Goal: Task Accomplishment & Management: Manage account settings

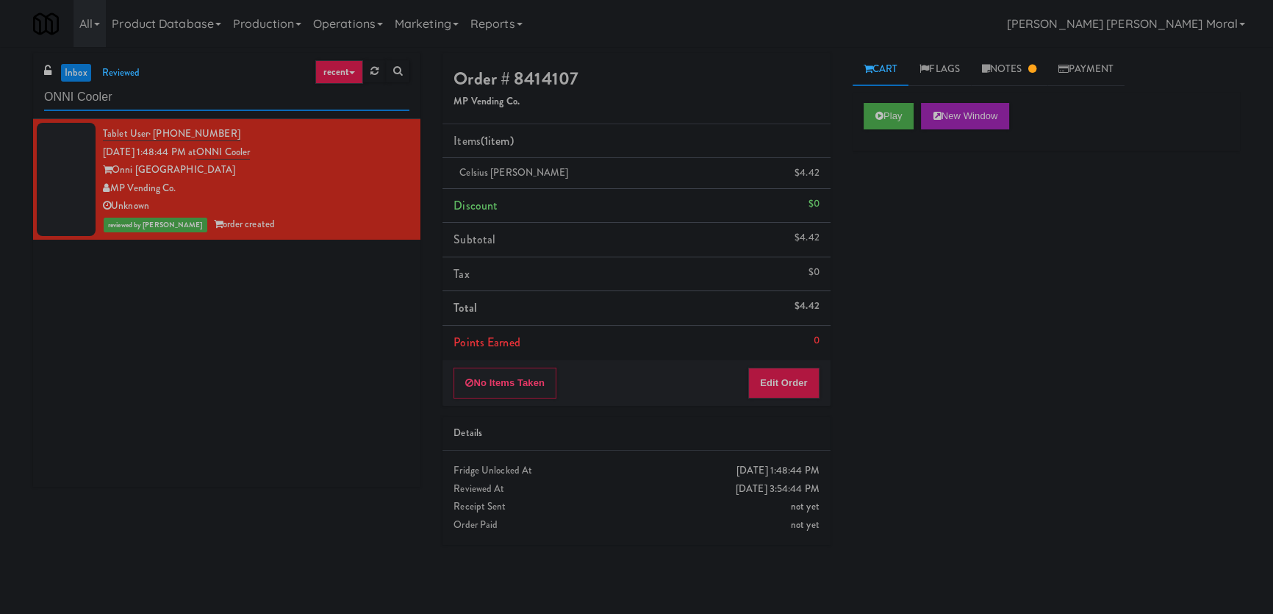
click at [128, 102] on input "ONNI Cooler" at bounding box center [226, 97] width 365 height 27
click at [129, 101] on input "ONNI Cooler" at bounding box center [226, 97] width 365 height 27
paste input "Tisdale - Combo"
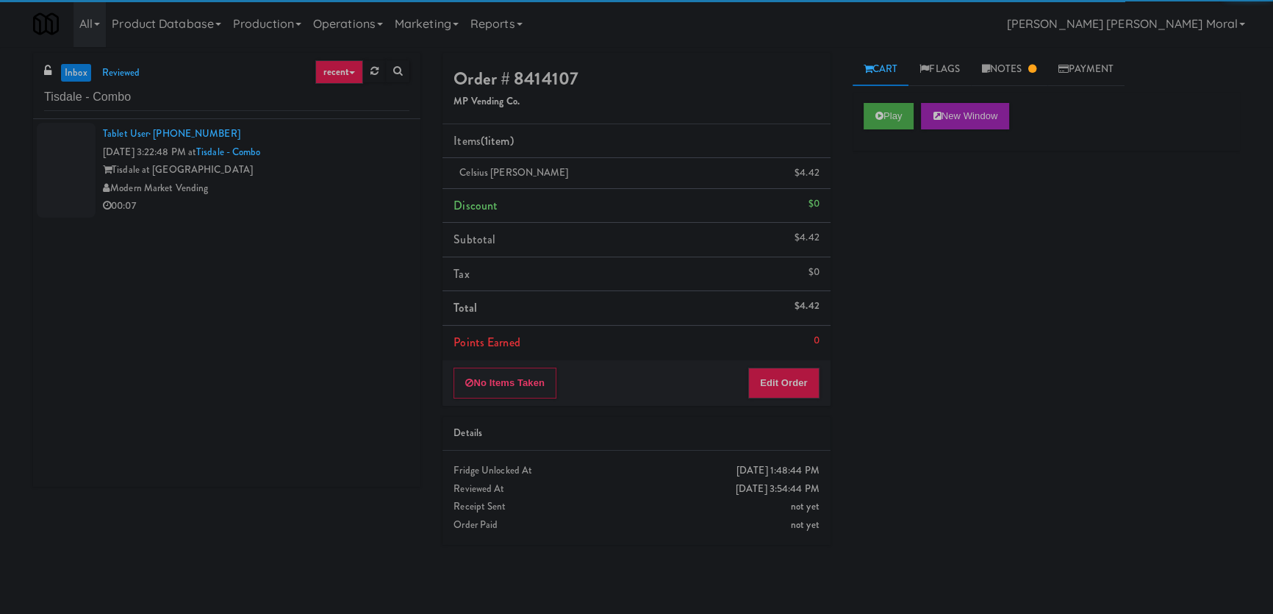
click at [354, 183] on div "Modern Market Vending" at bounding box center [256, 188] width 307 height 18
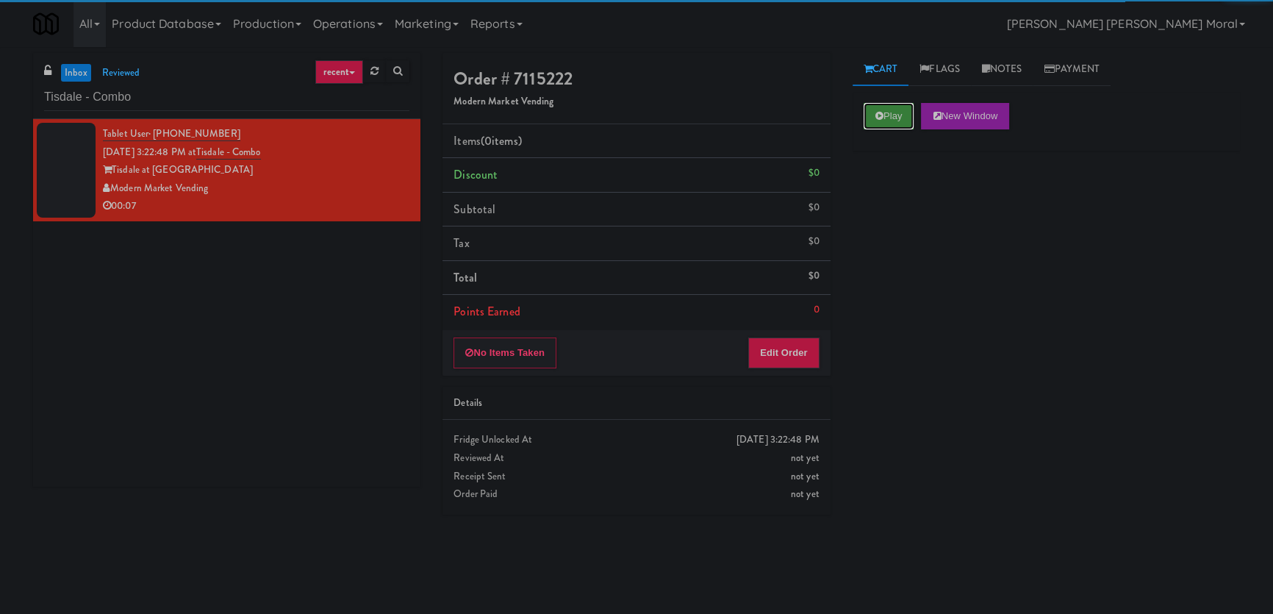
click at [904, 127] on button "Play" at bounding box center [889, 116] width 51 height 26
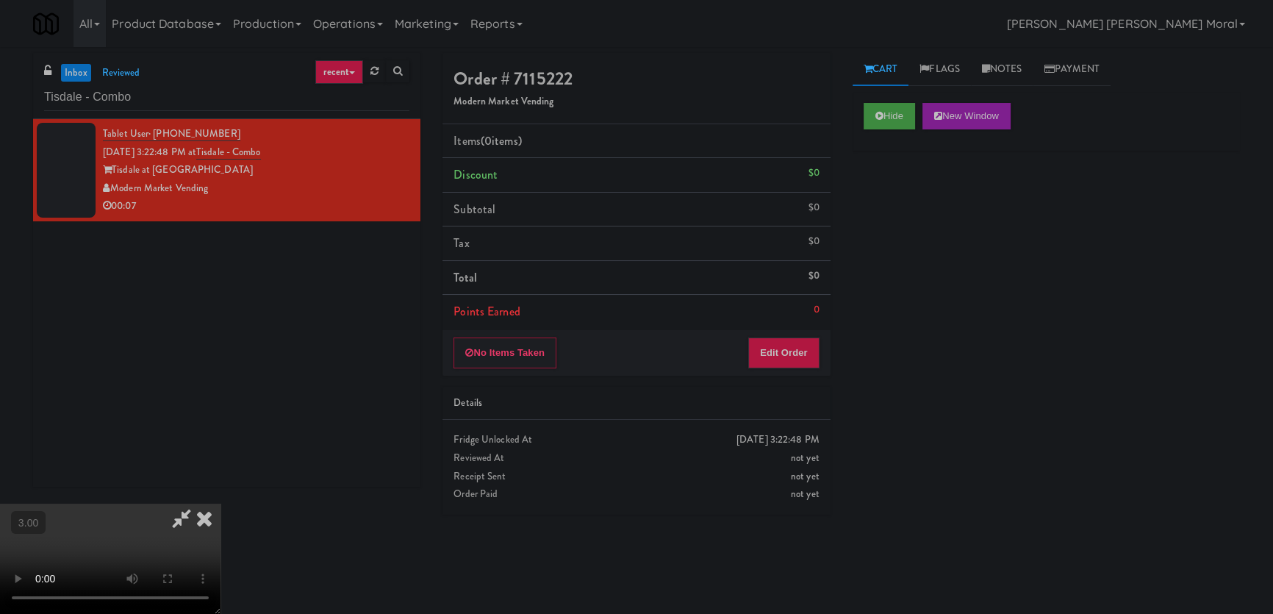
click at [798, 328] on div "Items (0 items ) Discount $0 Subtotal $0 Tax $0 Total $0 Points Earned 0" at bounding box center [636, 227] width 387 height 206
click at [799, 337] on button "Edit Order" at bounding box center [783, 352] width 71 height 31
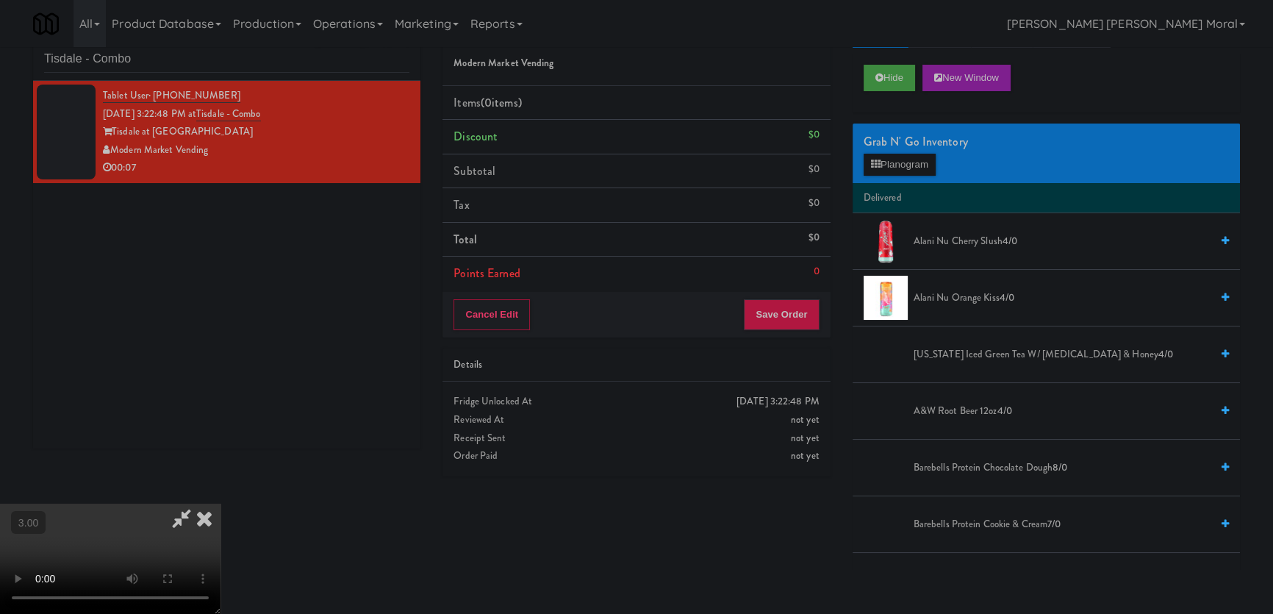
scroll to position [46, 0]
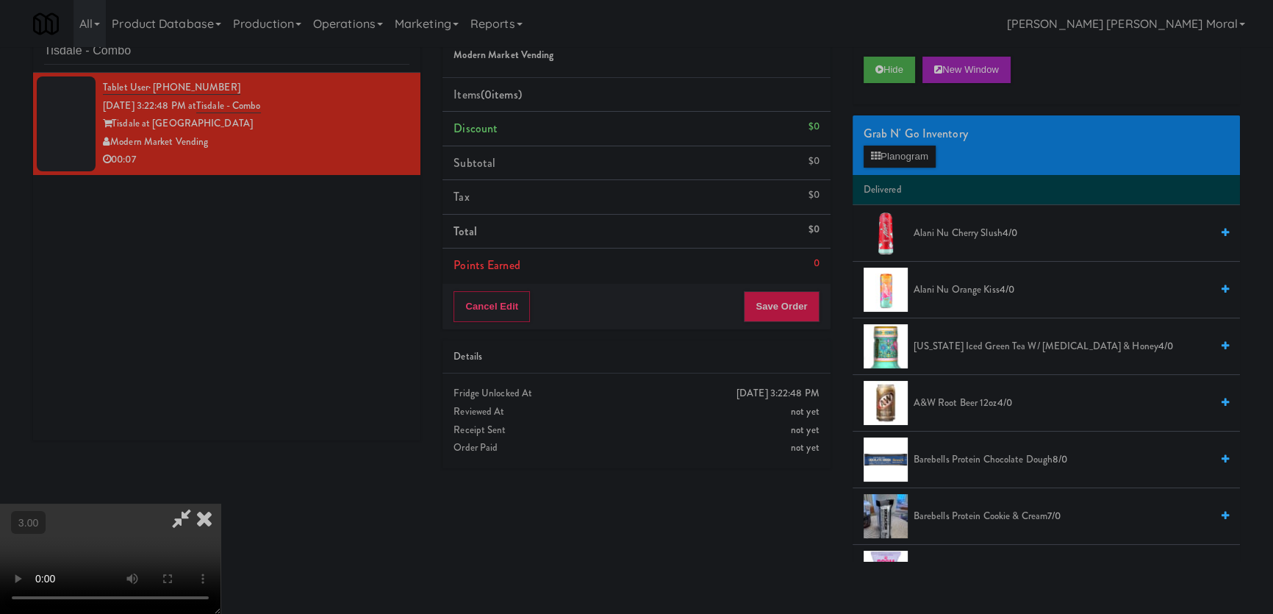
click at [221, 504] on video at bounding box center [110, 559] width 221 height 110
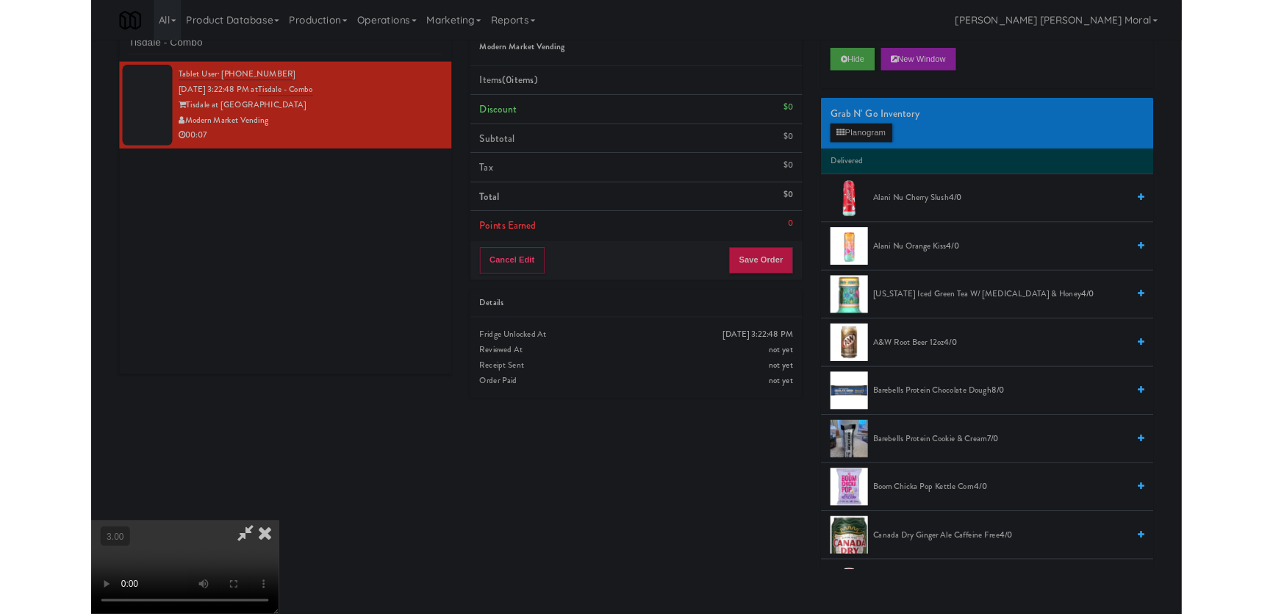
scroll to position [30, 0]
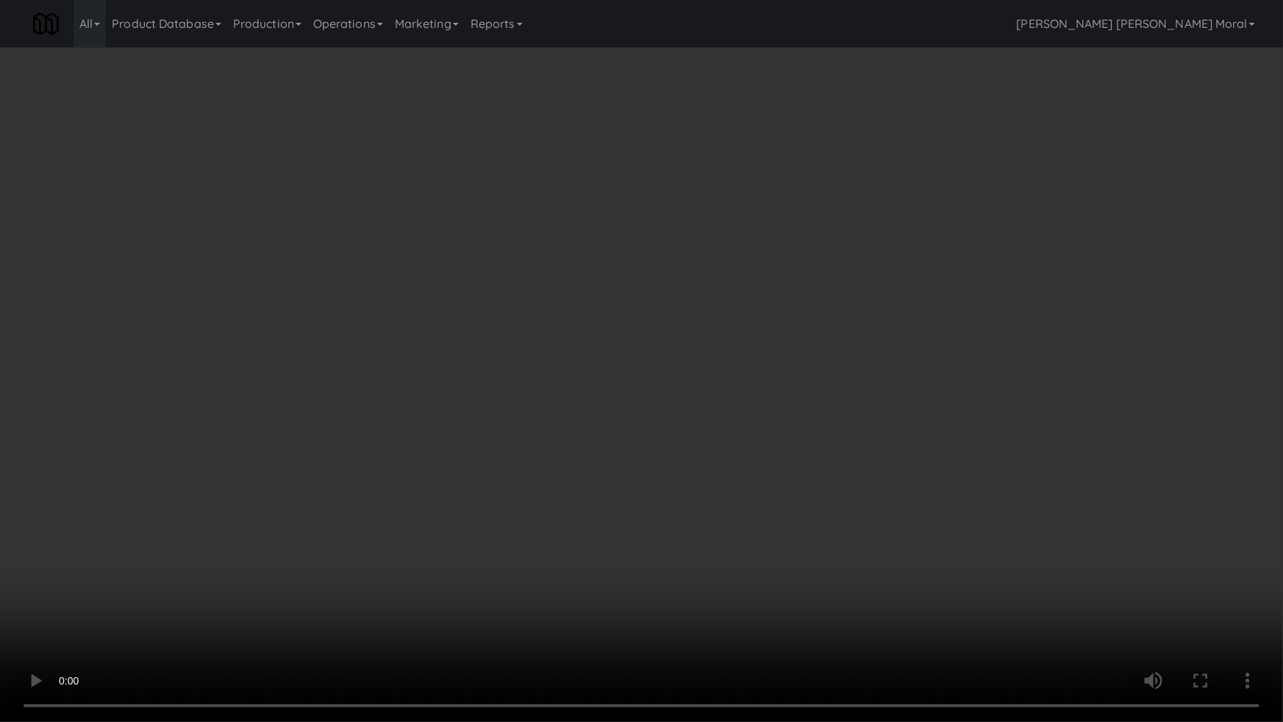
click at [498, 445] on video at bounding box center [641, 361] width 1283 height 722
drag, startPoint x: 498, startPoint y: 445, endPoint x: 501, endPoint y: 364, distance: 81.6
click at [500, 445] on video at bounding box center [641, 361] width 1283 height 722
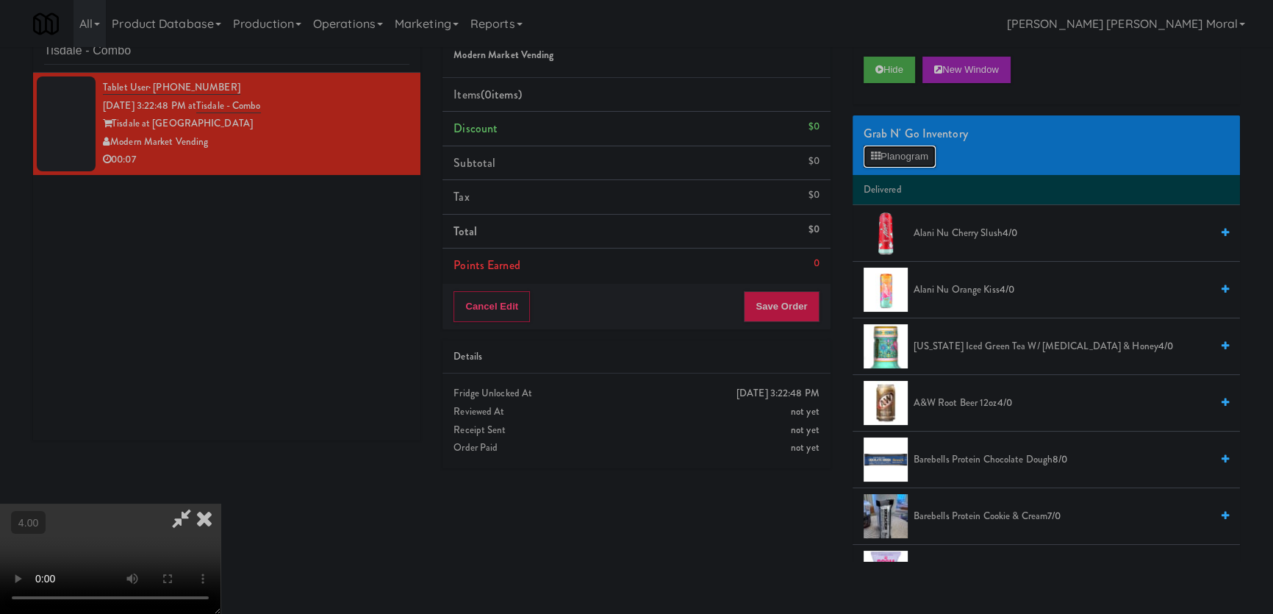
click at [902, 146] on button "Planogram" at bounding box center [900, 157] width 72 height 22
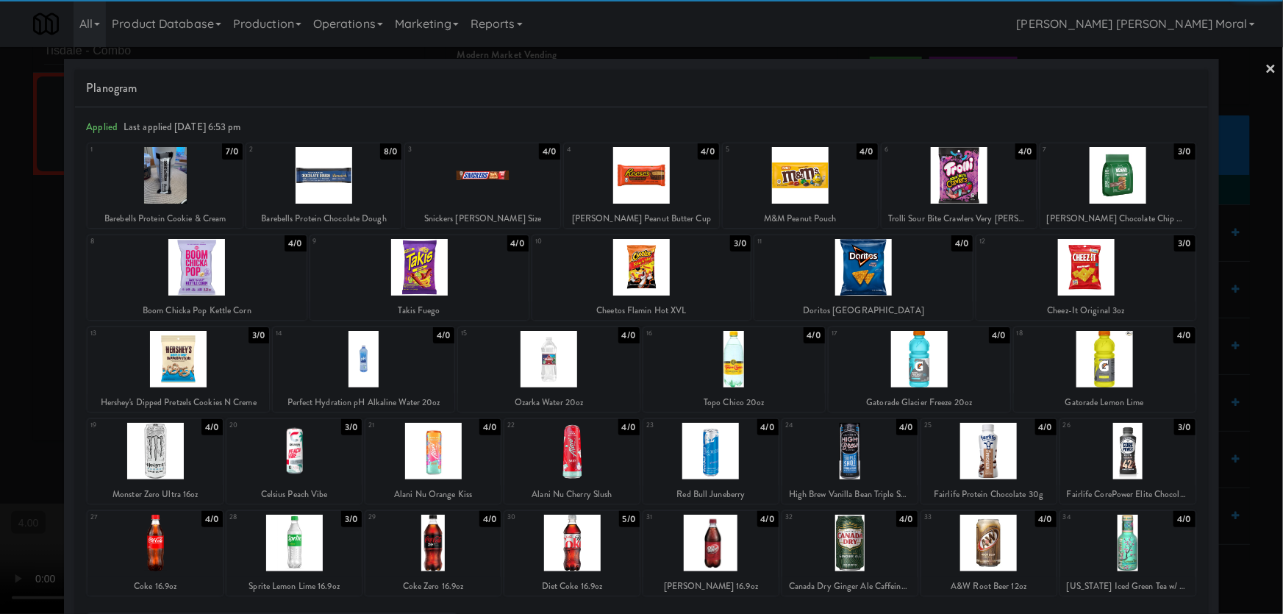
click at [309, 539] on div at bounding box center [293, 543] width 135 height 57
click at [50, 282] on div at bounding box center [641, 307] width 1283 height 614
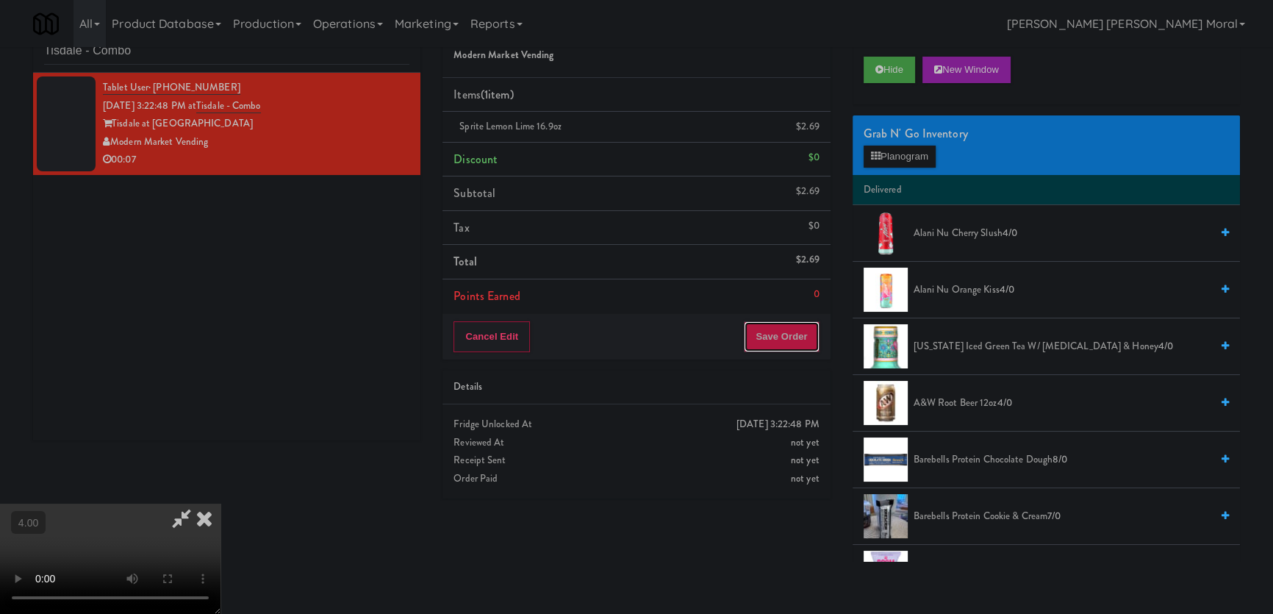
click at [787, 345] on button "Save Order" at bounding box center [781, 336] width 75 height 31
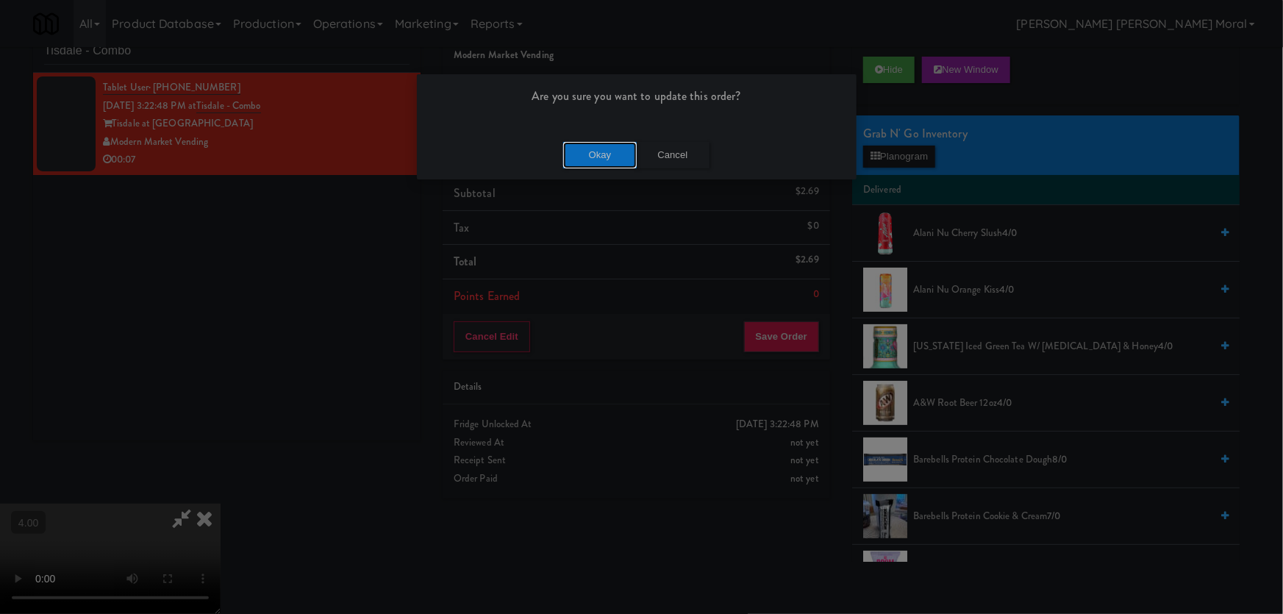
click at [583, 151] on button "Okay" at bounding box center [600, 155] width 74 height 26
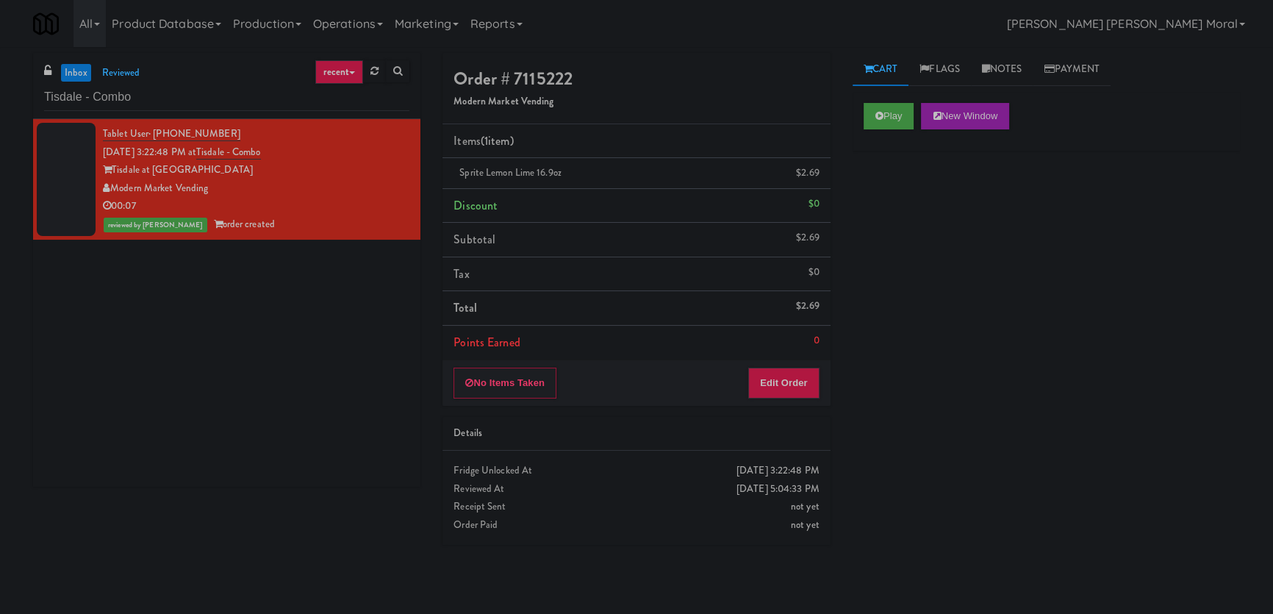
click at [93, 357] on div "Tablet User · (737) 300-5240 [DATE] 3:22:48 PM at [GEOGRAPHIC_DATA] at [GEOGRAP…" at bounding box center [226, 303] width 387 height 368
paste input "1114 W [PERSON_NAME] - Left - Fridge"
drag, startPoint x: 135, startPoint y: 93, endPoint x: 0, endPoint y: 98, distance: 134.6
click at [0, 98] on div "inbox reviewed recent all unclear take inventory issue suspicious failed recent…" at bounding box center [636, 330] width 1273 height 555
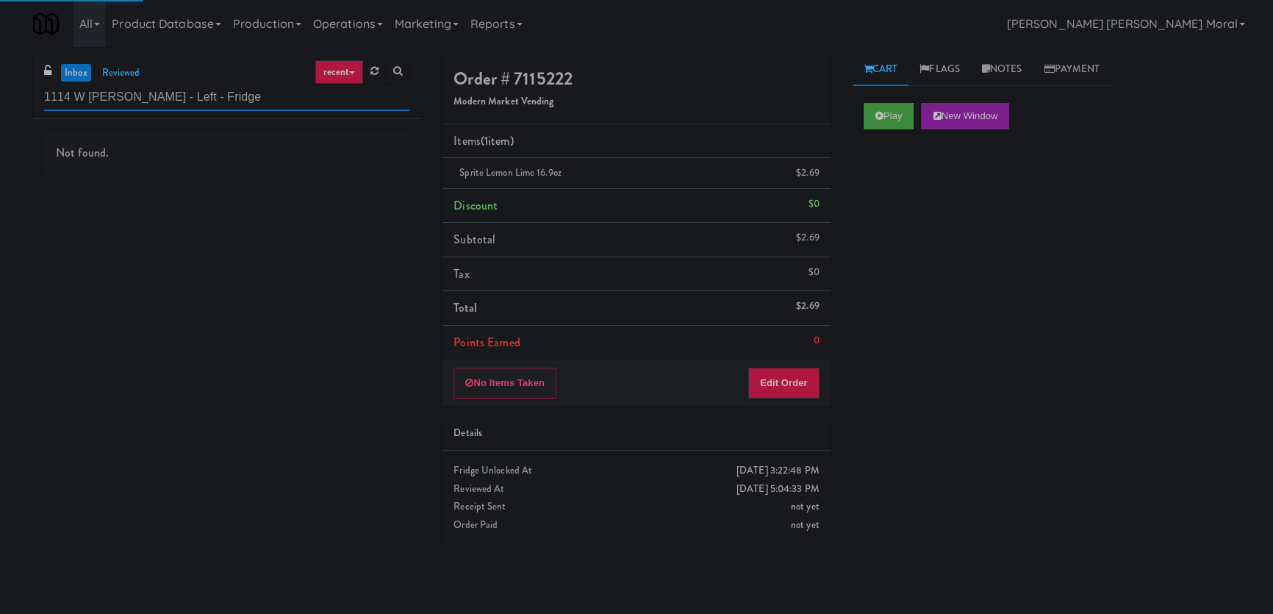
type input "1114 W [PERSON_NAME] - Left - Fridge"
click at [343, 176] on div "Not found." at bounding box center [226, 303] width 387 height 368
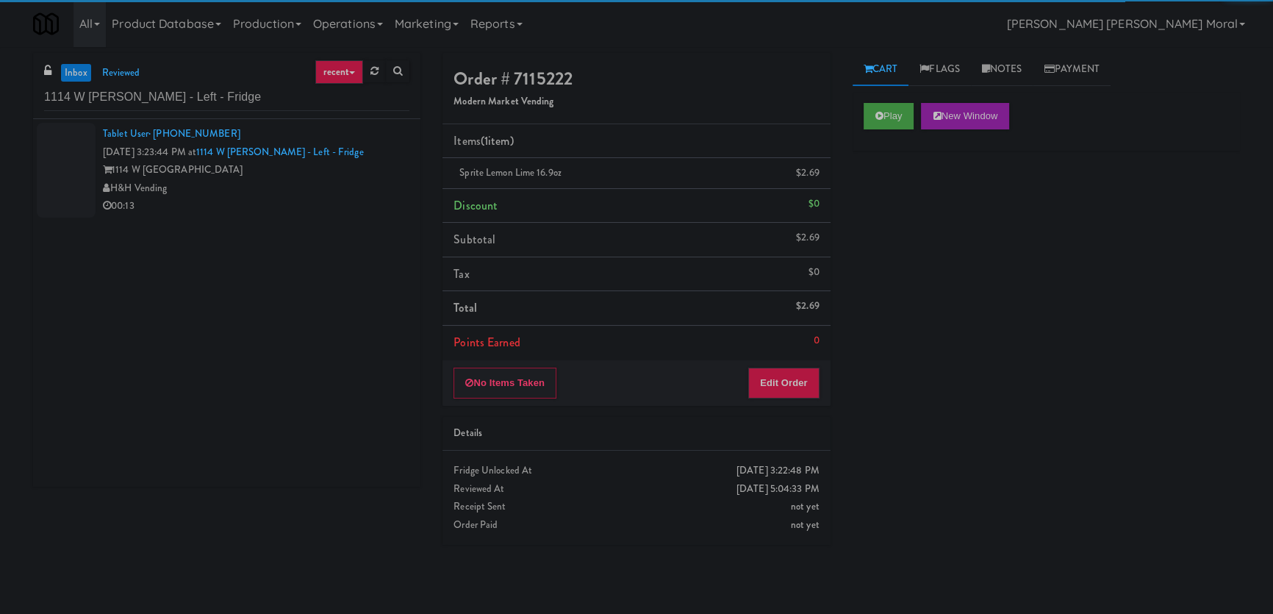
click at [339, 174] on div "1114 W [GEOGRAPHIC_DATA]" at bounding box center [256, 170] width 307 height 18
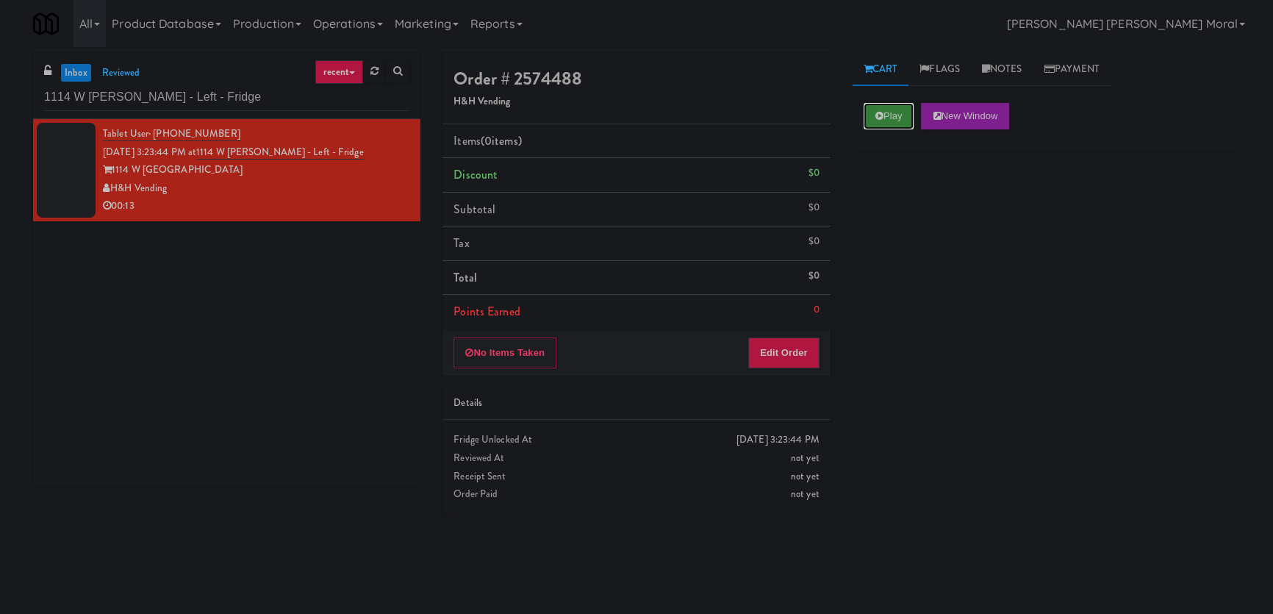
click at [886, 121] on button "Play" at bounding box center [889, 116] width 51 height 26
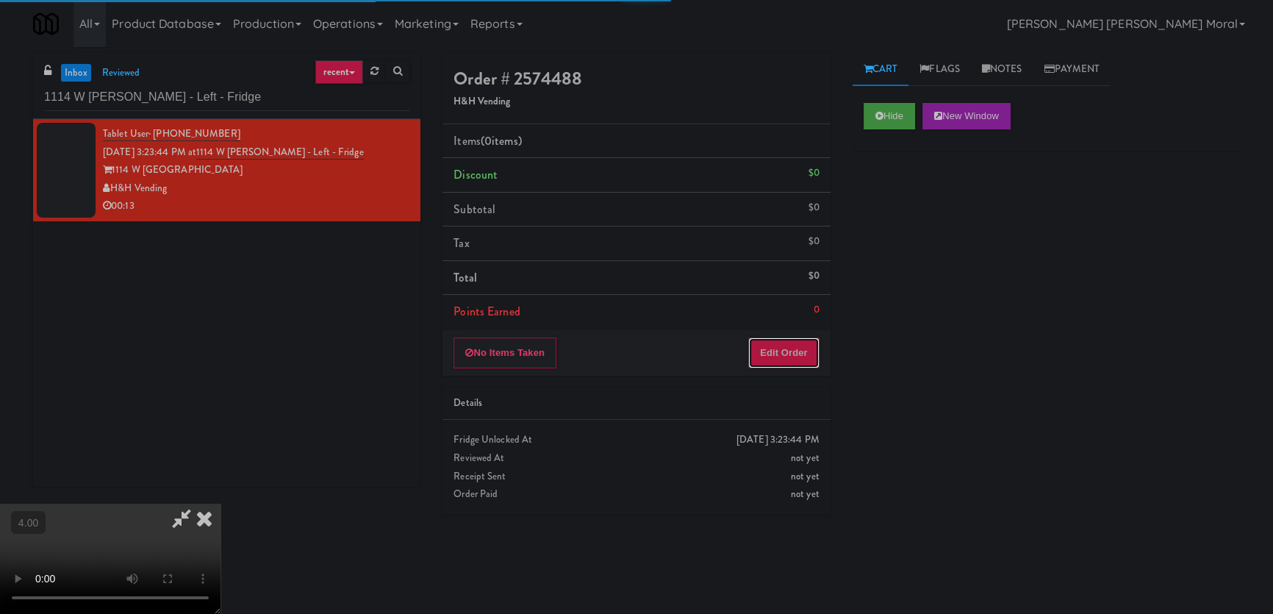
click at [795, 341] on button "Edit Order" at bounding box center [783, 352] width 71 height 31
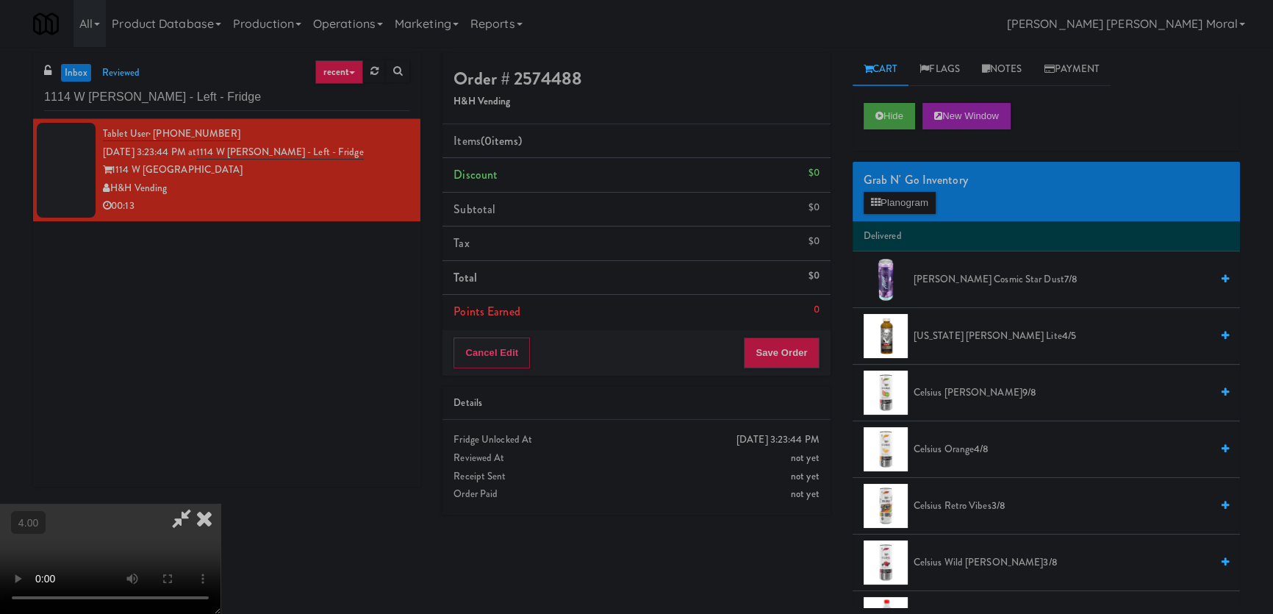
click at [45, 504] on video at bounding box center [110, 559] width 221 height 110
click at [163, 504] on video at bounding box center [110, 559] width 221 height 110
click at [190, 504] on video at bounding box center [110, 559] width 221 height 110
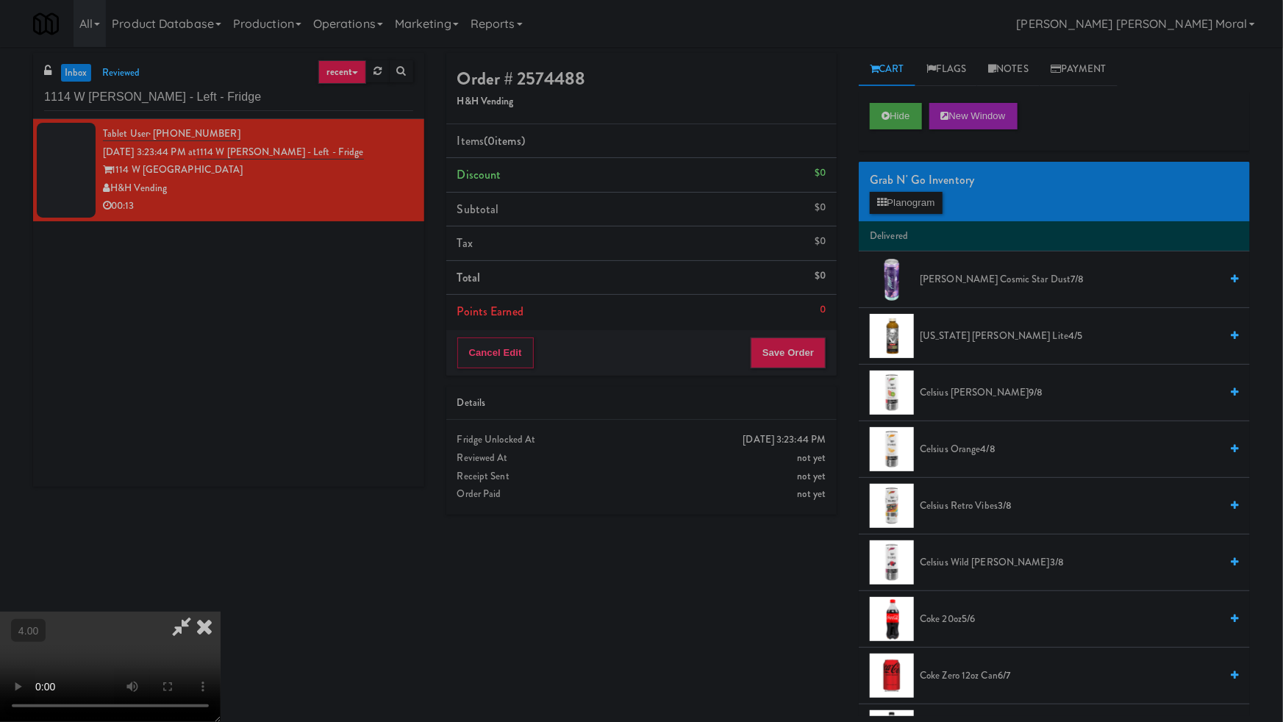
click at [221, 613] on video at bounding box center [110, 667] width 221 height 110
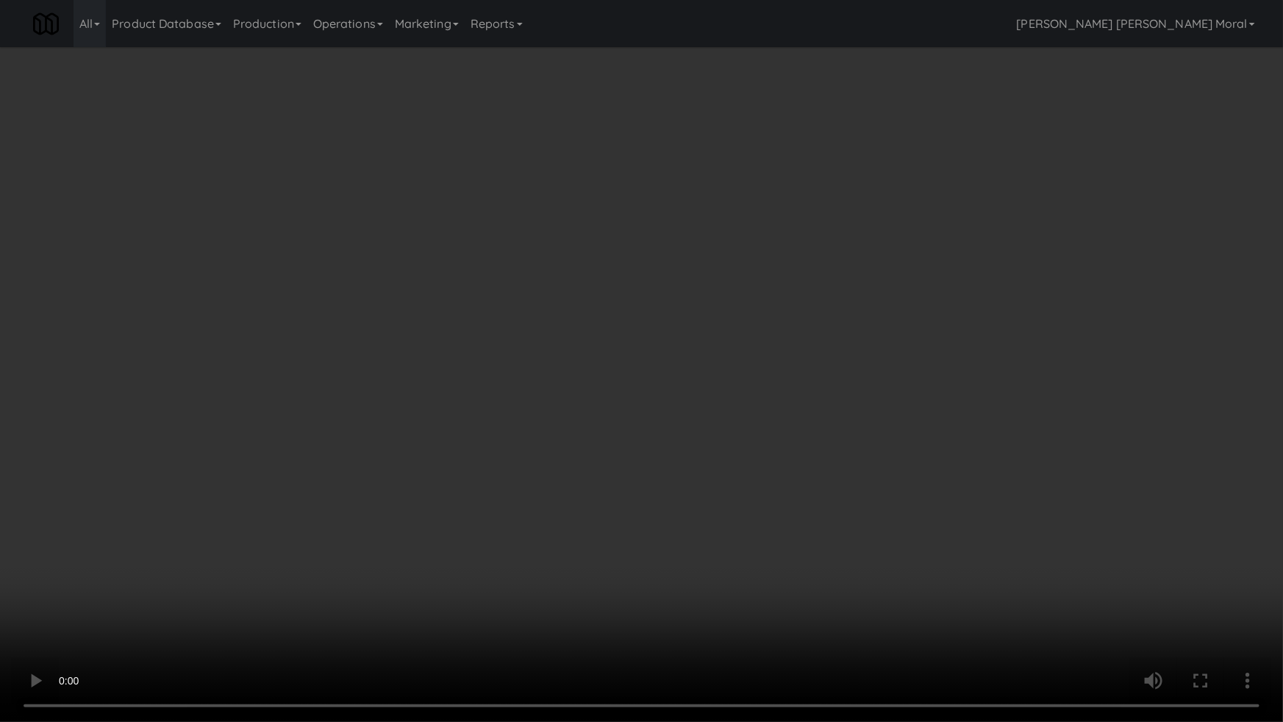
click at [300, 543] on video at bounding box center [641, 361] width 1283 height 722
click at [238, 497] on video at bounding box center [641, 361] width 1283 height 722
click at [249, 510] on video at bounding box center [641, 361] width 1283 height 722
click at [316, 522] on video at bounding box center [641, 361] width 1283 height 722
click at [479, 579] on video at bounding box center [641, 361] width 1283 height 722
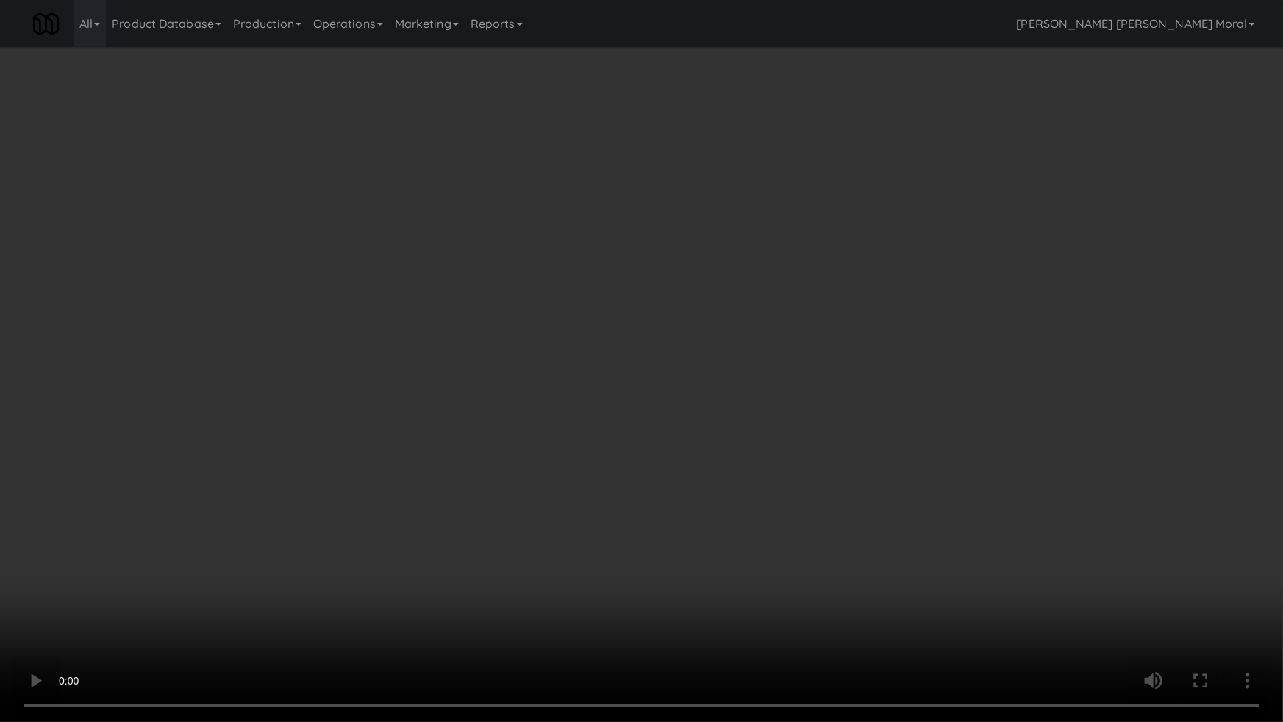
click at [481, 573] on video at bounding box center [641, 361] width 1283 height 722
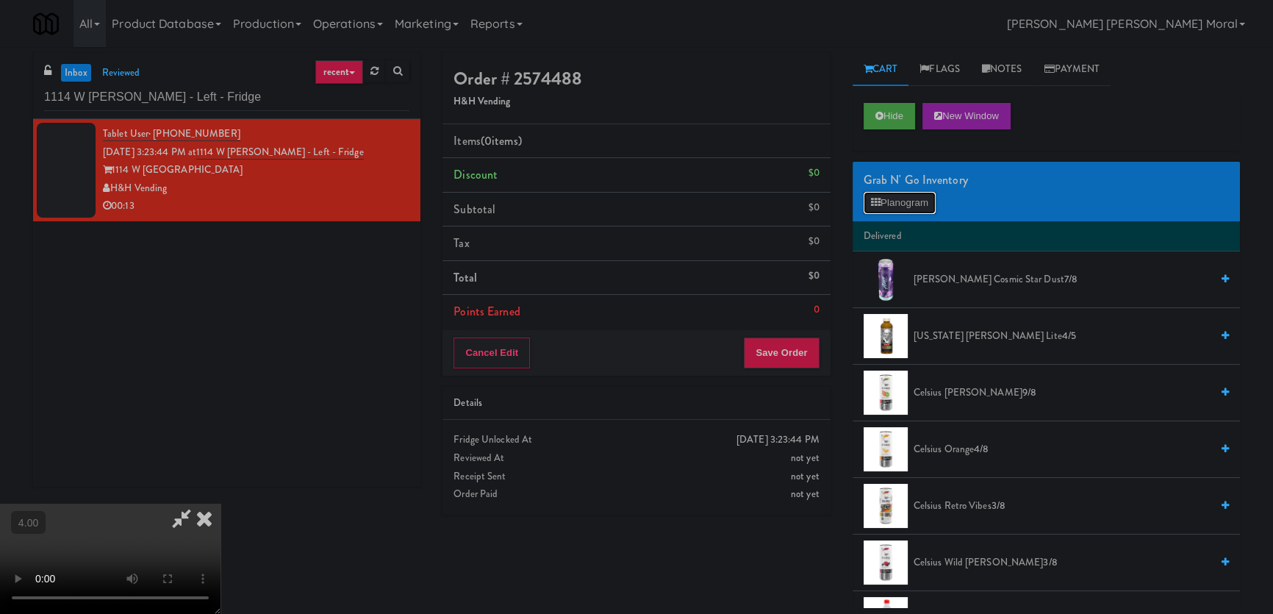
click at [891, 209] on button "Planogram" at bounding box center [900, 203] width 72 height 22
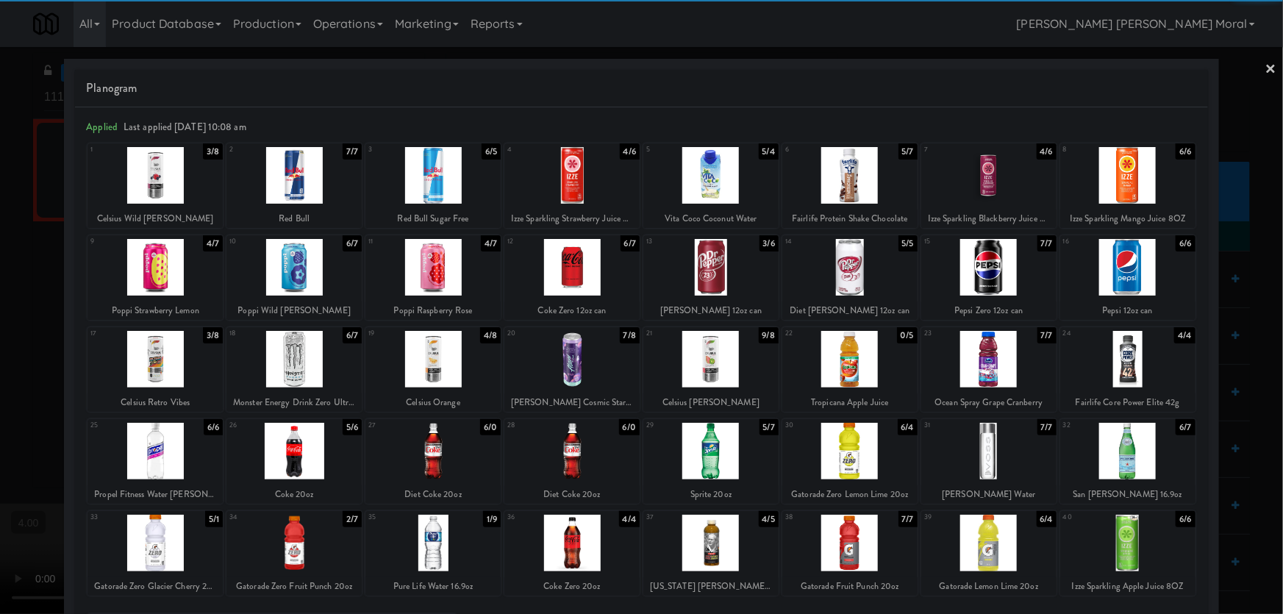
click at [560, 366] on div at bounding box center [571, 359] width 135 height 57
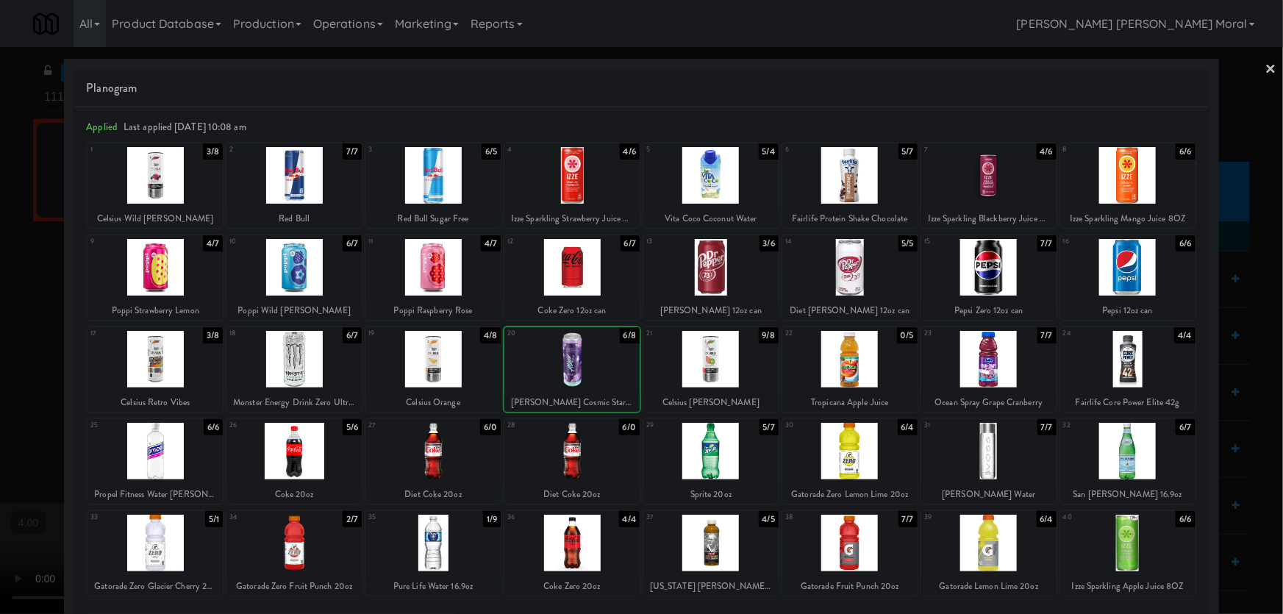
click at [0, 235] on div at bounding box center [641, 307] width 1283 height 614
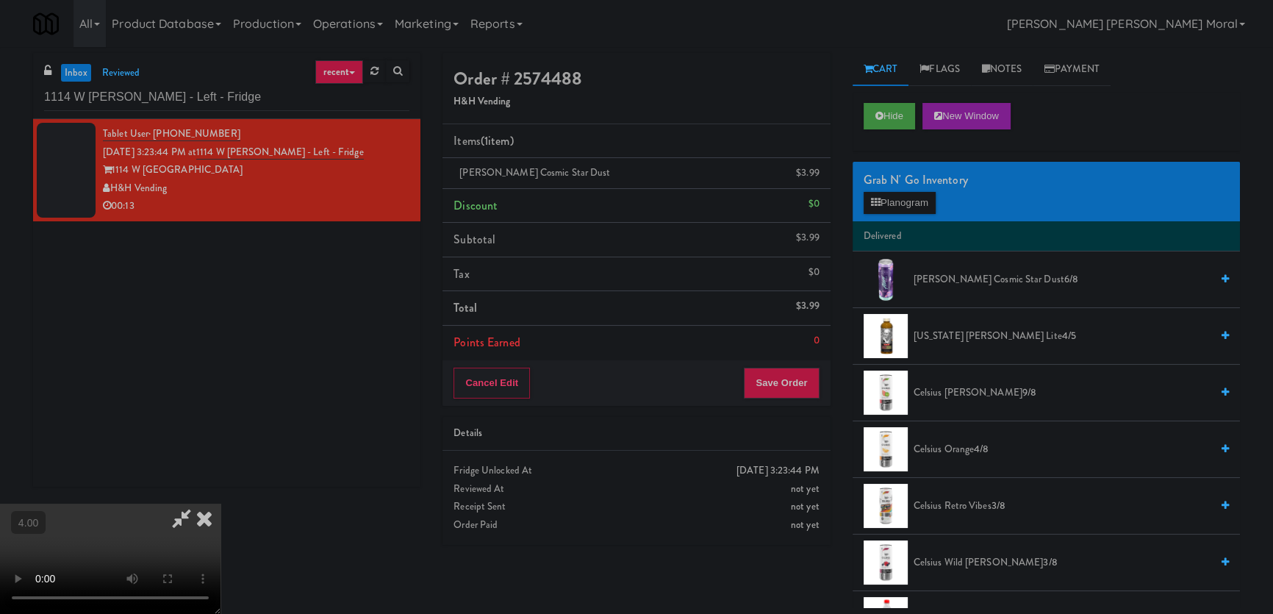
drag, startPoint x: 228, startPoint y: 337, endPoint x: 290, endPoint y: 345, distance: 62.2
click at [221, 504] on video at bounding box center [110, 559] width 221 height 110
click at [800, 368] on button "Save Order" at bounding box center [781, 383] width 75 height 31
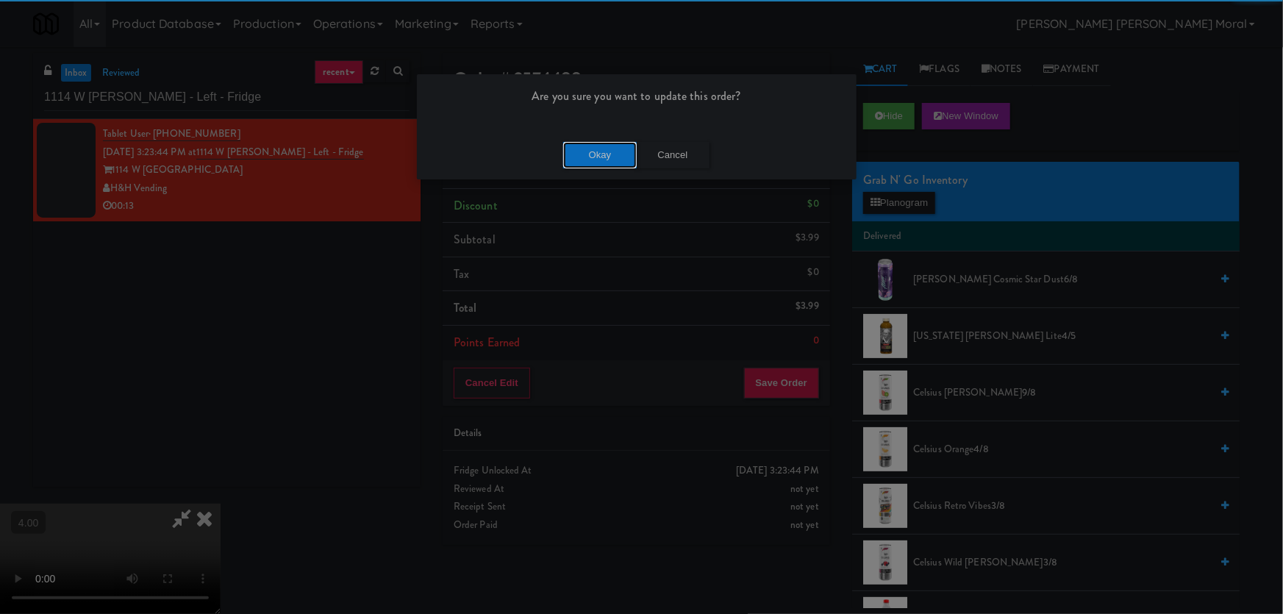
click at [586, 165] on button "Okay" at bounding box center [600, 155] width 74 height 26
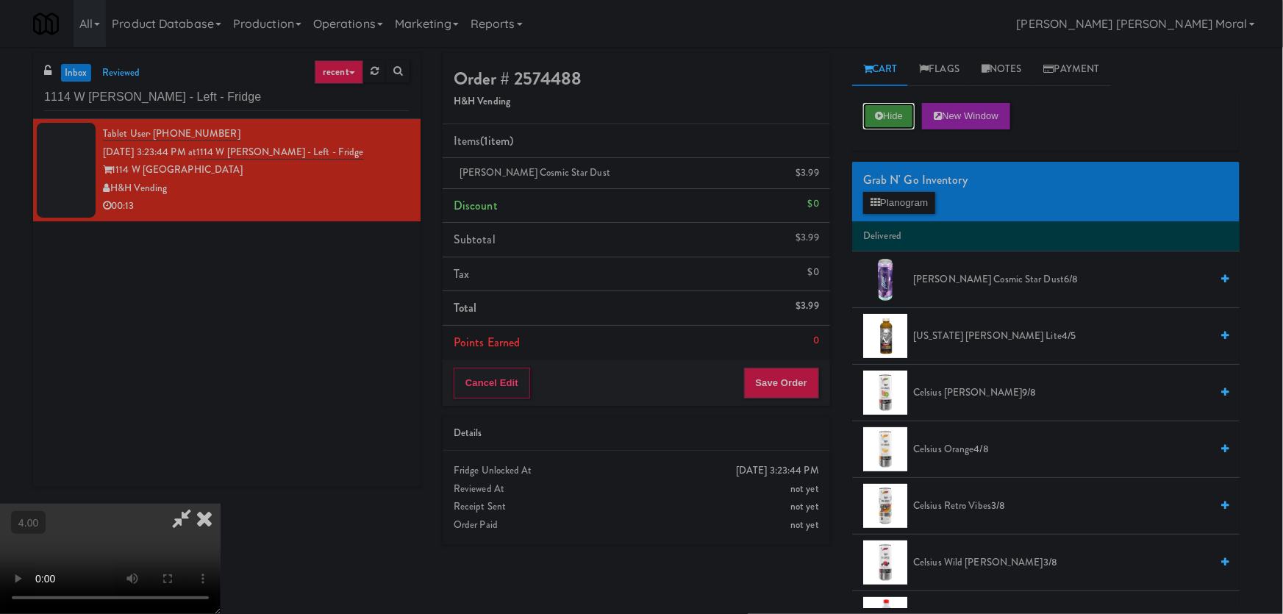
click at [875, 128] on button "Hide" at bounding box center [888, 116] width 51 height 26
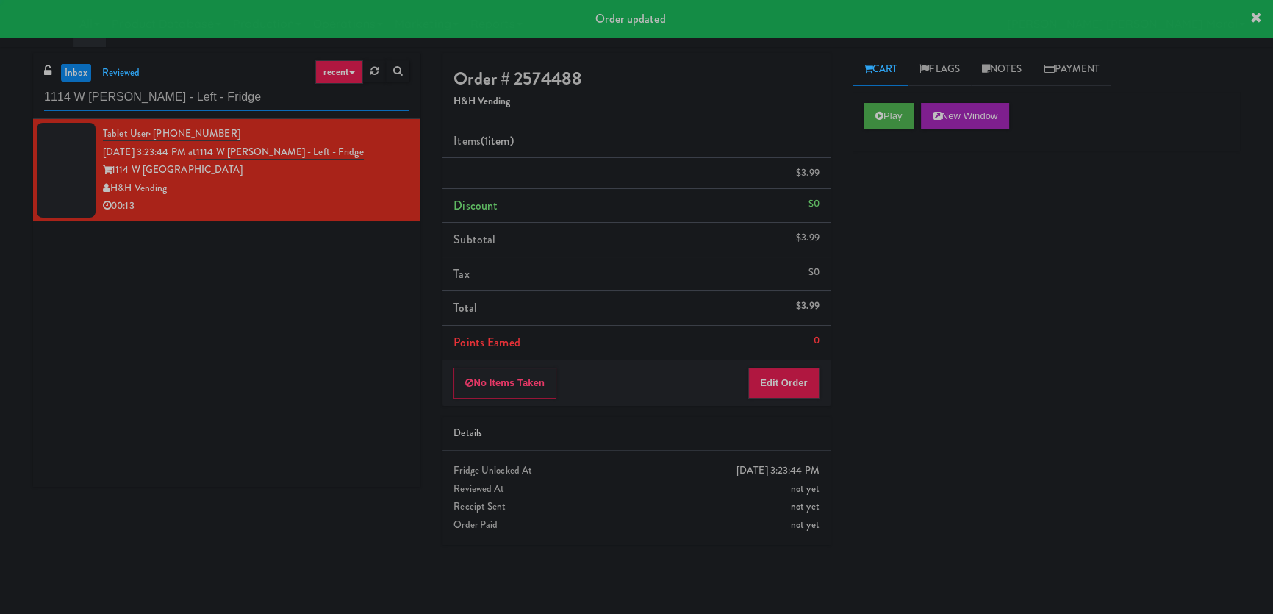
paste input "331 - Cooler - Left"
drag, startPoint x: 24, startPoint y: 85, endPoint x: 0, endPoint y: 74, distance: 26.3
click at [0, 74] on div "inbox reviewed recent all unclear take inventory issue suspicious failed recent…" at bounding box center [636, 330] width 1273 height 555
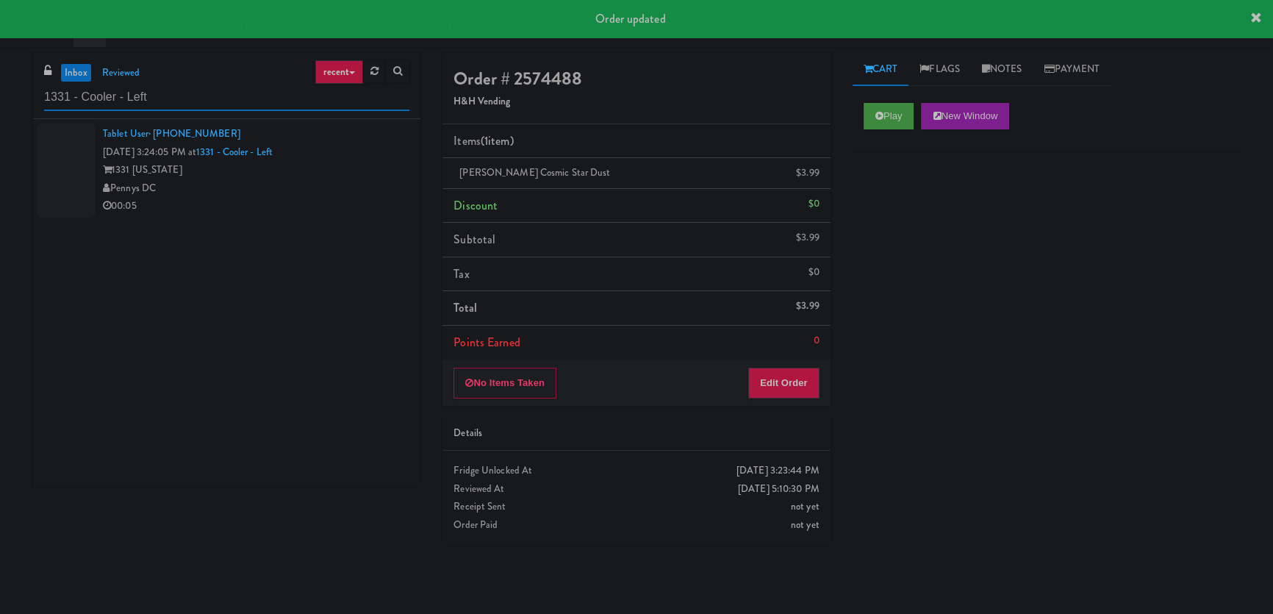
type input "1331 - Cooler - Left"
click at [272, 206] on div "00:05" at bounding box center [256, 206] width 307 height 18
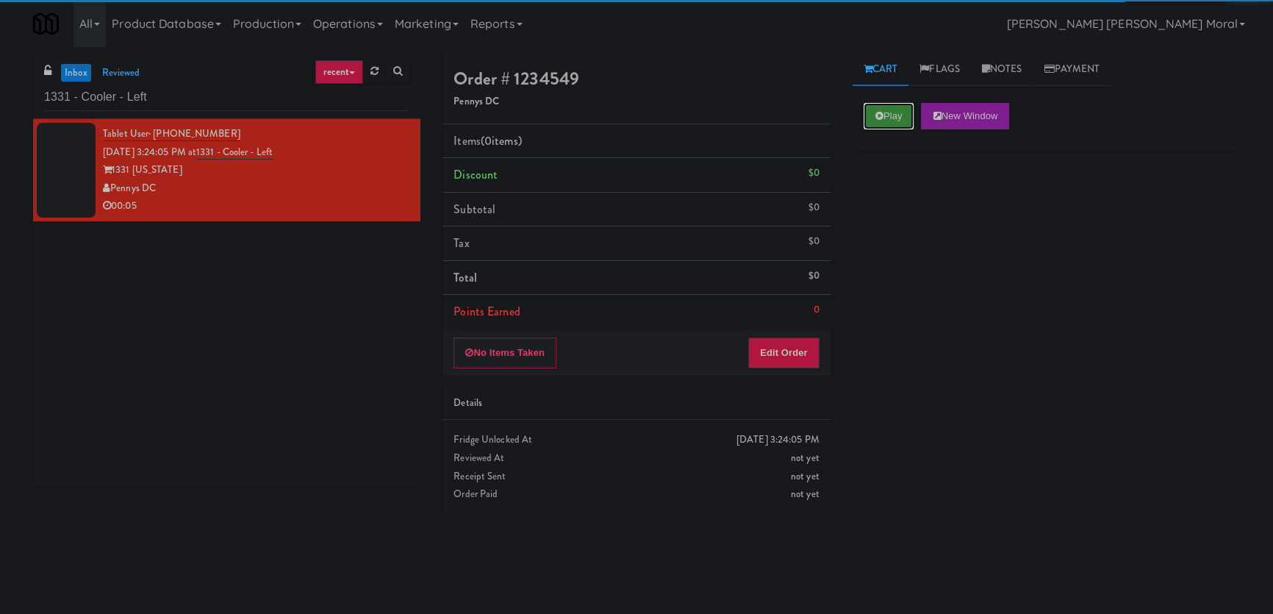
click at [891, 118] on button "Play" at bounding box center [889, 116] width 51 height 26
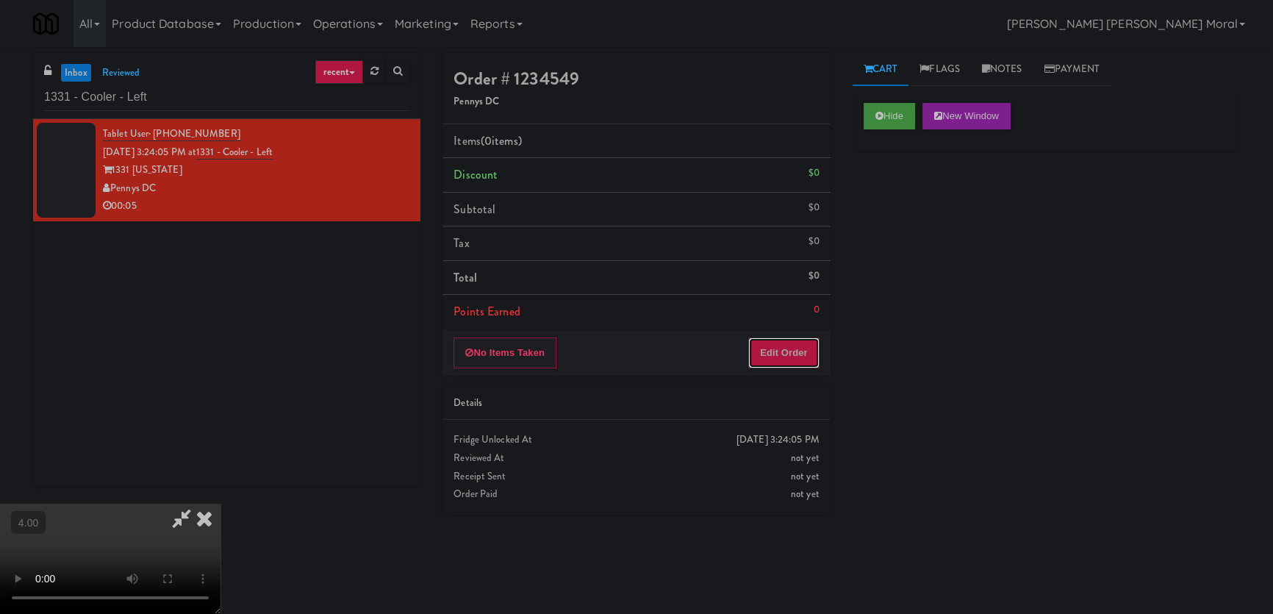
click at [794, 339] on button "Edit Order" at bounding box center [783, 352] width 71 height 31
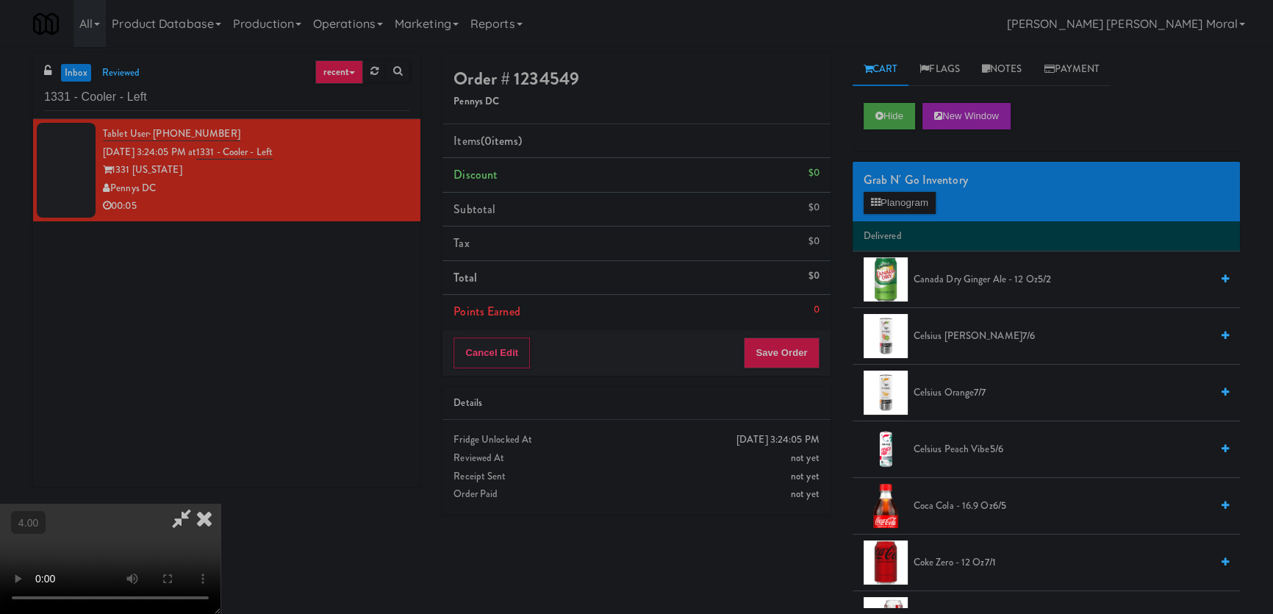
click at [0, 504] on video at bounding box center [110, 559] width 221 height 110
click at [172, 504] on video at bounding box center [110, 559] width 221 height 110
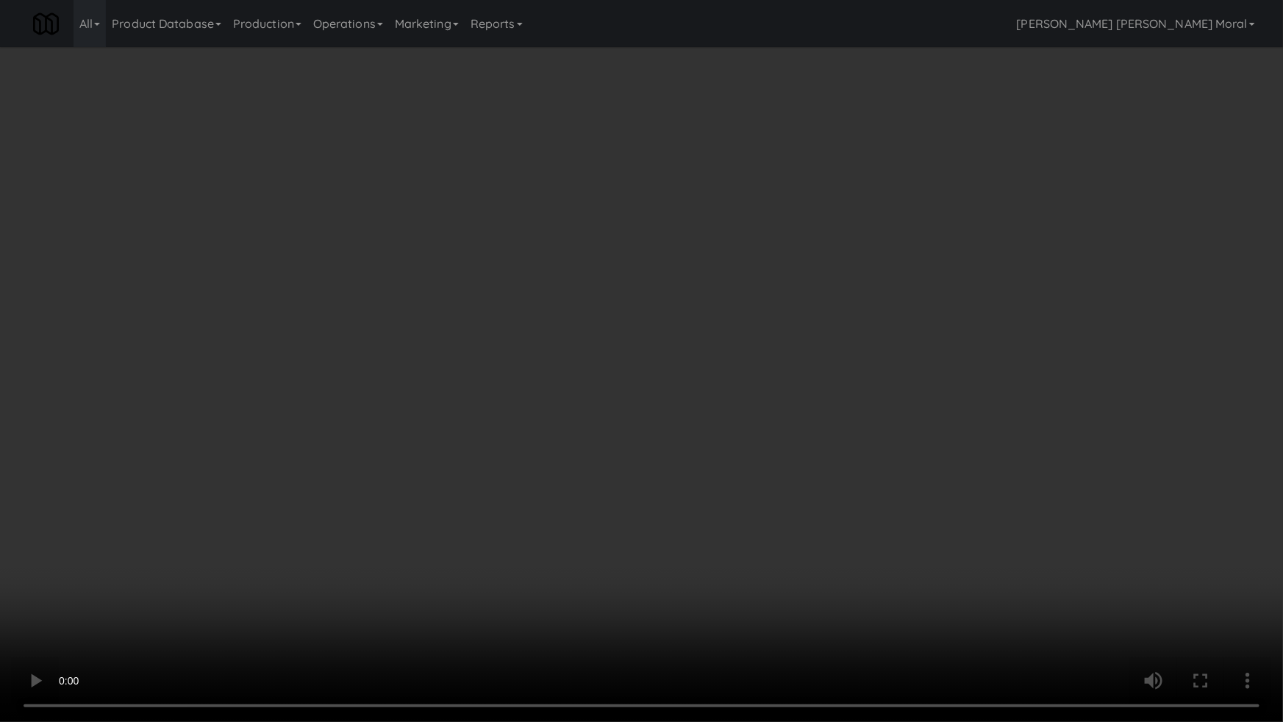
click at [351, 404] on video at bounding box center [641, 361] width 1283 height 722
click at [343, 406] on video at bounding box center [641, 361] width 1283 height 722
click at [388, 432] on video at bounding box center [641, 361] width 1283 height 722
click at [398, 525] on video at bounding box center [641, 361] width 1283 height 722
click at [316, 491] on video at bounding box center [641, 361] width 1283 height 722
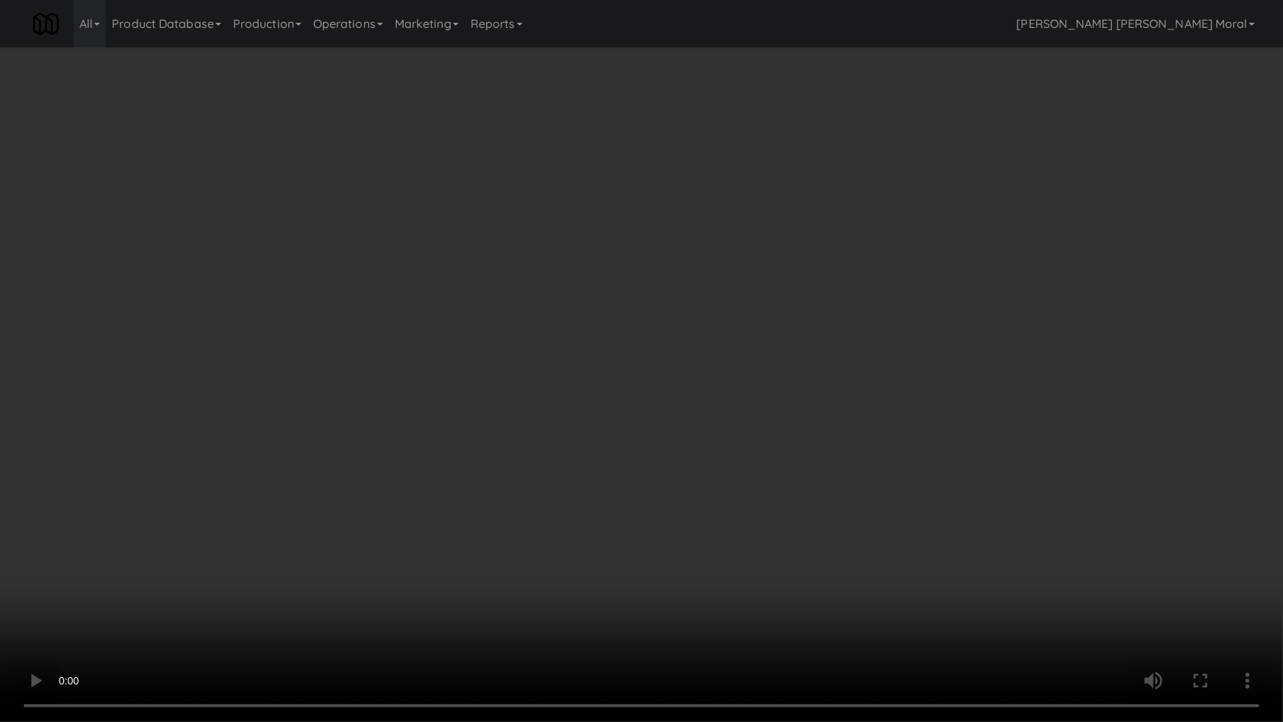
click at [315, 478] on video at bounding box center [641, 361] width 1283 height 722
click at [420, 478] on video at bounding box center [641, 361] width 1283 height 722
click at [564, 576] on video at bounding box center [641, 361] width 1283 height 722
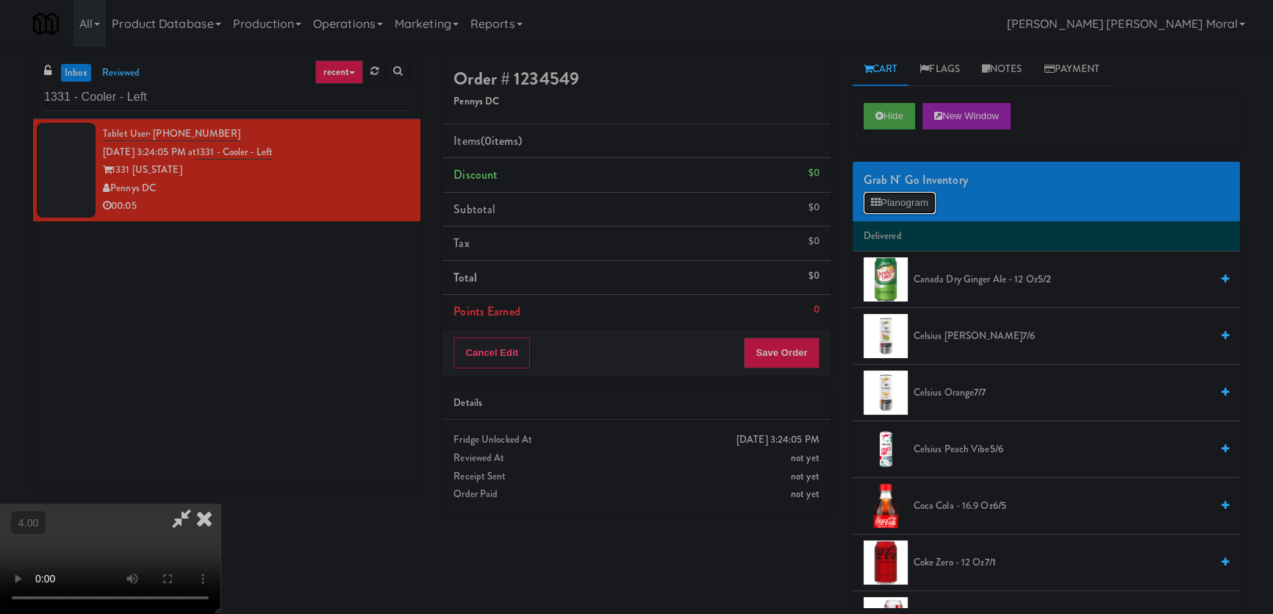
click at [892, 212] on button "Planogram" at bounding box center [900, 203] width 72 height 22
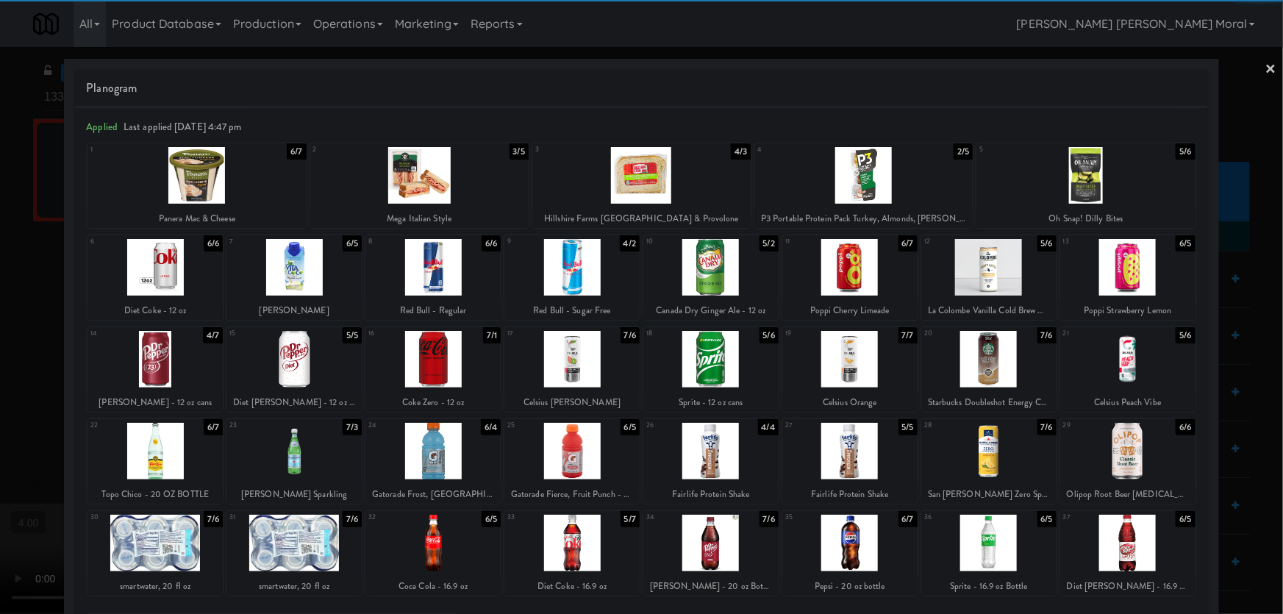
click at [692, 547] on div at bounding box center [710, 543] width 135 height 57
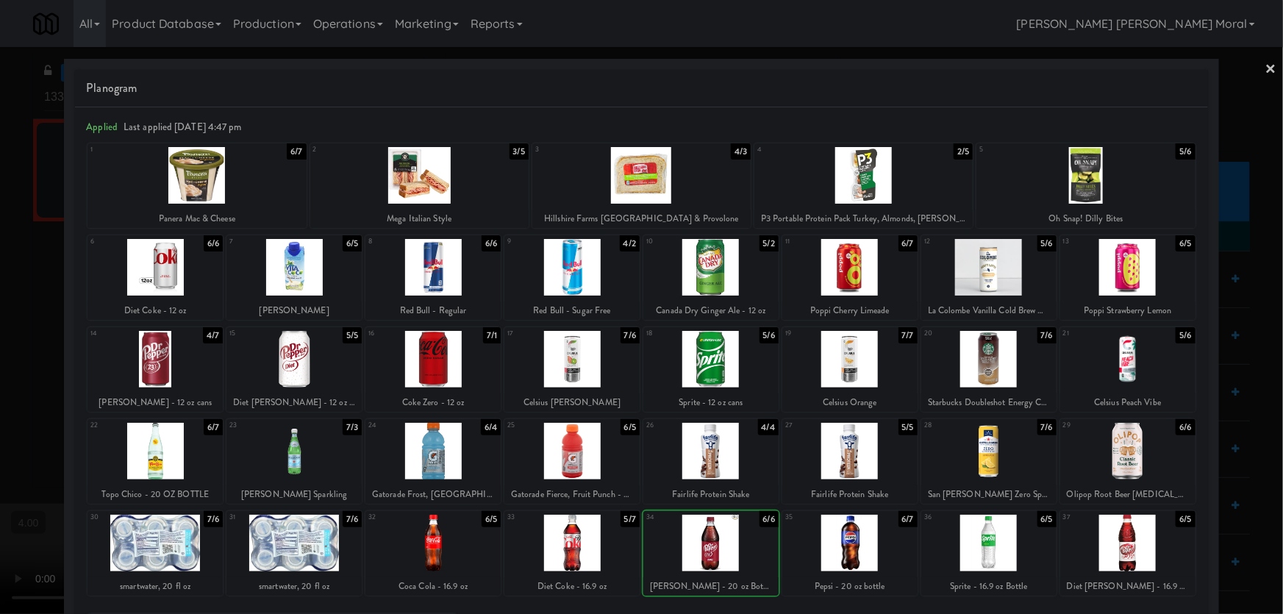
click at [1, 273] on div at bounding box center [641, 307] width 1283 height 614
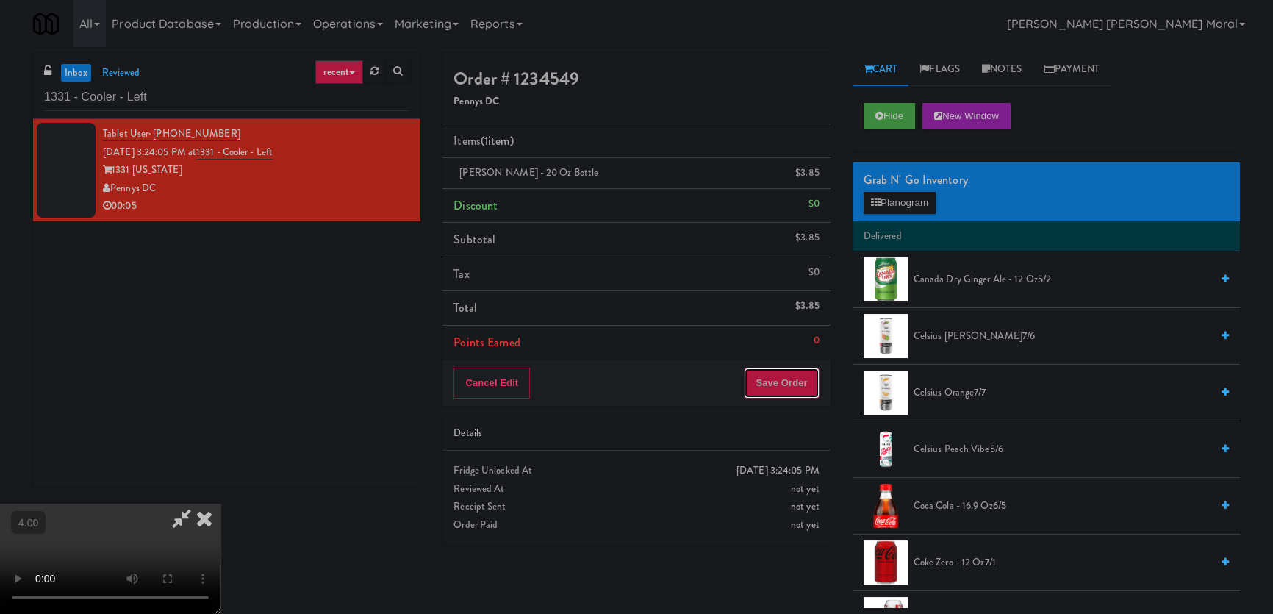
click at [796, 382] on button "Save Order" at bounding box center [781, 383] width 75 height 31
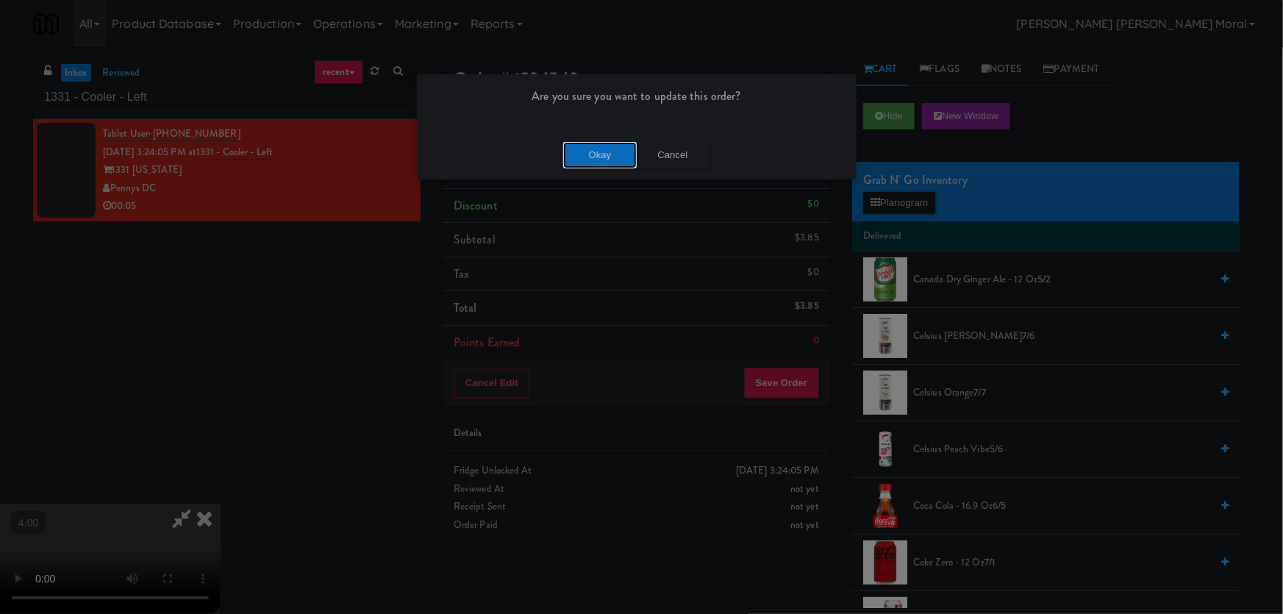
click at [598, 159] on button "Okay" at bounding box center [600, 155] width 74 height 26
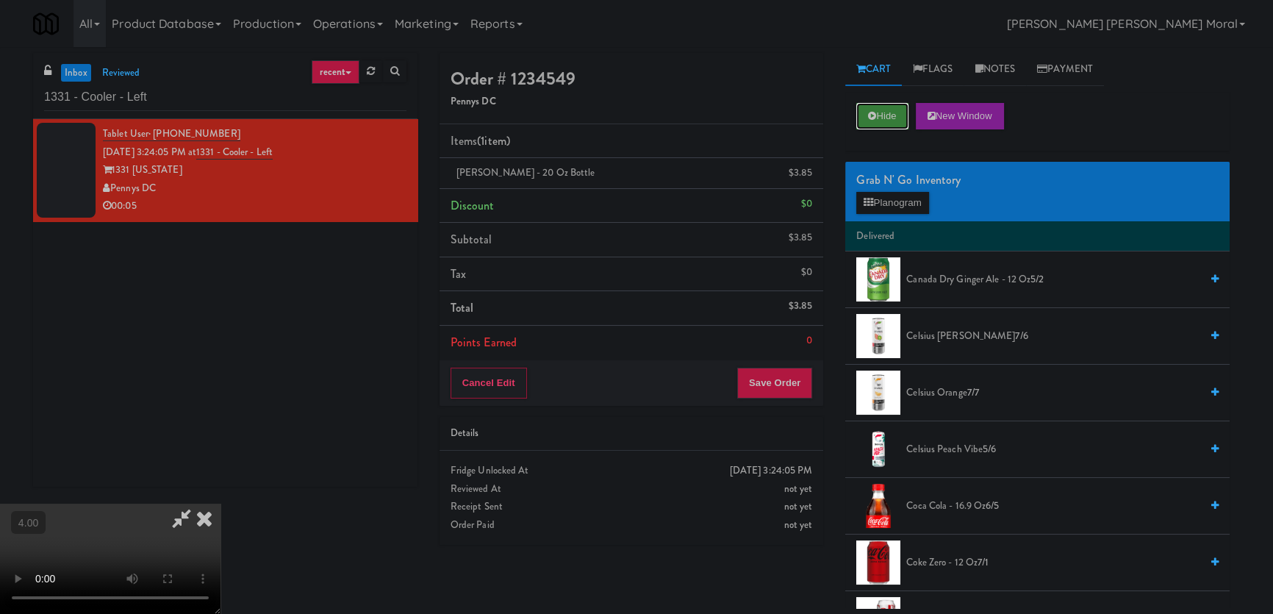
click at [876, 118] on icon at bounding box center [872, 116] width 8 height 10
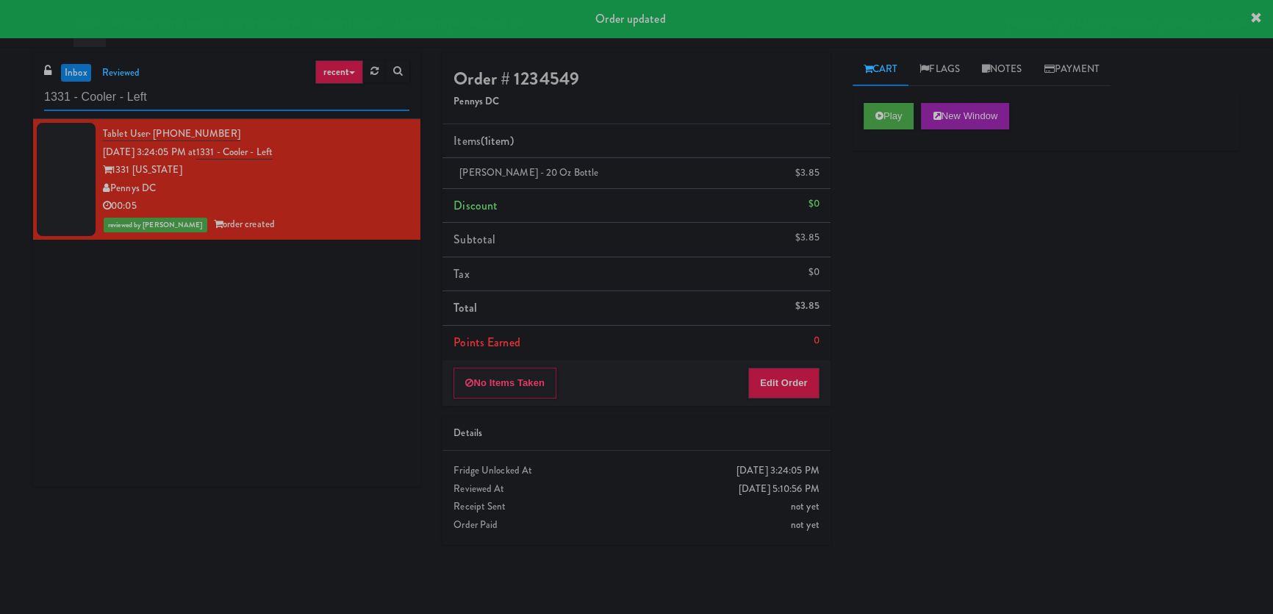
click at [88, 100] on input "1331 - Cooler - Left" at bounding box center [226, 97] width 365 height 27
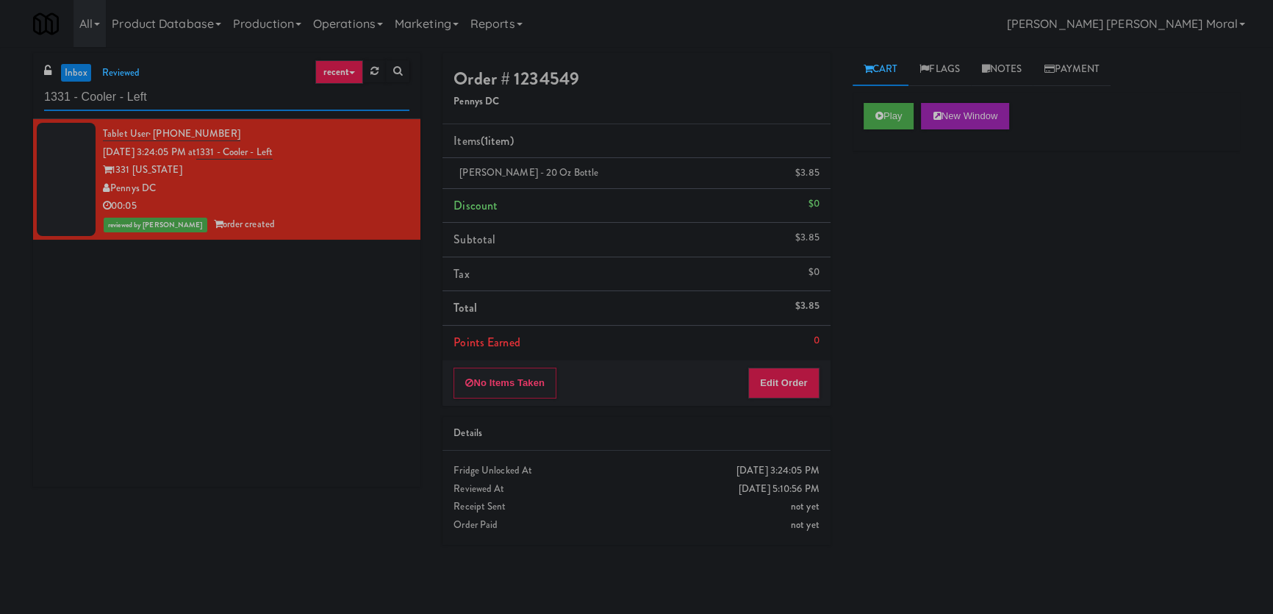
paste input "Fridge Right-1 Columbus"
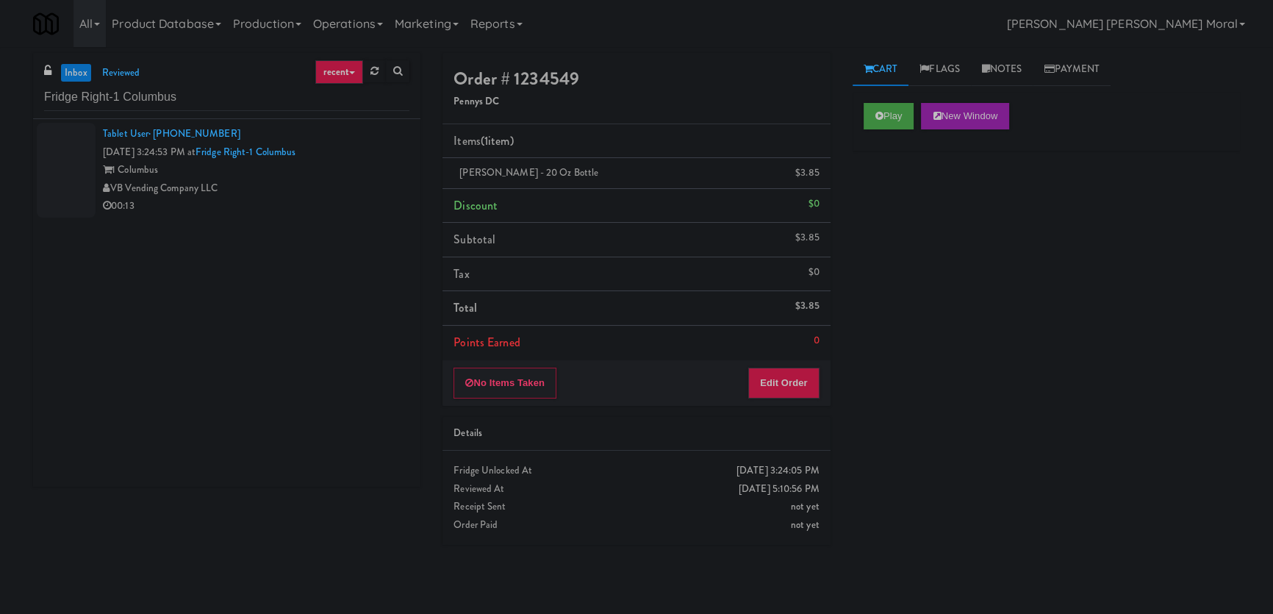
click at [0, 349] on div "inbox reviewed recent all unclear take inventory issue suspicious failed recent…" at bounding box center [636, 330] width 1273 height 555
click at [329, 148] on div "Tablet User · (757) 286-4916 [DATE] 3:24:53 PM at Fridge Right-1 Columbus 1 Col…" at bounding box center [256, 170] width 307 height 90
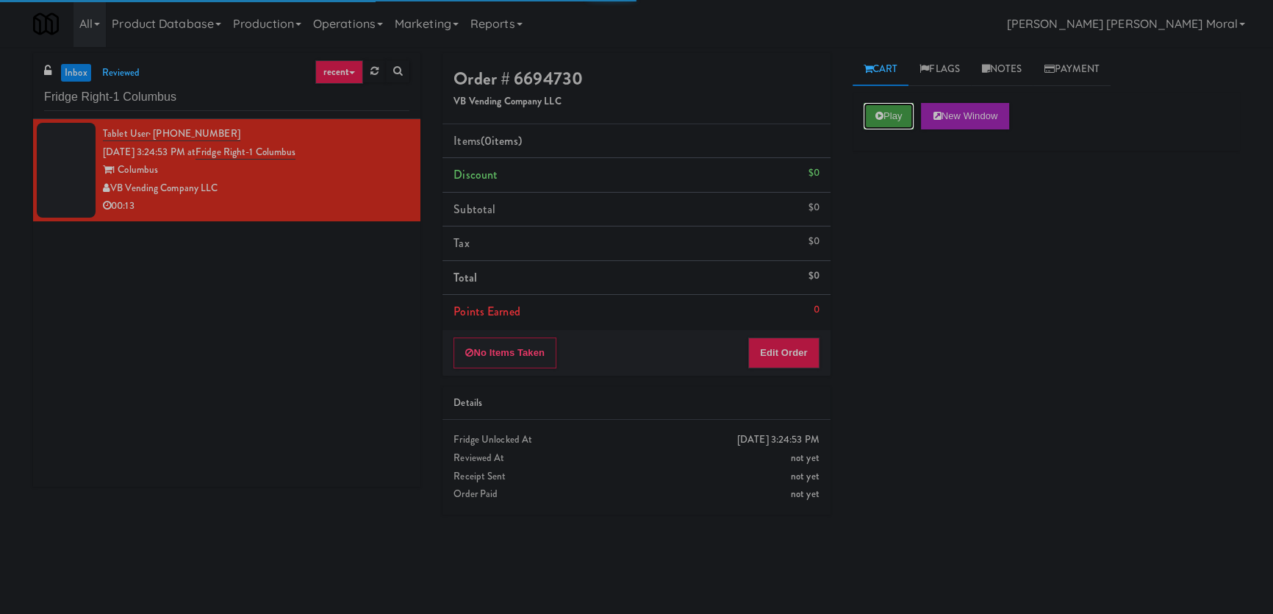
click at [892, 116] on button "Play" at bounding box center [889, 116] width 51 height 26
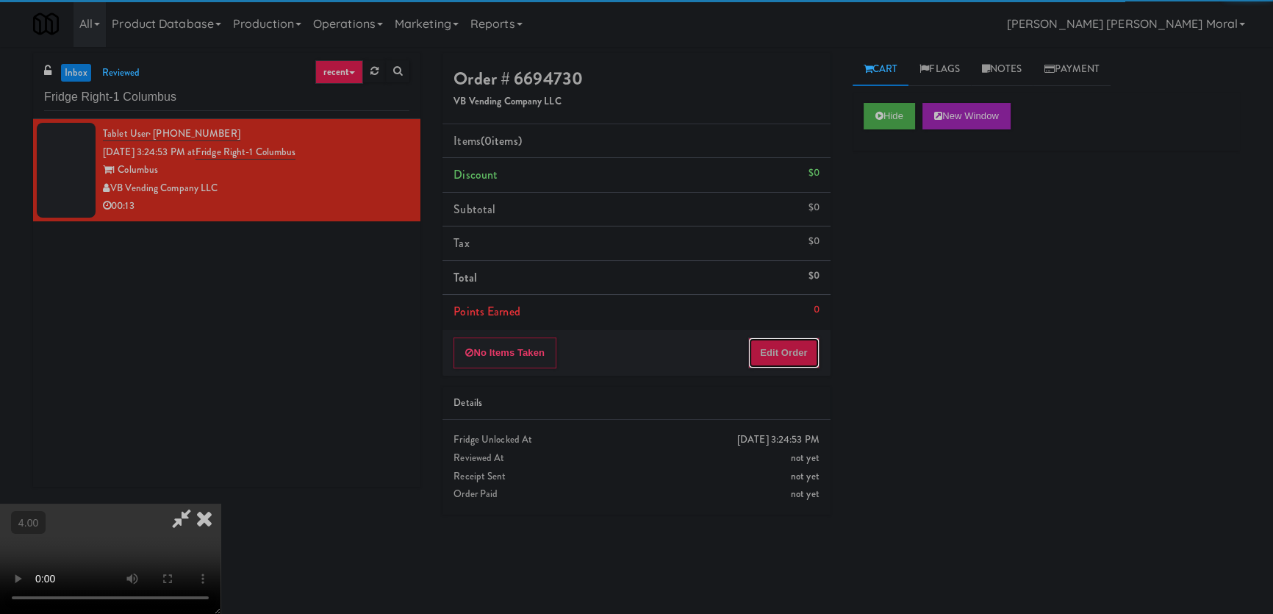
click at [795, 344] on button "Edit Order" at bounding box center [783, 352] width 71 height 31
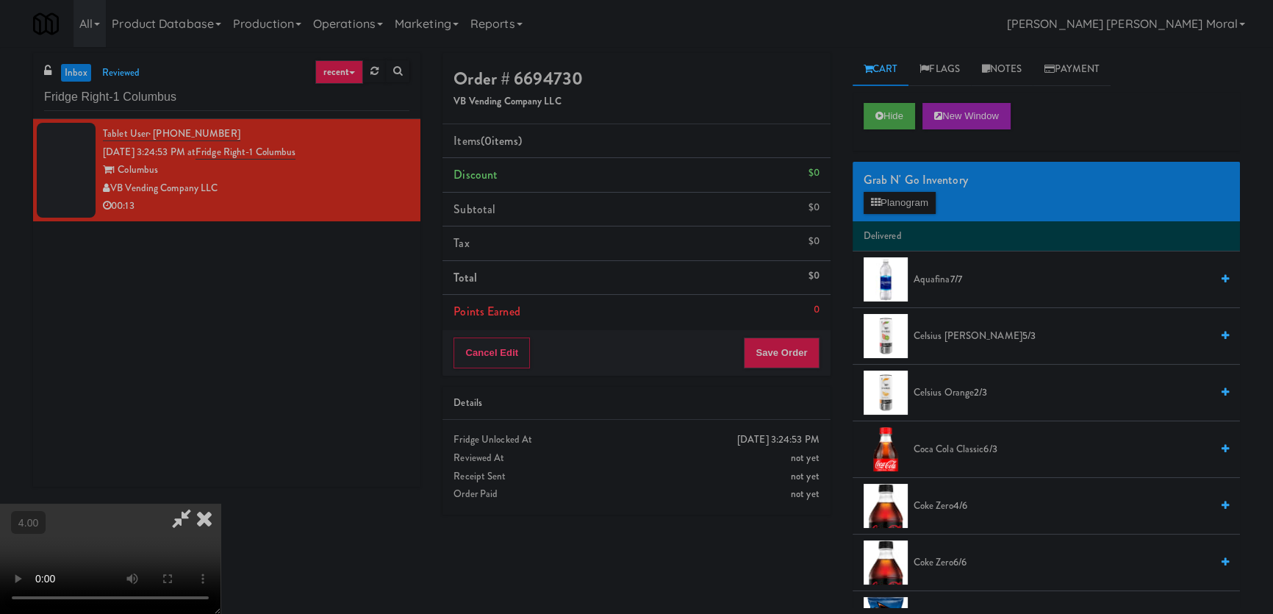
click at [18, 504] on video at bounding box center [110, 559] width 221 height 110
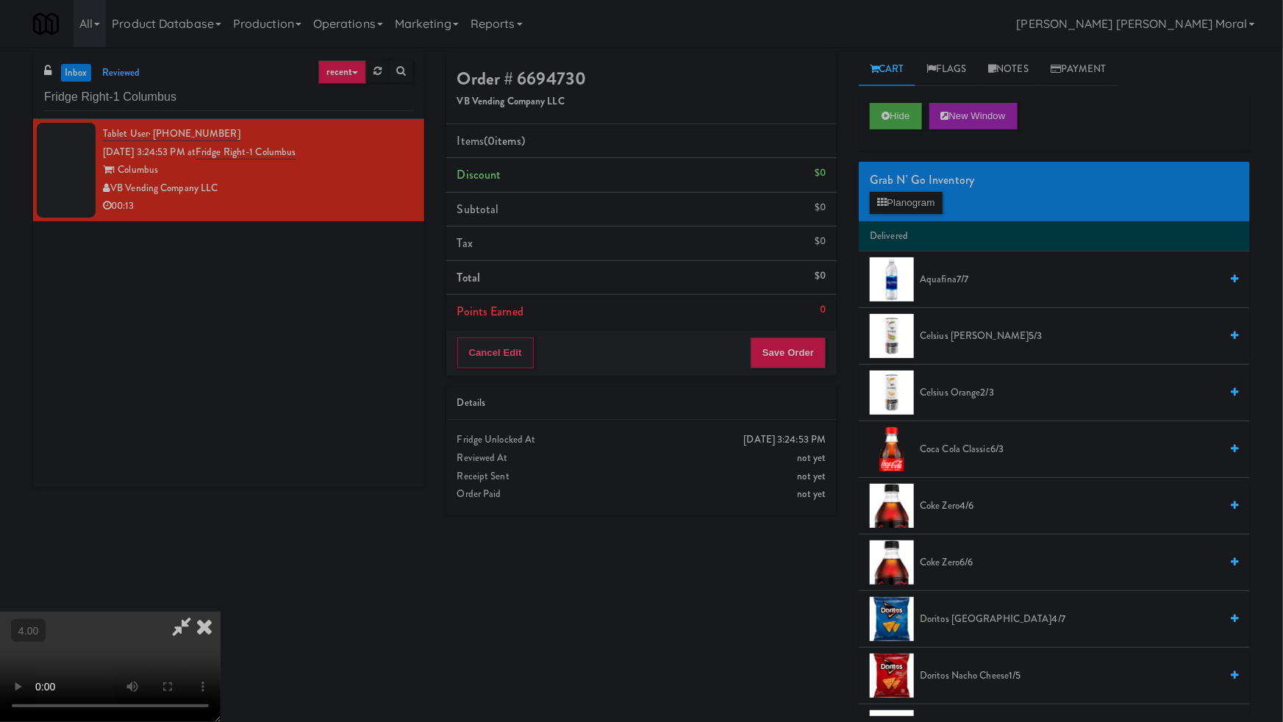
click at [221, 612] on video at bounding box center [110, 667] width 221 height 110
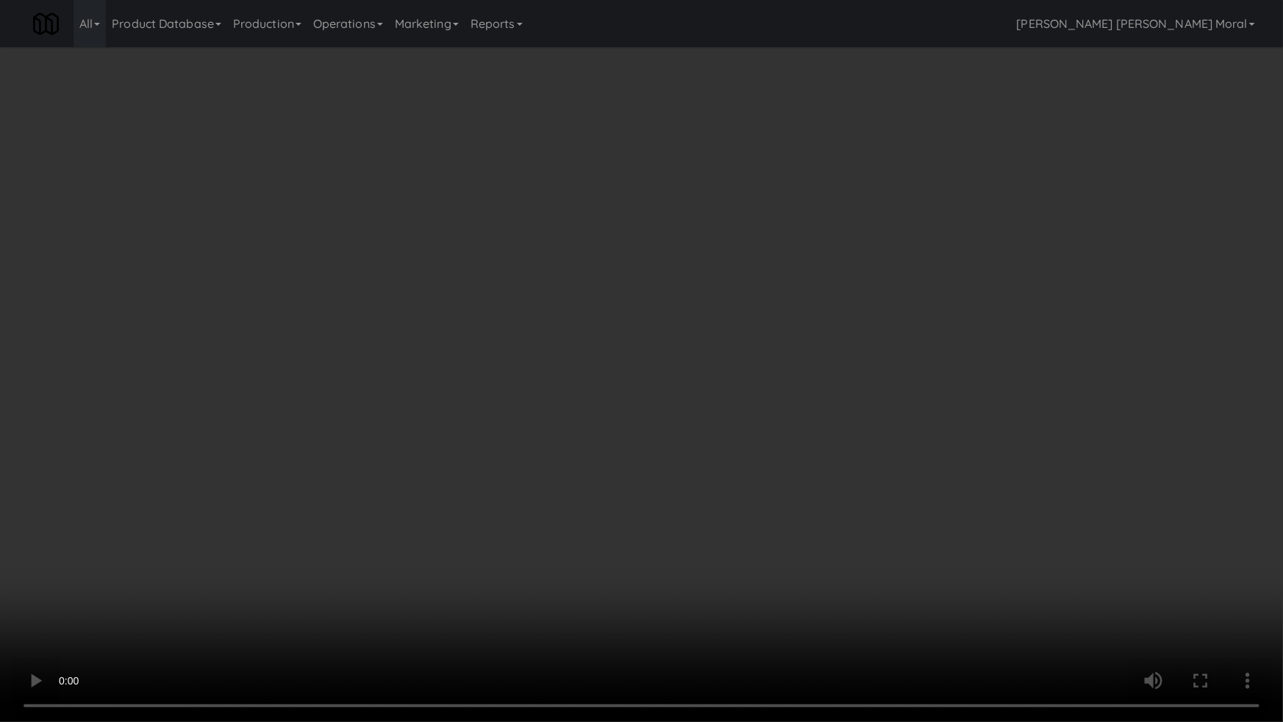
click at [369, 505] on video at bounding box center [641, 361] width 1283 height 722
click at [707, 477] on video at bounding box center [641, 361] width 1283 height 722
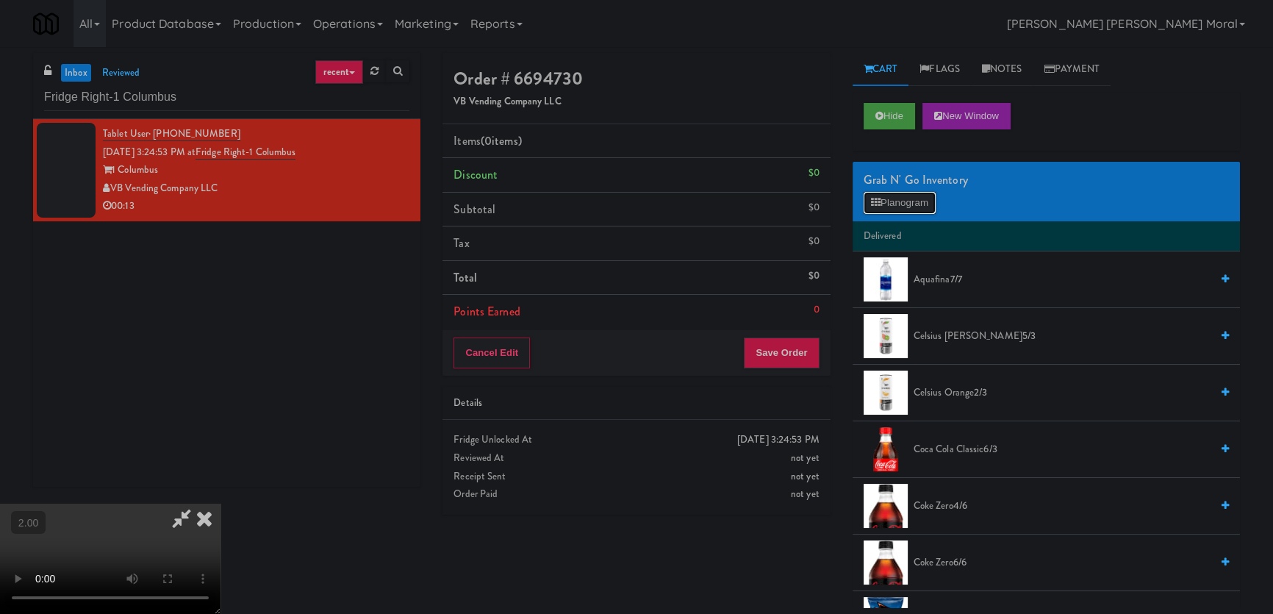
click at [897, 209] on button "Planogram" at bounding box center [900, 203] width 72 height 22
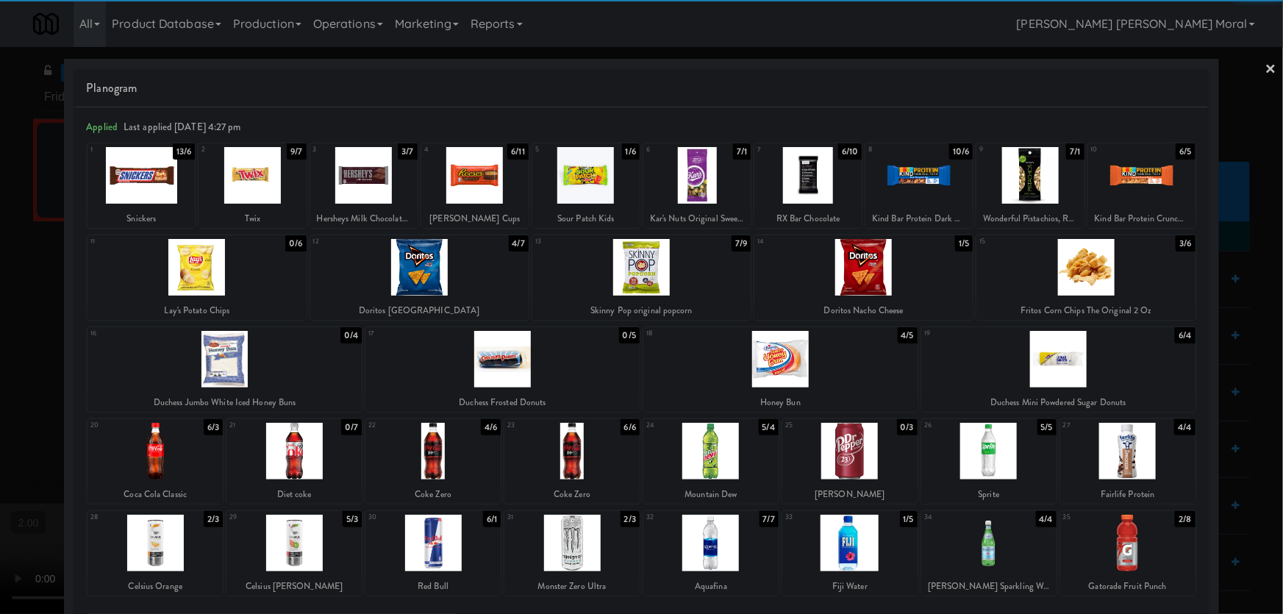
click at [811, 182] on div at bounding box center [807, 175] width 107 height 57
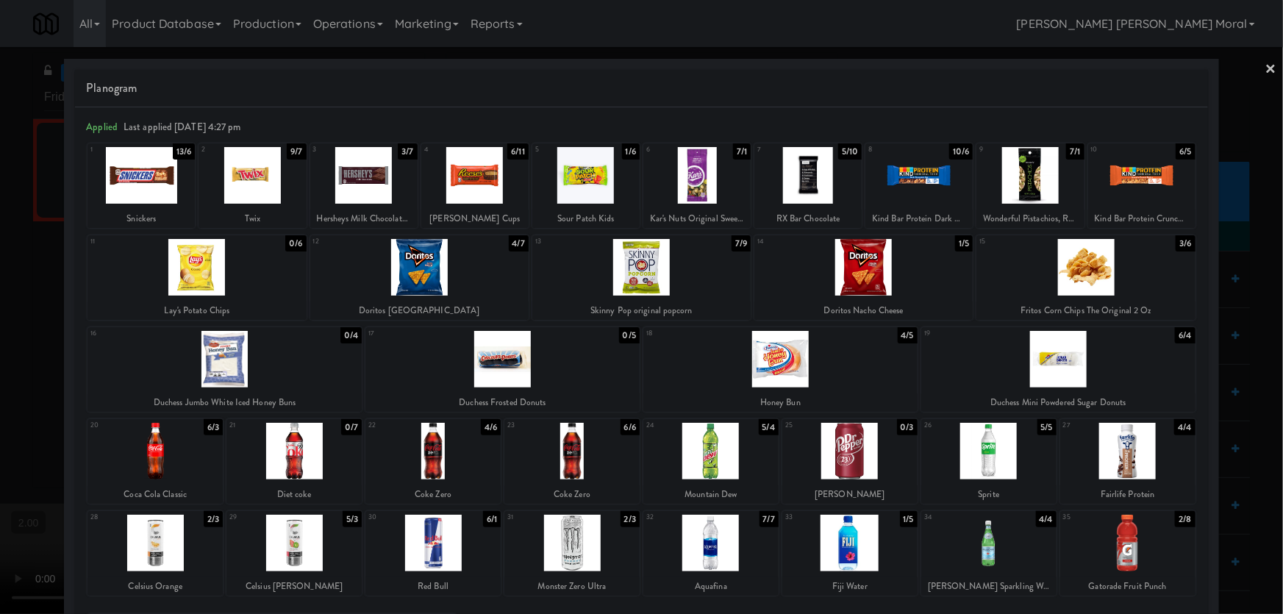
click at [1125, 175] on div at bounding box center [1141, 175] width 107 height 57
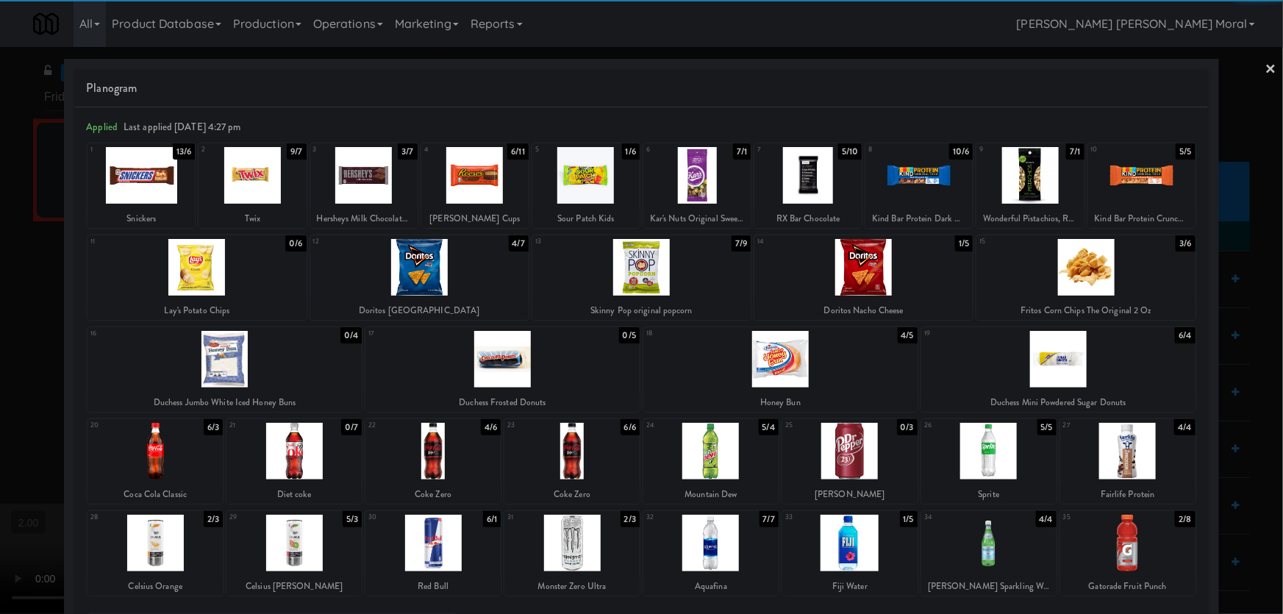
drag, startPoint x: 1003, startPoint y: 557, endPoint x: 1055, endPoint y: 502, distance: 75.4
click at [1003, 556] on div at bounding box center [988, 543] width 135 height 57
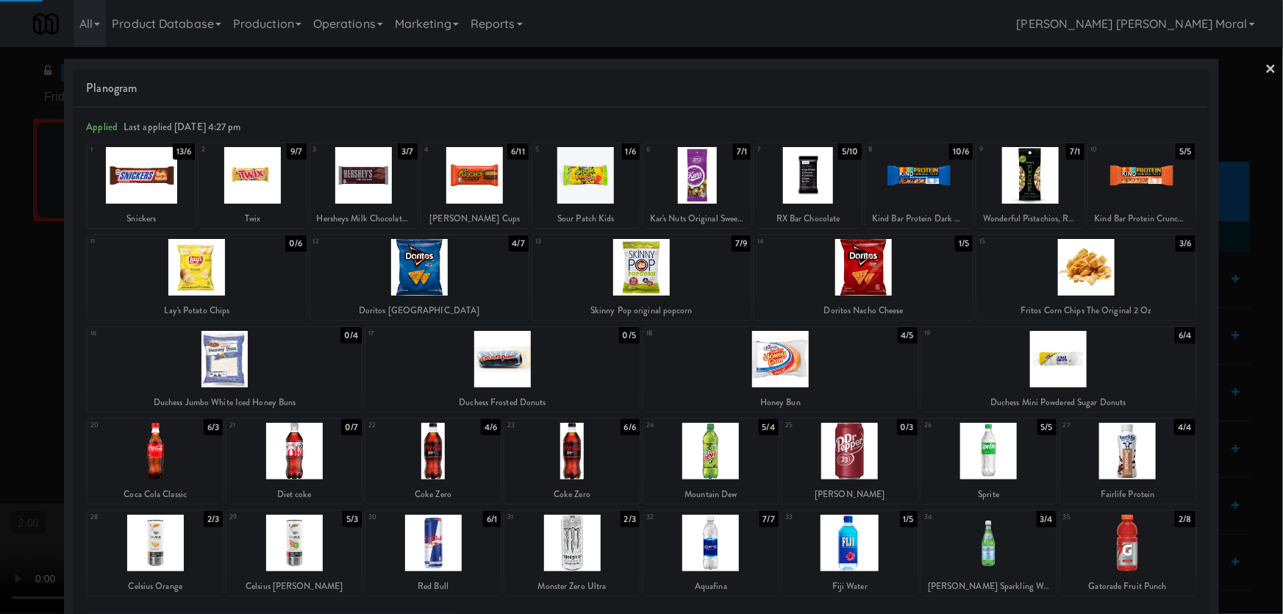
click at [1263, 267] on div at bounding box center [641, 307] width 1283 height 614
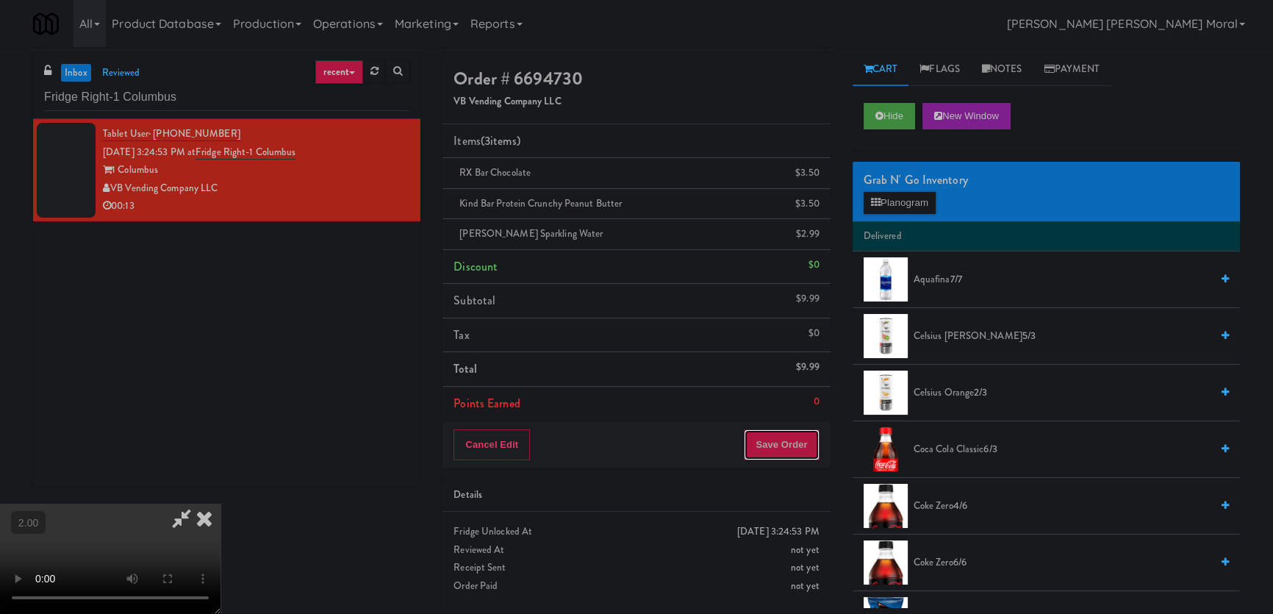
click at [807, 441] on button "Save Order" at bounding box center [781, 444] width 75 height 31
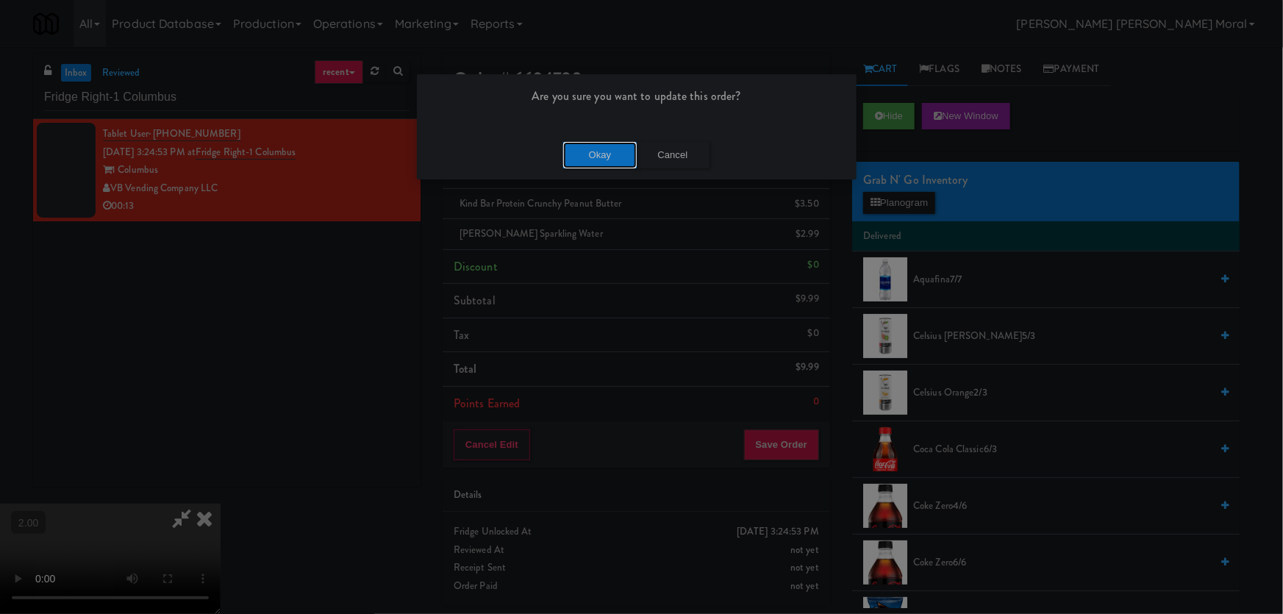
click at [601, 161] on button "Okay" at bounding box center [600, 155] width 74 height 26
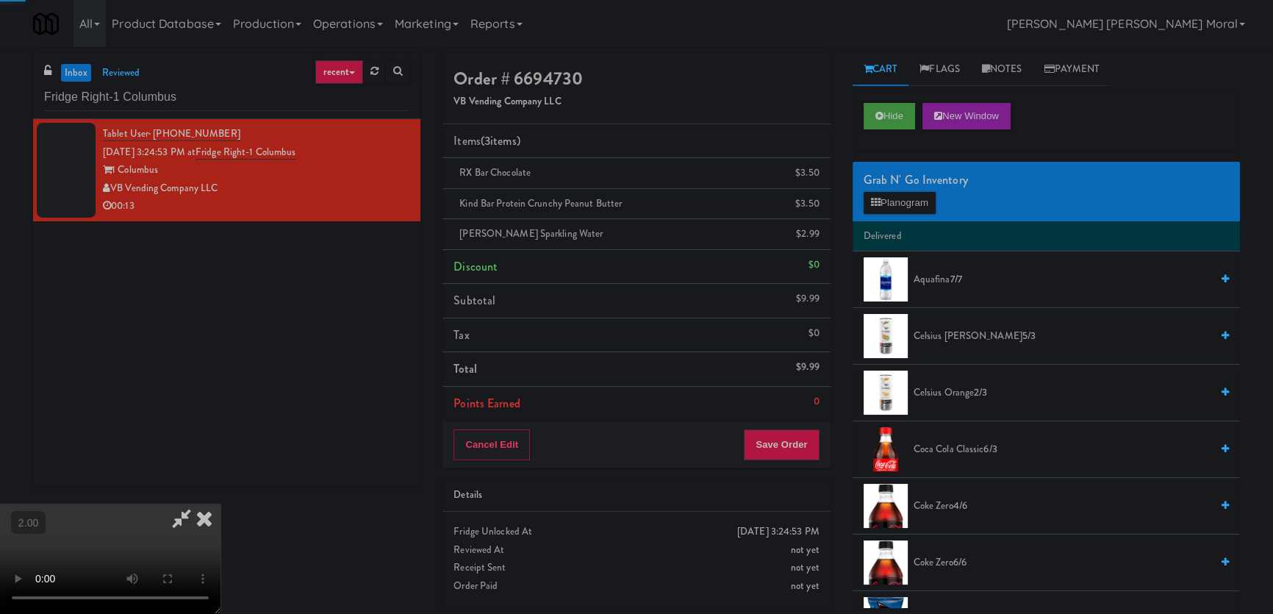
click at [221, 504] on icon at bounding box center [204, 518] width 32 height 29
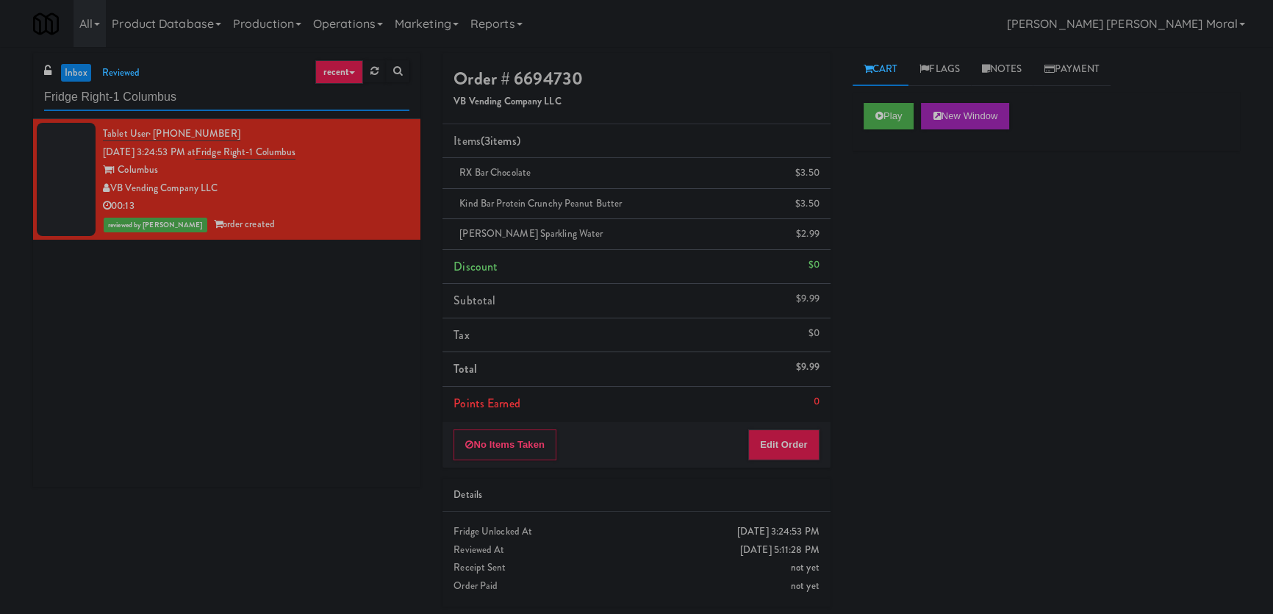
paste input "500 West Trade - Combo"
drag, startPoint x: 207, startPoint y: 101, endPoint x: 0, endPoint y: 90, distance: 207.6
click at [0, 90] on div "inbox reviewed recent all unclear take inventory issue suspicious failed recent…" at bounding box center [636, 335] width 1273 height 565
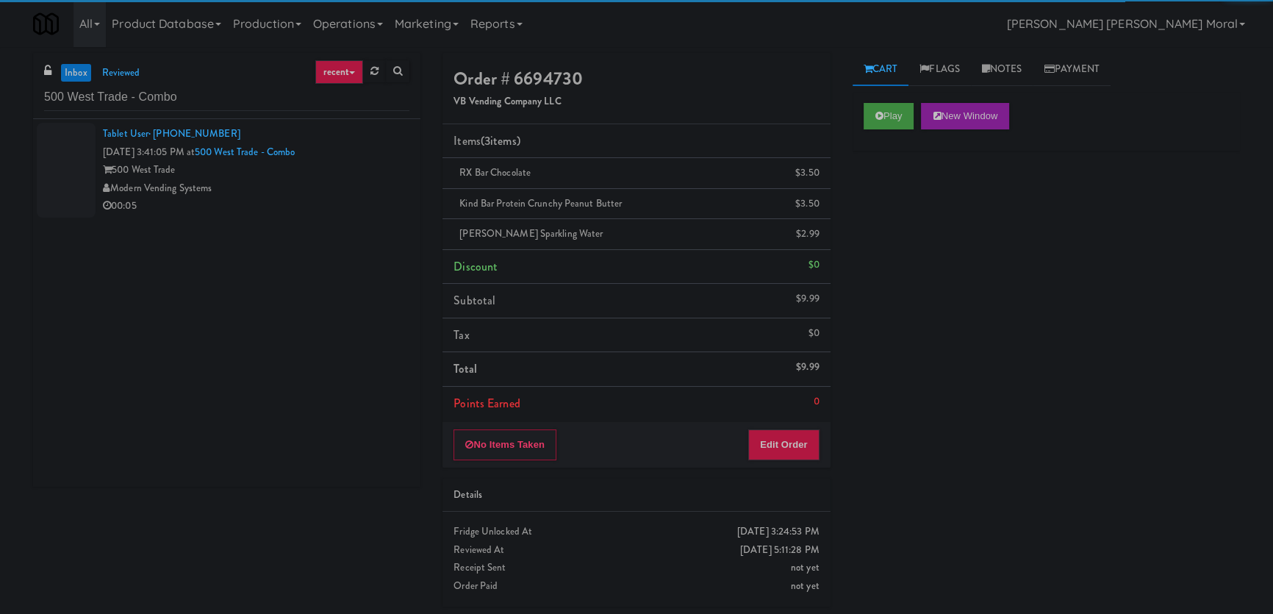
click at [331, 187] on div "Modern Vending Systems" at bounding box center [256, 188] width 307 height 18
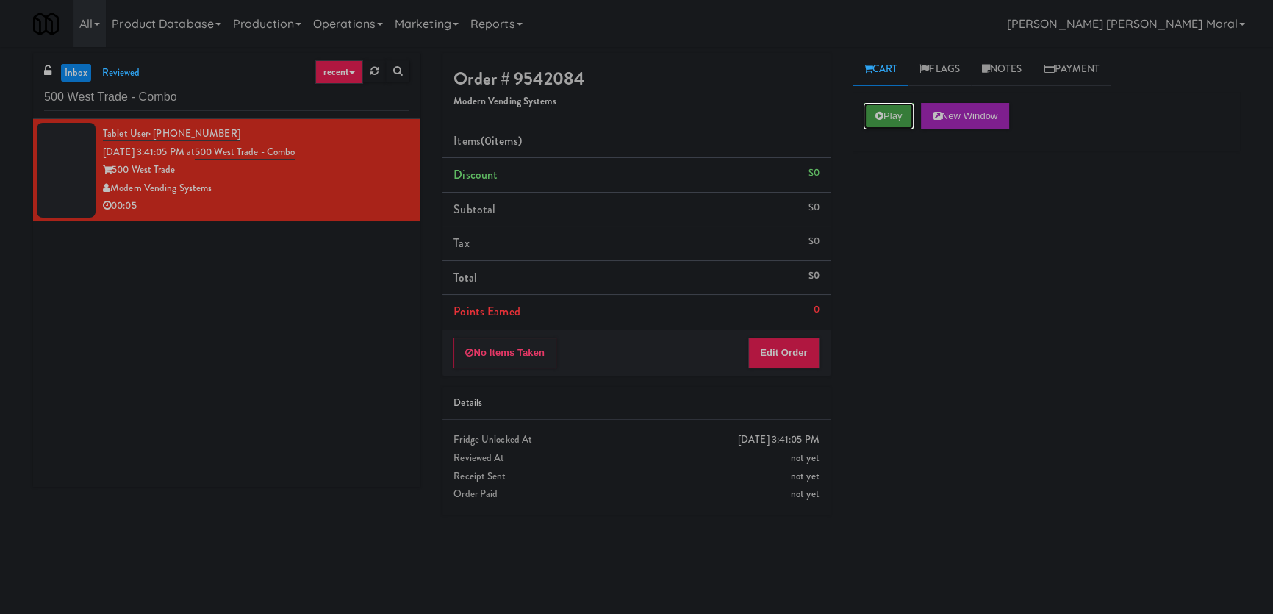
click at [867, 115] on button "Play" at bounding box center [889, 116] width 51 height 26
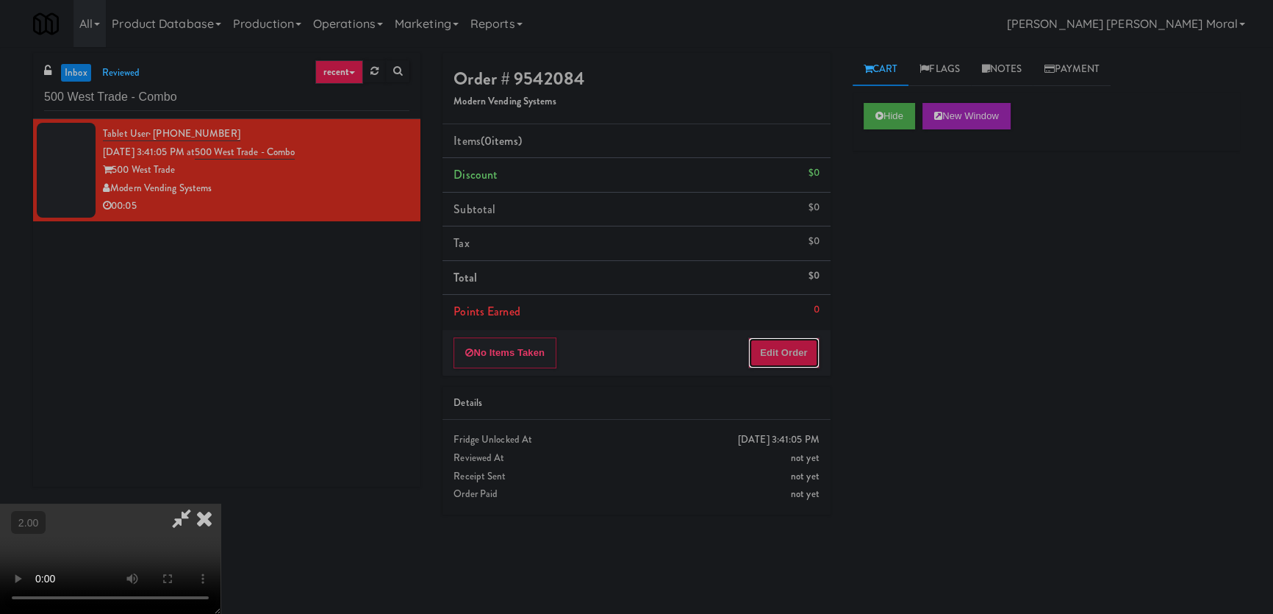
click at [777, 359] on button "Edit Order" at bounding box center [783, 352] width 71 height 31
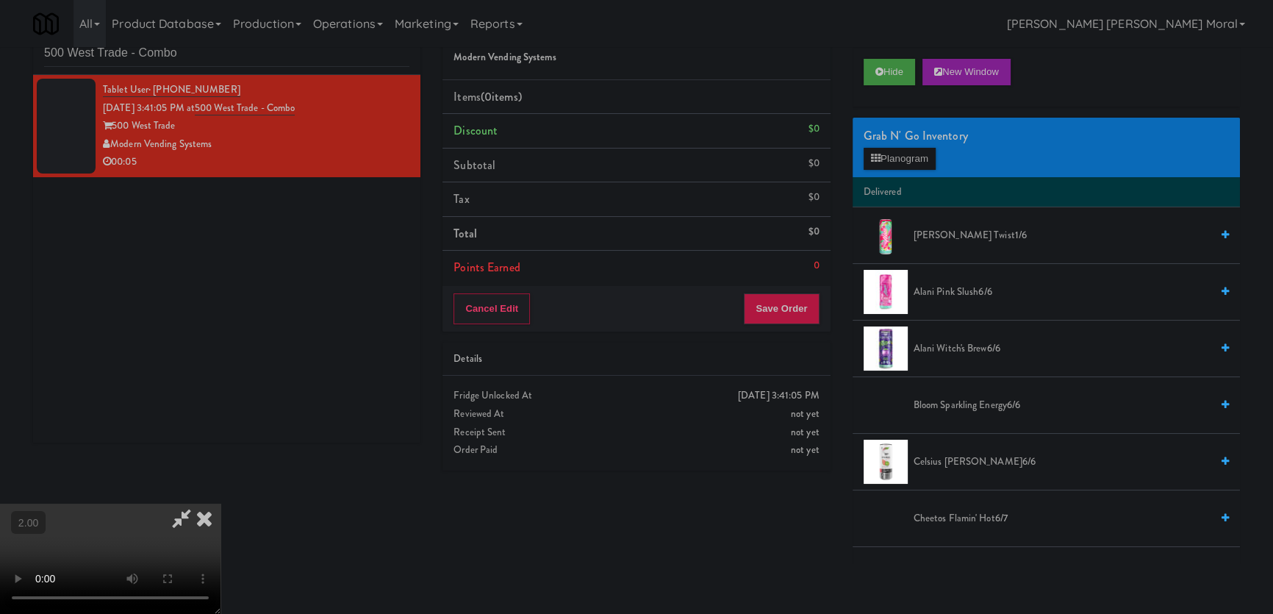
scroll to position [46, 0]
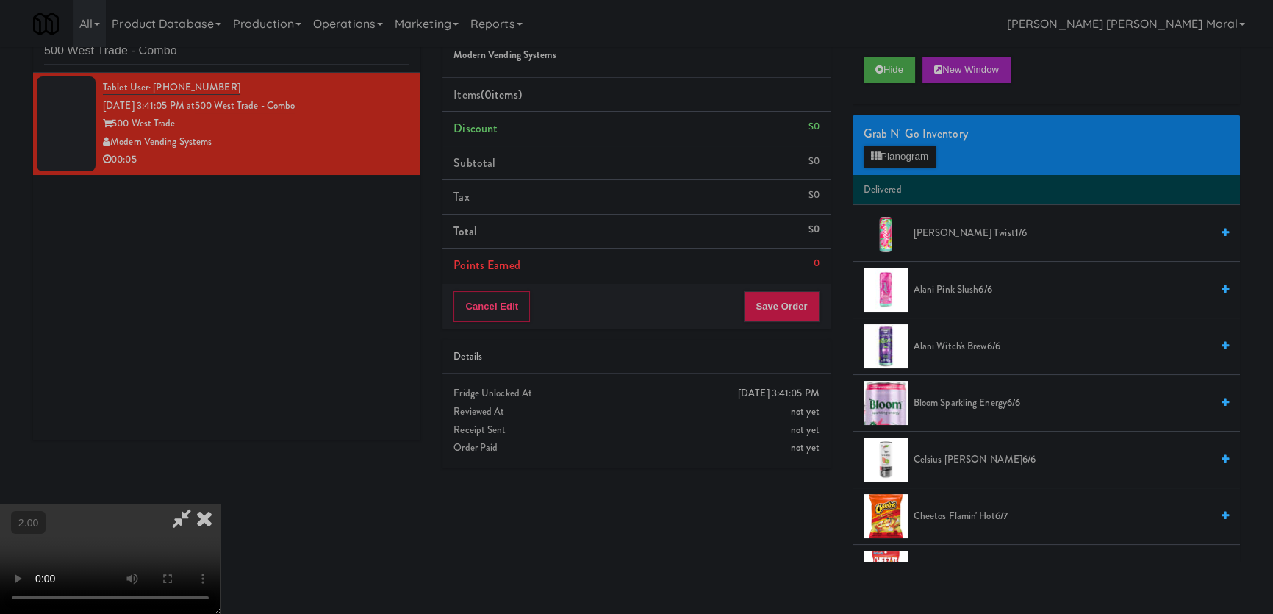
click at [221, 504] on video at bounding box center [110, 559] width 221 height 110
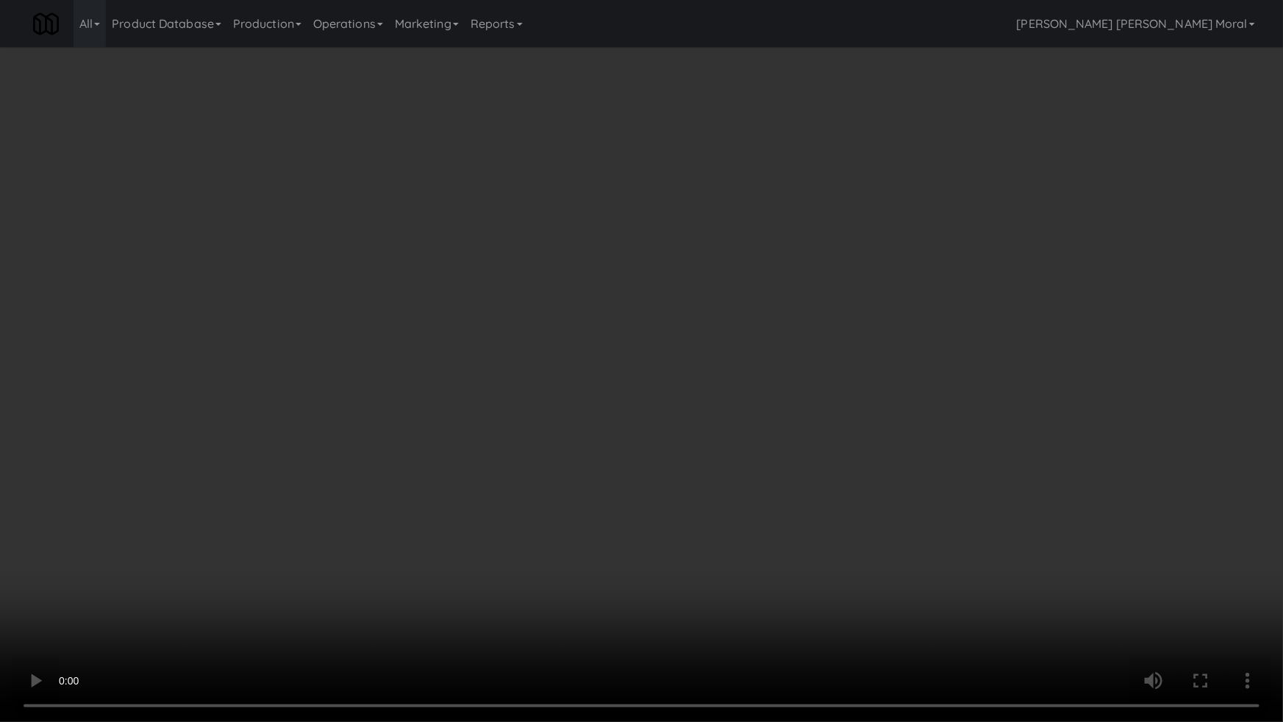
click at [554, 529] on video at bounding box center [641, 361] width 1283 height 722
drag, startPoint x: 551, startPoint y: 529, endPoint x: 594, endPoint y: 422, distance: 115.5
click at [553, 529] on video at bounding box center [641, 361] width 1283 height 722
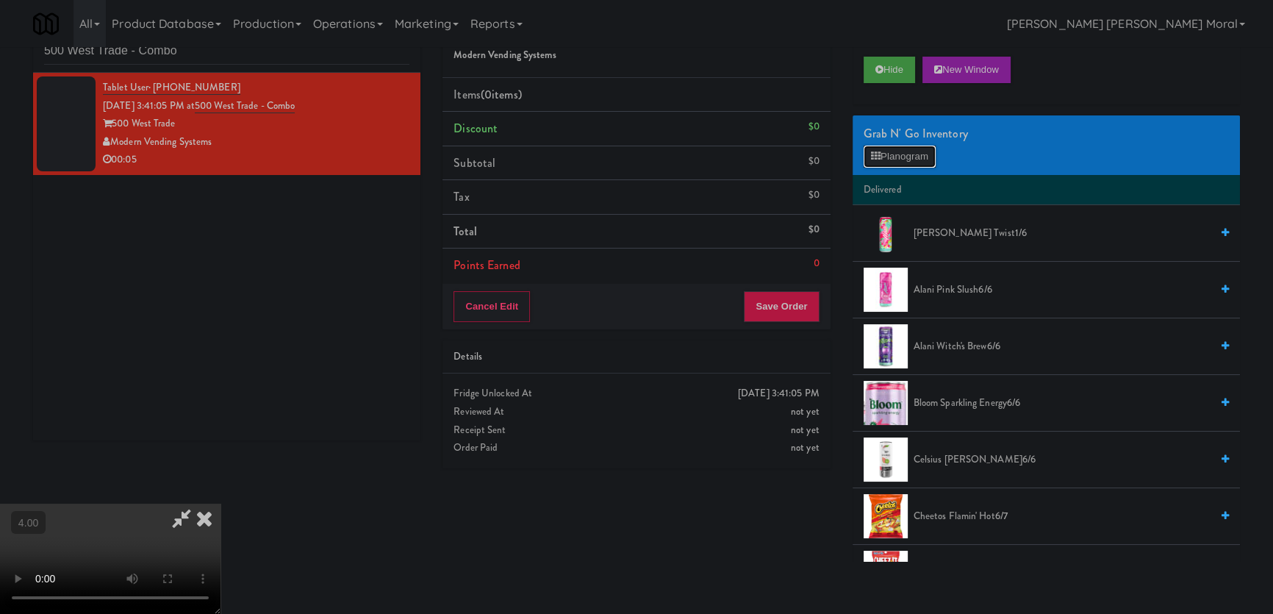
click at [901, 156] on button "Planogram" at bounding box center [900, 157] width 72 height 22
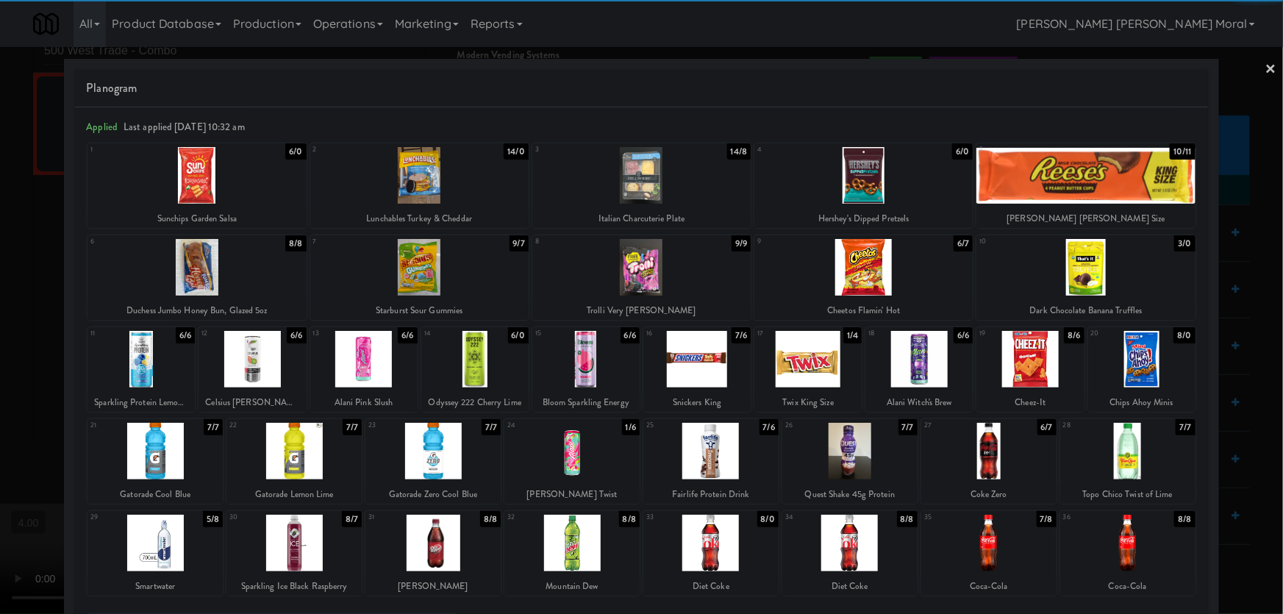
drag, startPoint x: 226, startPoint y: 198, endPoint x: 212, endPoint y: 198, distance: 13.2
click at [223, 198] on div at bounding box center [196, 175] width 218 height 57
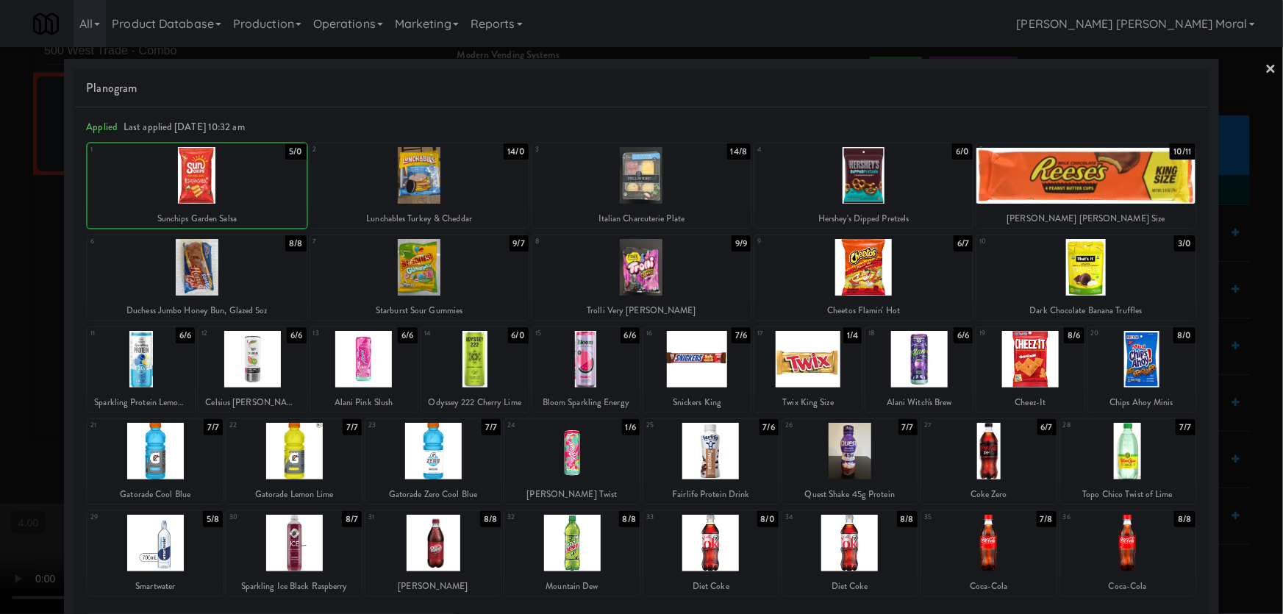
click at [0, 172] on div at bounding box center [641, 307] width 1283 height 614
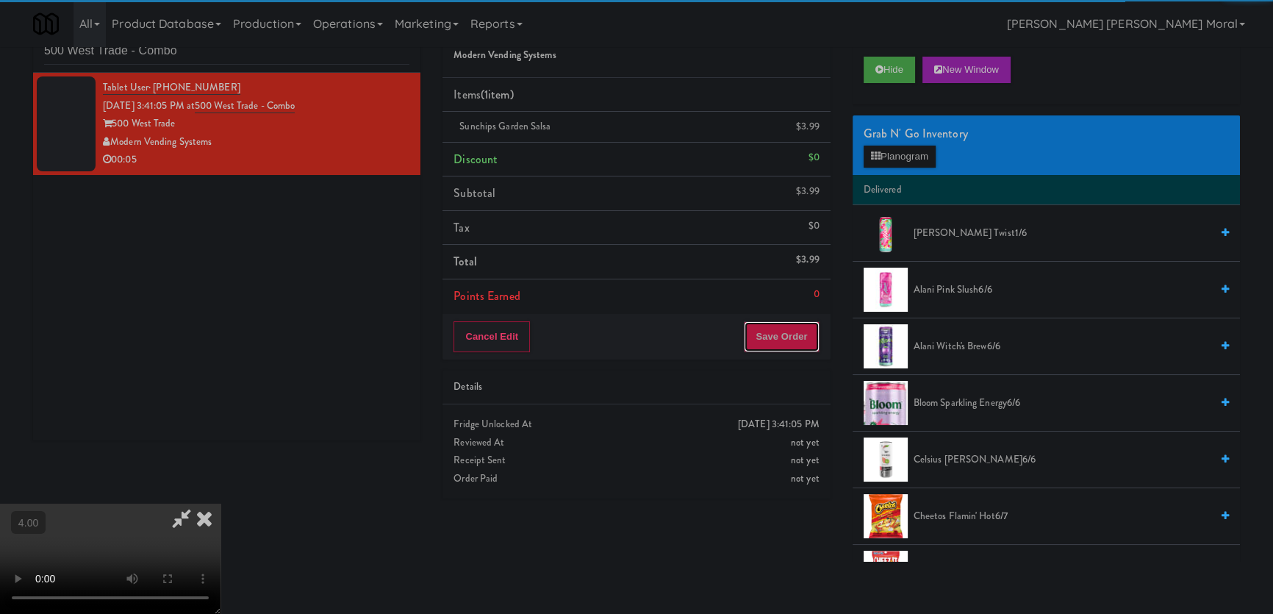
click at [811, 337] on button "Save Order" at bounding box center [781, 336] width 75 height 31
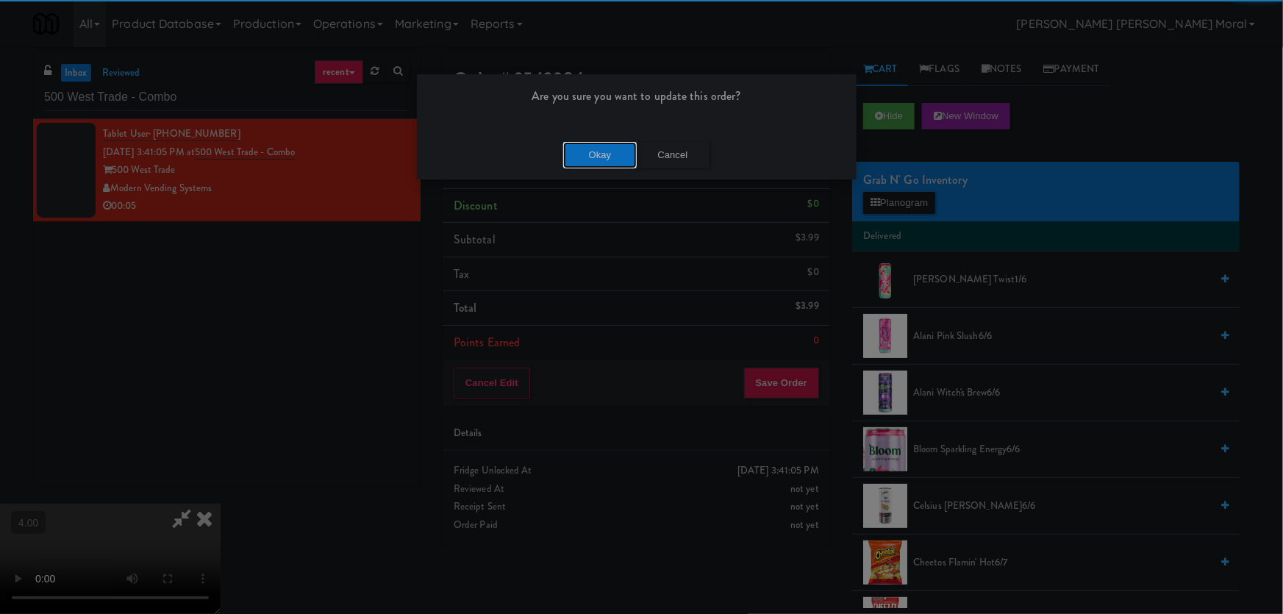
click at [595, 157] on button "Okay" at bounding box center [600, 155] width 74 height 26
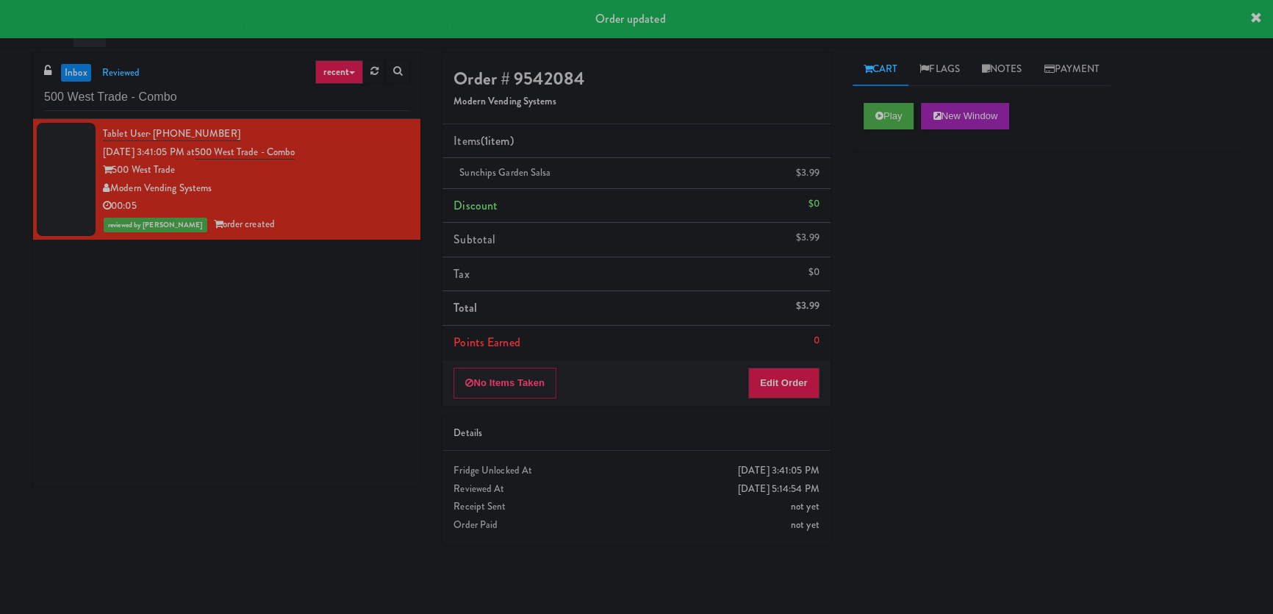
click at [24, 277] on div "inbox reviewed recent all unclear take inventory issue suspicious failed recent…" at bounding box center [226, 275] width 409 height 445
paste input "Phase I - Drink Cooler"
drag, startPoint x: 208, startPoint y: 101, endPoint x: 0, endPoint y: 93, distance: 208.2
click at [0, 93] on div "inbox reviewed recent all unclear take inventory issue suspicious failed recent…" at bounding box center [636, 330] width 1273 height 555
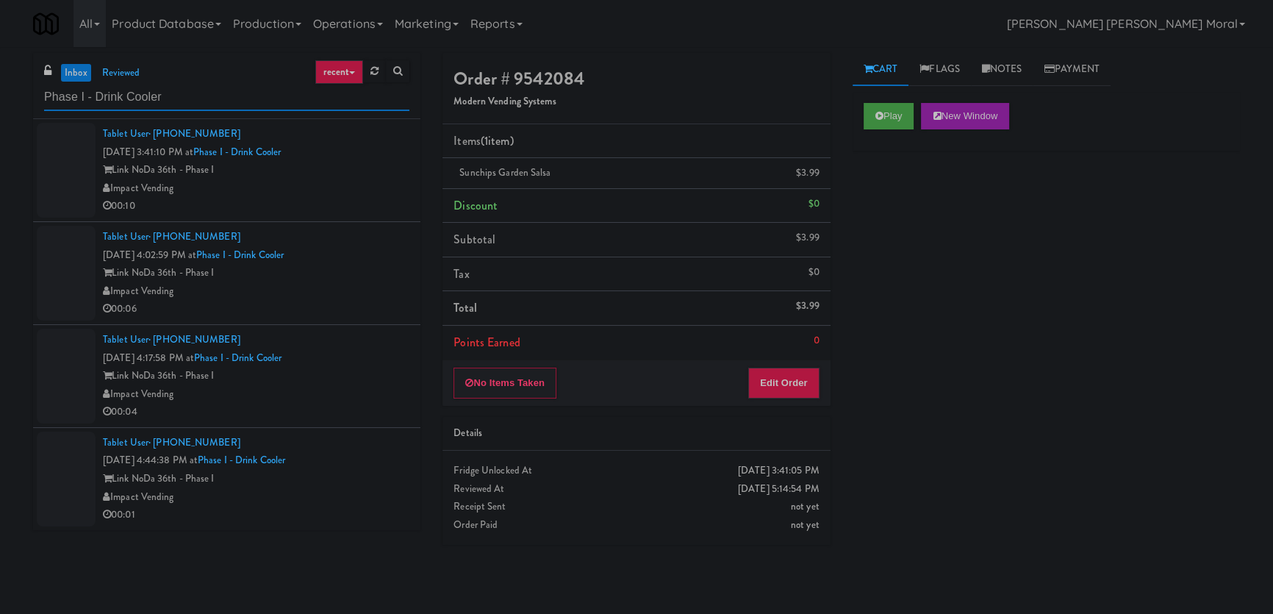
type input "Phase I - Drink Cooler"
click at [341, 197] on div "00:10" at bounding box center [256, 206] width 307 height 18
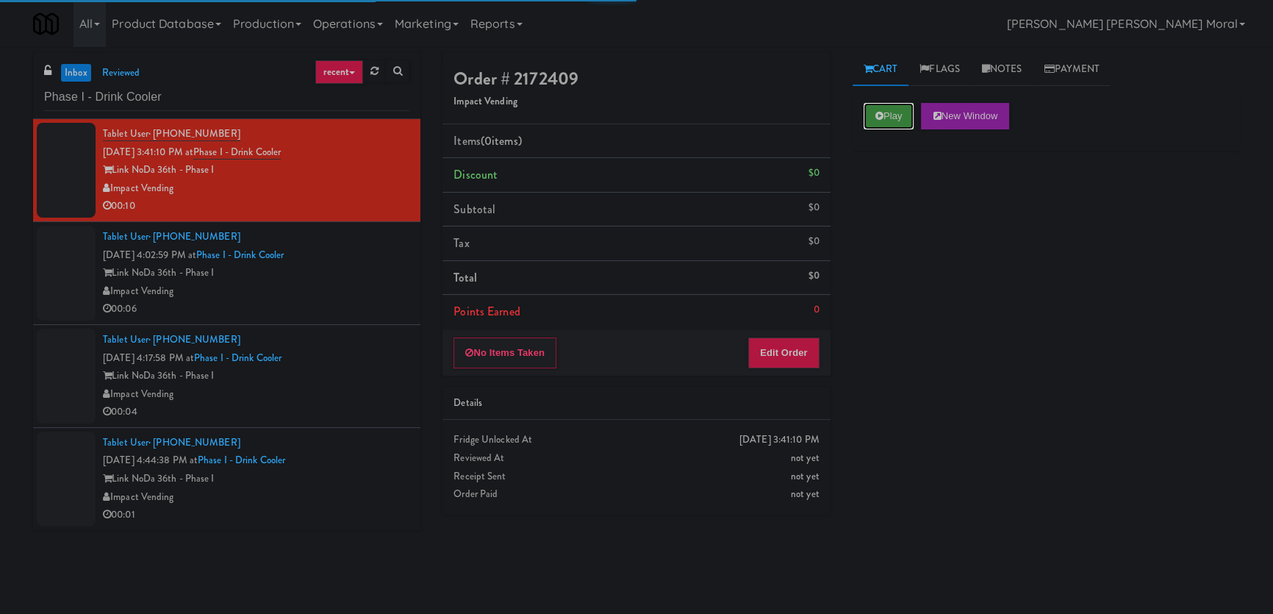
click at [883, 105] on button "Play" at bounding box center [889, 116] width 51 height 26
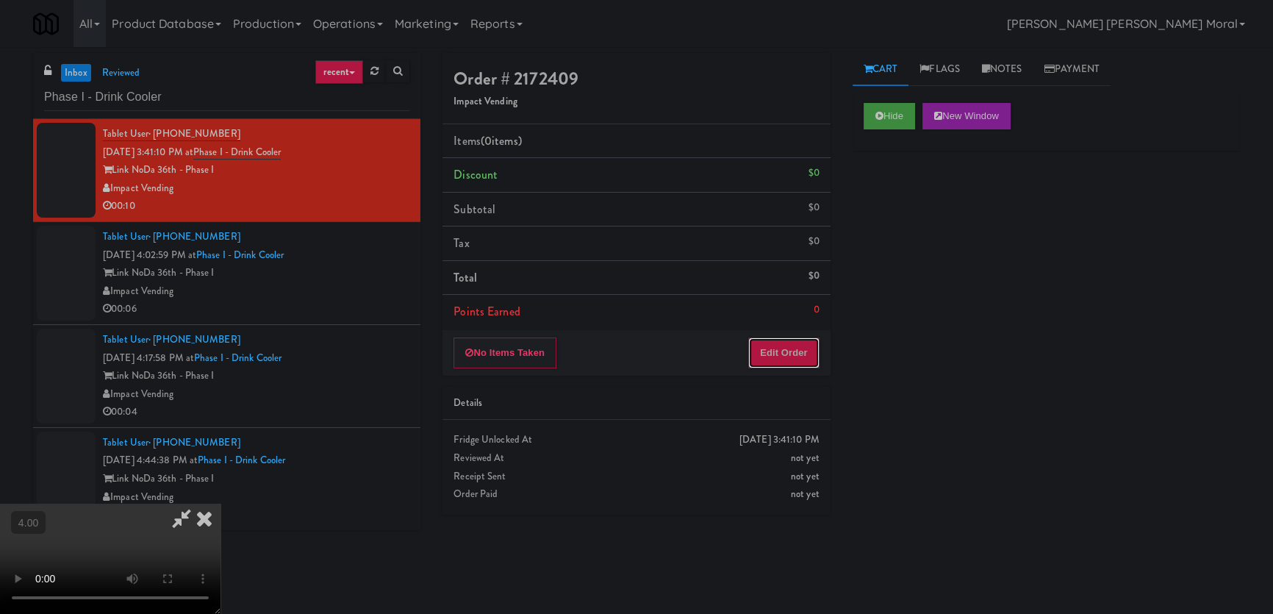
click at [773, 359] on button "Edit Order" at bounding box center [783, 352] width 71 height 31
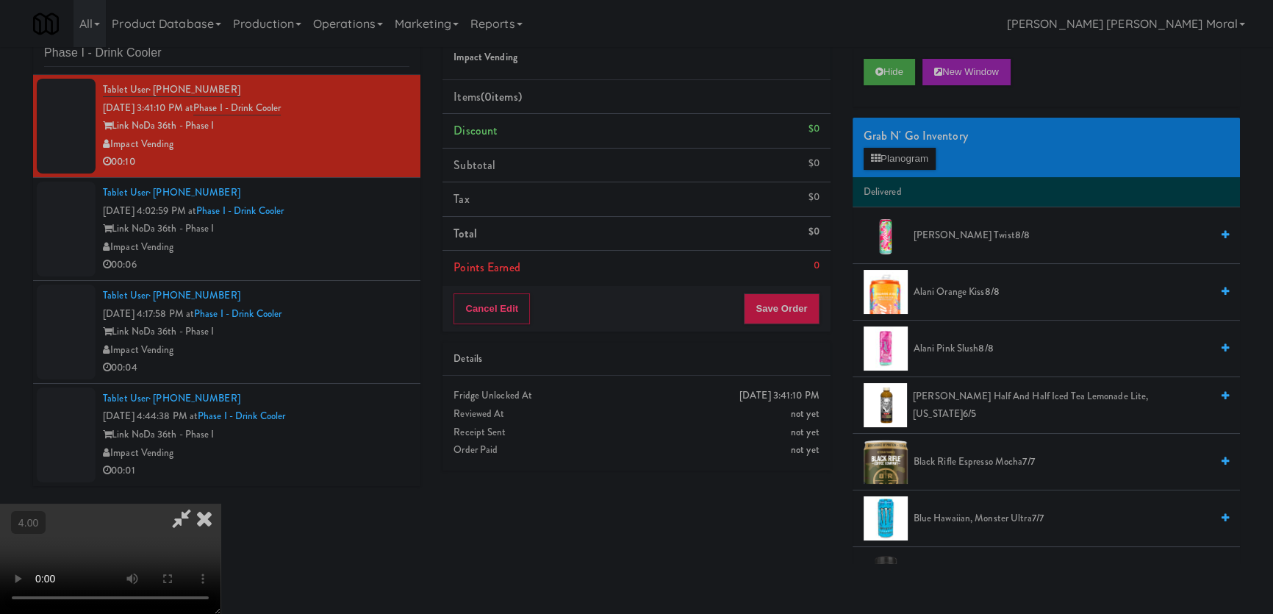
scroll to position [46, 0]
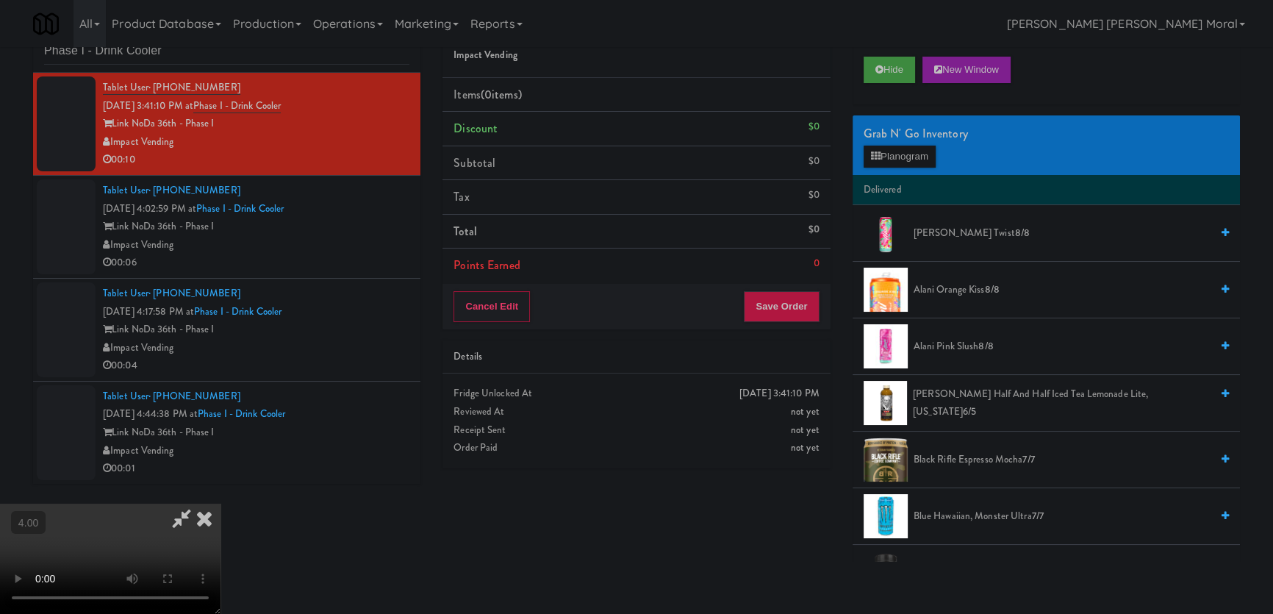
click at [221, 504] on video at bounding box center [110, 559] width 221 height 110
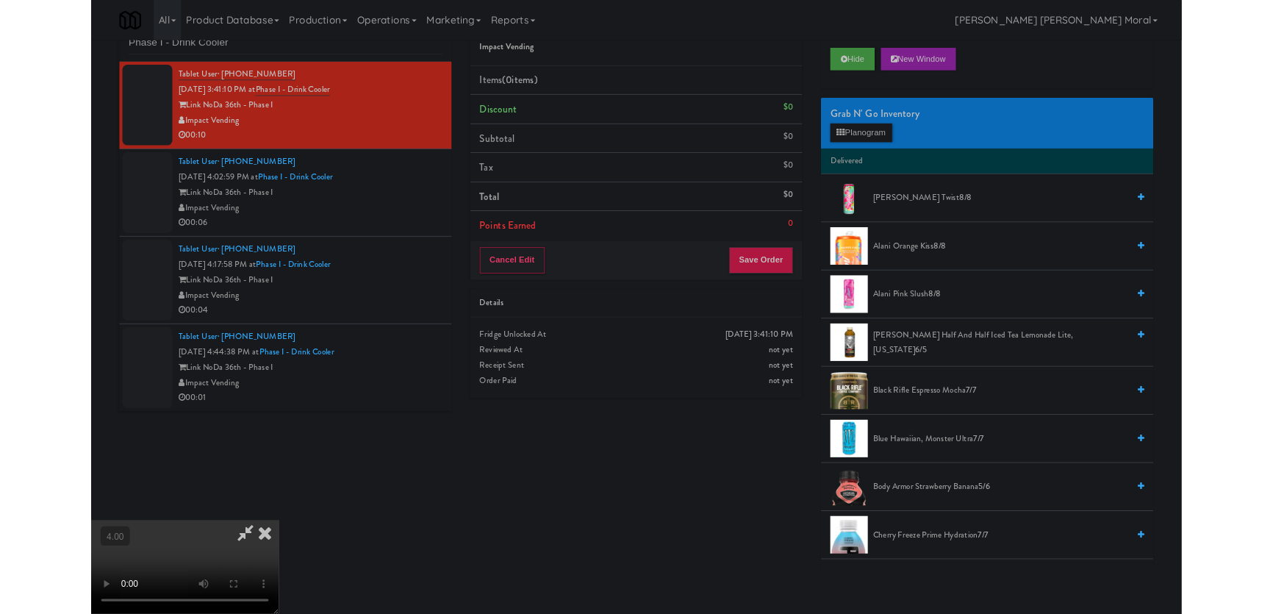
scroll to position [30, 0]
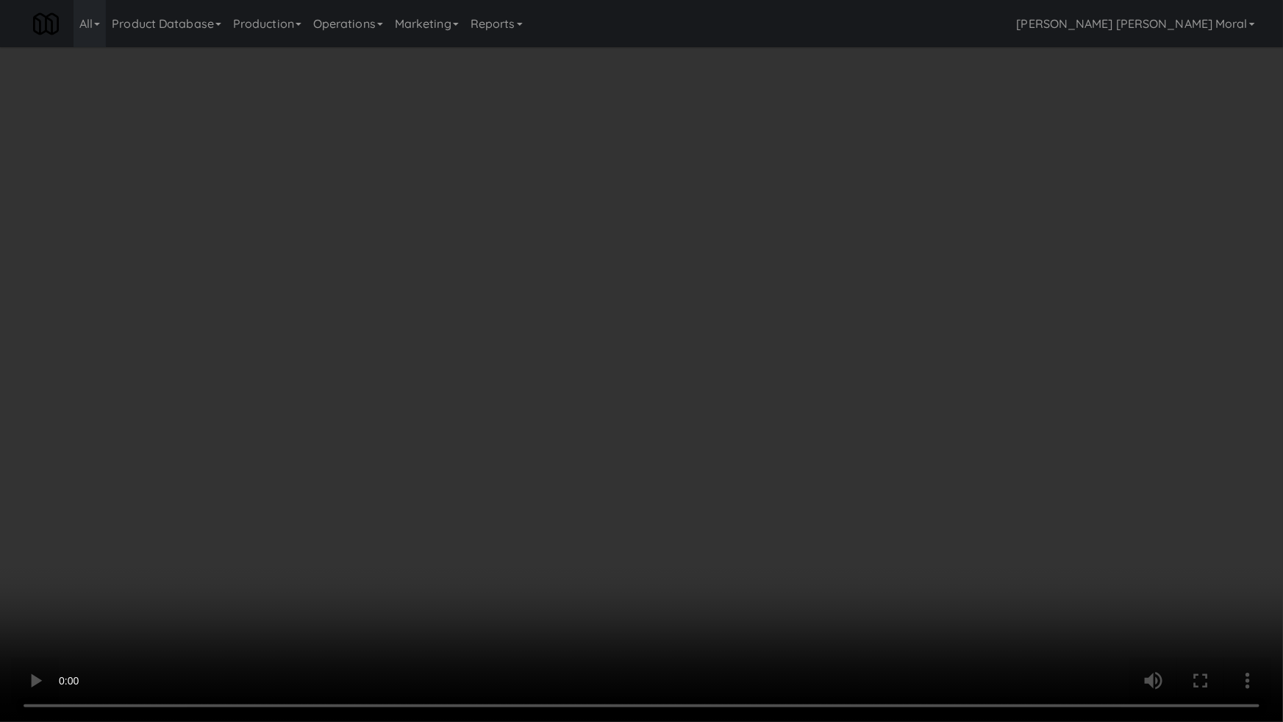
click at [562, 492] on video at bounding box center [641, 361] width 1283 height 722
drag, startPoint x: 562, startPoint y: 492, endPoint x: 849, endPoint y: 260, distance: 369.5
click at [562, 492] on video at bounding box center [641, 361] width 1283 height 722
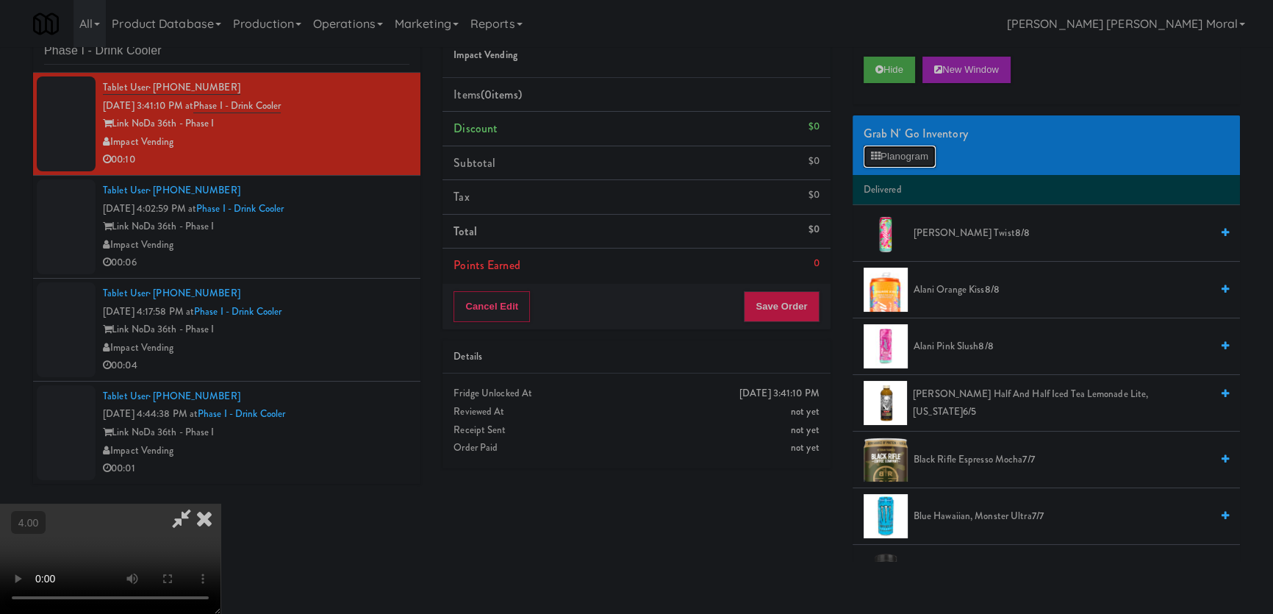
click at [889, 162] on button "Planogram" at bounding box center [900, 157] width 72 height 22
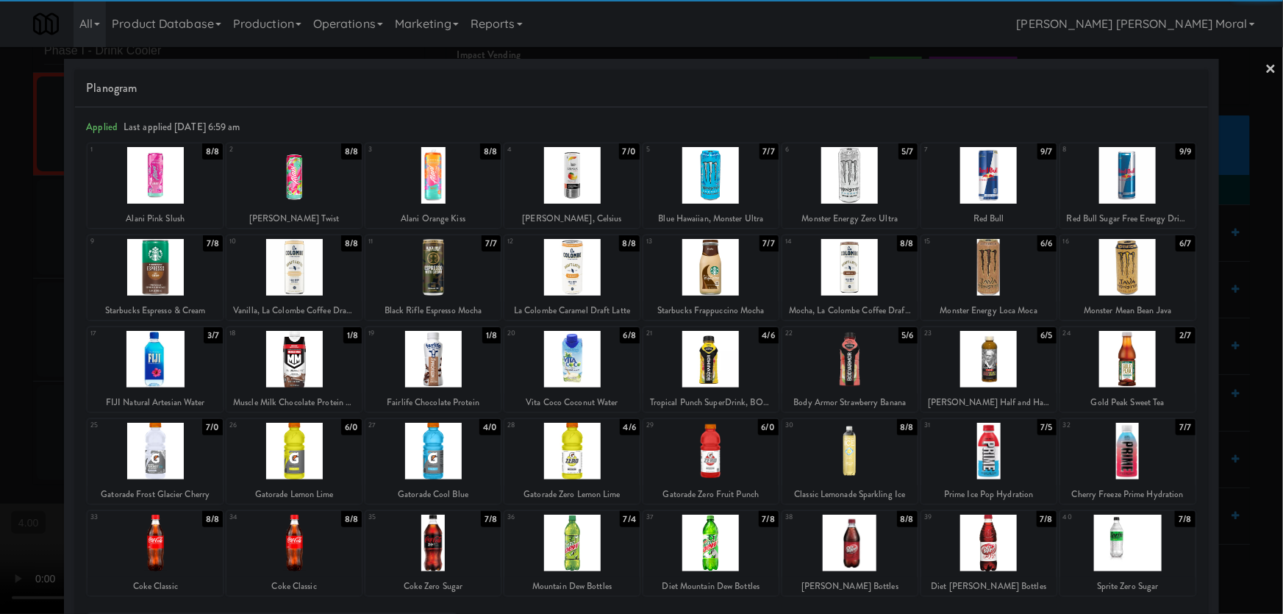
click at [867, 188] on div at bounding box center [849, 175] width 135 height 57
click at [0, 153] on div at bounding box center [641, 307] width 1283 height 614
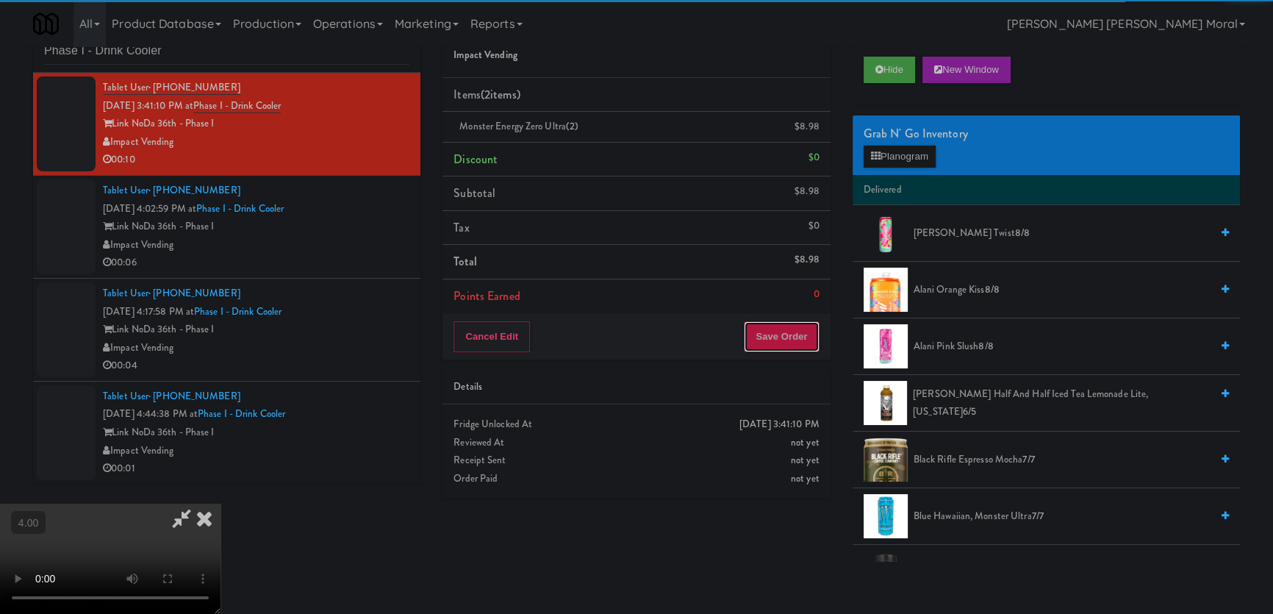
click at [781, 337] on button "Save Order" at bounding box center [781, 336] width 75 height 31
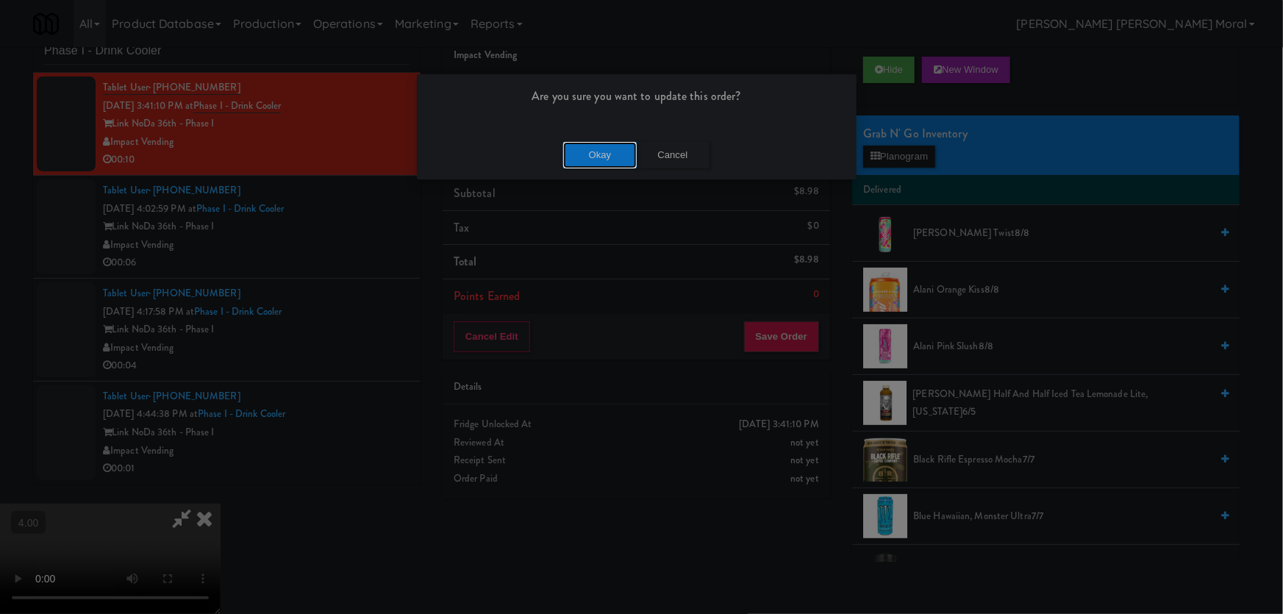
click at [598, 159] on button "Okay" at bounding box center [600, 155] width 74 height 26
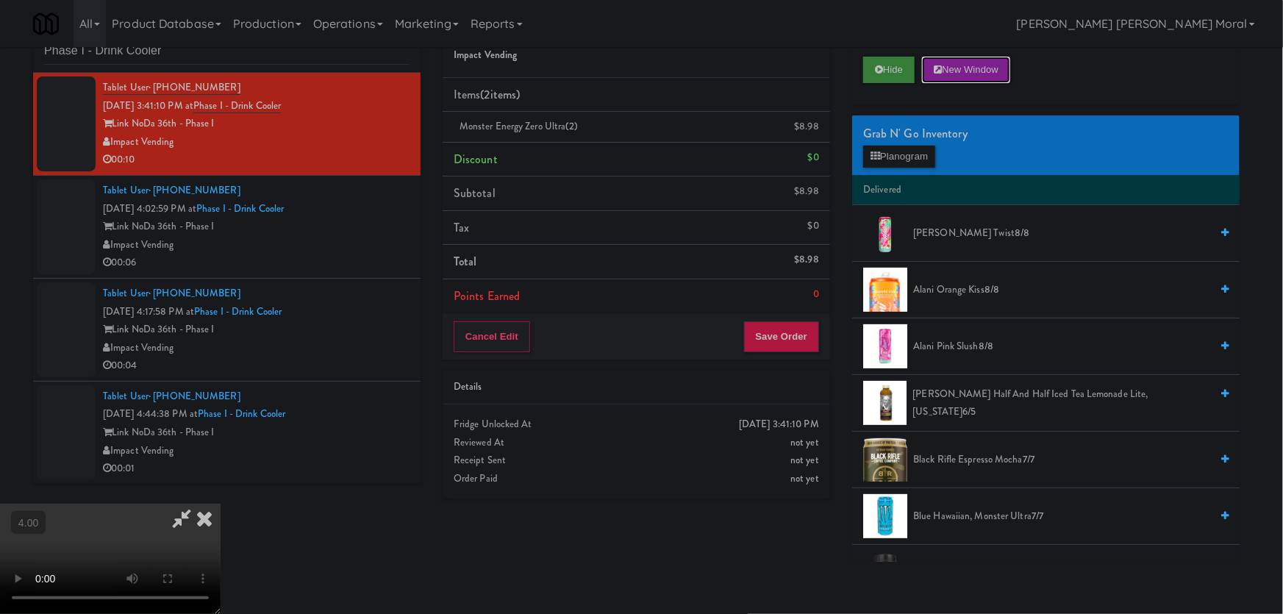
click at [926, 68] on button "New Window" at bounding box center [966, 70] width 88 height 26
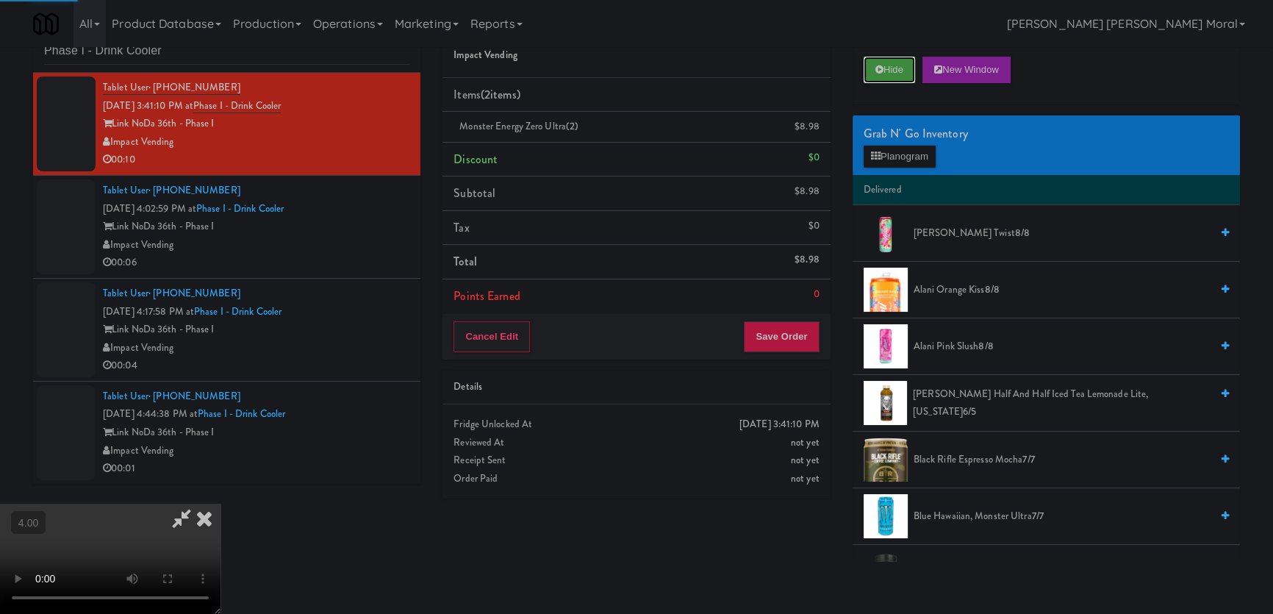
drag, startPoint x: 911, startPoint y: 70, endPoint x: 818, endPoint y: 62, distance: 93.6
click at [911, 70] on button "Hide" at bounding box center [889, 70] width 51 height 26
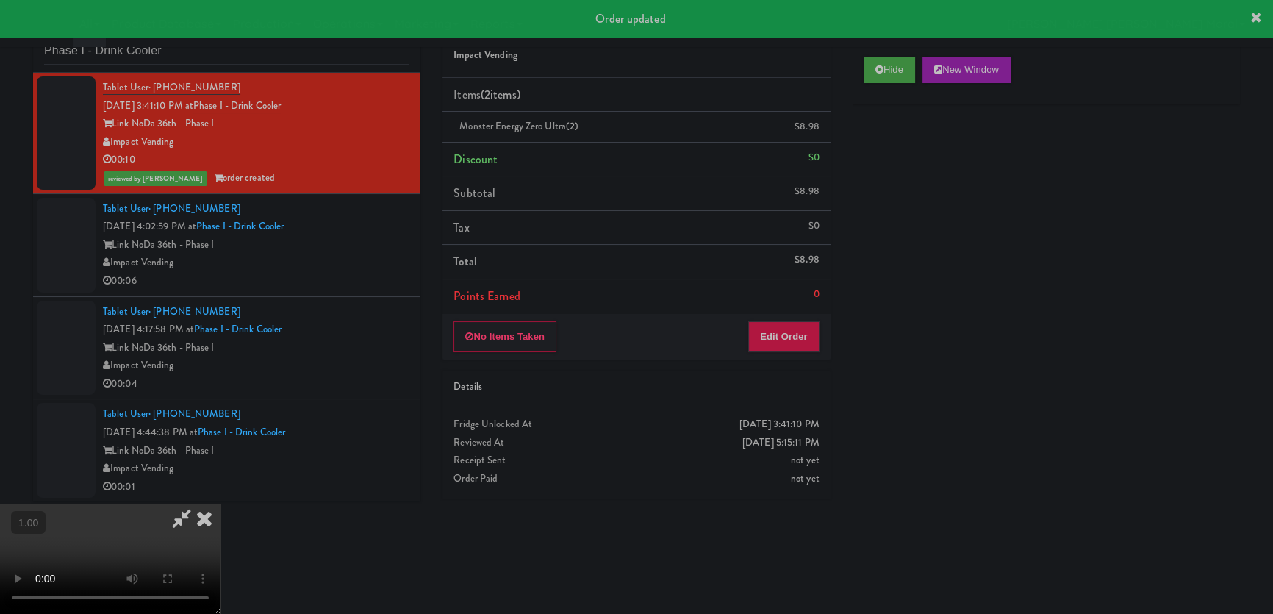
click at [221, 504] on icon at bounding box center [204, 518] width 32 height 29
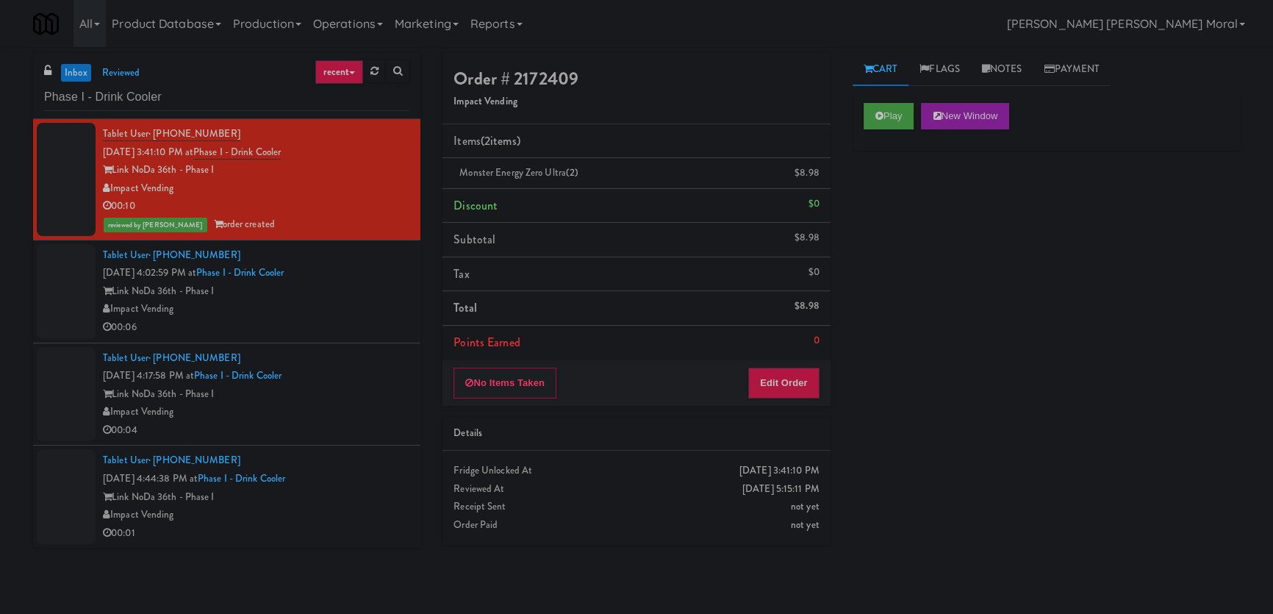
click at [357, 294] on div "Link NoDa 36th - Phase I" at bounding box center [256, 291] width 307 height 18
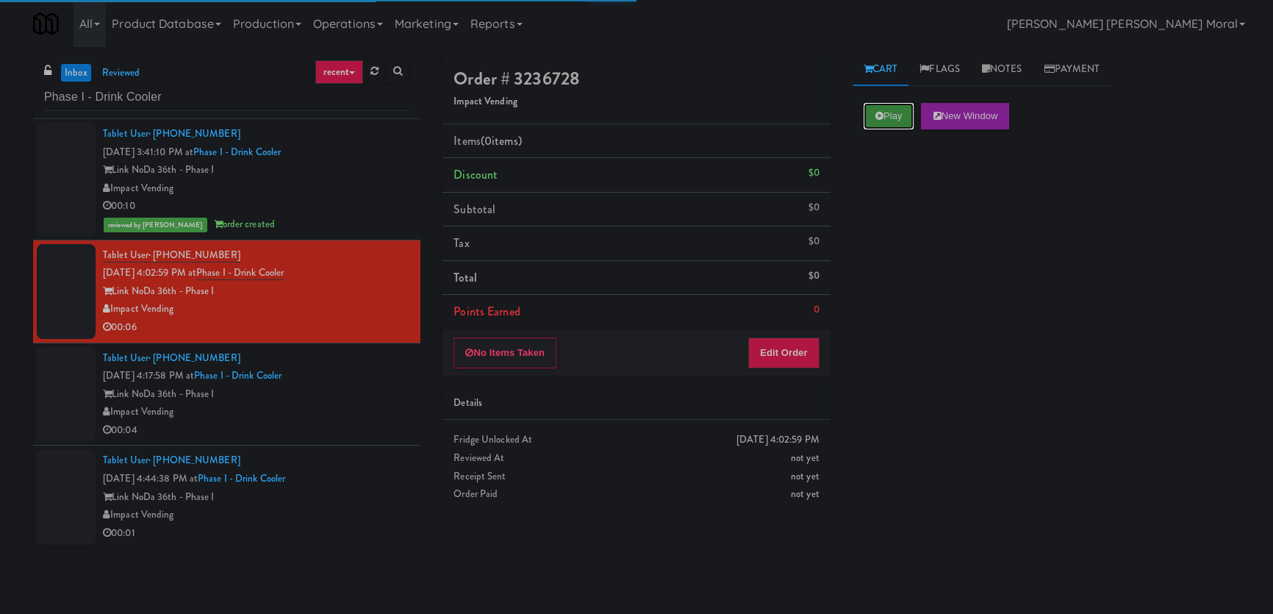
click at [905, 109] on button "Play" at bounding box center [889, 116] width 51 height 26
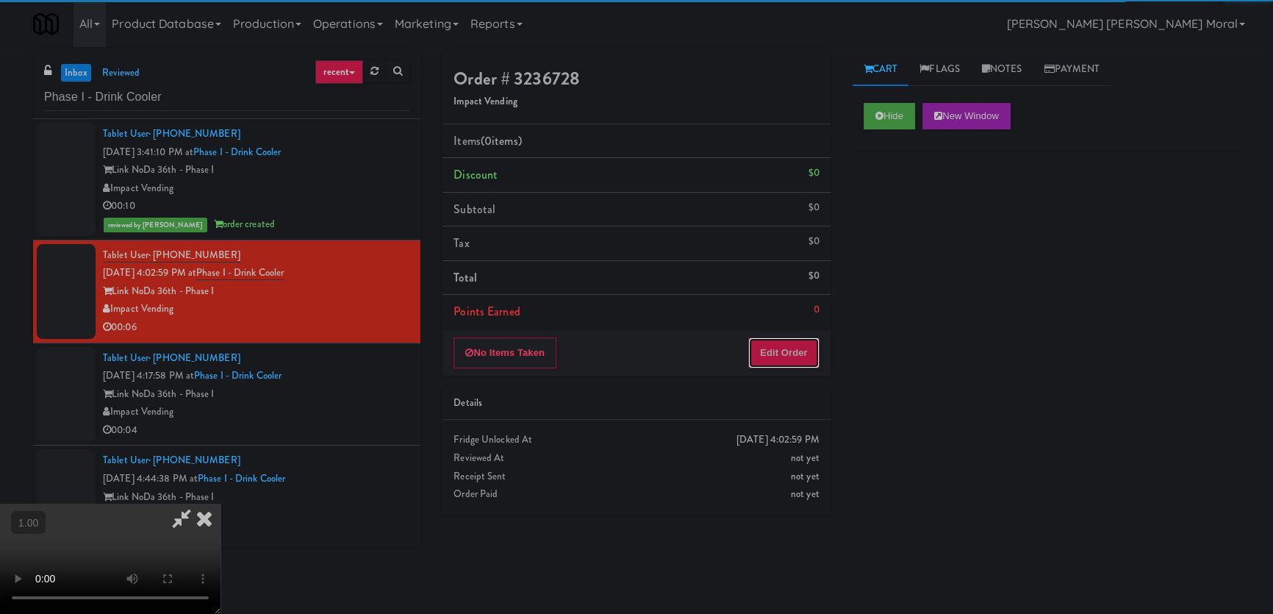
click at [795, 341] on button "Edit Order" at bounding box center [783, 352] width 71 height 31
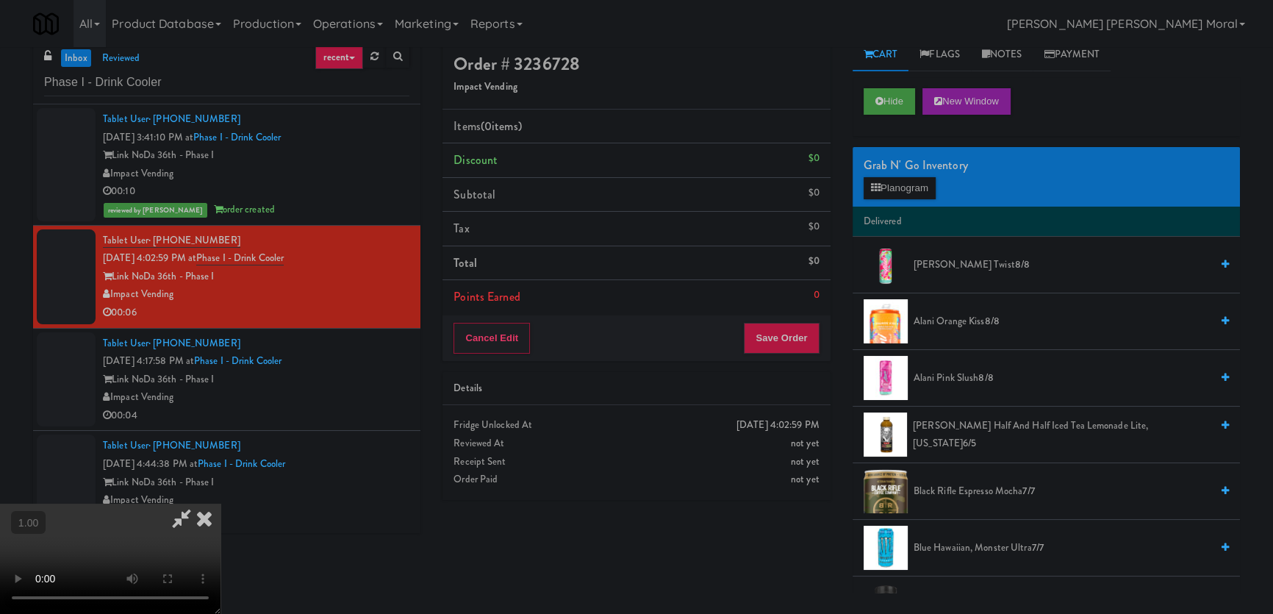
scroll to position [46, 0]
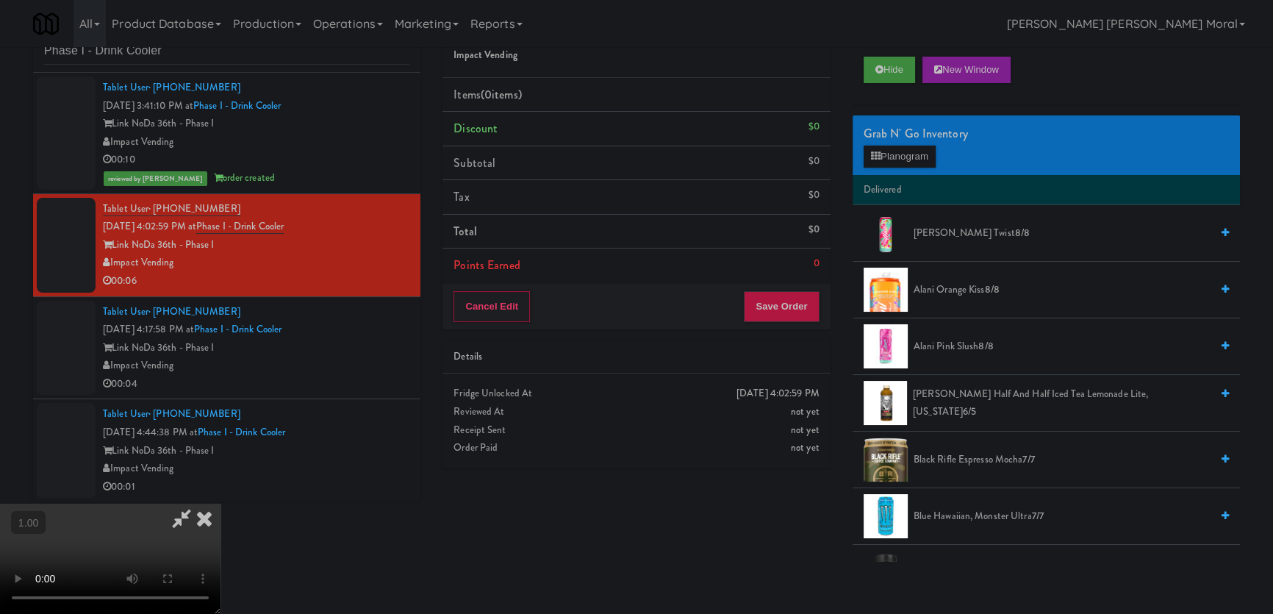
click at [221, 504] on video at bounding box center [110, 559] width 221 height 110
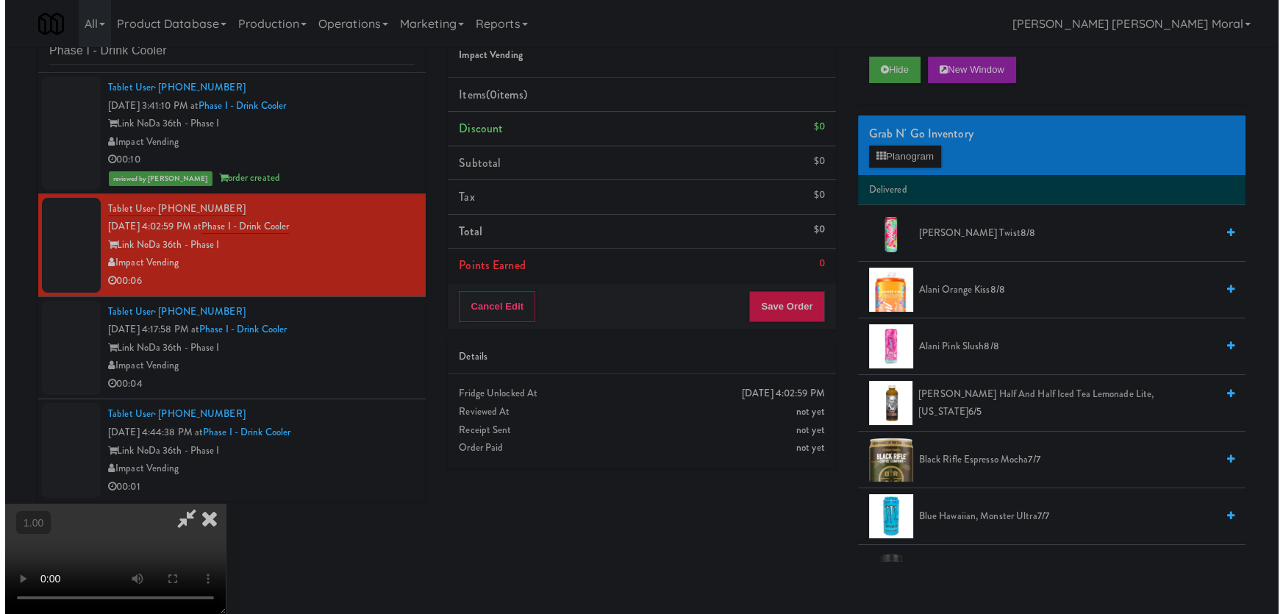
scroll to position [30, 0]
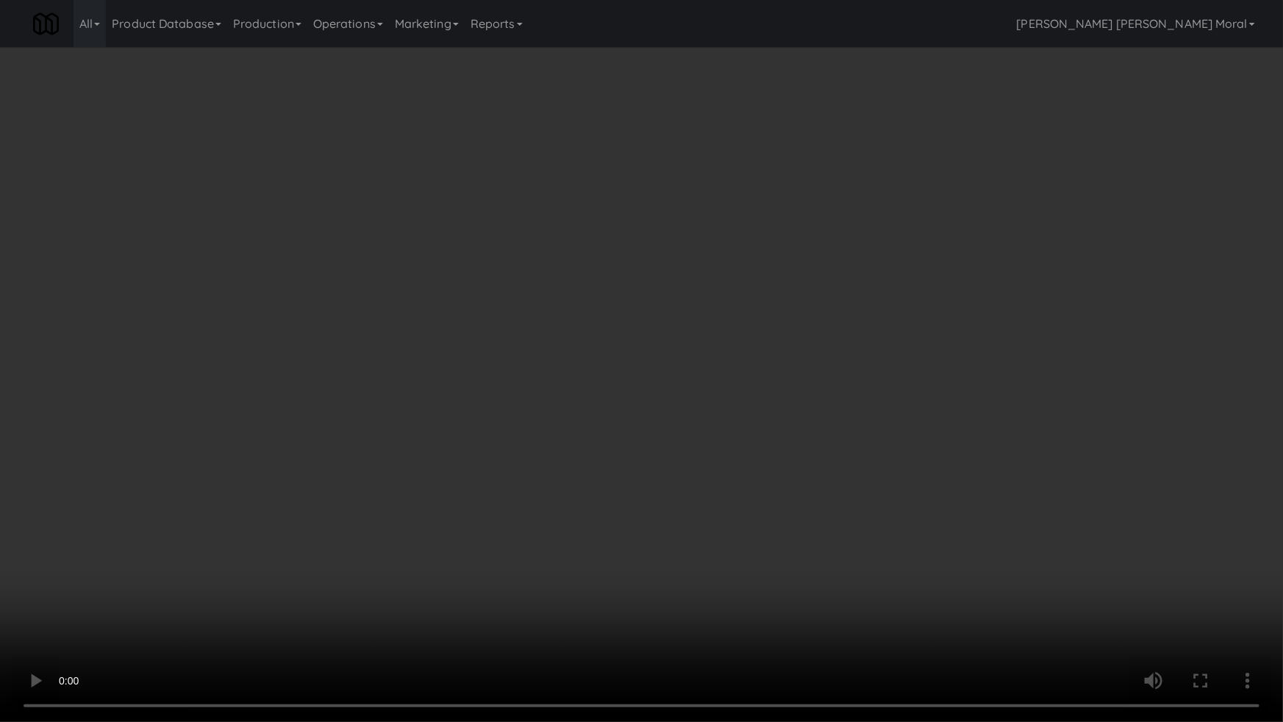
click at [381, 514] on video at bounding box center [641, 361] width 1283 height 722
drag, startPoint x: 381, startPoint y: 514, endPoint x: 585, endPoint y: 340, distance: 268.5
click at [382, 509] on video at bounding box center [641, 361] width 1283 height 722
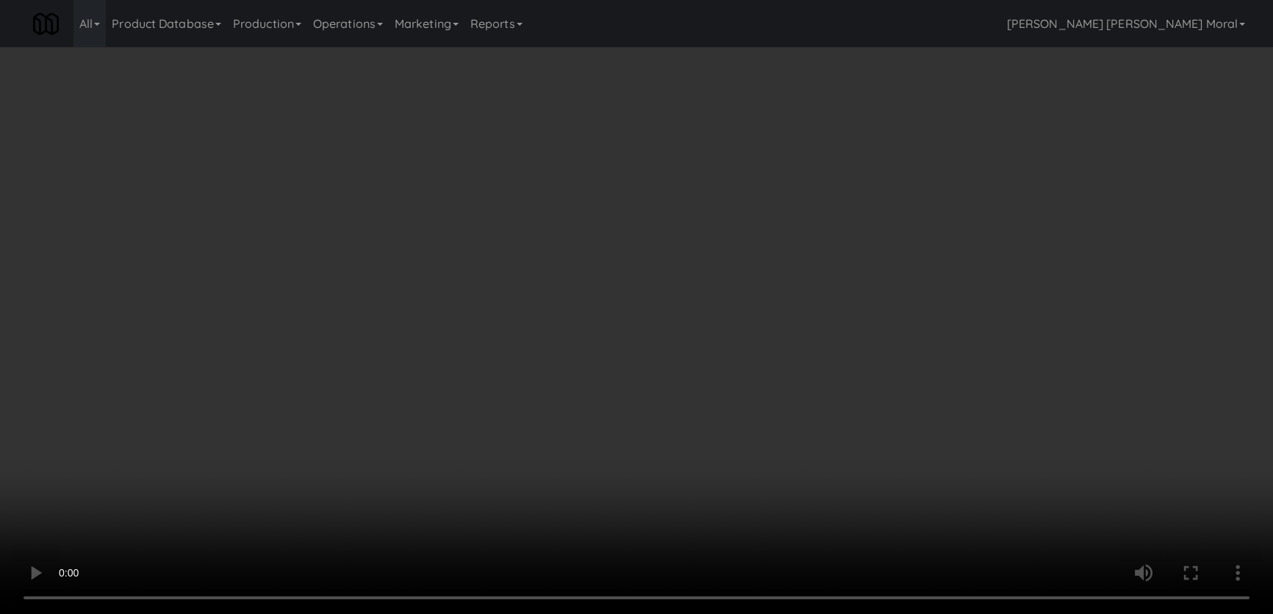
click at [875, 167] on div "Grab N' Go Inventory Planogram" at bounding box center [1046, 145] width 387 height 60
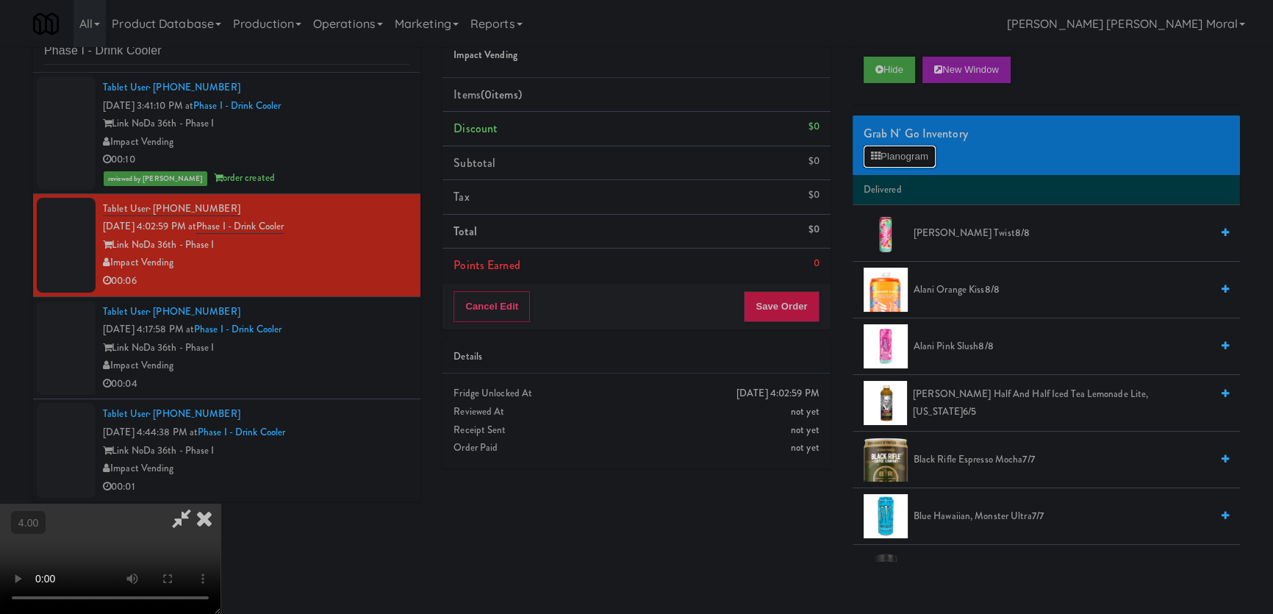
click at [887, 157] on button "Planogram" at bounding box center [900, 157] width 72 height 22
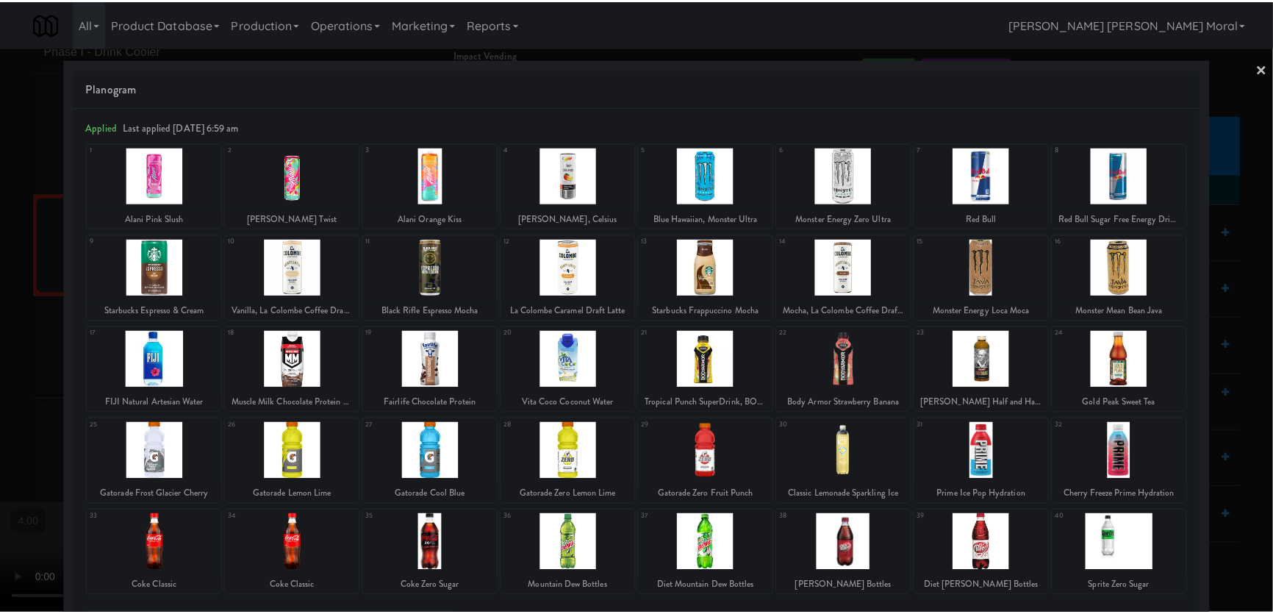
scroll to position [66, 0]
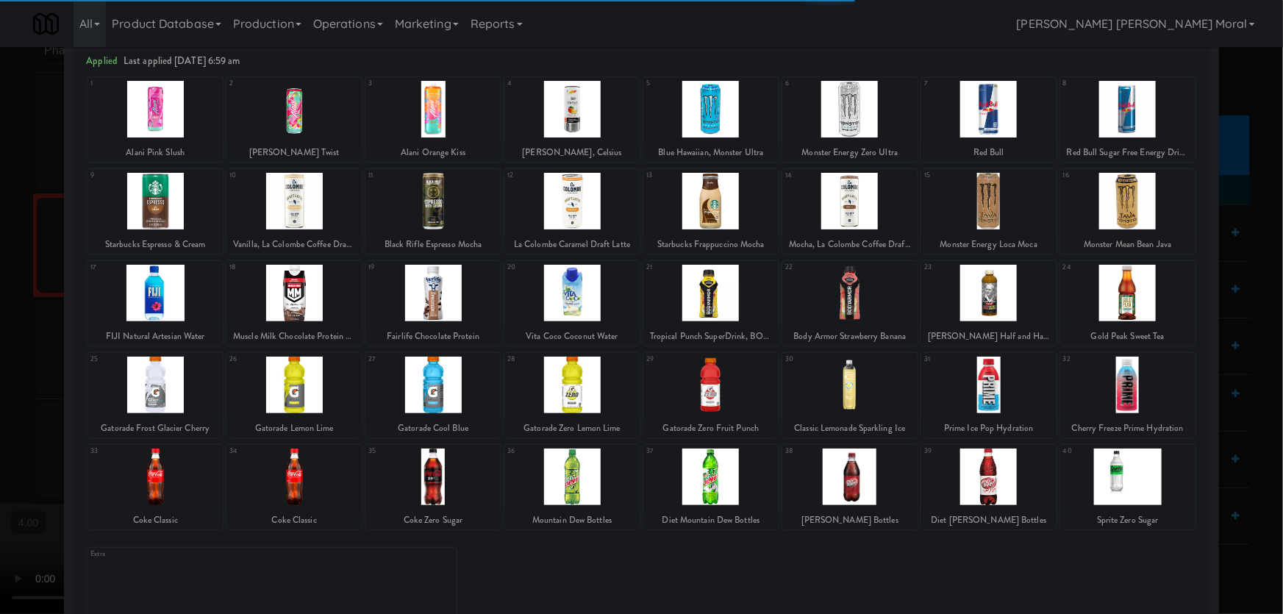
click at [1114, 505] on div "40 Sprite Zero Sugar" at bounding box center [1127, 487] width 135 height 85
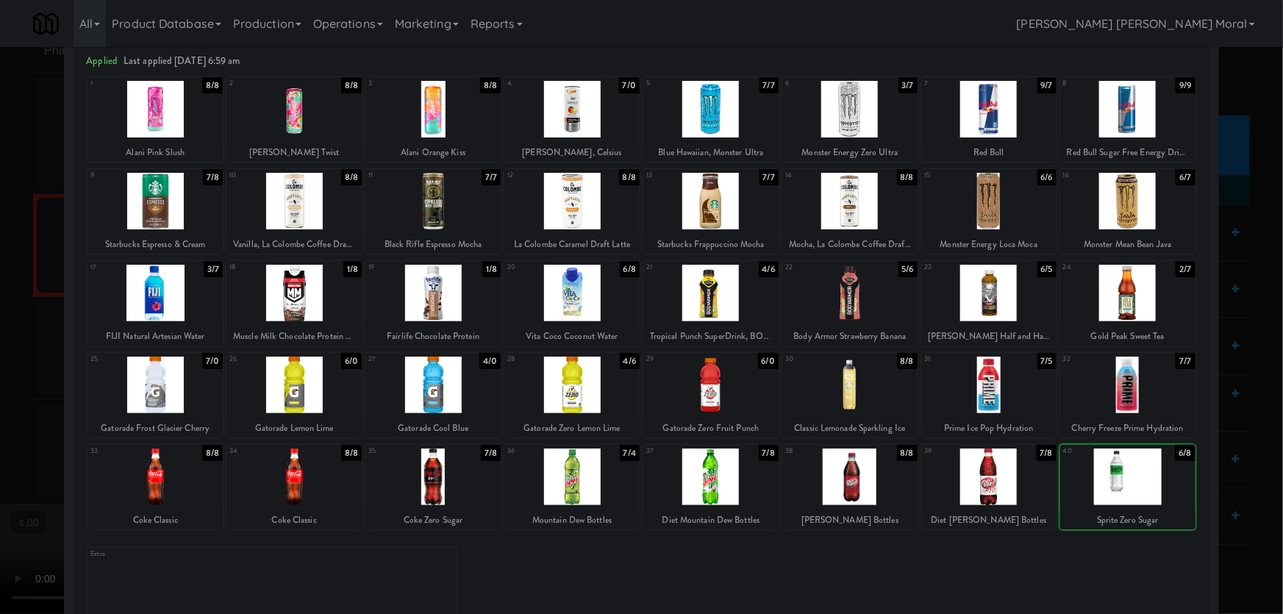
click at [1255, 405] on div at bounding box center [641, 307] width 1283 height 614
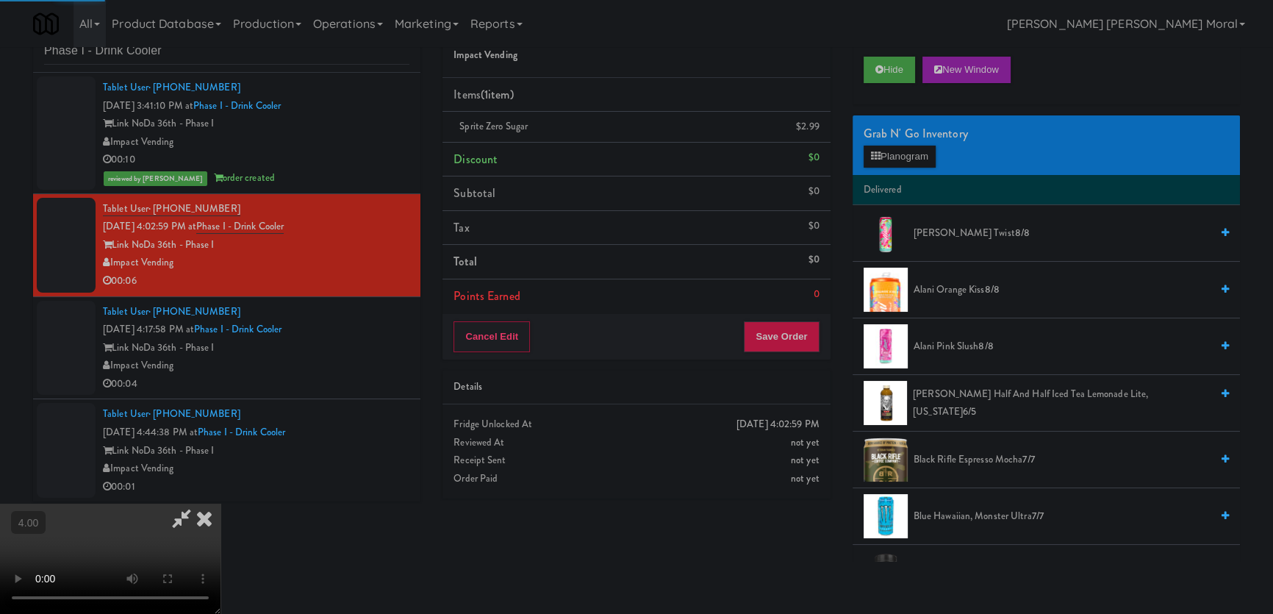
click at [221, 504] on video at bounding box center [110, 559] width 221 height 110
drag, startPoint x: 782, startPoint y: 335, endPoint x: 653, endPoint y: 218, distance: 174.3
click at [782, 334] on button "Save Order" at bounding box center [781, 336] width 75 height 31
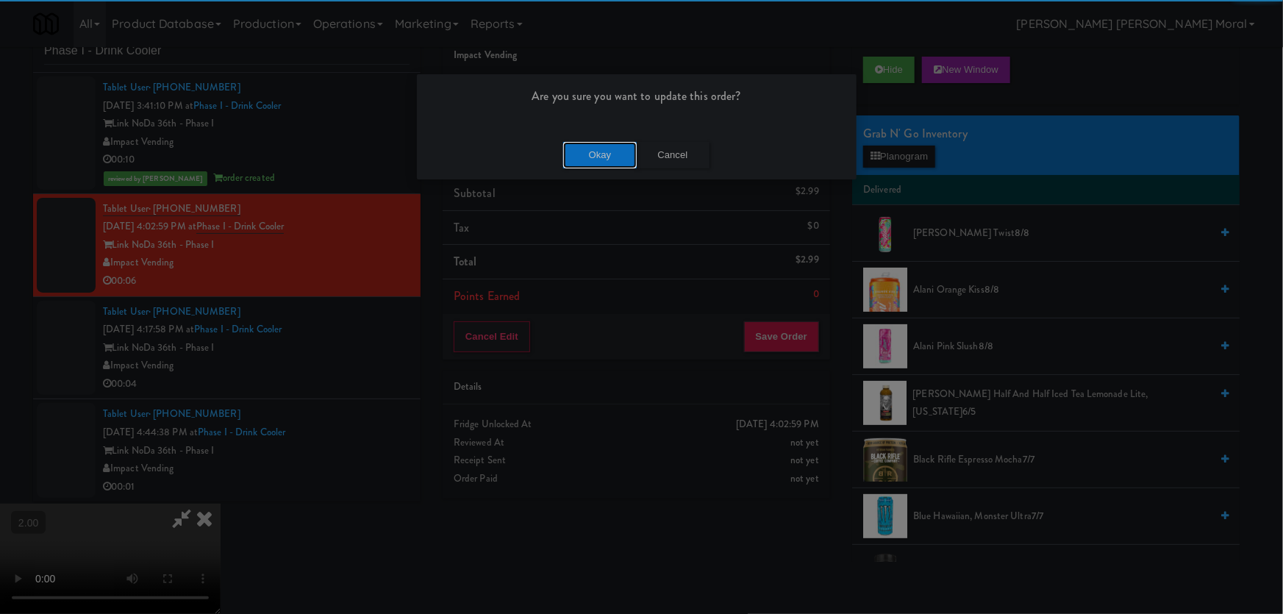
click at [615, 146] on button "Okay" at bounding box center [600, 155] width 74 height 26
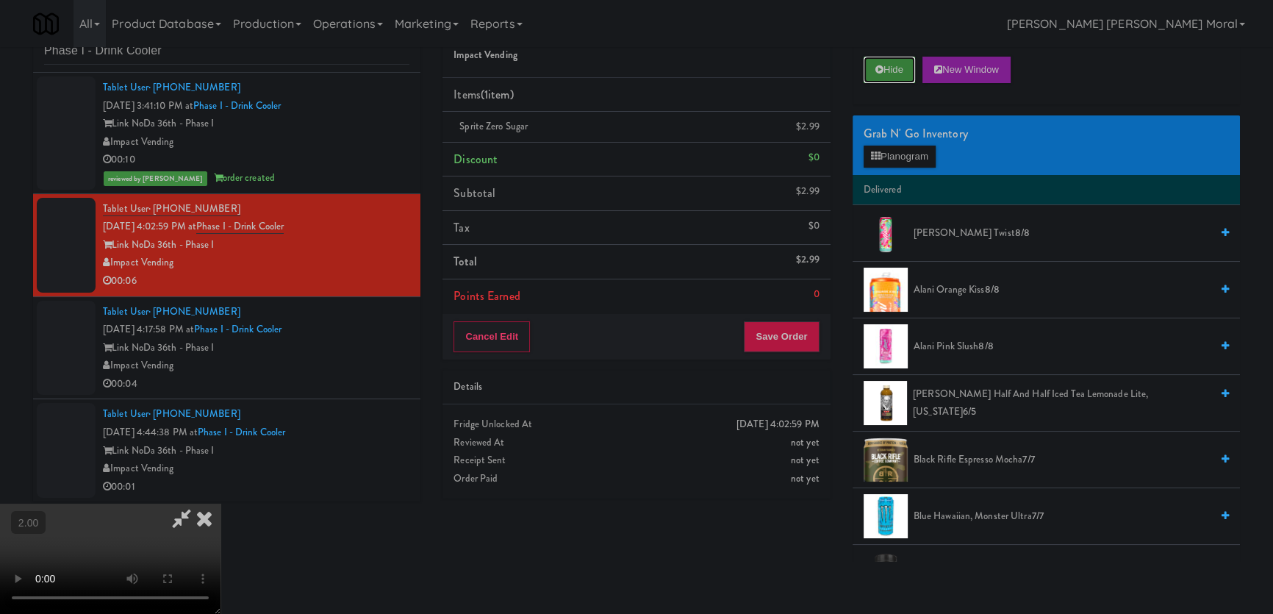
click at [881, 70] on icon at bounding box center [879, 70] width 8 height 10
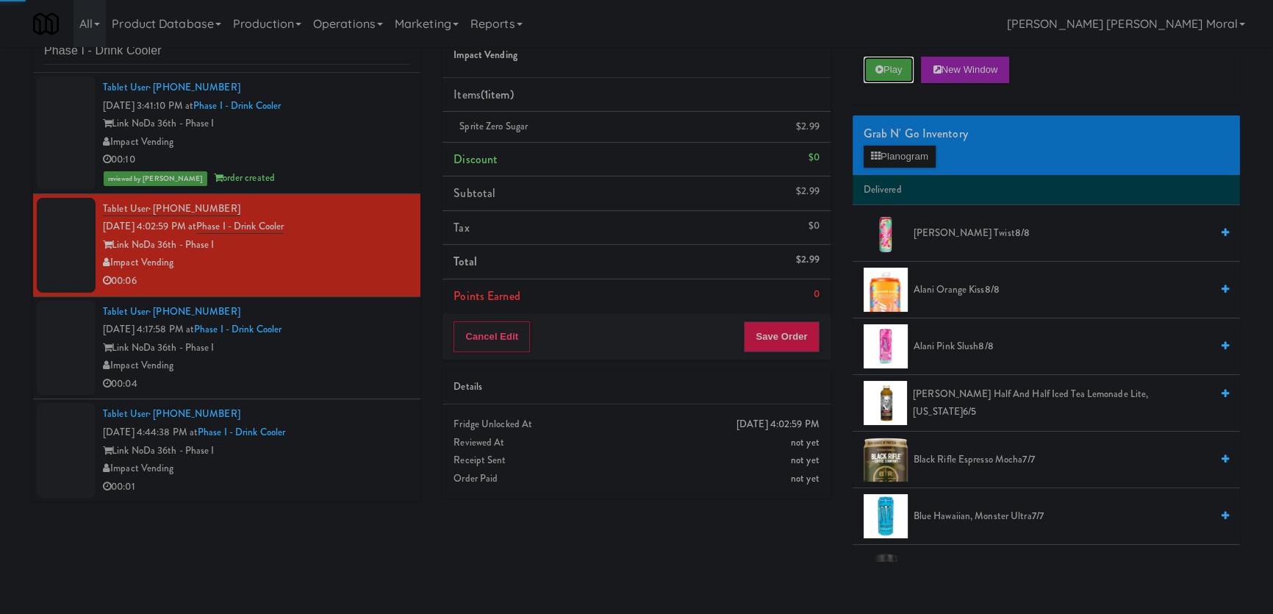
scroll to position [0, 0]
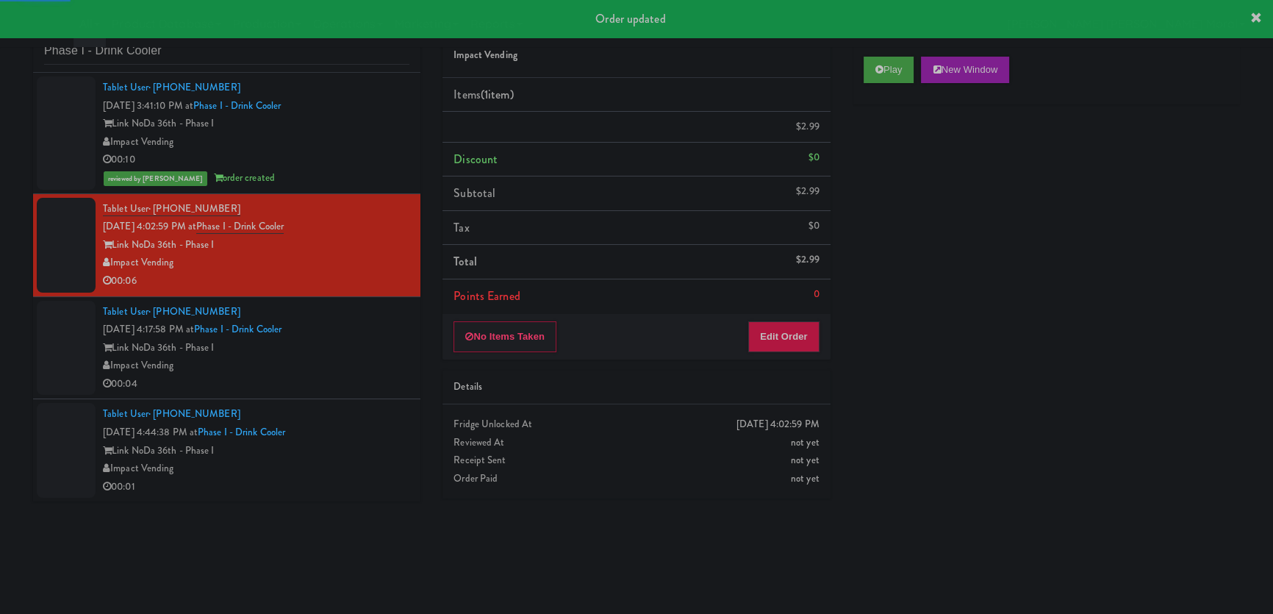
click at [329, 326] on div "Tablet User · (678) 431-9068 [DATE] 4:17:58 PM at Phase I - Drink Cooler Link N…" at bounding box center [256, 348] width 307 height 90
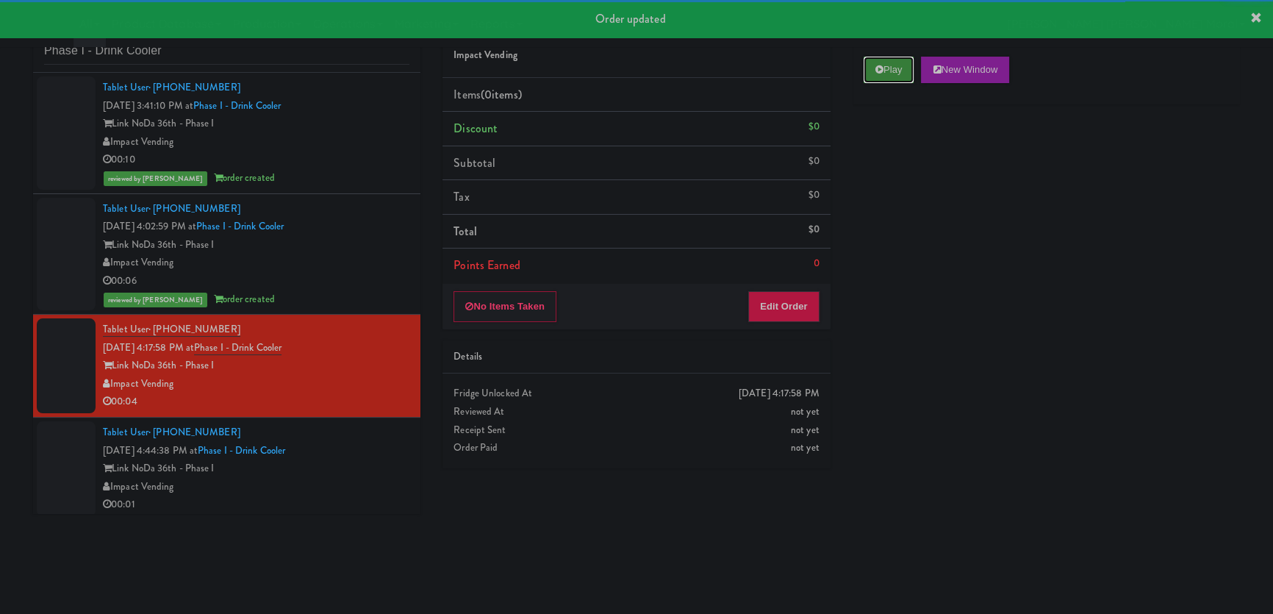
click at [883, 63] on button "Play" at bounding box center [889, 70] width 51 height 26
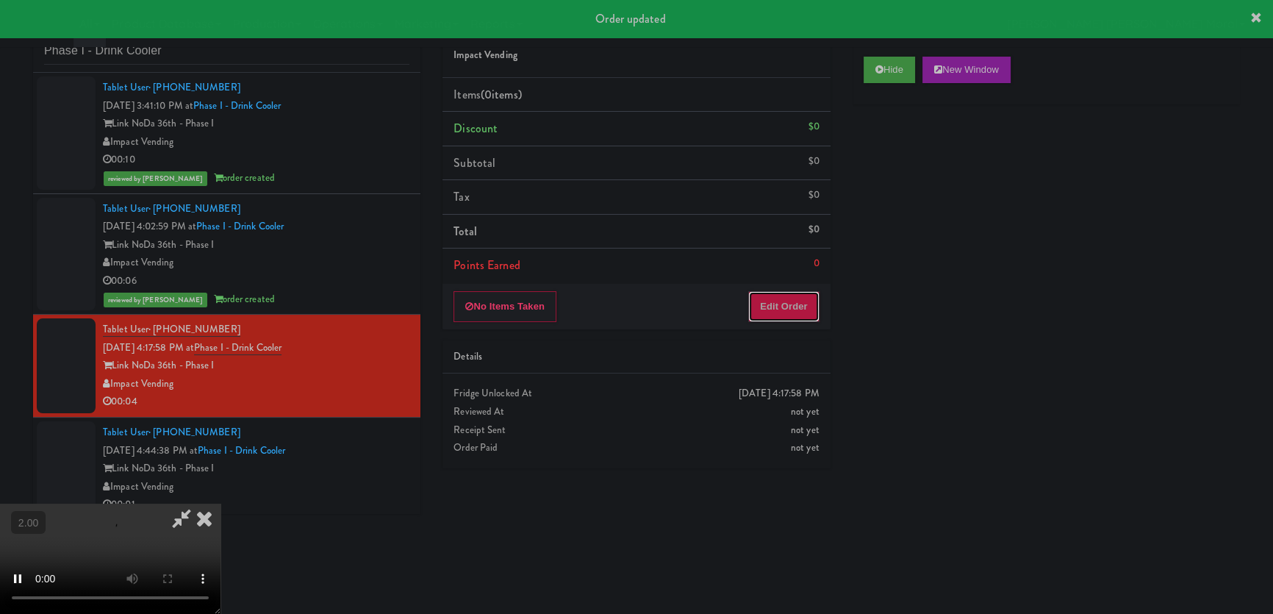
click at [789, 309] on button "Edit Order" at bounding box center [783, 306] width 71 height 31
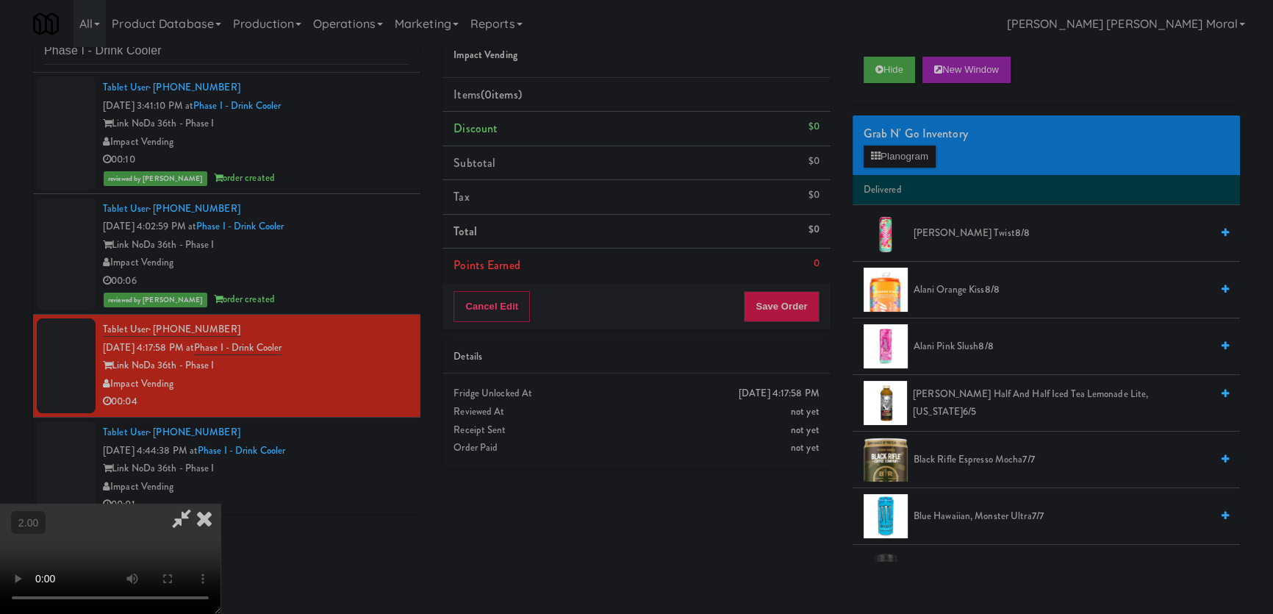
click at [221, 504] on video at bounding box center [110, 559] width 221 height 110
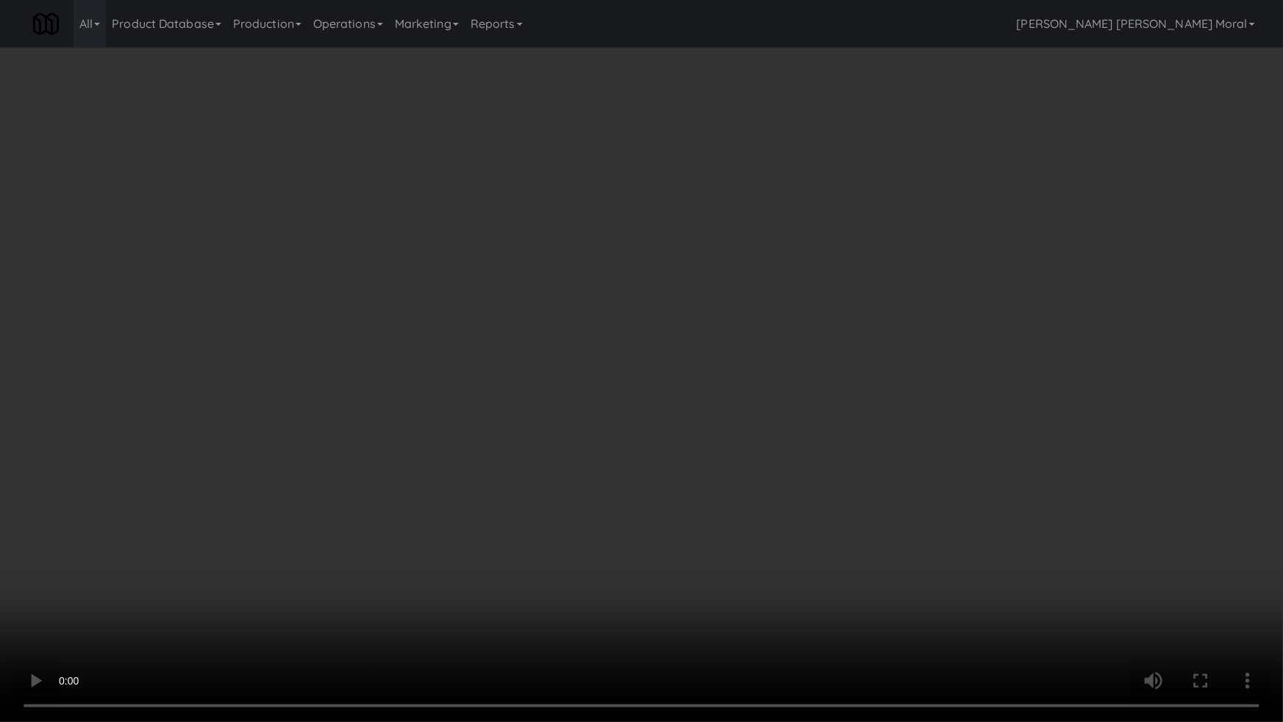
click at [512, 482] on video at bounding box center [641, 361] width 1283 height 722
drag, startPoint x: 512, startPoint y: 482, endPoint x: 939, endPoint y: 282, distance: 472.2
click at [512, 481] on video at bounding box center [641, 361] width 1283 height 722
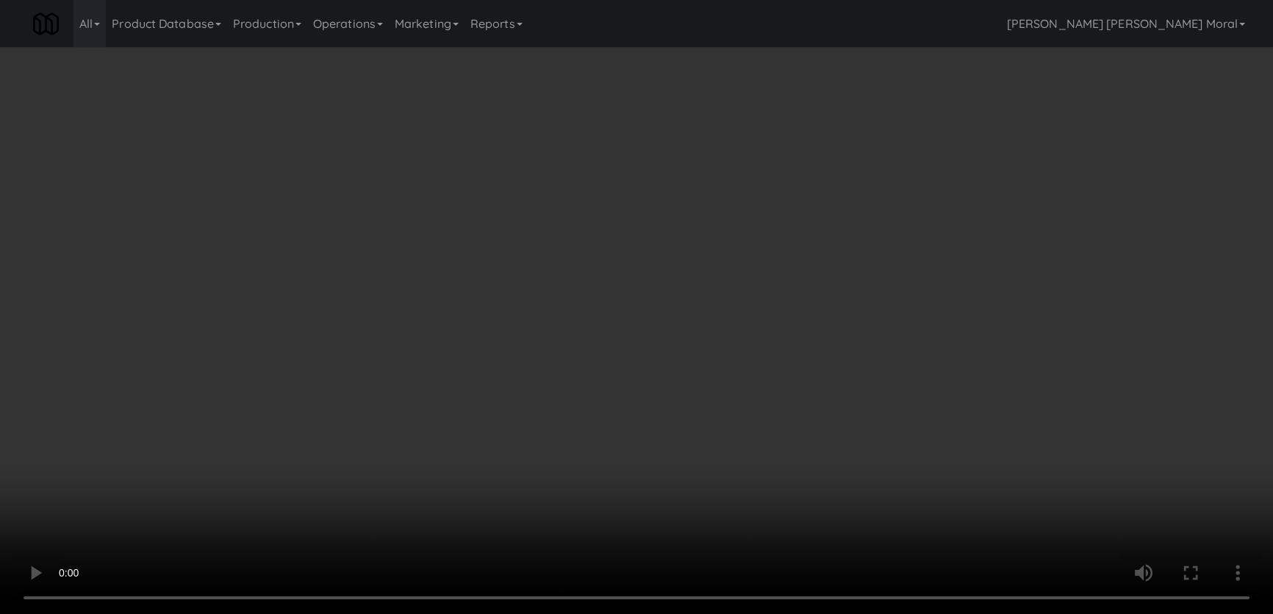
click at [991, 243] on li "[PERSON_NAME] Twist 8/8" at bounding box center [1046, 233] width 387 height 57
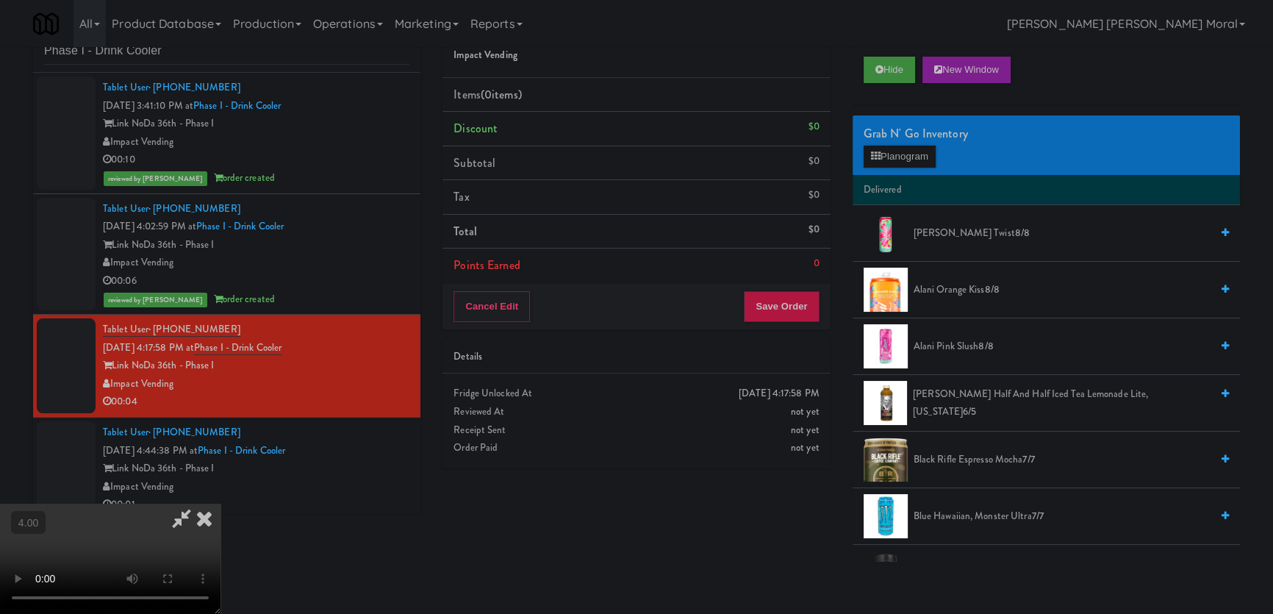
click at [946, 240] on span "[PERSON_NAME] Twist 8/8" at bounding box center [1062, 233] width 297 height 18
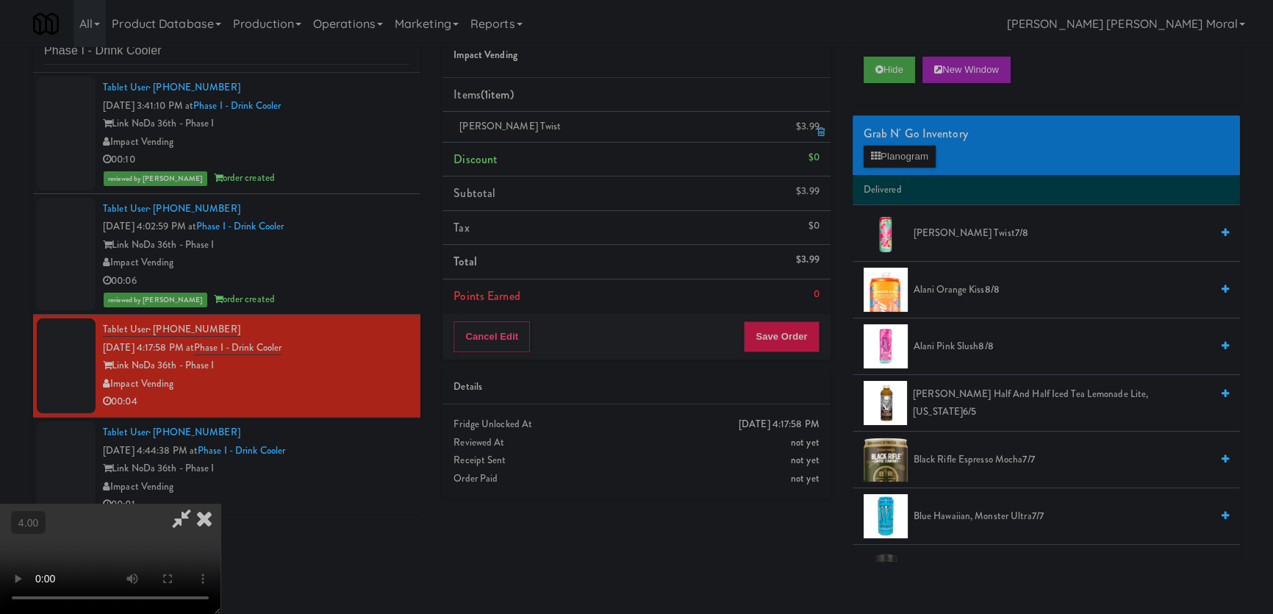
click at [820, 131] on icon at bounding box center [820, 132] width 7 height 10
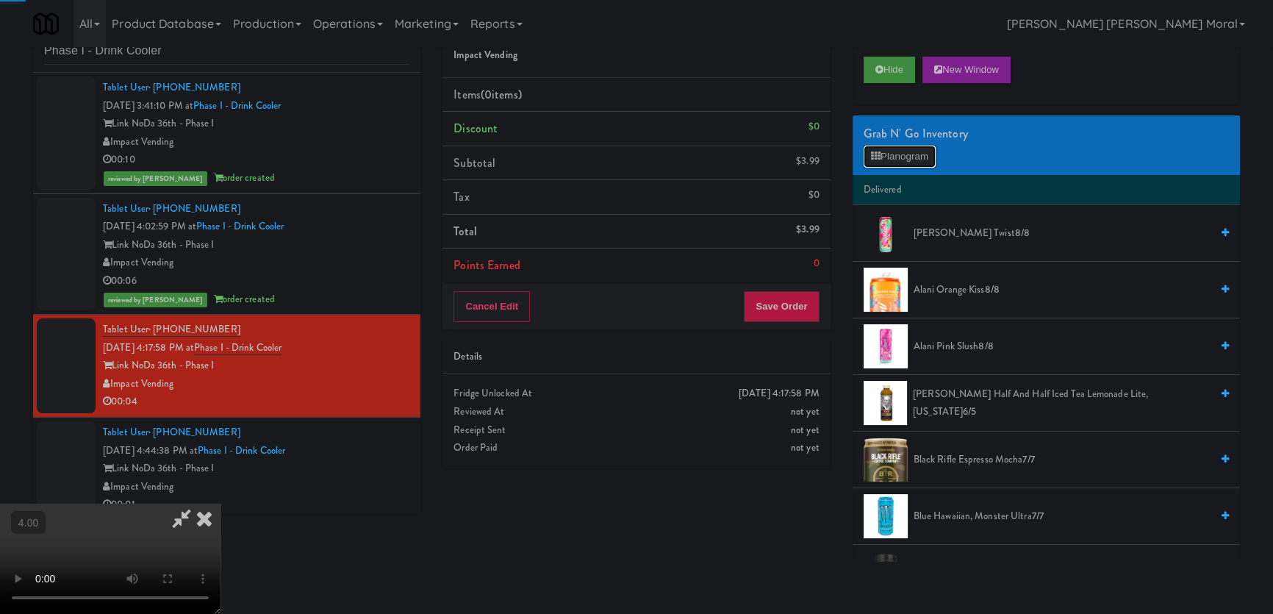
click at [889, 149] on button "Planogram" at bounding box center [900, 157] width 72 height 22
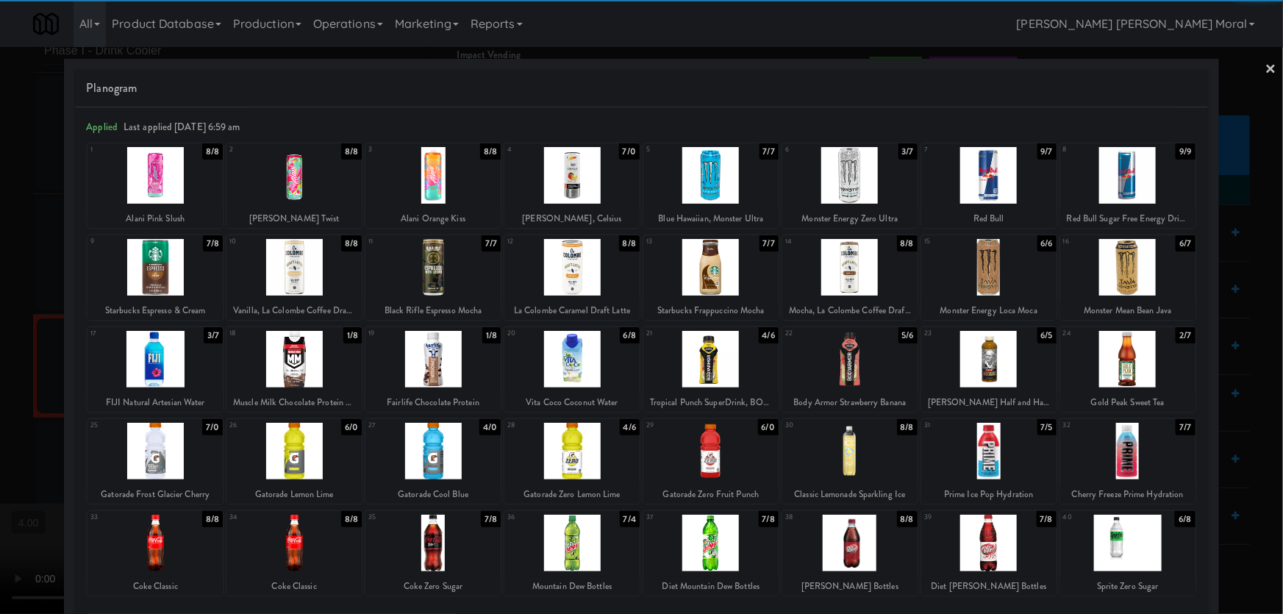
click at [174, 179] on div at bounding box center [154, 175] width 135 height 57
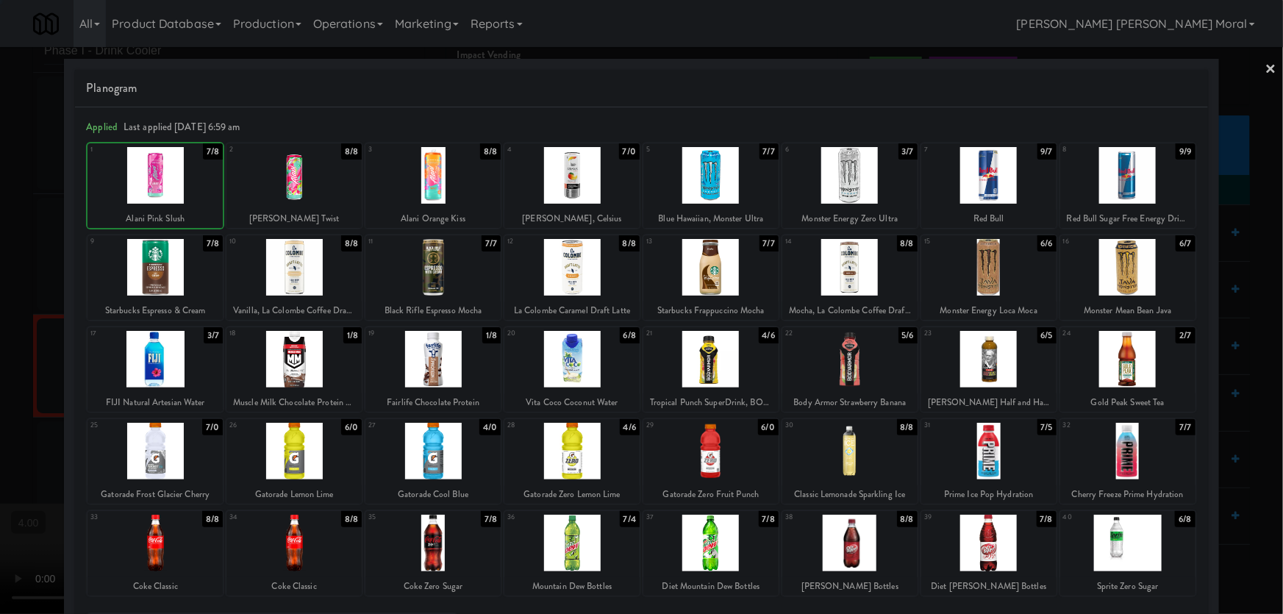
click at [0, 161] on div at bounding box center [641, 307] width 1283 height 614
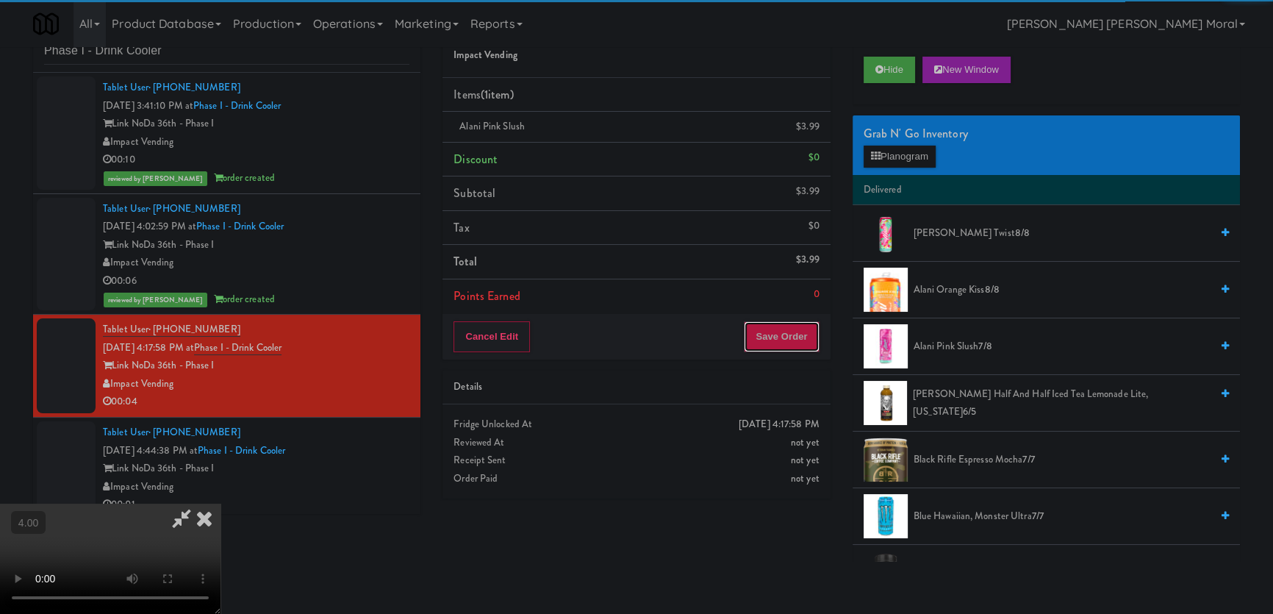
click at [782, 329] on button "Save Order" at bounding box center [781, 336] width 75 height 31
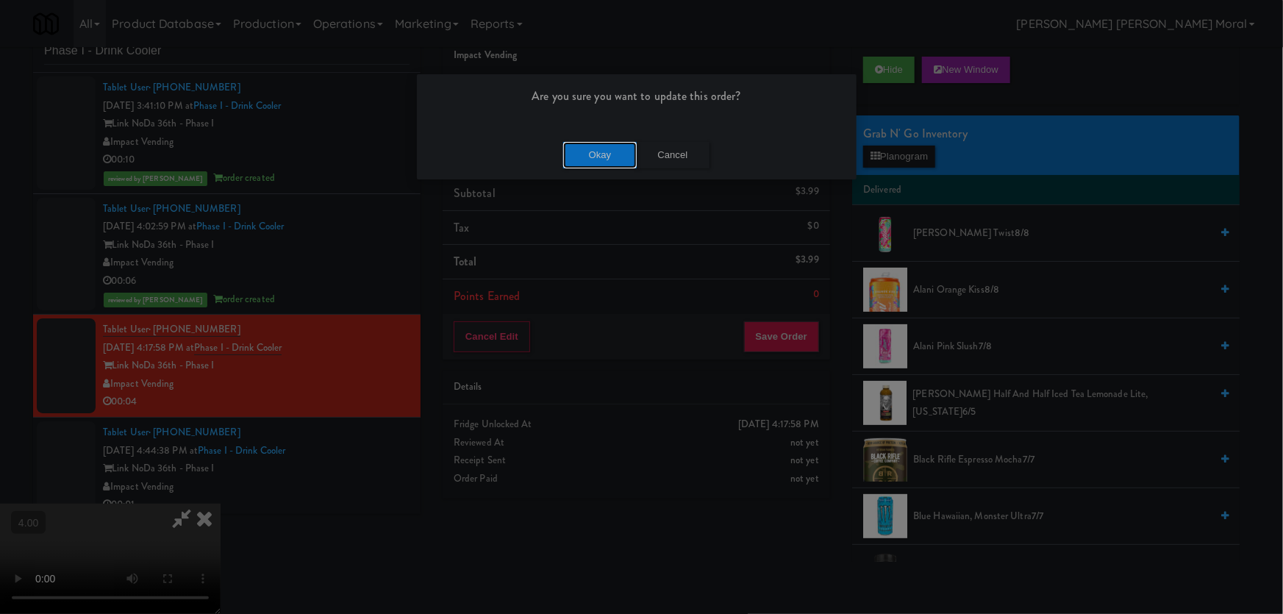
click at [609, 156] on button "Okay" at bounding box center [600, 155] width 74 height 26
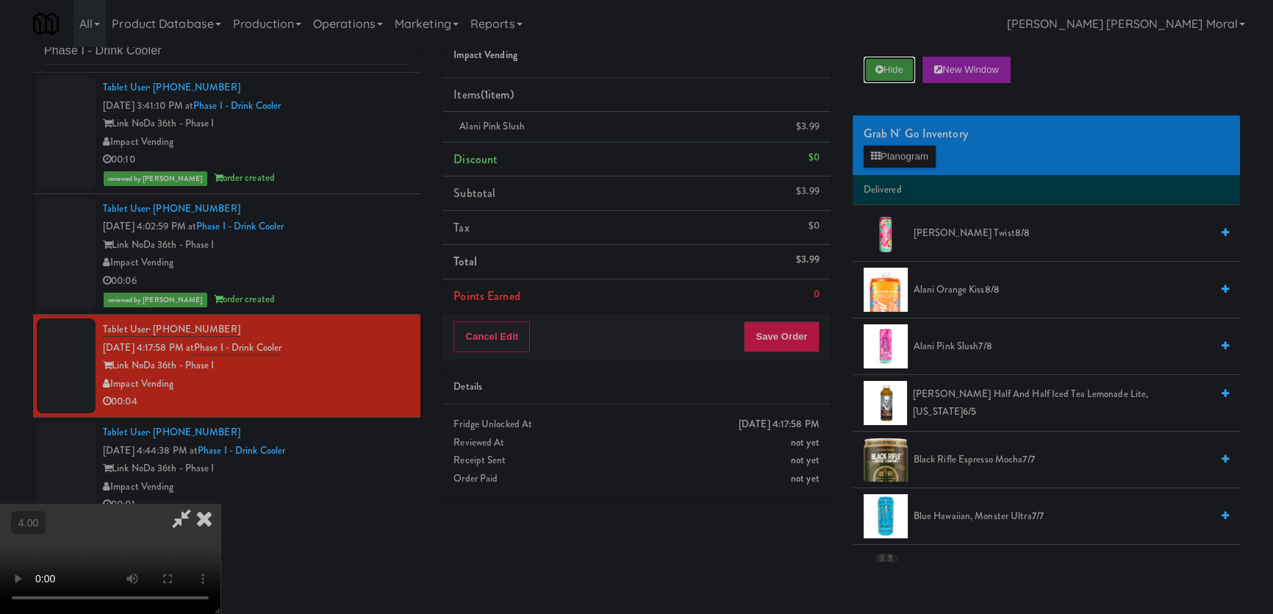
click at [882, 79] on button "Hide" at bounding box center [889, 70] width 51 height 26
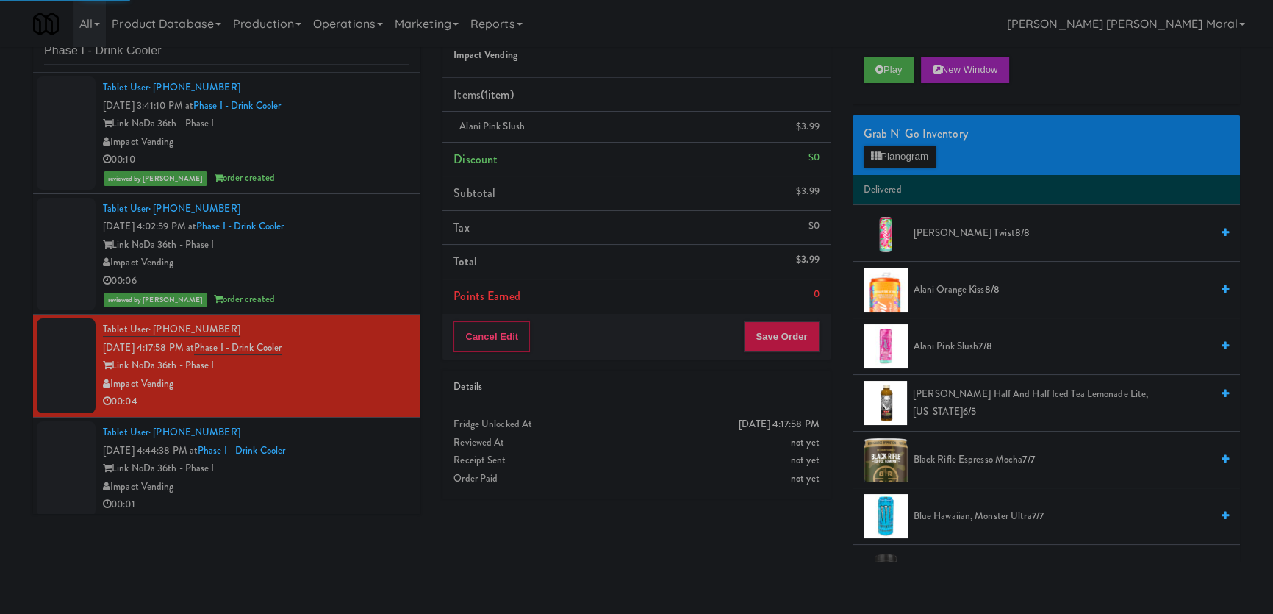
click at [343, 459] on div "Link NoDa 36th - Phase I" at bounding box center [256, 468] width 307 height 18
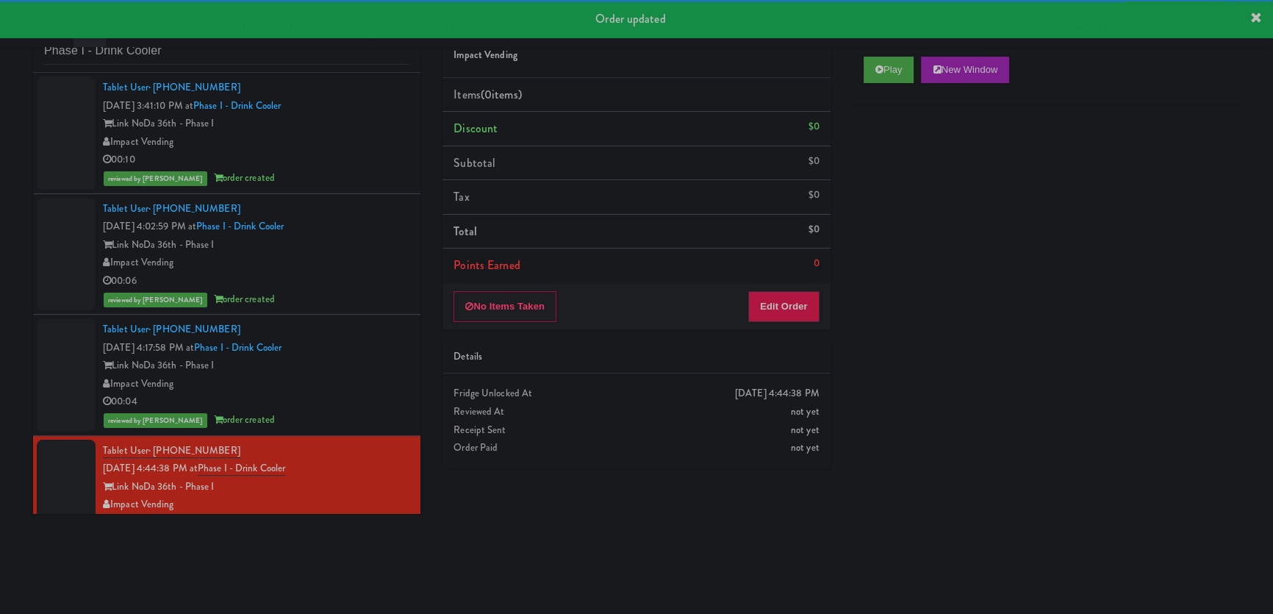
scroll to position [24, 0]
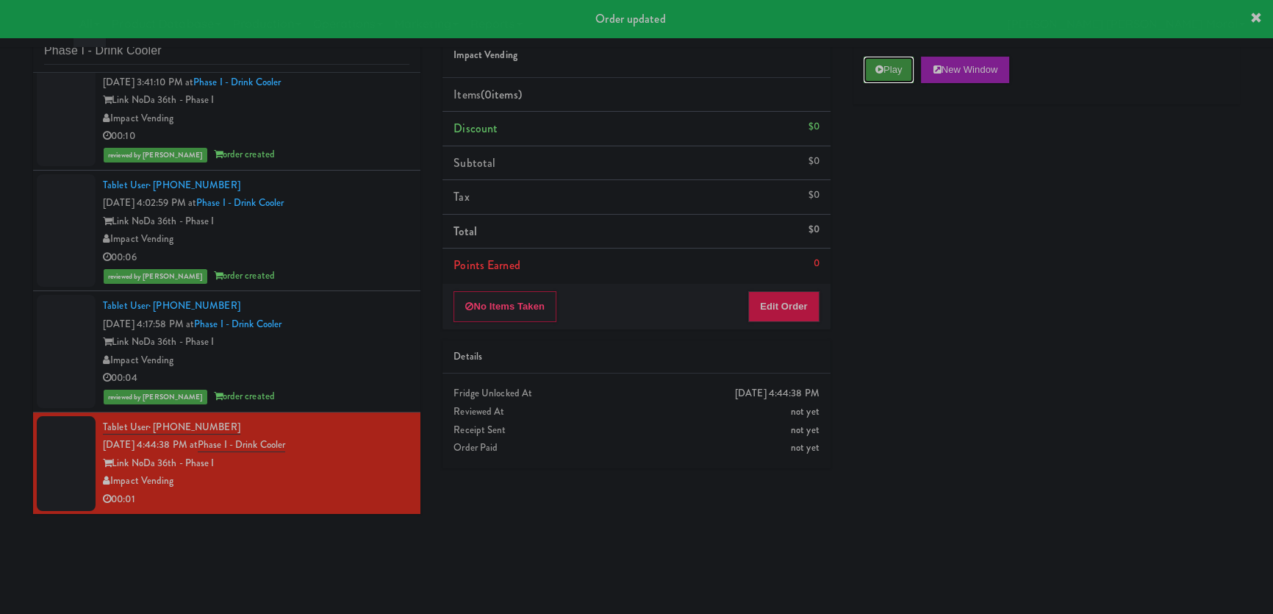
click at [881, 68] on icon at bounding box center [879, 70] width 8 height 10
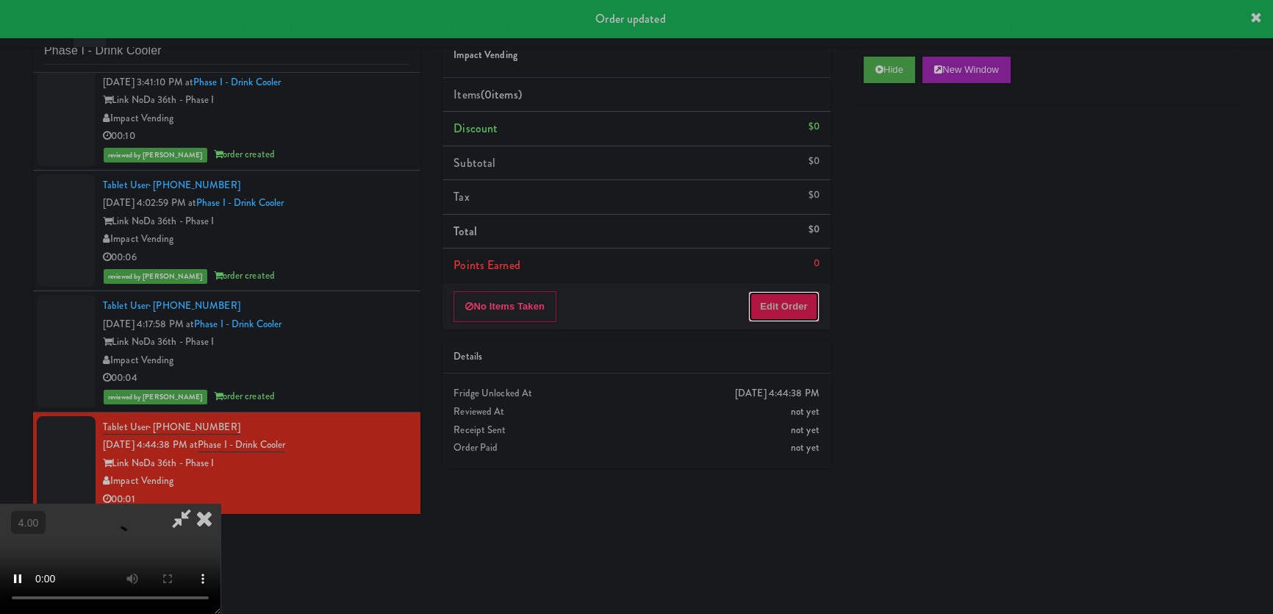
click at [781, 298] on button "Edit Order" at bounding box center [783, 306] width 71 height 31
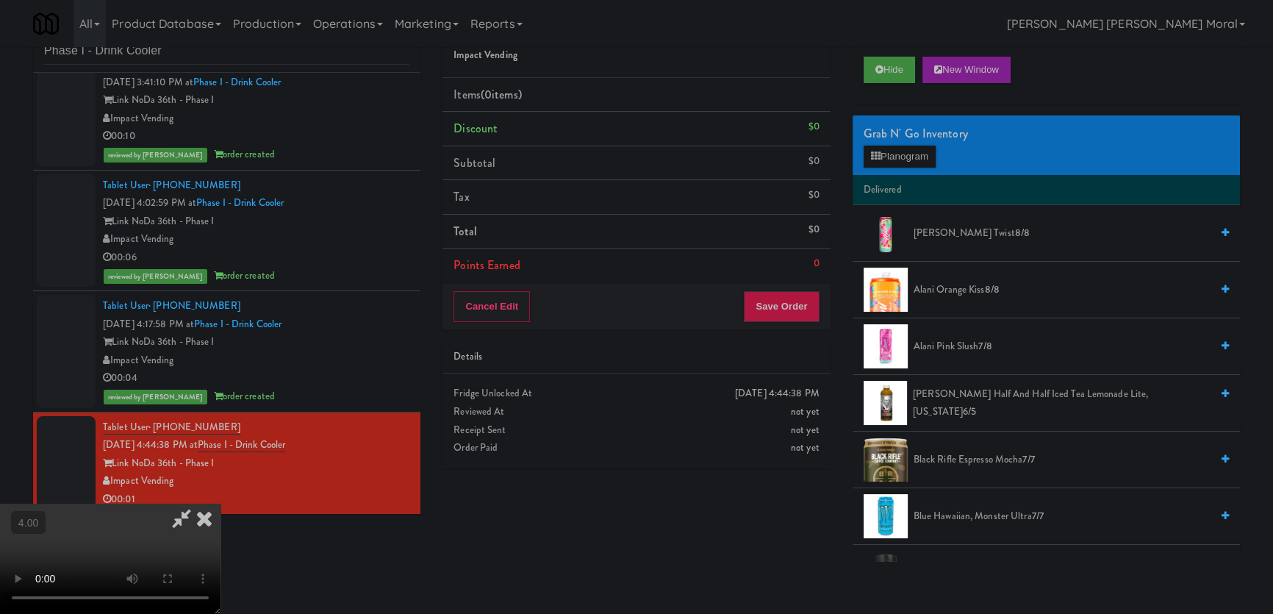
click at [221, 504] on video at bounding box center [110, 559] width 221 height 110
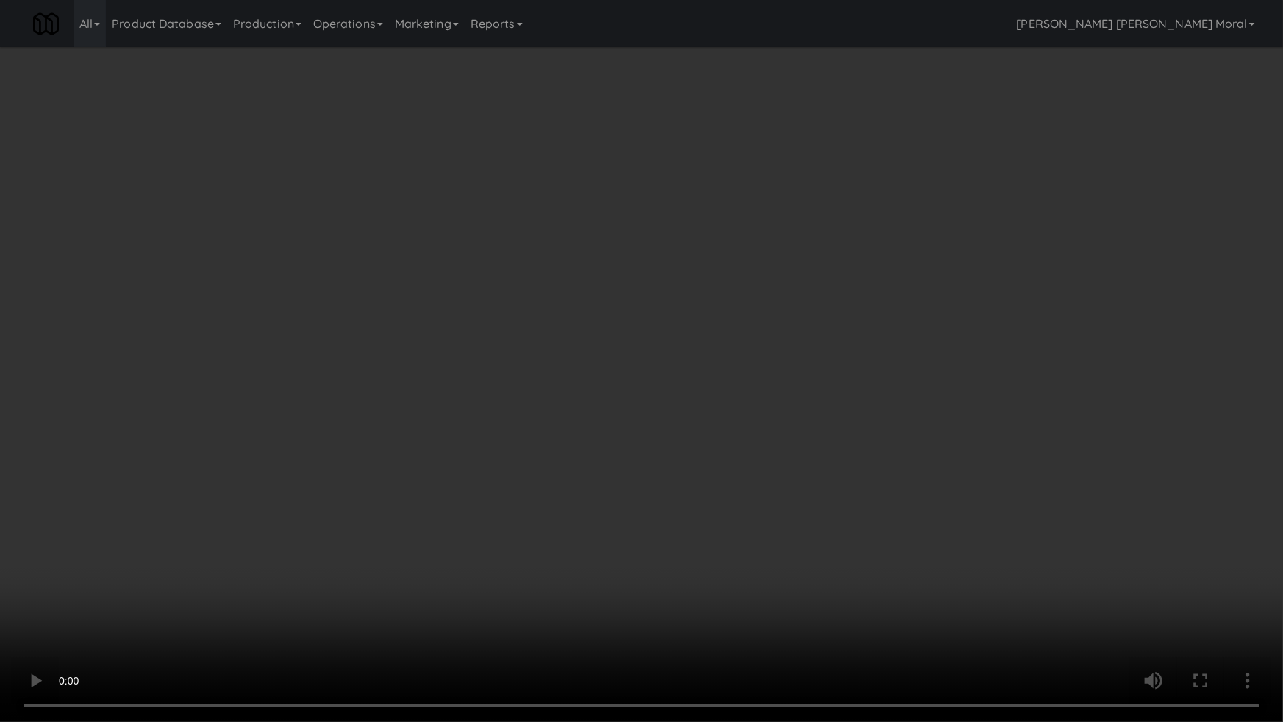
click at [544, 490] on video at bounding box center [641, 361] width 1283 height 722
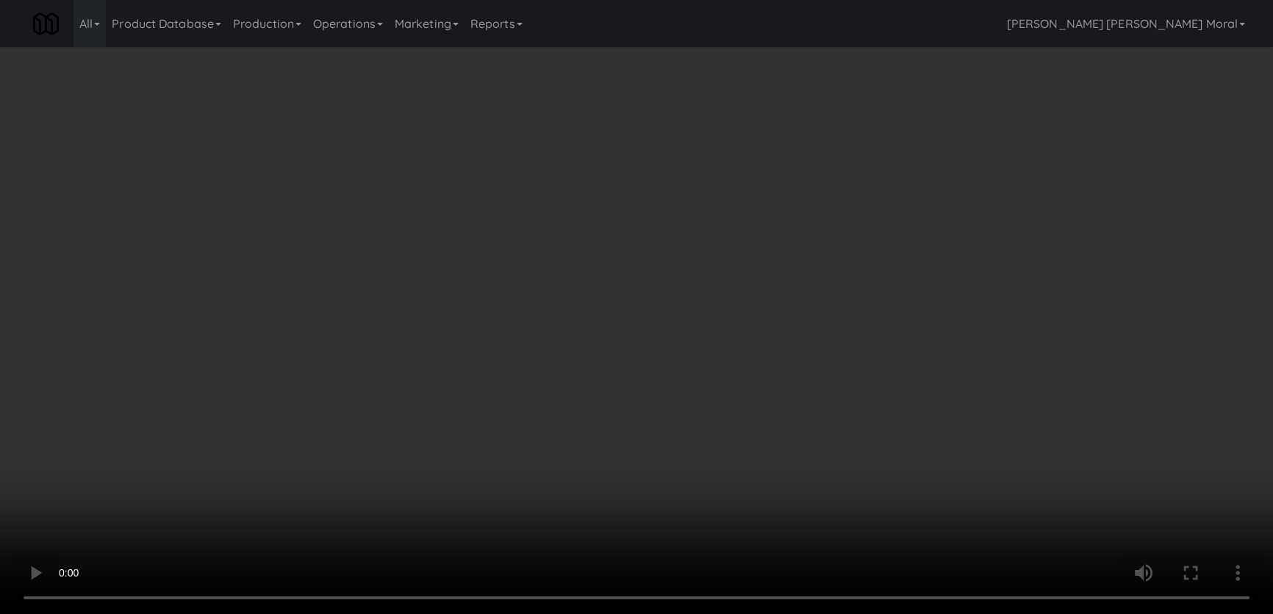
click at [902, 62] on button "Hide" at bounding box center [889, 70] width 51 height 26
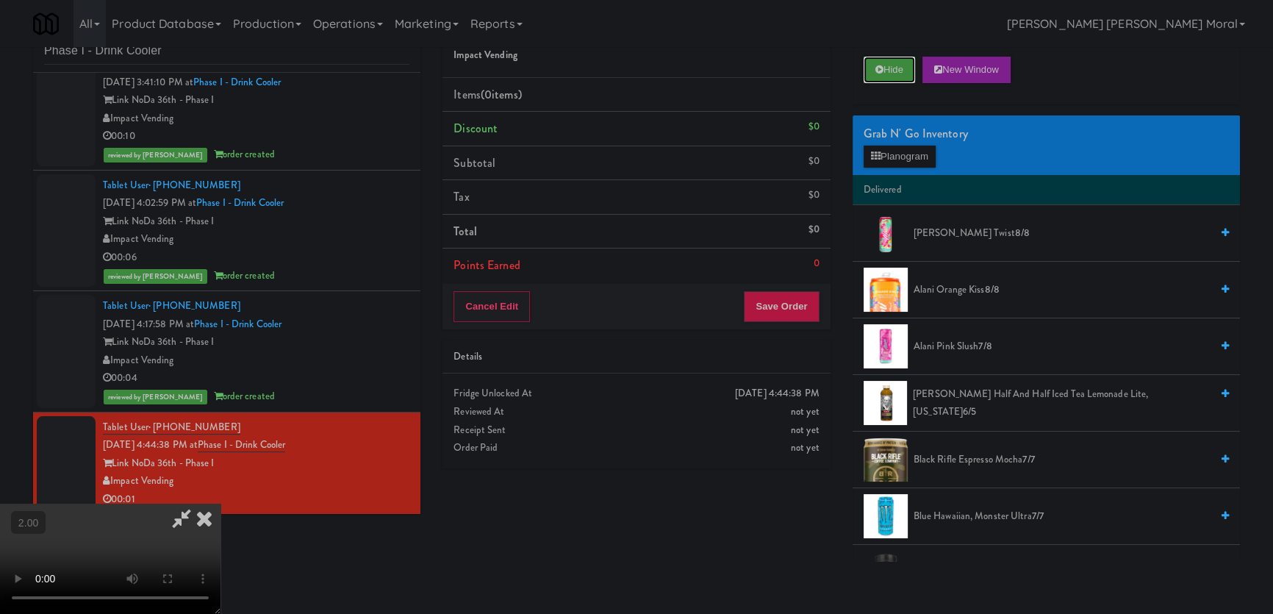
scroll to position [0, 0]
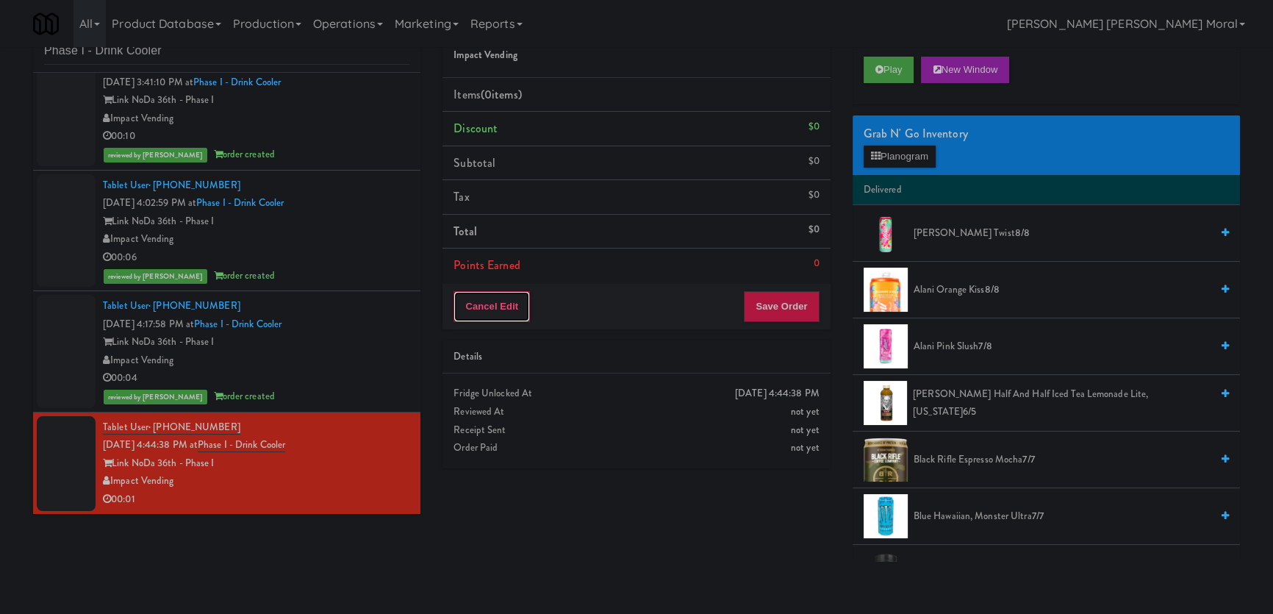
click at [500, 311] on button "Cancel Edit" at bounding box center [492, 306] width 76 height 31
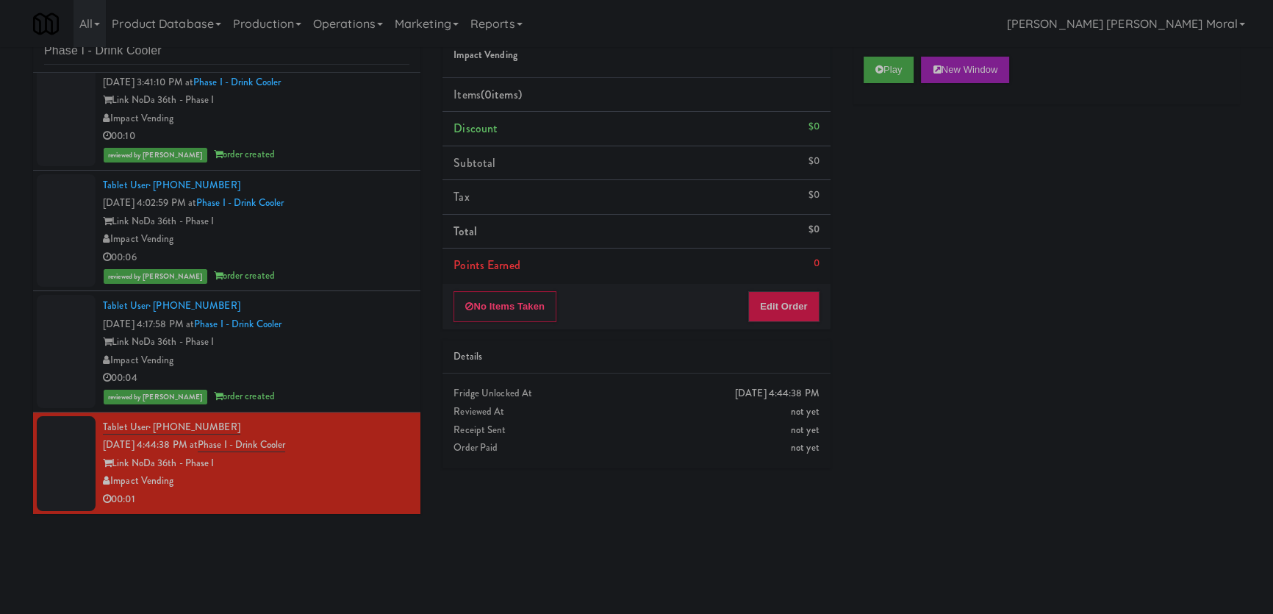
click at [500, 311] on button "No Items Taken" at bounding box center [505, 306] width 103 height 31
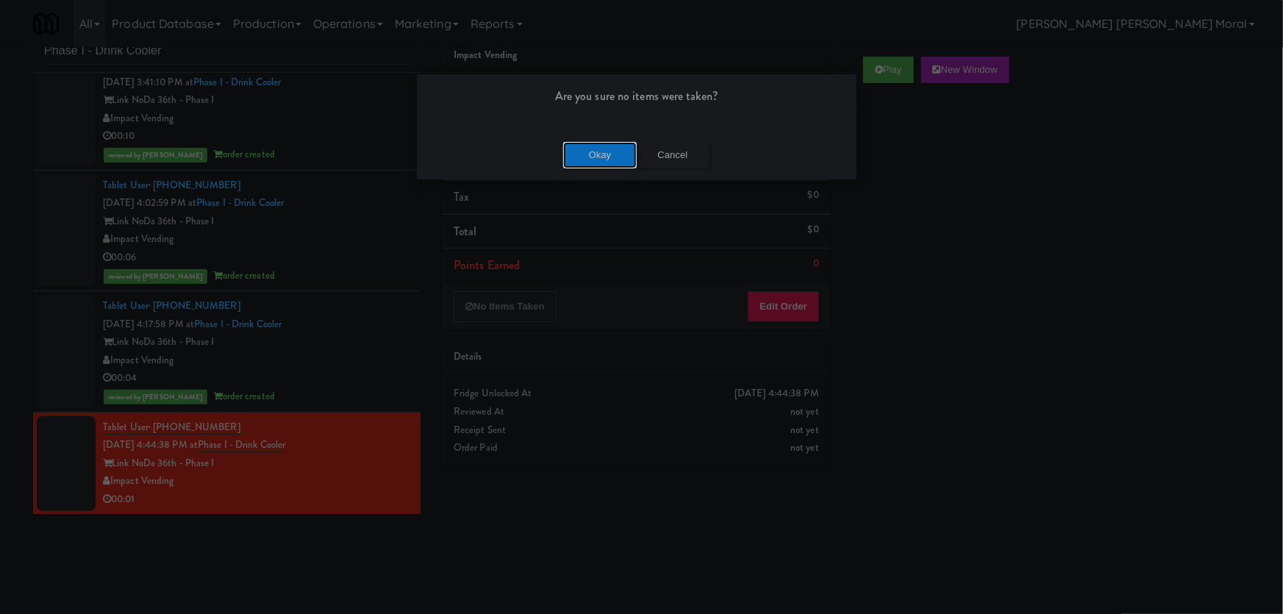
click at [613, 149] on button "Okay" at bounding box center [600, 155] width 74 height 26
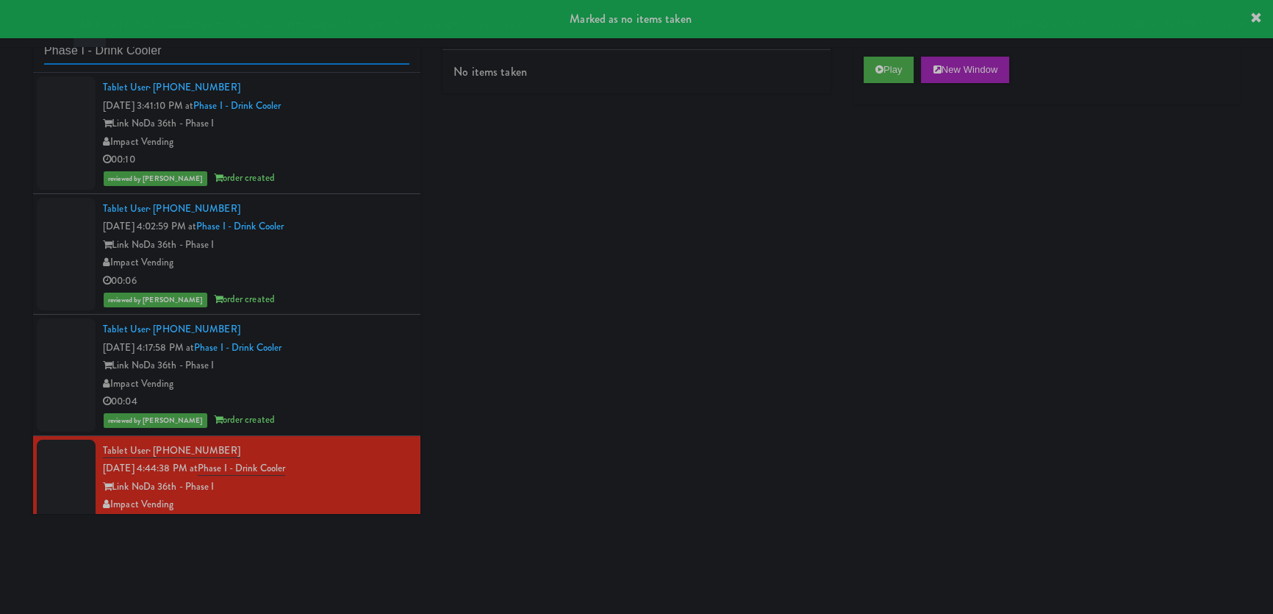
click at [118, 52] on input "Phase I - Drink Cooler" at bounding box center [226, 50] width 365 height 27
paste input "[PERSON_NAME] [PERSON_NAME][GEOGRAPHIC_DATA] -"
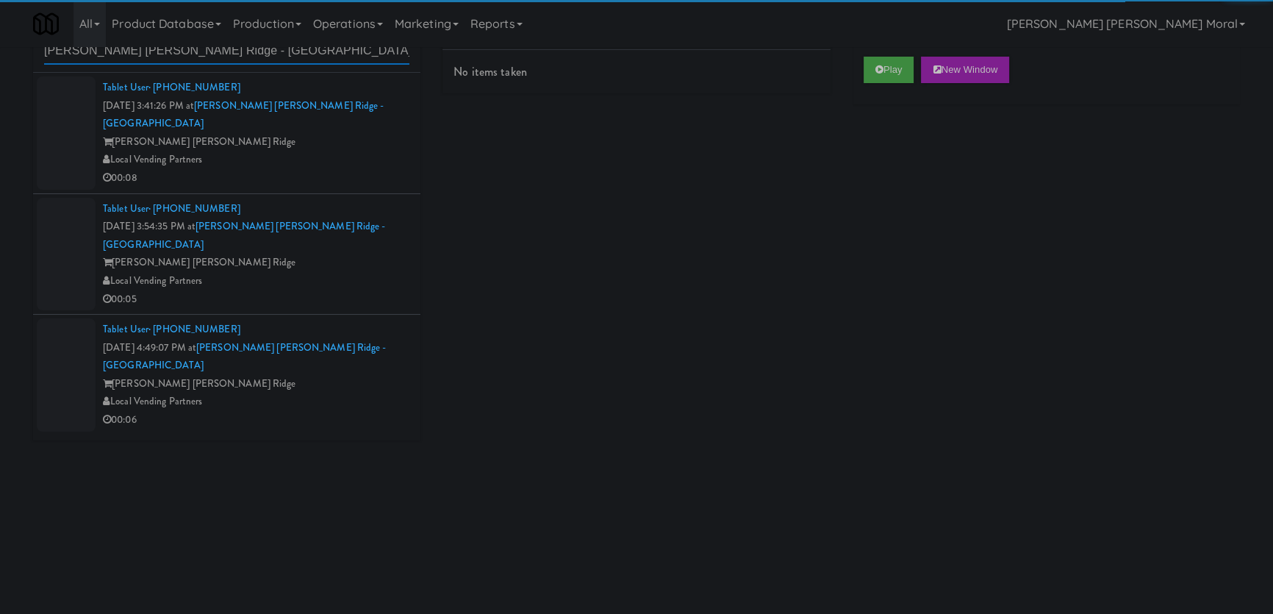
type input "[PERSON_NAME] [PERSON_NAME] Ridge - [GEOGRAPHIC_DATA]"
click at [313, 151] on div "Local Vending Partners" at bounding box center [256, 160] width 307 height 18
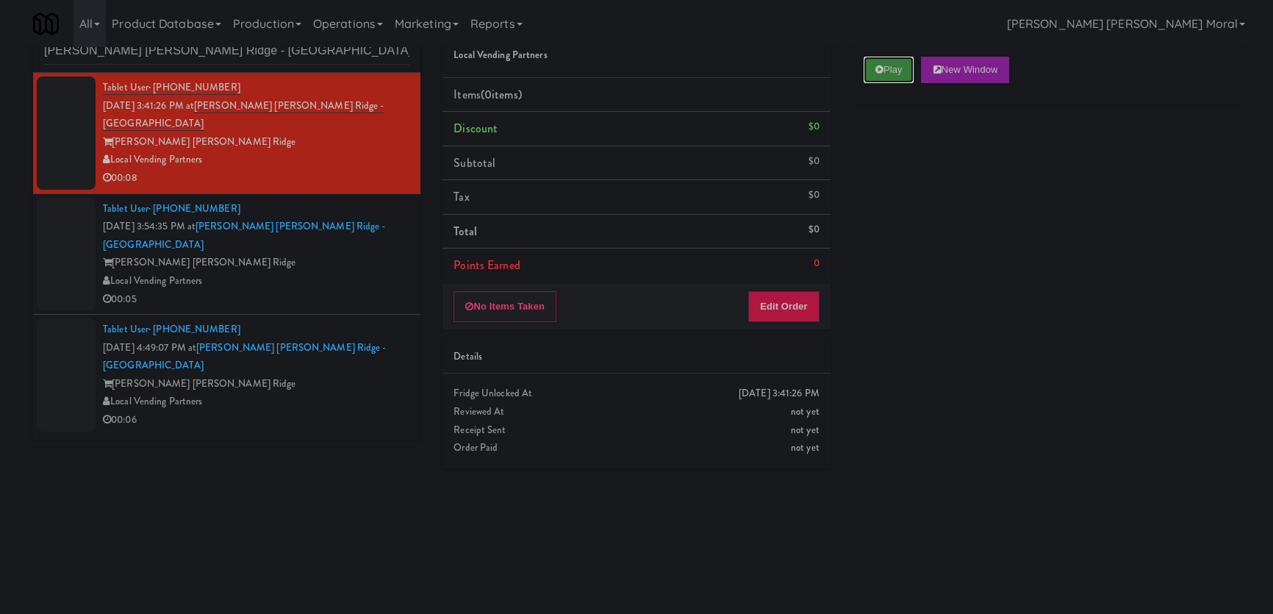
click at [870, 60] on button "Play" at bounding box center [889, 70] width 51 height 26
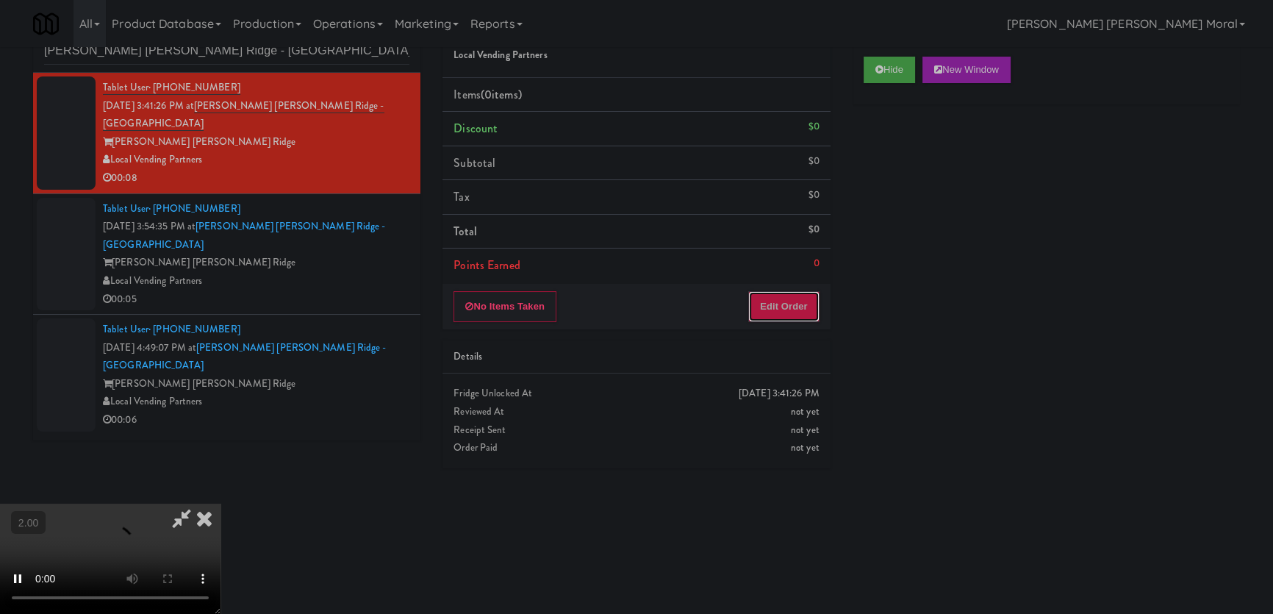
click at [792, 295] on button "Edit Order" at bounding box center [783, 306] width 71 height 31
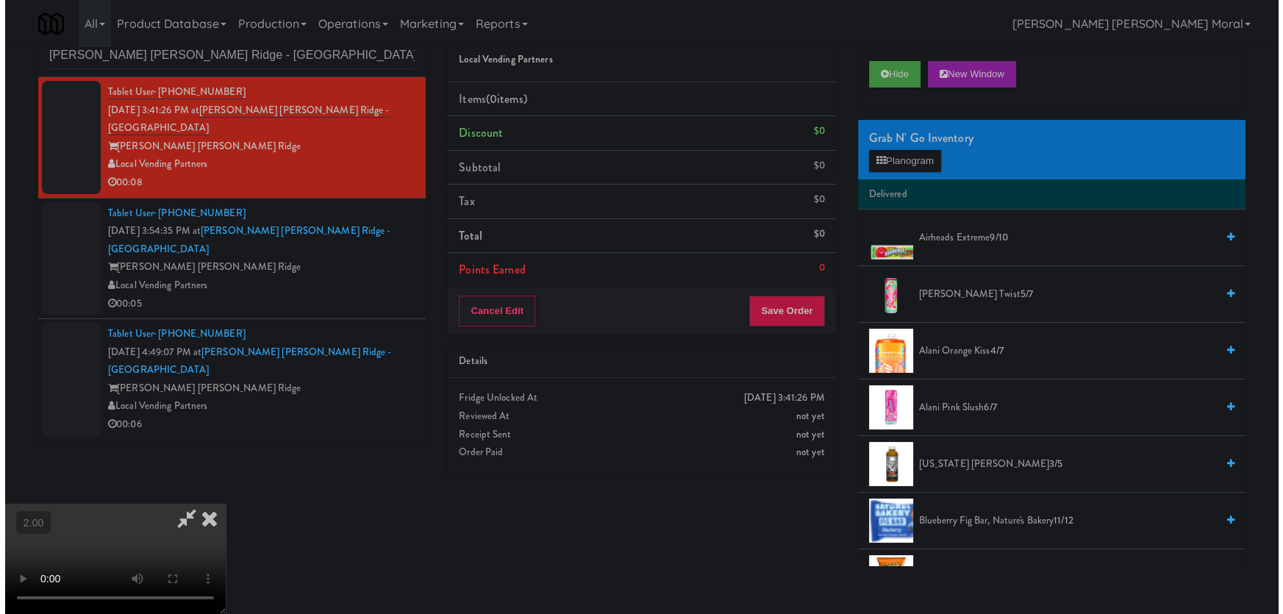
scroll to position [46, 0]
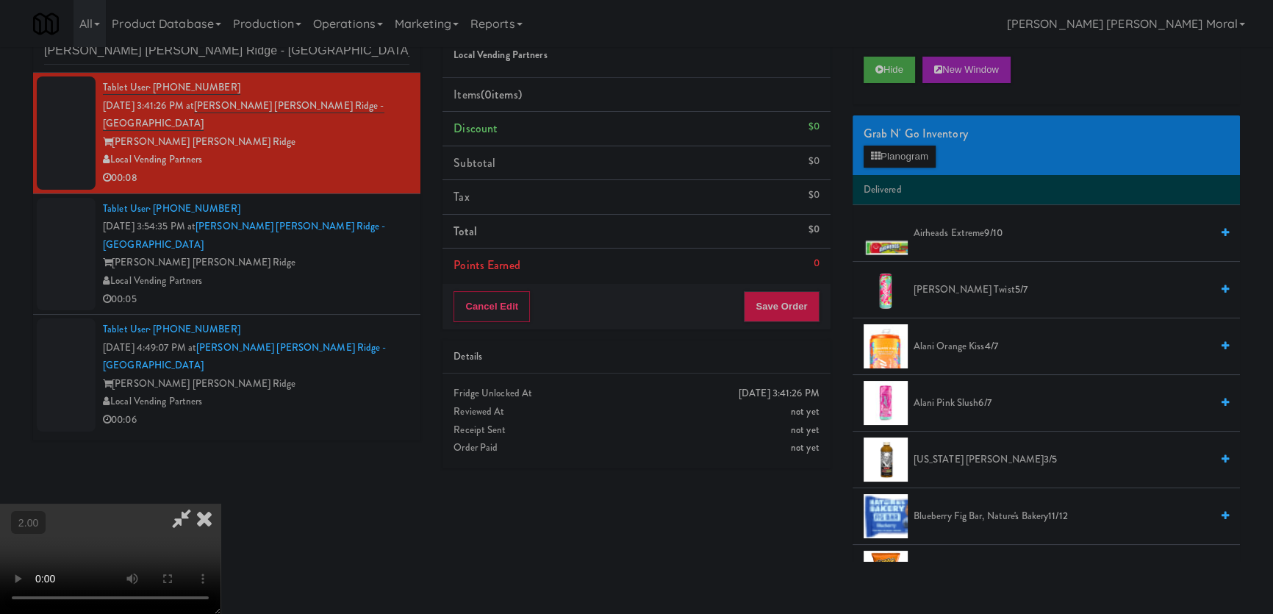
click at [177, 504] on video at bounding box center [110, 559] width 221 height 110
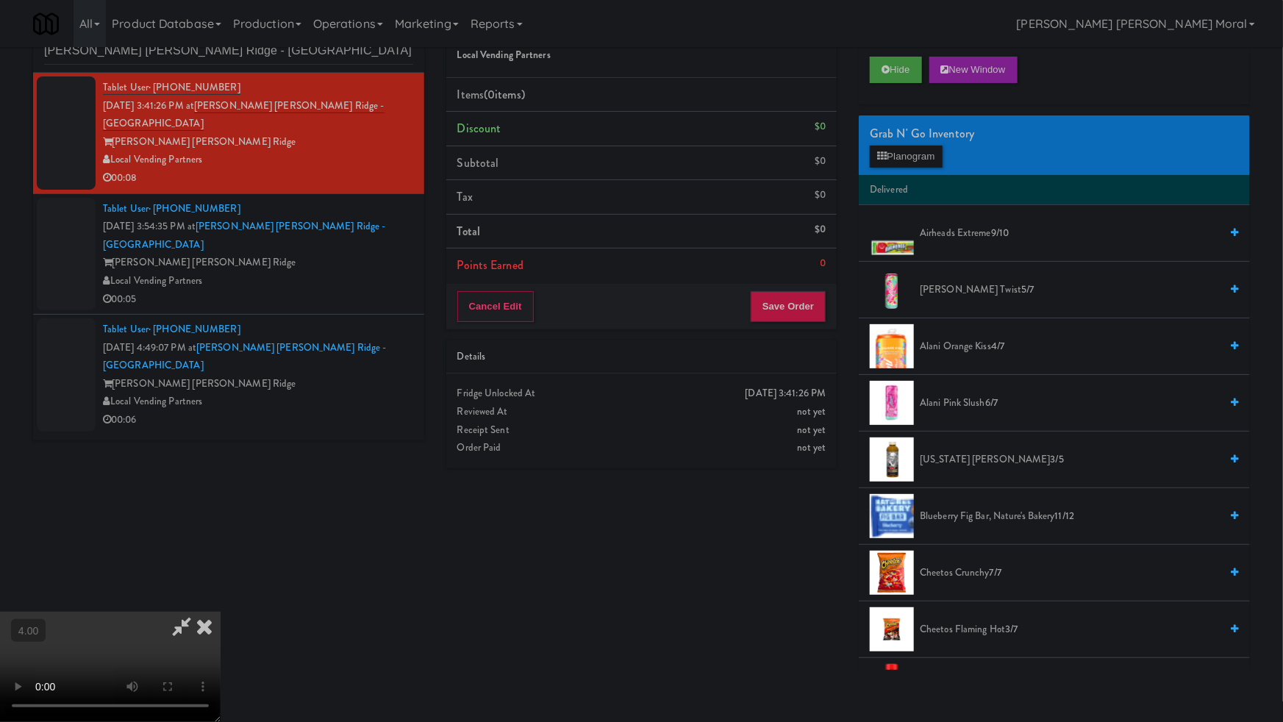
click at [221, 612] on video at bounding box center [110, 667] width 221 height 110
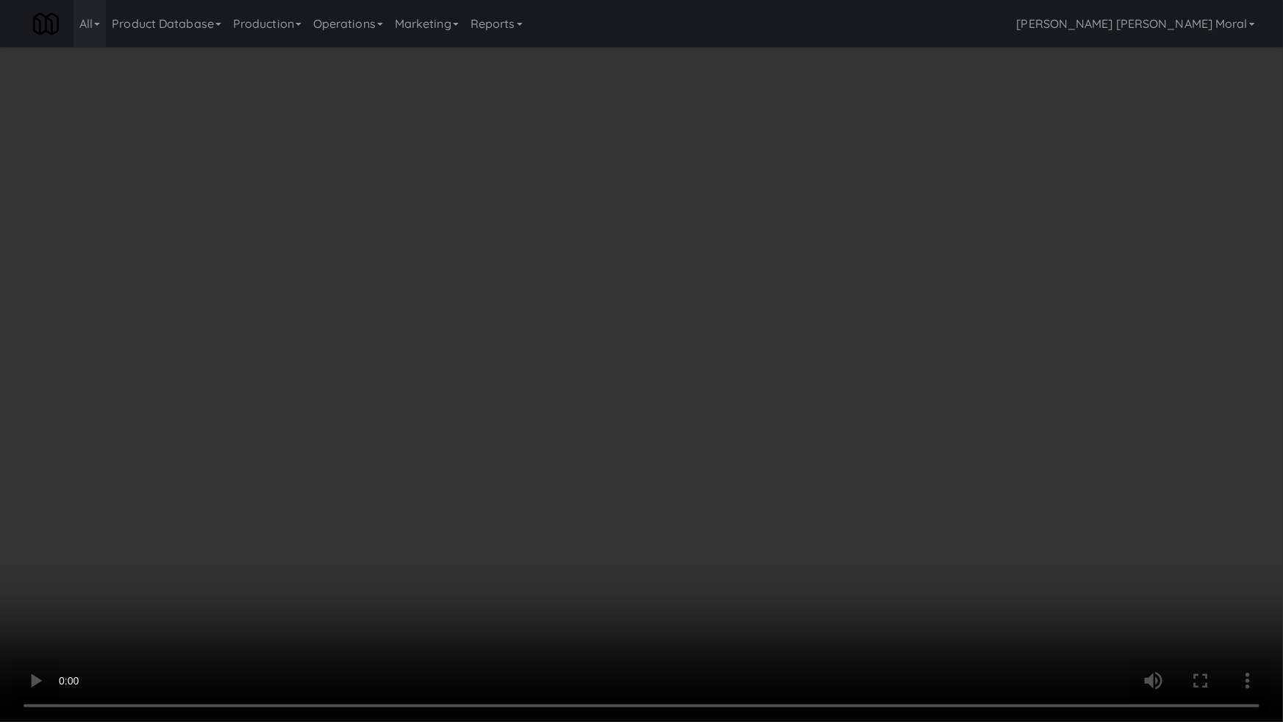
click at [429, 474] on video at bounding box center [641, 361] width 1283 height 722
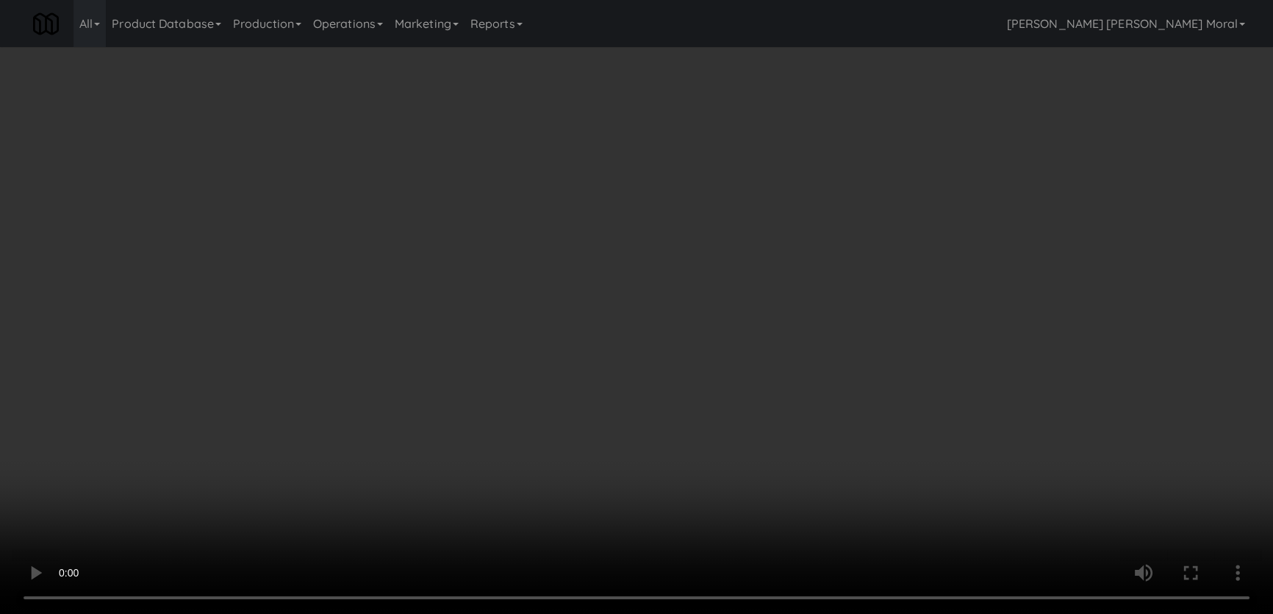
click at [440, 385] on video at bounding box center [636, 307] width 1273 height 614
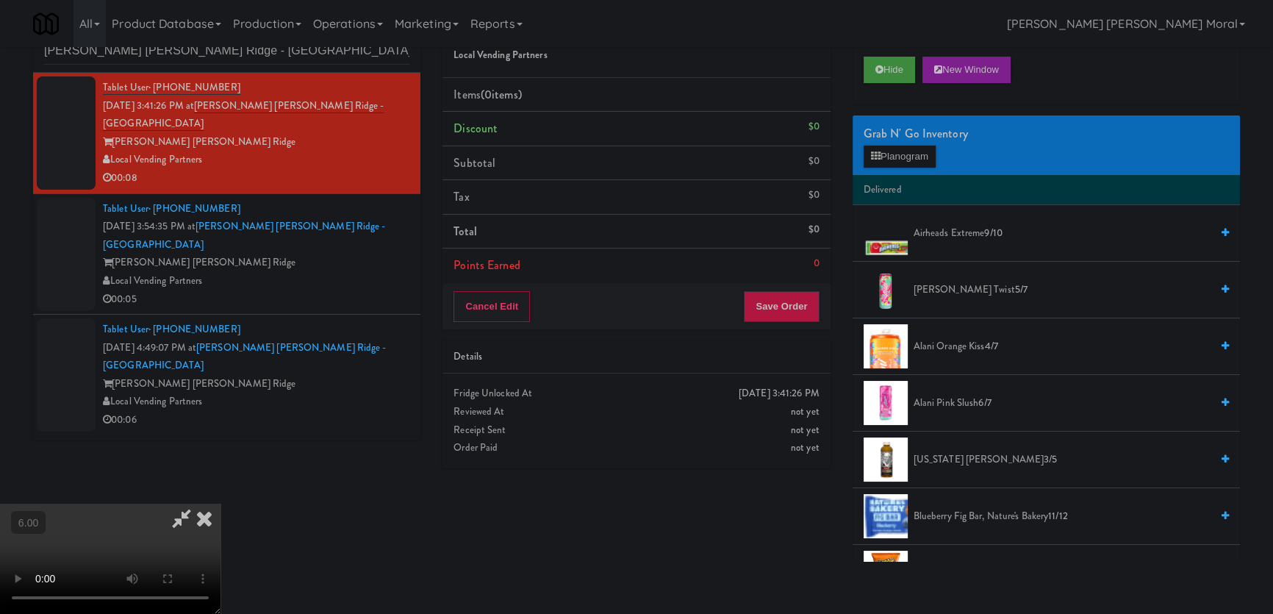
click at [221, 504] on video at bounding box center [110, 559] width 221 height 110
click at [902, 154] on button "Planogram" at bounding box center [900, 157] width 72 height 22
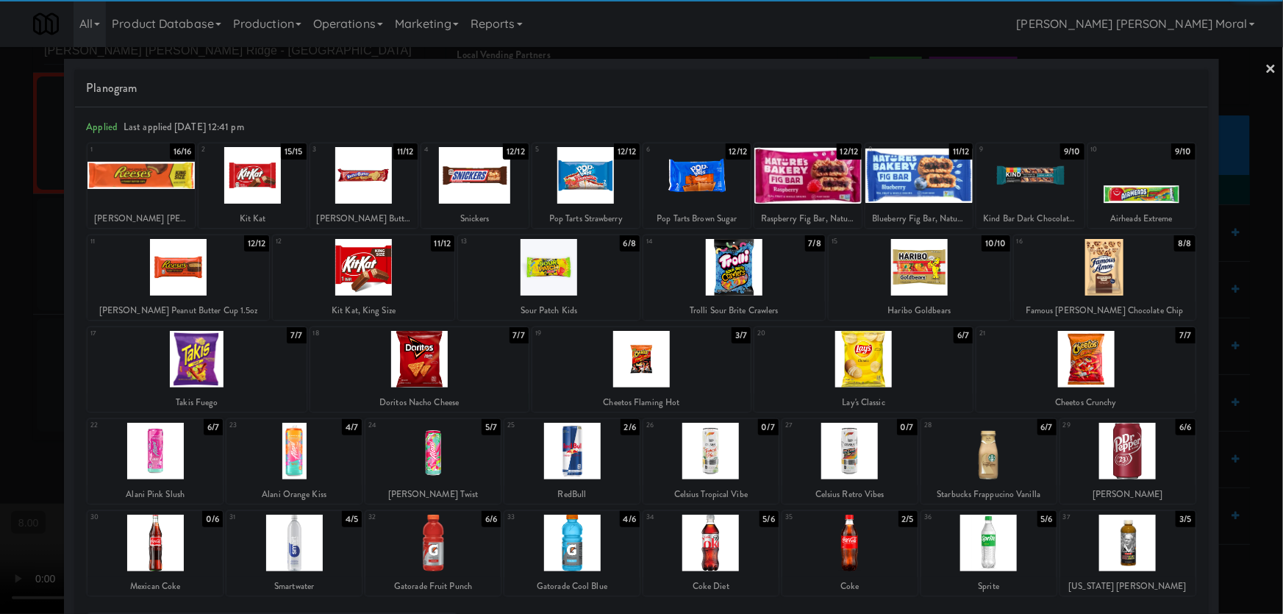
click at [547, 448] on div at bounding box center [571, 451] width 135 height 57
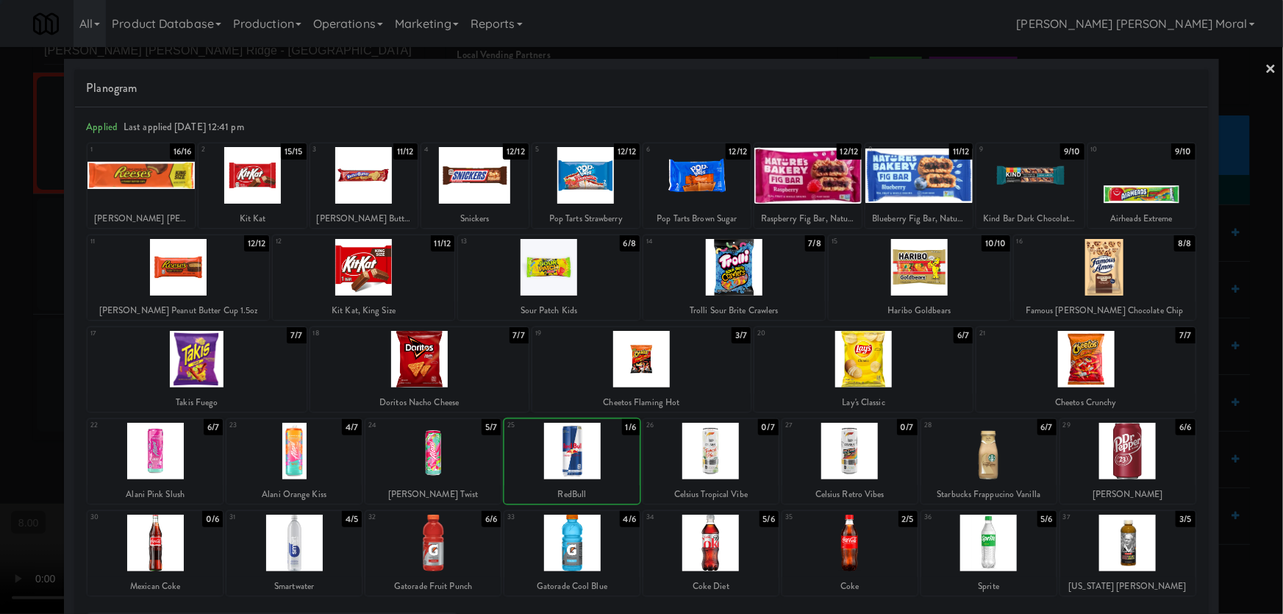
click at [0, 198] on div at bounding box center [641, 307] width 1283 height 614
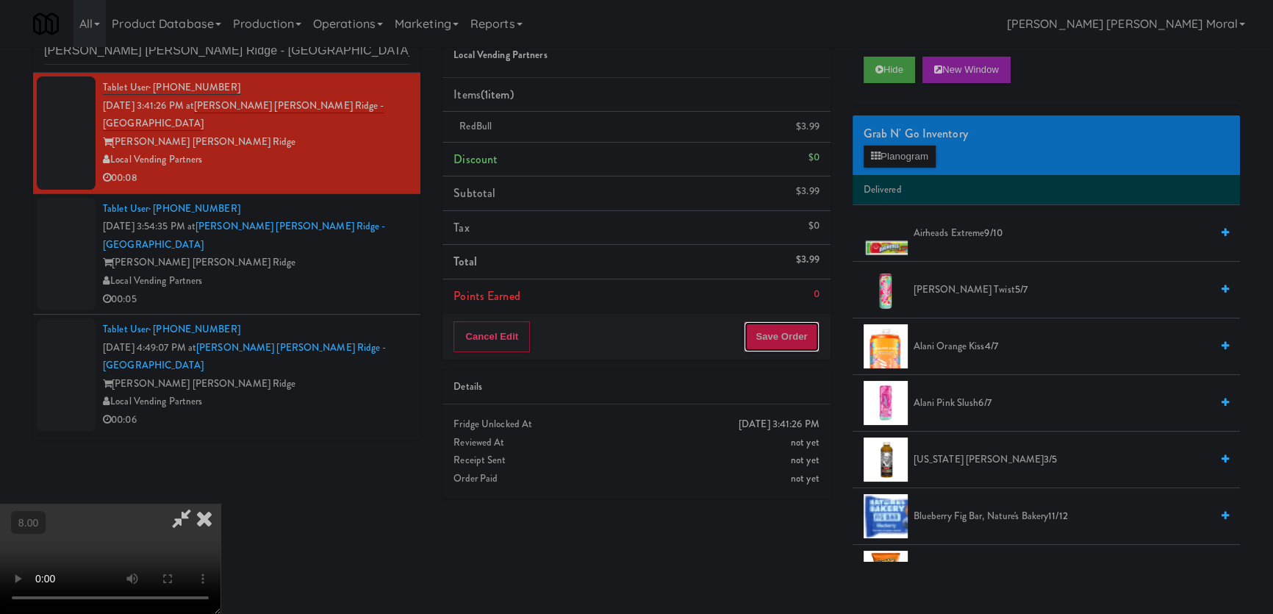
click at [806, 340] on button "Save Order" at bounding box center [781, 336] width 75 height 31
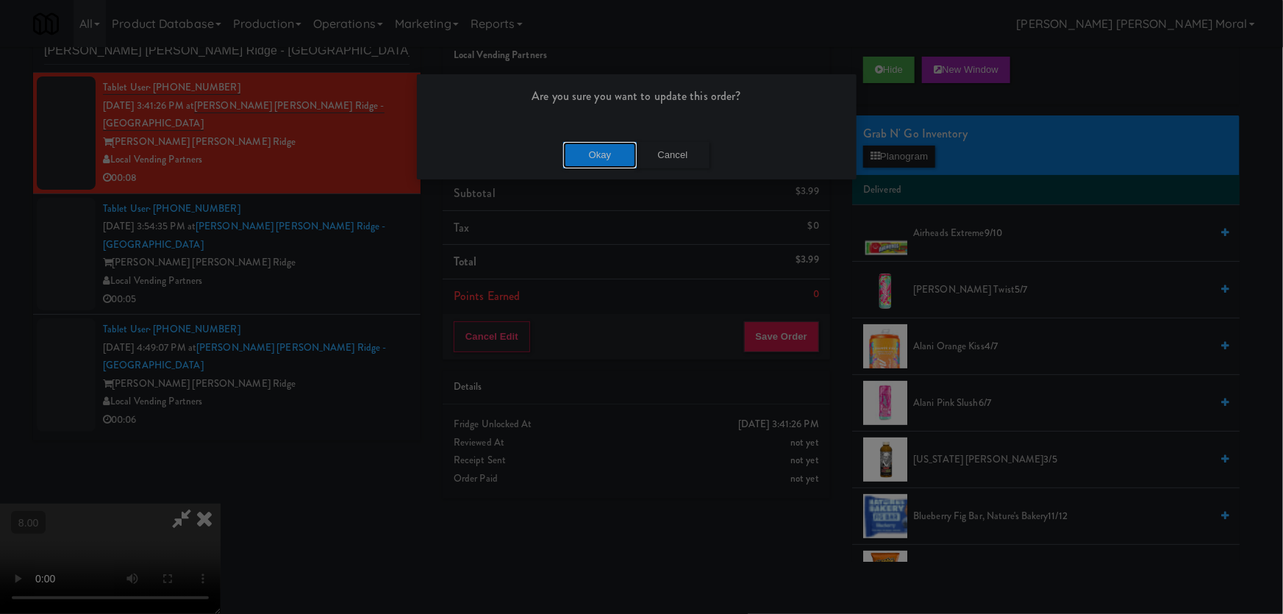
click at [572, 143] on button "Okay" at bounding box center [600, 155] width 74 height 26
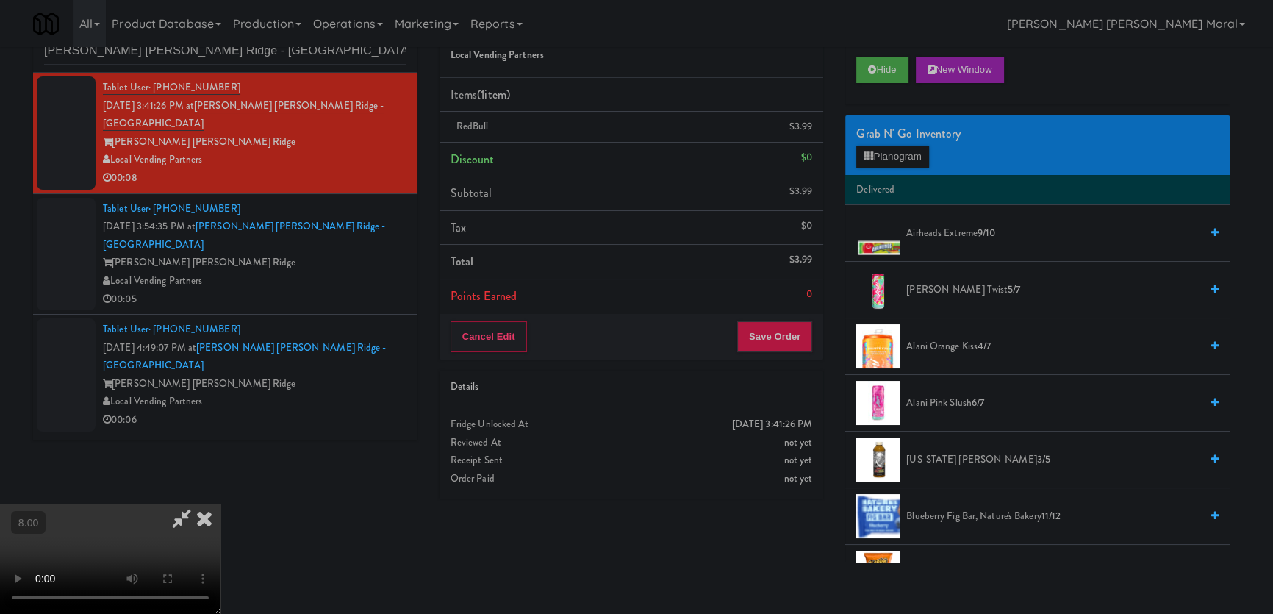
click at [221, 504] on icon at bounding box center [204, 518] width 32 height 29
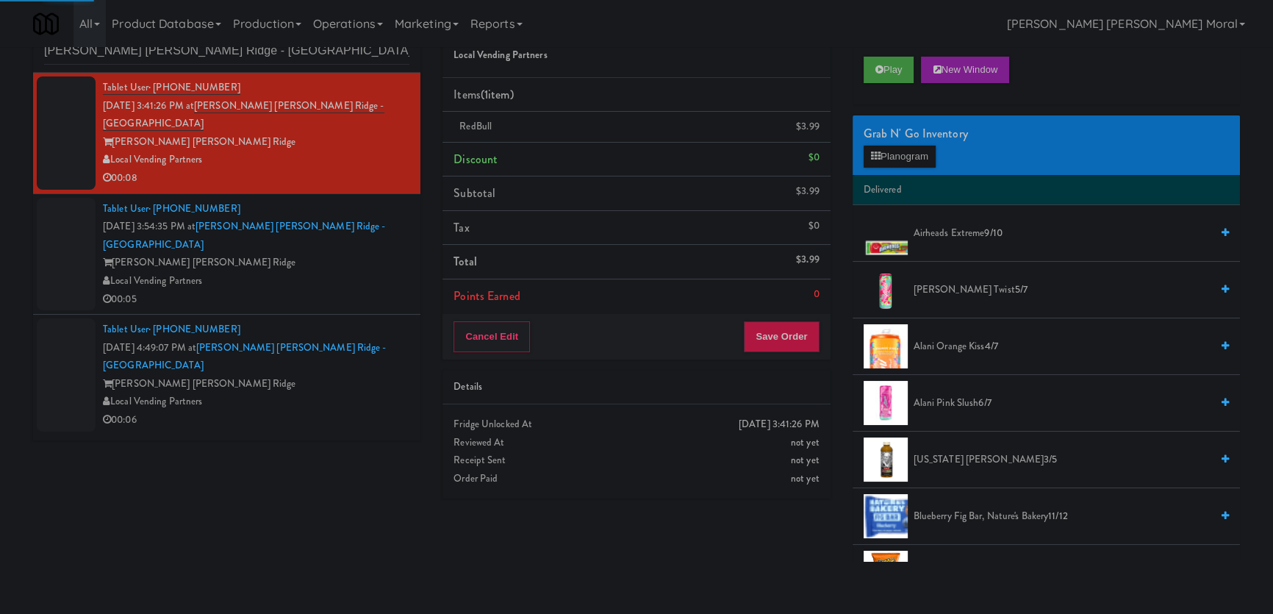
click at [410, 237] on li "Tablet User · (704) 502-6885 [DATE] 3:54:35 PM at [PERSON_NAME][GEOGRAPHIC_DATA…" at bounding box center [226, 254] width 387 height 121
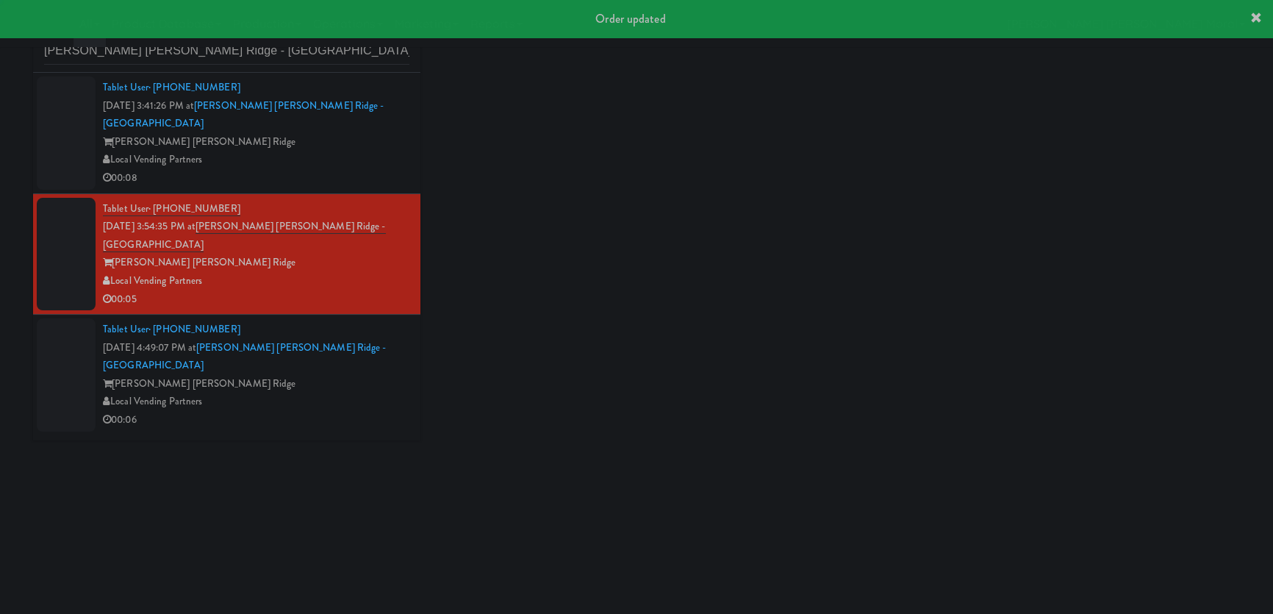
click at [393, 272] on div "Local Vending Partners" at bounding box center [256, 281] width 307 height 18
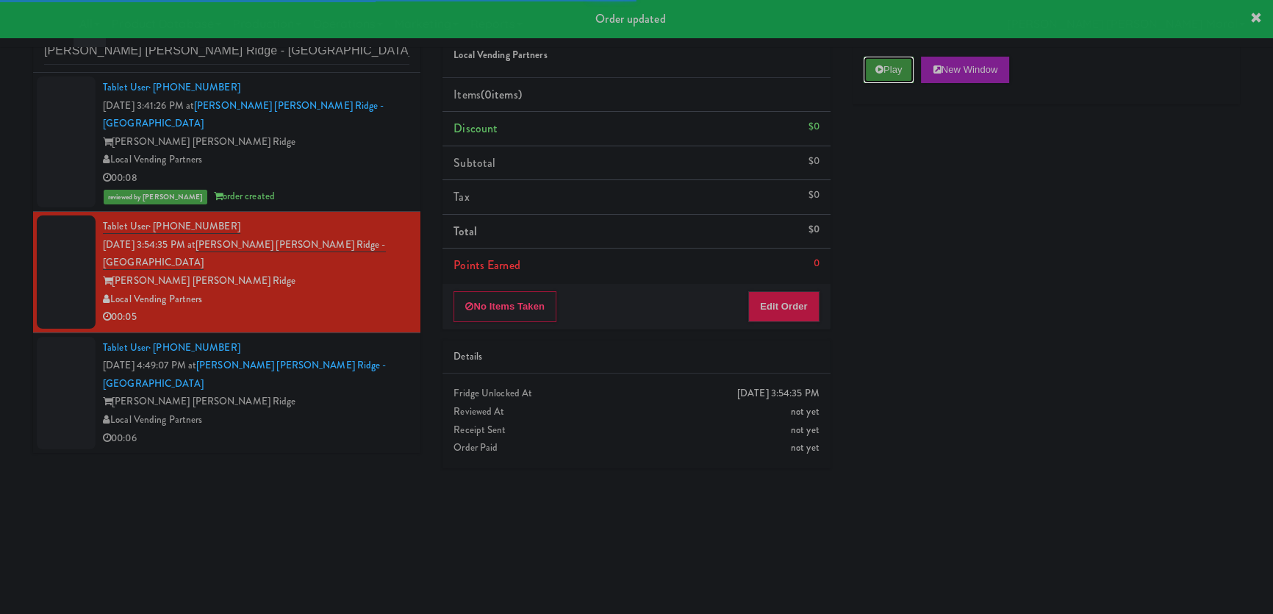
click at [873, 74] on button "Play" at bounding box center [889, 70] width 51 height 26
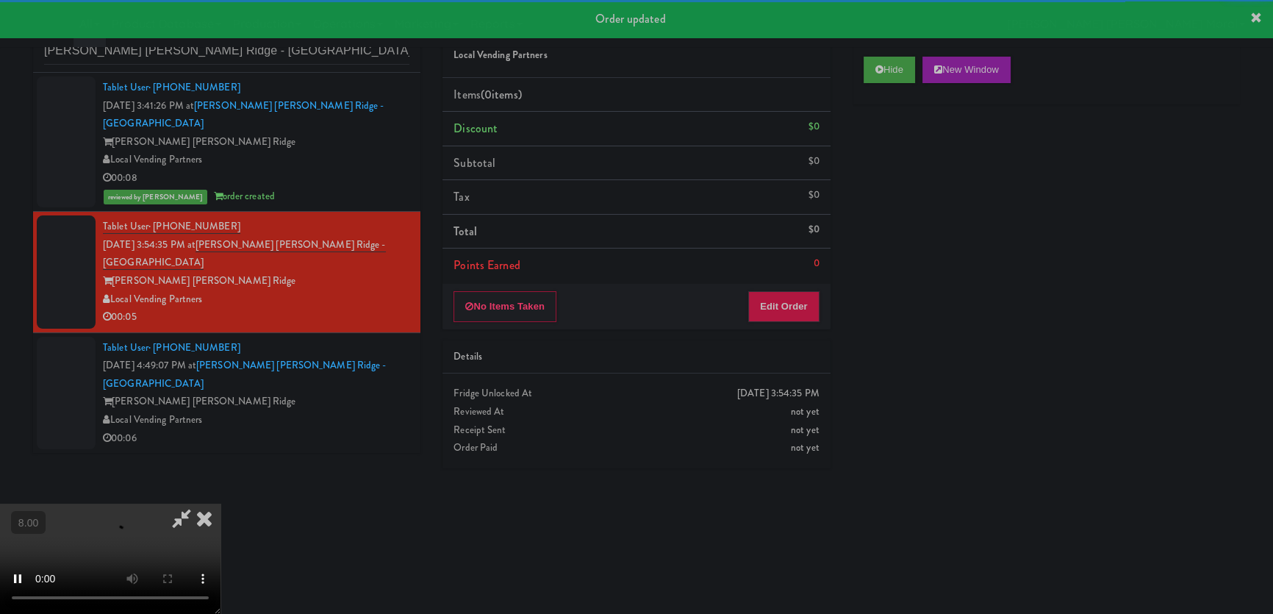
click at [784, 323] on div "No Items Taken Edit Order" at bounding box center [636, 307] width 387 height 46
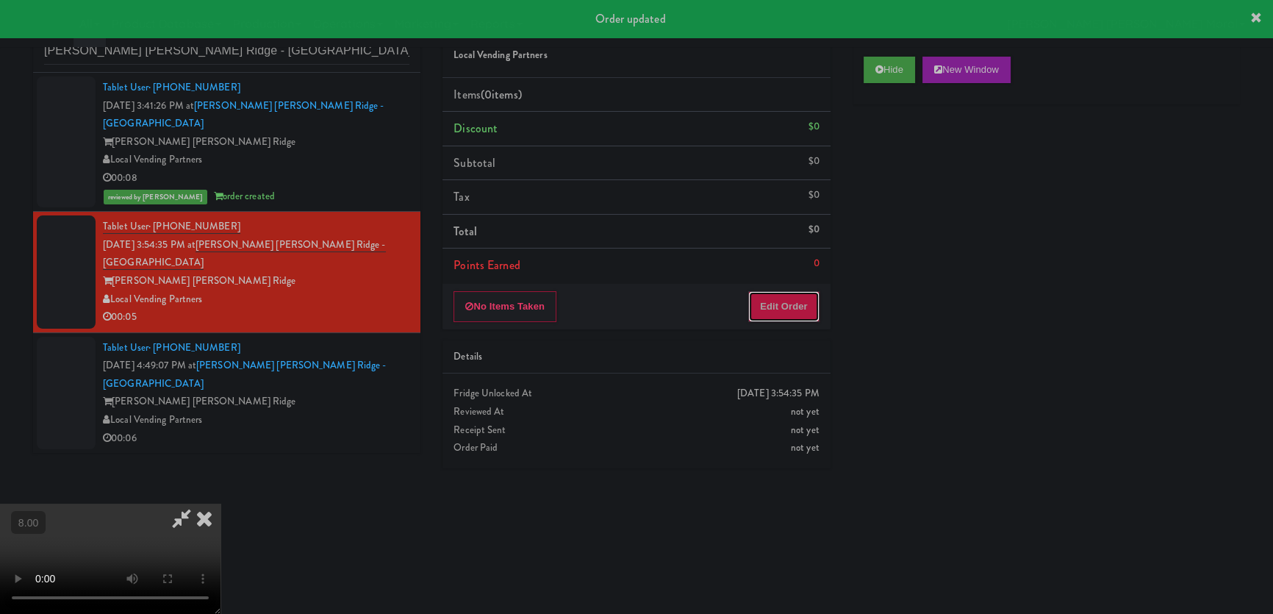
click at [784, 317] on button "Edit Order" at bounding box center [783, 306] width 71 height 31
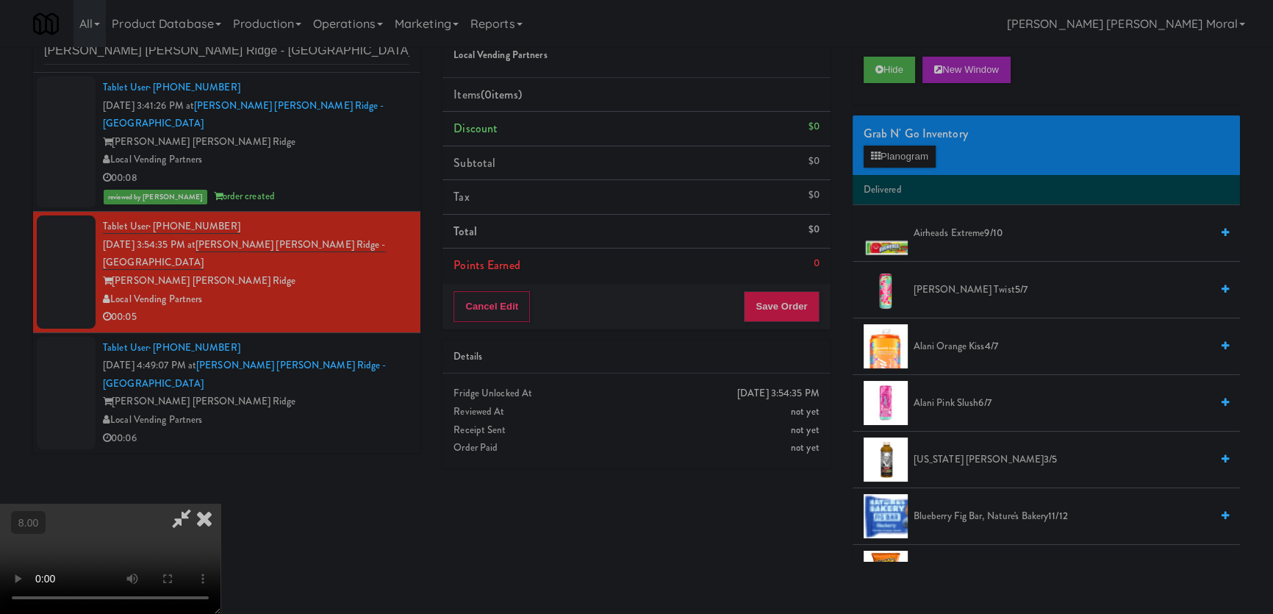
click at [221, 504] on video at bounding box center [110, 559] width 221 height 110
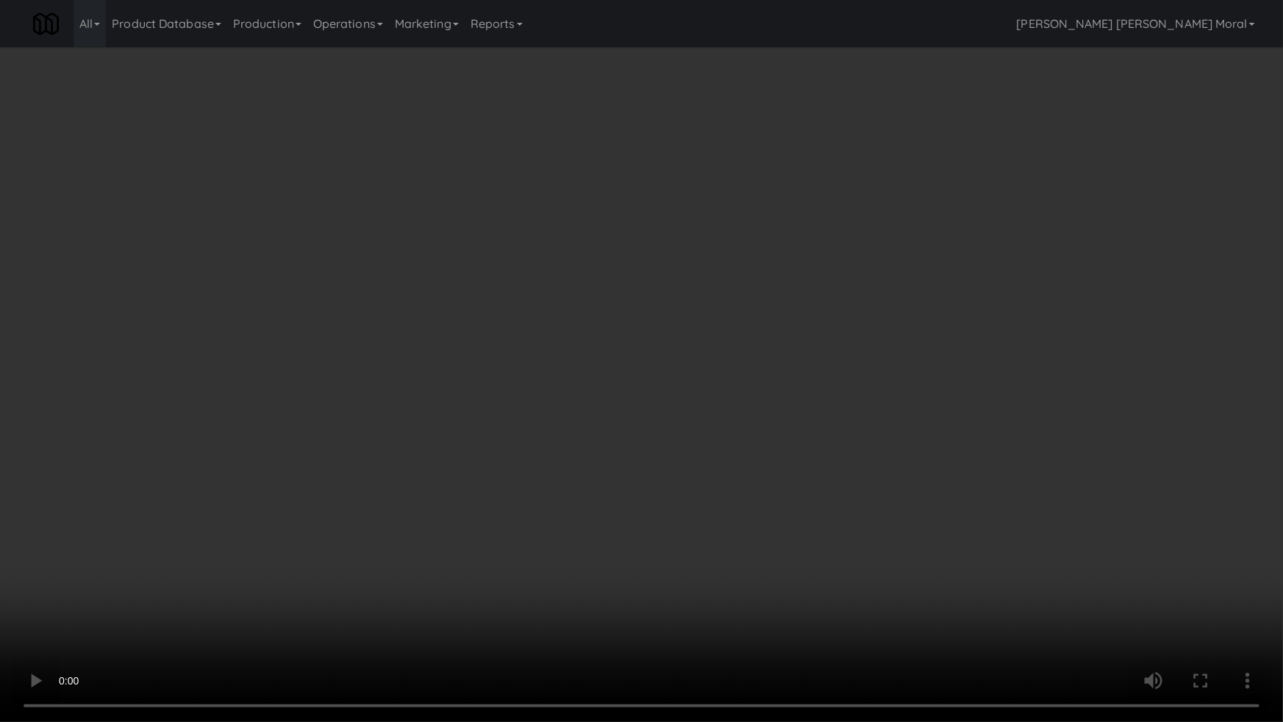
click at [246, 564] on video at bounding box center [641, 361] width 1283 height 722
click at [271, 550] on video at bounding box center [641, 361] width 1283 height 722
click at [357, 512] on video at bounding box center [641, 361] width 1283 height 722
click at [362, 500] on video at bounding box center [641, 361] width 1283 height 722
click at [427, 504] on video at bounding box center [641, 361] width 1283 height 722
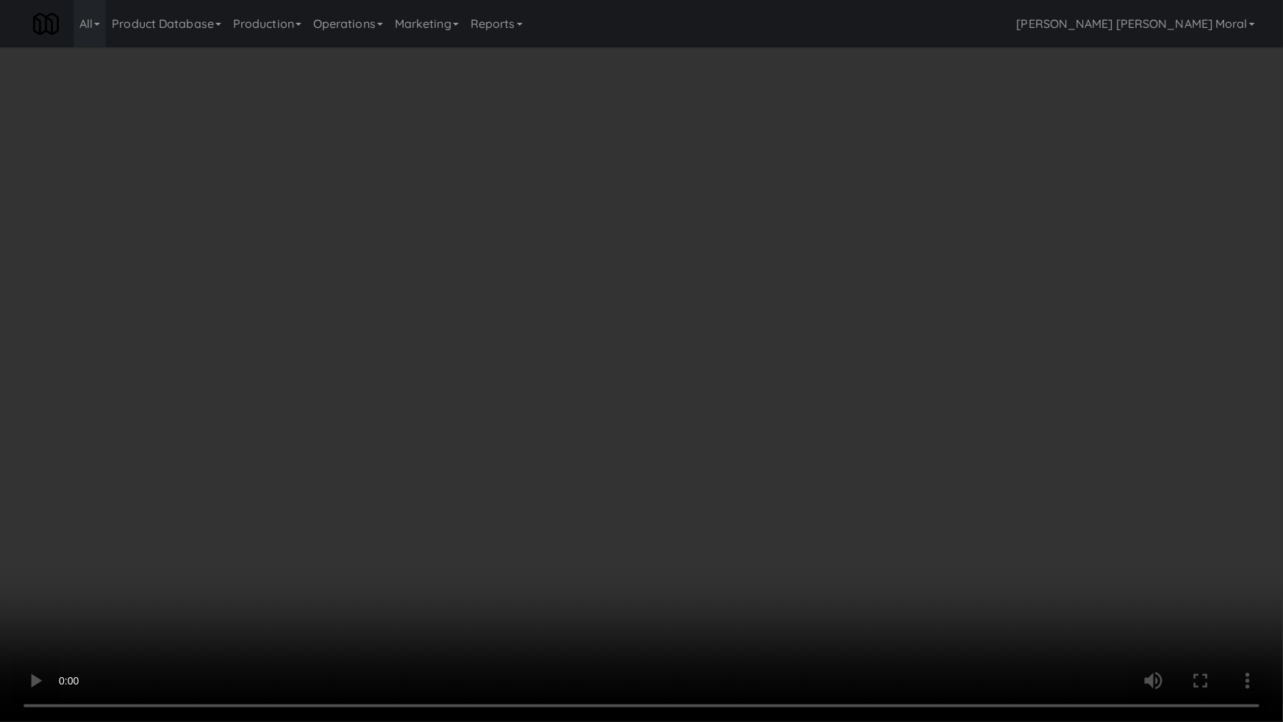
drag, startPoint x: 427, startPoint y: 504, endPoint x: 687, endPoint y: 301, distance: 330.4
click at [433, 501] on video at bounding box center [641, 361] width 1283 height 722
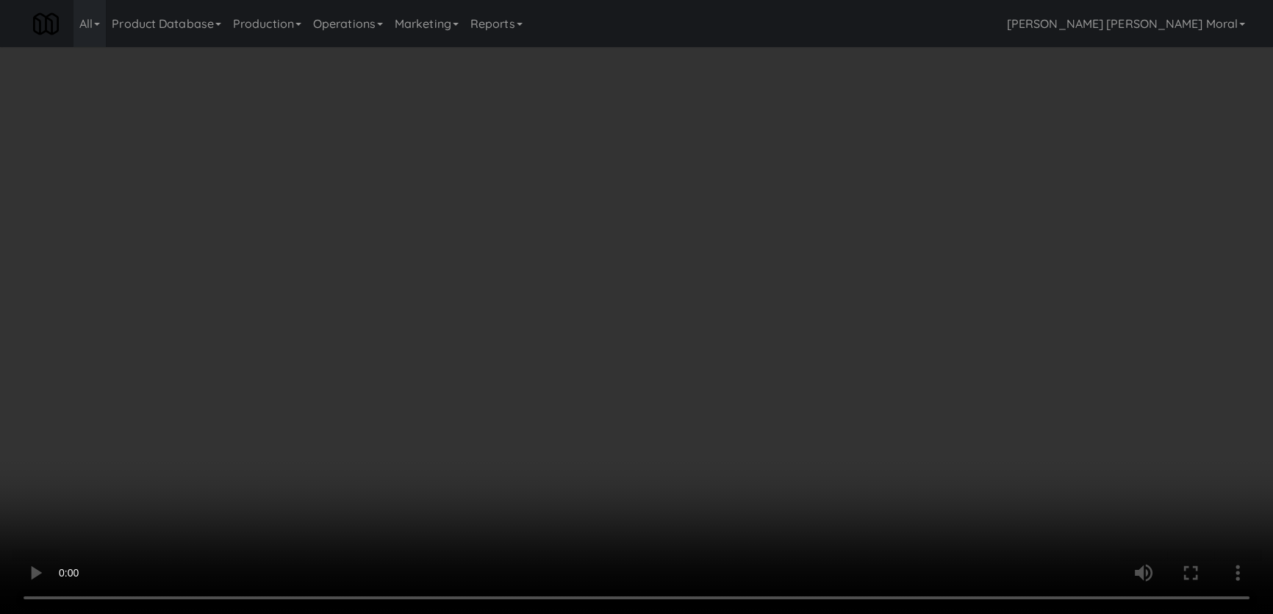
click at [888, 75] on button "Hide" at bounding box center [889, 70] width 51 height 26
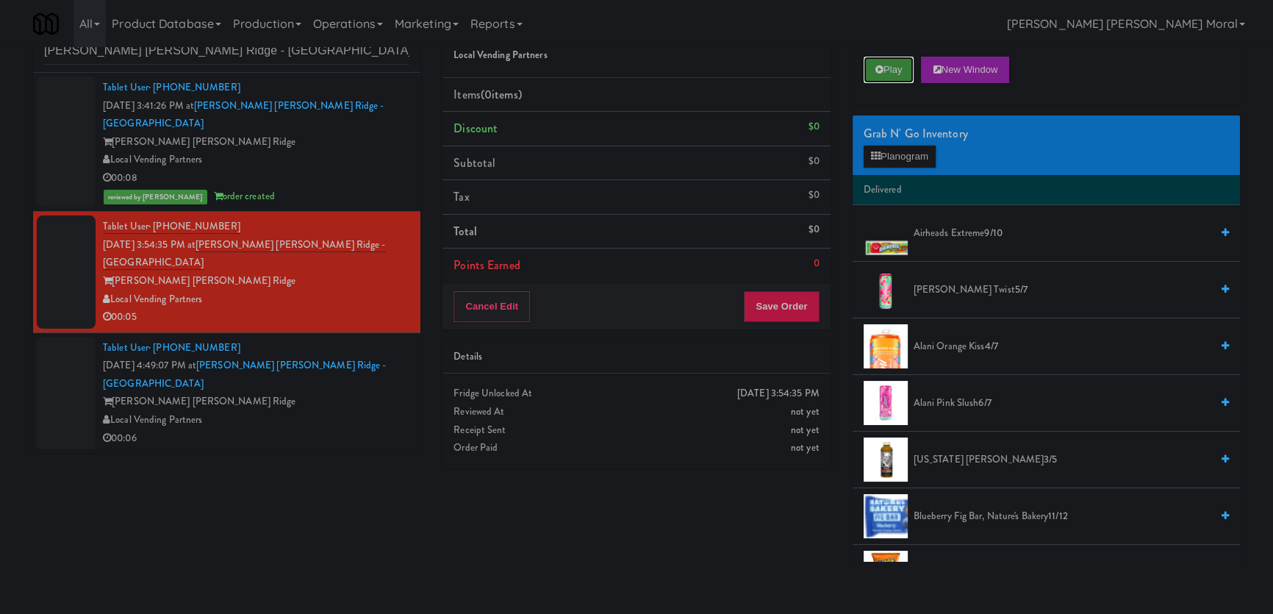
click at [888, 75] on button "Play" at bounding box center [889, 70] width 51 height 26
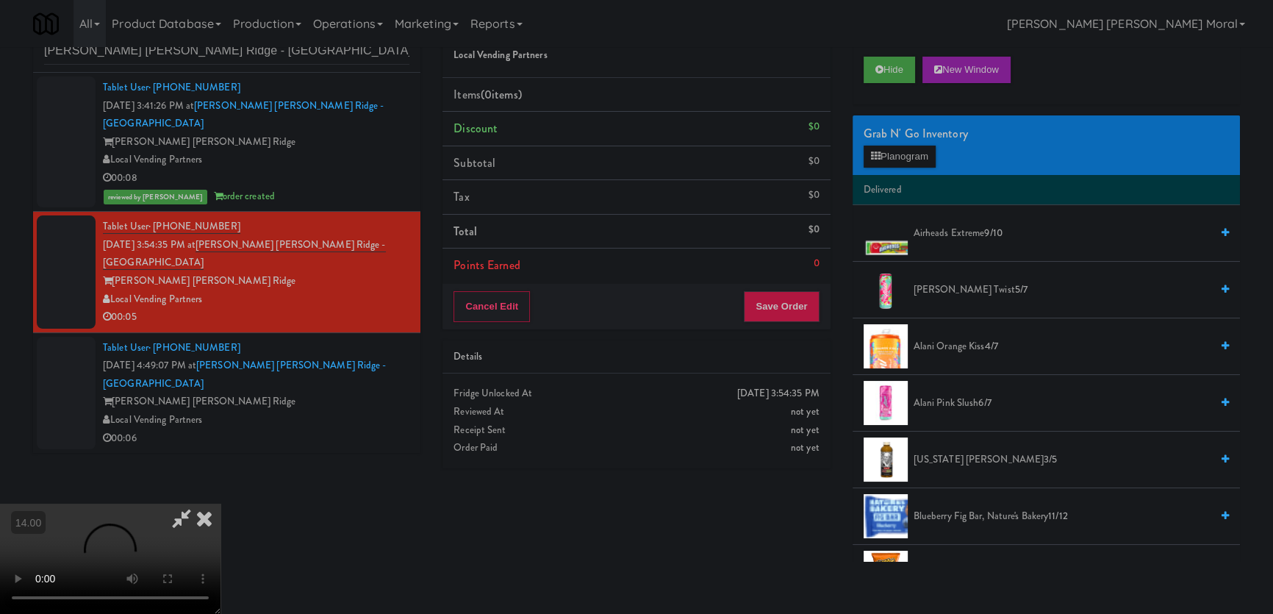
click at [204, 504] on video at bounding box center [110, 559] width 221 height 110
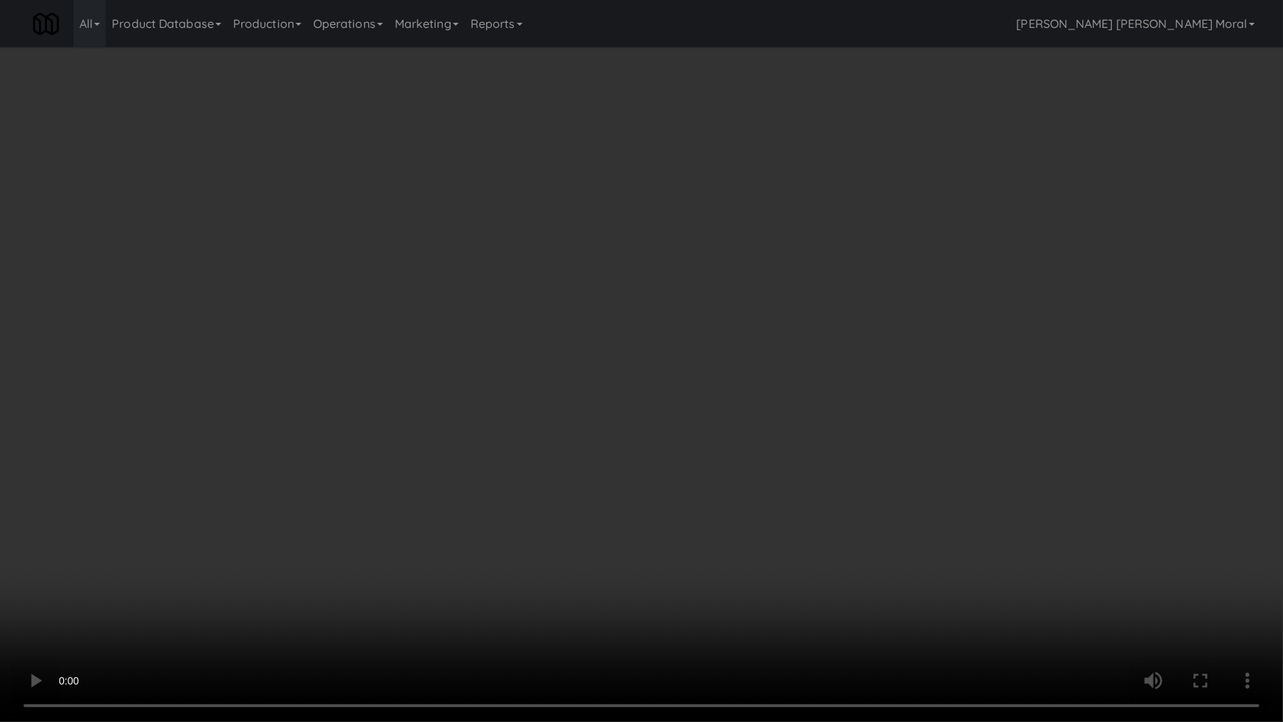
click at [325, 434] on video at bounding box center [641, 361] width 1283 height 722
click at [360, 432] on video at bounding box center [641, 361] width 1283 height 722
click at [399, 439] on video at bounding box center [641, 361] width 1283 height 722
click at [559, 431] on video at bounding box center [641, 361] width 1283 height 722
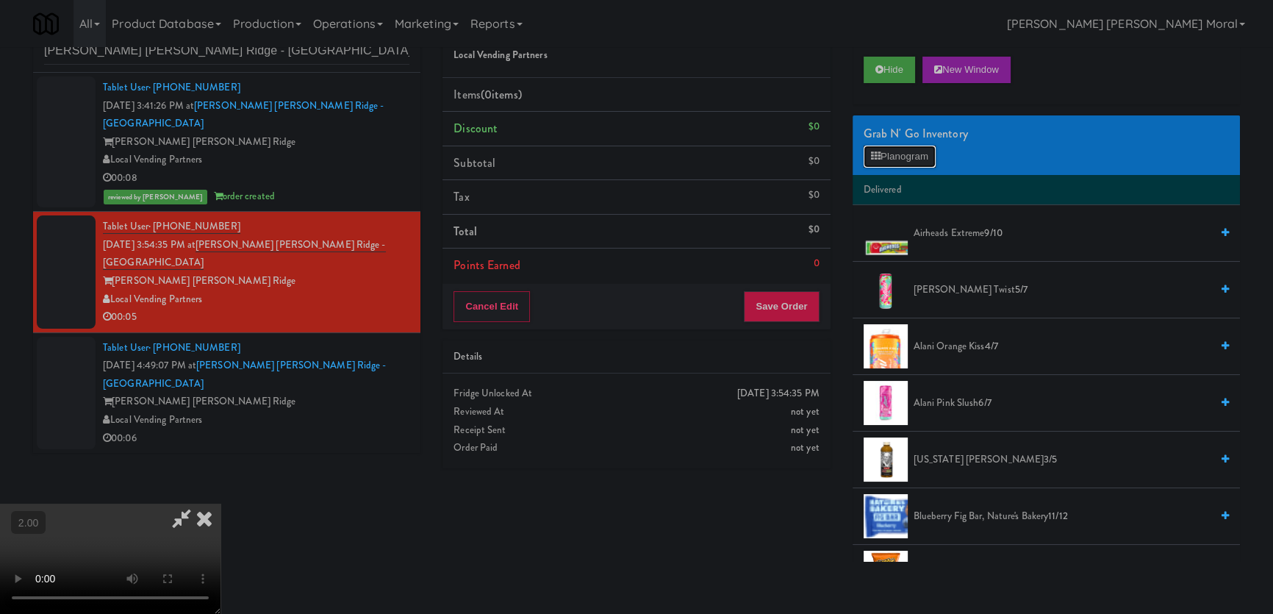
click at [897, 158] on button "Planogram" at bounding box center [900, 157] width 72 height 22
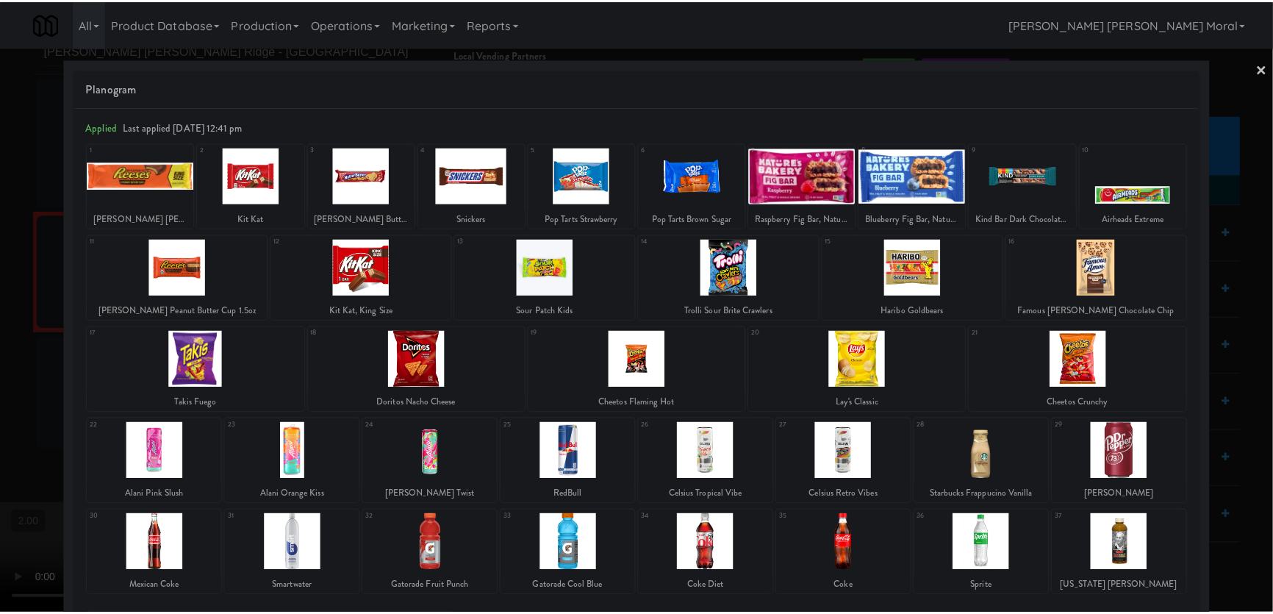
scroll to position [107, 0]
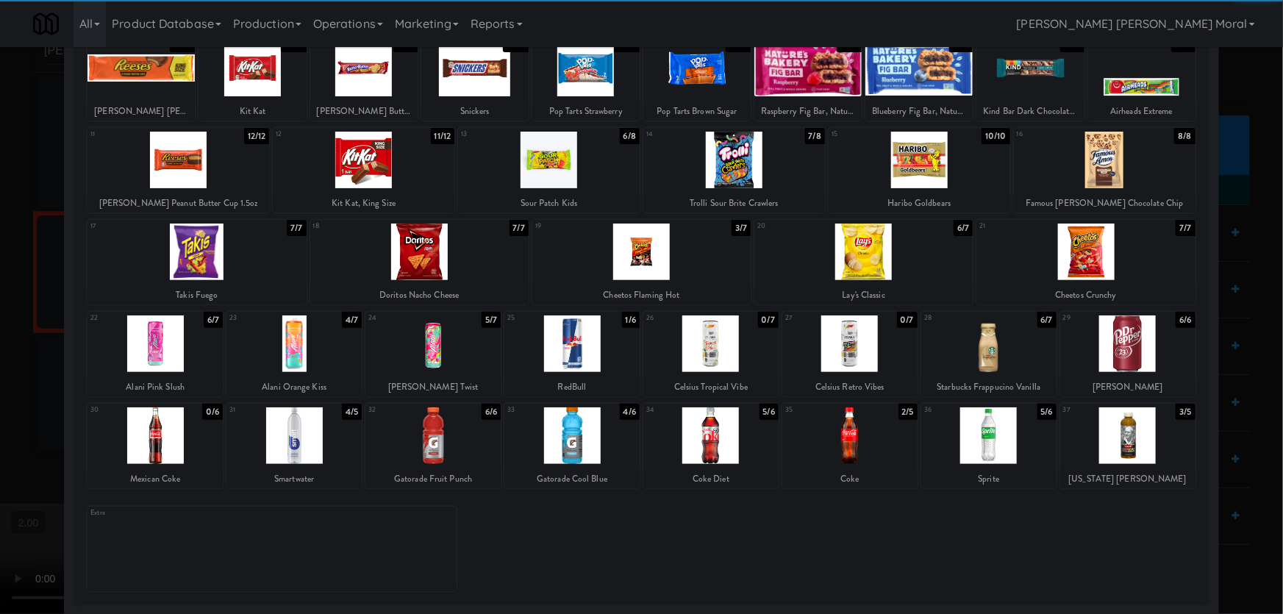
click at [910, 438] on div at bounding box center [849, 435] width 135 height 57
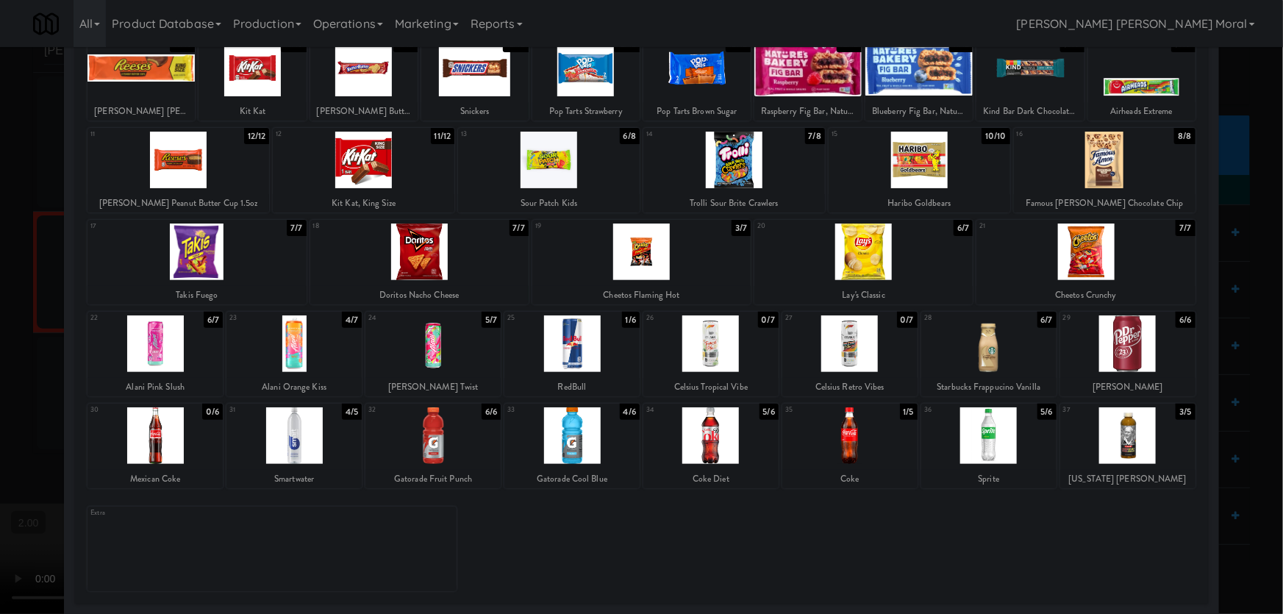
drag, startPoint x: 0, startPoint y: 253, endPoint x: 96, endPoint y: 285, distance: 101.6
click at [0, 252] on div at bounding box center [641, 307] width 1283 height 614
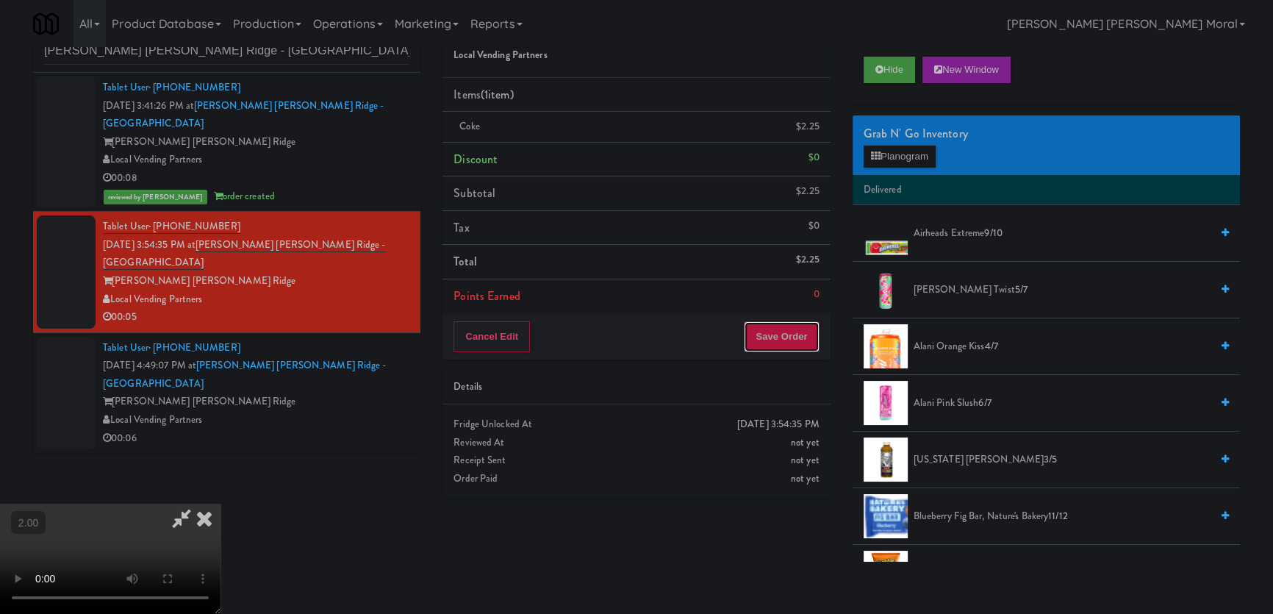
click at [786, 337] on button "Save Order" at bounding box center [781, 336] width 75 height 31
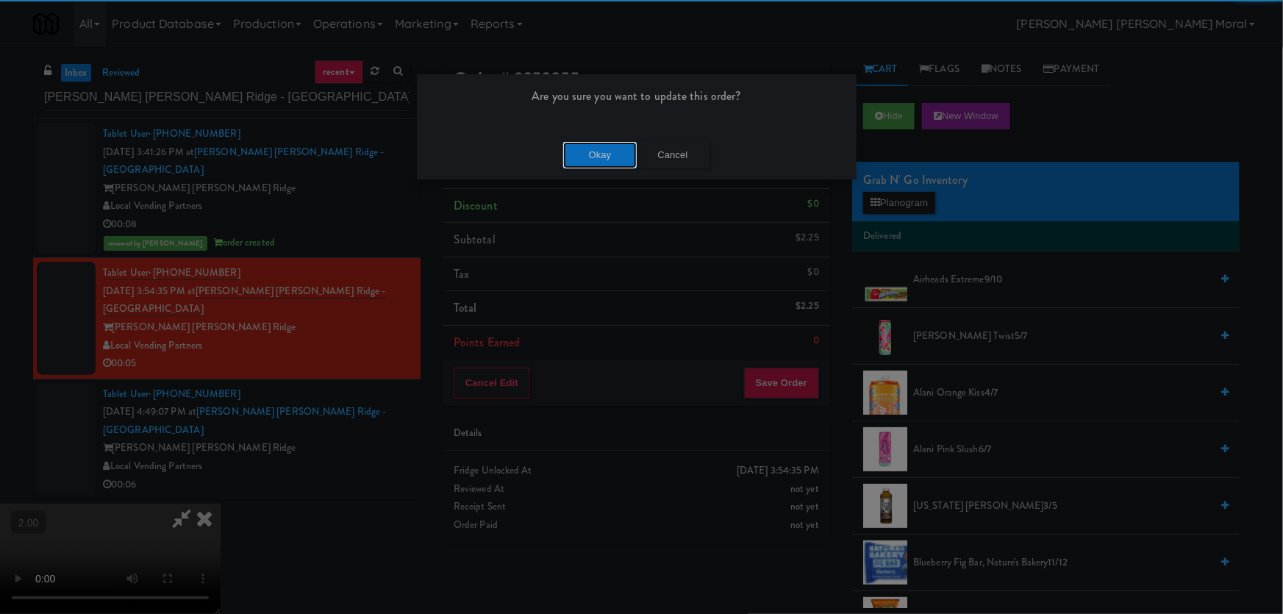
click at [590, 155] on button "Okay" at bounding box center [600, 155] width 74 height 26
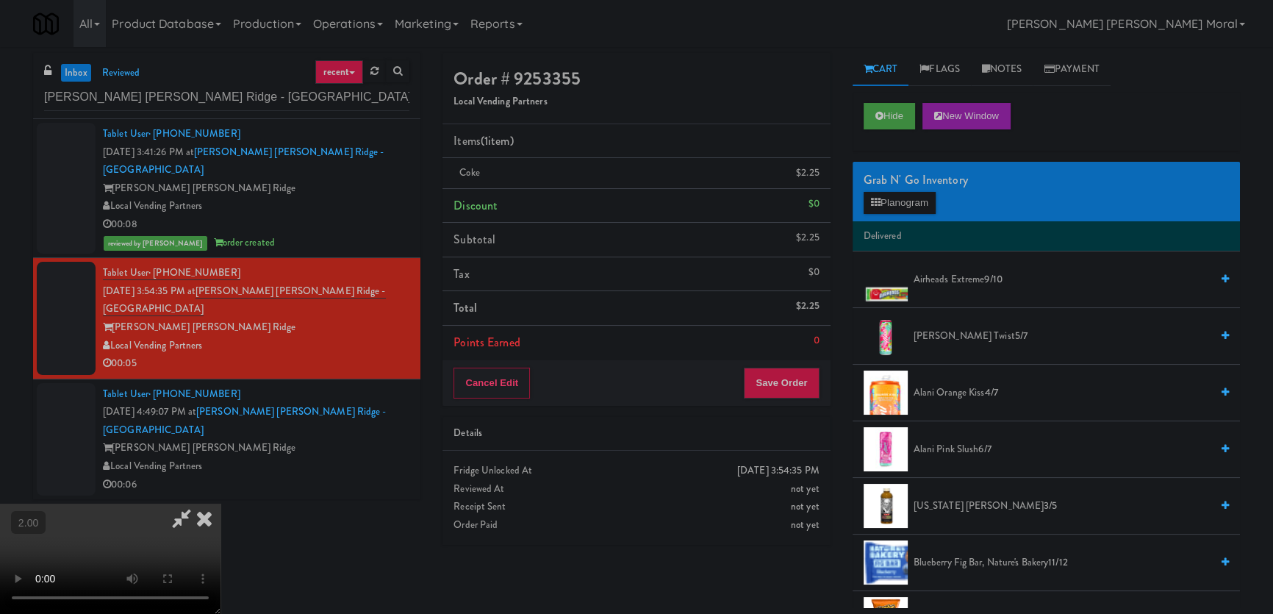
click at [221, 504] on icon at bounding box center [204, 518] width 32 height 29
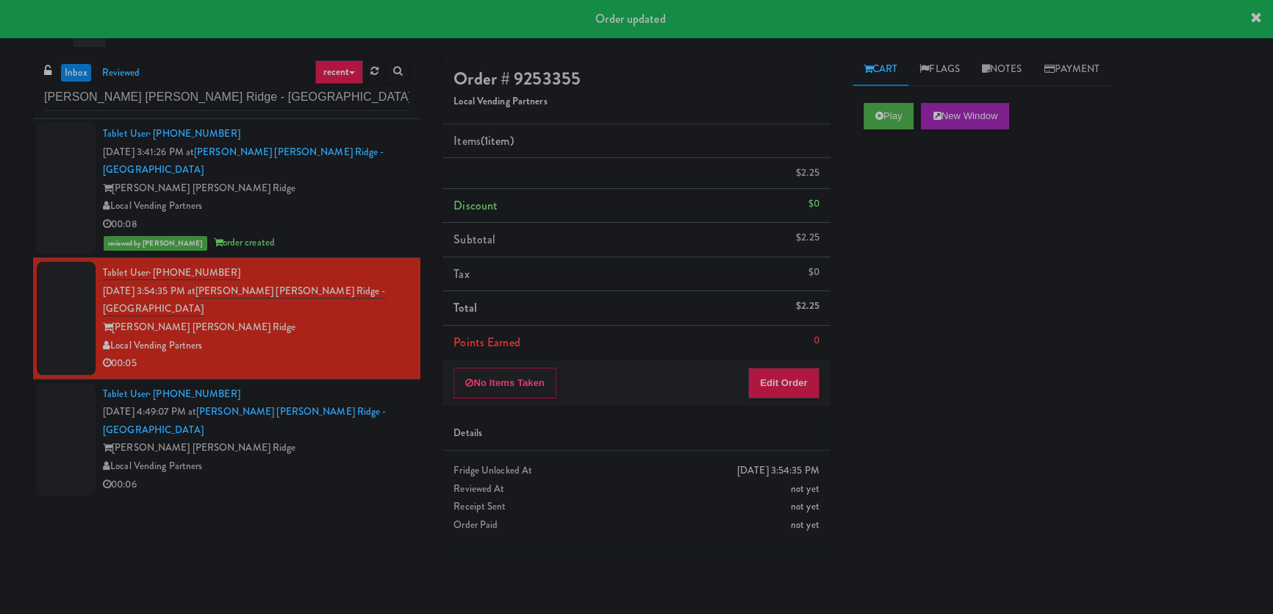
click at [331, 457] on div "Local Vending Partners" at bounding box center [256, 466] width 307 height 18
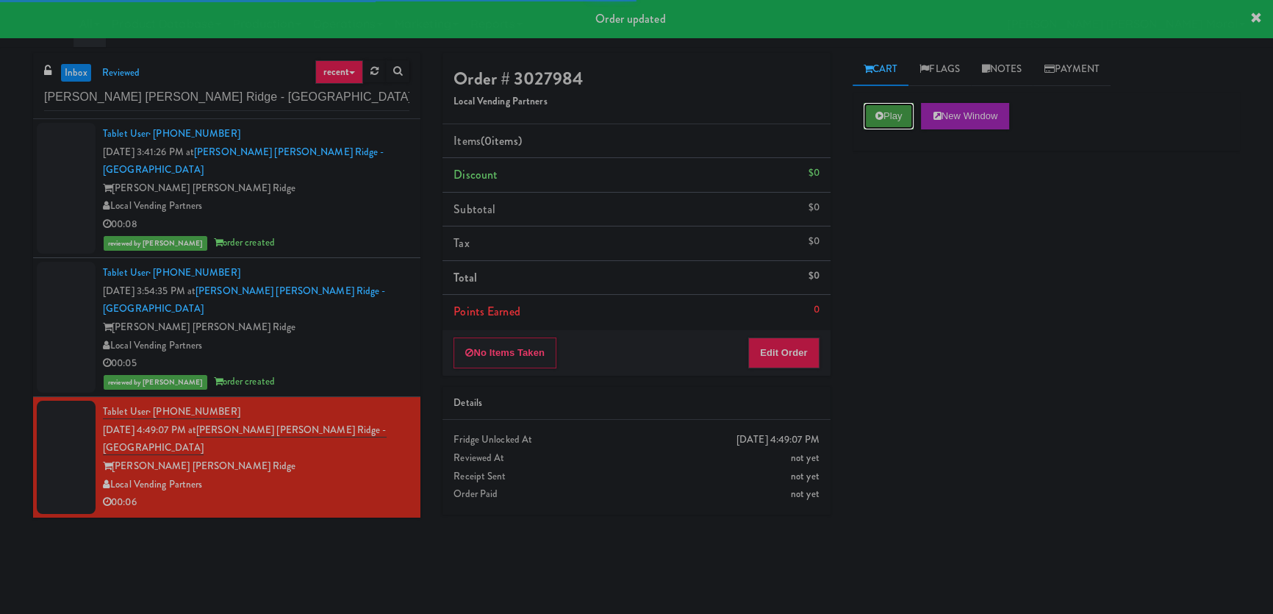
click at [885, 123] on button "Play" at bounding box center [889, 116] width 51 height 26
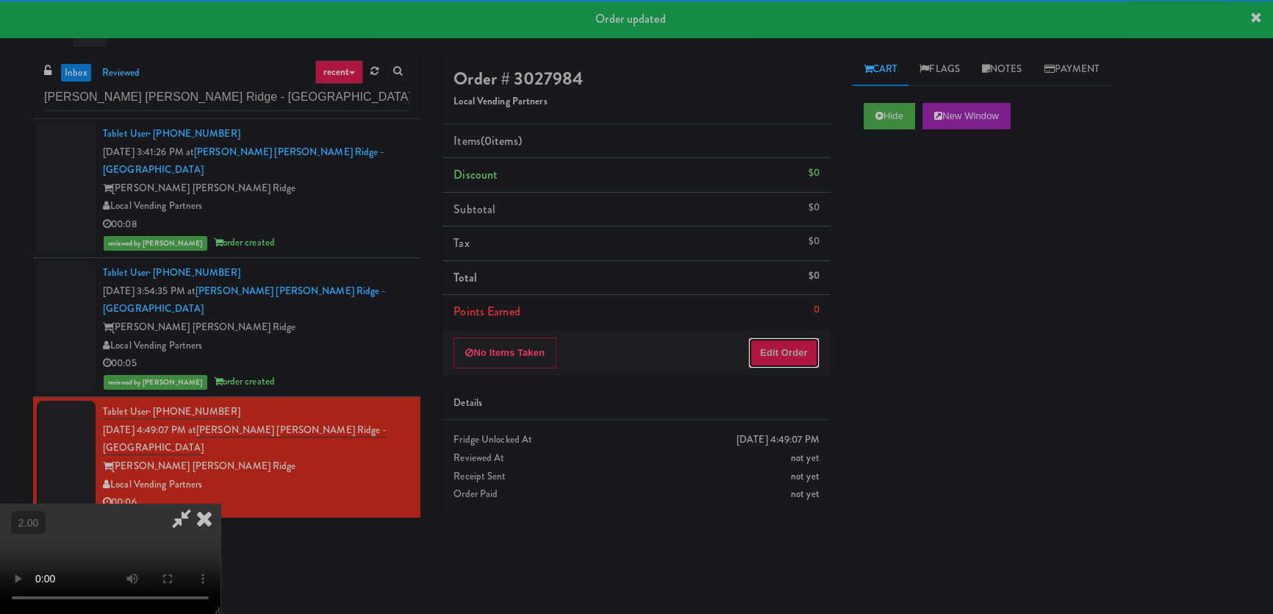
click at [792, 357] on button "Edit Order" at bounding box center [783, 352] width 71 height 31
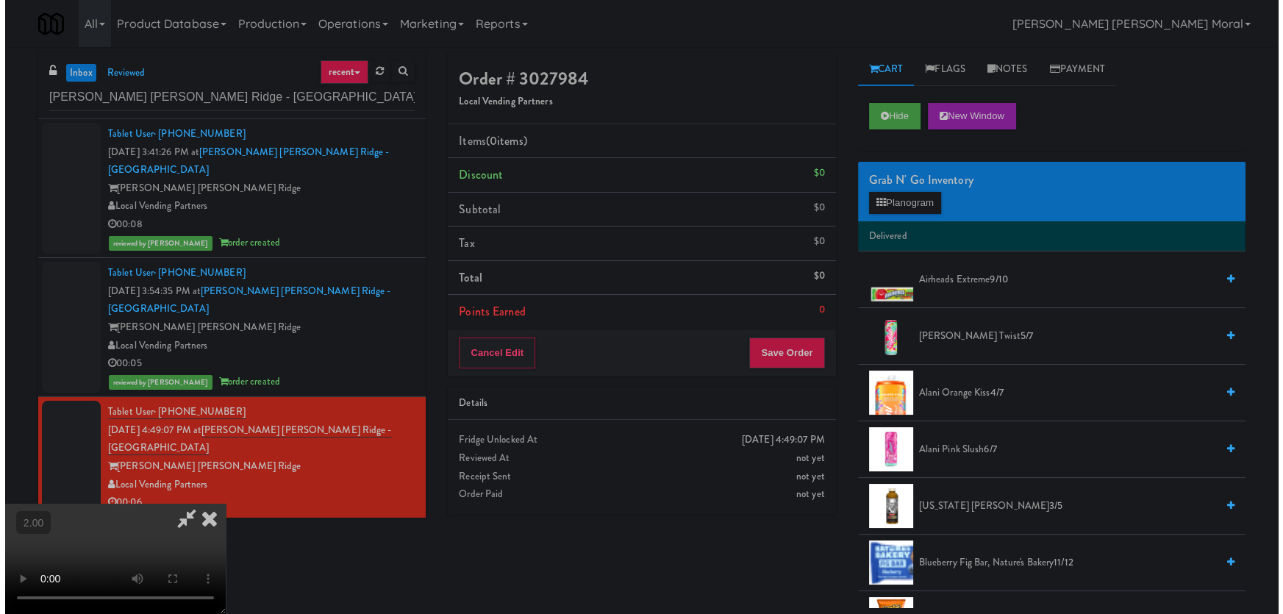
scroll to position [46, 0]
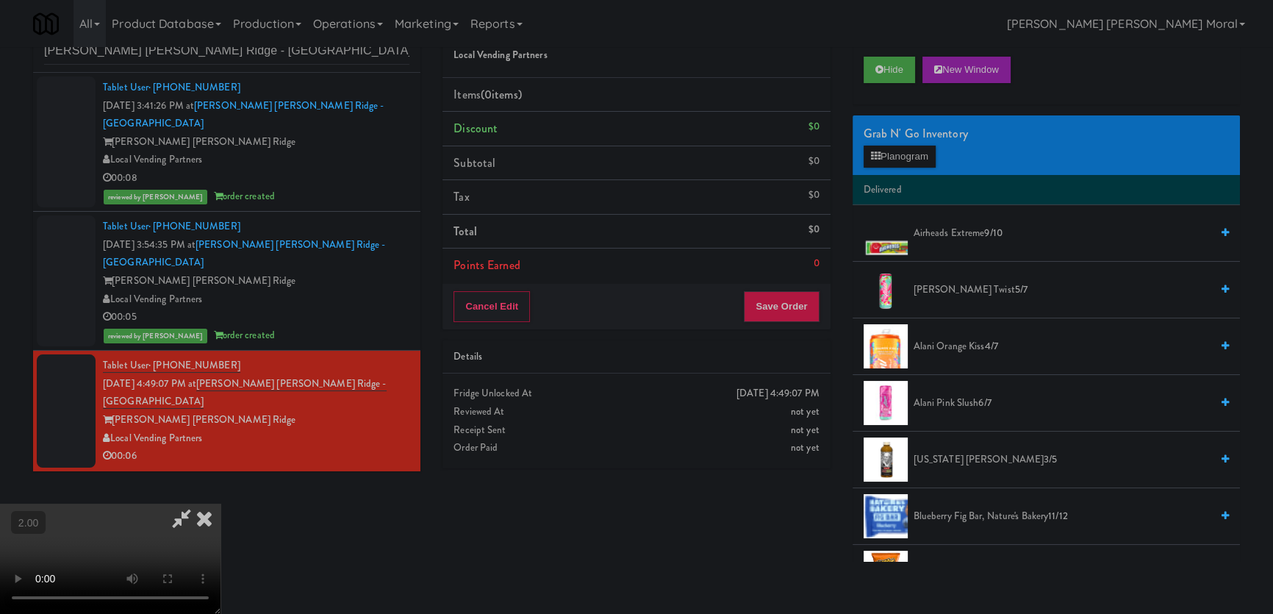
click at [221, 509] on video at bounding box center [110, 559] width 221 height 110
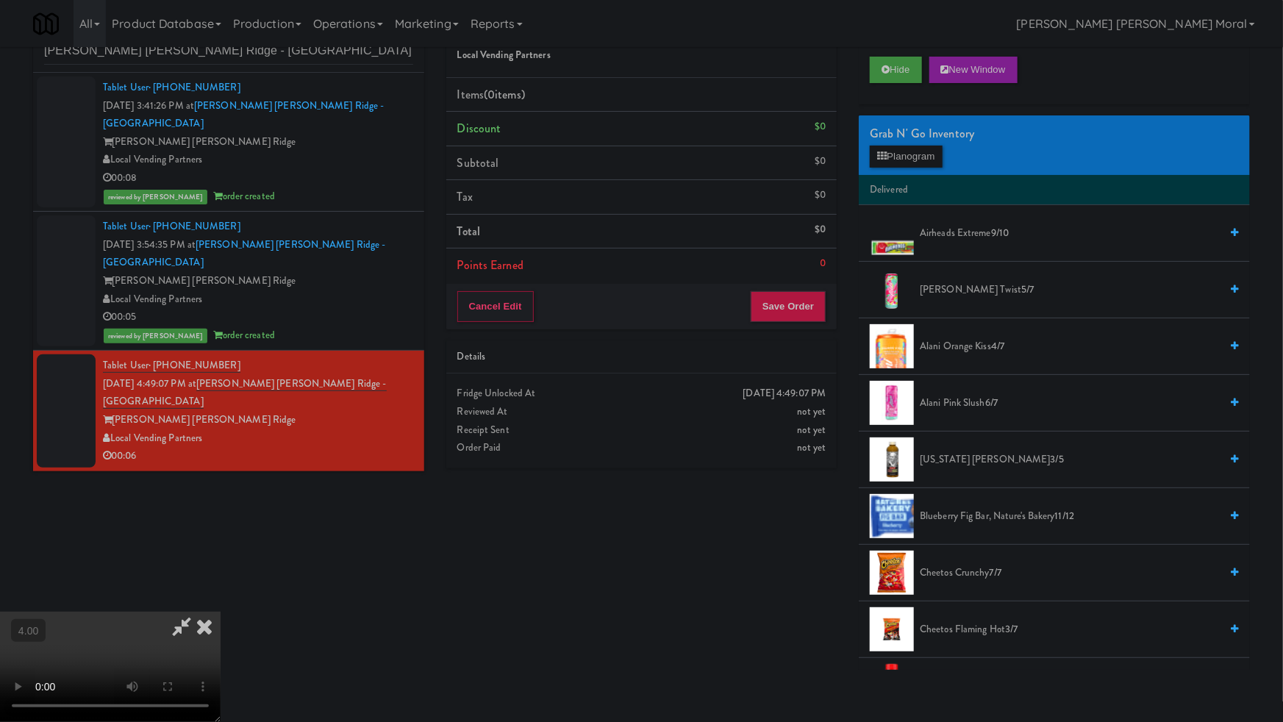
click at [221, 612] on video at bounding box center [110, 667] width 221 height 110
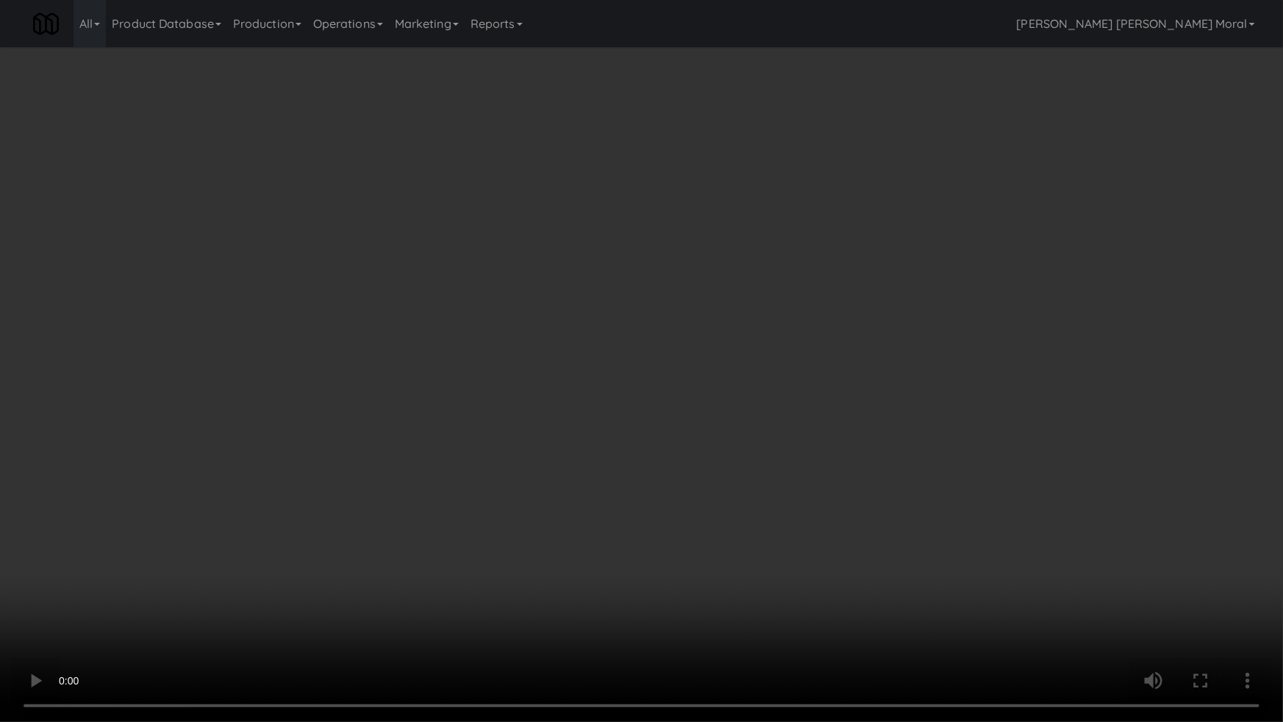
drag, startPoint x: 642, startPoint y: 499, endPoint x: 947, endPoint y: 266, distance: 384.4
click at [642, 499] on video at bounding box center [641, 361] width 1283 height 722
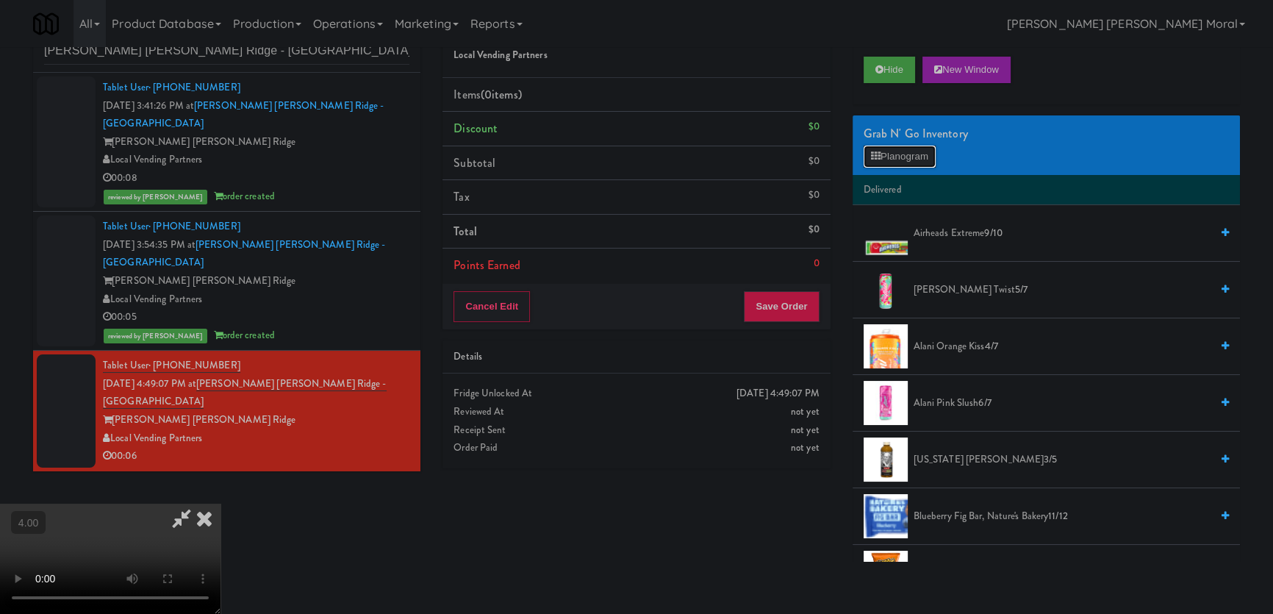
click at [906, 147] on button "Planogram" at bounding box center [900, 157] width 72 height 22
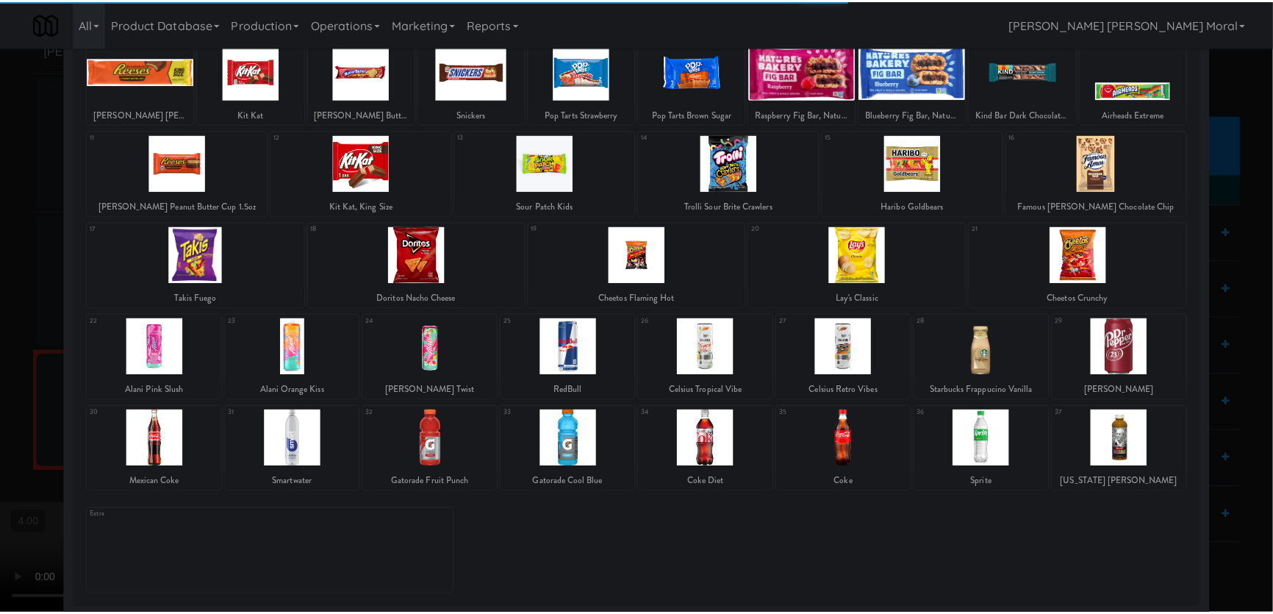
scroll to position [107, 0]
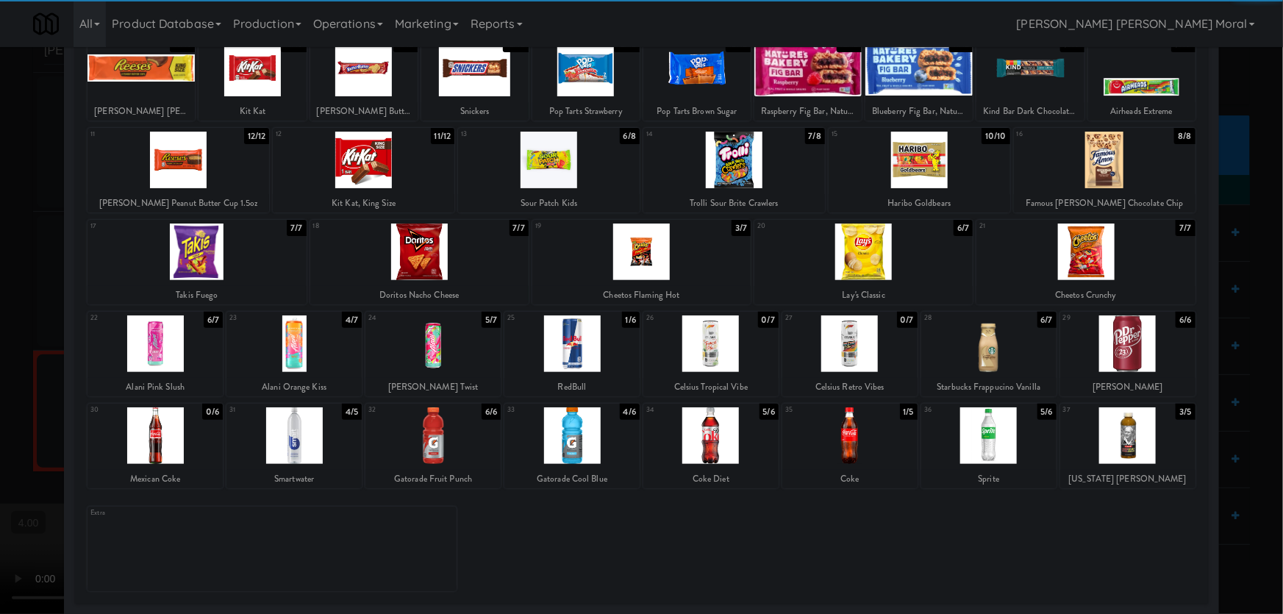
click at [1119, 457] on div at bounding box center [1127, 435] width 135 height 57
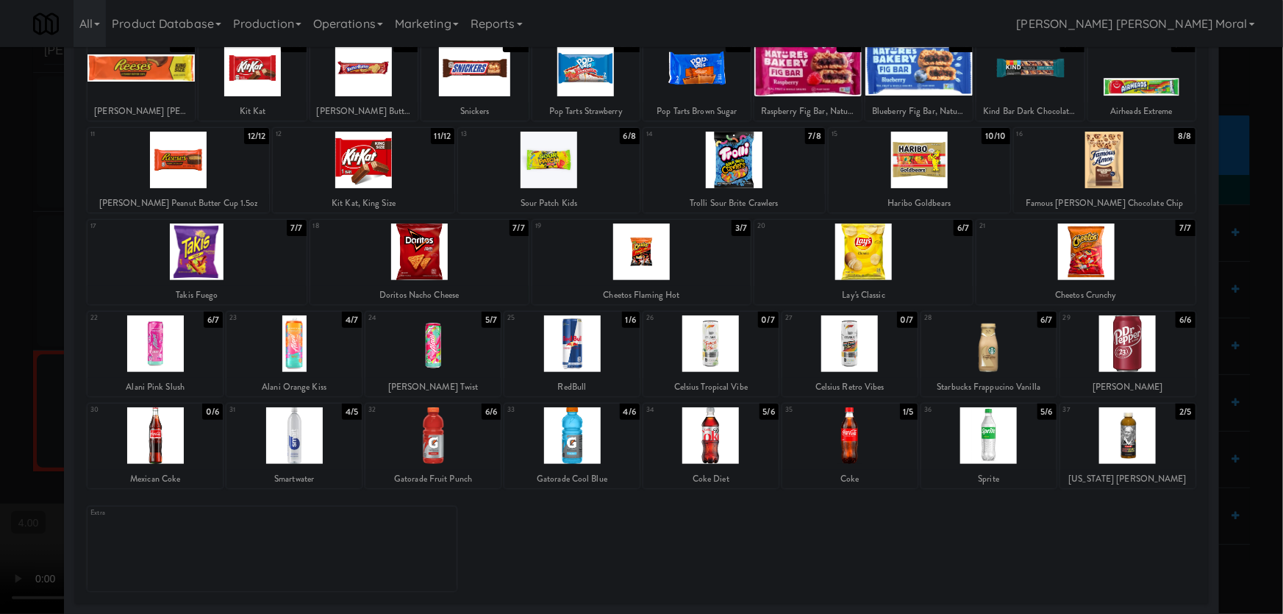
click at [0, 330] on div at bounding box center [641, 307] width 1283 height 614
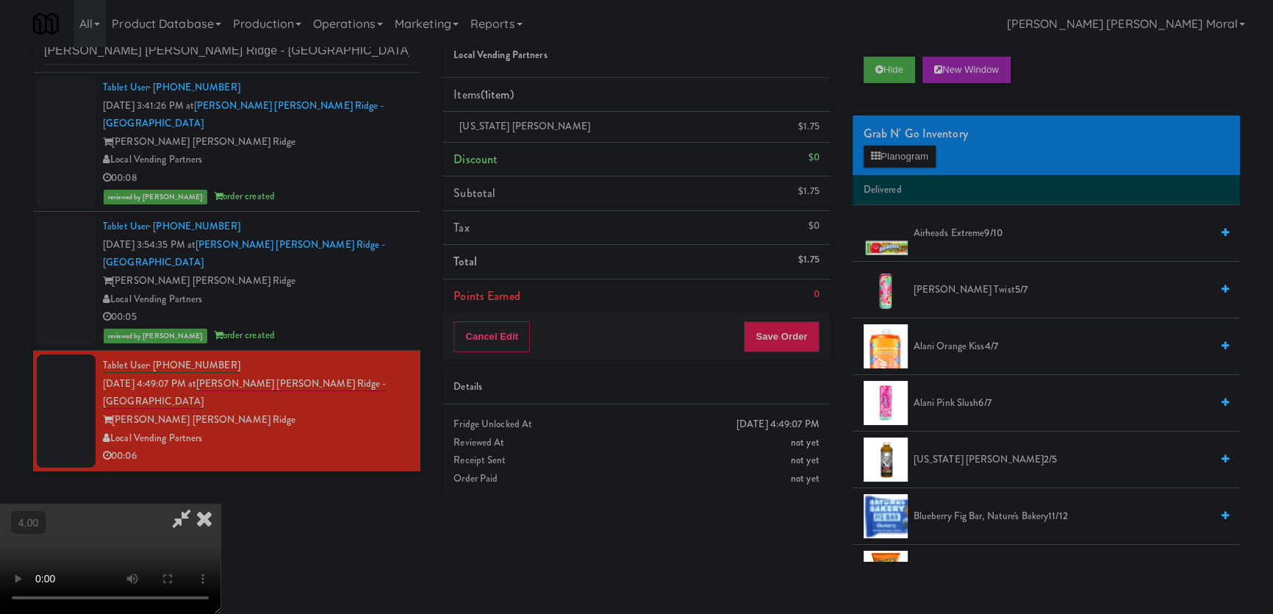
click at [221, 504] on video at bounding box center [110, 559] width 221 height 110
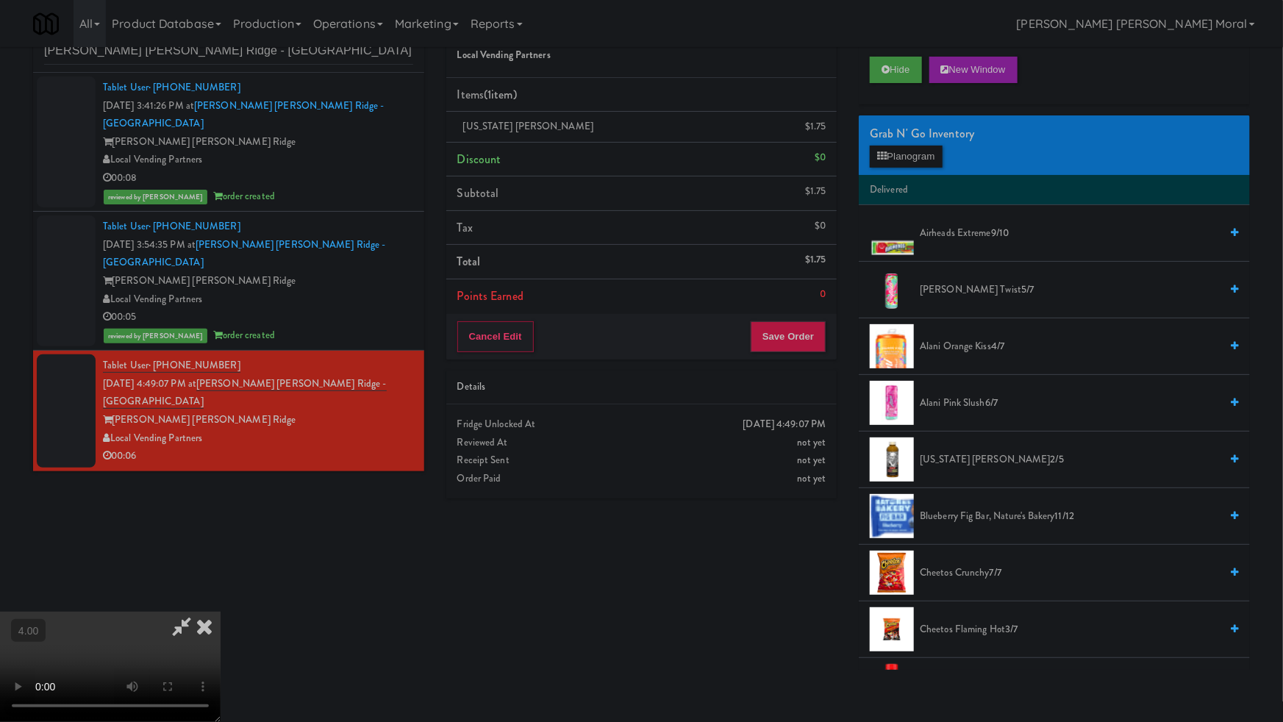
click at [221, 612] on video at bounding box center [110, 667] width 221 height 110
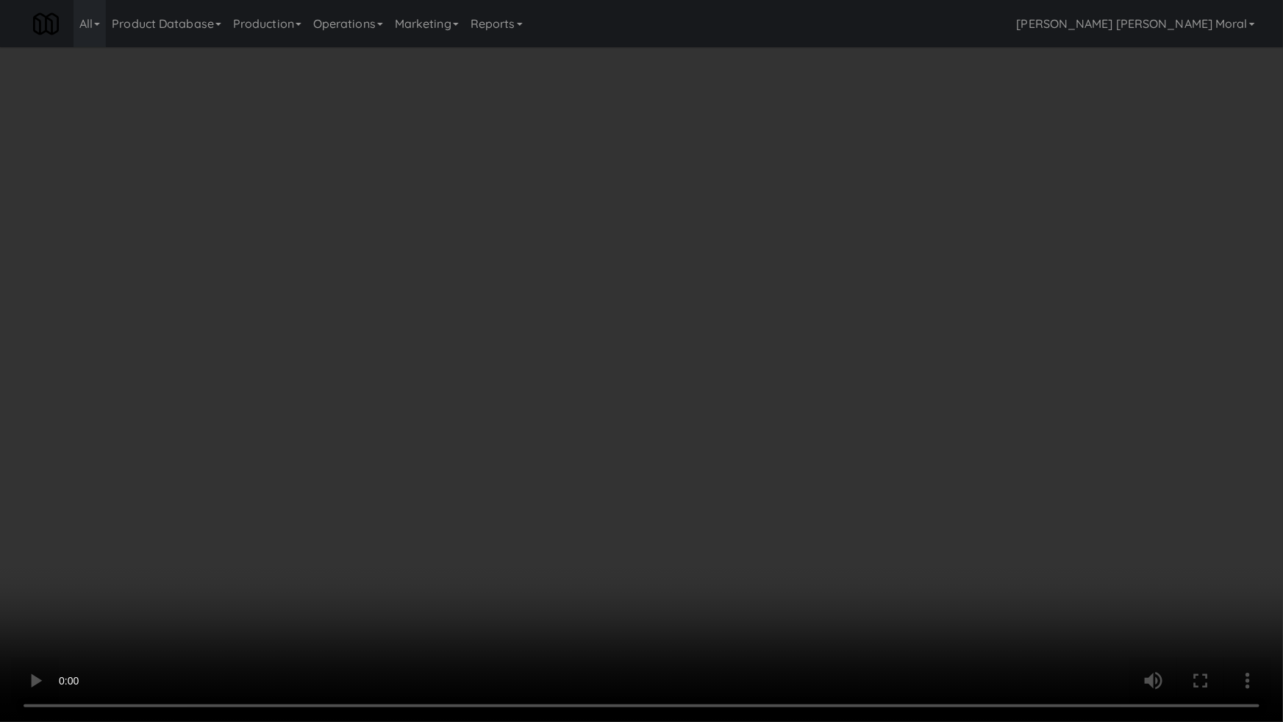
click at [603, 440] on video at bounding box center [641, 361] width 1283 height 722
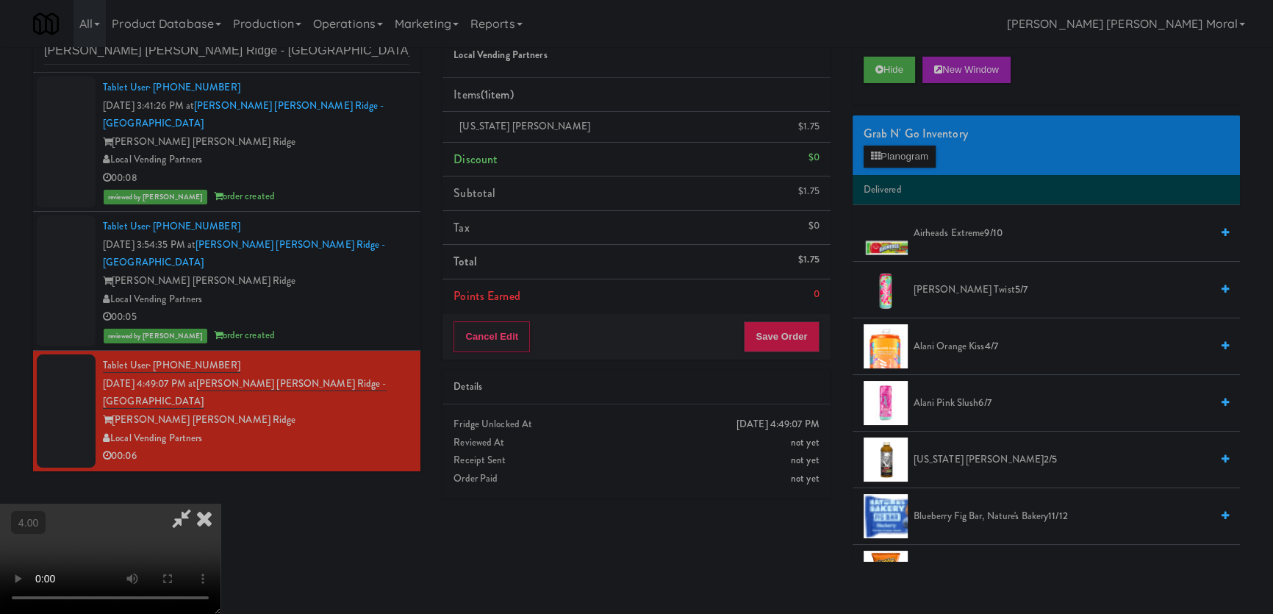
click at [221, 504] on icon at bounding box center [204, 518] width 32 height 29
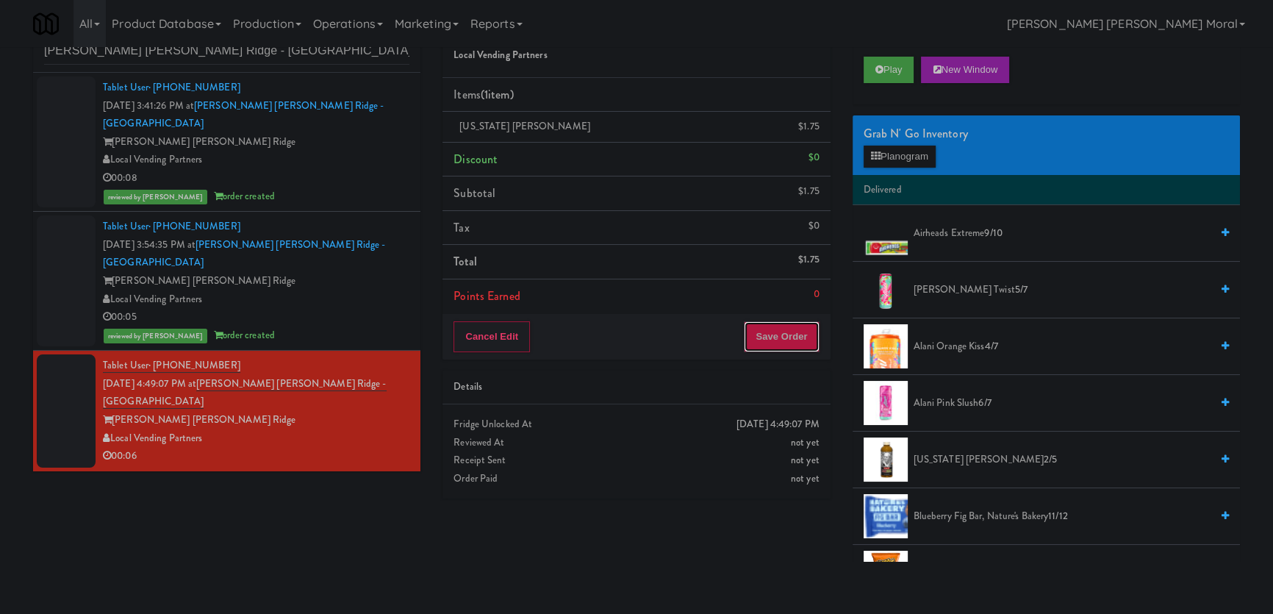
click at [795, 340] on button "Save Order" at bounding box center [781, 336] width 75 height 31
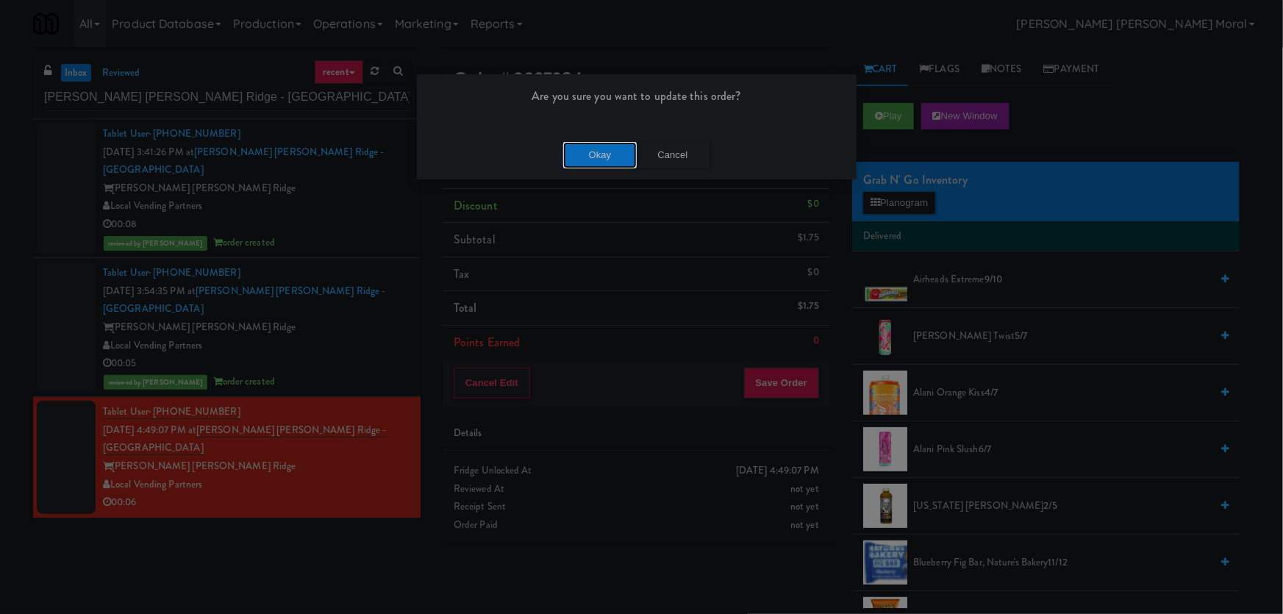
click at [598, 166] on button "Okay" at bounding box center [600, 155] width 74 height 26
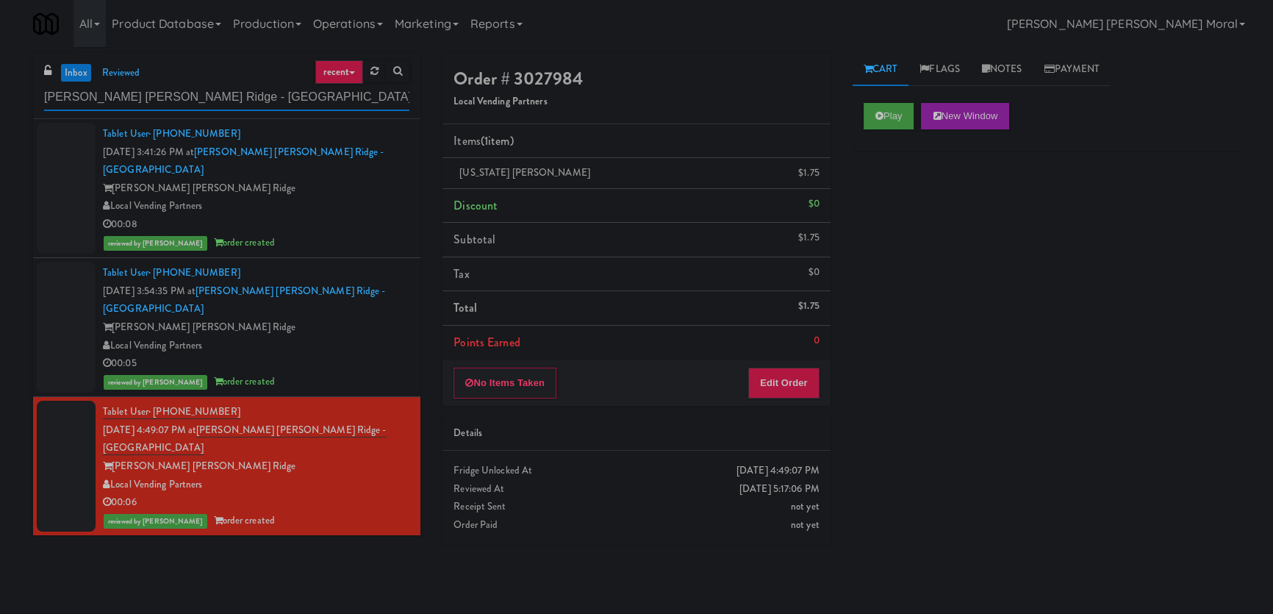
click at [95, 96] on input "[PERSON_NAME] [PERSON_NAME] Ridge - [GEOGRAPHIC_DATA]" at bounding box center [226, 97] width 365 height 27
paste input "Rising Sun - Food"
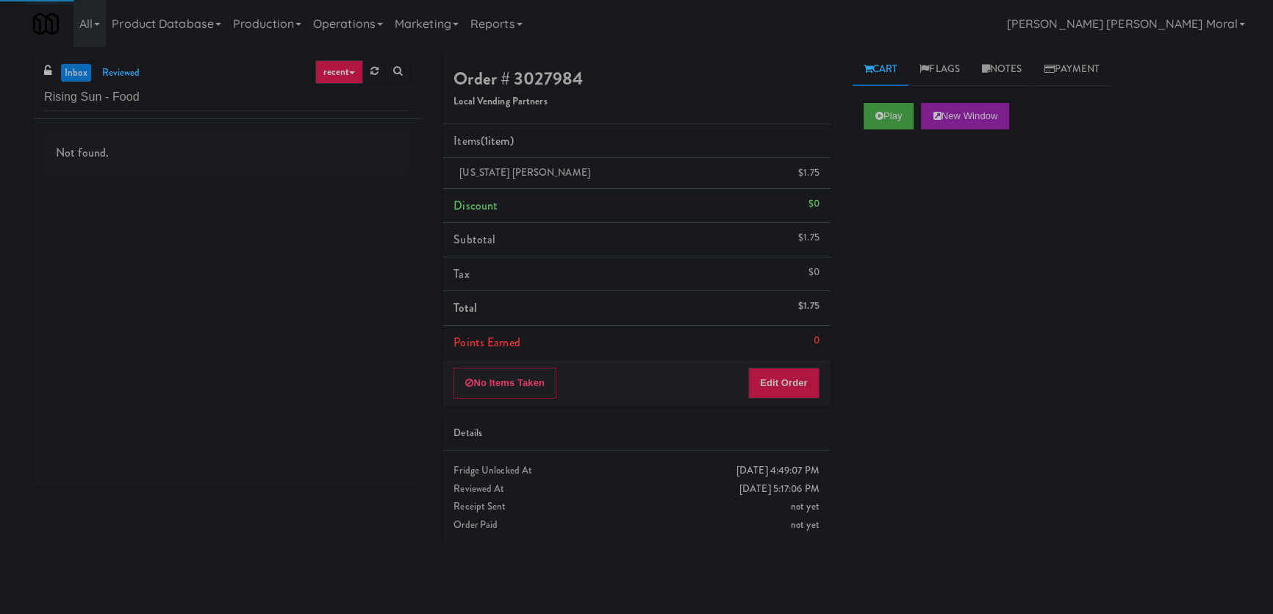
click at [369, 204] on div "Not found." at bounding box center [226, 303] width 387 height 368
click at [367, 190] on div "Not found." at bounding box center [226, 303] width 387 height 368
drag, startPoint x: 148, startPoint y: 90, endPoint x: 93, endPoint y: 87, distance: 55.2
click at [93, 87] on input "Rising Sun - Food" at bounding box center [226, 97] width 365 height 27
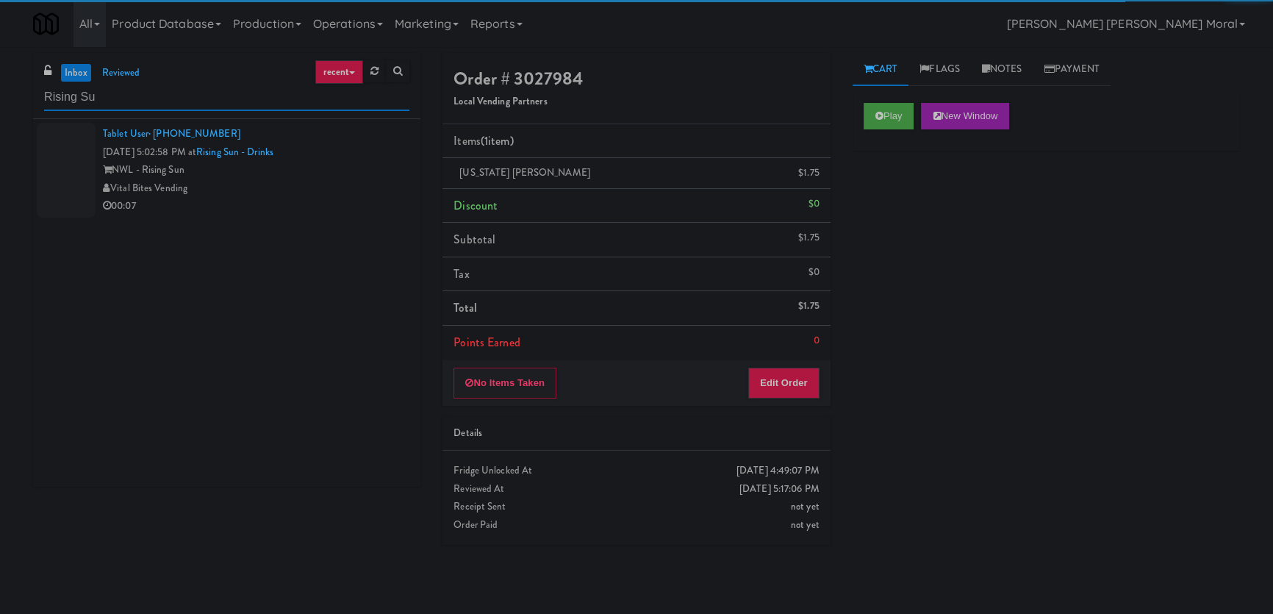
type input "Rising Su"
click at [271, 193] on div "Vital Bites Vending" at bounding box center [256, 188] width 307 height 18
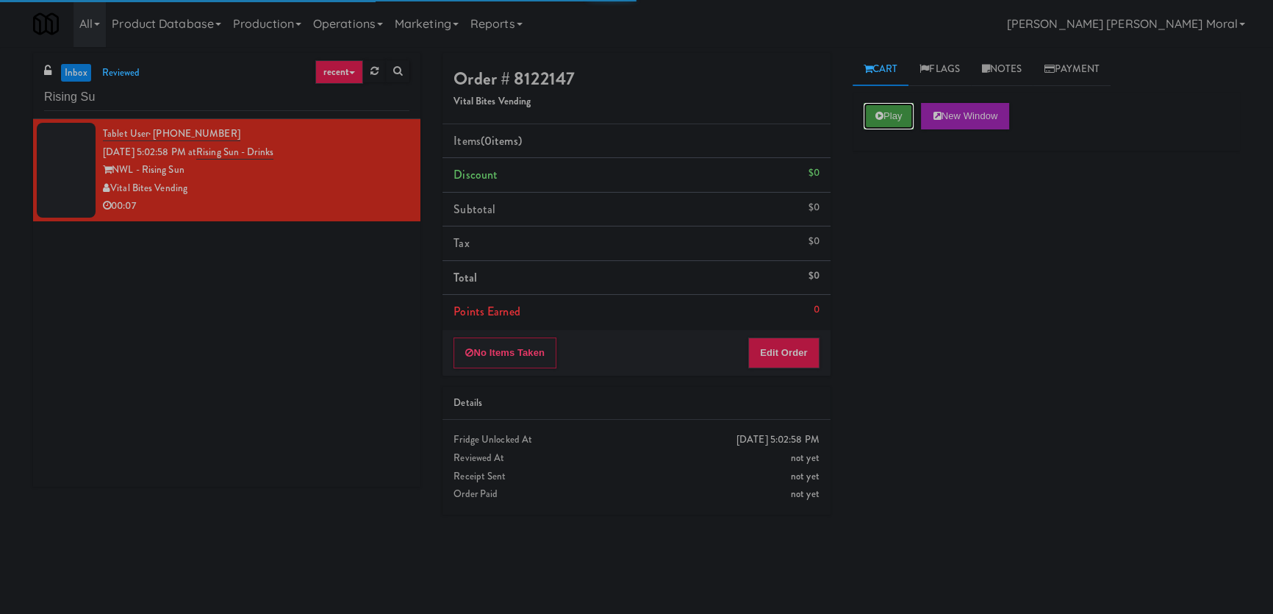
click at [866, 122] on button "Play" at bounding box center [889, 116] width 51 height 26
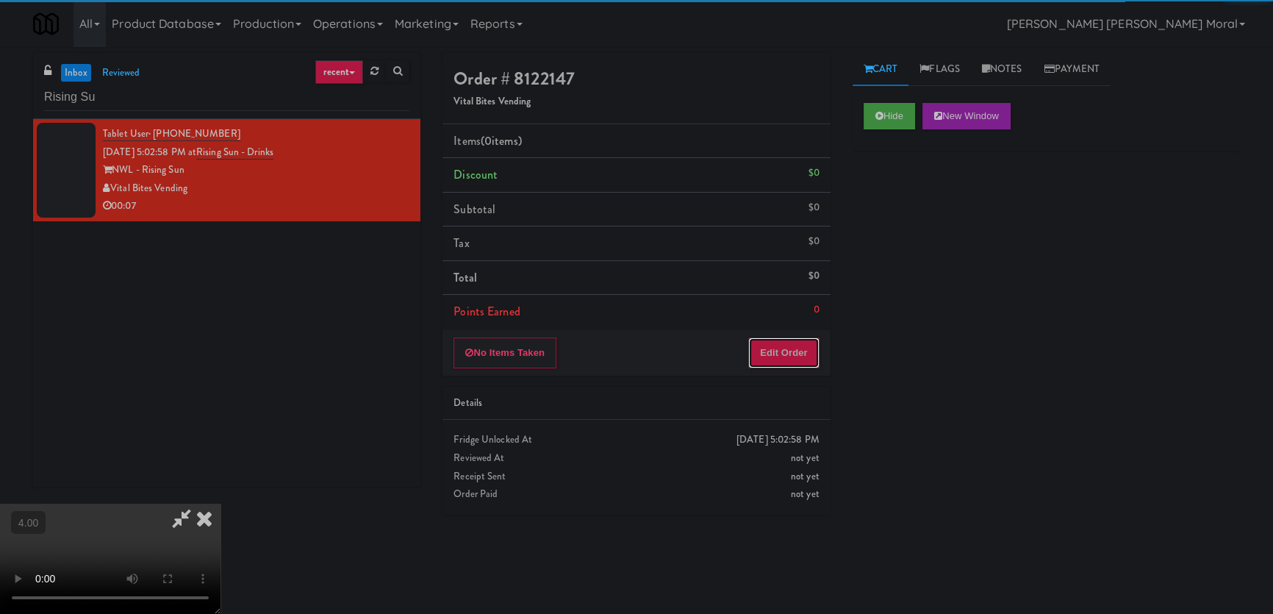
click at [779, 343] on button "Edit Order" at bounding box center [783, 352] width 71 height 31
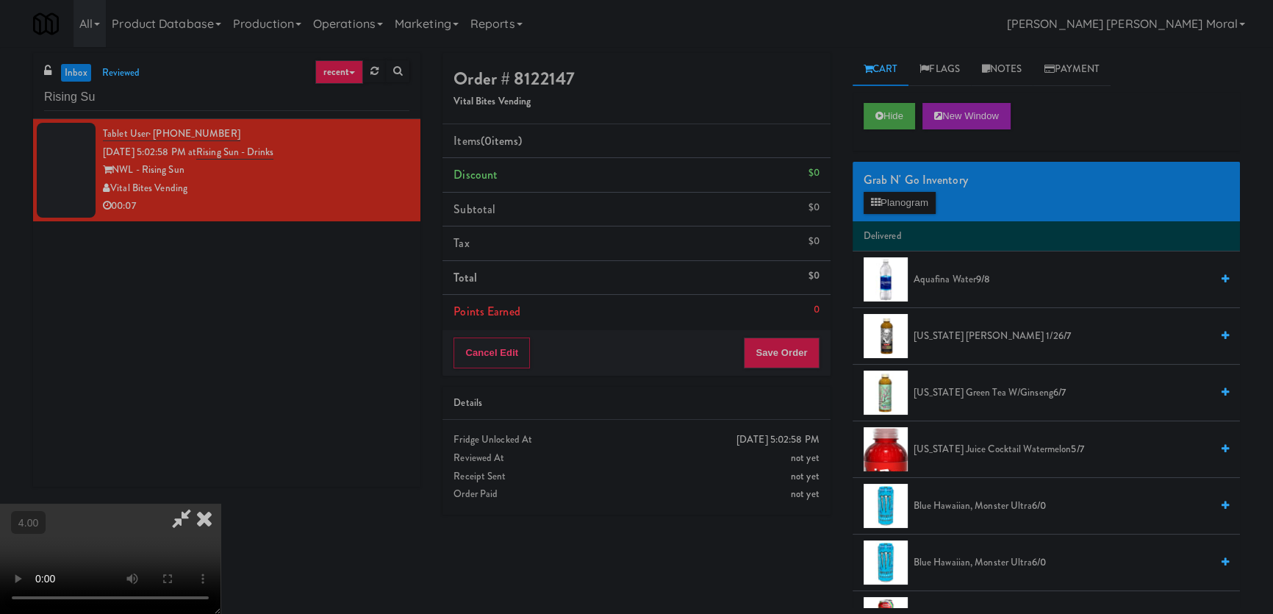
click at [221, 504] on video at bounding box center [110, 559] width 221 height 110
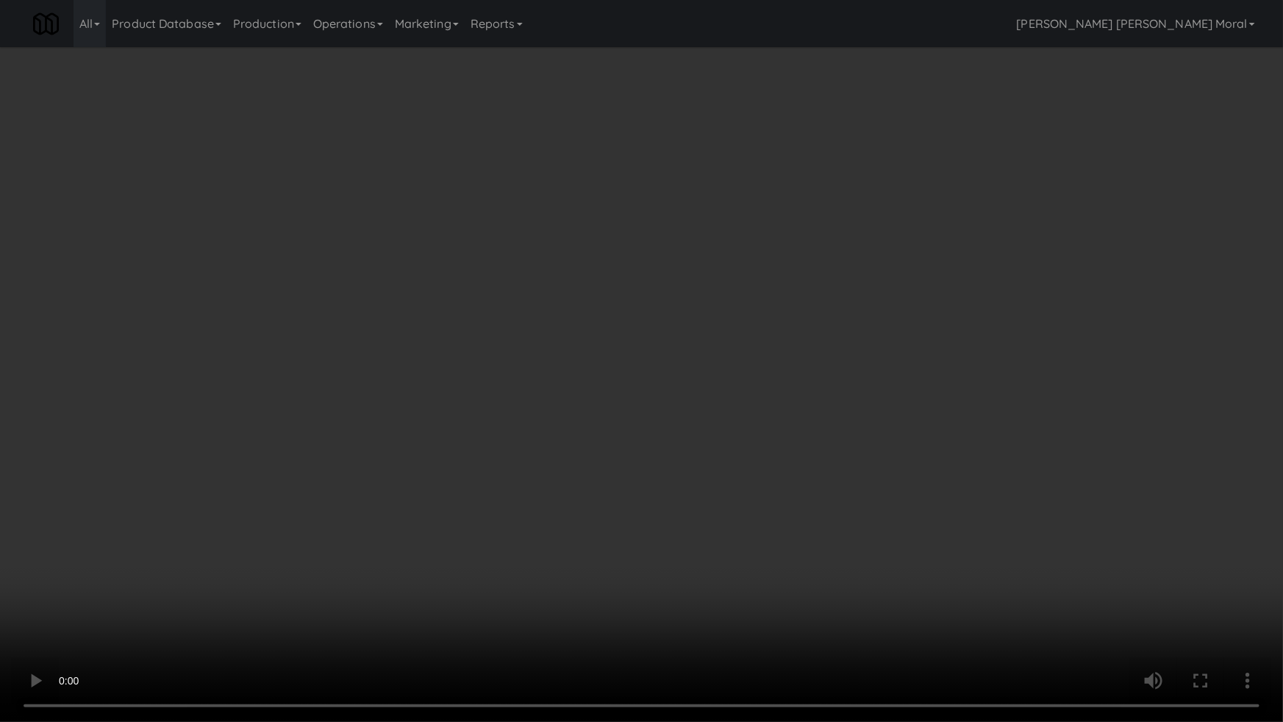
click at [329, 544] on video at bounding box center [641, 361] width 1283 height 722
click at [332, 544] on video at bounding box center [641, 361] width 1283 height 722
click at [442, 536] on video at bounding box center [641, 361] width 1283 height 722
drag, startPoint x: 442, startPoint y: 536, endPoint x: 444, endPoint y: 449, distance: 86.8
click at [443, 533] on video at bounding box center [641, 361] width 1283 height 722
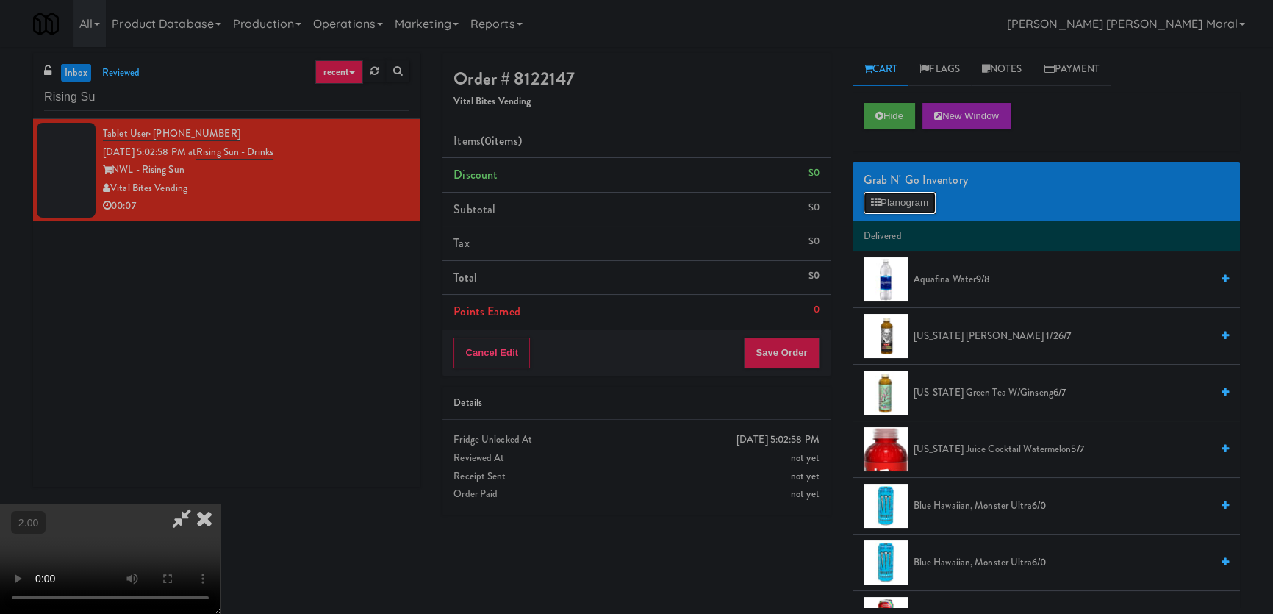
click at [923, 206] on button "Planogram" at bounding box center [900, 203] width 72 height 22
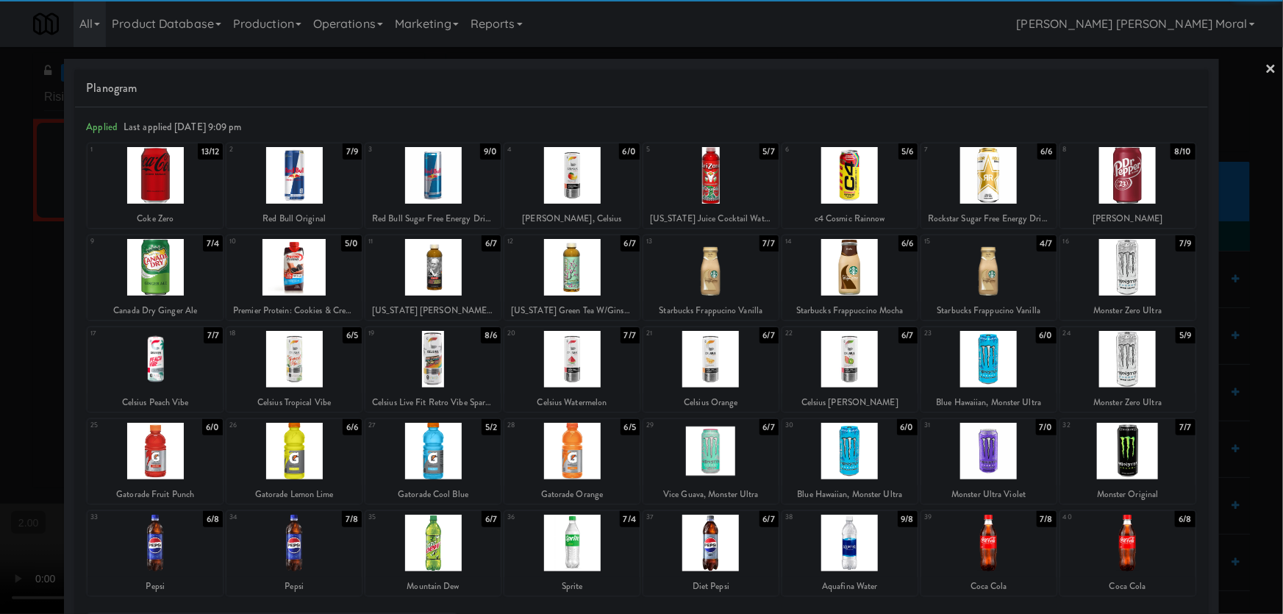
click at [975, 546] on div at bounding box center [988, 543] width 135 height 57
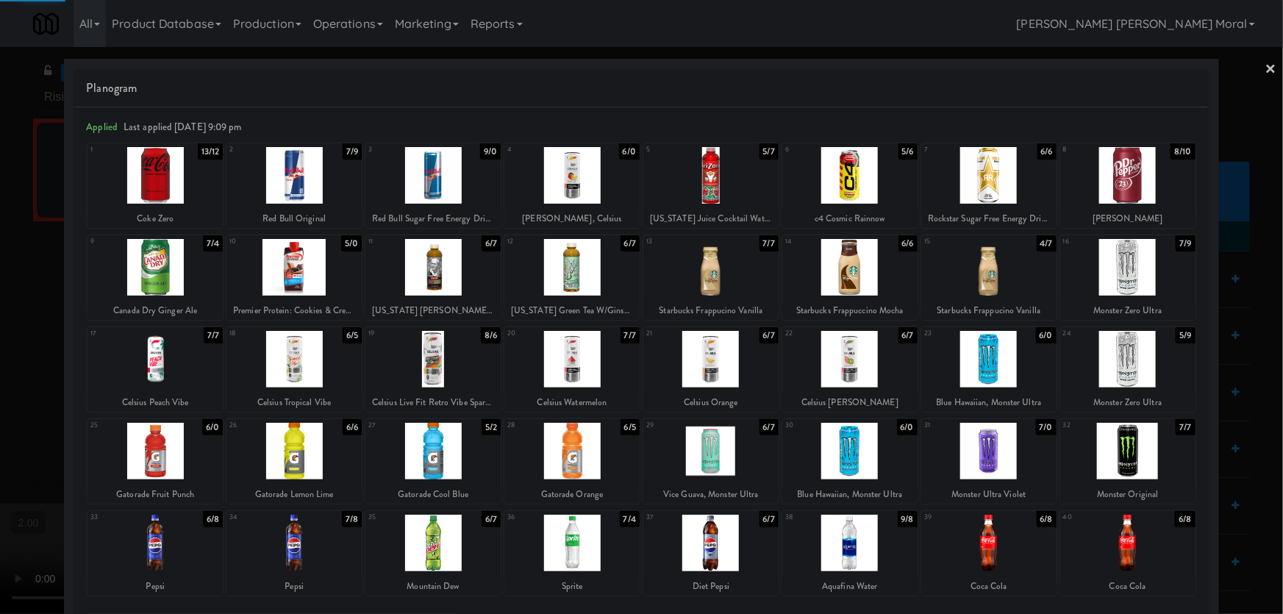
click at [0, 293] on div at bounding box center [641, 307] width 1283 height 614
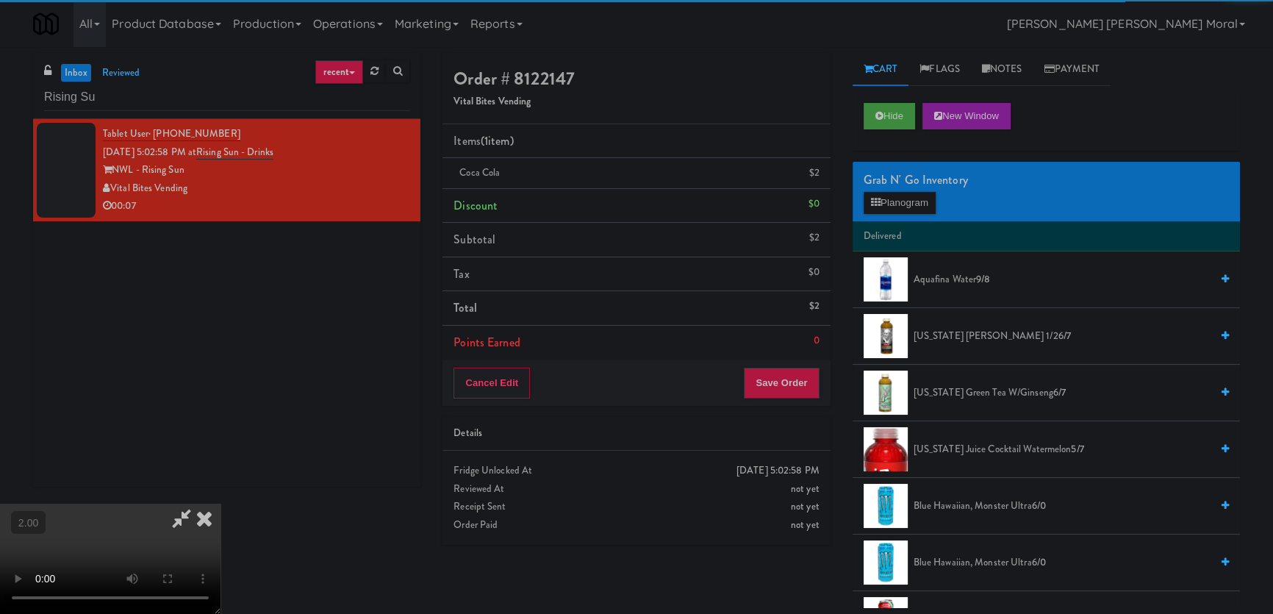
click at [91, 504] on video at bounding box center [110, 559] width 221 height 110
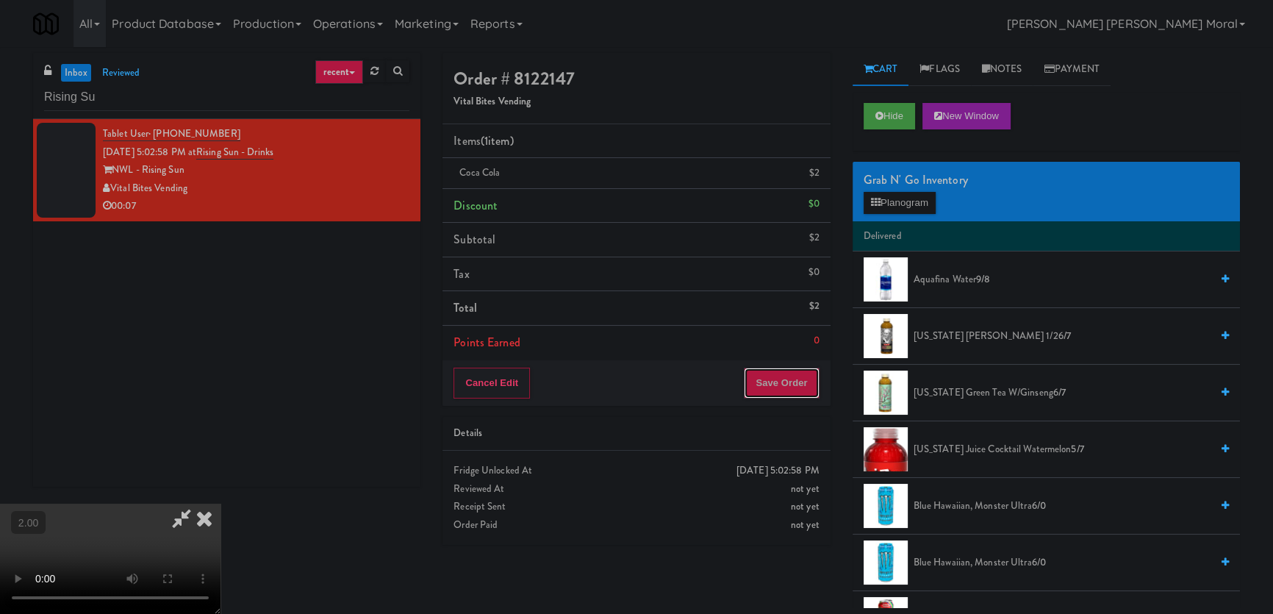
click at [788, 384] on button "Save Order" at bounding box center [781, 383] width 75 height 31
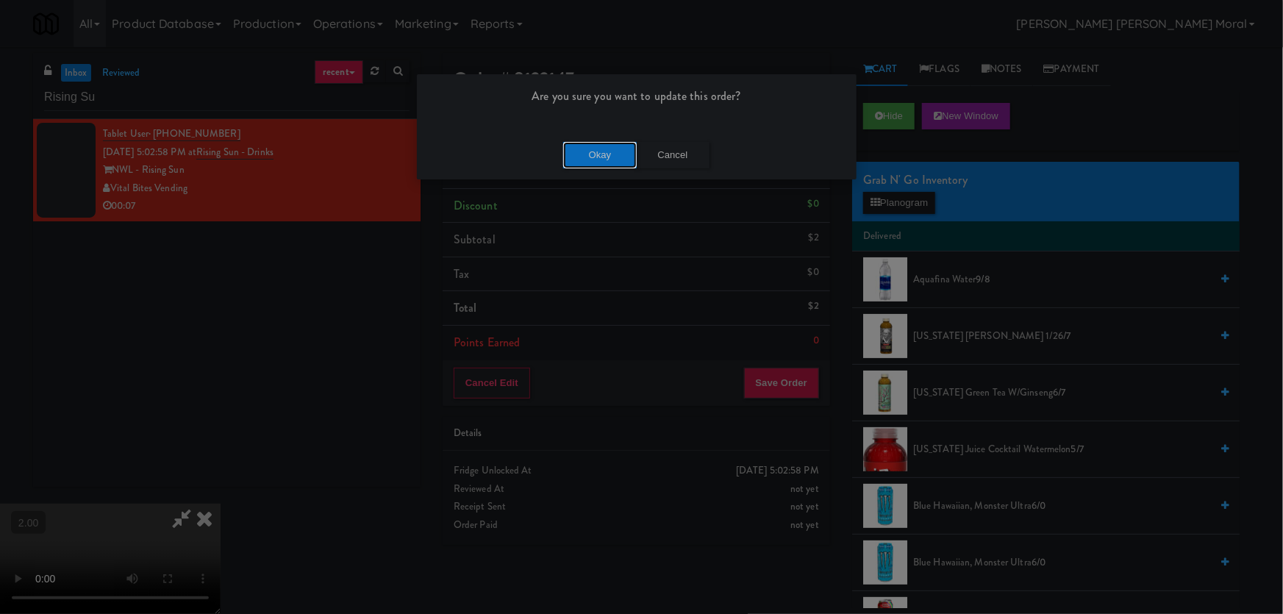
click at [609, 160] on button "Okay" at bounding box center [600, 155] width 74 height 26
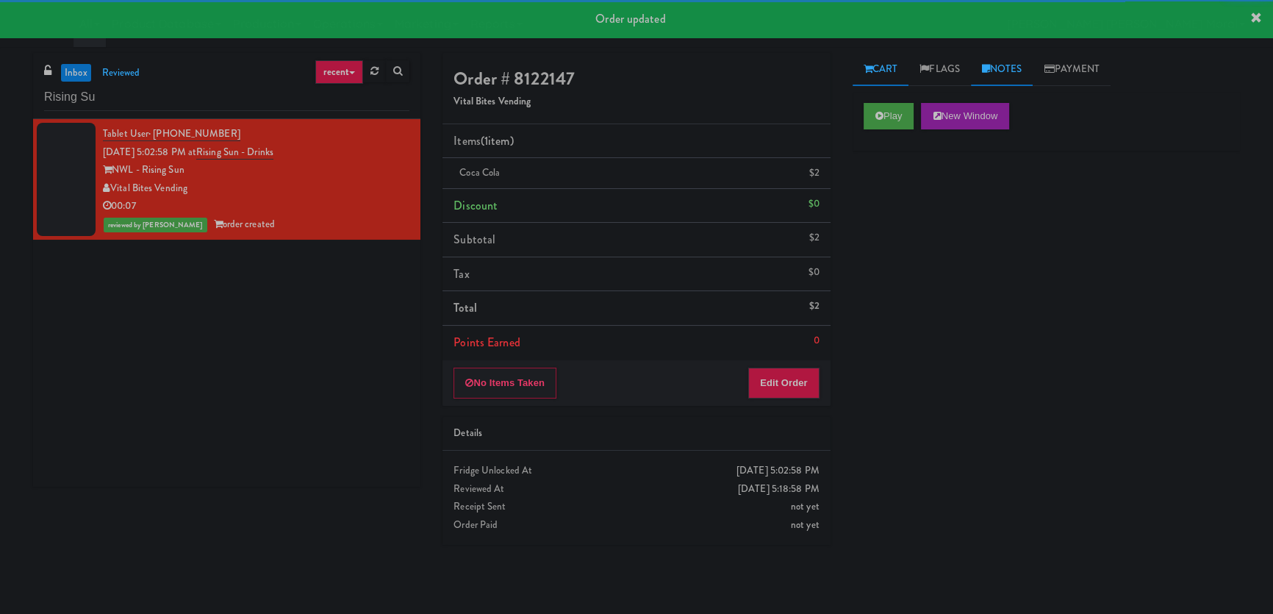
click at [1024, 67] on link "Notes" at bounding box center [1002, 69] width 62 height 33
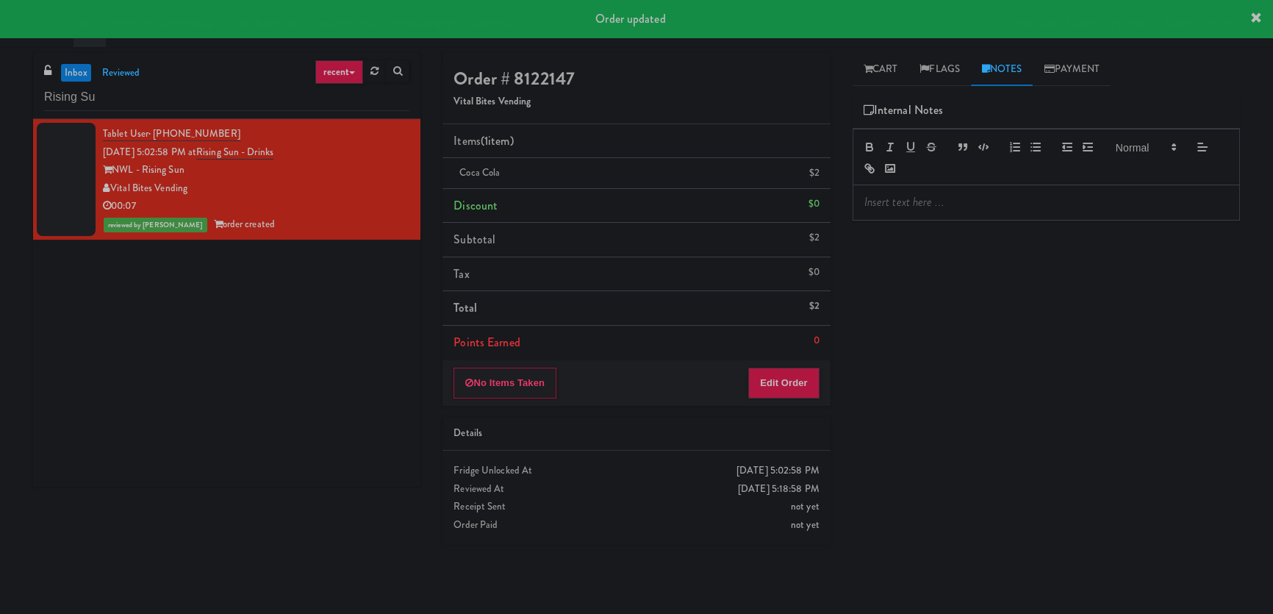
click at [961, 214] on div at bounding box center [1046, 202] width 386 height 34
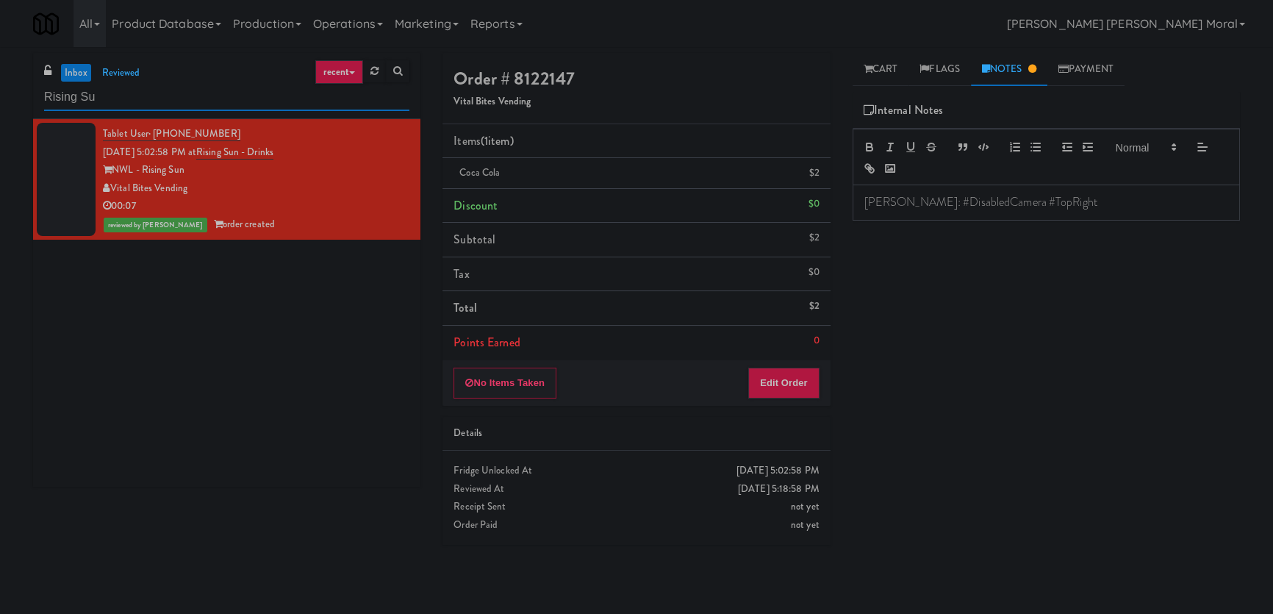
paste input "Cabinet 1 - CES High Point"
drag, startPoint x: 112, startPoint y: 101, endPoint x: 0, endPoint y: 87, distance: 113.3
click at [0, 87] on div "inbox reviewed recent all unclear take inventory issue suspicious failed recent…" at bounding box center [636, 330] width 1273 height 555
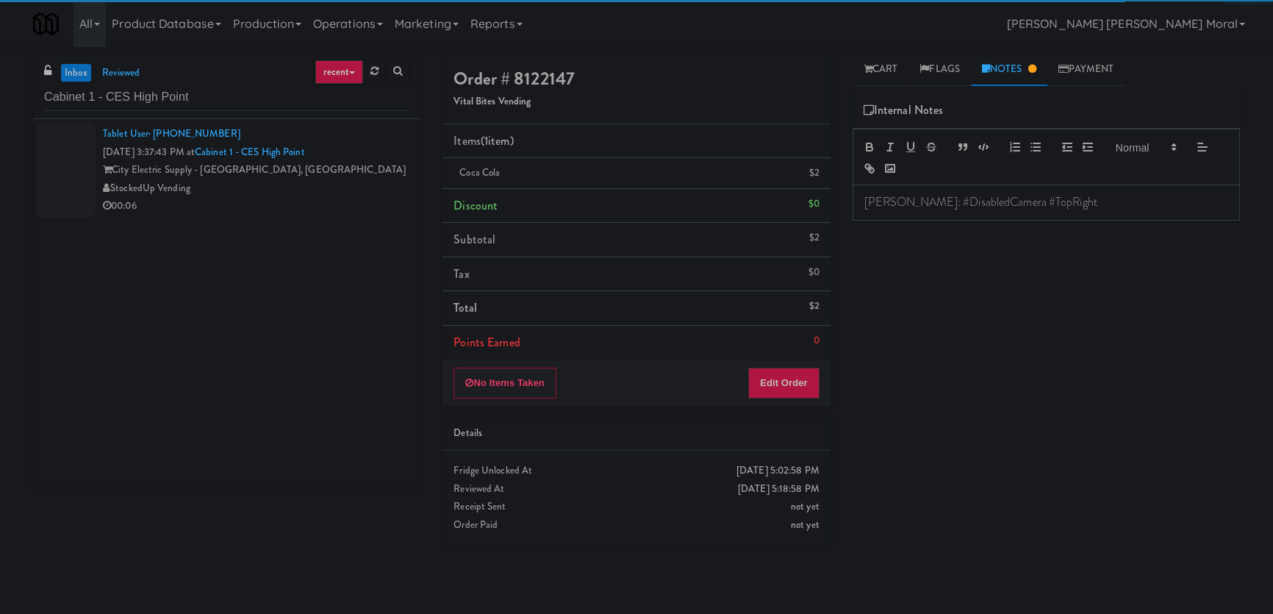
click at [357, 184] on div "StockedUp Vending" at bounding box center [256, 188] width 307 height 18
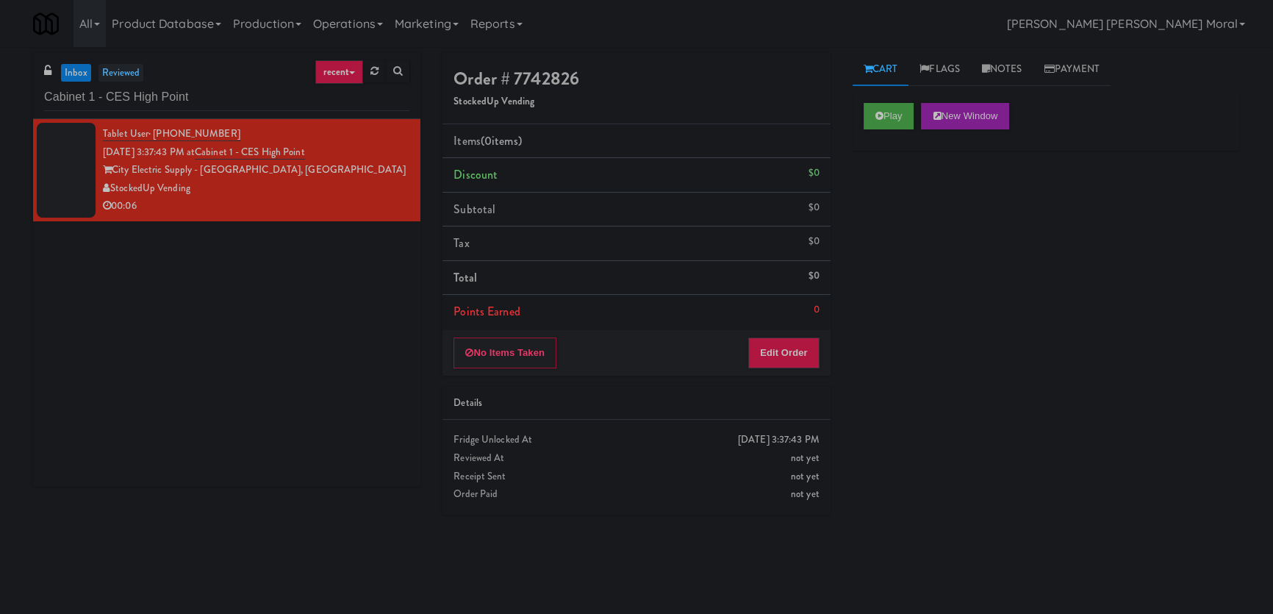
click at [128, 68] on link "reviewed" at bounding box center [121, 73] width 46 height 18
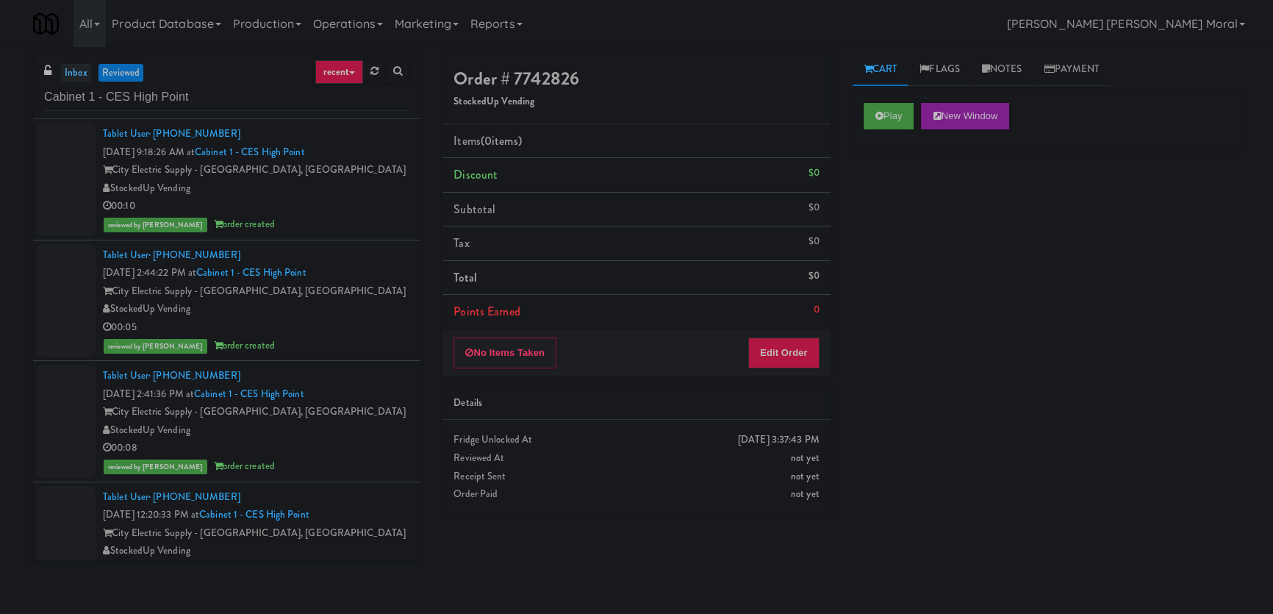
click at [77, 71] on link "inbox" at bounding box center [76, 73] width 30 height 18
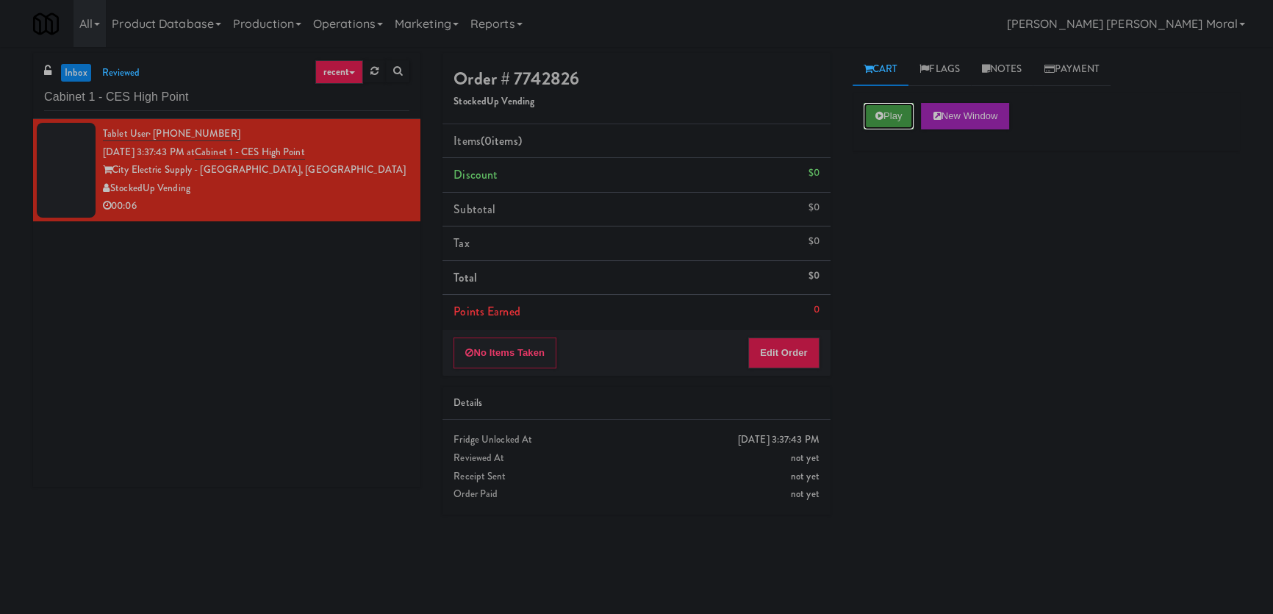
click at [883, 124] on button "Play" at bounding box center [889, 116] width 51 height 26
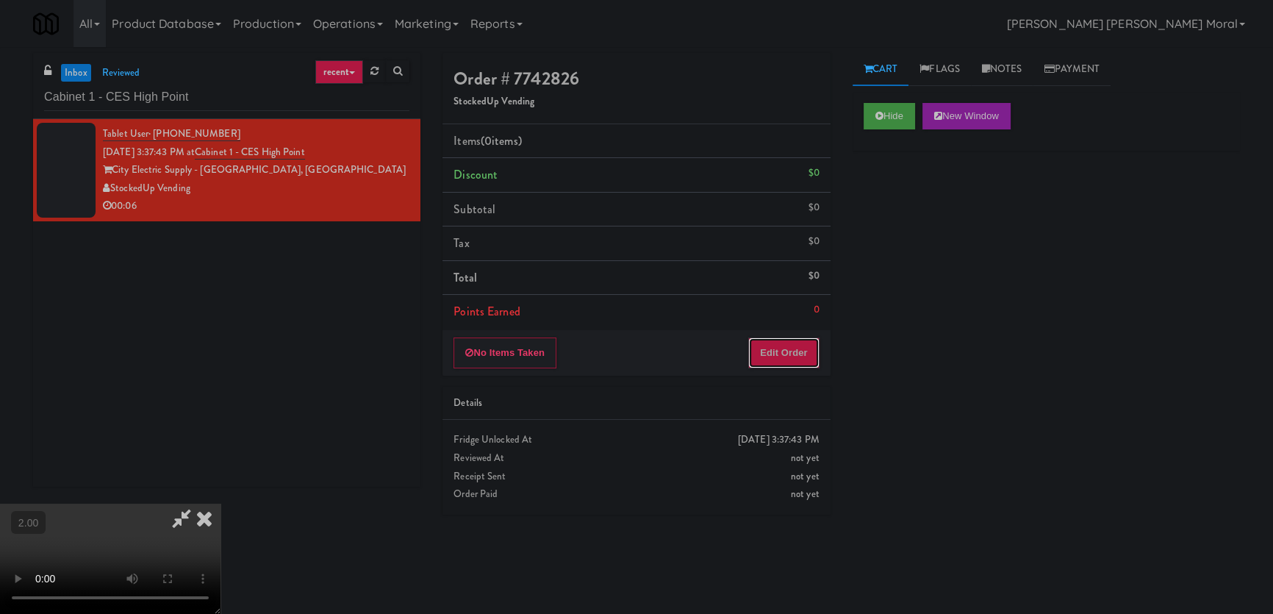
click at [806, 352] on button "Edit Order" at bounding box center [783, 352] width 71 height 31
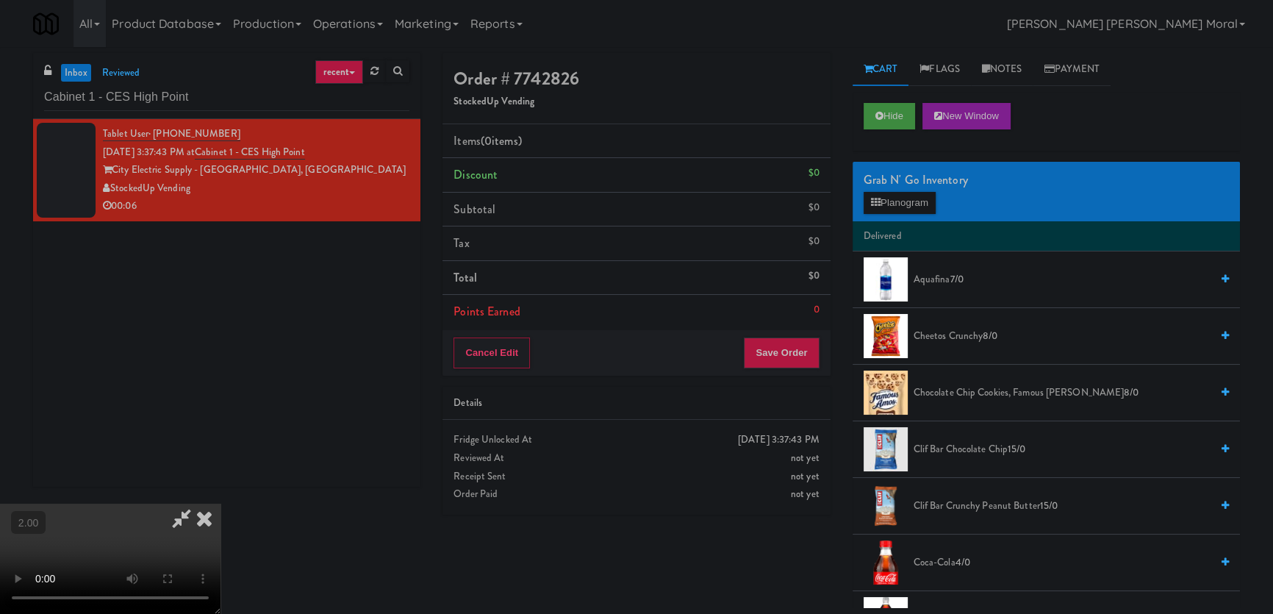
click at [221, 504] on video at bounding box center [110, 559] width 221 height 110
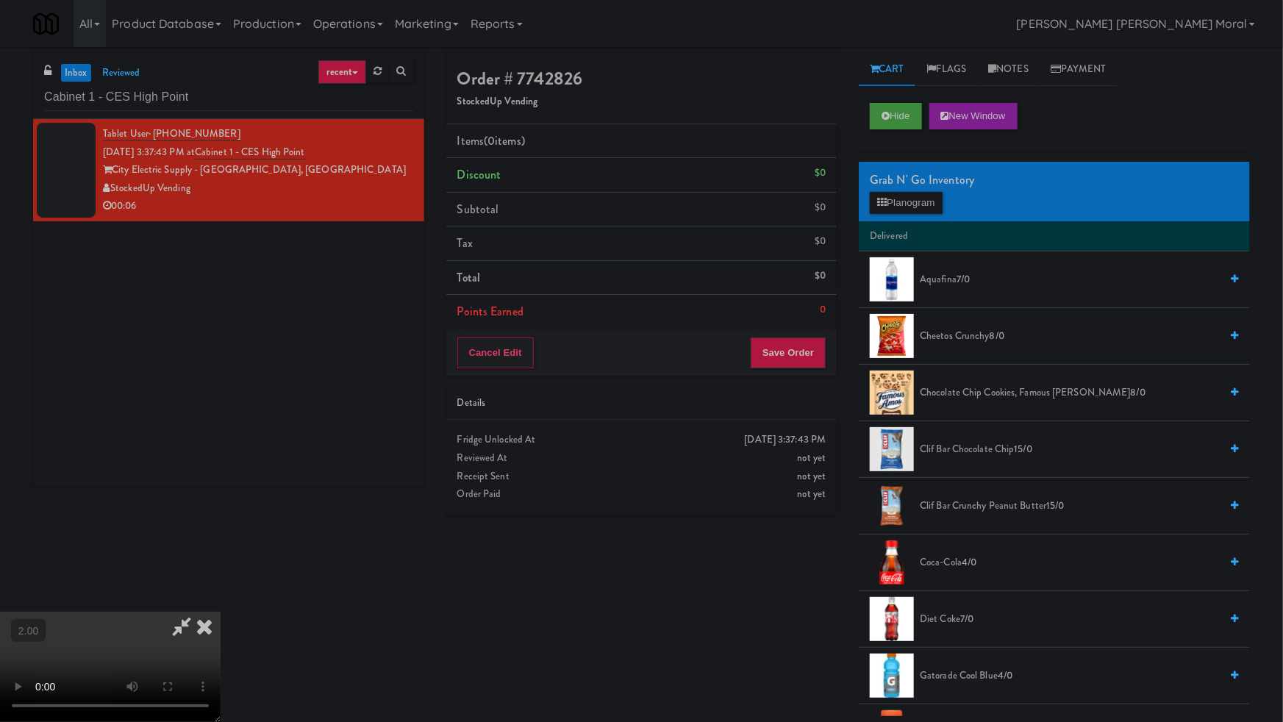
click at [221, 612] on video at bounding box center [110, 667] width 221 height 110
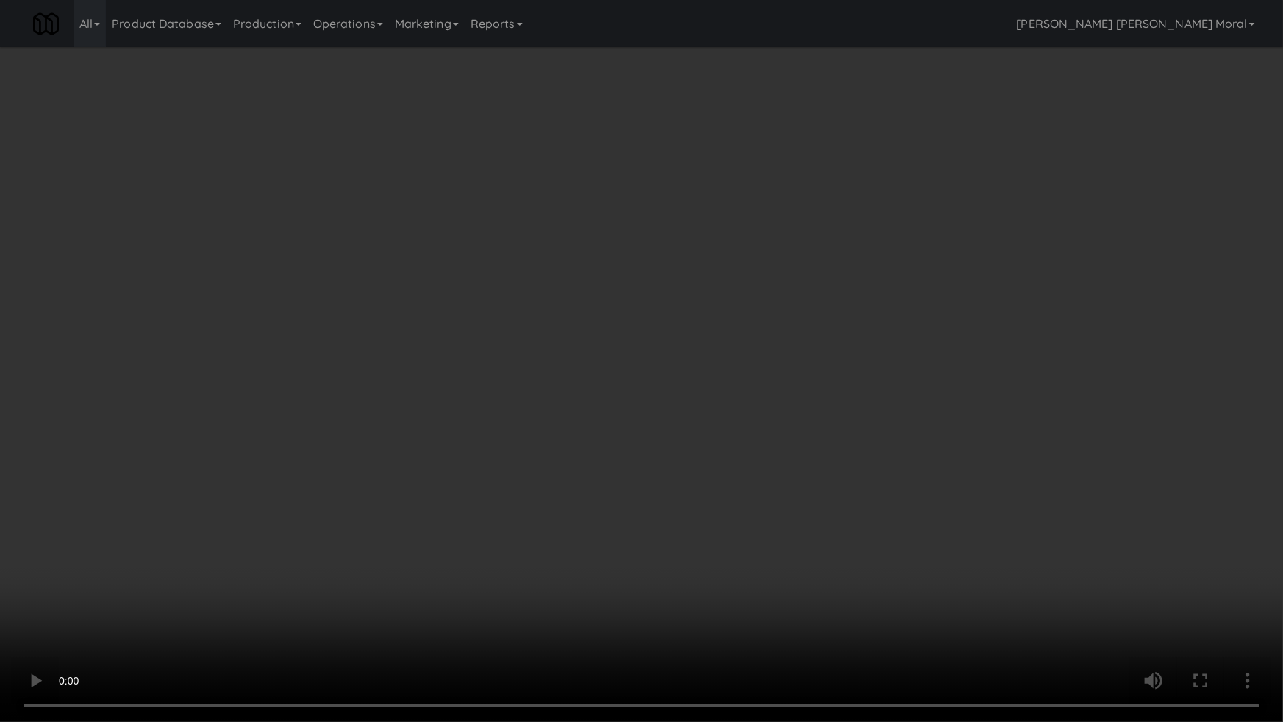
click at [320, 470] on video at bounding box center [641, 361] width 1283 height 722
click at [0, 472] on video at bounding box center [641, 360] width 1283 height 721
click at [462, 416] on video at bounding box center [641, 361] width 1283 height 722
drag, startPoint x: 462, startPoint y: 416, endPoint x: 737, endPoint y: 260, distance: 315.4
click at [468, 416] on video at bounding box center [641, 361] width 1283 height 722
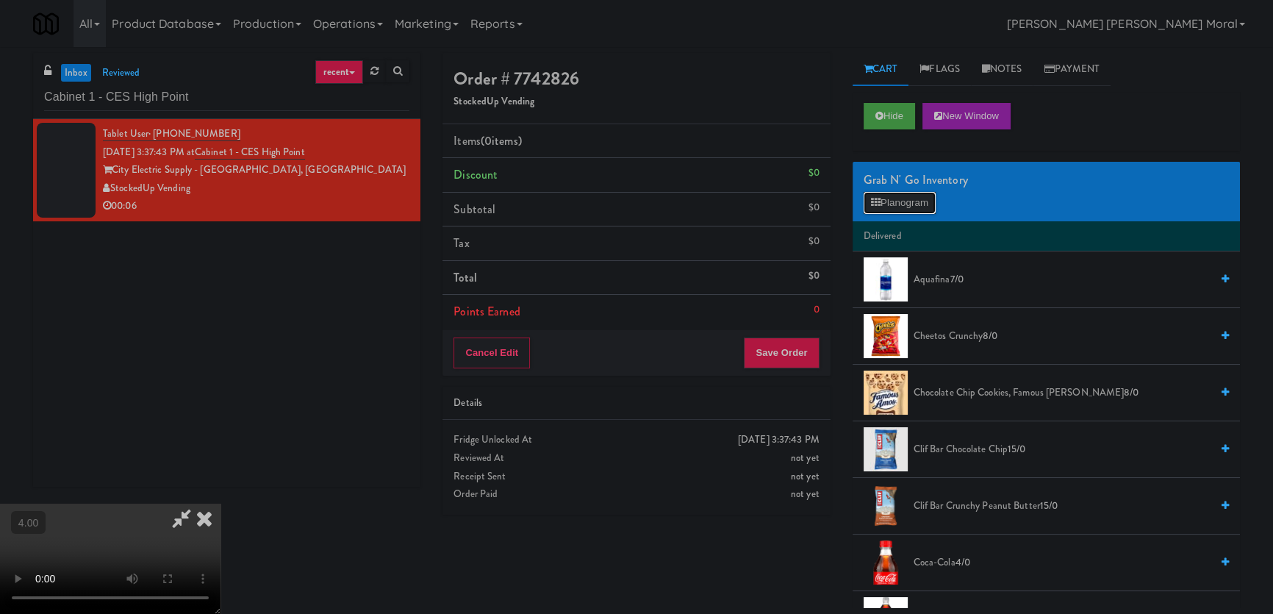
click at [911, 208] on button "Planogram" at bounding box center [900, 203] width 72 height 22
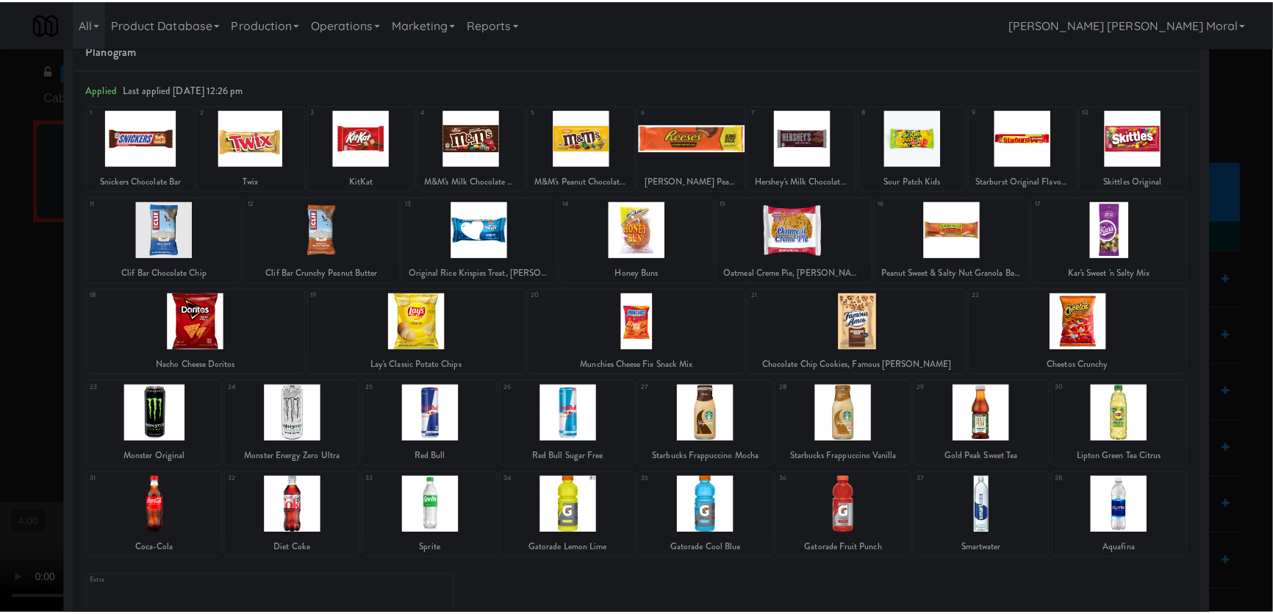
scroll to position [107, 0]
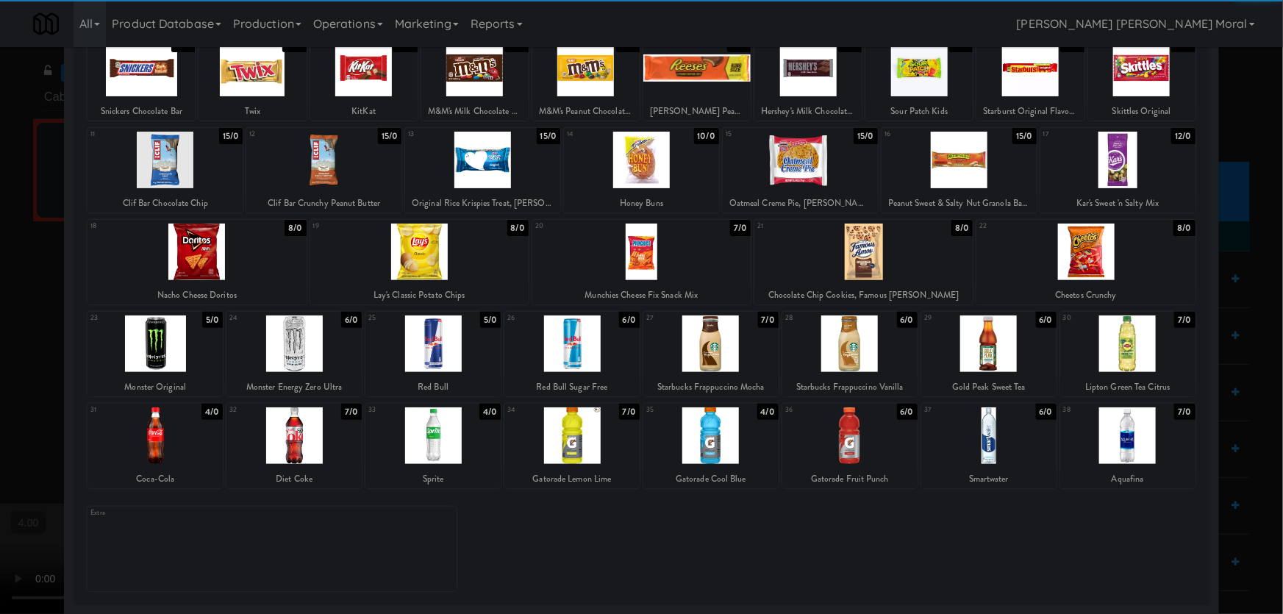
click at [571, 434] on div at bounding box center [571, 435] width 135 height 57
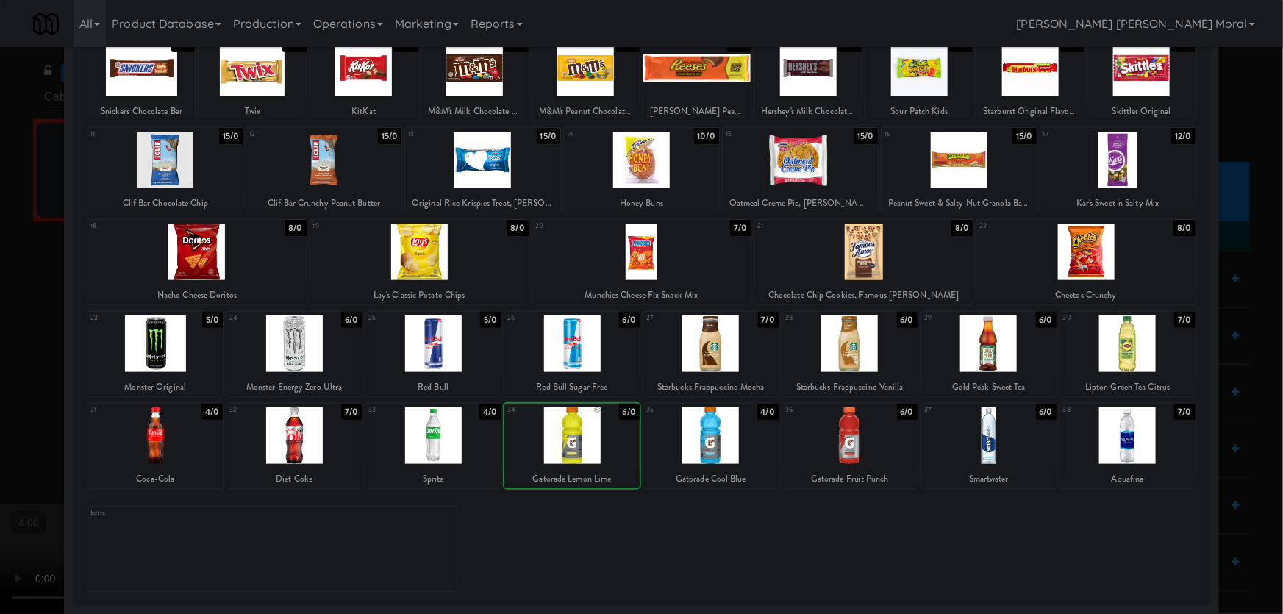
click at [0, 128] on div at bounding box center [641, 307] width 1283 height 614
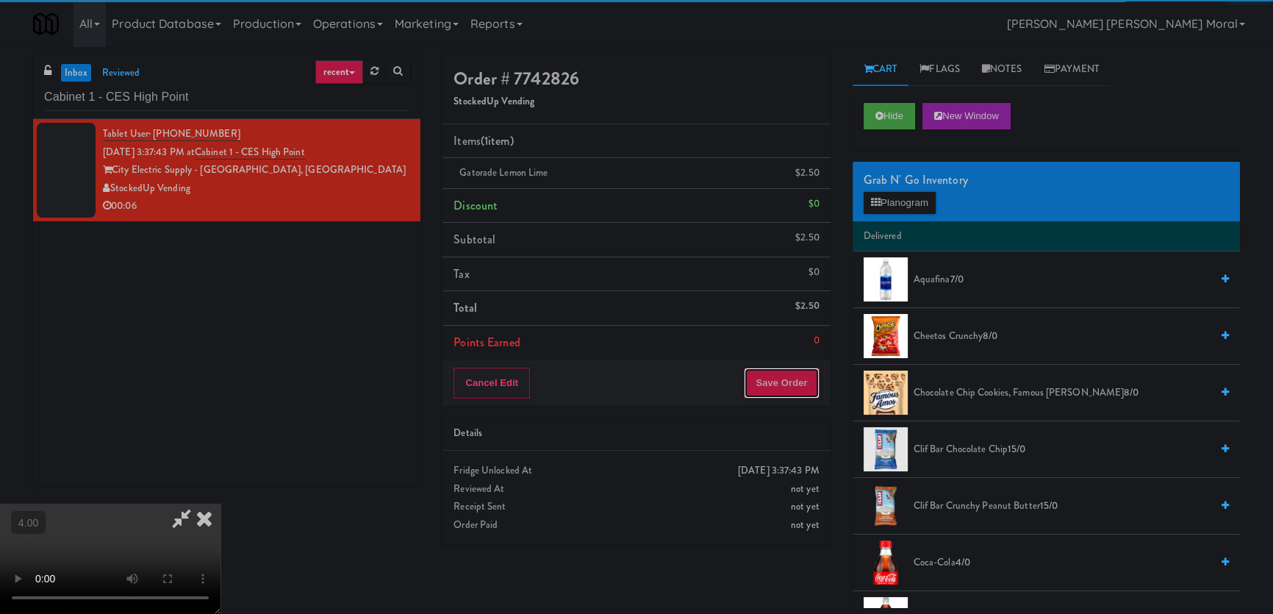
click at [804, 390] on button "Save Order" at bounding box center [781, 383] width 75 height 31
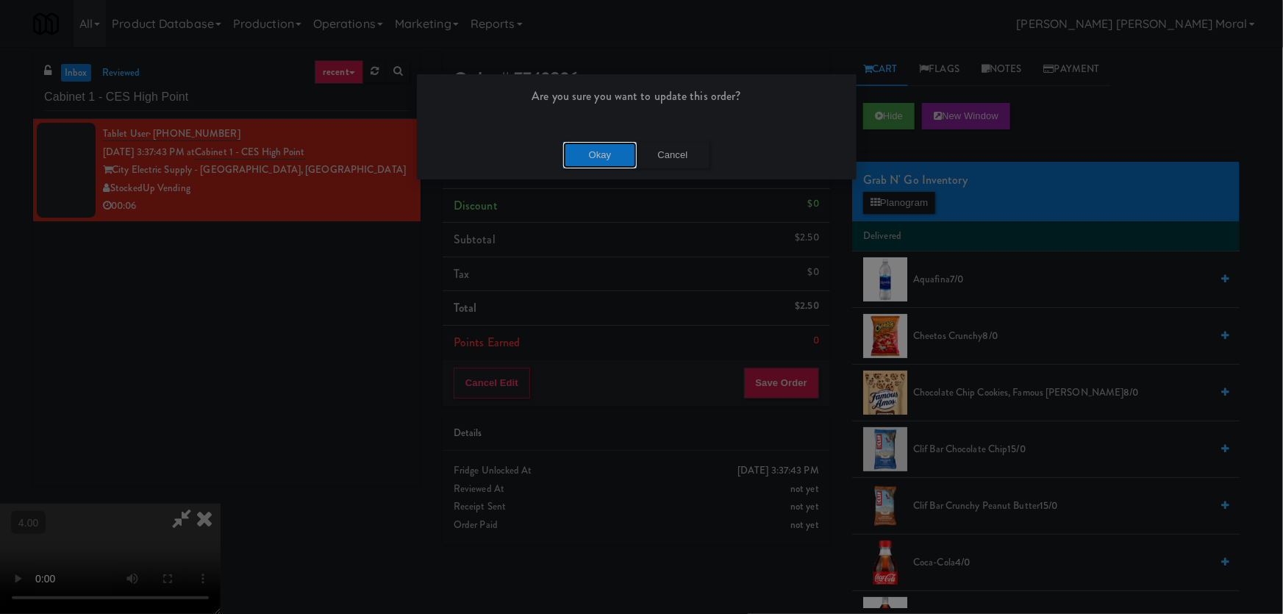
click at [603, 161] on button "Okay" at bounding box center [600, 155] width 74 height 26
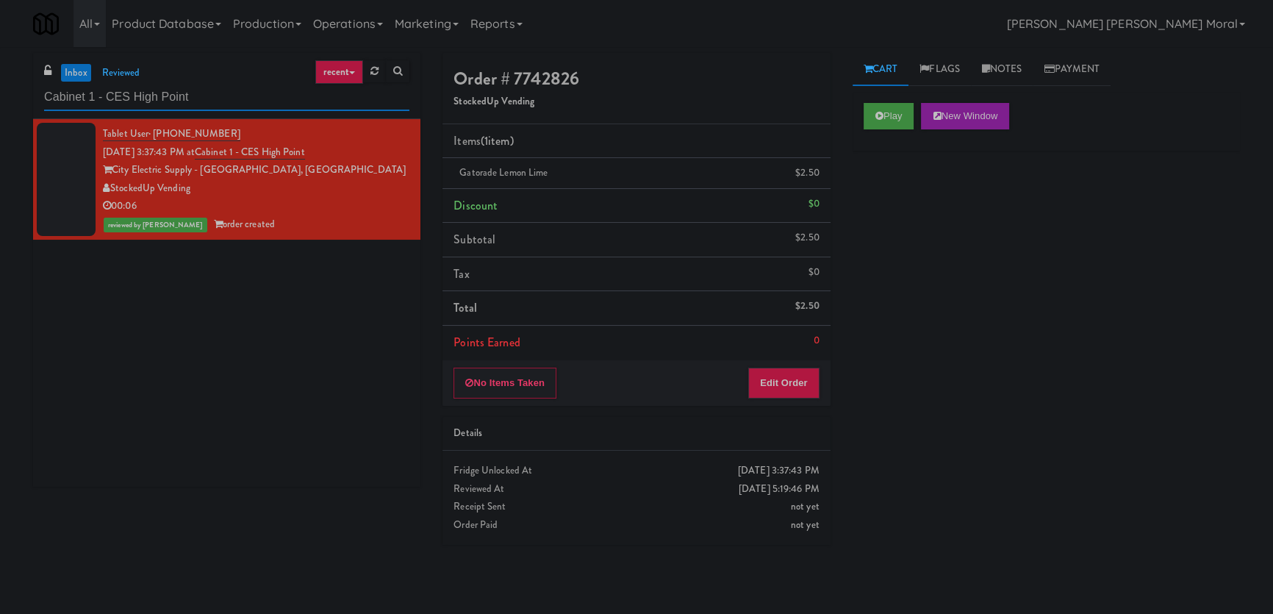
paste input "Block 300 Drinks"
drag, startPoint x: 228, startPoint y: 99, endPoint x: 0, endPoint y: 110, distance: 228.1
click at [0, 110] on div "inbox reviewed recent all unclear take inventory issue suspicious failed recent…" at bounding box center [636, 330] width 1273 height 555
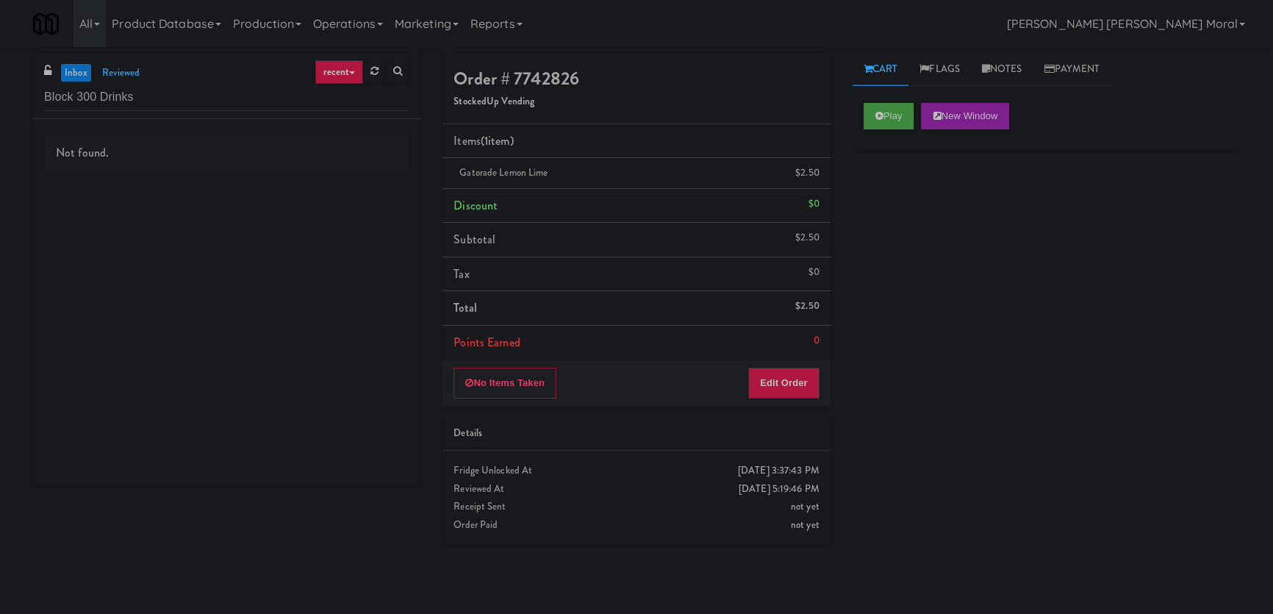
click at [118, 61] on div "inbox reviewed recent all unclear take inventory issue suspicious failed recent…" at bounding box center [226, 86] width 387 height 66
click at [110, 71] on link "reviewed" at bounding box center [121, 73] width 46 height 18
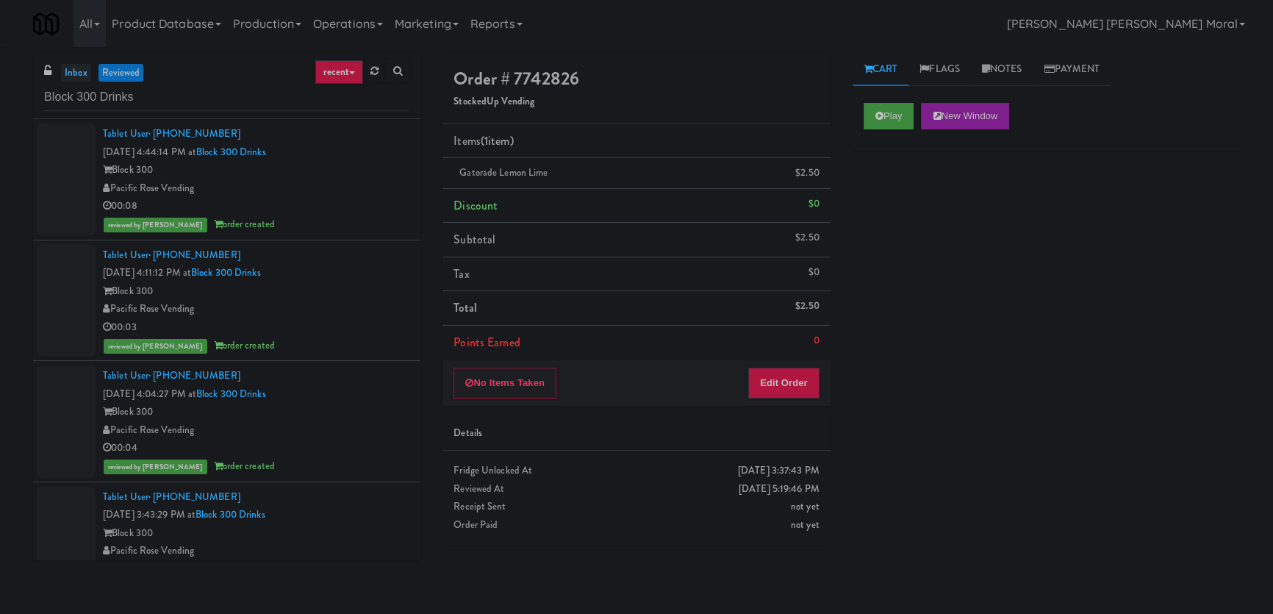
click at [78, 70] on link "inbox" at bounding box center [76, 73] width 30 height 18
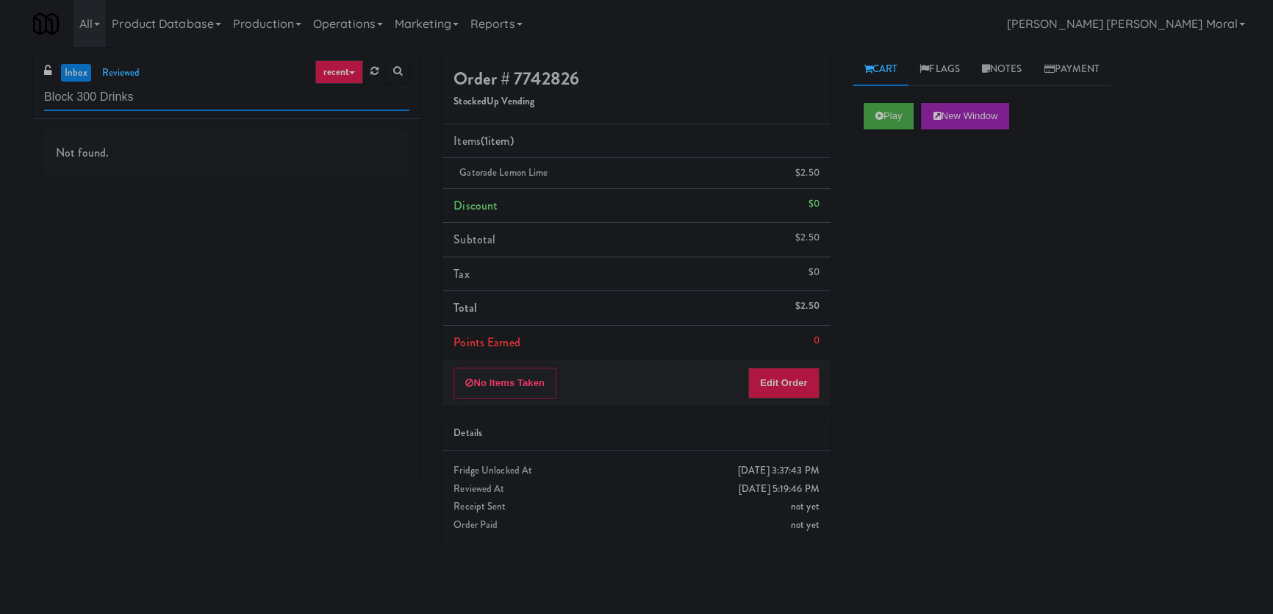
paste input "Vogue"
drag, startPoint x: 176, startPoint y: 90, endPoint x: 9, endPoint y: 92, distance: 166.9
click at [0, 87] on div "inbox reviewed recent all unclear take inventory issue suspicious failed recent…" at bounding box center [636, 330] width 1273 height 555
drag, startPoint x: 118, startPoint y: 96, endPoint x: 62, endPoint y: 93, distance: 55.2
click at [62, 93] on input "Vogue" at bounding box center [226, 97] width 365 height 27
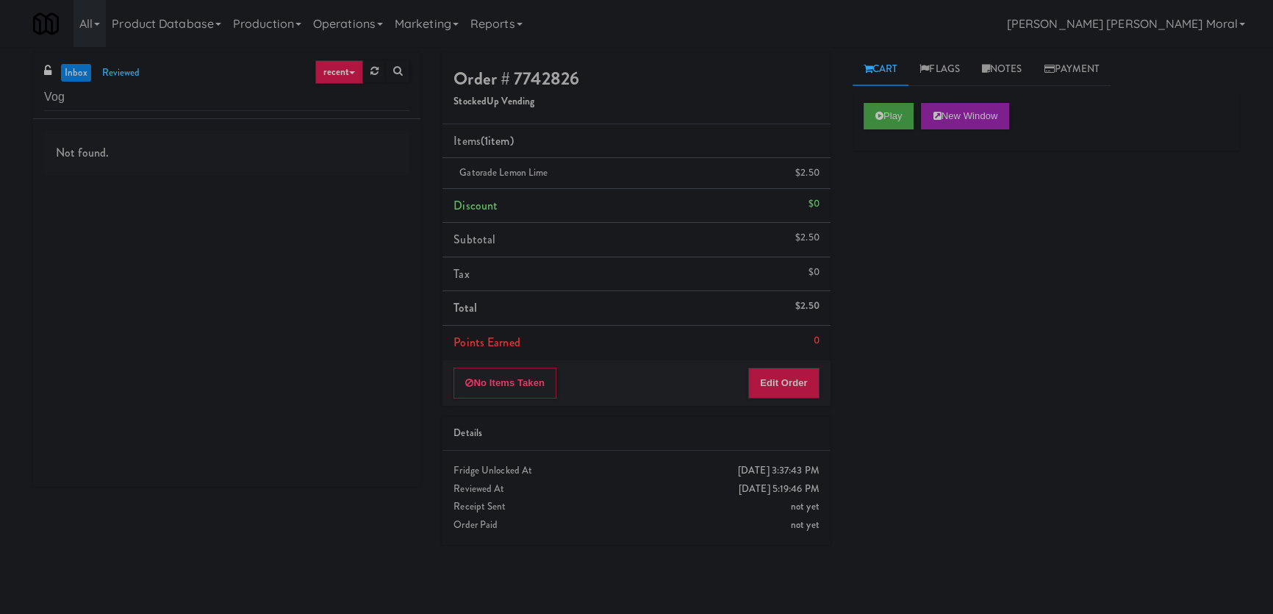
drag, startPoint x: 0, startPoint y: 283, endPoint x: 126, endPoint y: 231, distance: 136.8
click at [0, 283] on div "inbox reviewed recent all unclear take inventory issue suspicious failed recent…" at bounding box center [636, 330] width 1273 height 555
paste input "Laurel (Right)"
drag, startPoint x: 68, startPoint y: 96, endPoint x: 0, endPoint y: 87, distance: 68.9
click at [0, 88] on div "inbox reviewed recent all unclear take inventory issue suspicious failed recent…" at bounding box center [636, 330] width 1273 height 555
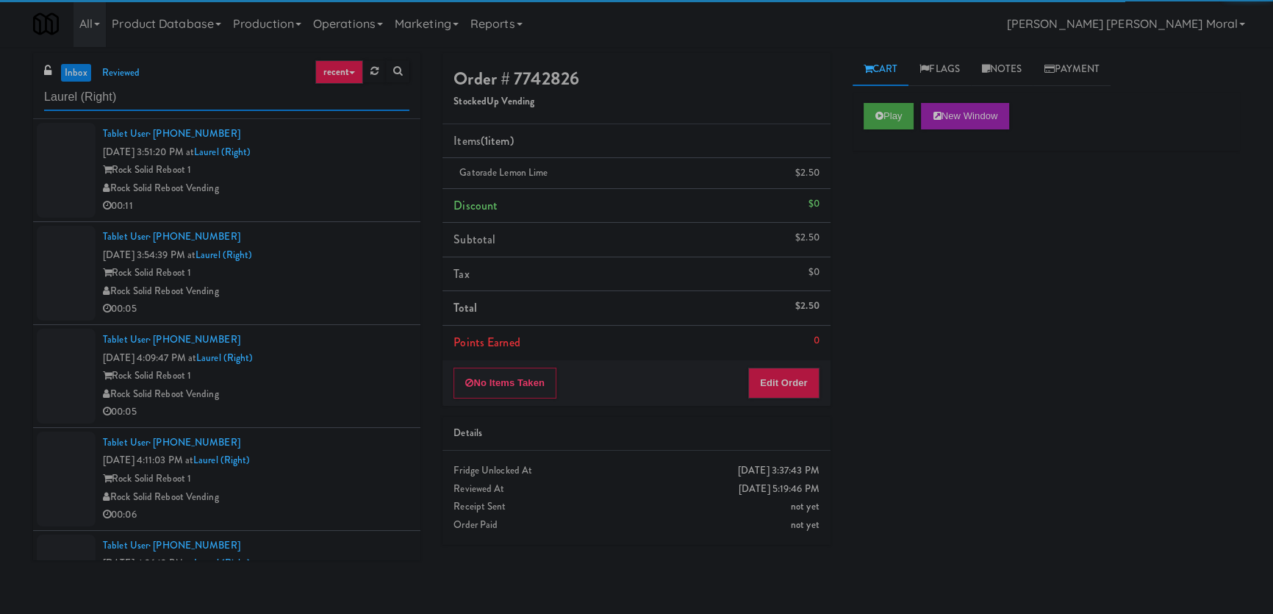
type input "Laurel (Right)"
click at [328, 187] on div "Rock Solid Reboot Vending" at bounding box center [256, 188] width 307 height 18
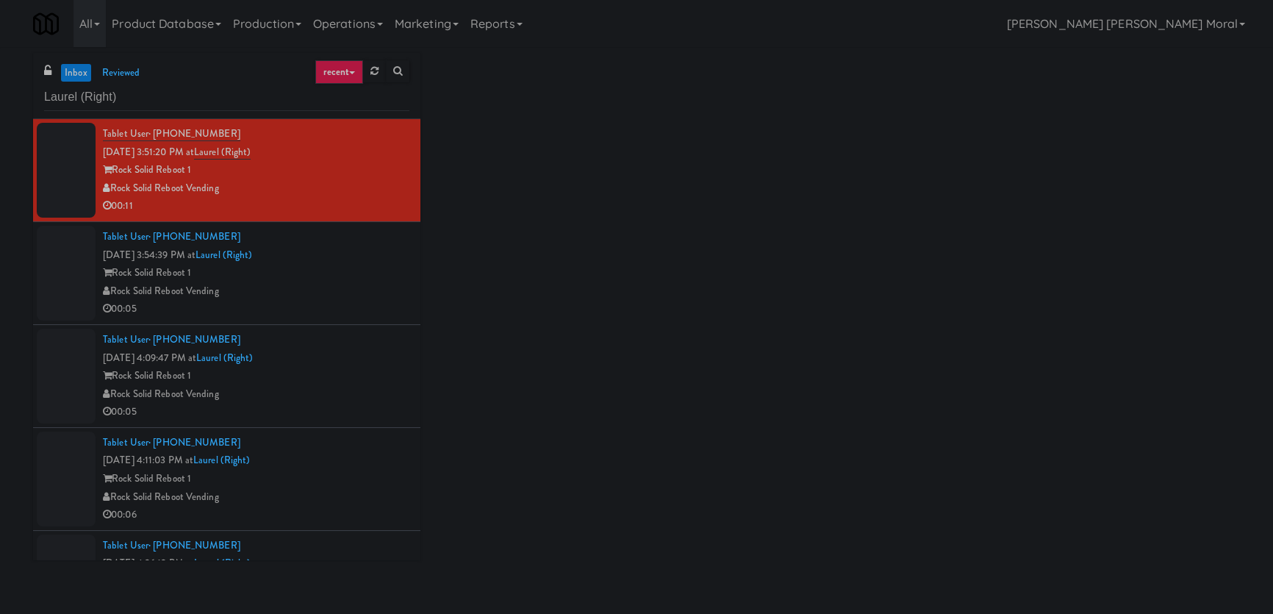
click at [325, 276] on div "Rock Solid Reboot 1" at bounding box center [256, 273] width 307 height 18
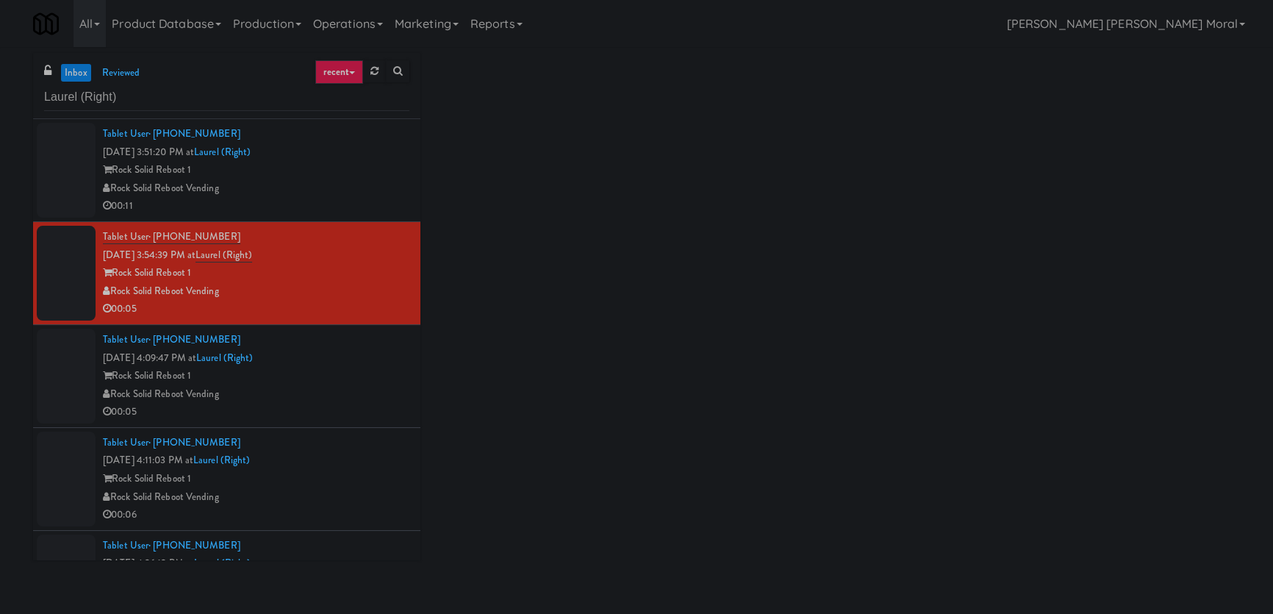
click at [334, 383] on div "Rock Solid Reboot 1" at bounding box center [256, 376] width 307 height 18
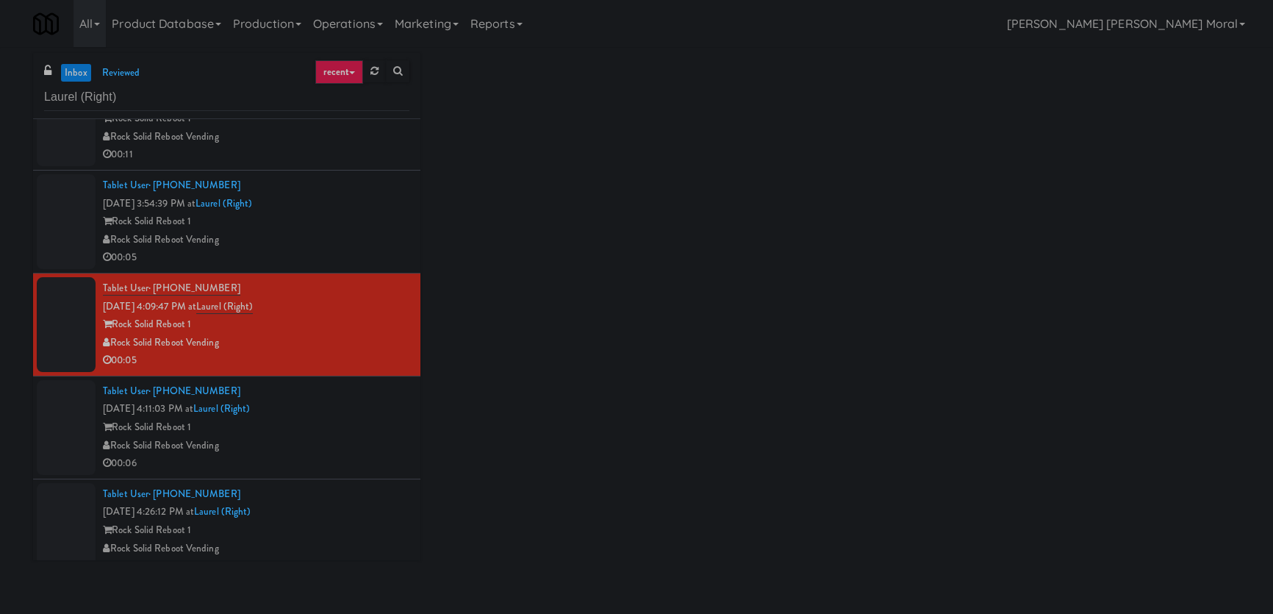
scroll to position [133, 0]
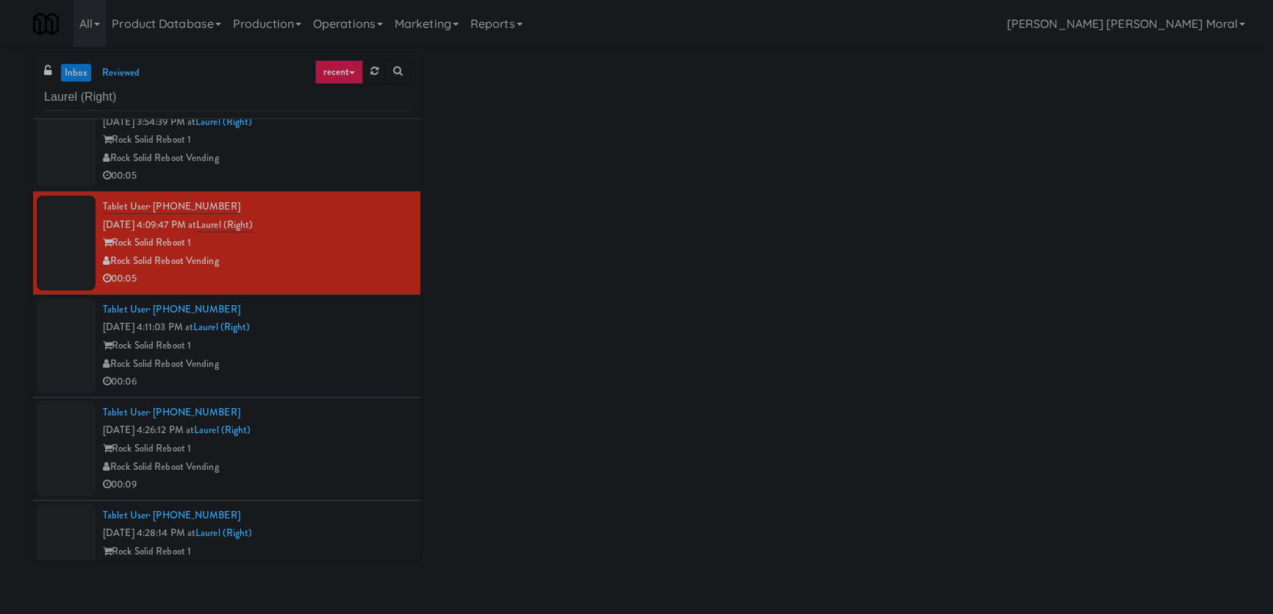
click at [344, 359] on div "Rock Solid Reboot Vending" at bounding box center [256, 364] width 307 height 18
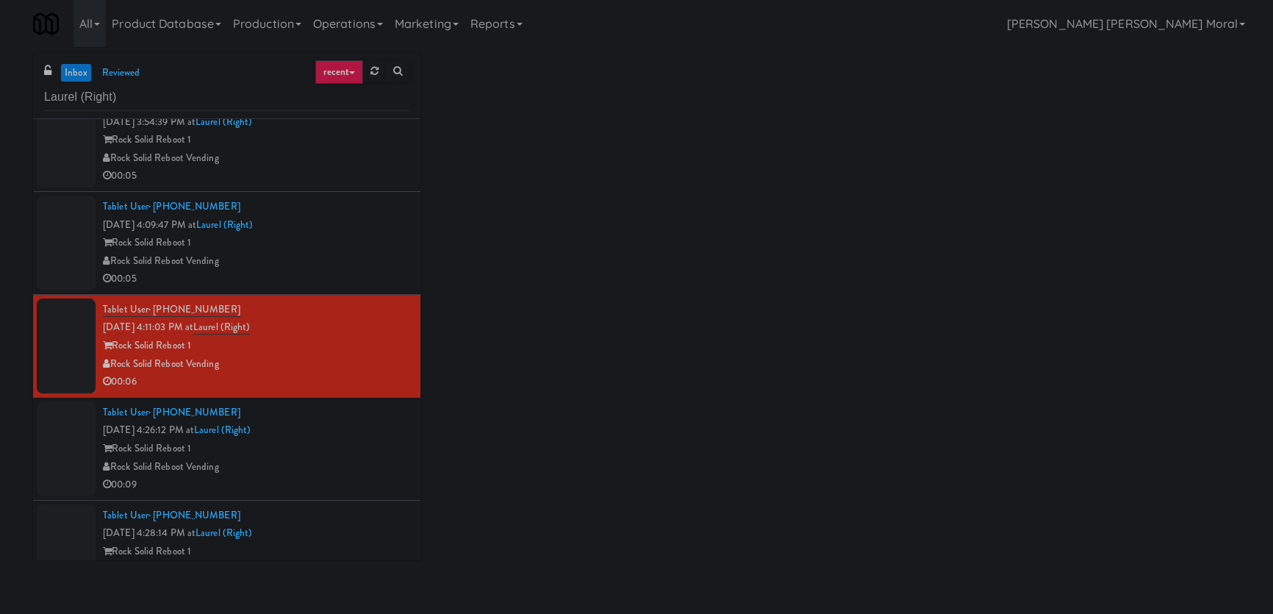
click at [330, 437] on div "Tablet User · (443) 535-3636 [DATE] 4:26:12 PM at [GEOGRAPHIC_DATA] (Right) Roc…" at bounding box center [256, 449] width 307 height 90
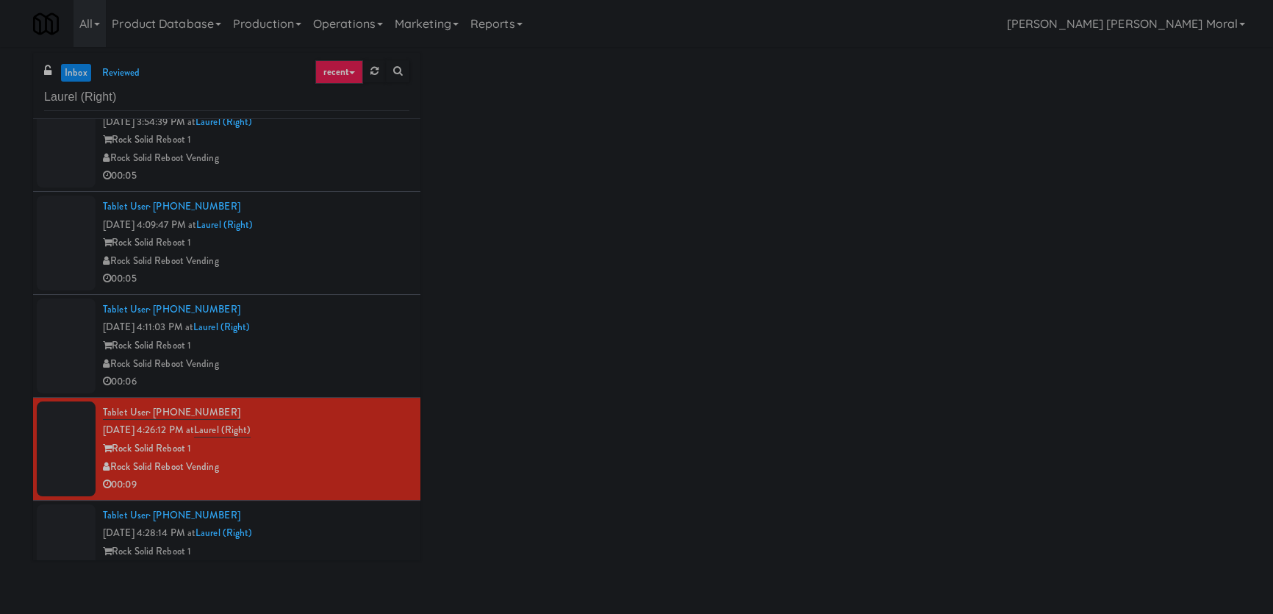
click at [318, 515] on div "Tablet User · (301) 252-8158 [DATE] 4:28:14 PM at [GEOGRAPHIC_DATA] (Right) Roc…" at bounding box center [256, 551] width 307 height 90
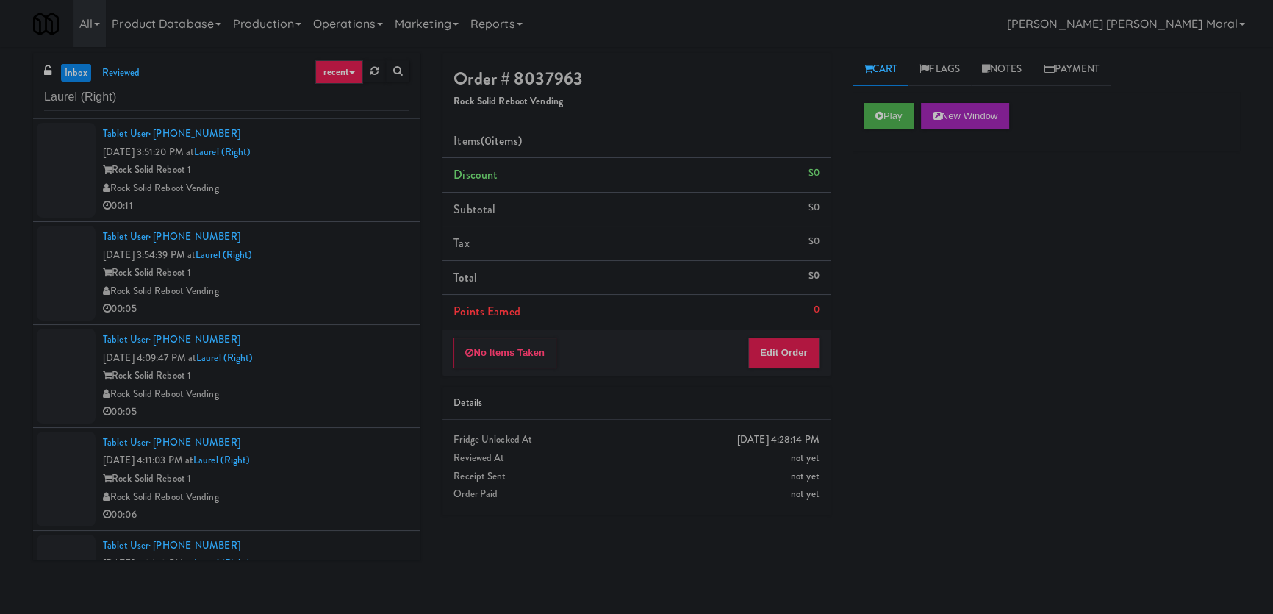
click at [341, 199] on div "00:11" at bounding box center [256, 206] width 307 height 18
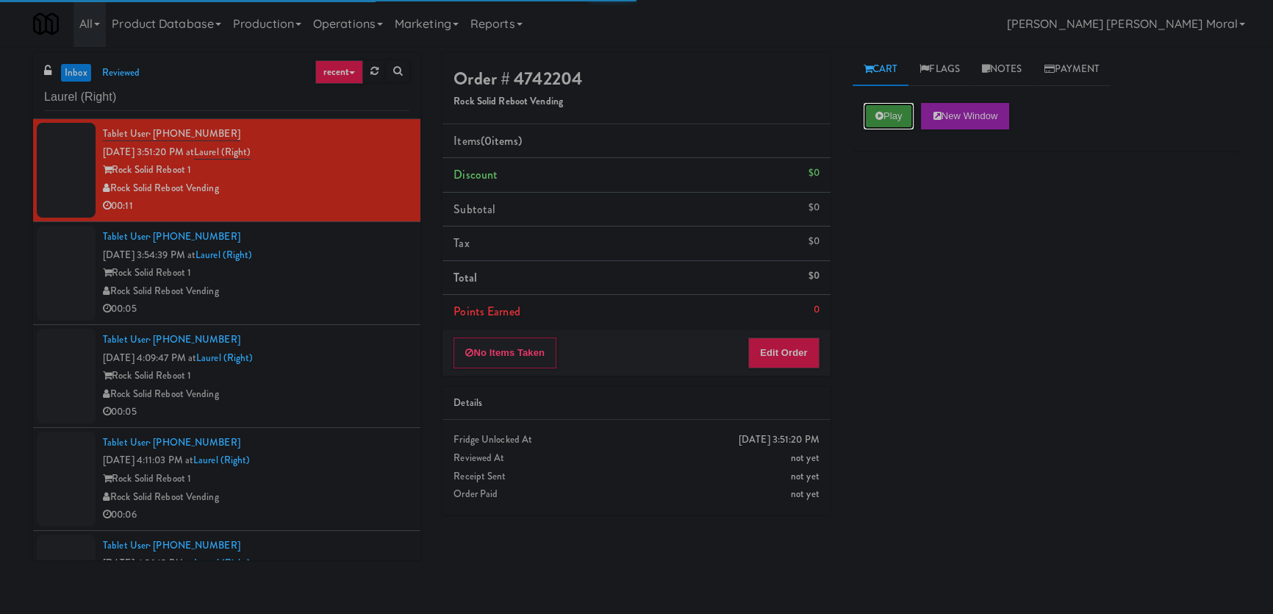
click at [878, 118] on icon at bounding box center [879, 116] width 8 height 10
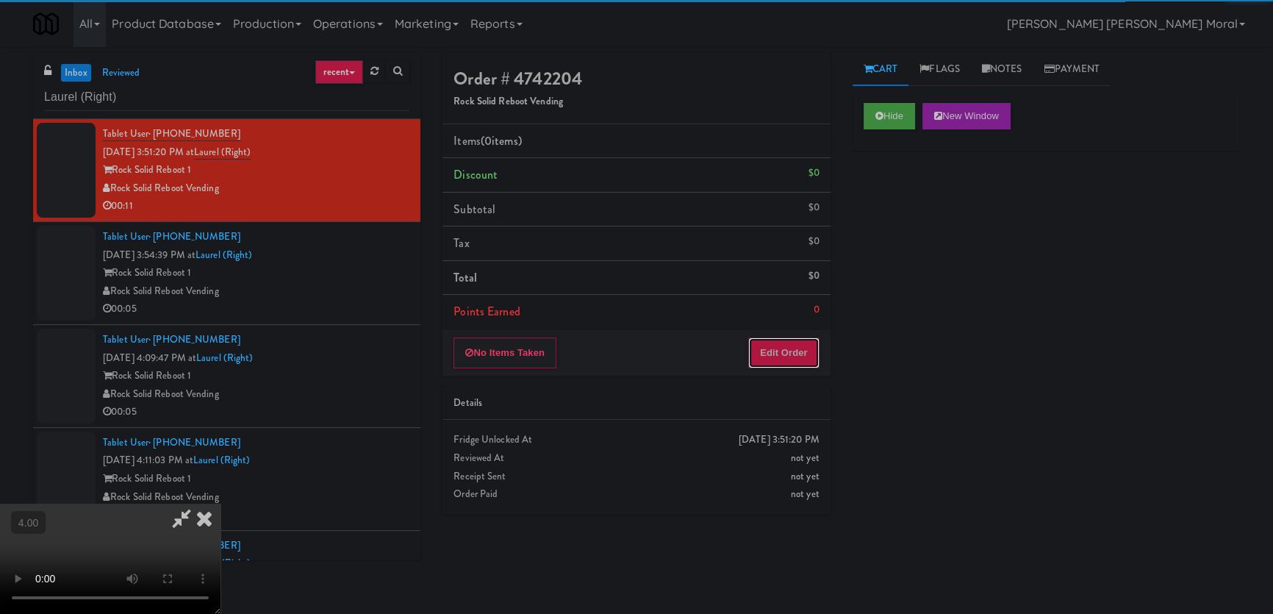
click at [805, 346] on button "Edit Order" at bounding box center [783, 352] width 71 height 31
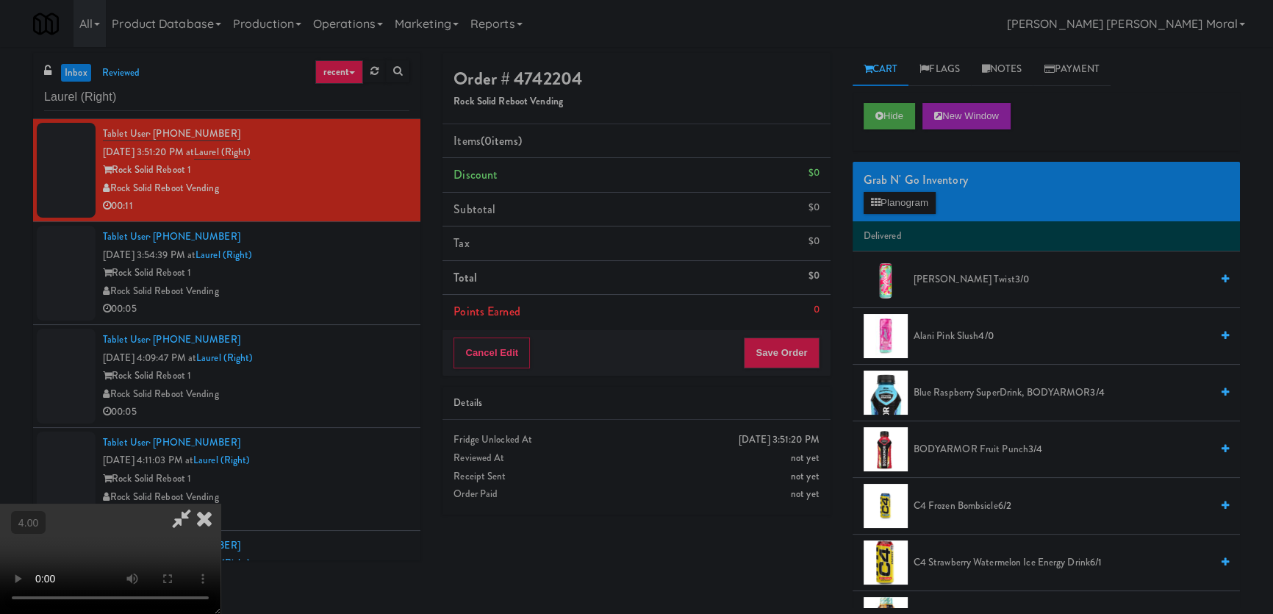
click at [221, 504] on video at bounding box center [110, 559] width 221 height 110
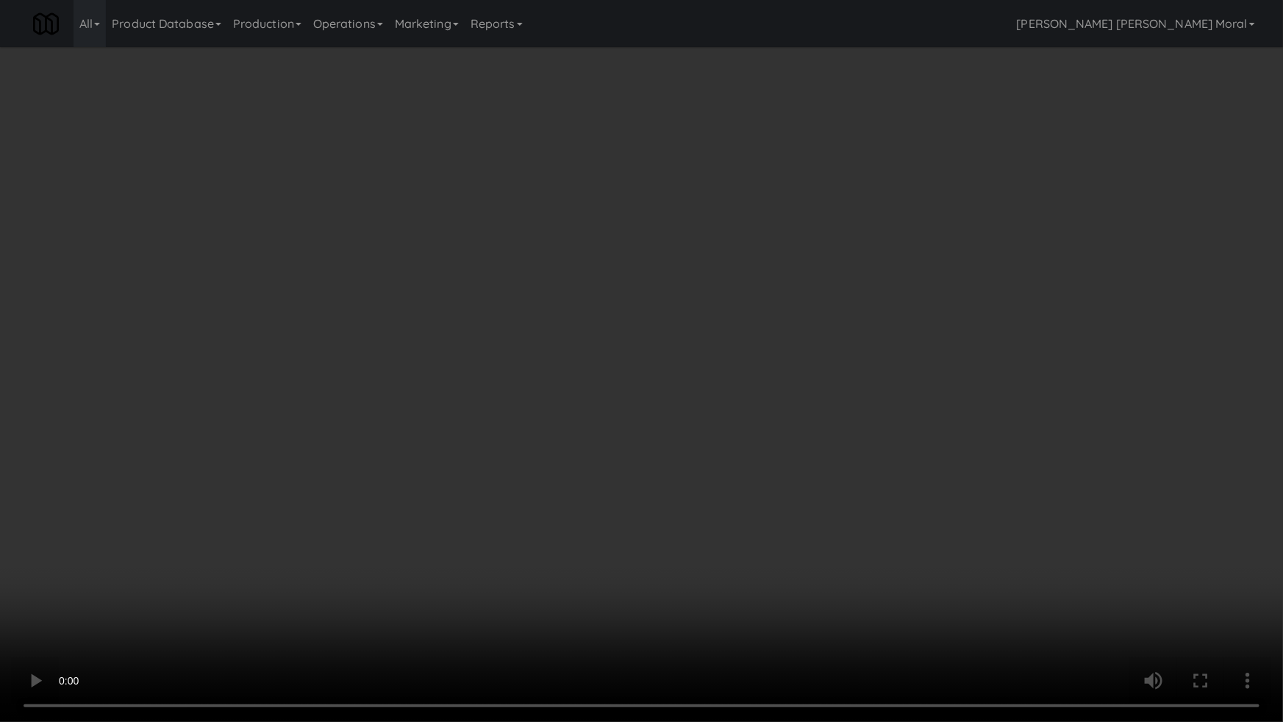
click at [442, 434] on video at bounding box center [641, 361] width 1283 height 722
click at [709, 433] on video at bounding box center [641, 361] width 1283 height 722
click at [715, 426] on video at bounding box center [641, 361] width 1283 height 722
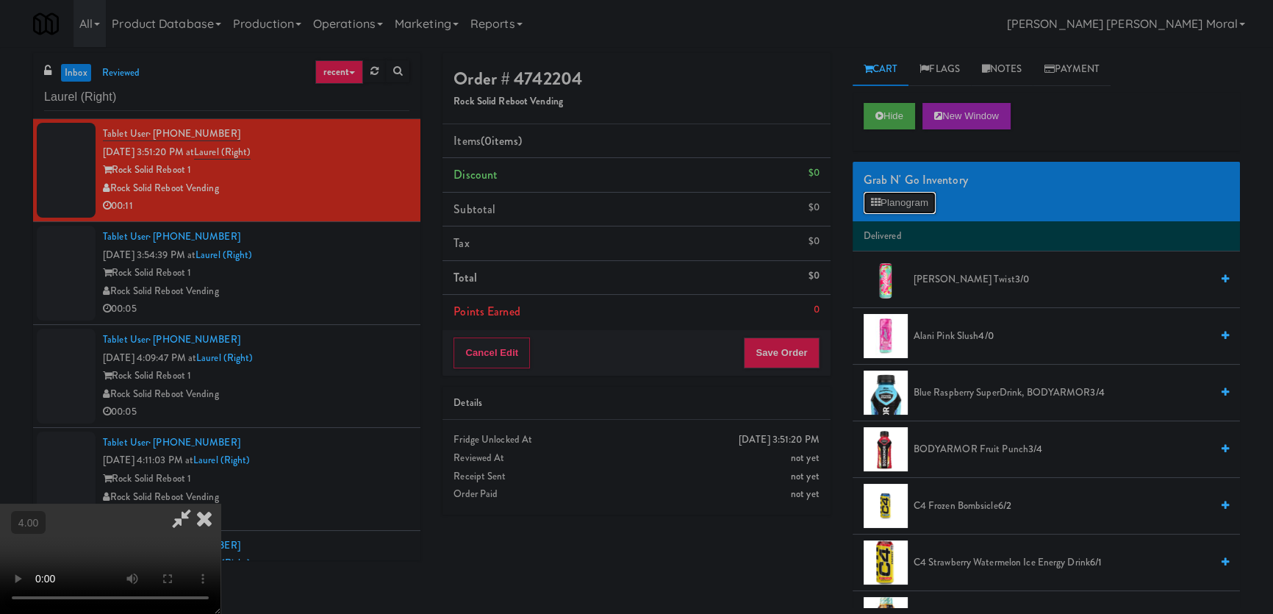
click at [920, 205] on button "Planogram" at bounding box center [900, 203] width 72 height 22
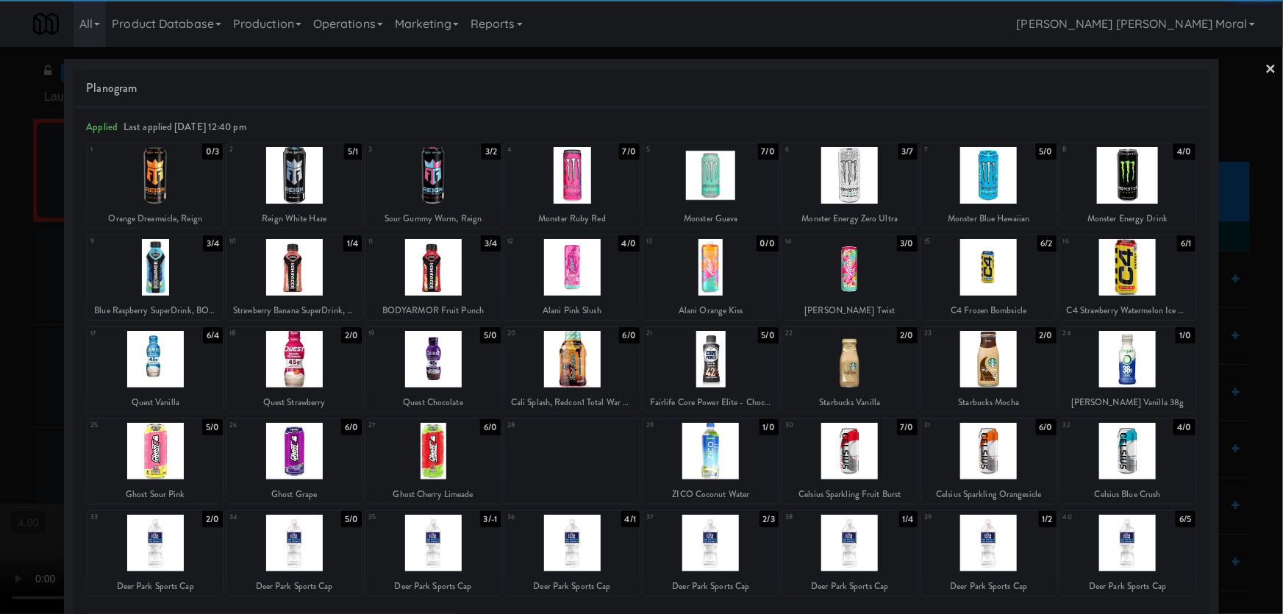
click at [1128, 538] on div at bounding box center [1127, 543] width 135 height 57
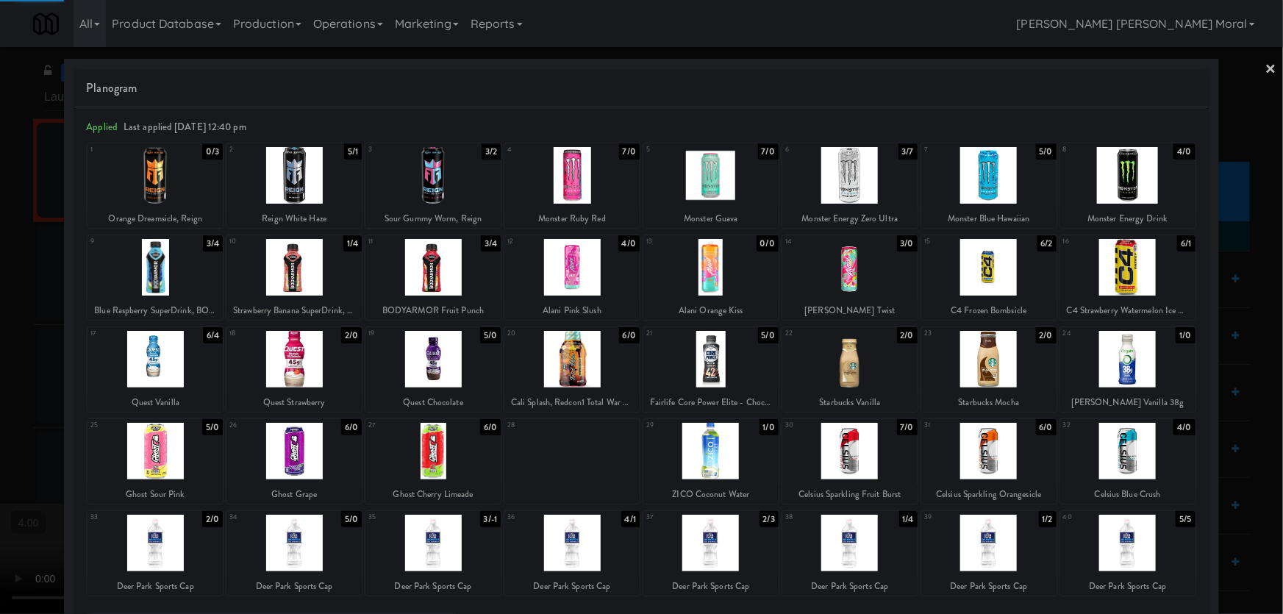
click at [1239, 401] on div at bounding box center [641, 307] width 1283 height 614
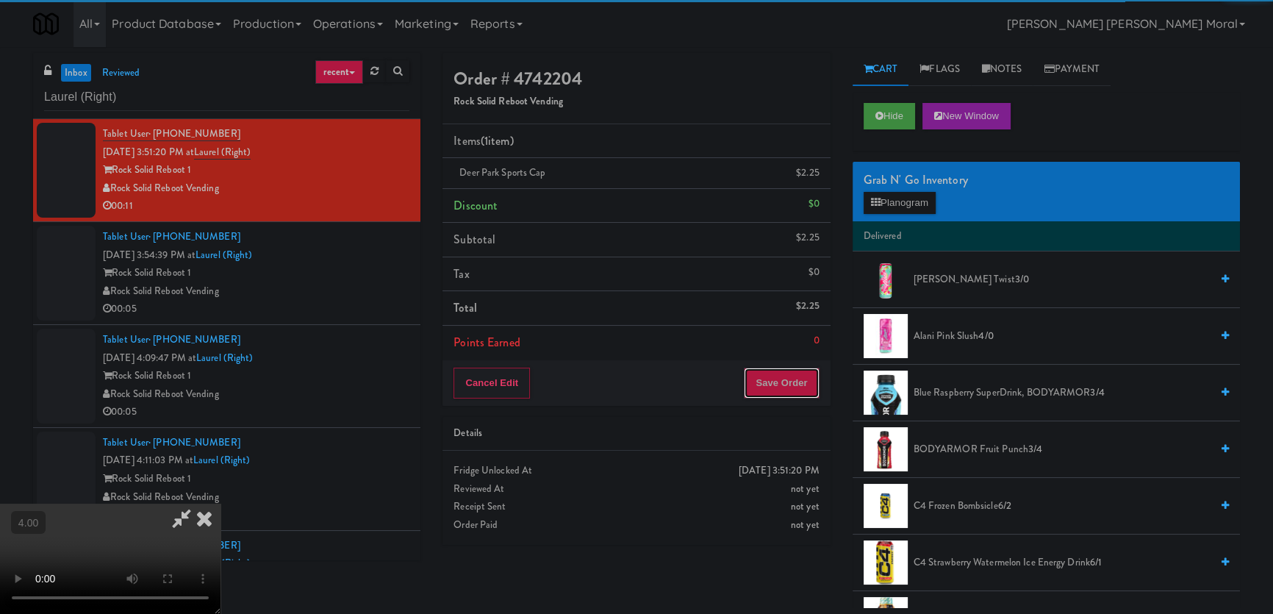
click at [770, 391] on button "Save Order" at bounding box center [781, 383] width 75 height 31
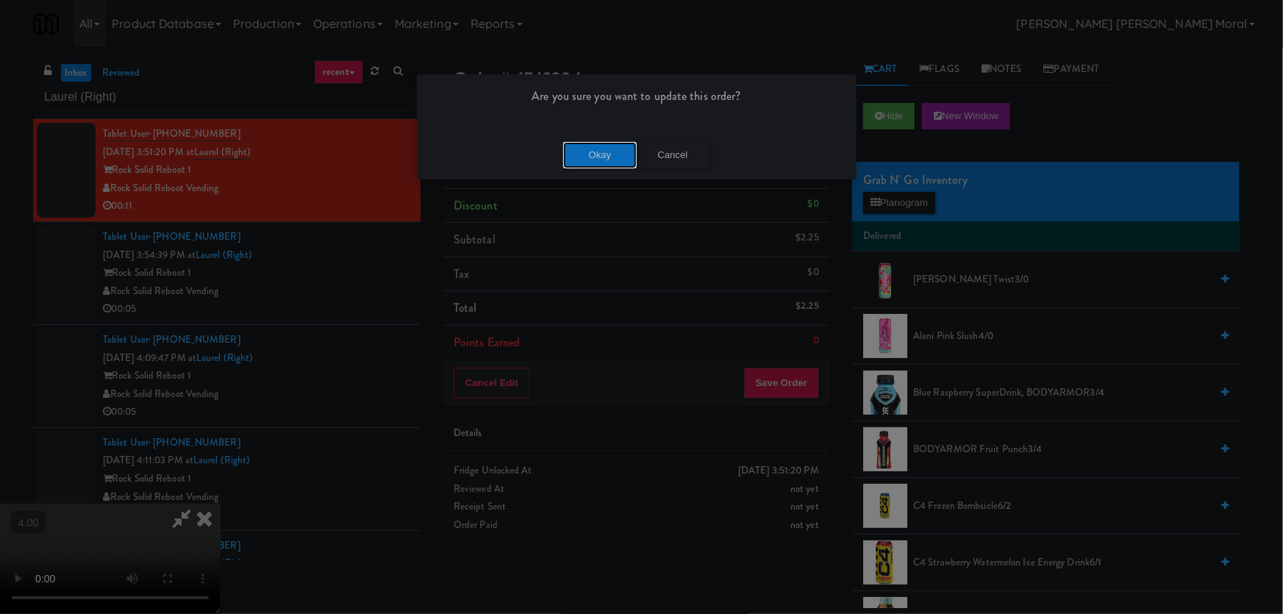
click at [607, 158] on button "Okay" at bounding box center [600, 155] width 74 height 26
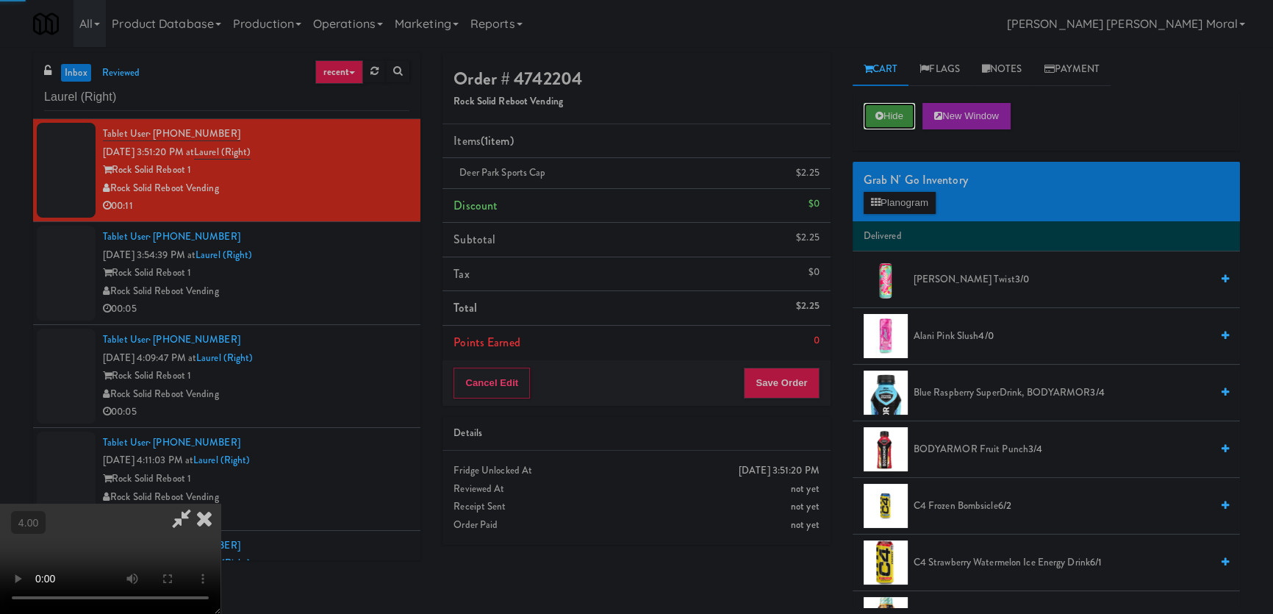
click at [880, 116] on icon at bounding box center [879, 116] width 8 height 10
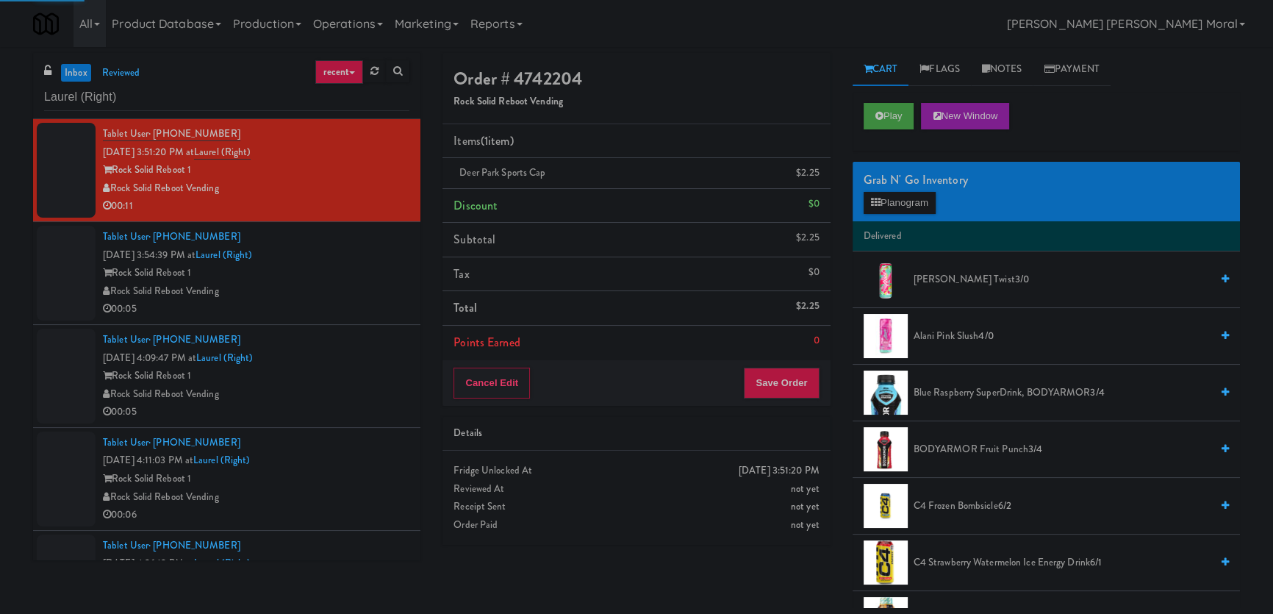
click at [349, 298] on div "Rock Solid Reboot Vending" at bounding box center [256, 291] width 307 height 18
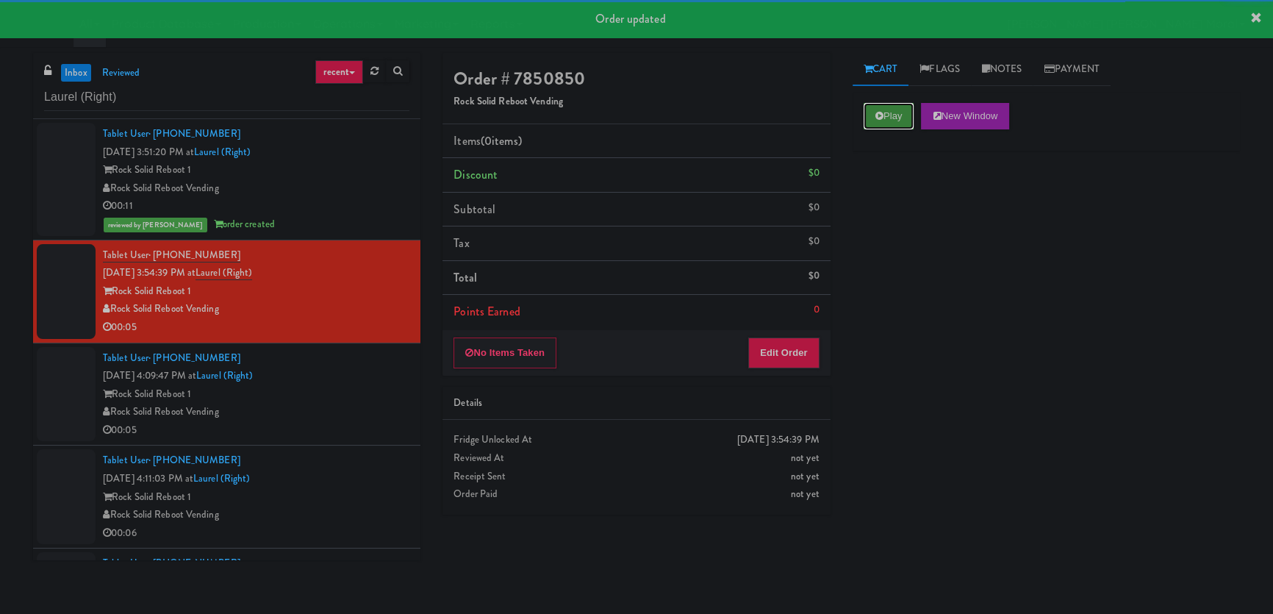
click at [886, 123] on button "Play" at bounding box center [889, 116] width 51 height 26
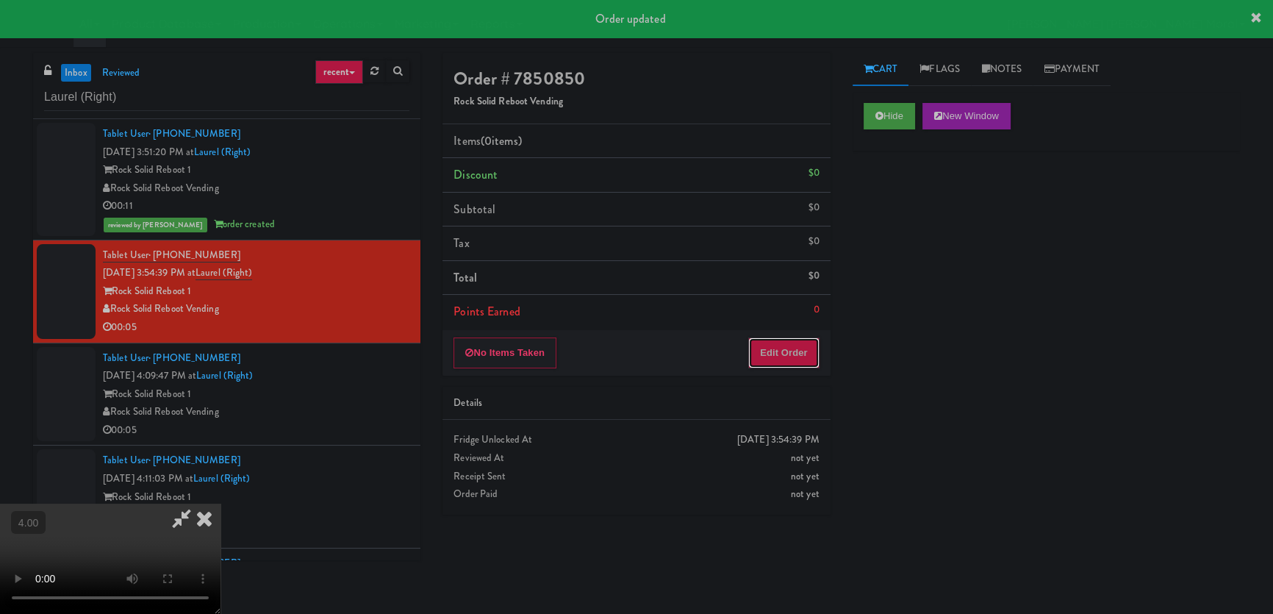
click at [777, 349] on button "Edit Order" at bounding box center [783, 352] width 71 height 31
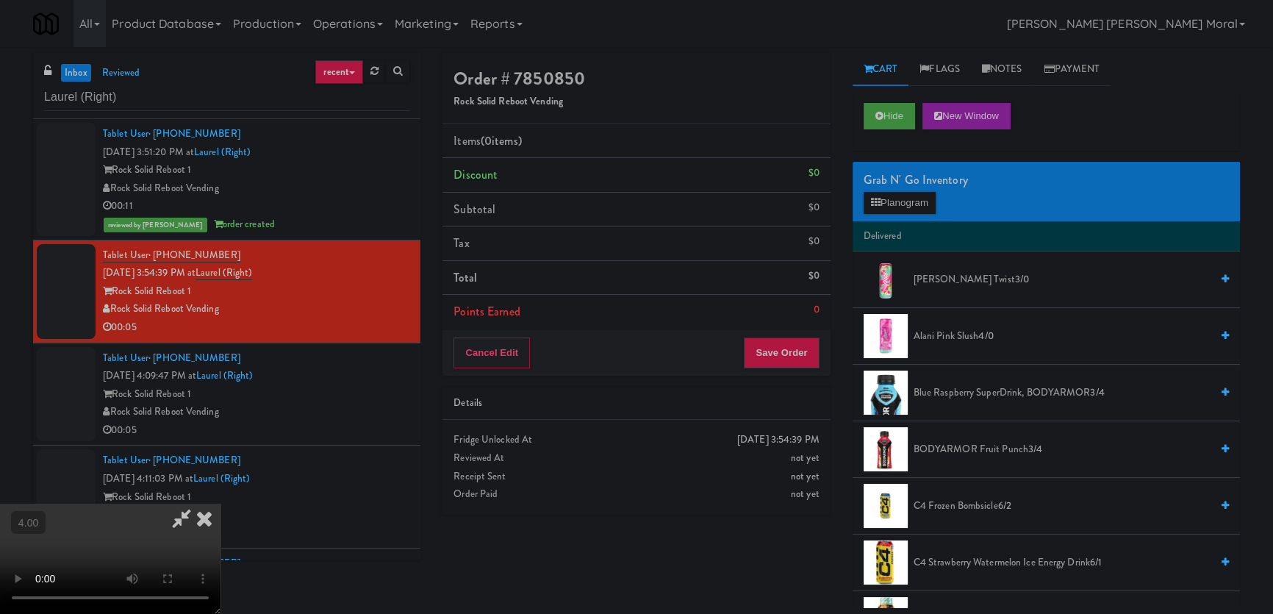
click at [0, 504] on video at bounding box center [110, 559] width 221 height 110
click at [221, 504] on video at bounding box center [110, 559] width 221 height 110
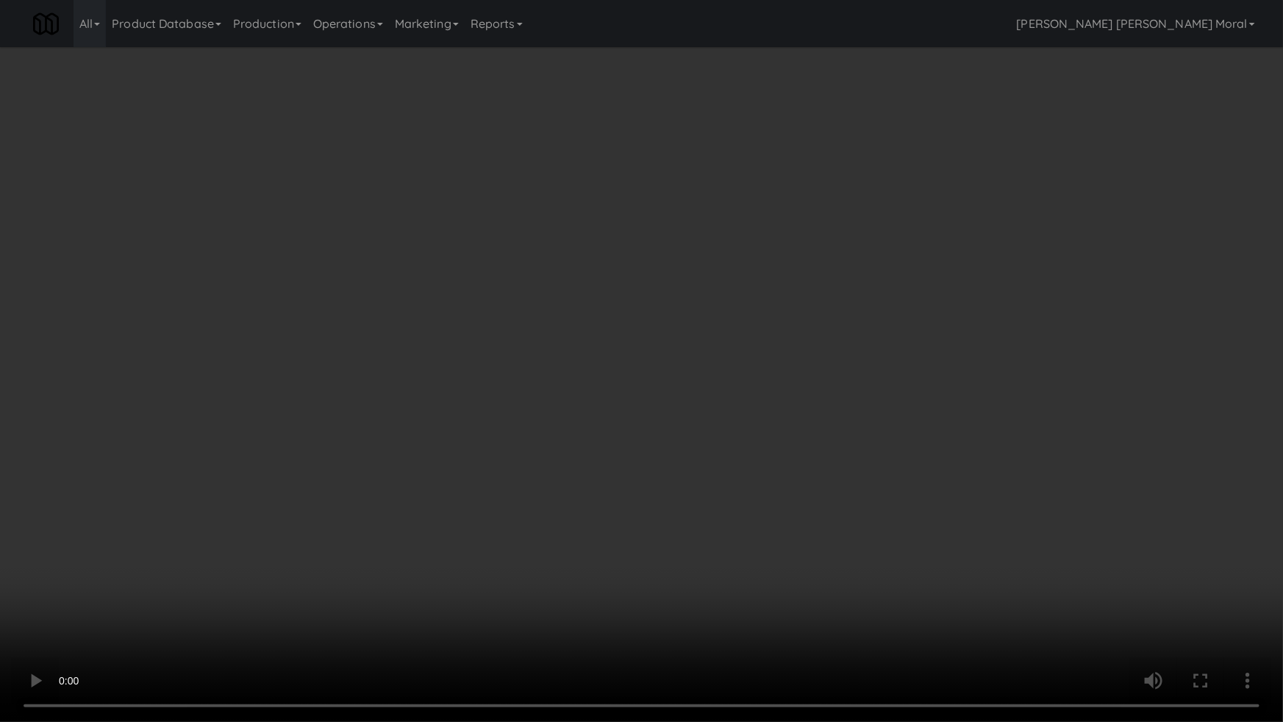
click at [495, 548] on video at bounding box center [641, 361] width 1283 height 722
click at [587, 479] on video at bounding box center [641, 361] width 1283 height 722
click at [564, 466] on video at bounding box center [641, 361] width 1283 height 722
click at [758, 537] on video at bounding box center [641, 361] width 1283 height 722
click at [761, 532] on video at bounding box center [641, 361] width 1283 height 722
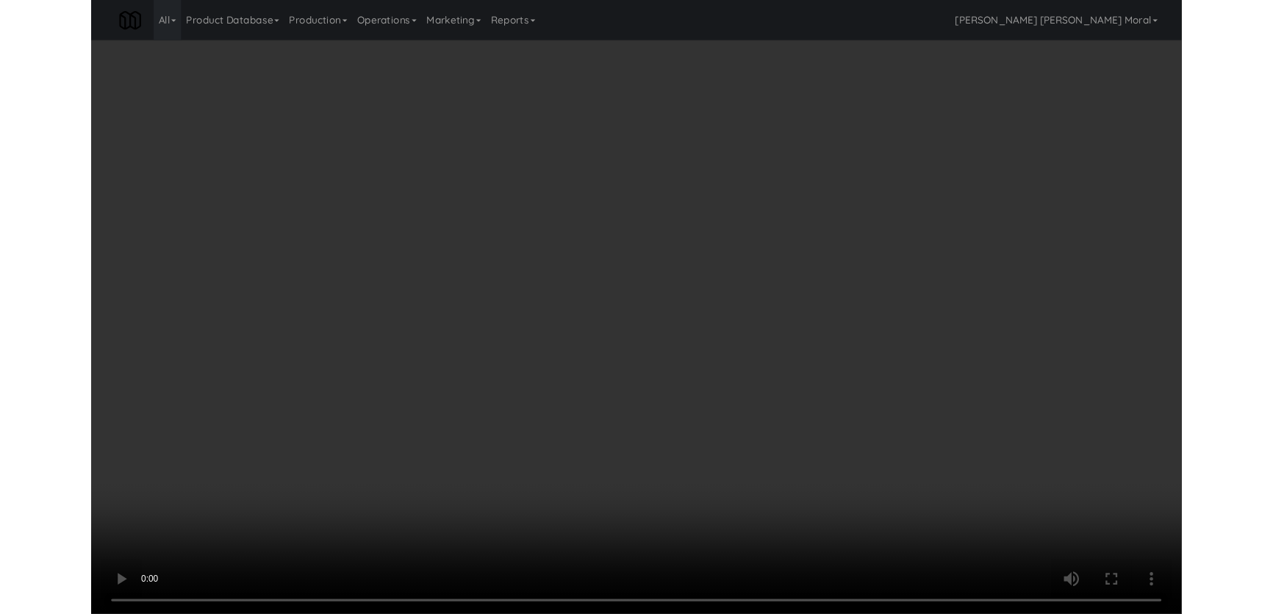
scroll to position [28, 0]
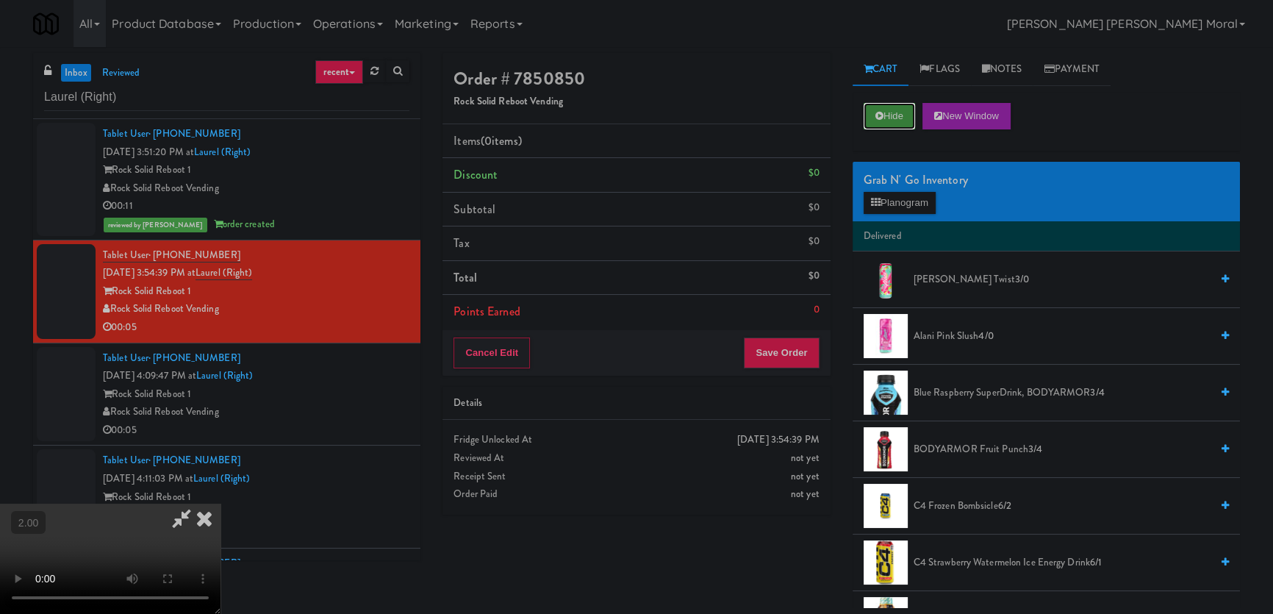
click at [889, 118] on button "Hide" at bounding box center [889, 116] width 51 height 26
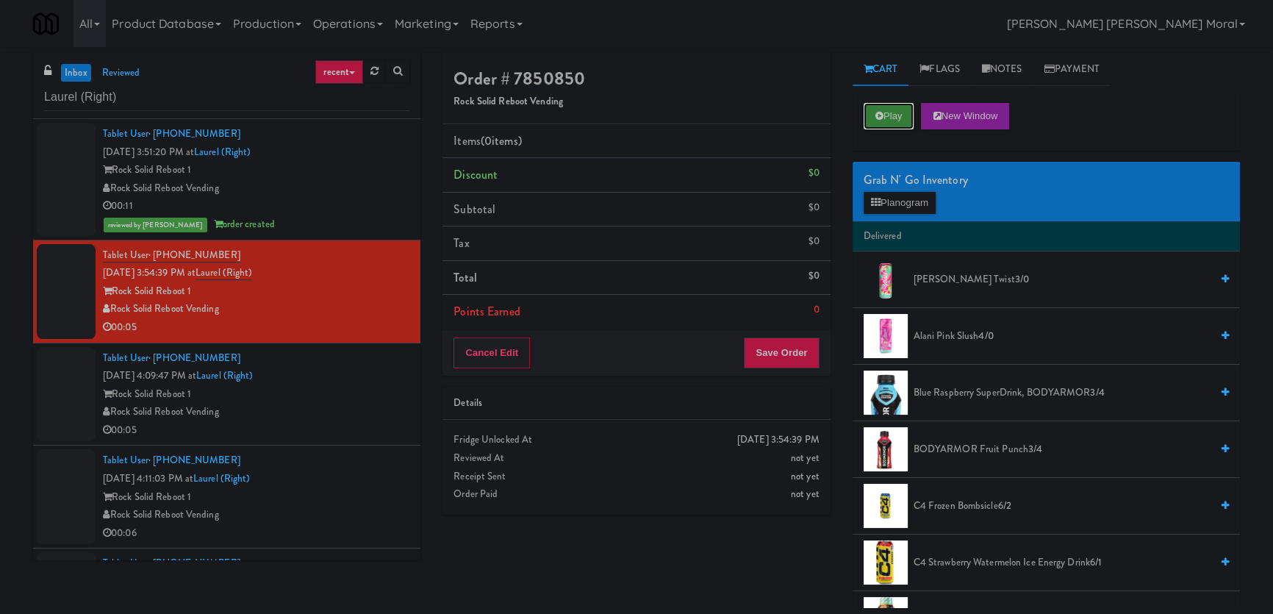
click at [889, 118] on button "Play" at bounding box center [889, 116] width 51 height 26
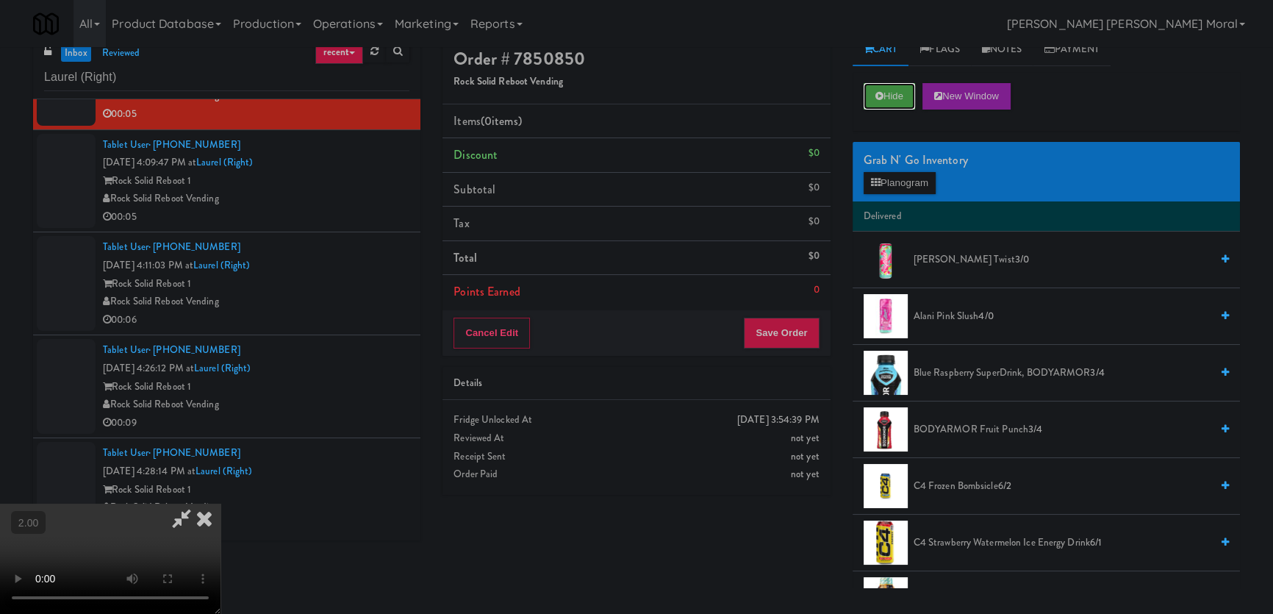
scroll to position [46, 0]
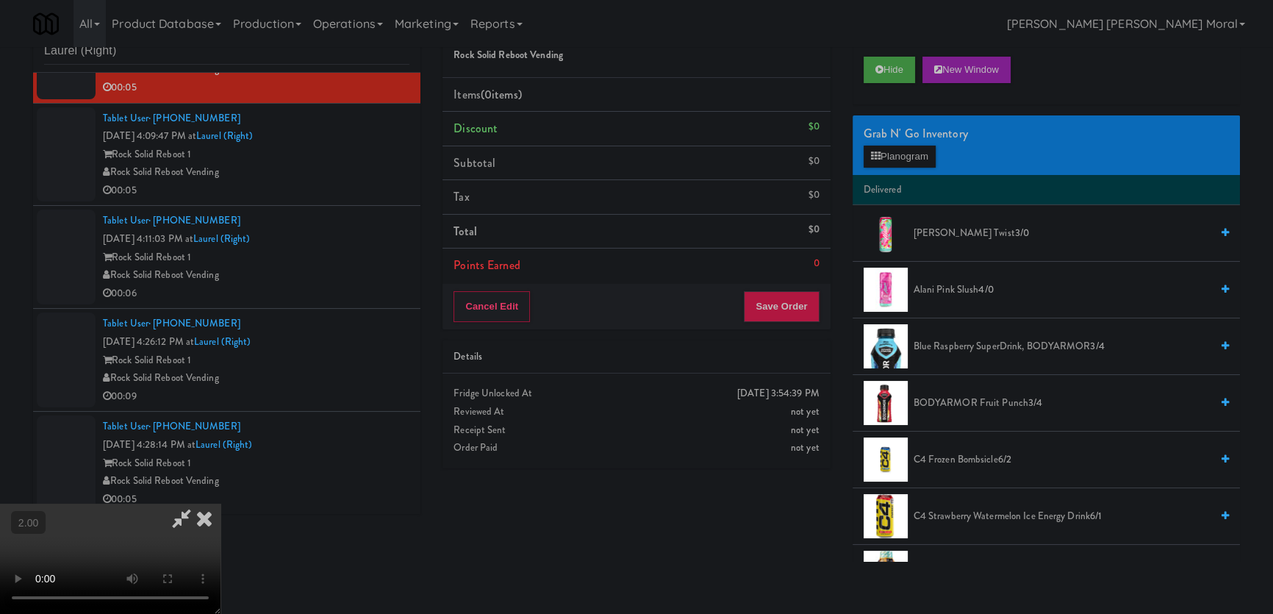
click at [221, 504] on video at bounding box center [110, 559] width 221 height 110
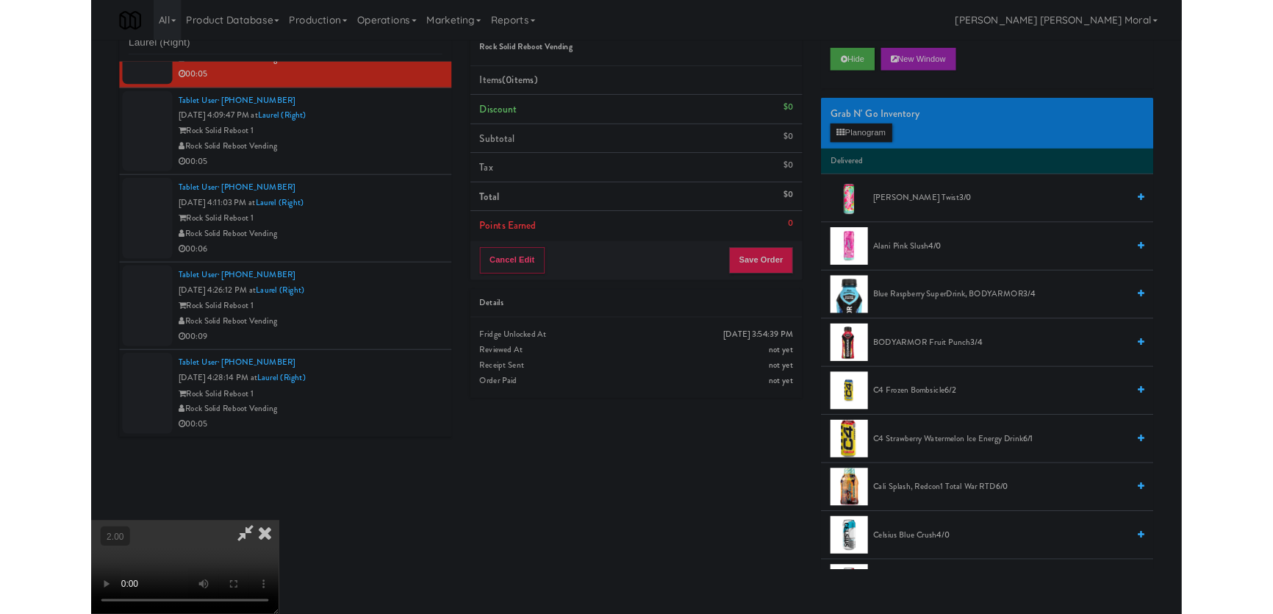
scroll to position [30, 0]
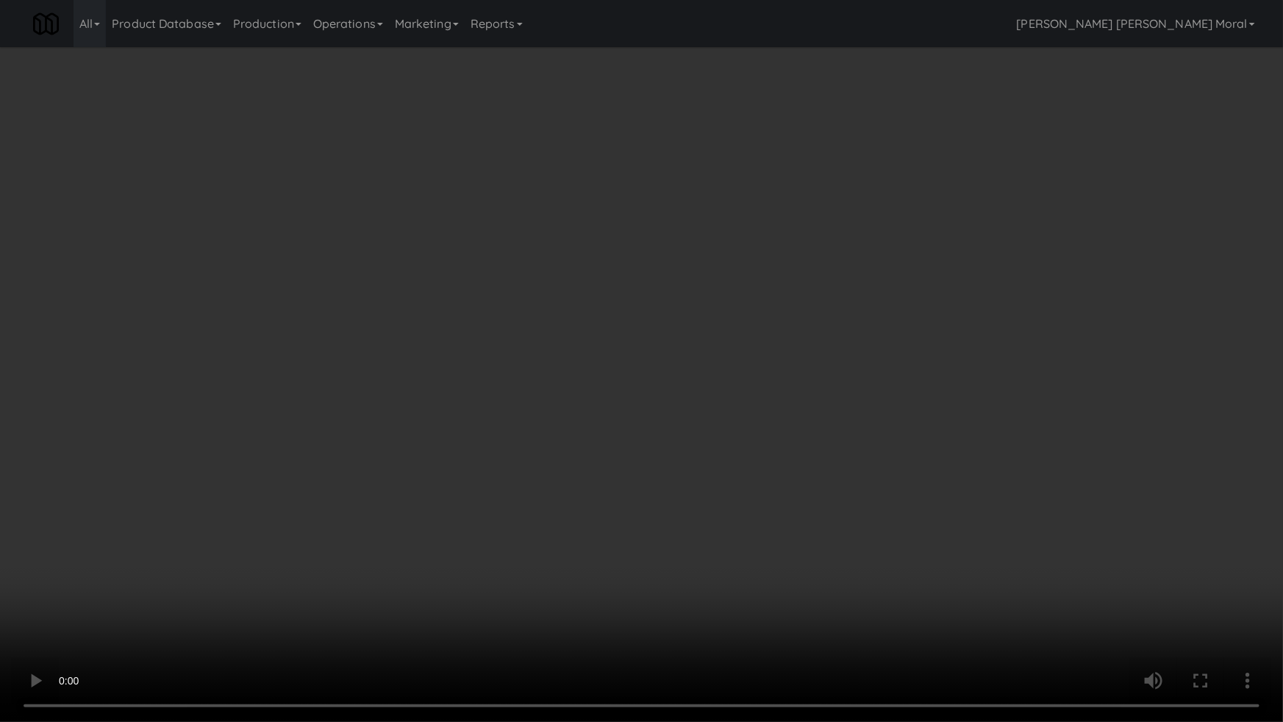
click at [545, 500] on video at bounding box center [641, 361] width 1283 height 722
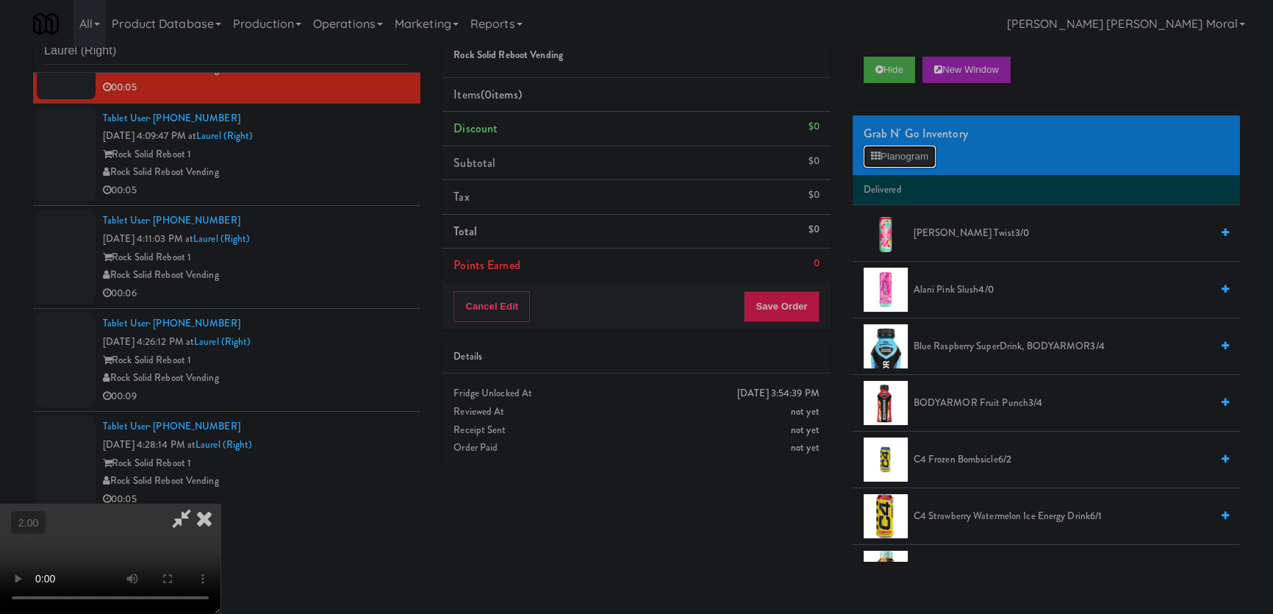
click at [911, 148] on button "Planogram" at bounding box center [900, 157] width 72 height 22
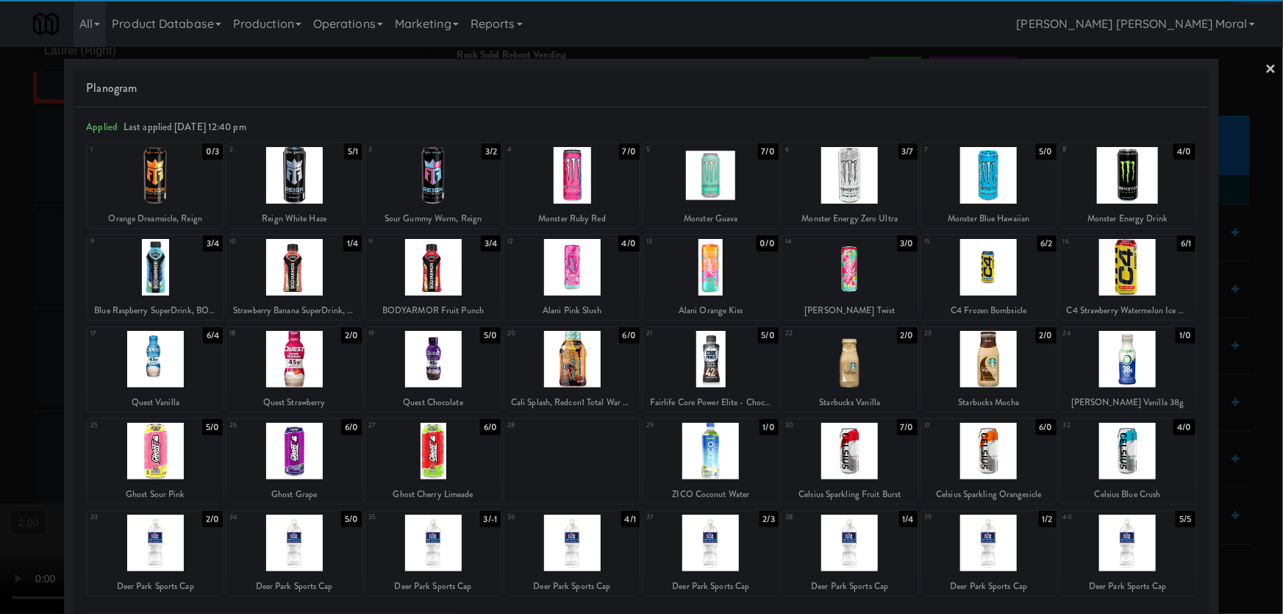
click at [184, 459] on div at bounding box center [154, 451] width 135 height 57
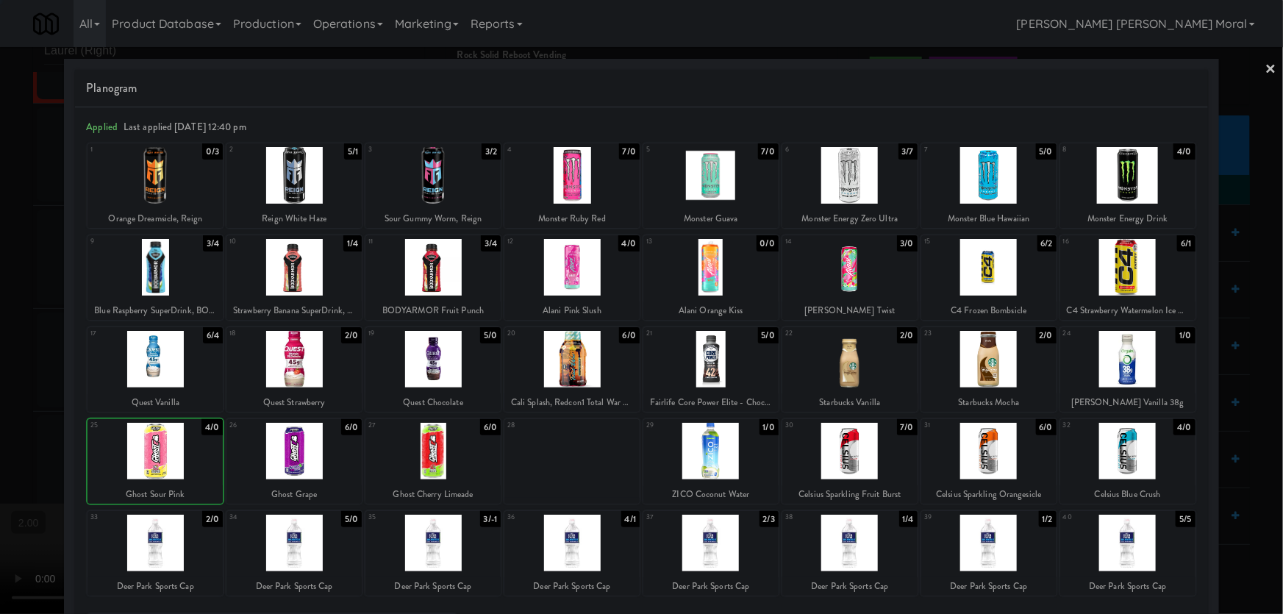
click at [1, 335] on div at bounding box center [641, 307] width 1283 height 614
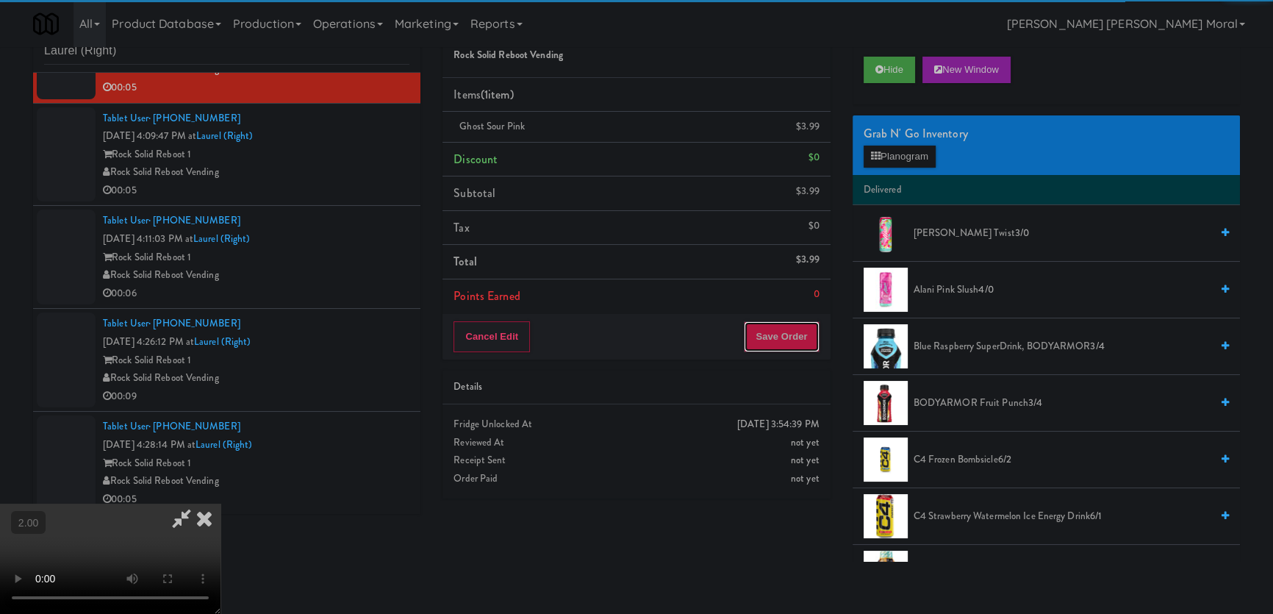
click at [792, 337] on button "Save Order" at bounding box center [781, 336] width 75 height 31
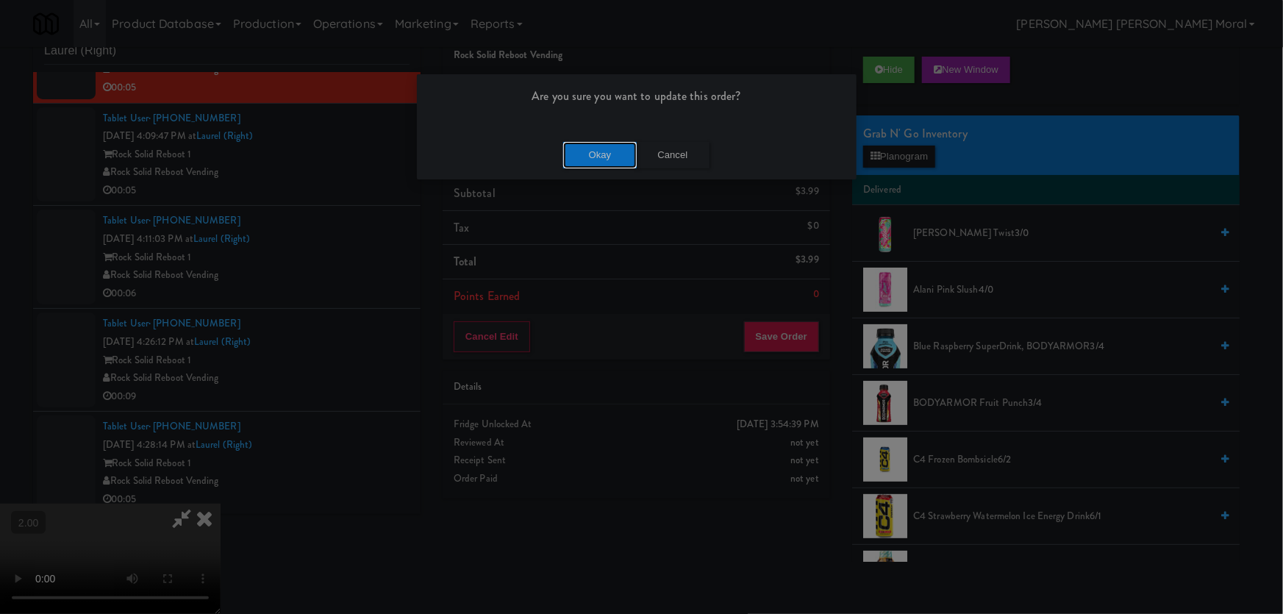
click at [601, 154] on button "Okay" at bounding box center [600, 155] width 74 height 26
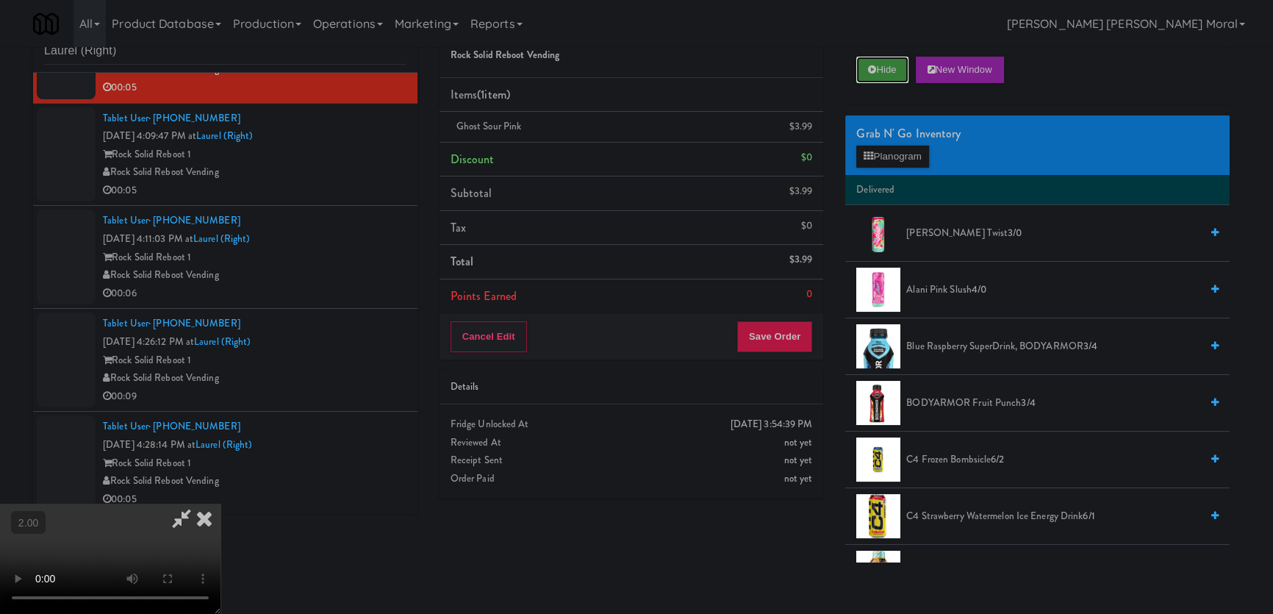
click at [900, 78] on button "Hide" at bounding box center [881, 70] width 51 height 26
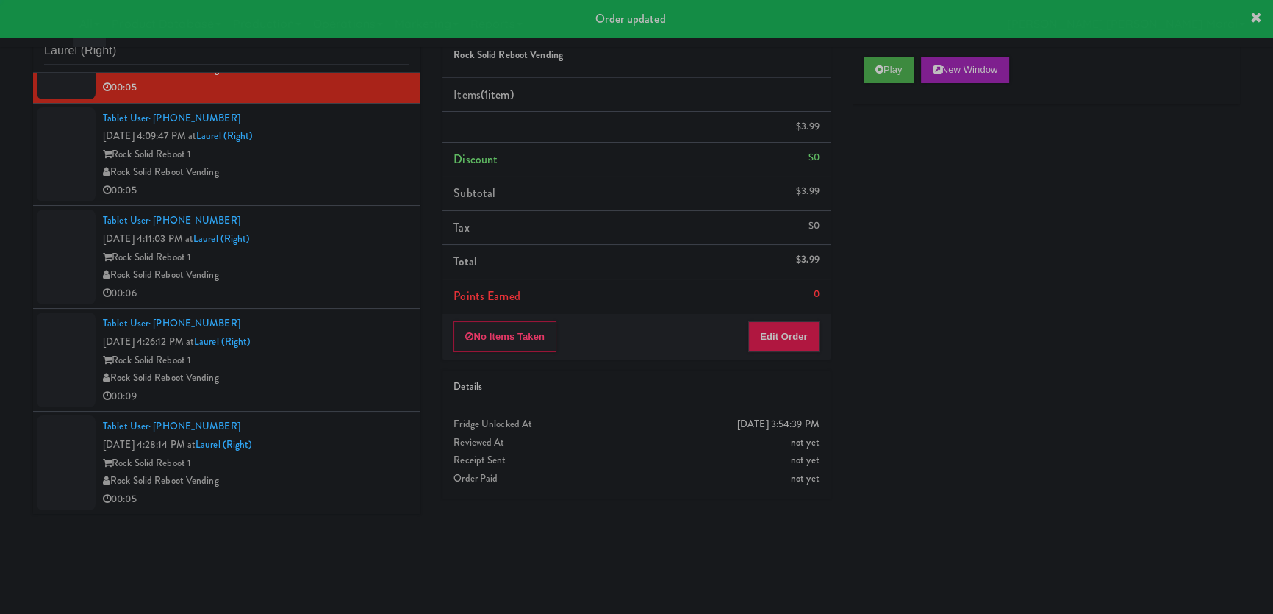
click at [362, 189] on div "00:05" at bounding box center [256, 191] width 307 height 18
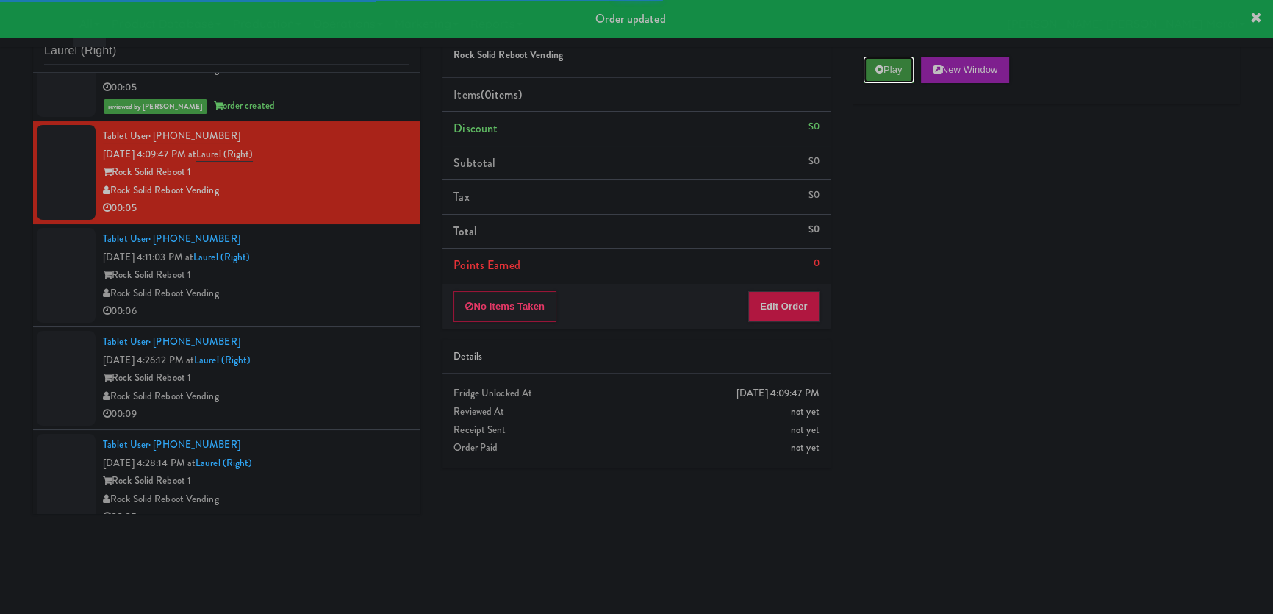
click at [913, 68] on button "Play" at bounding box center [889, 70] width 51 height 26
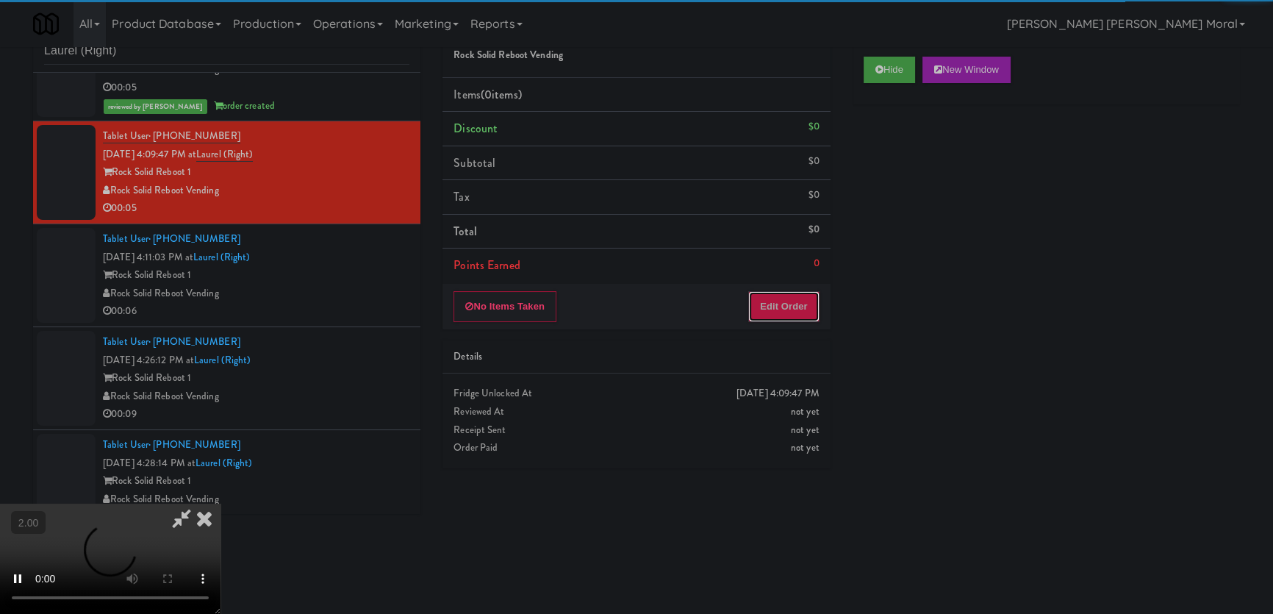
click at [770, 310] on button "Edit Order" at bounding box center [783, 306] width 71 height 31
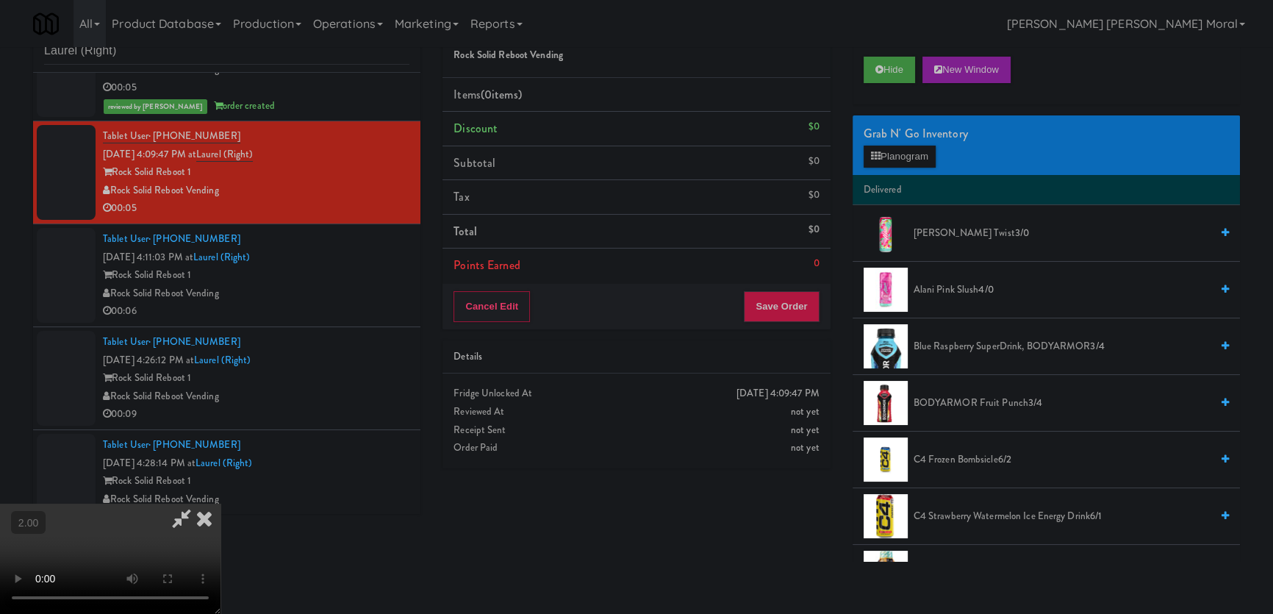
click at [221, 504] on video at bounding box center [110, 559] width 221 height 110
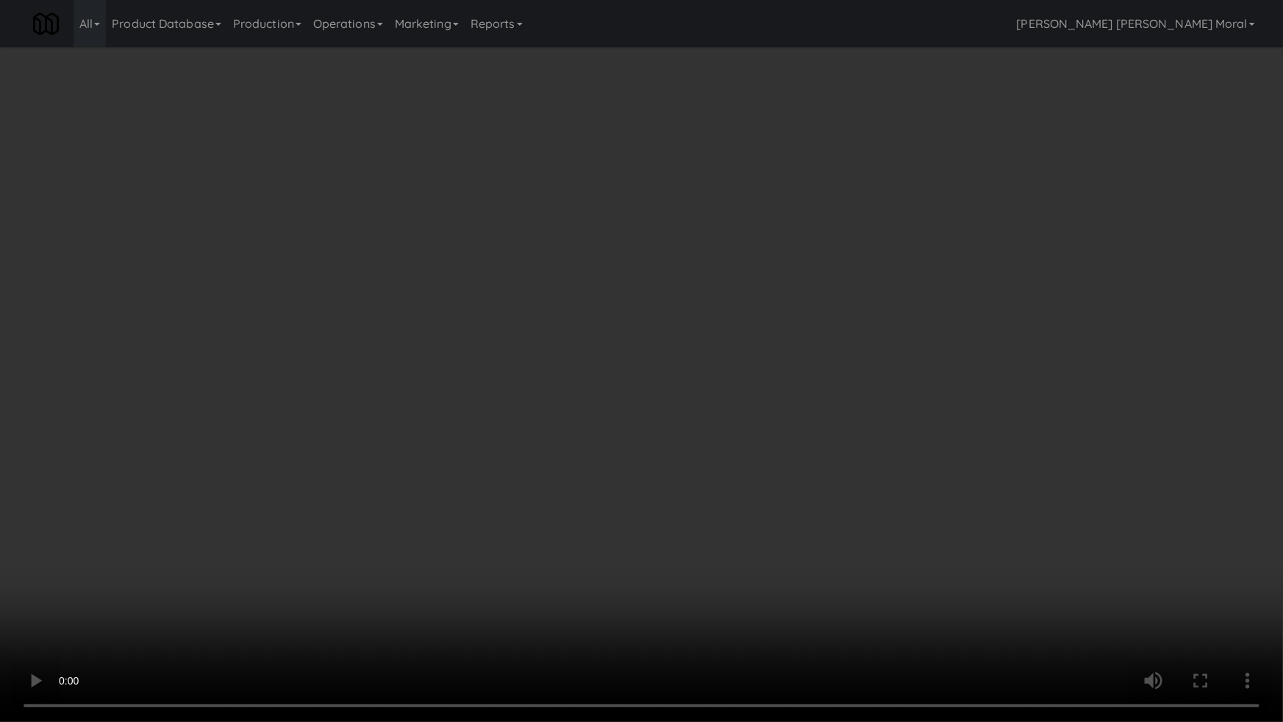
click at [681, 396] on video at bounding box center [641, 361] width 1283 height 722
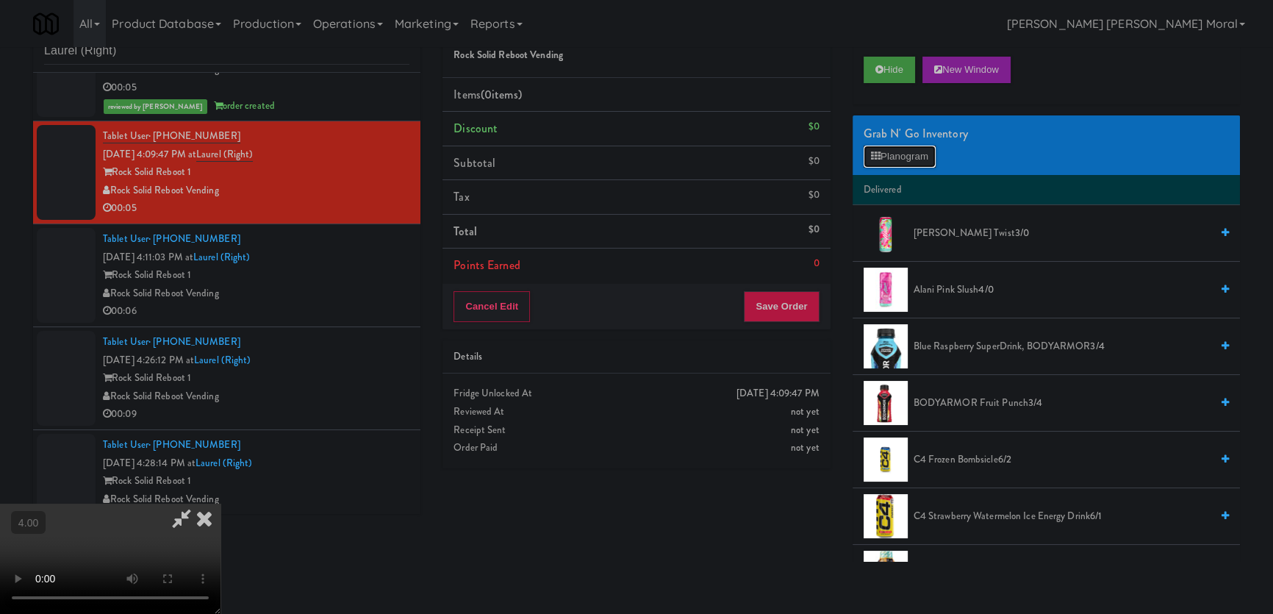
click at [888, 147] on button "Planogram" at bounding box center [900, 157] width 72 height 22
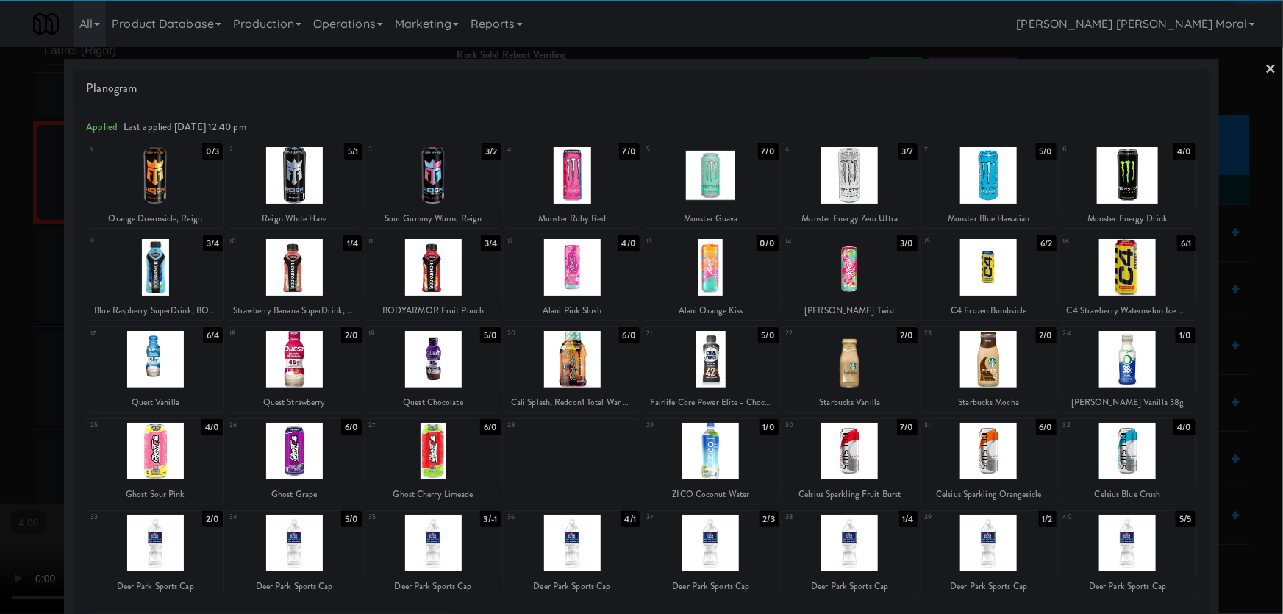
drag, startPoint x: 748, startPoint y: 547, endPoint x: 723, endPoint y: 530, distance: 29.6
click at [748, 548] on div at bounding box center [710, 543] width 135 height 57
click at [0, 112] on div at bounding box center [641, 307] width 1283 height 614
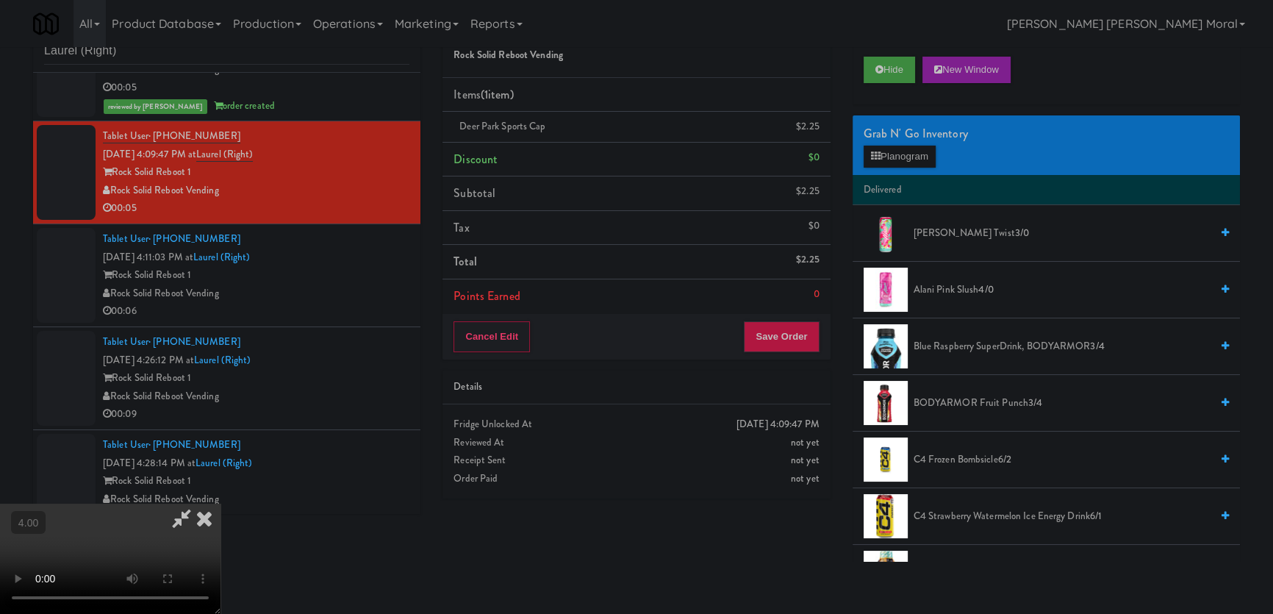
click at [822, 350] on div "Cancel Edit Save Order" at bounding box center [636, 337] width 387 height 46
click at [817, 344] on button "Save Order" at bounding box center [781, 336] width 75 height 31
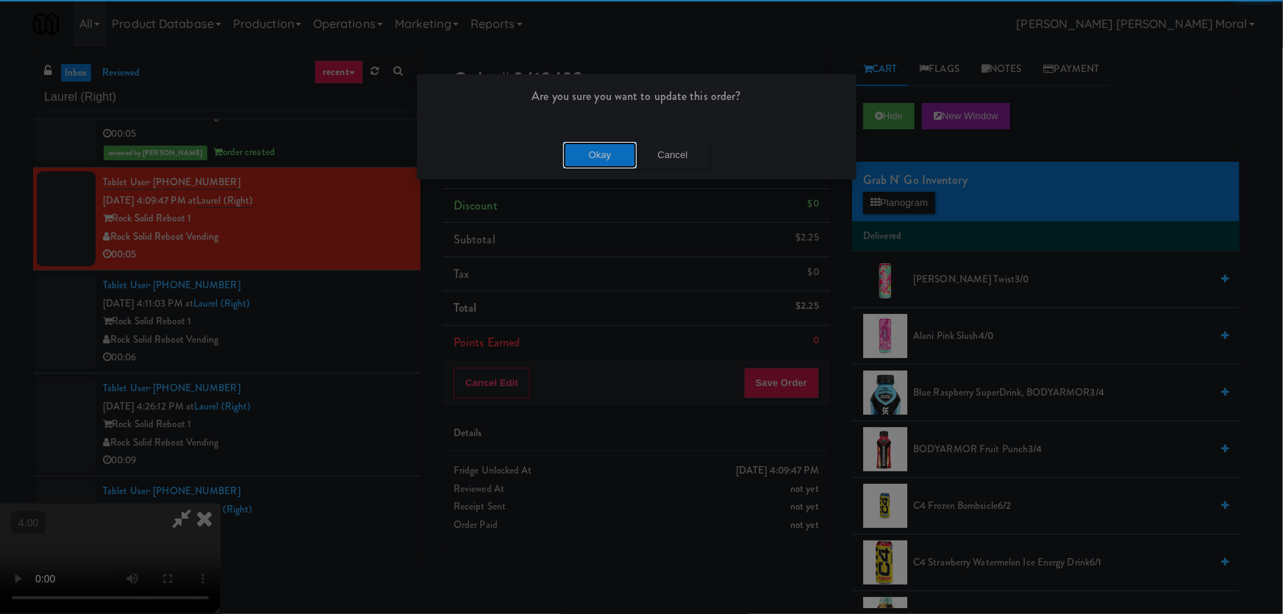
click at [599, 154] on button "Okay" at bounding box center [600, 155] width 74 height 26
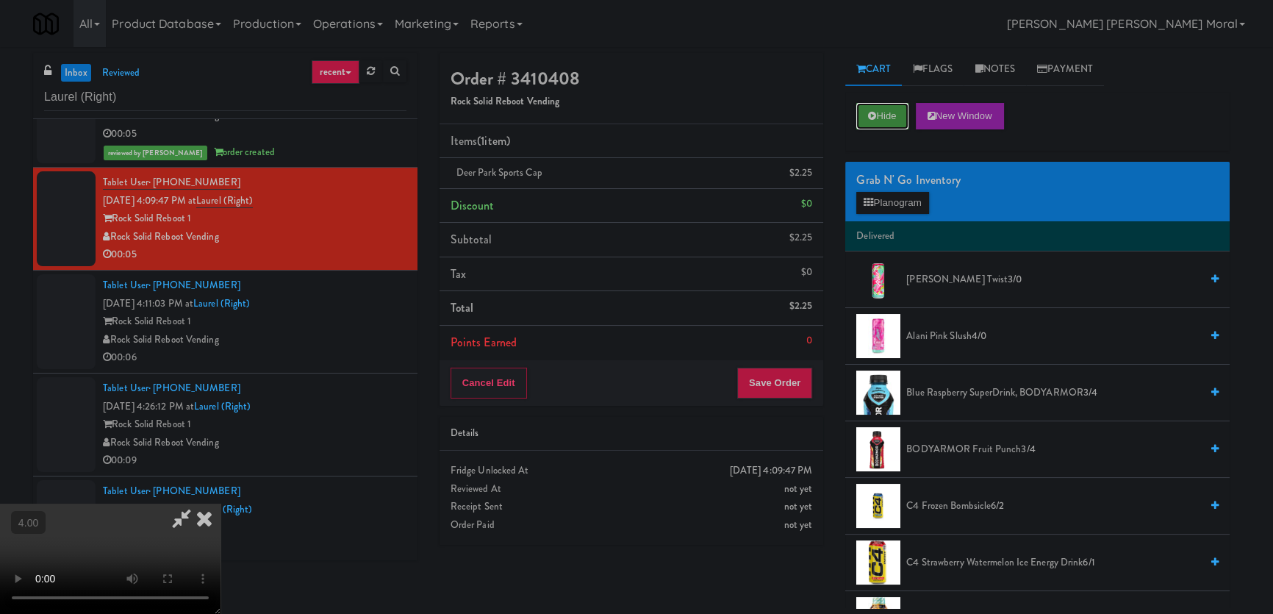
click at [905, 125] on button "Hide" at bounding box center [881, 116] width 51 height 26
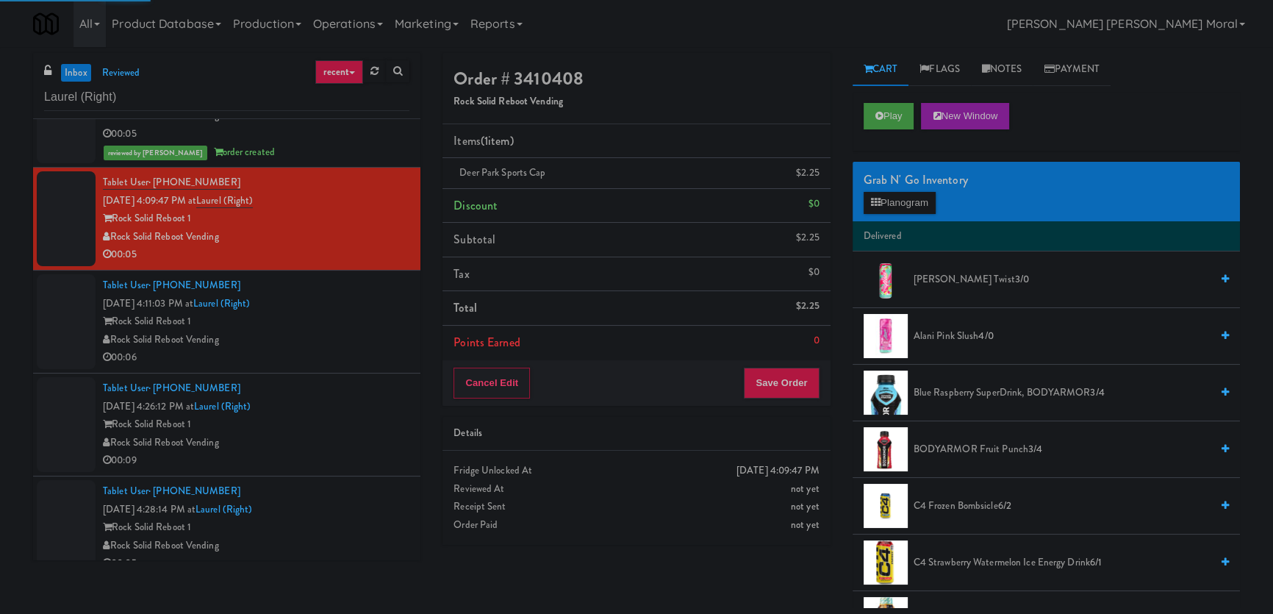
click at [386, 347] on div "Rock Solid Reboot Vending" at bounding box center [256, 340] width 307 height 18
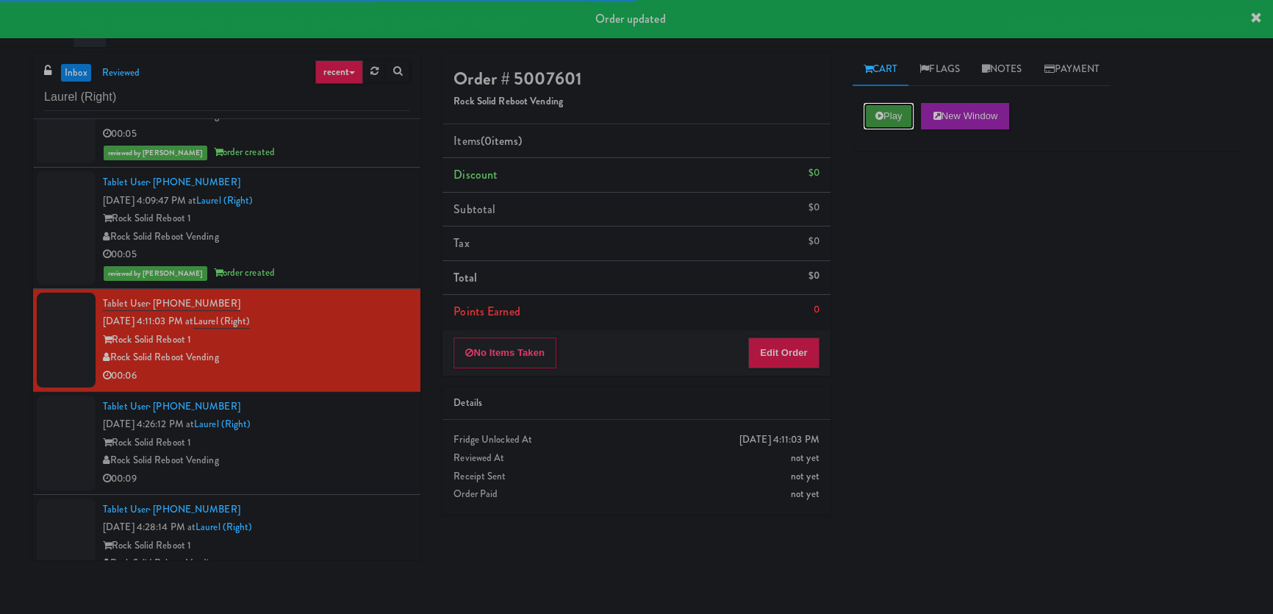
click at [865, 118] on button "Play" at bounding box center [889, 116] width 51 height 26
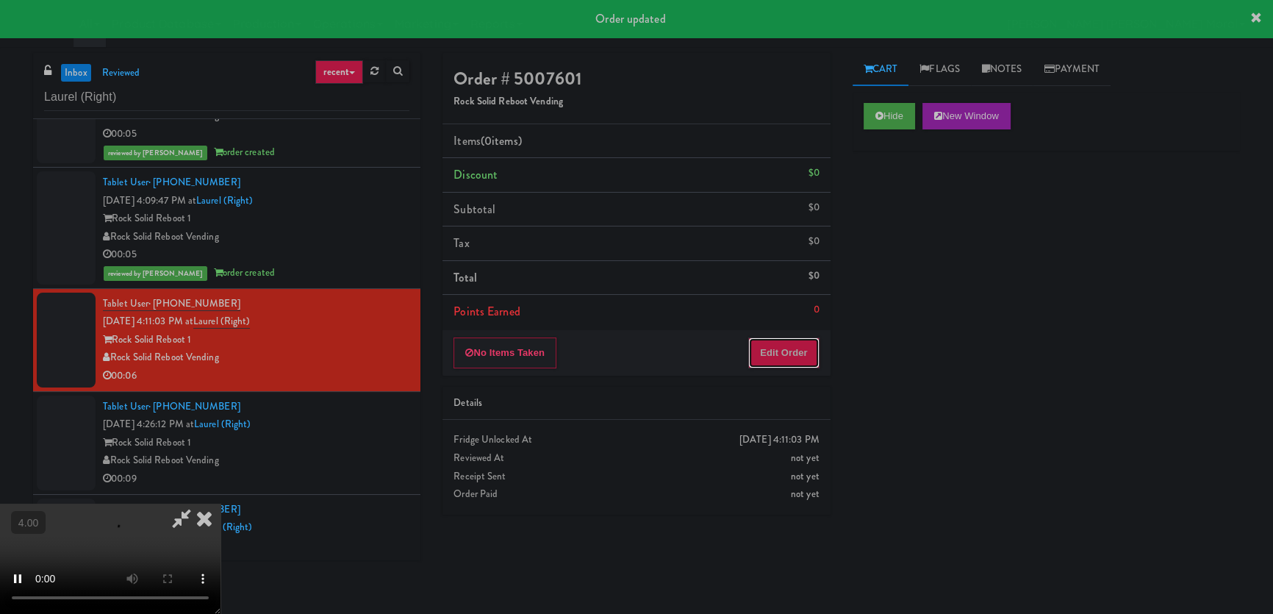
click at [781, 345] on button "Edit Order" at bounding box center [783, 352] width 71 height 31
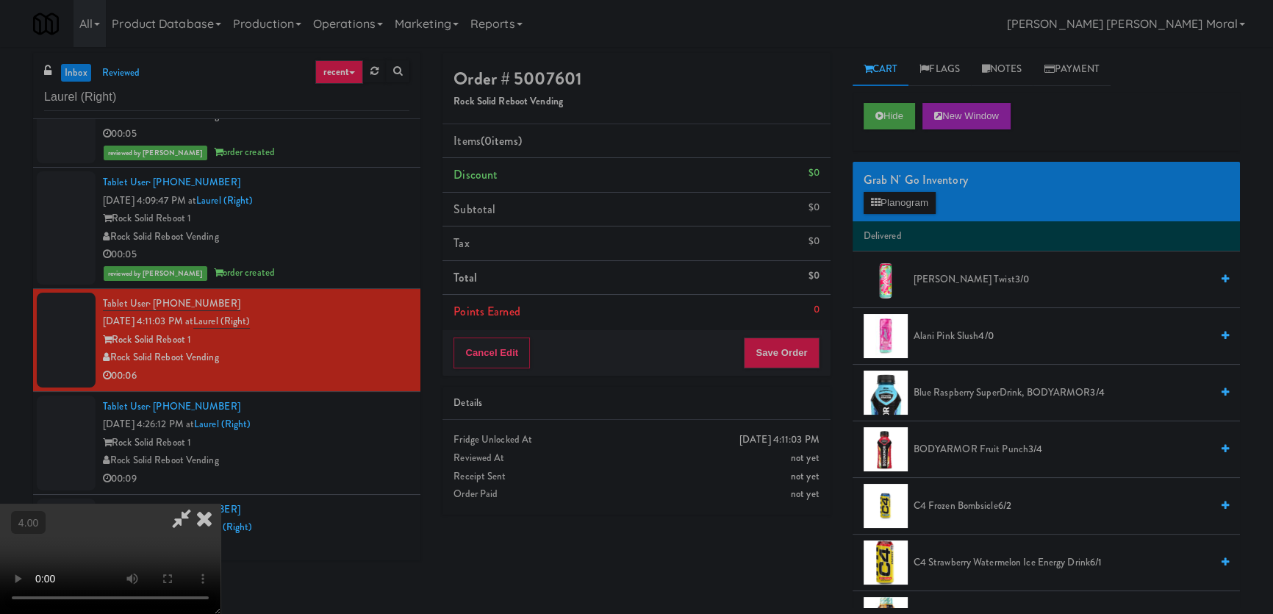
click at [221, 504] on video at bounding box center [110, 559] width 221 height 110
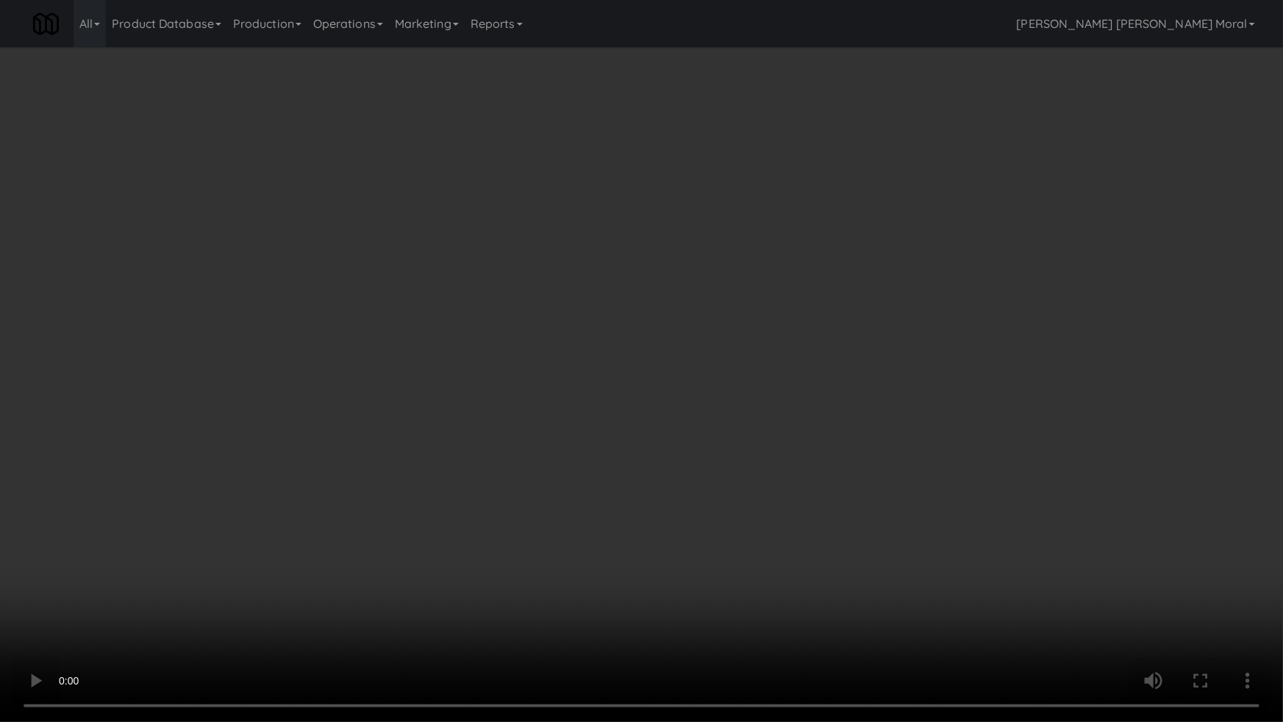
click at [670, 431] on video at bounding box center [641, 361] width 1283 height 722
drag, startPoint x: 670, startPoint y: 431, endPoint x: 755, endPoint y: 290, distance: 165.5
click at [673, 429] on video at bounding box center [641, 361] width 1283 height 722
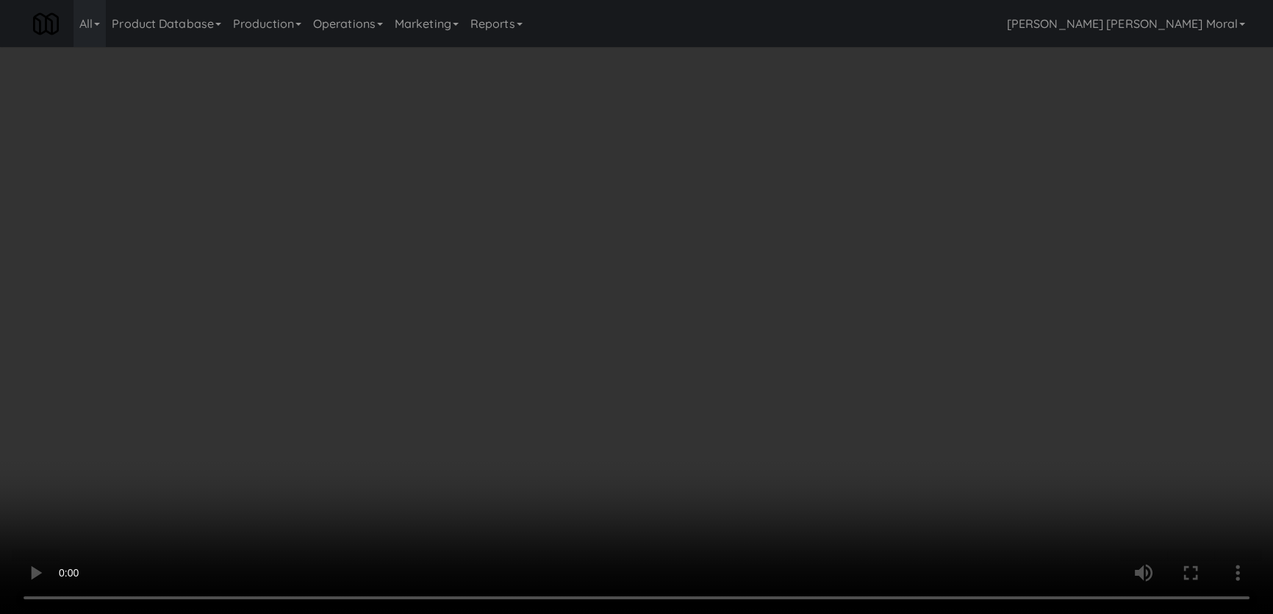
drag, startPoint x: 932, startPoint y: 191, endPoint x: 925, endPoint y: 197, distance: 9.4
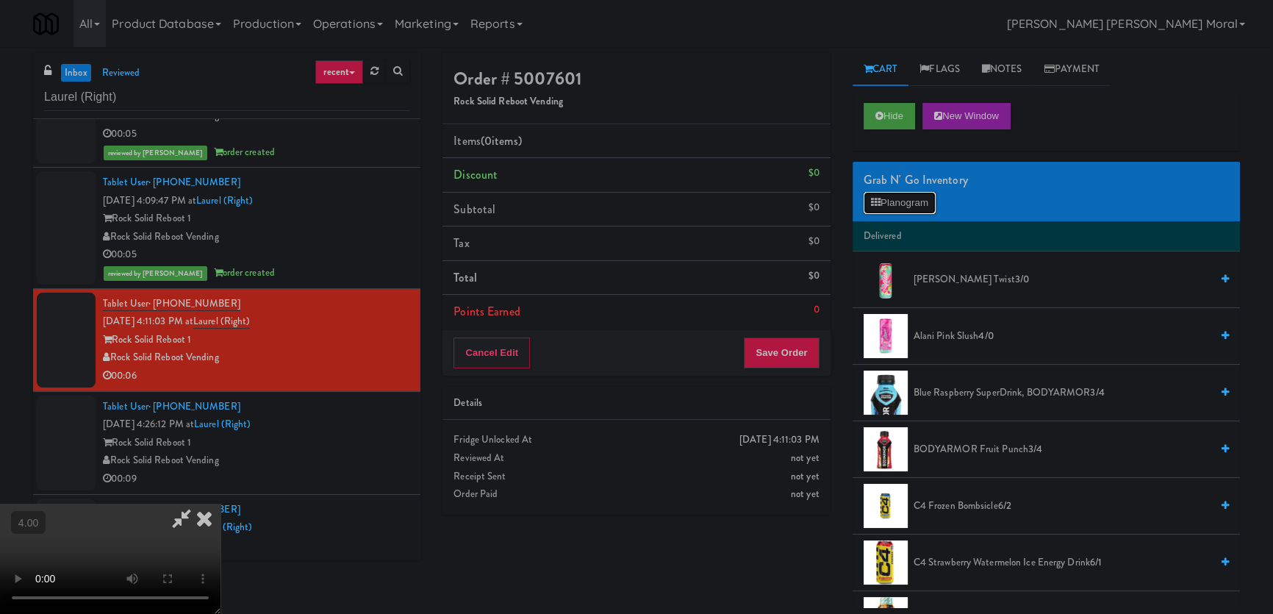
click at [931, 193] on button "Planogram" at bounding box center [900, 203] width 72 height 22
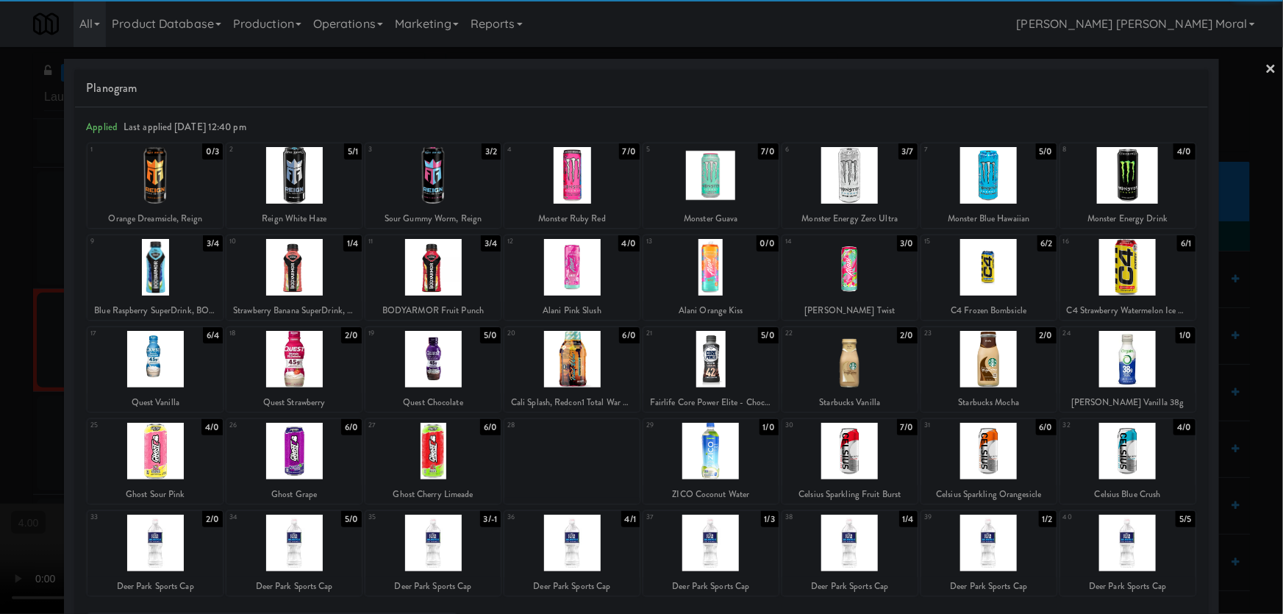
click at [861, 266] on div at bounding box center [849, 267] width 135 height 57
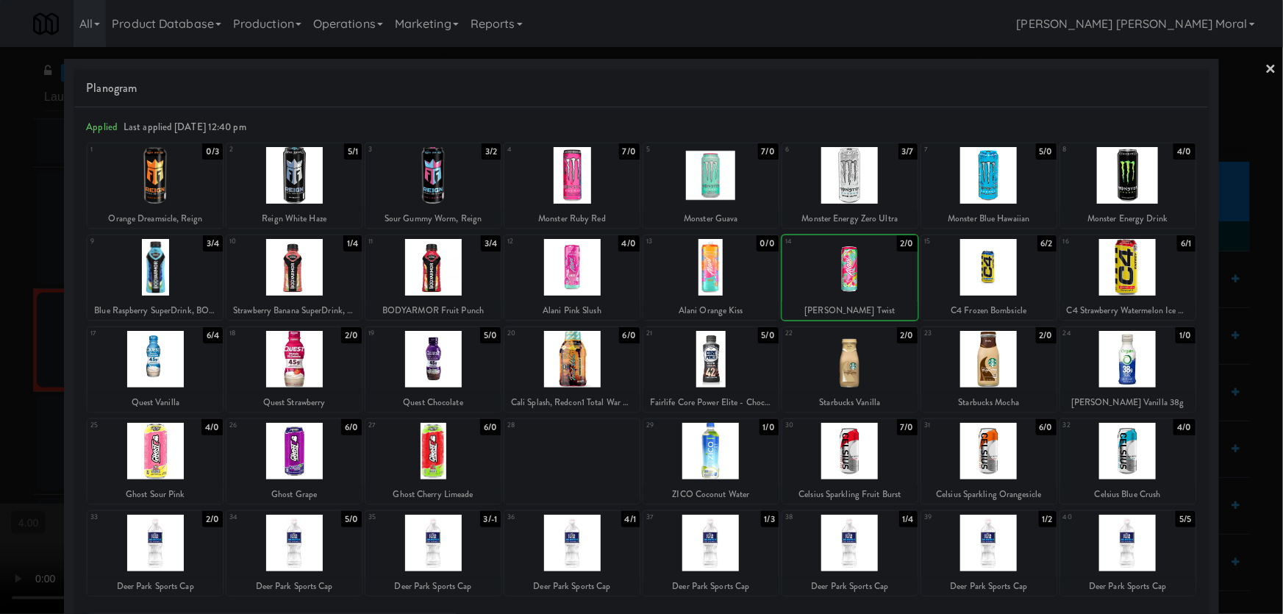
click at [0, 149] on div at bounding box center [641, 307] width 1283 height 614
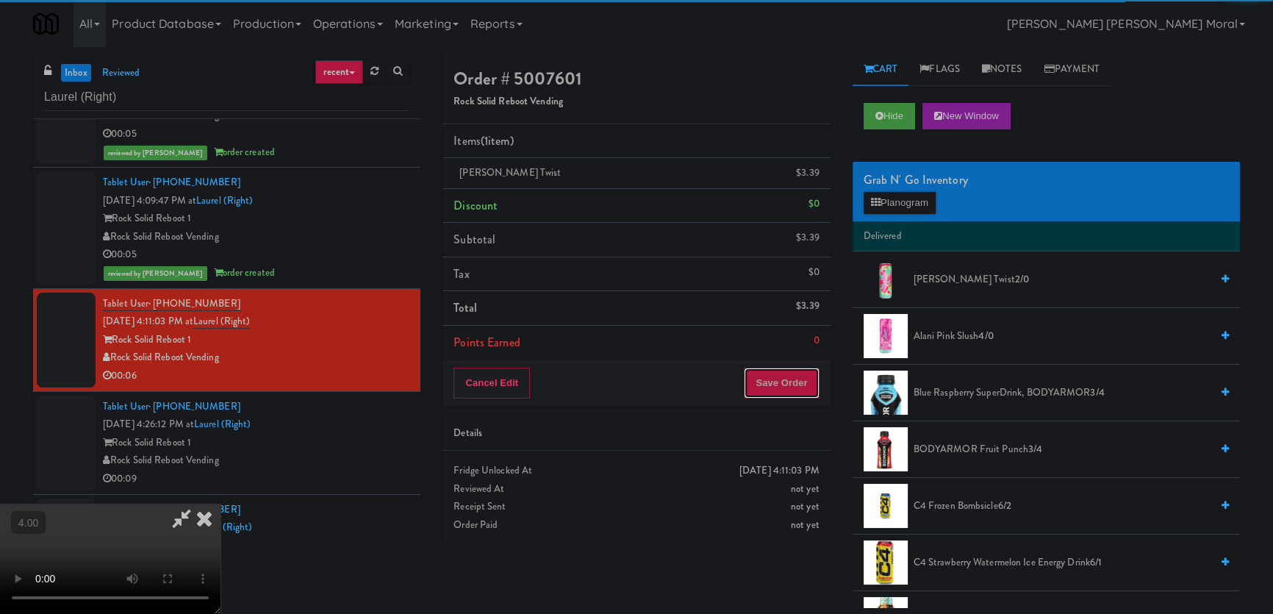
click at [778, 387] on button "Save Order" at bounding box center [781, 383] width 75 height 31
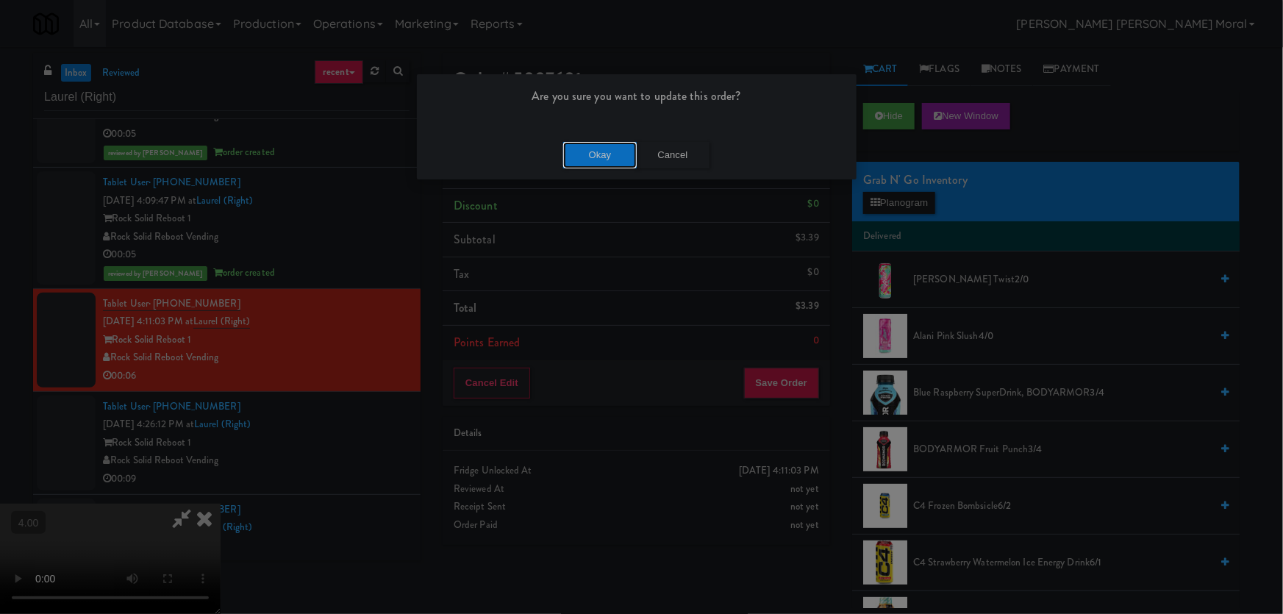
click at [615, 162] on button "Okay" at bounding box center [600, 155] width 74 height 26
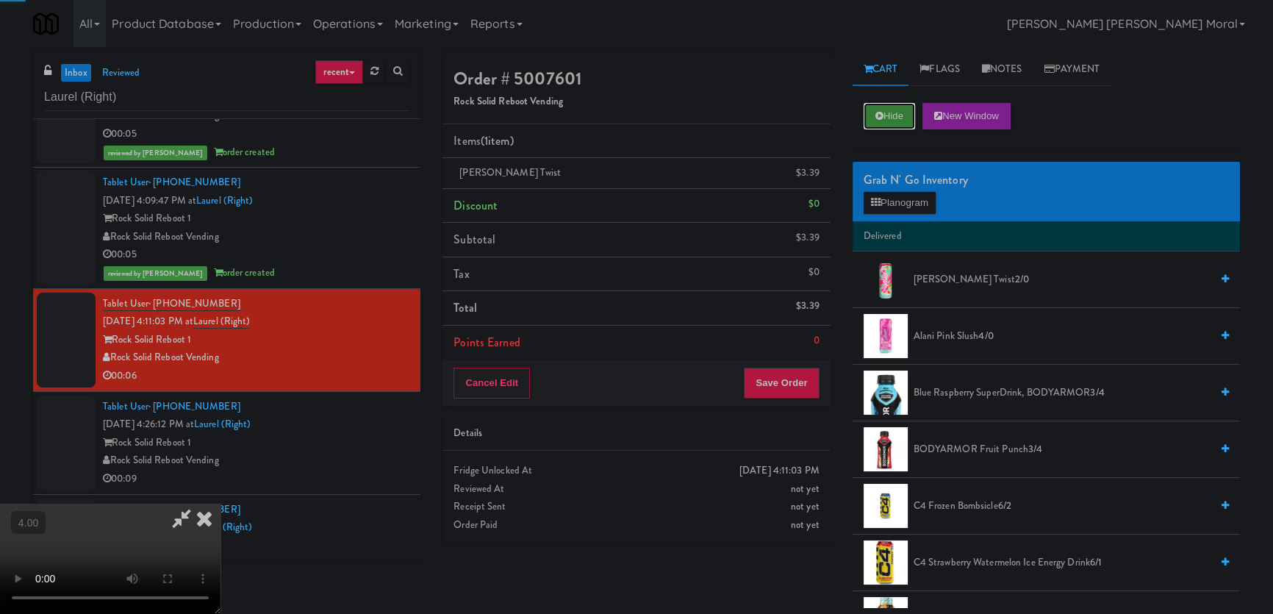
click at [877, 118] on icon at bounding box center [879, 116] width 8 height 10
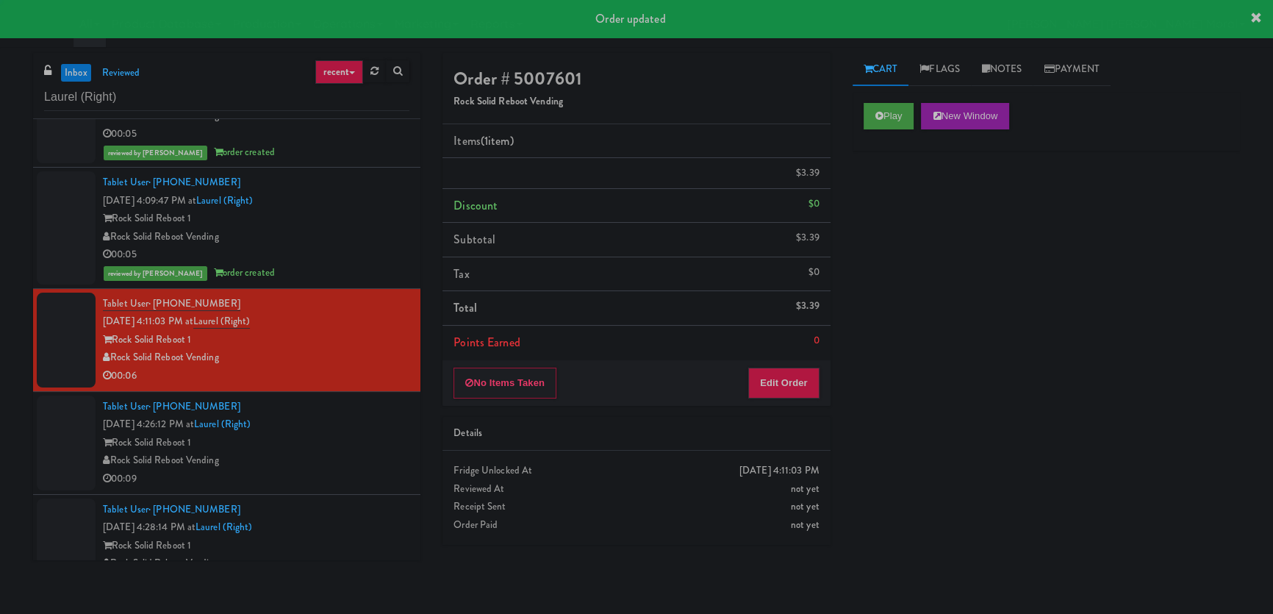
click at [340, 445] on div "Rock Solid Reboot 1" at bounding box center [256, 443] width 307 height 18
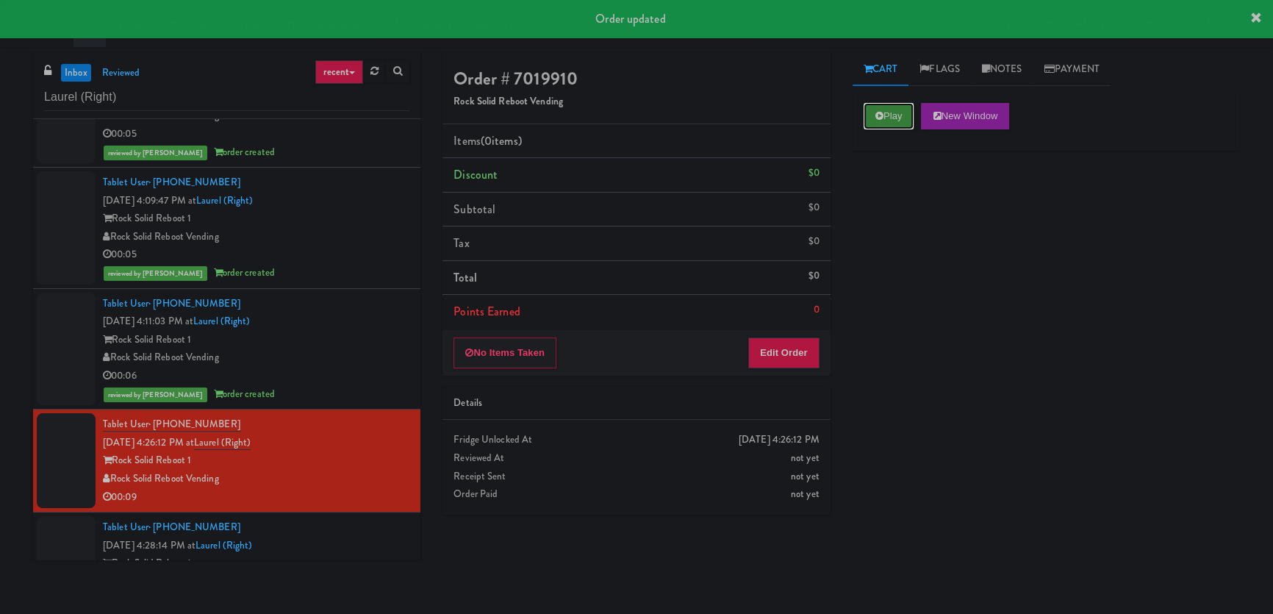
click at [913, 118] on button "Play" at bounding box center [889, 116] width 51 height 26
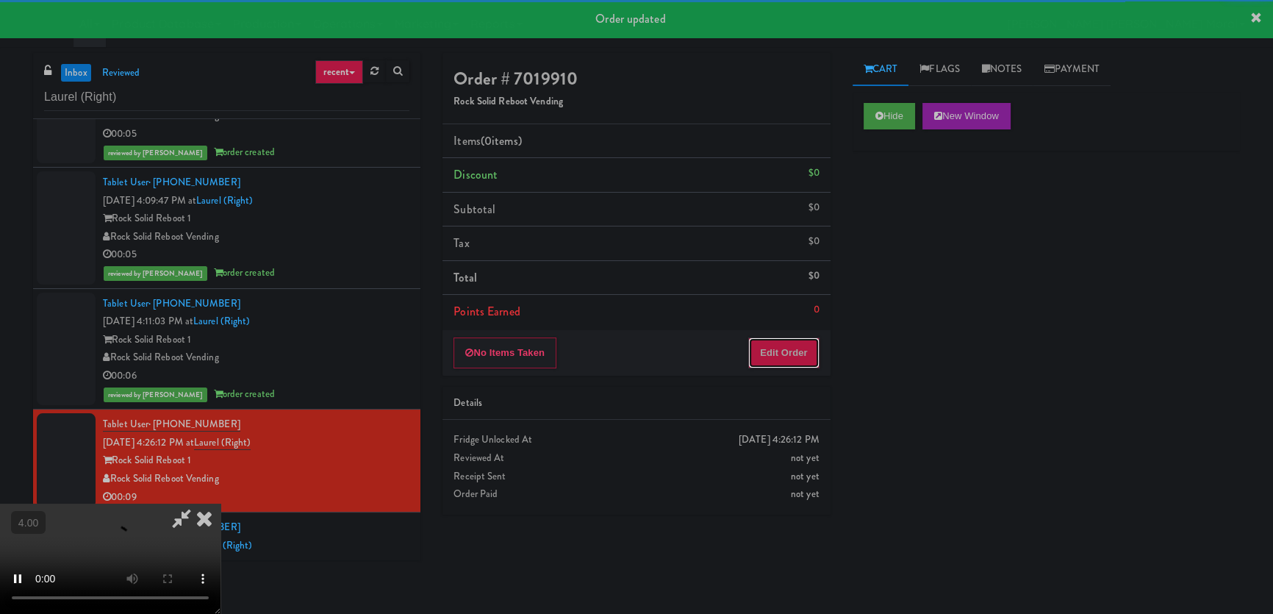
click at [792, 354] on button "Edit Order" at bounding box center [783, 352] width 71 height 31
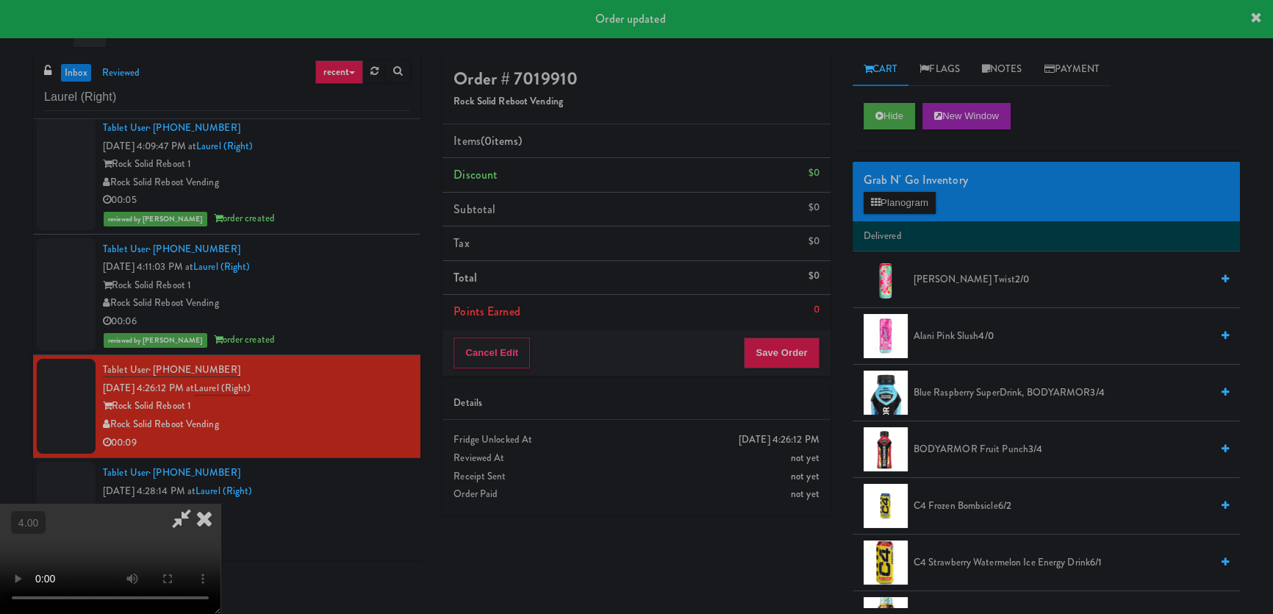
scroll to position [46, 0]
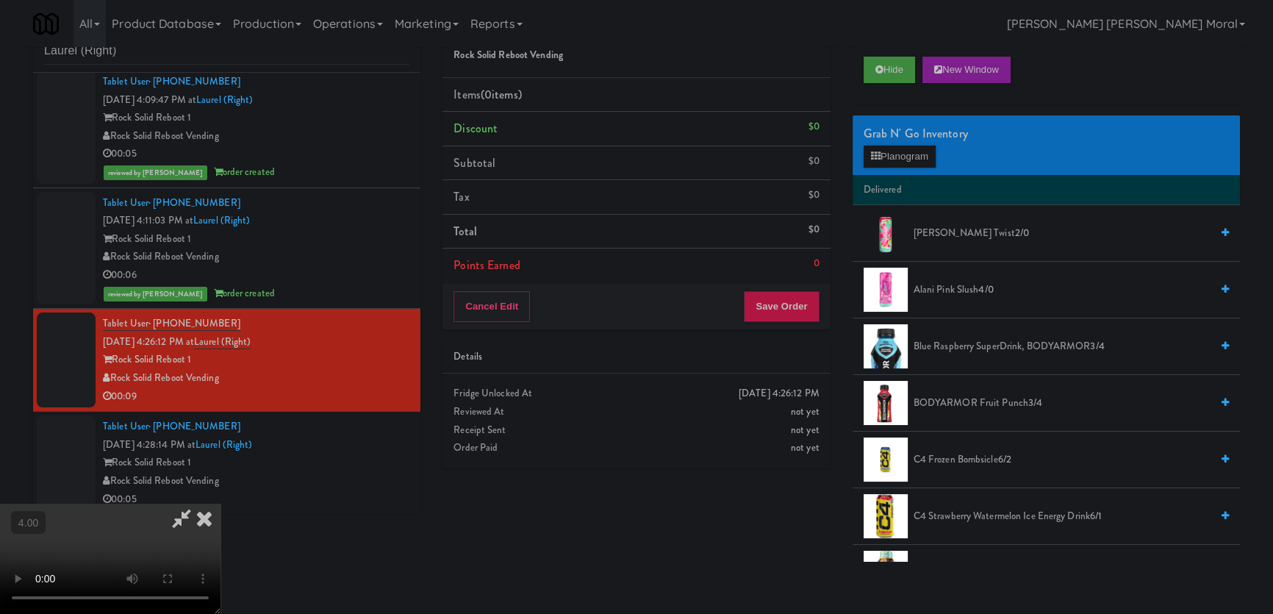
click at [160, 504] on video at bounding box center [110, 559] width 221 height 110
drag, startPoint x: 160, startPoint y: 458, endPoint x: 202, endPoint y: 525, distance: 78.9
click at [161, 504] on video at bounding box center [110, 559] width 221 height 110
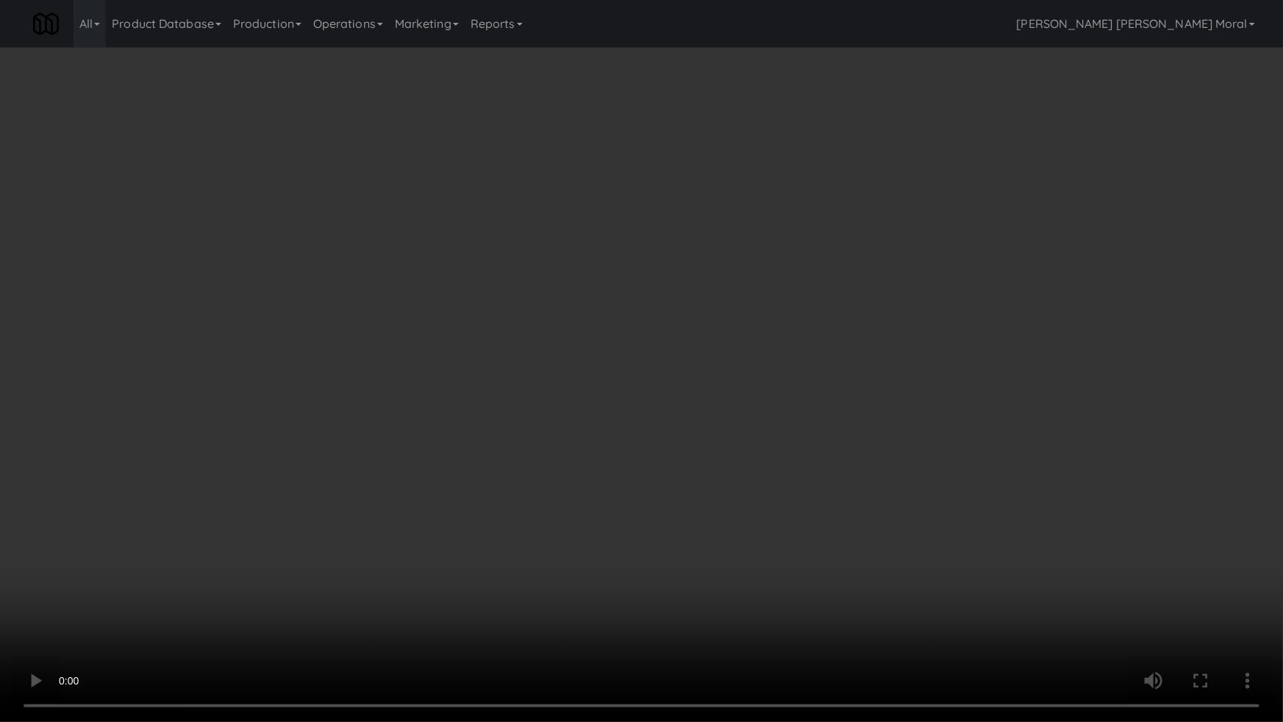
click at [594, 474] on video at bounding box center [641, 361] width 1283 height 722
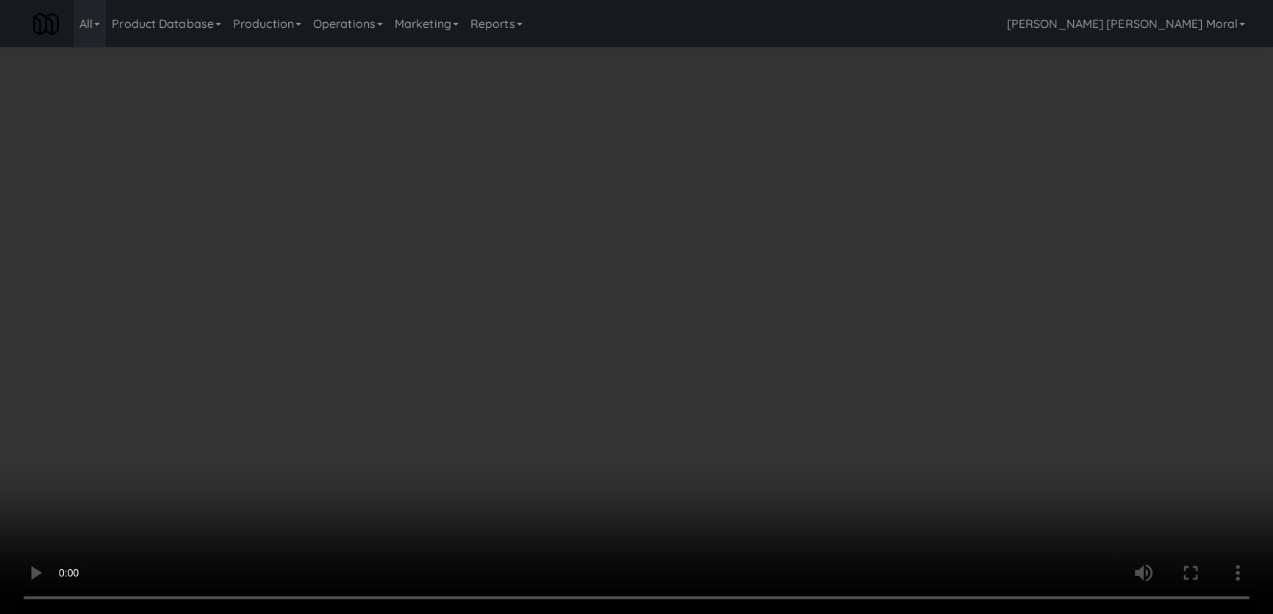
click at [900, 155] on button "Planogram" at bounding box center [900, 157] width 72 height 22
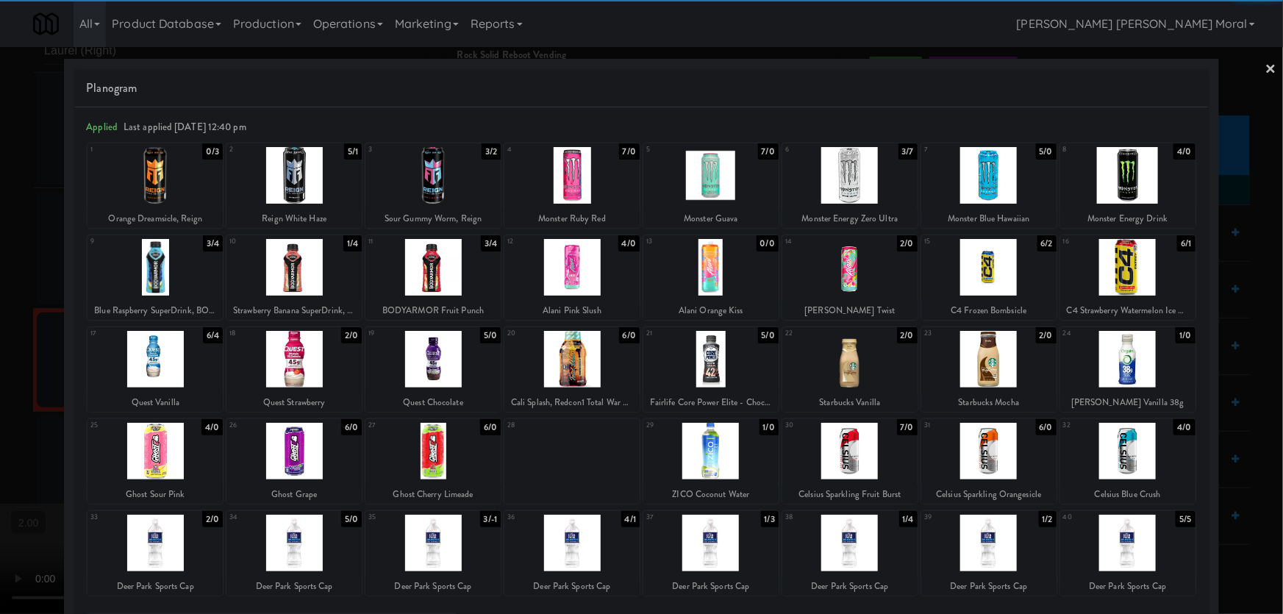
click at [999, 272] on div at bounding box center [988, 267] width 135 height 57
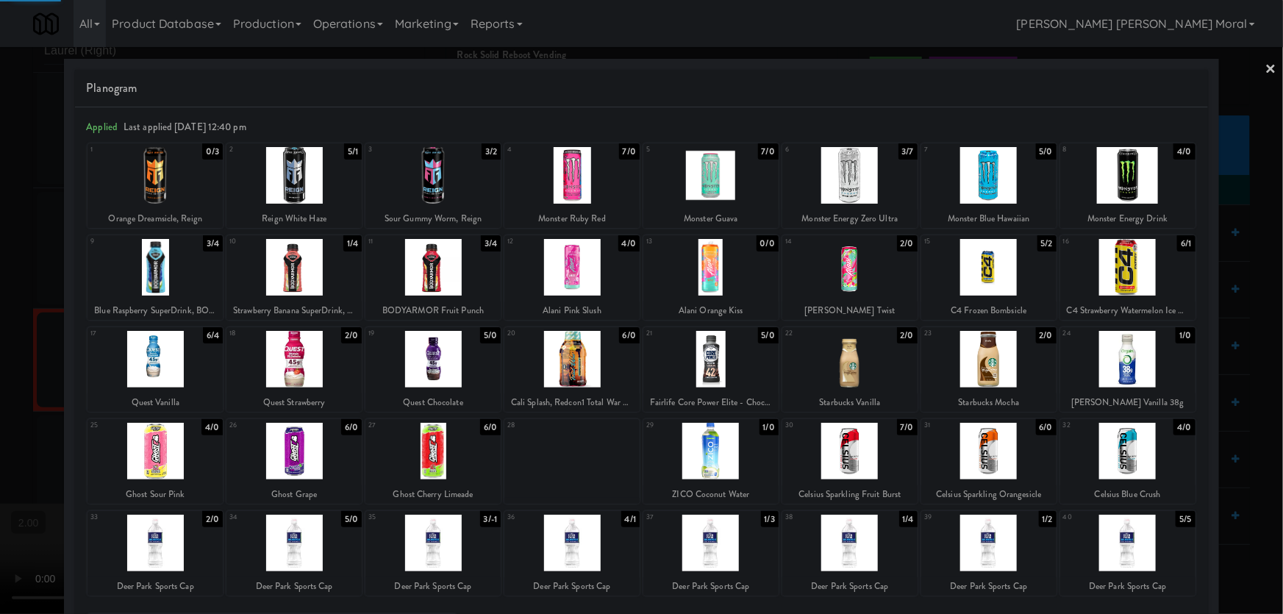
click at [0, 245] on div at bounding box center [641, 307] width 1283 height 614
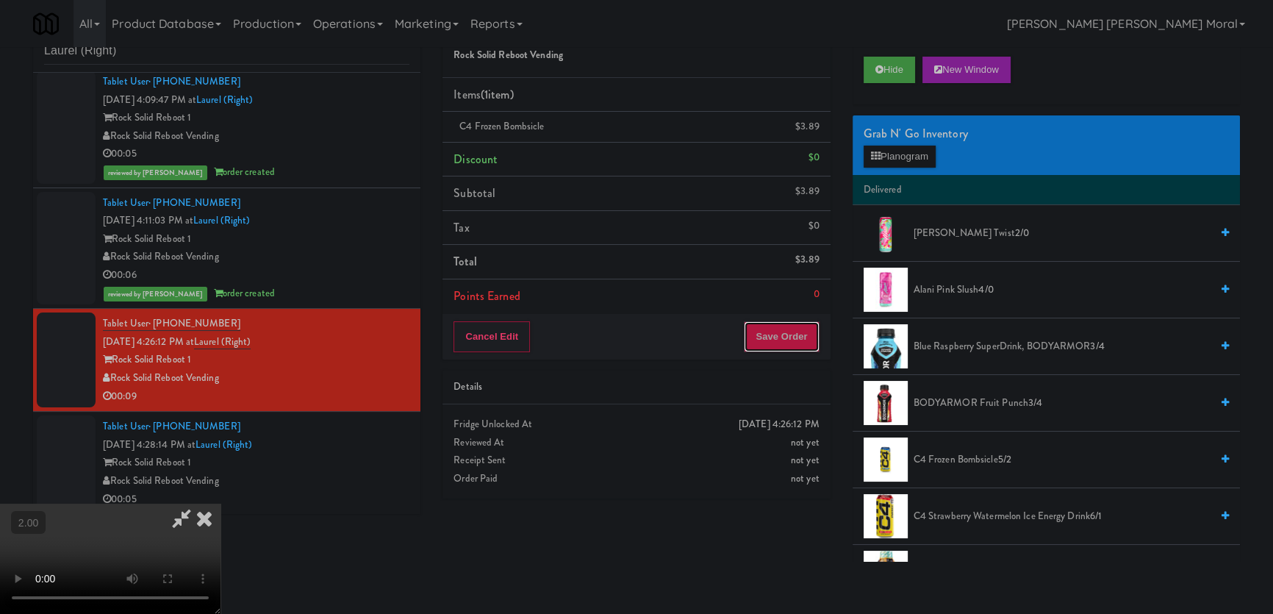
click at [791, 343] on button "Save Order" at bounding box center [781, 336] width 75 height 31
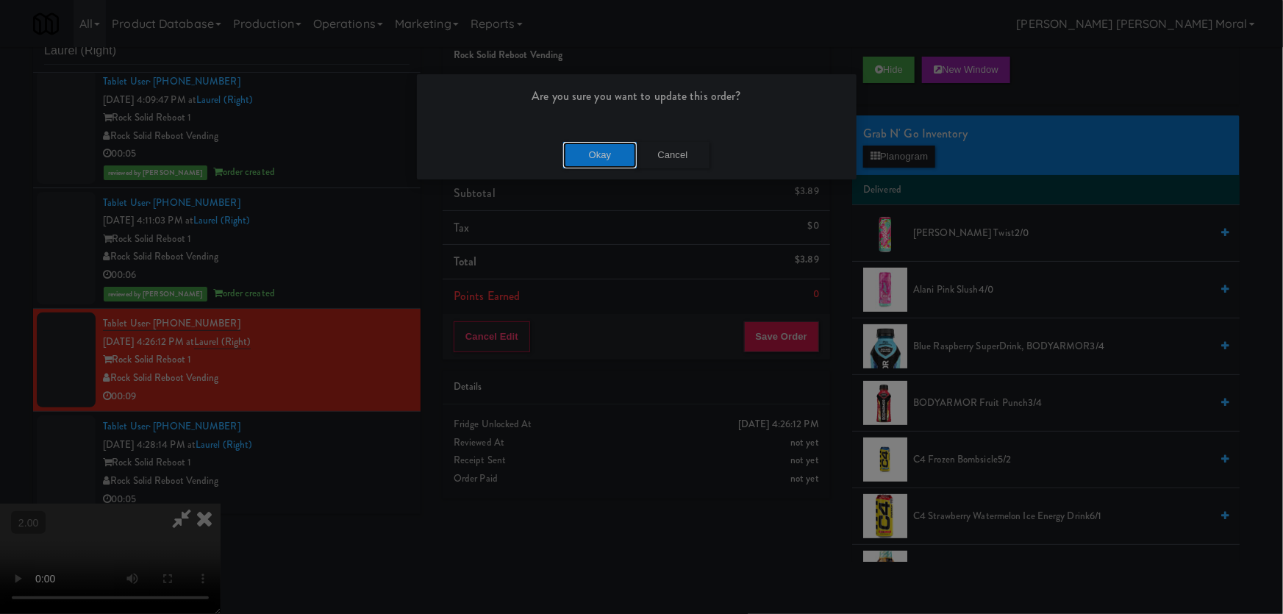
click at [610, 154] on button "Okay" at bounding box center [600, 155] width 74 height 26
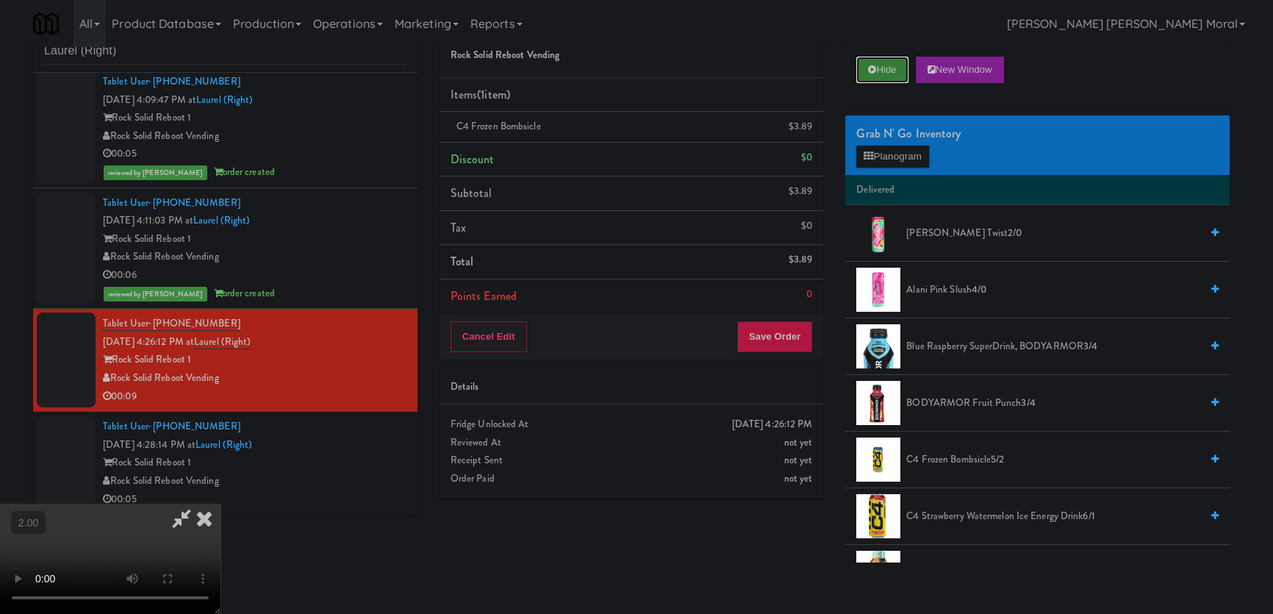
click at [898, 72] on button "Hide" at bounding box center [881, 70] width 51 height 26
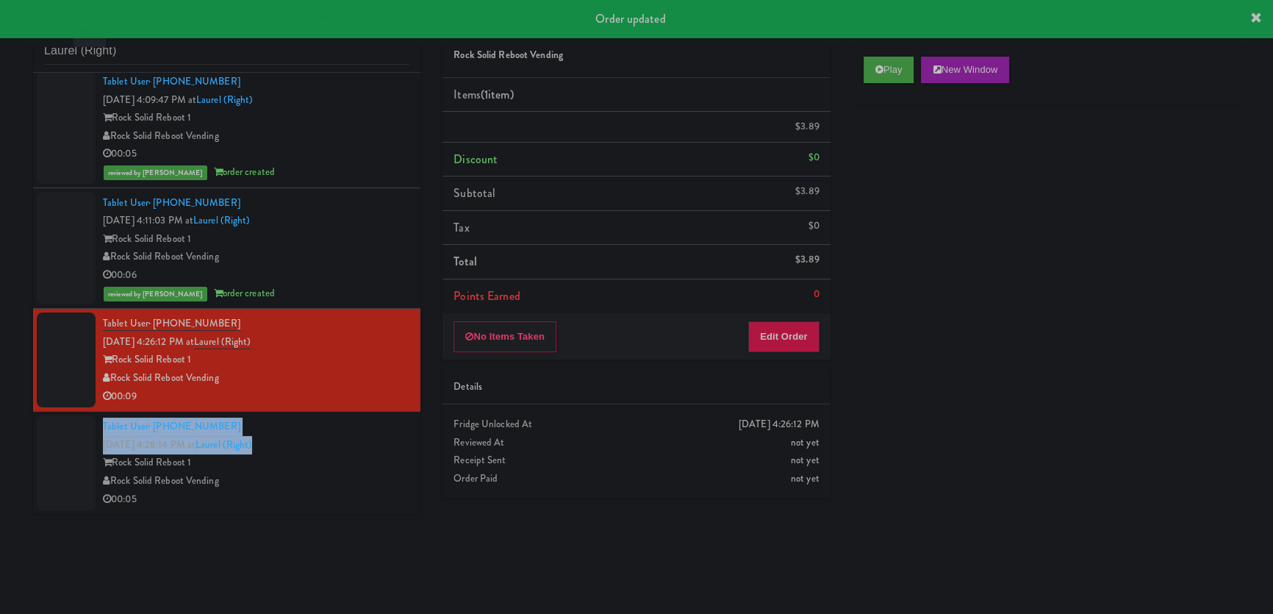
click at [351, 438] on div "Tablet User · (301) 252-8158 [DATE] 4:28:14 PM at [GEOGRAPHIC_DATA] (Right) Roc…" at bounding box center [256, 463] width 307 height 90
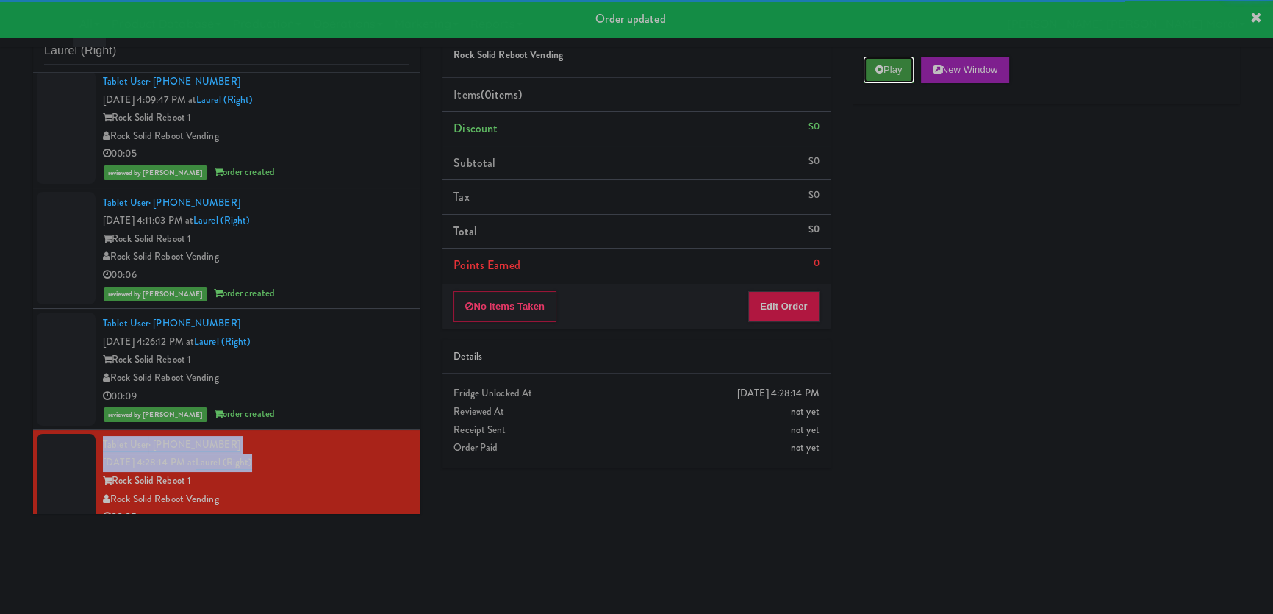
click at [876, 62] on button "Play" at bounding box center [889, 70] width 51 height 26
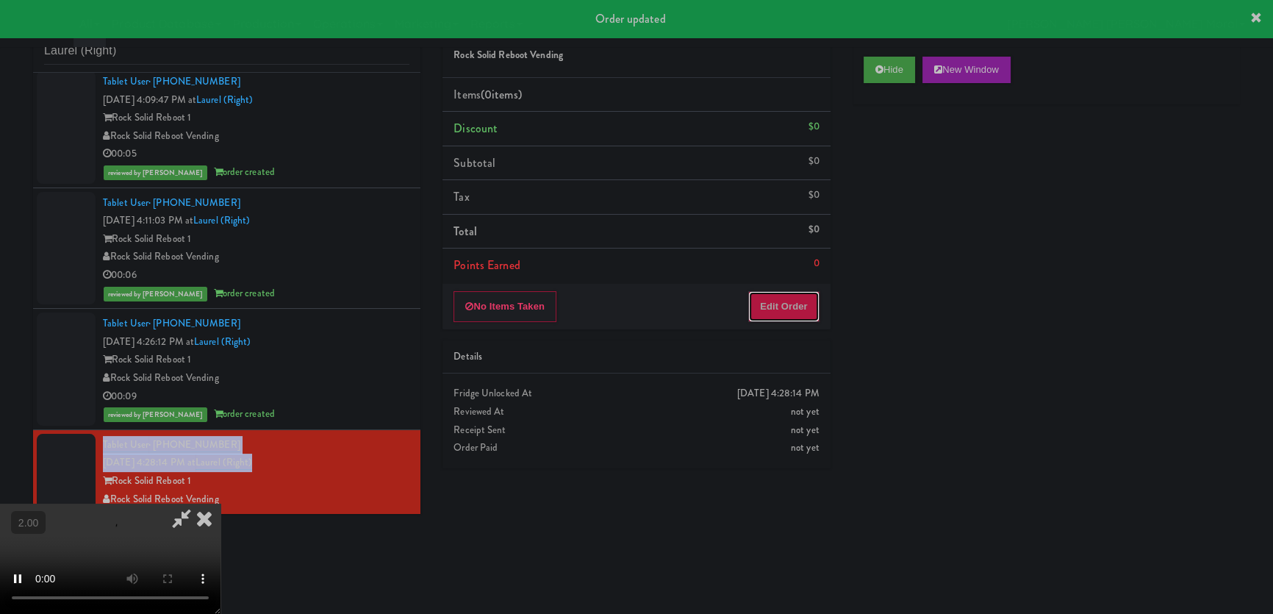
click at [769, 297] on button "Edit Order" at bounding box center [783, 306] width 71 height 31
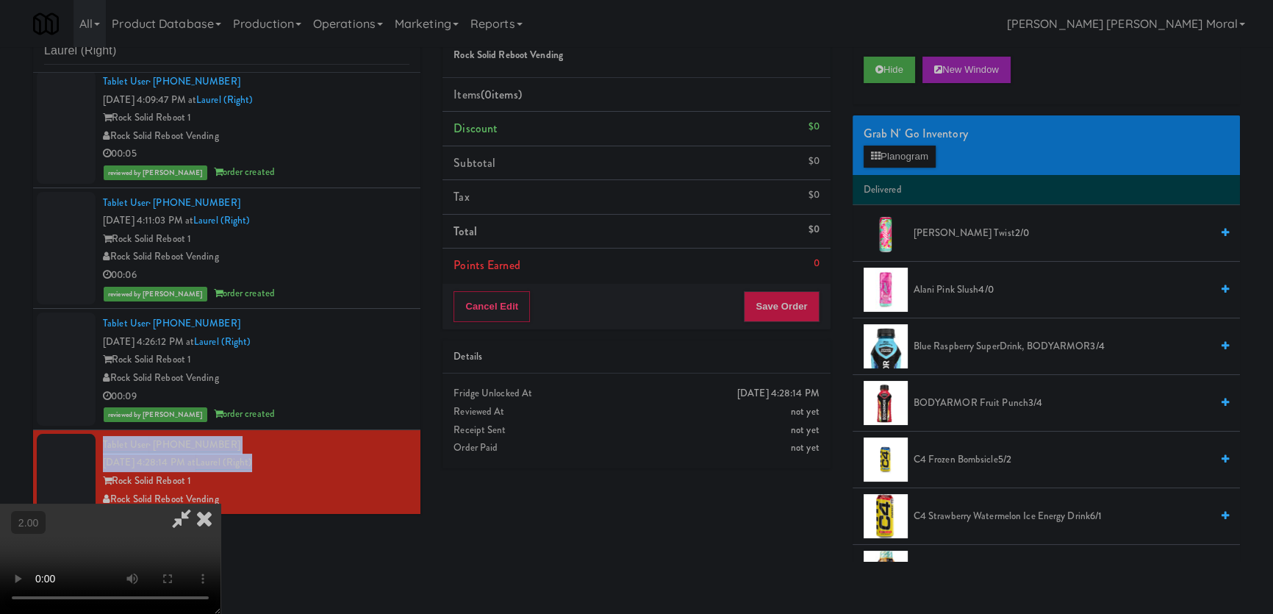
click at [221, 504] on video at bounding box center [110, 559] width 221 height 110
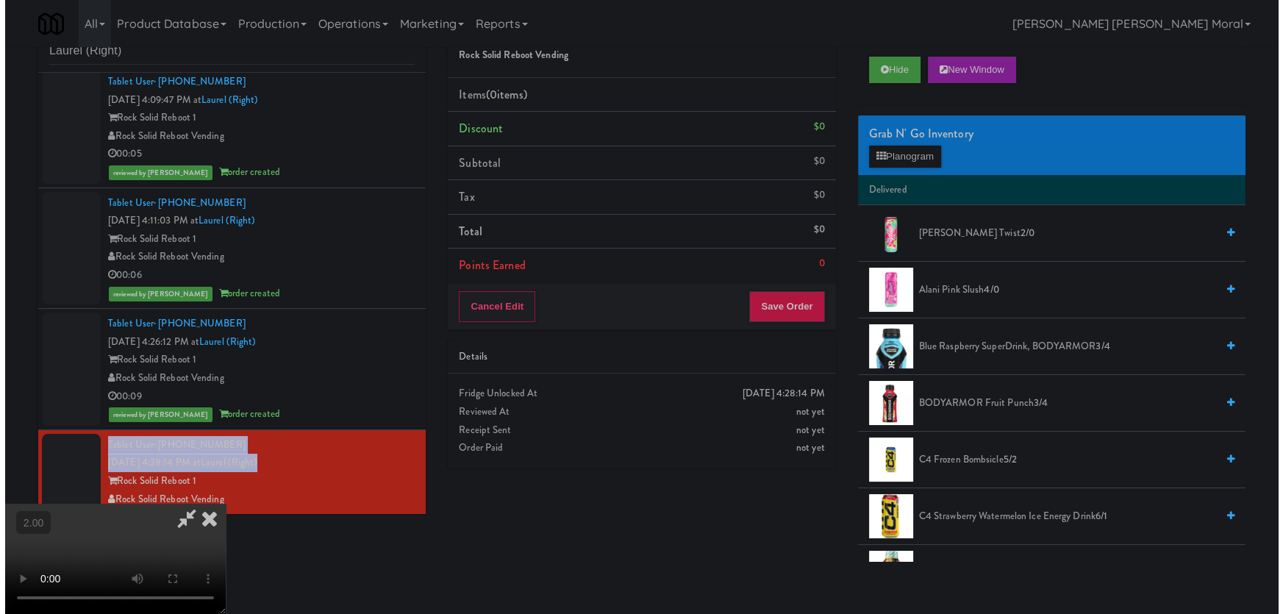
scroll to position [30, 0]
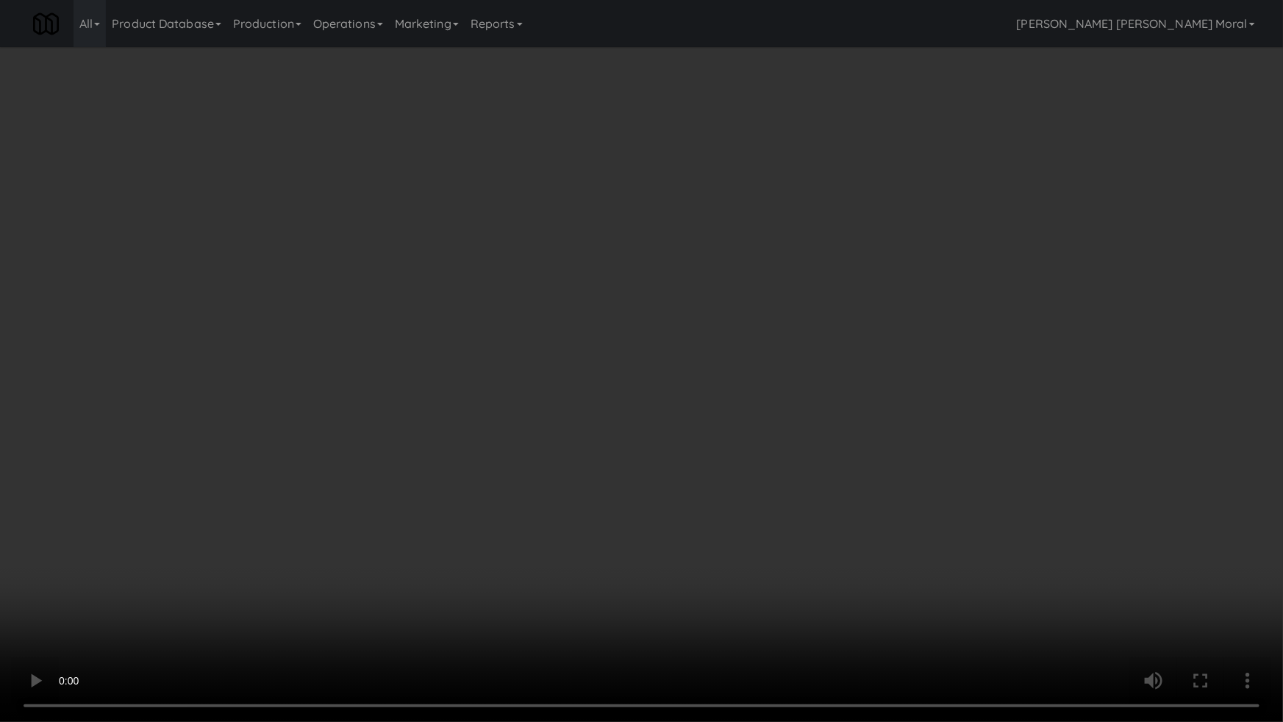
click at [480, 463] on video at bounding box center [641, 361] width 1283 height 722
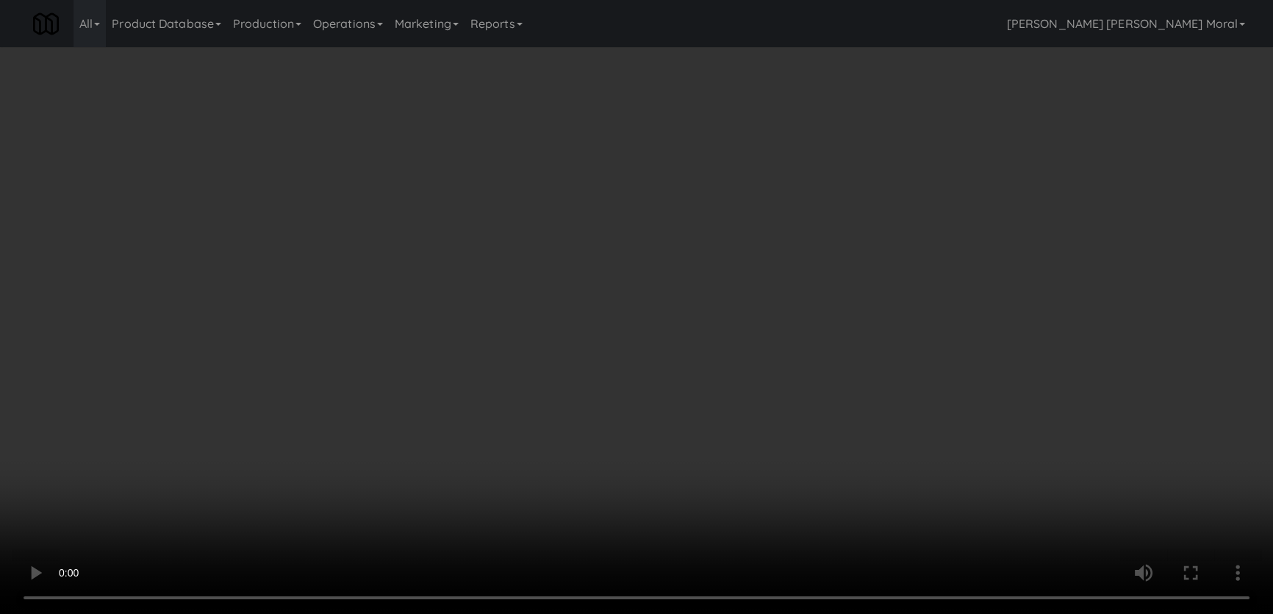
click at [881, 154] on button "Planogram" at bounding box center [900, 157] width 72 height 22
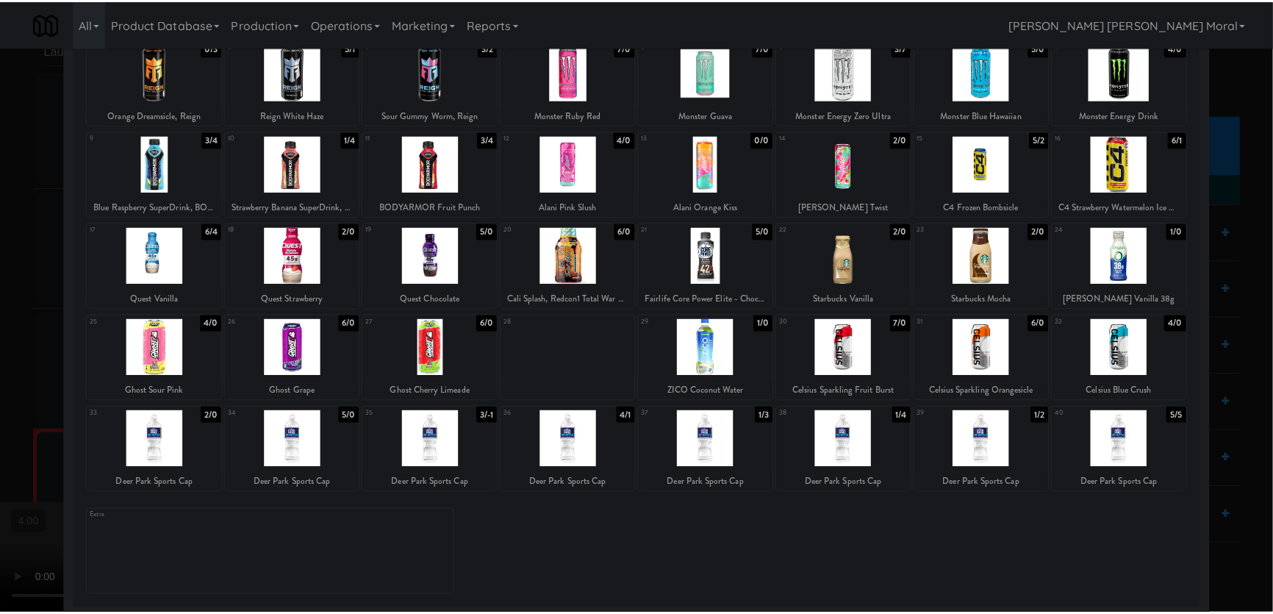
scroll to position [107, 0]
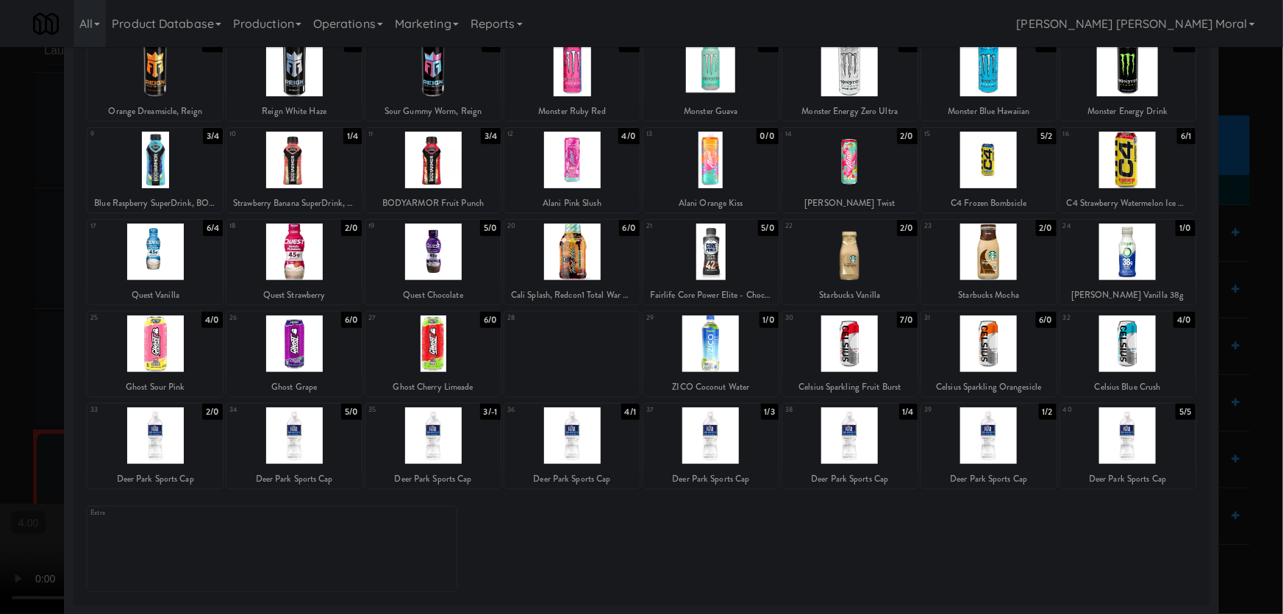
click at [845, 353] on div at bounding box center [849, 343] width 135 height 57
click at [0, 309] on div at bounding box center [641, 307] width 1283 height 614
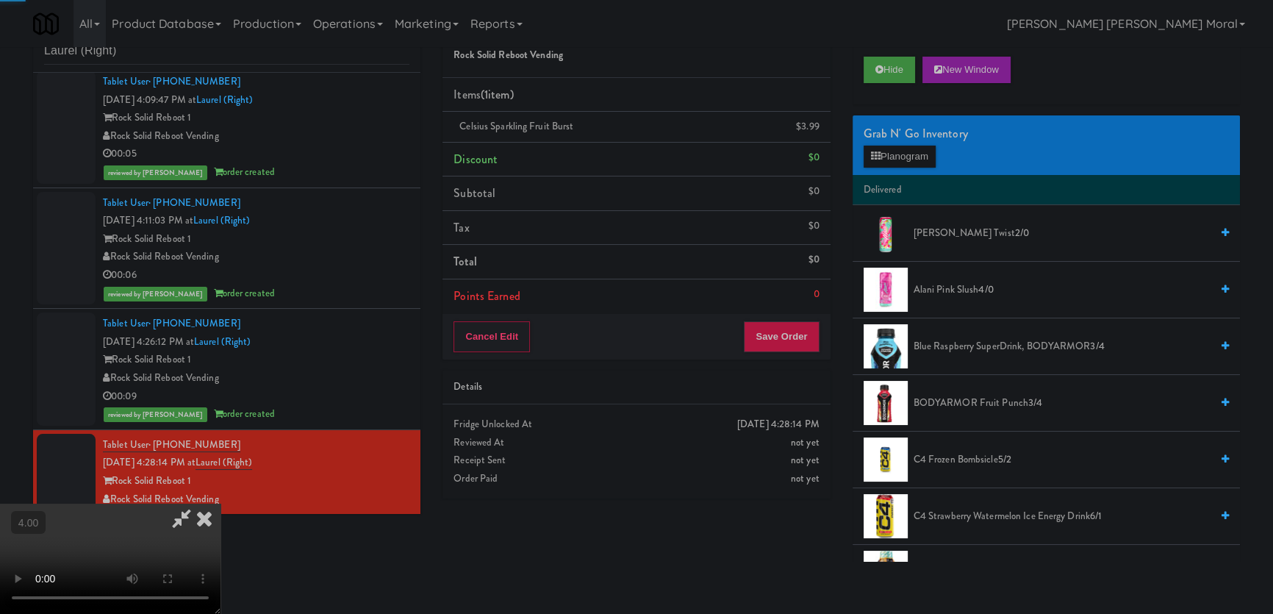
click at [221, 504] on video at bounding box center [110, 559] width 221 height 110
click at [779, 336] on button "Save Order" at bounding box center [781, 336] width 75 height 31
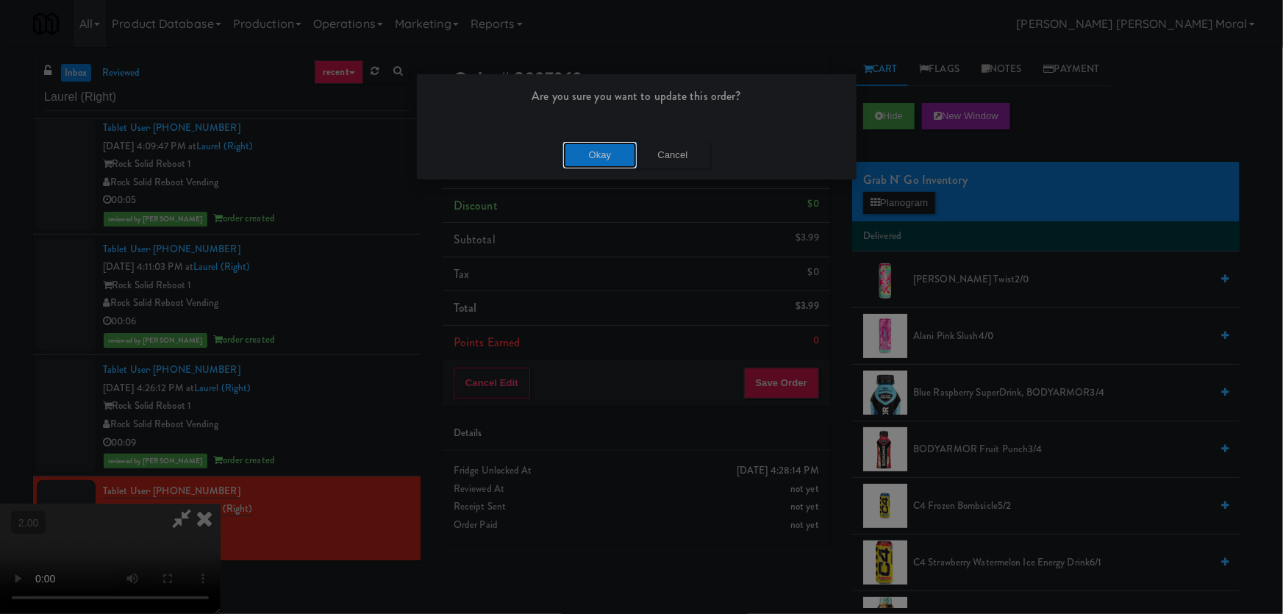
click at [588, 150] on button "Okay" at bounding box center [600, 155] width 74 height 26
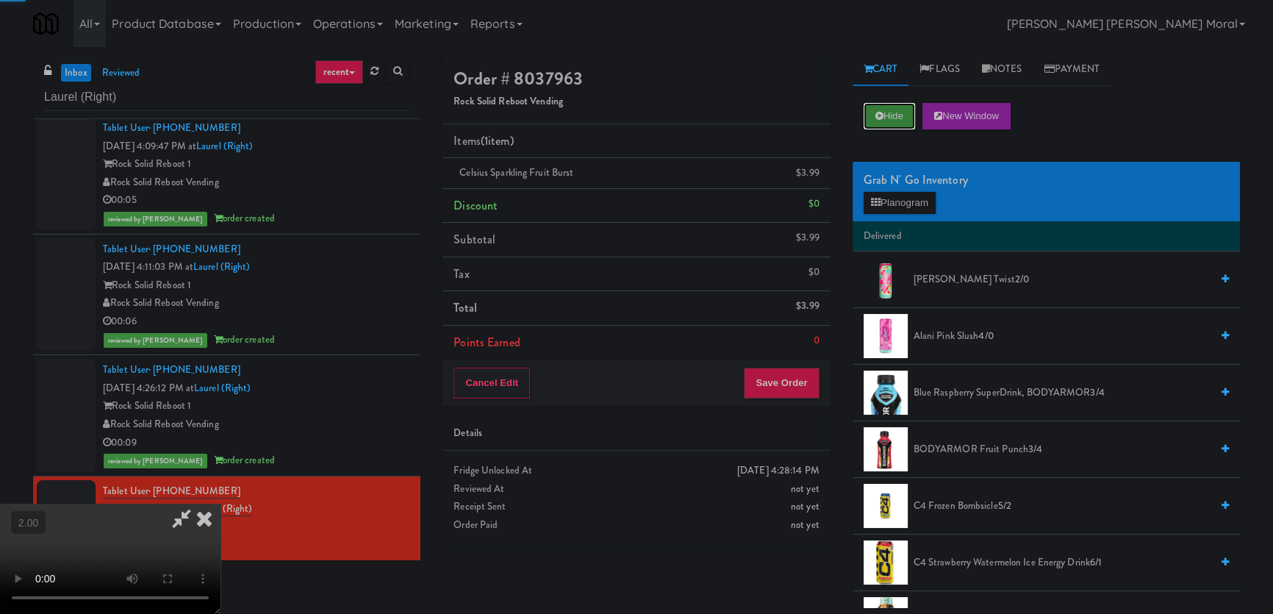
click at [870, 112] on button "Hide" at bounding box center [889, 116] width 51 height 26
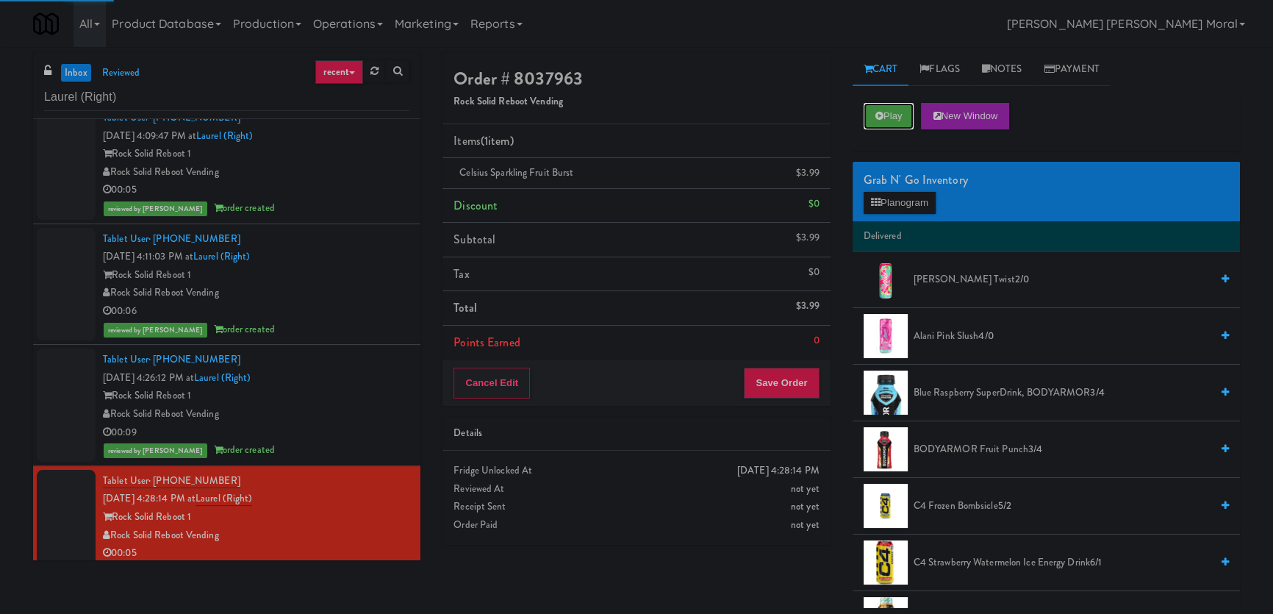
scroll to position [265, 0]
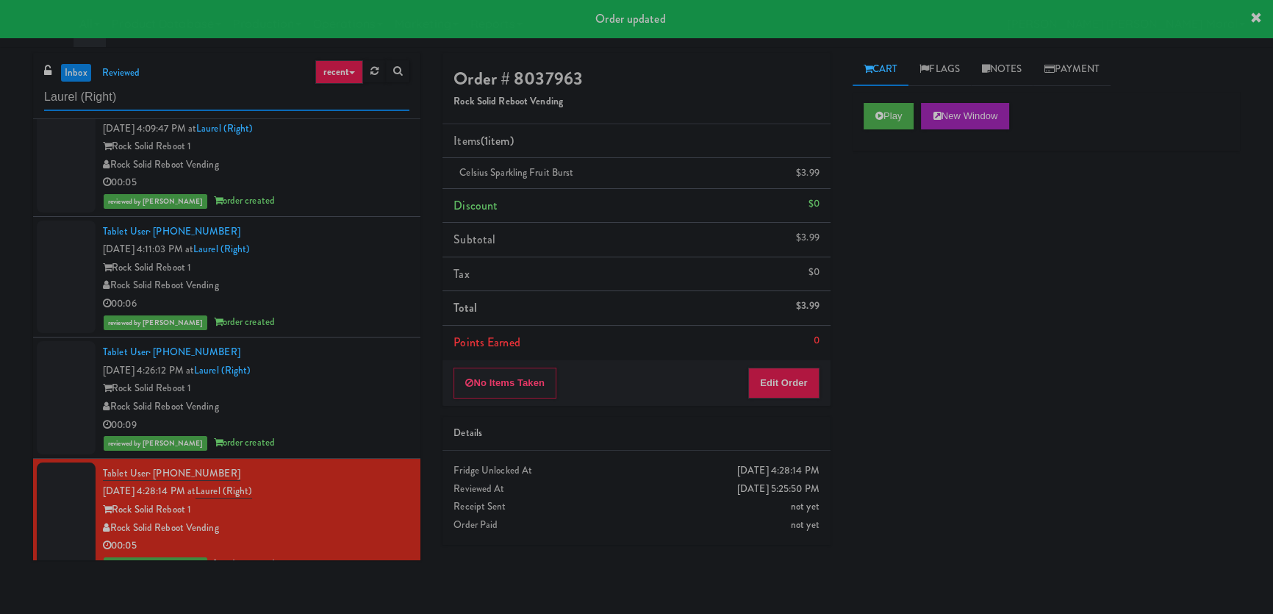
click at [101, 97] on input "Laurel (Right)" at bounding box center [226, 97] width 365 height 27
paste input "[PERSON_NAME][GEOGRAPHIC_DATA]"
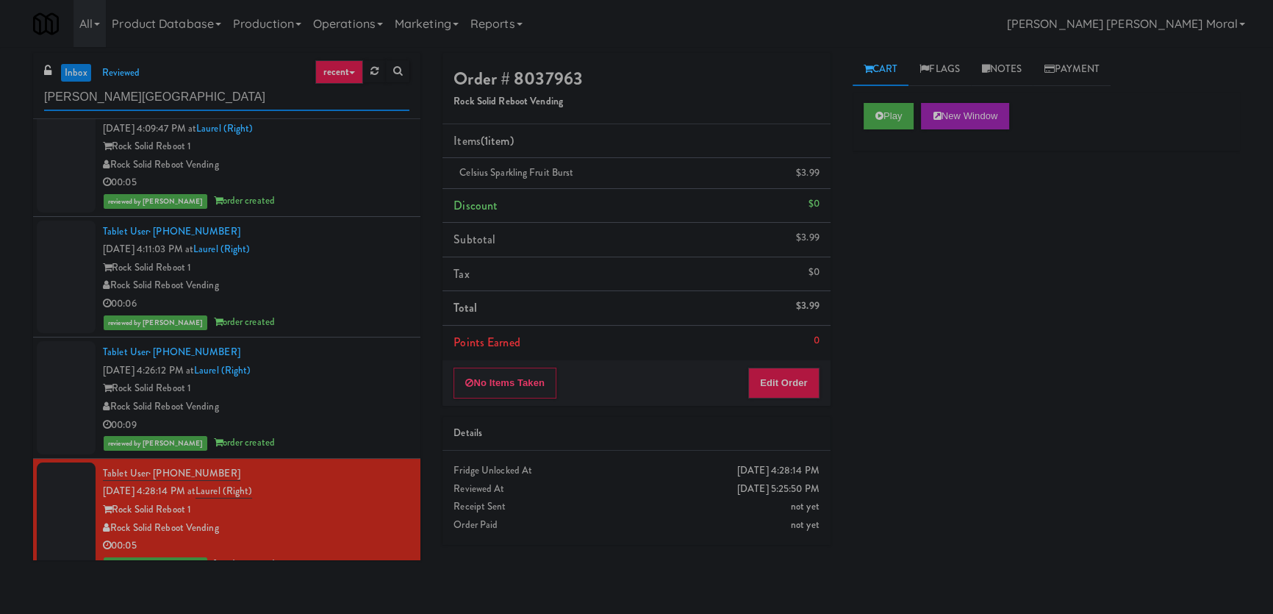
scroll to position [0, 0]
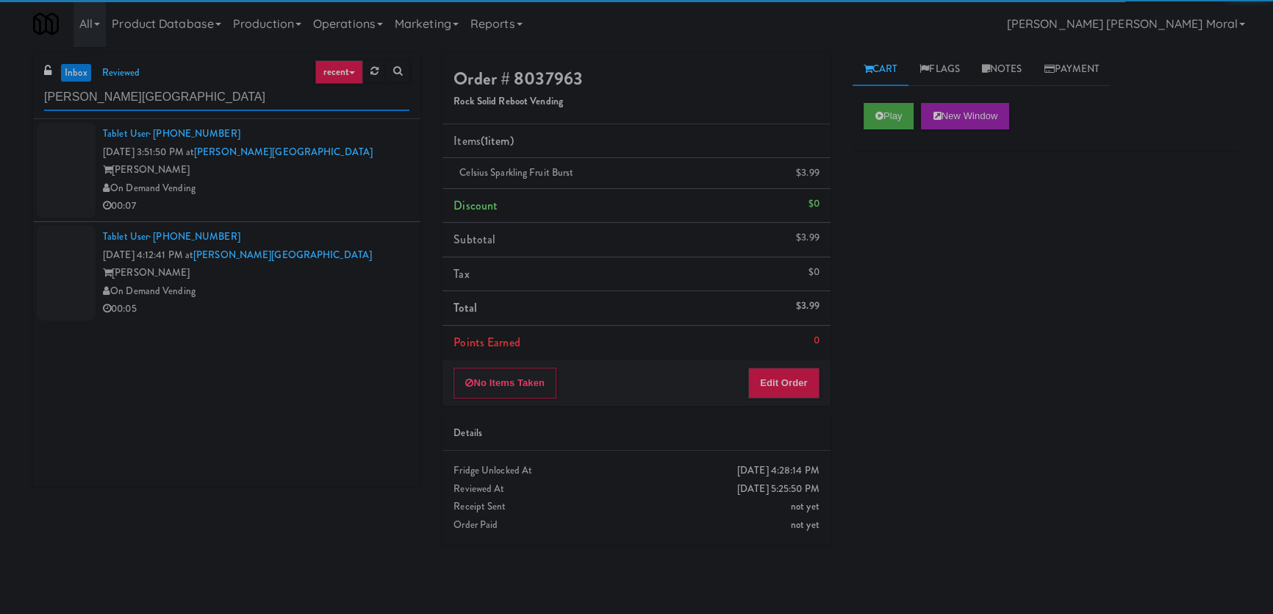
type input "[PERSON_NAME][GEOGRAPHIC_DATA]"
click at [331, 193] on div "On Demand Vending" at bounding box center [256, 188] width 307 height 18
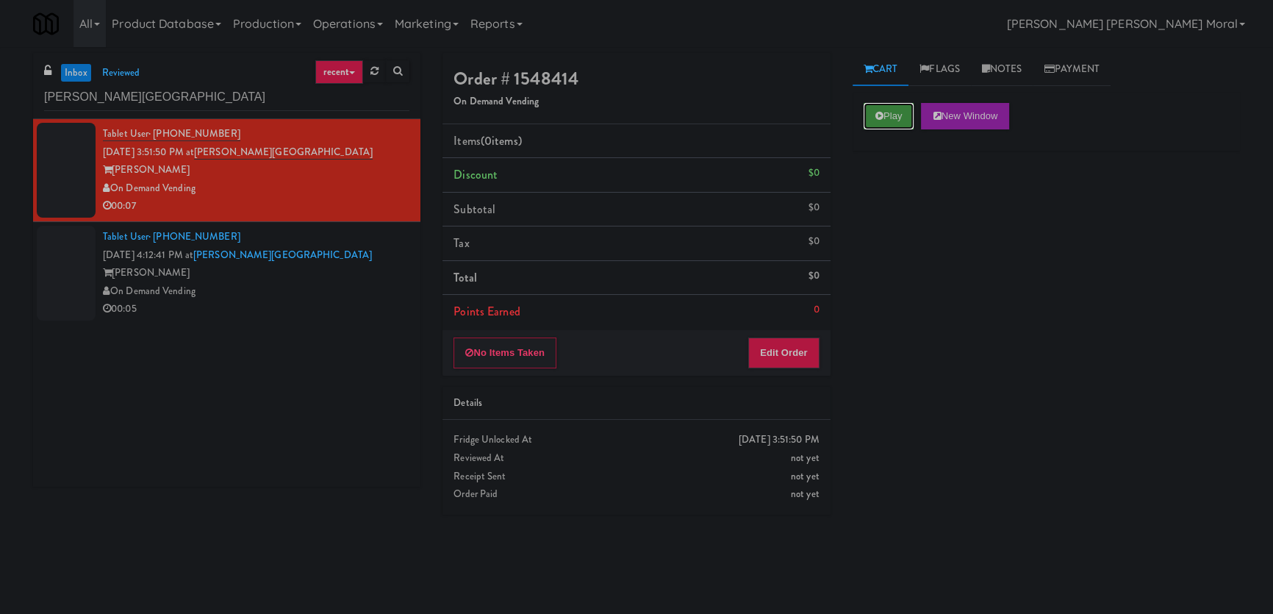
click at [899, 110] on button "Play" at bounding box center [889, 116] width 51 height 26
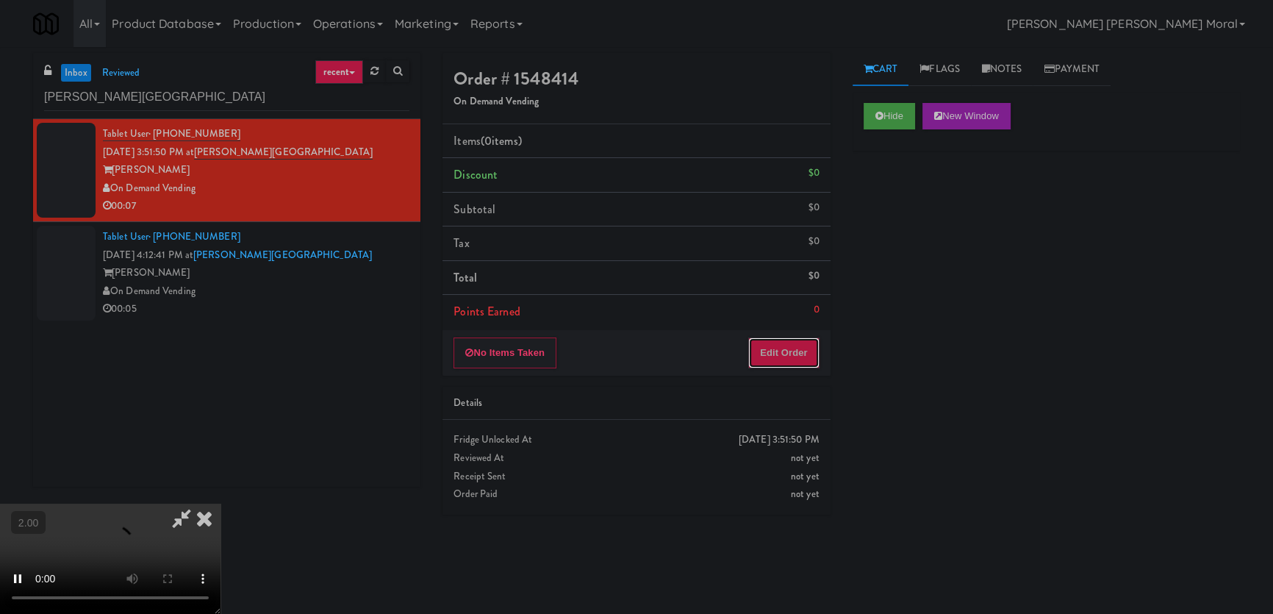
click at [773, 350] on button "Edit Order" at bounding box center [783, 352] width 71 height 31
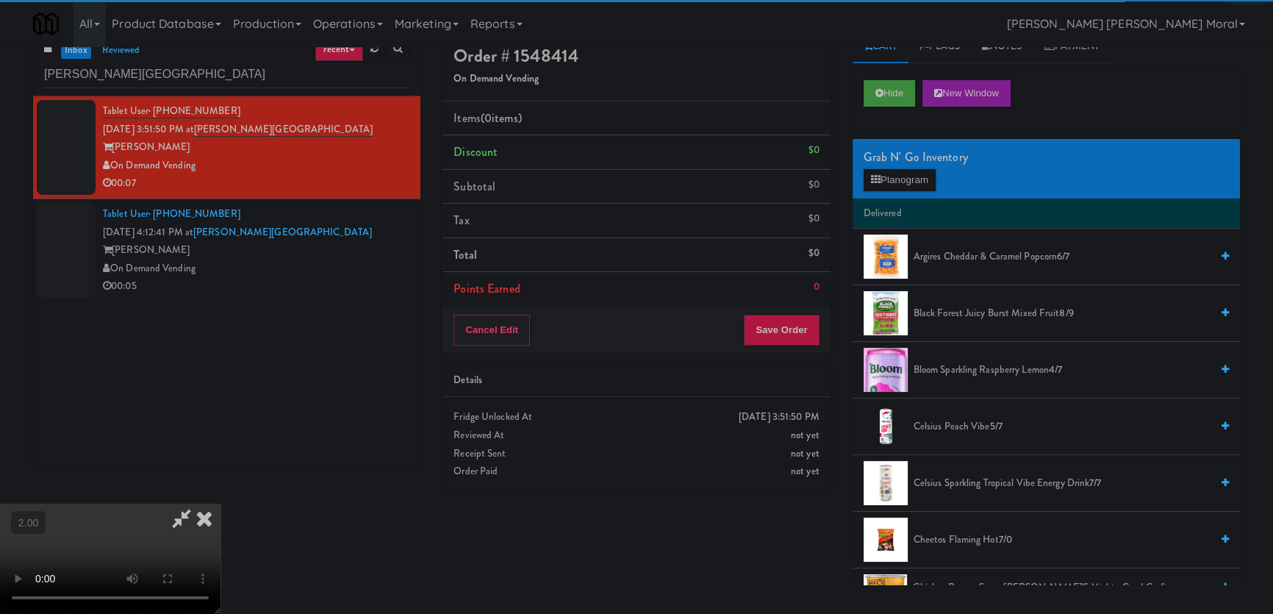
scroll to position [46, 0]
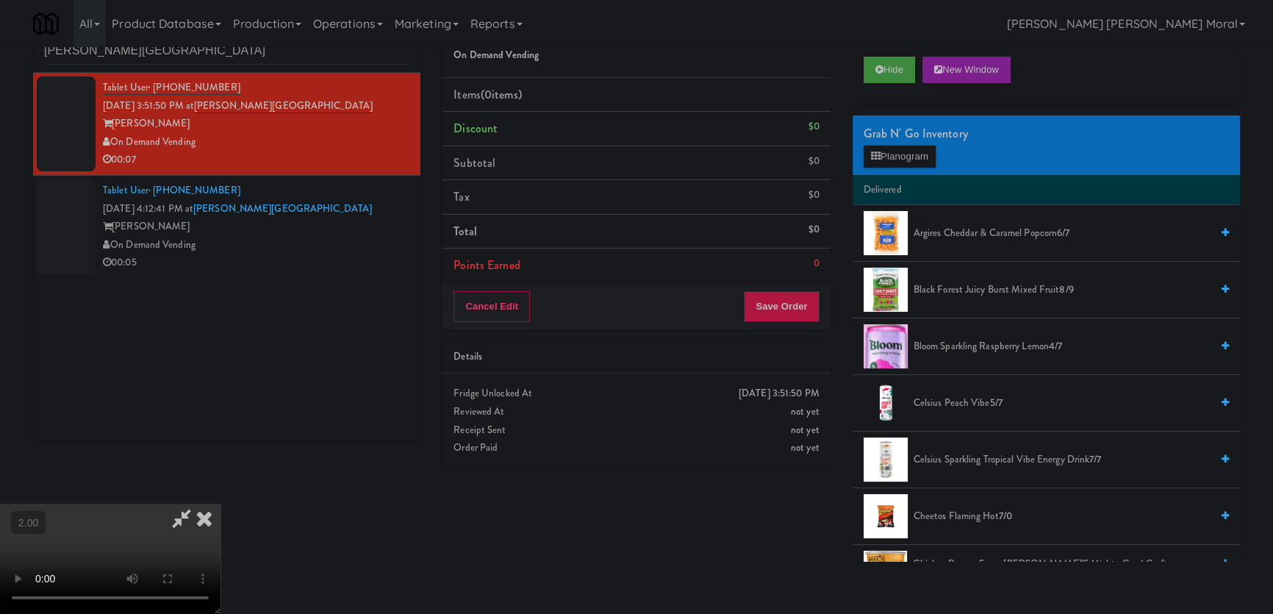
click at [221, 504] on video at bounding box center [110, 559] width 221 height 110
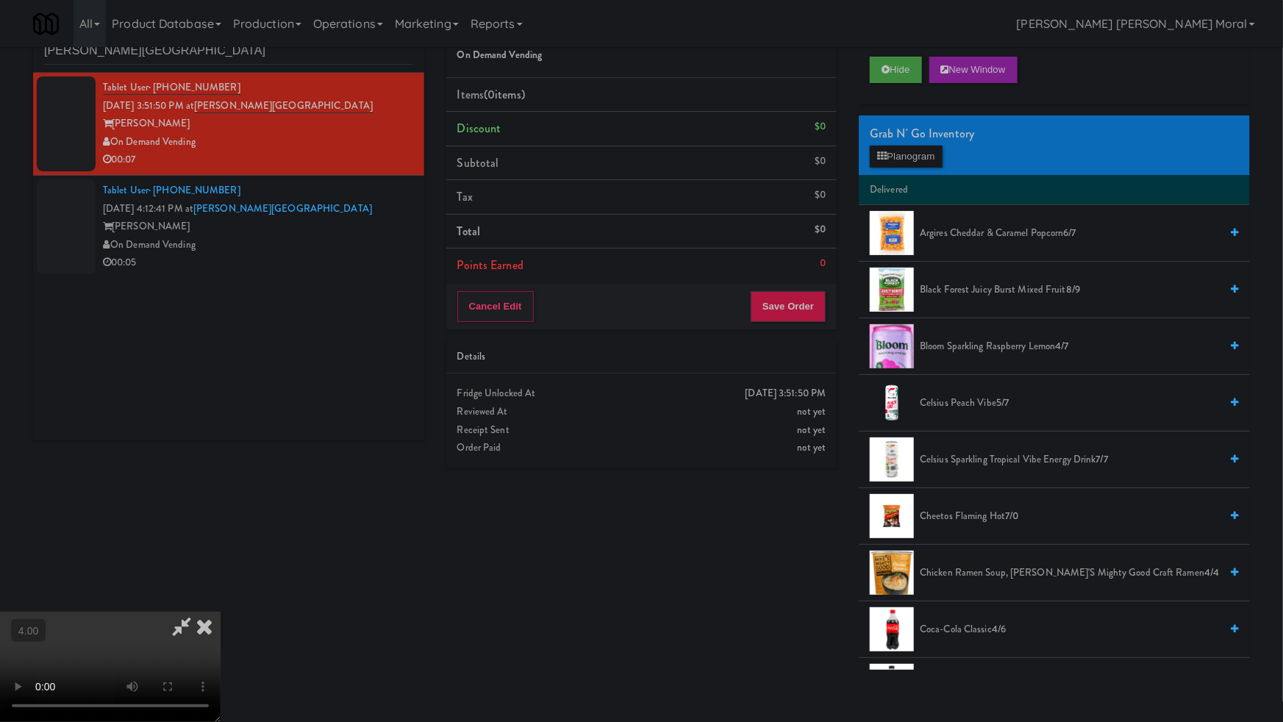
click at [221, 612] on video at bounding box center [110, 667] width 221 height 110
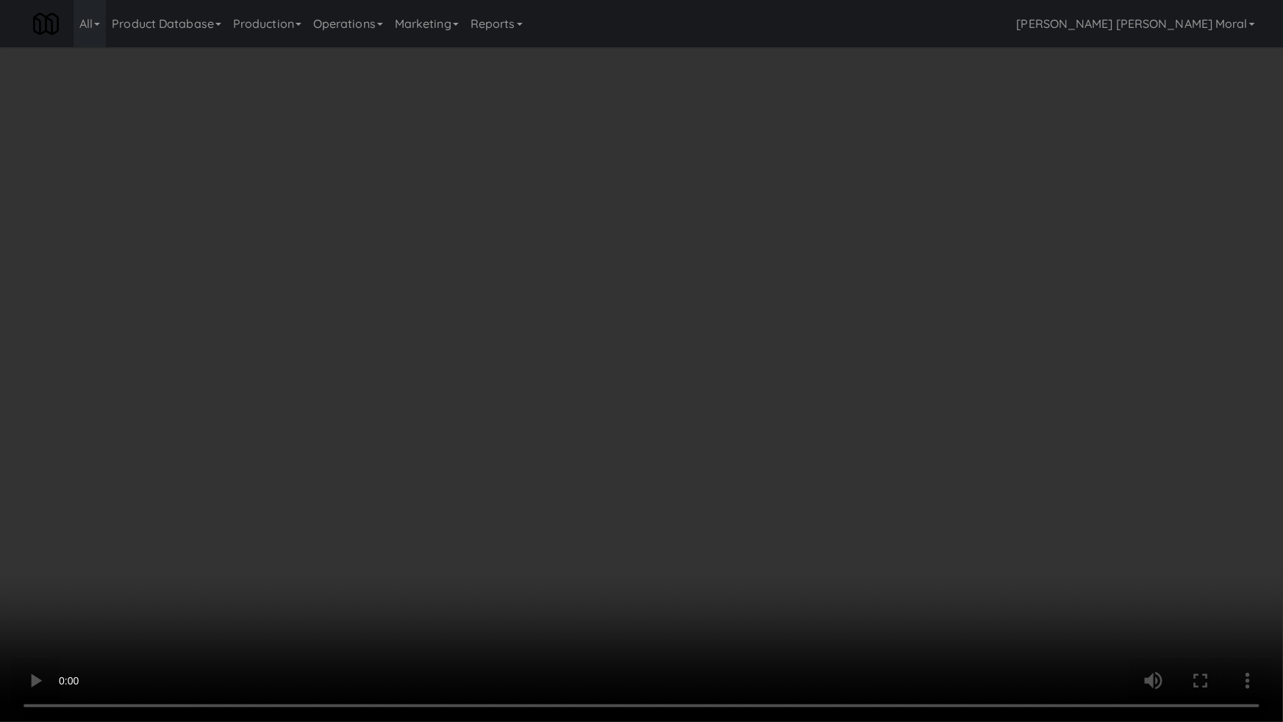
click at [694, 568] on video at bounding box center [641, 361] width 1283 height 722
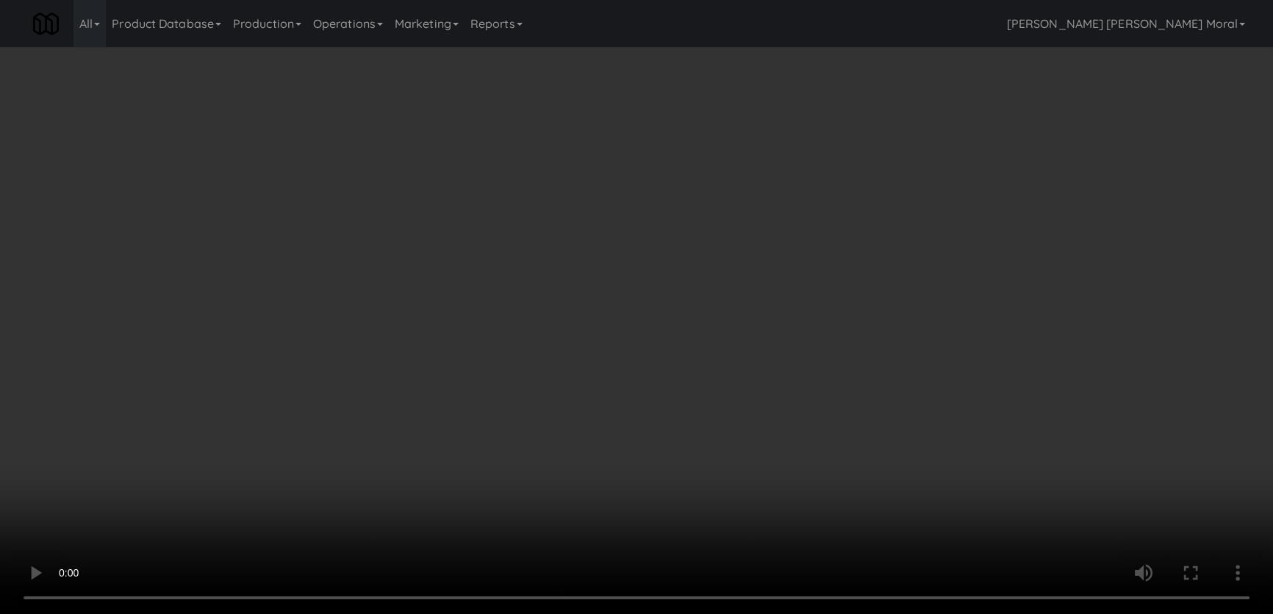
click at [910, 158] on button "Planogram" at bounding box center [900, 157] width 72 height 22
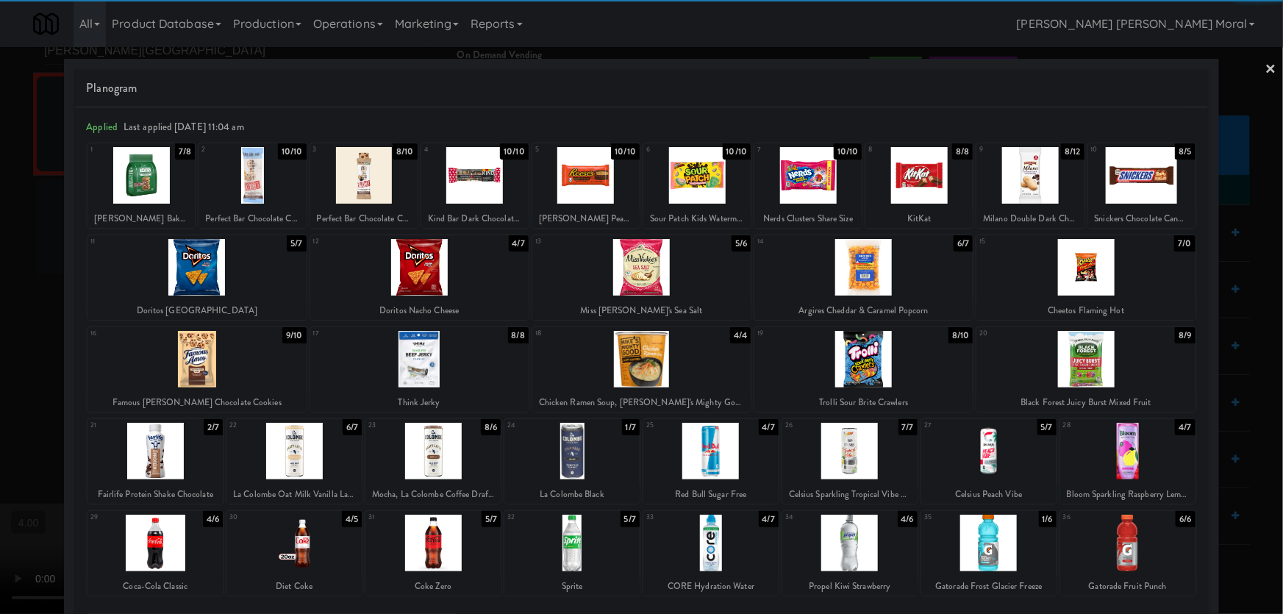
click at [1106, 382] on div at bounding box center [1085, 359] width 218 height 57
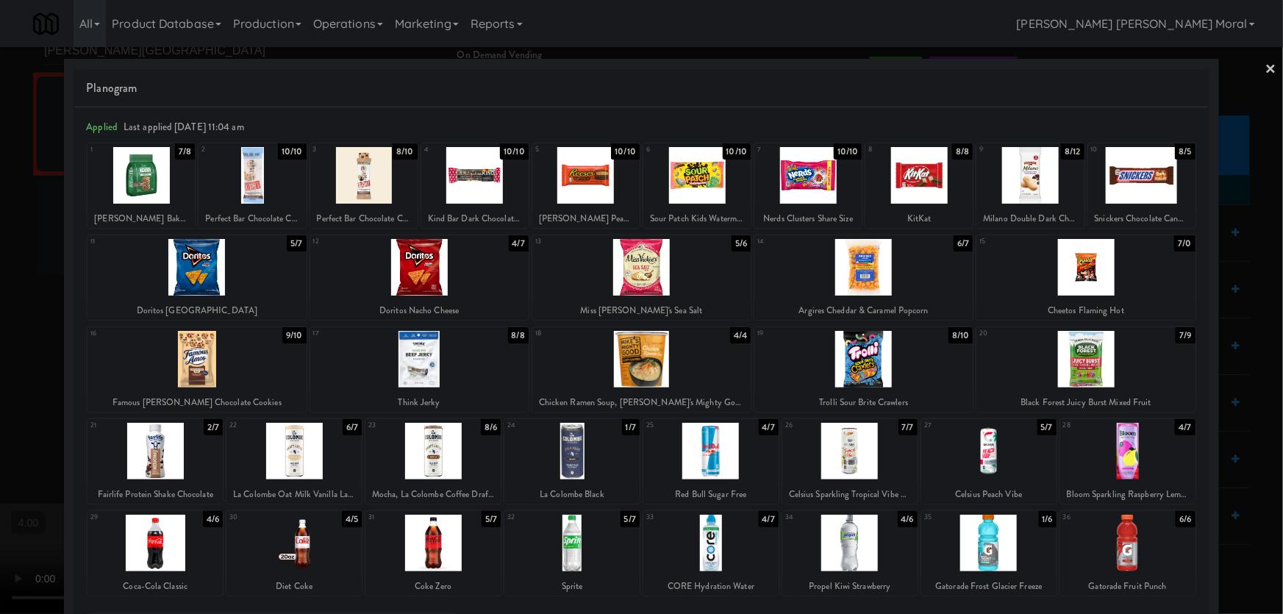
click at [206, 248] on div at bounding box center [196, 267] width 218 height 57
drag, startPoint x: 0, startPoint y: 266, endPoint x: 3, endPoint y: 276, distance: 10.0
click at [0, 270] on div at bounding box center [641, 307] width 1283 height 614
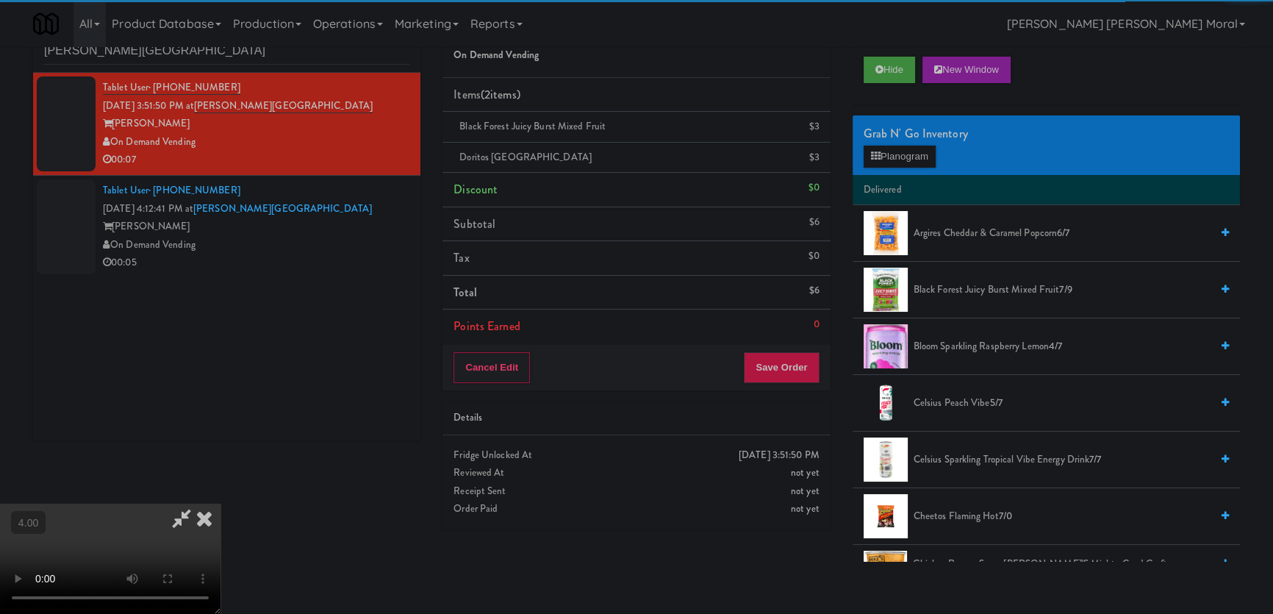
click at [221, 504] on video at bounding box center [110, 559] width 221 height 110
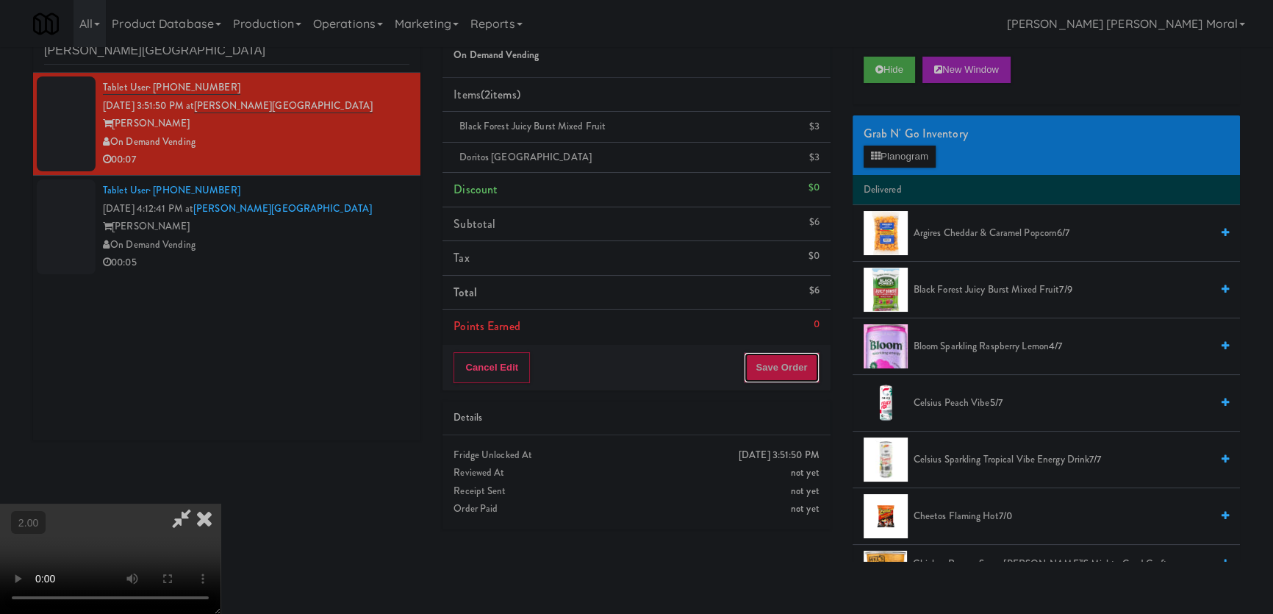
click at [776, 365] on button "Save Order" at bounding box center [781, 367] width 75 height 31
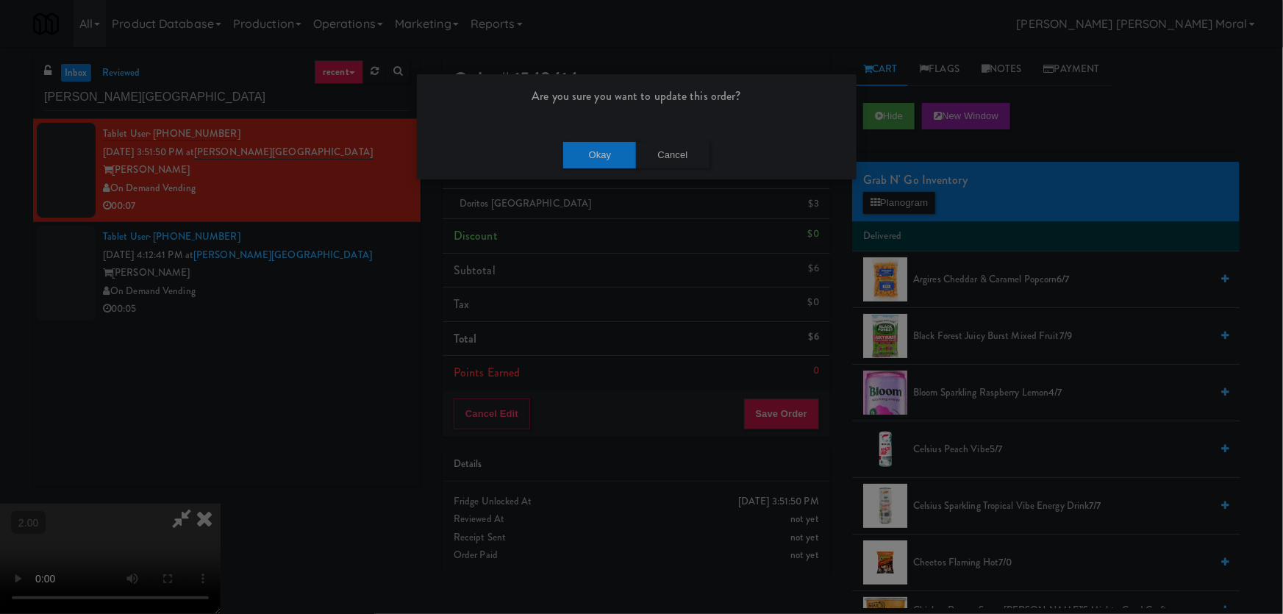
click at [593, 173] on div "Okay Cancel" at bounding box center [637, 154] width 440 height 49
click at [592, 161] on button "Okay" at bounding box center [600, 155] width 74 height 26
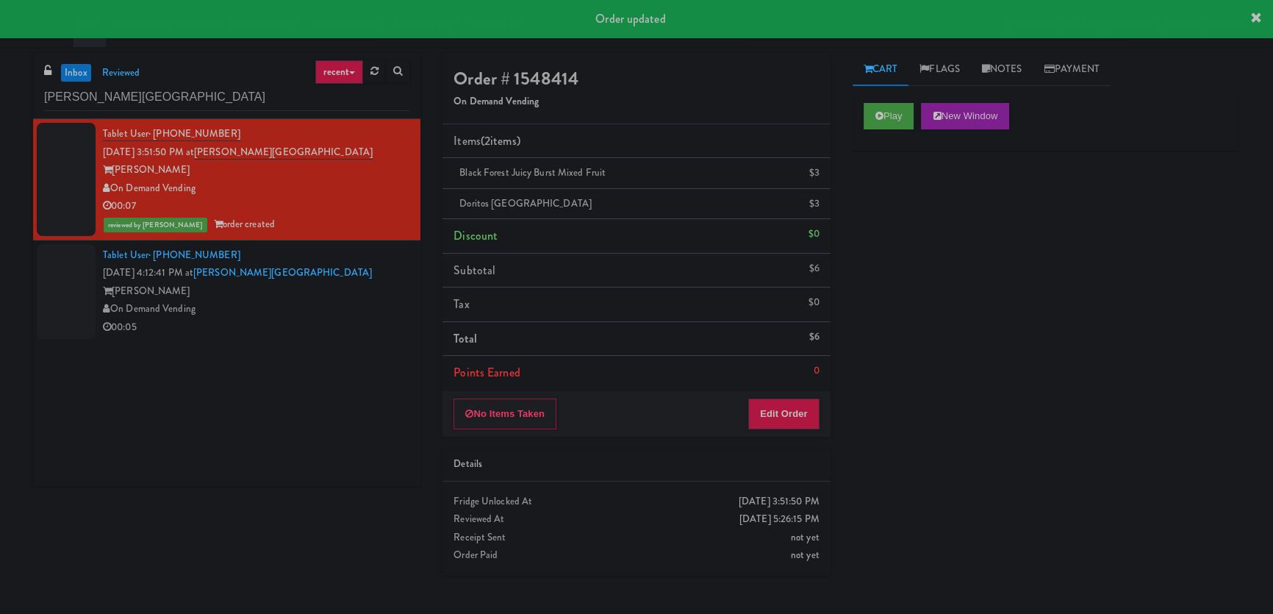
click at [292, 313] on div "On Demand Vending" at bounding box center [256, 309] width 307 height 18
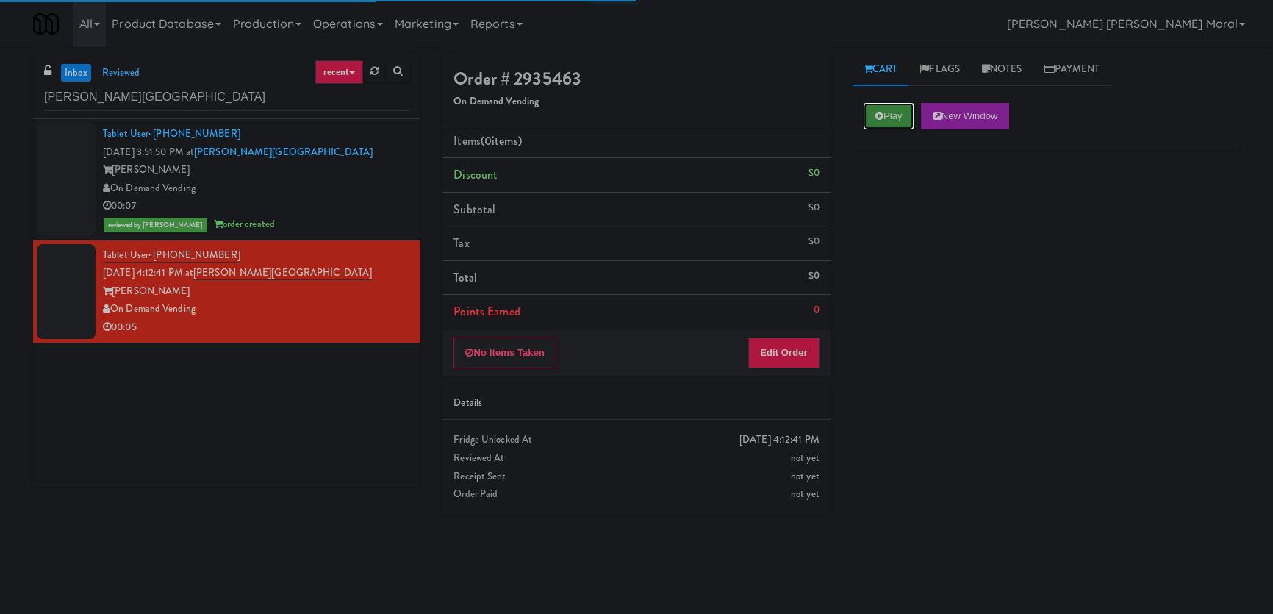
click at [888, 118] on button "Play" at bounding box center [889, 116] width 51 height 26
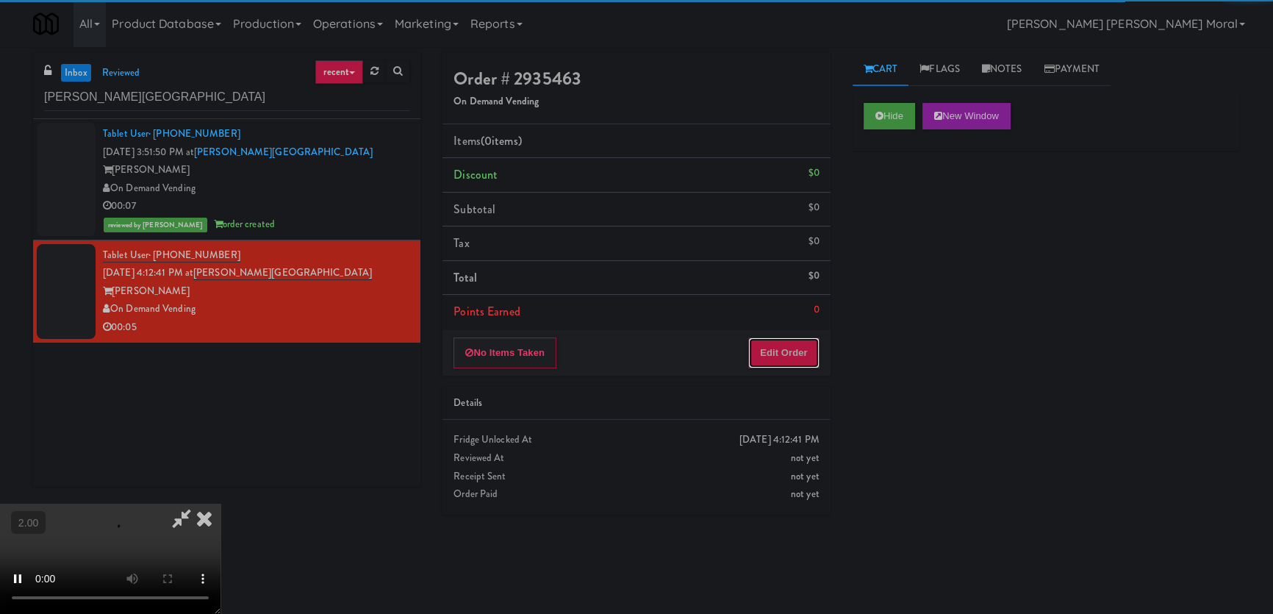
click at [787, 353] on button "Edit Order" at bounding box center [783, 352] width 71 height 31
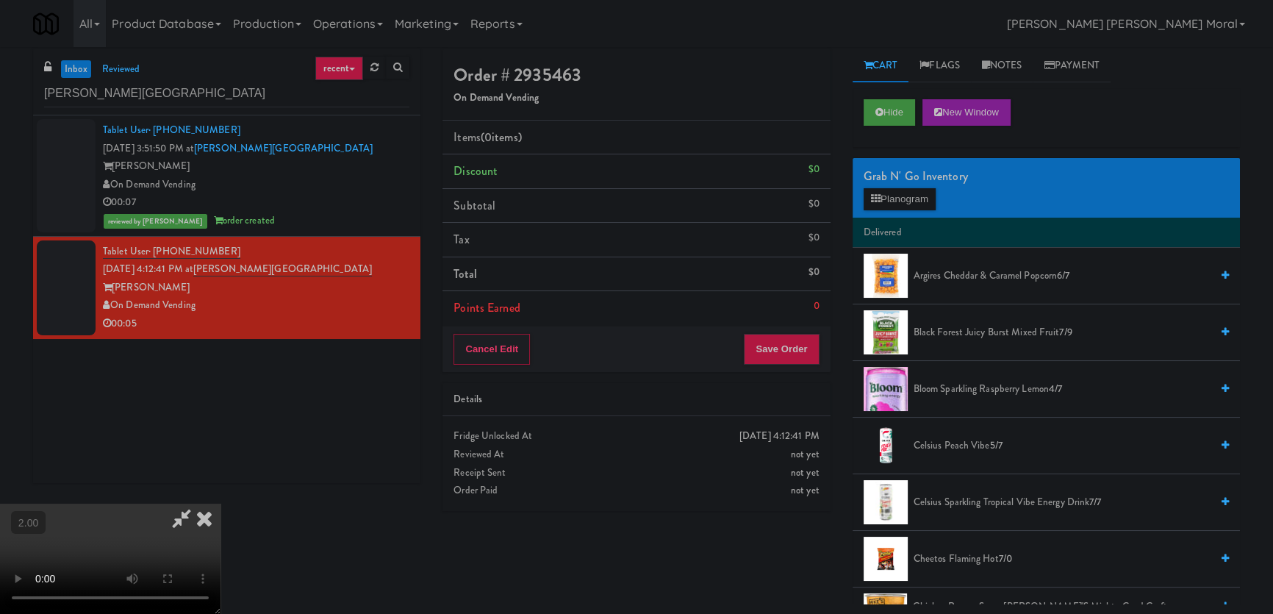
scroll to position [46, 0]
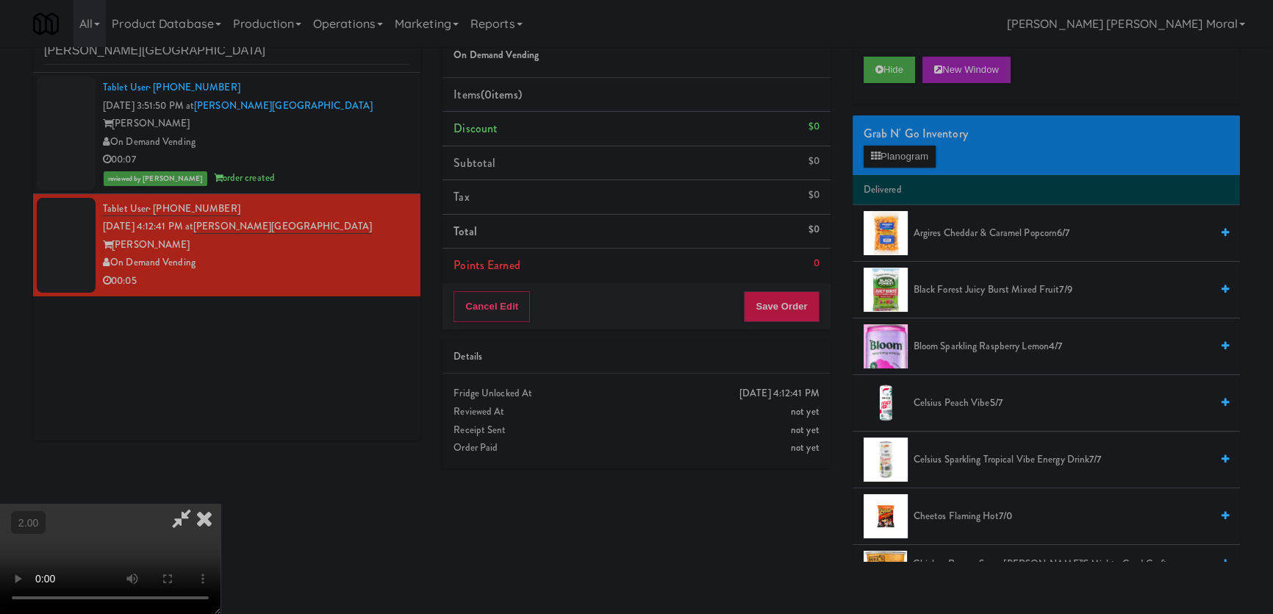
click at [215, 504] on video at bounding box center [110, 559] width 221 height 110
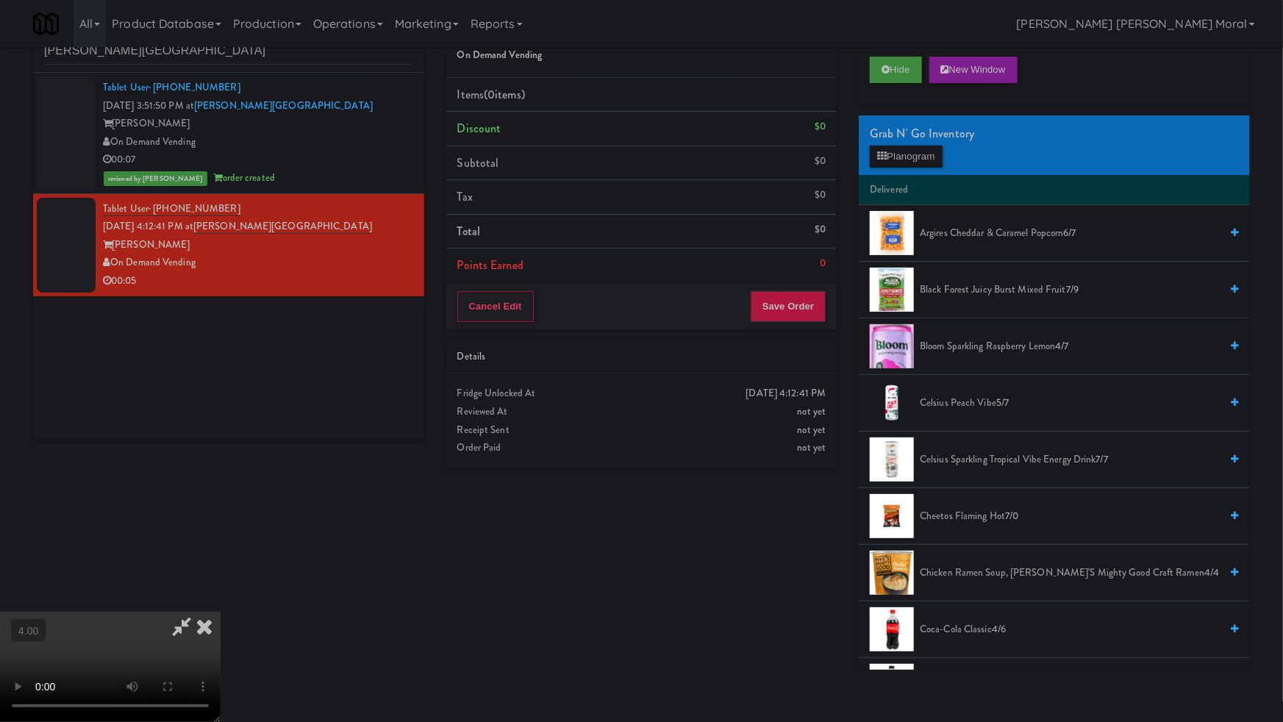
click at [221, 612] on video at bounding box center [110, 667] width 221 height 110
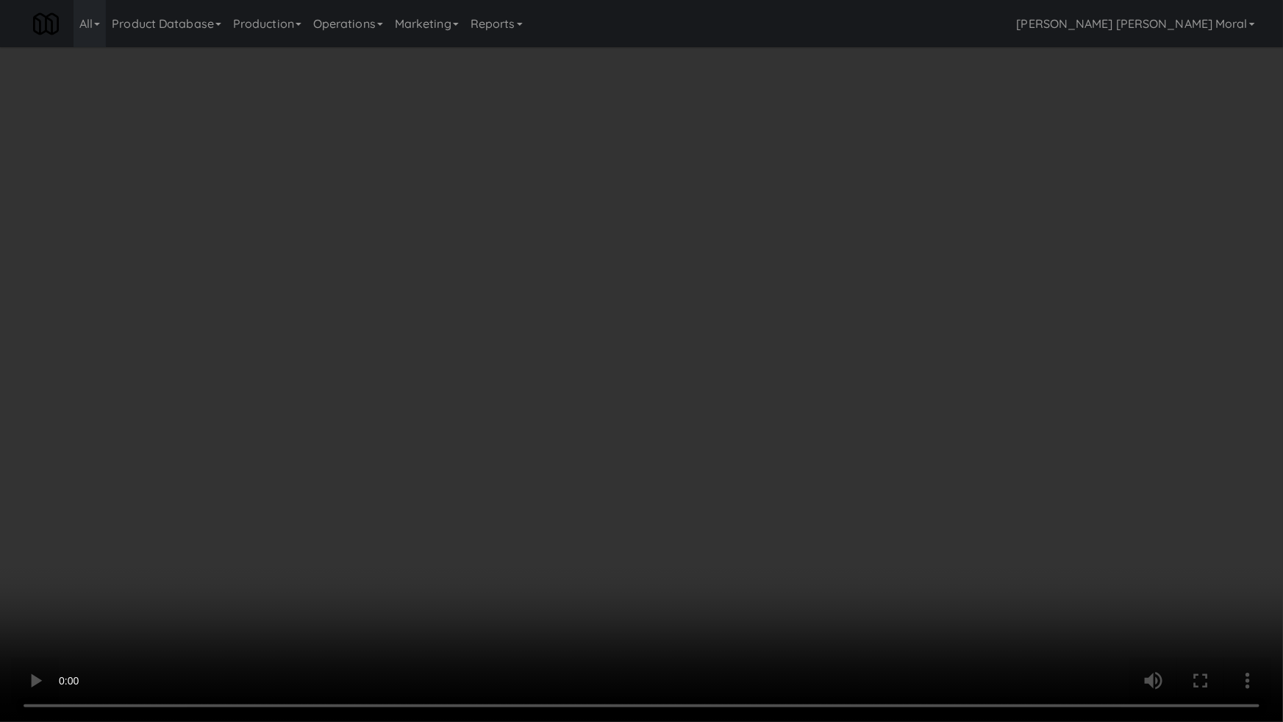
click at [720, 483] on video at bounding box center [641, 361] width 1283 height 722
click at [720, 481] on video at bounding box center [641, 361] width 1283 height 722
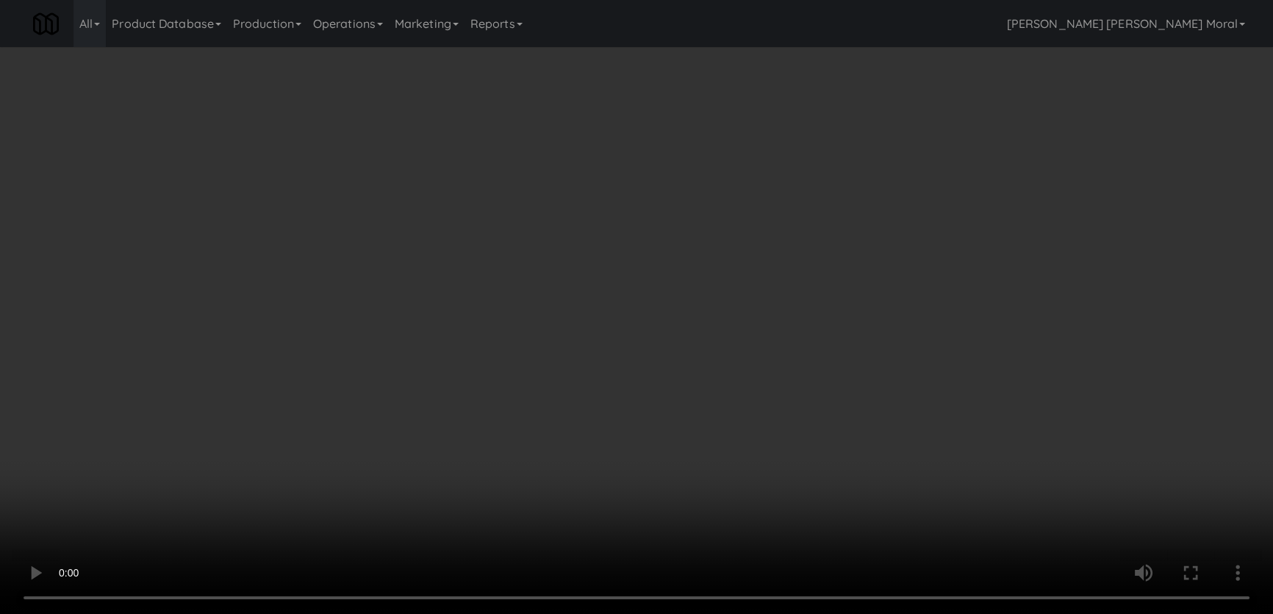
click at [897, 150] on button "Planogram" at bounding box center [900, 157] width 72 height 22
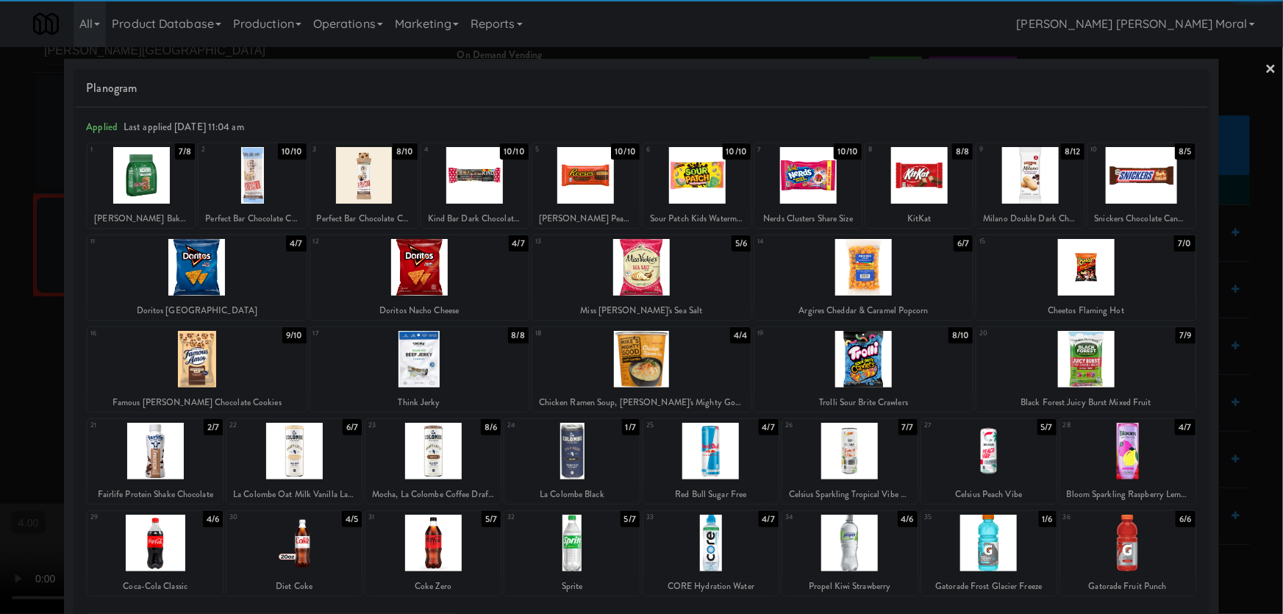
click at [410, 462] on div at bounding box center [432, 451] width 135 height 57
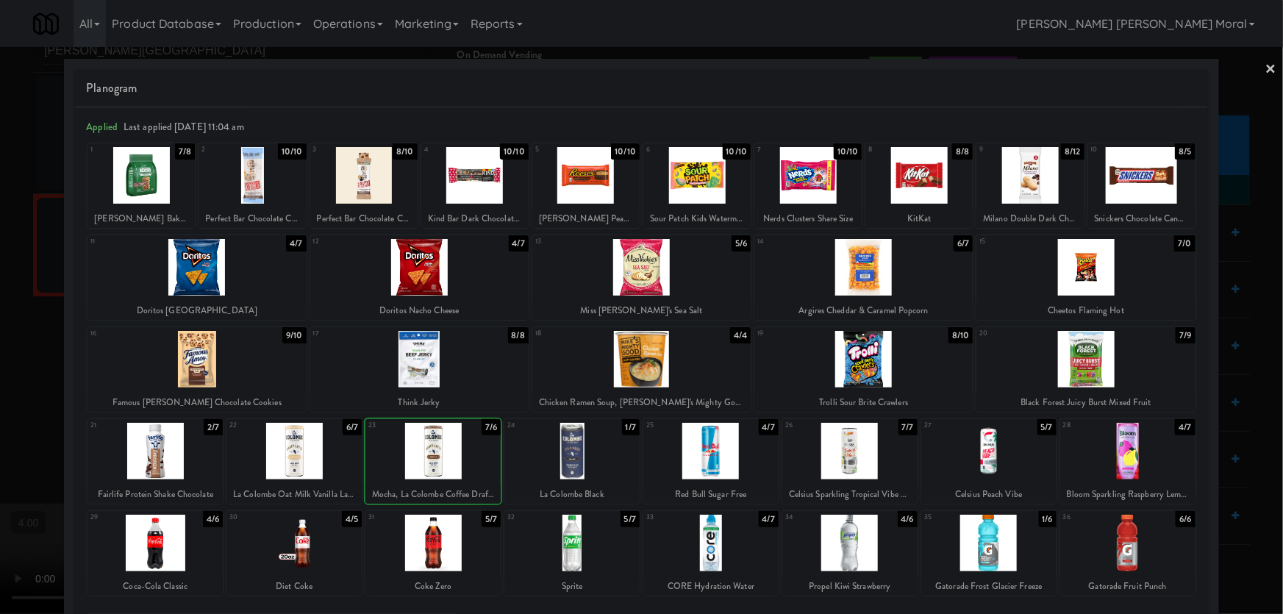
click at [0, 339] on div at bounding box center [641, 307] width 1283 height 614
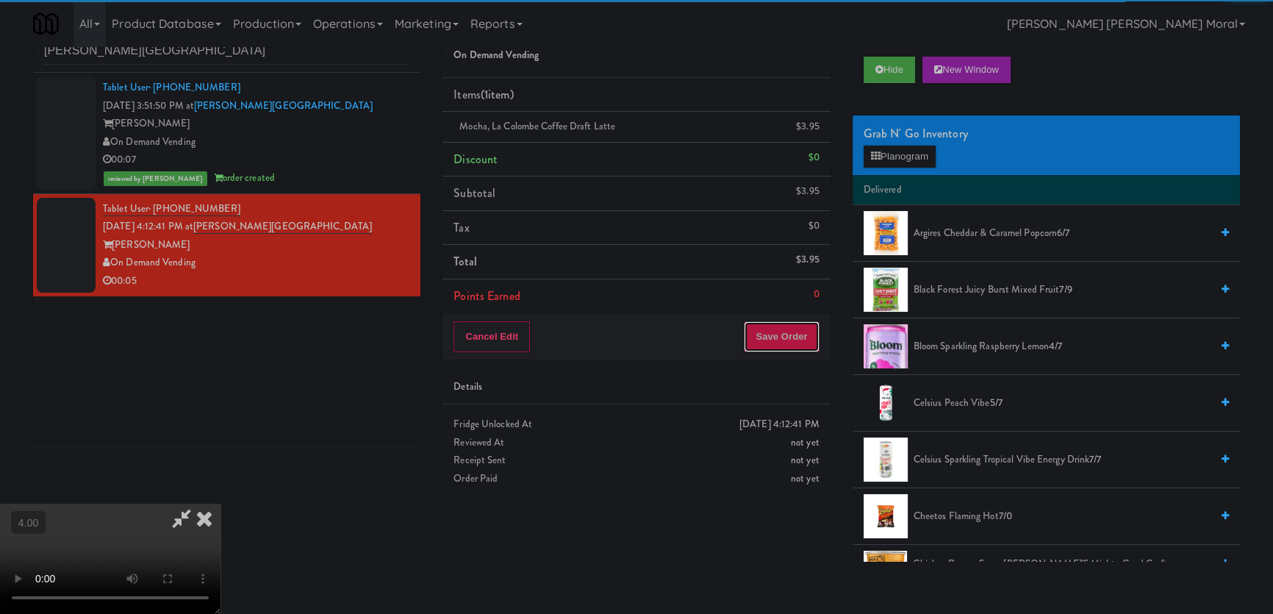
click at [792, 340] on button "Save Order" at bounding box center [781, 336] width 75 height 31
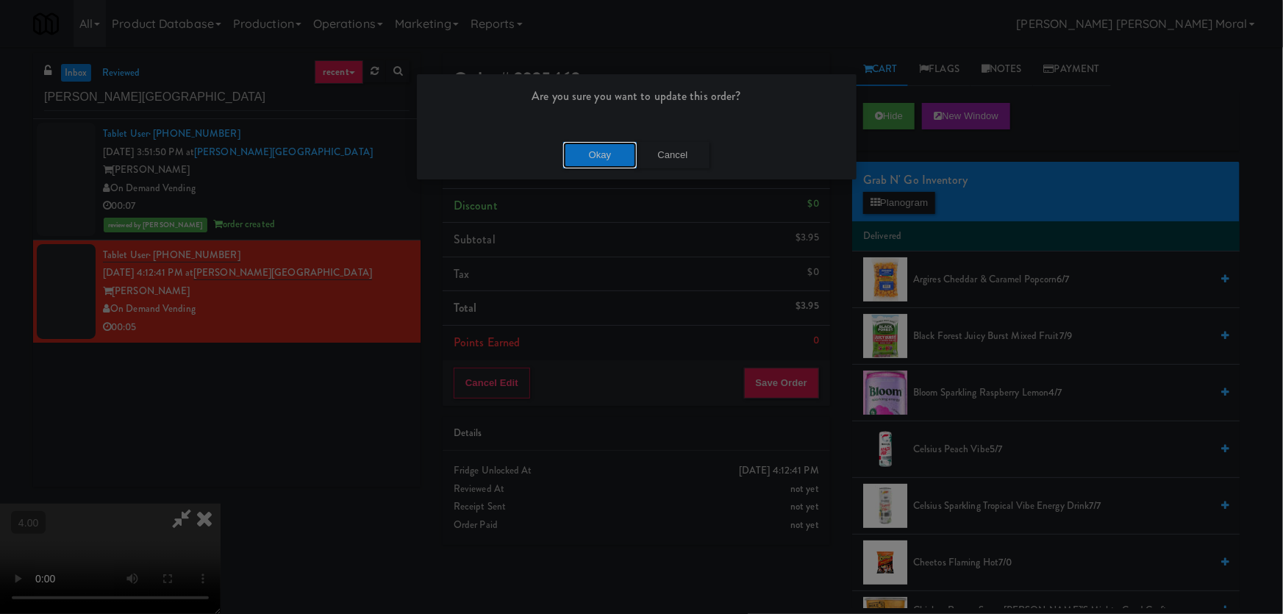
click at [612, 164] on button "Okay" at bounding box center [600, 155] width 74 height 26
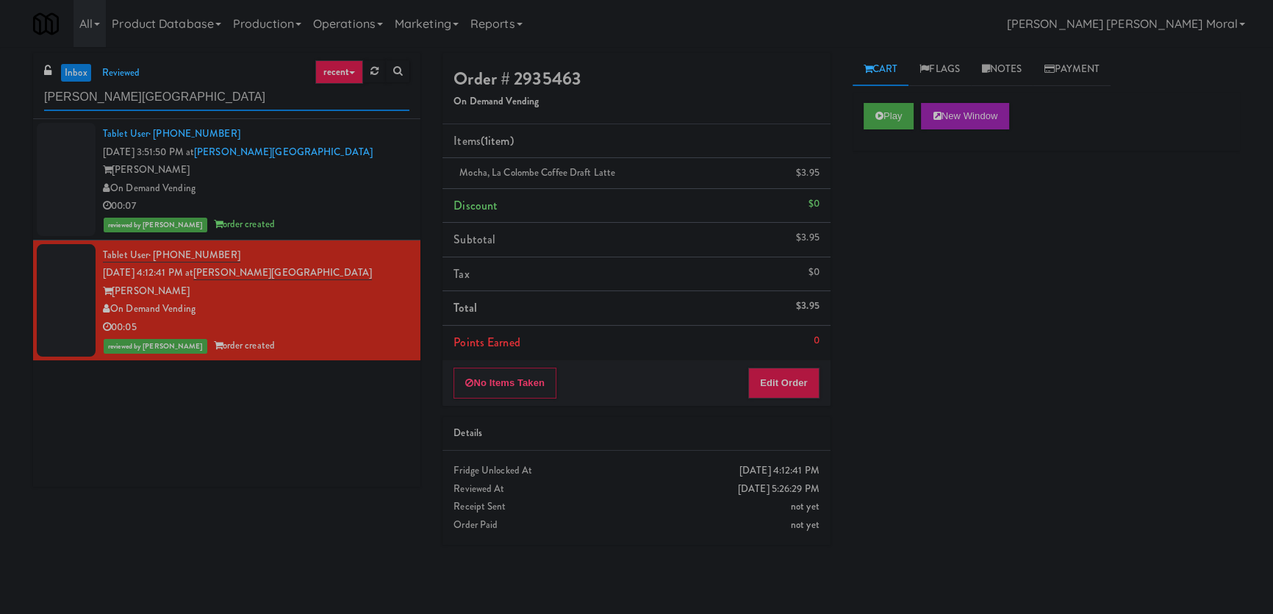
paste input "Oliv Inside GYM"
drag, startPoint x: 187, startPoint y: 96, endPoint x: 17, endPoint y: 123, distance: 172.1
click at [0, 107] on div "inbox reviewed recent all unclear take inventory issue suspicious failed recent…" at bounding box center [636, 330] width 1273 height 555
type input "Oliv Inside GYM"
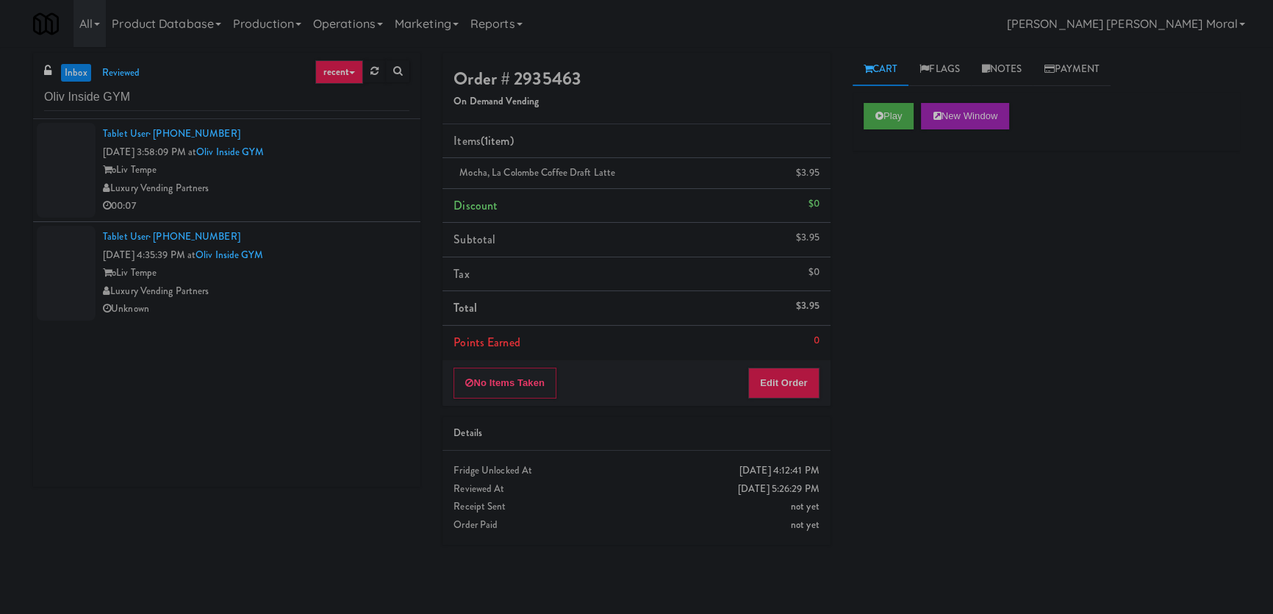
drag, startPoint x: 11, startPoint y: 398, endPoint x: 20, endPoint y: 388, distance: 13.6
click at [13, 398] on div "inbox reviewed recent all unclear take inventory issue suspicious failed recent…" at bounding box center [636, 330] width 1273 height 555
click at [372, 168] on div "oLiv Tempe" at bounding box center [256, 170] width 307 height 18
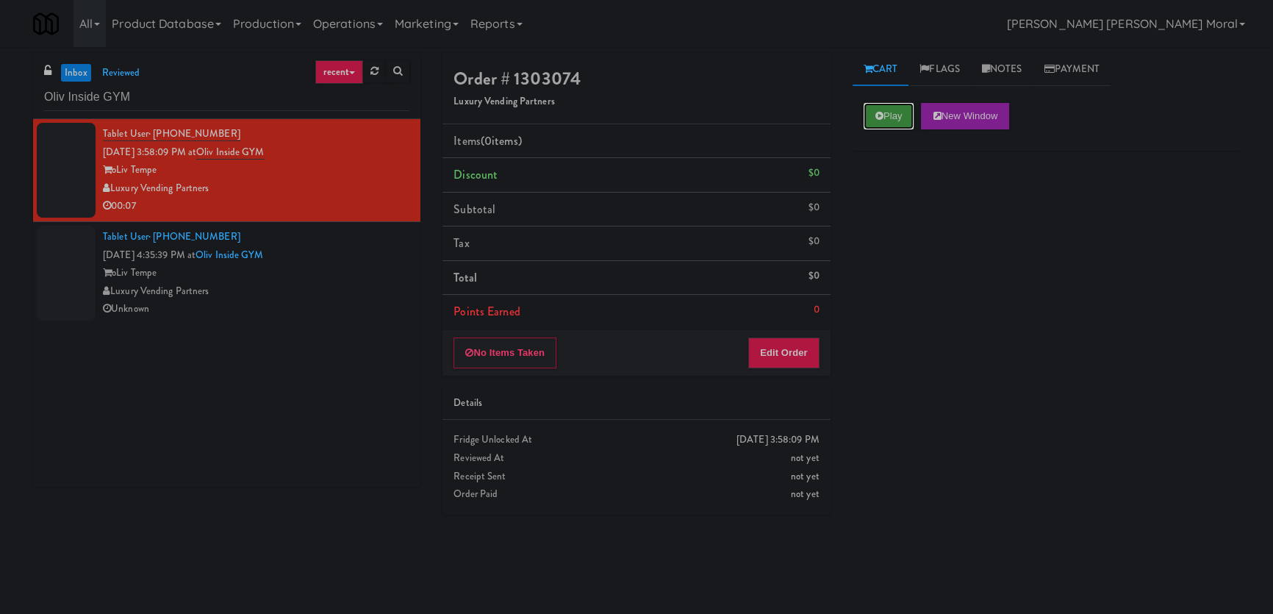
click at [889, 119] on button "Play" at bounding box center [889, 116] width 51 height 26
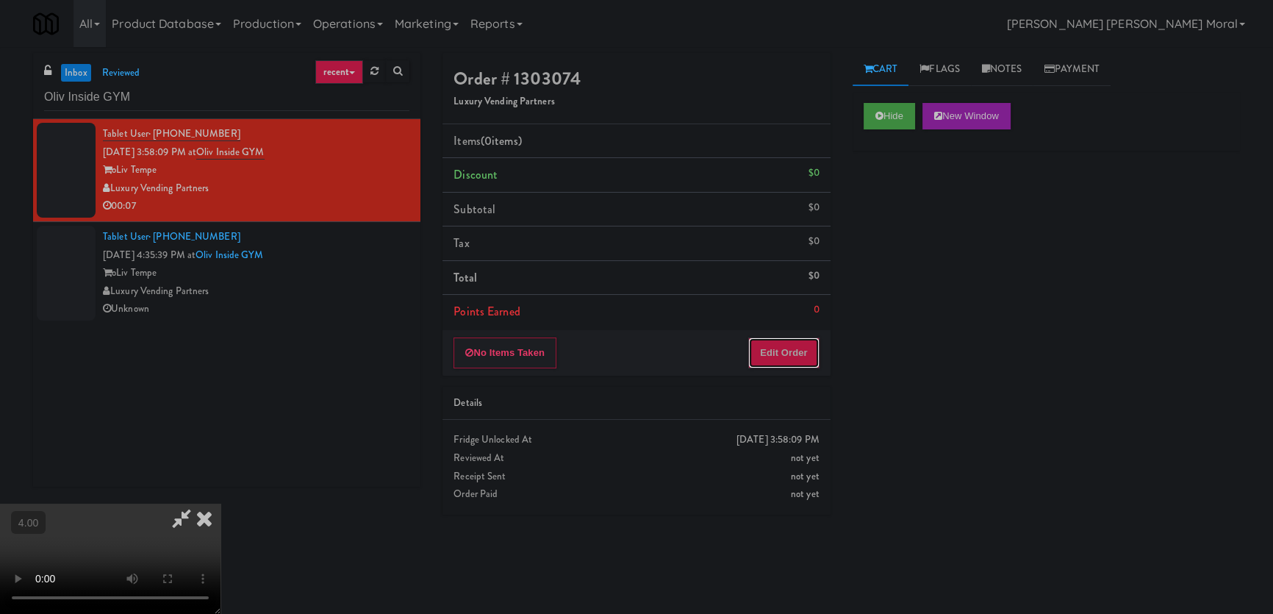
click at [765, 361] on button "Edit Order" at bounding box center [783, 352] width 71 height 31
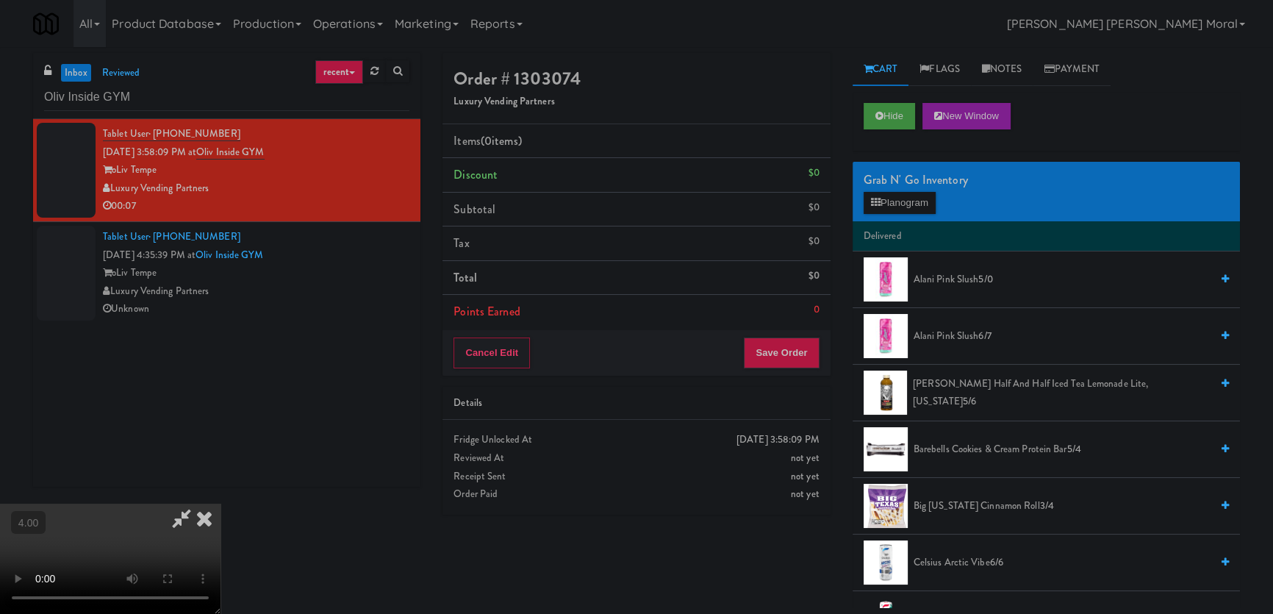
click at [221, 504] on video at bounding box center [110, 559] width 221 height 110
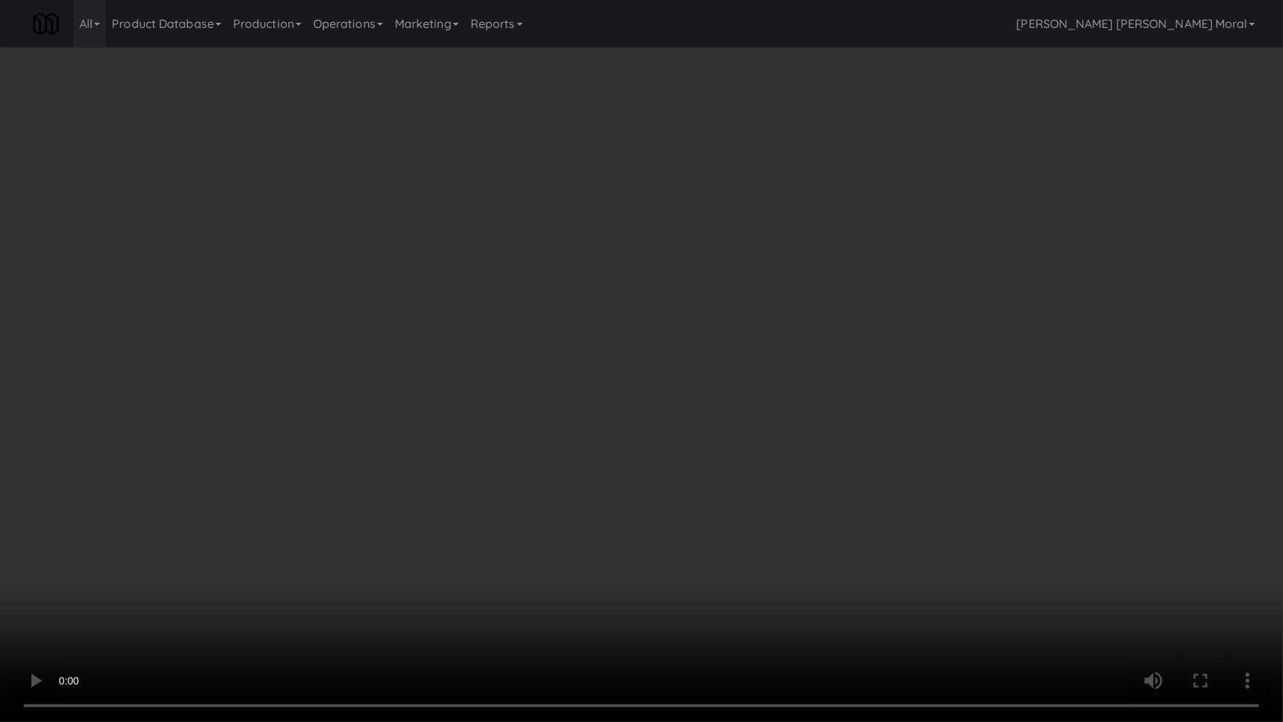
click at [196, 562] on video at bounding box center [641, 361] width 1283 height 722
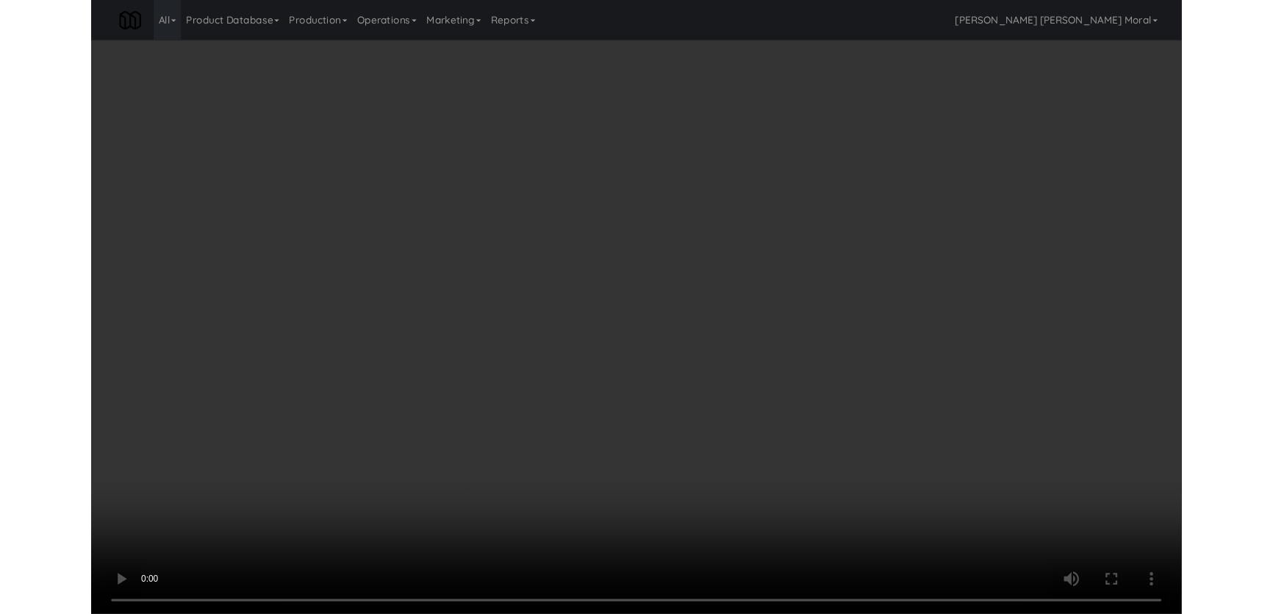
scroll to position [28, 0]
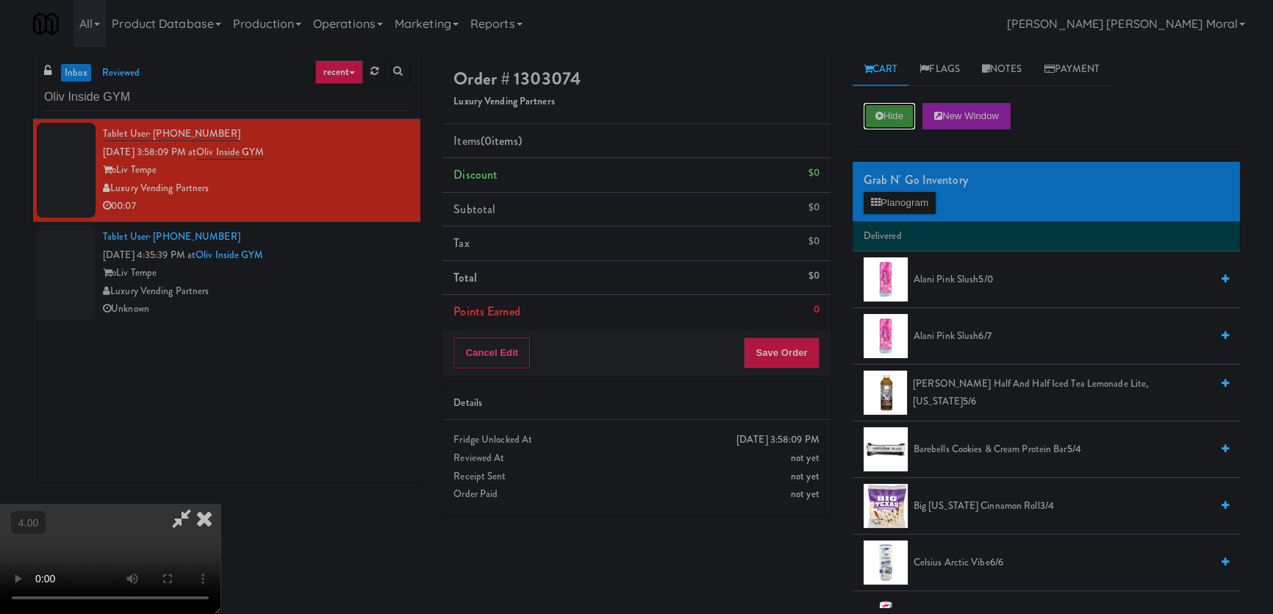
click at [889, 125] on button "Hide" at bounding box center [889, 116] width 51 height 26
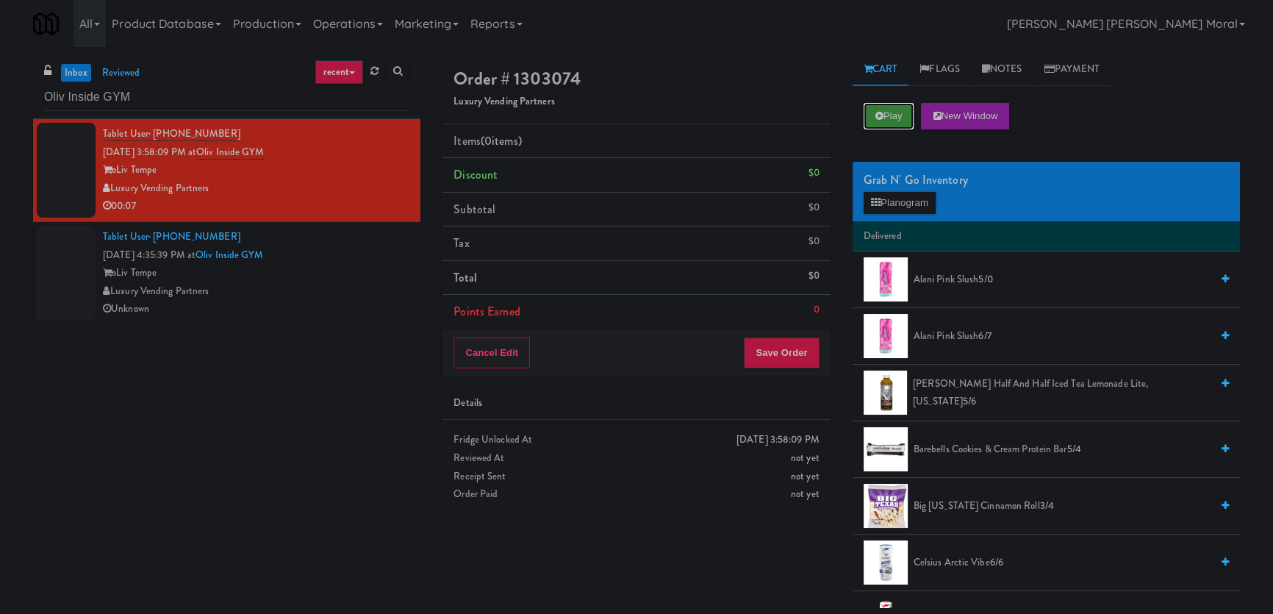
click at [889, 125] on button "Play" at bounding box center [889, 116] width 51 height 26
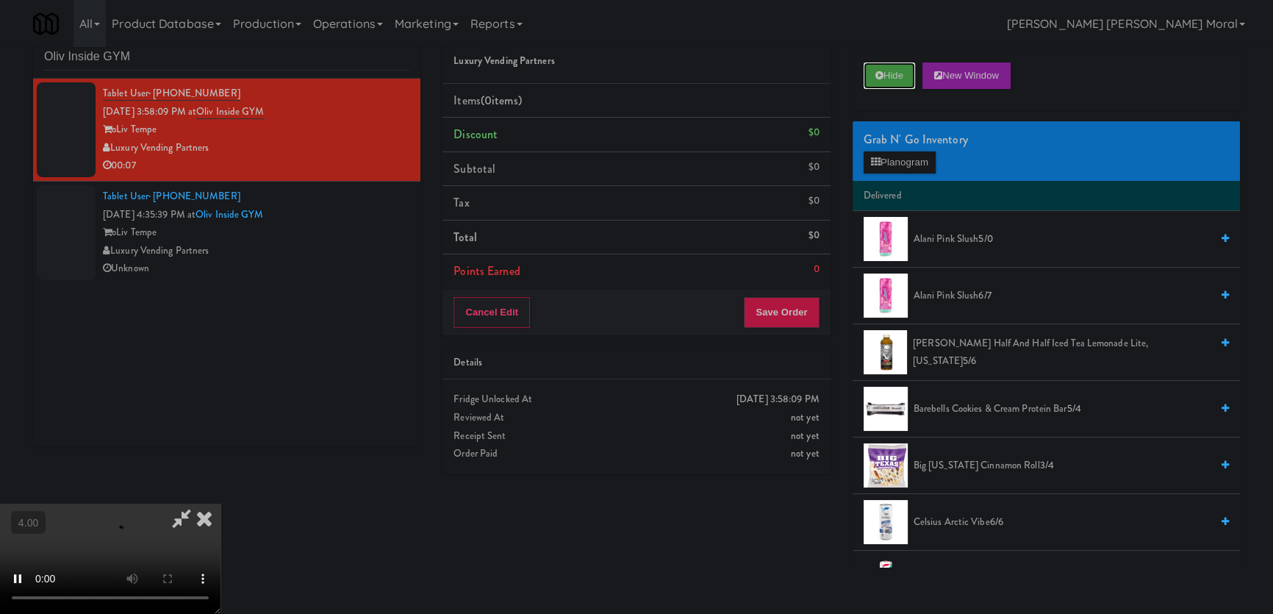
scroll to position [46, 0]
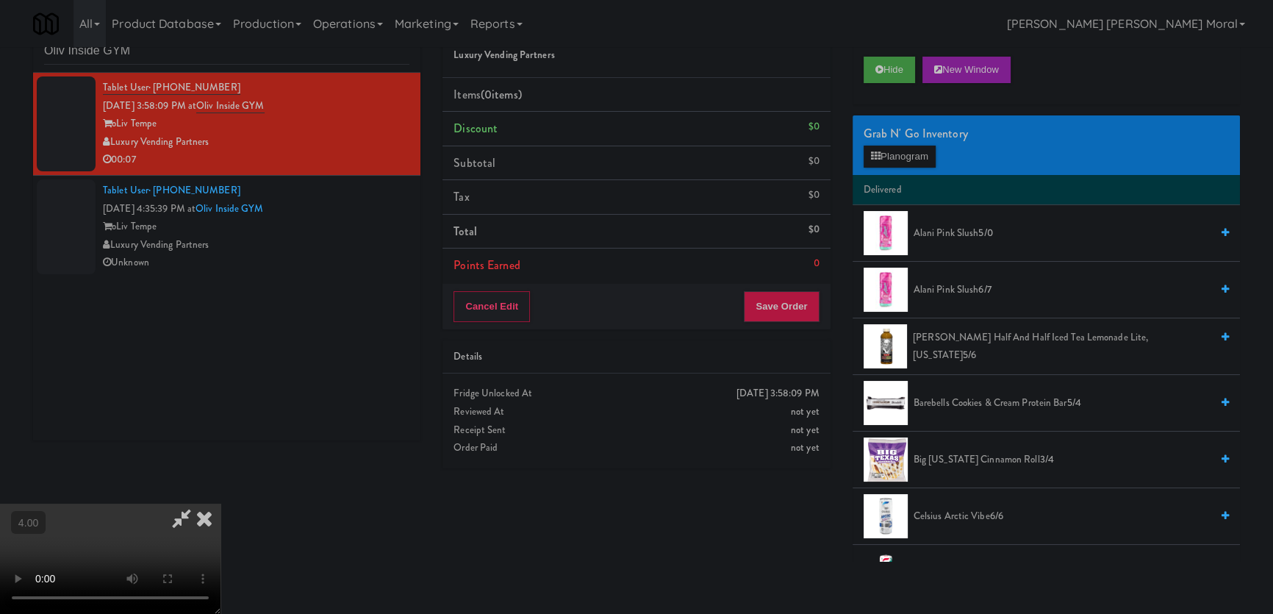
click at [221, 504] on video at bounding box center [110, 559] width 221 height 110
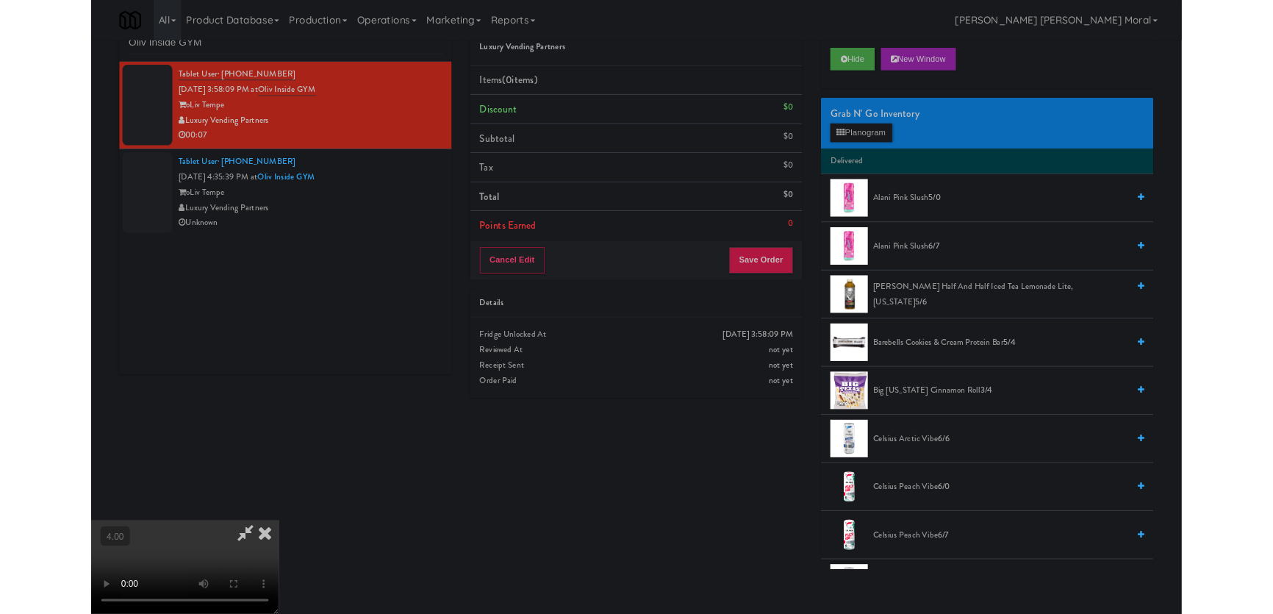
scroll to position [30, 0]
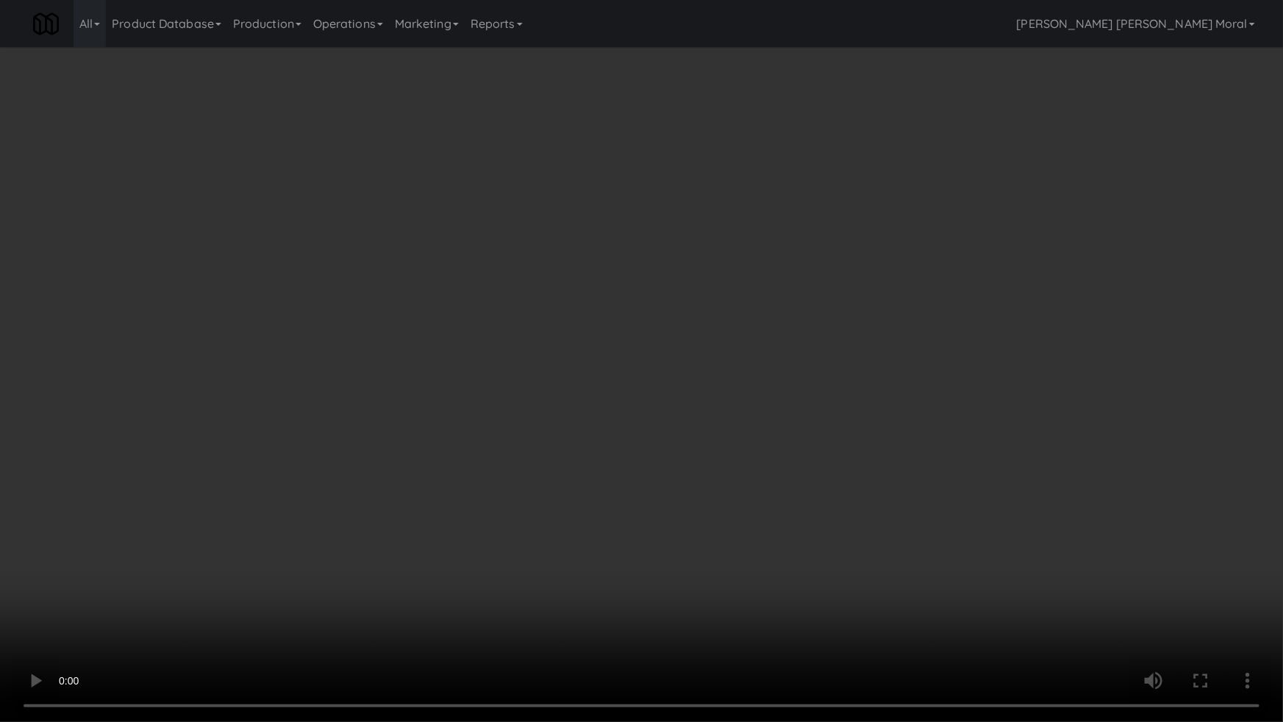
click at [143, 538] on video at bounding box center [641, 361] width 1283 height 722
drag, startPoint x: 143, startPoint y: 538, endPoint x: 147, endPoint y: 456, distance: 82.4
click at [147, 537] on video at bounding box center [641, 361] width 1283 height 722
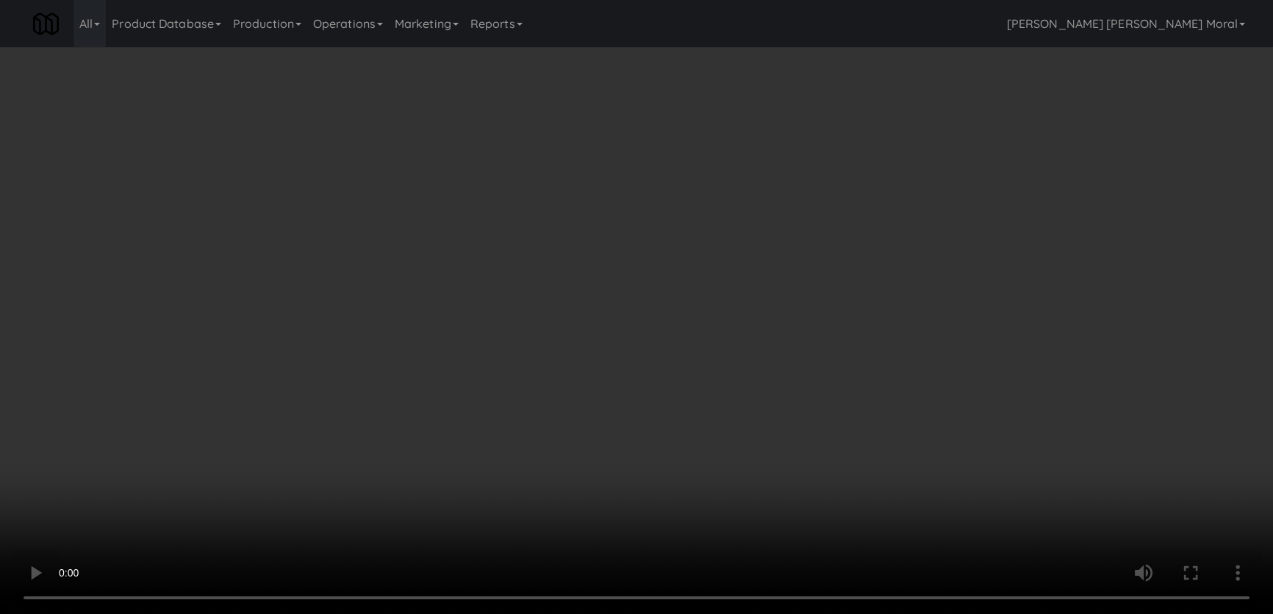
scroll to position [28, 0]
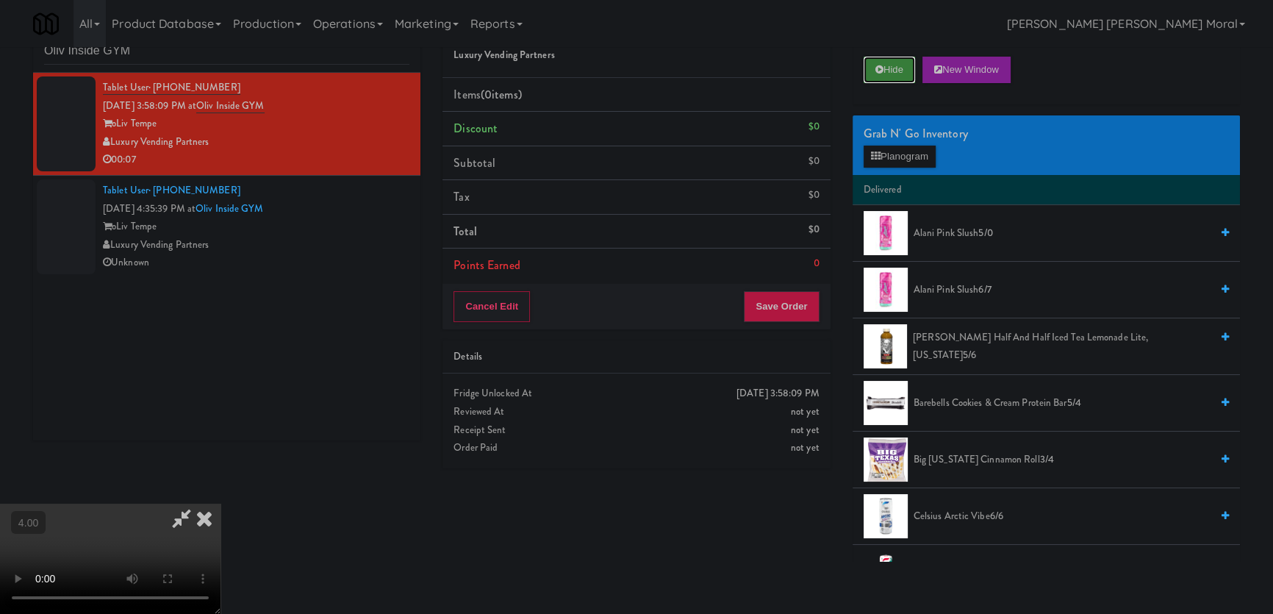
click at [910, 68] on button "Hide" at bounding box center [889, 70] width 51 height 26
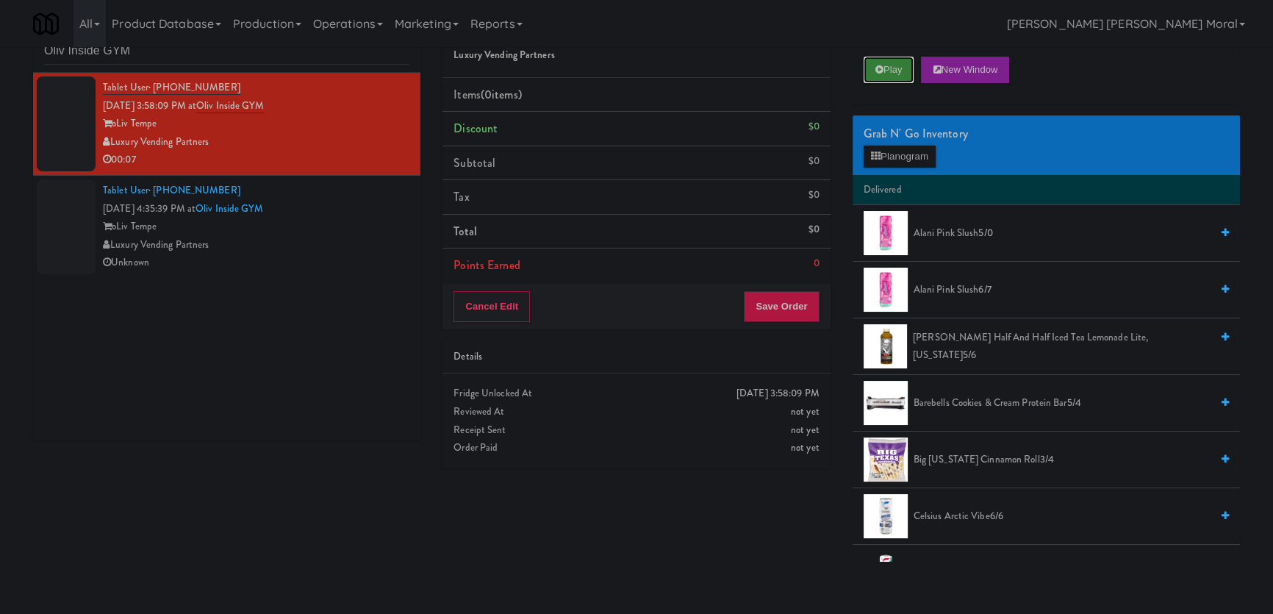
scroll to position [0, 0]
click at [910, 68] on button "Play" at bounding box center [889, 70] width 51 height 26
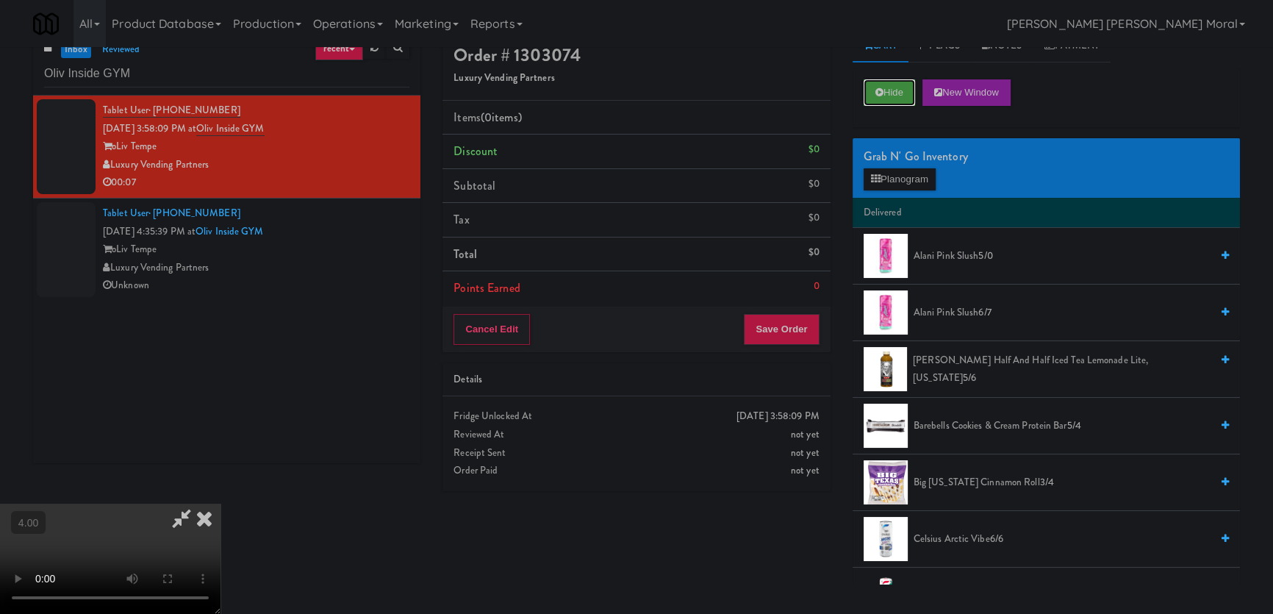
scroll to position [46, 0]
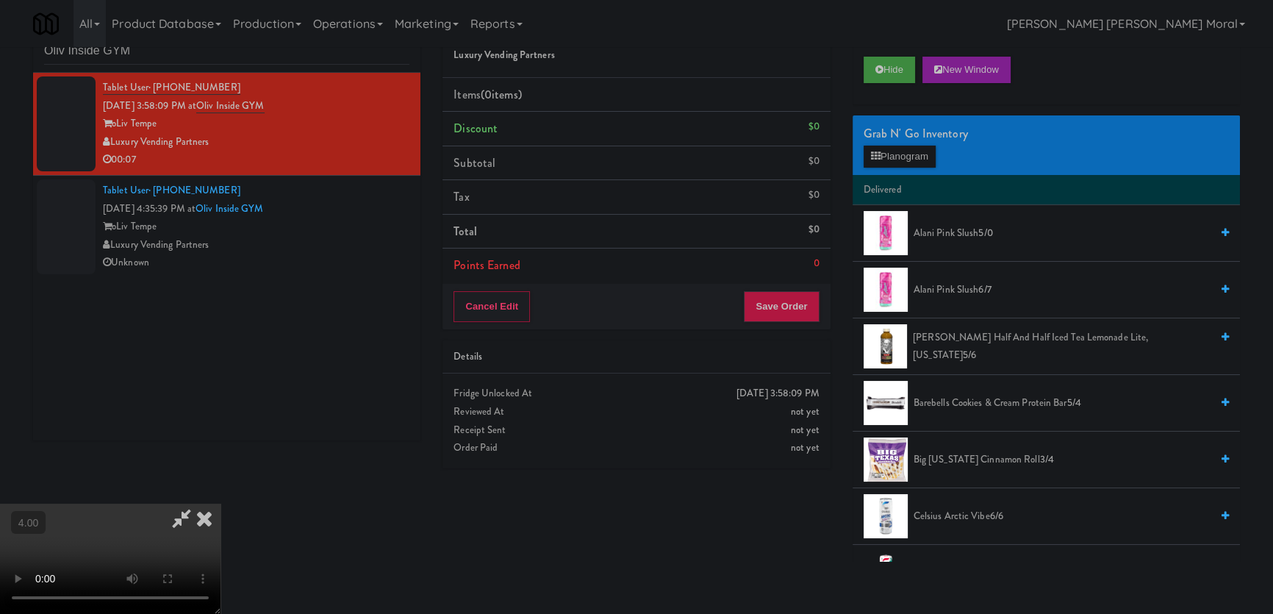
click at [221, 504] on video at bounding box center [110, 559] width 221 height 110
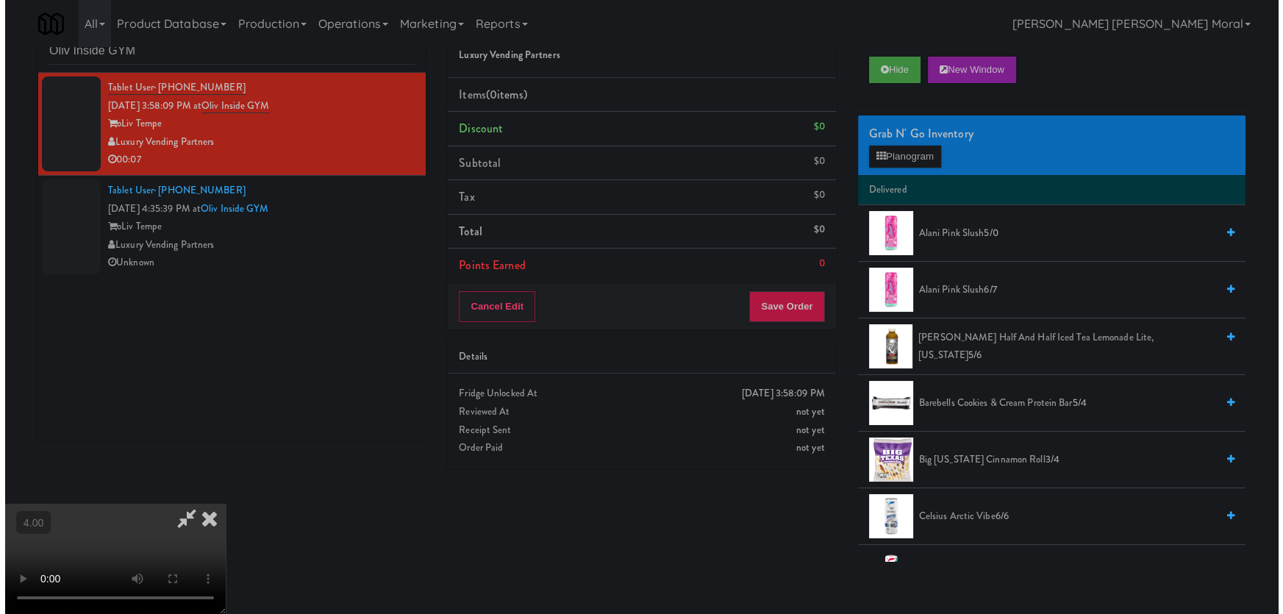
scroll to position [30, 0]
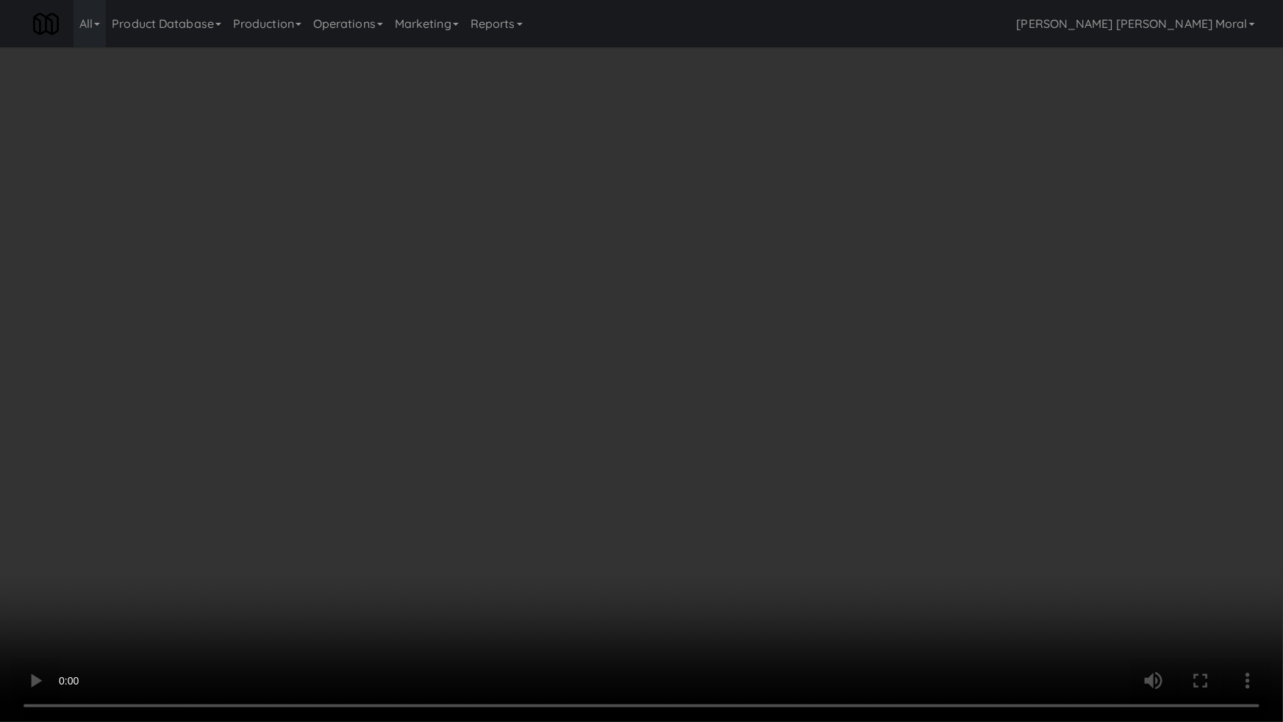
click at [406, 445] on video at bounding box center [641, 361] width 1283 height 722
drag, startPoint x: 406, startPoint y: 445, endPoint x: 446, endPoint y: 336, distance: 116.5
click at [406, 445] on video at bounding box center [641, 361] width 1283 height 722
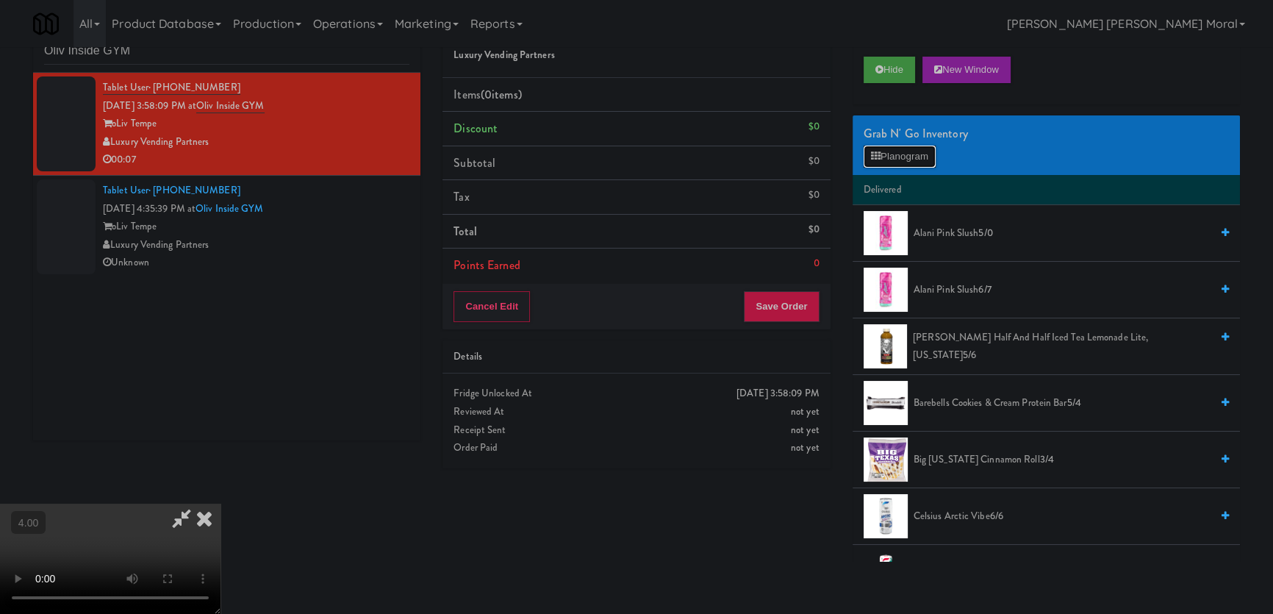
click at [914, 157] on button "Planogram" at bounding box center [900, 157] width 72 height 22
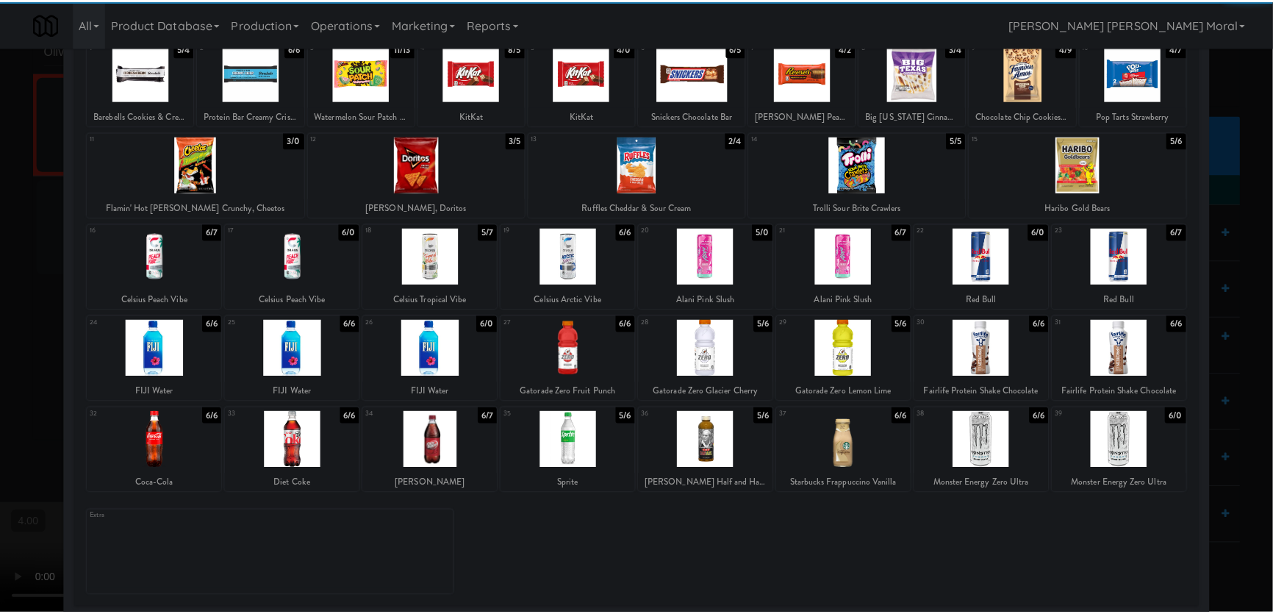
scroll to position [107, 0]
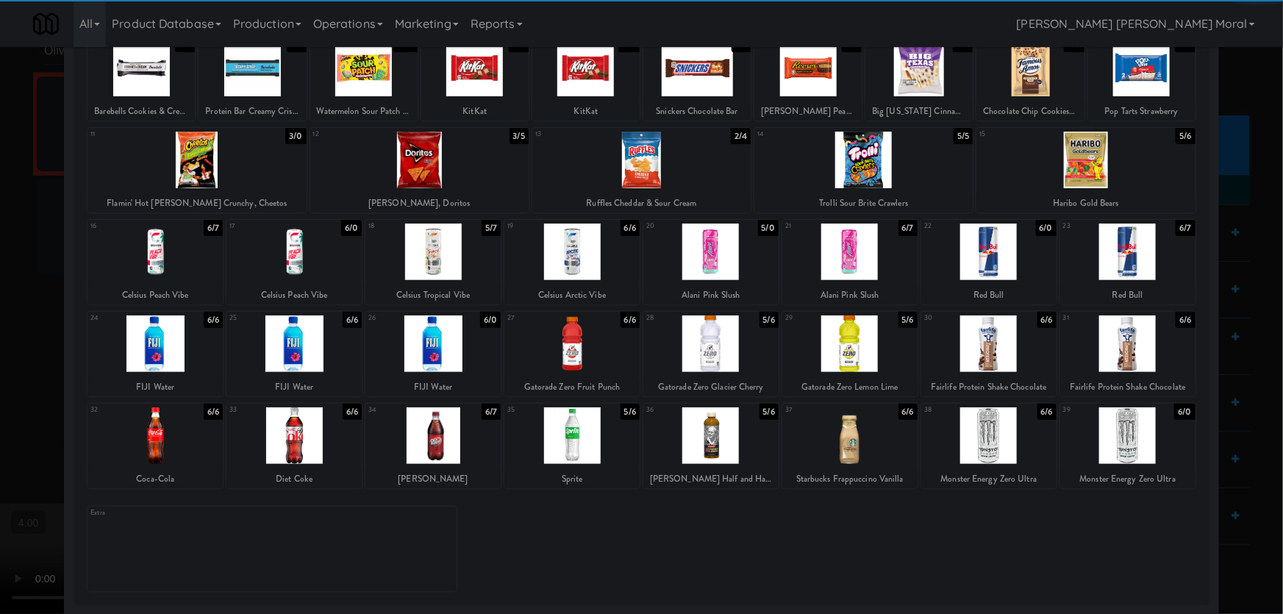
click at [976, 447] on div at bounding box center [988, 435] width 135 height 57
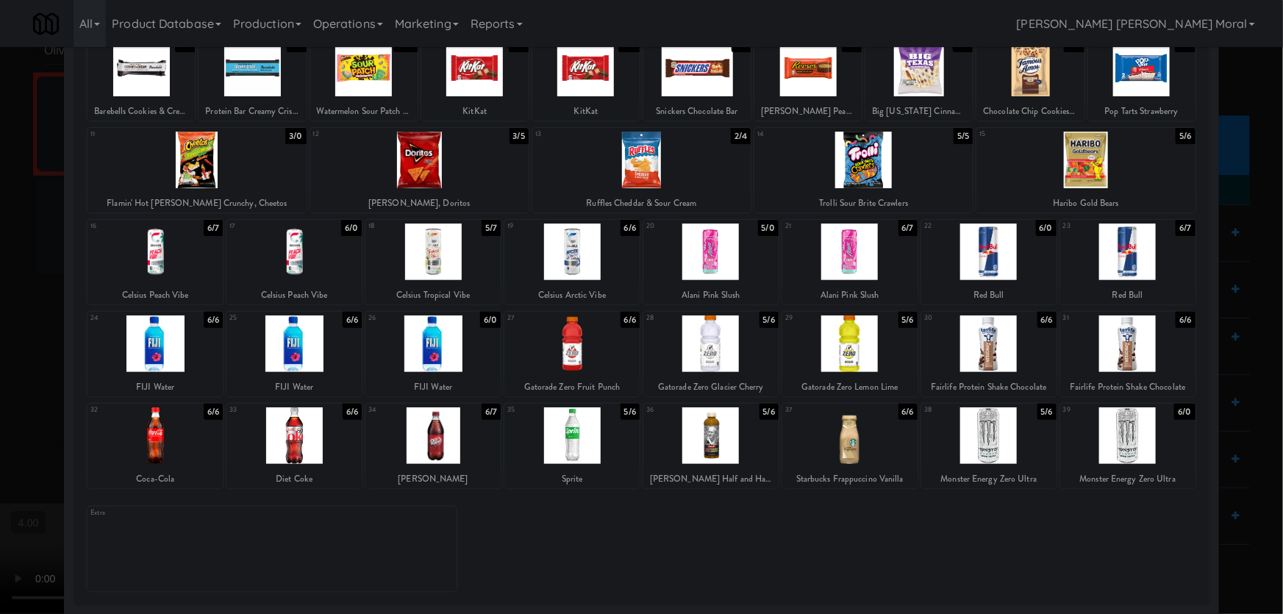
click at [0, 192] on div at bounding box center [641, 307] width 1283 height 614
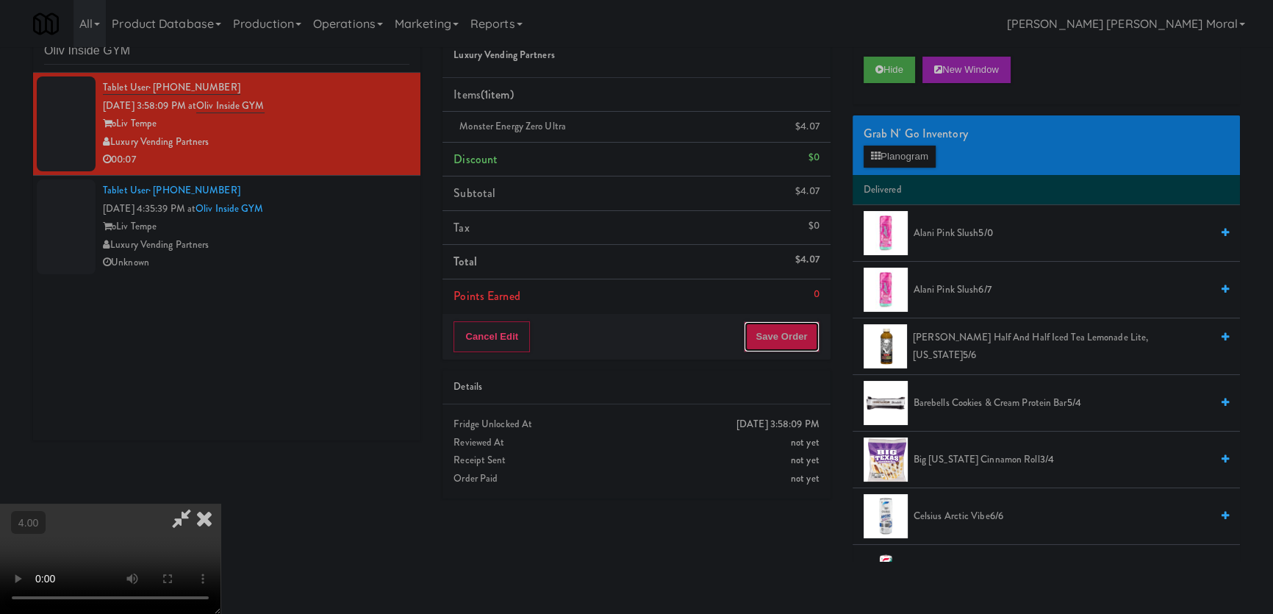
click at [787, 343] on button "Save Order" at bounding box center [781, 336] width 75 height 31
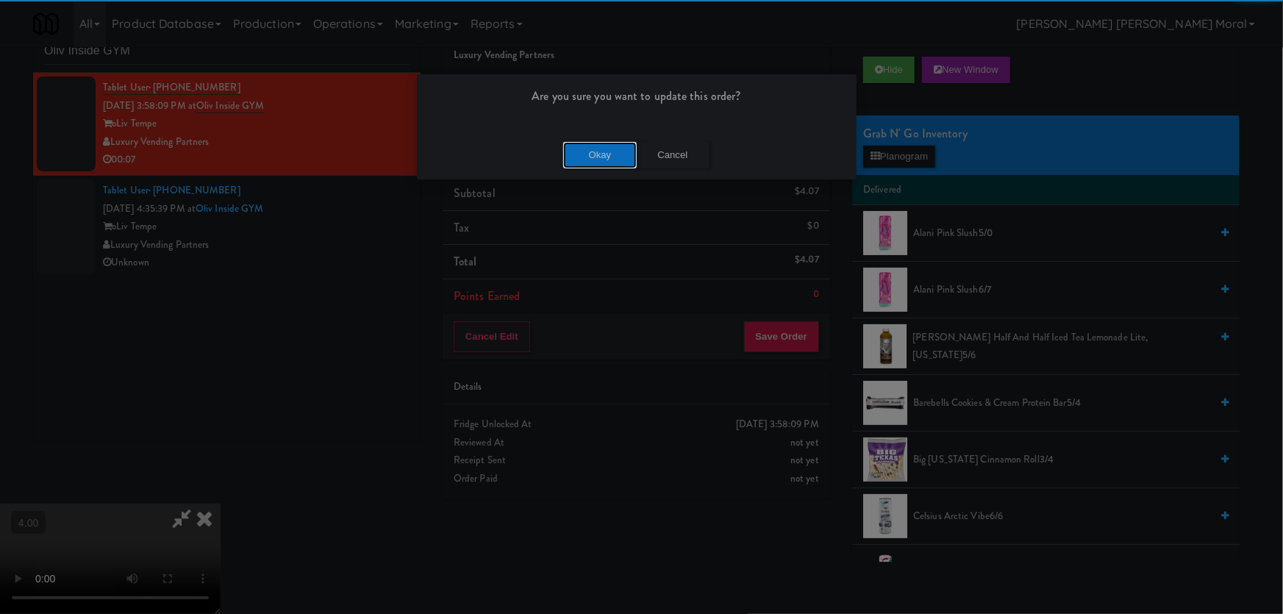
click at [586, 154] on button "Okay" at bounding box center [600, 155] width 74 height 26
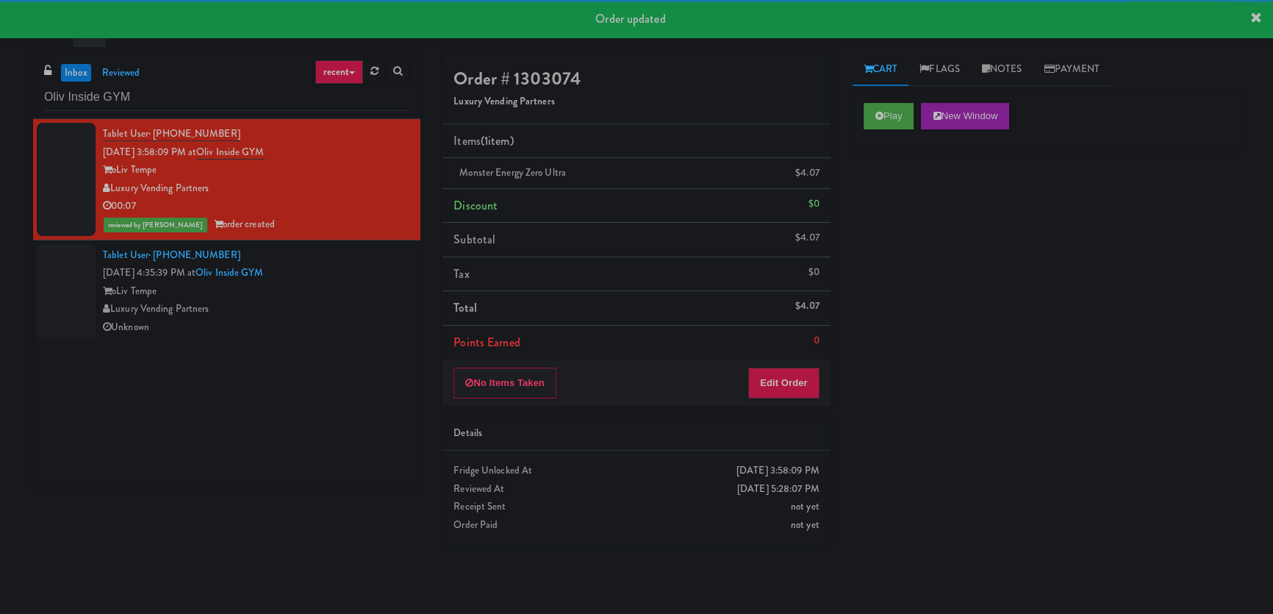
click at [354, 287] on div "oLiv Tempe" at bounding box center [256, 291] width 307 height 18
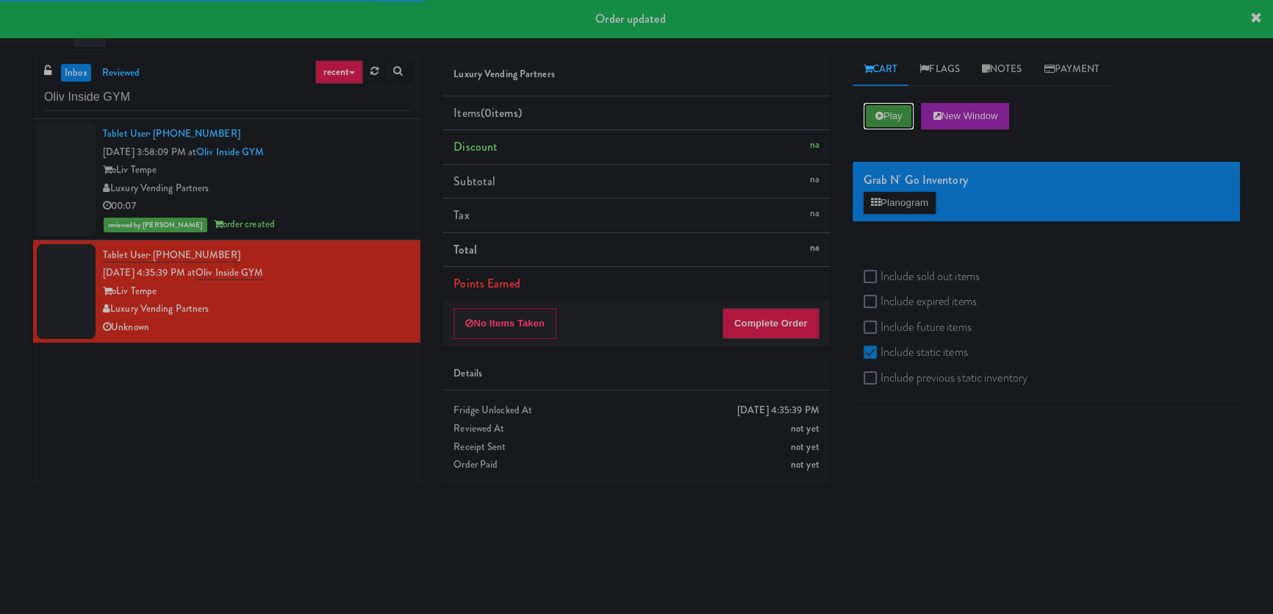
click at [886, 122] on button "Play" at bounding box center [889, 116] width 51 height 26
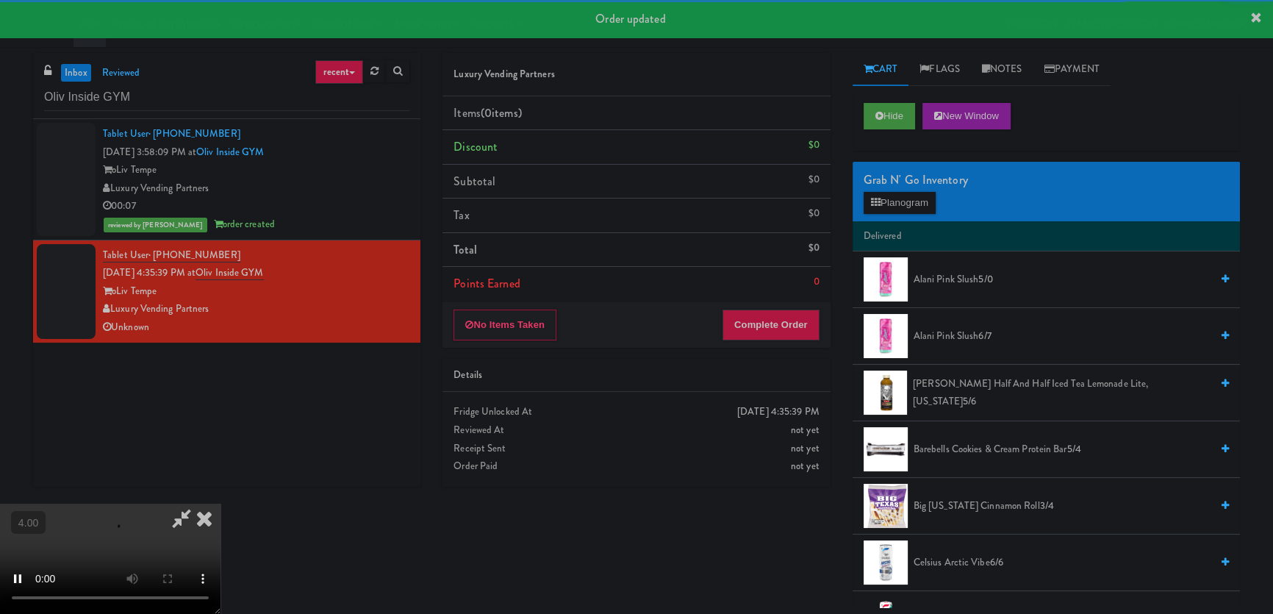
click at [876, 277] on div at bounding box center [886, 279] width 44 height 44
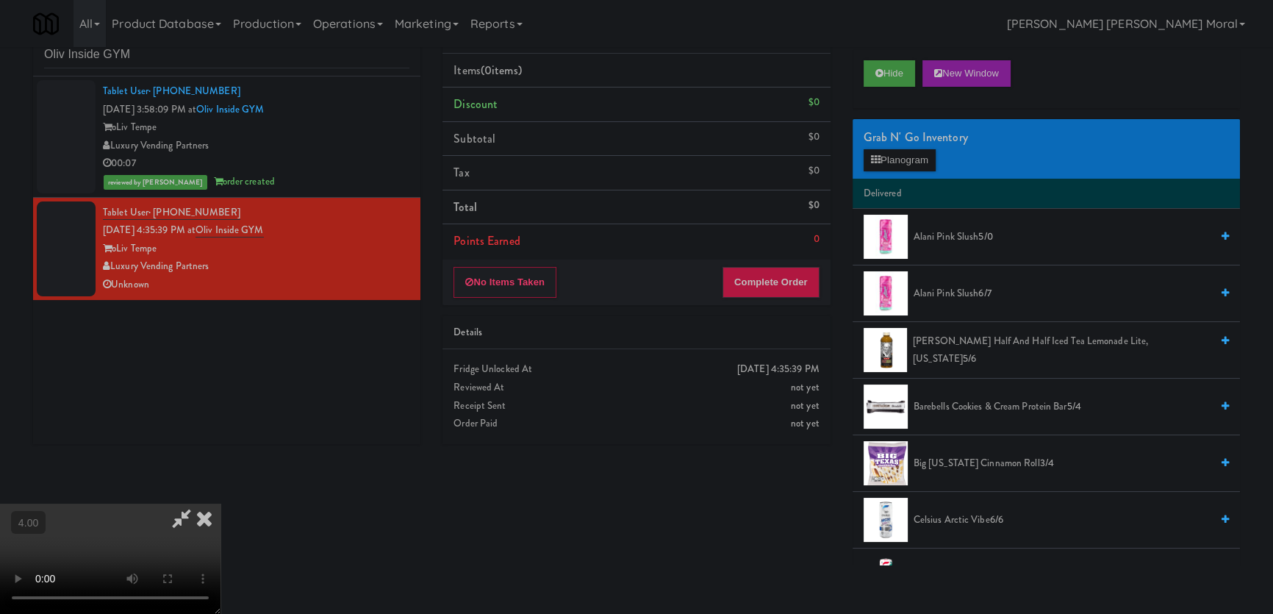
scroll to position [46, 0]
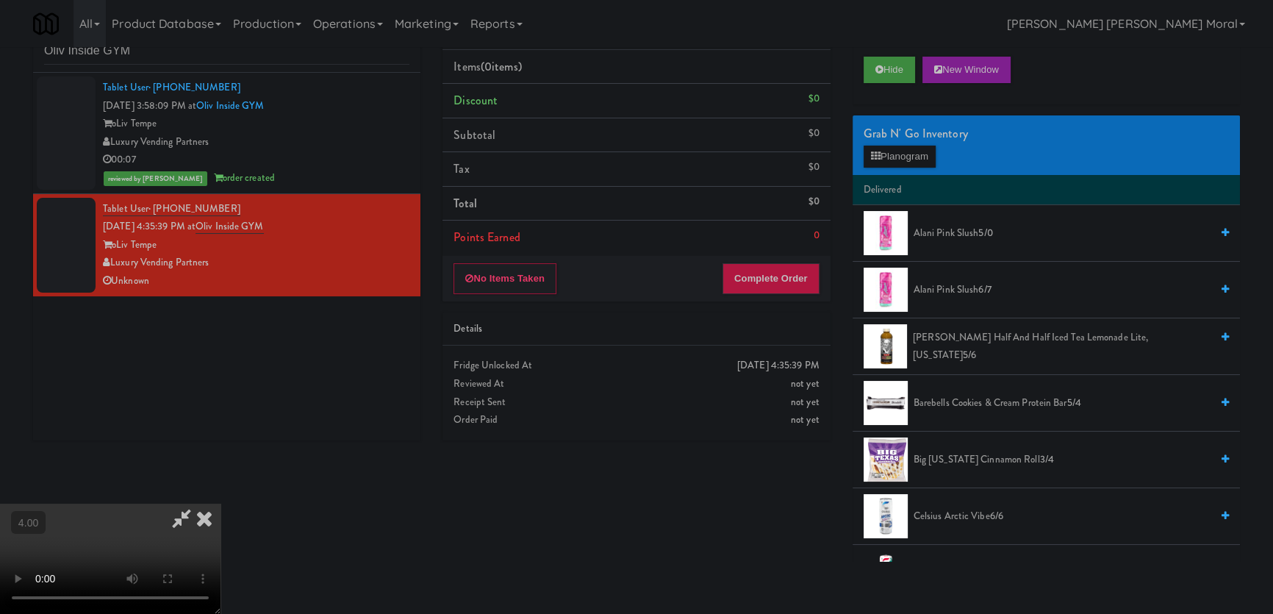
click at [221, 504] on video at bounding box center [110, 559] width 221 height 110
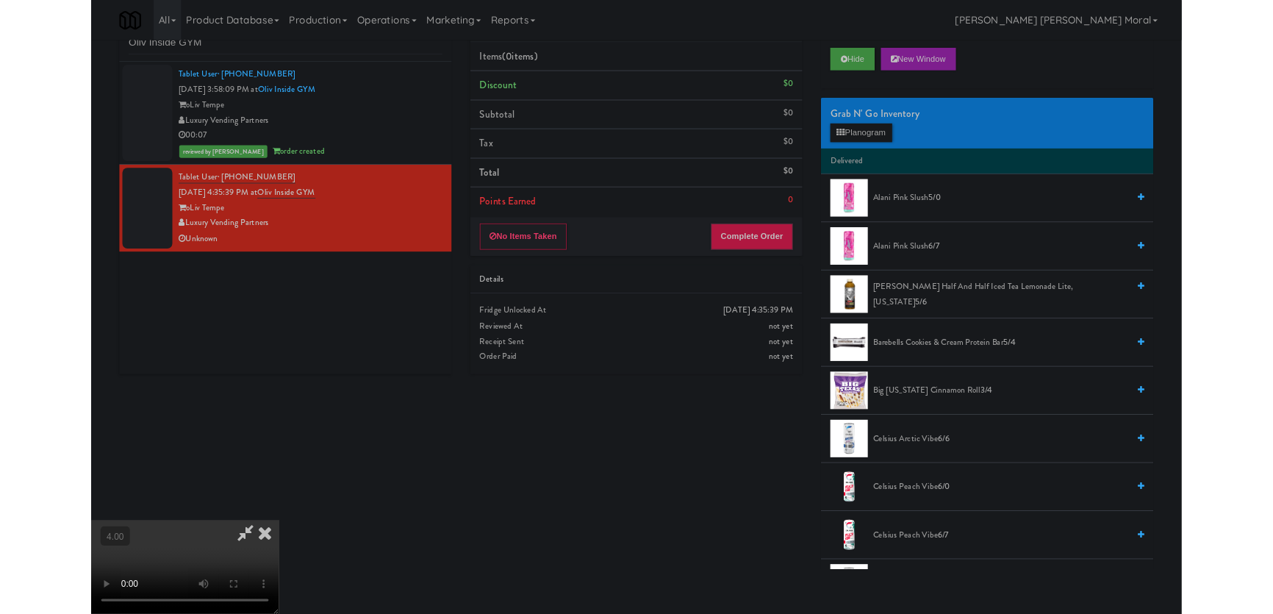
scroll to position [30, 0]
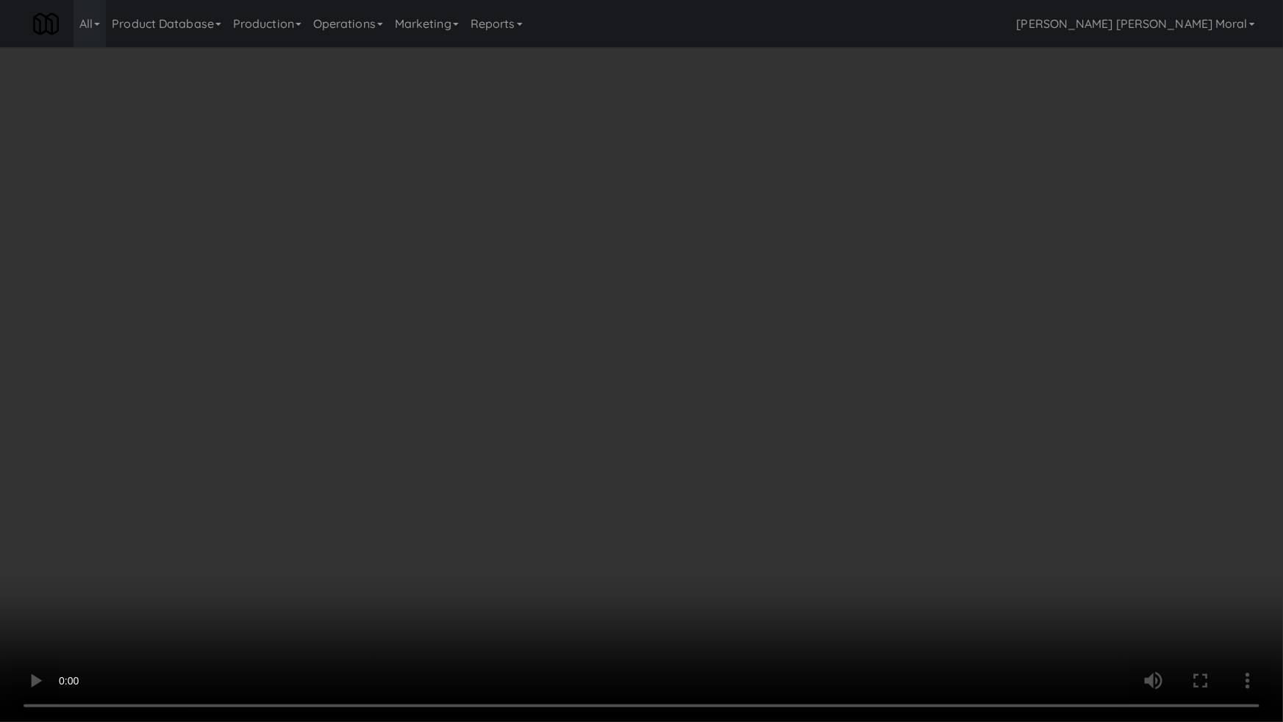
click at [390, 497] on video at bounding box center [641, 361] width 1283 height 722
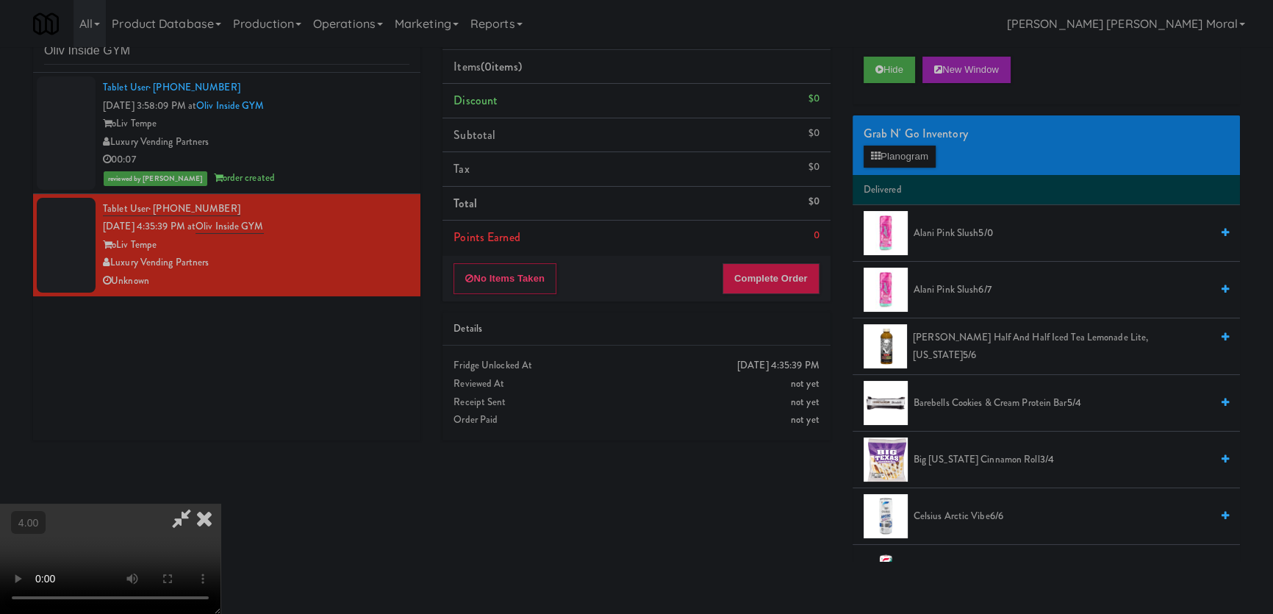
click at [982, 400] on span "Barebells Cookies & Cream Protein Bar 5/4" at bounding box center [1062, 403] width 297 height 18
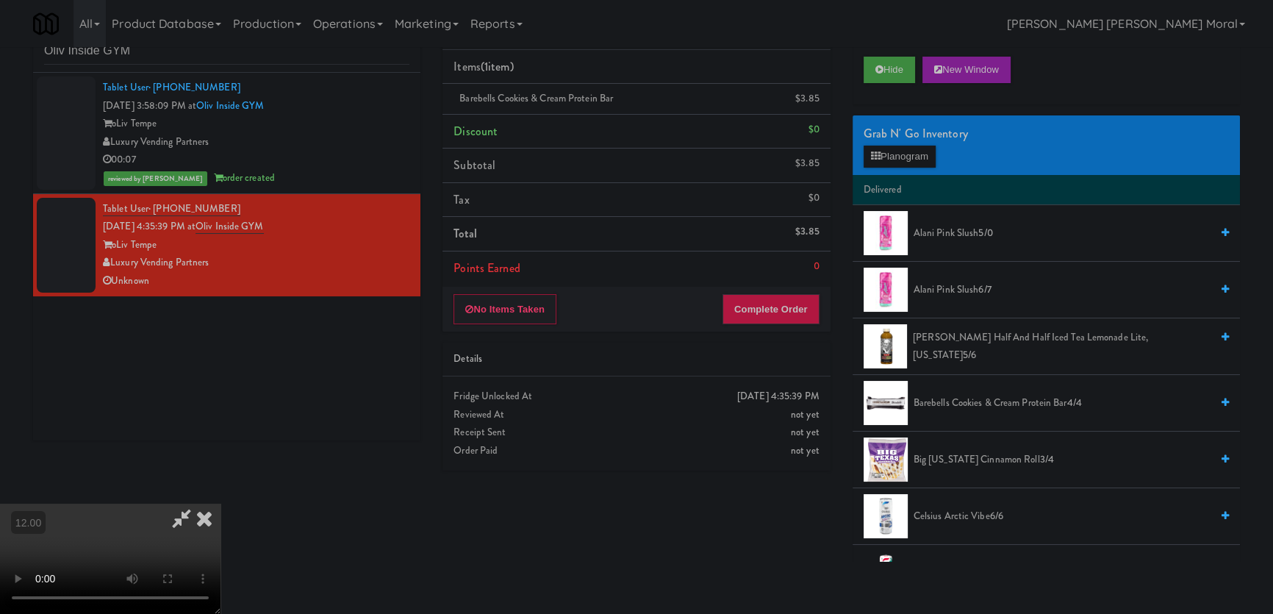
scroll to position [228, 0]
click at [221, 504] on video at bounding box center [110, 559] width 221 height 110
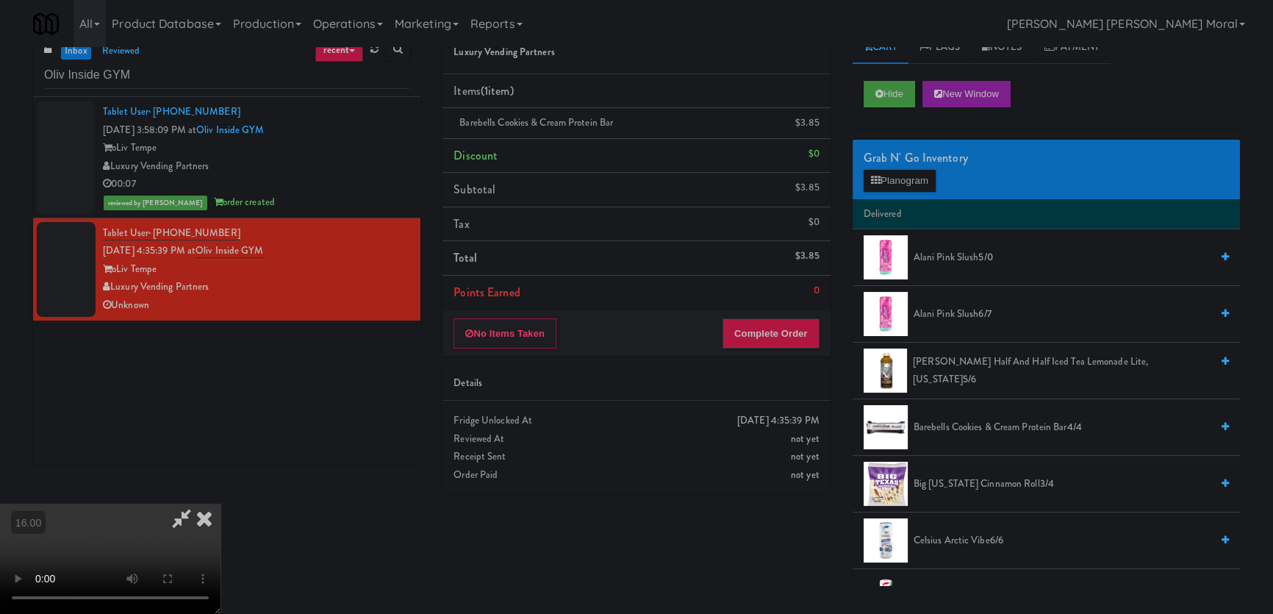
scroll to position [0, 0]
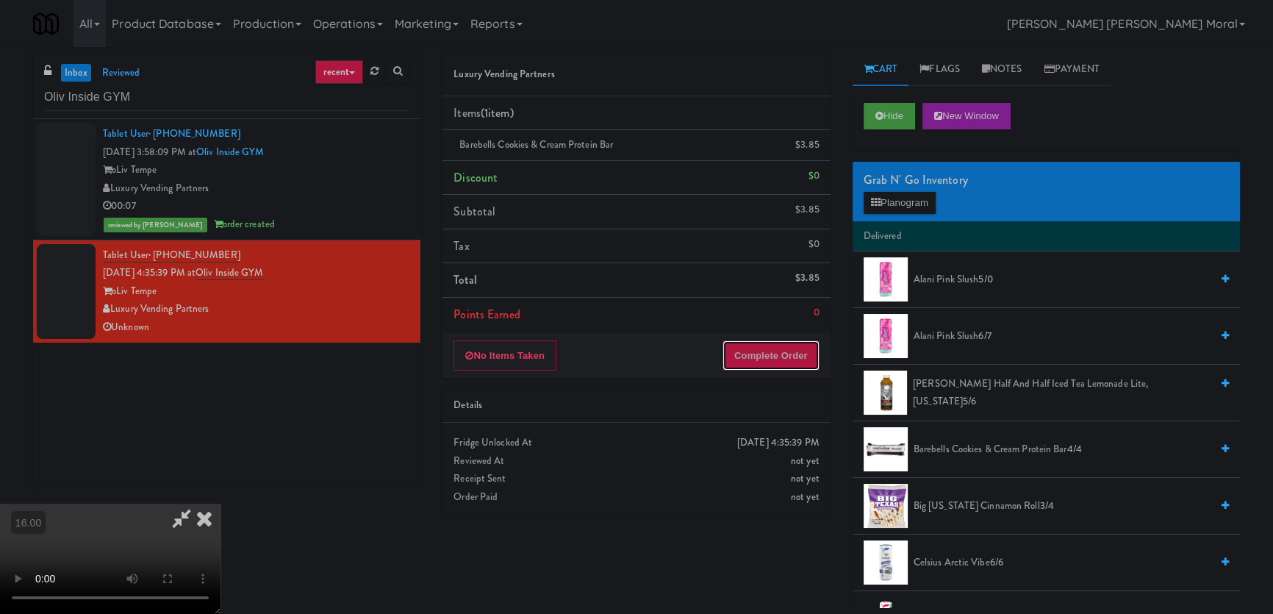
click at [794, 358] on button "Complete Order" at bounding box center [771, 355] width 97 height 31
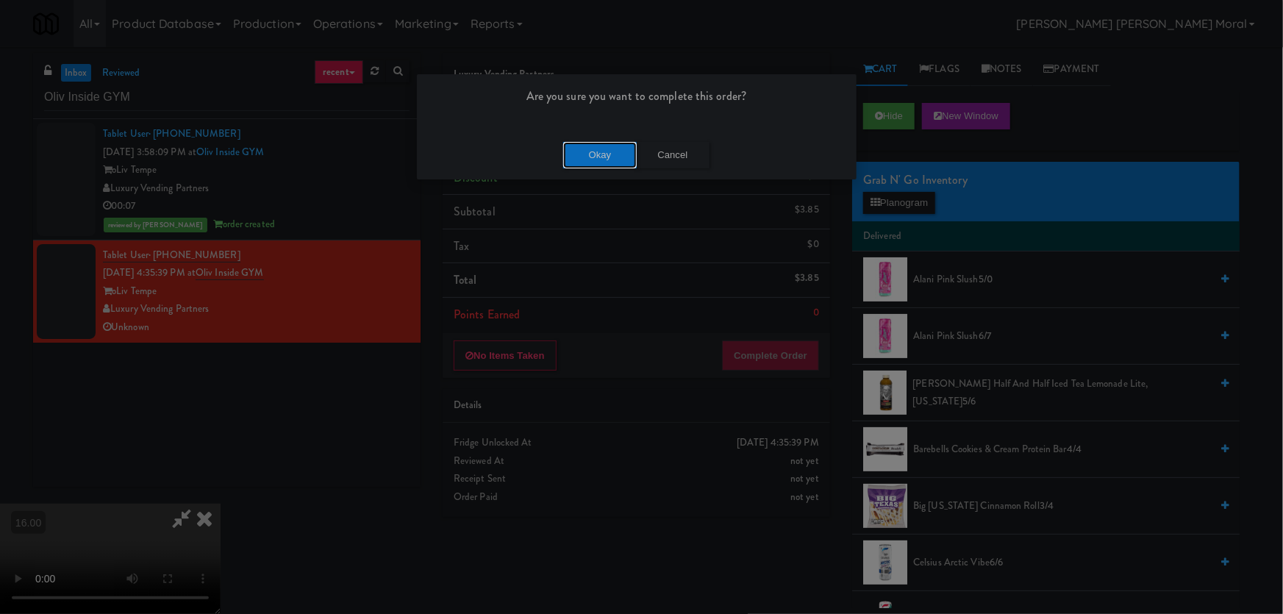
click at [631, 160] on button "Okay" at bounding box center [600, 155] width 74 height 26
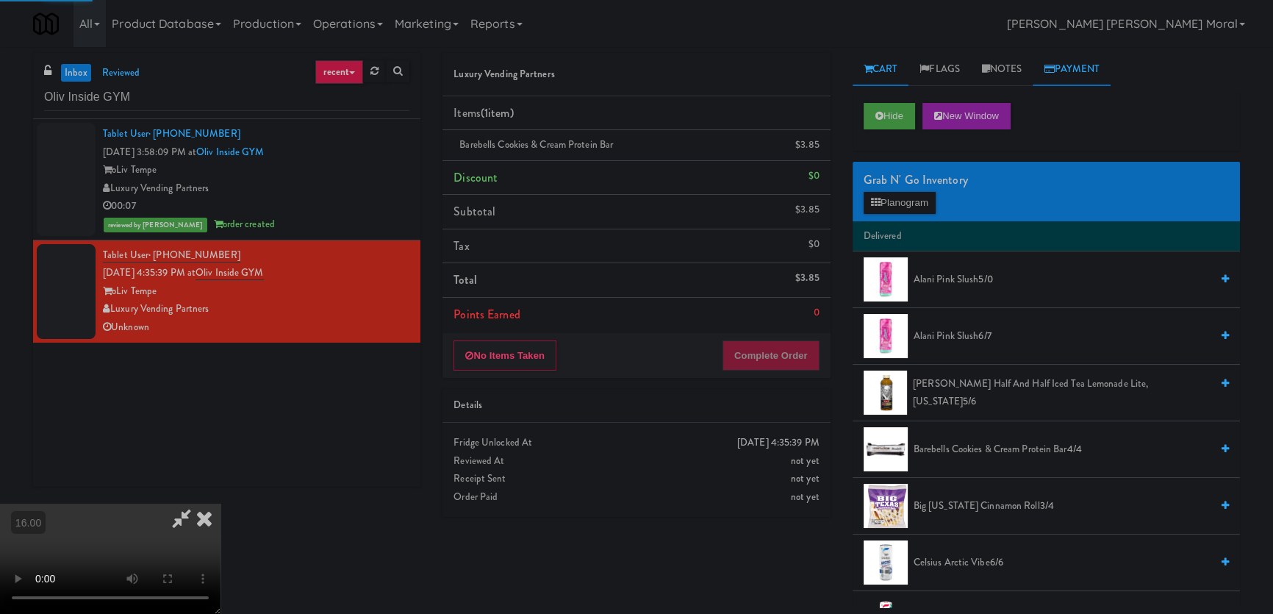
click at [1039, 62] on link "Payment" at bounding box center [1072, 69] width 78 height 33
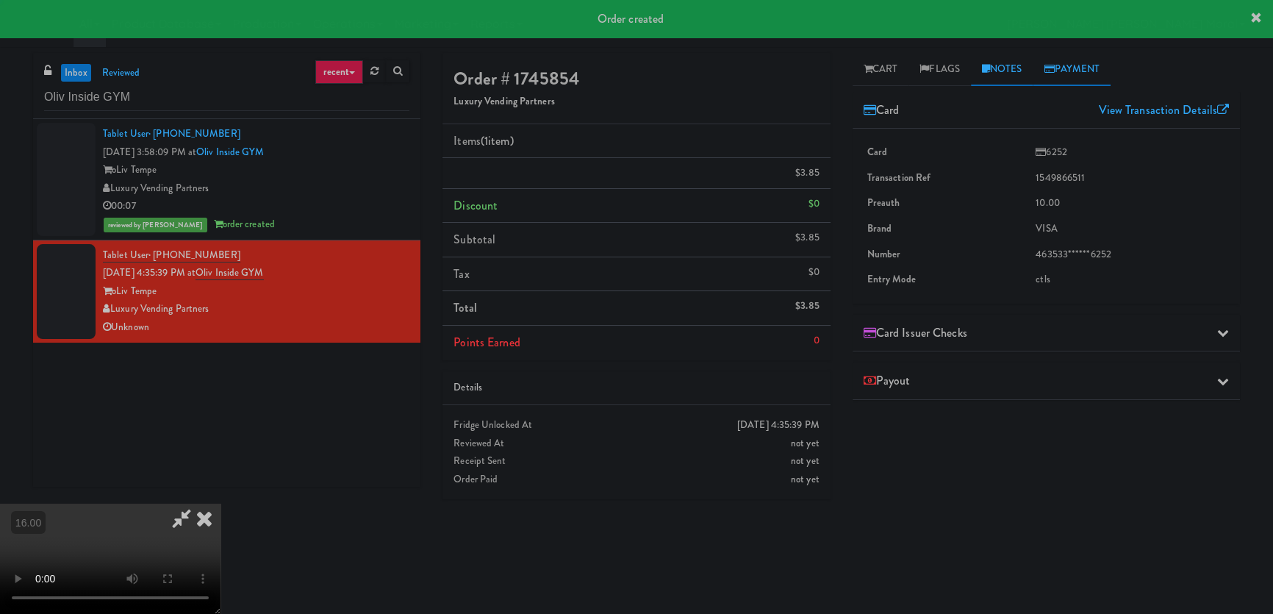
click at [1029, 69] on link "Notes" at bounding box center [1002, 69] width 62 height 33
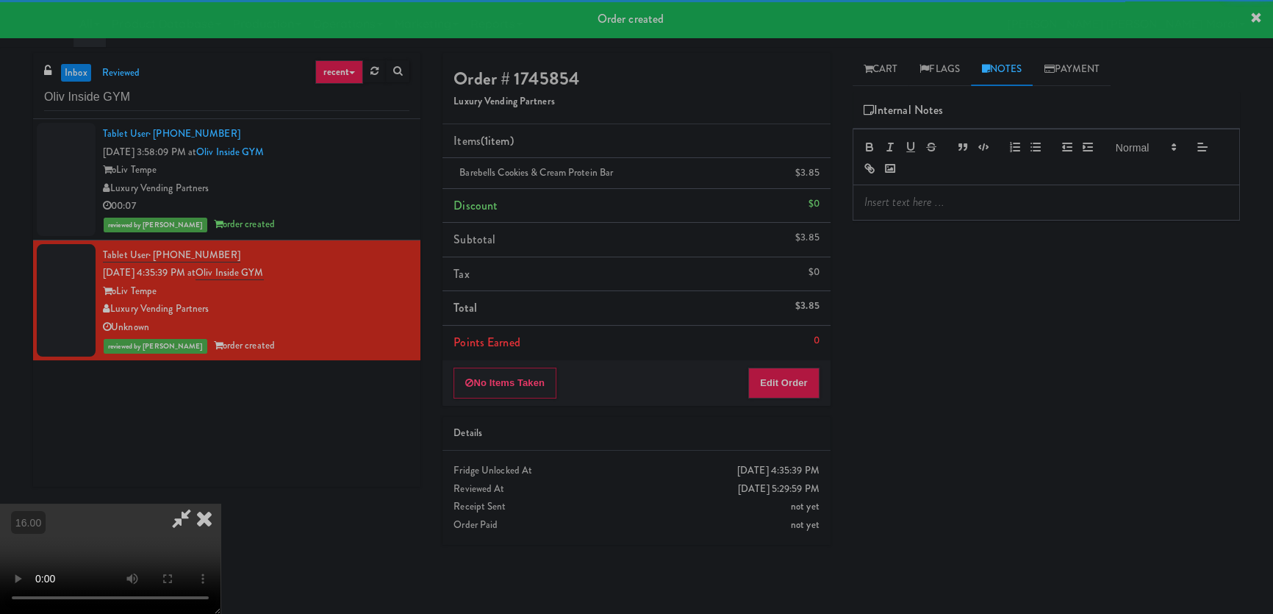
click at [984, 202] on p at bounding box center [1046, 202] width 364 height 16
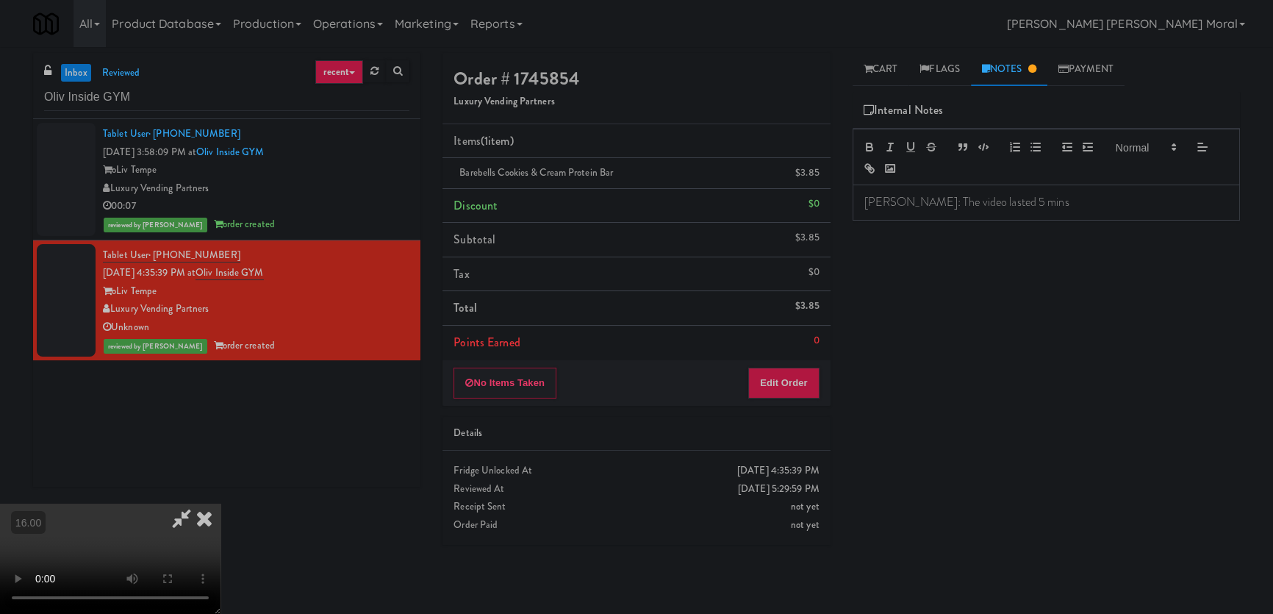
scroll to position [0, 0]
click at [221, 504] on icon at bounding box center [204, 518] width 32 height 29
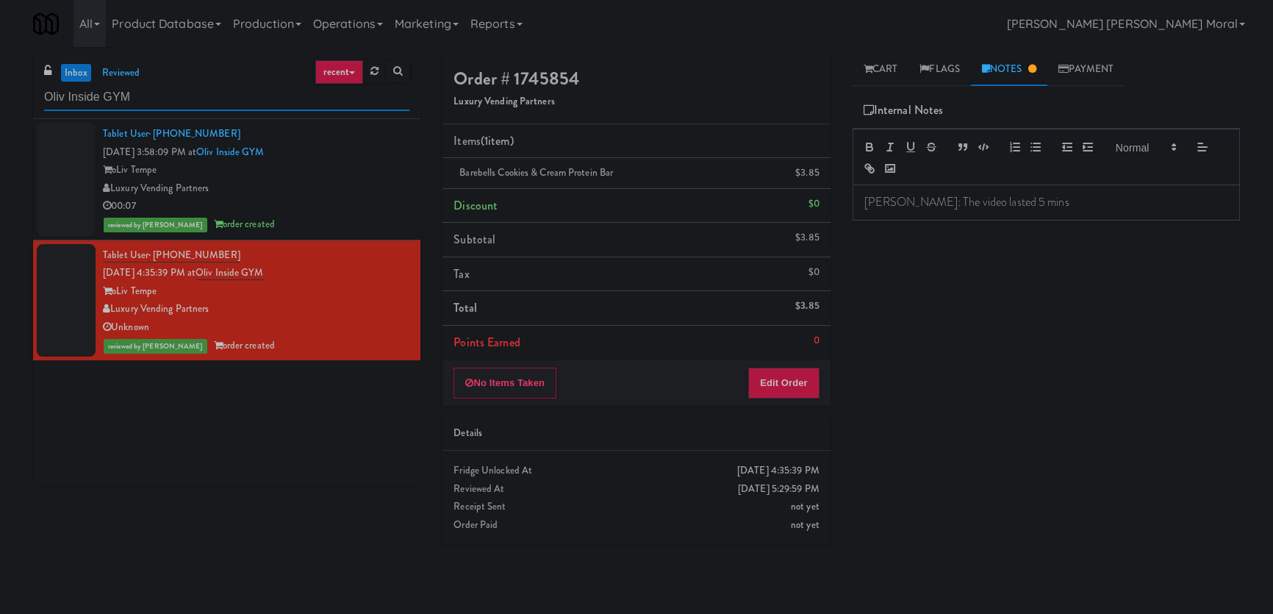
click at [102, 101] on input "Oliv Inside GYM" at bounding box center [226, 97] width 365 height 27
paste input "111 W [PERSON_NAME] - Left - Fridge"
click at [102, 101] on input "Oliv Inside 111 W [PERSON_NAME] - Left - Fridge" at bounding box center [226, 97] width 365 height 27
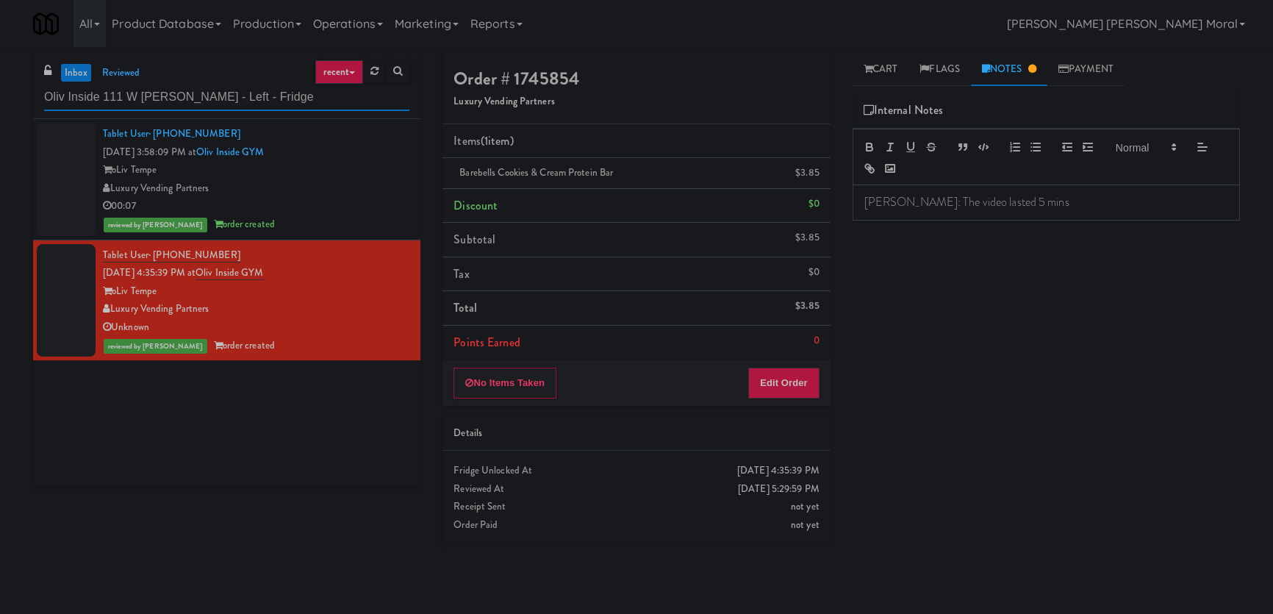
paste input "W [PERSON_NAME] - Left - Fridge"
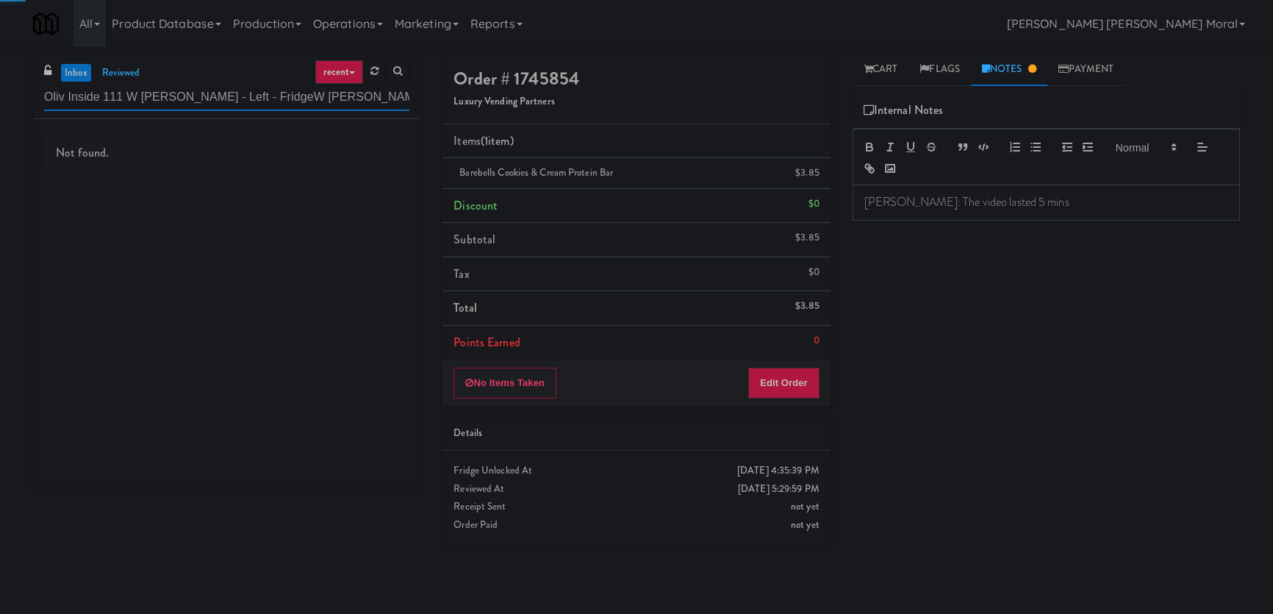
click at [102, 101] on input "Oliv Inside 111 W [PERSON_NAME] - Left - FridgeW [PERSON_NAME] - Left - Fridge" at bounding box center [226, 97] width 365 height 27
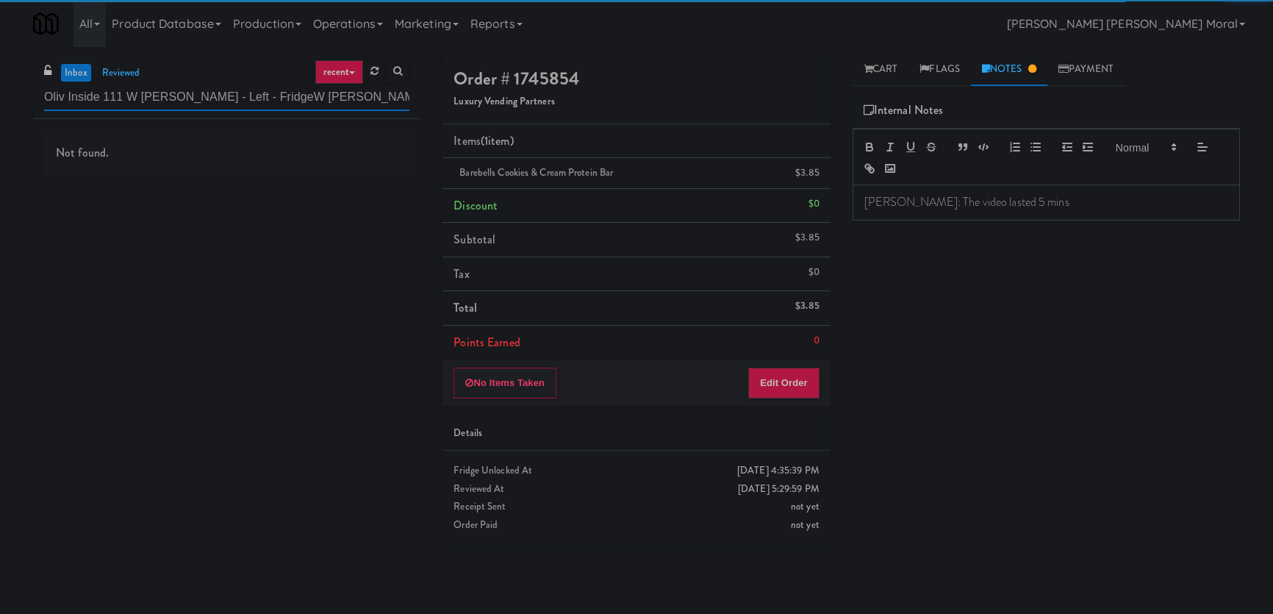
paste input "111"
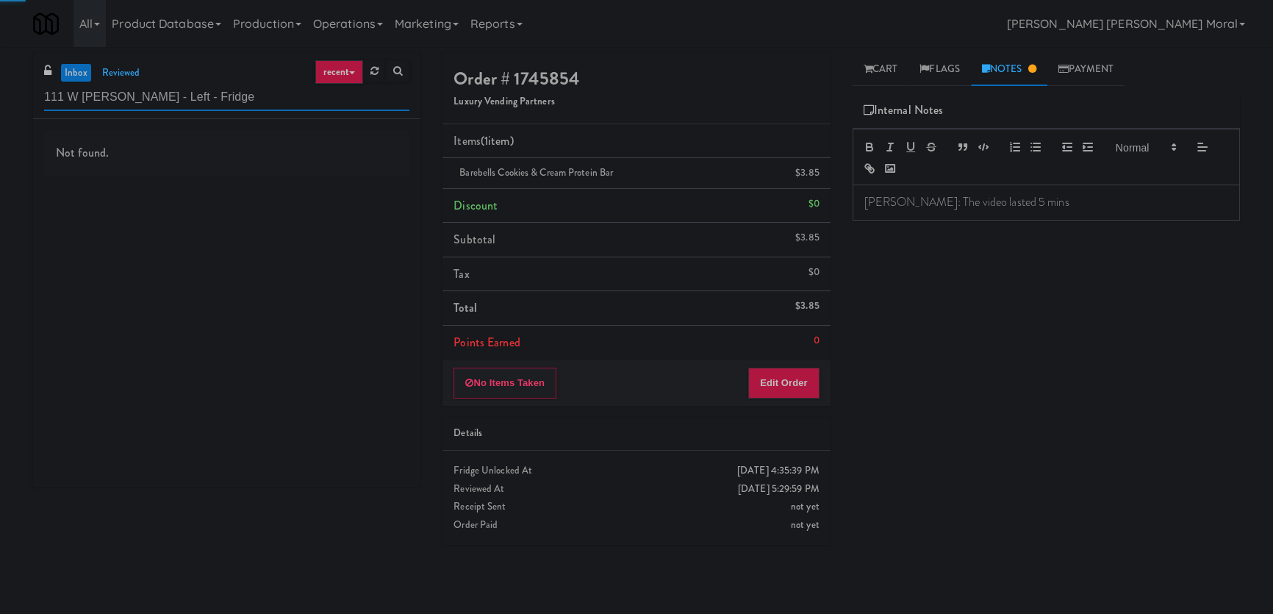
type input "111 W [PERSON_NAME] - Left - Fridge"
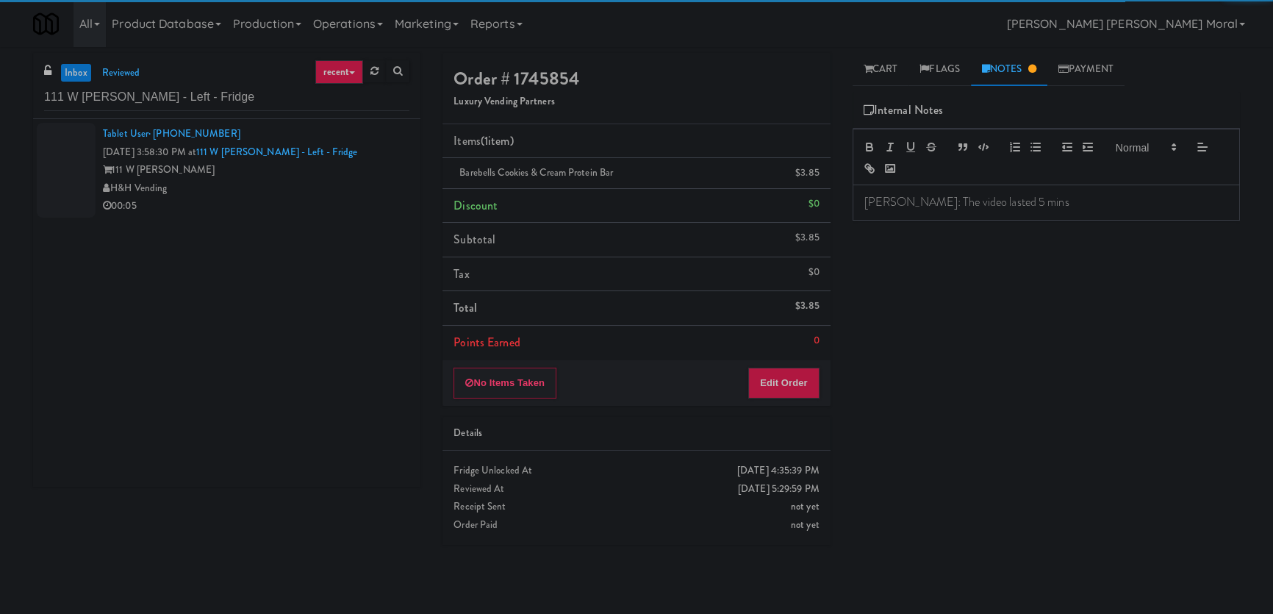
click at [334, 201] on div "00:05" at bounding box center [256, 206] width 307 height 18
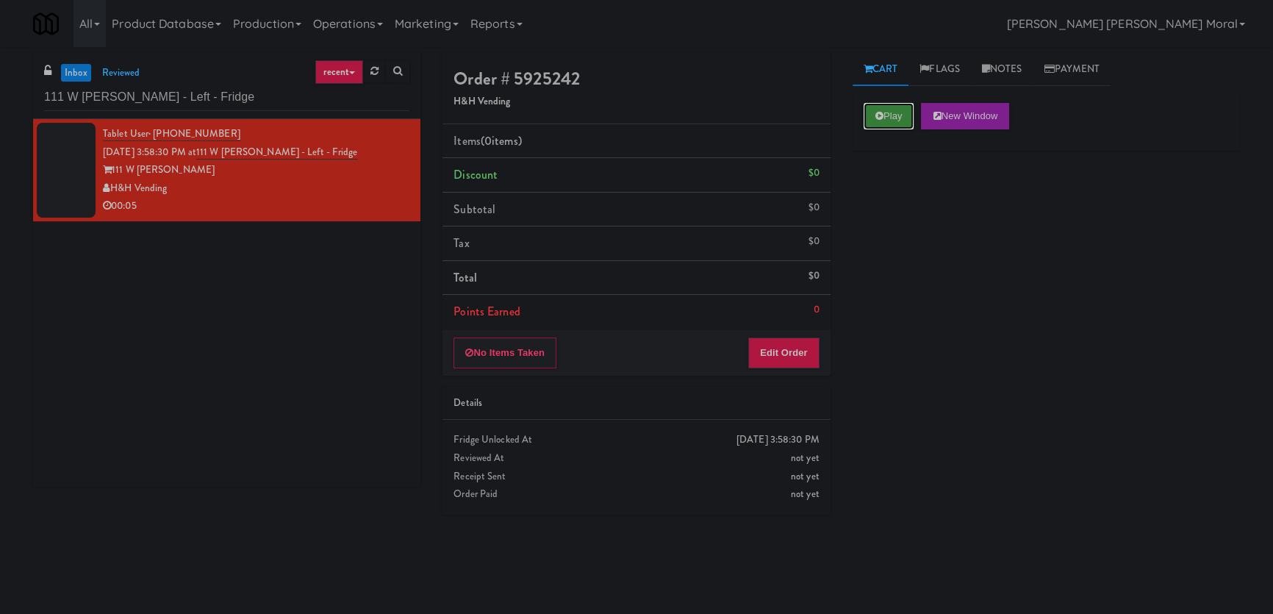
click at [890, 112] on button "Play" at bounding box center [889, 116] width 51 height 26
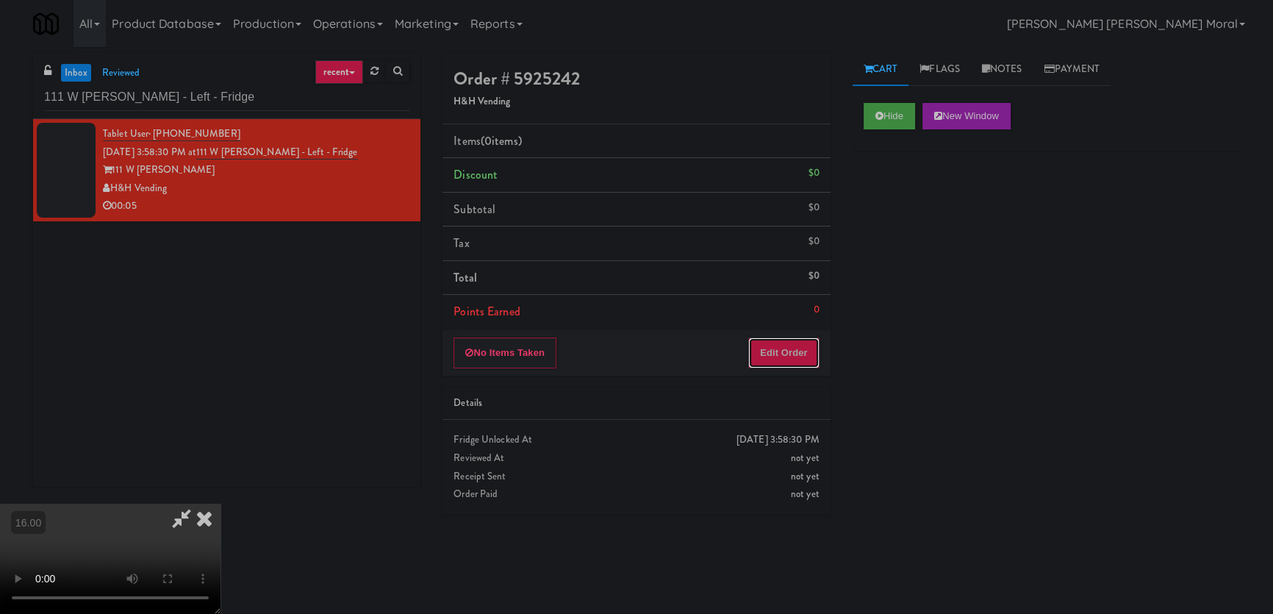
click at [795, 356] on button "Edit Order" at bounding box center [783, 352] width 71 height 31
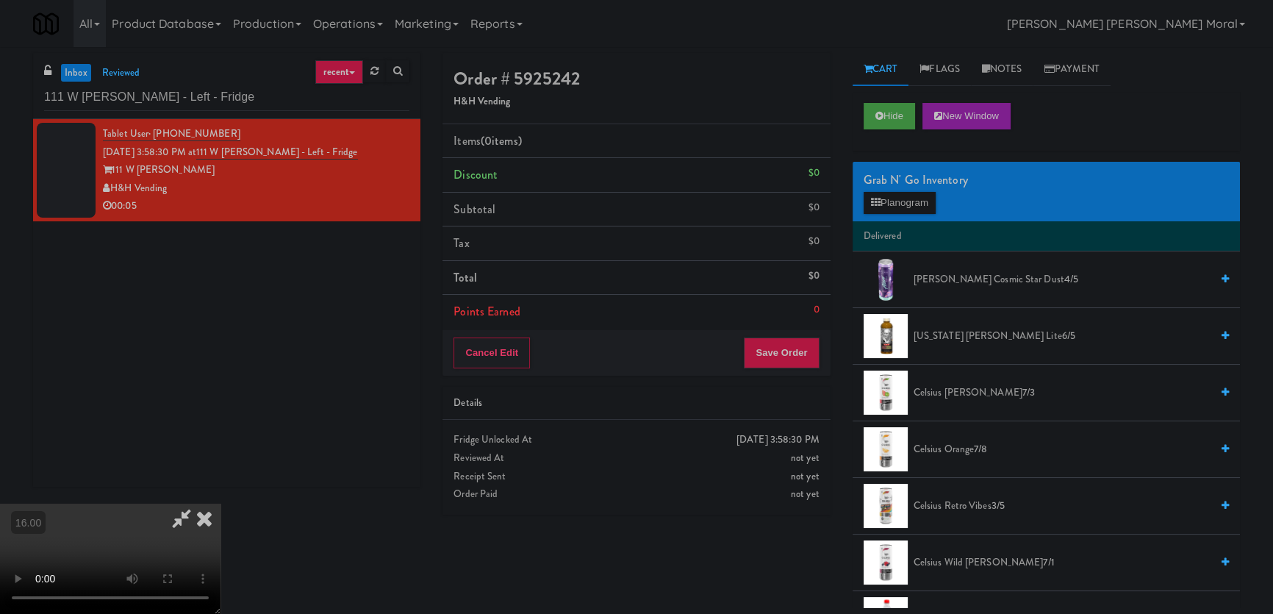
click at [31, 504] on video at bounding box center [110, 559] width 221 height 110
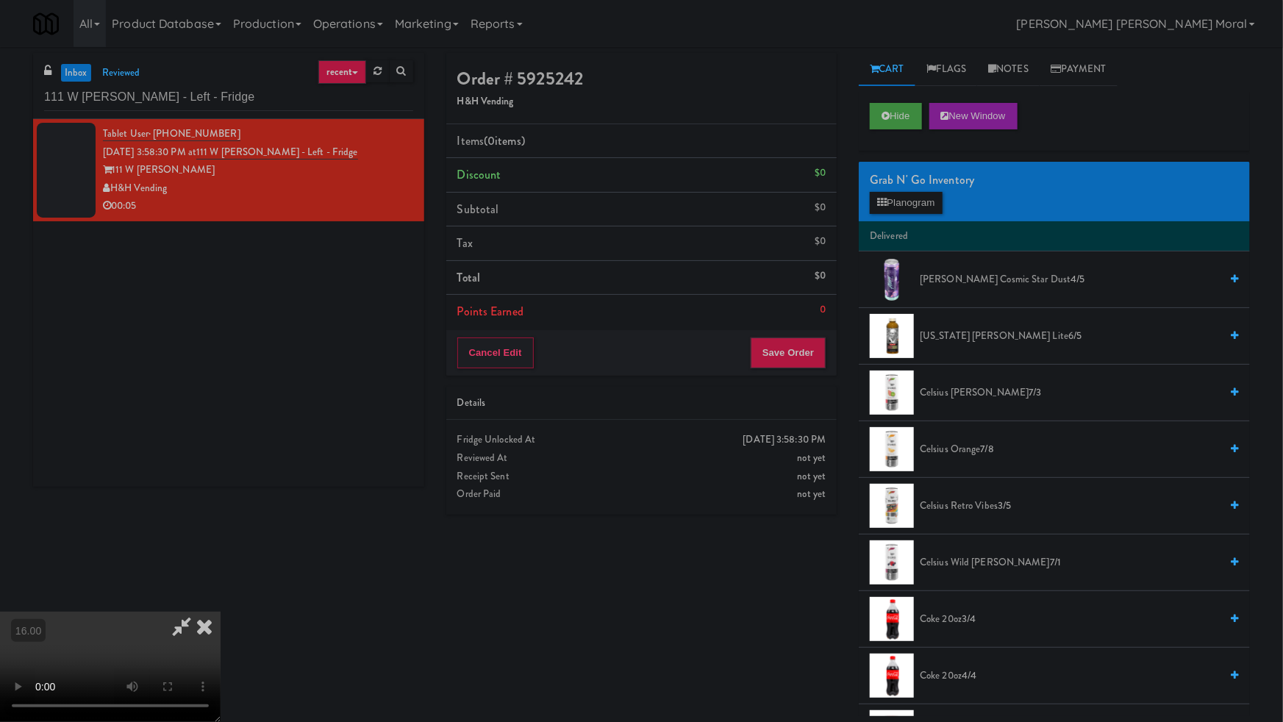
click at [221, 612] on video at bounding box center [110, 667] width 221 height 110
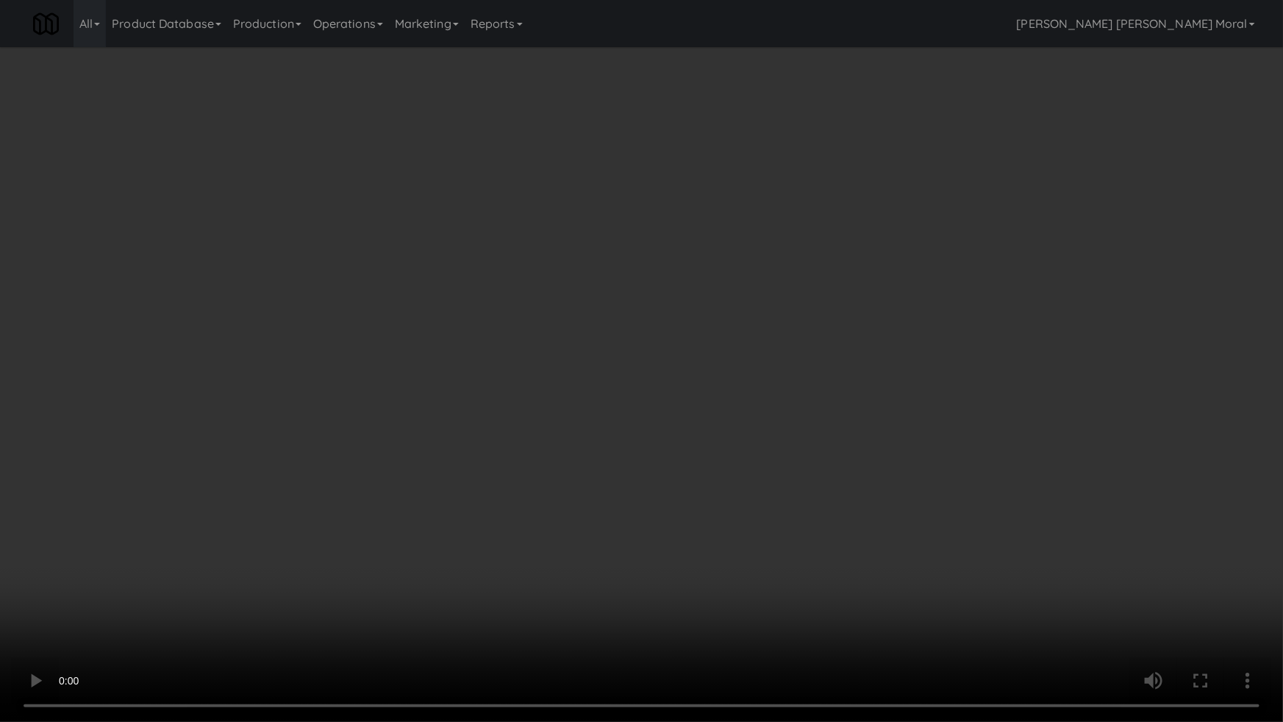
click at [297, 451] on video at bounding box center [641, 361] width 1283 height 722
click at [388, 416] on video at bounding box center [641, 361] width 1283 height 722
click at [406, 426] on video at bounding box center [641, 361] width 1283 height 722
click at [204, 523] on video at bounding box center [641, 361] width 1283 height 722
click at [272, 454] on video at bounding box center [641, 361] width 1283 height 722
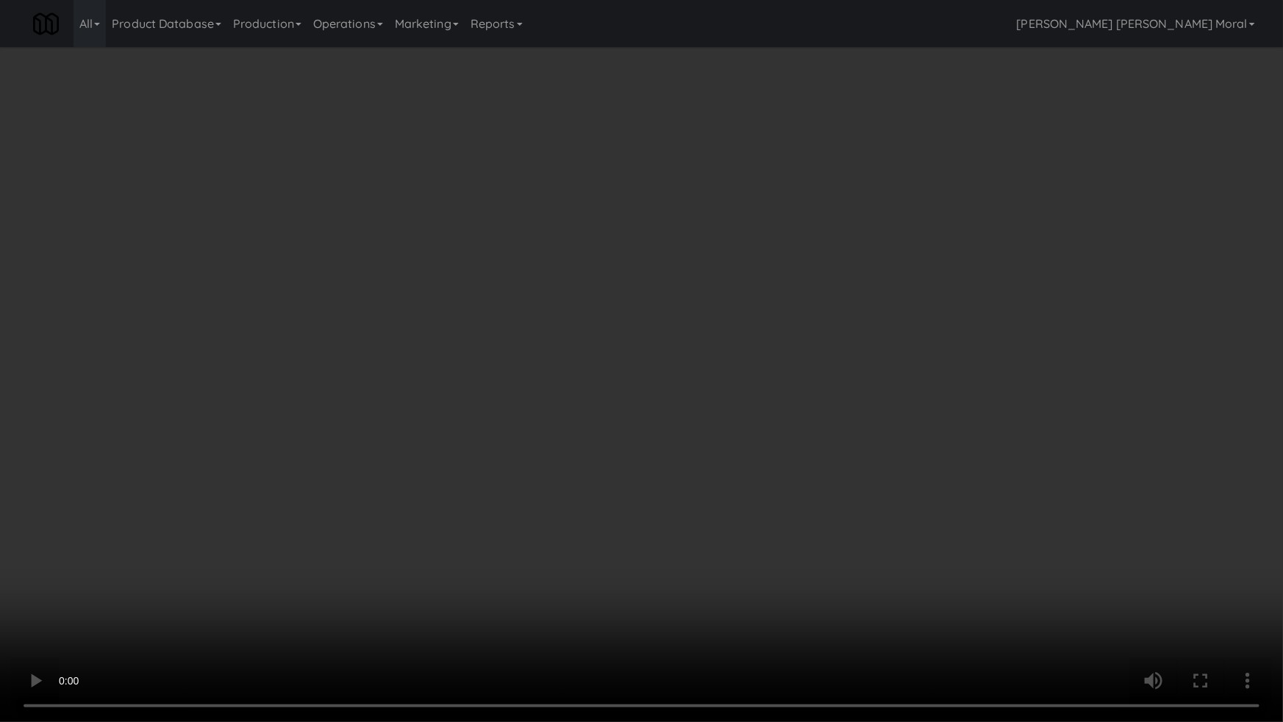
click at [272, 454] on video at bounding box center [641, 361] width 1283 height 722
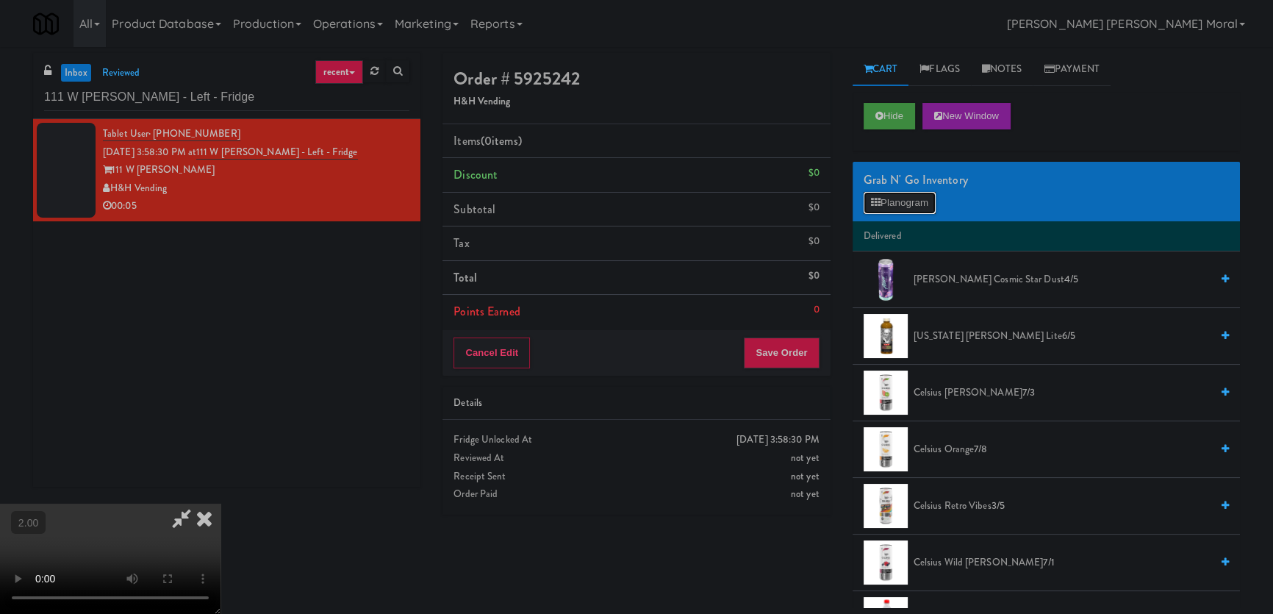
click at [875, 204] on icon at bounding box center [876, 203] width 10 height 10
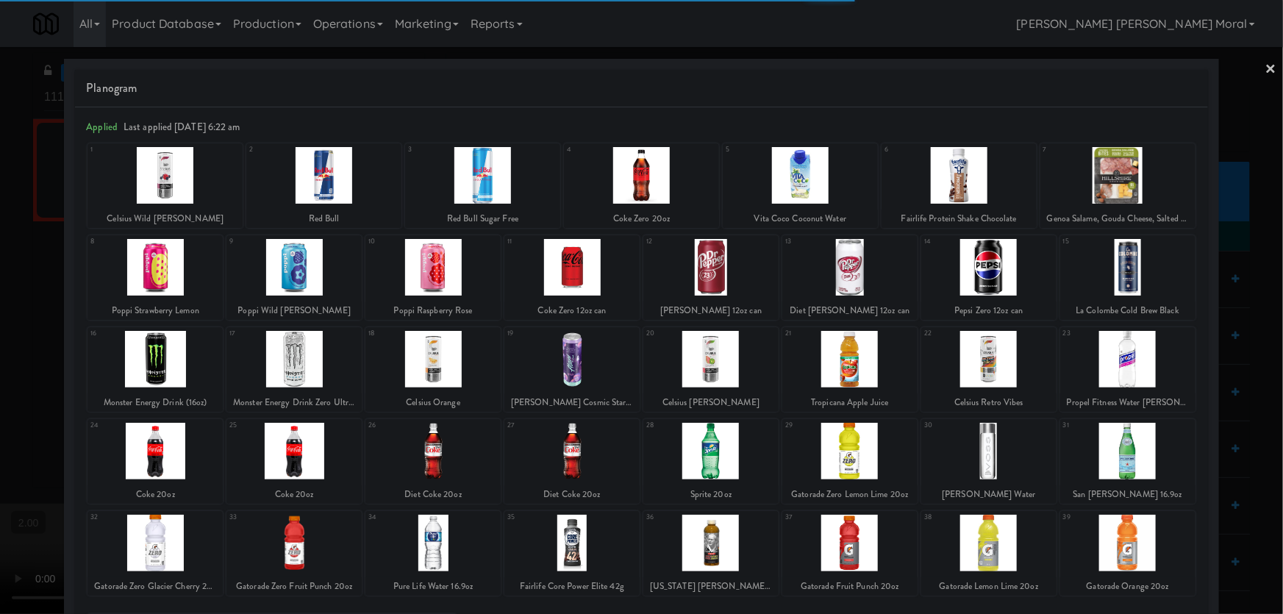
click at [162, 271] on div at bounding box center [154, 267] width 135 height 57
click at [164, 275] on div at bounding box center [154, 267] width 135 height 57
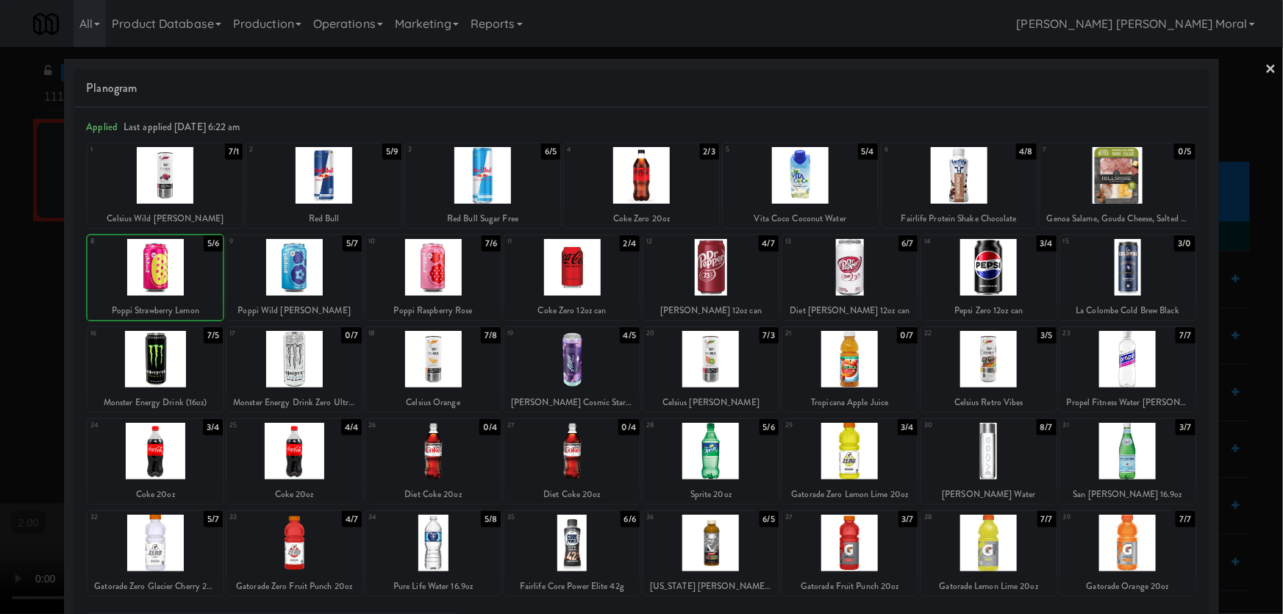
drag, startPoint x: 0, startPoint y: 178, endPoint x: 710, endPoint y: 319, distance: 724.0
click at [21, 176] on div at bounding box center [641, 307] width 1283 height 614
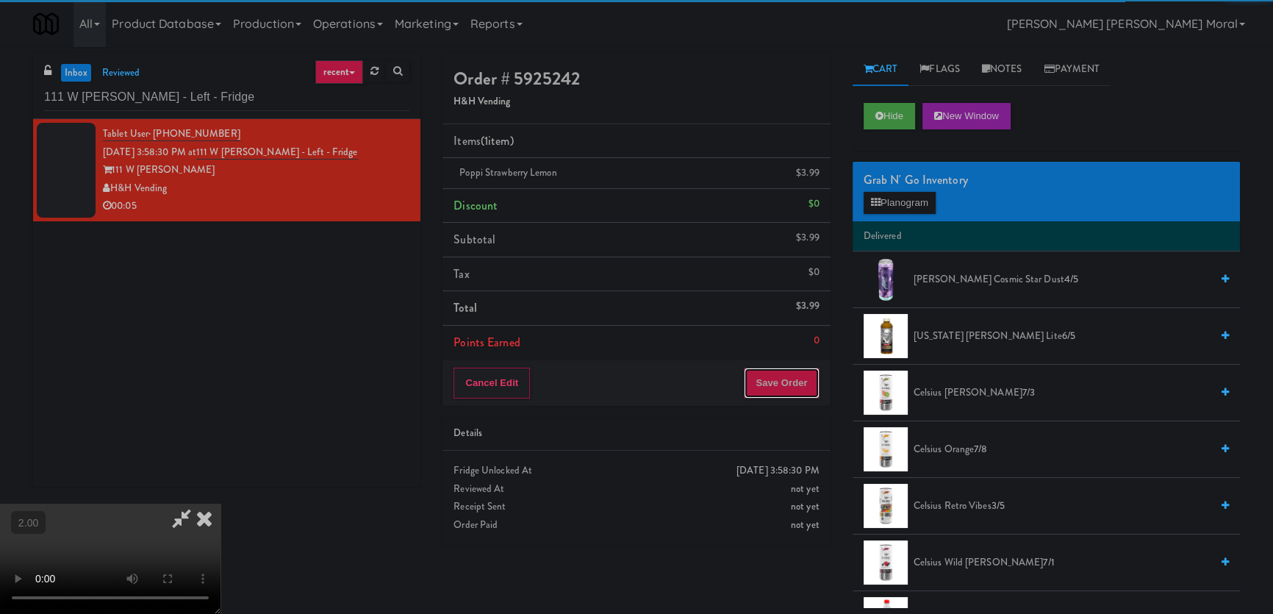
click at [786, 390] on button "Save Order" at bounding box center [781, 383] width 75 height 31
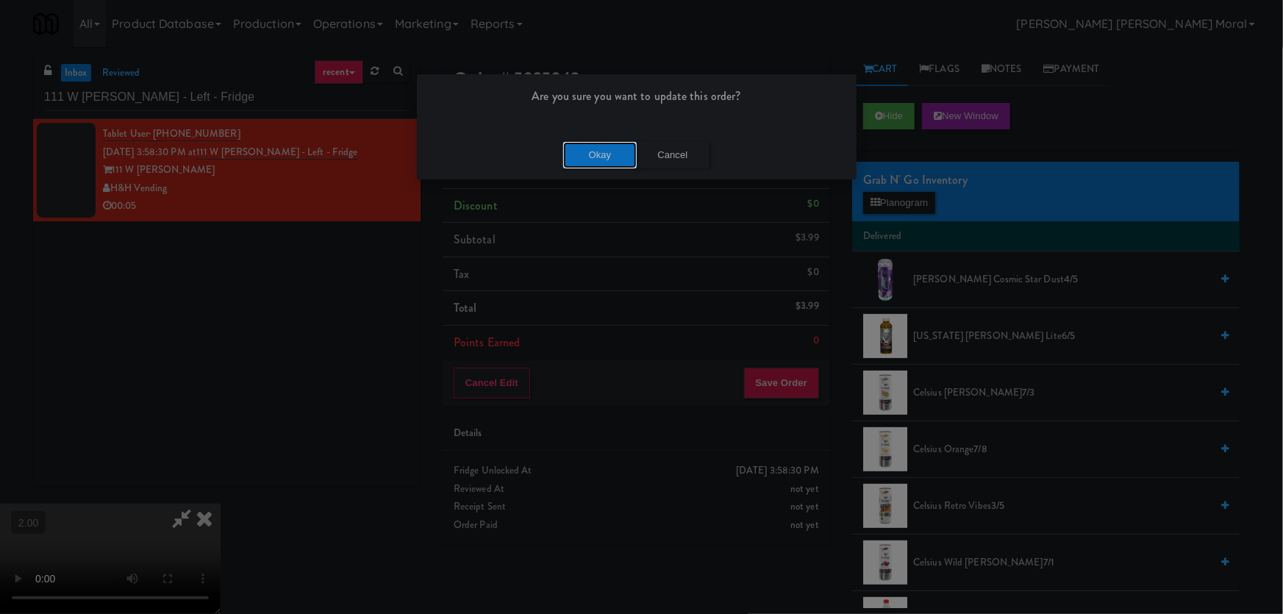
click at [603, 157] on button "Okay" at bounding box center [600, 155] width 74 height 26
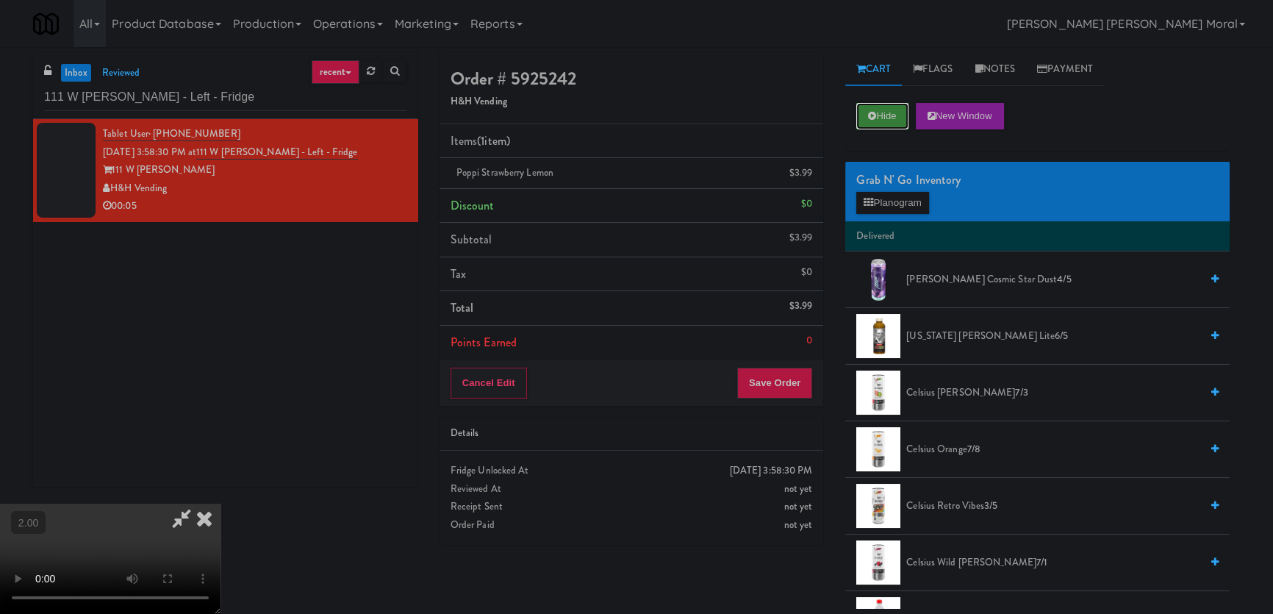
click at [885, 118] on button "Hide" at bounding box center [881, 116] width 51 height 26
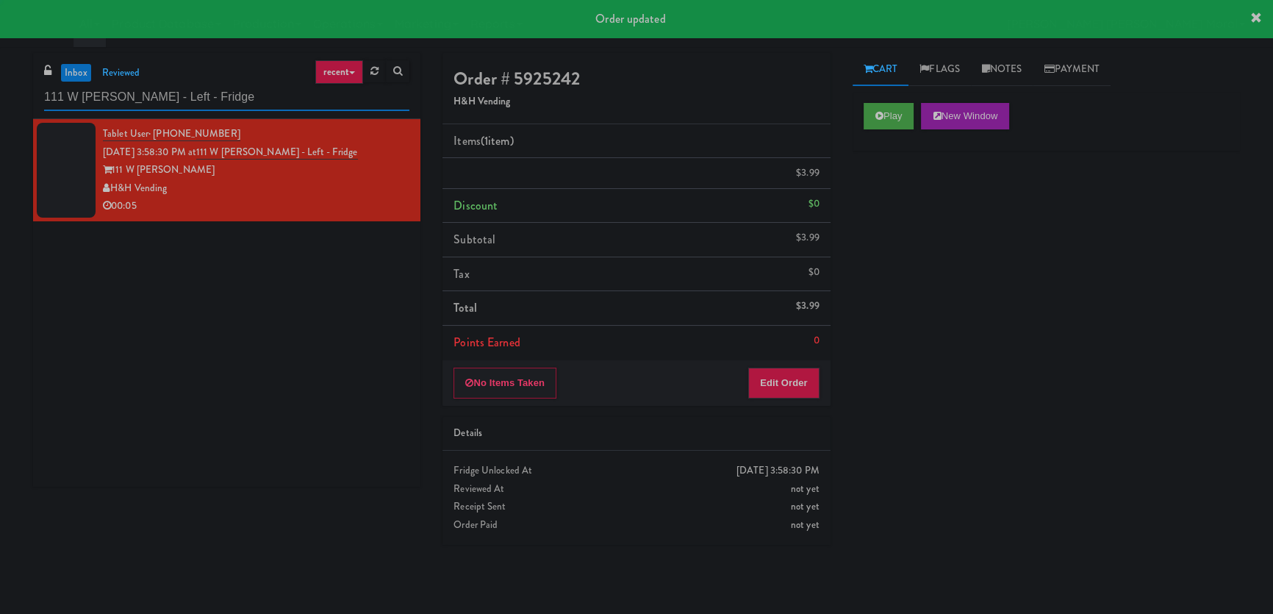
paste input "Park Place - Cooler - Right"
drag, startPoint x: 183, startPoint y: 95, endPoint x: 0, endPoint y: 93, distance: 183.0
click at [0, 93] on div "inbox reviewed recent all unclear take inventory issue suspicious failed recent…" at bounding box center [636, 330] width 1273 height 555
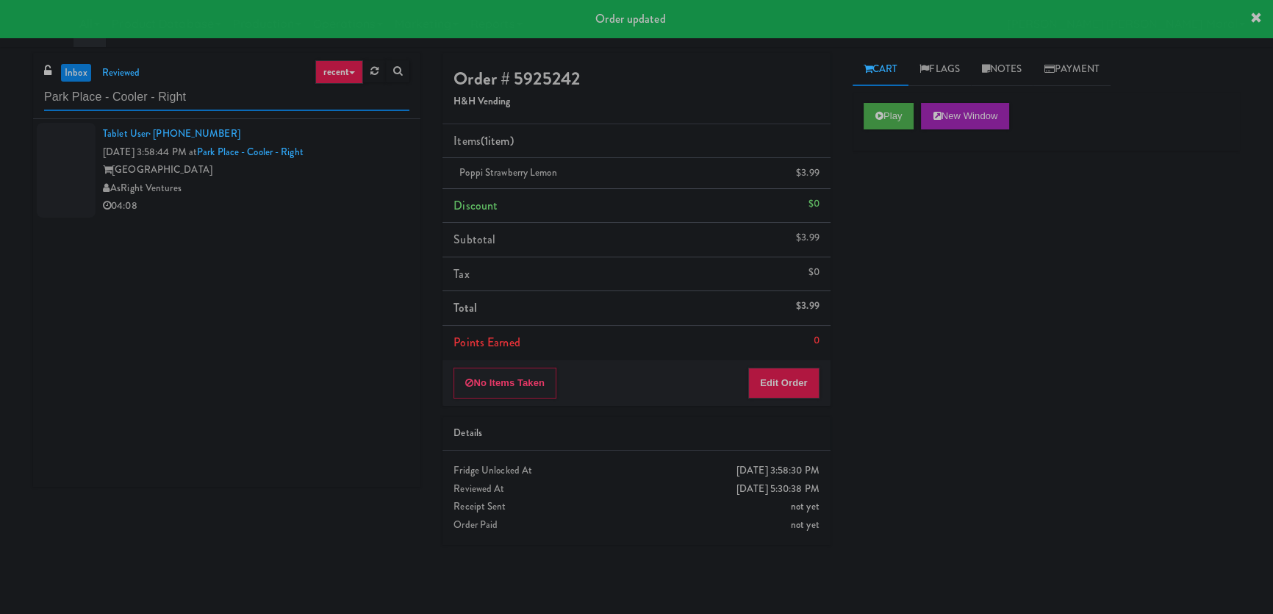
type input "Park Place - Cooler - Right"
click at [276, 218] on li "Tablet User · (407) 929-6293 [DATE] 3:58:44 PM at [GEOGRAPHIC_DATA] - [GEOGRAPH…" at bounding box center [226, 170] width 387 height 102
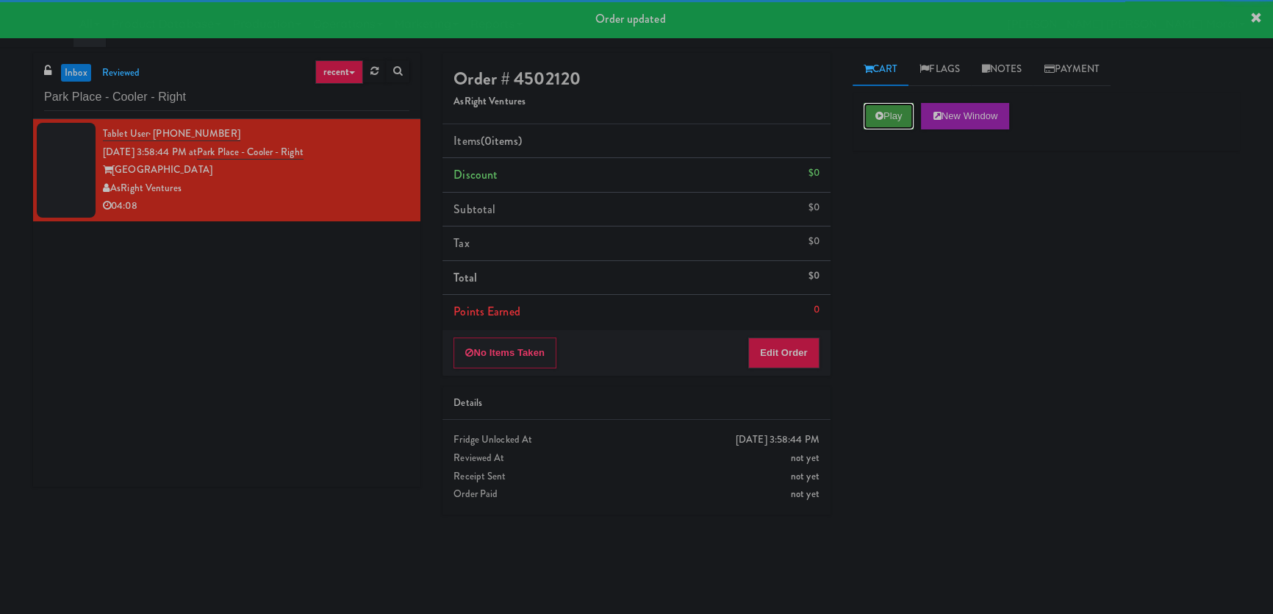
click at [884, 121] on button "Play" at bounding box center [889, 116] width 51 height 26
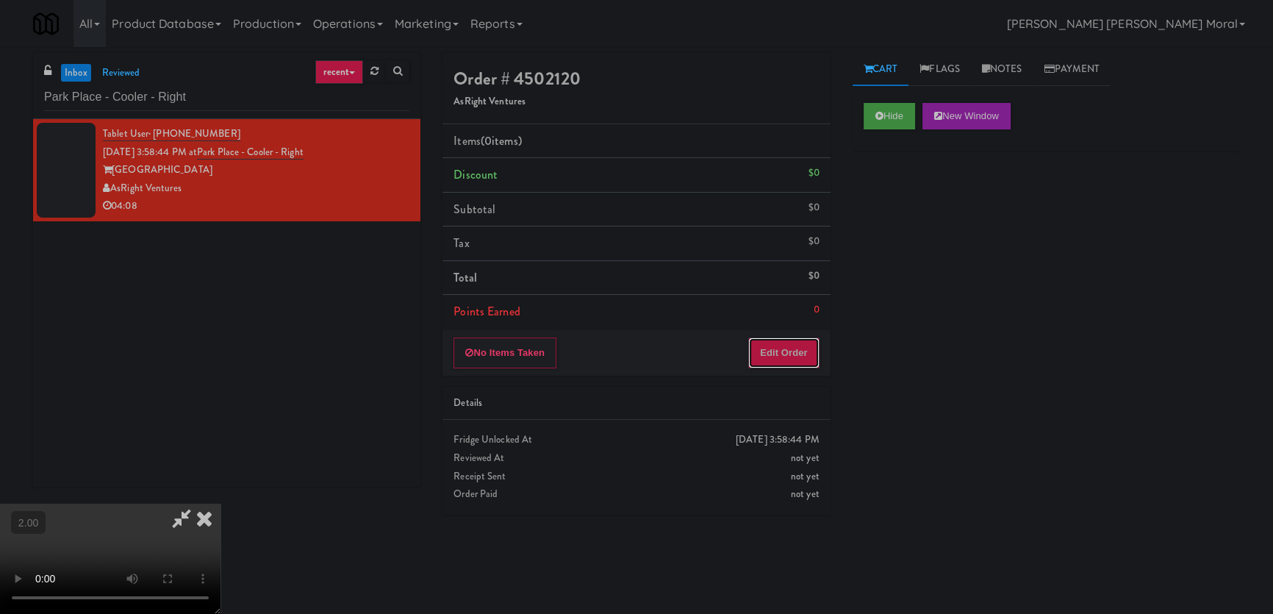
click at [791, 351] on button "Edit Order" at bounding box center [783, 352] width 71 height 31
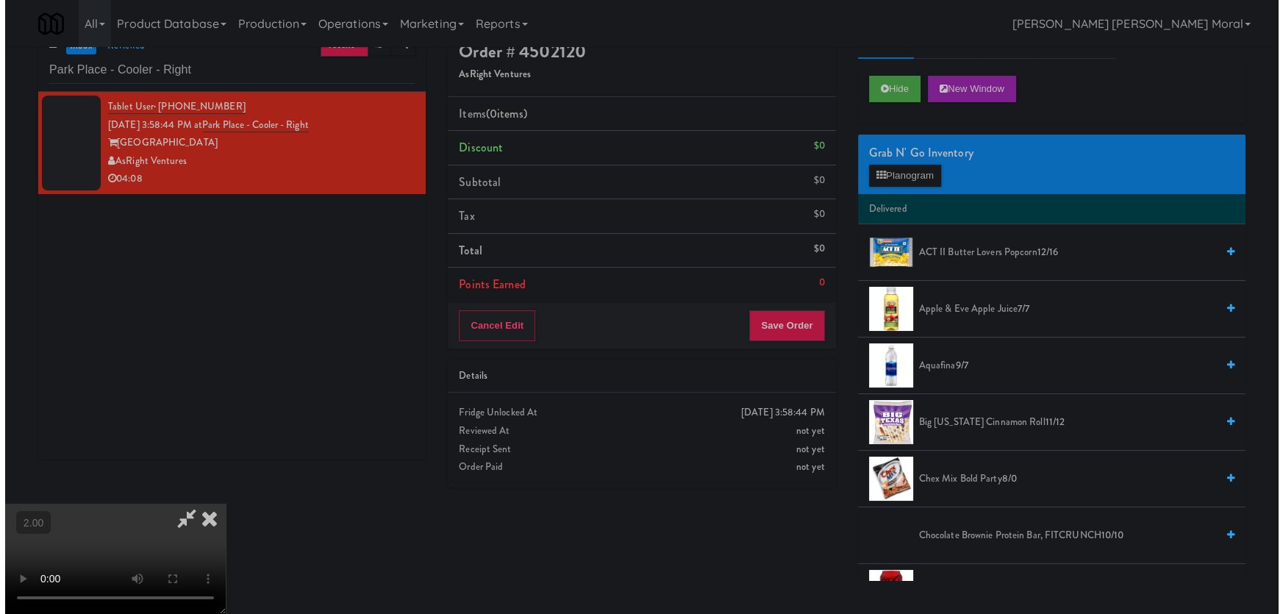
scroll to position [46, 0]
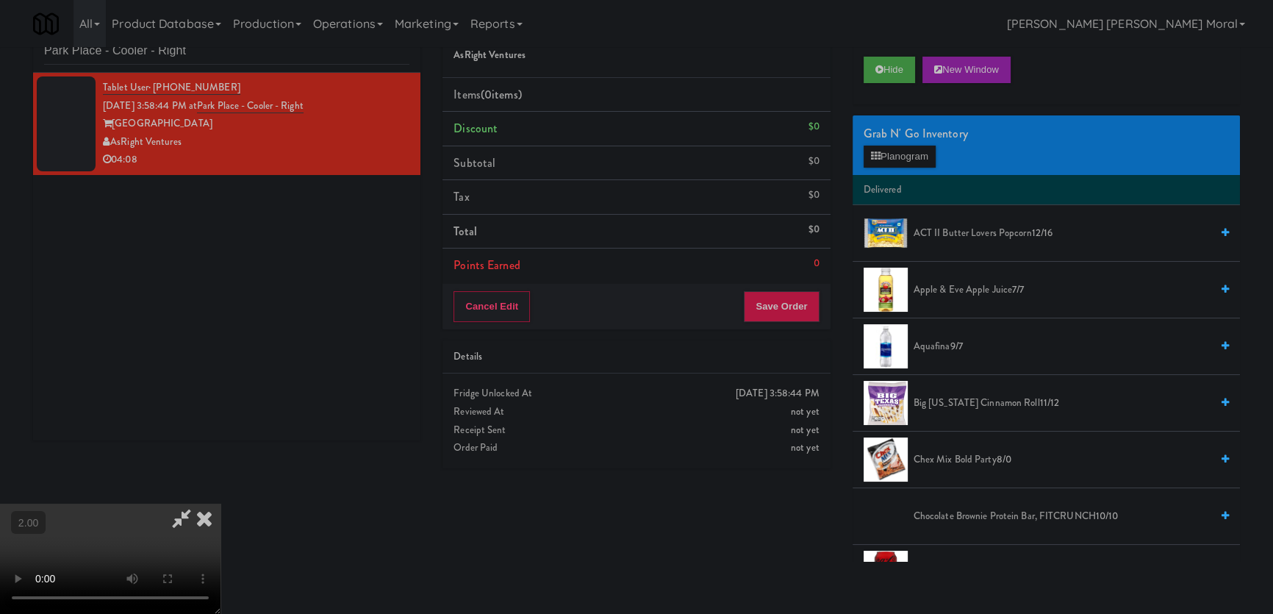
click at [221, 504] on video at bounding box center [110, 559] width 221 height 110
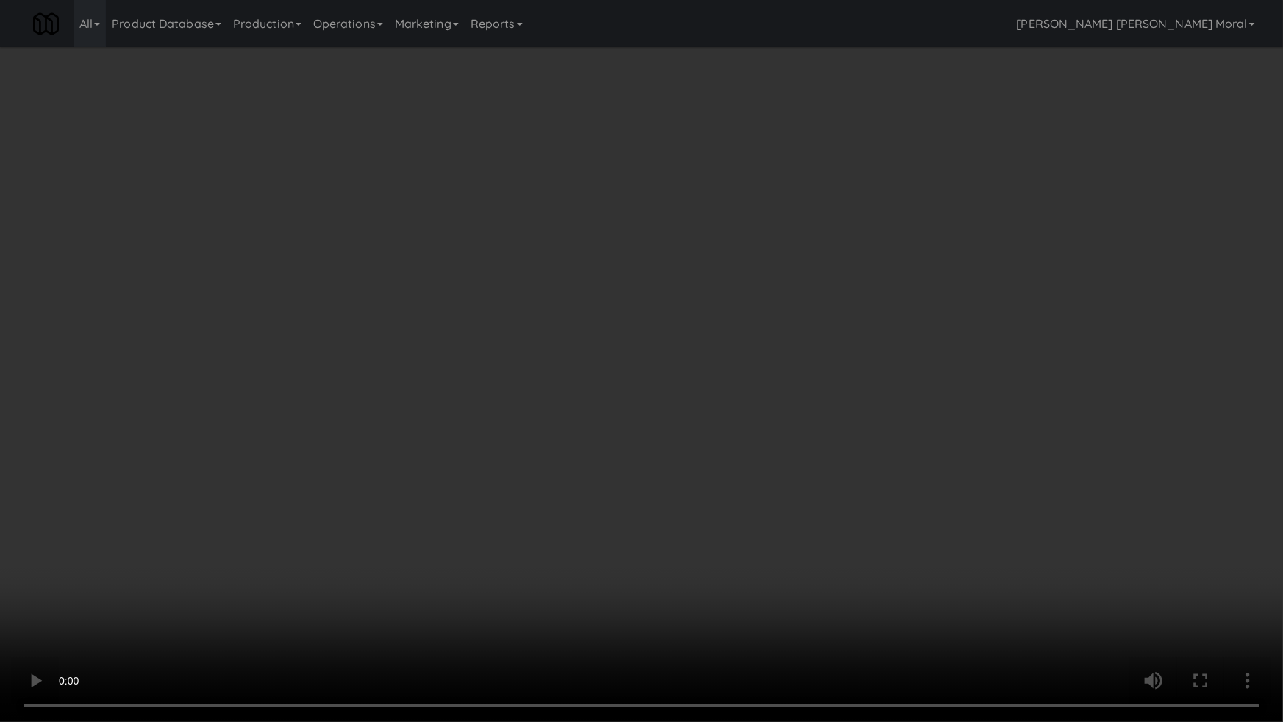
click at [205, 554] on video at bounding box center [641, 361] width 1283 height 722
click at [265, 492] on video at bounding box center [641, 361] width 1283 height 722
click at [890, 588] on video at bounding box center [641, 361] width 1283 height 722
click at [808, 613] on video at bounding box center [641, 361] width 1283 height 722
click at [729, 583] on video at bounding box center [641, 361] width 1283 height 722
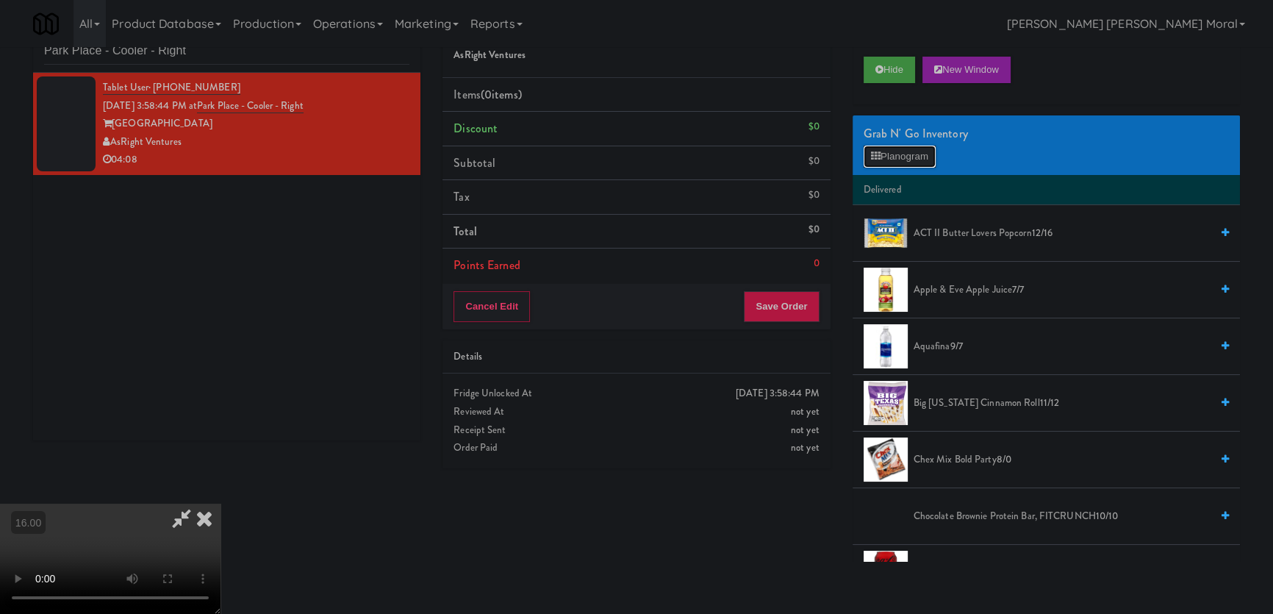
click at [876, 155] on icon at bounding box center [876, 156] width 10 height 10
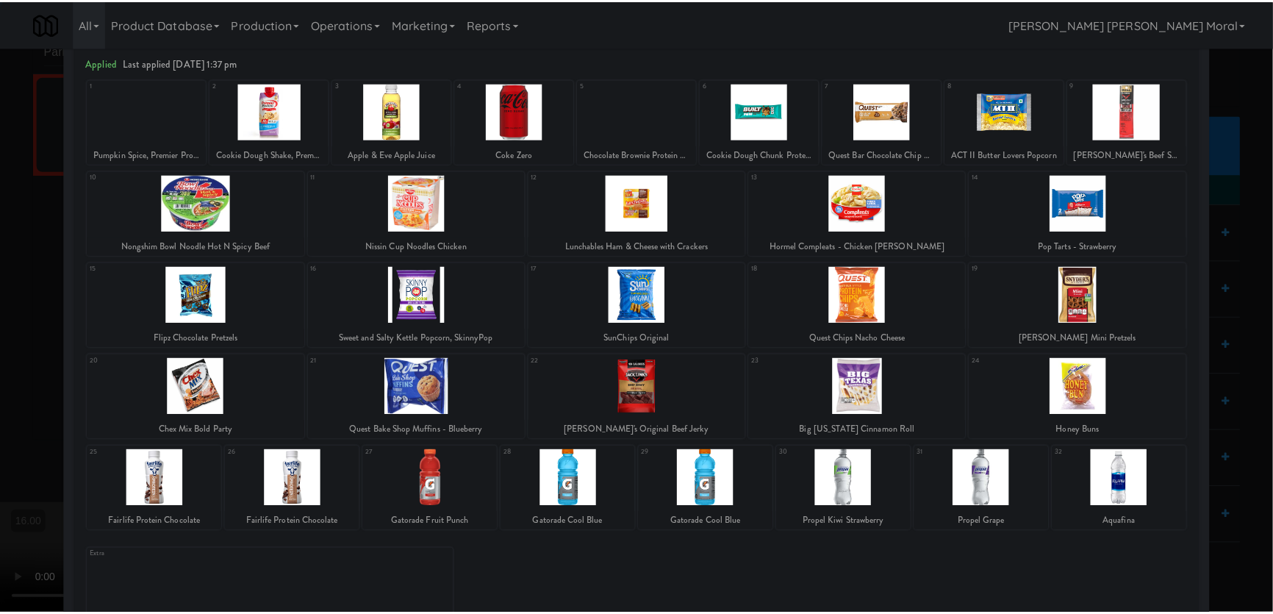
scroll to position [66, 0]
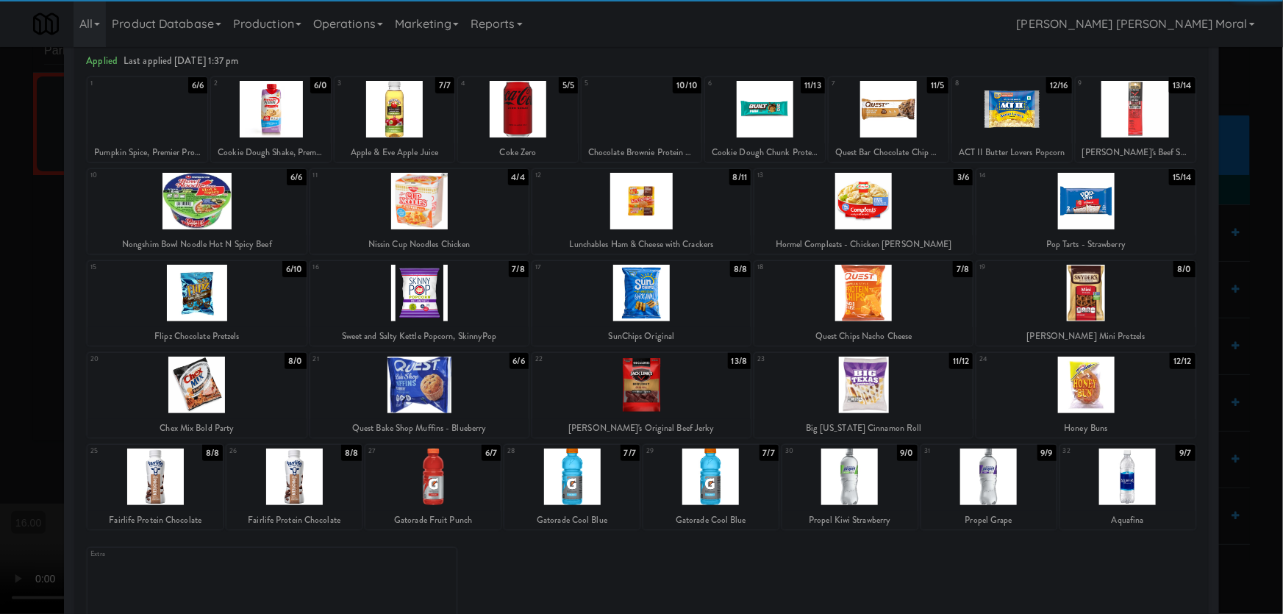
click at [177, 487] on div at bounding box center [154, 476] width 135 height 57
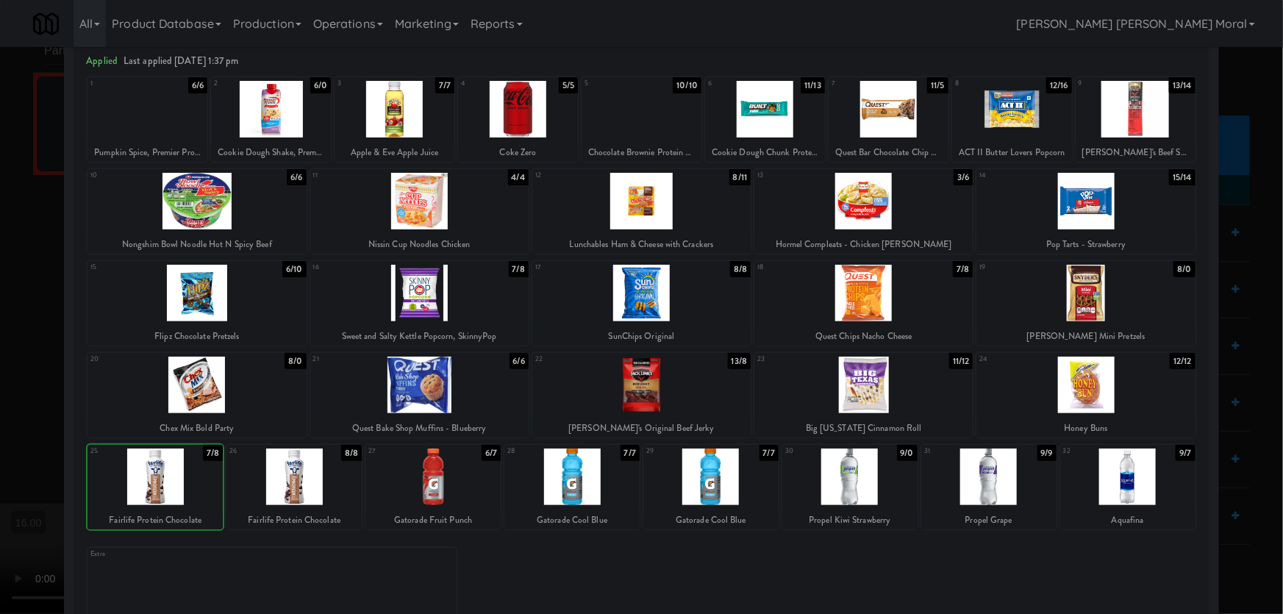
click at [0, 361] on div at bounding box center [641, 307] width 1283 height 614
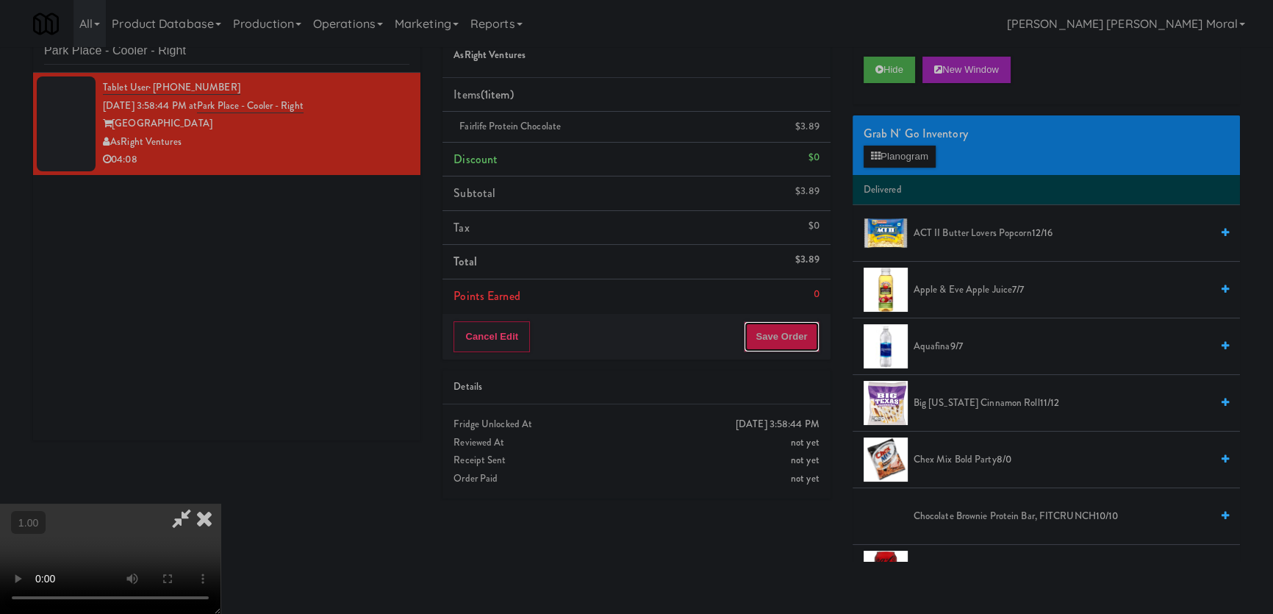
click at [791, 337] on button "Save Order" at bounding box center [781, 336] width 75 height 31
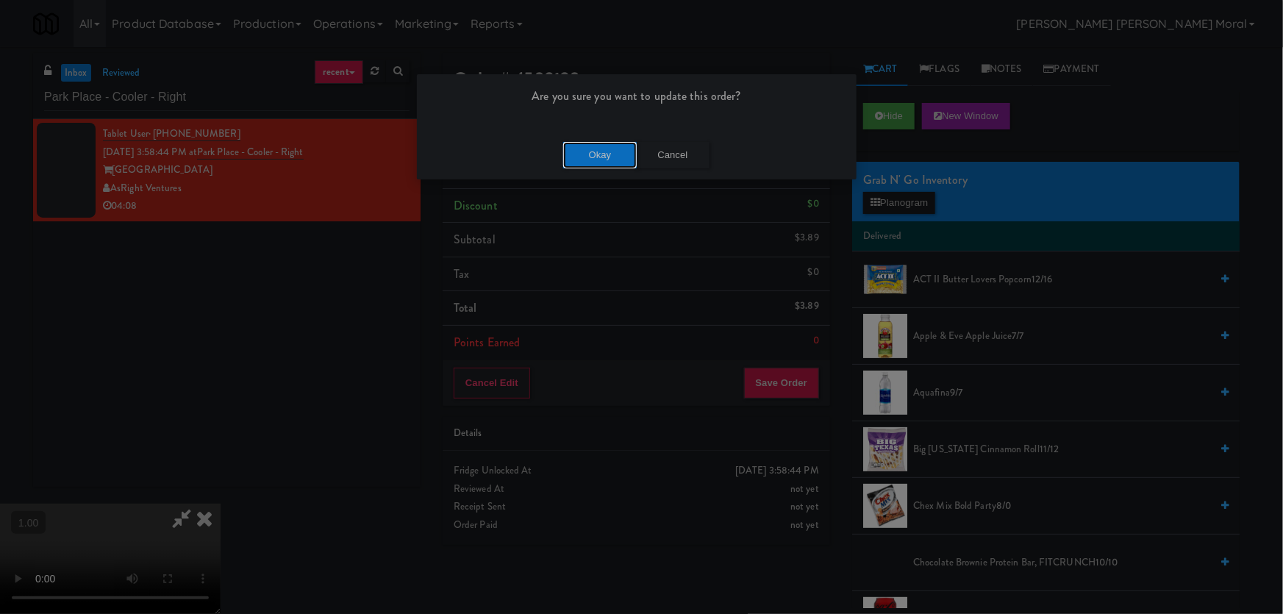
click at [602, 156] on button "Okay" at bounding box center [600, 155] width 74 height 26
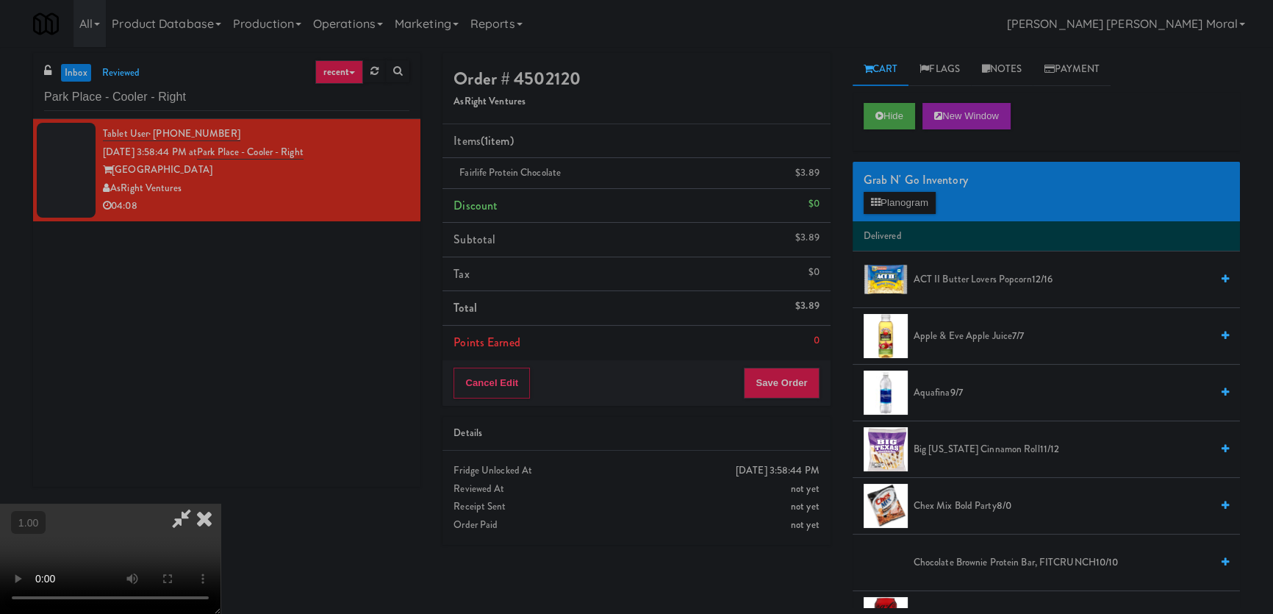
drag, startPoint x: 1008, startPoint y: 68, endPoint x: 1011, endPoint y: 129, distance: 61.1
click at [1009, 67] on link "Notes" at bounding box center [1002, 69] width 62 height 33
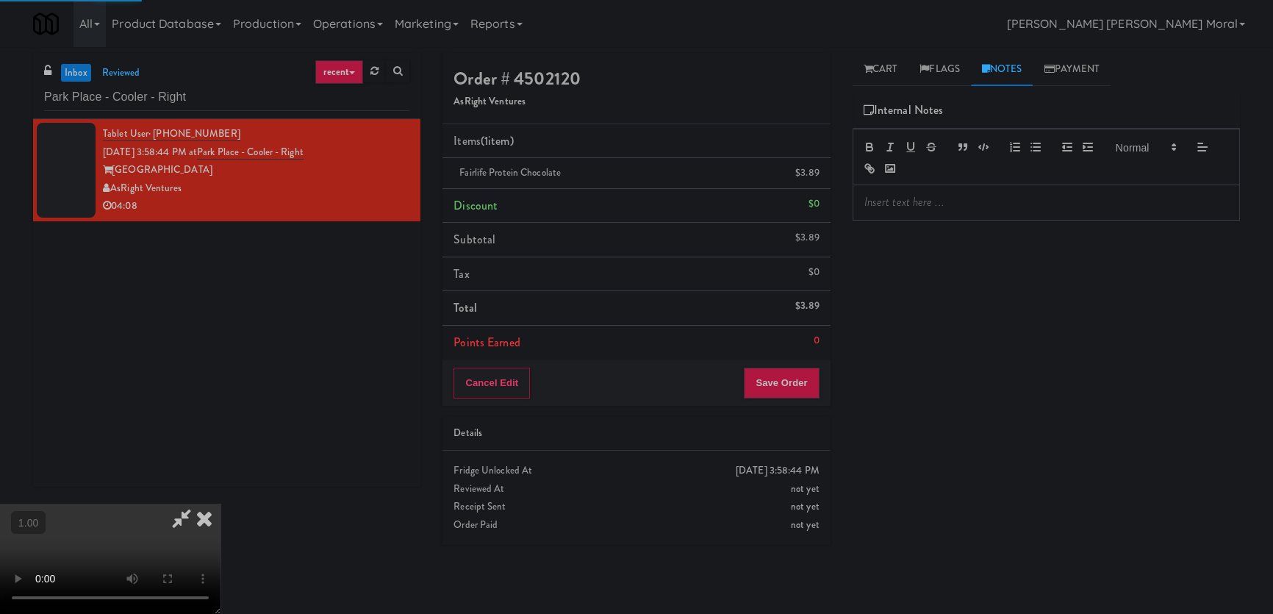
click at [978, 196] on p at bounding box center [1046, 202] width 364 height 16
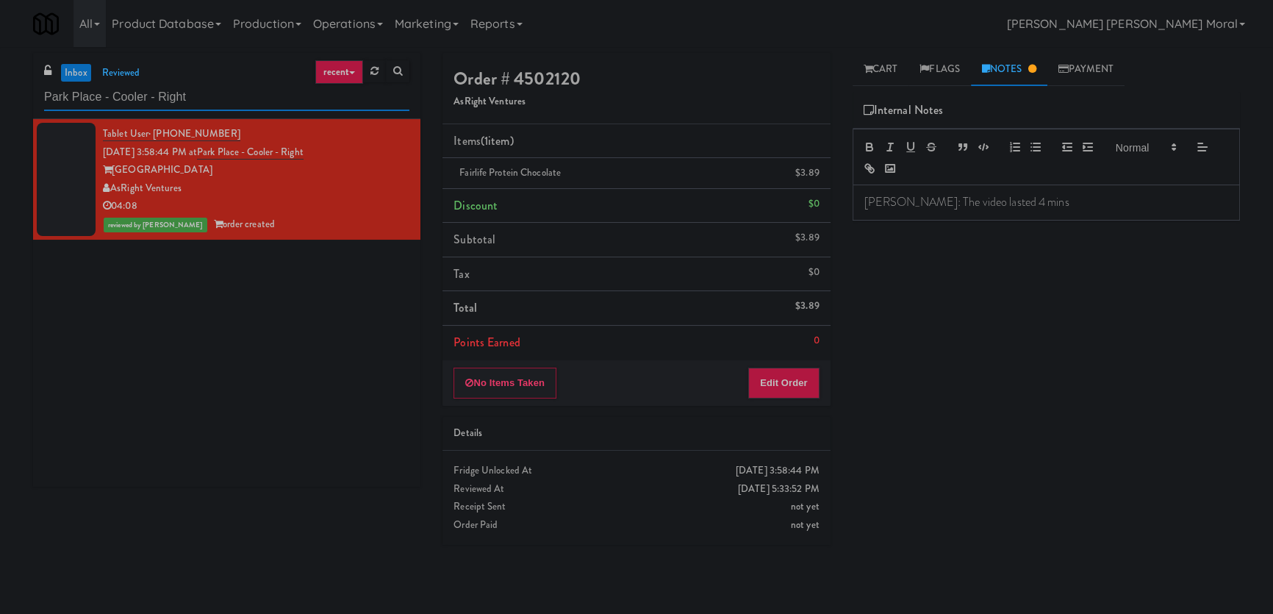
click at [119, 102] on input "Park Place - Cooler - Right" at bounding box center [226, 97] width 365 height 27
click at [119, 101] on input "Park Place - Cooler - Right" at bounding box center [226, 97] width 365 height 27
click at [123, 99] on input "Park Place - Cooler - Right" at bounding box center [226, 97] width 365 height 27
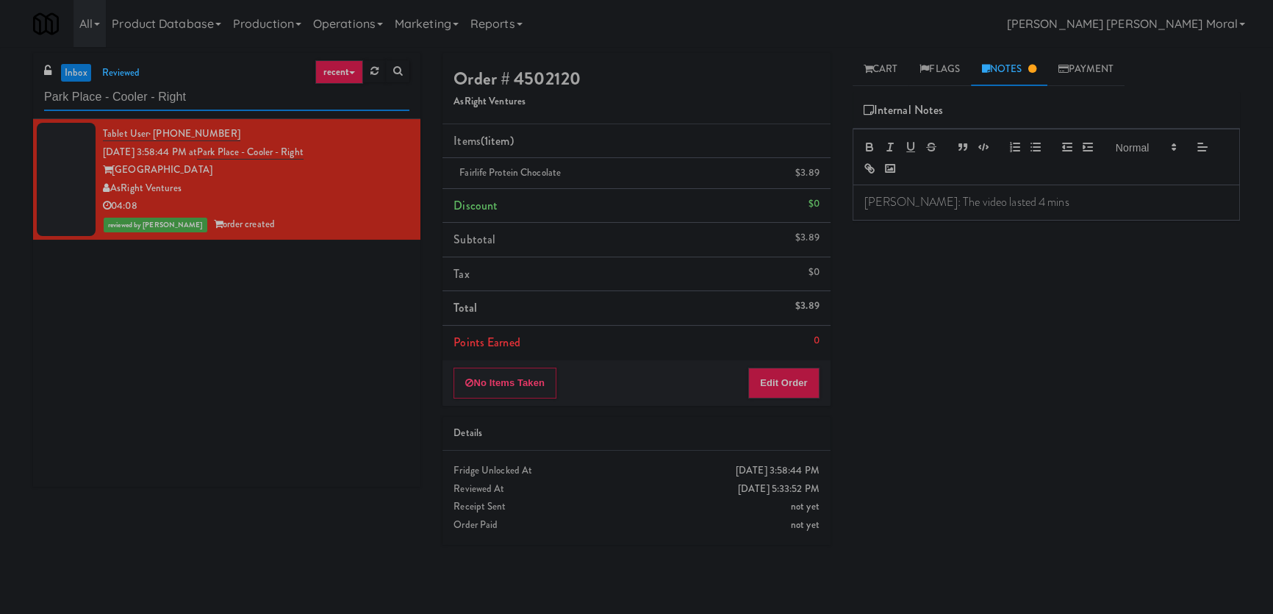
paste input "SVNC Maintenance"
click at [123, 99] on input "Park Place - SVNC Maintenance- Right" at bounding box center [226, 97] width 365 height 27
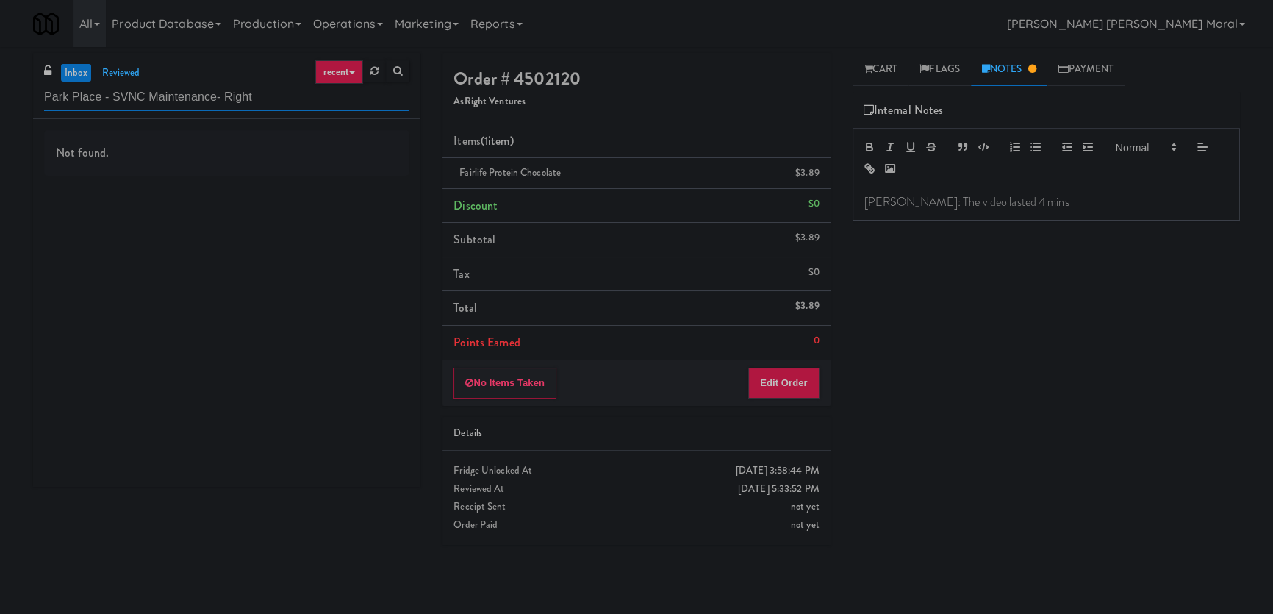
paste input "SVNC Maintenance"
drag, startPoint x: 196, startPoint y: 101, endPoint x: 29, endPoint y: 85, distance: 166.8
click at [29, 85] on div "inbox reviewed recent all unclear take inventory issue suspicious failed recent…" at bounding box center [226, 275] width 409 height 445
paste input "text"
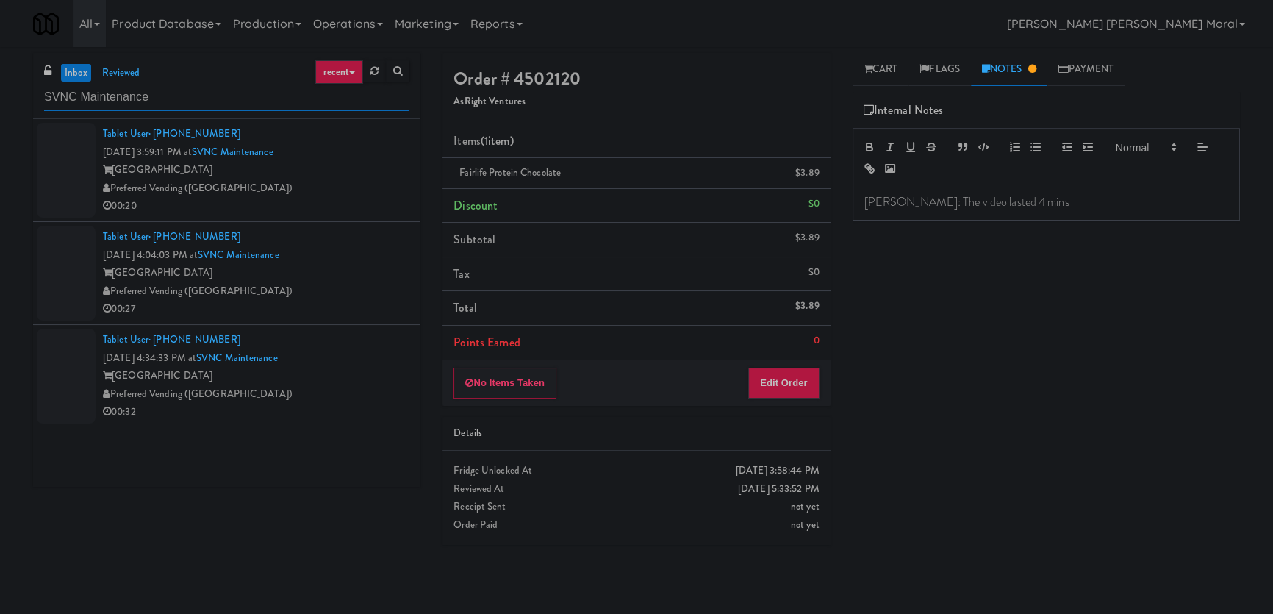
type input "SVNC Maintenance"
click at [312, 197] on div "Tablet User · (626) 422-7974 [DATE] 3:59:11 PM at SVNC Maintenance [GEOGRAPHIC_…" at bounding box center [226, 303] width 387 height 368
click at [330, 198] on div "00:20" at bounding box center [256, 206] width 307 height 18
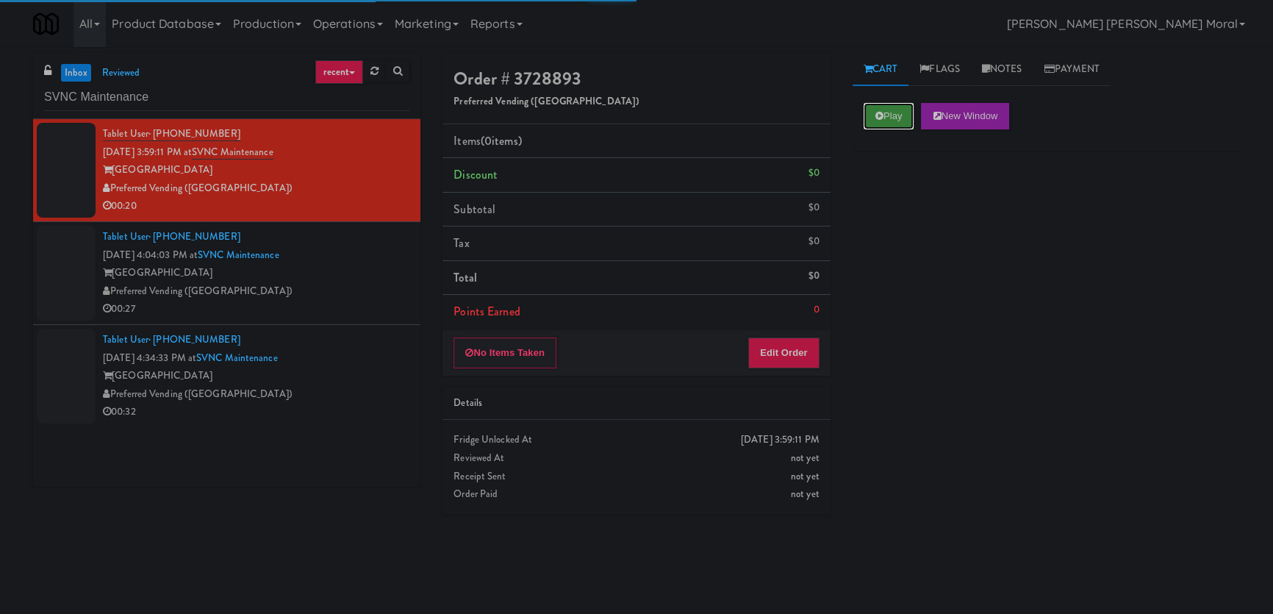
click at [897, 120] on button "Play" at bounding box center [889, 116] width 51 height 26
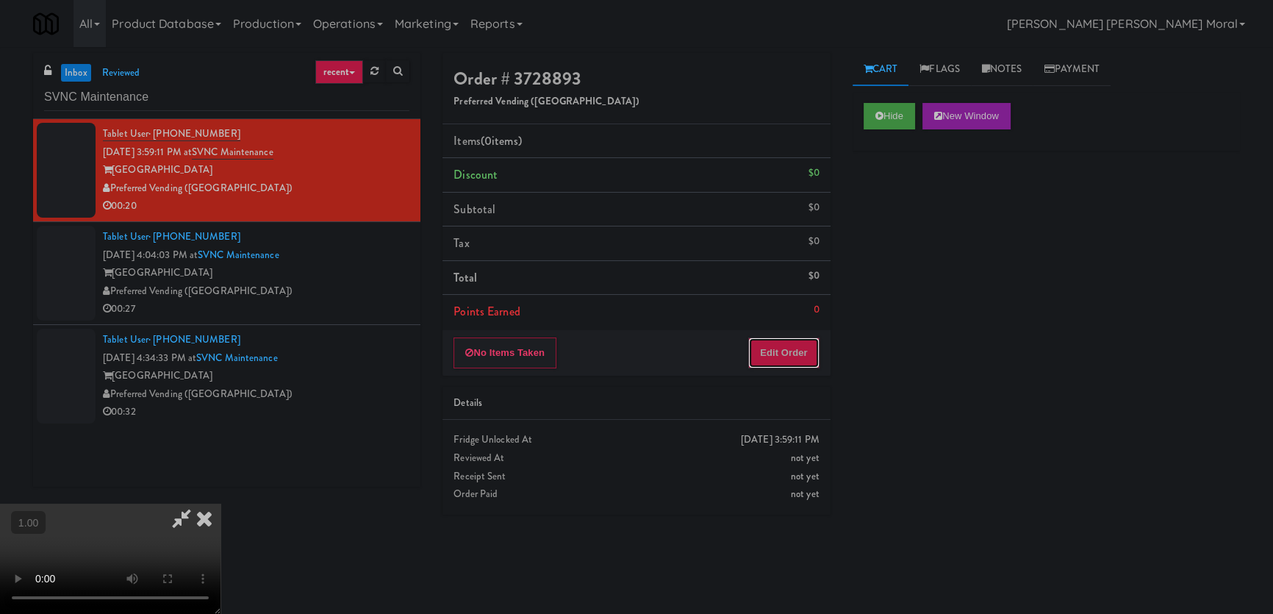
click at [770, 346] on button "Edit Order" at bounding box center [783, 352] width 71 height 31
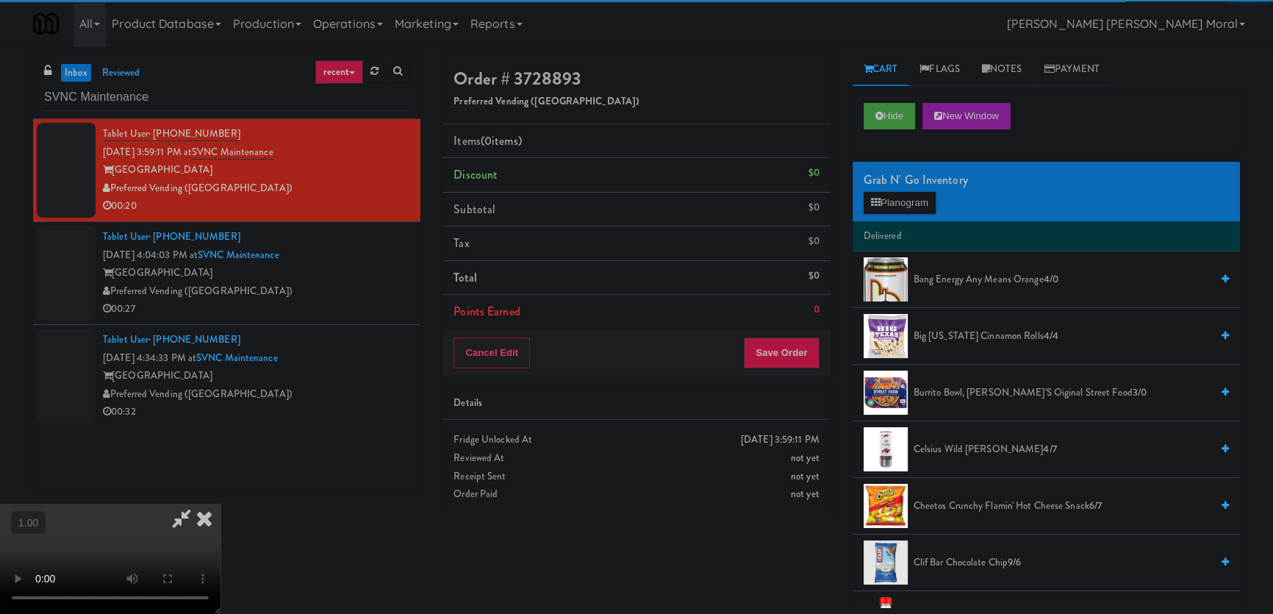
click at [221, 504] on video at bounding box center [110, 559] width 221 height 110
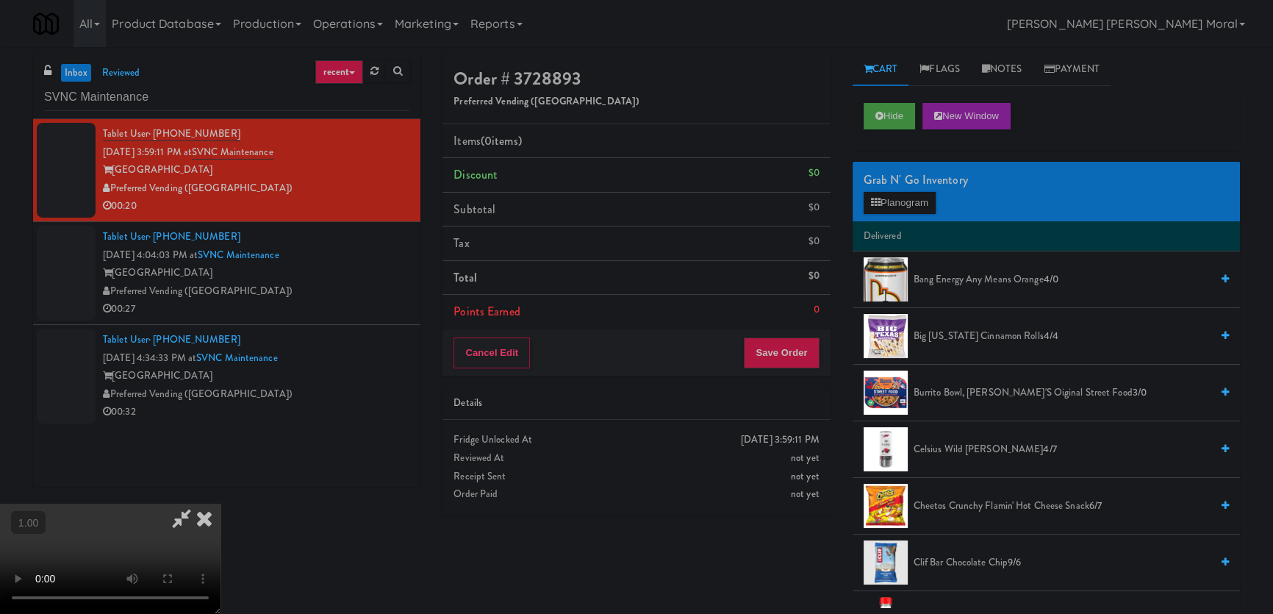
click at [221, 504] on video at bounding box center [110, 559] width 221 height 110
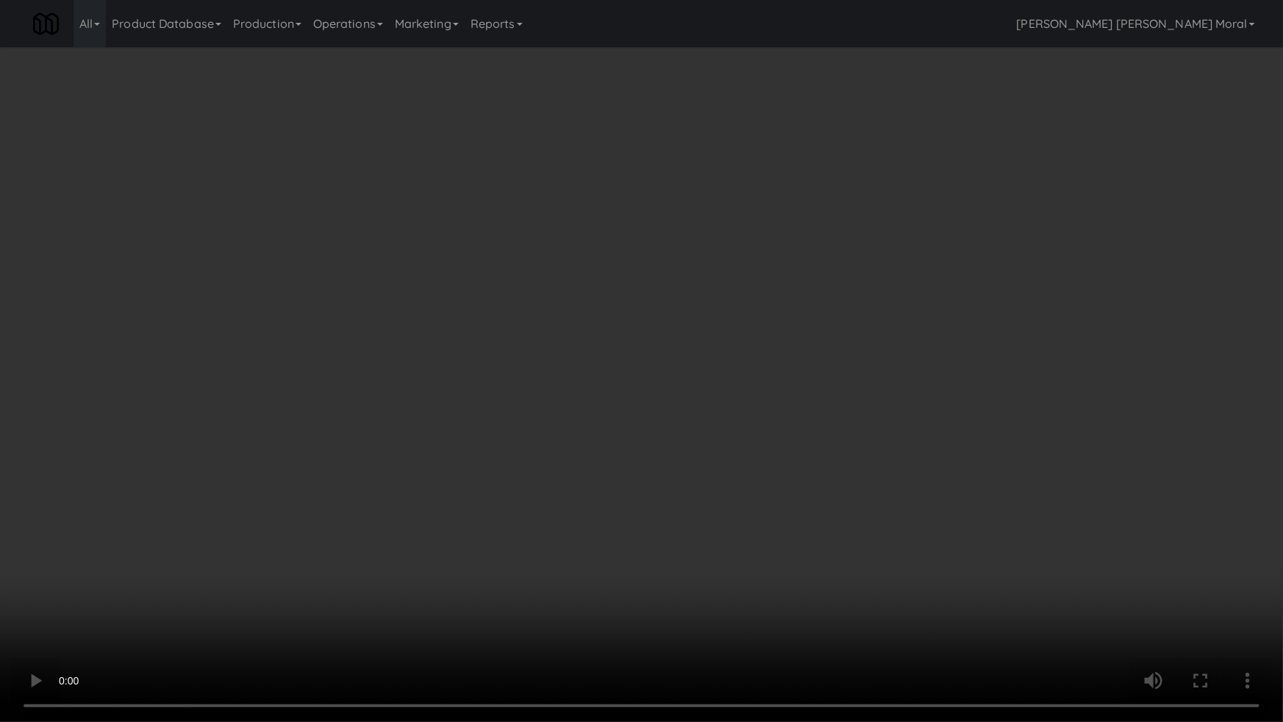
click at [581, 510] on video at bounding box center [641, 361] width 1283 height 722
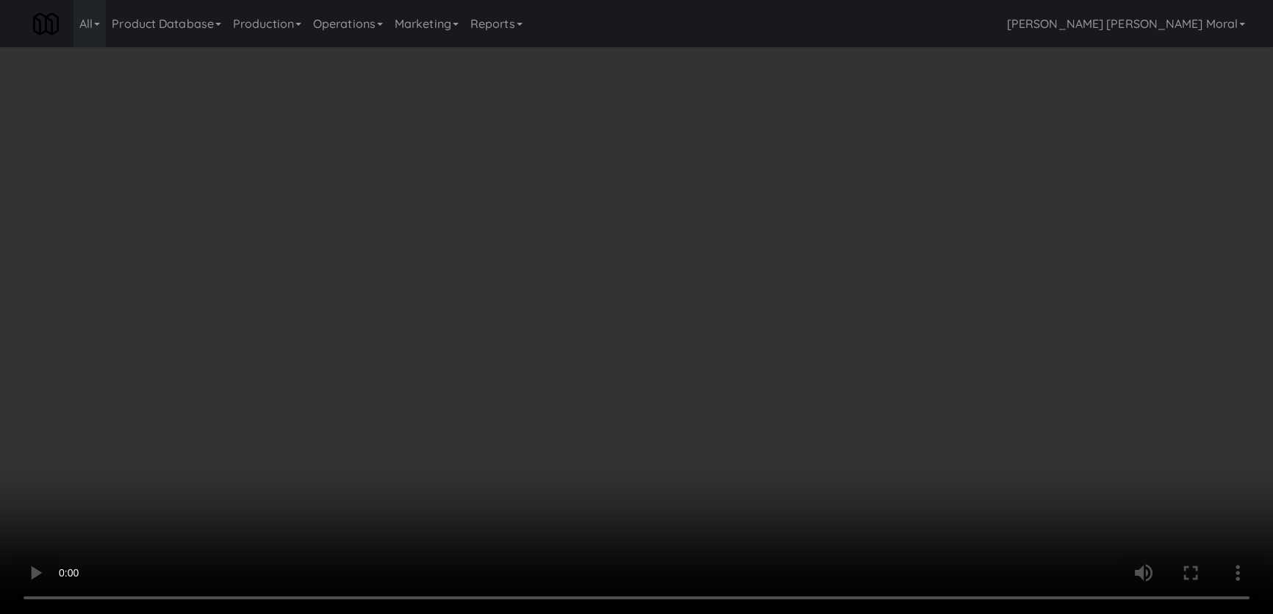
click at [906, 179] on div "Grab N' Go Inventory" at bounding box center [1046, 180] width 365 height 22
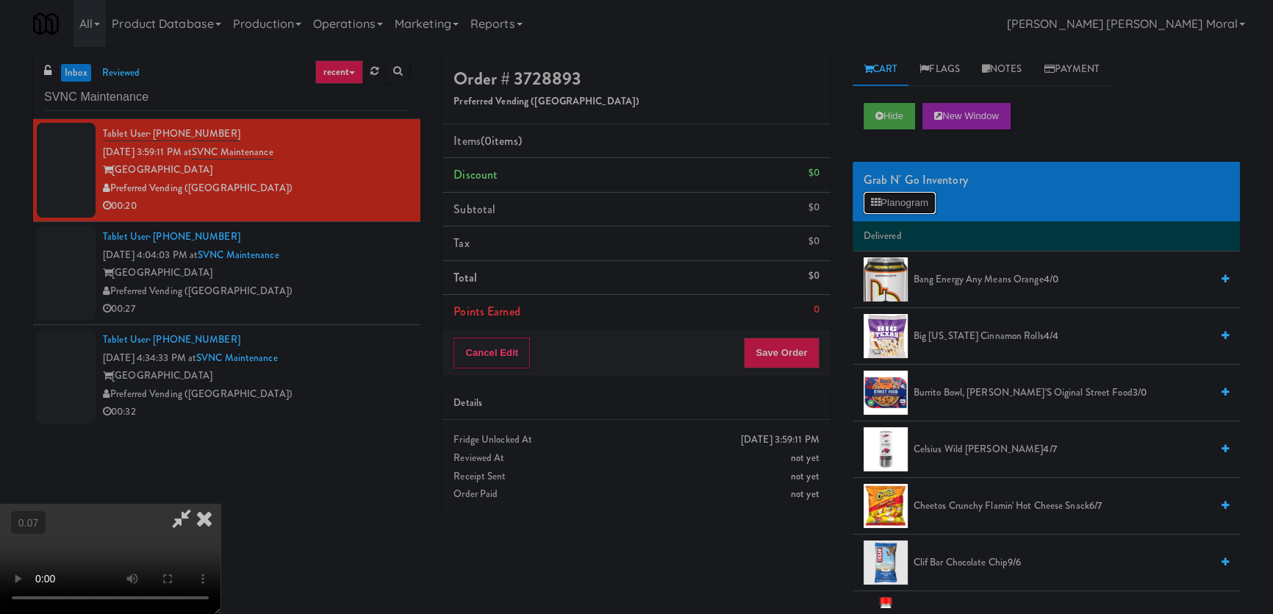
click at [907, 193] on button "Planogram" at bounding box center [900, 203] width 72 height 22
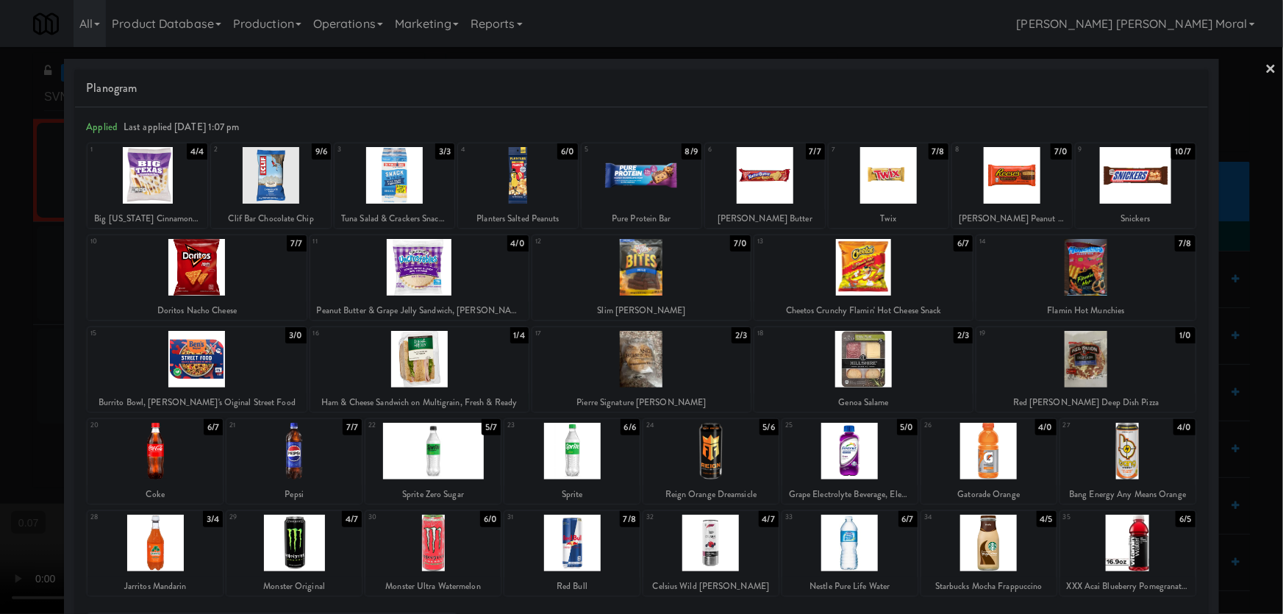
click at [676, 365] on div at bounding box center [641, 359] width 218 height 57
click at [844, 268] on div at bounding box center [863, 267] width 218 height 57
click at [0, 299] on div at bounding box center [641, 307] width 1283 height 614
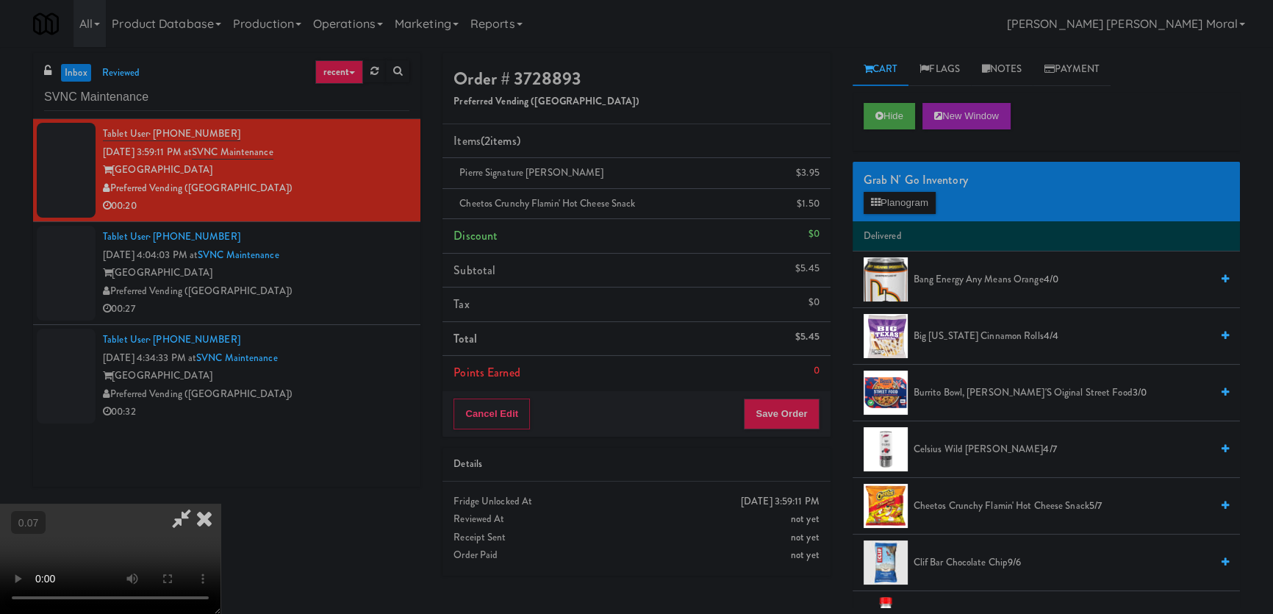
click at [906, 189] on div "Grab N' Go Inventory" at bounding box center [1046, 180] width 365 height 22
click at [903, 201] on button "Planogram" at bounding box center [900, 203] width 72 height 22
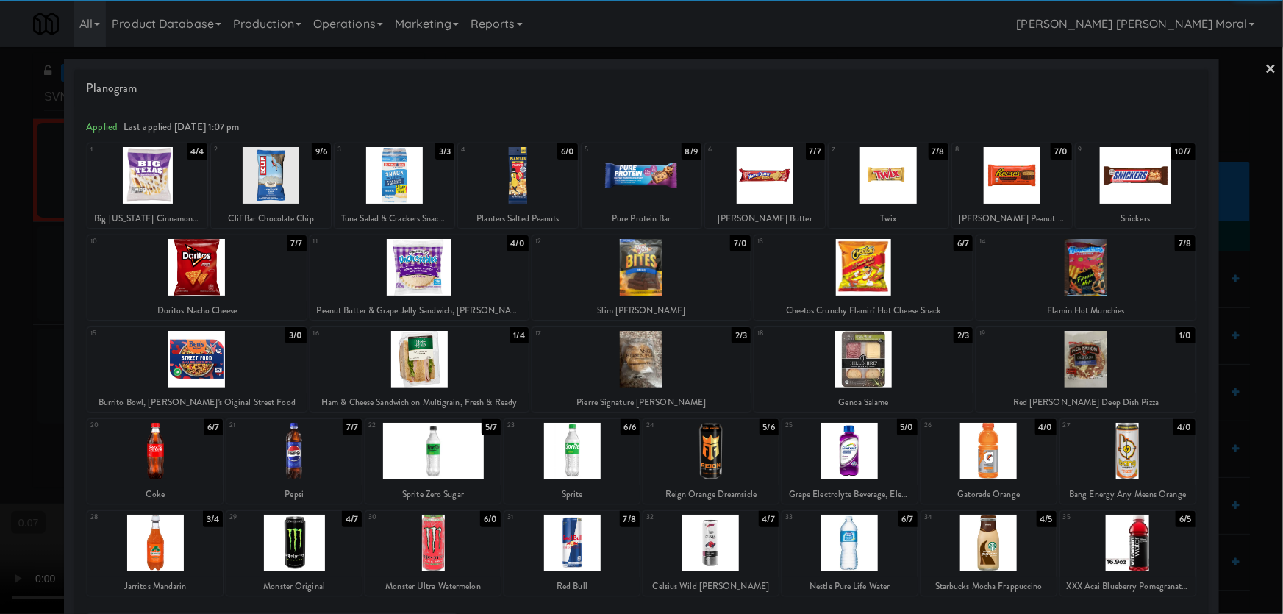
click at [409, 279] on div at bounding box center [419, 267] width 218 height 57
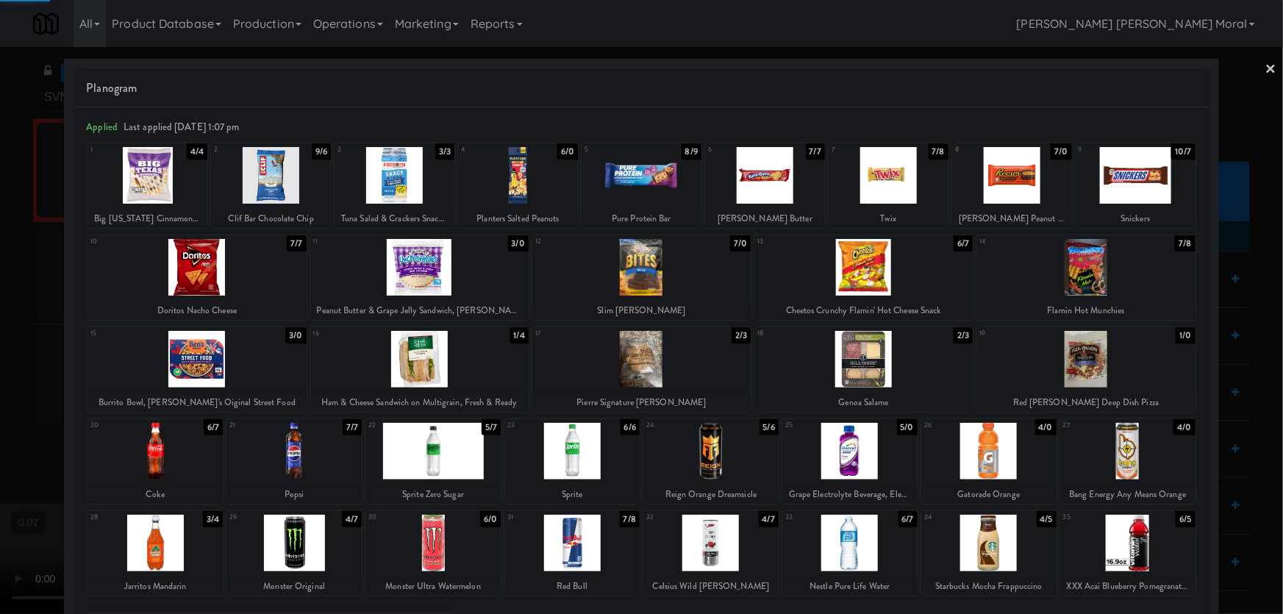
click at [0, 281] on div at bounding box center [641, 307] width 1283 height 614
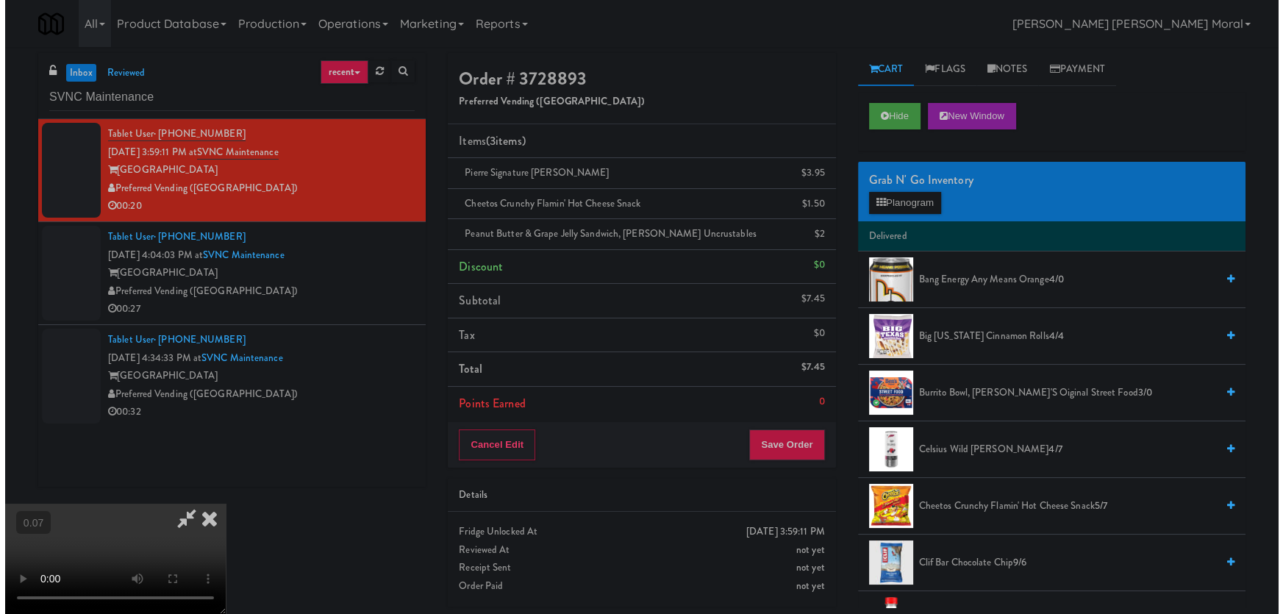
scroll to position [95, 0]
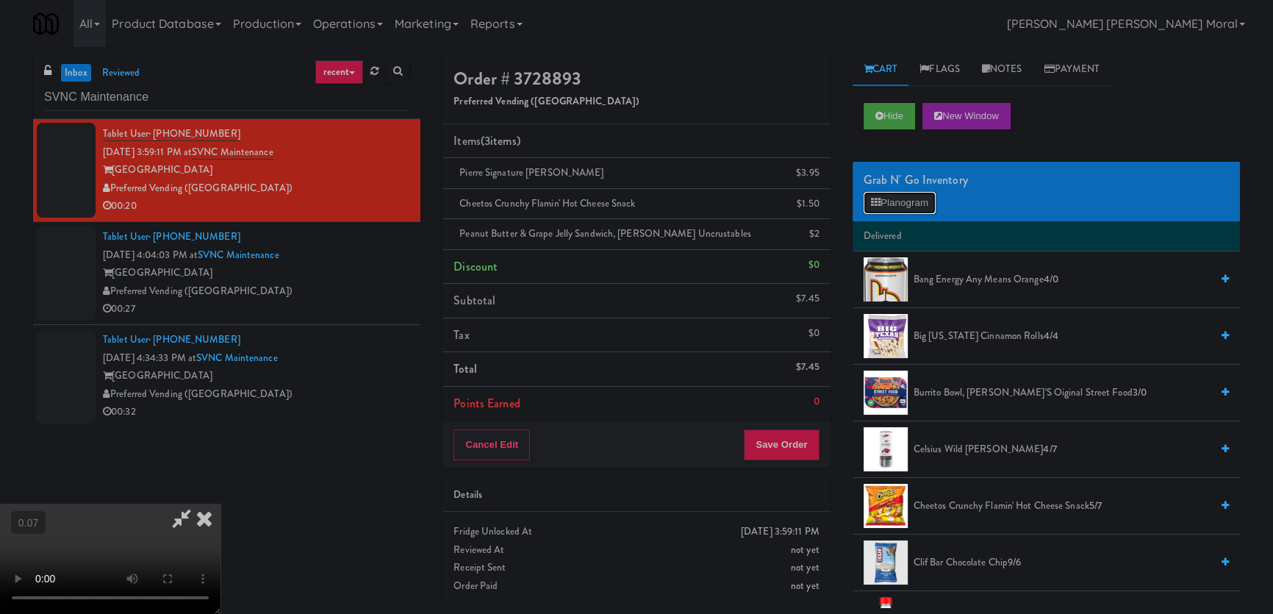
click at [896, 207] on button "Planogram" at bounding box center [900, 203] width 72 height 22
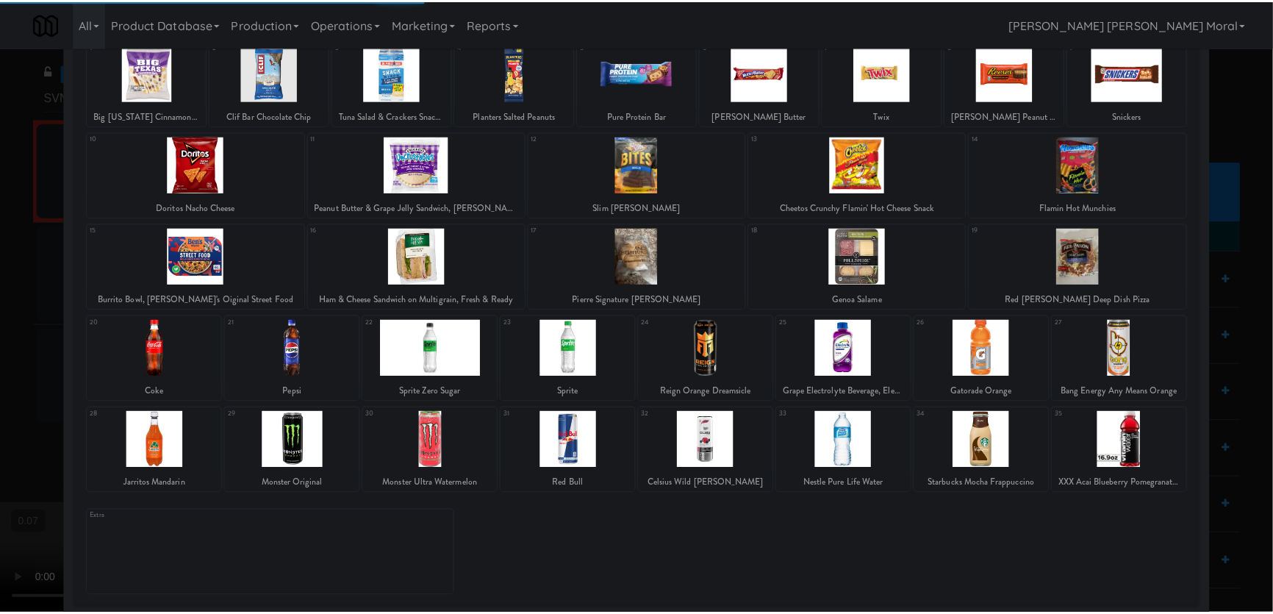
scroll to position [107, 0]
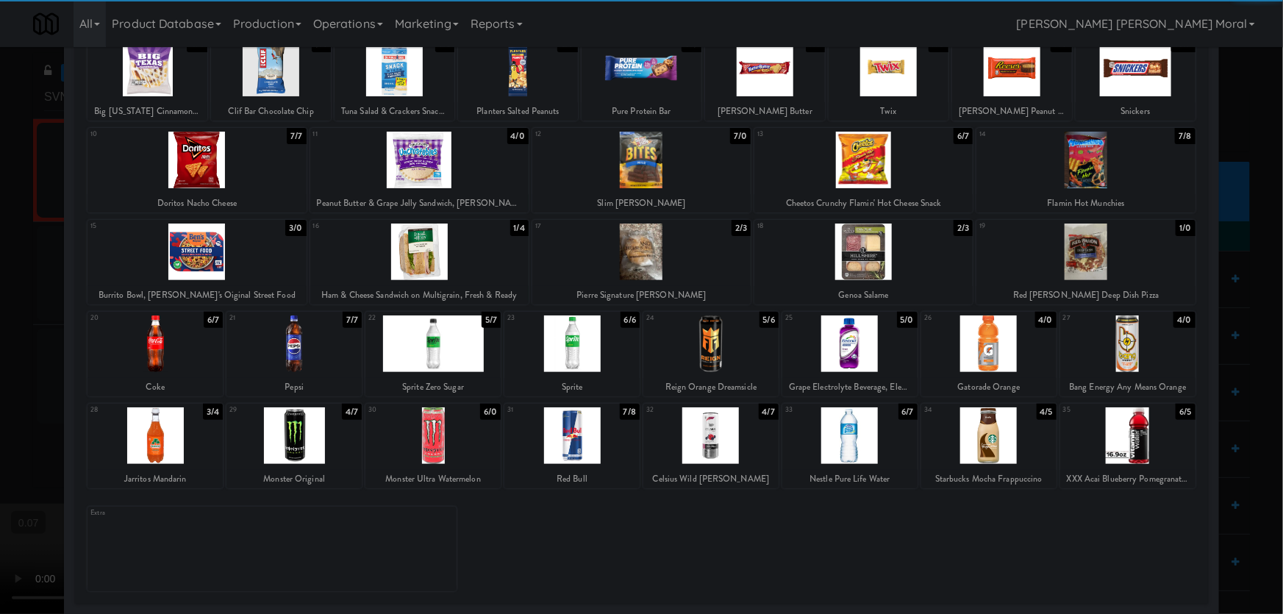
click at [1119, 456] on div at bounding box center [1127, 435] width 135 height 57
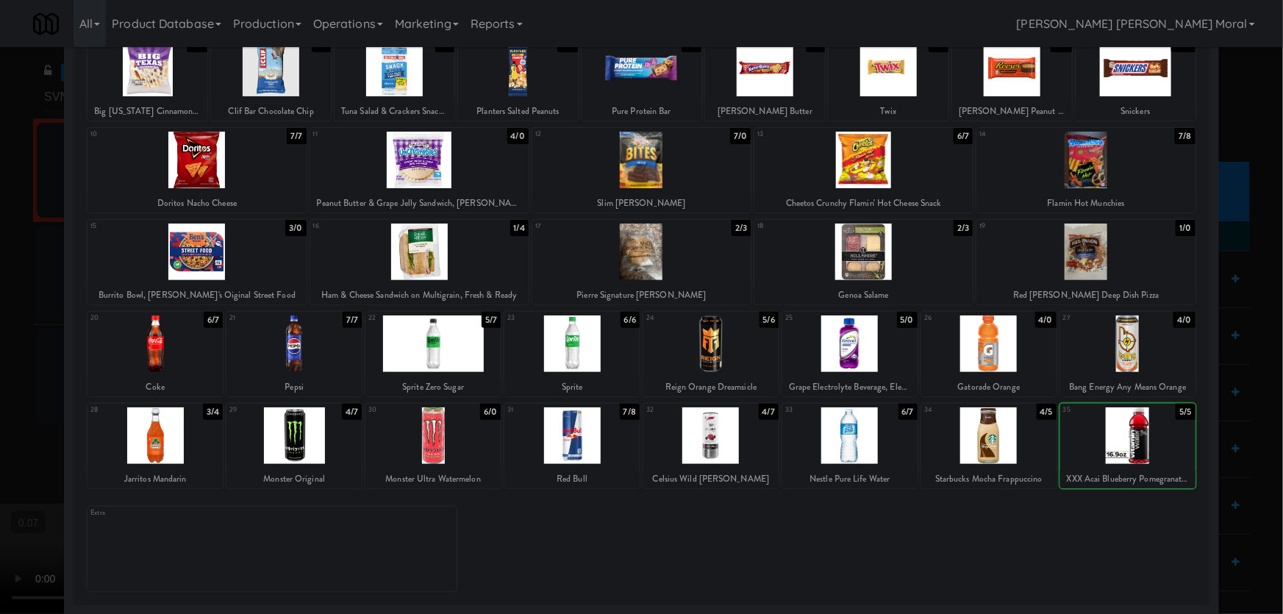
click at [0, 307] on div at bounding box center [641, 307] width 1283 height 614
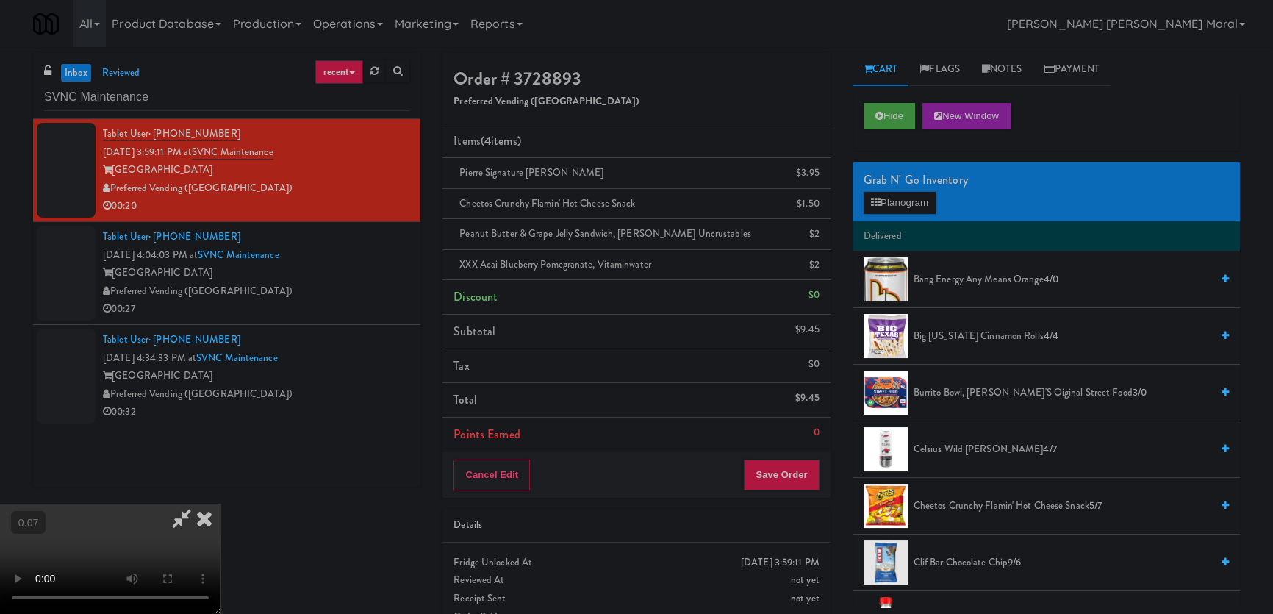
scroll to position [228, 0]
click at [881, 200] on button "Planogram" at bounding box center [900, 203] width 72 height 22
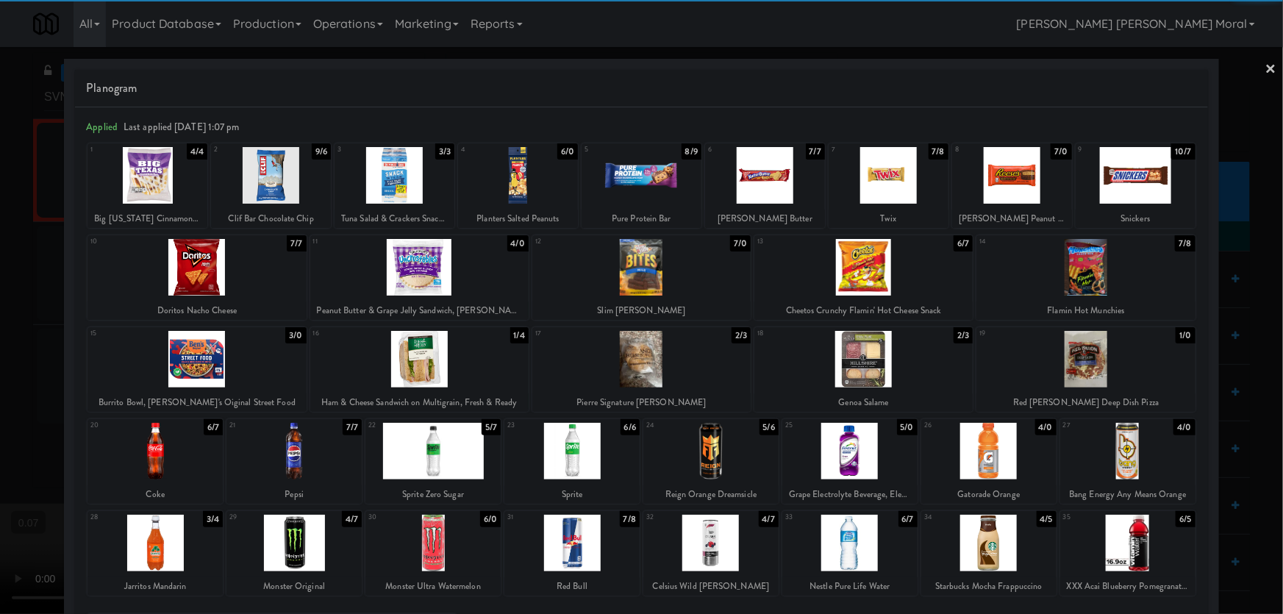
click at [426, 551] on div at bounding box center [432, 543] width 135 height 57
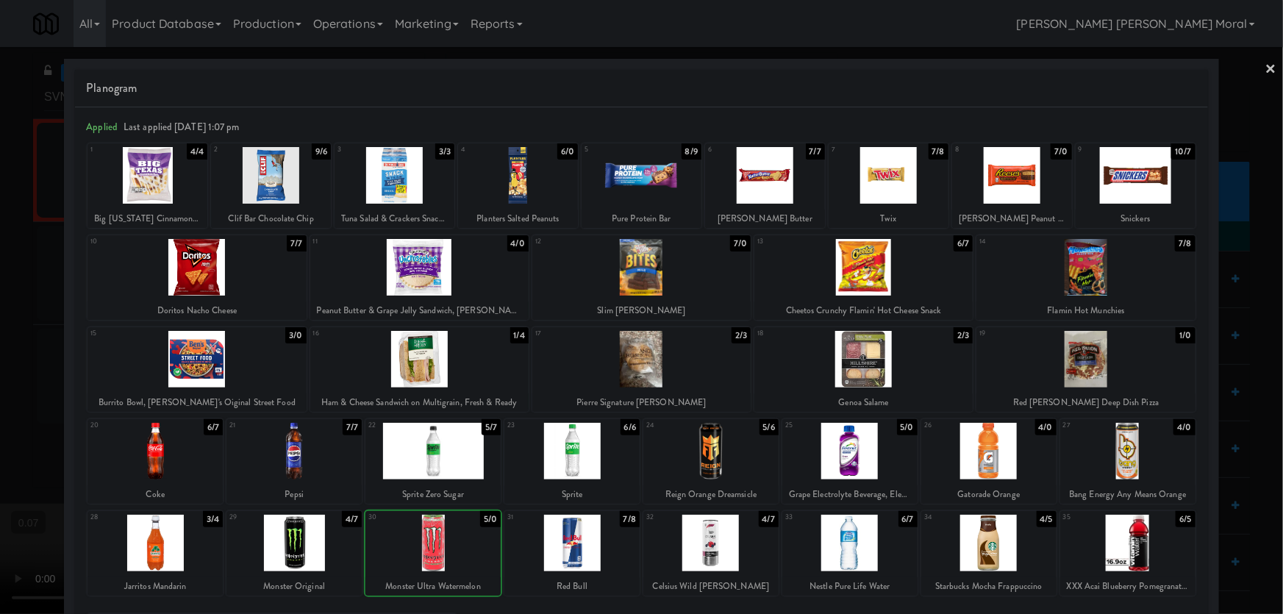
drag, startPoint x: 0, startPoint y: 199, endPoint x: 43, endPoint y: 218, distance: 46.7
click at [0, 200] on div at bounding box center [641, 307] width 1283 height 614
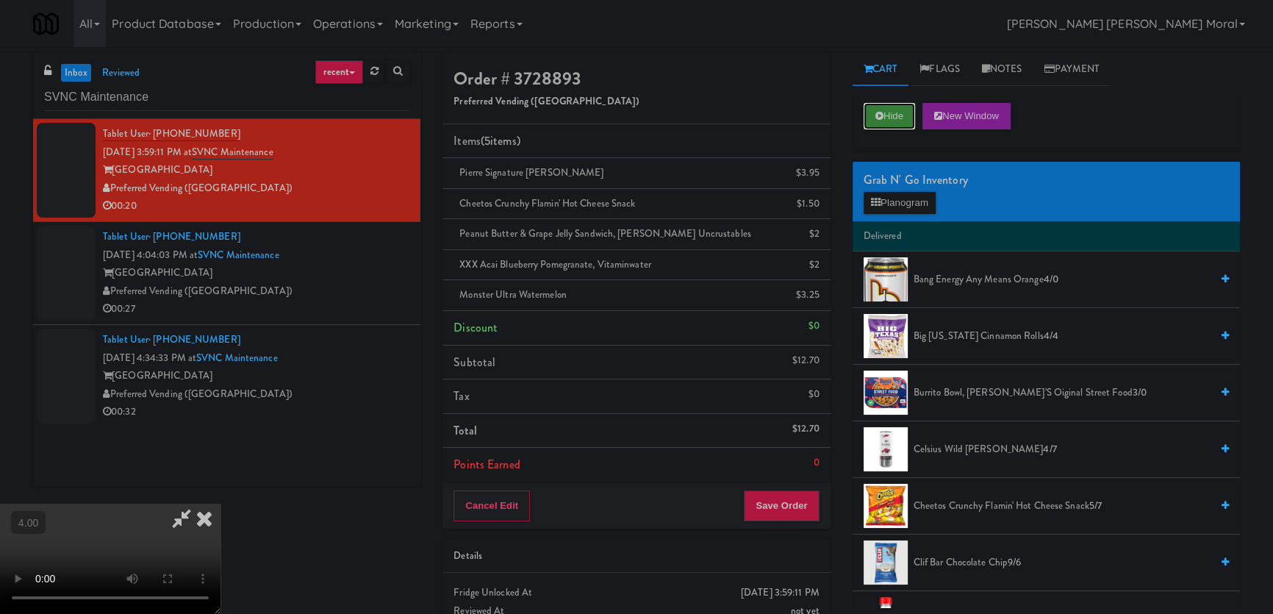
click at [881, 110] on button "Hide" at bounding box center [889, 116] width 51 height 26
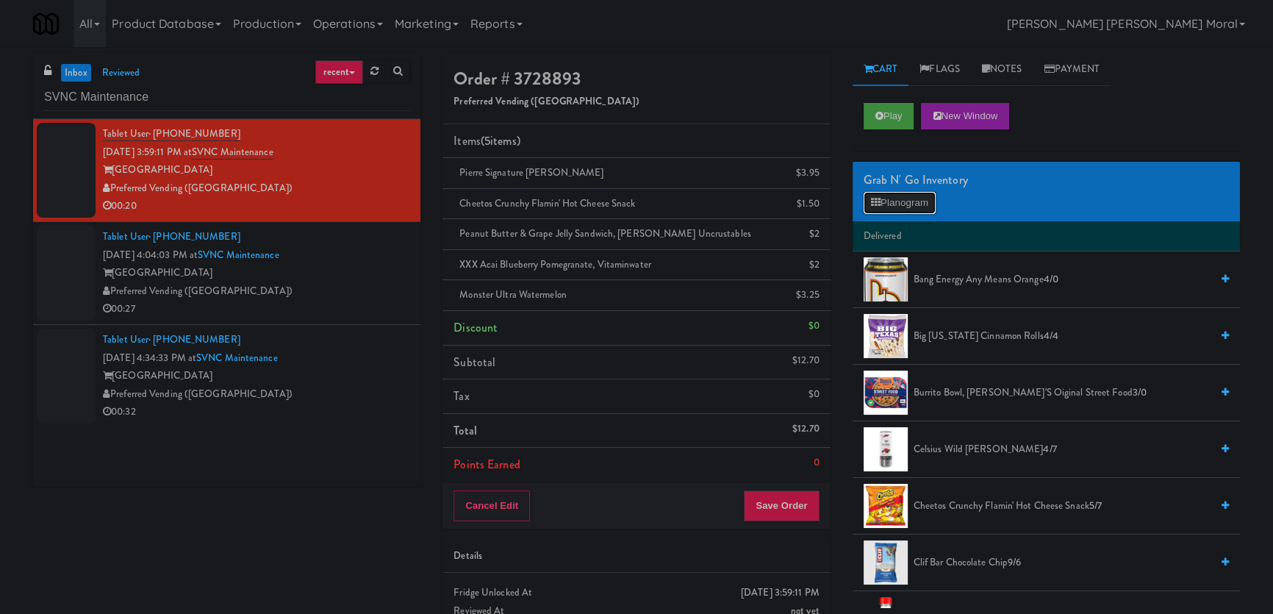
click at [882, 206] on button "Planogram" at bounding box center [900, 203] width 72 height 22
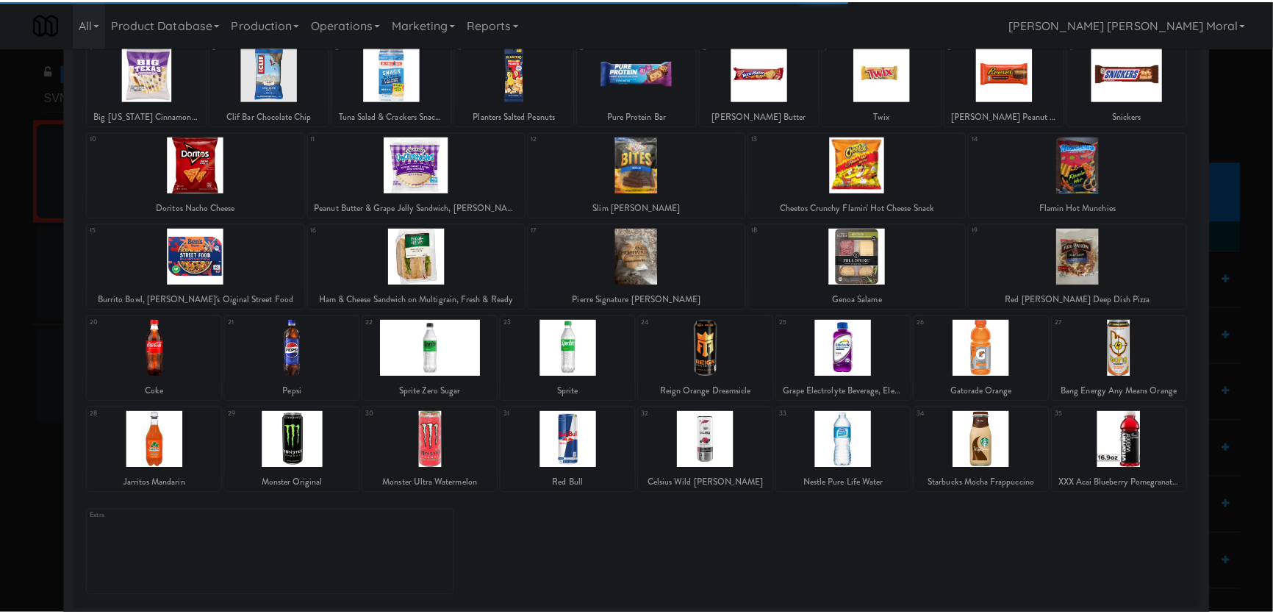
scroll to position [107, 0]
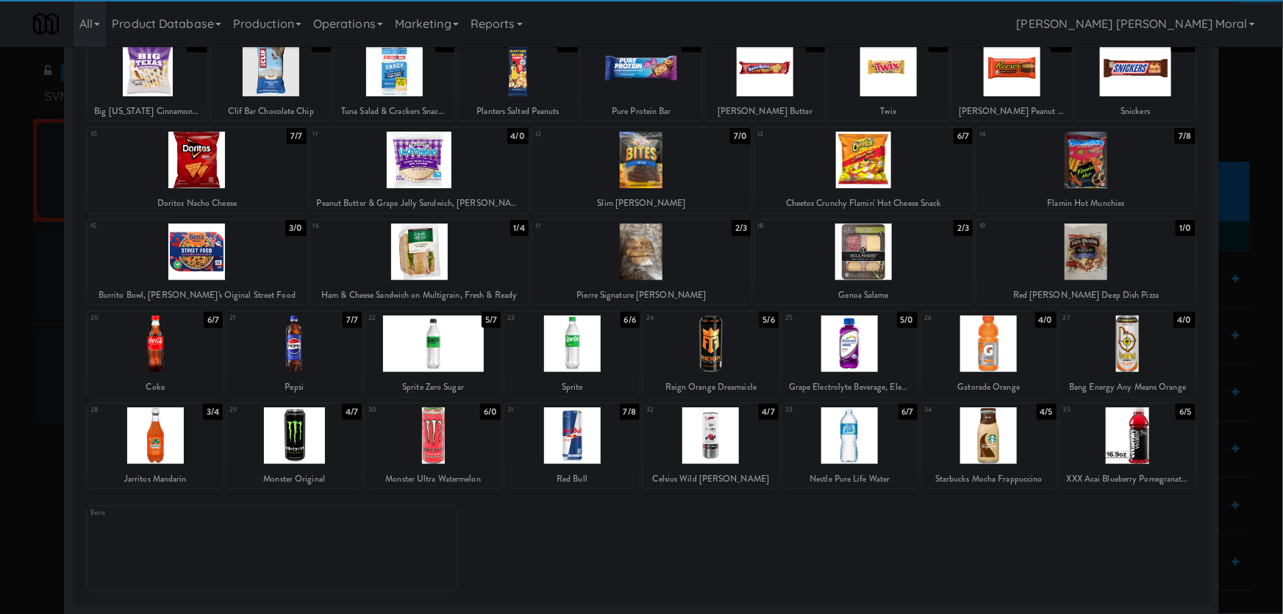
click at [0, 242] on div at bounding box center [641, 307] width 1283 height 614
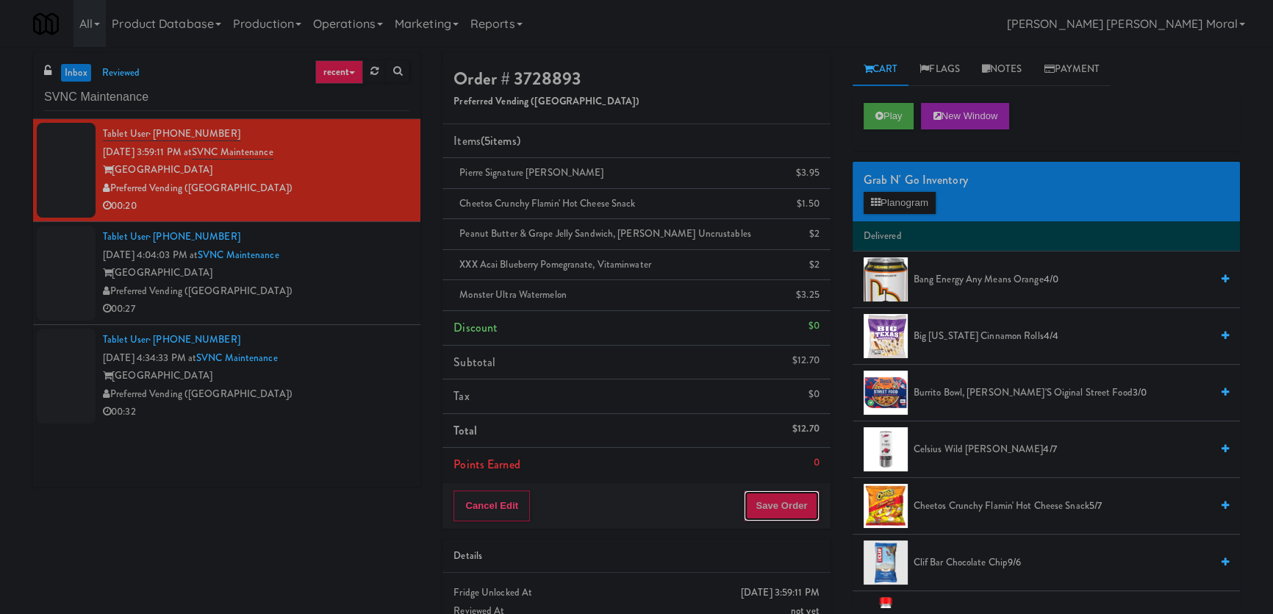
drag, startPoint x: 797, startPoint y: 509, endPoint x: 782, endPoint y: 484, distance: 29.0
click at [795, 509] on button "Save Order" at bounding box center [781, 505] width 75 height 31
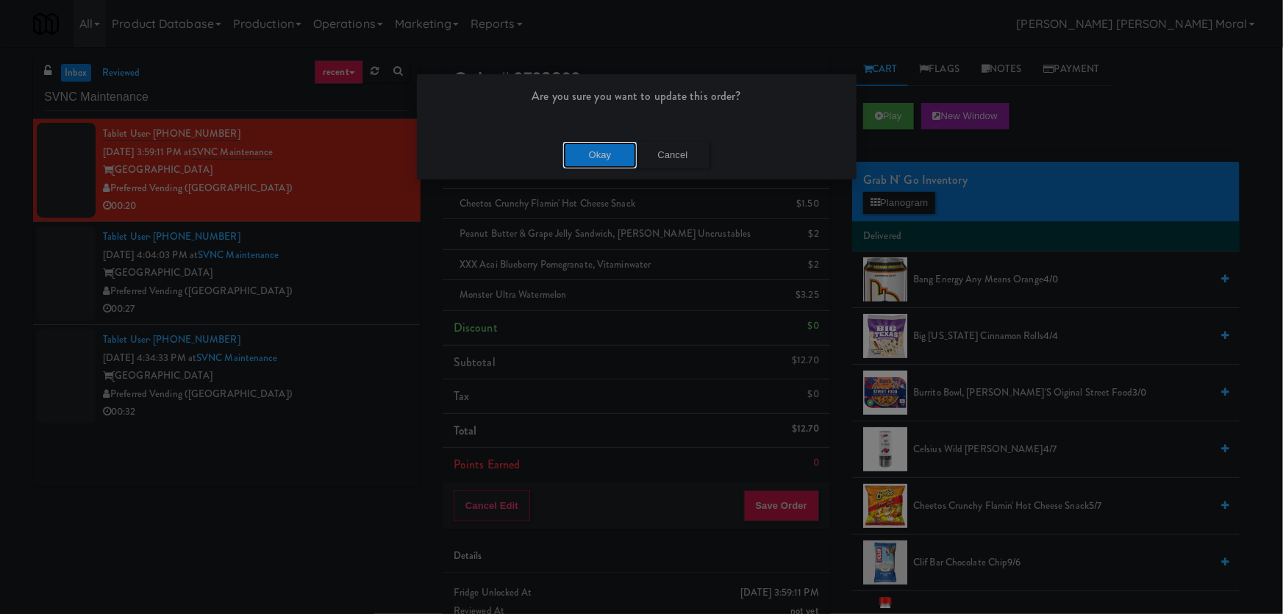
click at [585, 157] on button "Okay" at bounding box center [600, 155] width 74 height 26
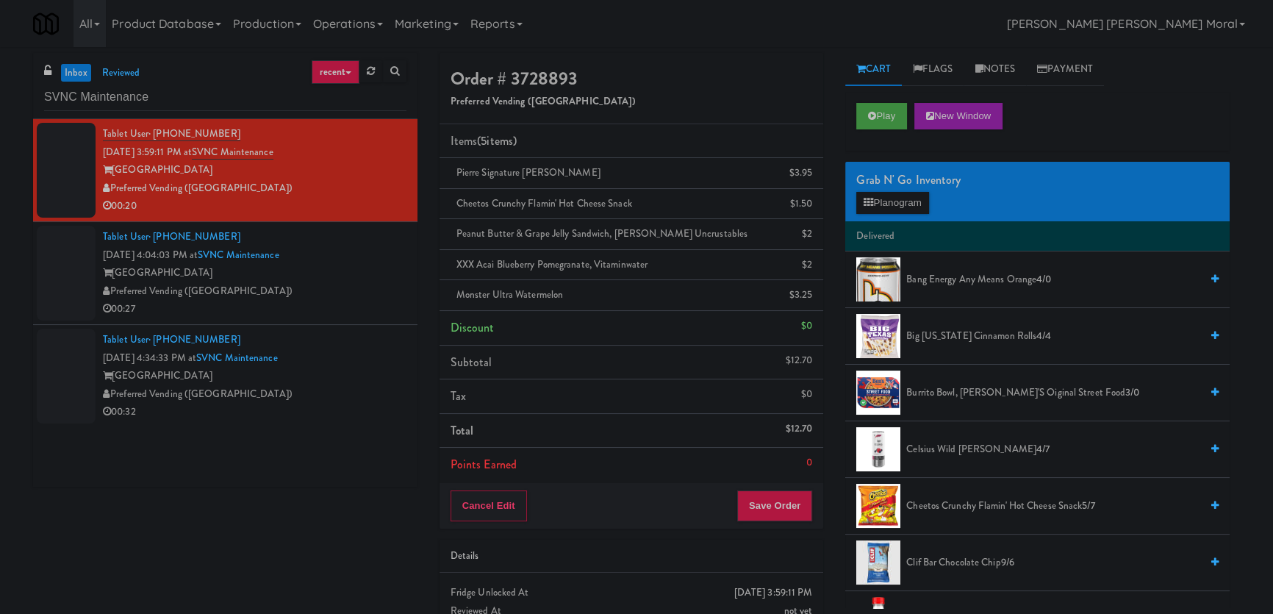
click at [344, 294] on div "Preferred Vending ([GEOGRAPHIC_DATA])" at bounding box center [255, 291] width 304 height 18
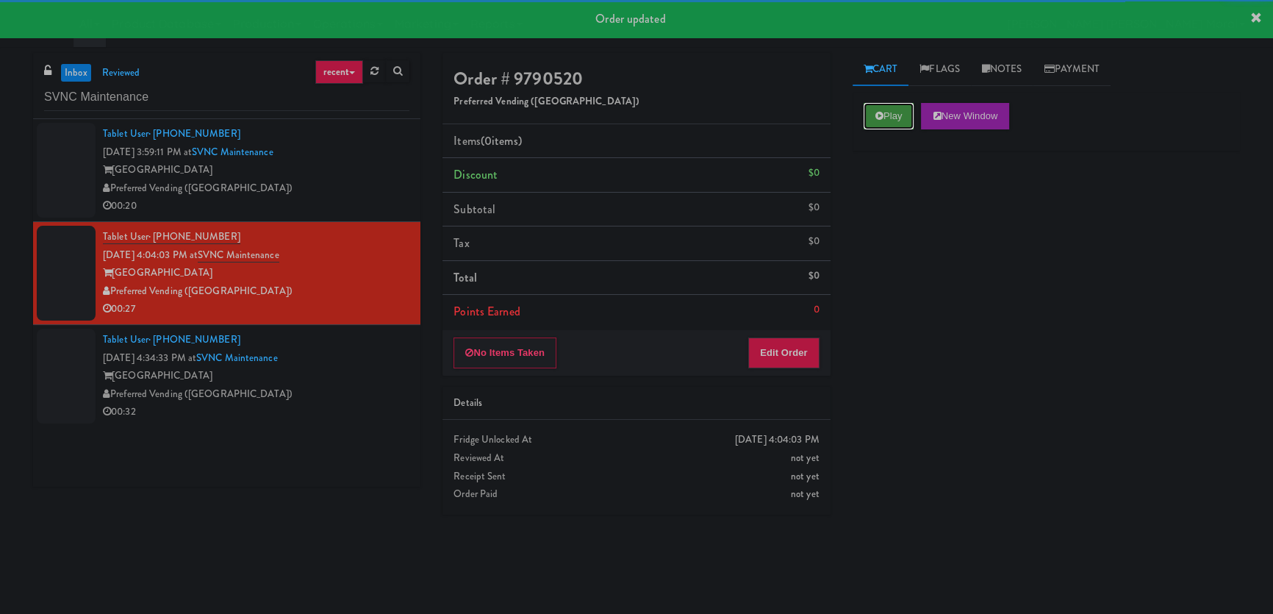
click at [873, 118] on button "Play" at bounding box center [889, 116] width 51 height 26
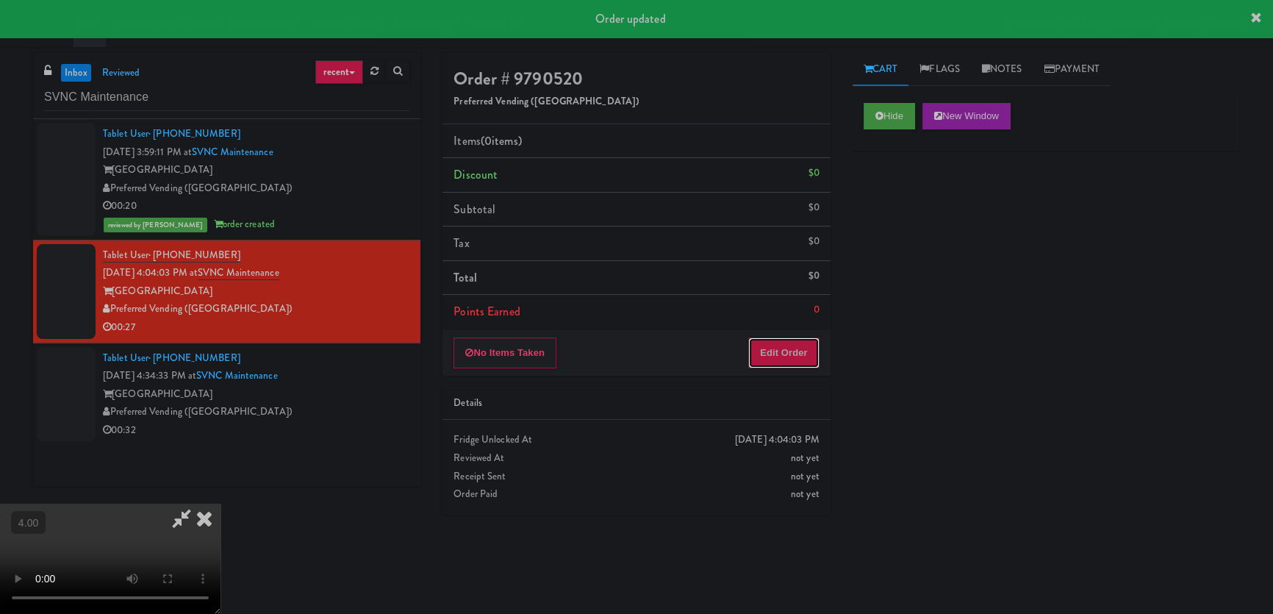
click at [778, 351] on button "Edit Order" at bounding box center [783, 352] width 71 height 31
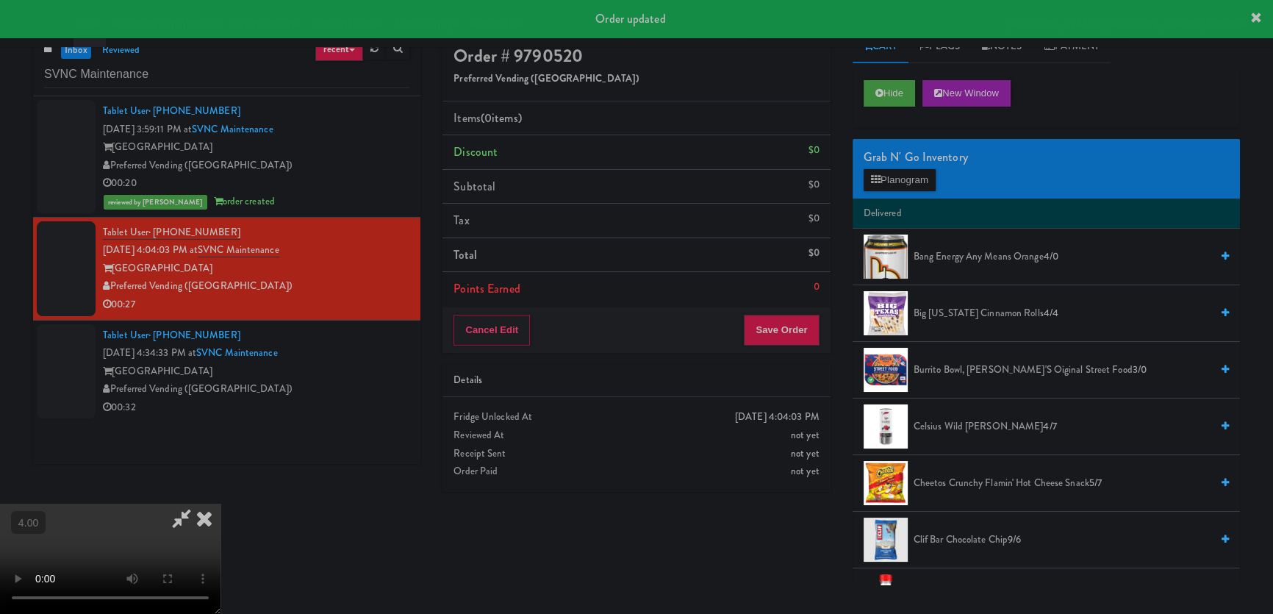
scroll to position [46, 0]
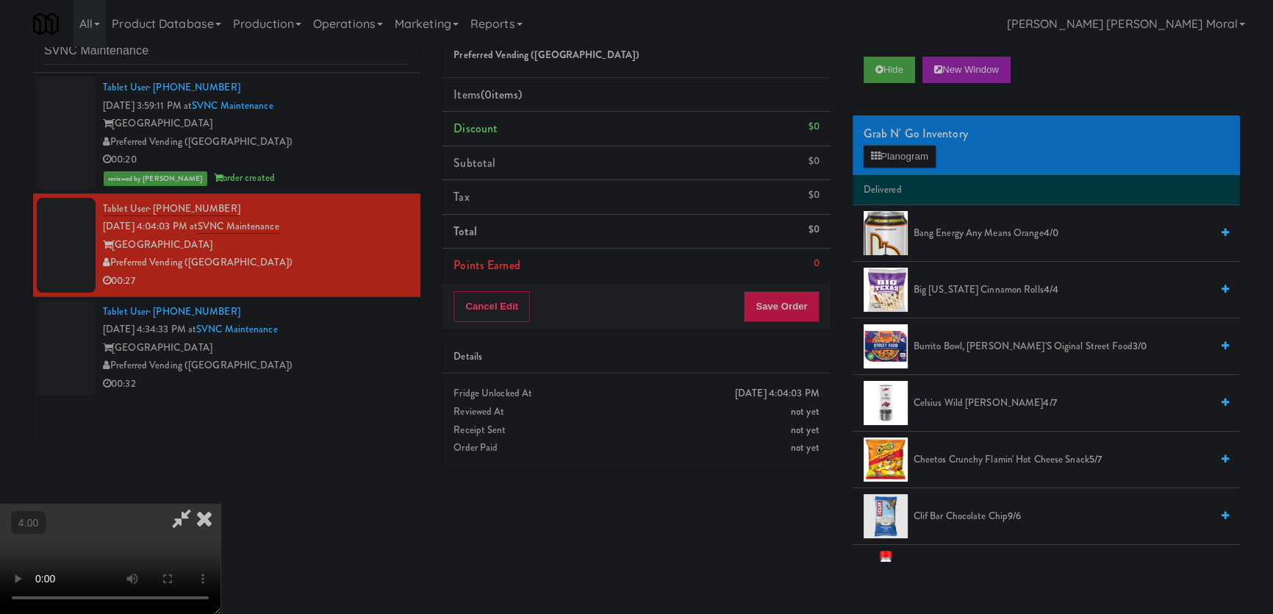
click at [221, 504] on video at bounding box center [110, 559] width 221 height 110
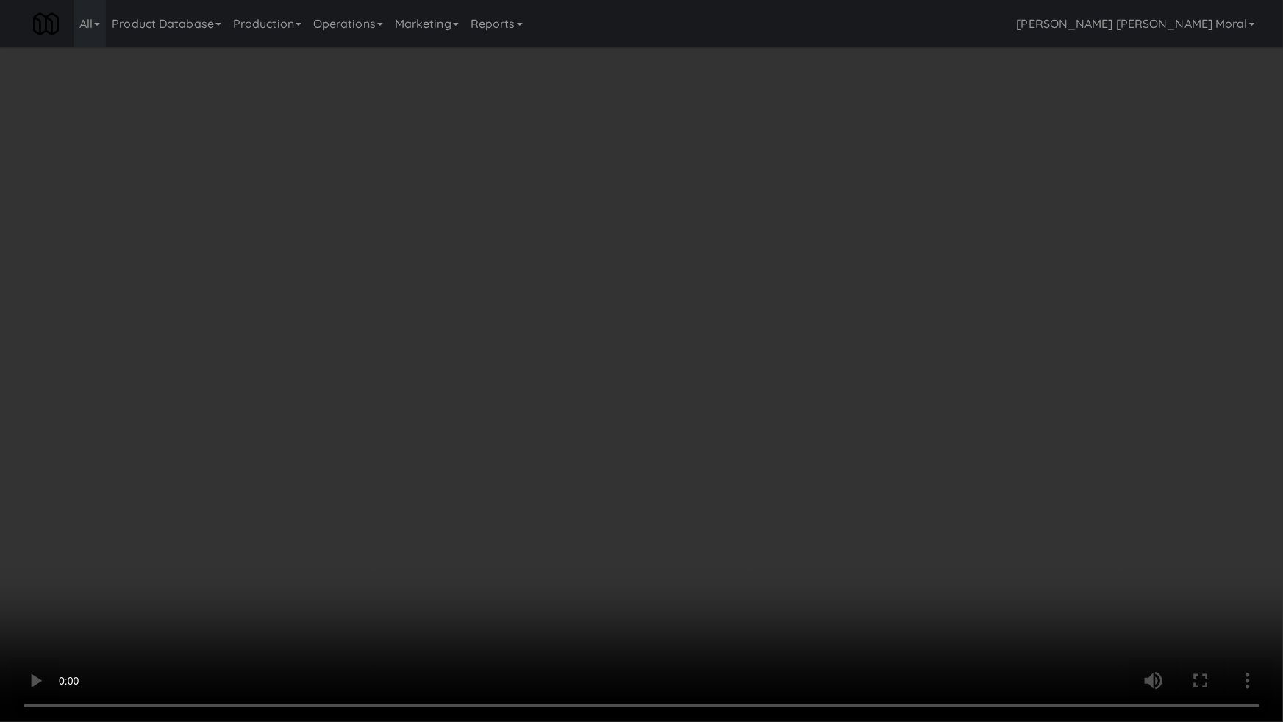
click at [726, 409] on video at bounding box center [641, 361] width 1283 height 722
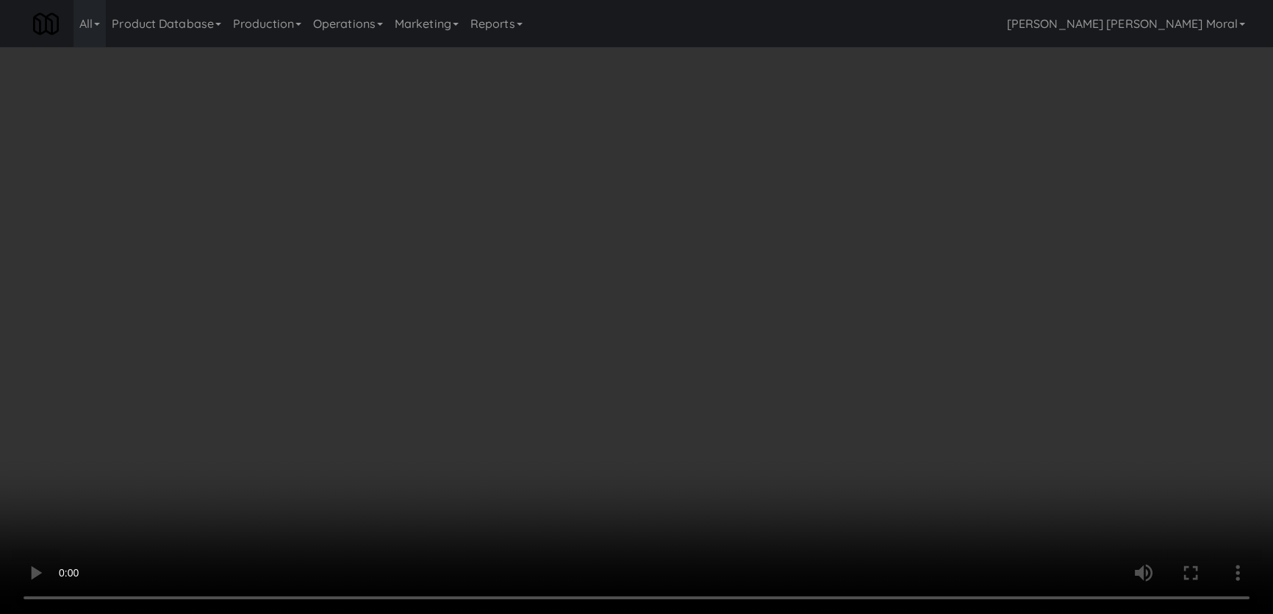
click at [893, 170] on div "Grab N' Go Inventory Planogram" at bounding box center [1046, 145] width 387 height 60
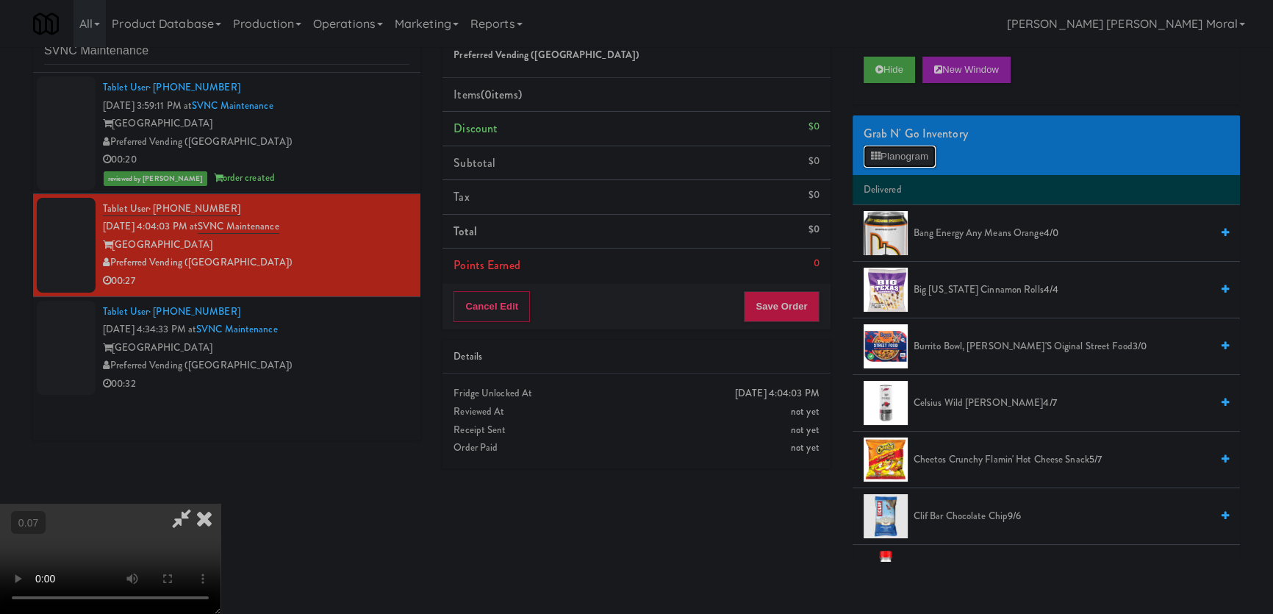
click at [897, 162] on button "Planogram" at bounding box center [900, 157] width 72 height 22
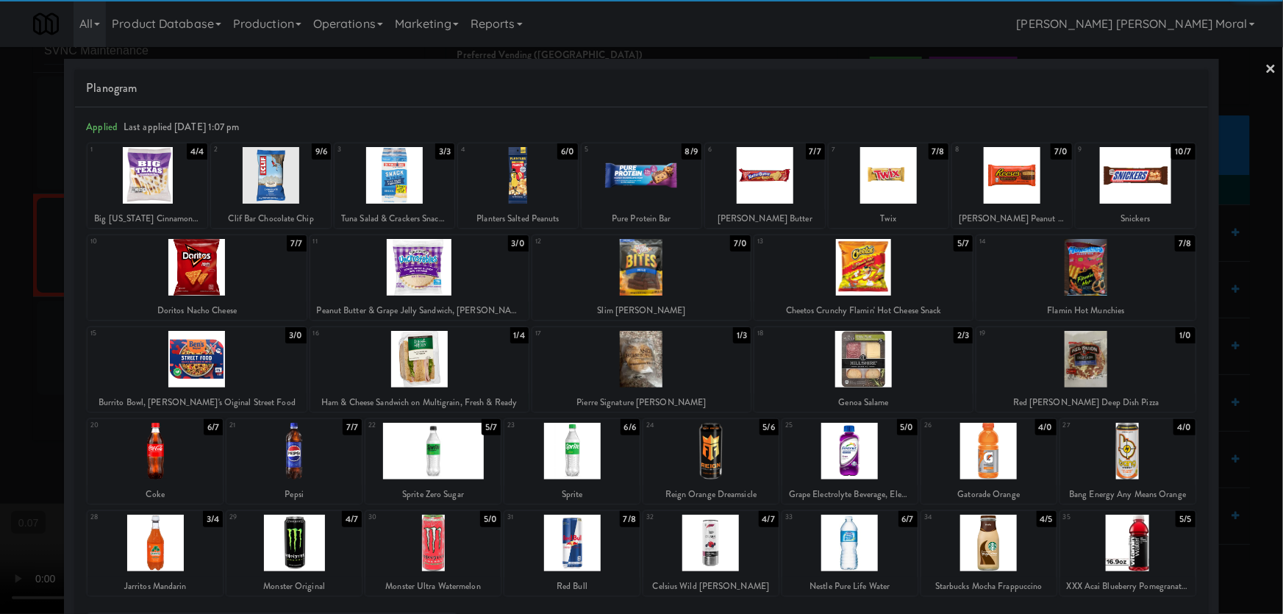
click at [756, 182] on div at bounding box center [765, 175] width 120 height 57
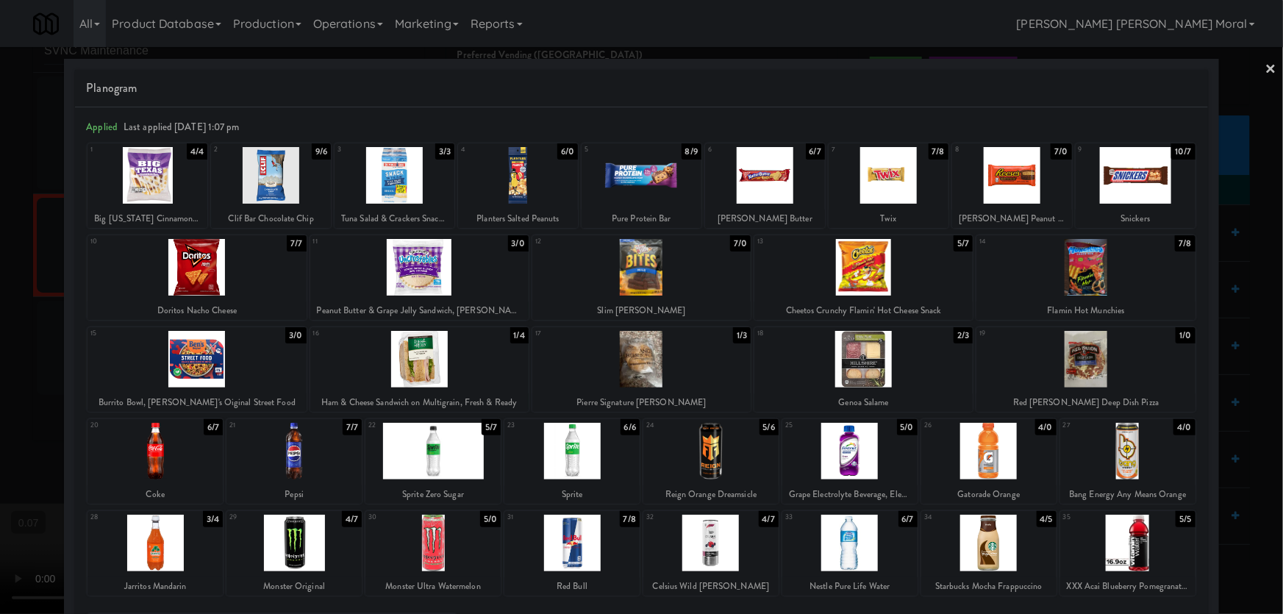
click at [405, 276] on div at bounding box center [419, 267] width 218 height 57
click at [0, 271] on div at bounding box center [641, 307] width 1283 height 614
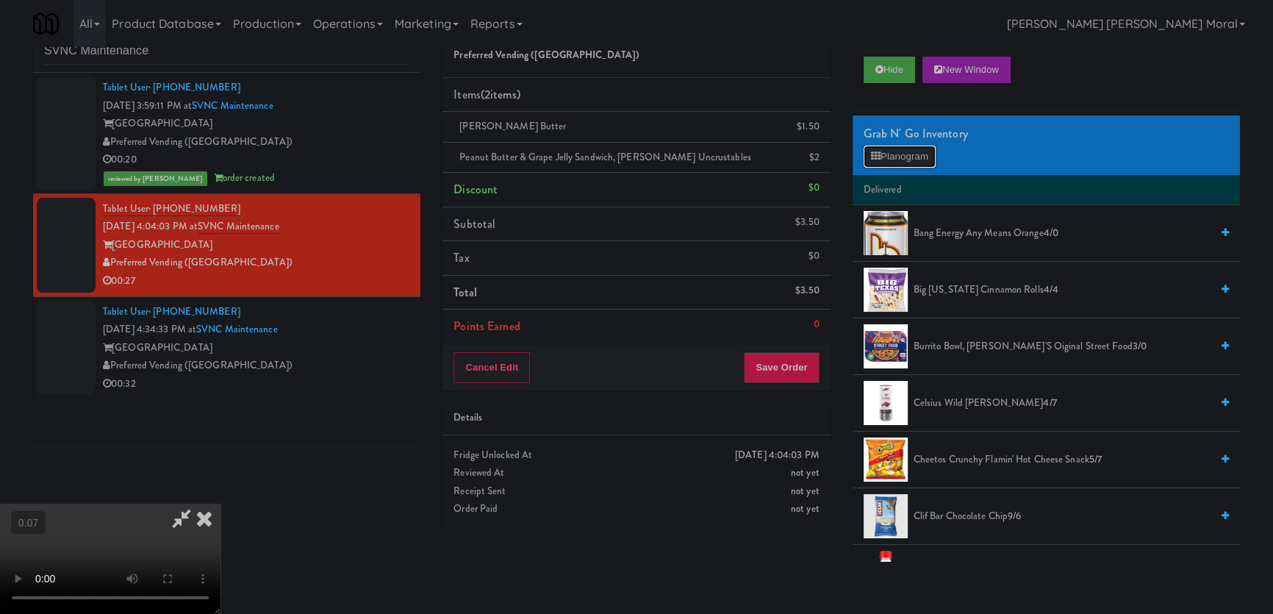
click at [904, 159] on button "Planogram" at bounding box center [900, 157] width 72 height 22
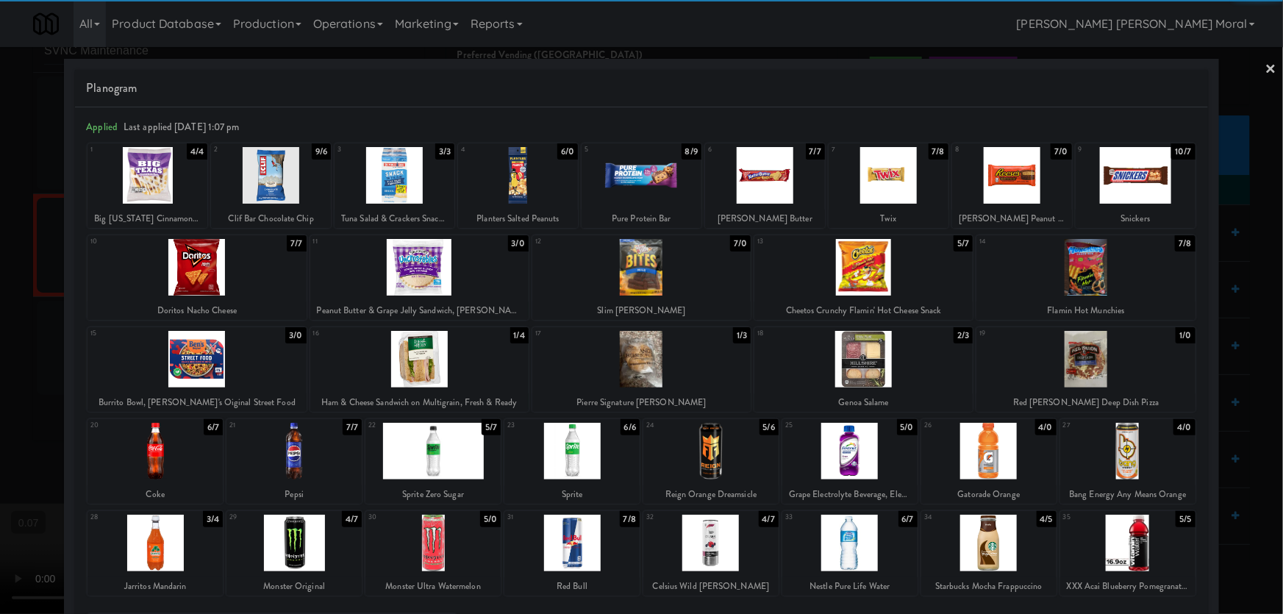
click at [1076, 273] on div at bounding box center [1085, 267] width 218 height 57
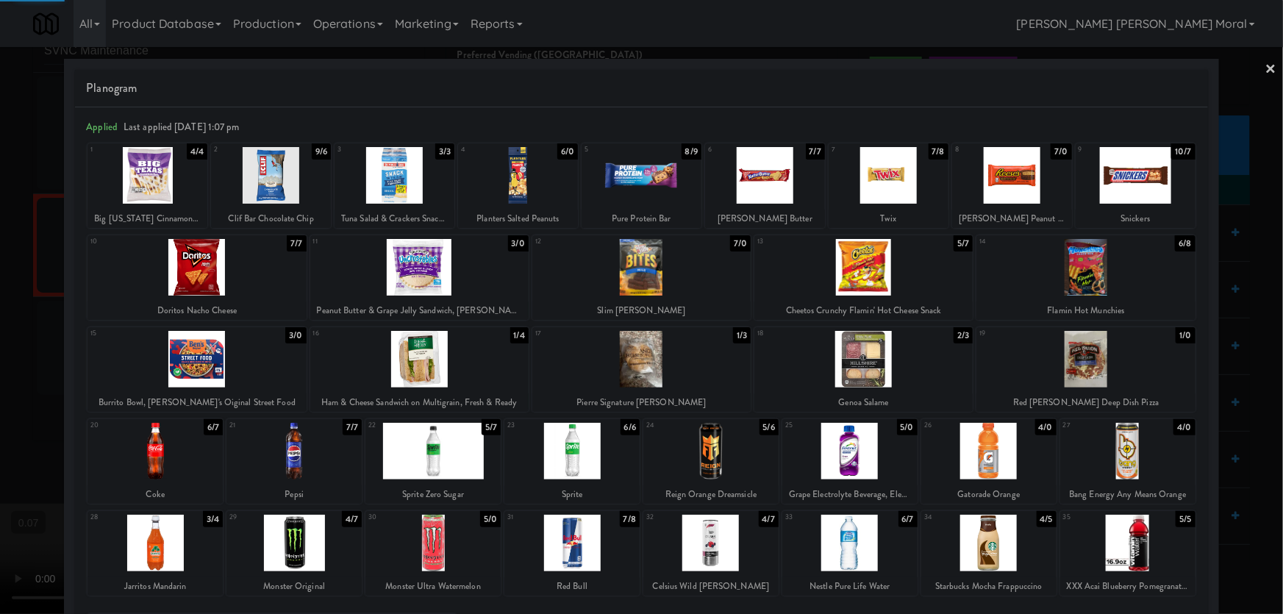
click at [0, 240] on div at bounding box center [641, 307] width 1283 height 614
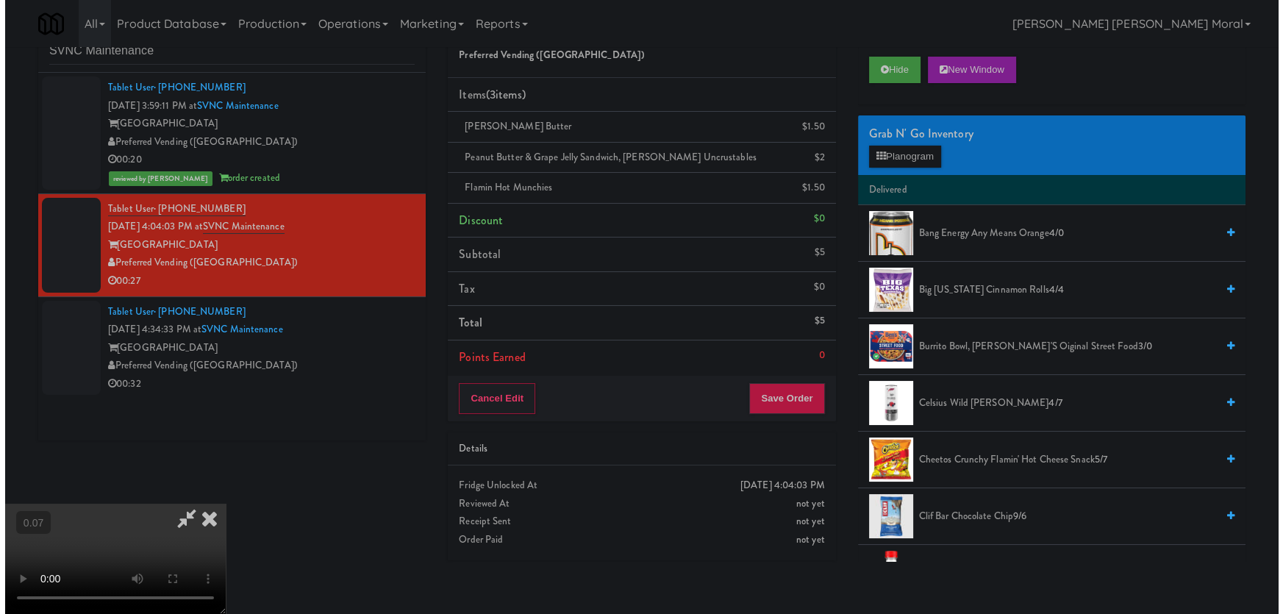
scroll to position [28, 0]
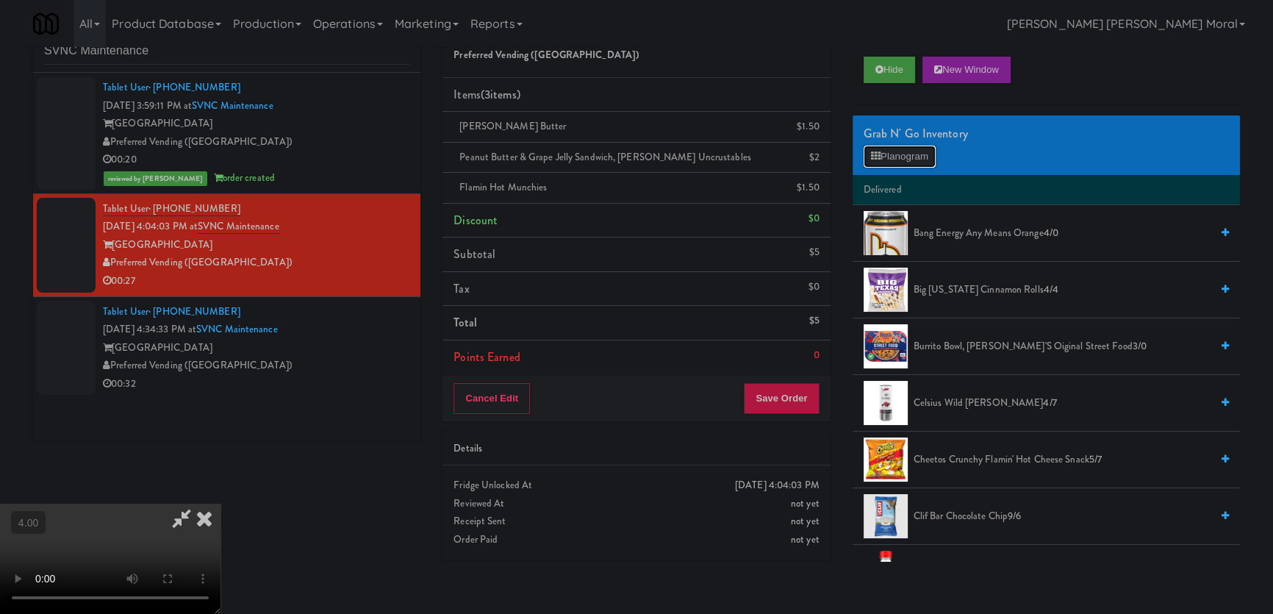
click at [886, 161] on button "Planogram" at bounding box center [900, 157] width 72 height 22
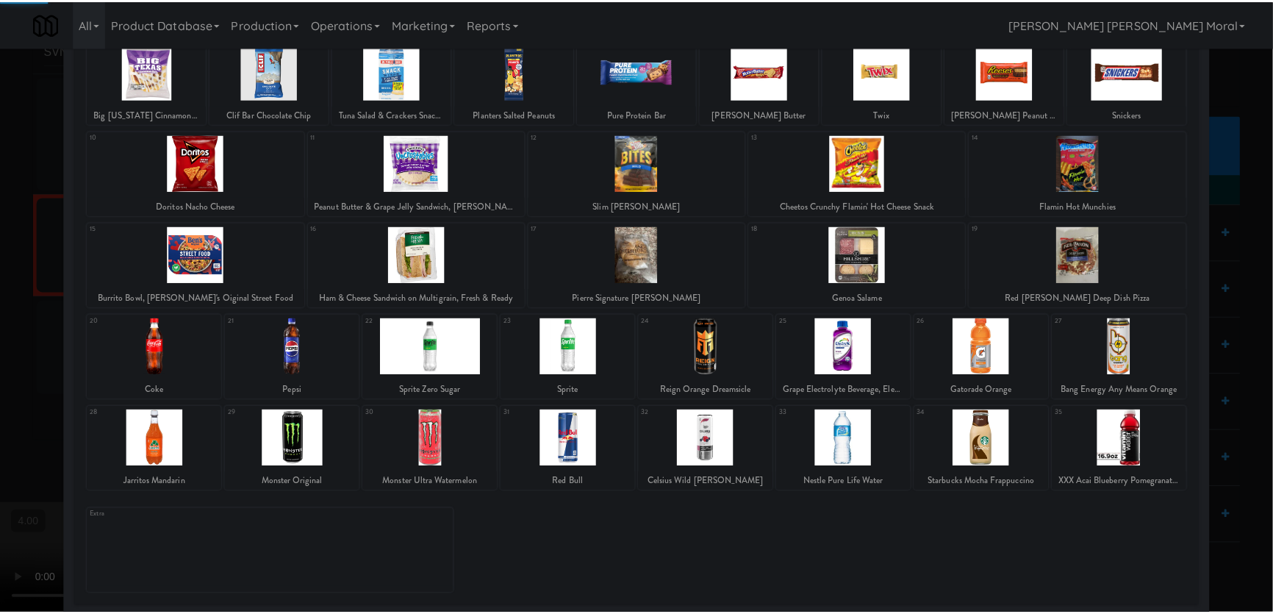
scroll to position [107, 0]
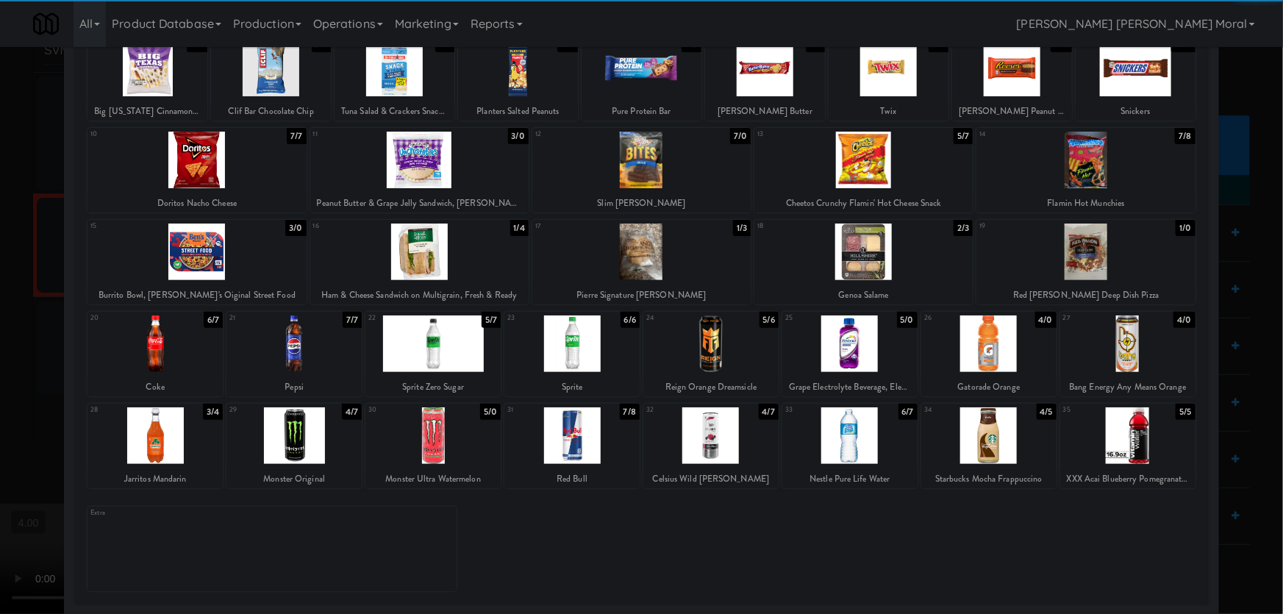
click at [994, 445] on div at bounding box center [988, 435] width 135 height 57
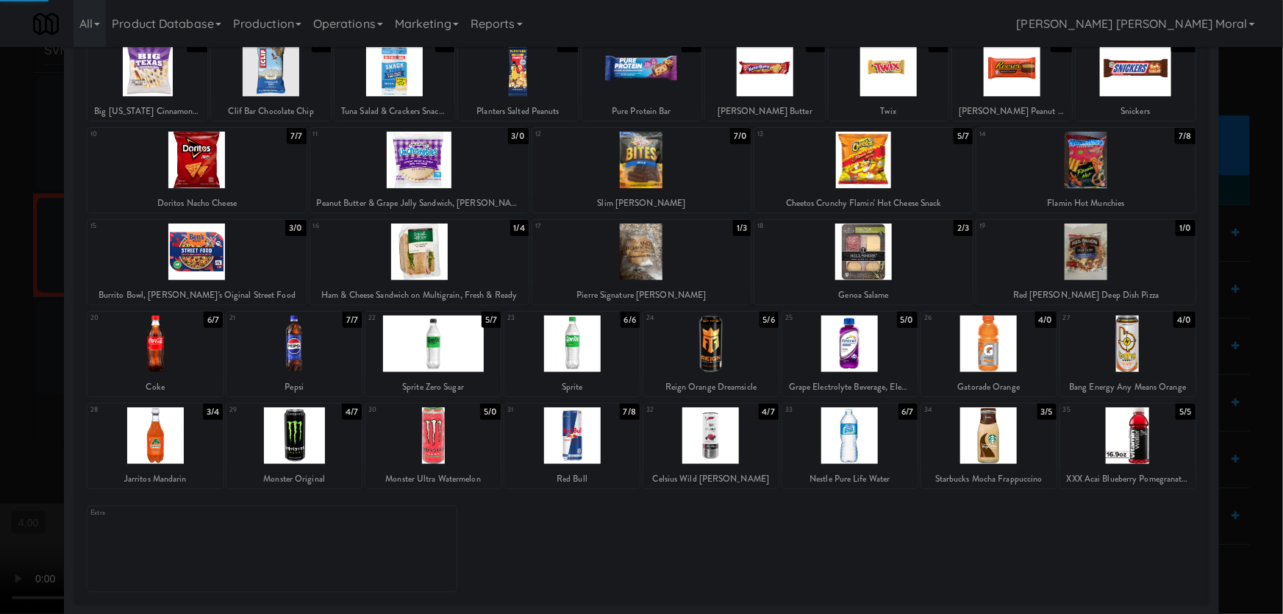
drag, startPoint x: 0, startPoint y: 240, endPoint x: 31, endPoint y: 266, distance: 40.7
click at [0, 241] on div at bounding box center [641, 307] width 1283 height 614
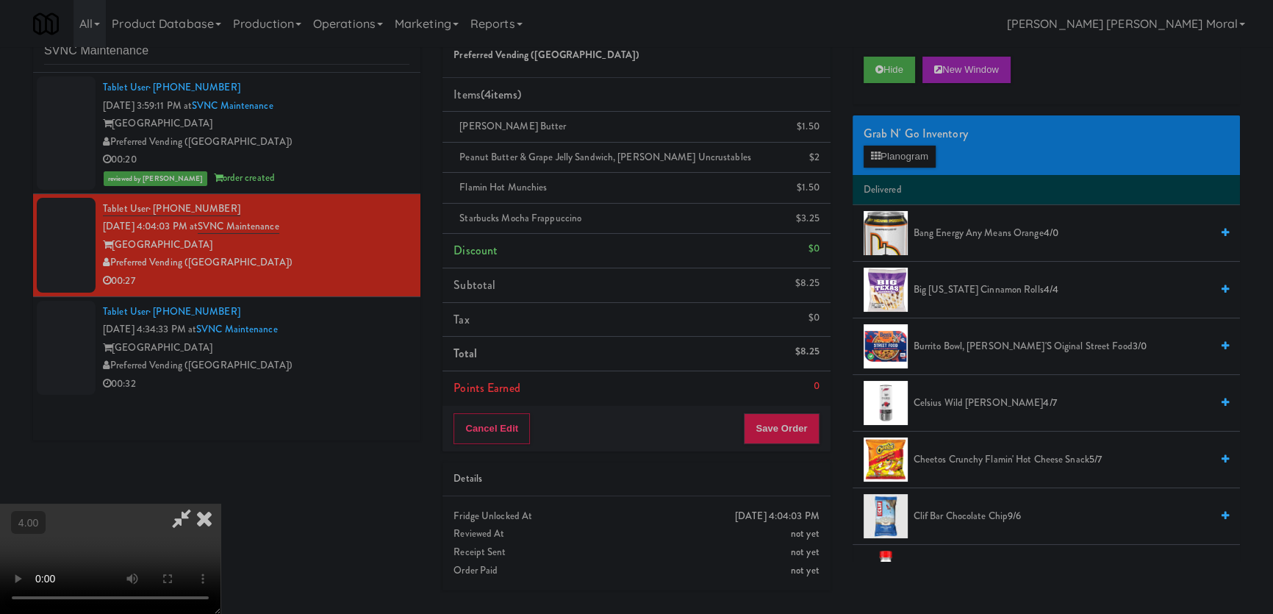
click at [221, 504] on video at bounding box center [110, 559] width 221 height 110
click at [885, 76] on button "Hide" at bounding box center [889, 70] width 51 height 26
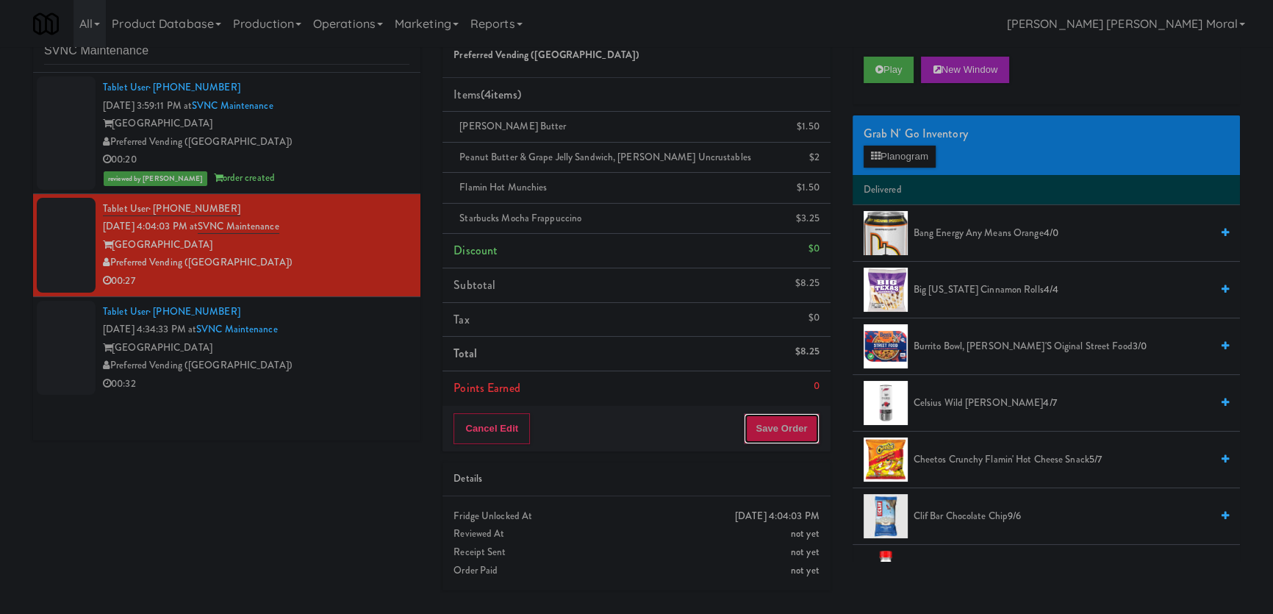
drag, startPoint x: 775, startPoint y: 422, endPoint x: 691, endPoint y: 359, distance: 104.5
click at [770, 420] on button "Save Order" at bounding box center [781, 428] width 75 height 31
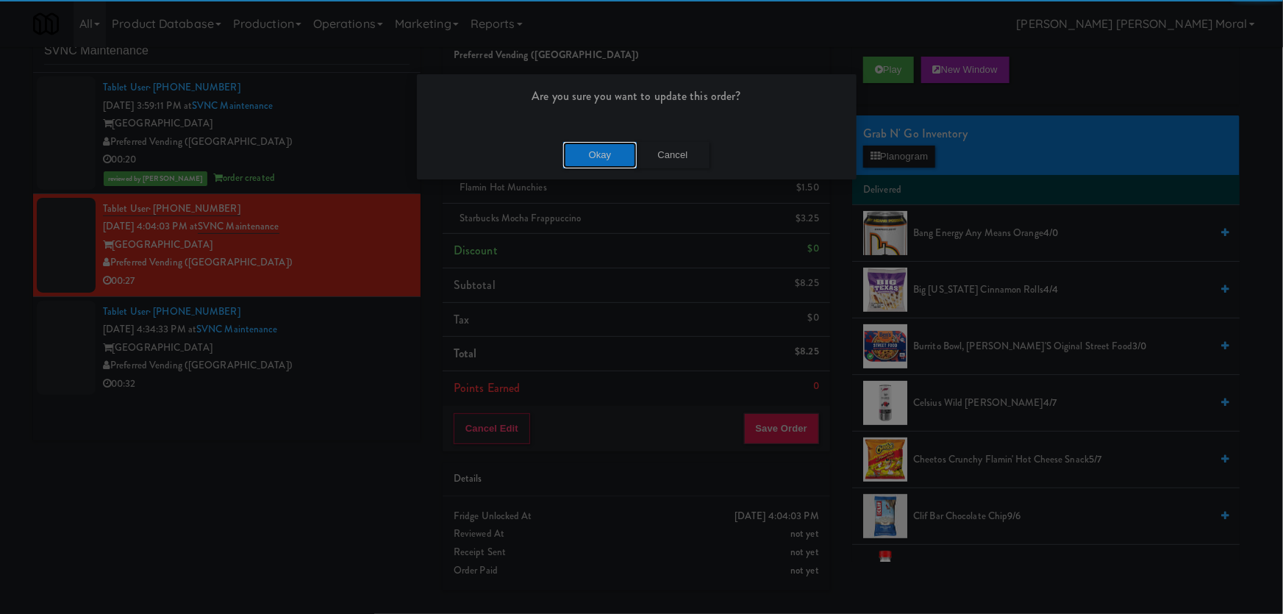
click at [586, 151] on button "Okay" at bounding box center [600, 155] width 74 height 26
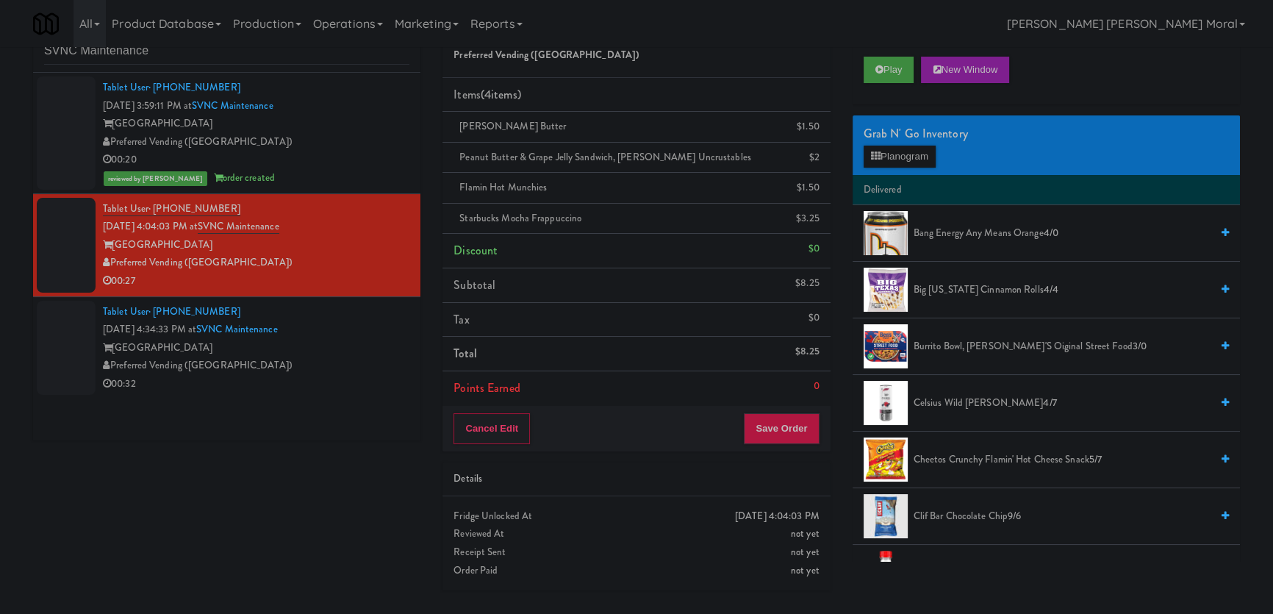
click at [382, 354] on div "[GEOGRAPHIC_DATA]" at bounding box center [256, 348] width 307 height 18
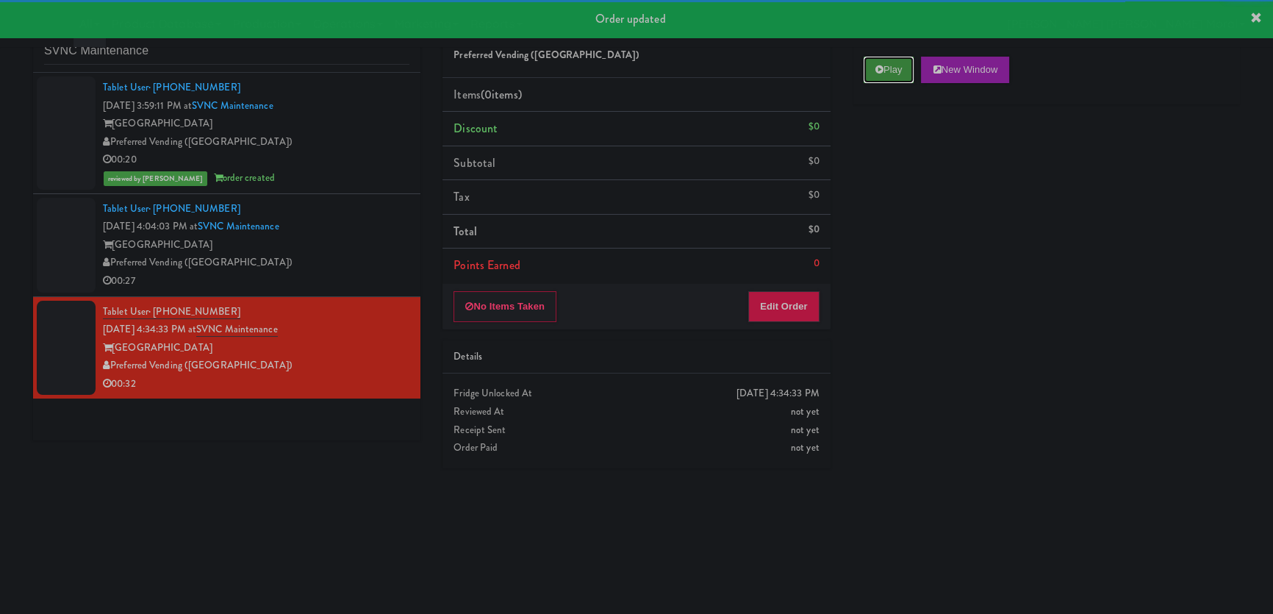
click at [873, 78] on button "Play" at bounding box center [889, 70] width 51 height 26
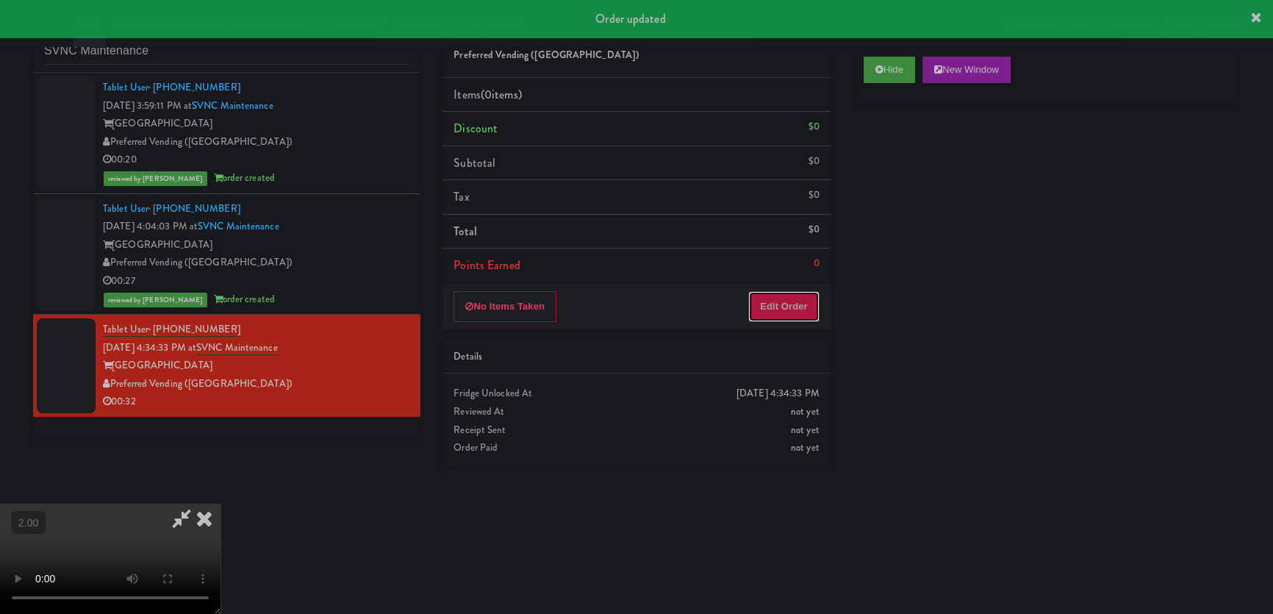
click at [801, 303] on button "Edit Order" at bounding box center [783, 306] width 71 height 31
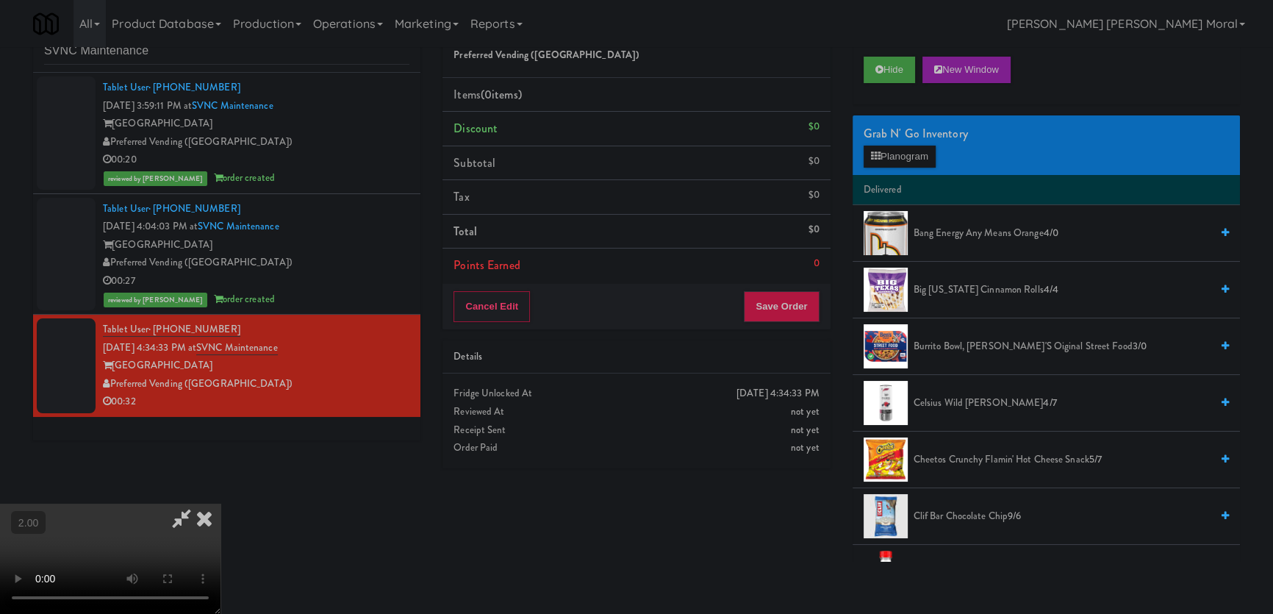
click at [221, 504] on video at bounding box center [110, 559] width 221 height 110
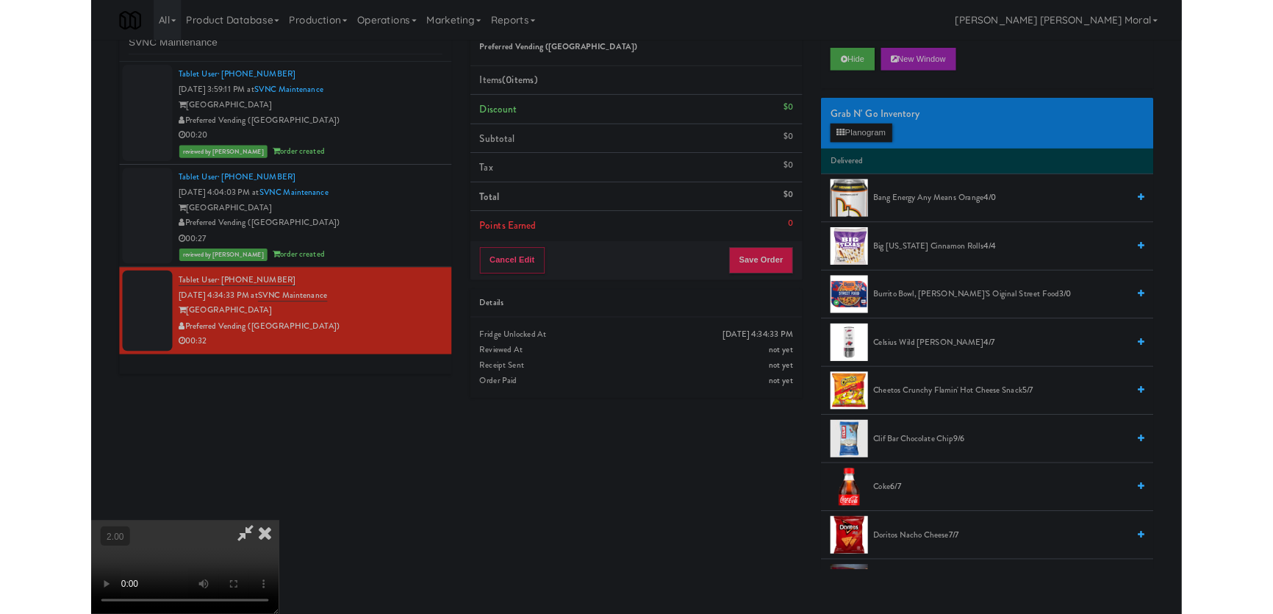
scroll to position [30, 0]
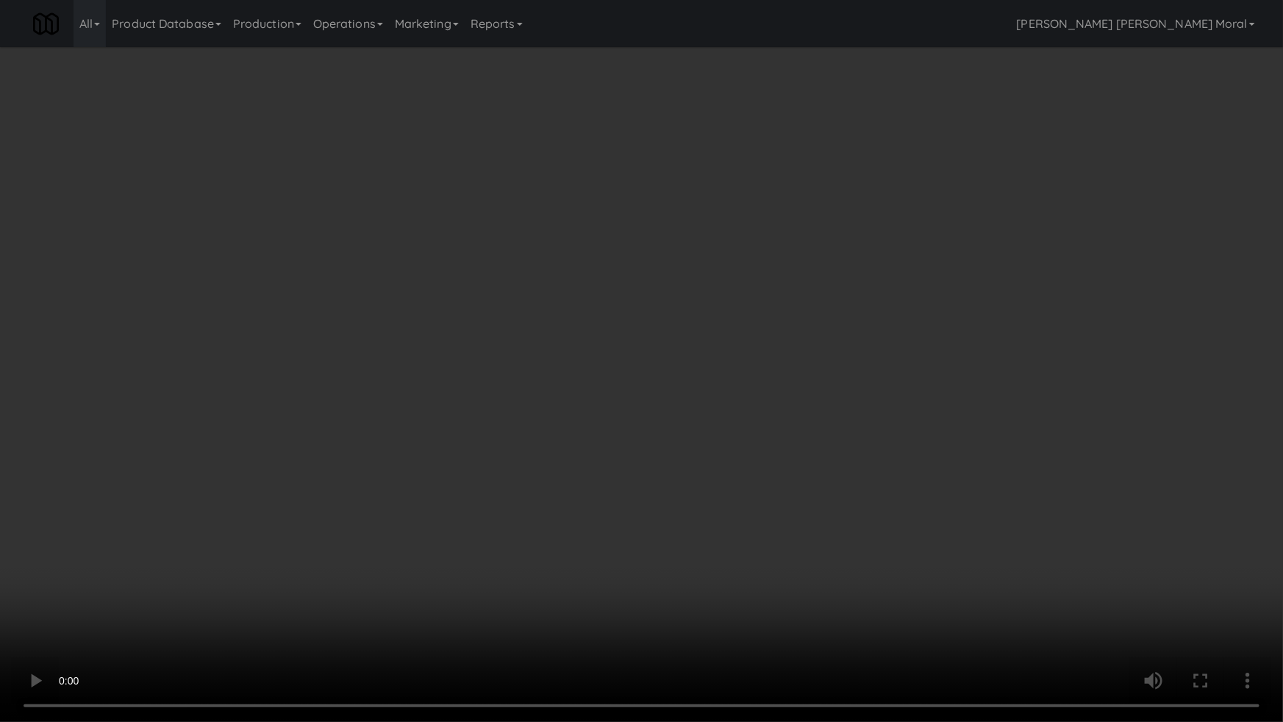
click at [332, 525] on video at bounding box center [641, 361] width 1283 height 722
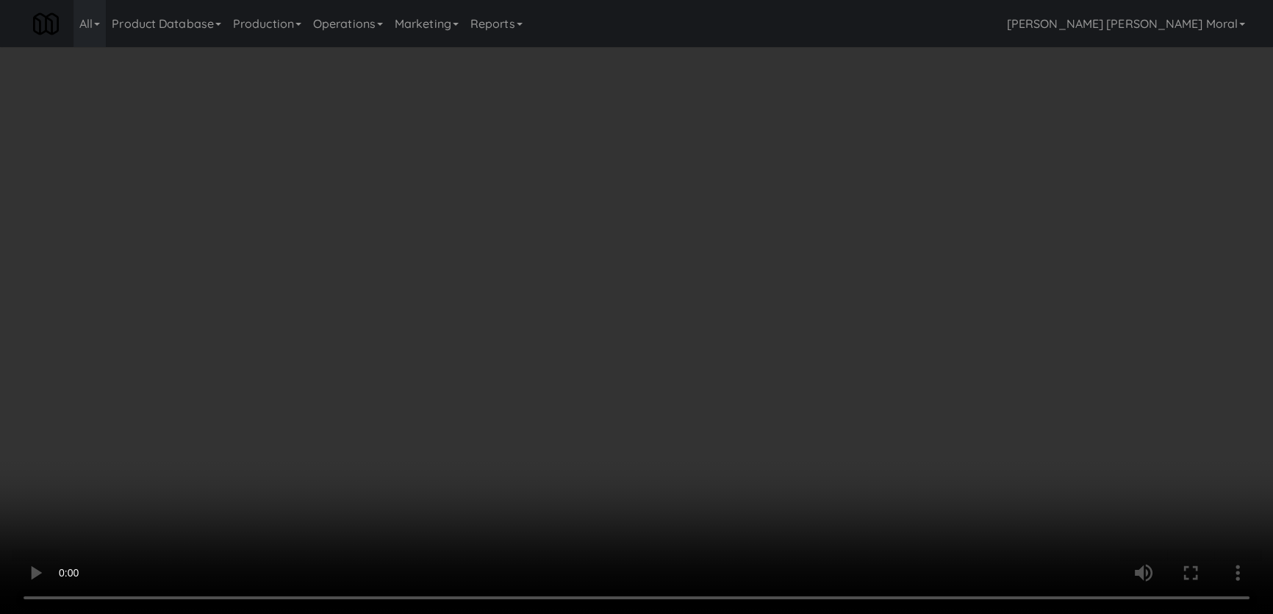
click at [375, 438] on video at bounding box center [636, 307] width 1273 height 614
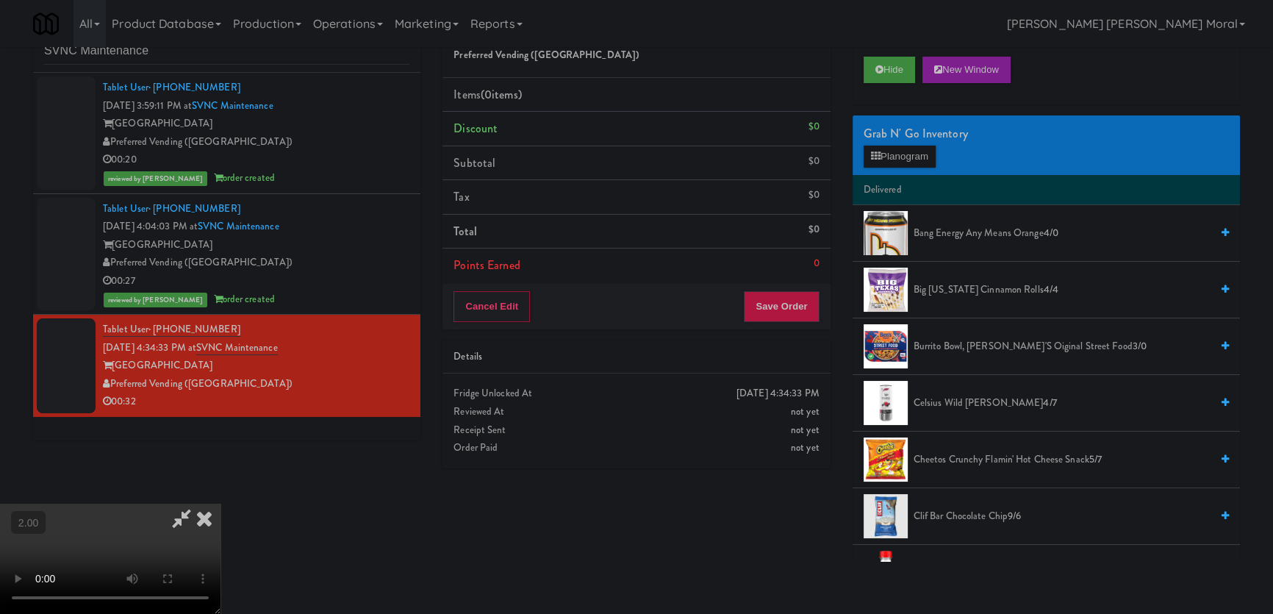
click at [221, 504] on video at bounding box center [110, 559] width 221 height 110
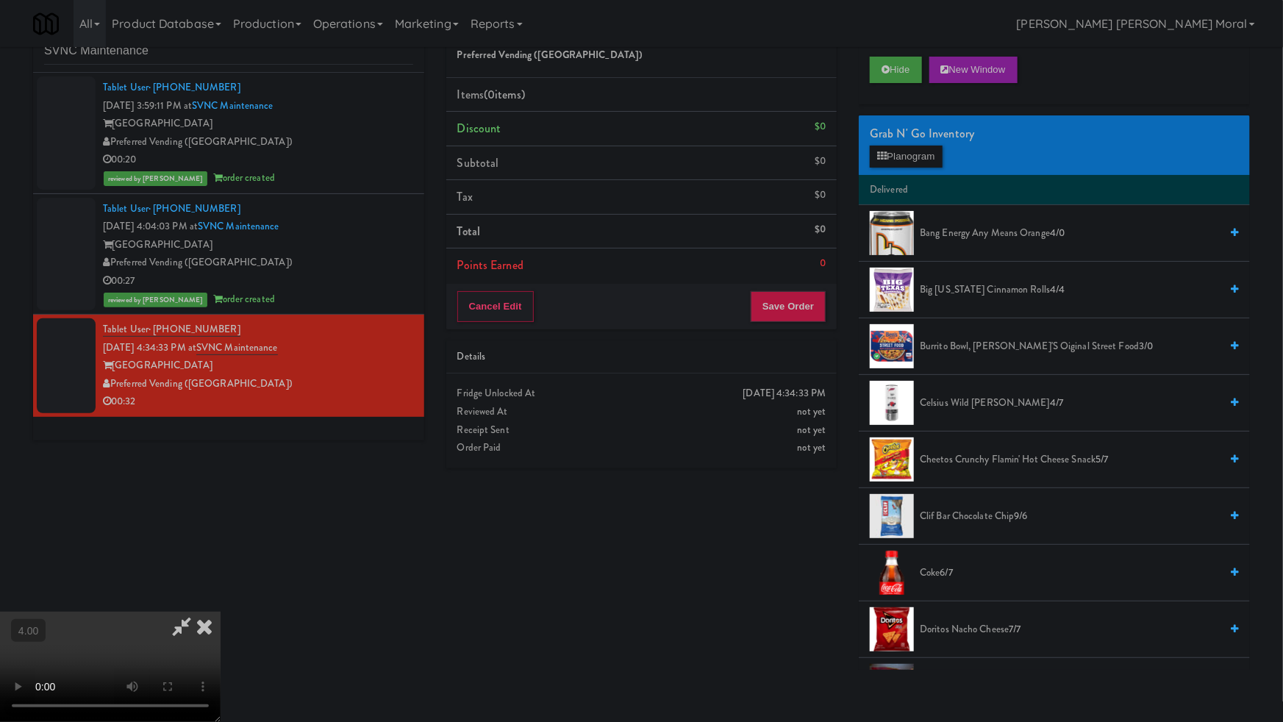
click at [221, 612] on video at bounding box center [110, 667] width 221 height 110
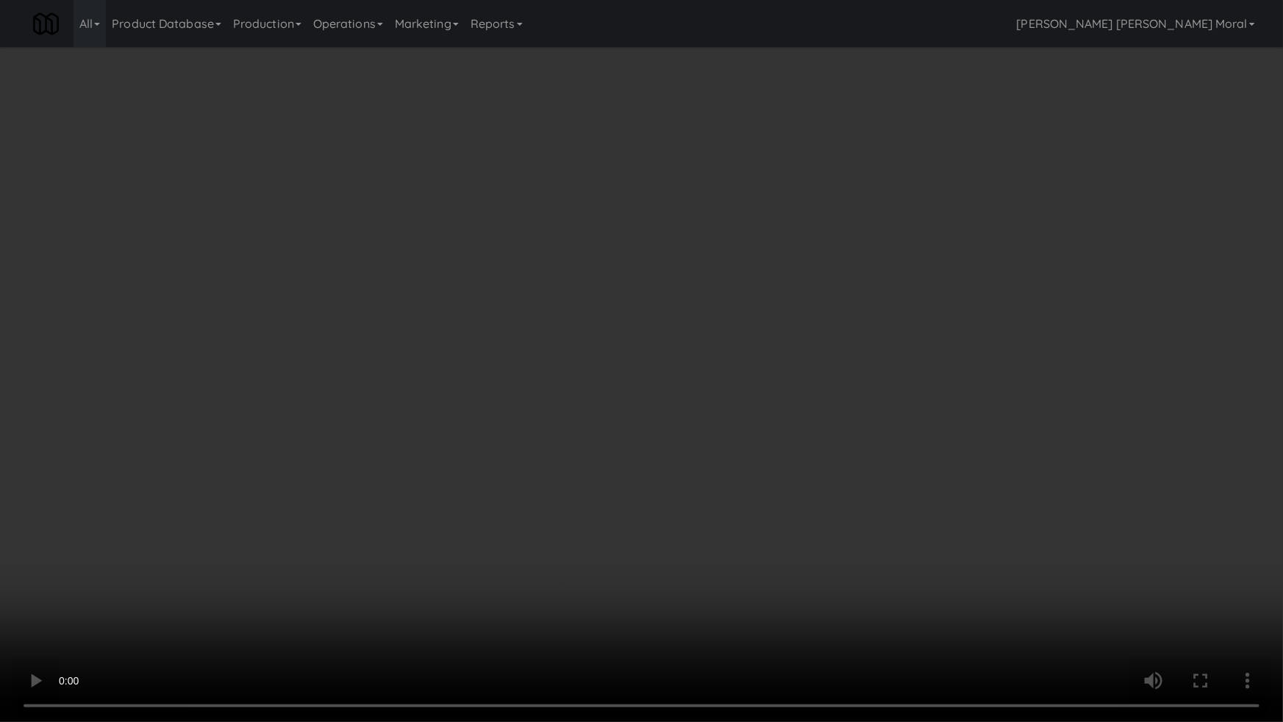
click at [639, 537] on video at bounding box center [641, 361] width 1283 height 722
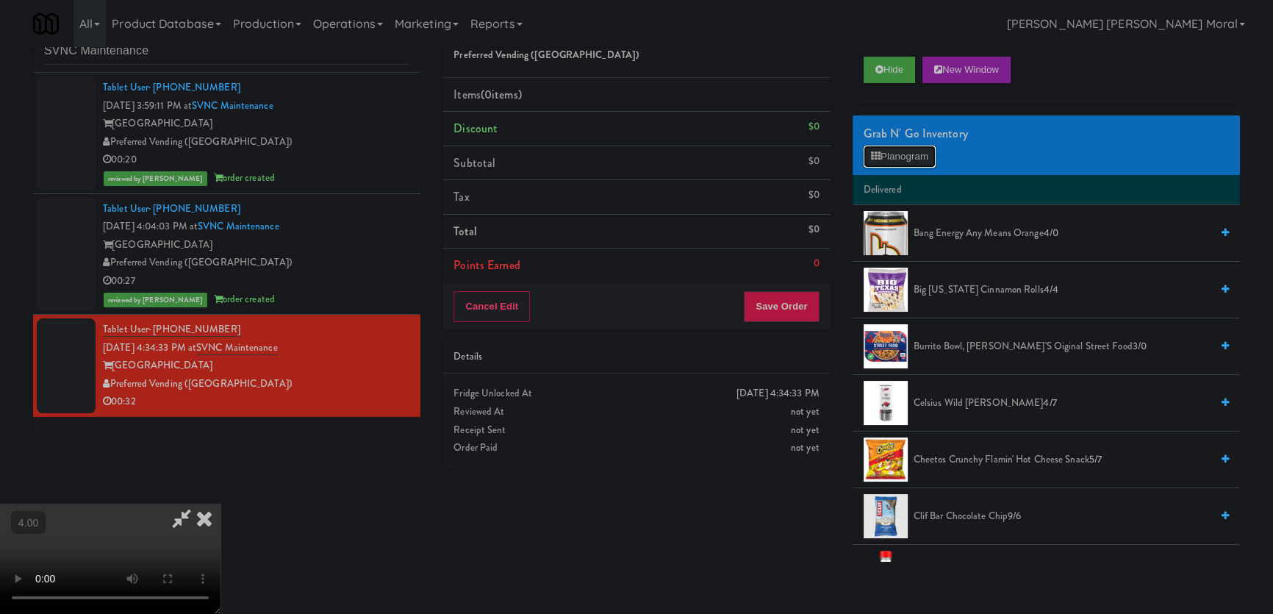
click at [896, 161] on button "Planogram" at bounding box center [900, 157] width 72 height 22
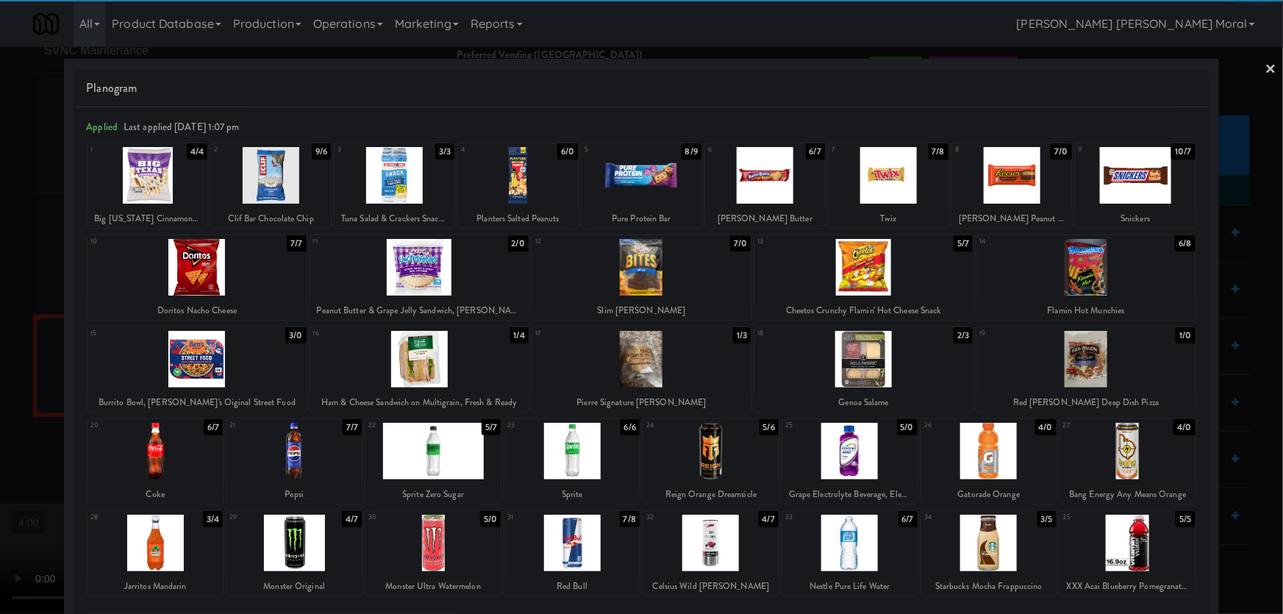
click at [685, 463] on div at bounding box center [710, 451] width 135 height 57
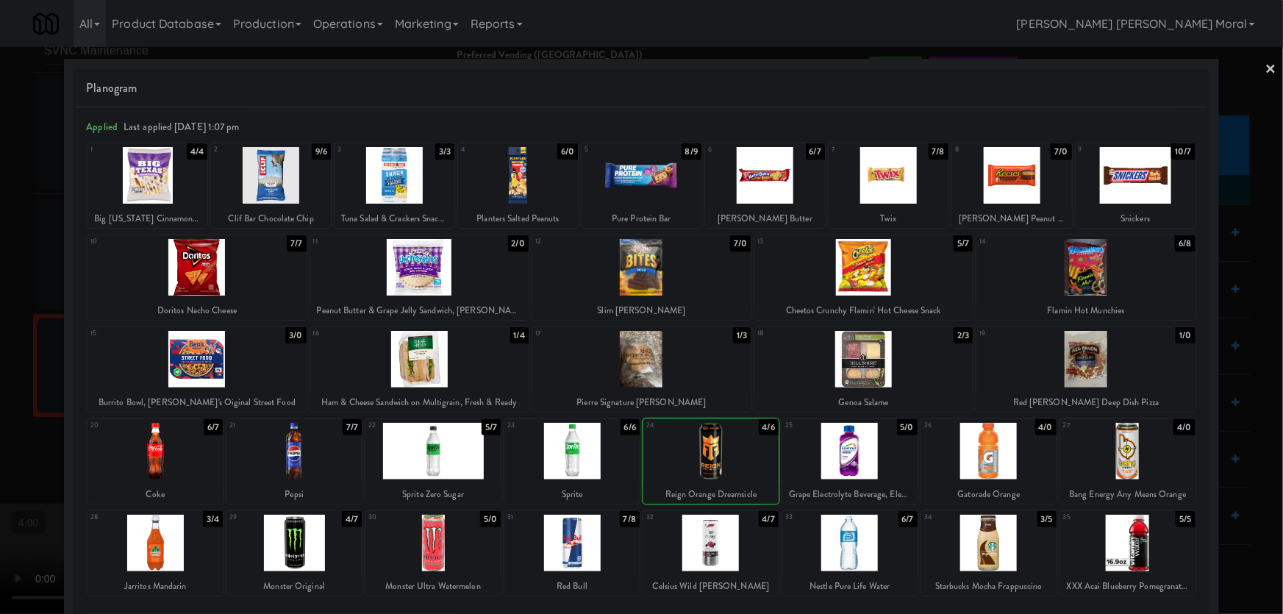
click at [0, 311] on div at bounding box center [641, 307] width 1283 height 614
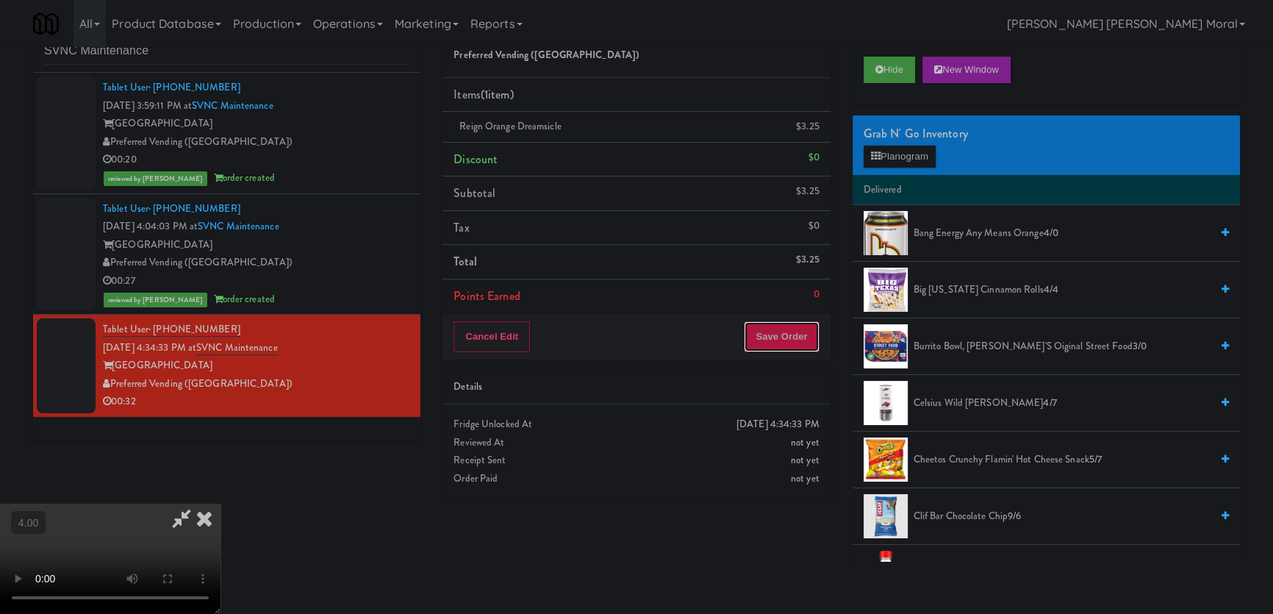
click at [808, 344] on button "Save Order" at bounding box center [781, 336] width 75 height 31
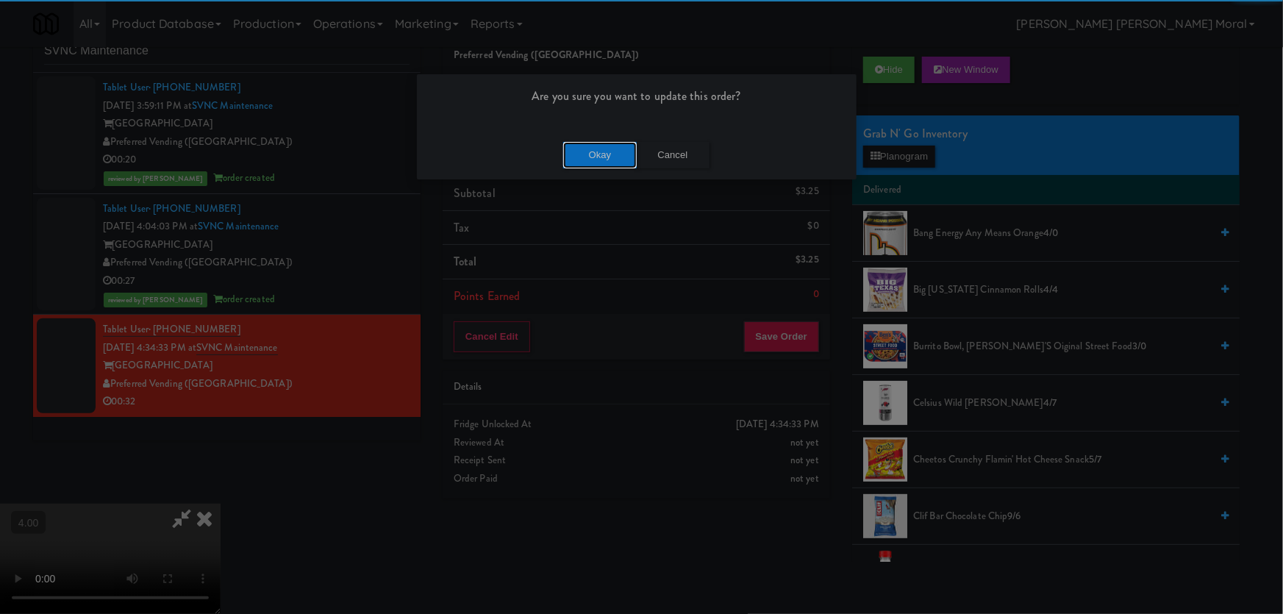
click at [618, 151] on button "Okay" at bounding box center [600, 155] width 74 height 26
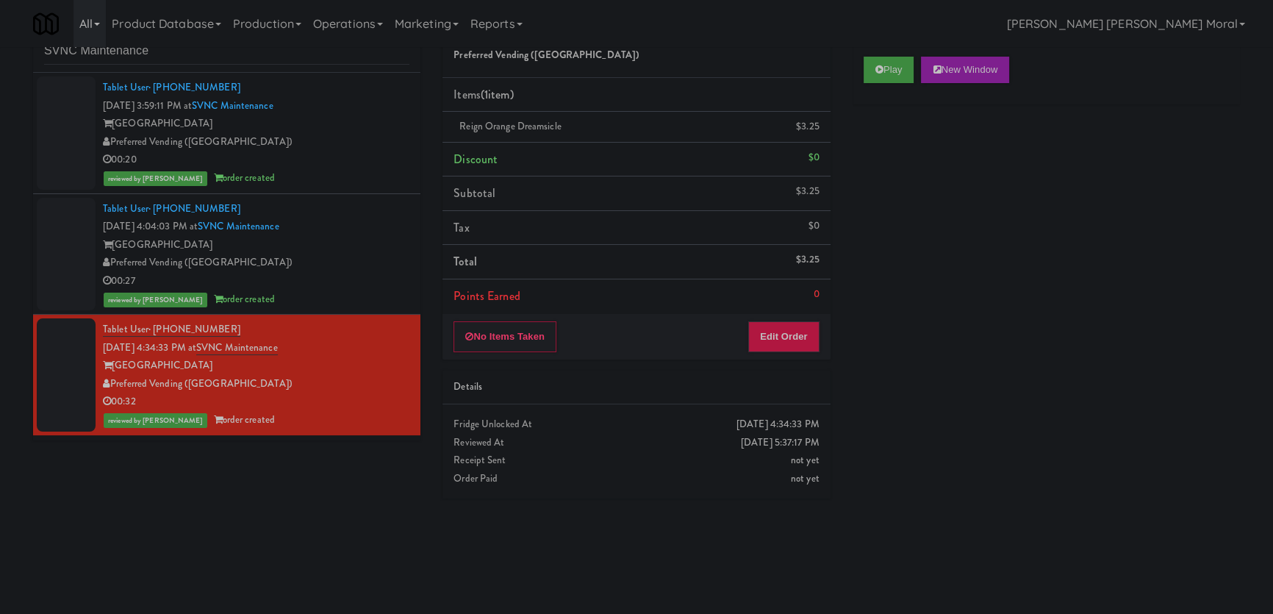
click at [85, 44] on link "All" at bounding box center [90, 23] width 32 height 47
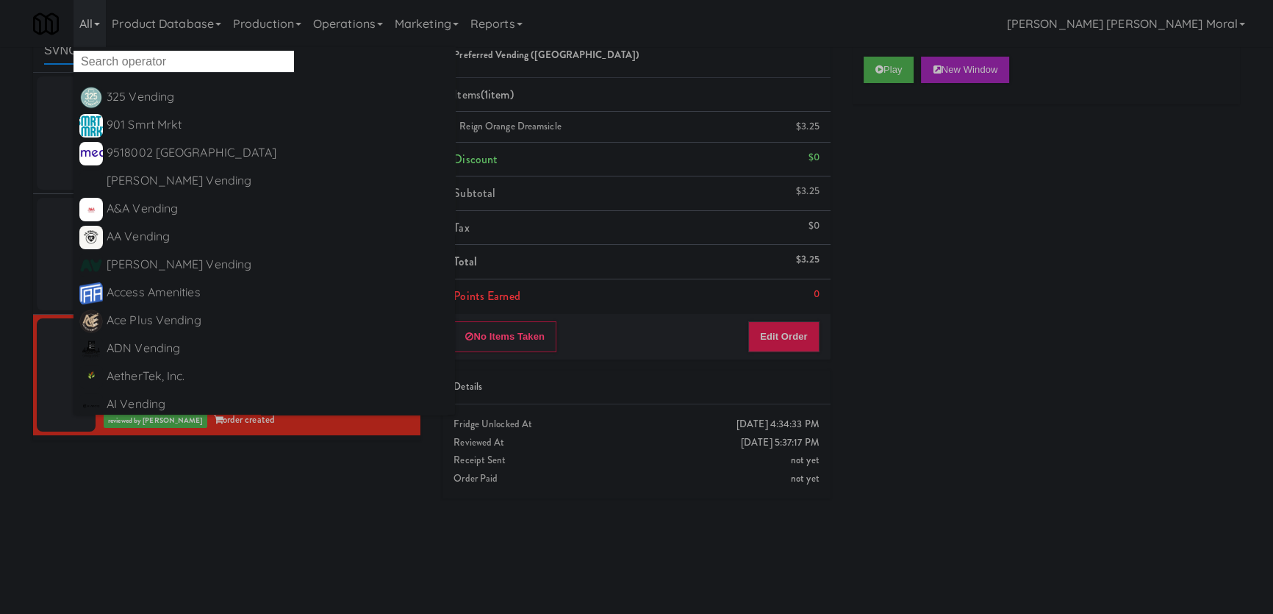
click at [45, 57] on input "SVNC Maintenance" at bounding box center [226, 50] width 365 height 27
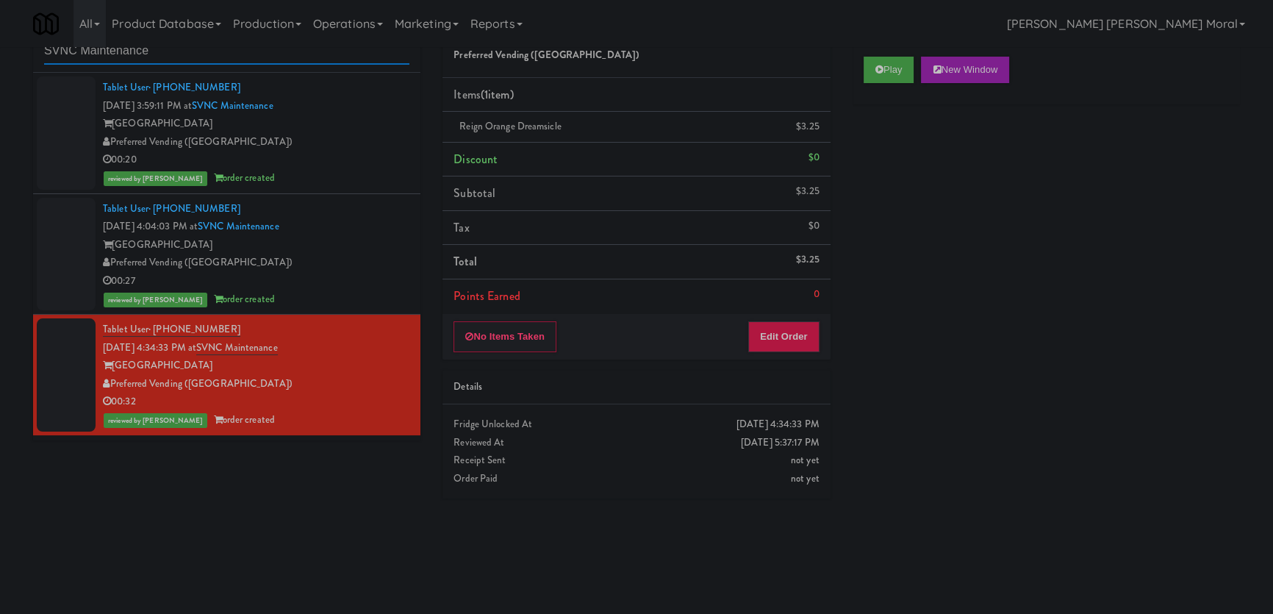
click at [45, 57] on input "SVNC Maintenance" at bounding box center [226, 50] width 365 height 27
paste input "The [PERSON_NAME] - Cooler #2"
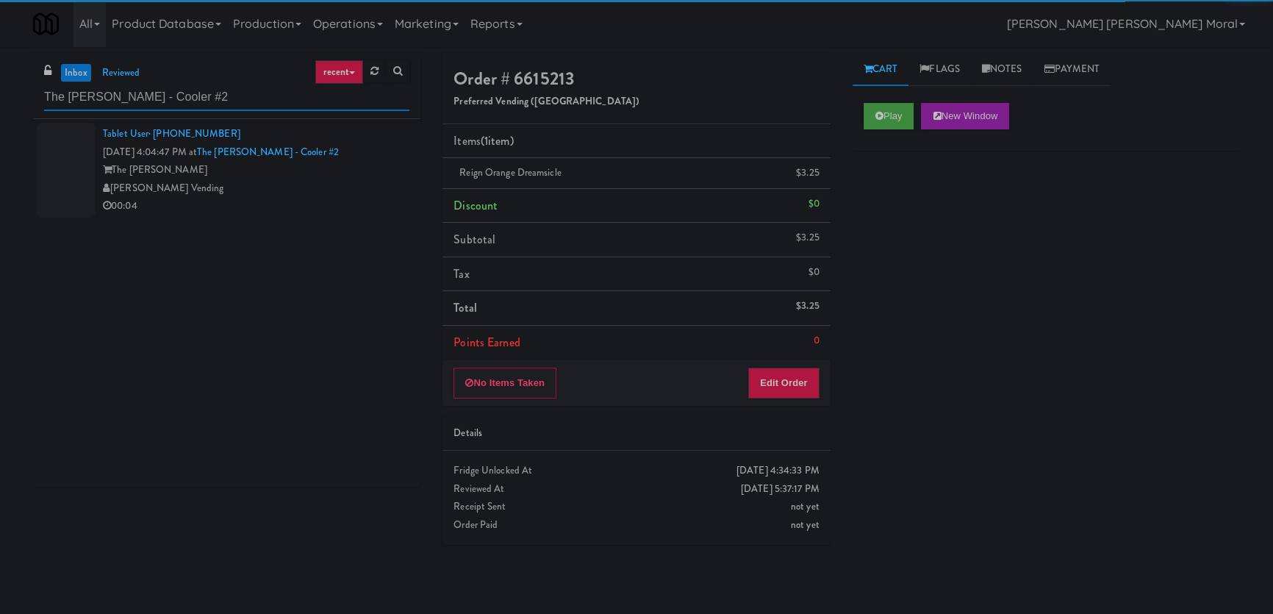
type input "The [PERSON_NAME] - Cooler #2"
click at [339, 190] on div "[PERSON_NAME] Vending" at bounding box center [256, 188] width 307 height 18
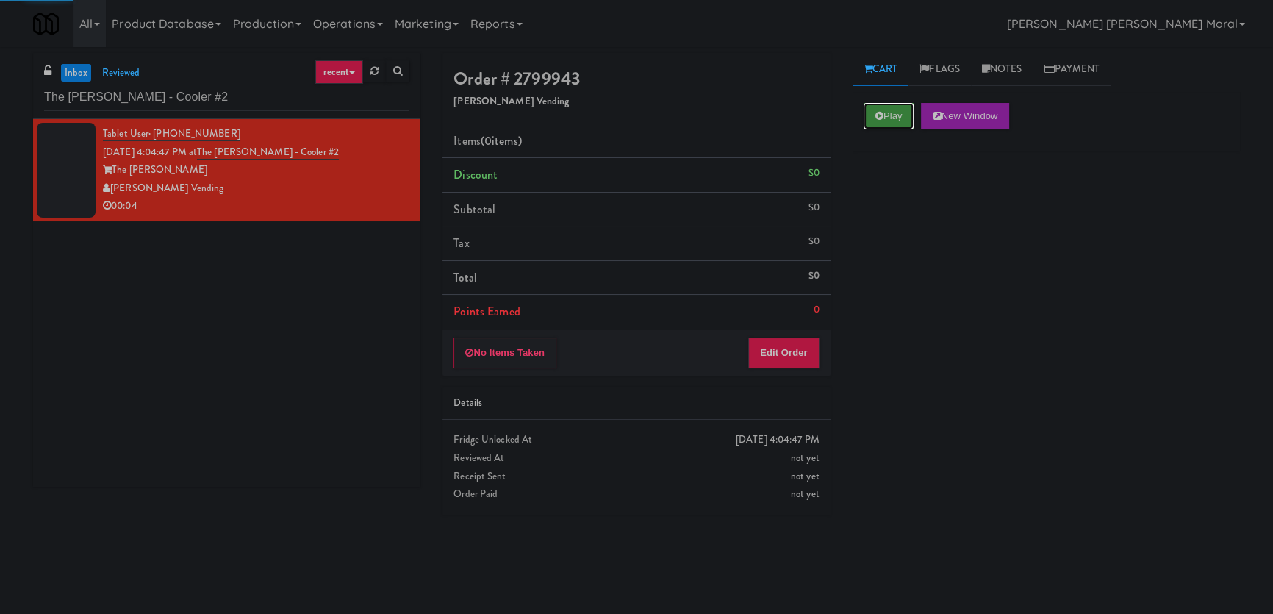
click at [894, 118] on button "Play" at bounding box center [889, 116] width 51 height 26
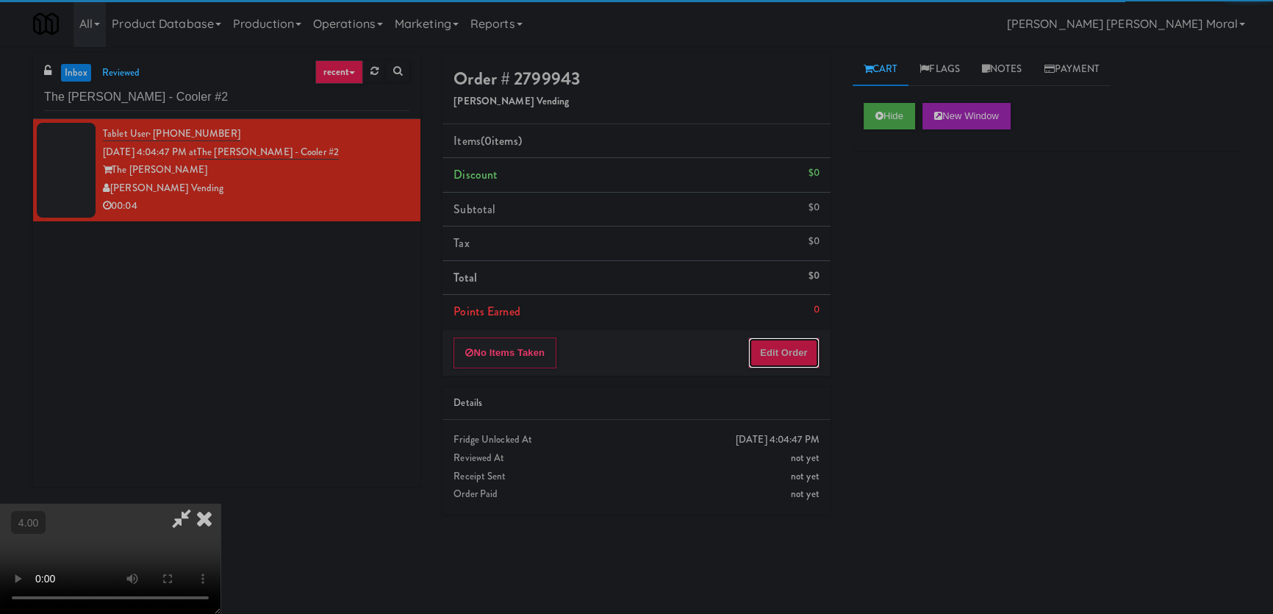
click at [792, 340] on button "Edit Order" at bounding box center [783, 352] width 71 height 31
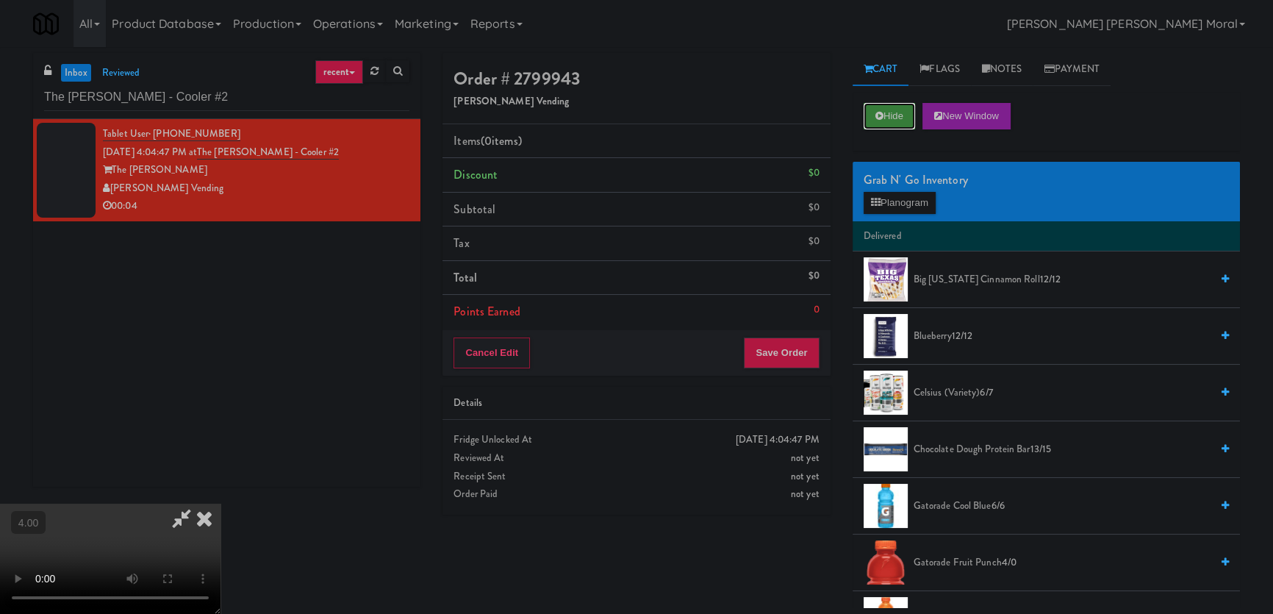
click at [915, 110] on button "Hide" at bounding box center [889, 116] width 51 height 26
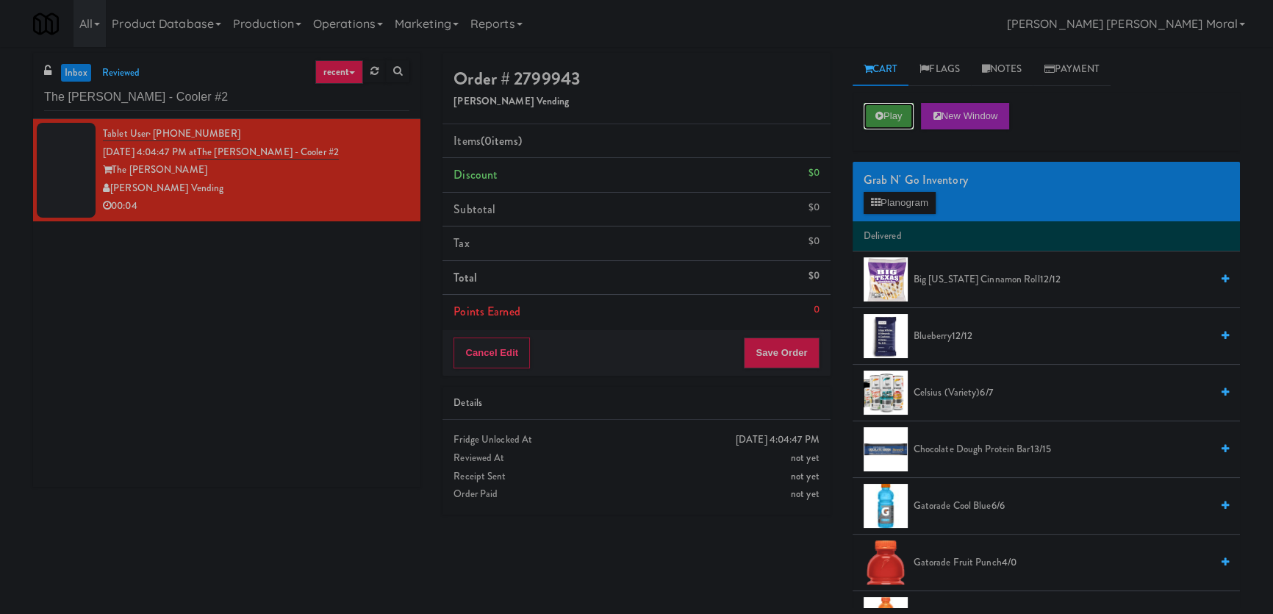
click at [908, 110] on button "Play" at bounding box center [889, 116] width 51 height 26
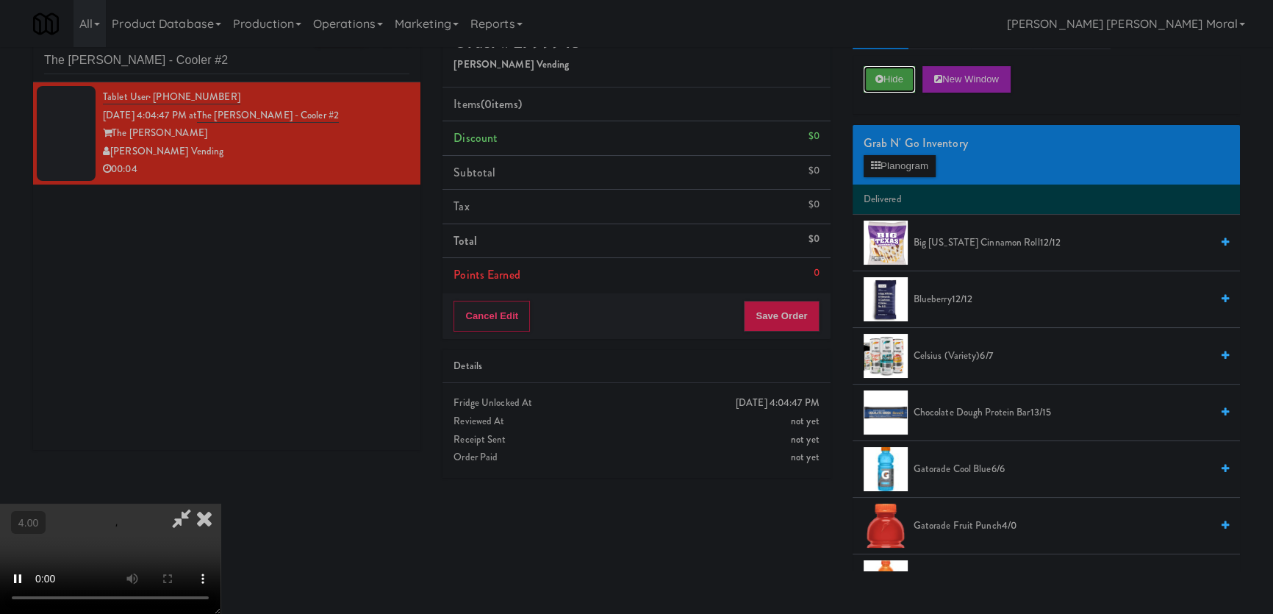
scroll to position [46, 0]
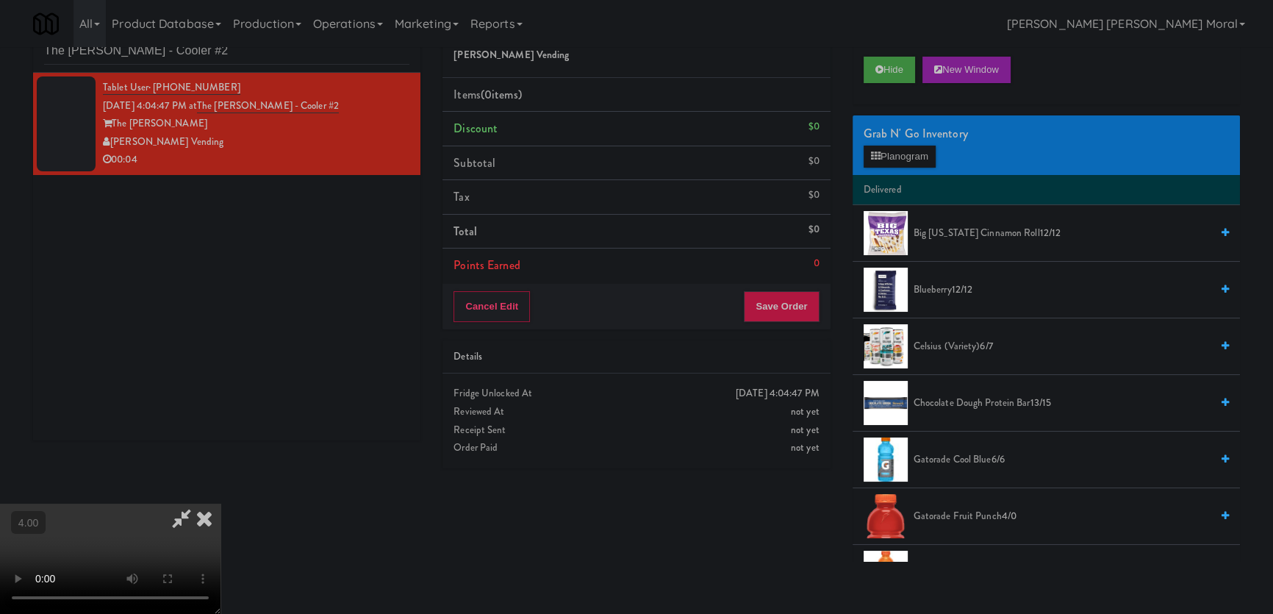
click at [173, 514] on video at bounding box center [110, 559] width 221 height 110
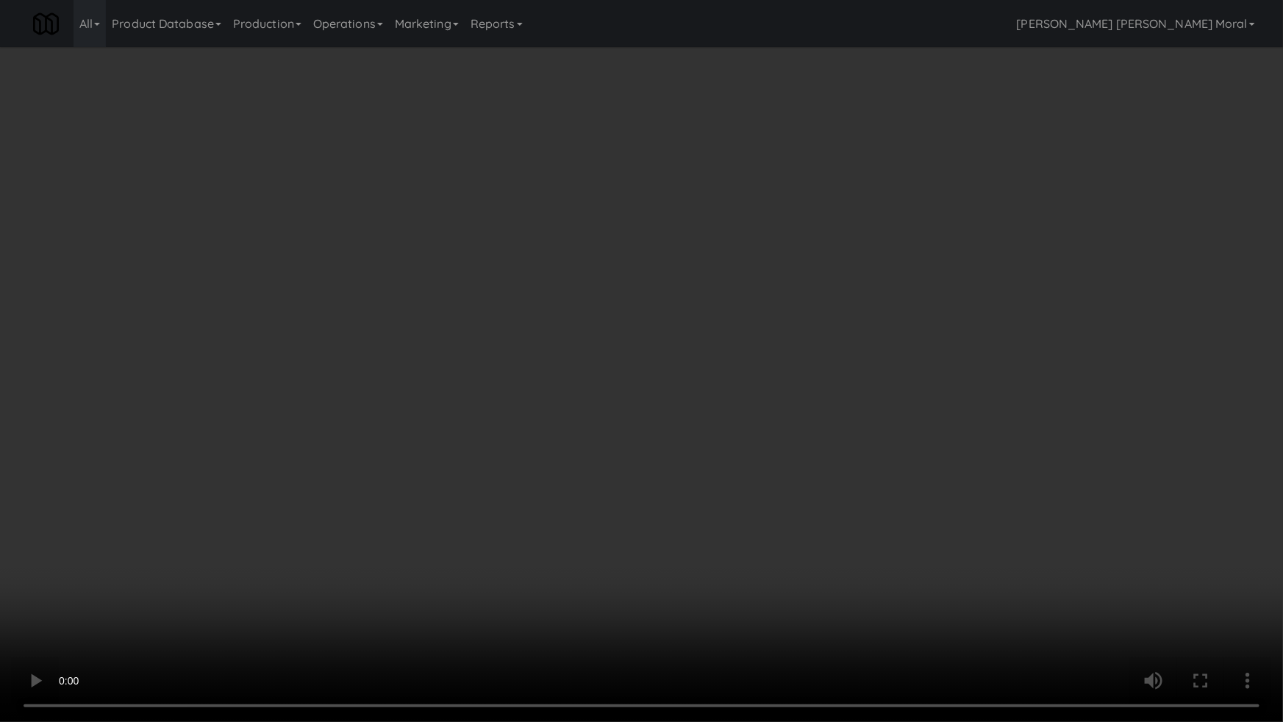
click at [187, 587] on video at bounding box center [641, 361] width 1283 height 722
click at [304, 583] on video at bounding box center [641, 361] width 1283 height 722
click at [309, 570] on video at bounding box center [641, 361] width 1283 height 722
click at [345, 551] on video at bounding box center [641, 361] width 1283 height 722
click at [364, 541] on video at bounding box center [641, 361] width 1283 height 722
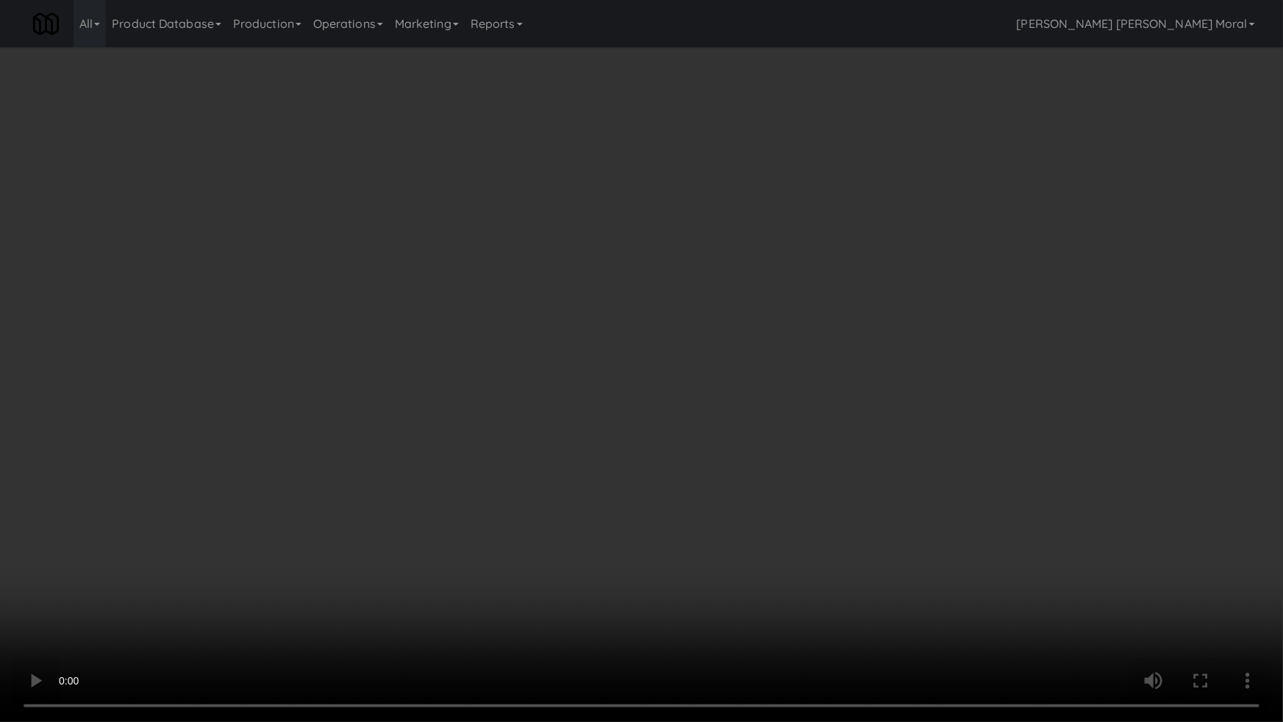
drag, startPoint x: 364, startPoint y: 541, endPoint x: 588, endPoint y: 363, distance: 286.2
click at [382, 532] on video at bounding box center [641, 361] width 1283 height 722
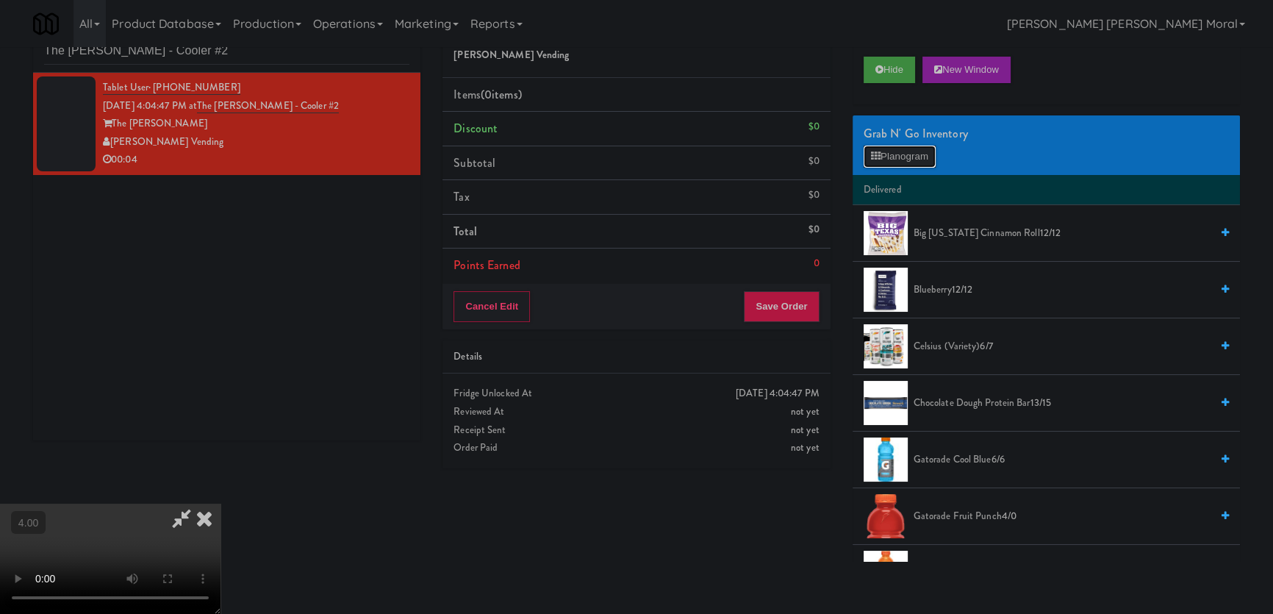
click at [899, 150] on button "Planogram" at bounding box center [900, 157] width 72 height 22
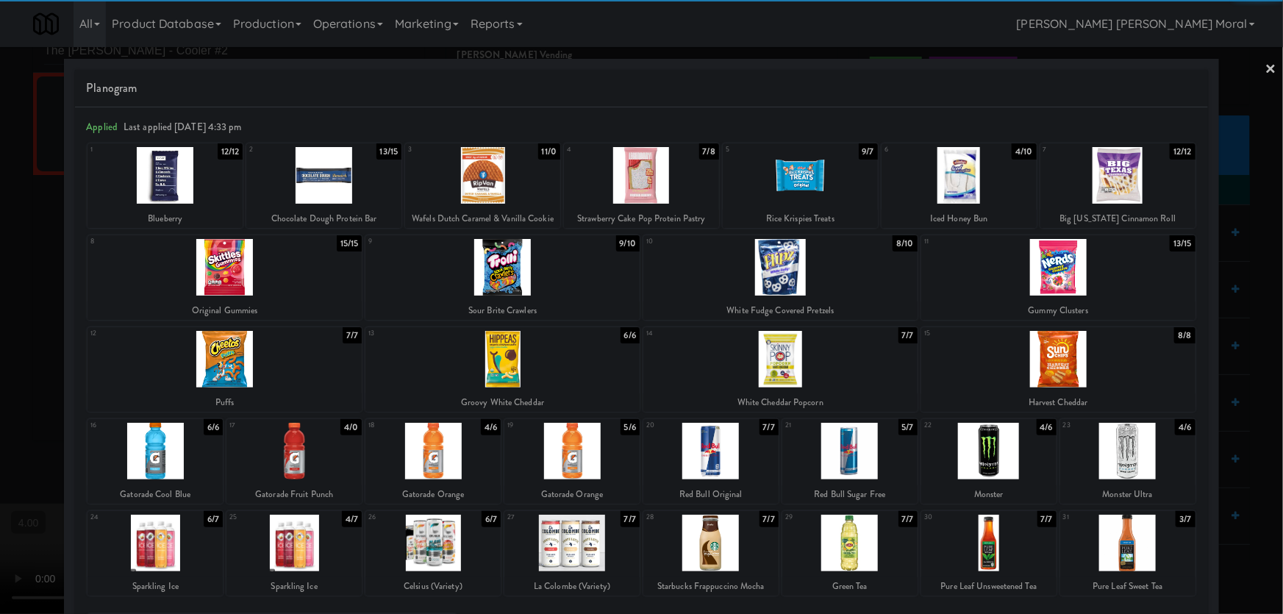
click at [461, 462] on div at bounding box center [432, 451] width 135 height 57
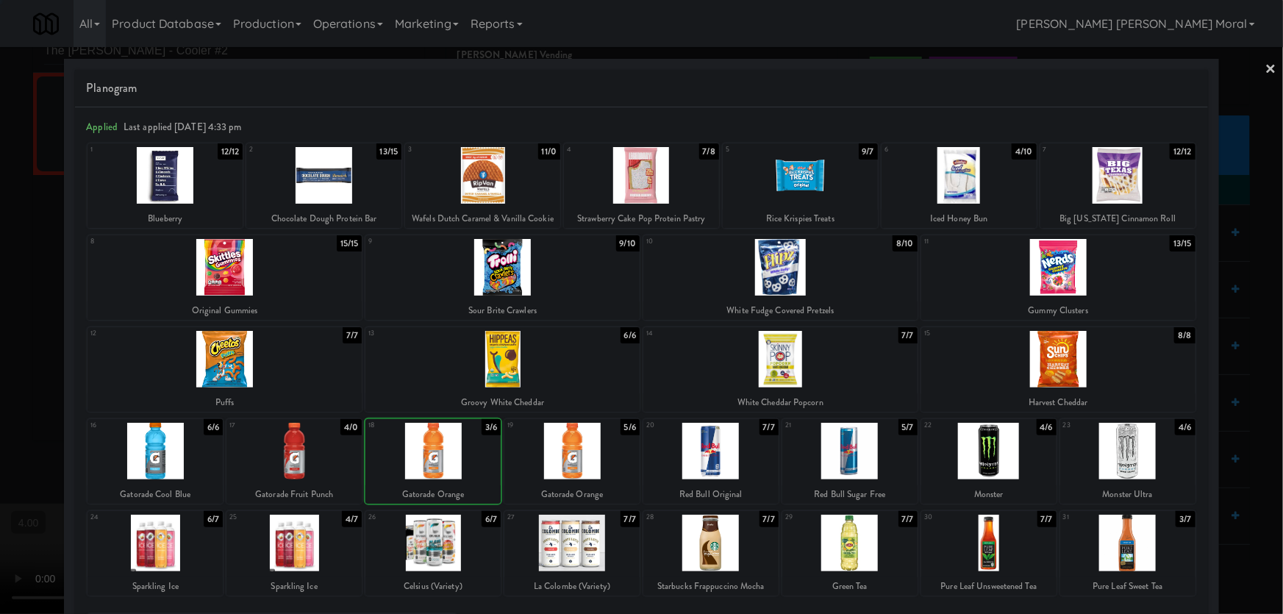
click at [0, 304] on div at bounding box center [641, 307] width 1283 height 614
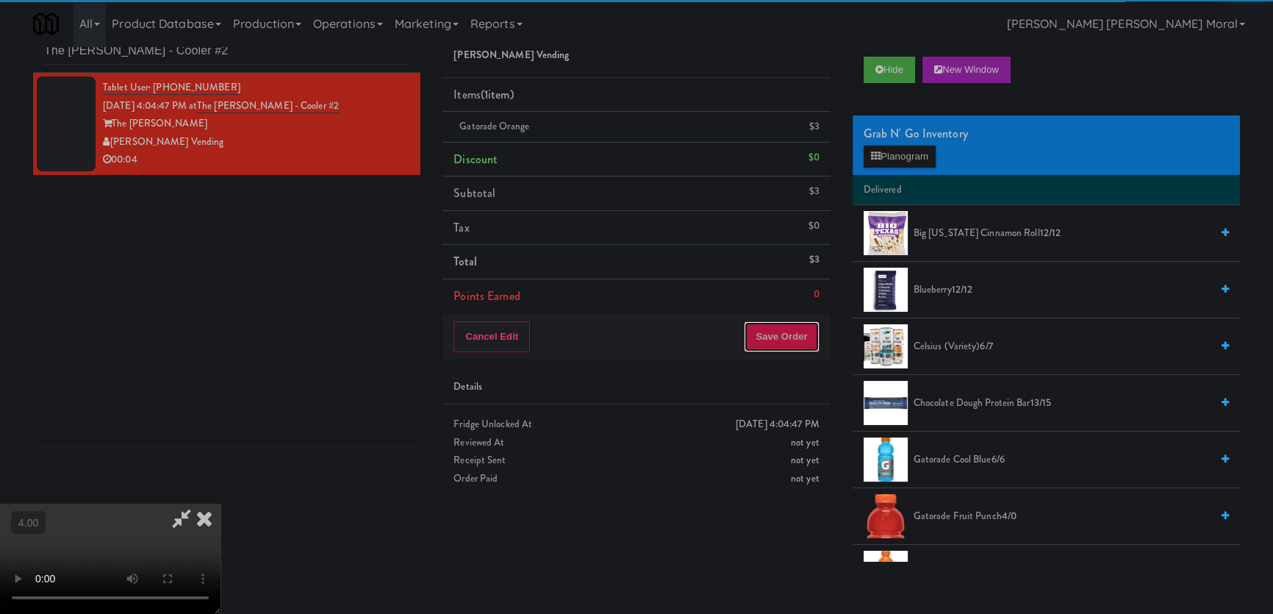
click at [801, 338] on button "Save Order" at bounding box center [781, 336] width 75 height 31
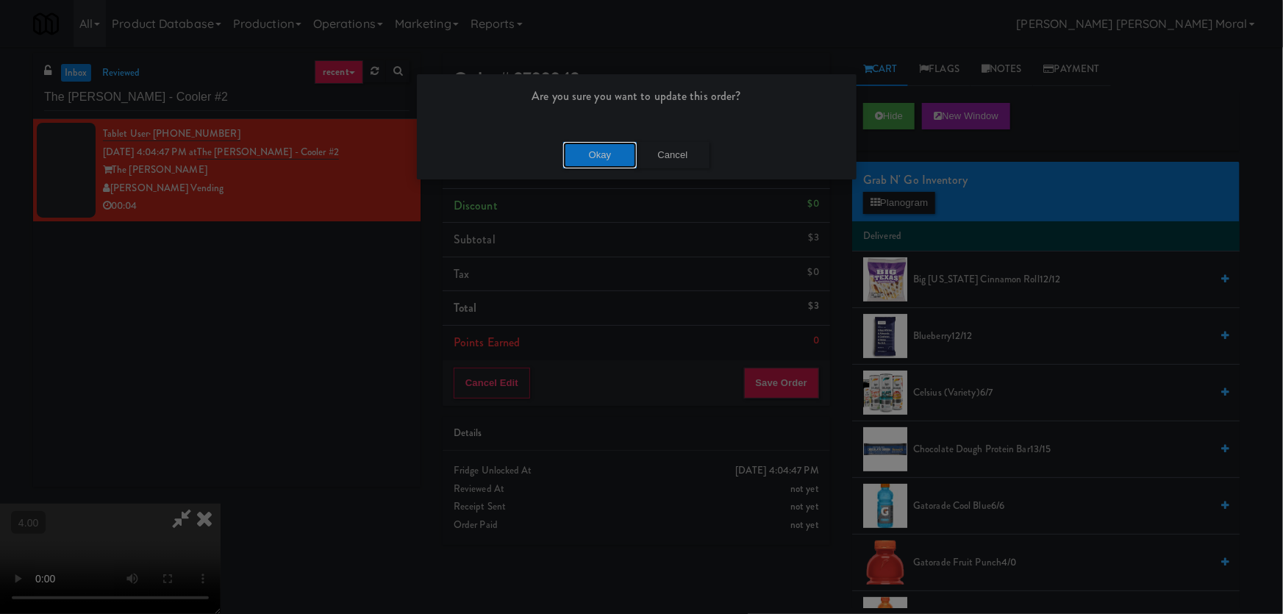
click at [609, 152] on button "Okay" at bounding box center [600, 155] width 74 height 26
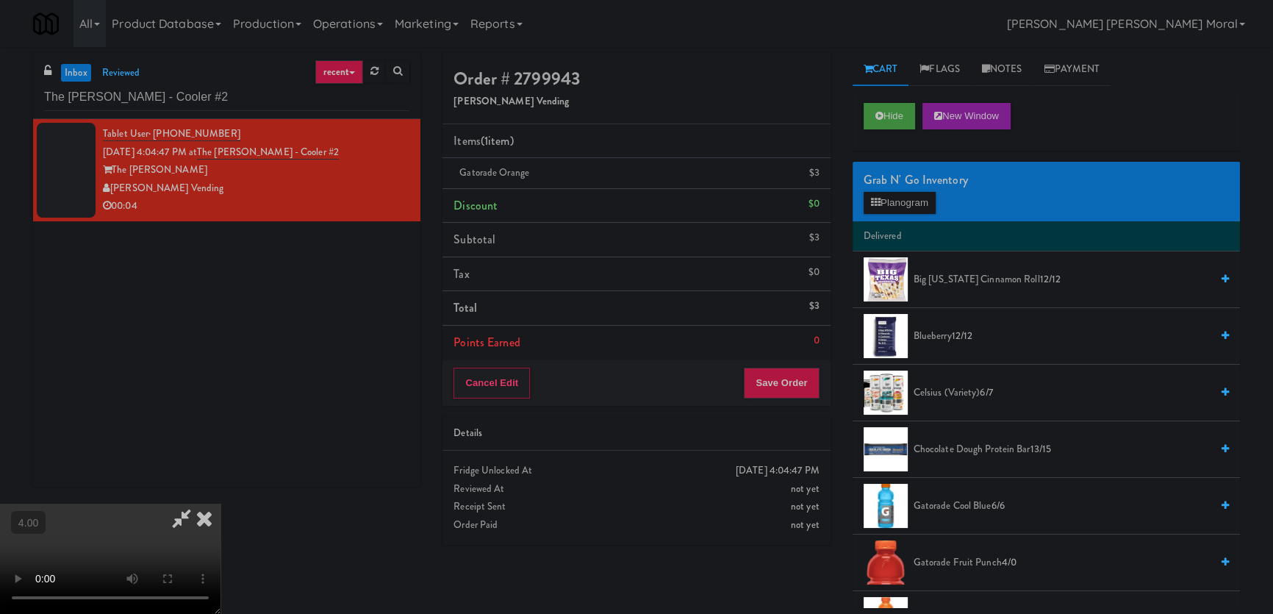
click at [885, 132] on div "Hide New Window" at bounding box center [1046, 121] width 387 height 59
click at [884, 121] on button "Hide" at bounding box center [889, 116] width 51 height 26
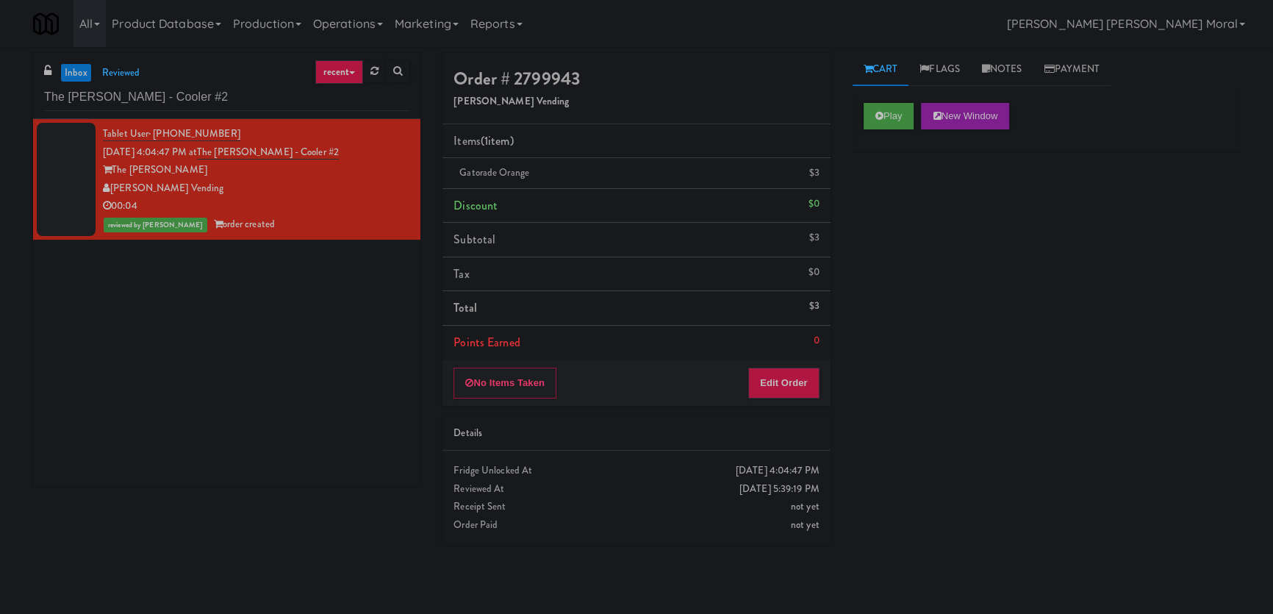
click at [101, 110] on div "inbox reviewed recent all unclear take inventory issue suspicious failed recent…" at bounding box center [226, 86] width 387 height 66
click at [106, 103] on input "The [PERSON_NAME] - Cooler #2" at bounding box center [226, 97] width 365 height 27
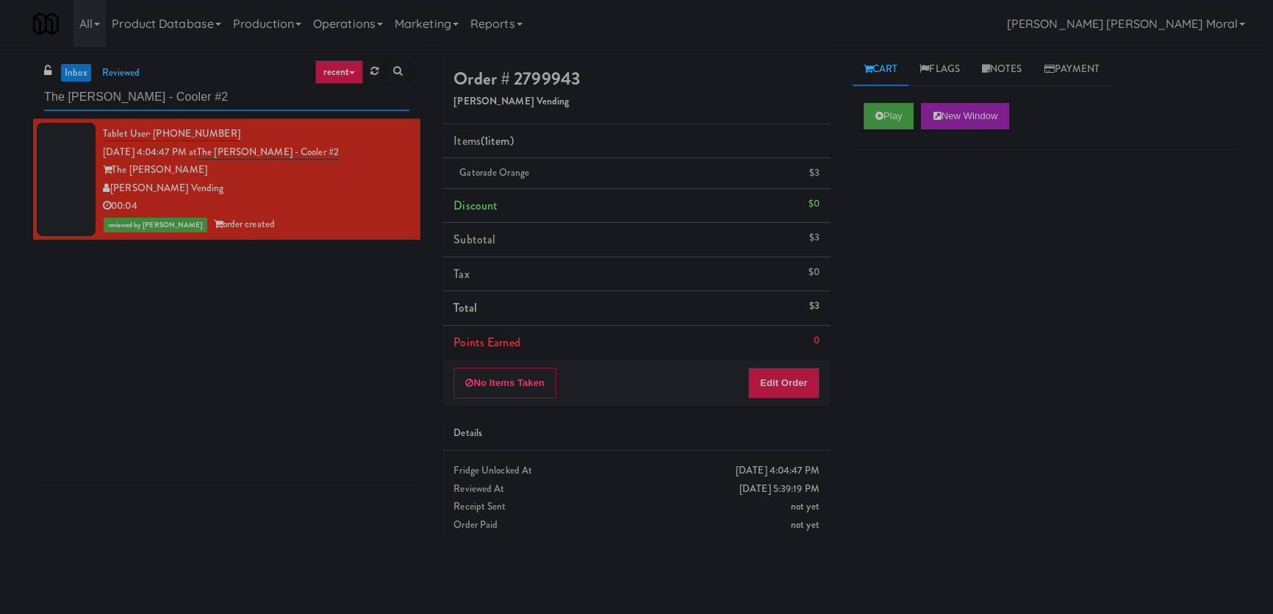
paste input "680 LSD Pantry"
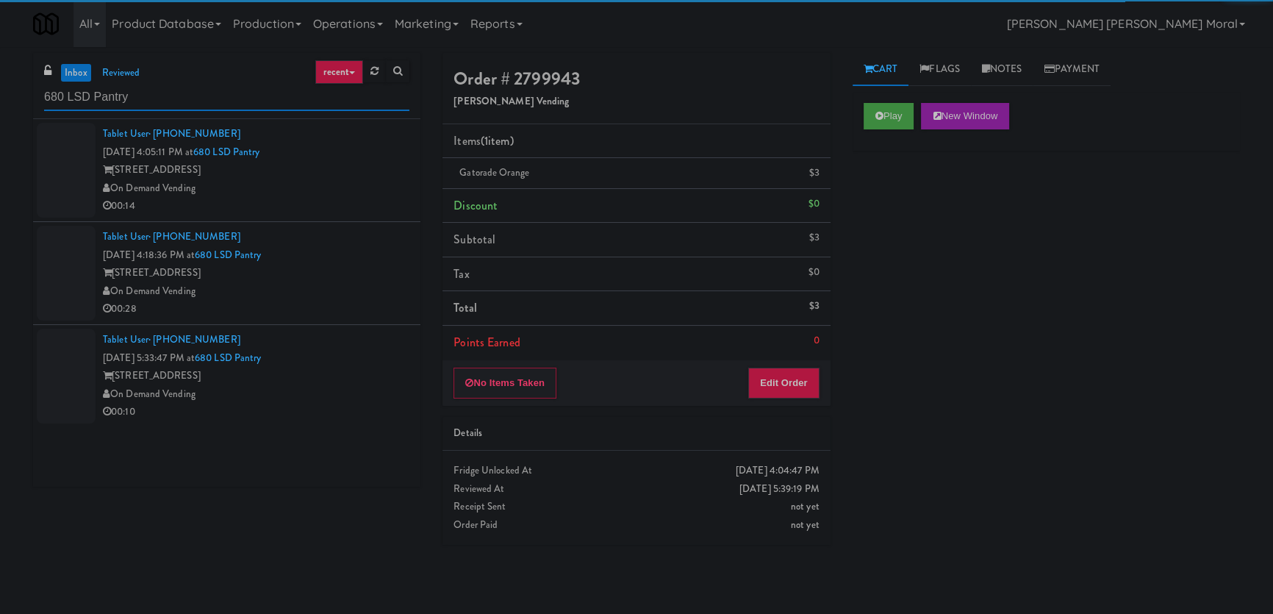
type input "680 LSD Pantry"
click at [323, 204] on div "00:14" at bounding box center [256, 206] width 307 height 18
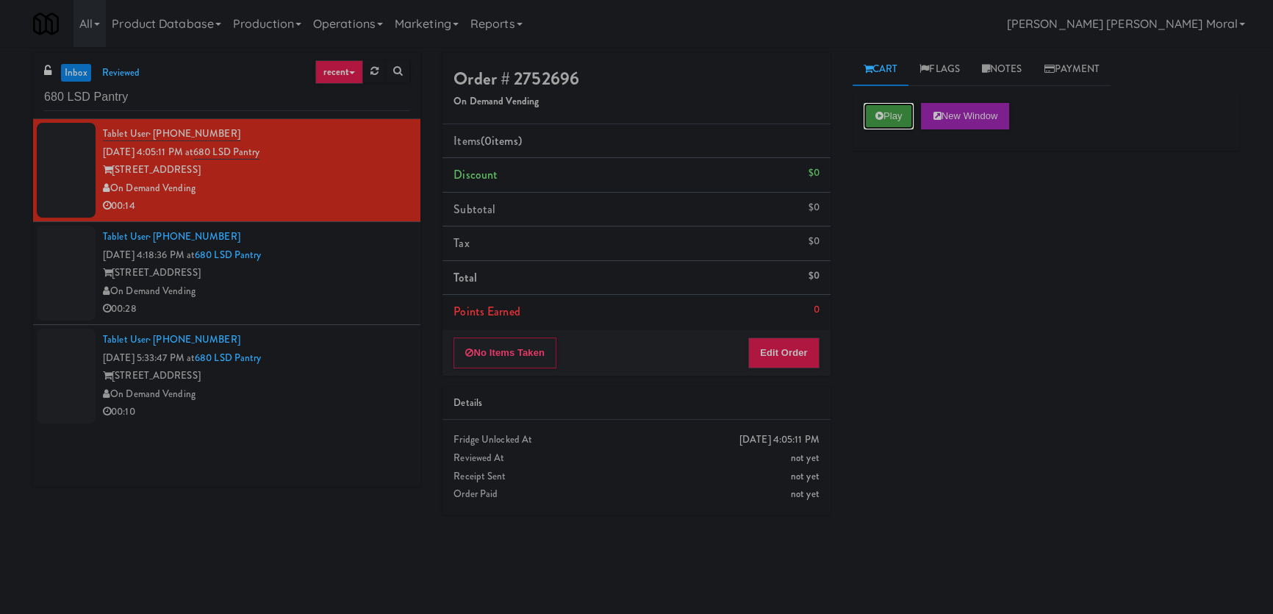
click at [878, 126] on button "Play" at bounding box center [889, 116] width 51 height 26
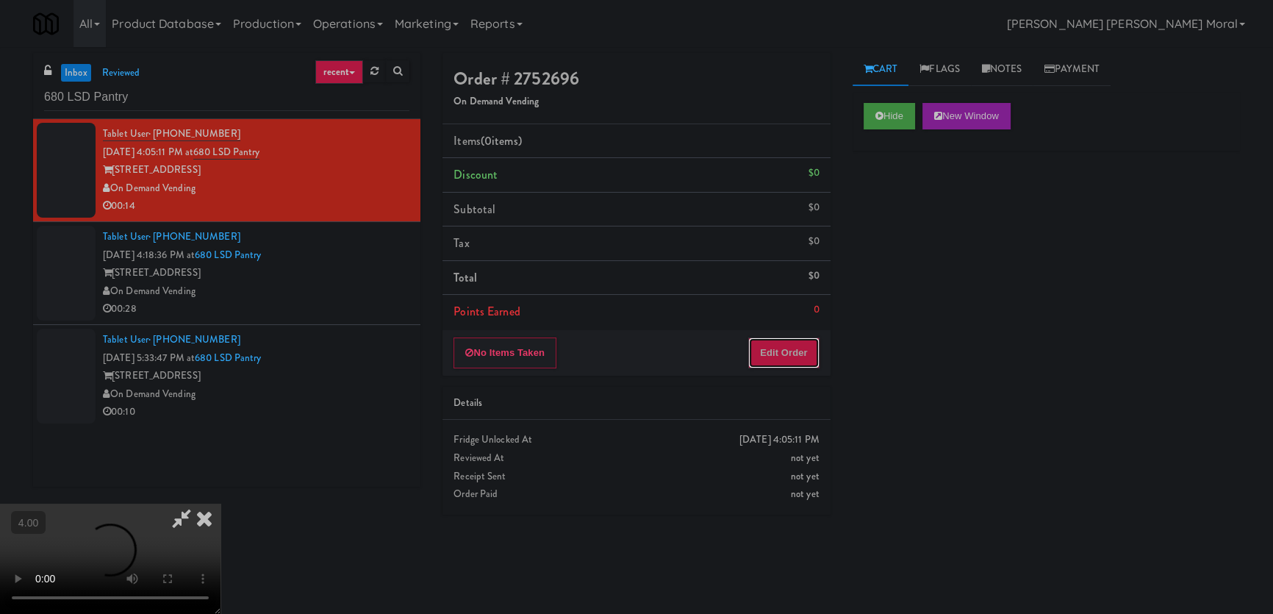
click at [781, 356] on button "Edit Order" at bounding box center [783, 352] width 71 height 31
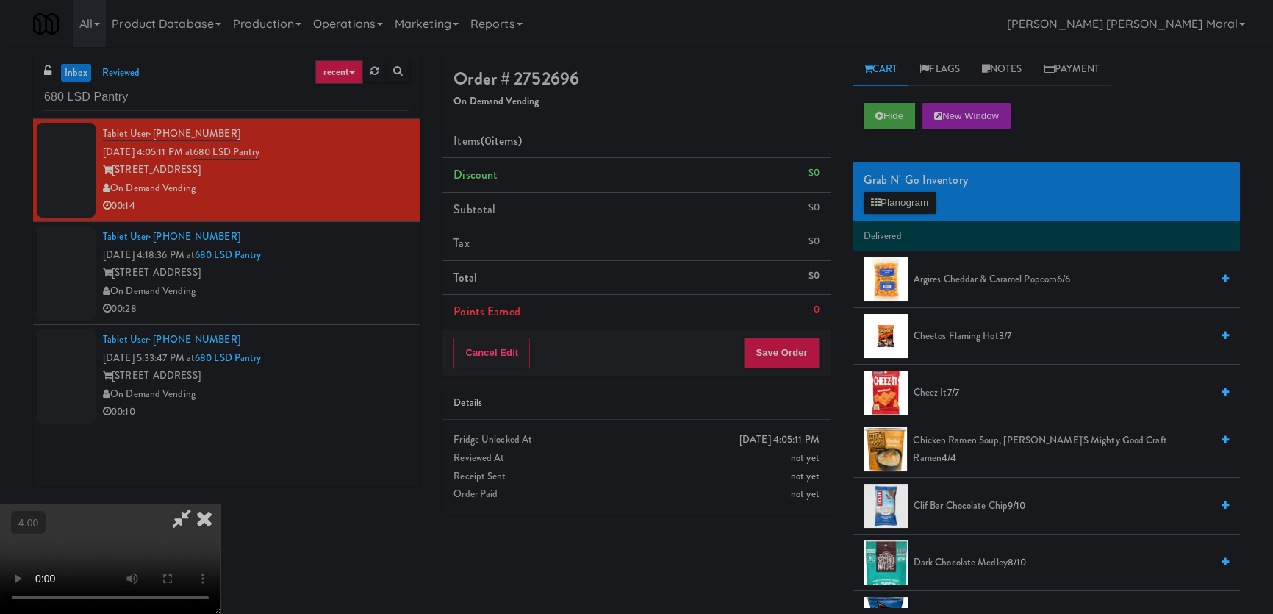
scroll to position [46, 0]
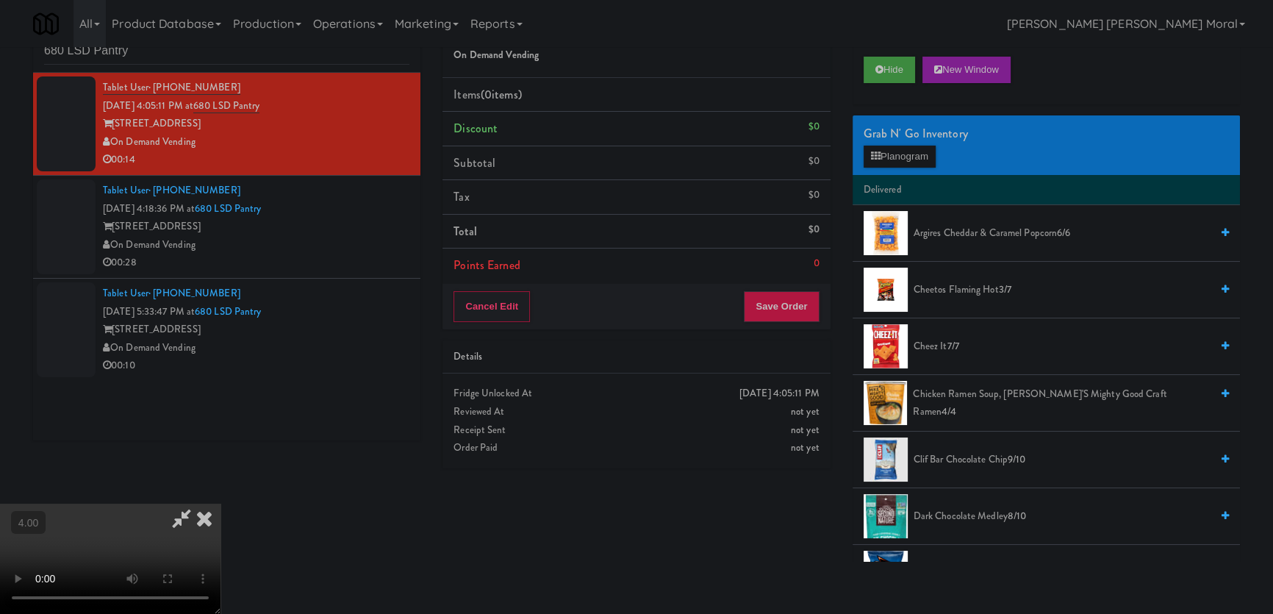
click at [221, 504] on video at bounding box center [110, 559] width 221 height 110
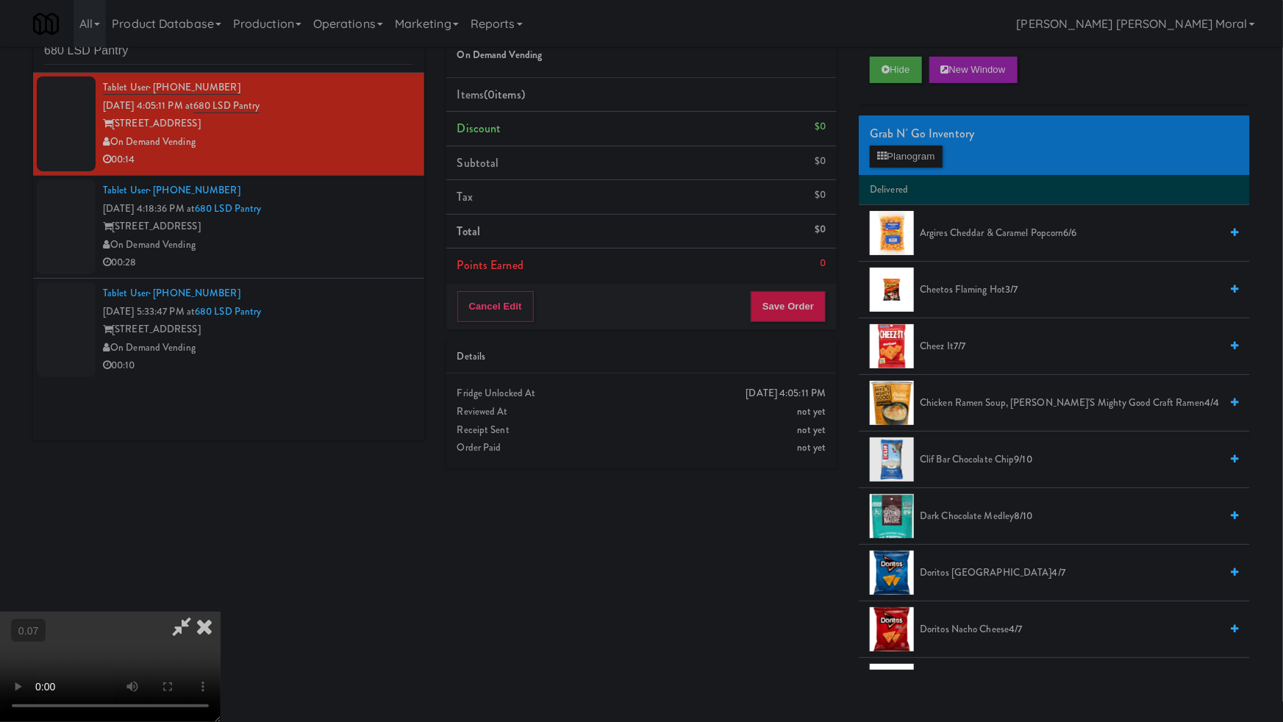
click at [221, 612] on video at bounding box center [110, 667] width 221 height 110
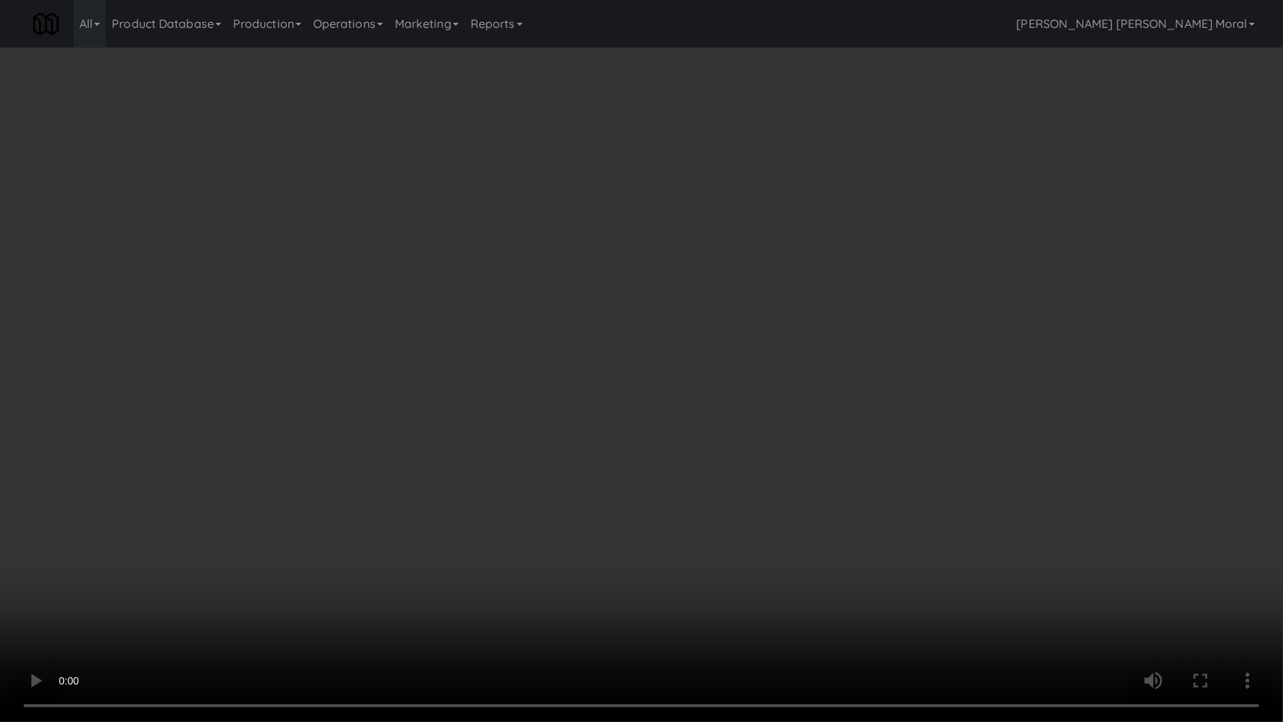
click at [597, 456] on video at bounding box center [641, 361] width 1283 height 722
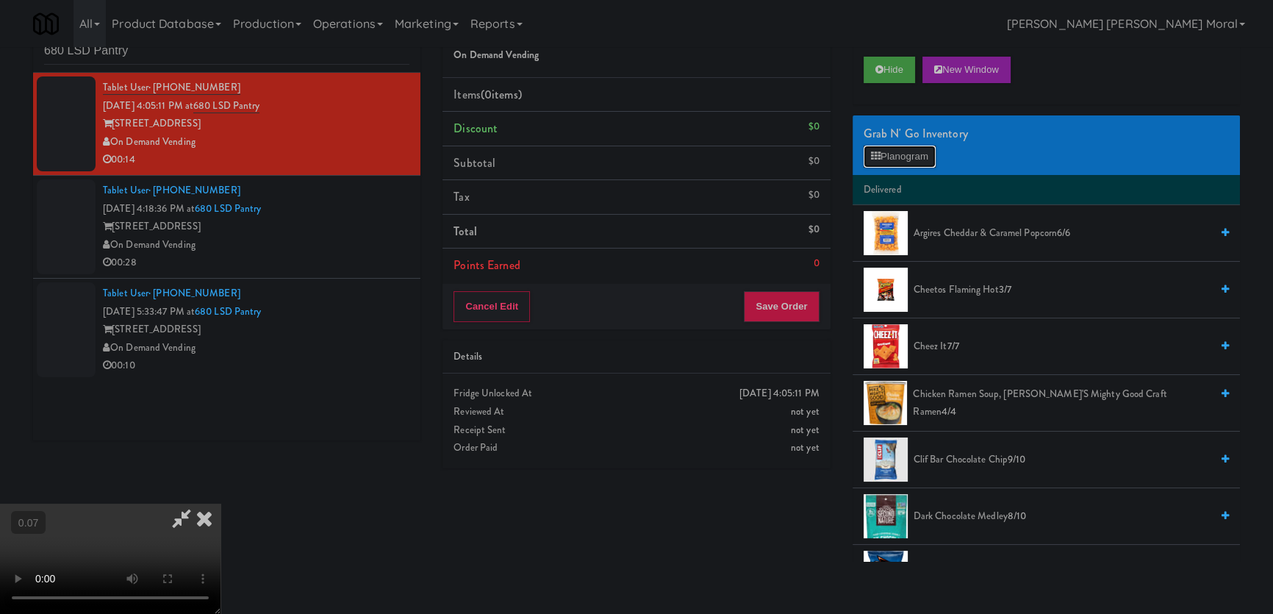
click at [892, 162] on button "Planogram" at bounding box center [900, 157] width 72 height 22
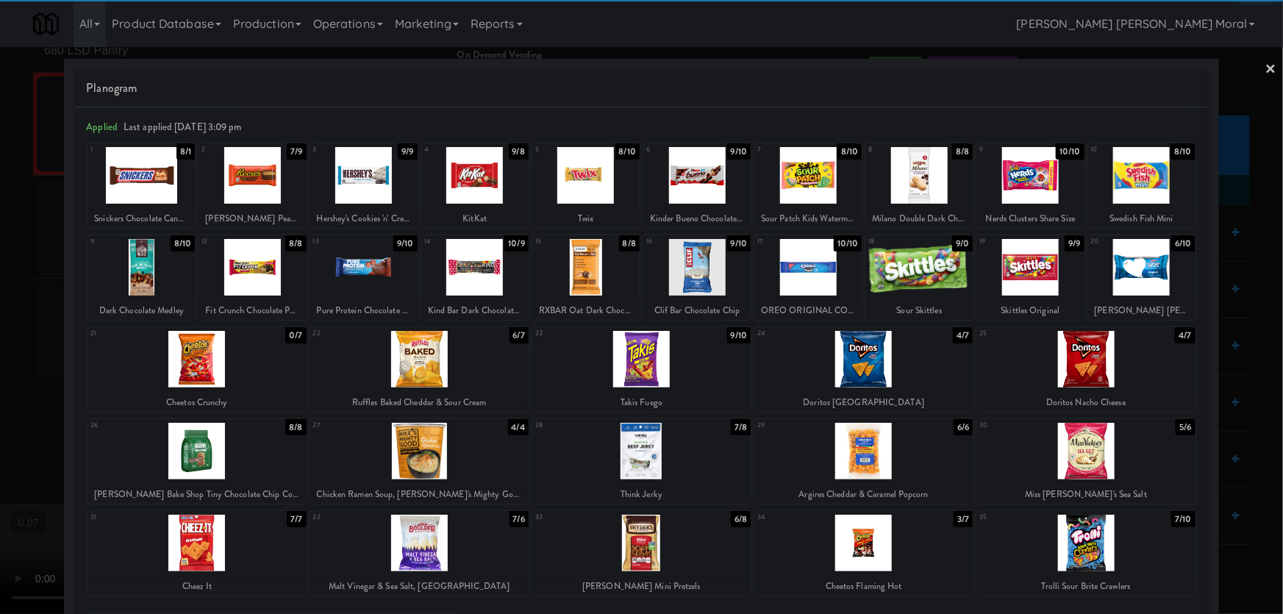
click at [417, 456] on div at bounding box center [419, 451] width 218 height 57
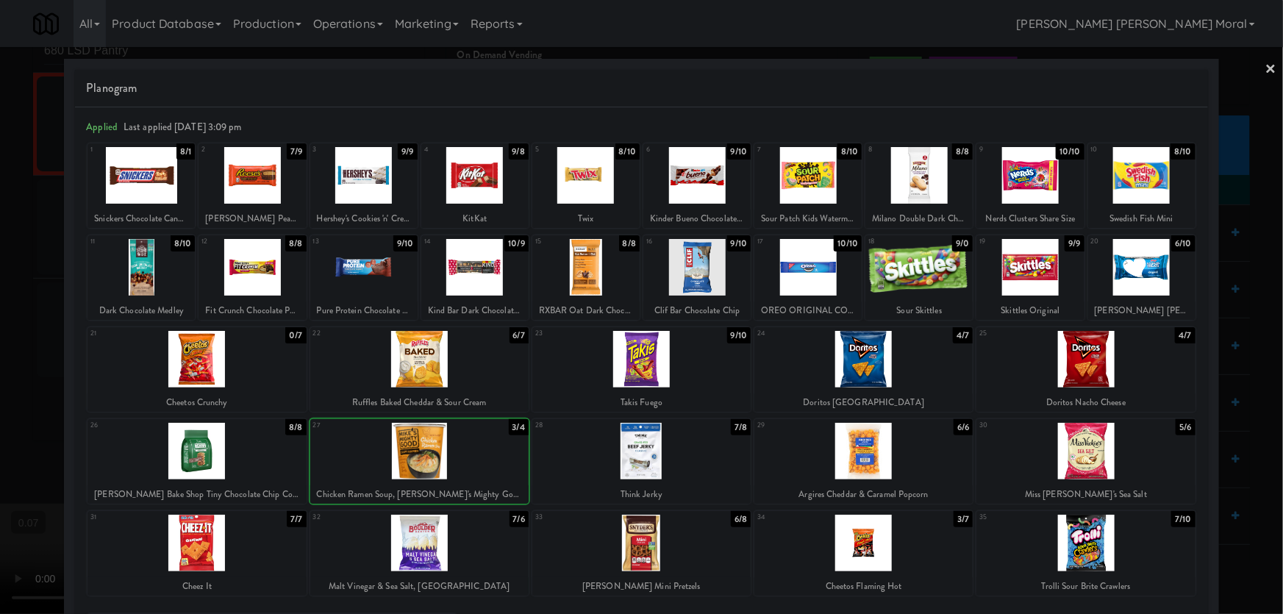
click at [0, 317] on div at bounding box center [641, 307] width 1283 height 614
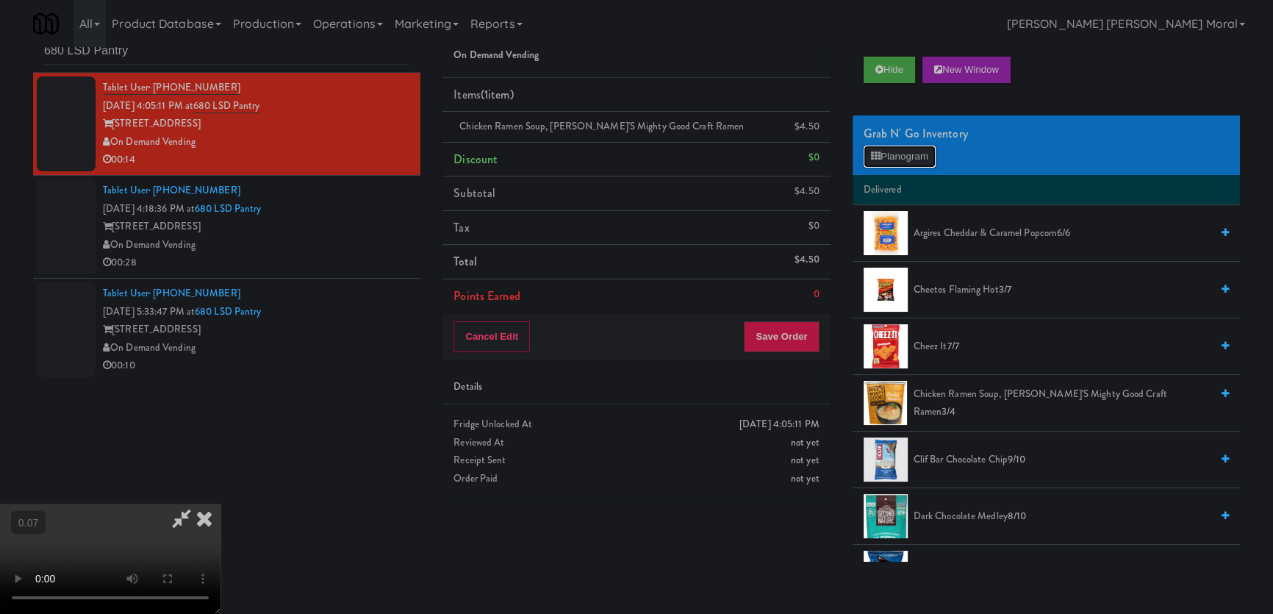
click at [903, 156] on button "Planogram" at bounding box center [900, 157] width 72 height 22
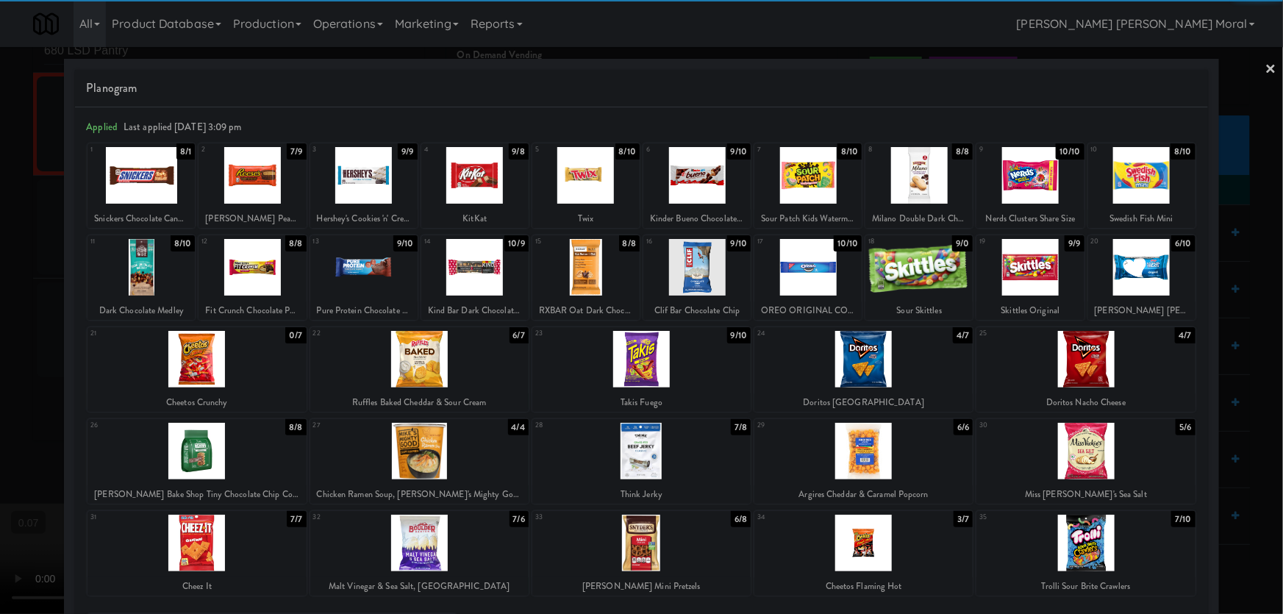
click at [586, 175] on div at bounding box center [585, 175] width 107 height 57
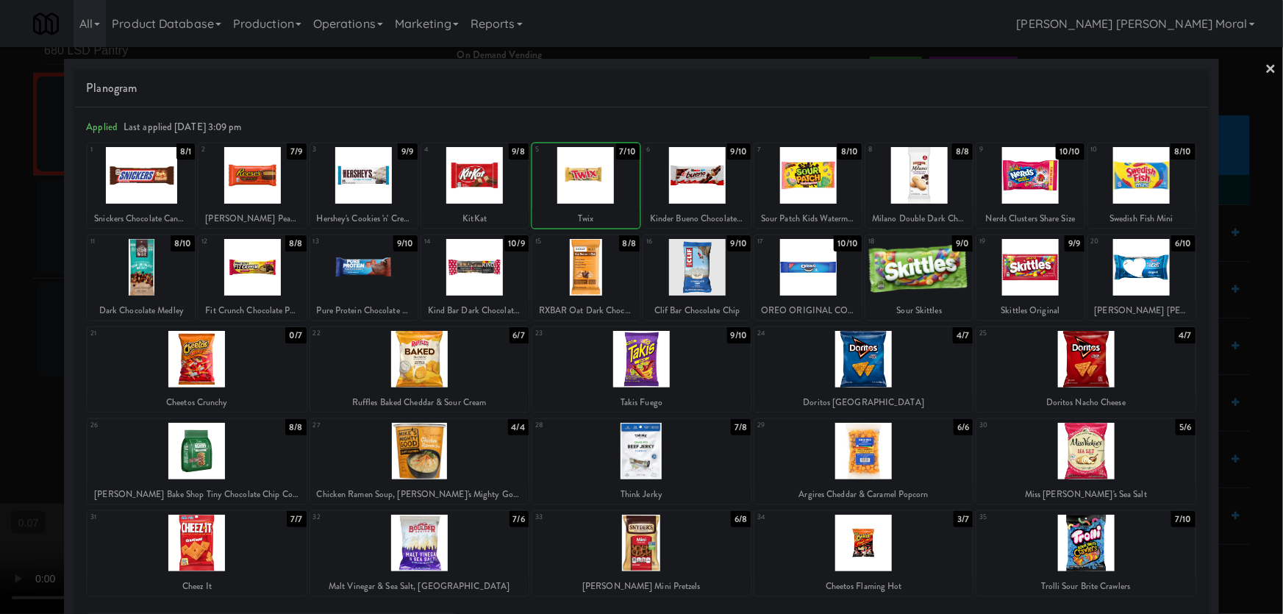
click at [0, 272] on div at bounding box center [641, 307] width 1283 height 614
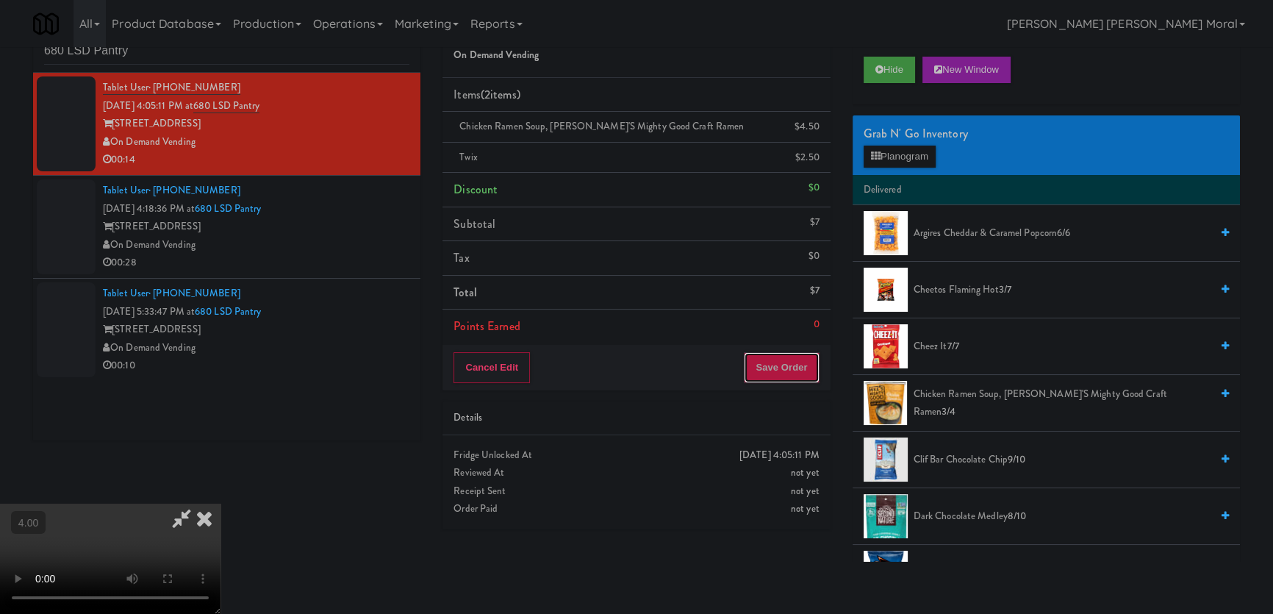
click at [787, 361] on button "Save Order" at bounding box center [781, 367] width 75 height 31
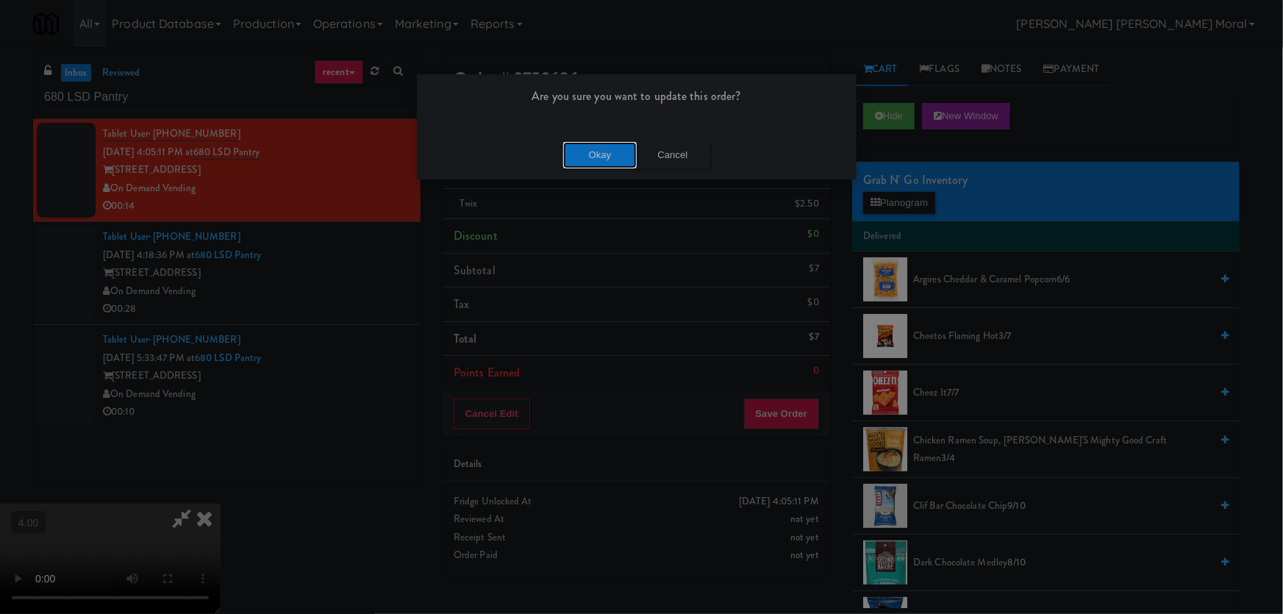
click at [589, 155] on button "Okay" at bounding box center [600, 155] width 74 height 26
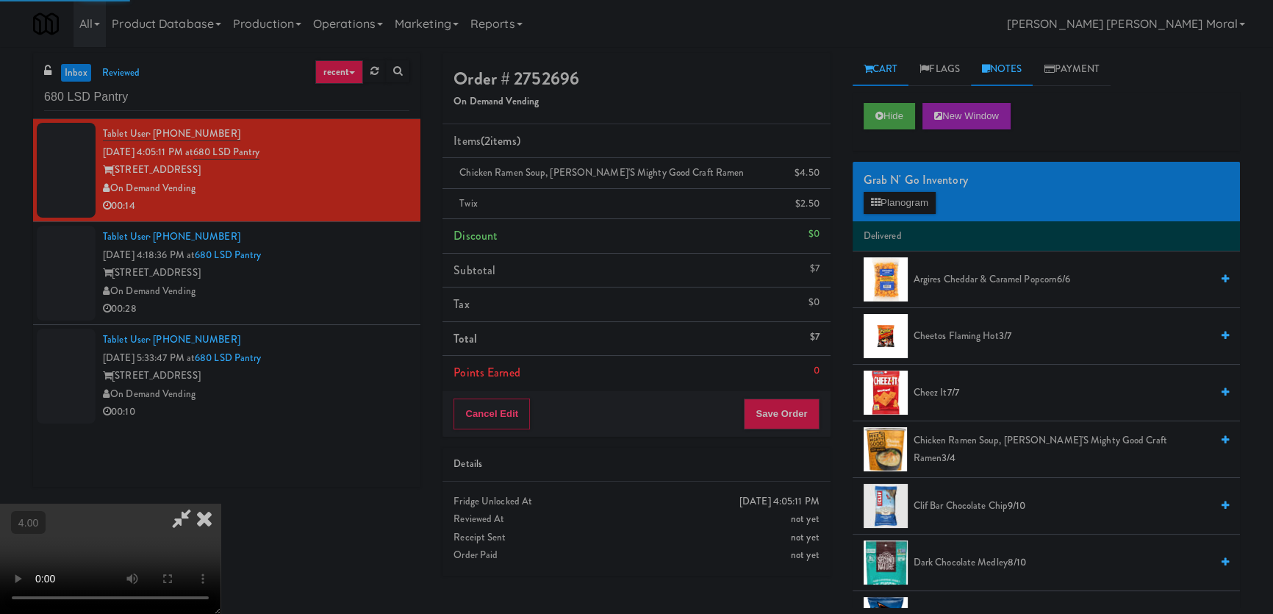
click at [986, 71] on icon at bounding box center [986, 69] width 8 height 10
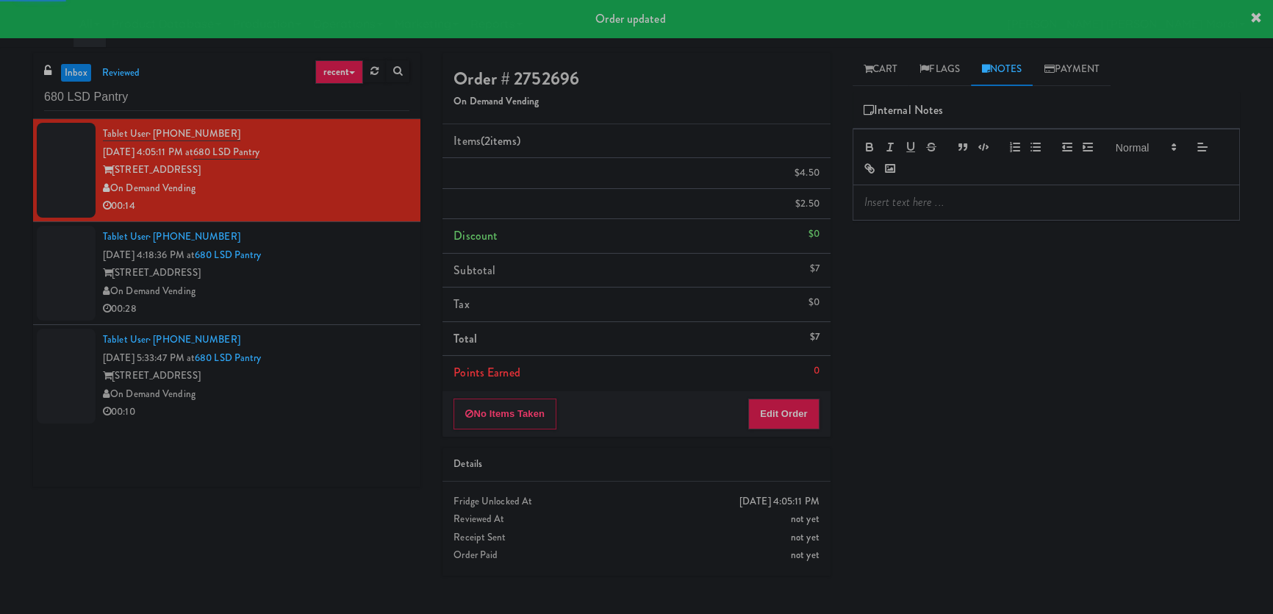
click at [914, 216] on div at bounding box center [1046, 202] width 386 height 34
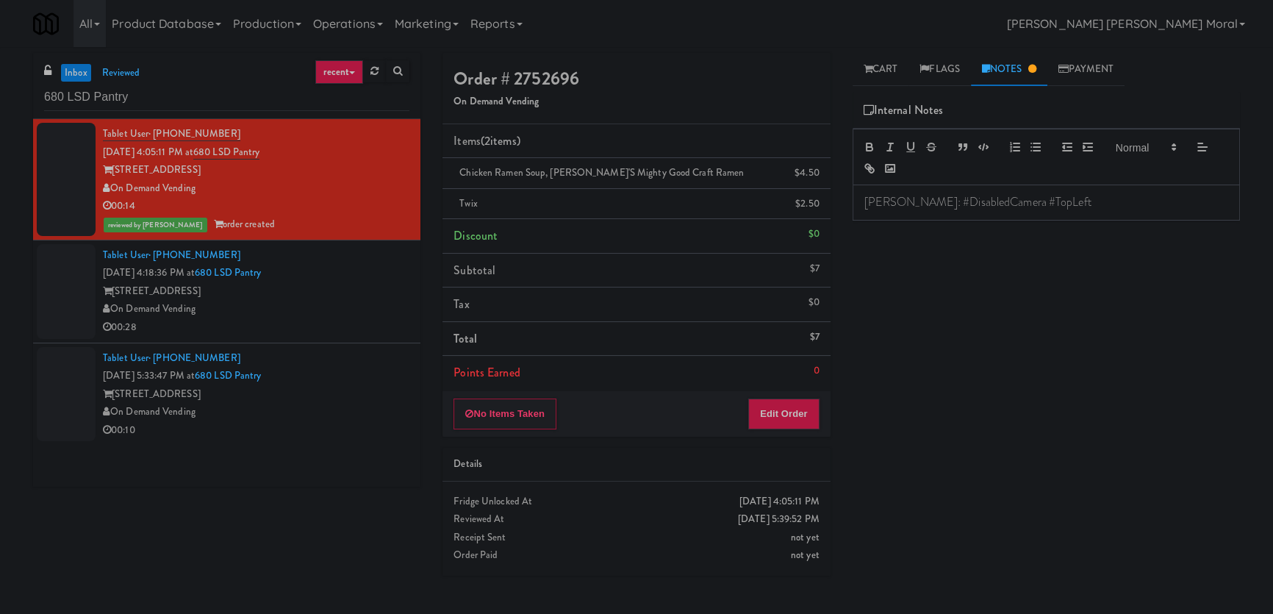
click at [920, 201] on p "[PERSON_NAME]: #DisabledCamera #TopLeft" at bounding box center [1046, 202] width 364 height 16
copy p "[PERSON_NAME]: #DisabledCamera #TopLeft"
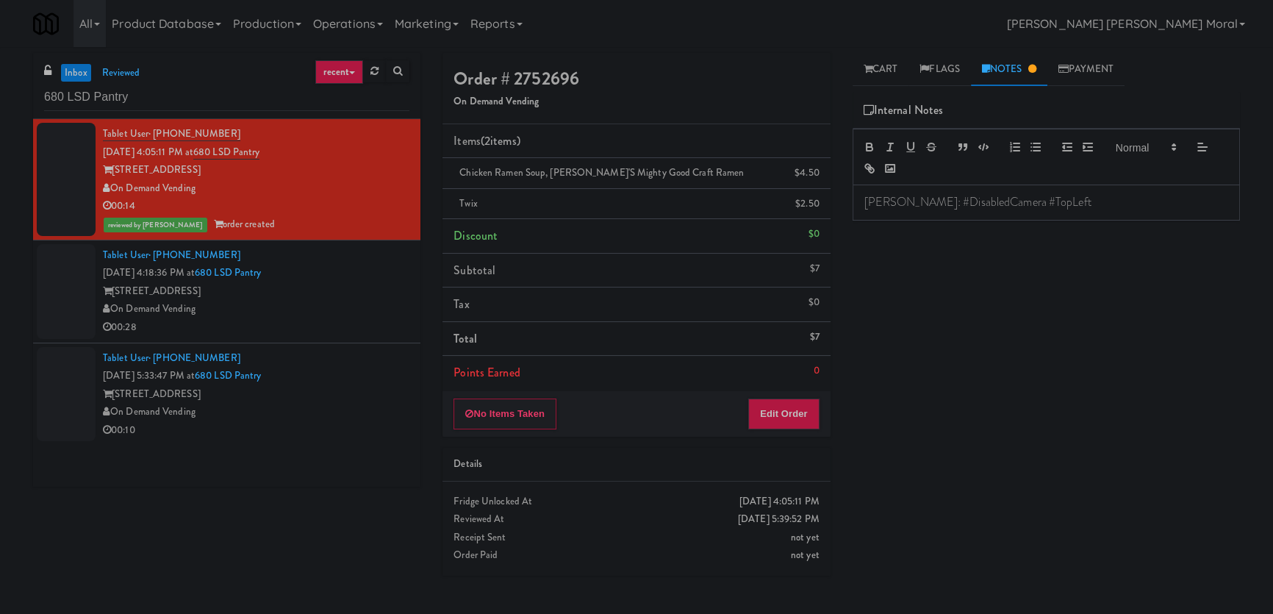
drag, startPoint x: 321, startPoint y: 319, endPoint x: 323, endPoint y: 312, distance: 7.7
click at [320, 319] on div "00:28" at bounding box center [256, 327] width 307 height 18
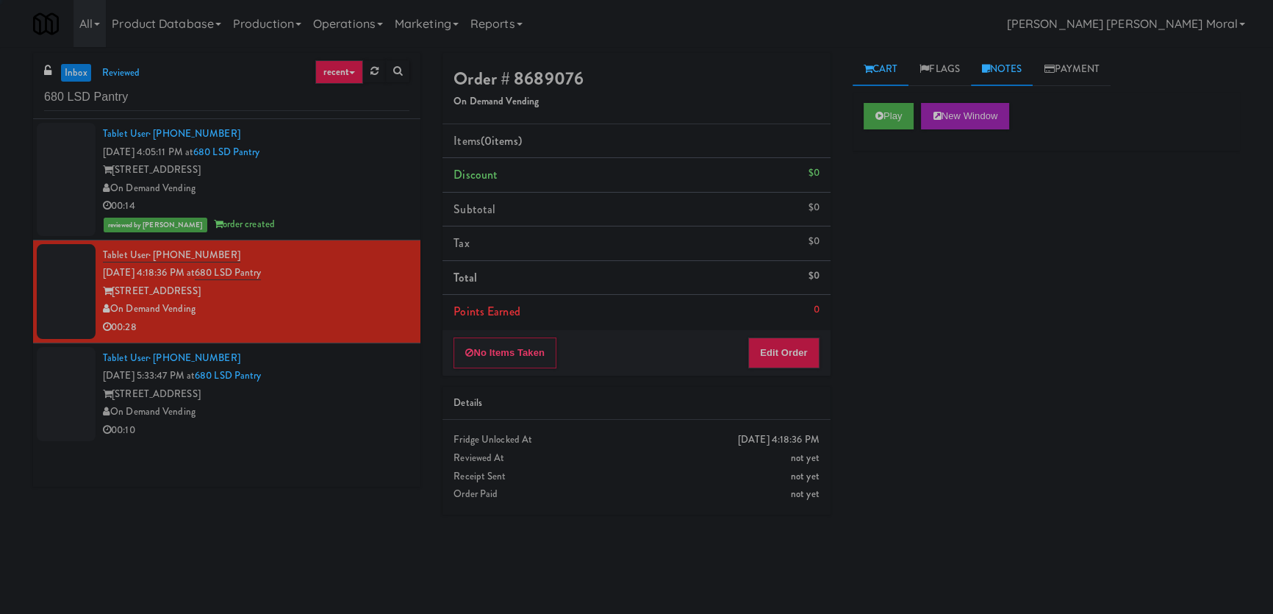
click at [1029, 62] on link "Notes" at bounding box center [1002, 69] width 62 height 33
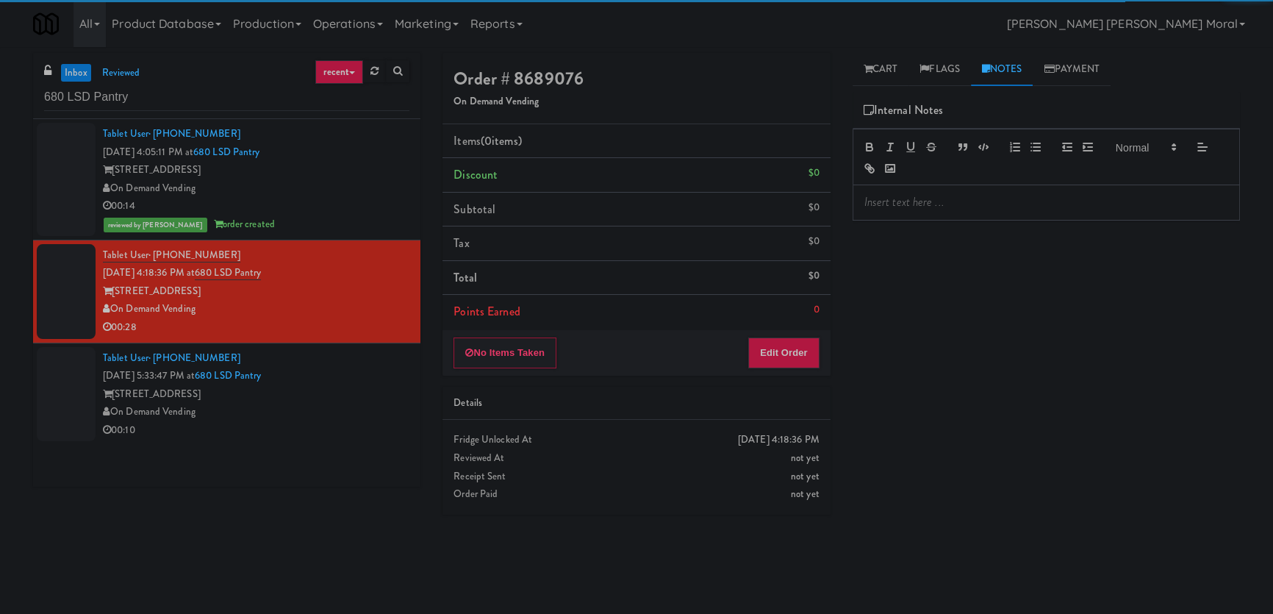
click at [963, 200] on p at bounding box center [1046, 202] width 364 height 16
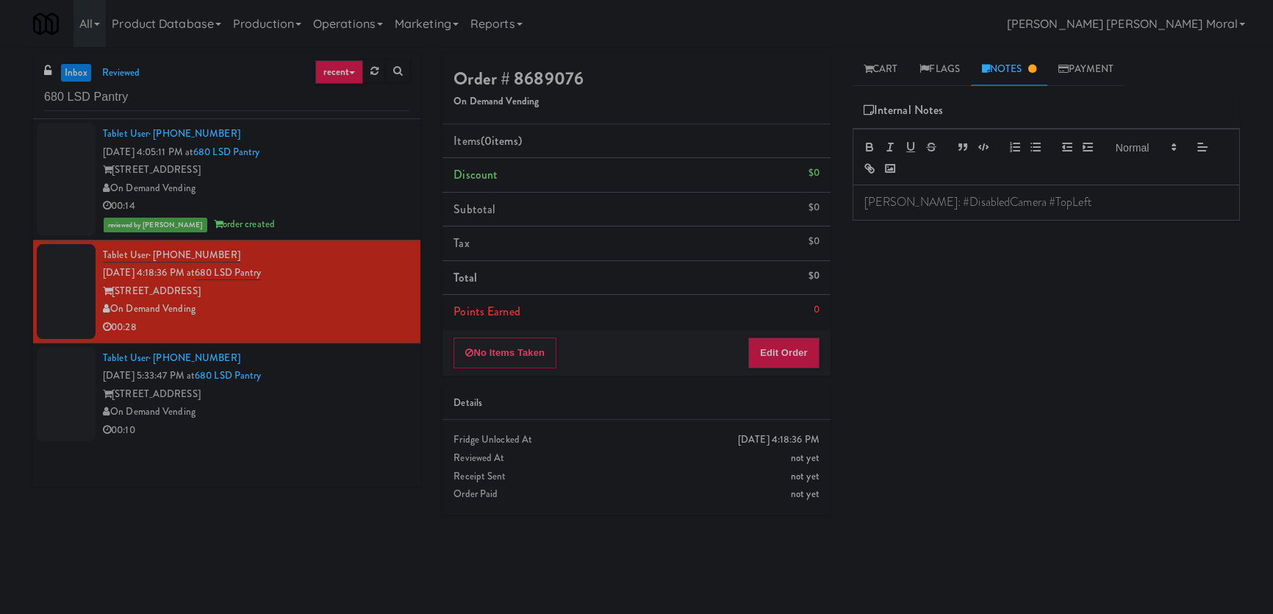
drag, startPoint x: 265, startPoint y: 391, endPoint x: 284, endPoint y: 387, distance: 18.7
click at [267, 391] on div "[STREET_ADDRESS]" at bounding box center [256, 394] width 307 height 18
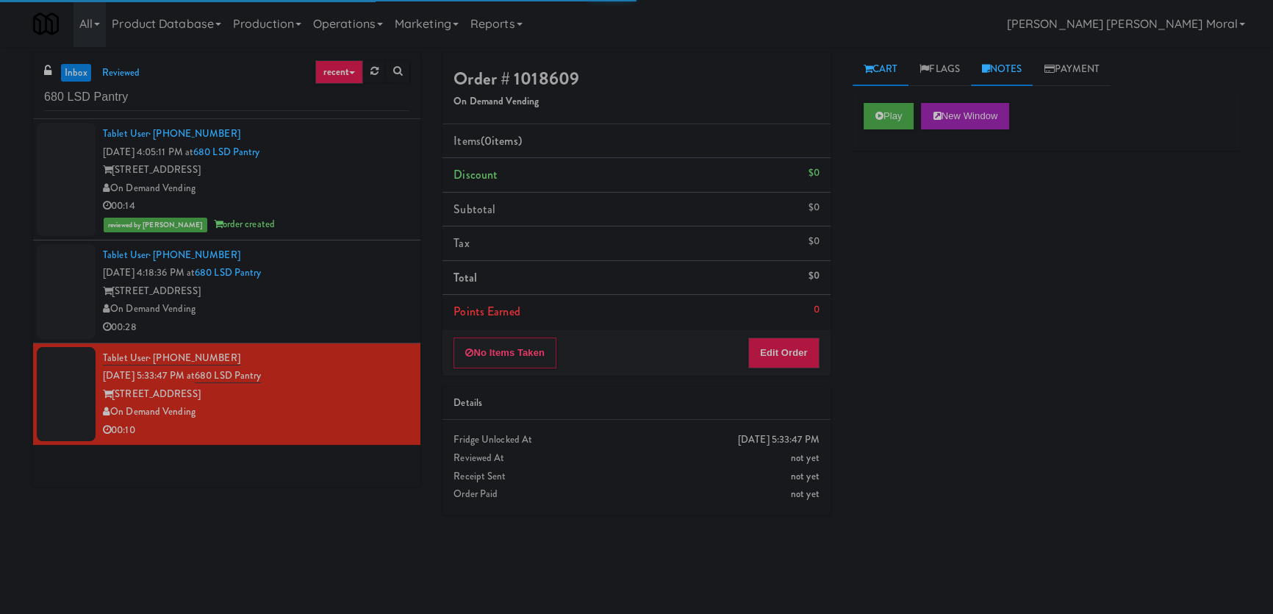
click at [995, 71] on link "Notes" at bounding box center [1002, 69] width 62 height 33
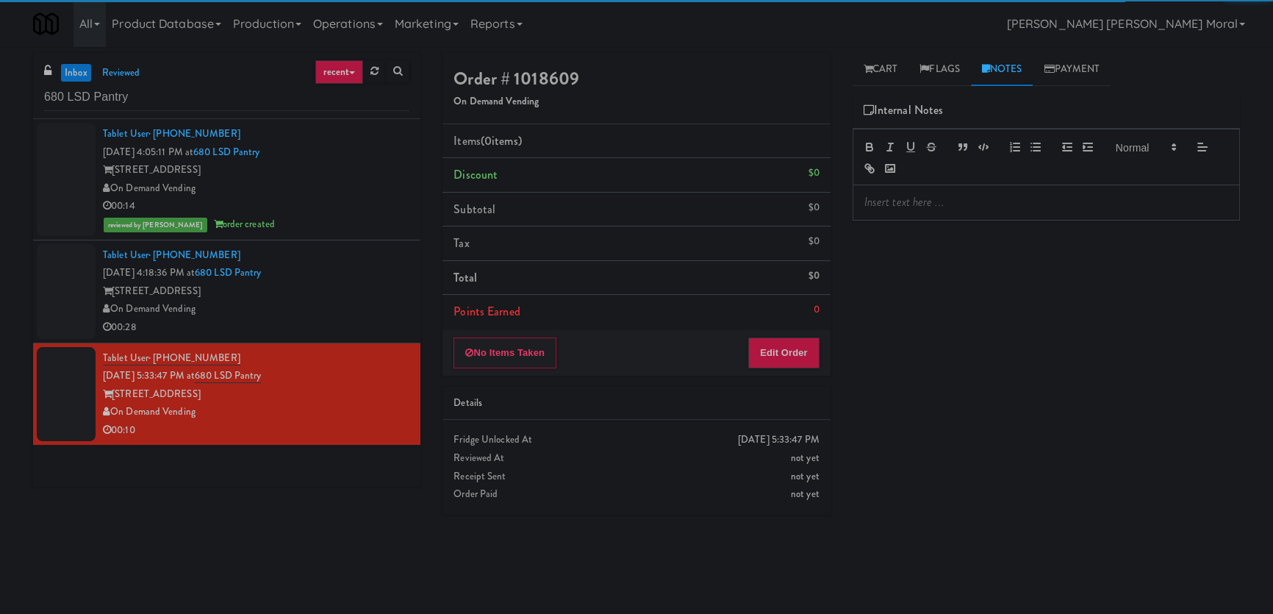
click at [949, 186] on div at bounding box center [1046, 202] width 386 height 34
click at [360, 283] on div "[STREET_ADDRESS]" at bounding box center [256, 291] width 307 height 18
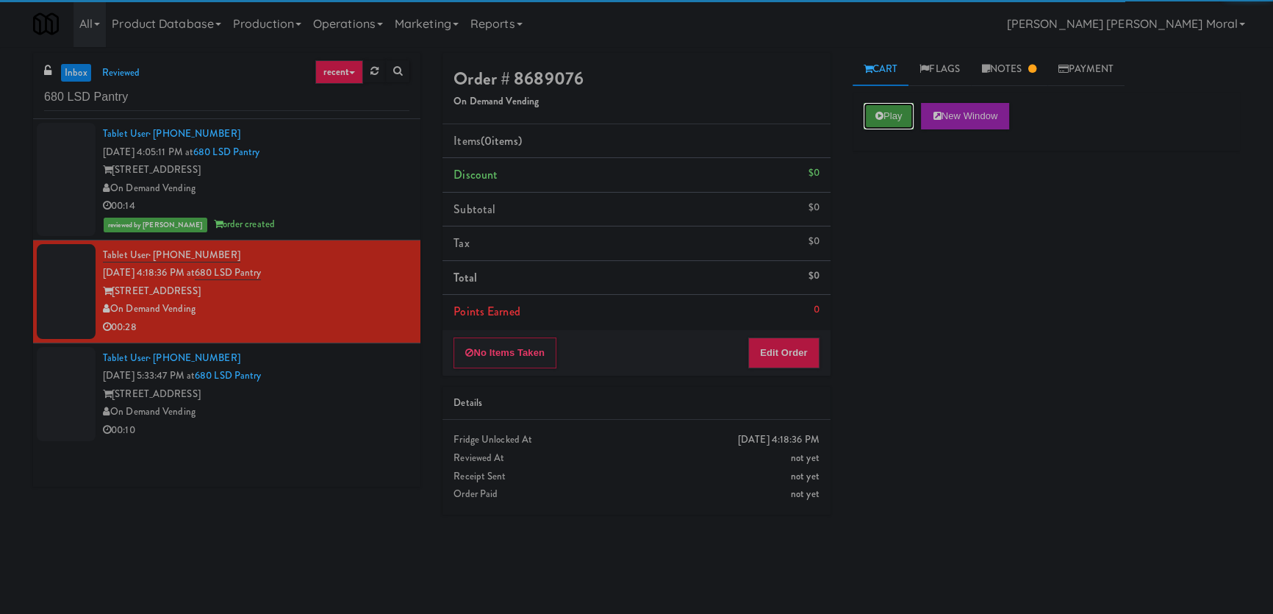
drag, startPoint x: 895, startPoint y: 110, endPoint x: 853, endPoint y: 193, distance: 93.0
click at [895, 110] on button "Play" at bounding box center [889, 116] width 51 height 26
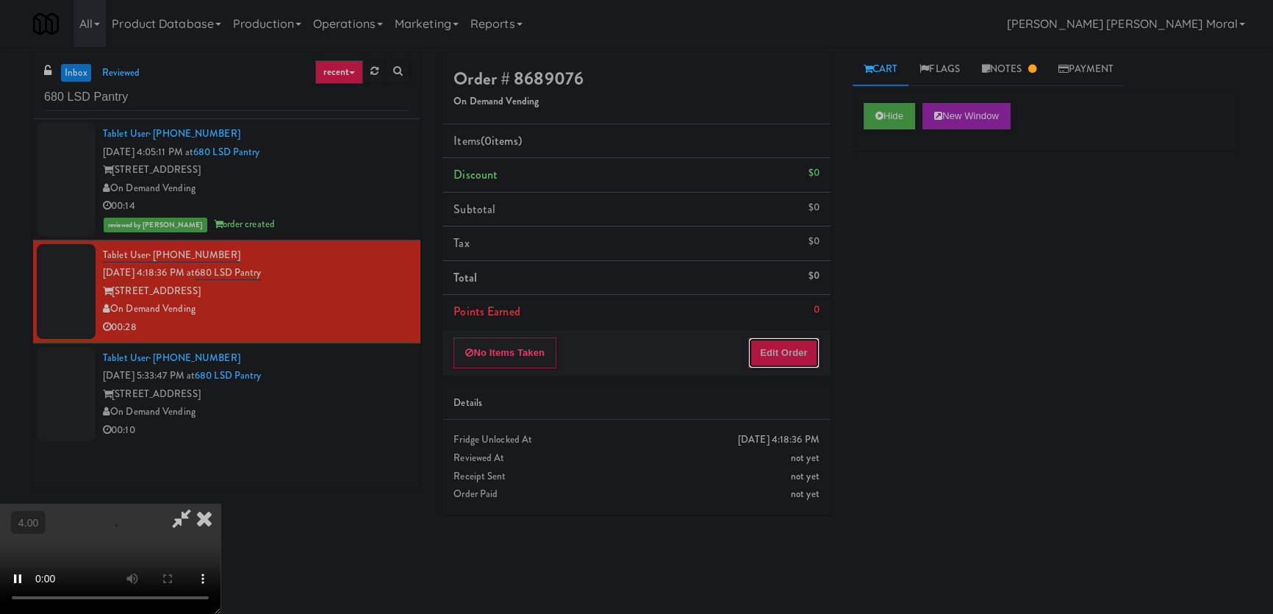
click at [777, 350] on button "Edit Order" at bounding box center [783, 352] width 71 height 31
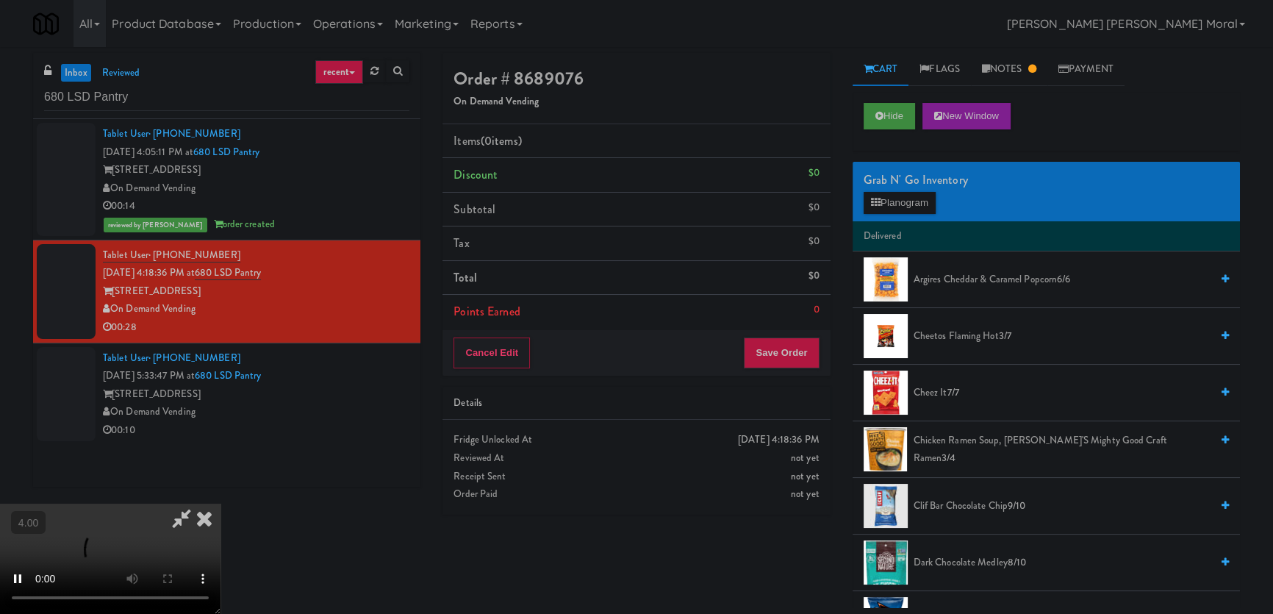
click at [221, 518] on video at bounding box center [110, 559] width 221 height 110
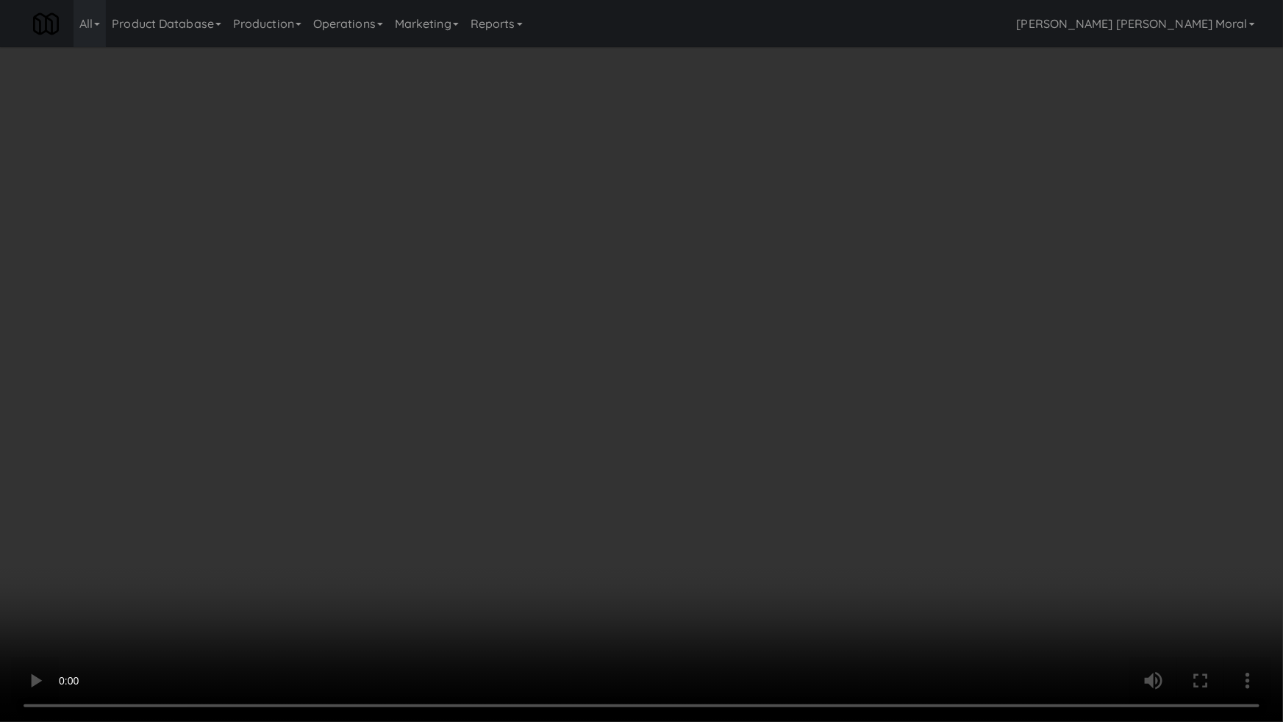
click at [217, 496] on video at bounding box center [641, 361] width 1283 height 722
click at [224, 496] on video at bounding box center [641, 361] width 1283 height 722
click at [423, 485] on video at bounding box center [641, 361] width 1283 height 722
drag, startPoint x: 423, startPoint y: 485, endPoint x: 853, endPoint y: 183, distance: 525.5
click at [425, 483] on video at bounding box center [641, 361] width 1283 height 722
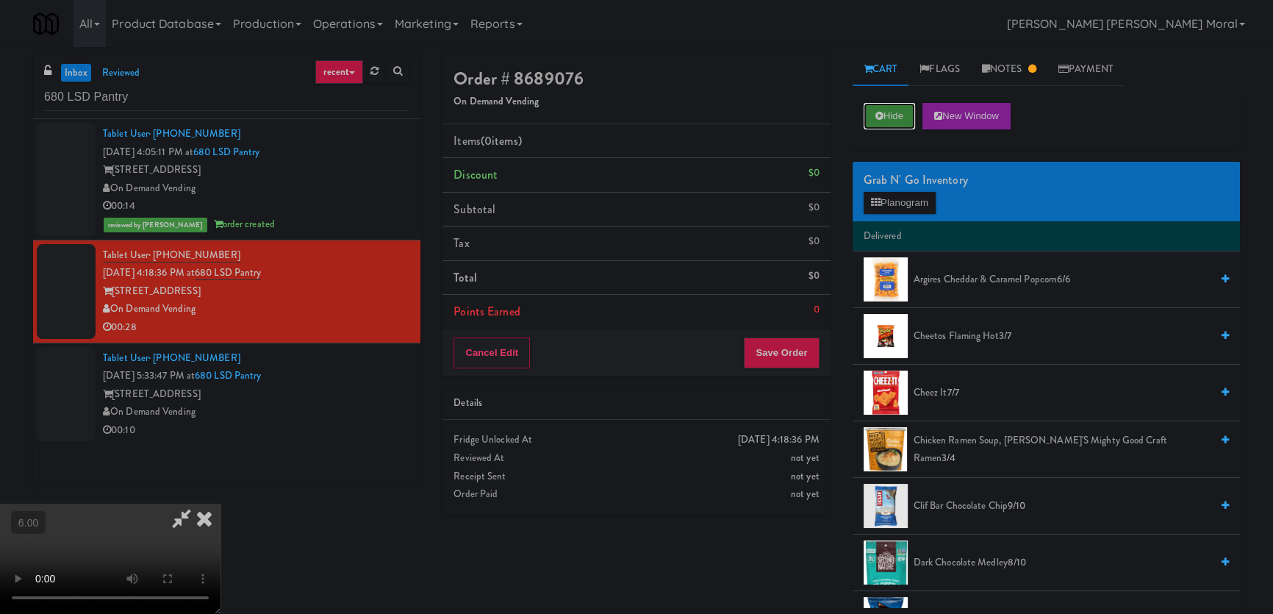
click at [888, 113] on button "Hide" at bounding box center [889, 116] width 51 height 26
click at [221, 504] on video at bounding box center [110, 559] width 221 height 110
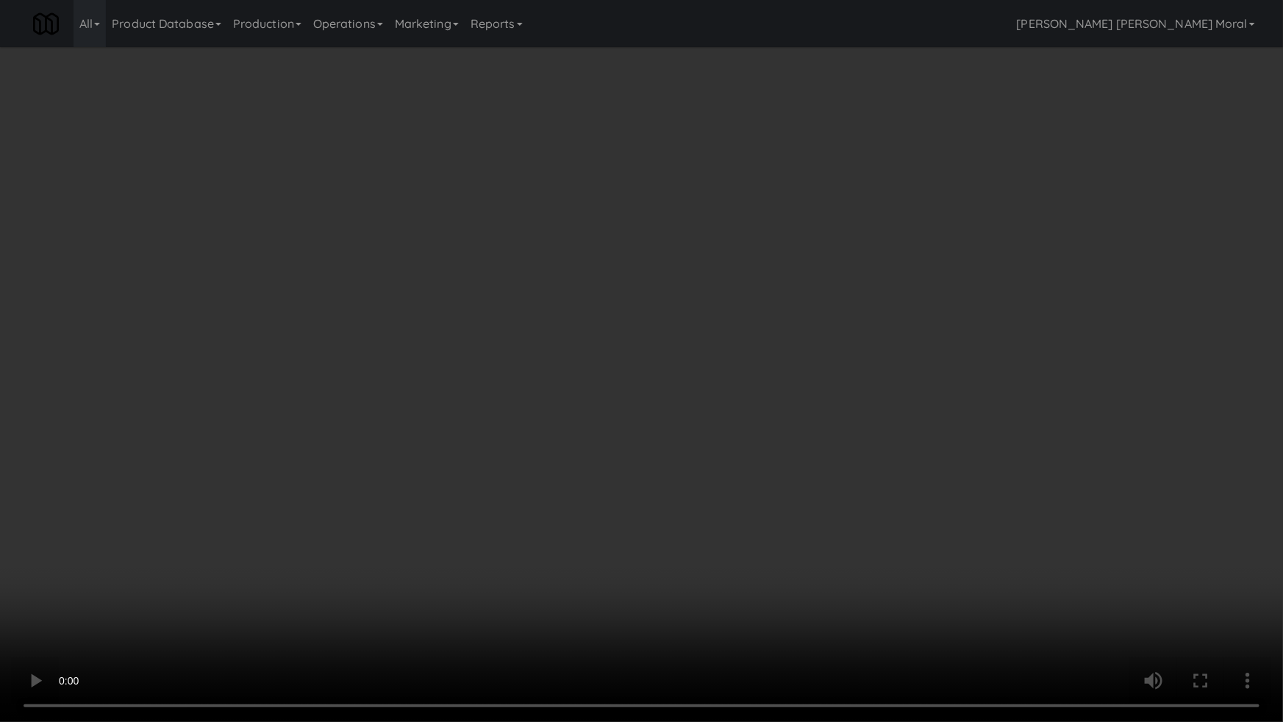
click at [691, 515] on video at bounding box center [641, 361] width 1283 height 722
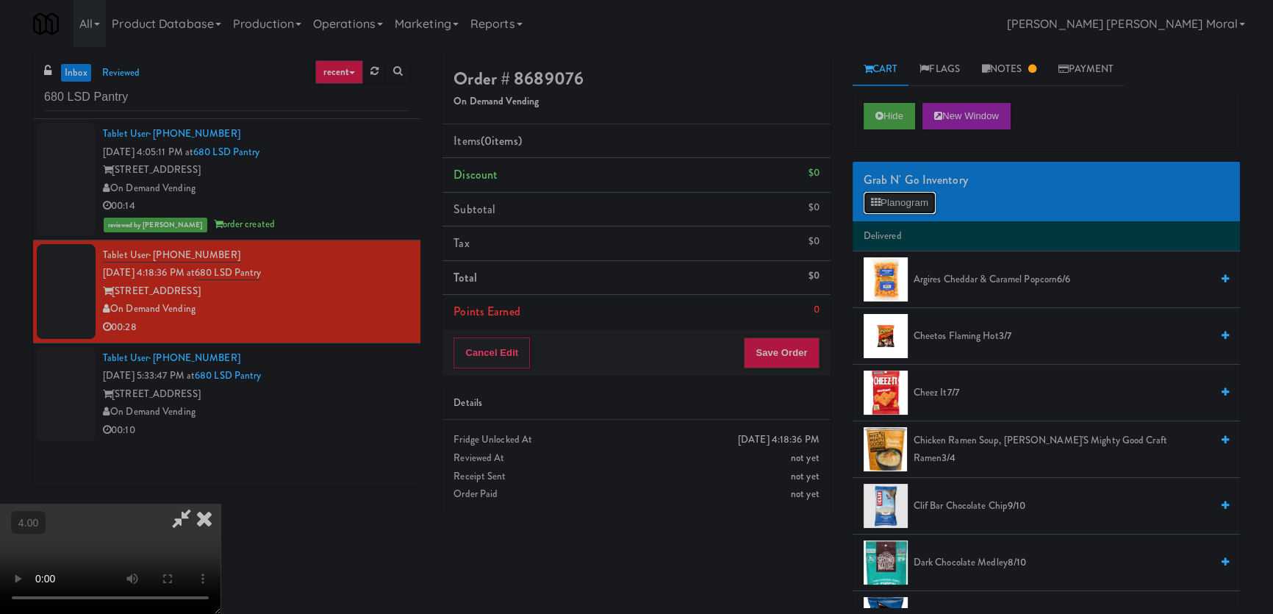
click at [911, 196] on button "Planogram" at bounding box center [900, 203] width 72 height 22
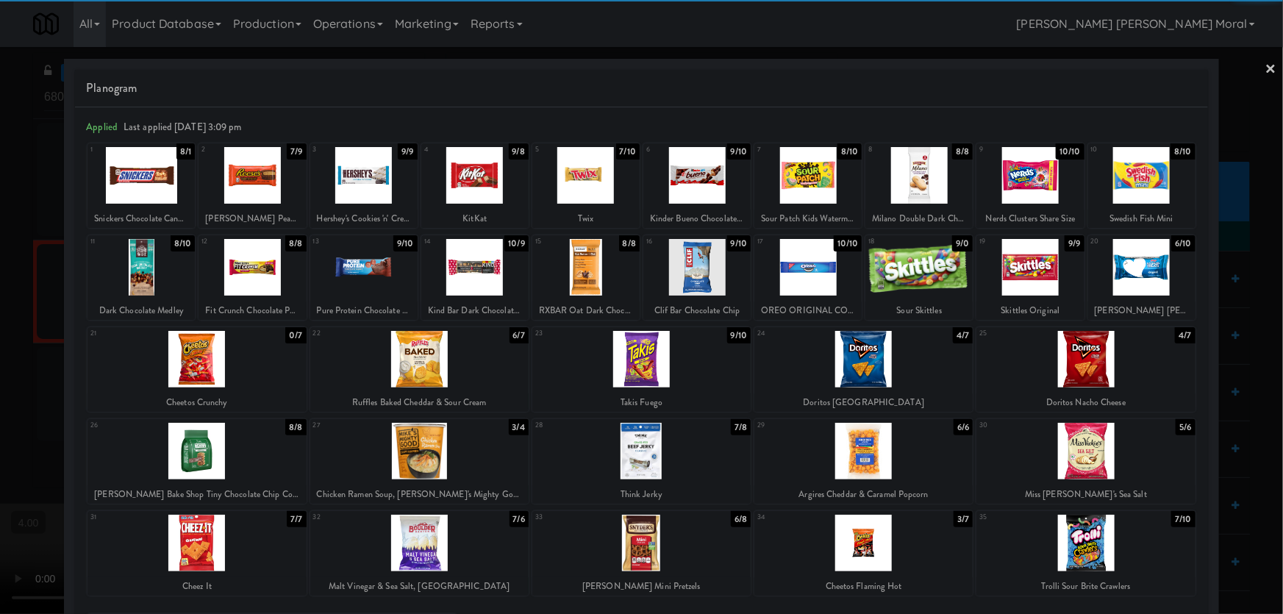
click at [601, 252] on div at bounding box center [585, 267] width 107 height 57
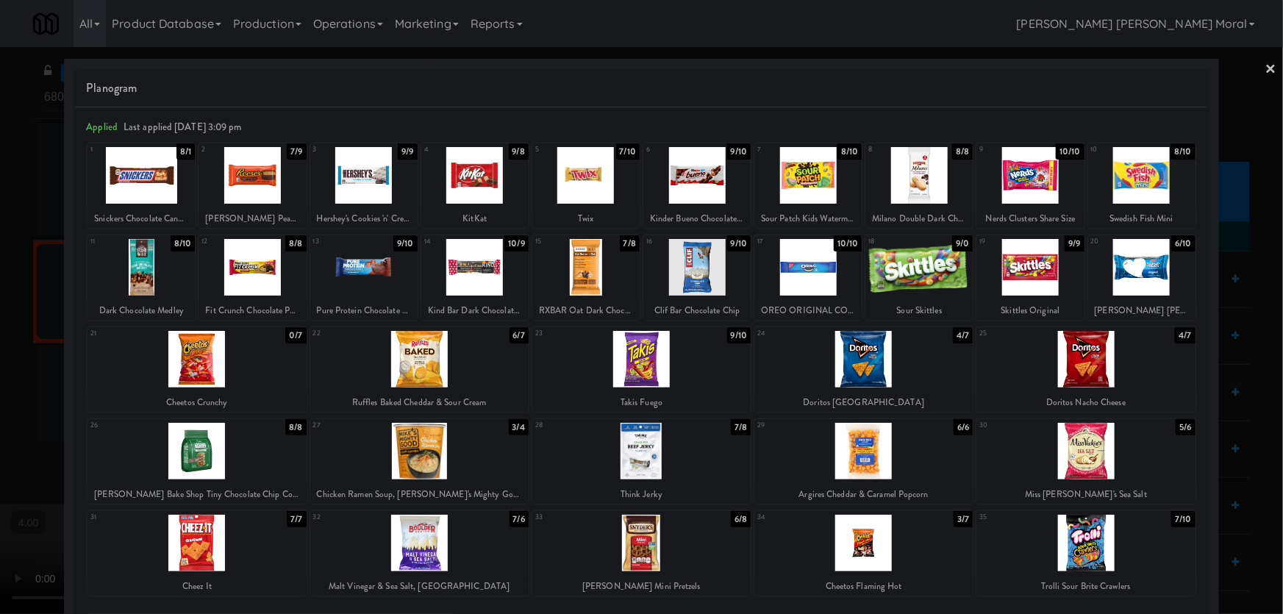
drag, startPoint x: 449, startPoint y: 545, endPoint x: 236, endPoint y: 337, distance: 297.8
click at [445, 545] on div at bounding box center [419, 543] width 218 height 57
click at [0, 237] on div at bounding box center [641, 307] width 1283 height 614
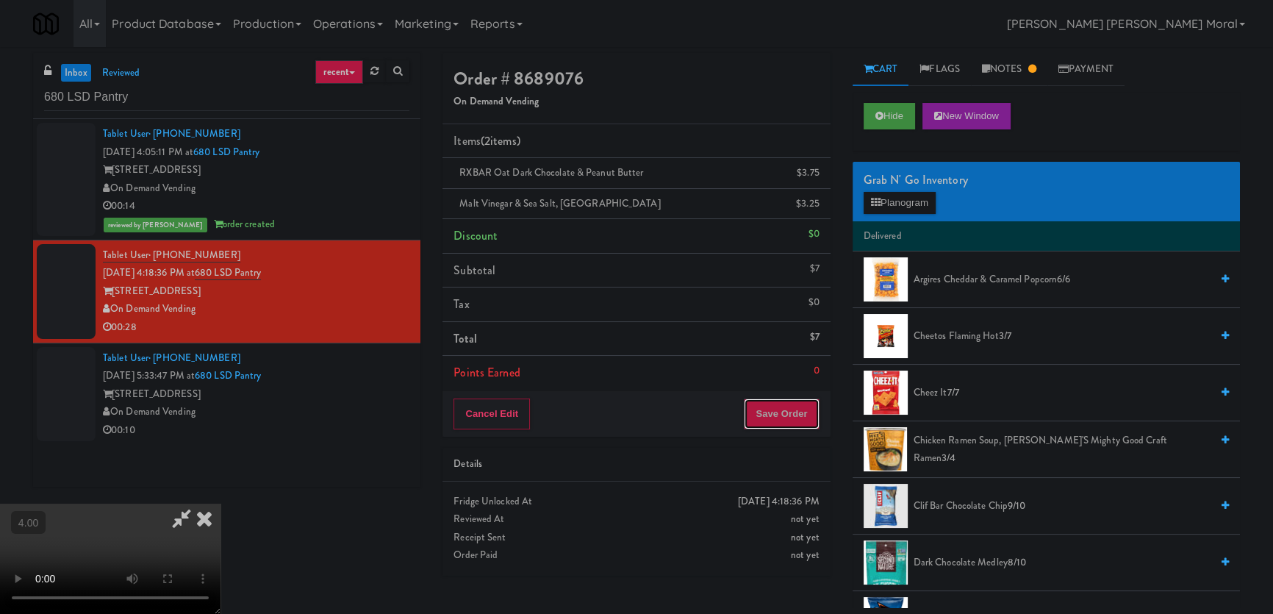
click at [801, 418] on button "Save Order" at bounding box center [781, 413] width 75 height 31
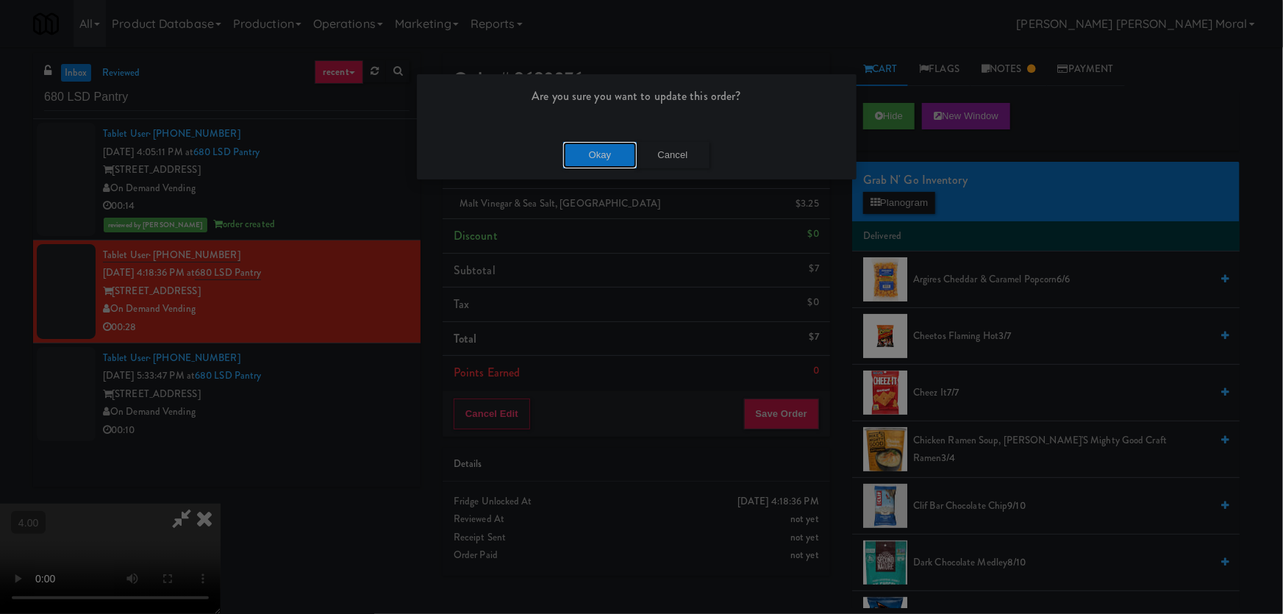
click at [591, 158] on button "Okay" at bounding box center [600, 155] width 74 height 26
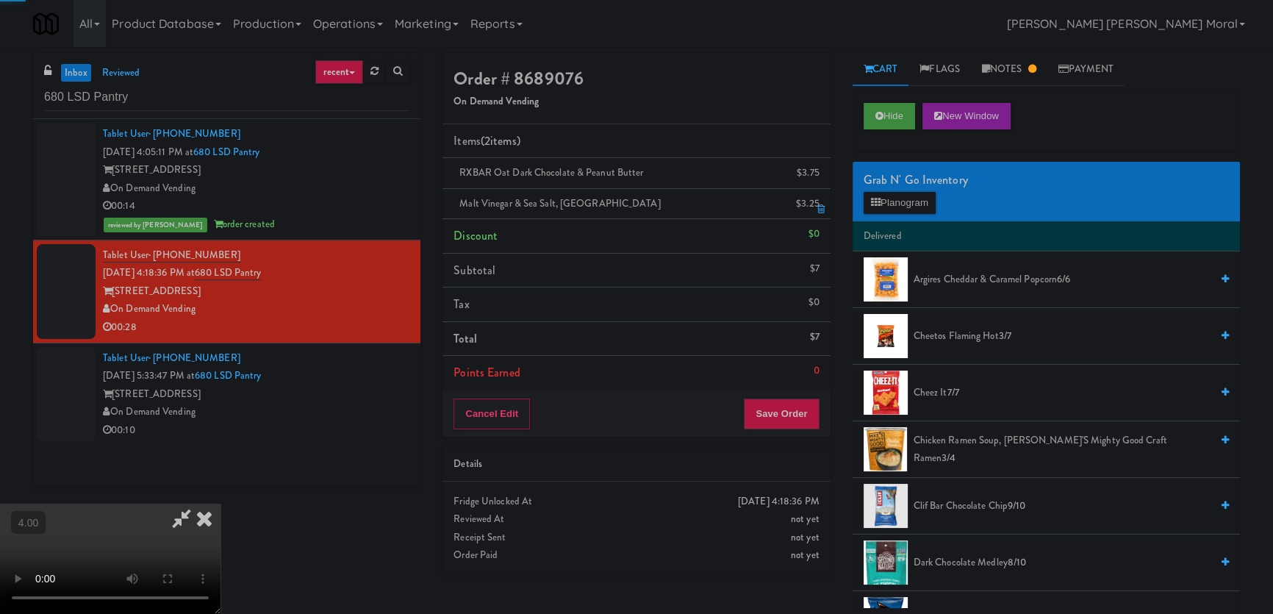
click at [221, 504] on icon at bounding box center [204, 518] width 32 height 29
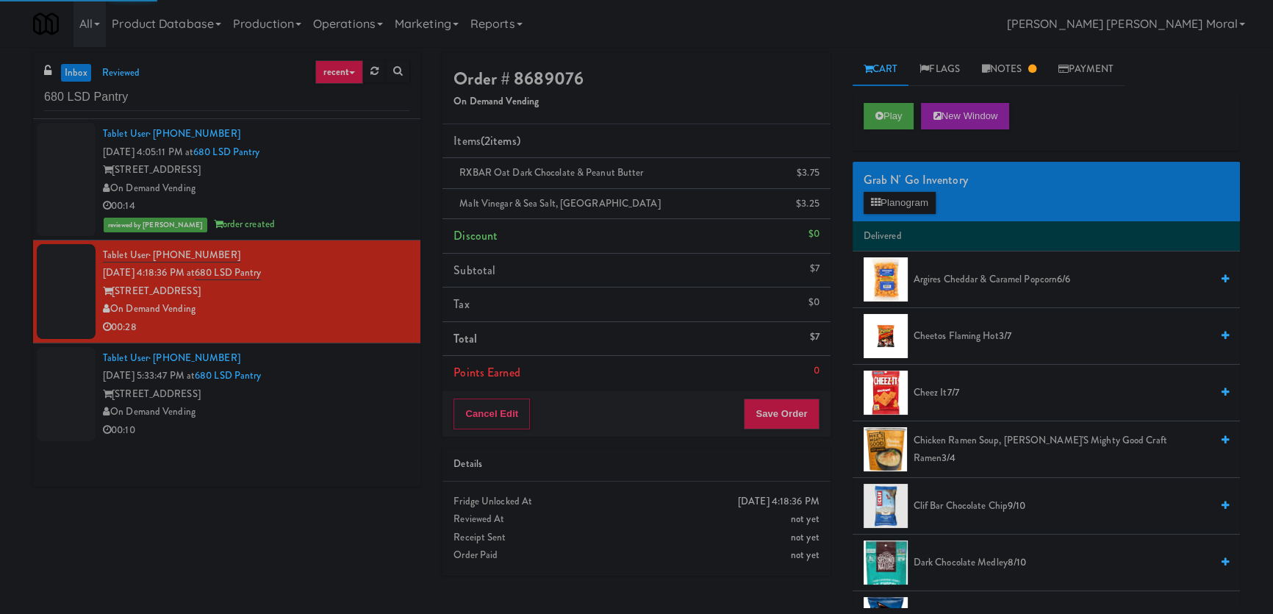
click at [301, 412] on div "On Demand Vending" at bounding box center [256, 412] width 307 height 18
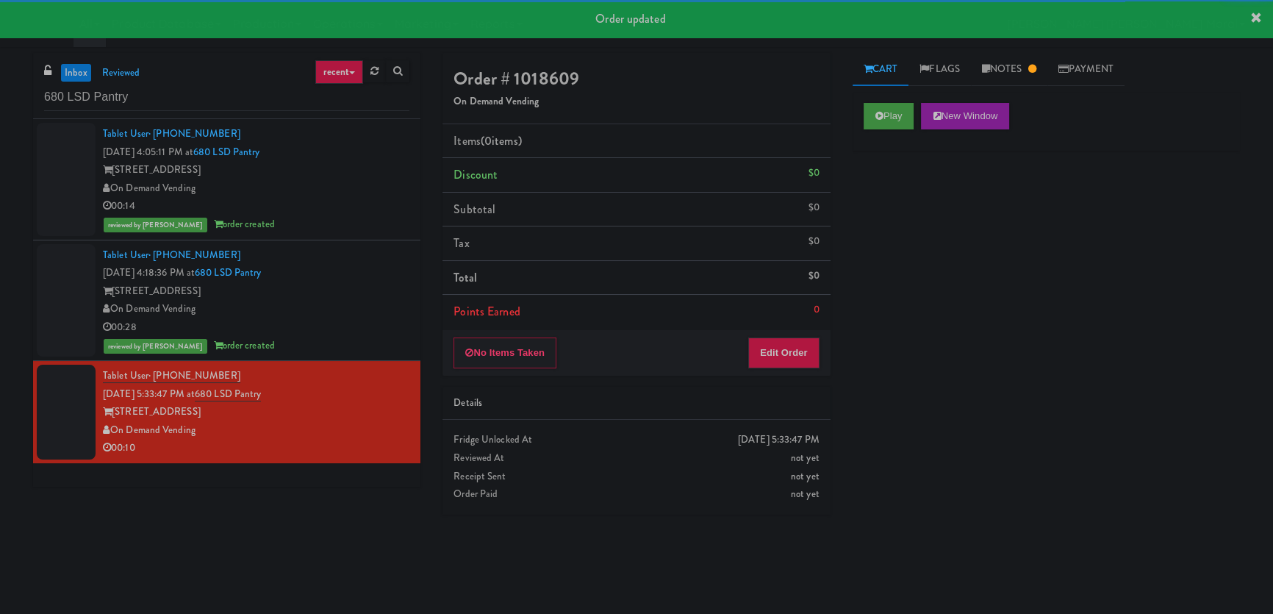
click at [899, 101] on div "Play New Window" at bounding box center [1046, 121] width 387 height 59
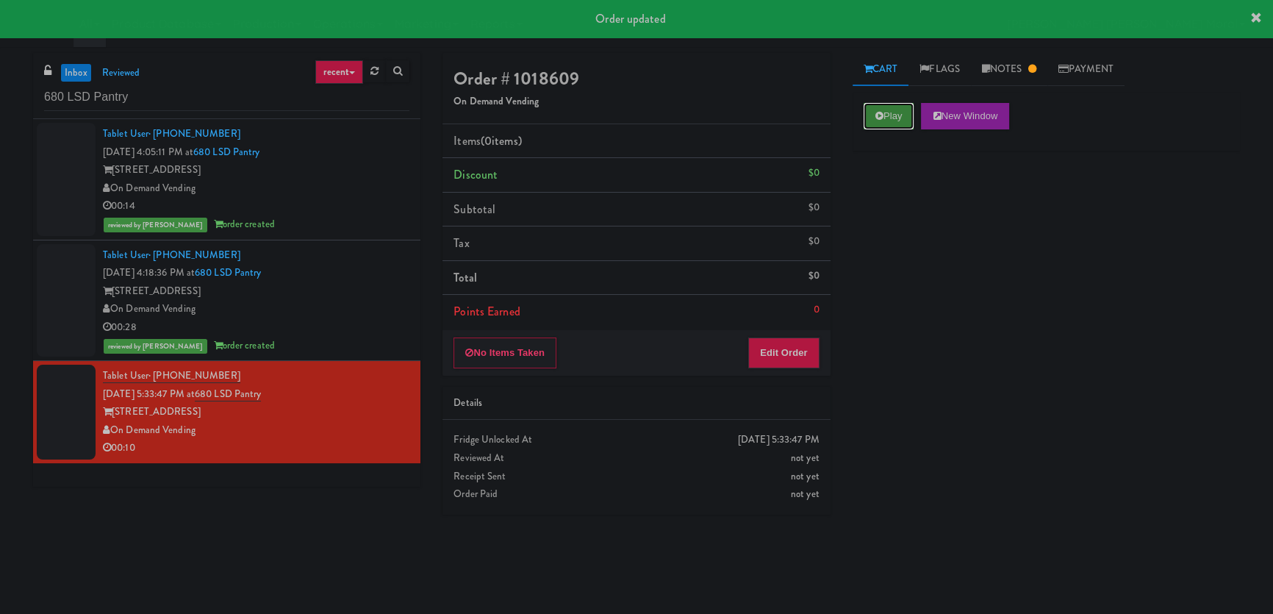
click at [893, 118] on button "Play" at bounding box center [889, 116] width 51 height 26
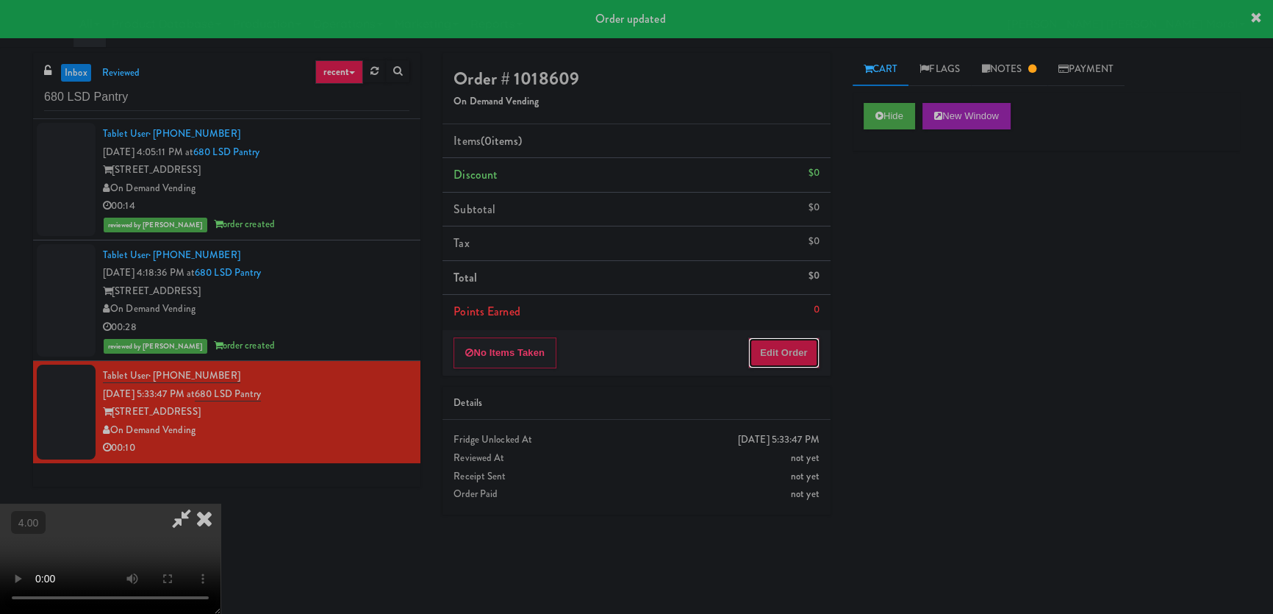
click at [790, 346] on button "Edit Order" at bounding box center [783, 352] width 71 height 31
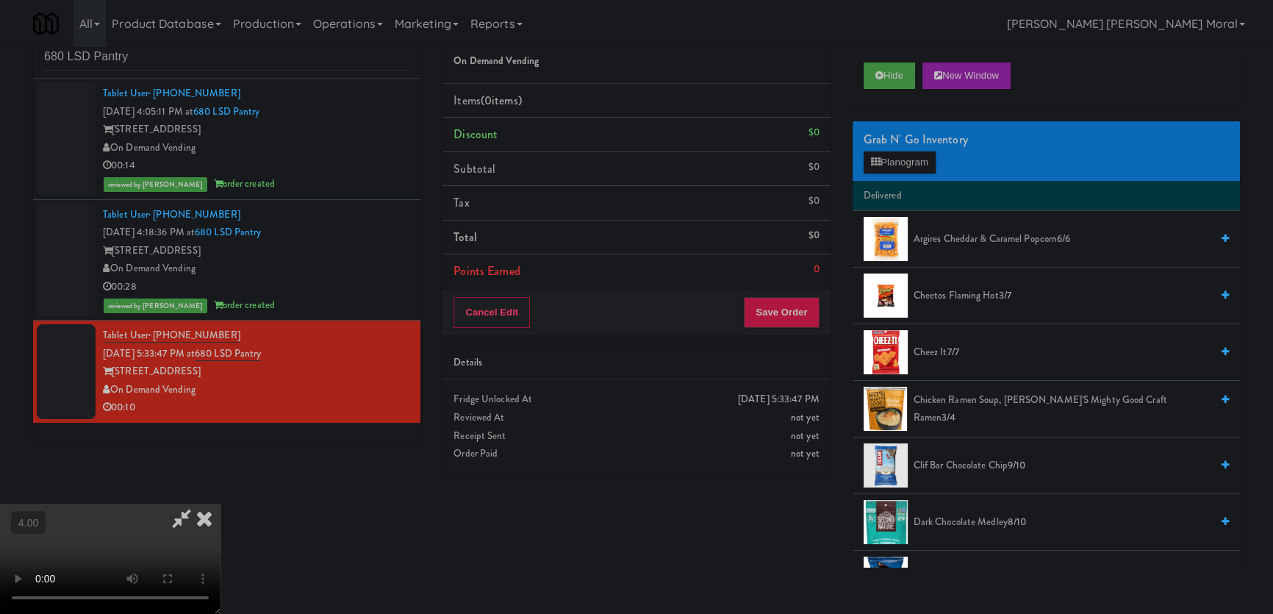
scroll to position [46, 0]
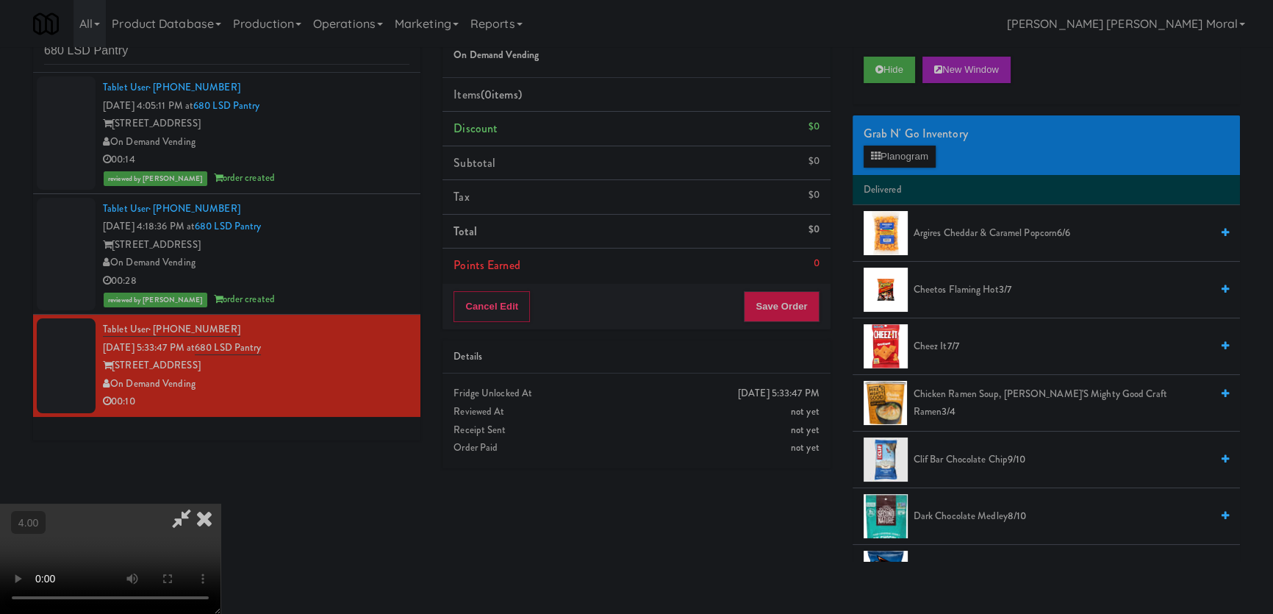
click at [221, 504] on video at bounding box center [110, 559] width 221 height 110
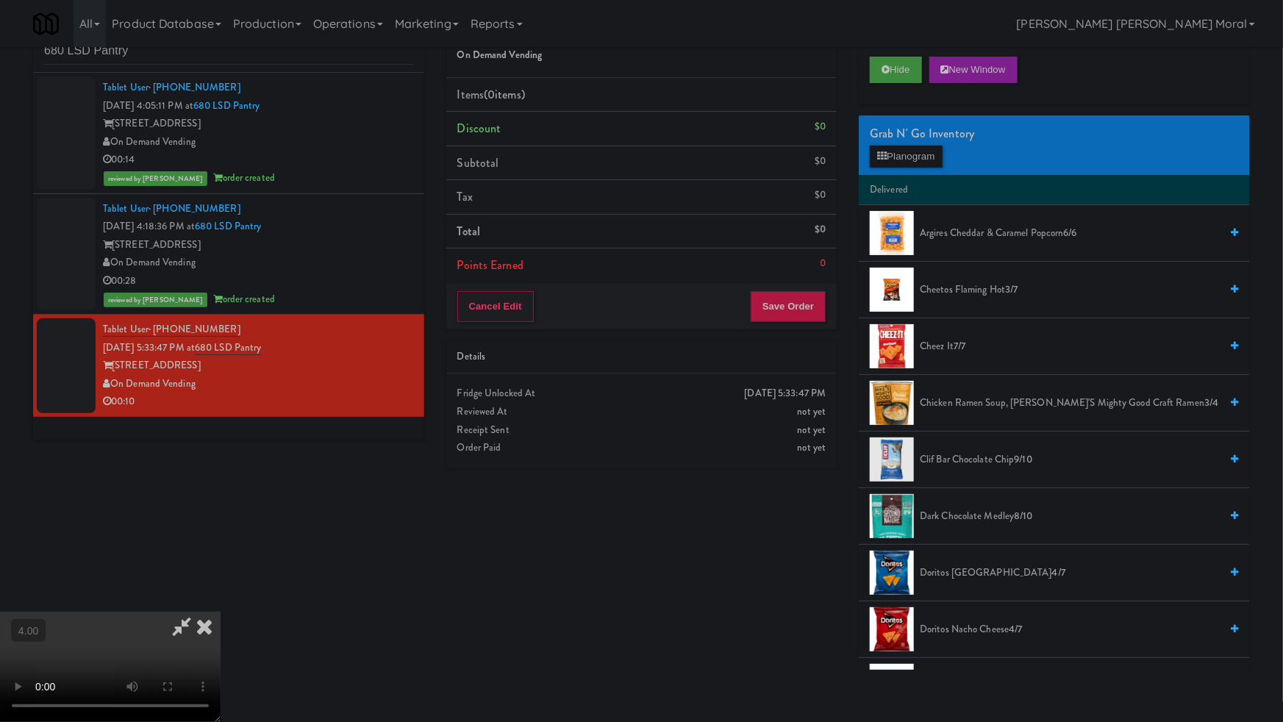
click at [221, 612] on video at bounding box center [110, 667] width 221 height 110
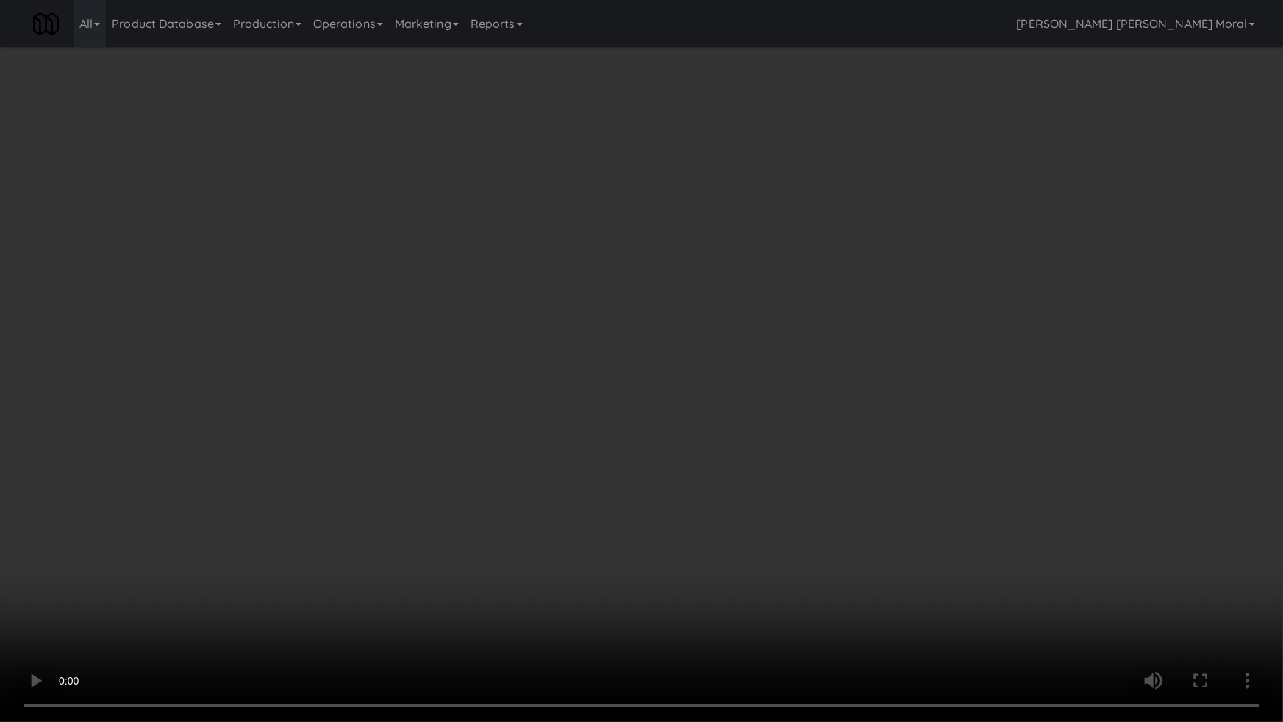
click at [721, 456] on video at bounding box center [641, 361] width 1283 height 722
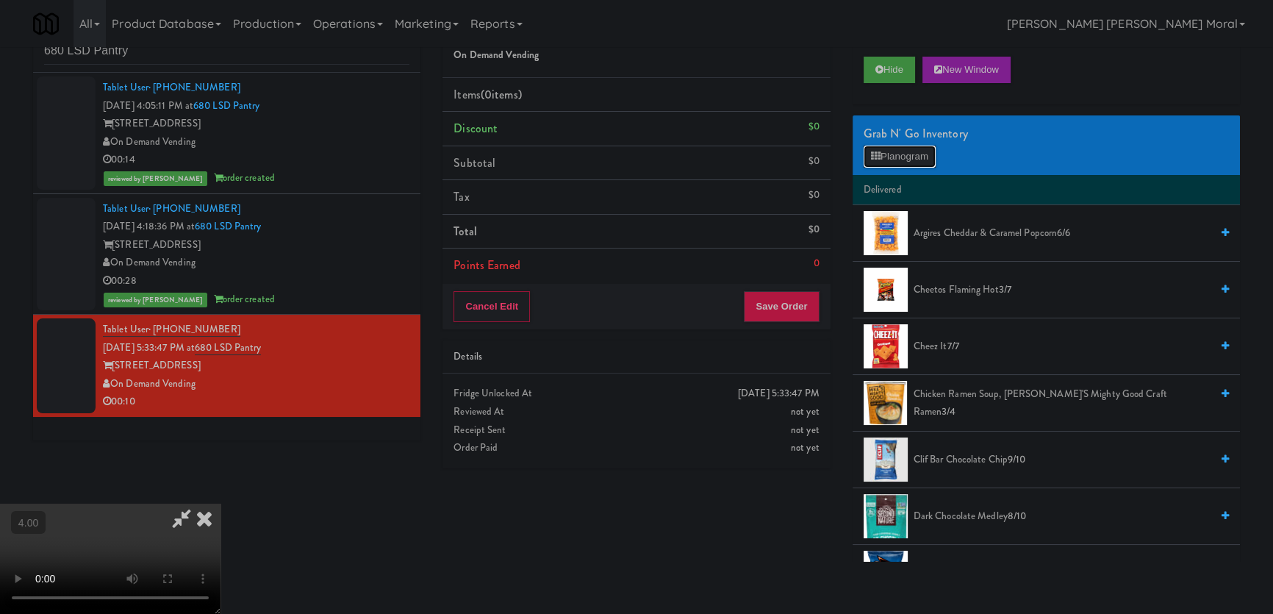
click at [909, 156] on button "Planogram" at bounding box center [900, 157] width 72 height 22
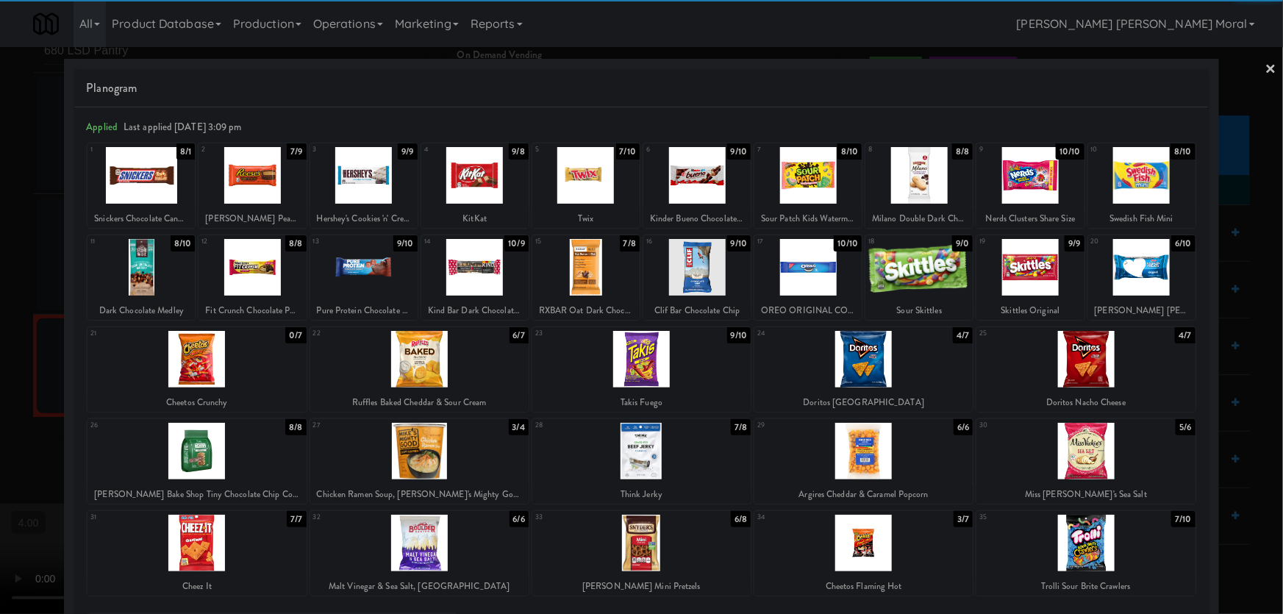
click at [609, 270] on div at bounding box center [585, 267] width 107 height 57
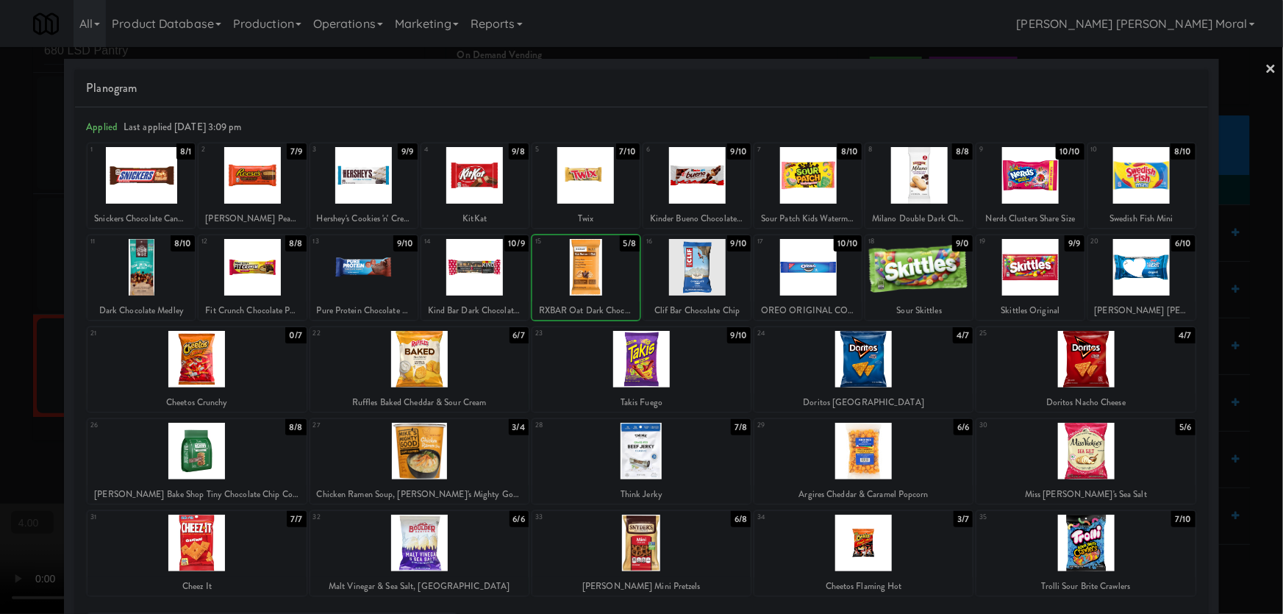
click at [4, 208] on div at bounding box center [641, 307] width 1283 height 614
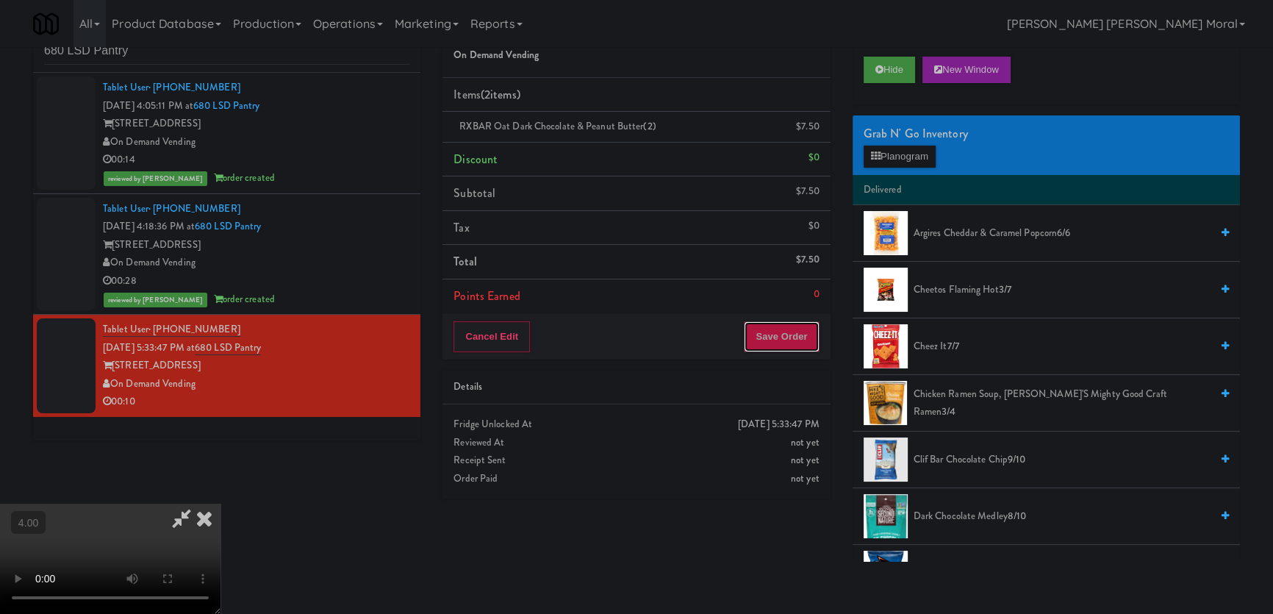
click at [788, 343] on button "Save Order" at bounding box center [781, 336] width 75 height 31
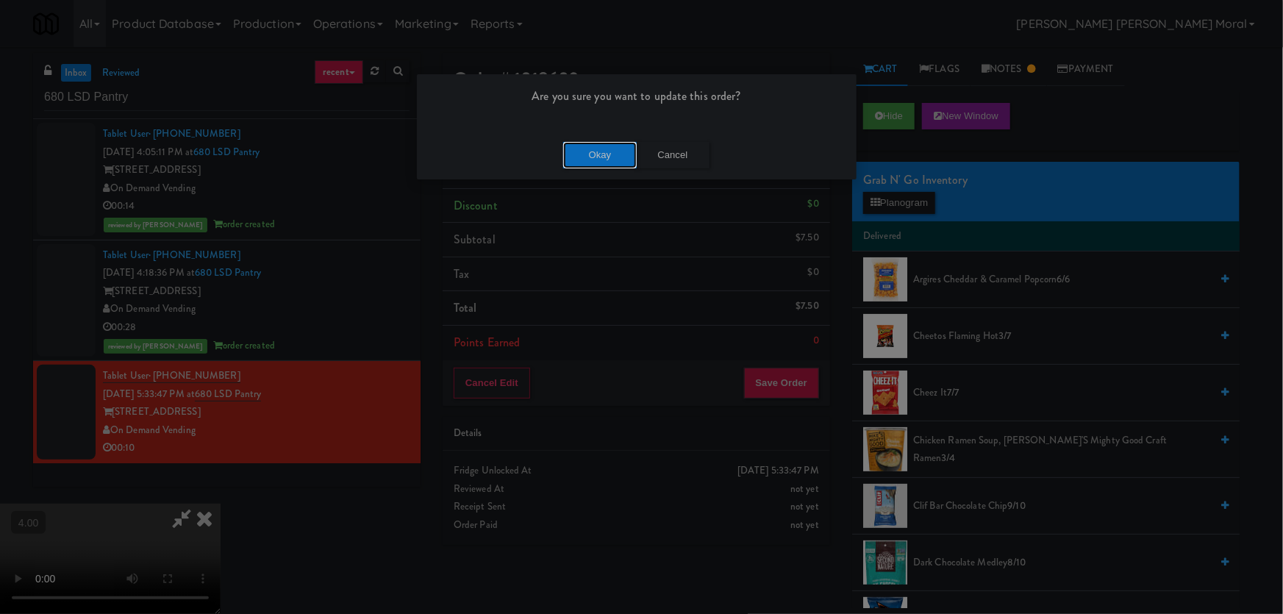
click at [610, 160] on button "Okay" at bounding box center [600, 155] width 74 height 26
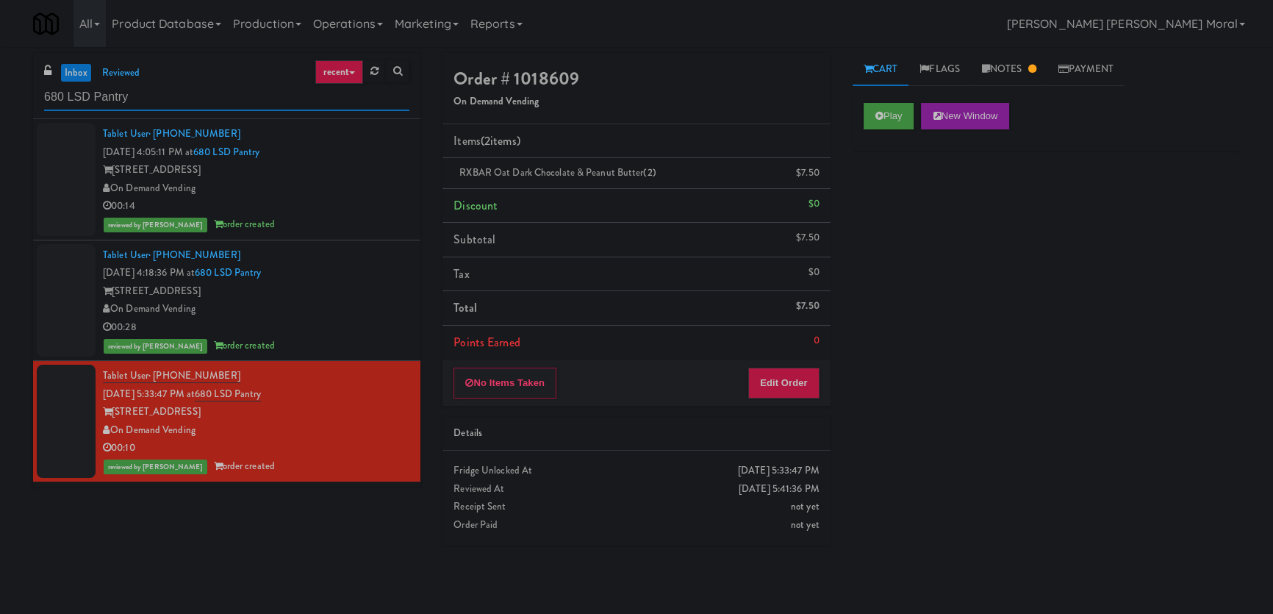
paste input "Metronome-Cooler"
drag, startPoint x: 101, startPoint y: 94, endPoint x: 0, endPoint y: 115, distance: 102.8
click at [0, 115] on div "inbox reviewed recent all unclear take inventory issue suspicious failed recent…" at bounding box center [636, 330] width 1273 height 555
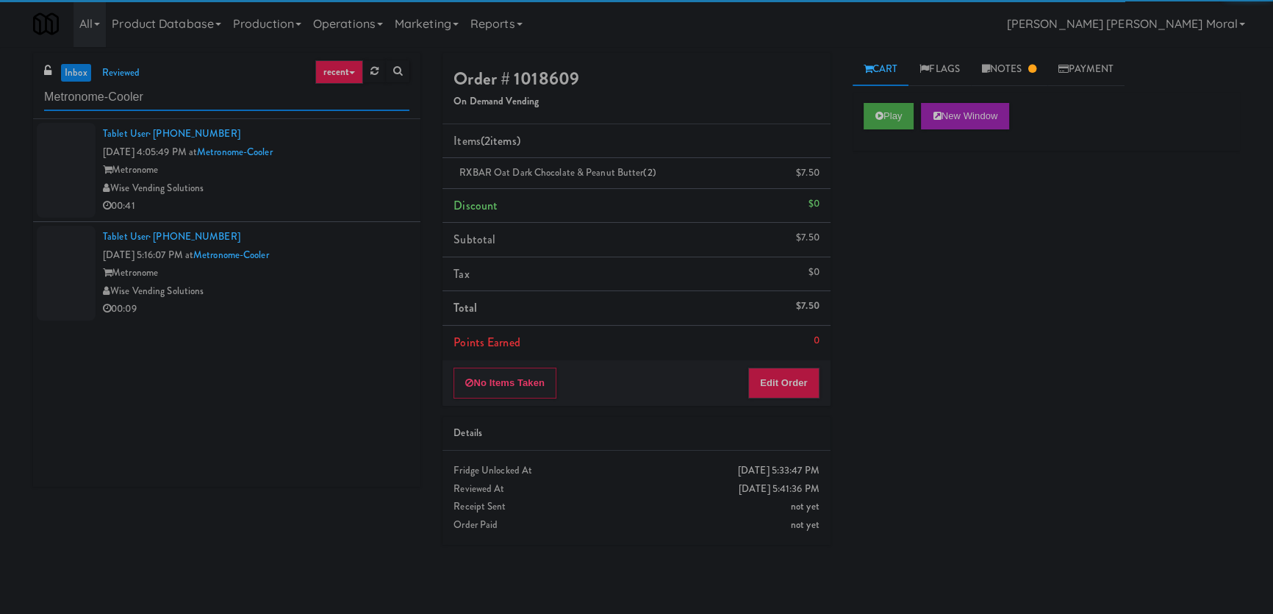
type input "Metronome-Cooler"
click at [301, 192] on div "Wise Vending Solutions" at bounding box center [256, 188] width 307 height 18
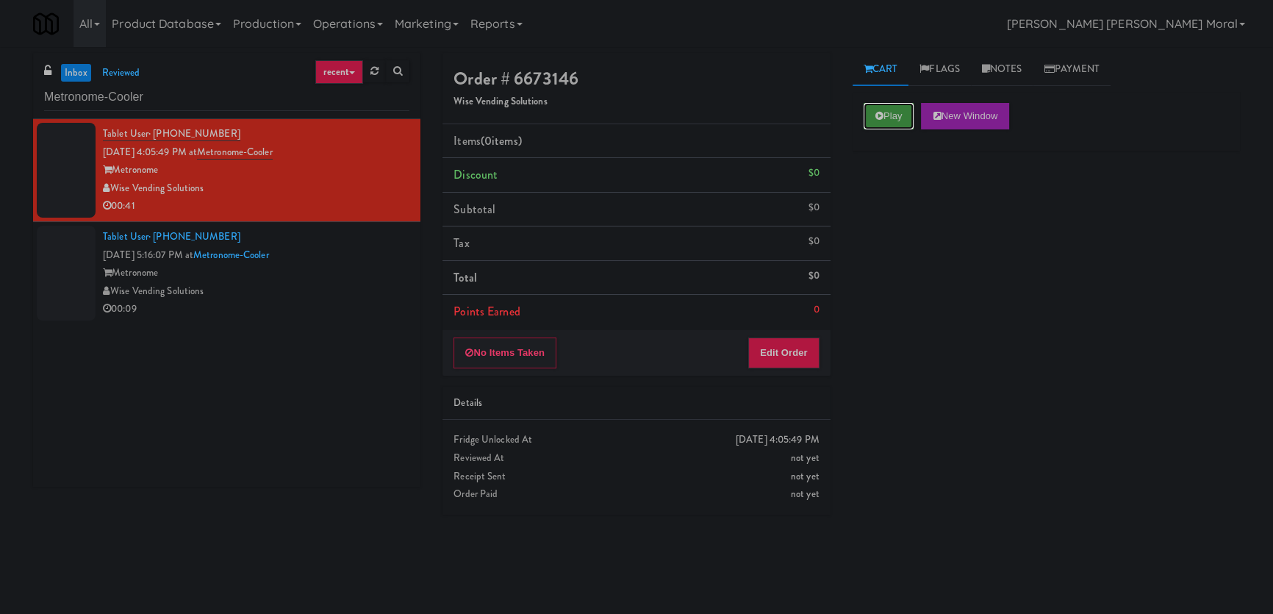
click at [884, 117] on button "Play" at bounding box center [889, 116] width 51 height 26
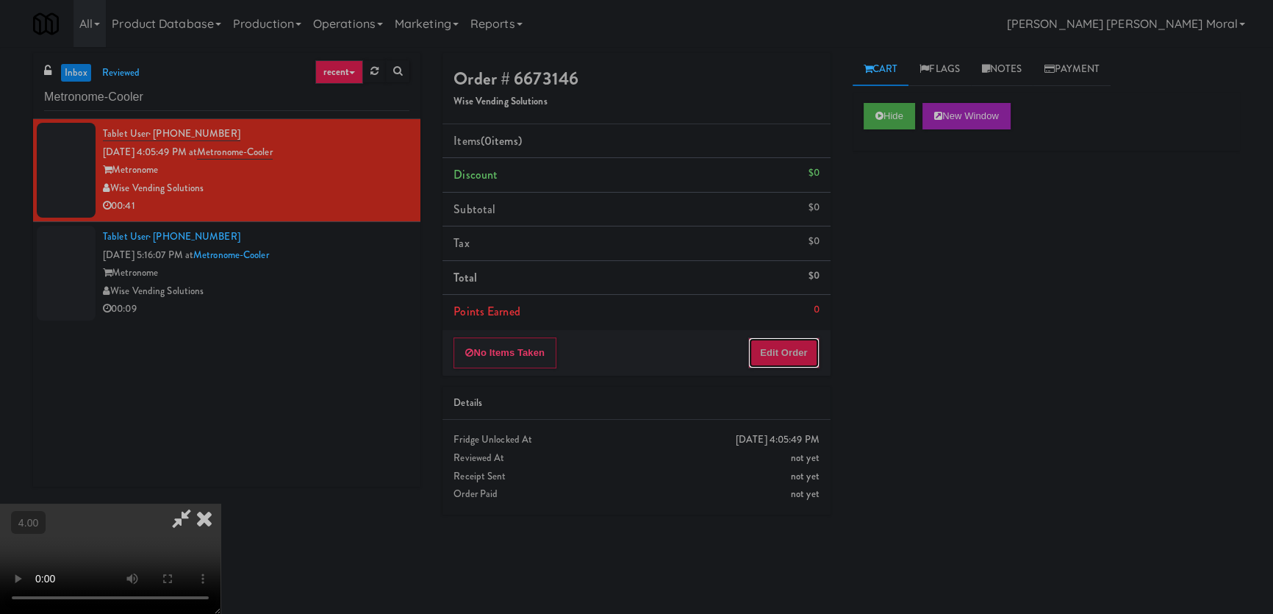
click at [792, 360] on button "Edit Order" at bounding box center [783, 352] width 71 height 31
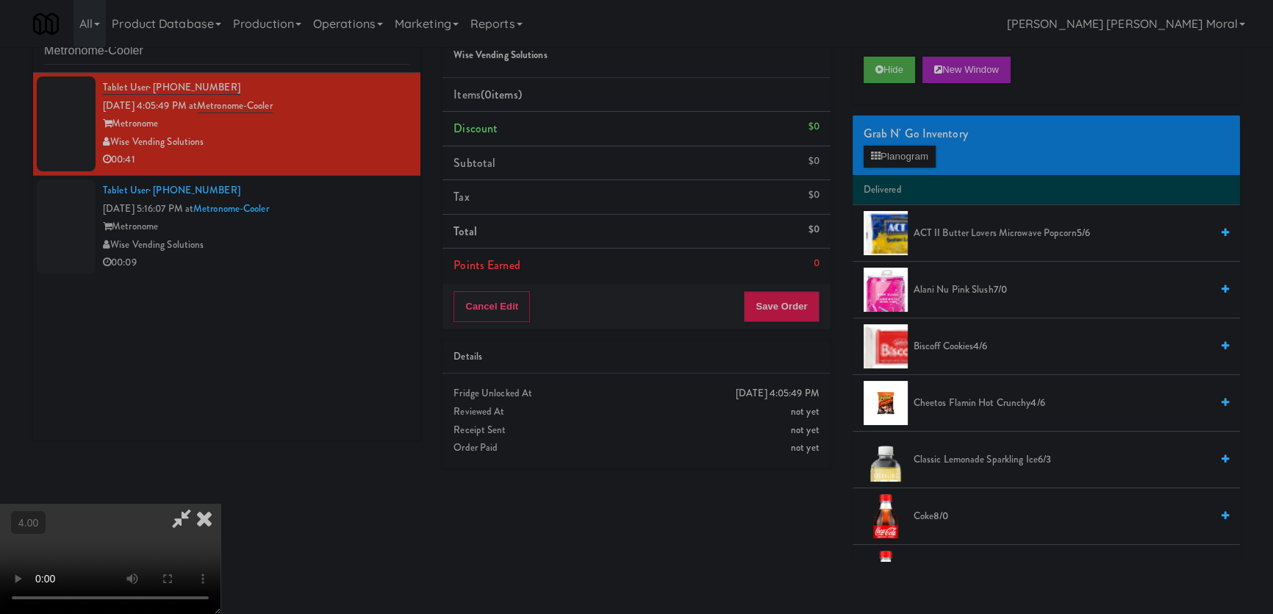
click at [221, 504] on video at bounding box center [110, 559] width 221 height 110
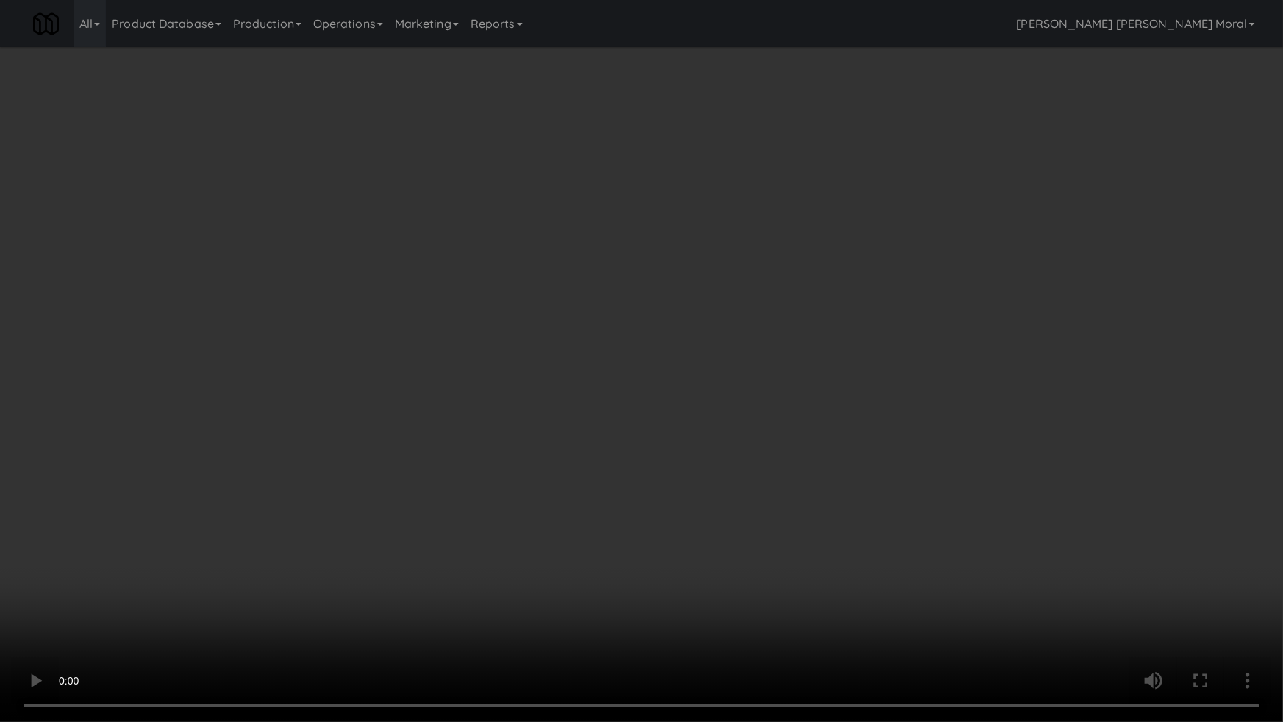
click at [603, 420] on video at bounding box center [641, 361] width 1283 height 722
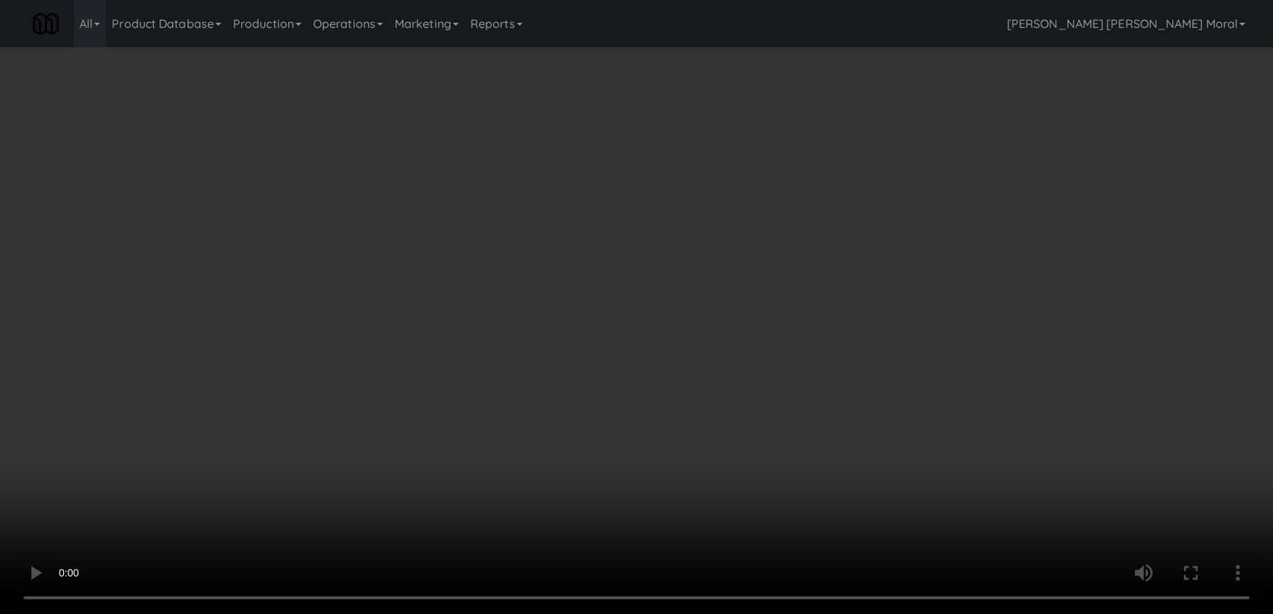
scroll to position [228, 0]
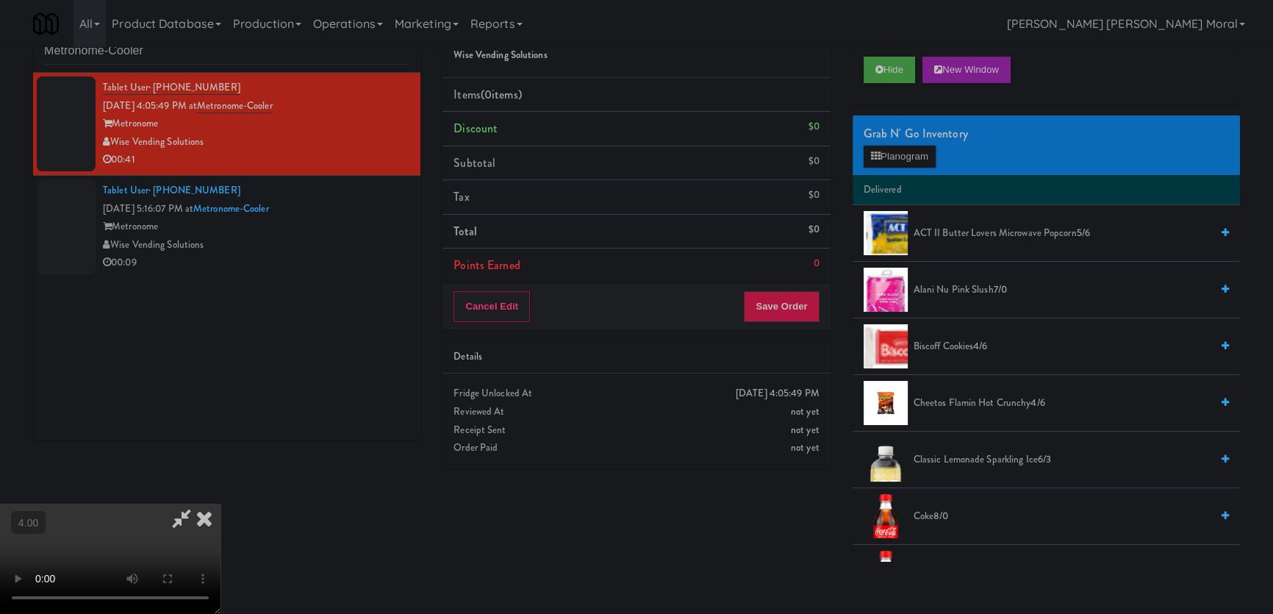
click at [221, 504] on video at bounding box center [110, 559] width 221 height 110
click at [914, 153] on button "Planogram" at bounding box center [900, 157] width 72 height 22
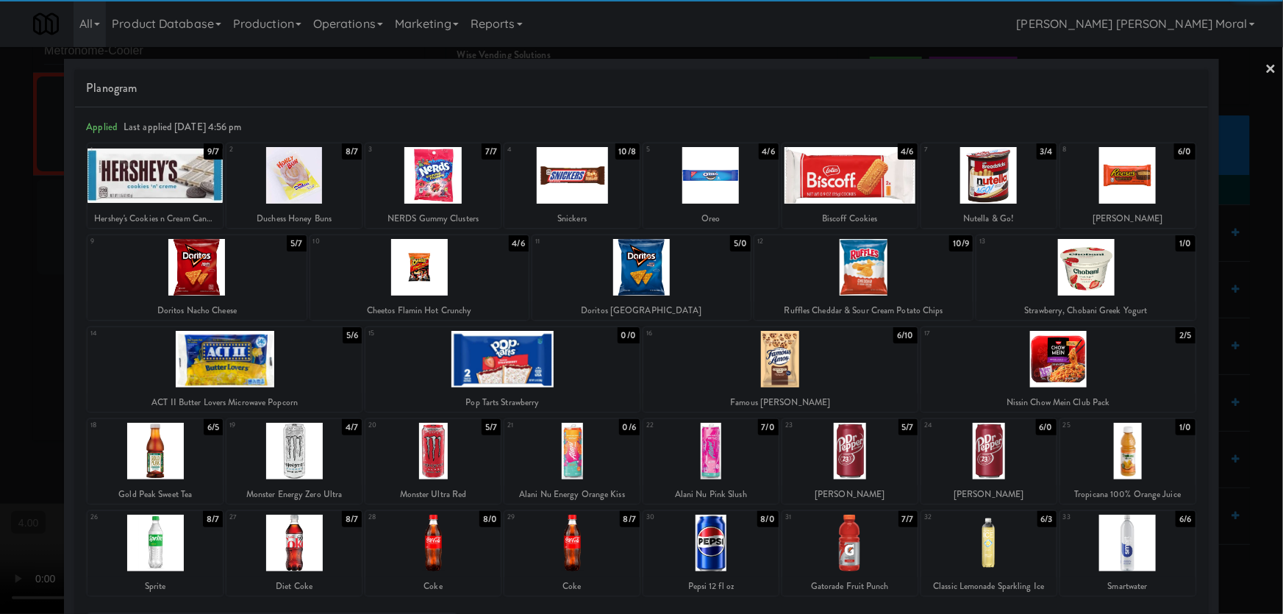
click at [220, 359] on div at bounding box center [224, 359] width 274 height 57
click at [151, 543] on div at bounding box center [154, 543] width 135 height 57
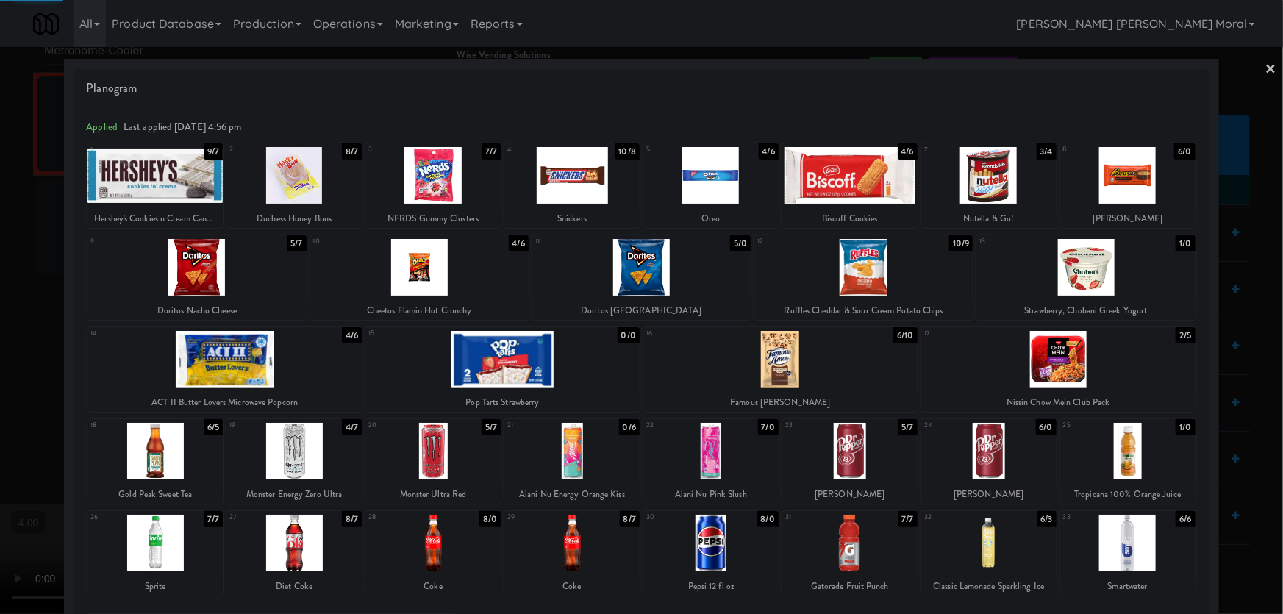
click at [157, 189] on div at bounding box center [154, 175] width 135 height 57
click at [0, 155] on div at bounding box center [641, 307] width 1283 height 614
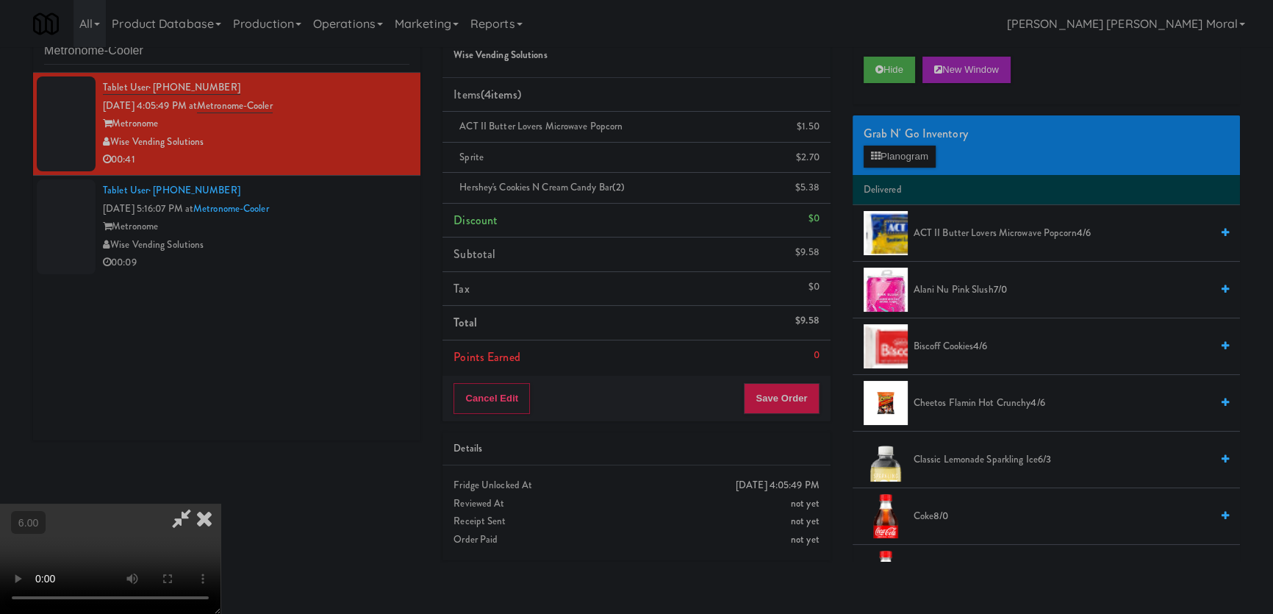
click at [221, 504] on video at bounding box center [110, 559] width 221 height 110
click at [901, 157] on button "Planogram" at bounding box center [900, 157] width 72 height 22
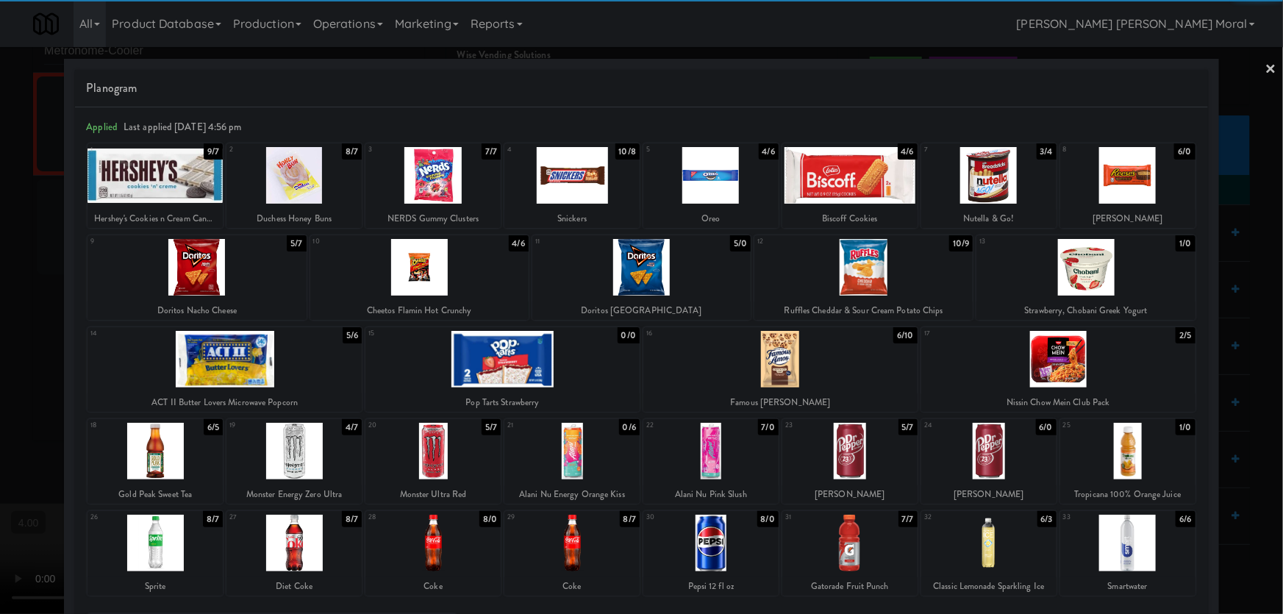
click at [876, 281] on div at bounding box center [863, 267] width 218 height 57
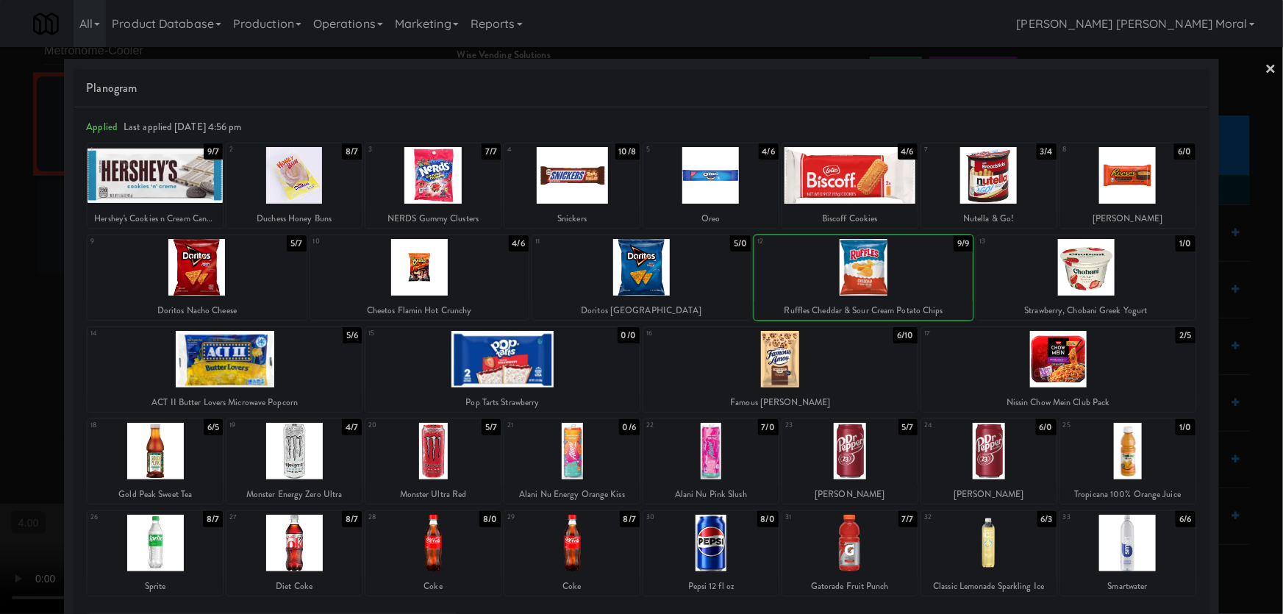
click at [876, 281] on div at bounding box center [863, 267] width 218 height 57
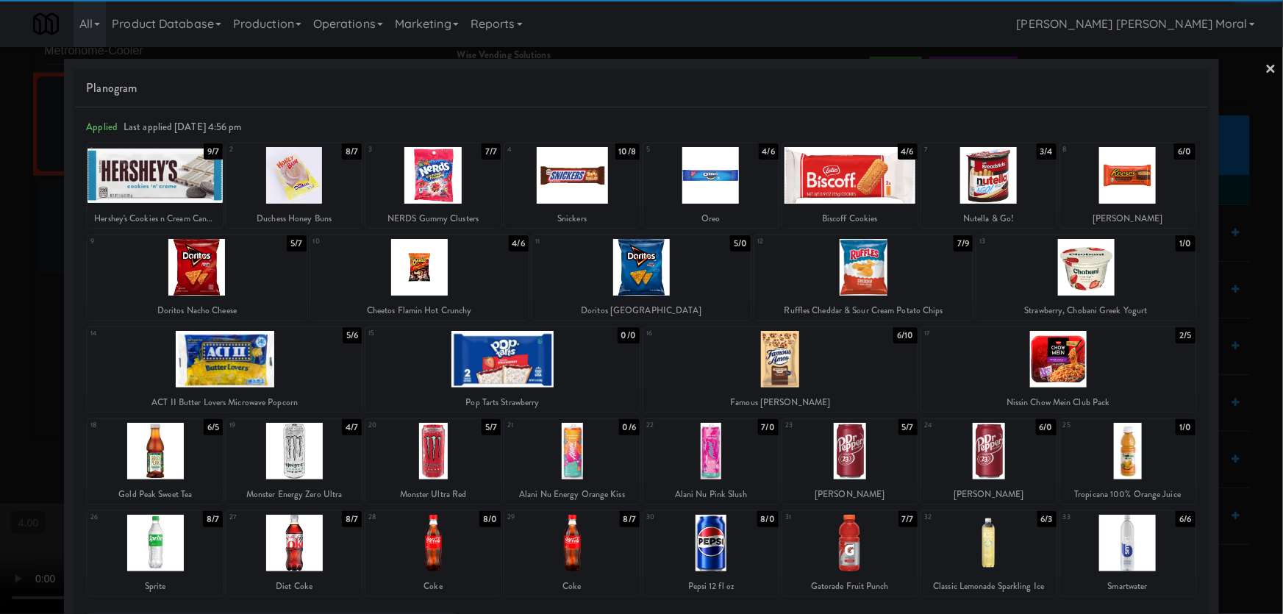
click at [0, 178] on div at bounding box center [641, 307] width 1283 height 614
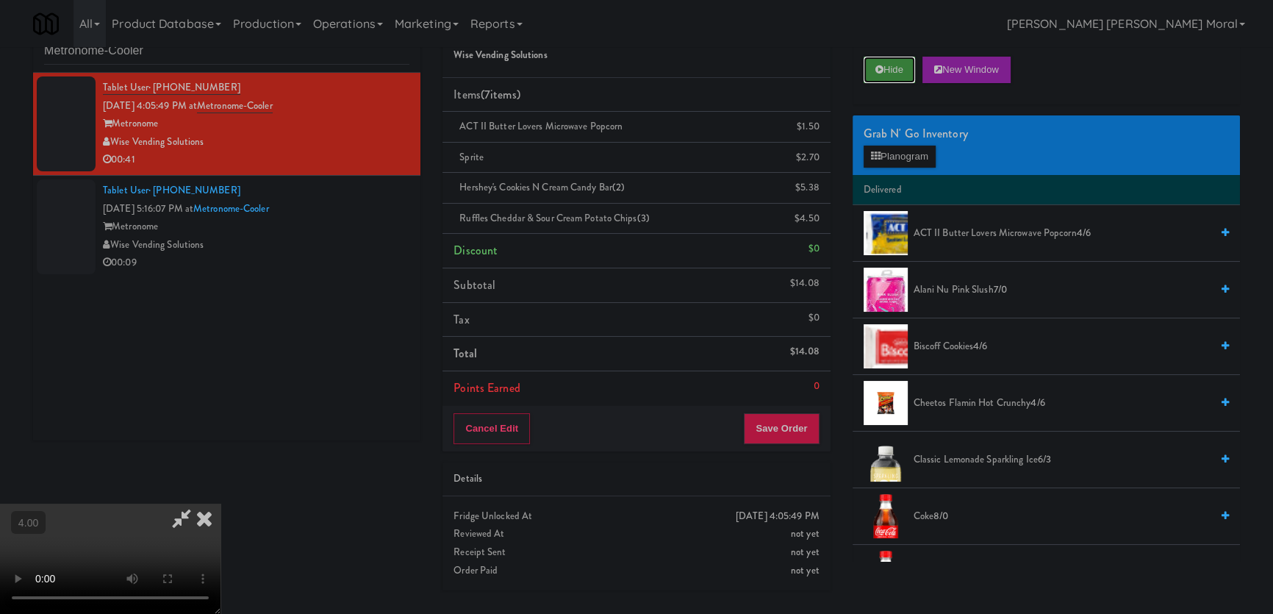
click at [864, 73] on button "Hide" at bounding box center [889, 70] width 51 height 26
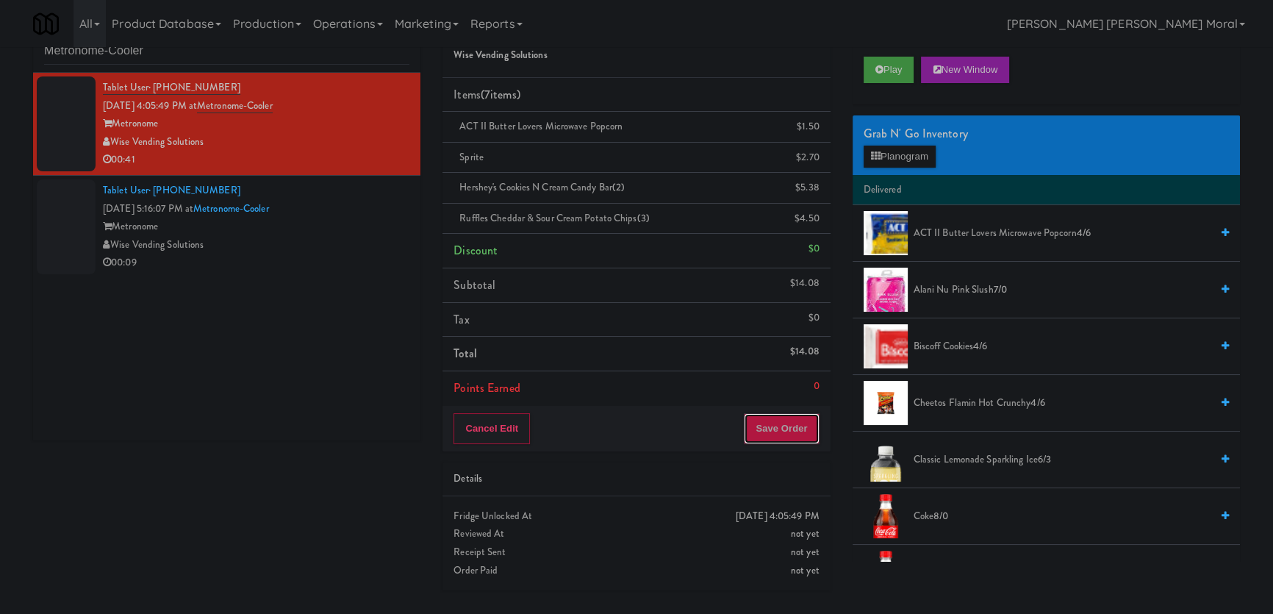
click at [797, 426] on button "Save Order" at bounding box center [781, 428] width 75 height 31
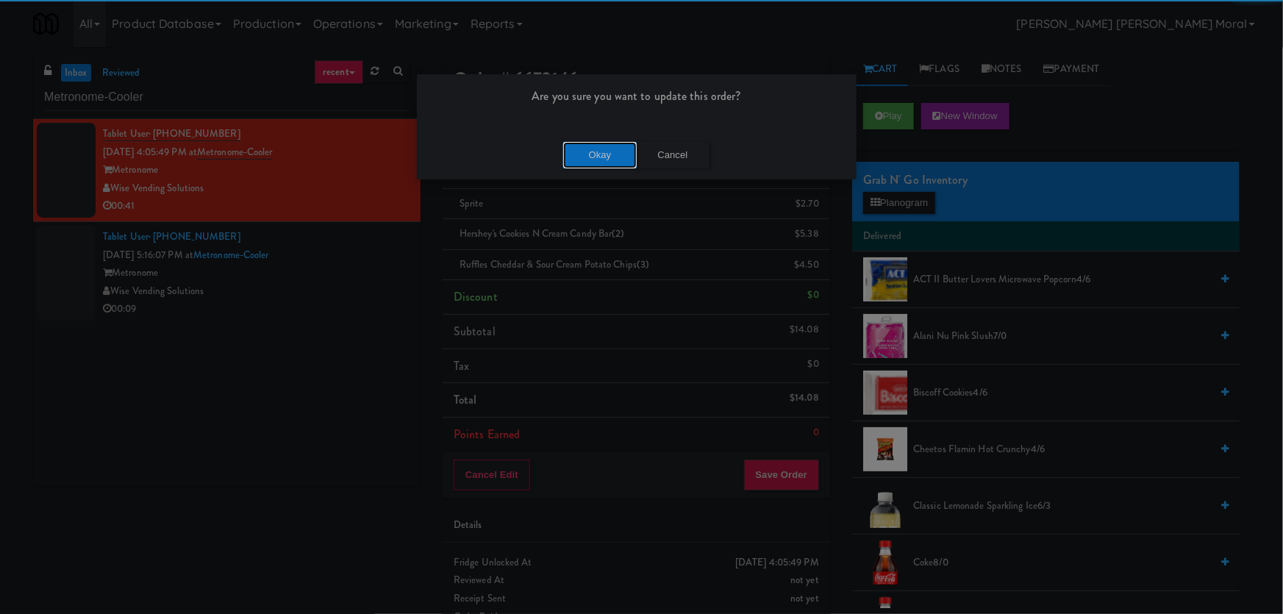
click at [569, 164] on button "Okay" at bounding box center [600, 155] width 74 height 26
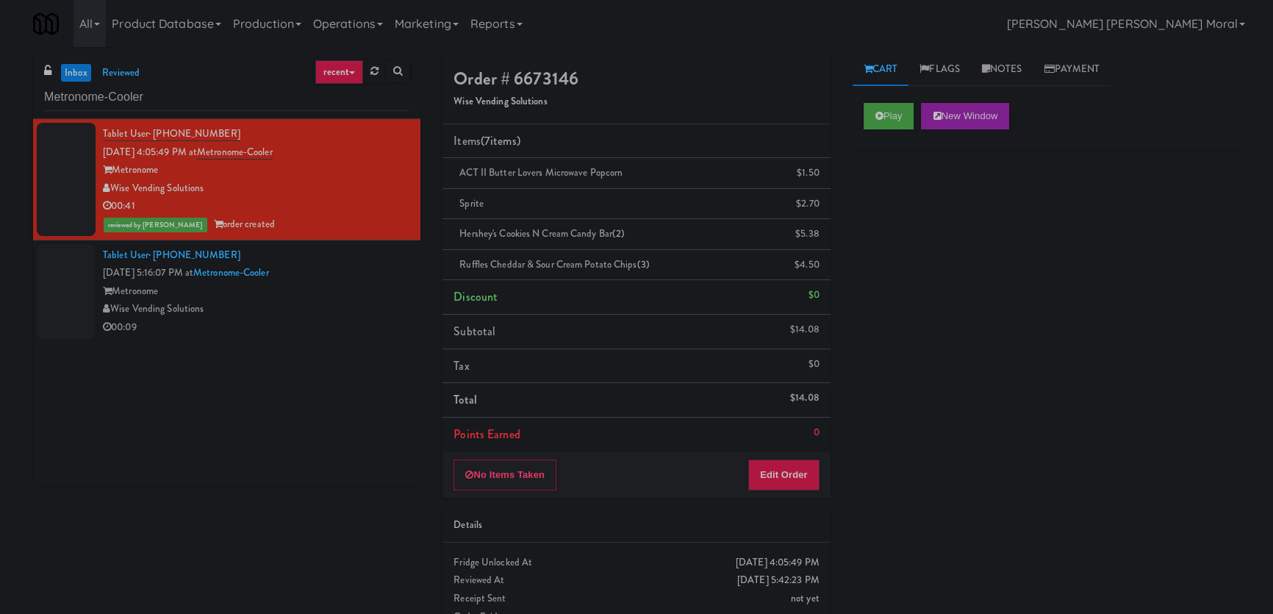
click at [85, 338] on li "Tablet User · (256) 783-2711 [DATE] 5:16:07 PM at Metronome-Cooler Metronome Wi…" at bounding box center [226, 291] width 387 height 102
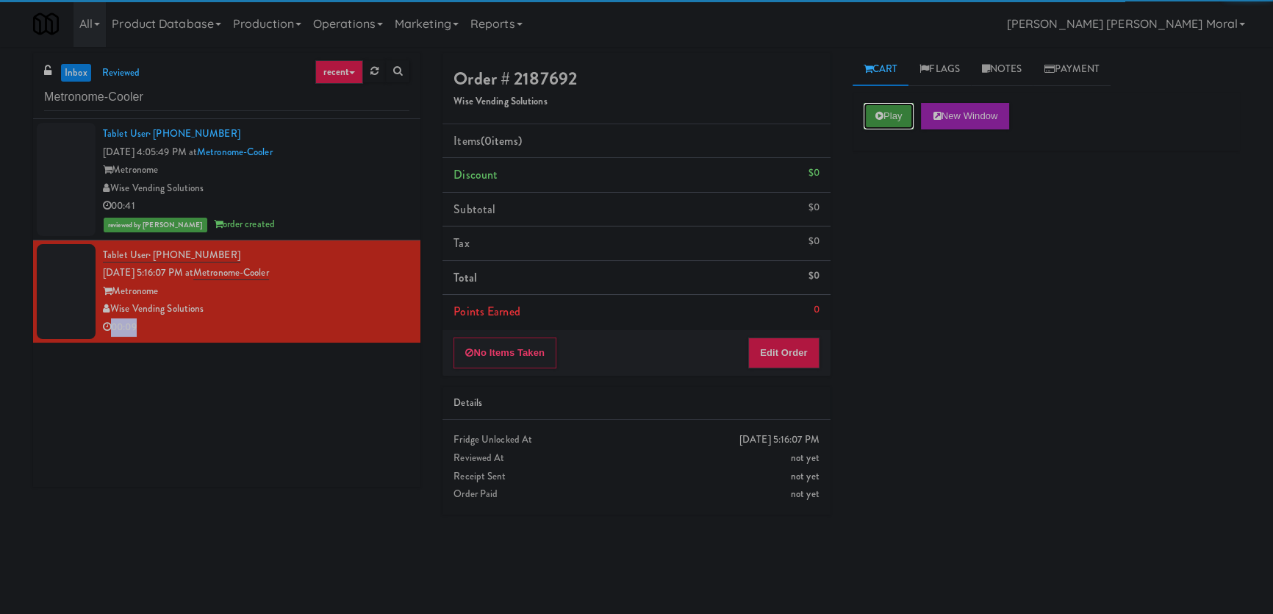
click at [897, 115] on button "Play" at bounding box center [889, 116] width 51 height 26
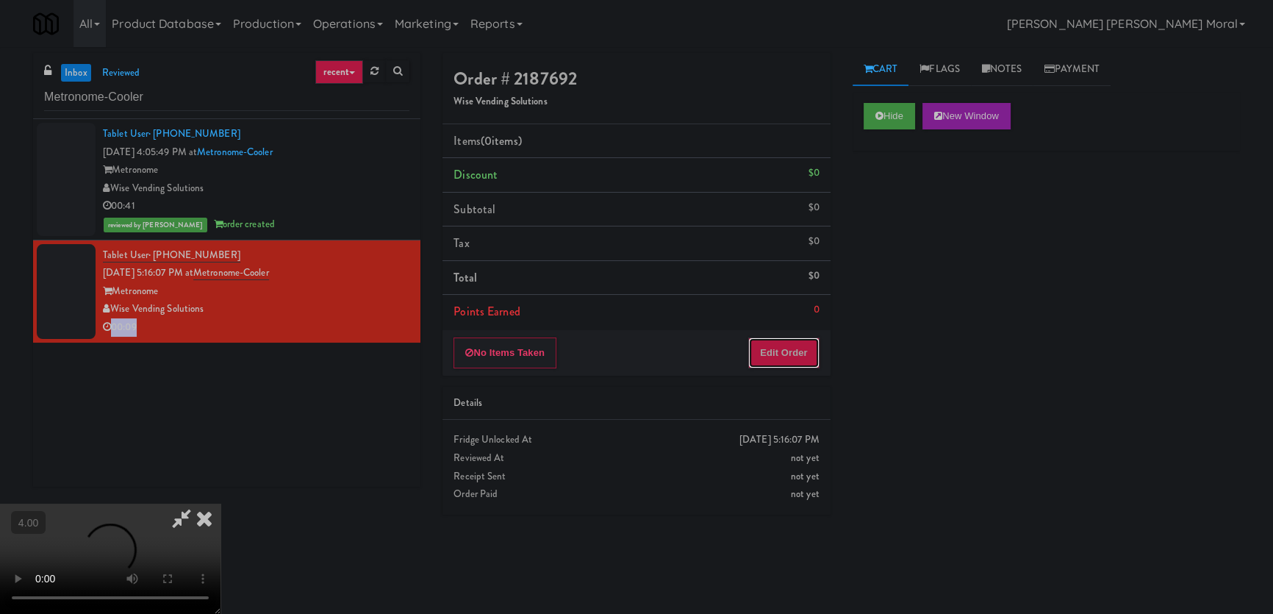
click at [782, 351] on button "Edit Order" at bounding box center [783, 352] width 71 height 31
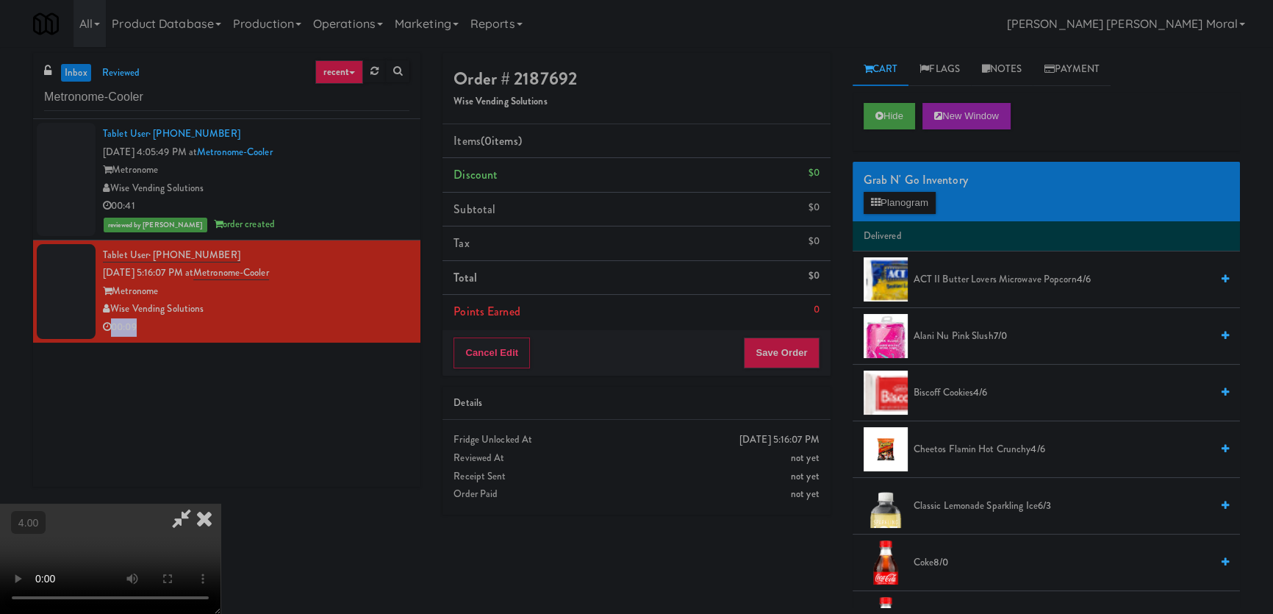
click at [0, 504] on video at bounding box center [110, 559] width 221 height 110
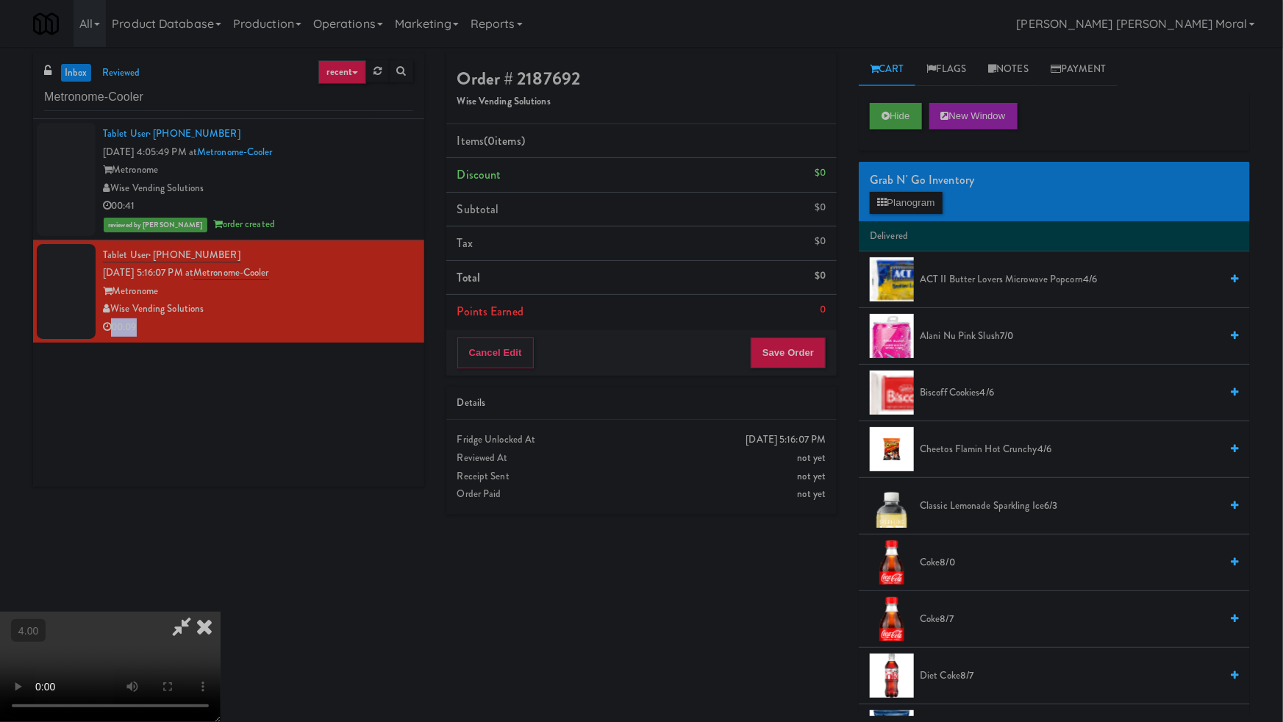
click at [221, 612] on video at bounding box center [110, 667] width 221 height 110
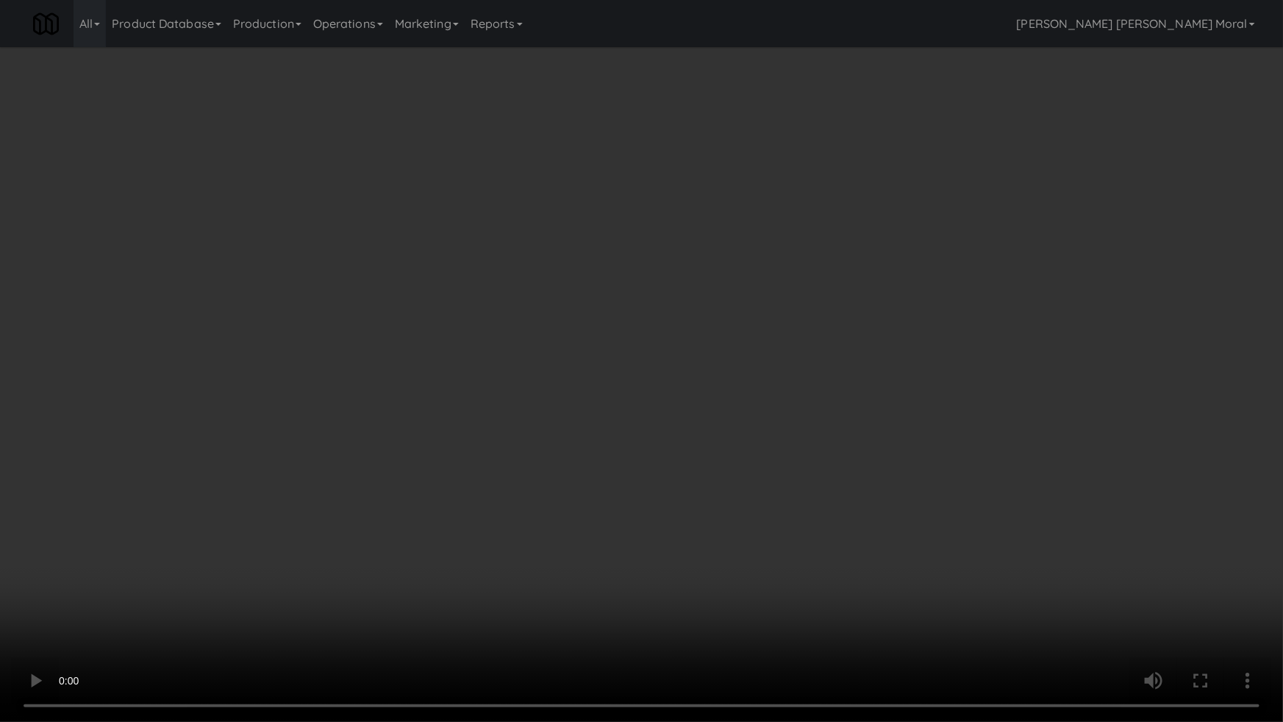
click at [437, 500] on video at bounding box center [641, 361] width 1283 height 722
click at [436, 499] on video at bounding box center [641, 361] width 1283 height 722
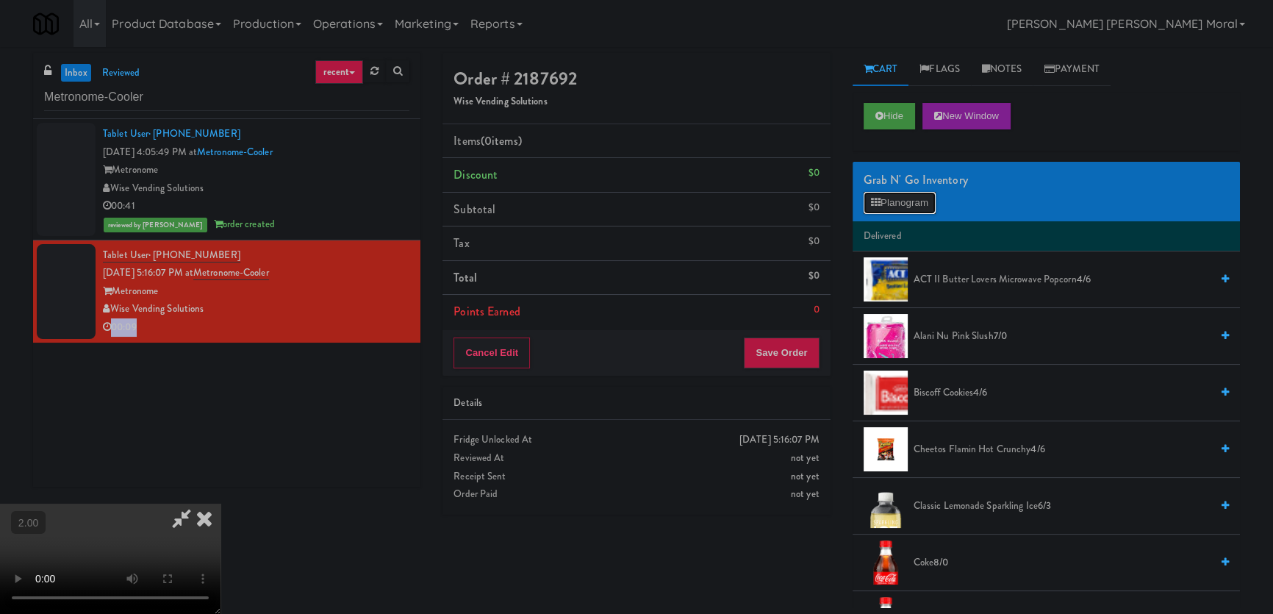
click at [923, 198] on button "Planogram" at bounding box center [900, 203] width 72 height 22
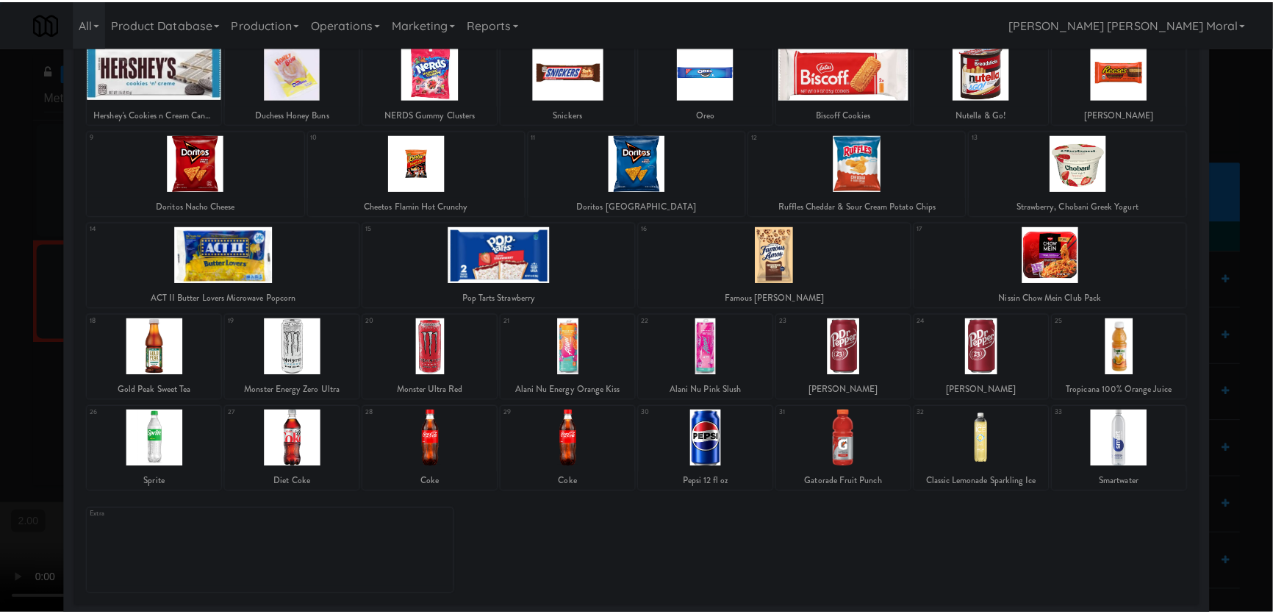
scroll to position [107, 0]
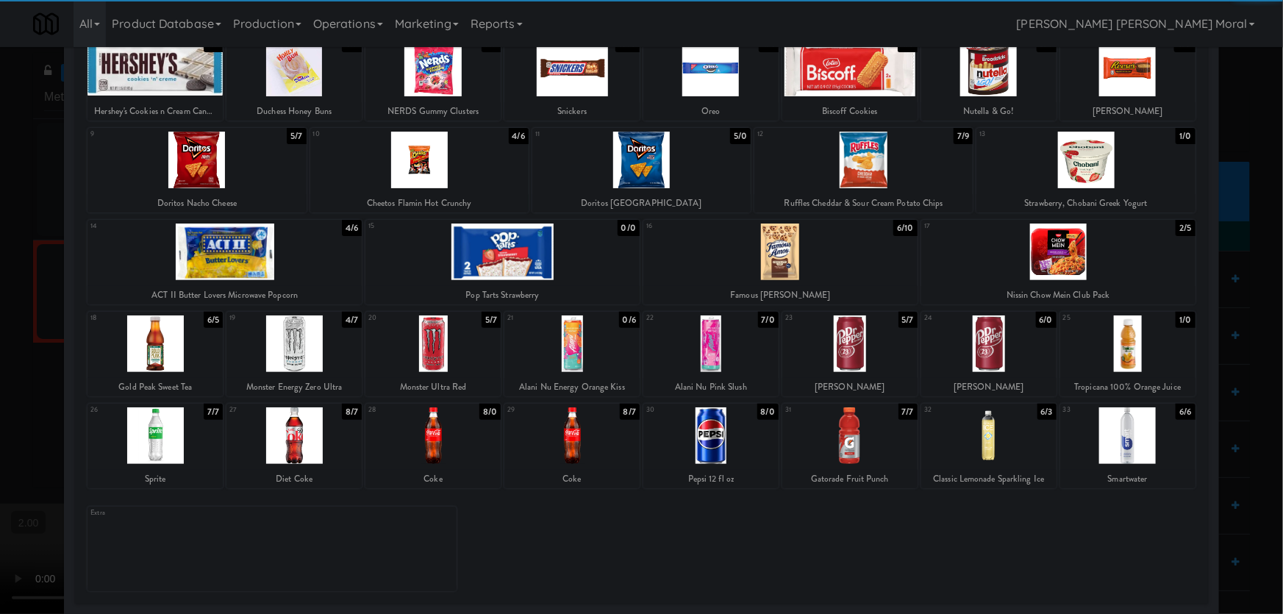
click at [323, 435] on div at bounding box center [293, 435] width 135 height 57
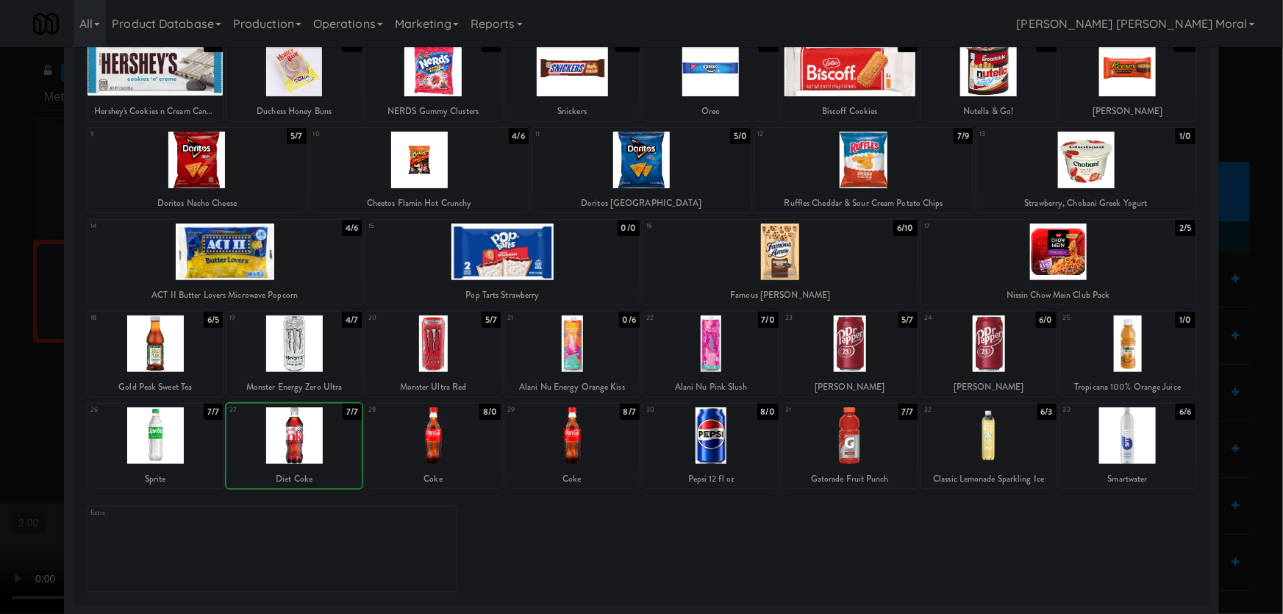
click at [466, 449] on div at bounding box center [432, 435] width 135 height 57
click at [821, 362] on div at bounding box center [849, 343] width 135 height 57
click at [0, 299] on div at bounding box center [641, 307] width 1283 height 614
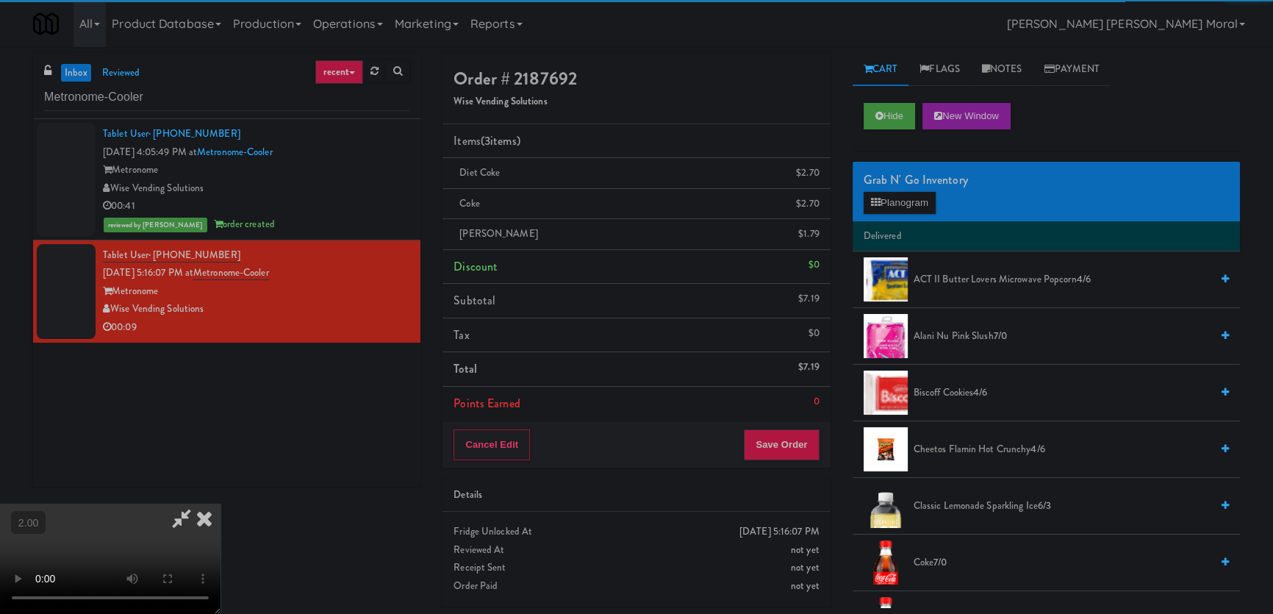
click at [221, 504] on video at bounding box center [110, 559] width 221 height 110
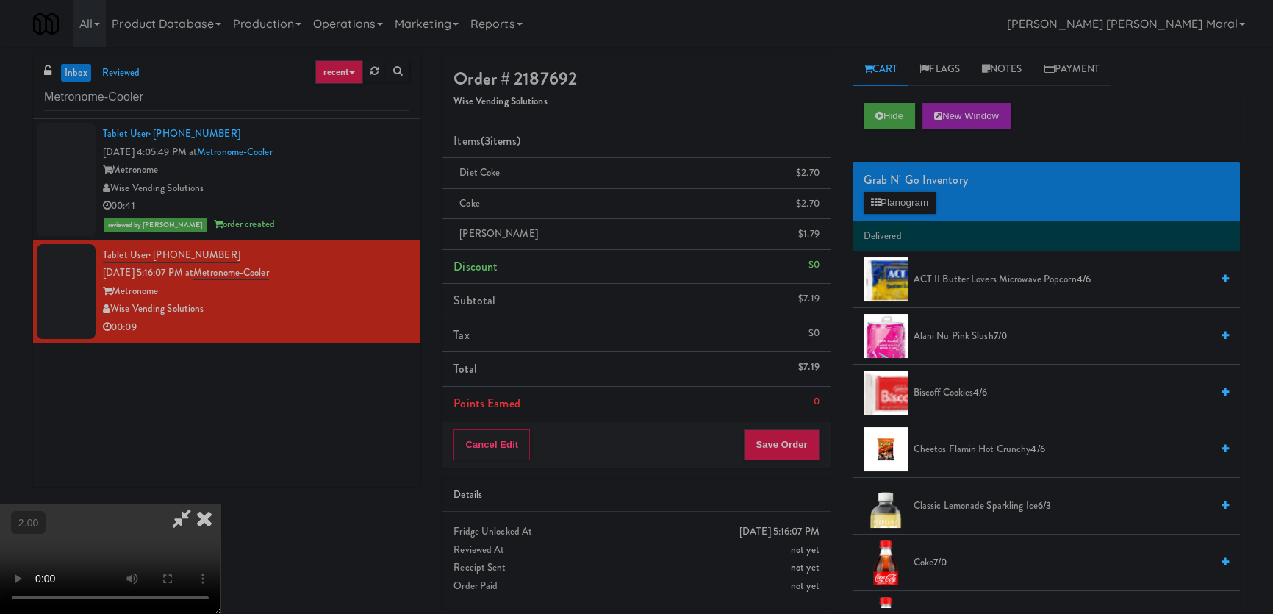
click at [221, 504] on video at bounding box center [110, 559] width 221 height 110
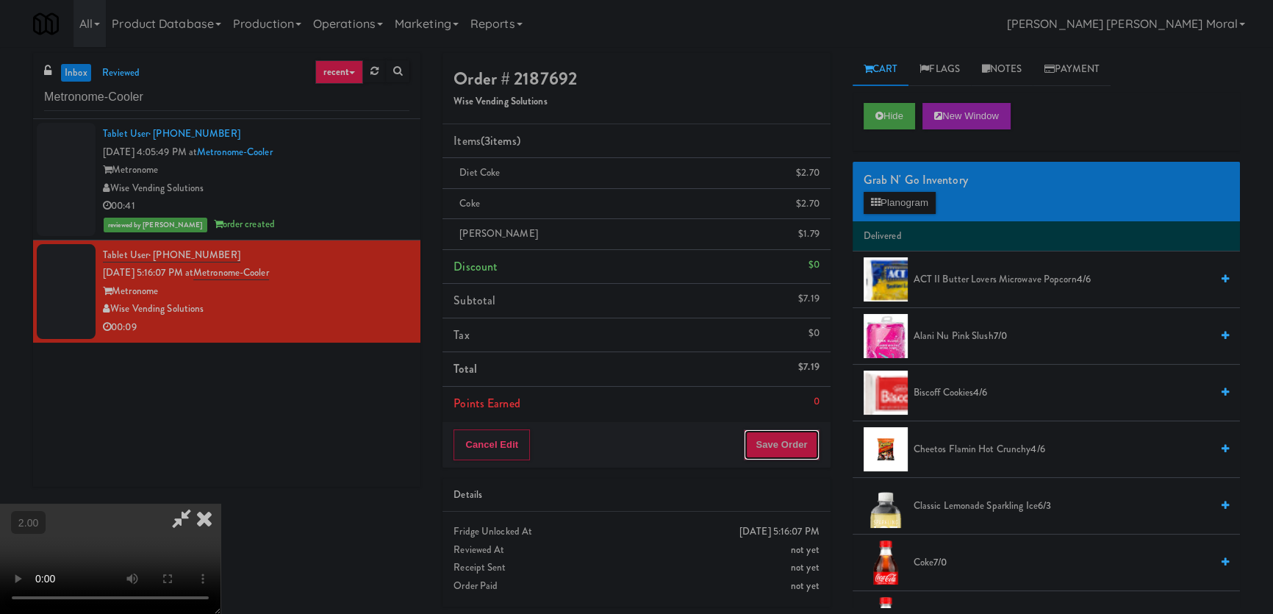
click at [792, 441] on button "Save Order" at bounding box center [781, 444] width 75 height 31
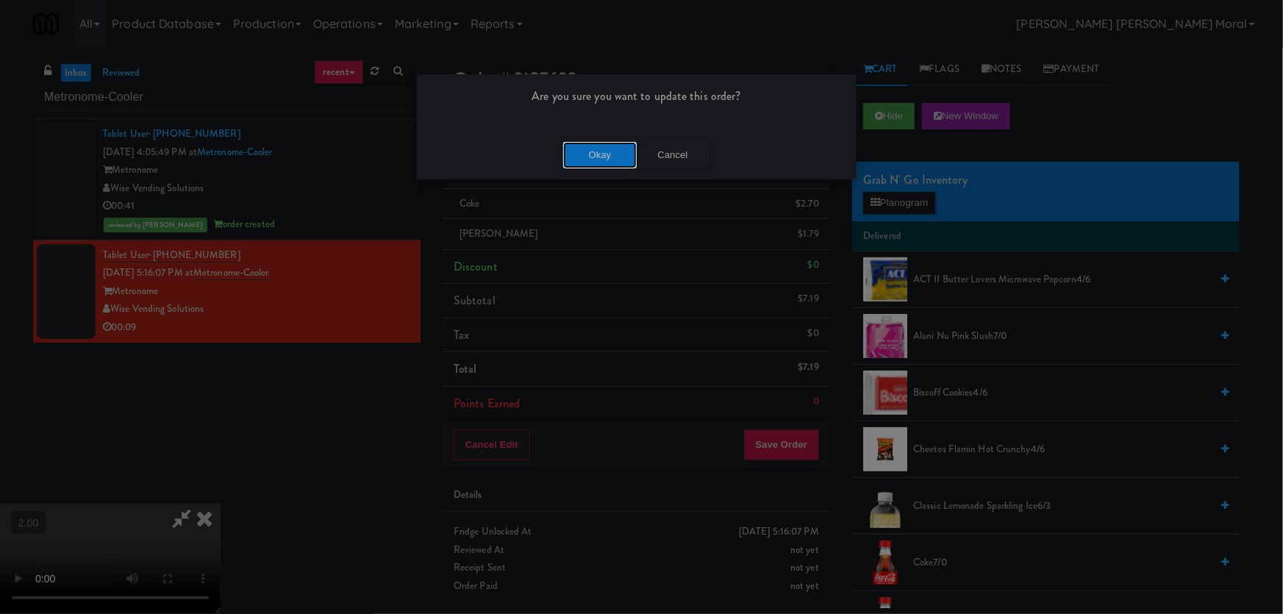
click at [608, 148] on button "Okay" at bounding box center [600, 155] width 74 height 26
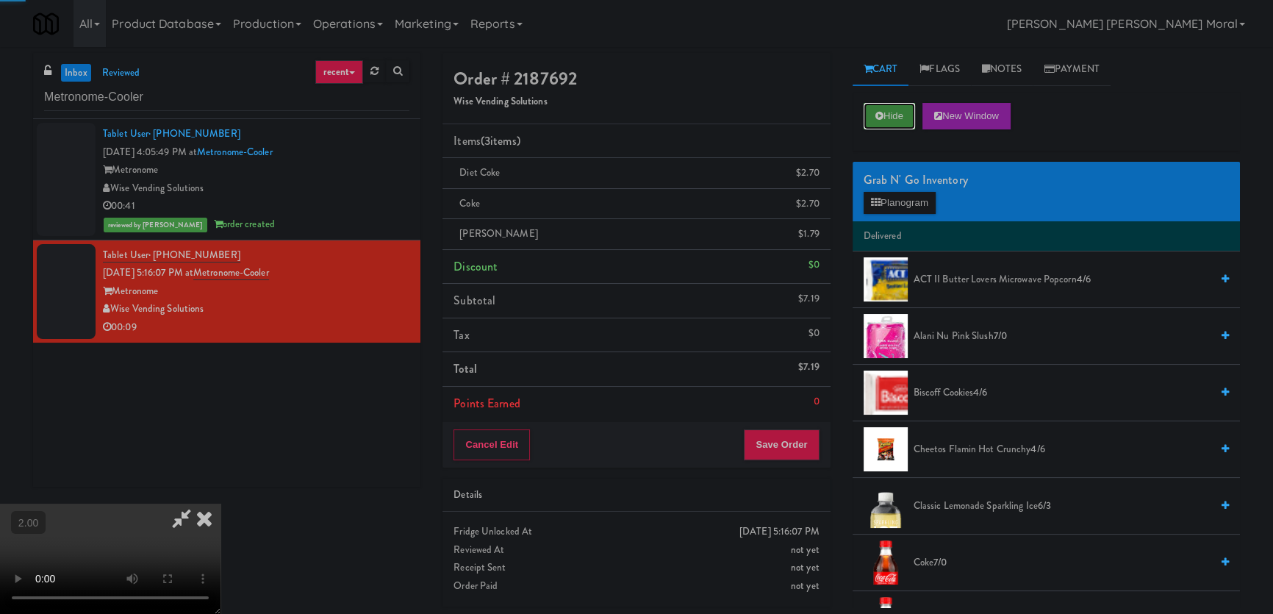
click at [887, 124] on button "Hide" at bounding box center [889, 116] width 51 height 26
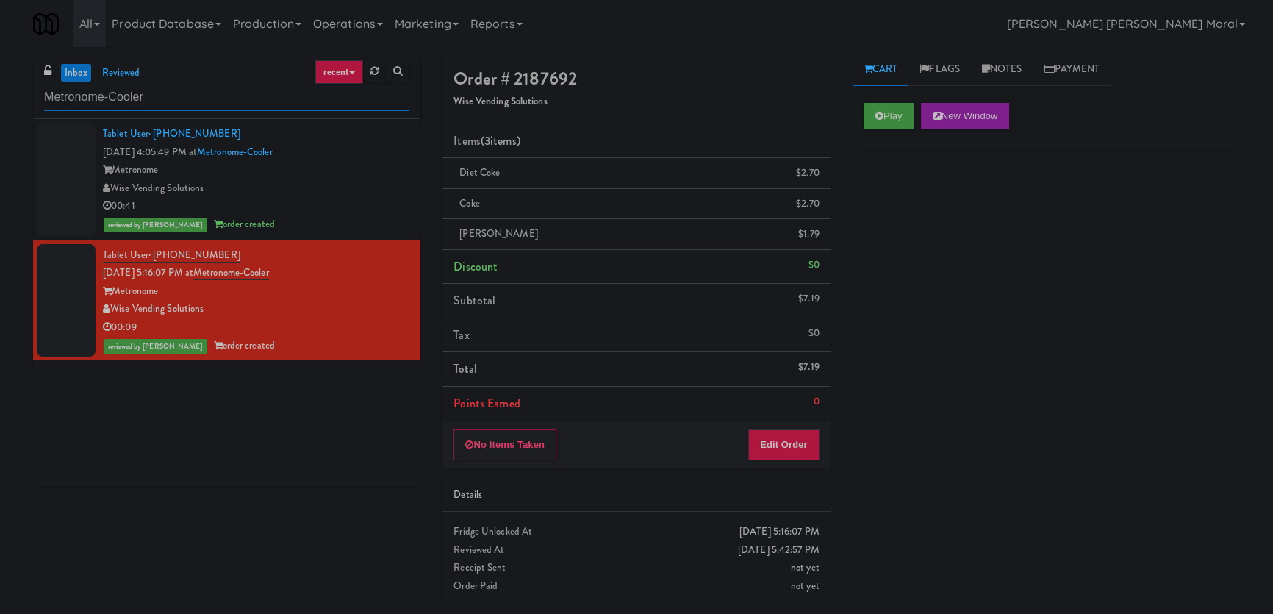
click at [104, 85] on input "Metronome-Cooler" at bounding box center [226, 97] width 365 height 27
click at [105, 95] on input "Metronome-Cooler" at bounding box center [226, 97] width 365 height 27
paste input "Oasis [GEOGRAPHIC_DATA] -"
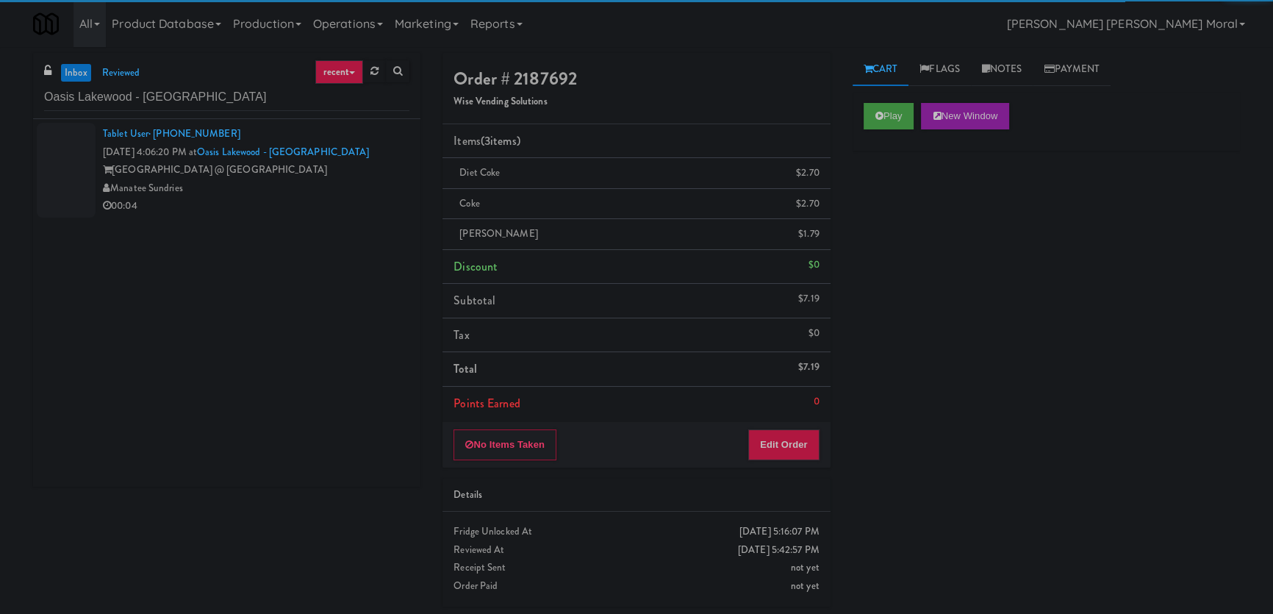
click at [332, 191] on div "Manatee Sundries" at bounding box center [256, 188] width 307 height 18
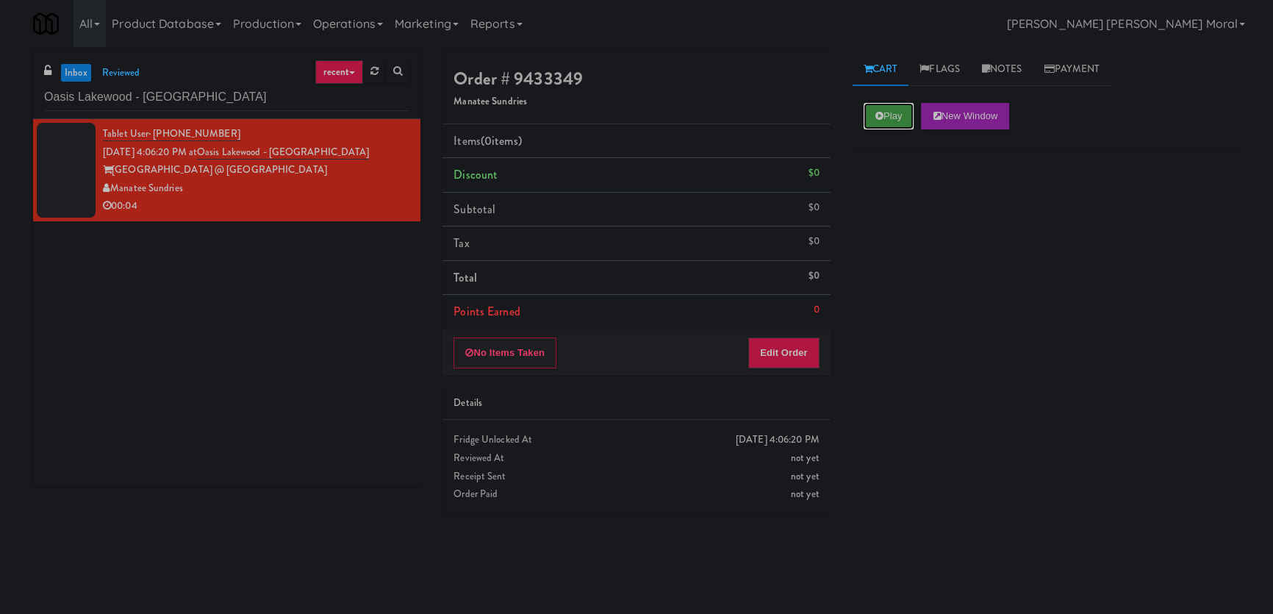
click at [875, 118] on icon at bounding box center [879, 116] width 8 height 10
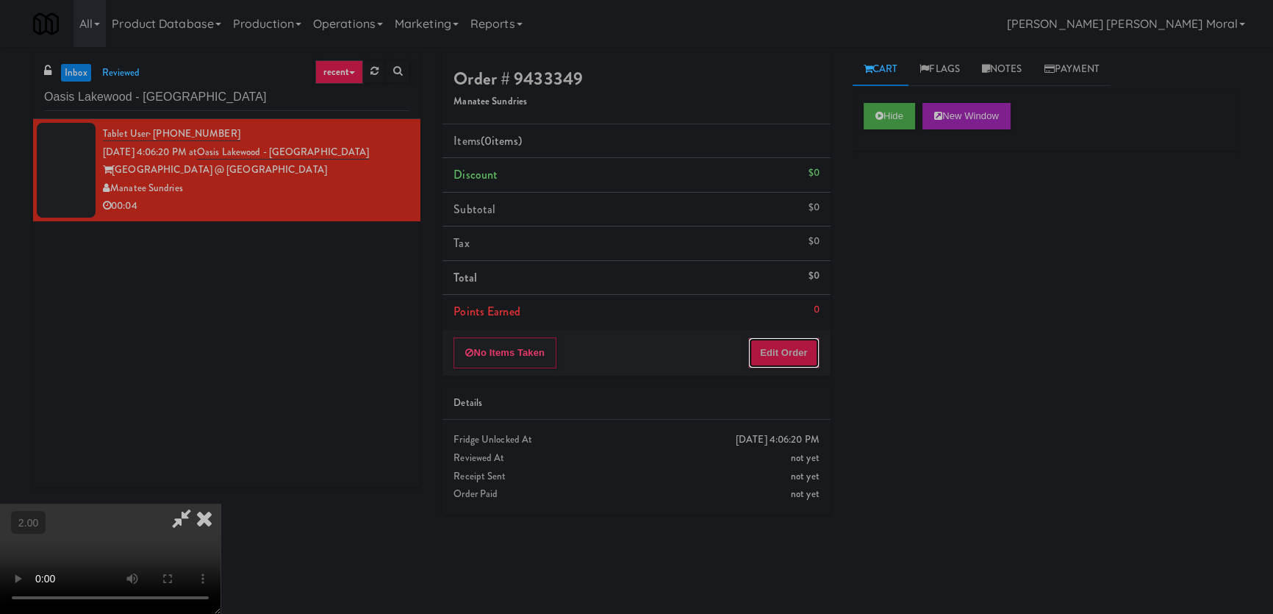
click at [784, 354] on button "Edit Order" at bounding box center [783, 352] width 71 height 31
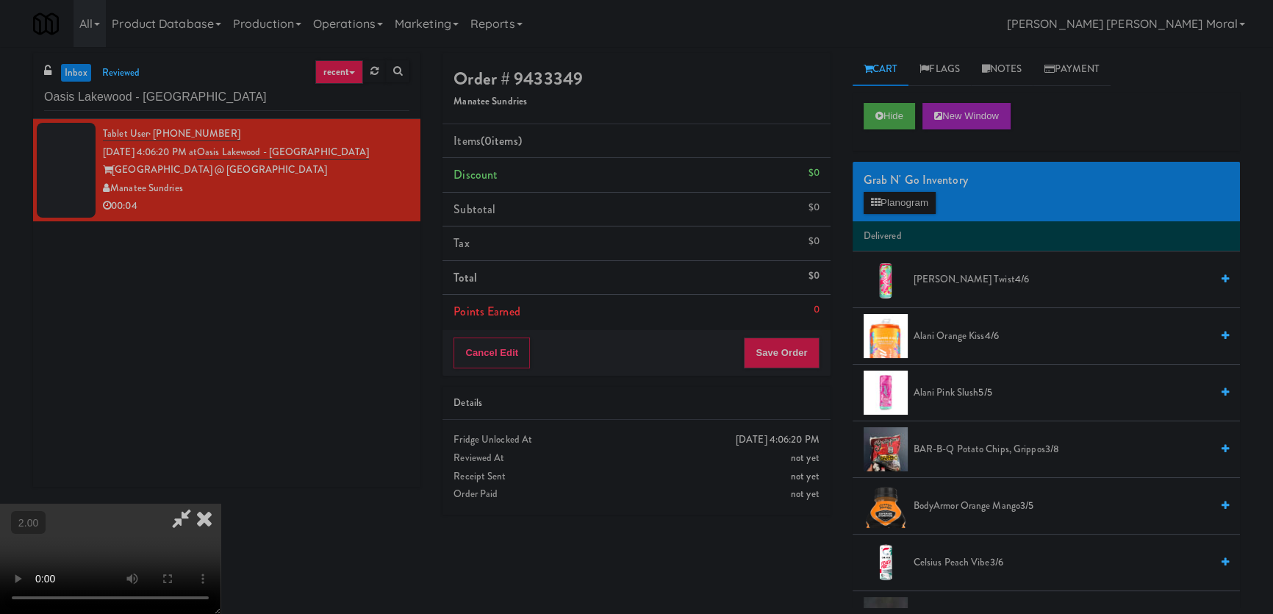
click at [221, 504] on video at bounding box center [110, 559] width 221 height 110
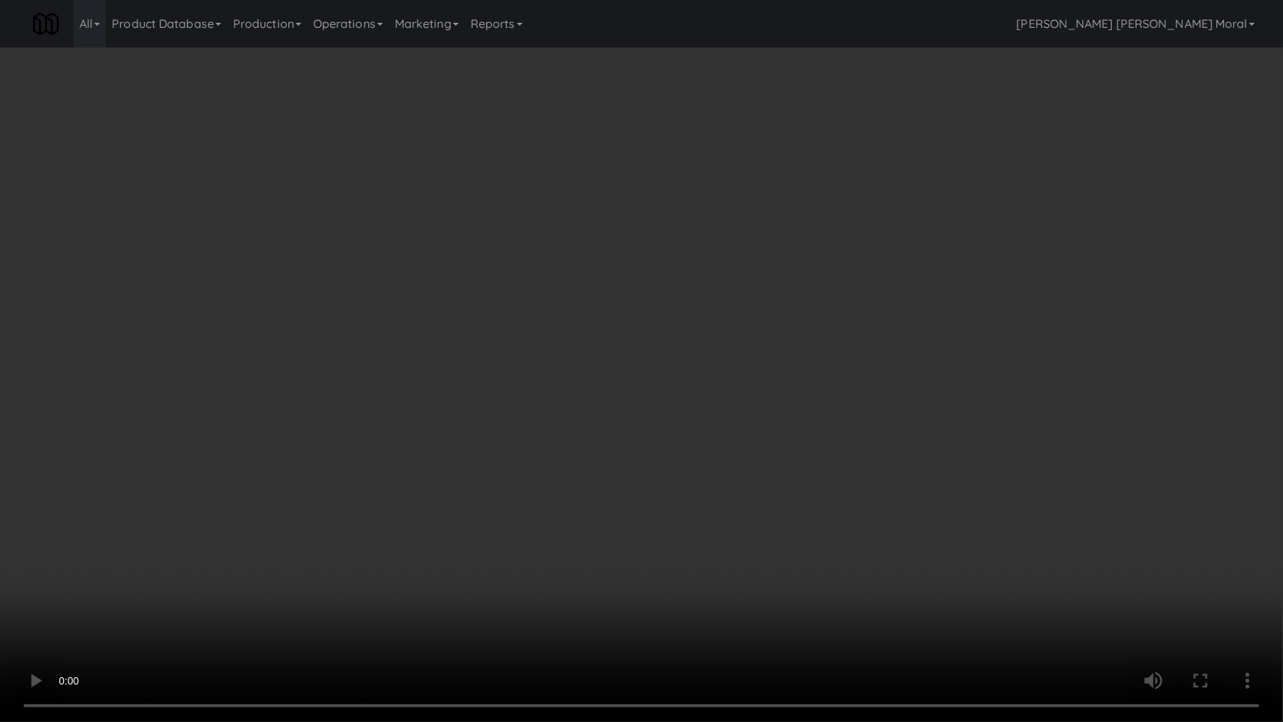
click at [626, 529] on video at bounding box center [641, 361] width 1283 height 722
click at [858, 405] on video at bounding box center [641, 361] width 1283 height 722
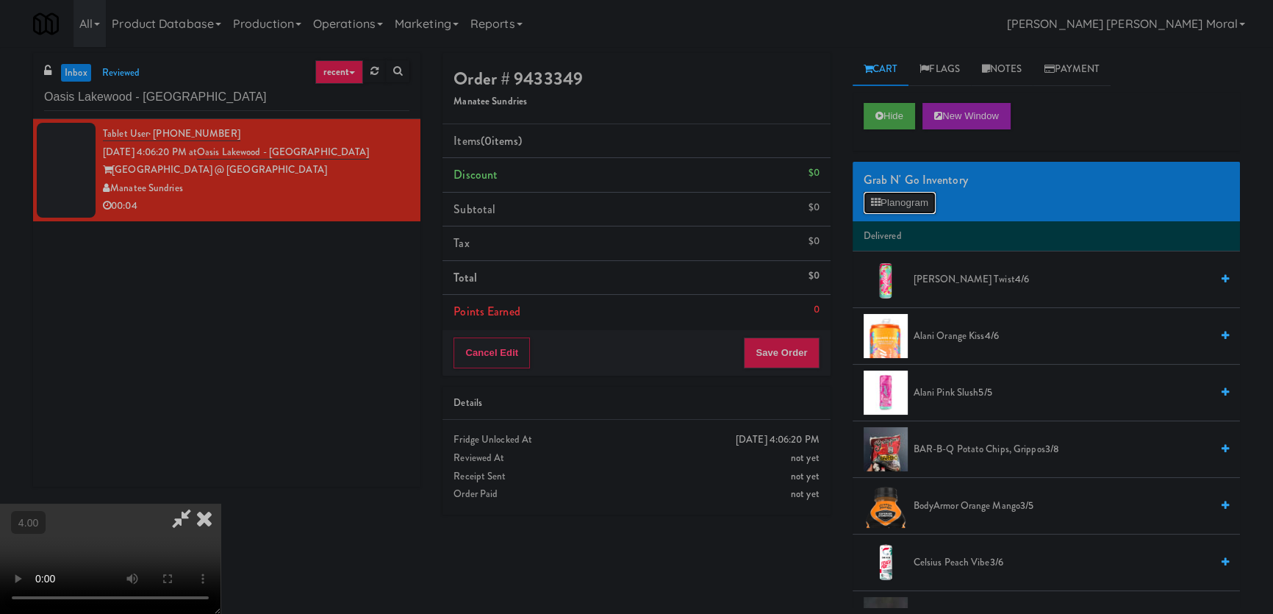
click at [917, 207] on button "Planogram" at bounding box center [900, 203] width 72 height 22
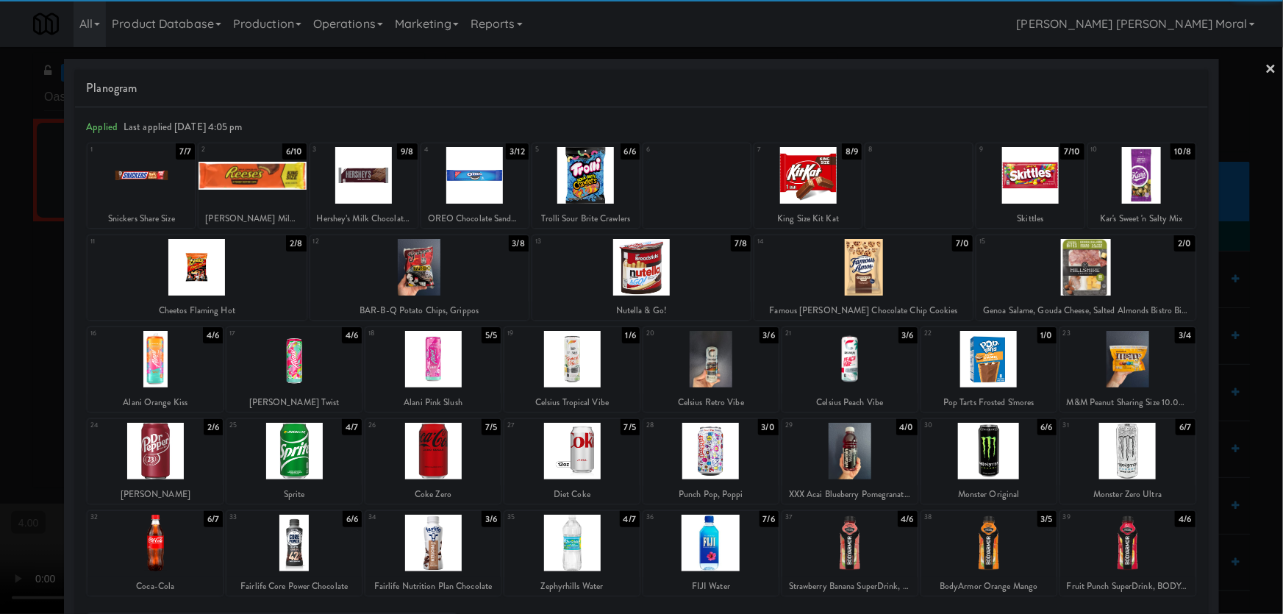
click at [479, 190] on div at bounding box center [474, 175] width 107 height 57
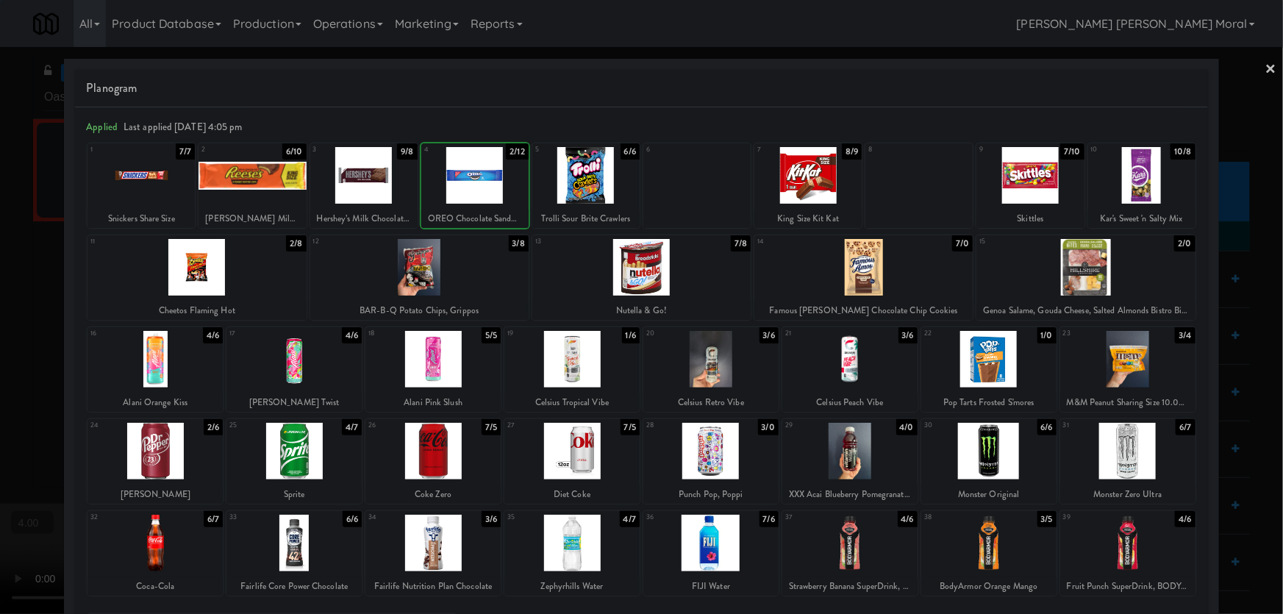
click at [0, 174] on div at bounding box center [641, 307] width 1283 height 614
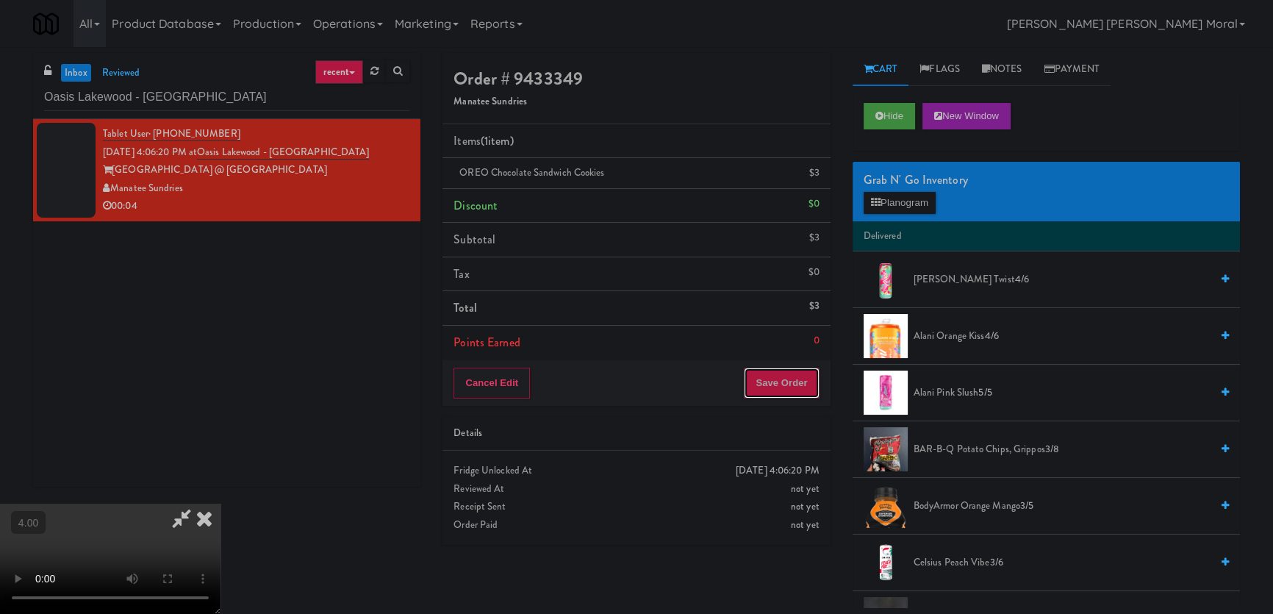
click at [815, 376] on button "Save Order" at bounding box center [781, 383] width 75 height 31
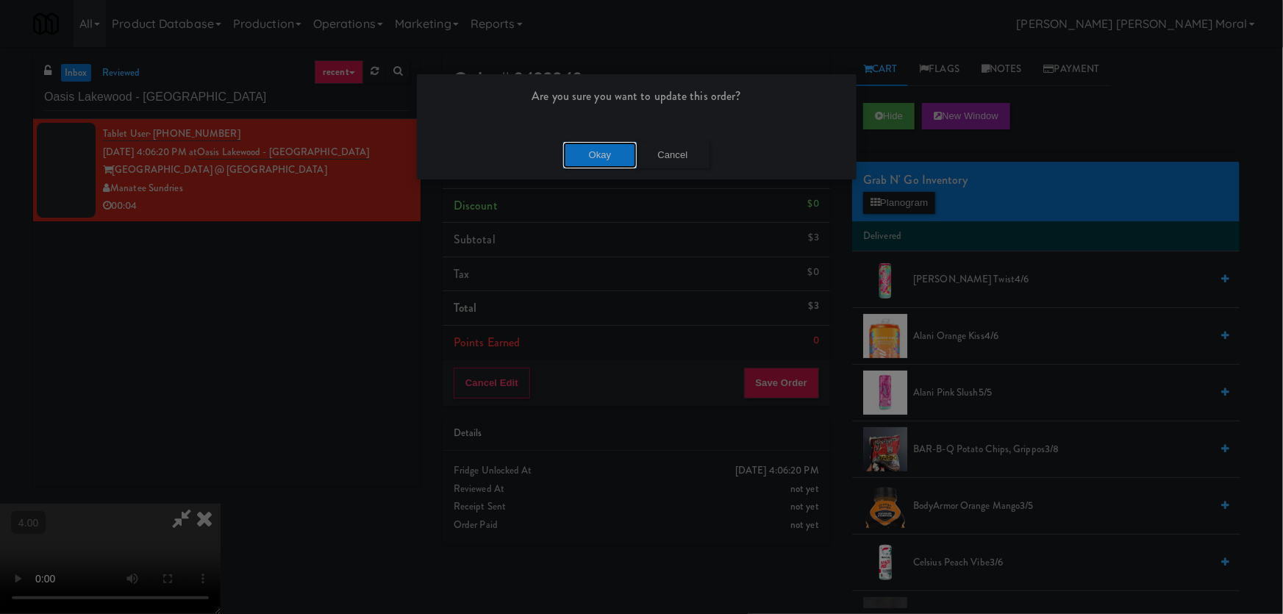
click at [578, 162] on button "Okay" at bounding box center [600, 155] width 74 height 26
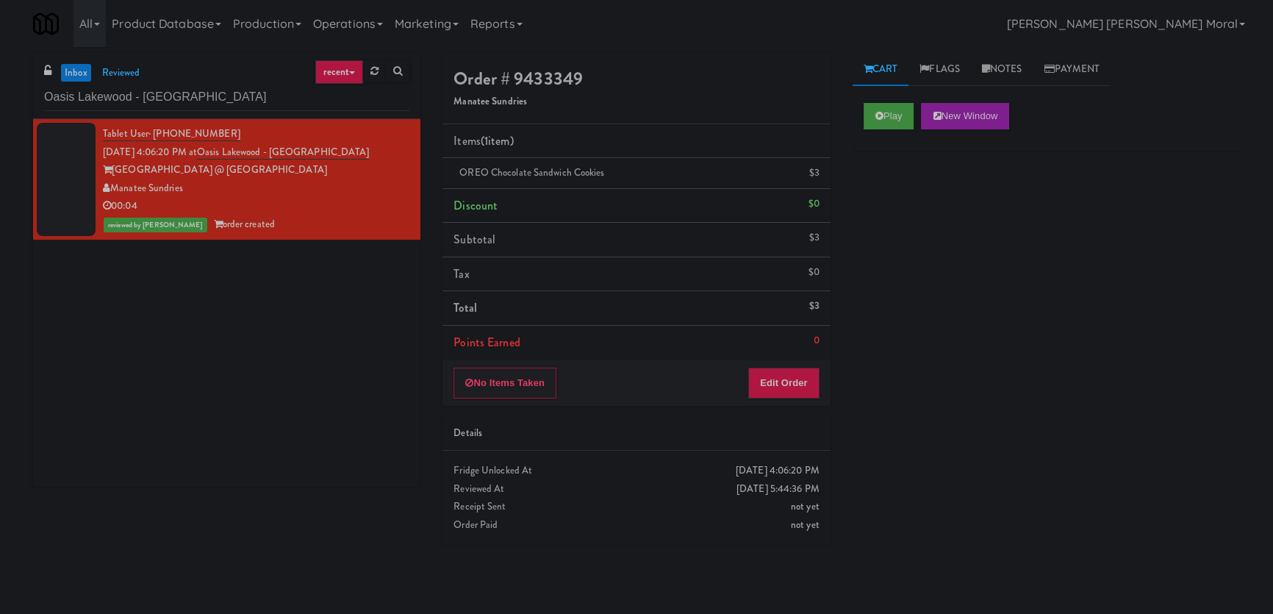
click at [8, 427] on div "inbox reviewed recent all unclear take inventory issue suspicious failed recent…" at bounding box center [636, 330] width 1273 height 555
drag, startPoint x: 146, startPoint y: 101, endPoint x: 0, endPoint y: 85, distance: 146.4
click at [0, 85] on div "inbox reviewed recent all unclear take inventory issue suspicious failed recent…" at bounding box center [636, 330] width 1273 height 555
click at [104, 88] on input "Oasis Lakewood - [GEOGRAPHIC_DATA]" at bounding box center [226, 97] width 365 height 27
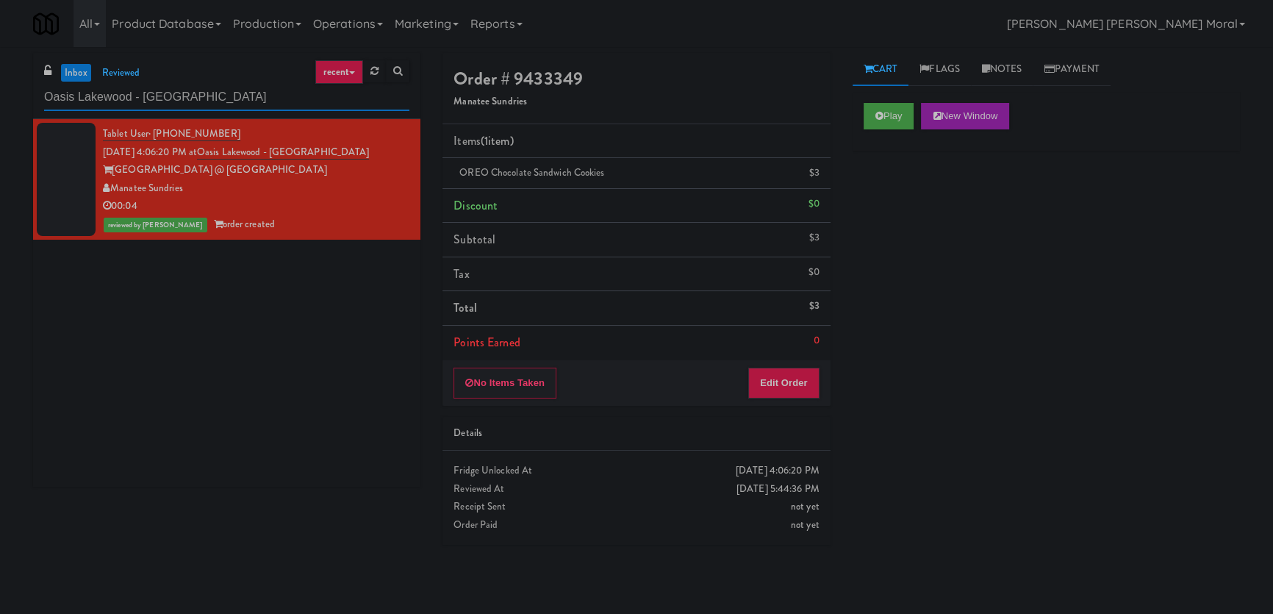
click at [104, 88] on input "Oasis Lakewood - [GEOGRAPHIC_DATA]" at bounding box center [226, 97] width 365 height 27
paste input "[PERSON_NAME] - Pantry - Right"
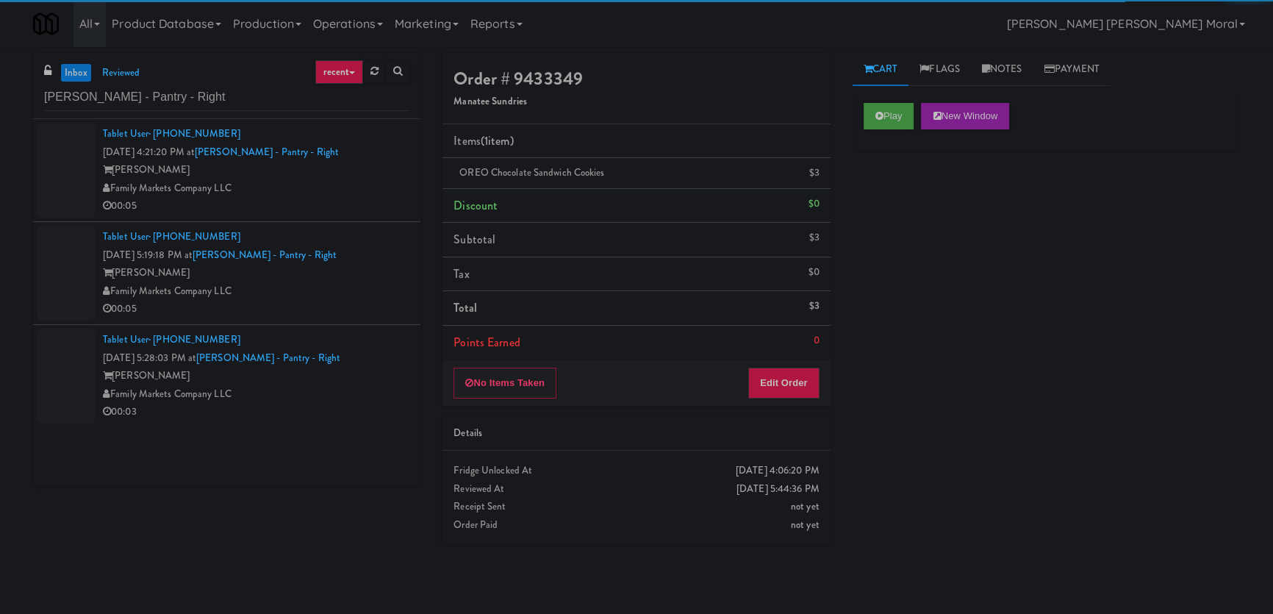
click at [322, 188] on div "Family Markets Company LLC" at bounding box center [256, 188] width 307 height 18
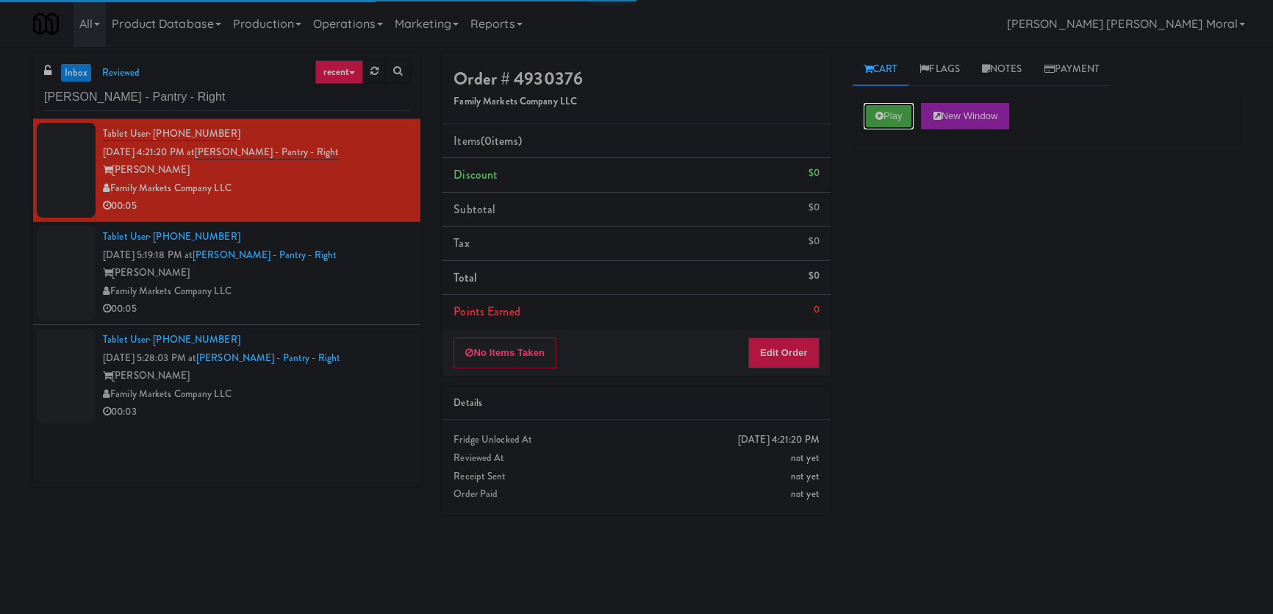
click at [890, 118] on button "Play" at bounding box center [889, 116] width 51 height 26
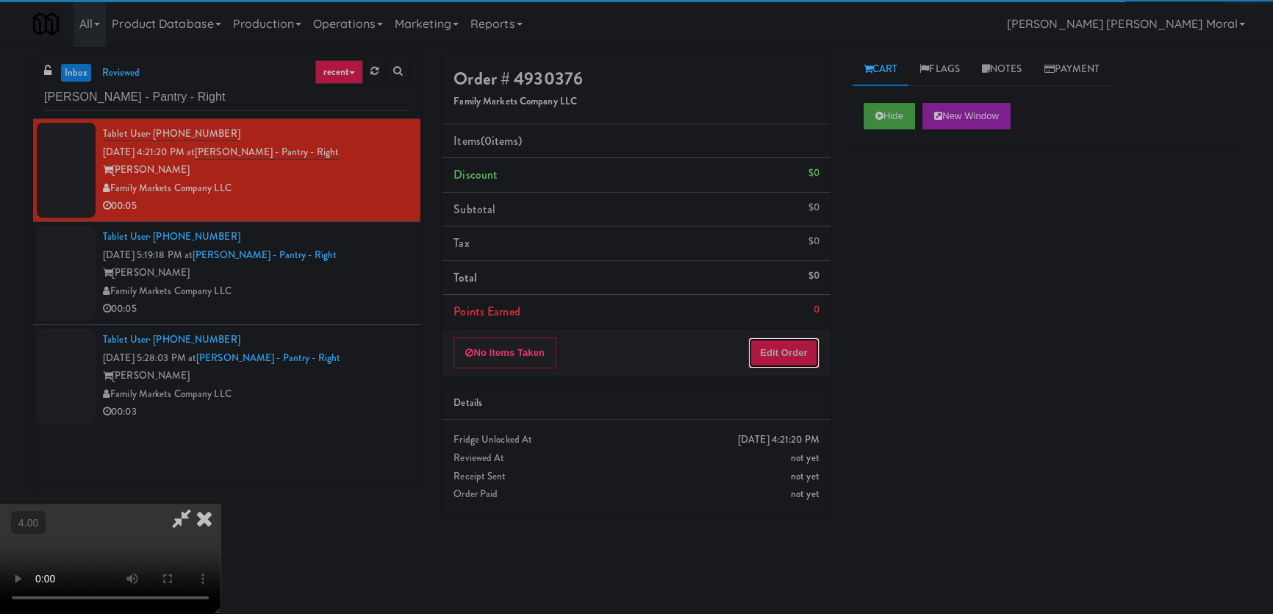
click at [794, 345] on button "Edit Order" at bounding box center [783, 352] width 71 height 31
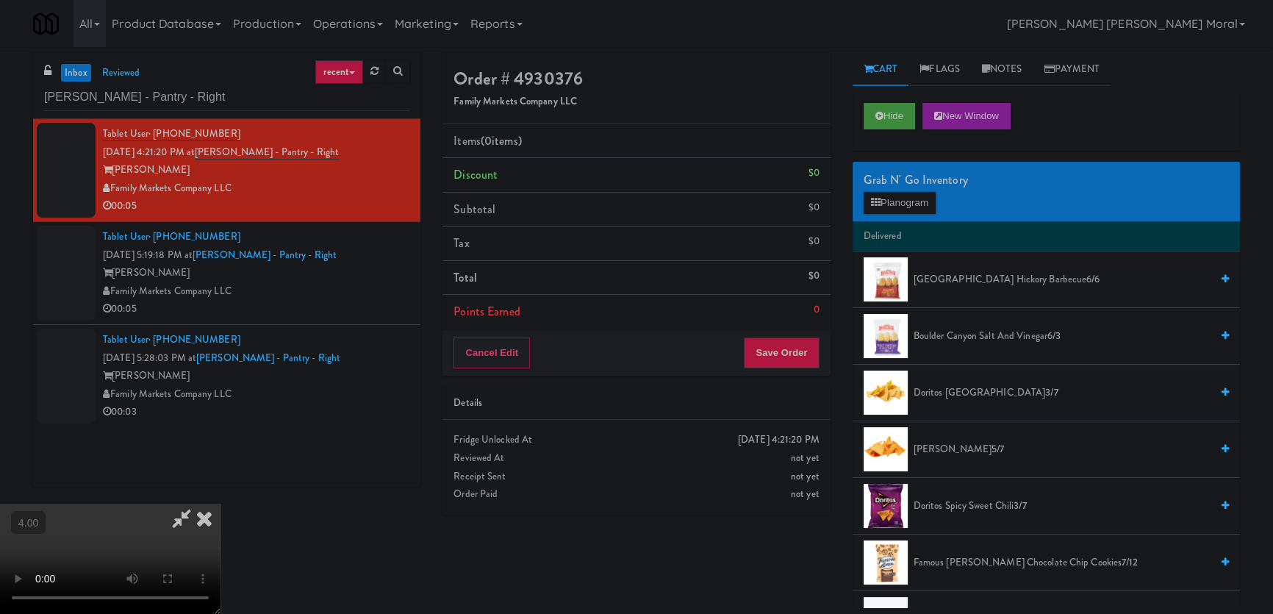
scroll to position [46, 0]
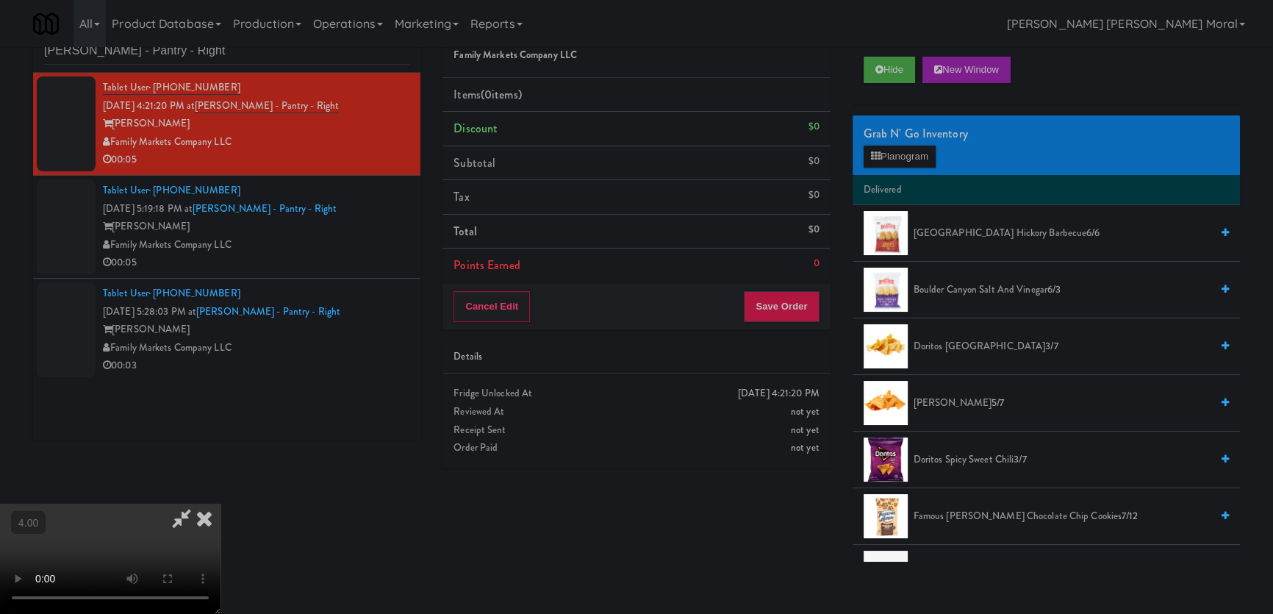
click at [221, 504] on video at bounding box center [110, 559] width 221 height 110
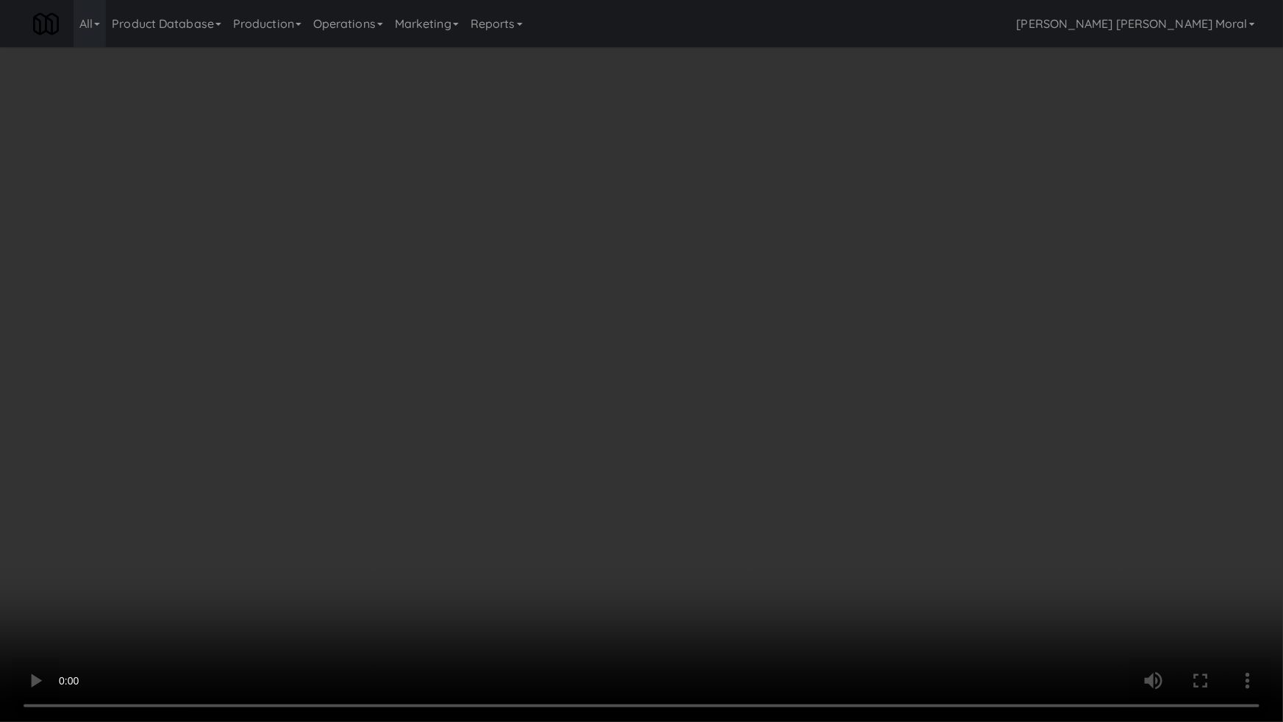
click at [553, 489] on video at bounding box center [641, 361] width 1283 height 722
drag, startPoint x: 553, startPoint y: 488, endPoint x: 672, endPoint y: 348, distance: 183.5
click at [556, 481] on video at bounding box center [641, 361] width 1283 height 722
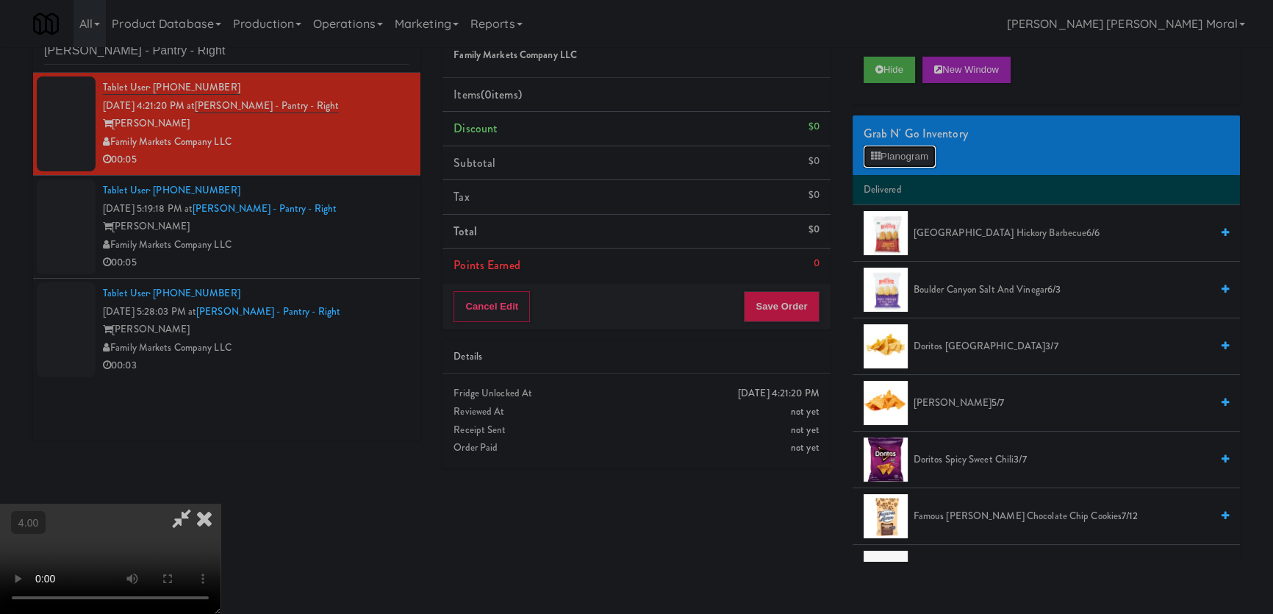
click at [909, 163] on button "Planogram" at bounding box center [900, 157] width 72 height 22
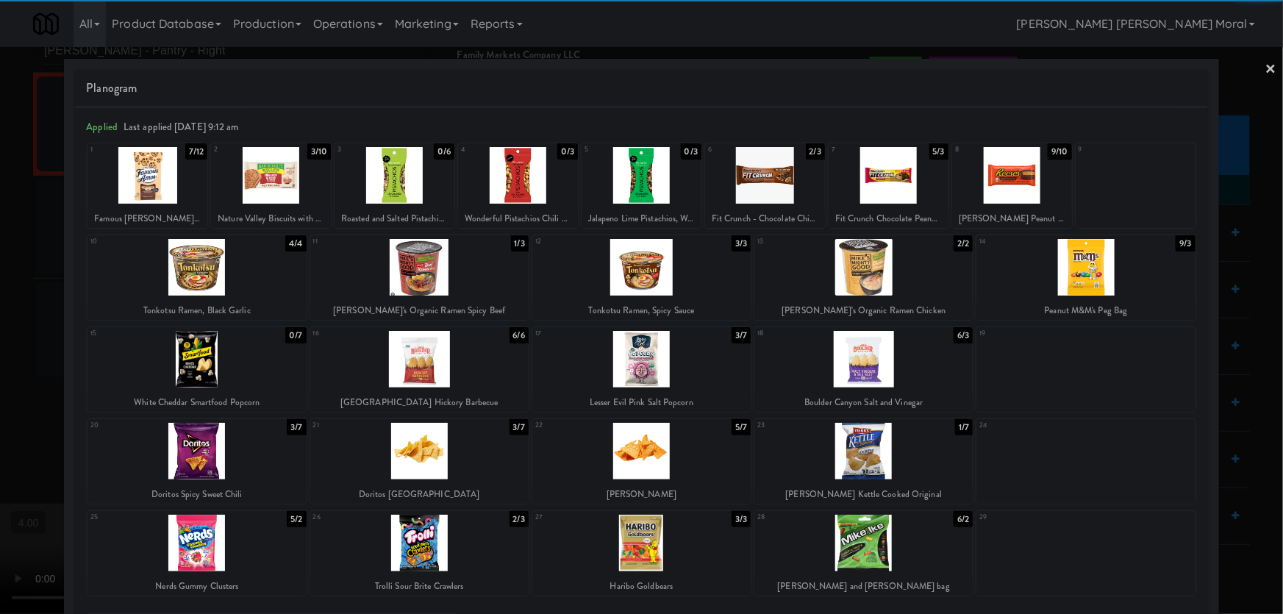
click at [889, 387] on div "18 6/3 [GEOGRAPHIC_DATA] Salt and [GEOGRAPHIC_DATA]" at bounding box center [863, 369] width 218 height 85
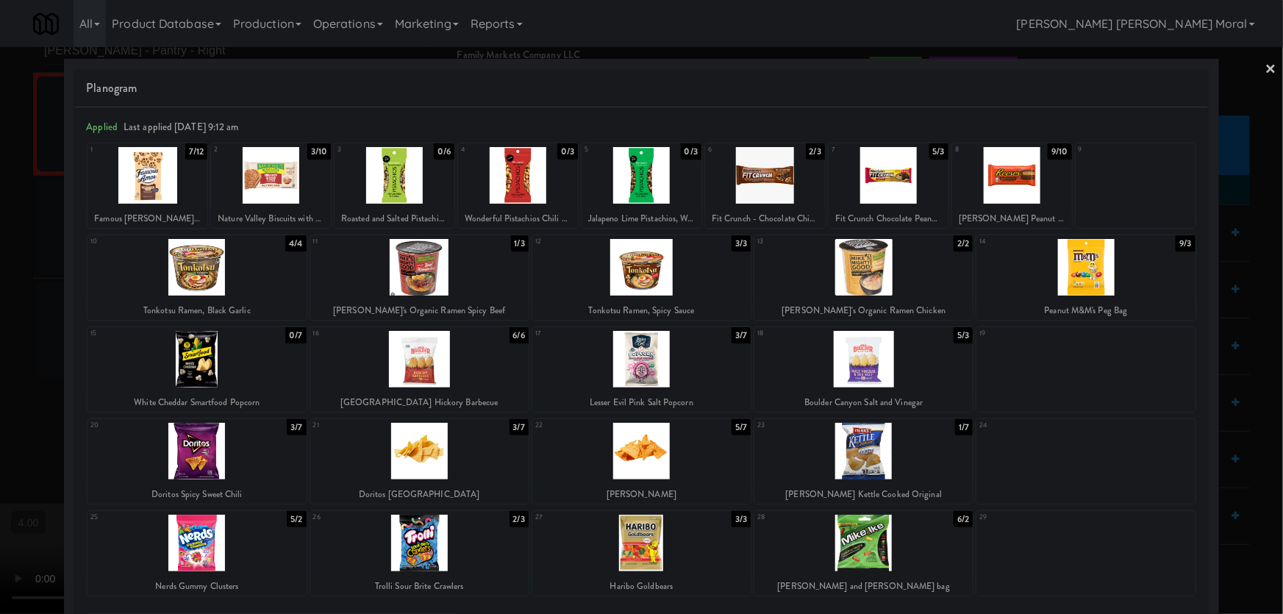
click at [1229, 293] on div at bounding box center [641, 307] width 1283 height 614
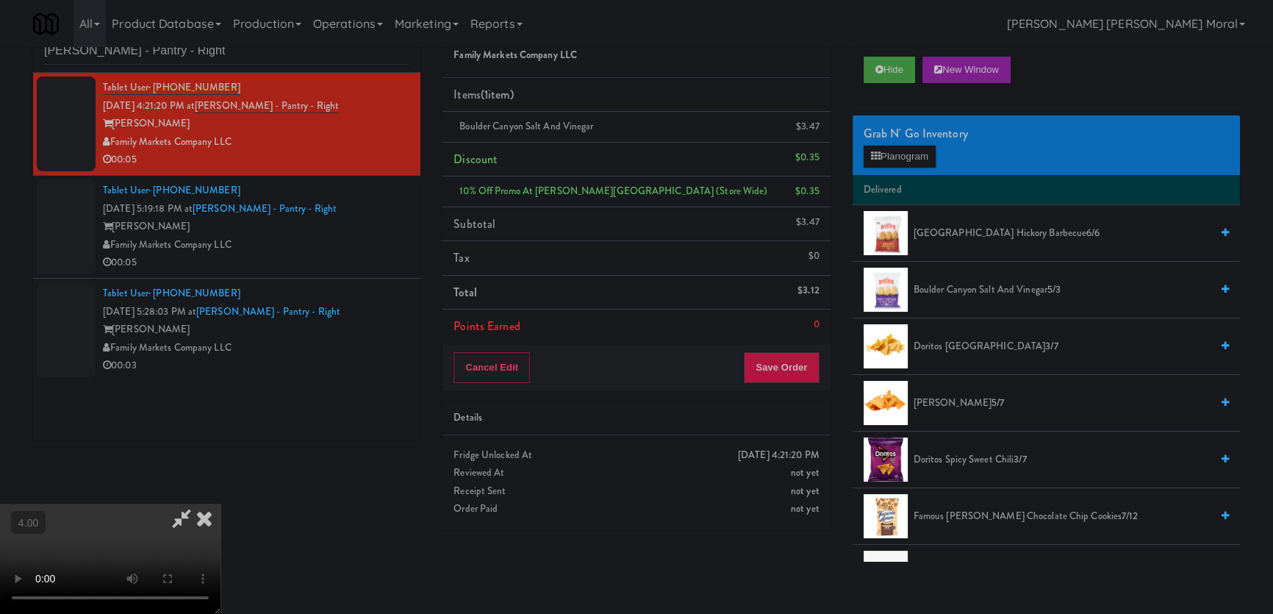
click at [221, 504] on video at bounding box center [110, 559] width 221 height 110
click at [780, 359] on button "Save Order" at bounding box center [781, 367] width 75 height 31
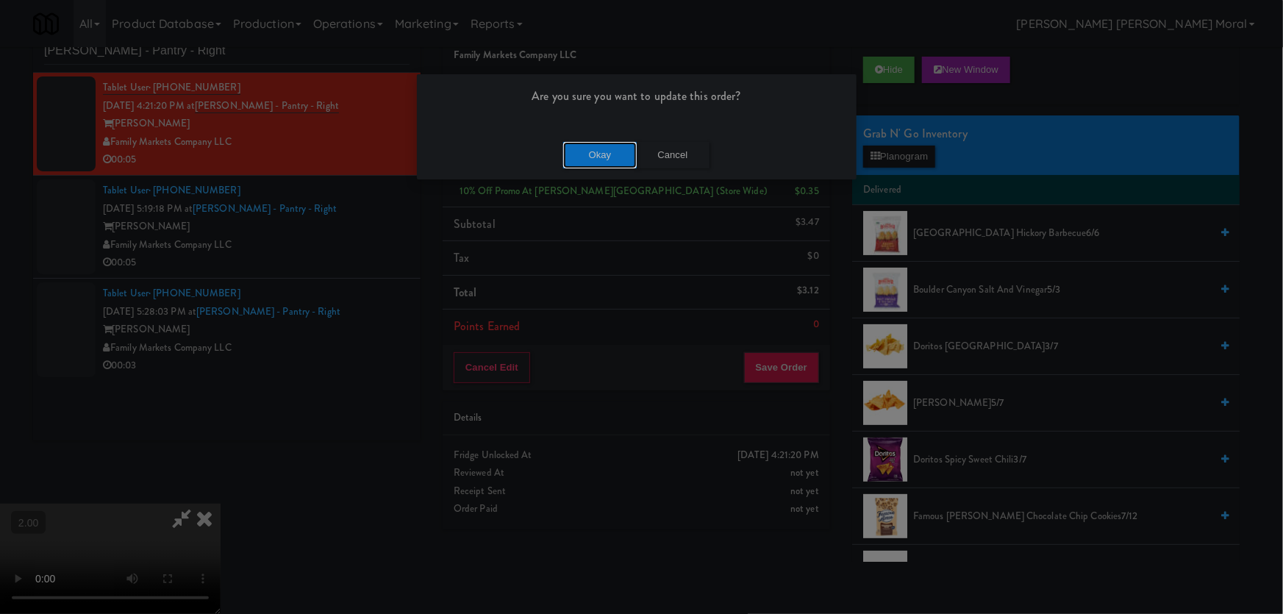
click at [598, 160] on button "Okay" at bounding box center [600, 155] width 74 height 26
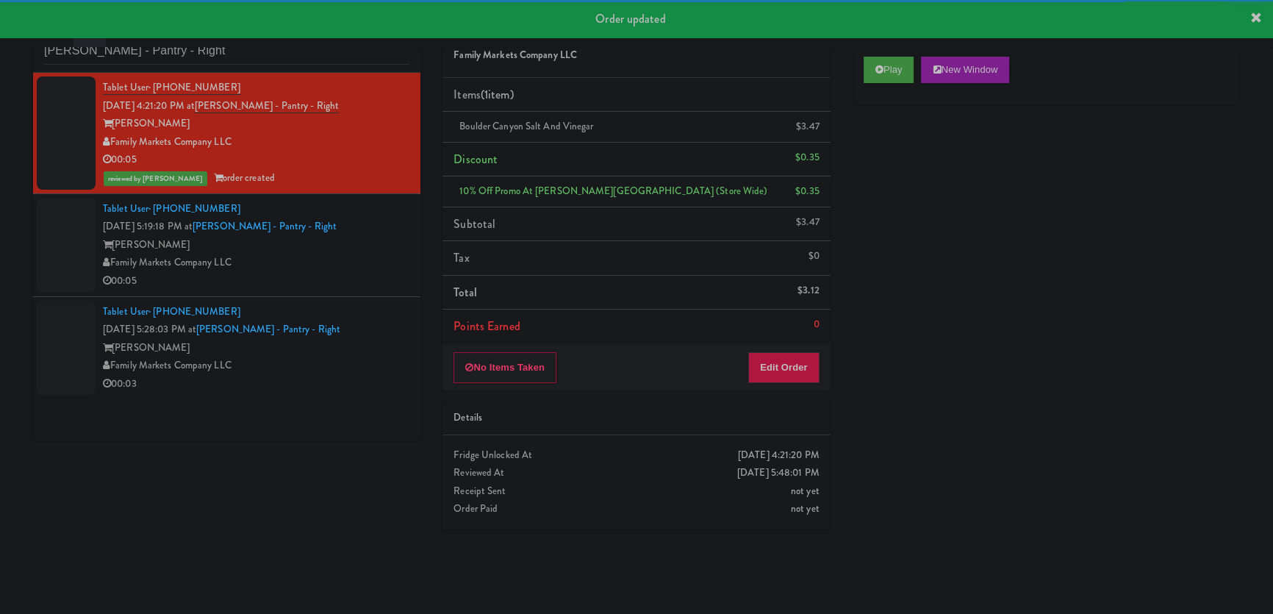
click at [371, 254] on div "Family Markets Company LLC" at bounding box center [256, 263] width 307 height 18
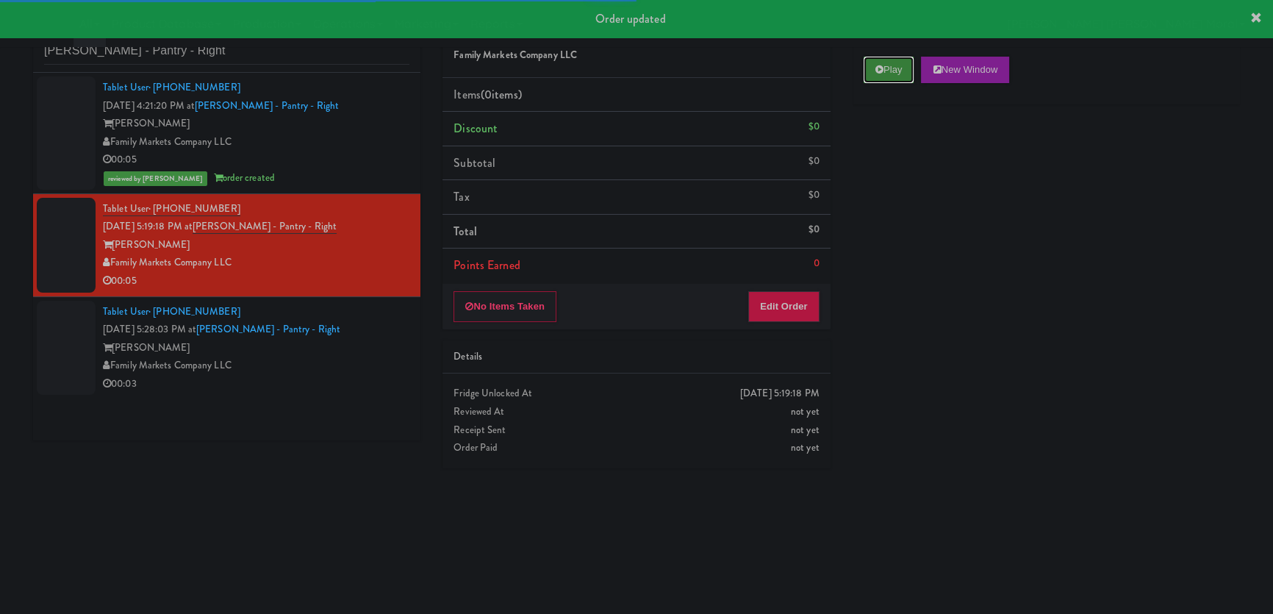
click at [900, 65] on button "Play" at bounding box center [889, 70] width 51 height 26
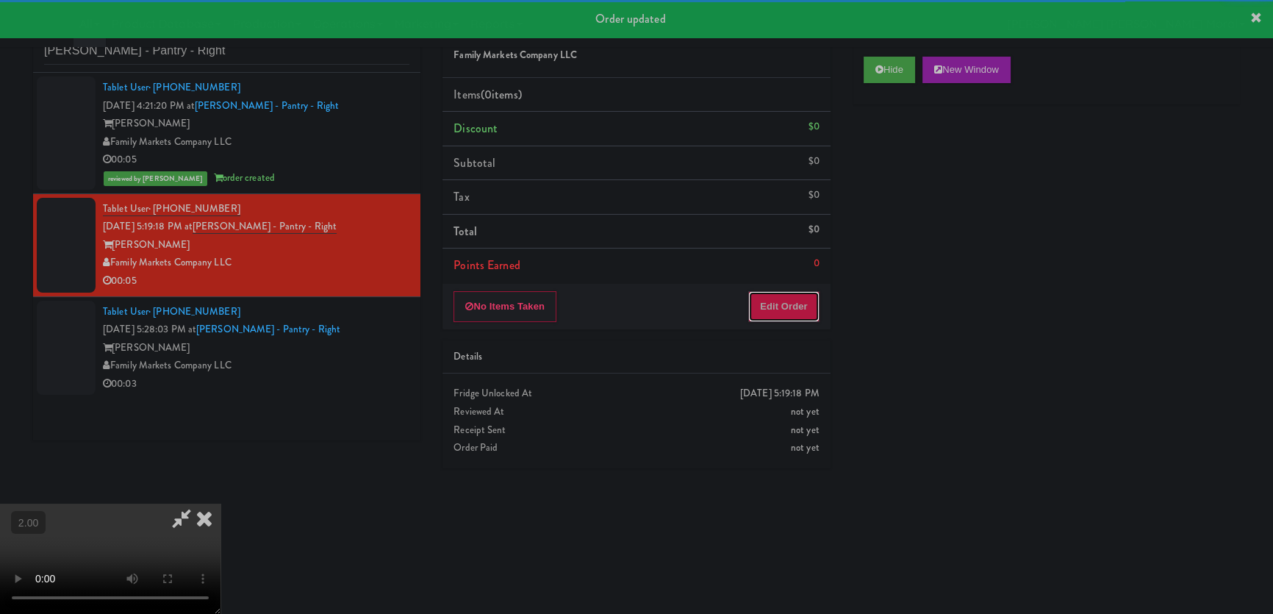
click at [800, 294] on button "Edit Order" at bounding box center [783, 306] width 71 height 31
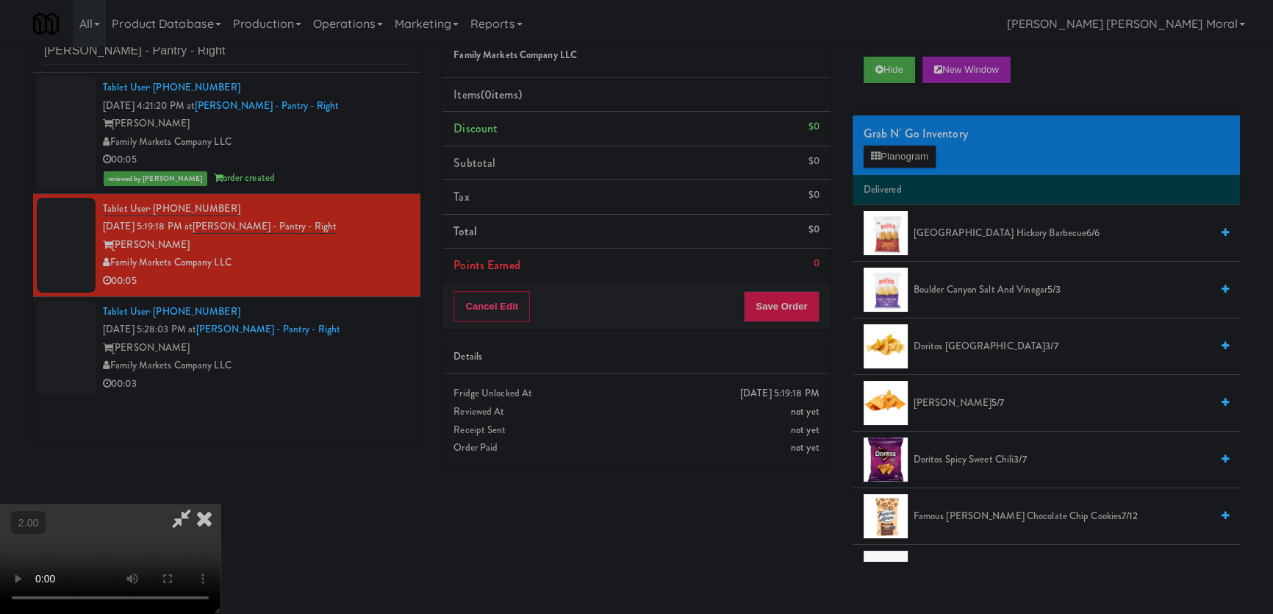
click at [153, 504] on video at bounding box center [110, 559] width 221 height 110
drag, startPoint x: 153, startPoint y: 465, endPoint x: 306, endPoint y: 512, distance: 160.2
click at [161, 504] on video at bounding box center [110, 559] width 221 height 110
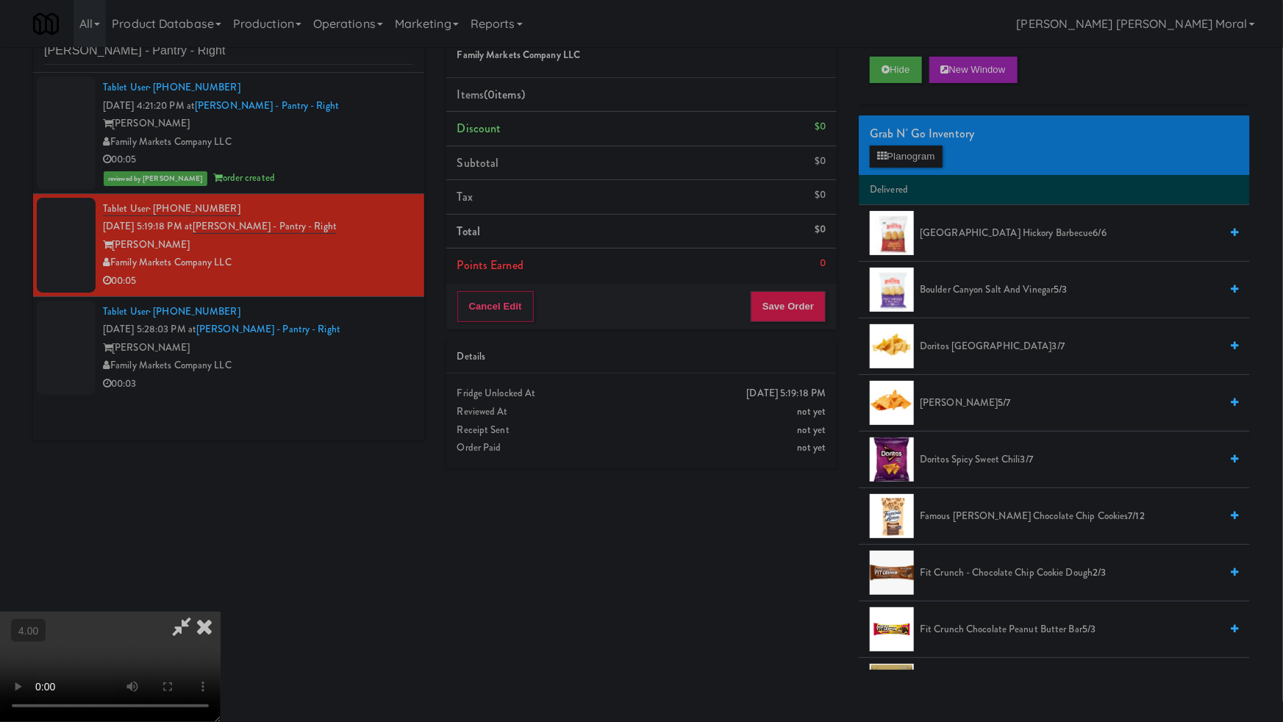
click at [221, 612] on video at bounding box center [110, 667] width 221 height 110
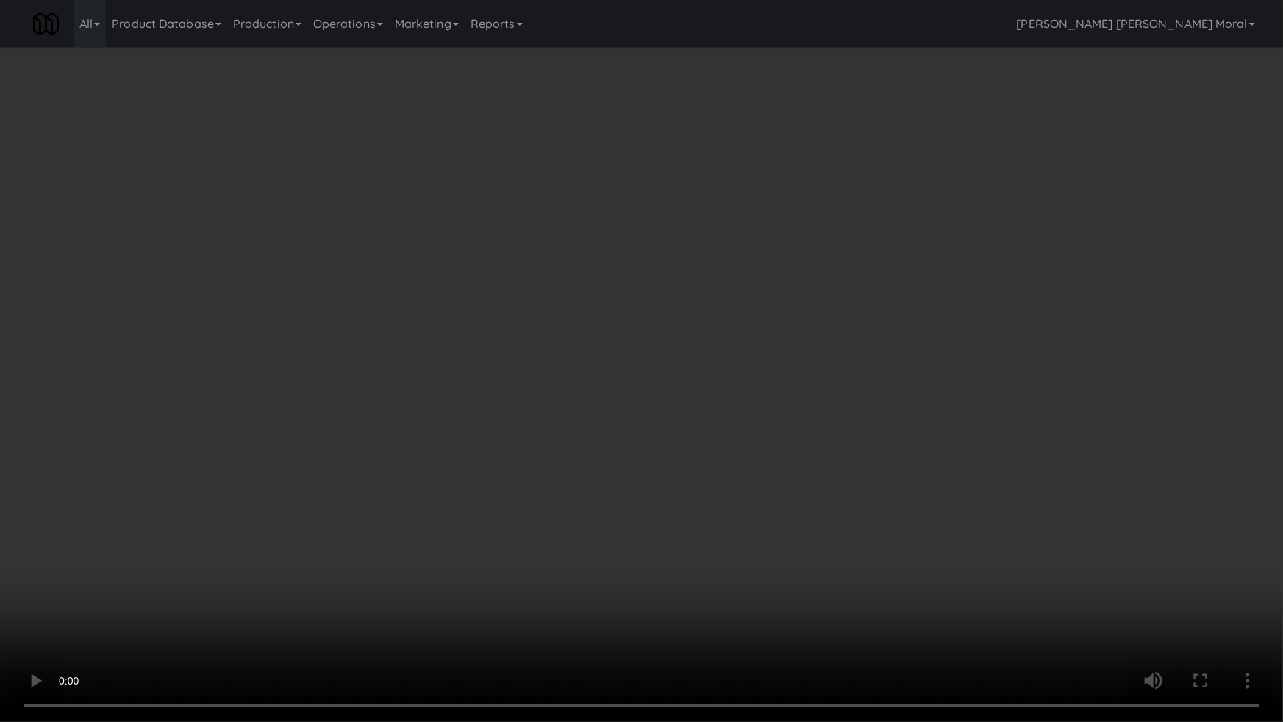
click at [615, 458] on video at bounding box center [641, 361] width 1283 height 722
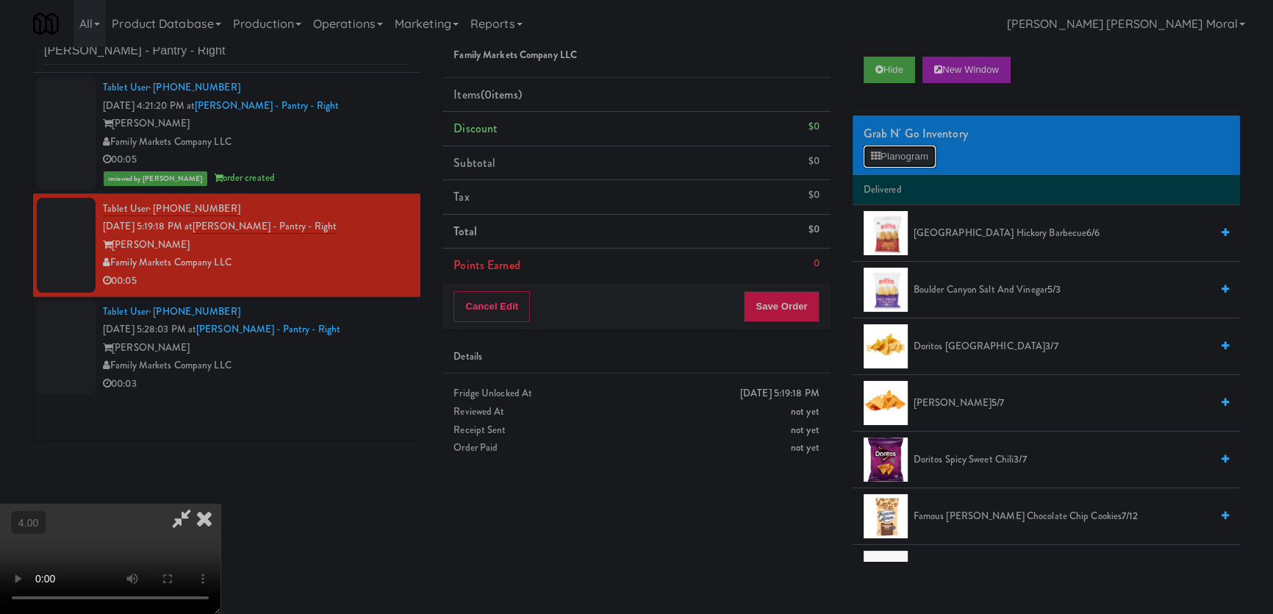
click at [916, 152] on button "Planogram" at bounding box center [900, 157] width 72 height 22
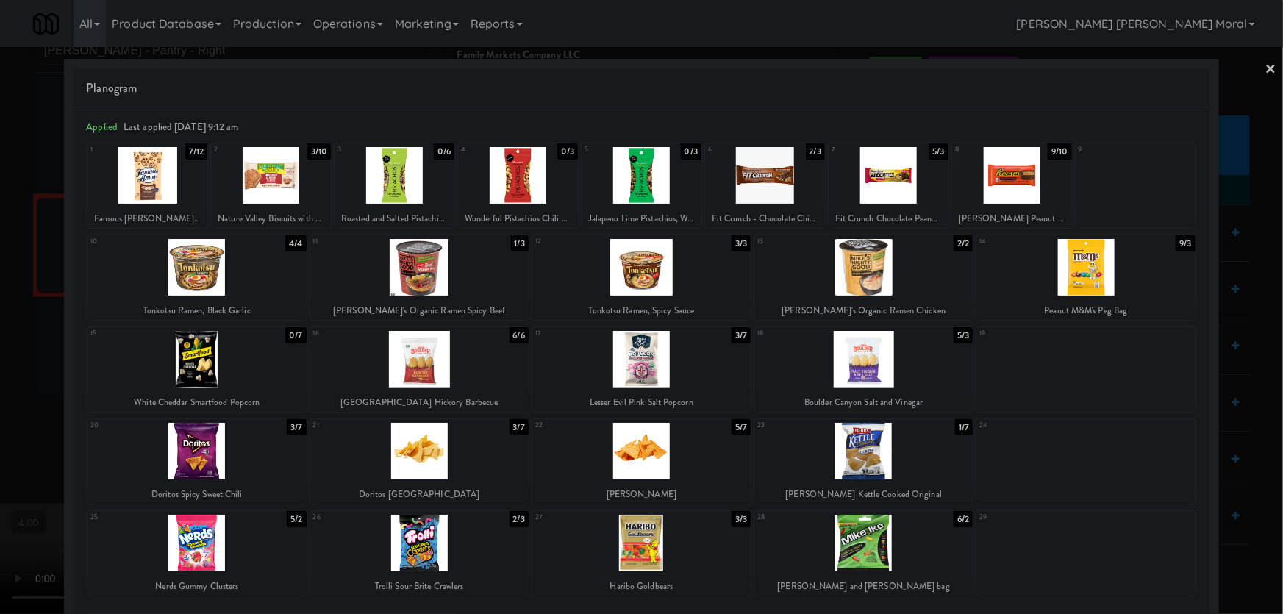
click at [672, 361] on div at bounding box center [641, 359] width 218 height 57
click at [0, 213] on div at bounding box center [641, 307] width 1283 height 614
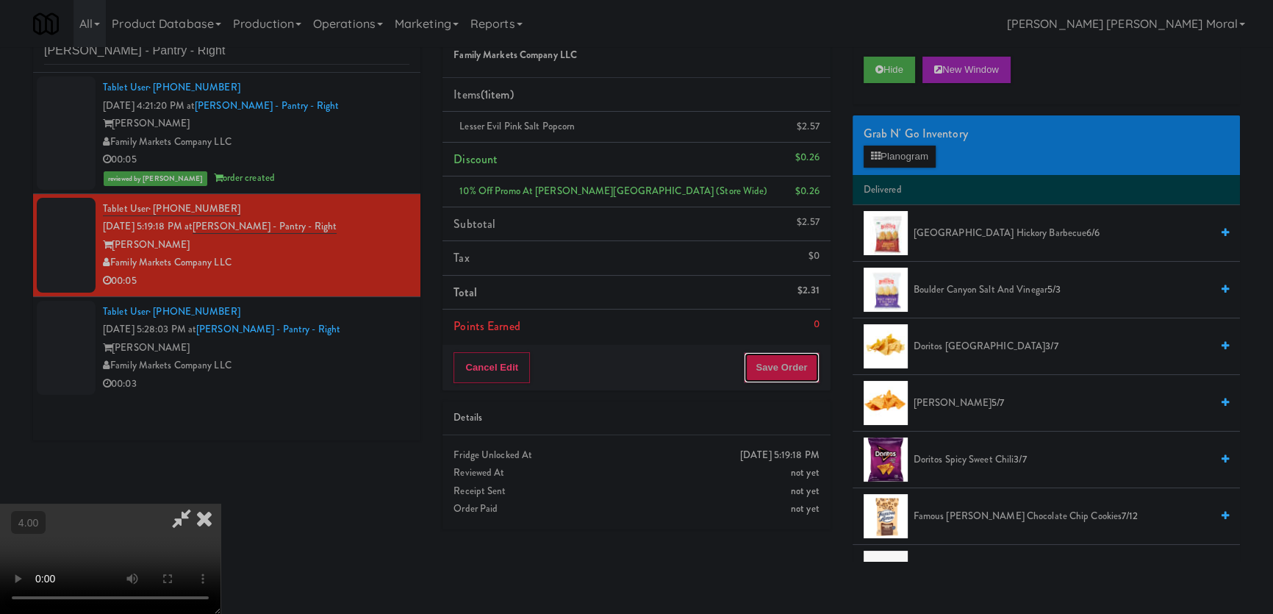
click at [802, 379] on button "Save Order" at bounding box center [781, 367] width 75 height 31
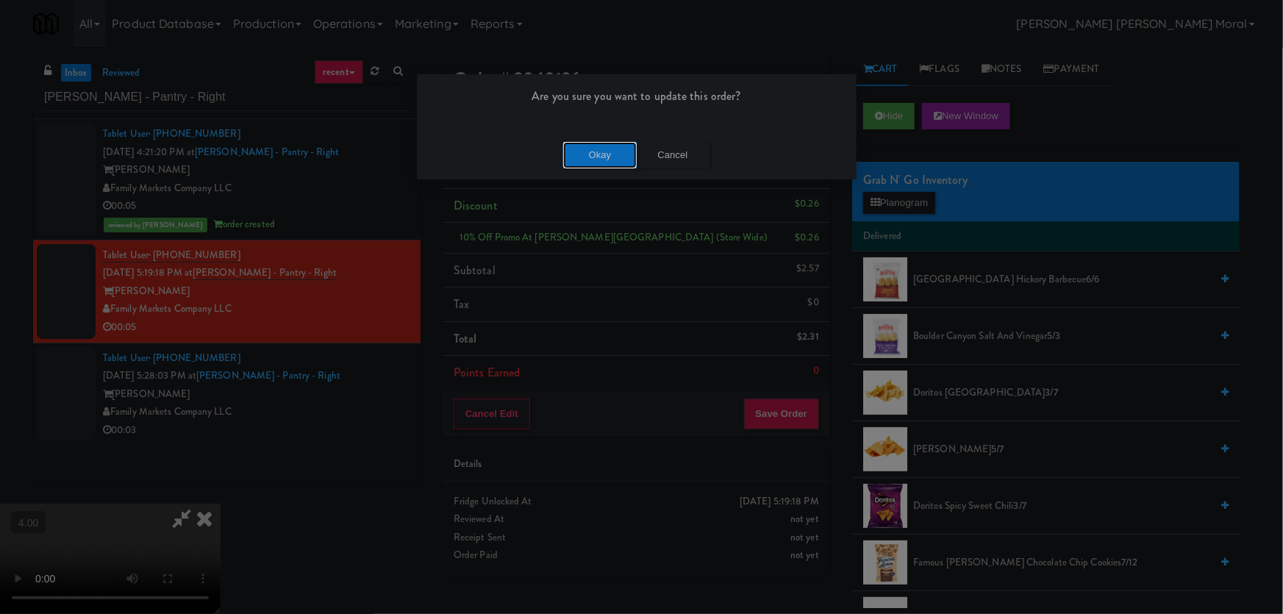
click at [578, 155] on button "Okay" at bounding box center [600, 155] width 74 height 26
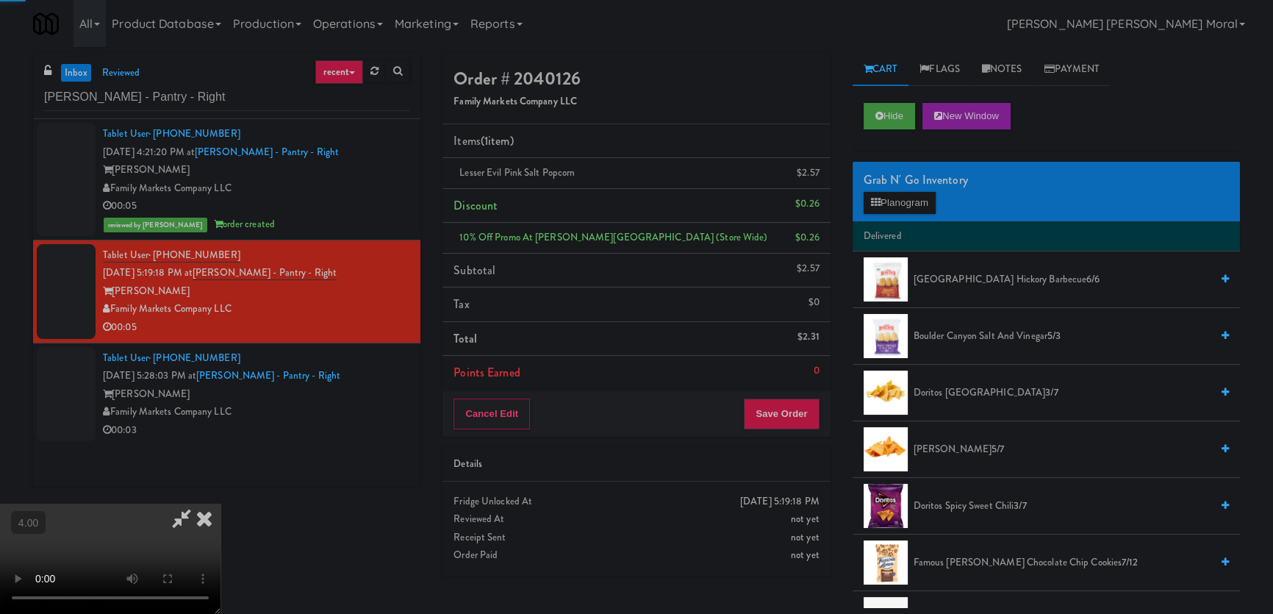
click at [221, 504] on icon at bounding box center [204, 518] width 32 height 29
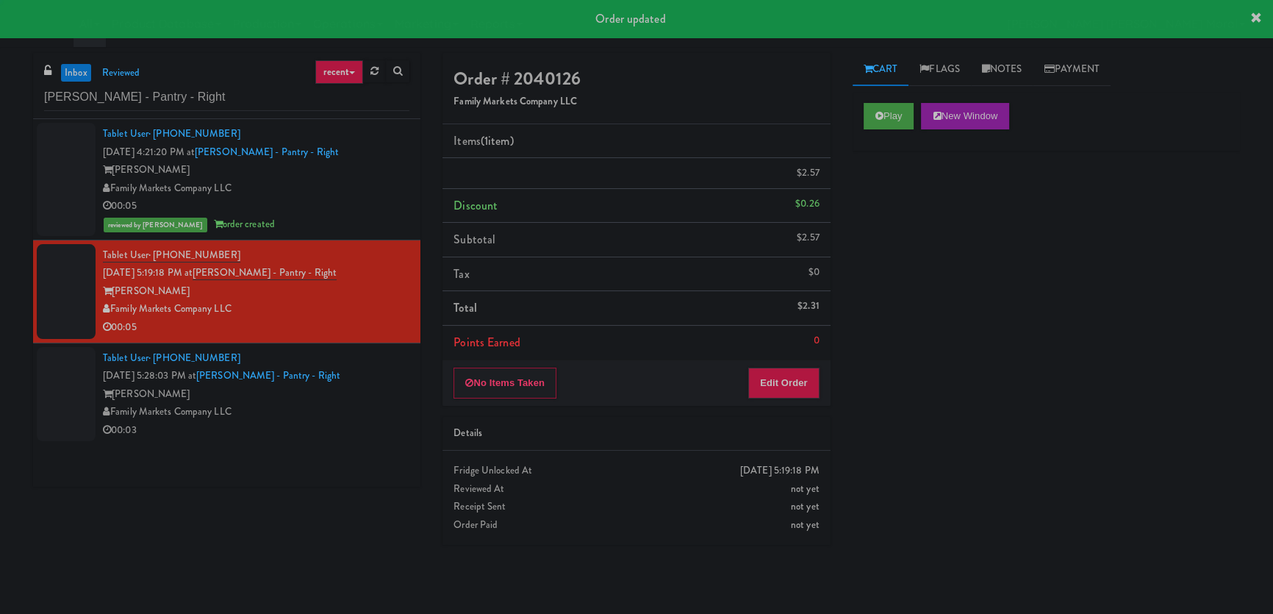
click at [293, 416] on div "Family Markets Company LLC" at bounding box center [256, 412] width 307 height 18
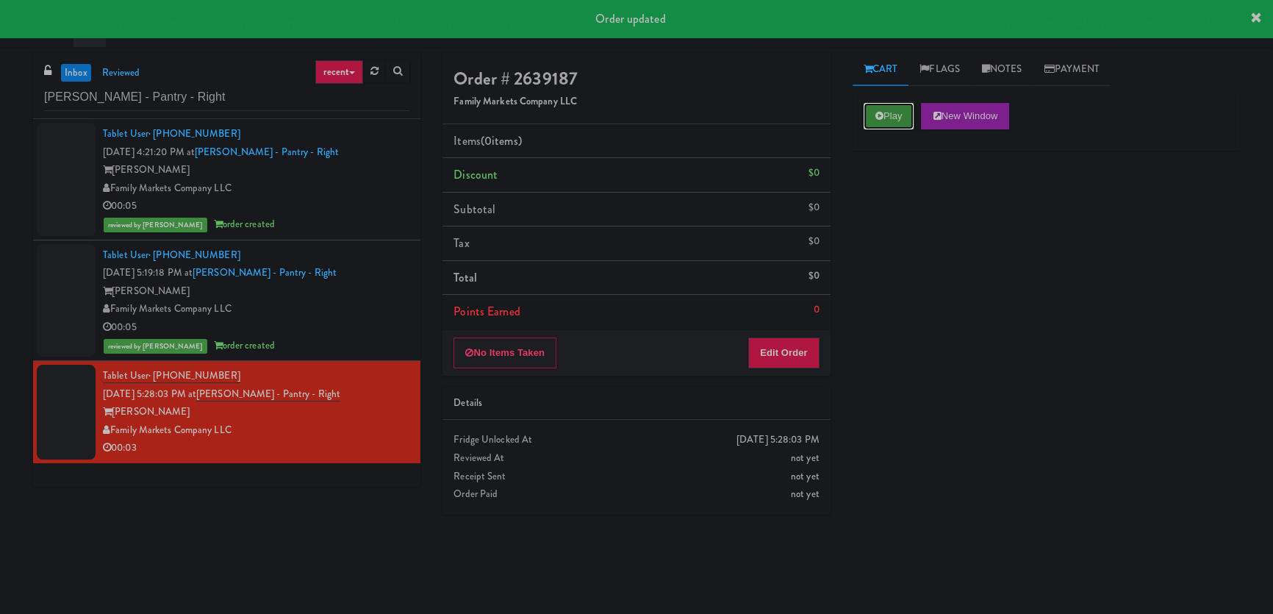
click at [895, 125] on button "Play" at bounding box center [889, 116] width 51 height 26
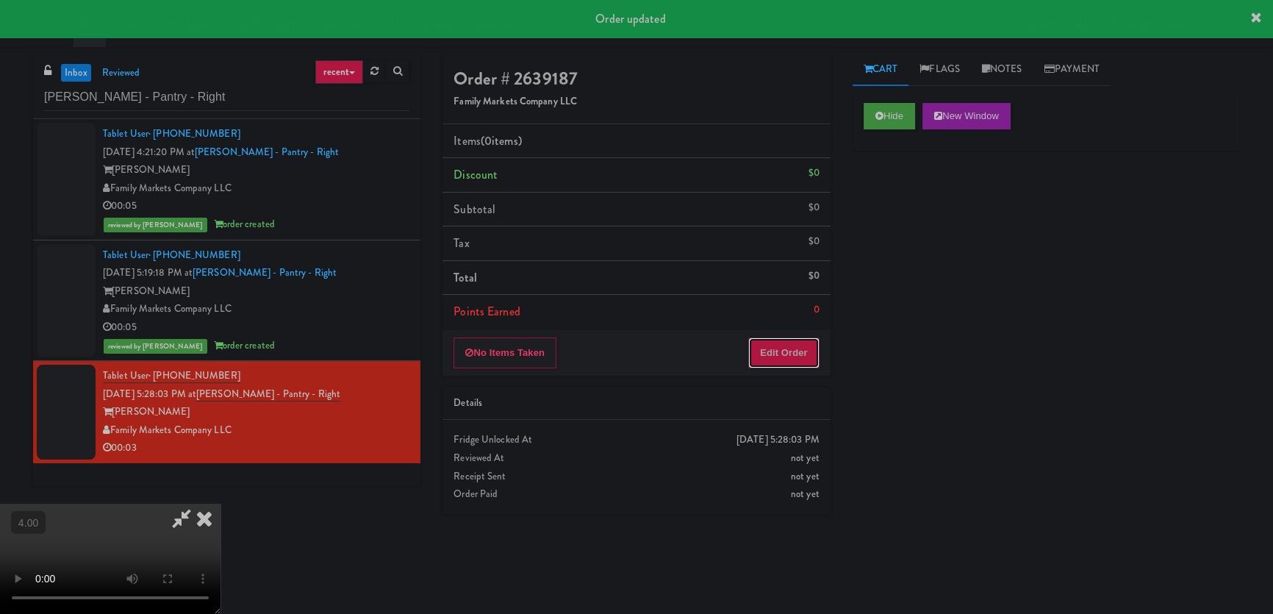
click at [804, 358] on button "Edit Order" at bounding box center [783, 352] width 71 height 31
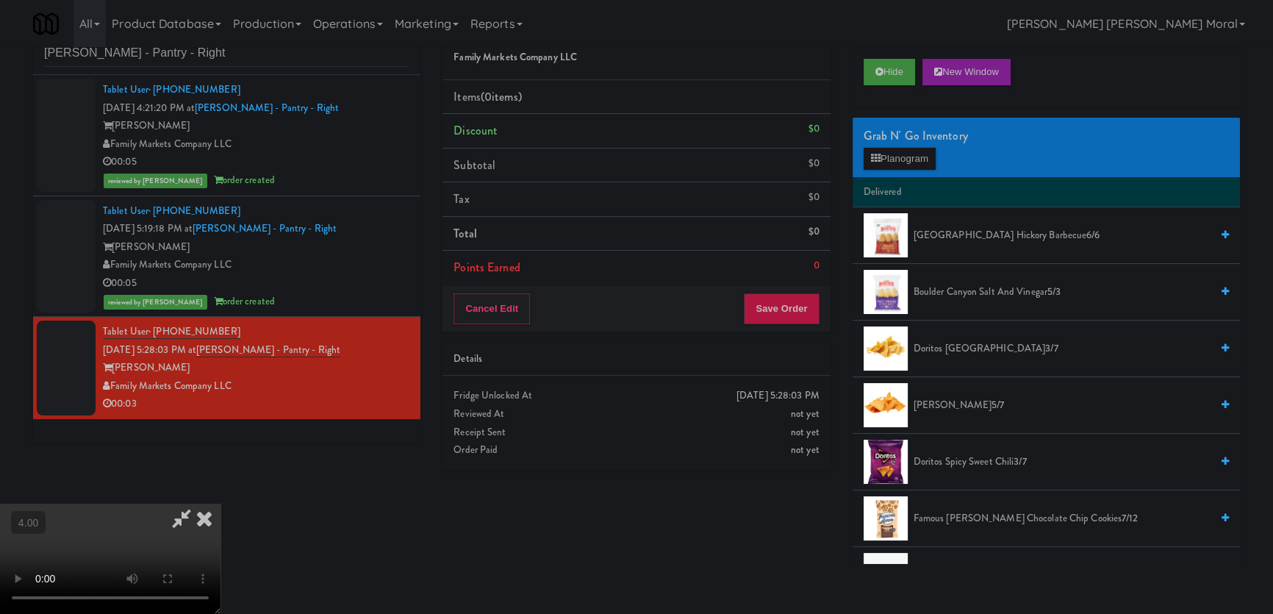
scroll to position [46, 0]
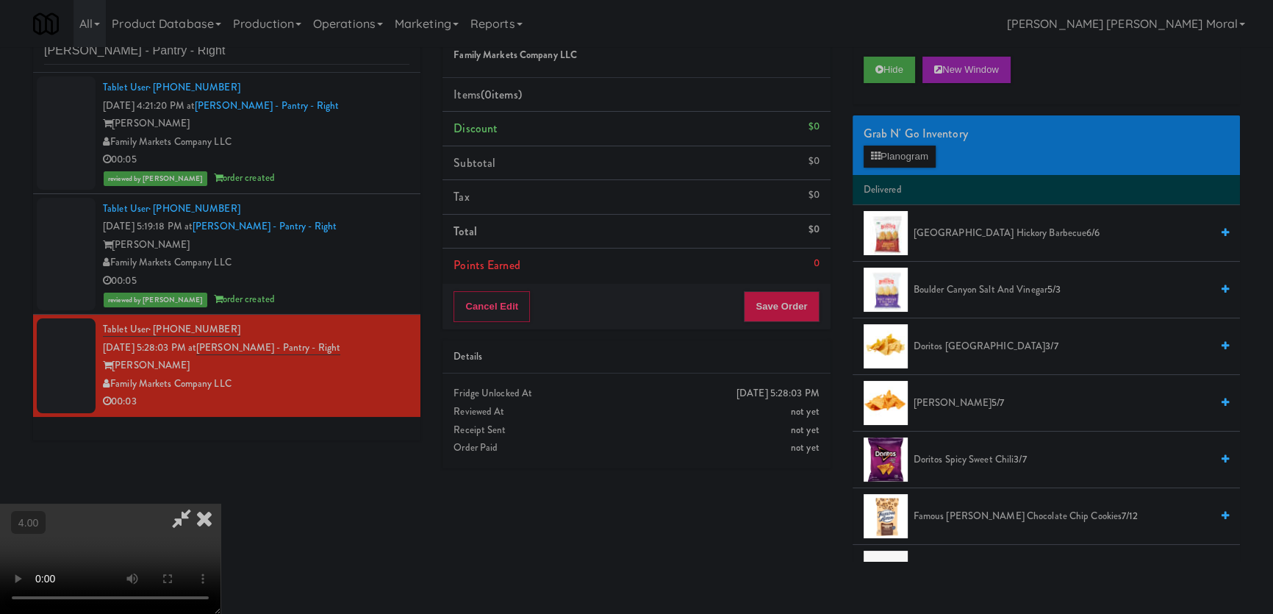
click at [221, 504] on video at bounding box center [110, 559] width 221 height 110
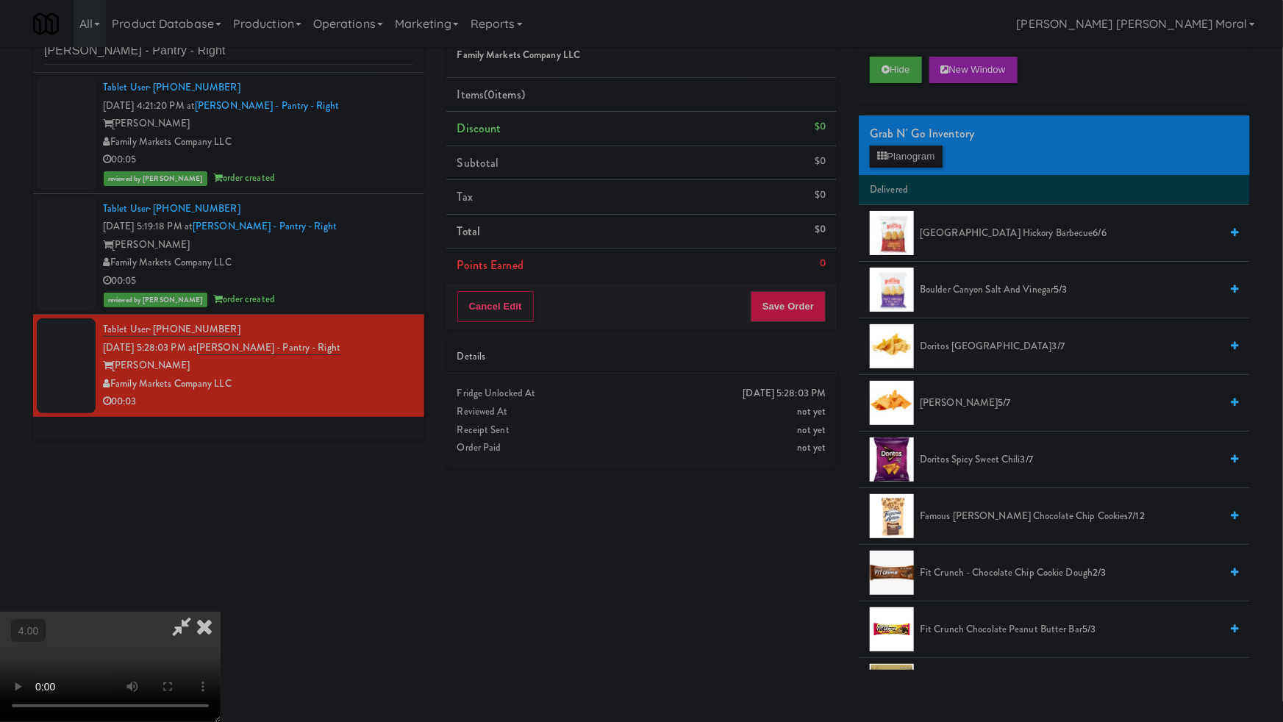
click at [221, 612] on video at bounding box center [110, 667] width 221 height 110
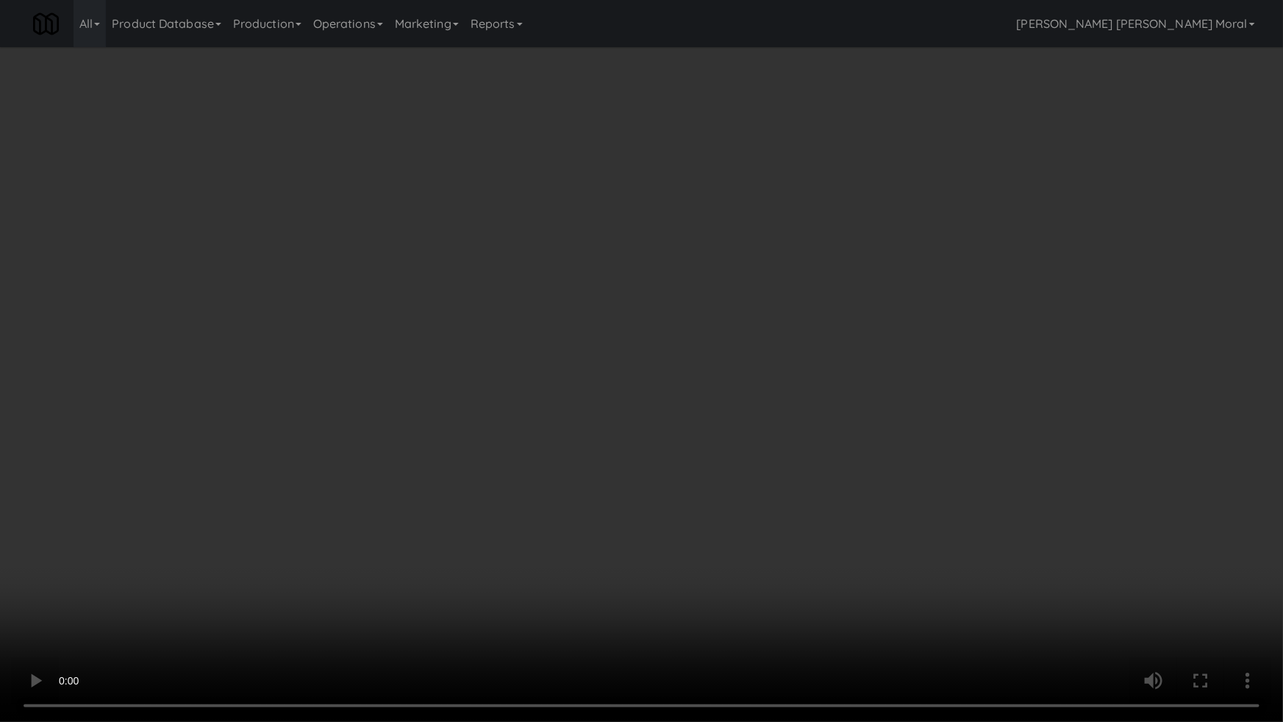
click at [581, 488] on video at bounding box center [641, 361] width 1283 height 722
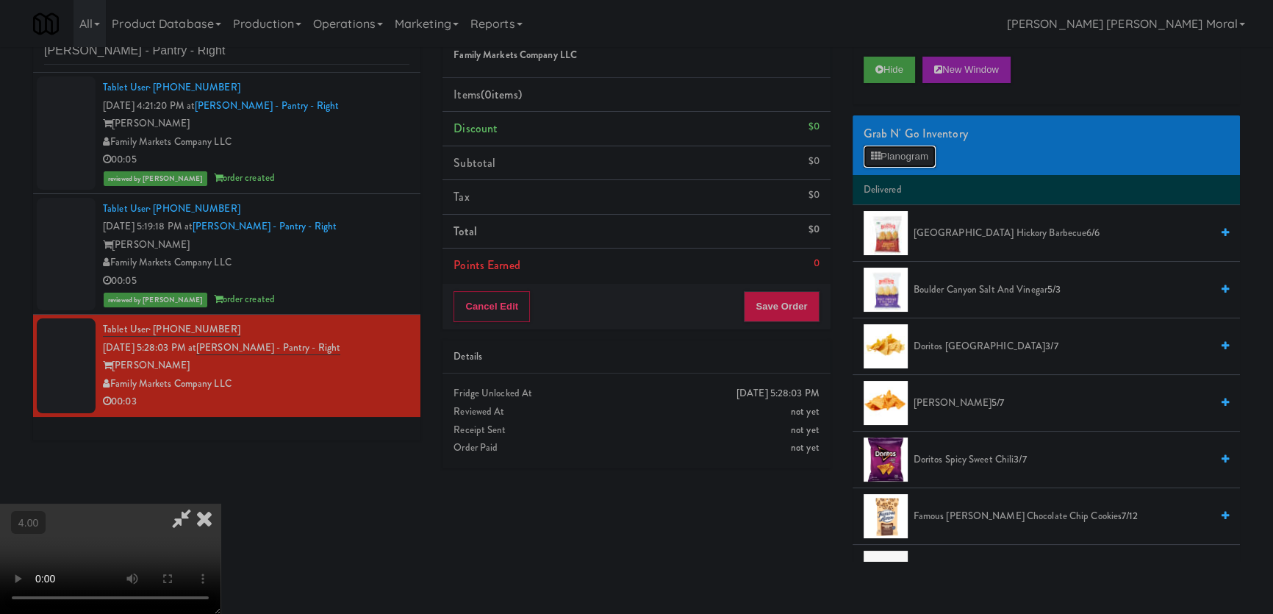
click at [894, 154] on button "Planogram" at bounding box center [900, 157] width 72 height 22
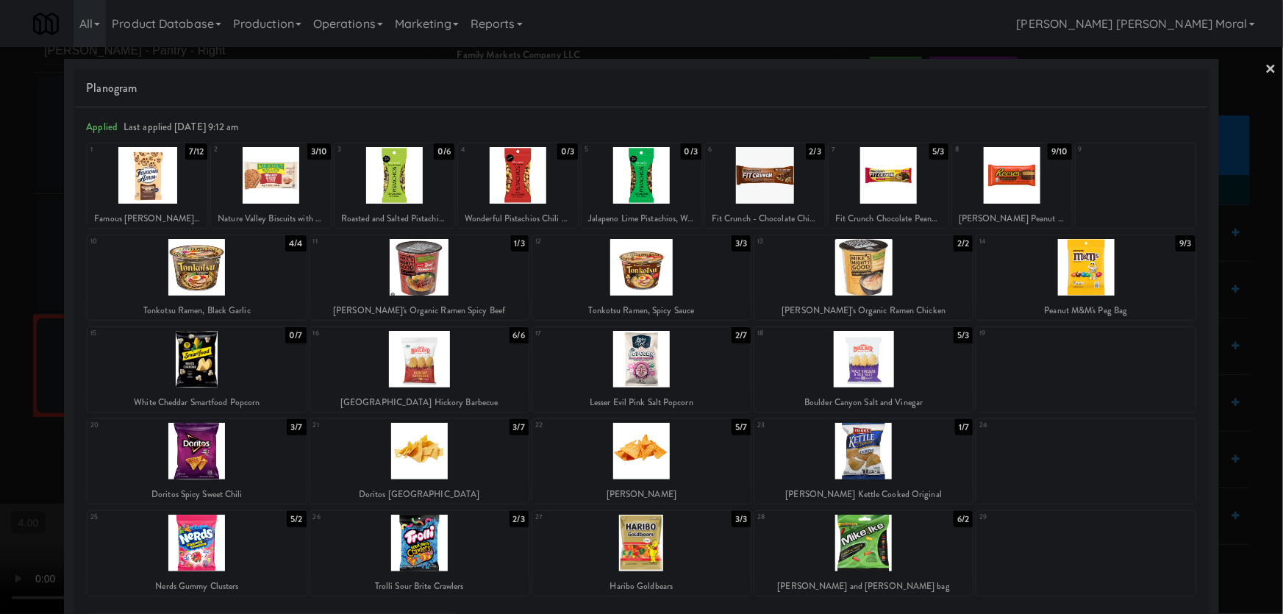
click at [836, 183] on div at bounding box center [888, 175] width 120 height 57
click at [0, 310] on div at bounding box center [641, 307] width 1283 height 614
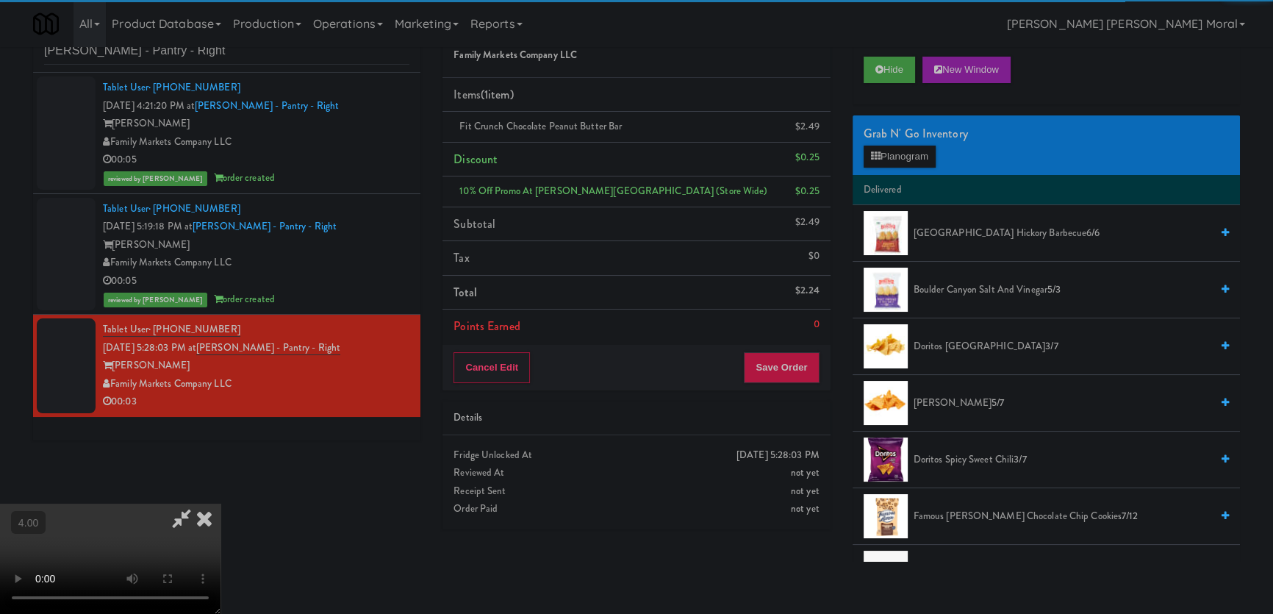
click at [209, 504] on video at bounding box center [110, 559] width 221 height 110
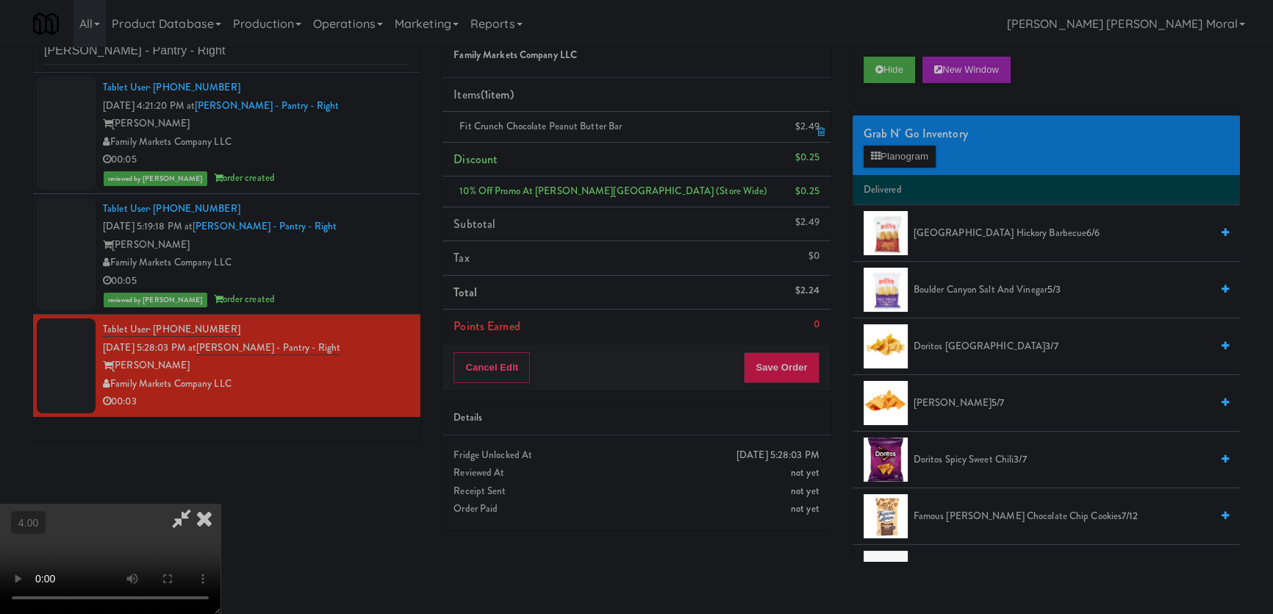
click at [809, 132] on div "$2.49" at bounding box center [807, 127] width 24 height 18
click at [818, 134] on icon at bounding box center [820, 132] width 7 height 10
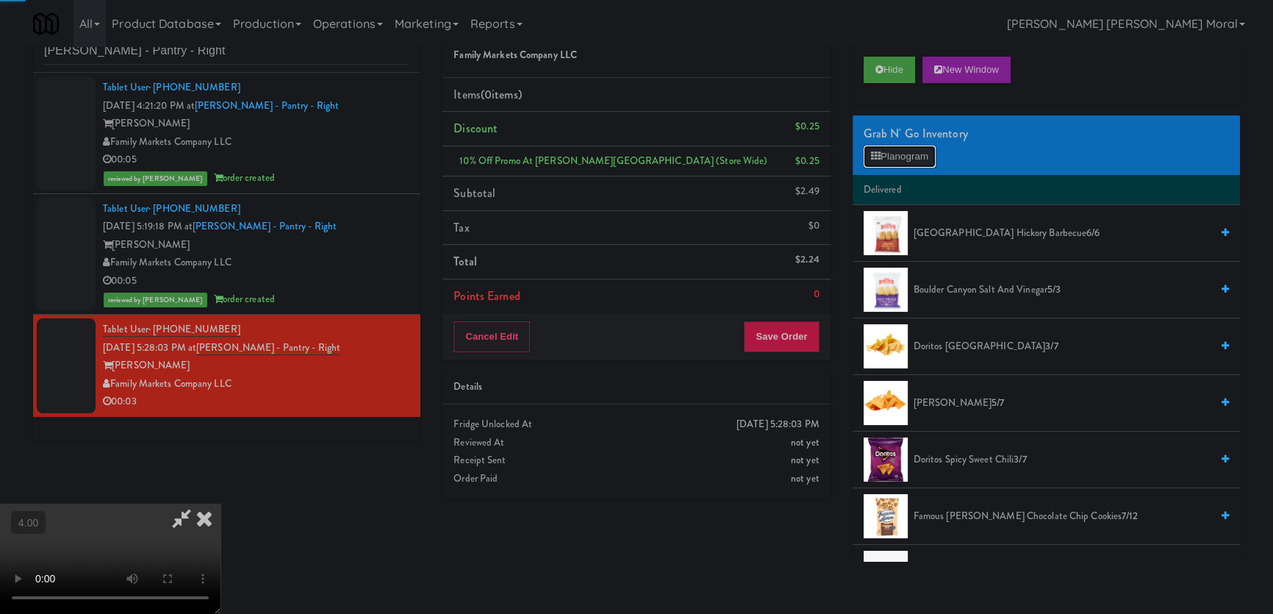
click at [886, 161] on button "Planogram" at bounding box center [900, 157] width 72 height 22
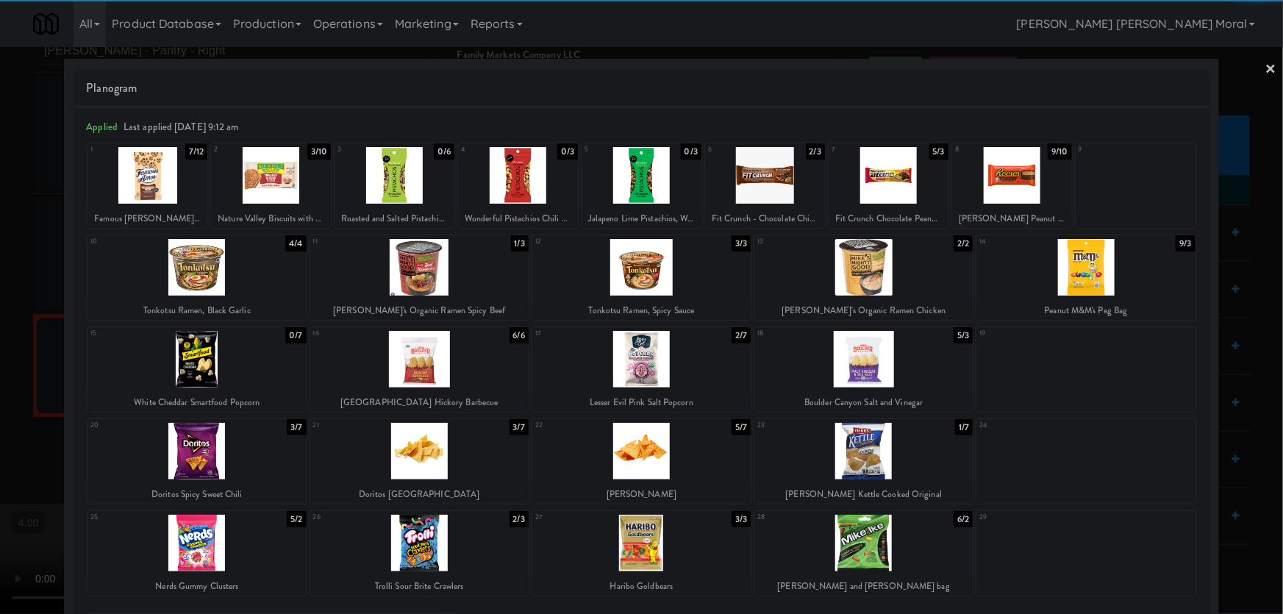
click at [771, 191] on div at bounding box center [765, 175] width 120 height 57
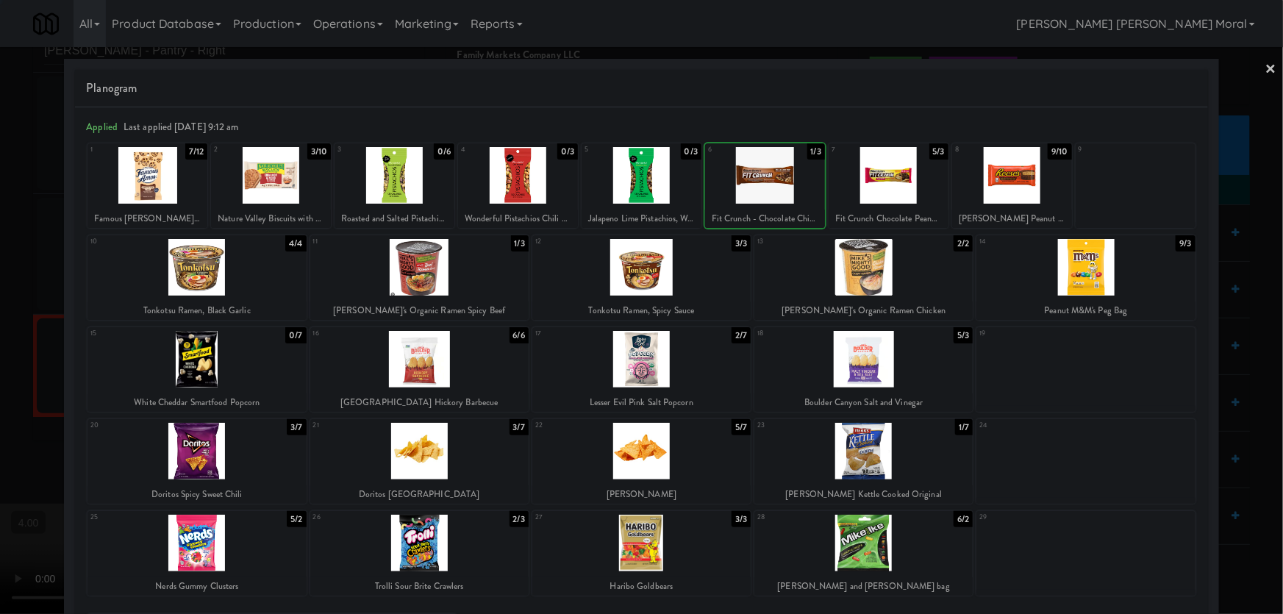
click at [0, 295] on div at bounding box center [641, 307] width 1283 height 614
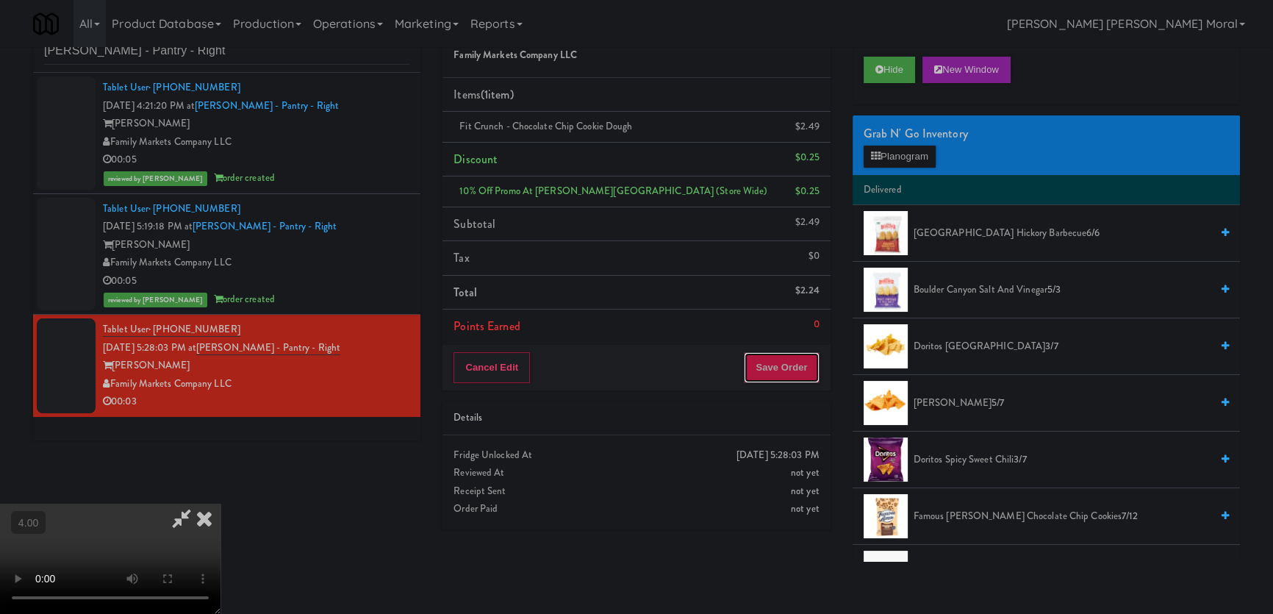
click at [810, 381] on button "Save Order" at bounding box center [781, 367] width 75 height 31
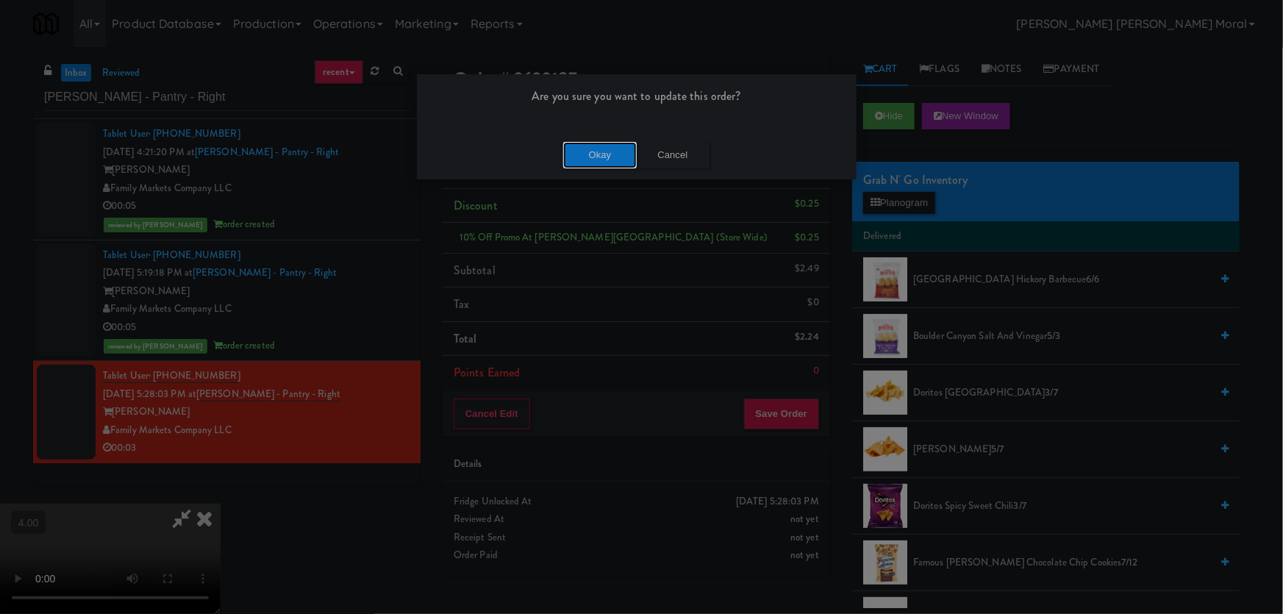
click at [606, 157] on button "Okay" at bounding box center [600, 155] width 74 height 26
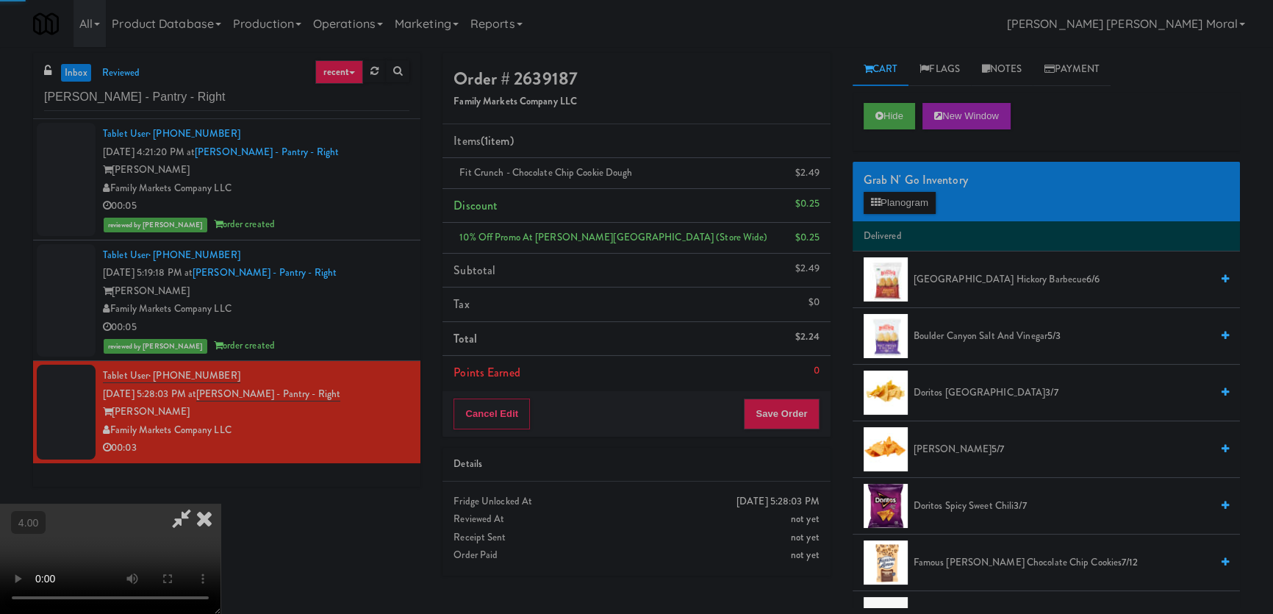
click at [221, 504] on icon at bounding box center [204, 518] width 32 height 29
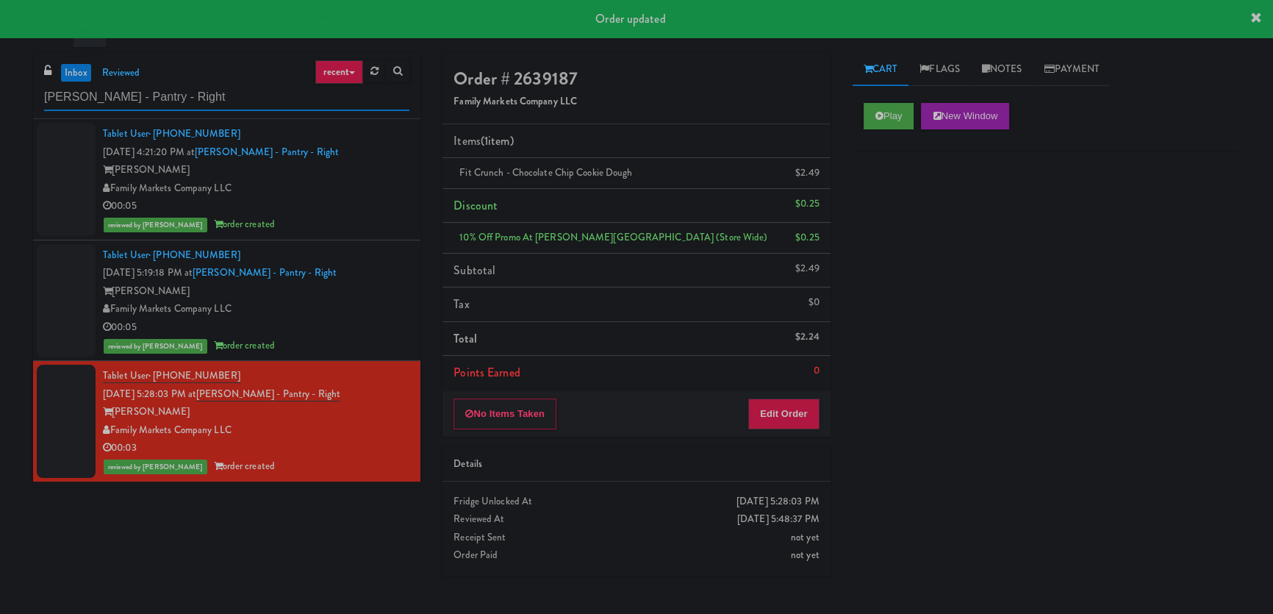
click at [102, 98] on input "[PERSON_NAME] - Pantry - Right" at bounding box center [226, 97] width 365 height 27
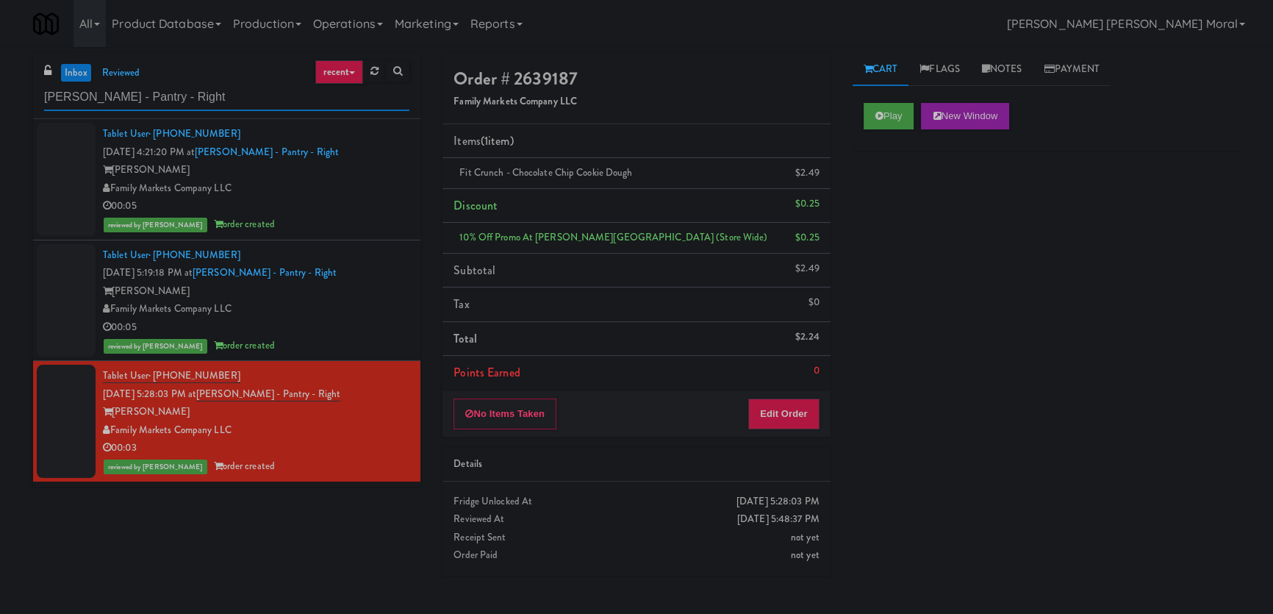
click at [102, 98] on input "[PERSON_NAME] - Pantry - Right" at bounding box center [226, 97] width 365 height 27
paste input "JVT combo"
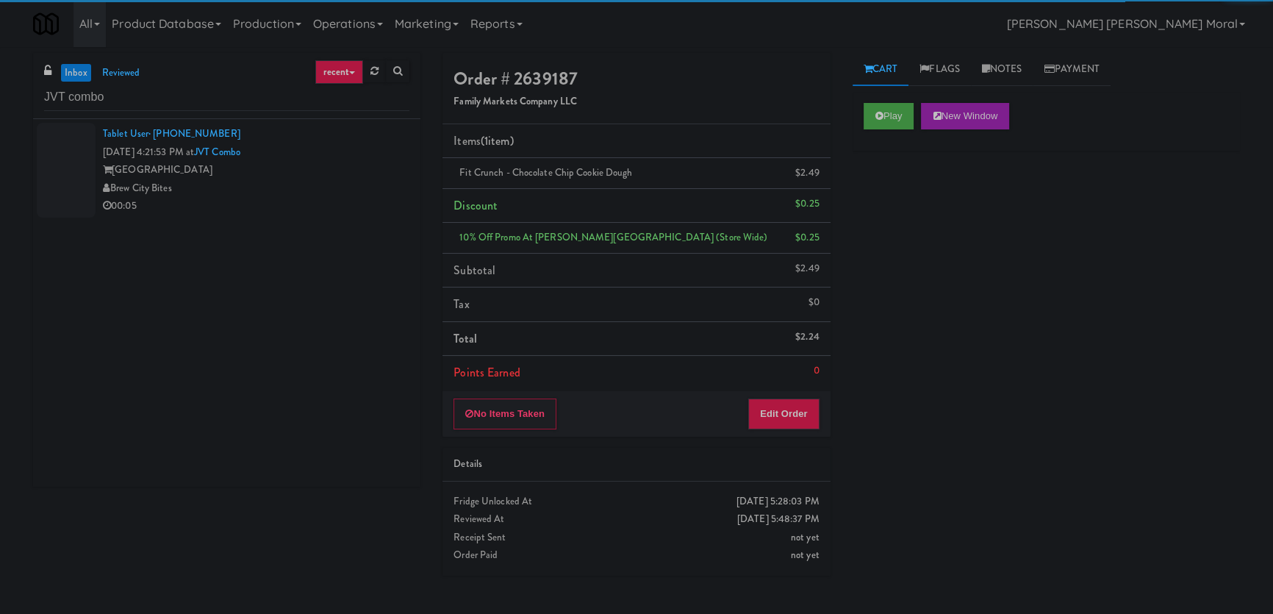
click at [297, 197] on div "00:05" at bounding box center [256, 206] width 307 height 18
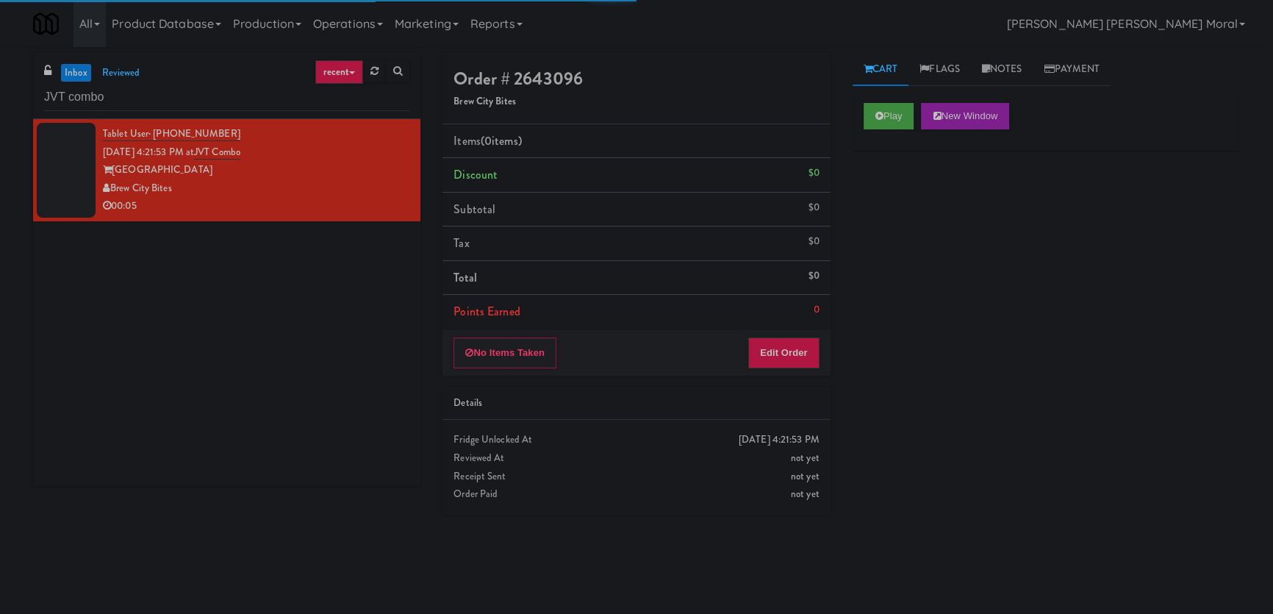
click at [921, 118] on div "Play New Window" at bounding box center [1046, 116] width 365 height 26
click at [907, 117] on button "Play" at bounding box center [889, 116] width 51 height 26
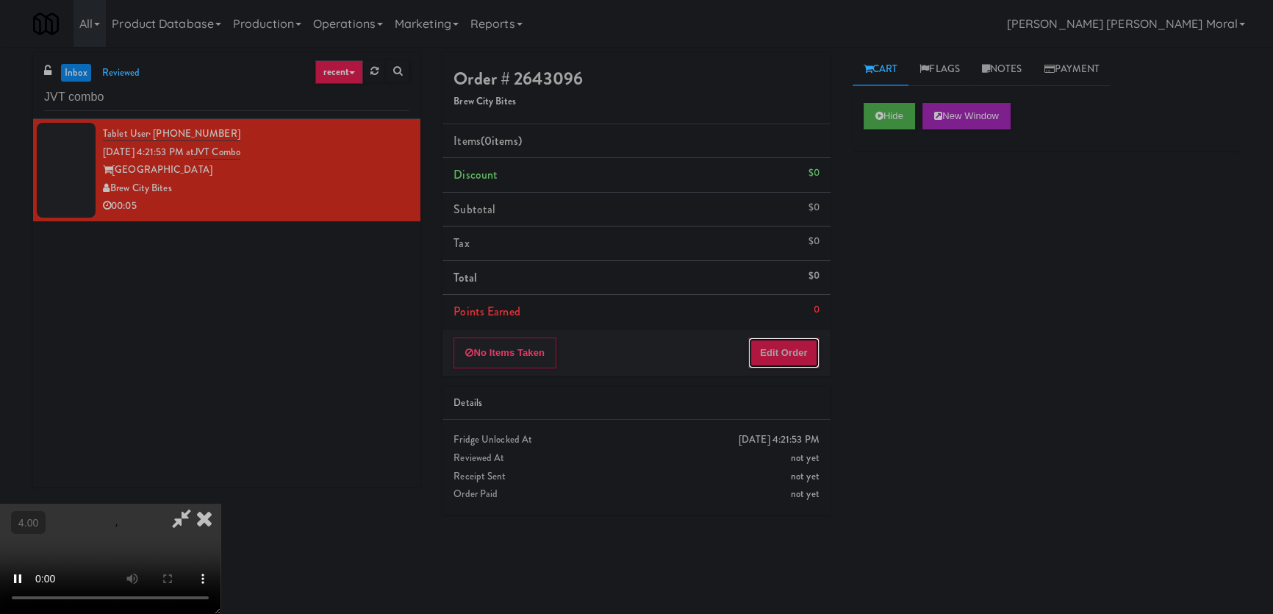
click at [783, 357] on button "Edit Order" at bounding box center [783, 352] width 71 height 31
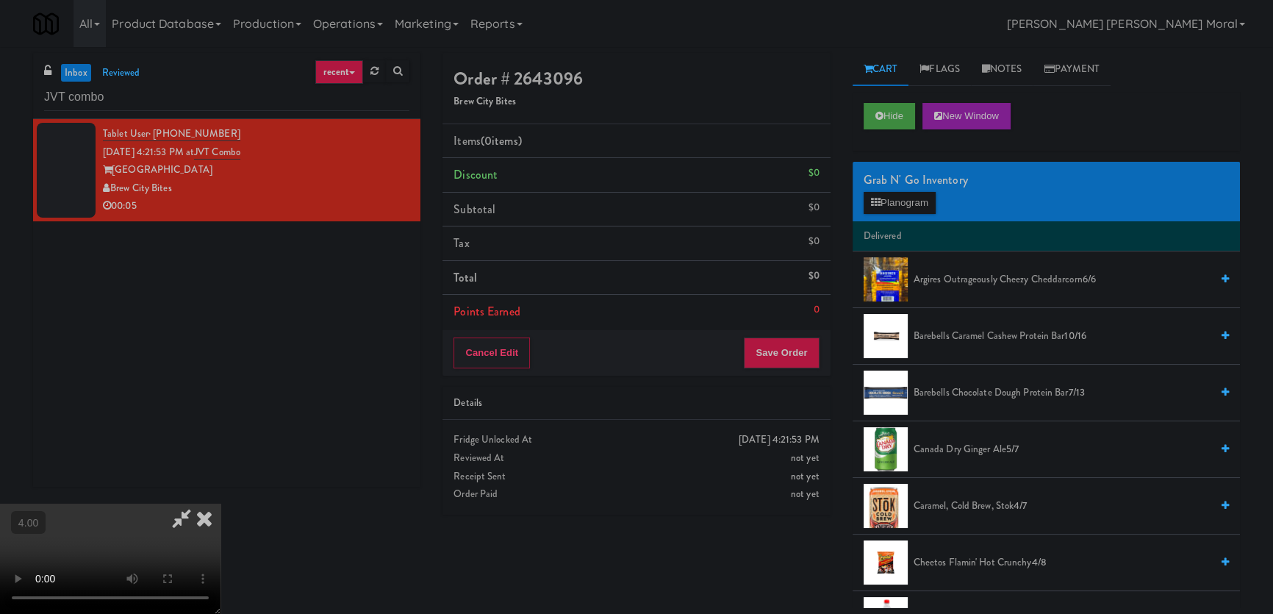
click at [4, 504] on video at bounding box center [110, 559] width 221 height 110
click at [163, 504] on video at bounding box center [110, 559] width 221 height 110
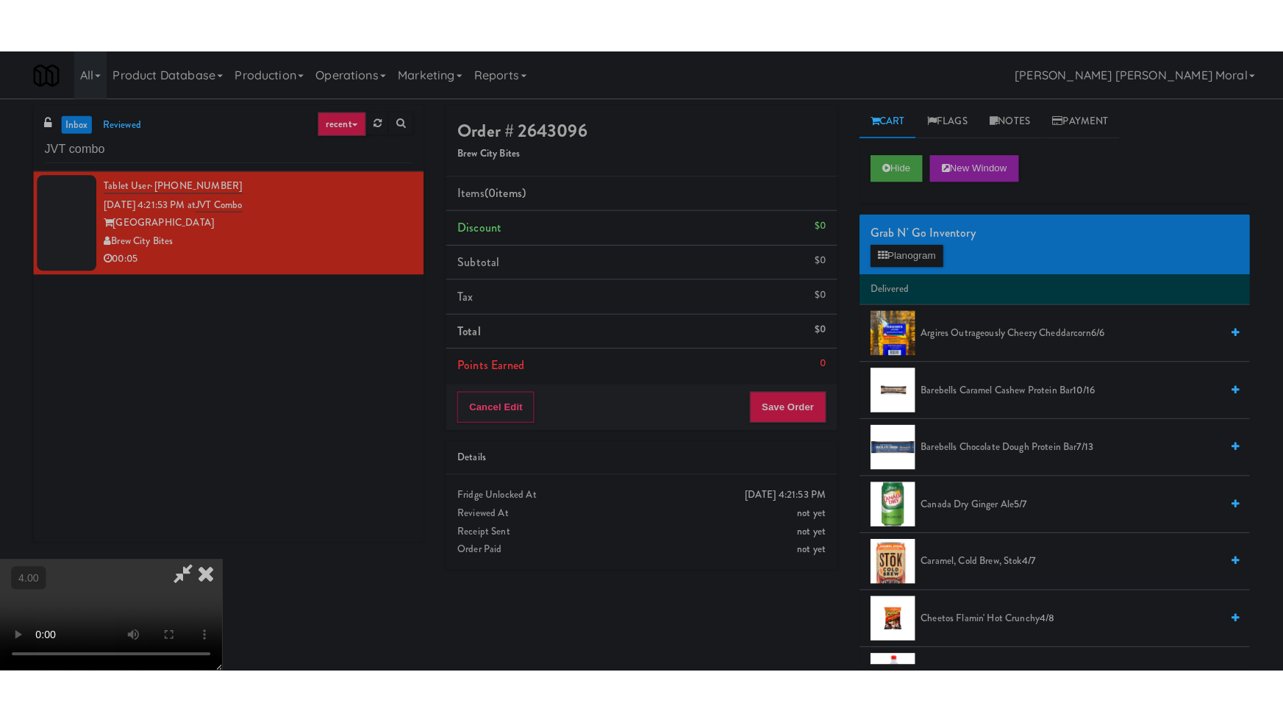
click at [165, 504] on video at bounding box center [110, 559] width 221 height 110
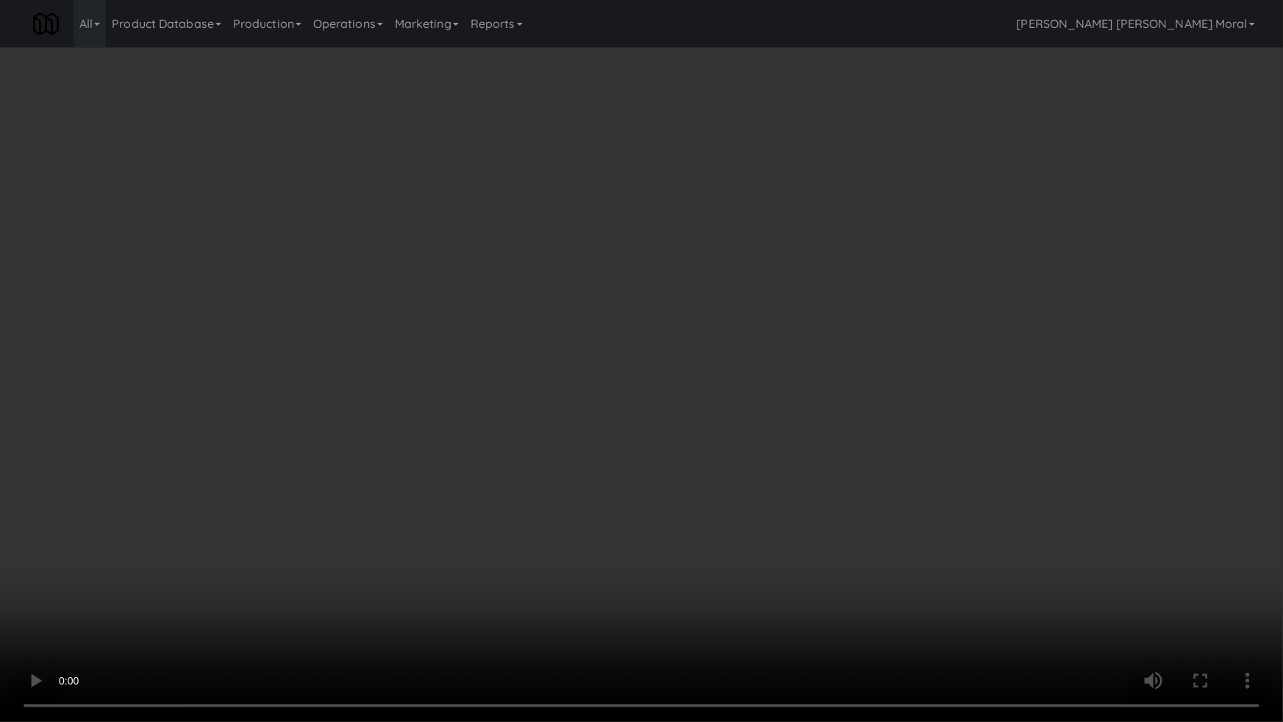
click at [404, 390] on video at bounding box center [641, 361] width 1283 height 722
click at [484, 422] on video at bounding box center [641, 361] width 1283 height 722
click at [476, 420] on video at bounding box center [641, 361] width 1283 height 722
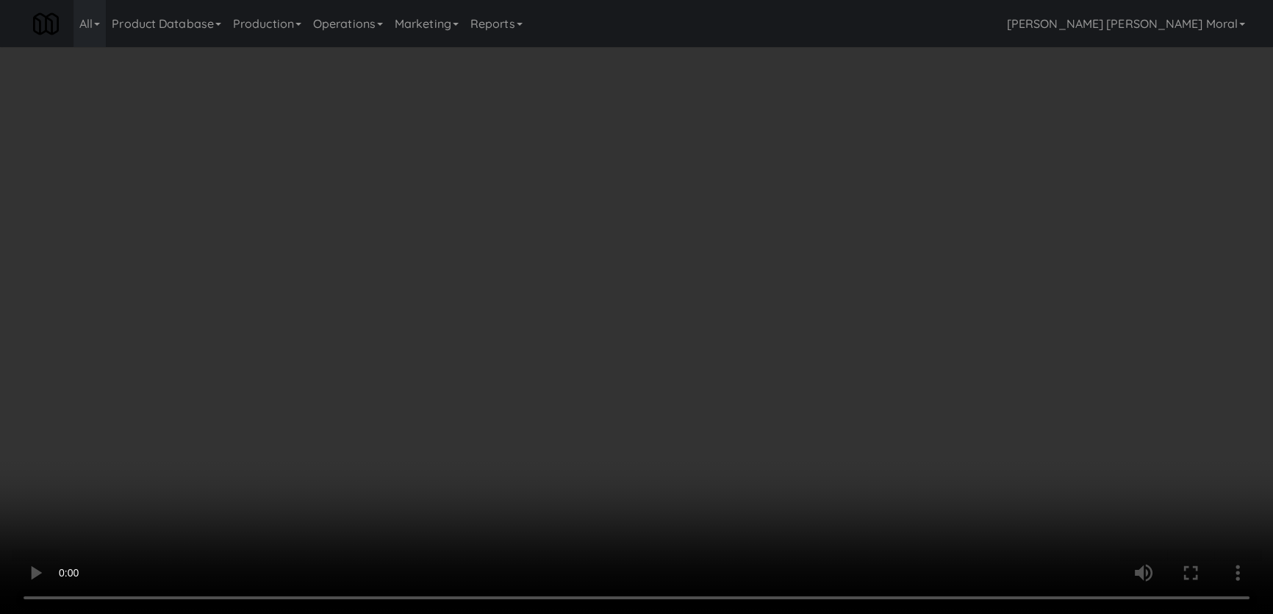
click at [872, 194] on button "Planogram" at bounding box center [900, 203] width 72 height 22
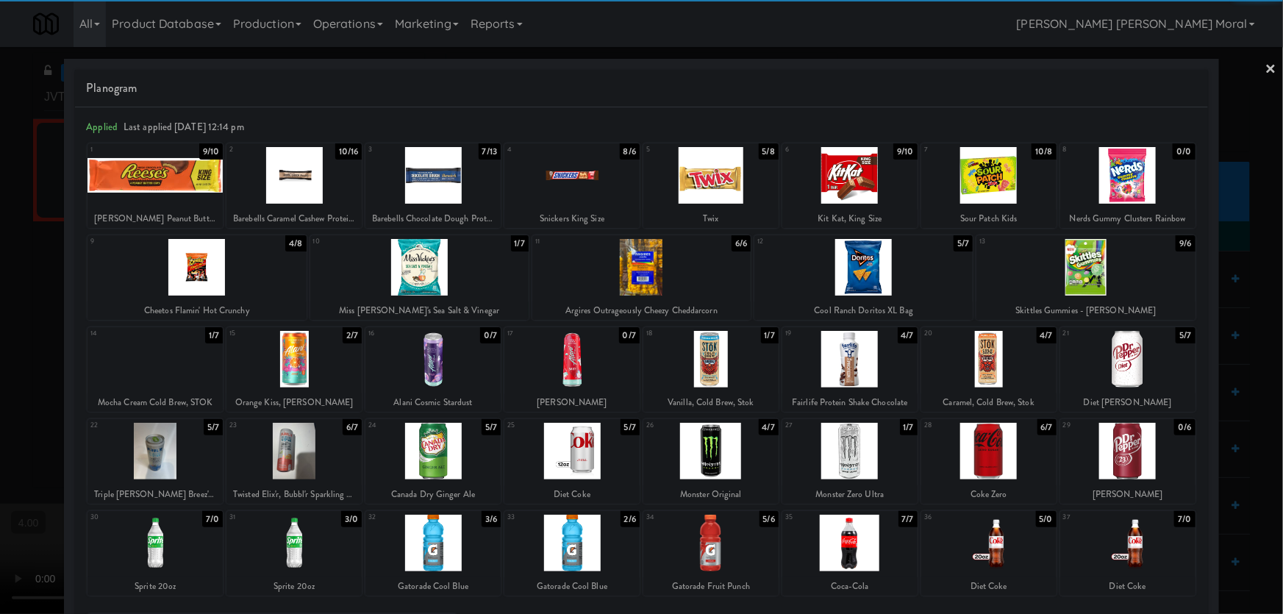
drag, startPoint x: 999, startPoint y: 362, endPoint x: 981, endPoint y: 359, distance: 17.9
click at [998, 362] on div at bounding box center [988, 359] width 135 height 57
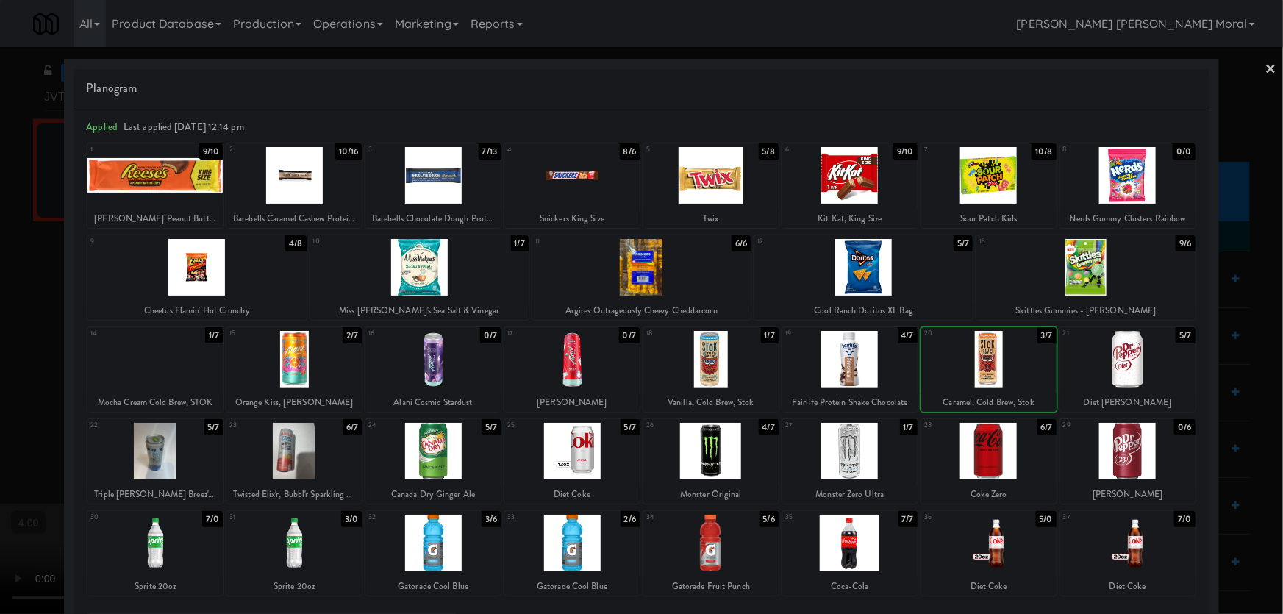
click at [0, 132] on div at bounding box center [641, 307] width 1283 height 614
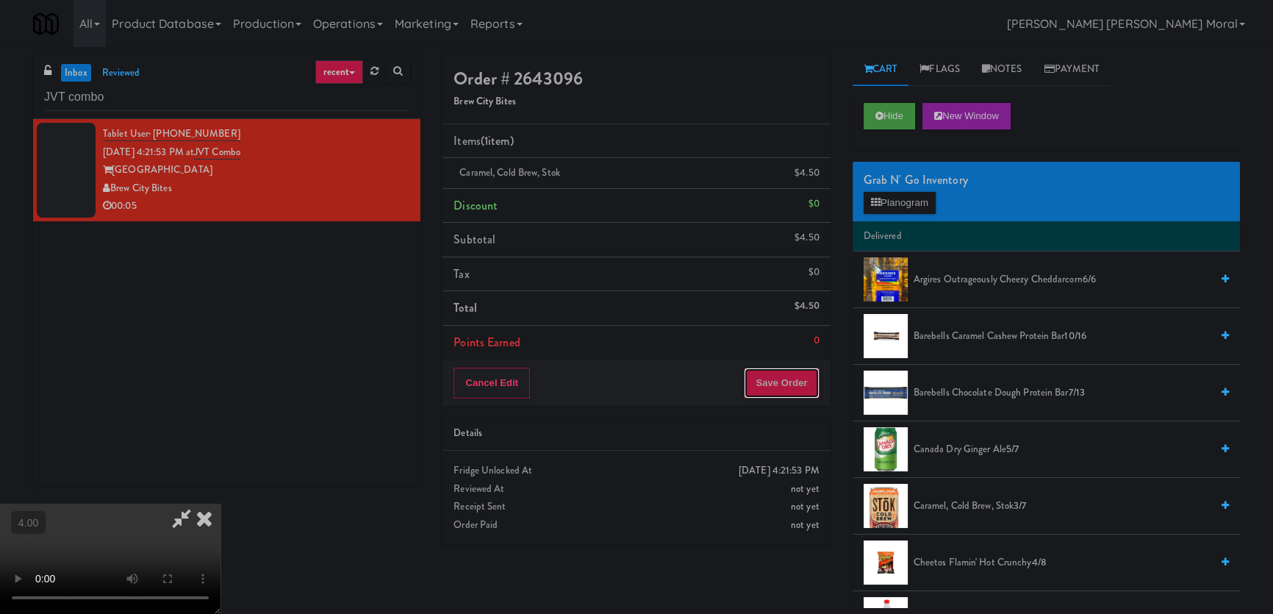
click at [795, 368] on button "Save Order" at bounding box center [781, 383] width 75 height 31
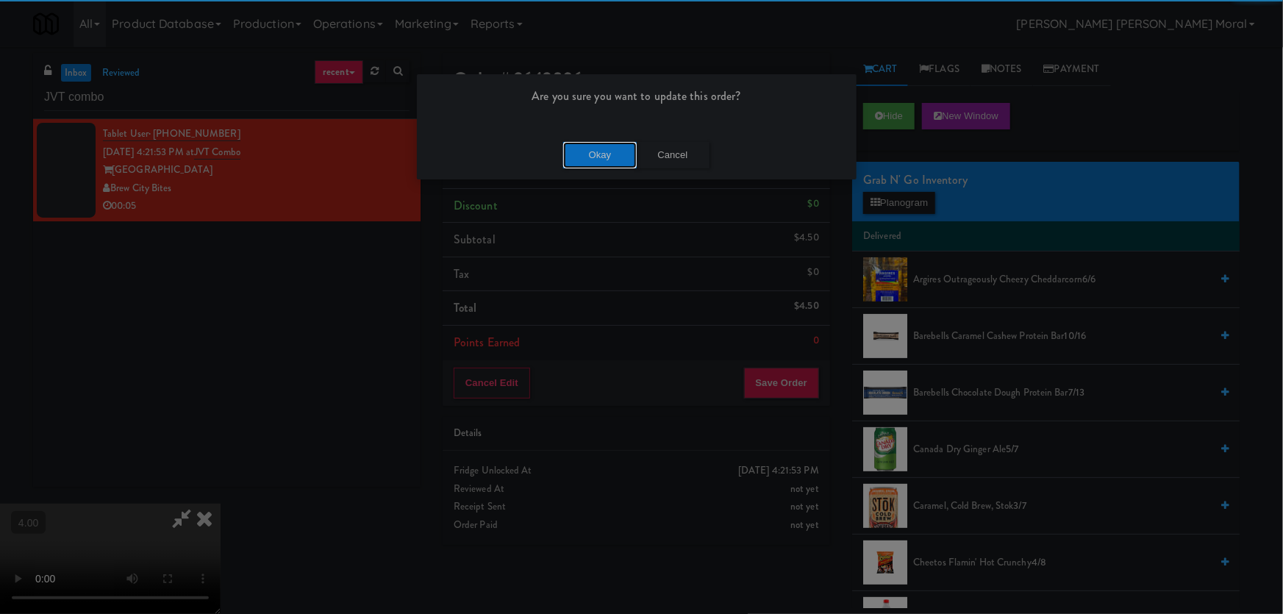
click at [587, 154] on button "Okay" at bounding box center [600, 155] width 74 height 26
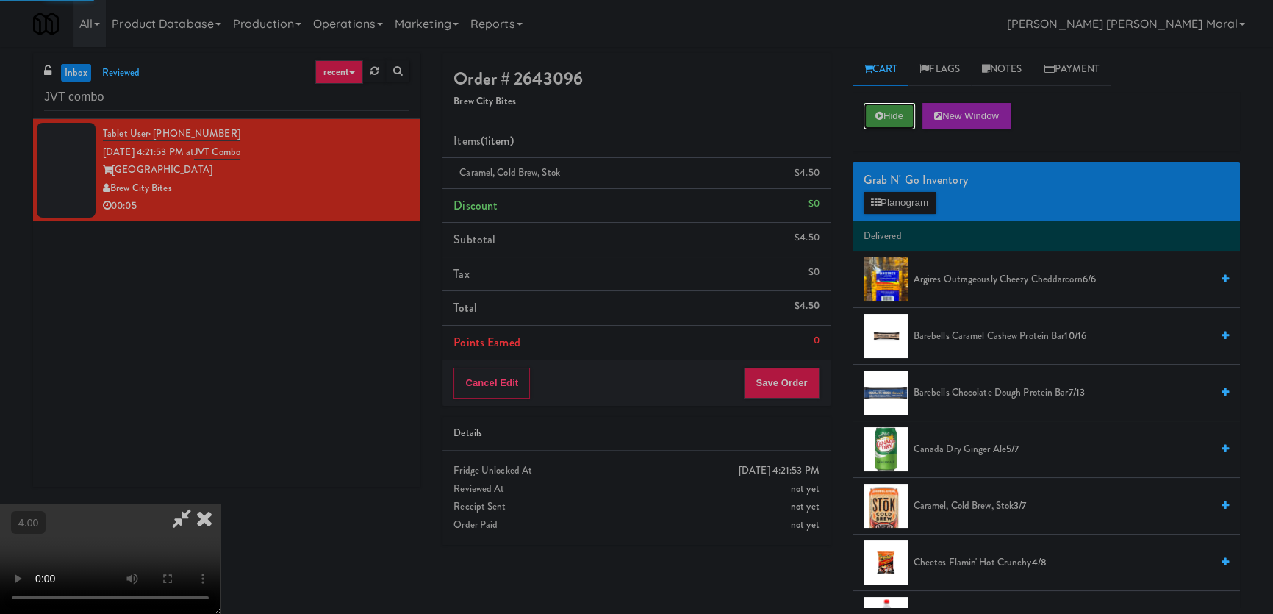
click at [897, 120] on button "Hide" at bounding box center [889, 116] width 51 height 26
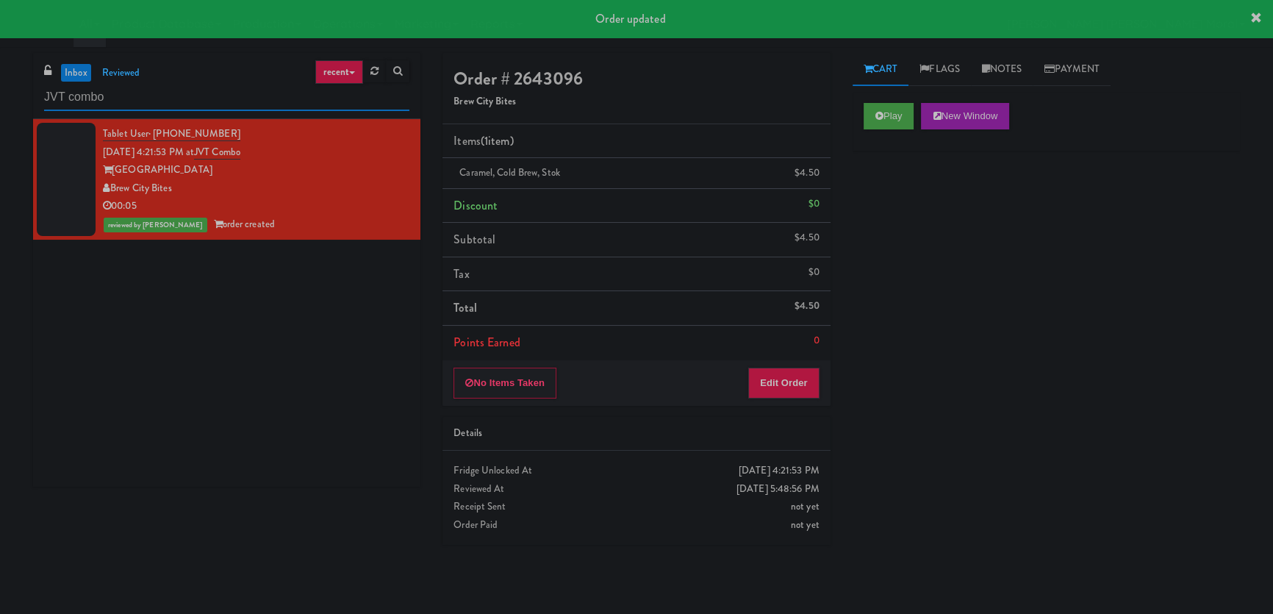
paste input "(Snack & Drink) EWR 3-TB-PUBLIC"
drag, startPoint x: 215, startPoint y: 84, endPoint x: 4, endPoint y: 103, distance: 211.1
click at [0, 103] on div "inbox reviewed recent all unclear take inventory issue suspicious failed recent…" at bounding box center [636, 330] width 1273 height 555
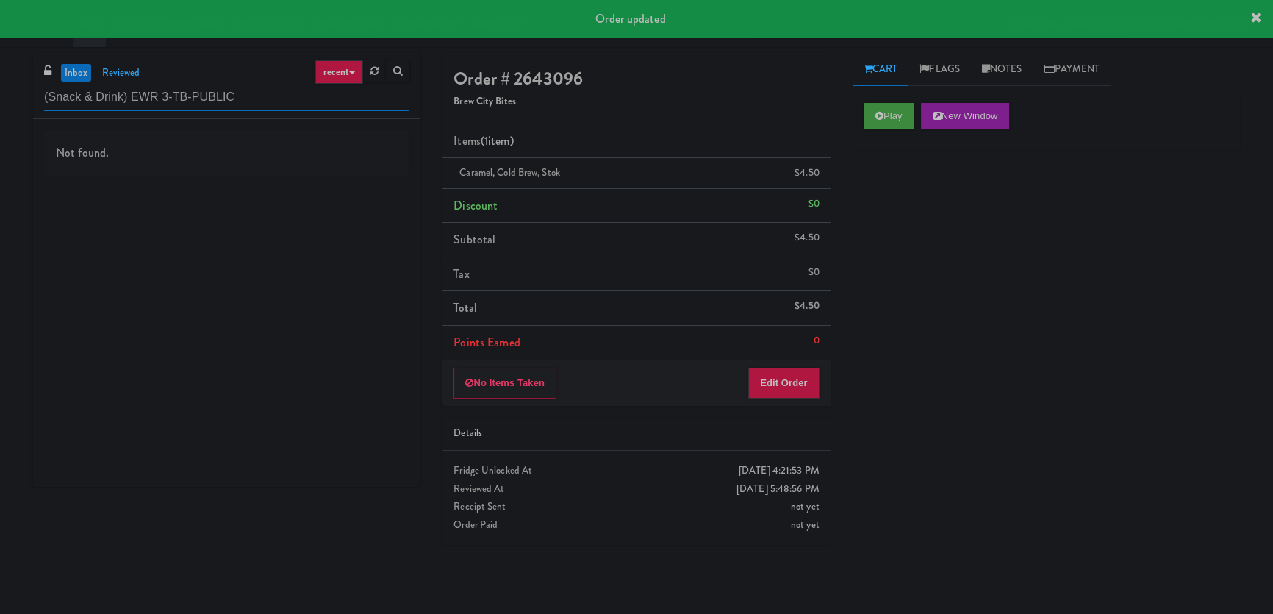
type input "(Snack & Drink) EWR 3-TB-PUBLIC"
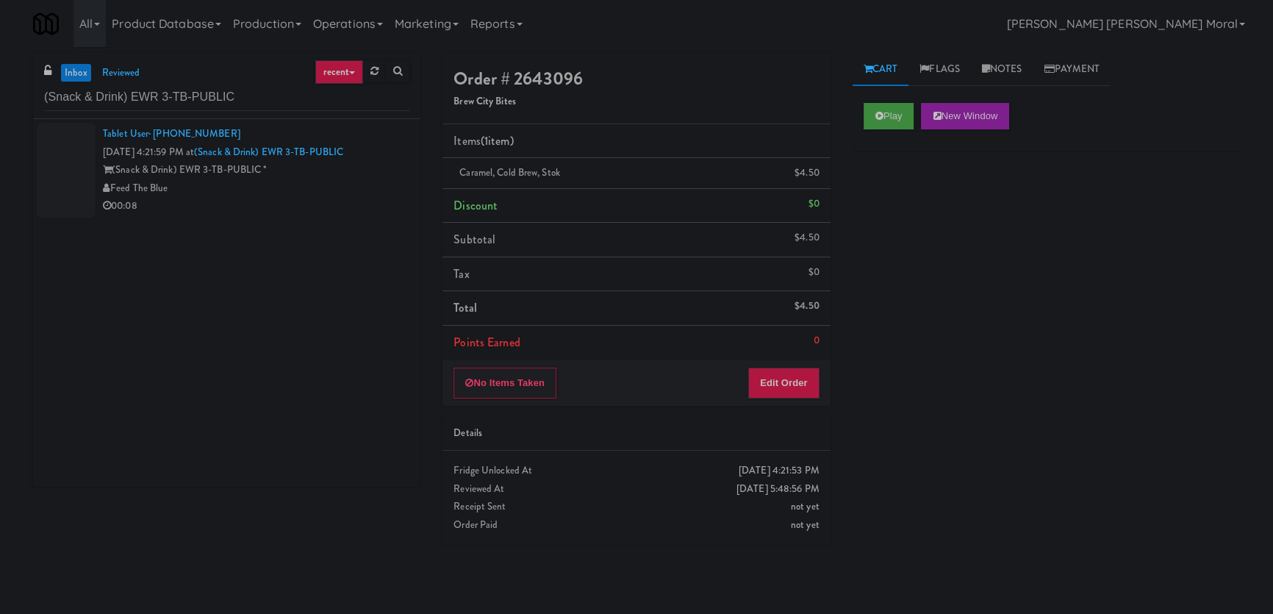
click at [292, 190] on div "Feed The Blue" at bounding box center [256, 188] width 307 height 18
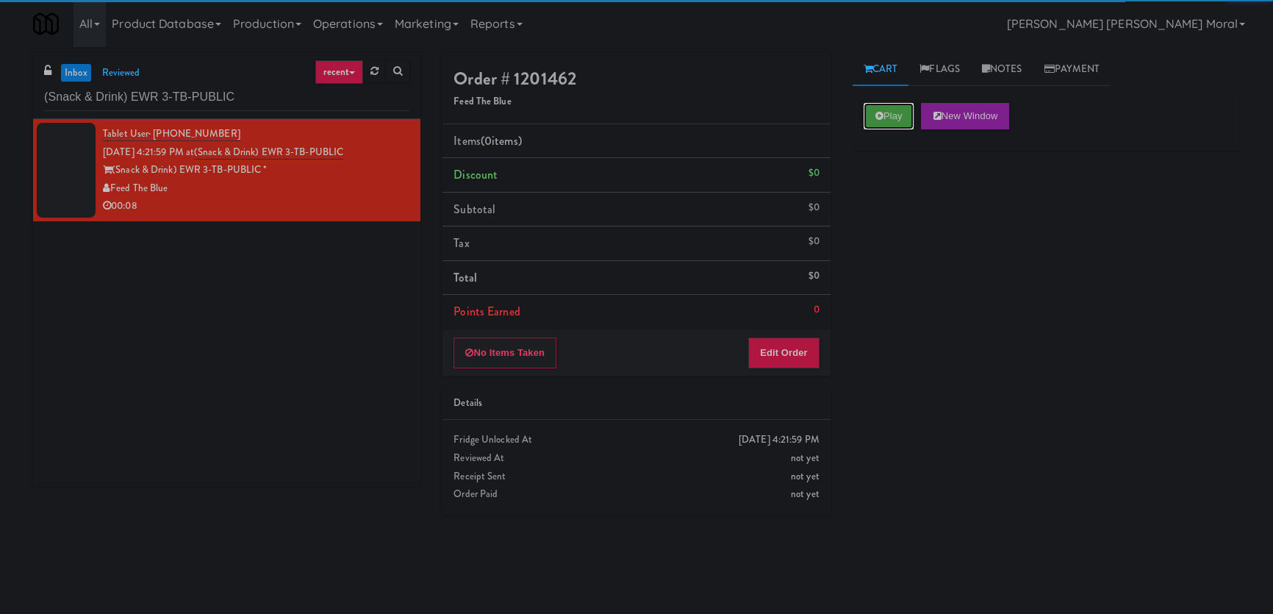
click at [886, 115] on button "Play" at bounding box center [889, 116] width 51 height 26
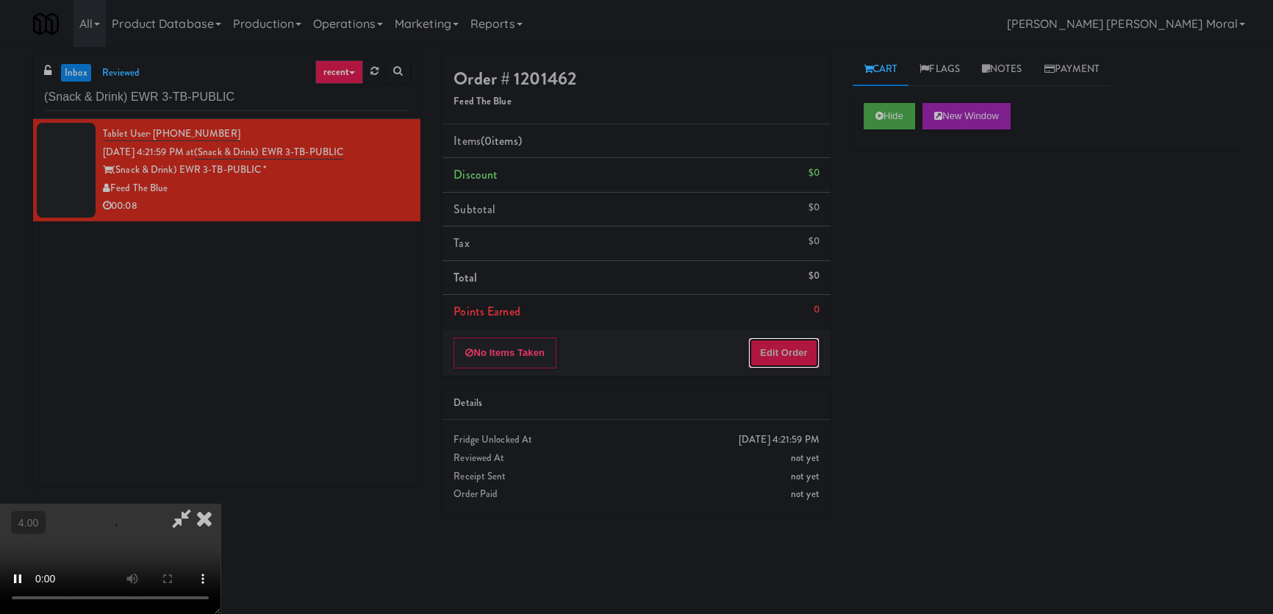
click at [779, 365] on button "Edit Order" at bounding box center [783, 352] width 71 height 31
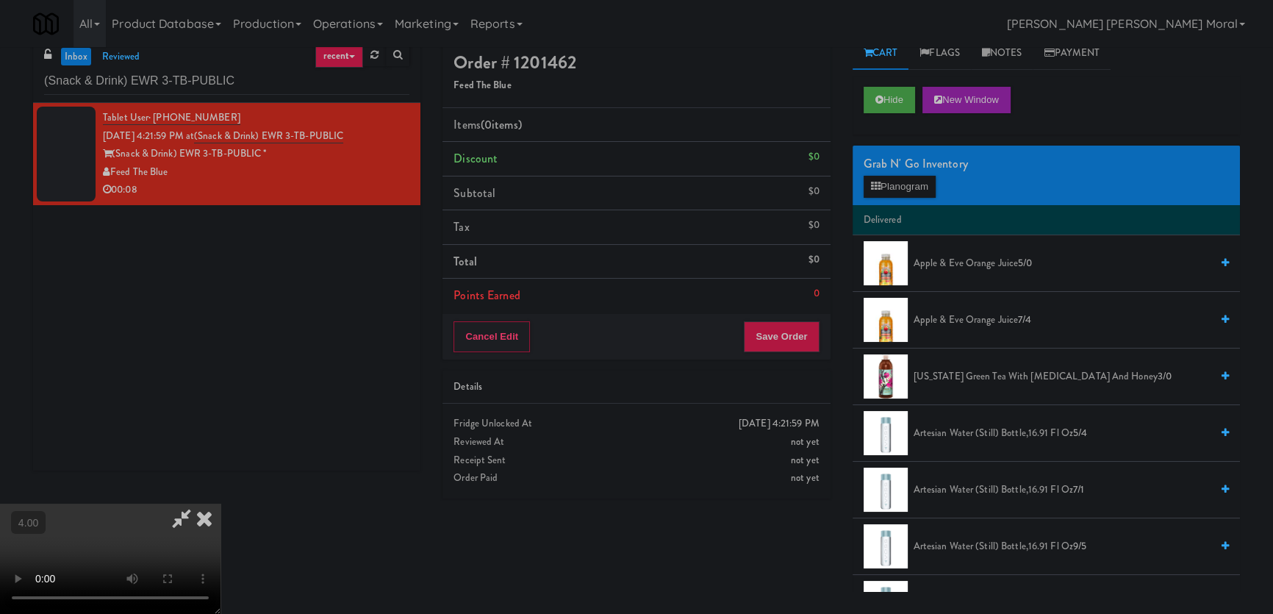
scroll to position [46, 0]
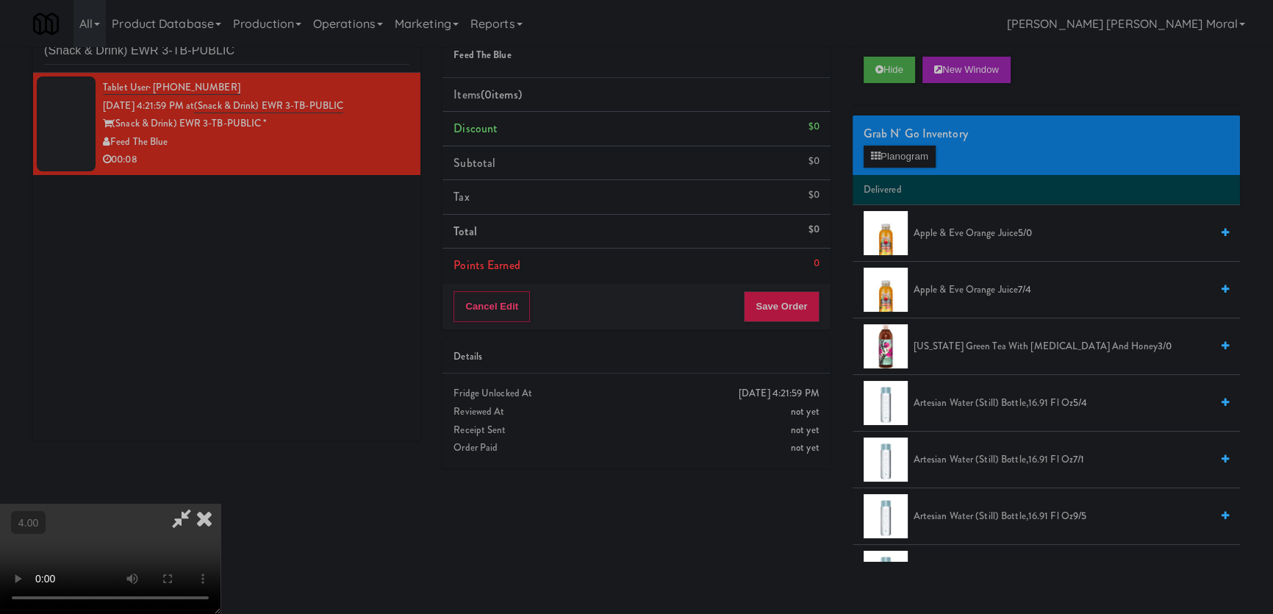
click at [162, 504] on video at bounding box center [110, 559] width 221 height 110
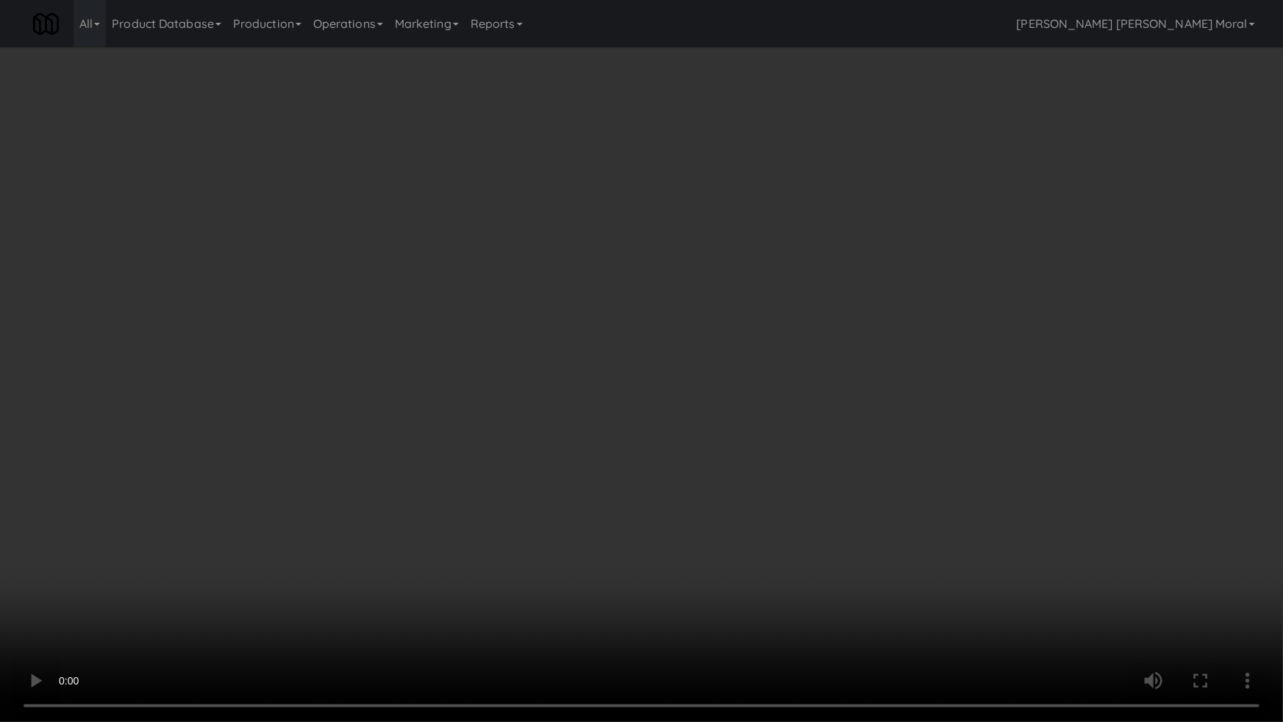
click at [156, 559] on video at bounding box center [641, 361] width 1283 height 722
click at [160, 558] on video at bounding box center [641, 361] width 1283 height 722
click at [254, 534] on video at bounding box center [641, 361] width 1283 height 722
drag, startPoint x: 254, startPoint y: 534, endPoint x: 263, endPoint y: 444, distance: 90.2
click at [257, 529] on video at bounding box center [641, 361] width 1283 height 722
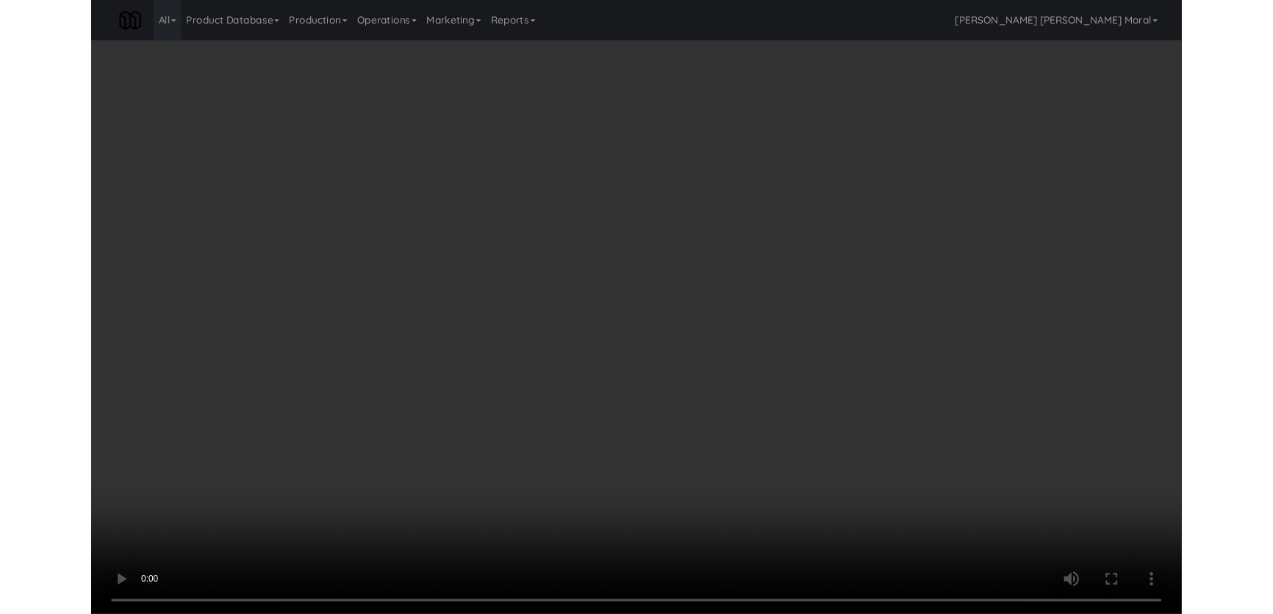
scroll to position [28, 0]
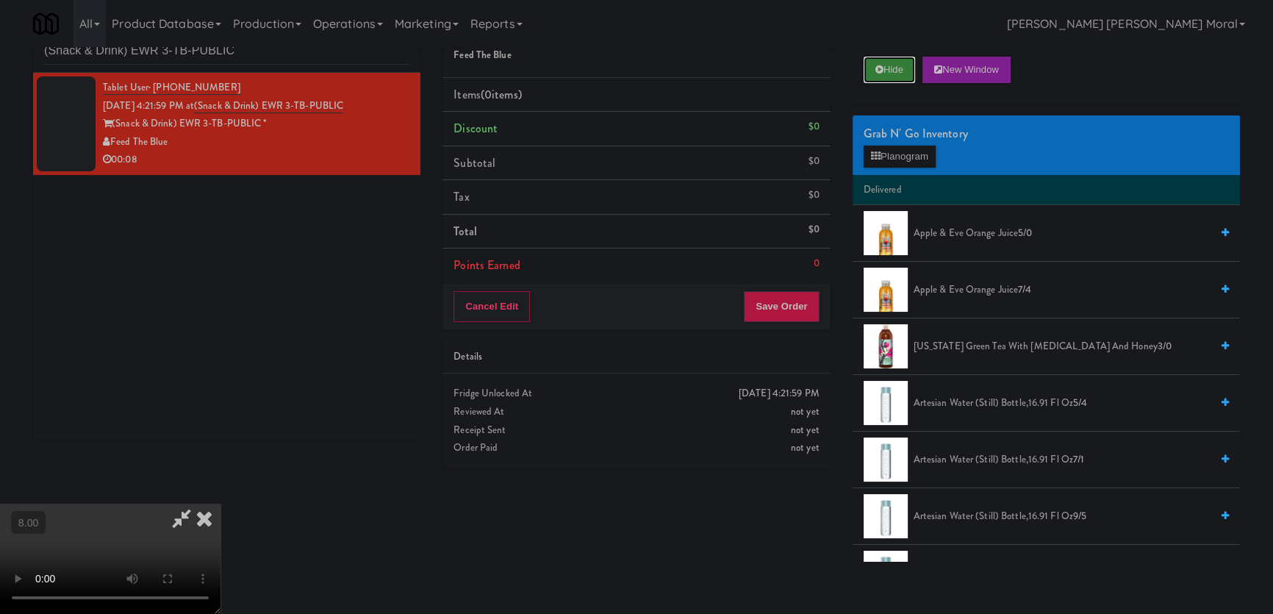
click at [888, 64] on button "Hide" at bounding box center [889, 70] width 51 height 26
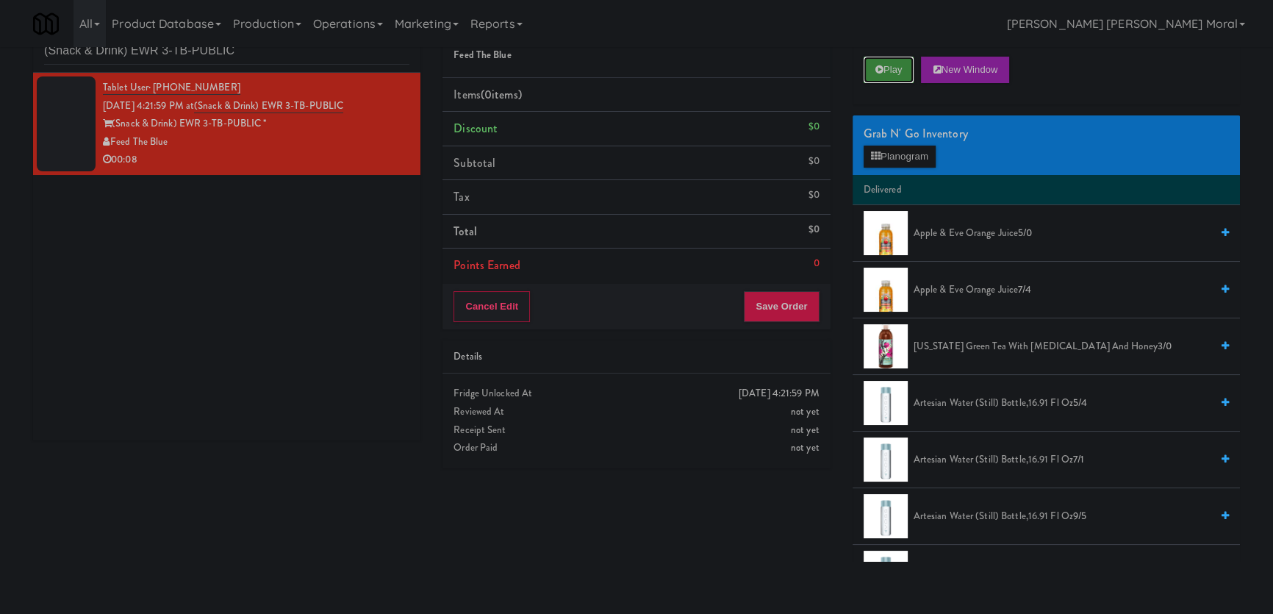
click at [888, 64] on button "Play" at bounding box center [889, 70] width 51 height 26
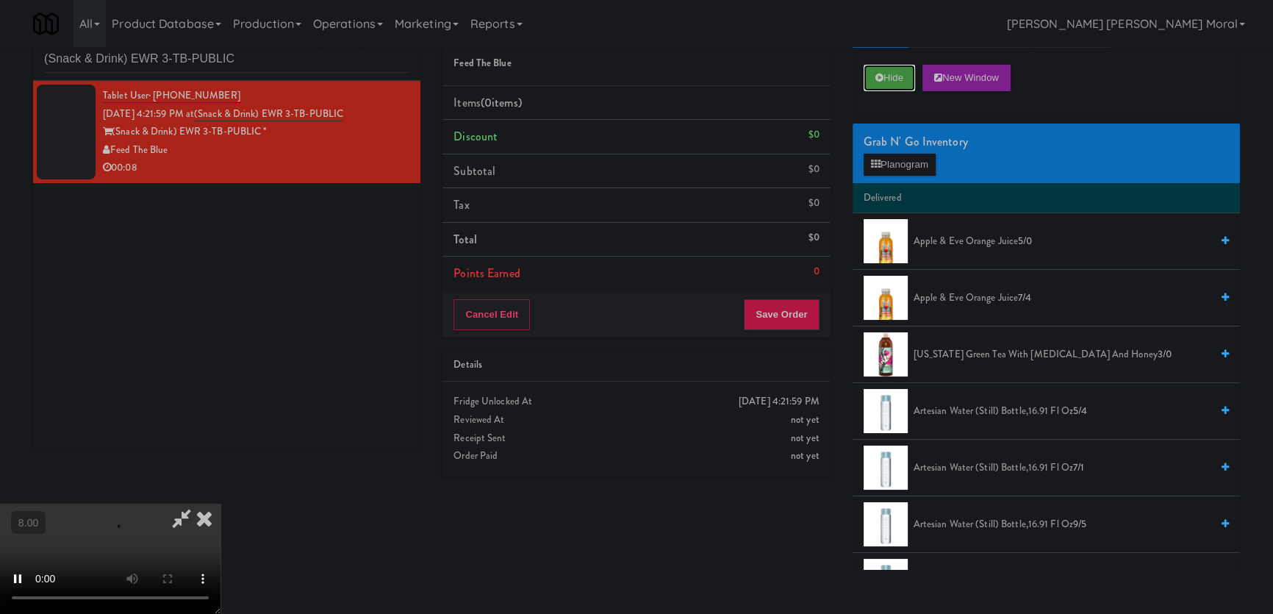
scroll to position [46, 0]
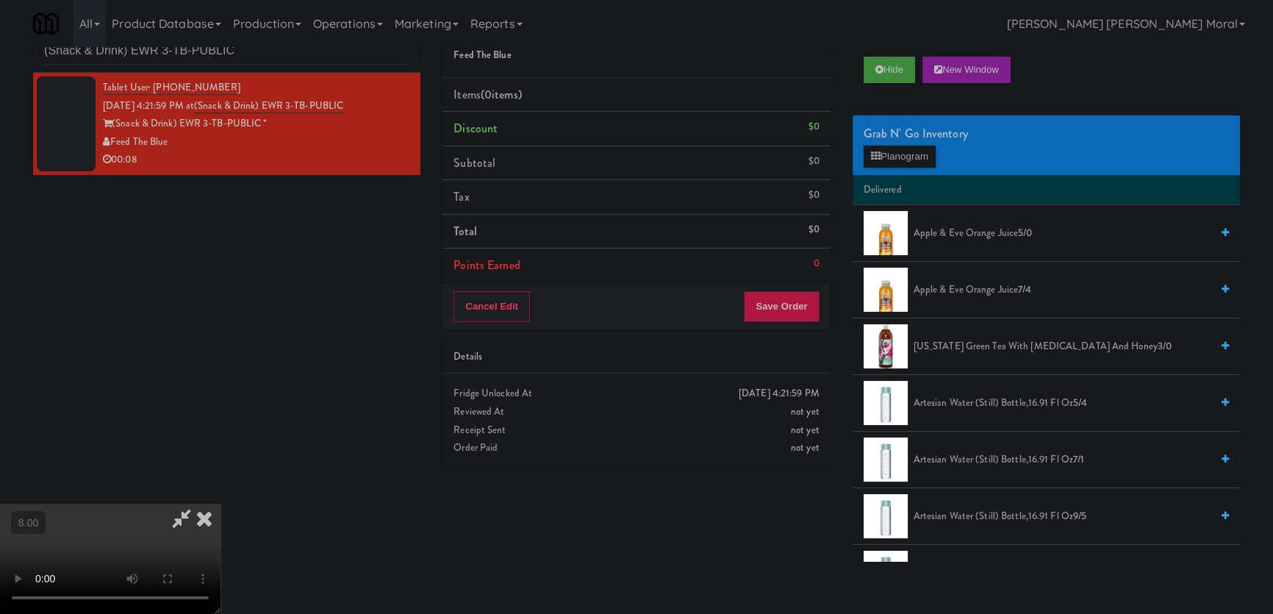
click at [183, 504] on video at bounding box center [110, 559] width 221 height 110
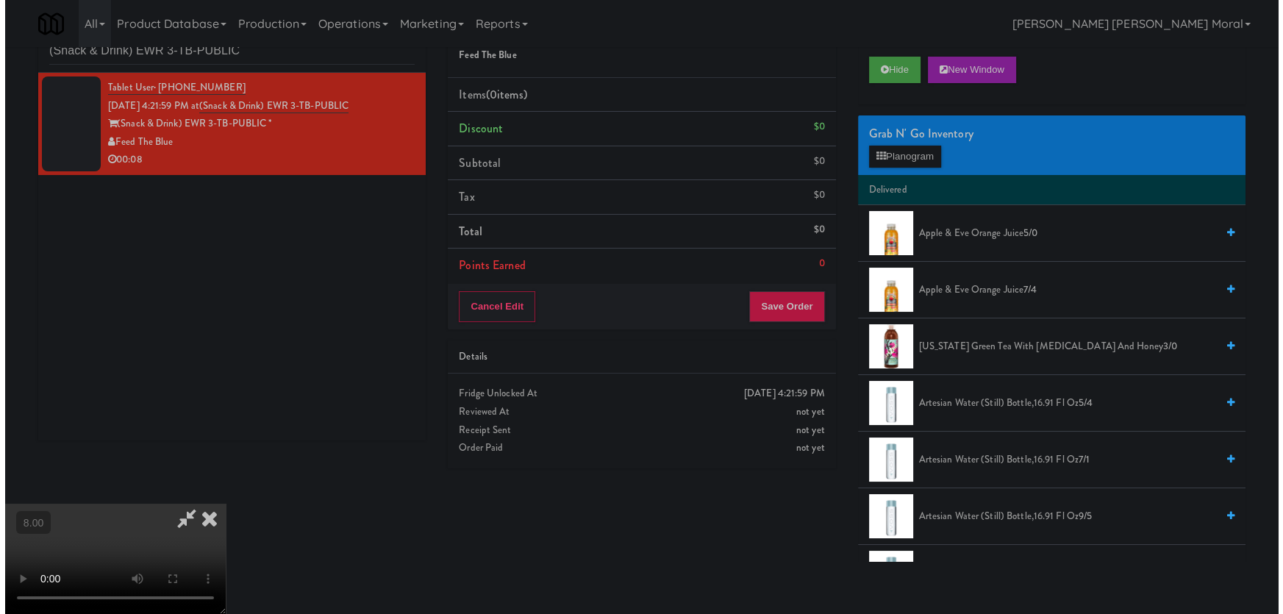
scroll to position [30, 0]
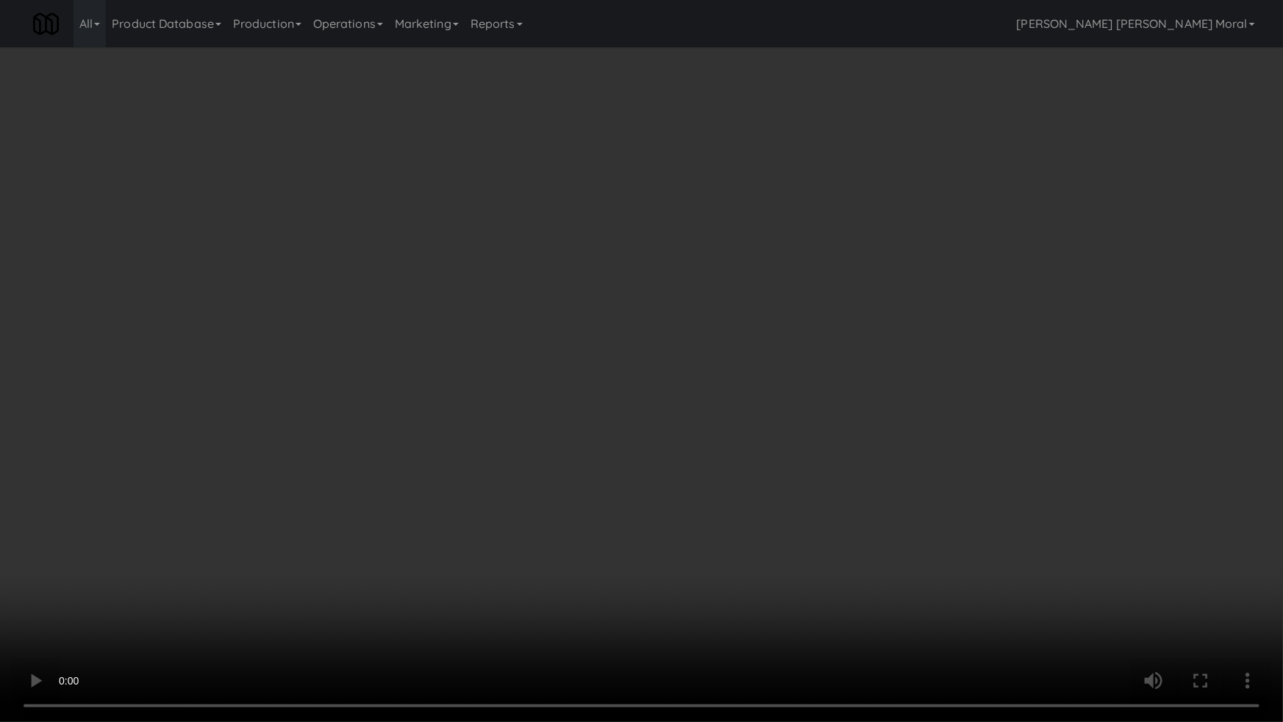
click at [279, 536] on video at bounding box center [641, 361] width 1283 height 722
click at [297, 516] on video at bounding box center [641, 361] width 1283 height 722
click at [462, 449] on video at bounding box center [641, 361] width 1283 height 722
drag, startPoint x: 462, startPoint y: 449, endPoint x: 759, endPoint y: 257, distance: 353.5
click at [464, 448] on video at bounding box center [641, 361] width 1283 height 722
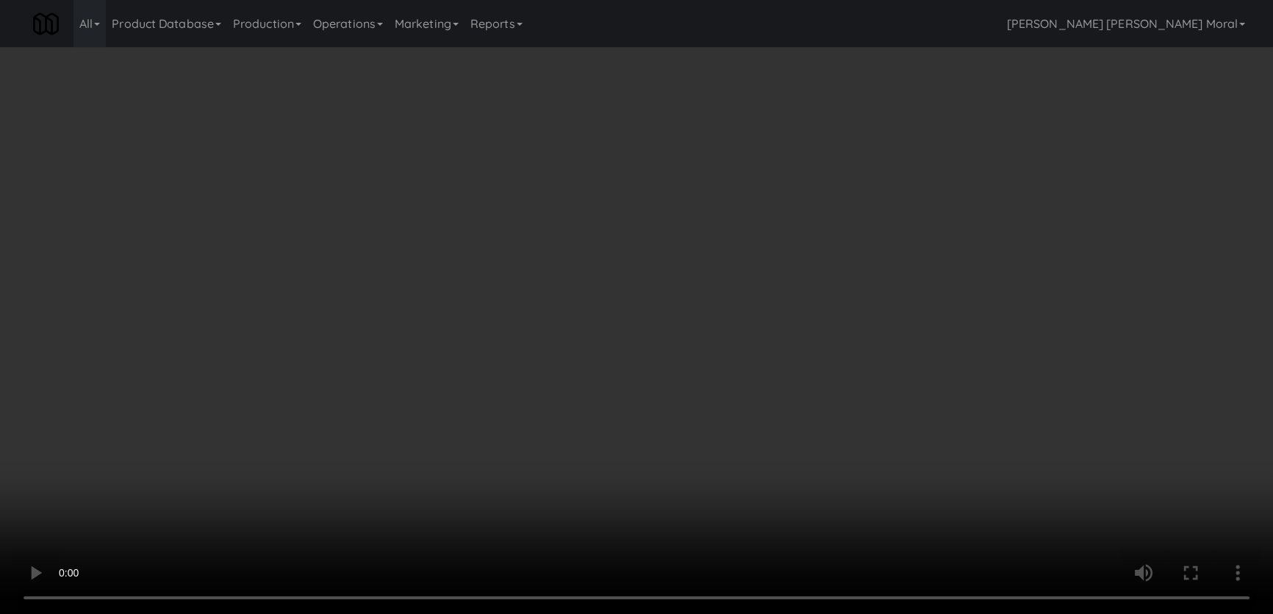
click at [914, 147] on button "Planogram" at bounding box center [900, 157] width 72 height 22
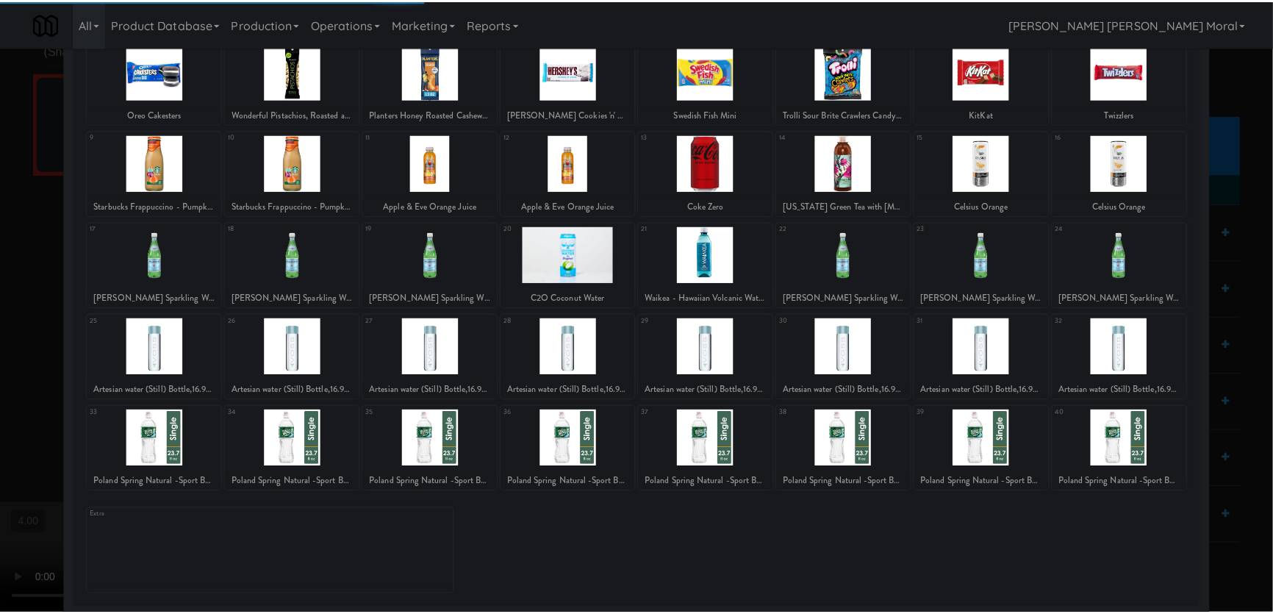
scroll to position [107, 0]
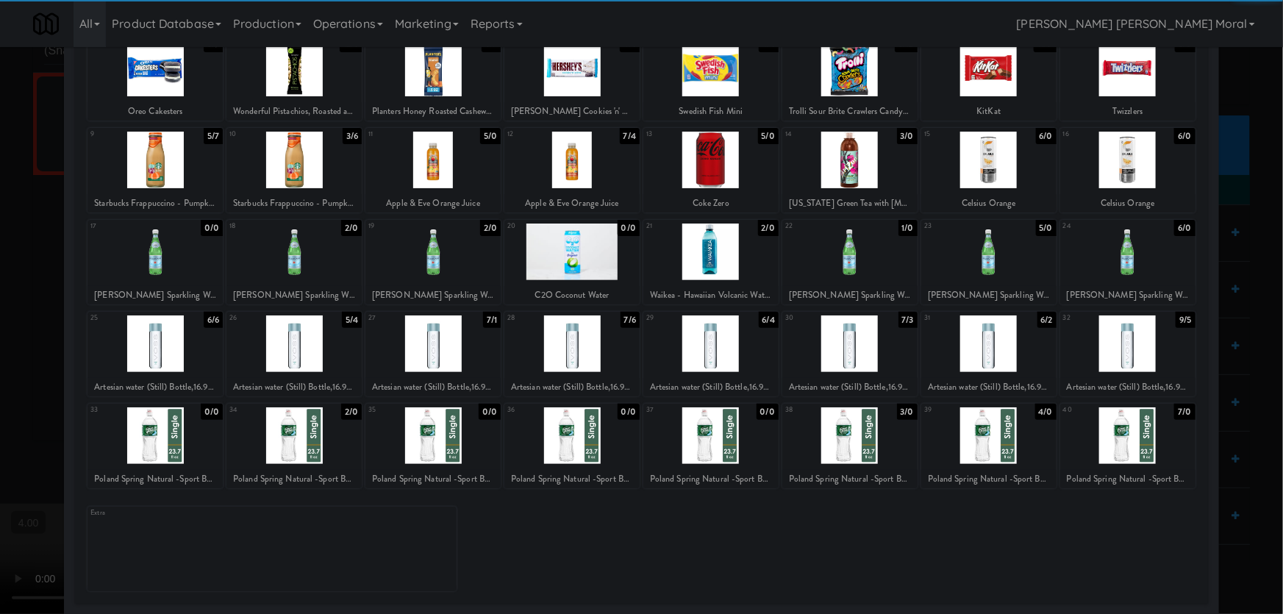
drag, startPoint x: 985, startPoint y: 434, endPoint x: 302, endPoint y: 334, distance: 690.1
click at [985, 433] on div at bounding box center [988, 435] width 135 height 57
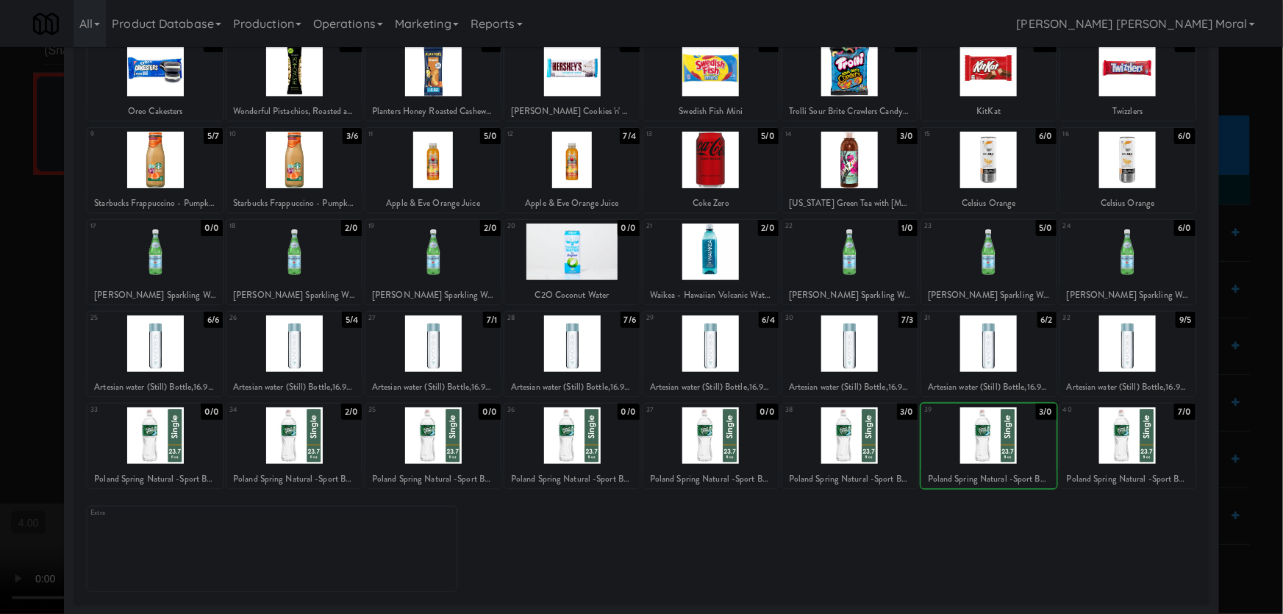
click at [0, 252] on div at bounding box center [641, 307] width 1283 height 614
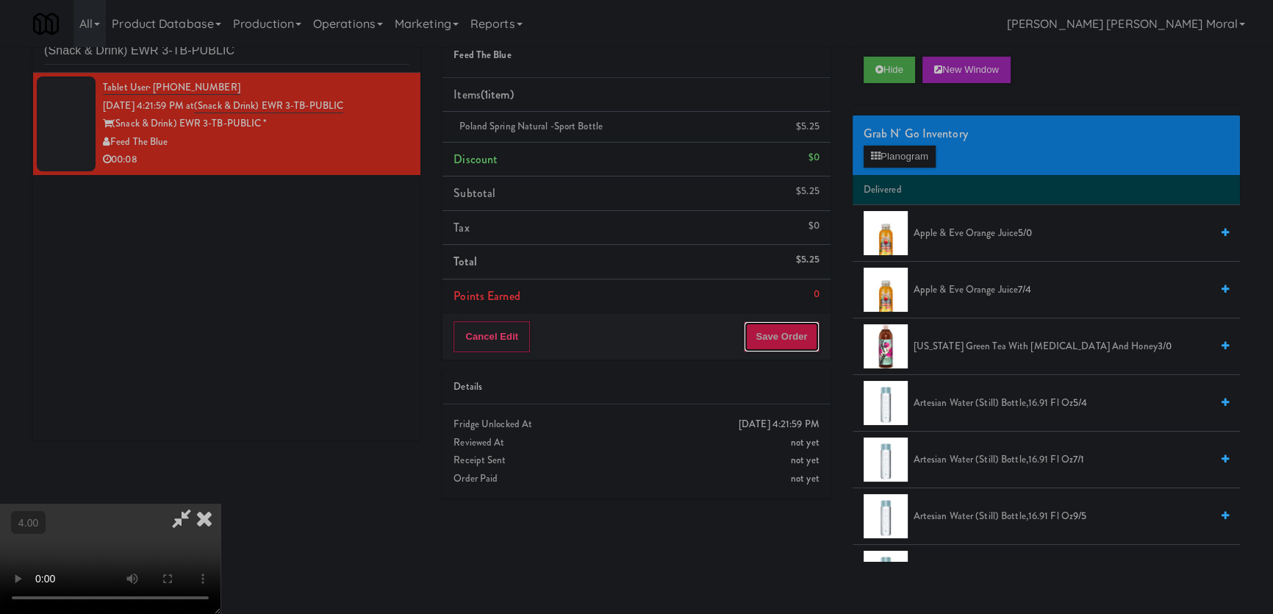
click at [787, 342] on button "Save Order" at bounding box center [781, 336] width 75 height 31
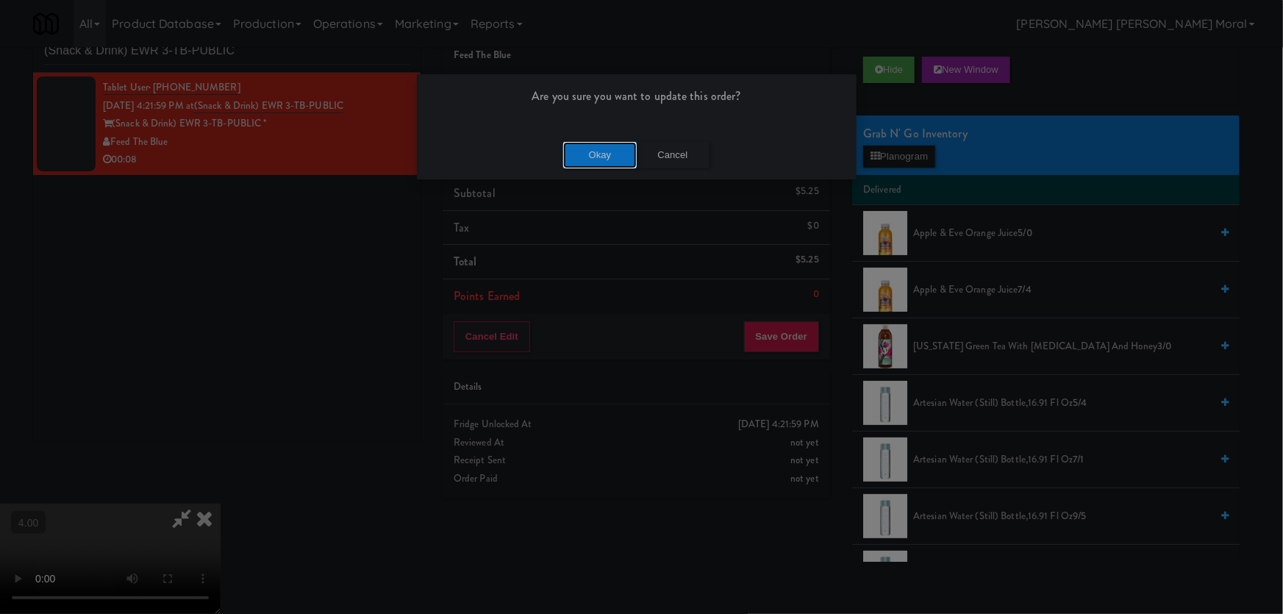
click at [588, 161] on button "Okay" at bounding box center [600, 155] width 74 height 26
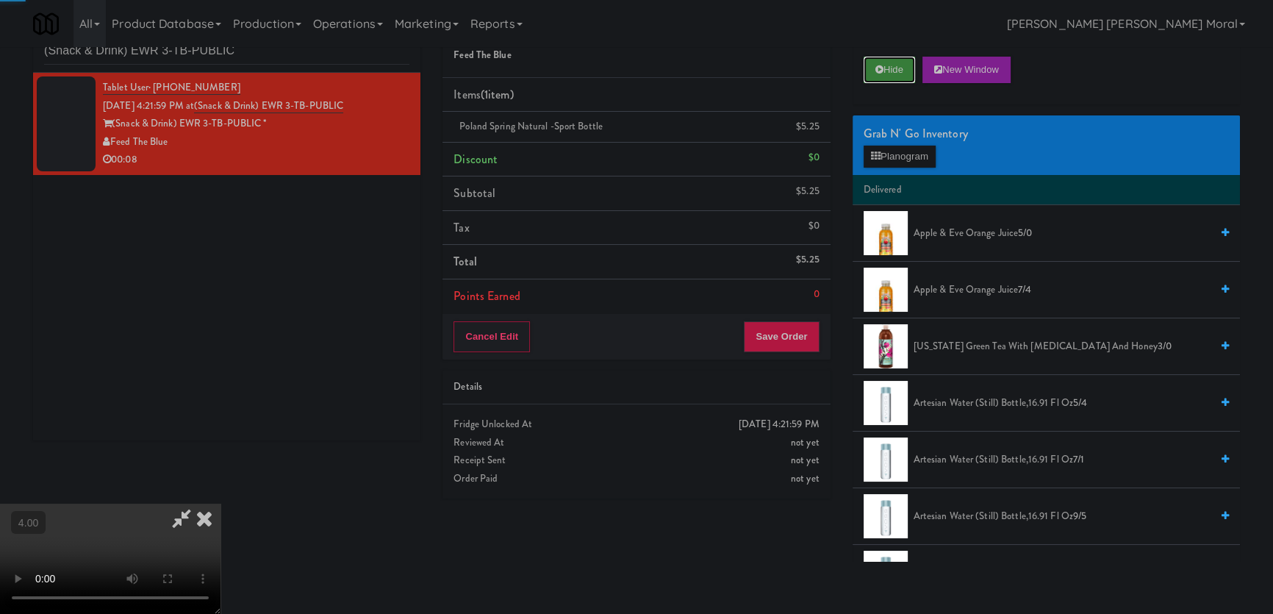
click at [876, 74] on button "Hide" at bounding box center [889, 70] width 51 height 26
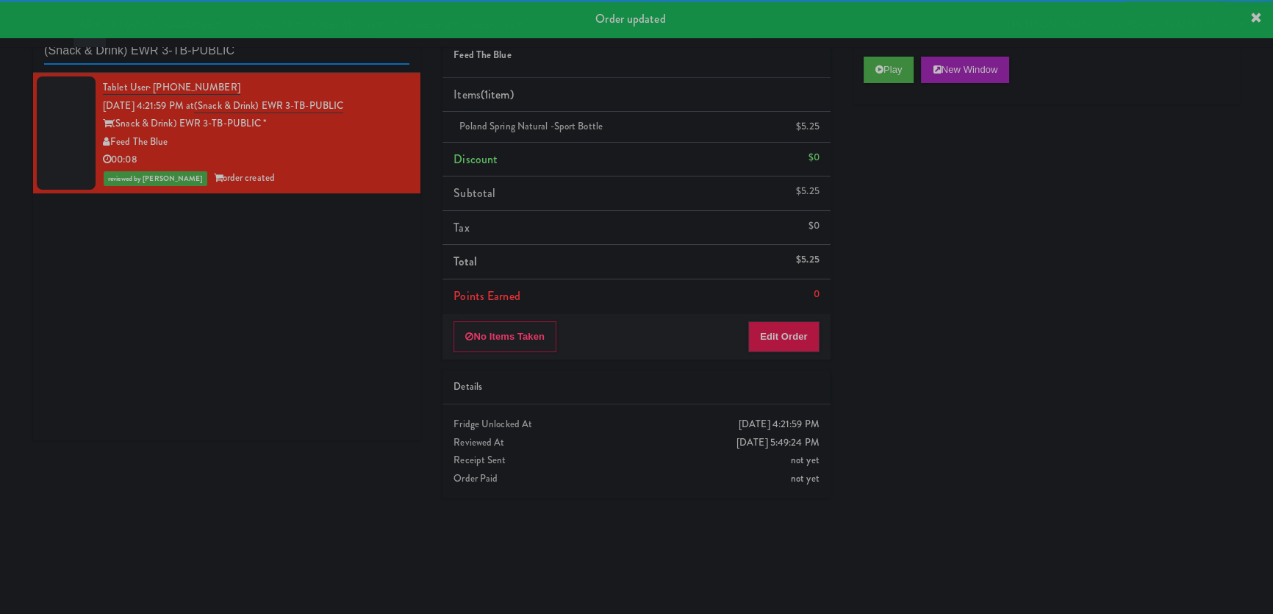
drag, startPoint x: 281, startPoint y: 59, endPoint x: 0, endPoint y: 62, distance: 280.8
click at [0, 62] on div "inbox reviewed recent all unclear take inventory issue suspicious failed recent…" at bounding box center [636, 284] width 1273 height 555
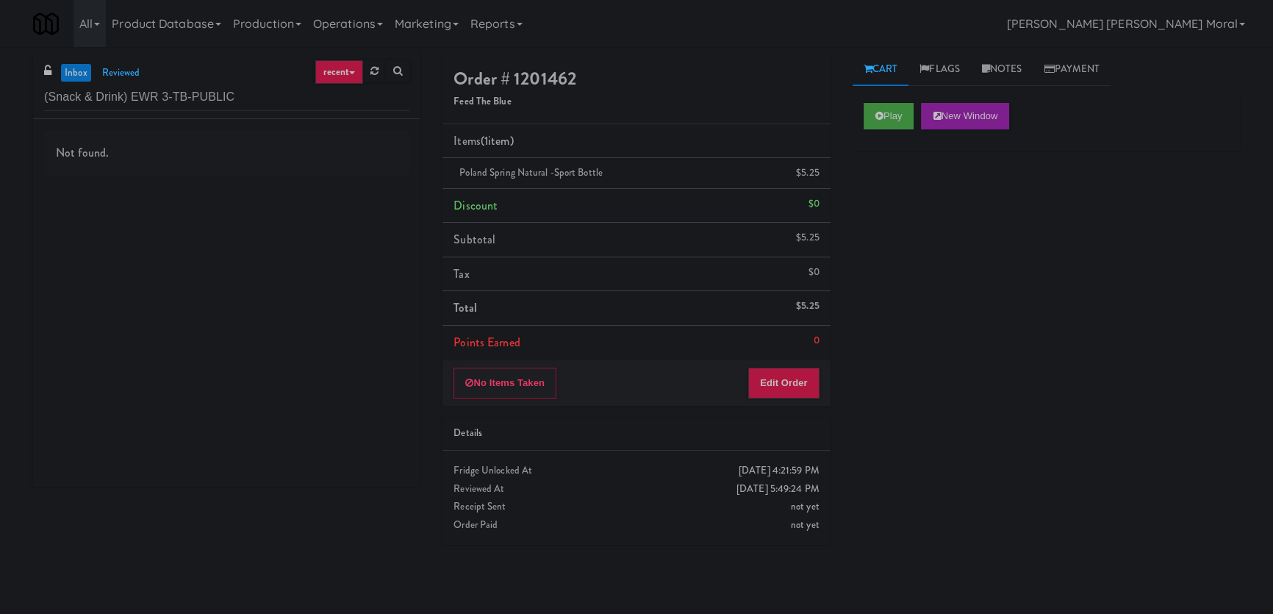
click at [6, 251] on div "inbox reviewed recent all unclear take inventory issue suspicious failed recent…" at bounding box center [636, 330] width 1273 height 555
drag, startPoint x: 269, startPoint y: 97, endPoint x: 0, endPoint y: 100, distance: 269.0
click at [0, 100] on div "inbox reviewed recent all unclear take inventory issue suspicious failed recent…" at bounding box center [636, 330] width 1273 height 555
paste input "text"
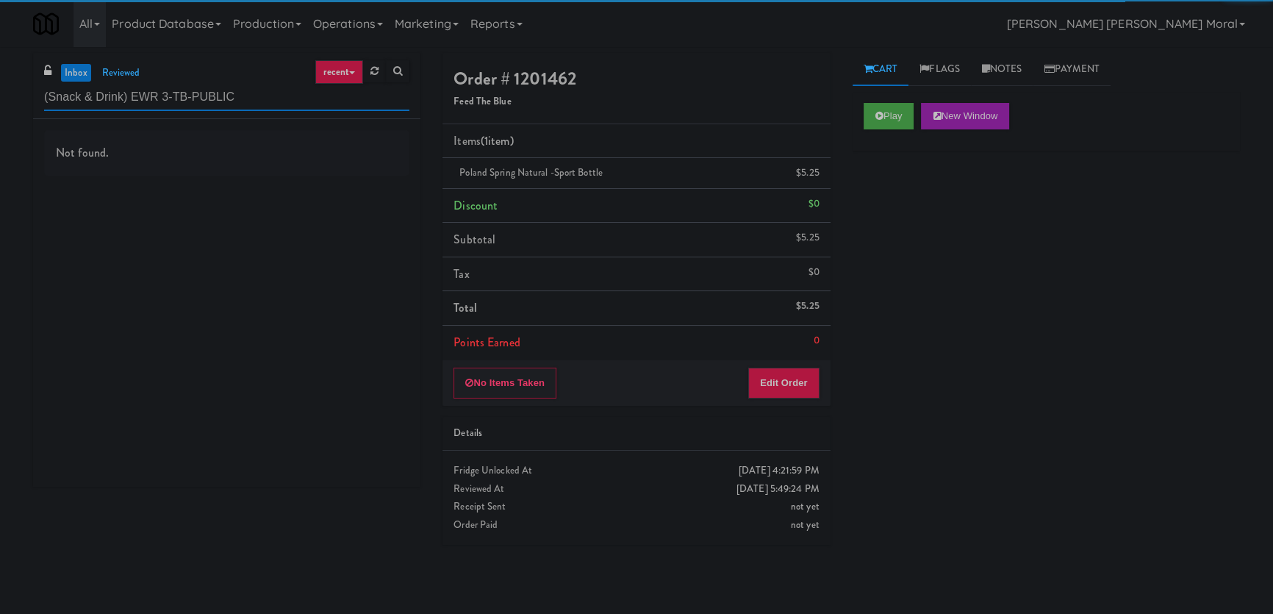
drag, startPoint x: 132, startPoint y: 96, endPoint x: 0, endPoint y: 113, distance: 133.4
click at [0, 113] on div "inbox reviewed recent all unclear take inventory issue suspicious failed recent…" at bounding box center [636, 330] width 1273 height 555
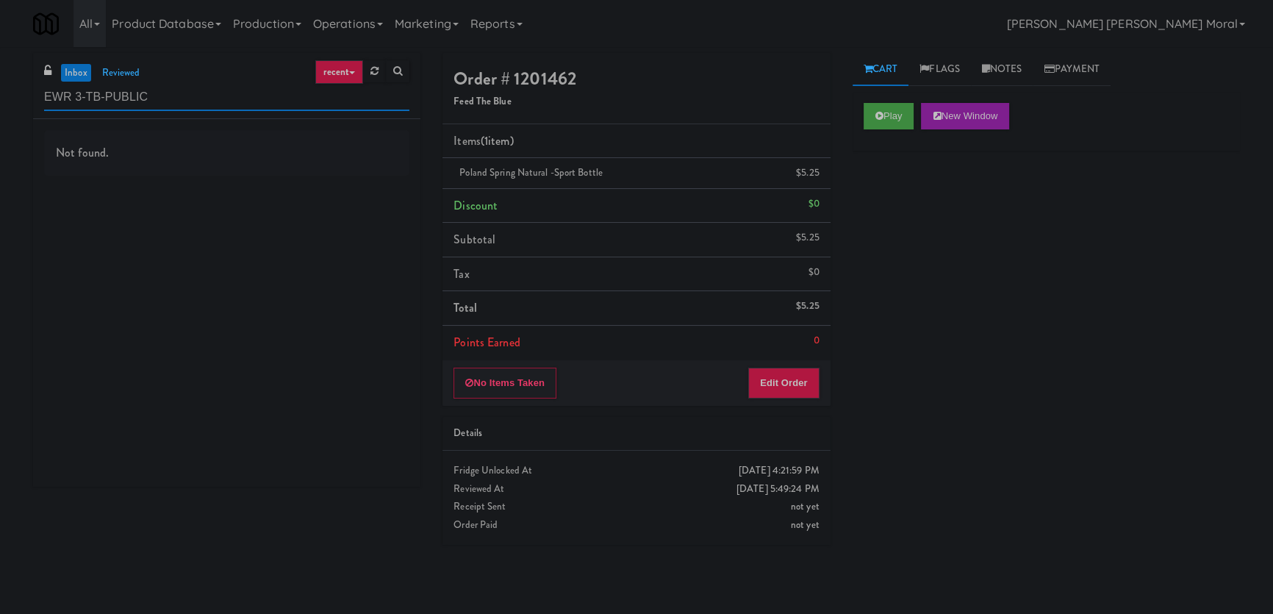
click at [86, 87] on input "EWR 3-TB-PUBLIC" at bounding box center [226, 97] width 365 height 27
paste input "Kinetic - Left"
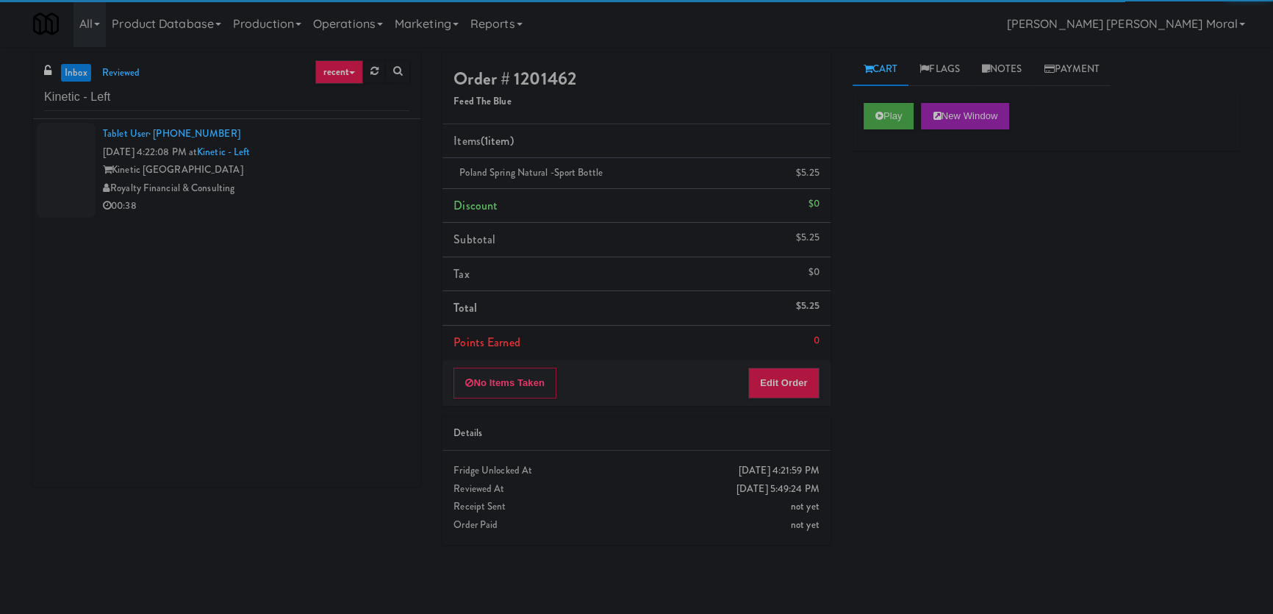
drag, startPoint x: 268, startPoint y: 197, endPoint x: 282, endPoint y: 194, distance: 14.3
click at [268, 196] on div "Tablet User · (240) 883-4050 [DATE] 4:22:08 PM at Kinetic - Left Kinetic Atlant…" at bounding box center [256, 170] width 307 height 90
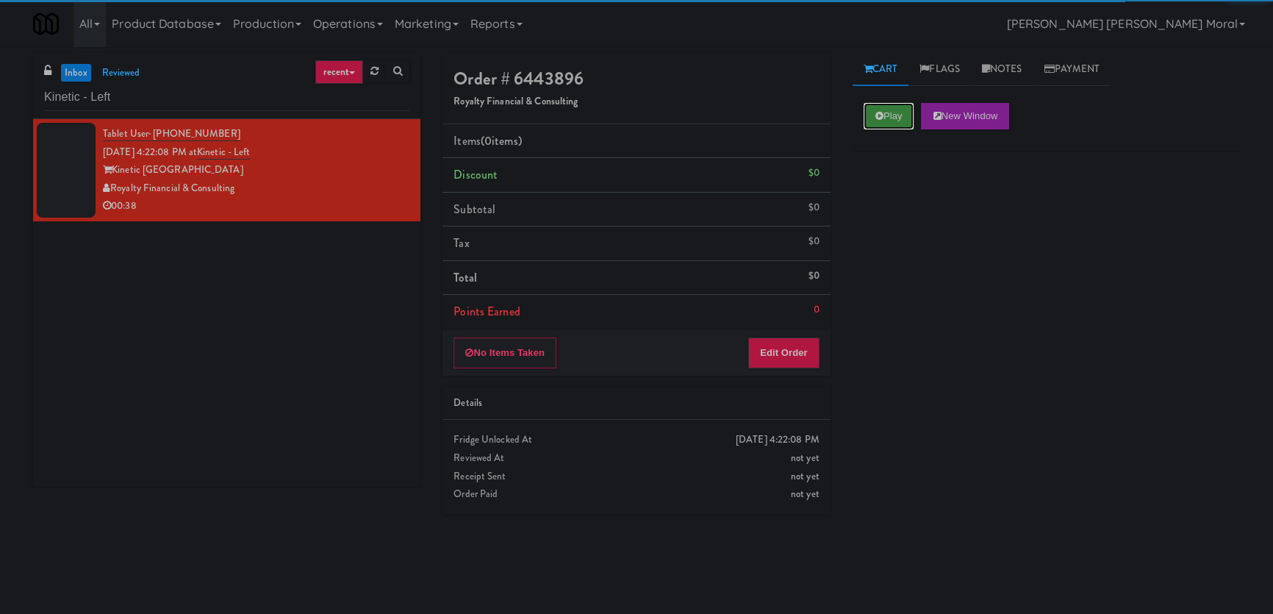
click at [889, 113] on button "Play" at bounding box center [889, 116] width 51 height 26
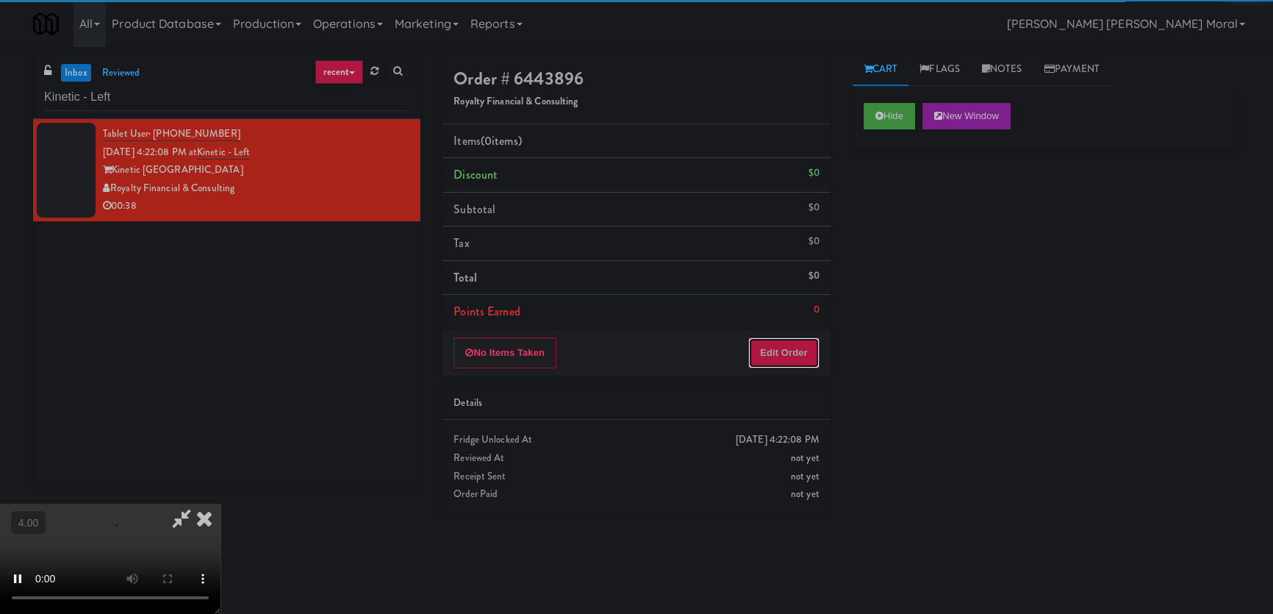
click at [781, 355] on button "Edit Order" at bounding box center [783, 352] width 71 height 31
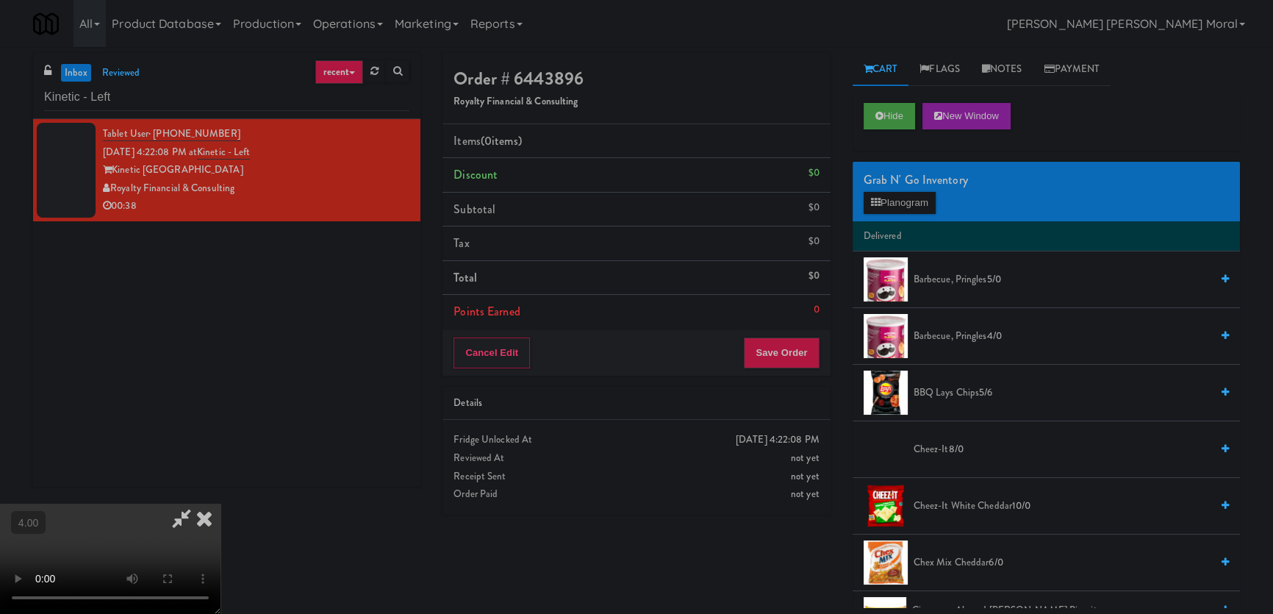
scroll to position [46, 0]
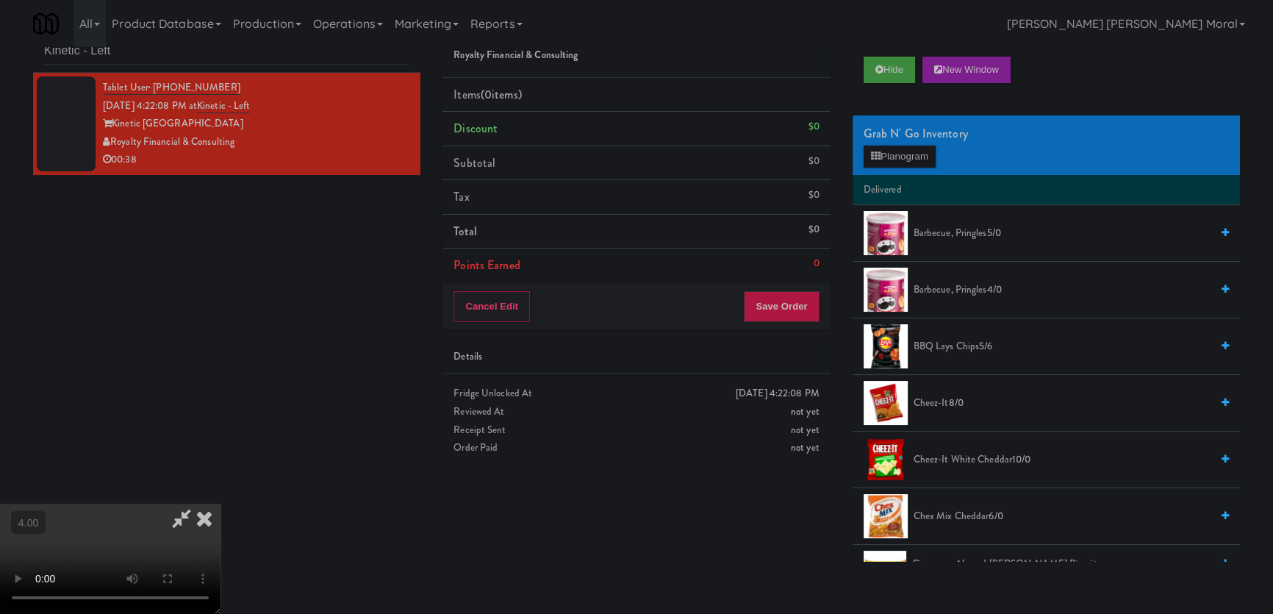
click at [195, 504] on video at bounding box center [110, 559] width 221 height 110
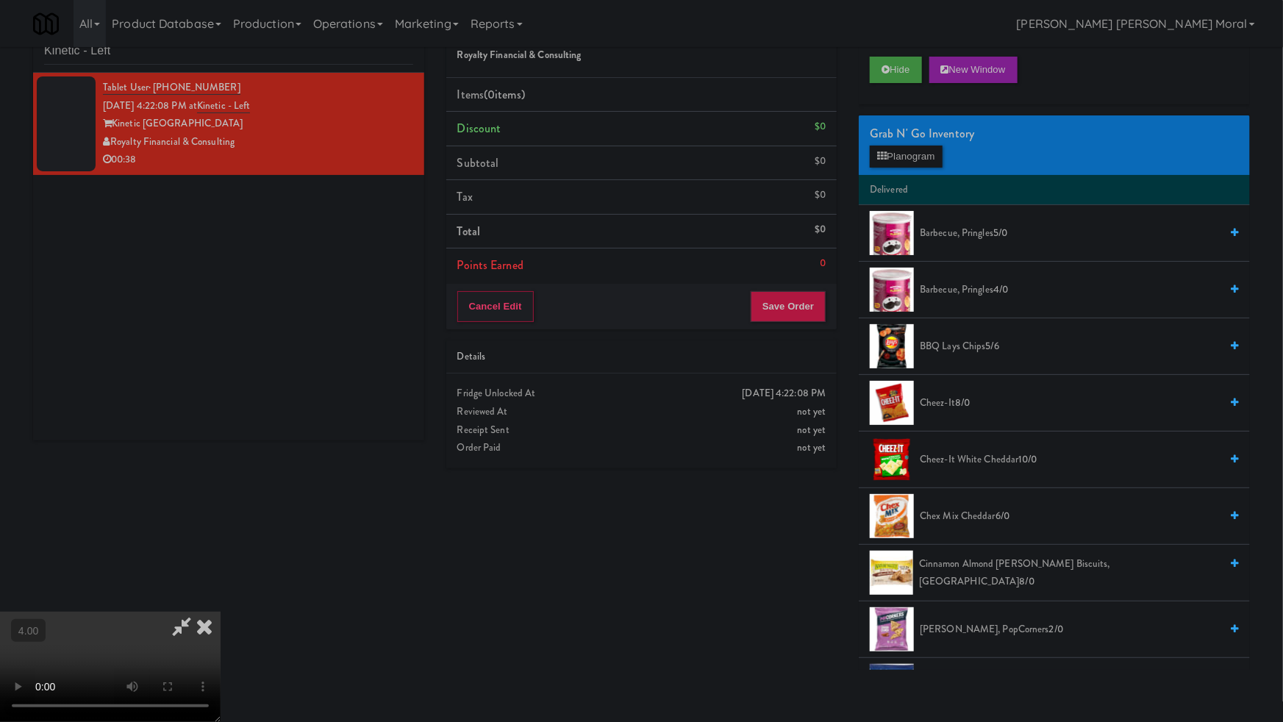
click at [221, 612] on video at bounding box center [110, 667] width 221 height 110
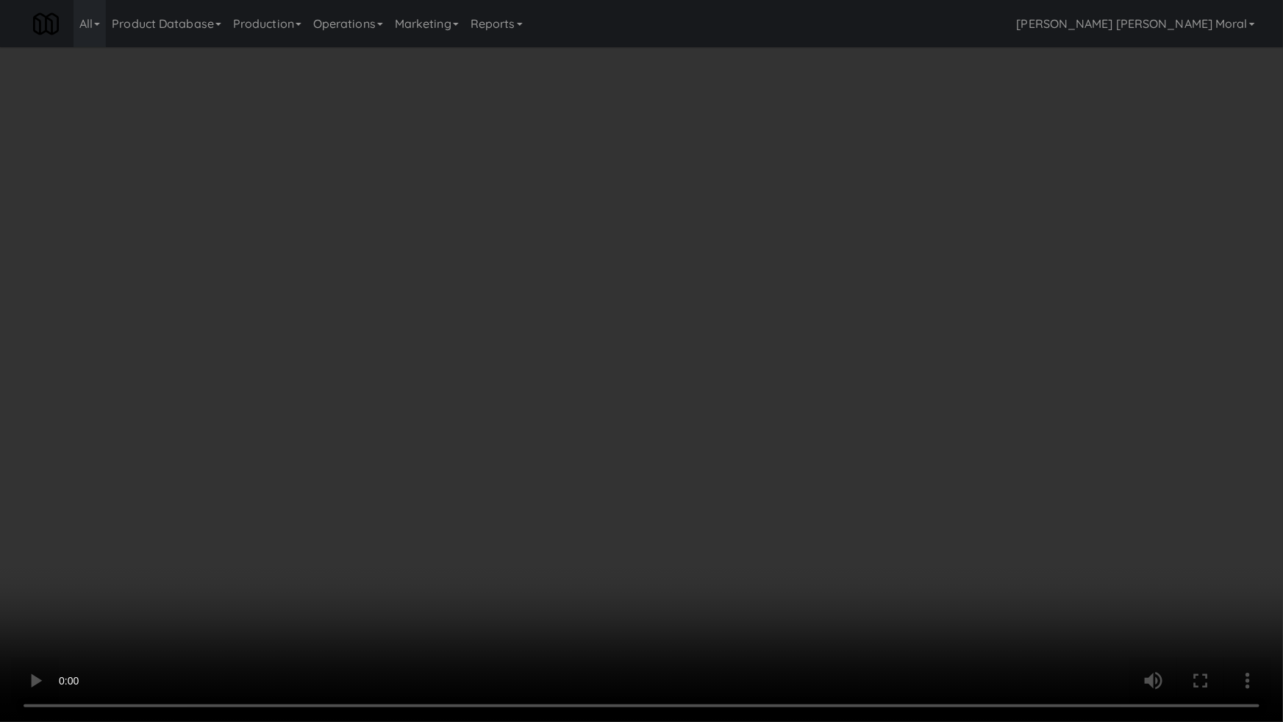
drag, startPoint x: 757, startPoint y: 411, endPoint x: 770, endPoint y: 326, distance: 85.6
click at [762, 411] on video at bounding box center [641, 361] width 1283 height 722
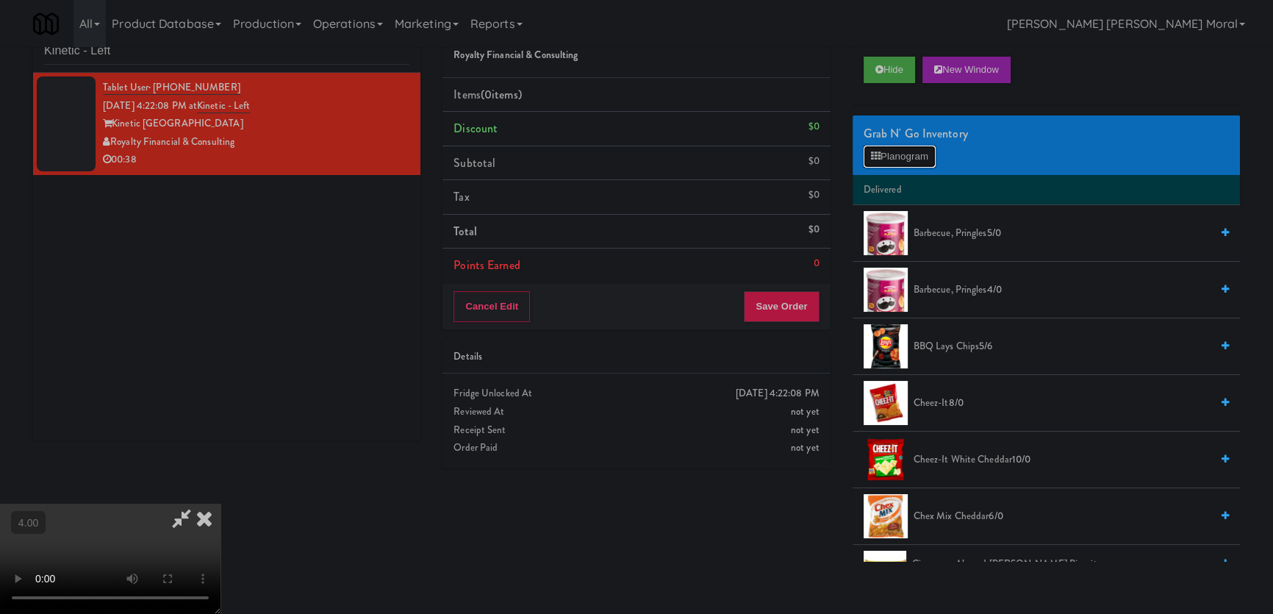
click at [925, 162] on button "Planogram" at bounding box center [900, 157] width 72 height 22
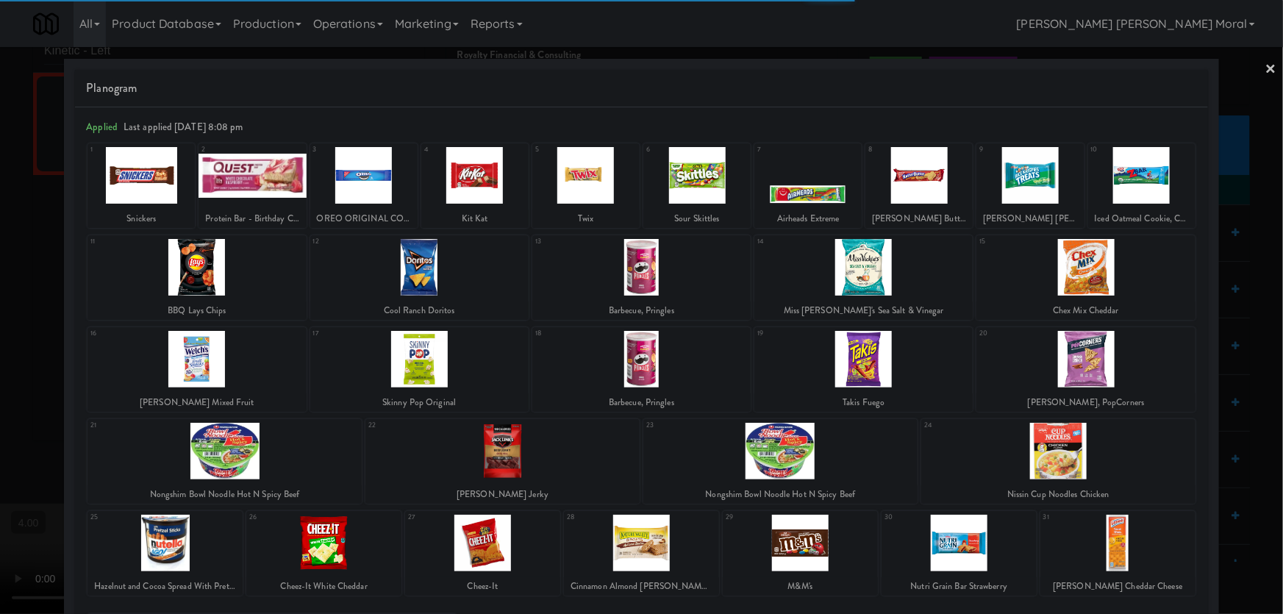
click at [1138, 193] on div at bounding box center [1141, 175] width 107 height 57
click at [1122, 191] on div at bounding box center [1141, 175] width 107 height 57
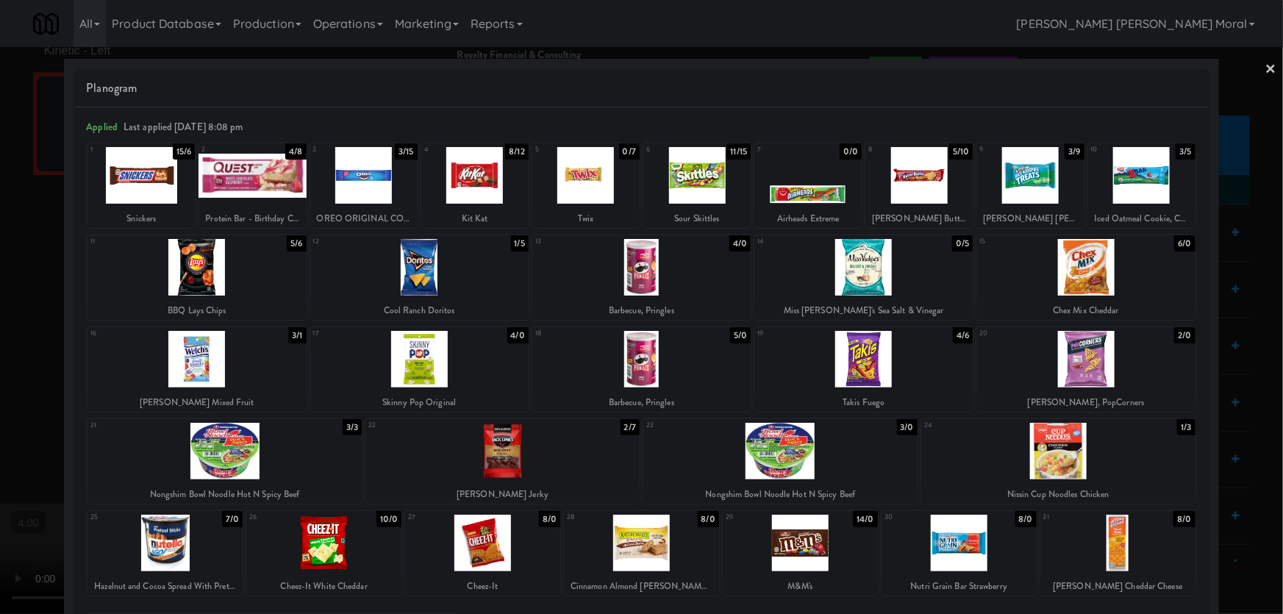
click at [246, 382] on div at bounding box center [196, 359] width 218 height 57
click at [0, 298] on div at bounding box center [641, 307] width 1283 height 614
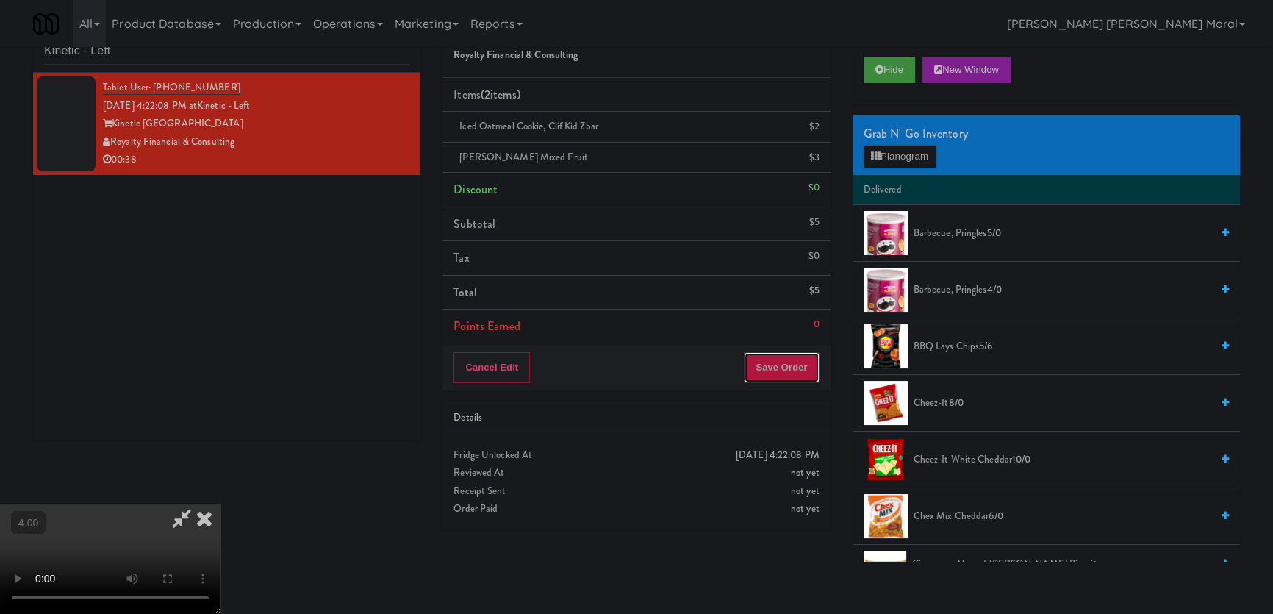
click at [787, 369] on button "Save Order" at bounding box center [781, 367] width 75 height 31
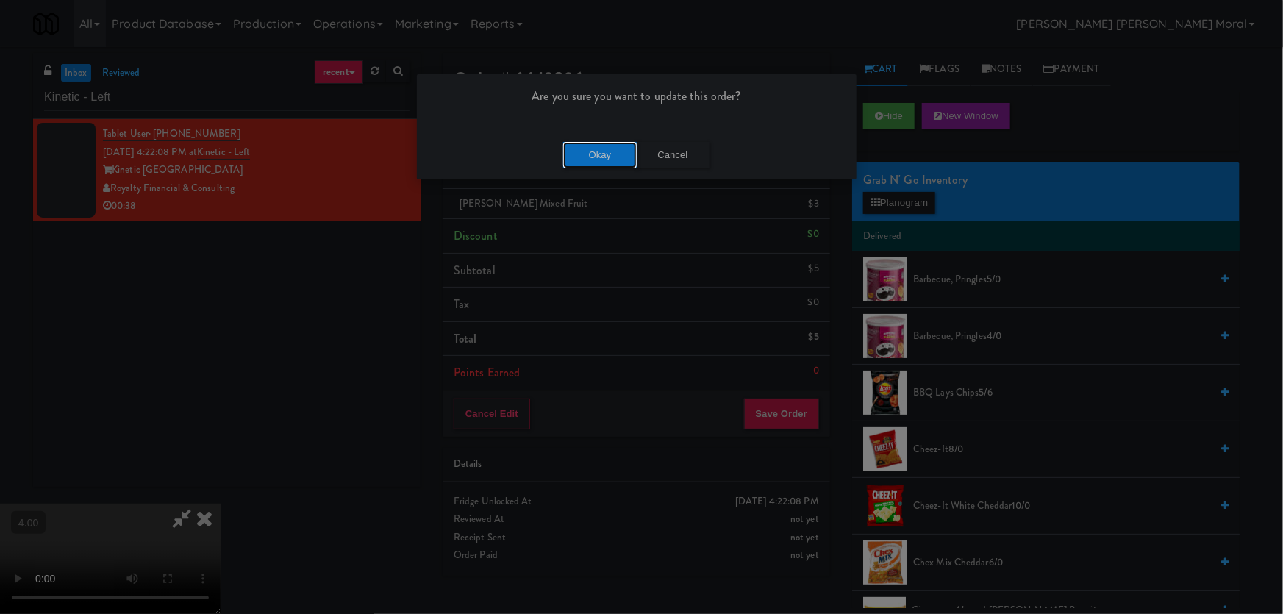
click at [594, 147] on button "Okay" at bounding box center [600, 155] width 74 height 26
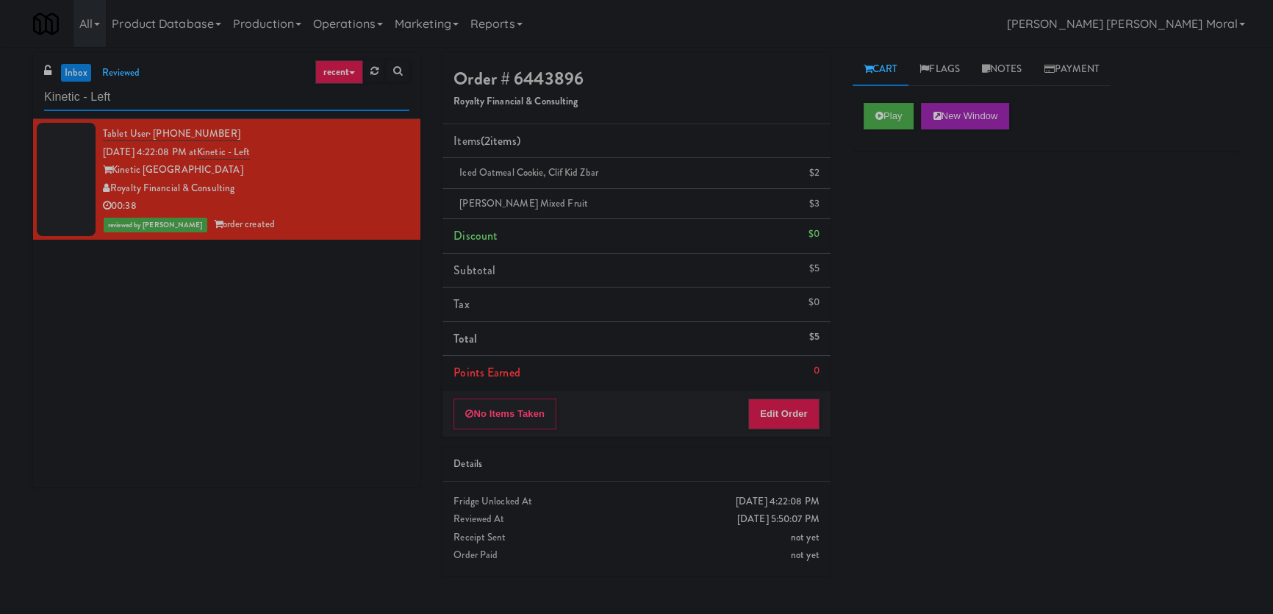
click at [121, 98] on input "Kinetic - Left" at bounding box center [226, 97] width 365 height 27
click at [121, 97] on input "Kinetic - Left" at bounding box center [226, 97] width 365 height 27
paste input "Gallery 64 - Pantry - V2"
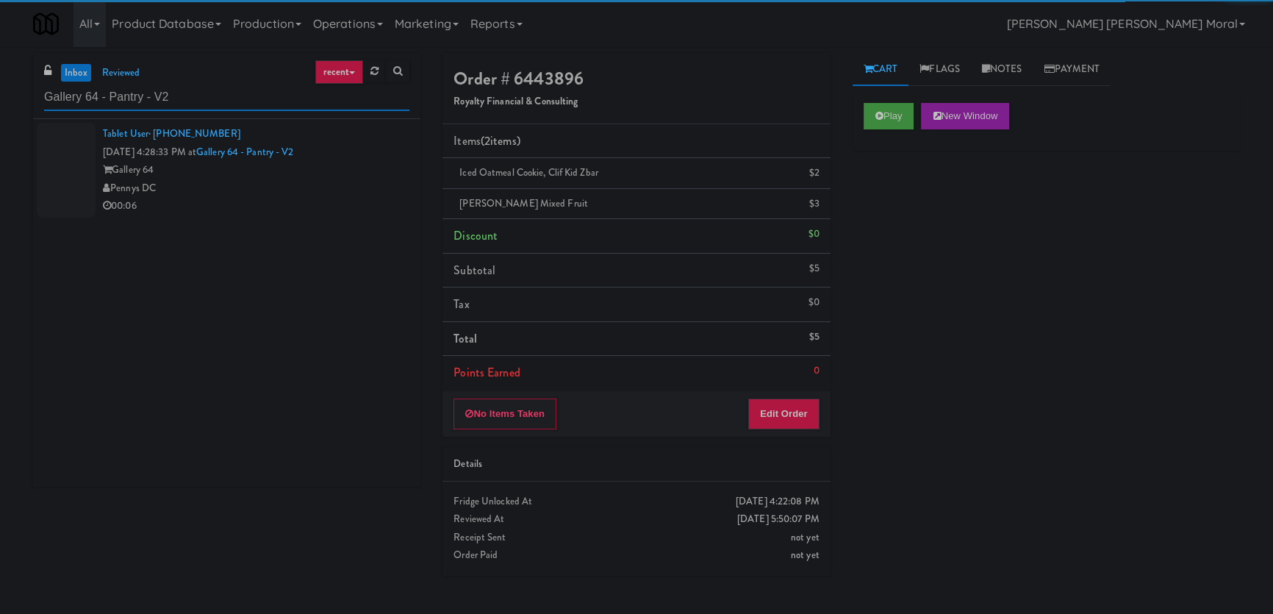
type input "Gallery 64 - Pantry - V2"
drag, startPoint x: 337, startPoint y: 197, endPoint x: 548, endPoint y: 210, distance: 211.4
click at [337, 197] on div "00:06" at bounding box center [256, 206] width 307 height 18
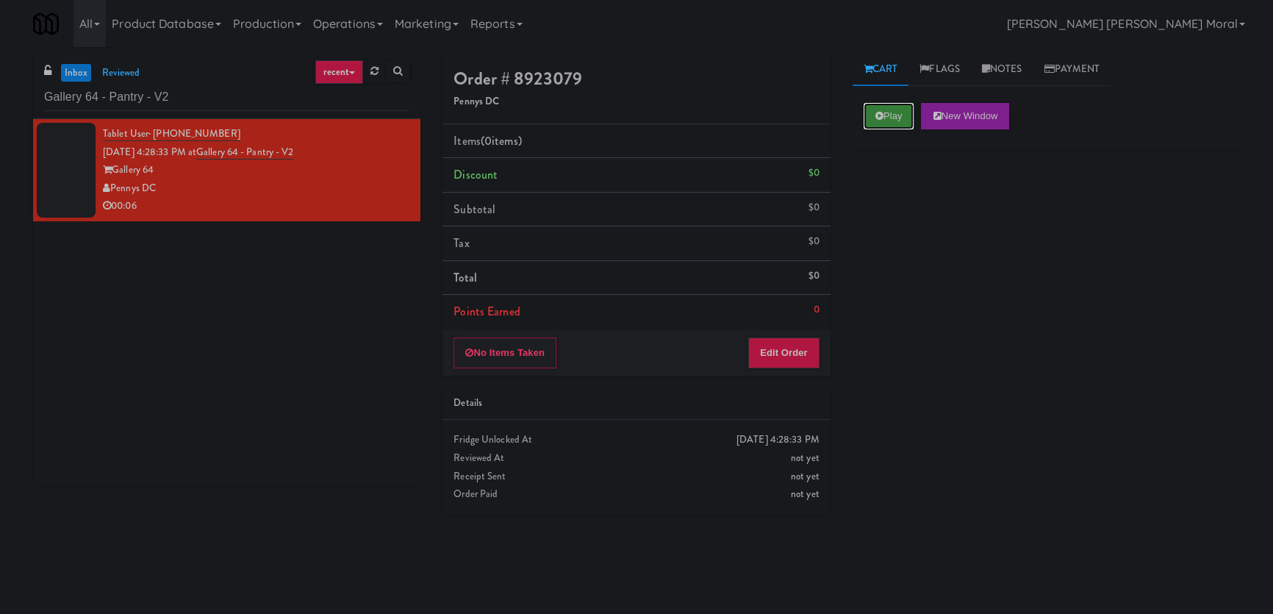
click at [903, 116] on button "Play" at bounding box center [889, 116] width 51 height 26
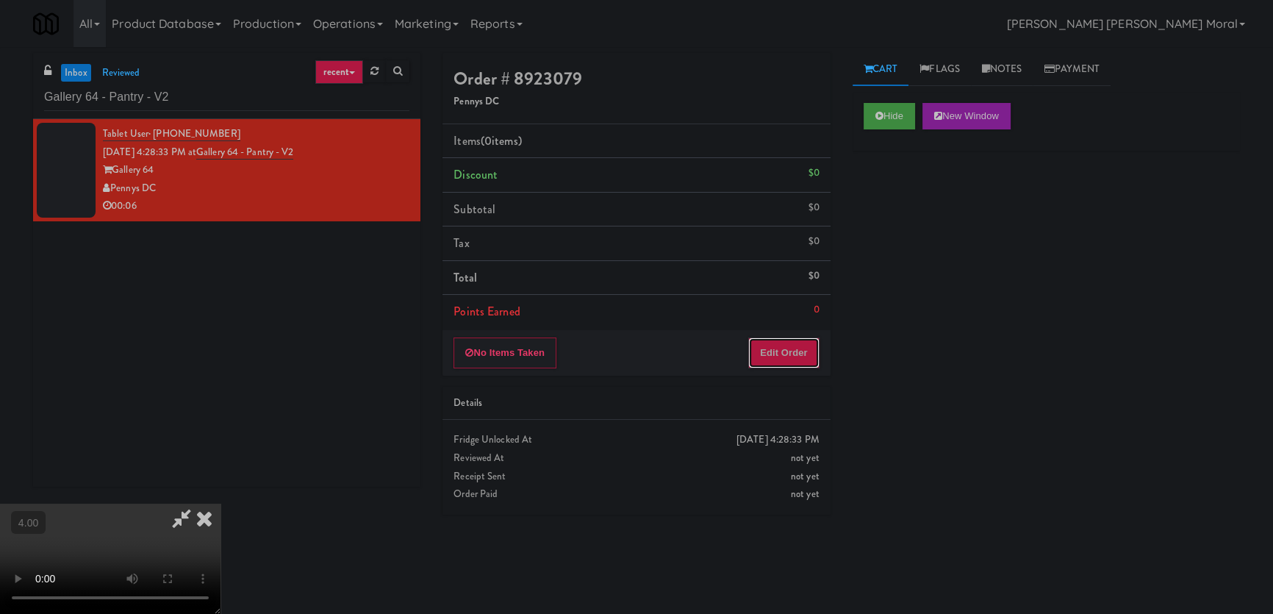
click at [791, 341] on button "Edit Order" at bounding box center [783, 352] width 71 height 31
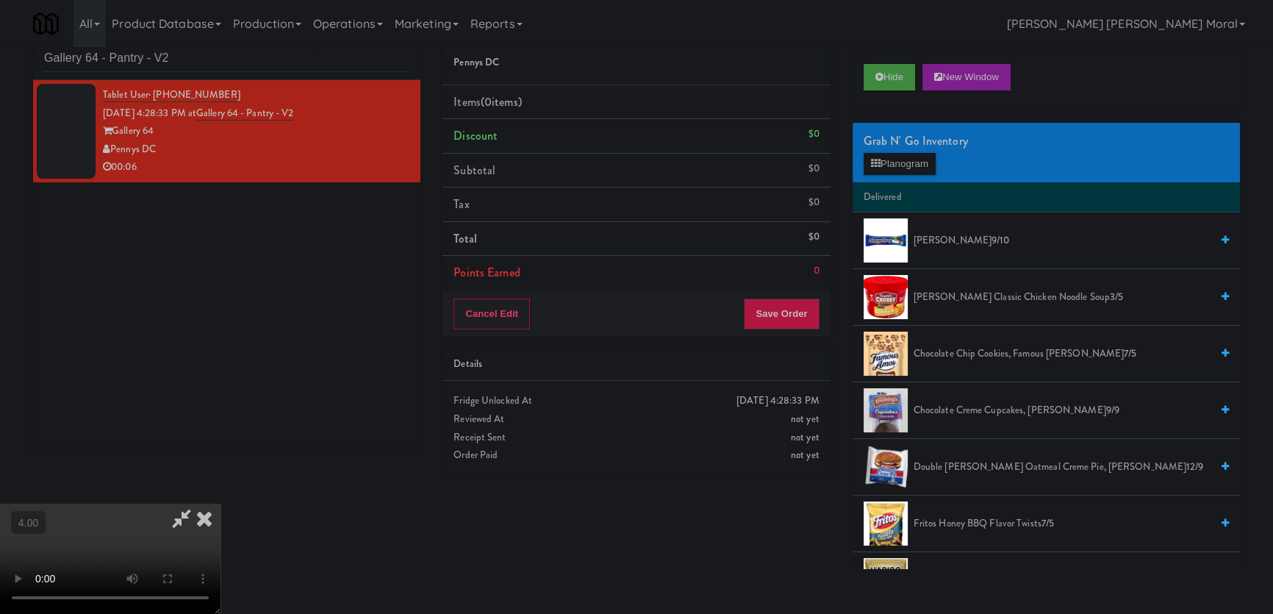
click at [221, 504] on video at bounding box center [110, 559] width 221 height 110
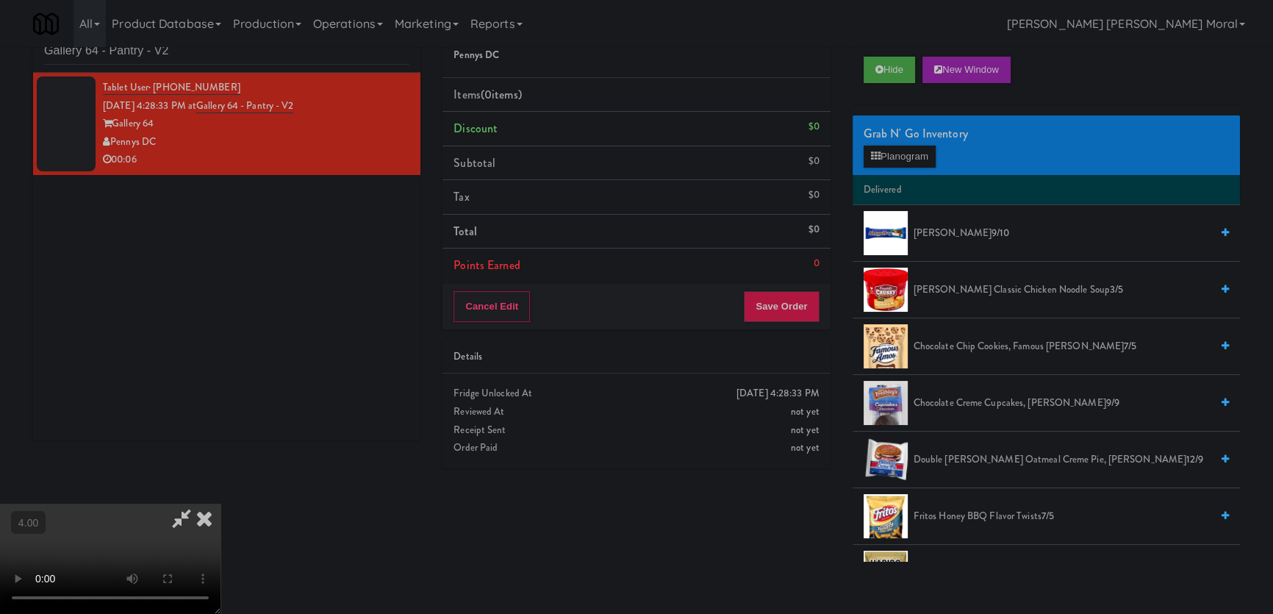
click at [221, 504] on video at bounding box center [110, 559] width 221 height 110
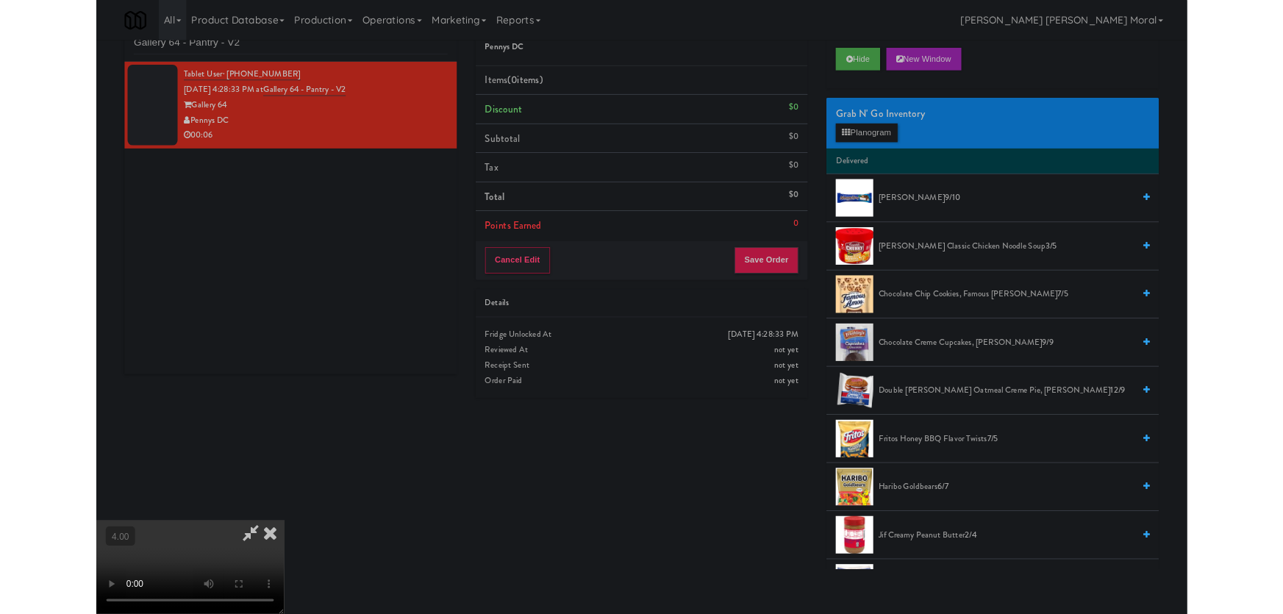
scroll to position [30, 0]
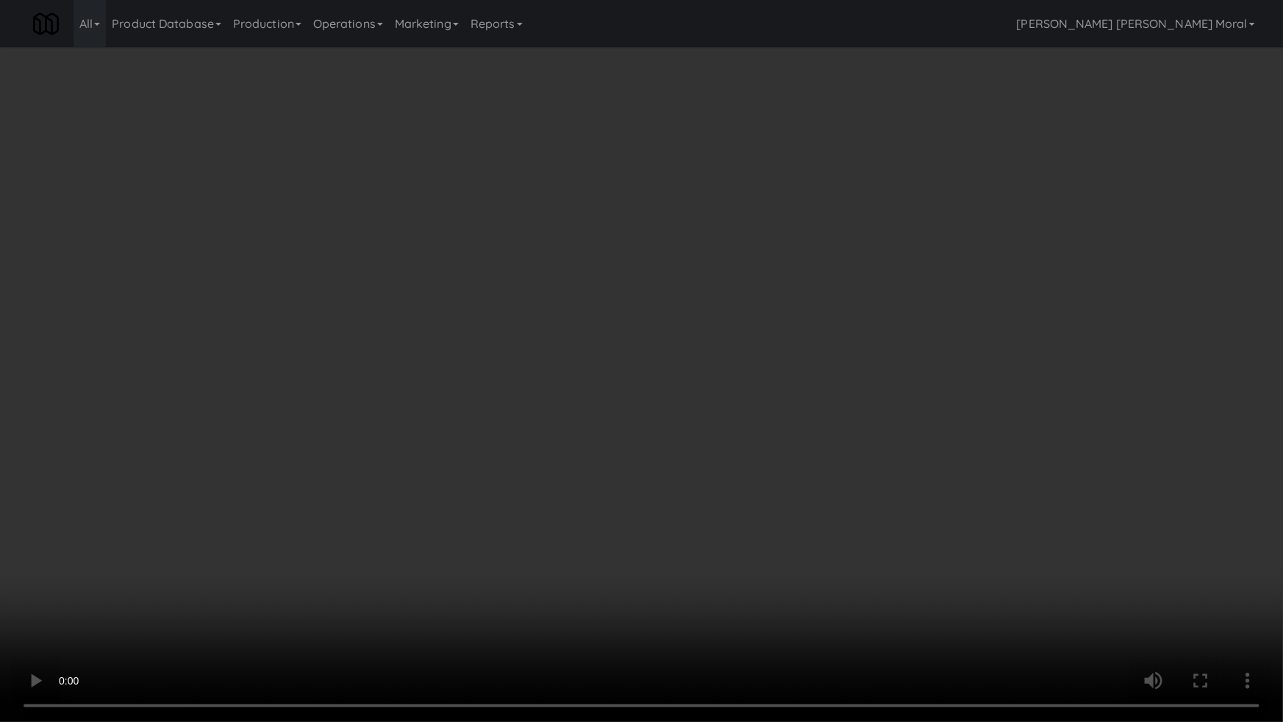
click at [532, 492] on video at bounding box center [641, 361] width 1283 height 722
drag, startPoint x: 532, startPoint y: 492, endPoint x: 906, endPoint y: 243, distance: 449.9
click at [533, 492] on video at bounding box center [641, 361] width 1283 height 722
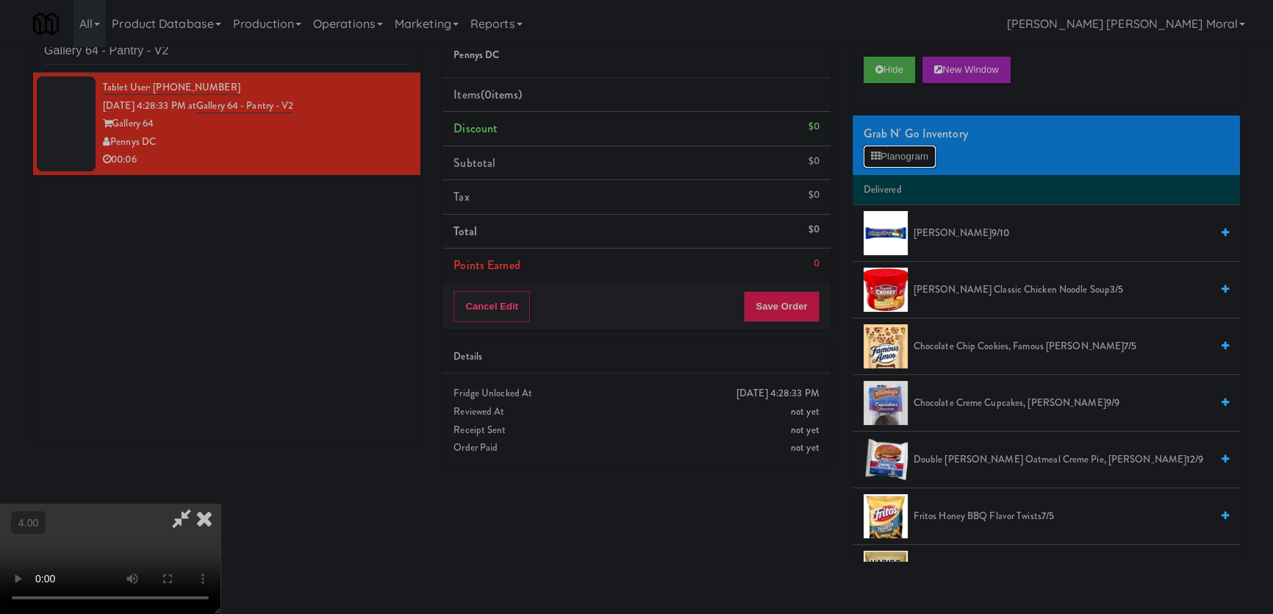
click at [916, 157] on button "Planogram" at bounding box center [900, 157] width 72 height 22
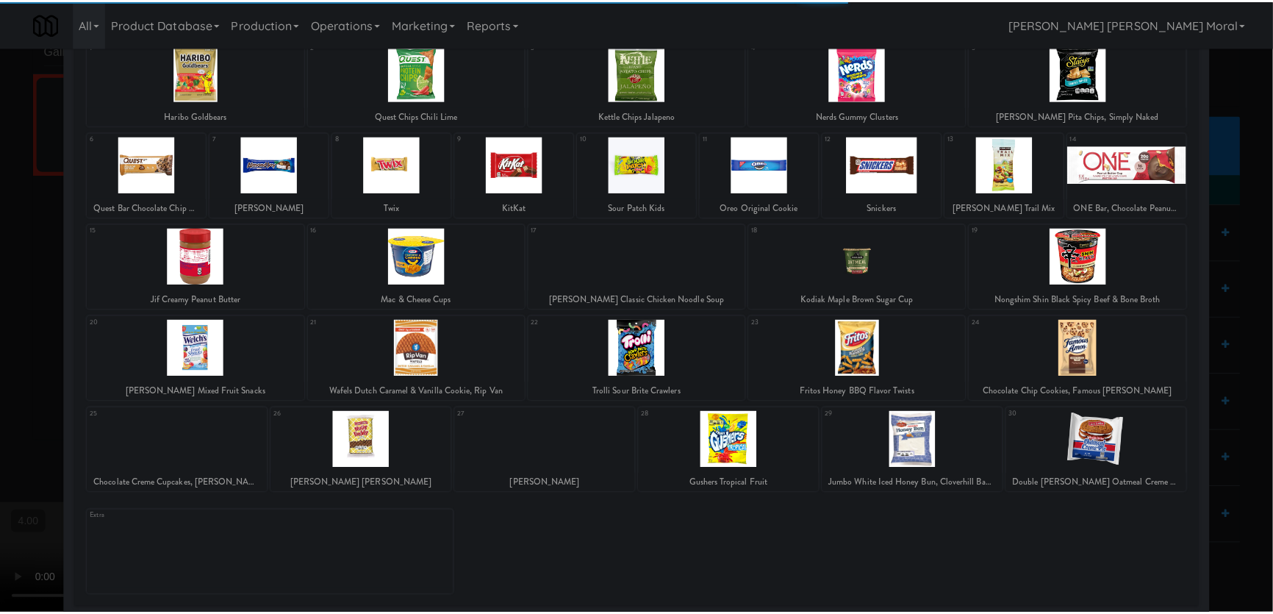
scroll to position [107, 0]
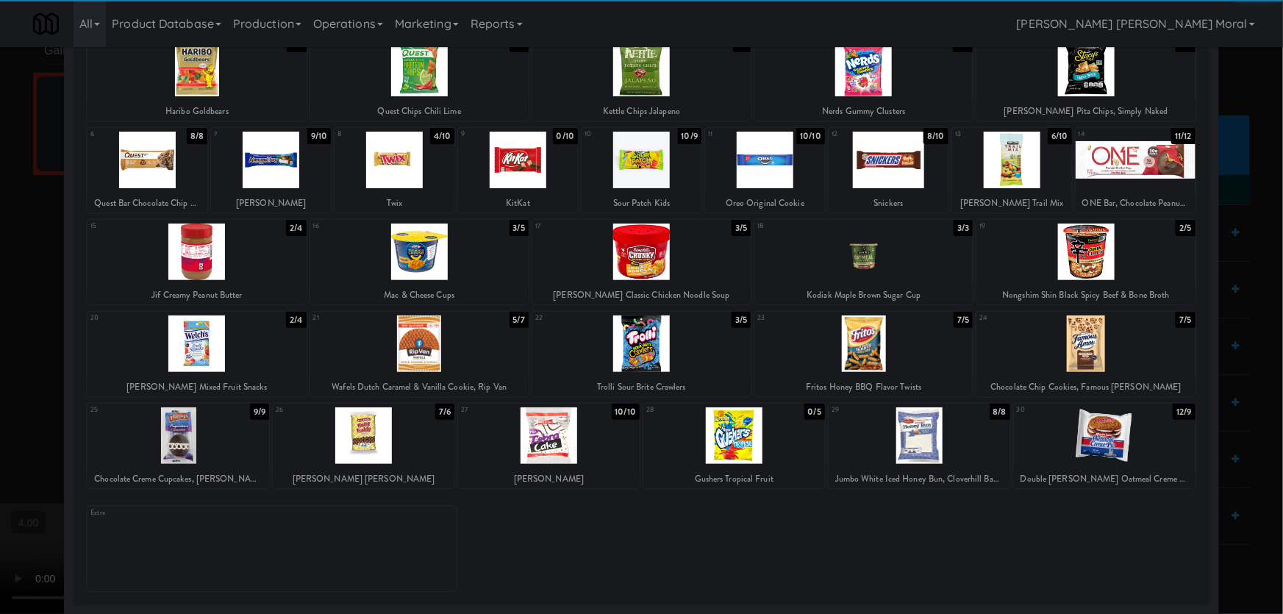
click at [209, 350] on div at bounding box center [196, 343] width 218 height 57
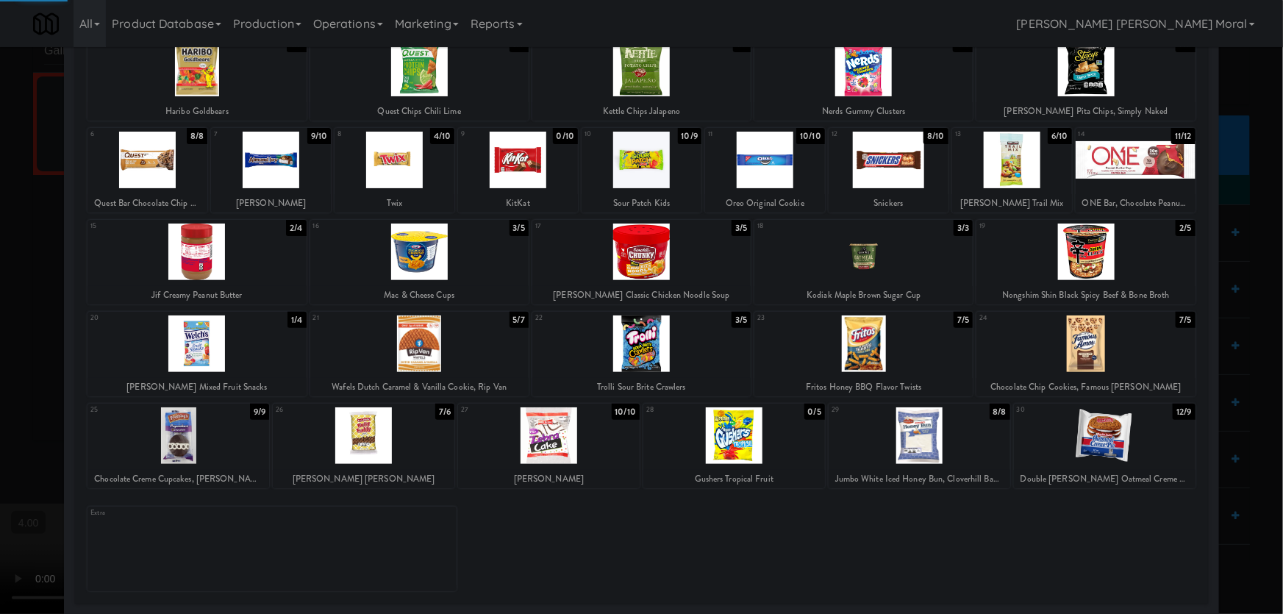
click at [9, 278] on div at bounding box center [641, 307] width 1283 height 614
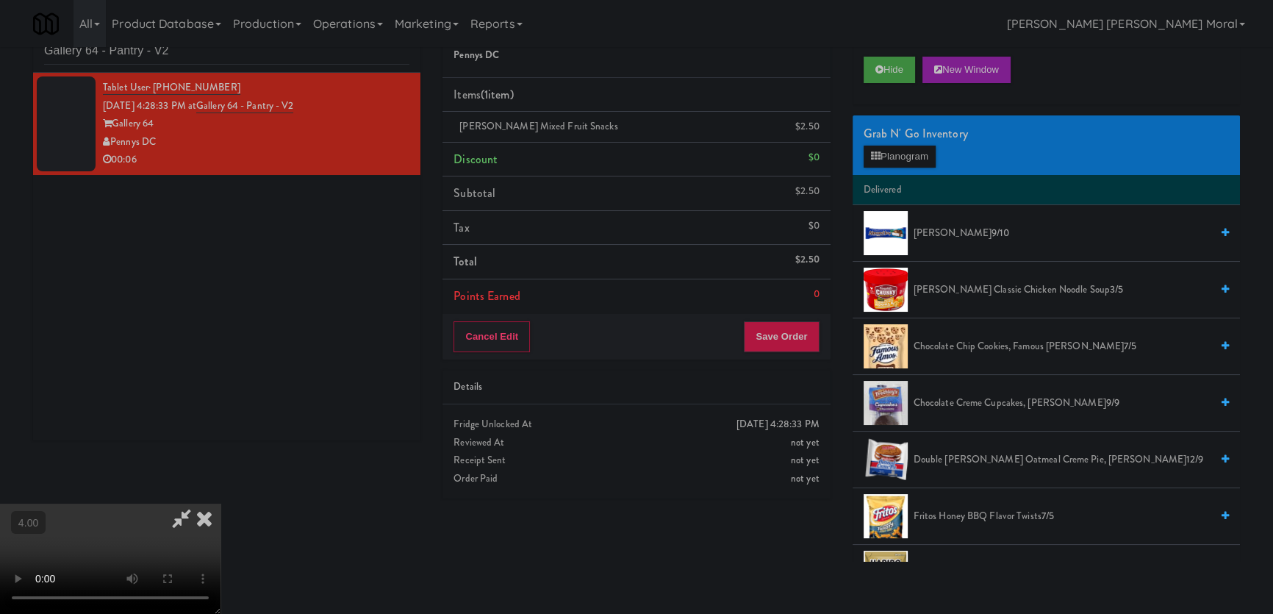
click at [792, 352] on div "Cancel Edit Save Order" at bounding box center [636, 337] width 387 height 46
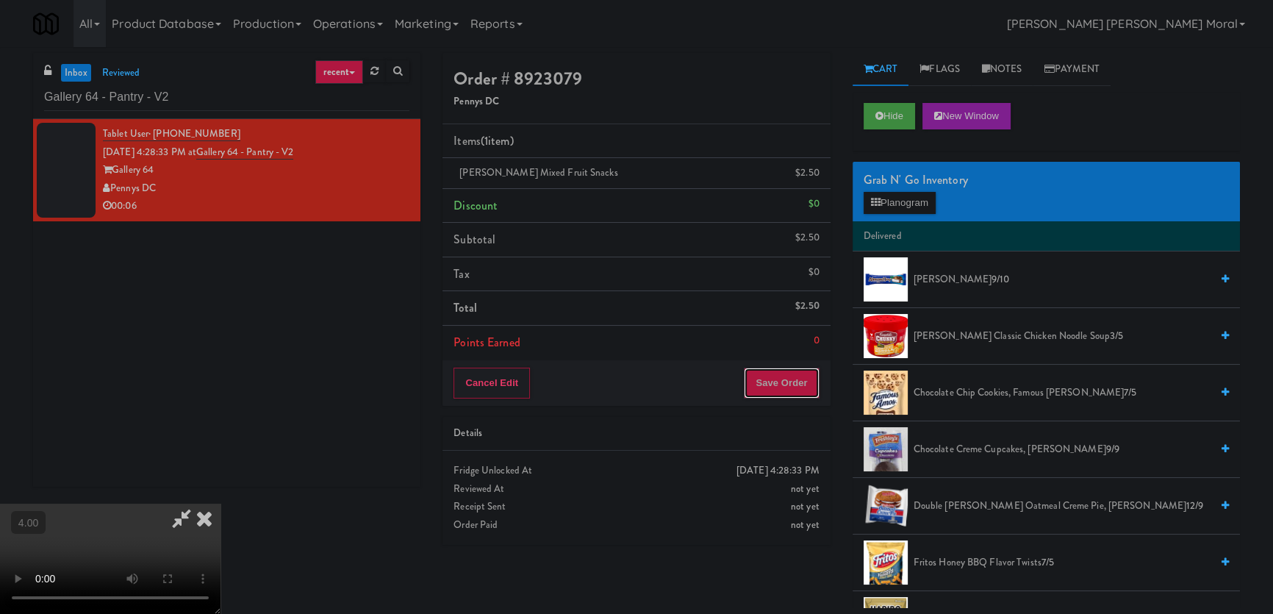
click at [806, 392] on button "Save Order" at bounding box center [781, 383] width 75 height 31
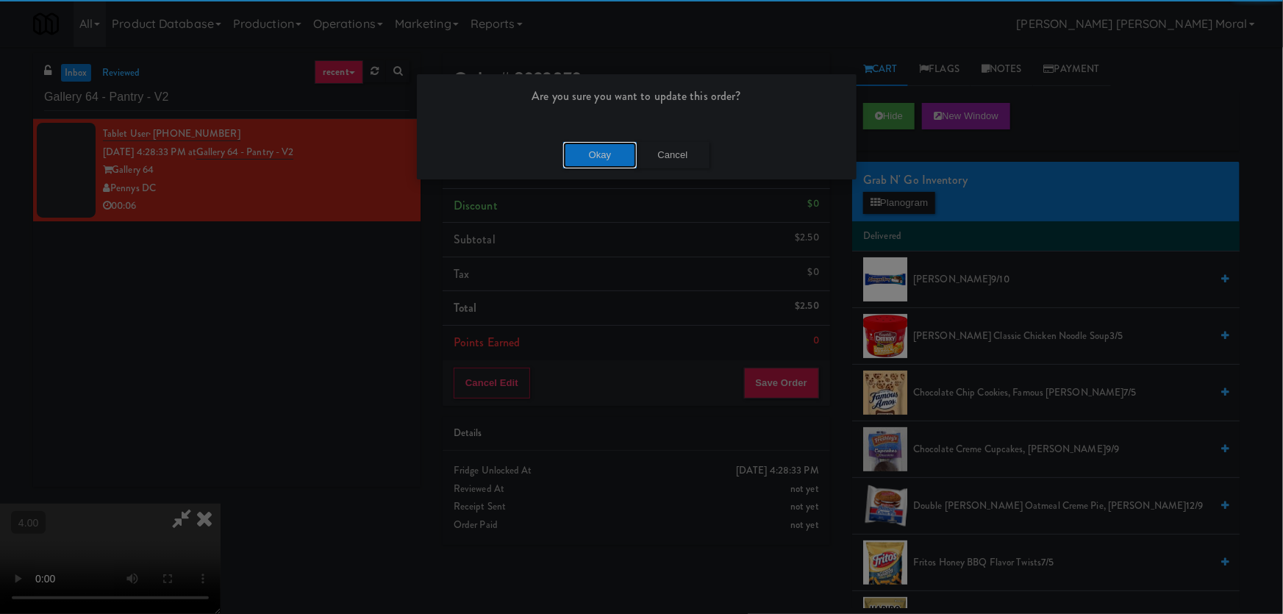
click at [591, 154] on button "Okay" at bounding box center [600, 155] width 74 height 26
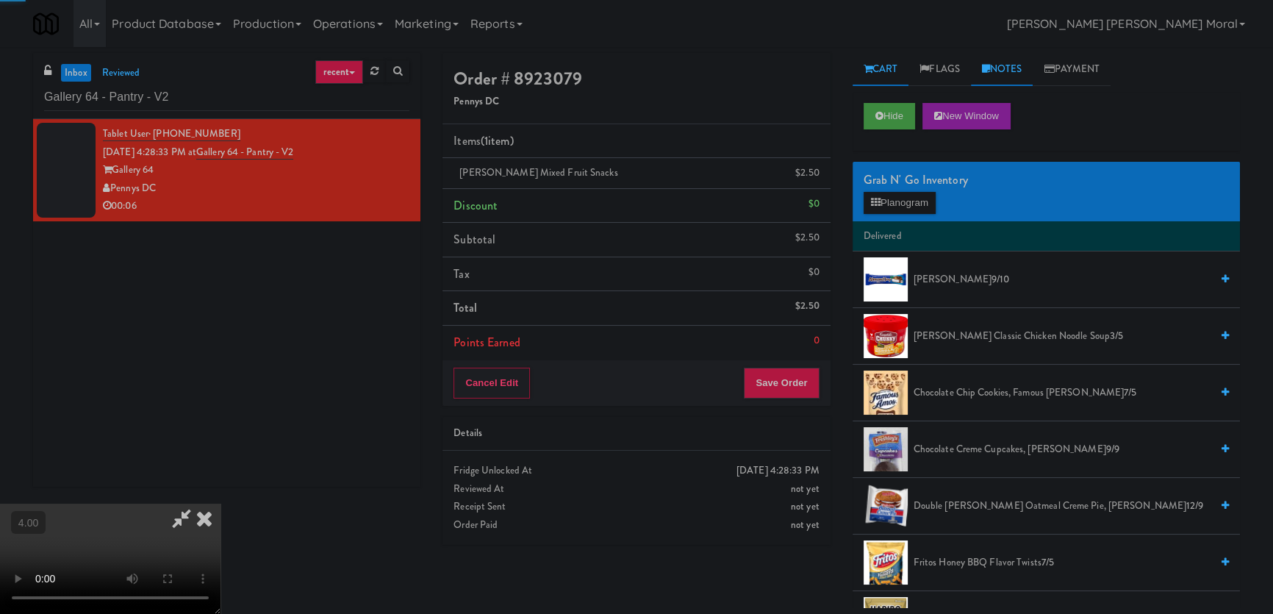
click at [1018, 67] on link "Notes" at bounding box center [1002, 69] width 62 height 33
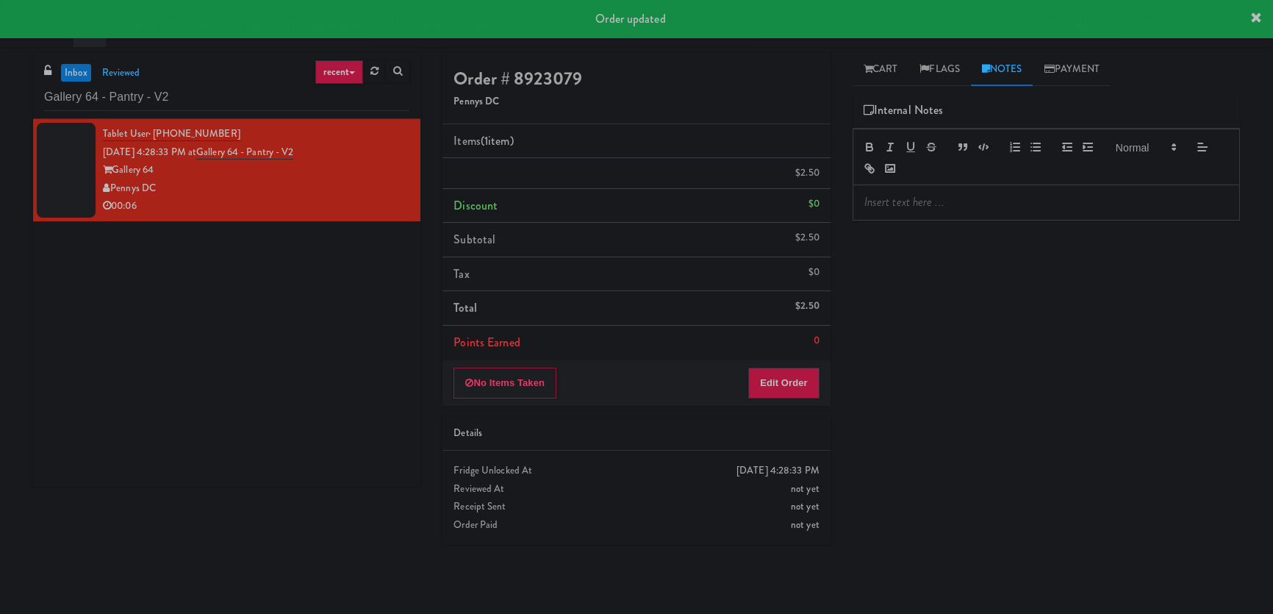
click at [992, 202] on p at bounding box center [1046, 202] width 364 height 16
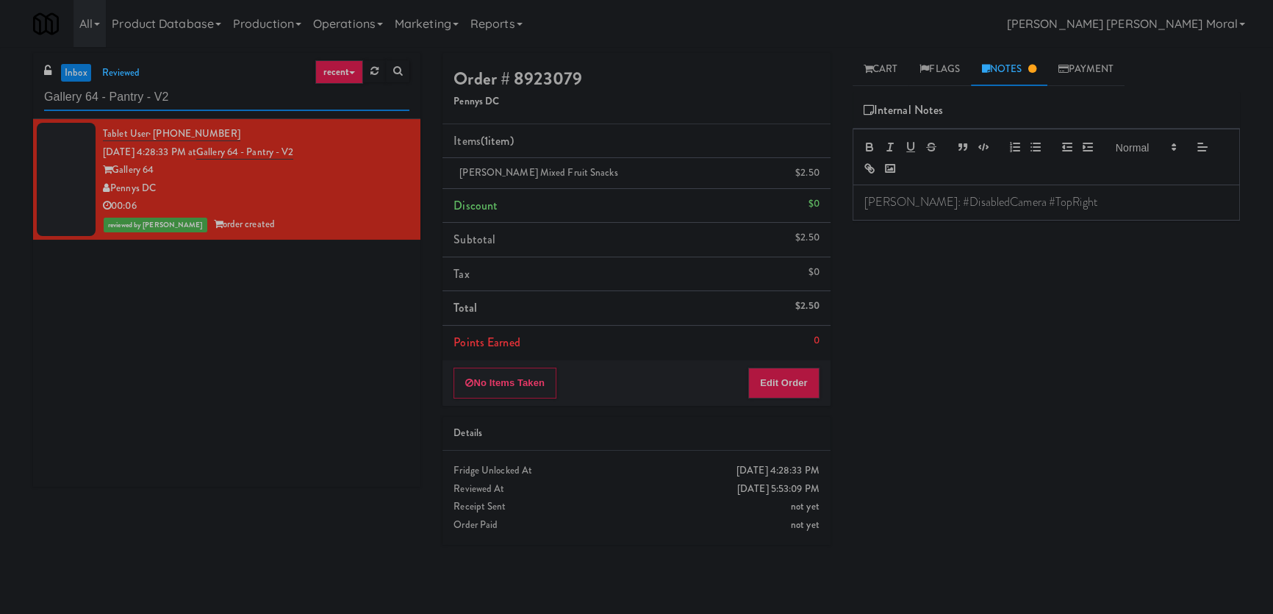
click at [97, 100] on input "Gallery 64 - Pantry - V2" at bounding box center [226, 97] width 365 height 27
paste input "[PERSON_NAME] Center - Cooler"
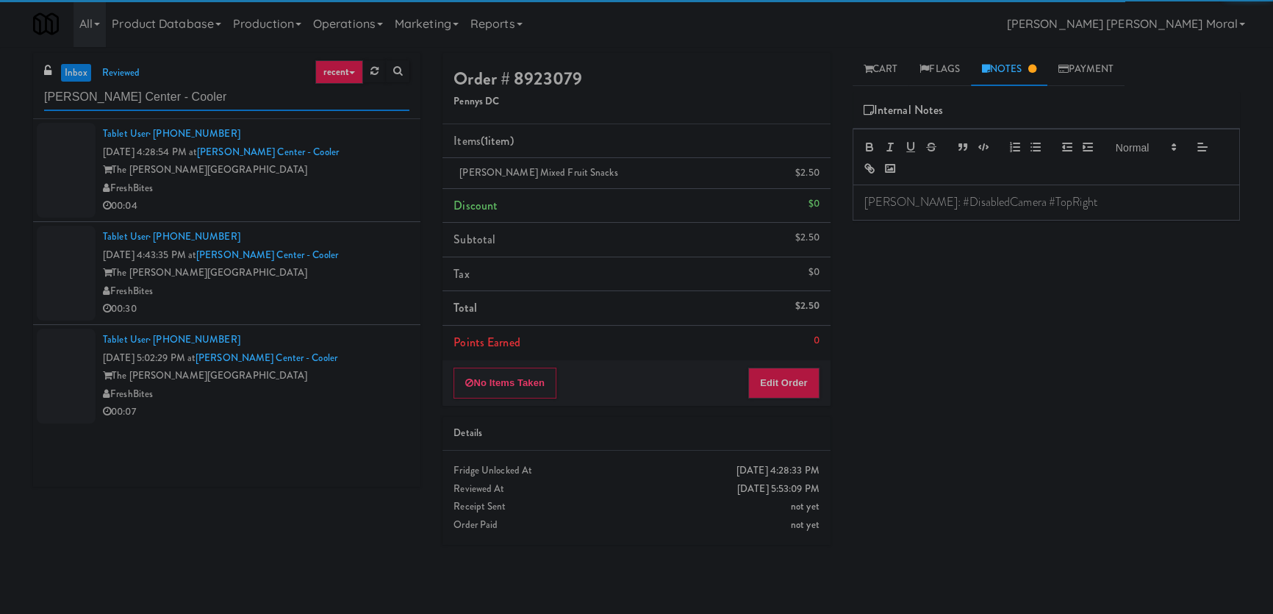
type input "[PERSON_NAME] Center - Cooler"
click at [345, 197] on div "00:04" at bounding box center [256, 206] width 307 height 18
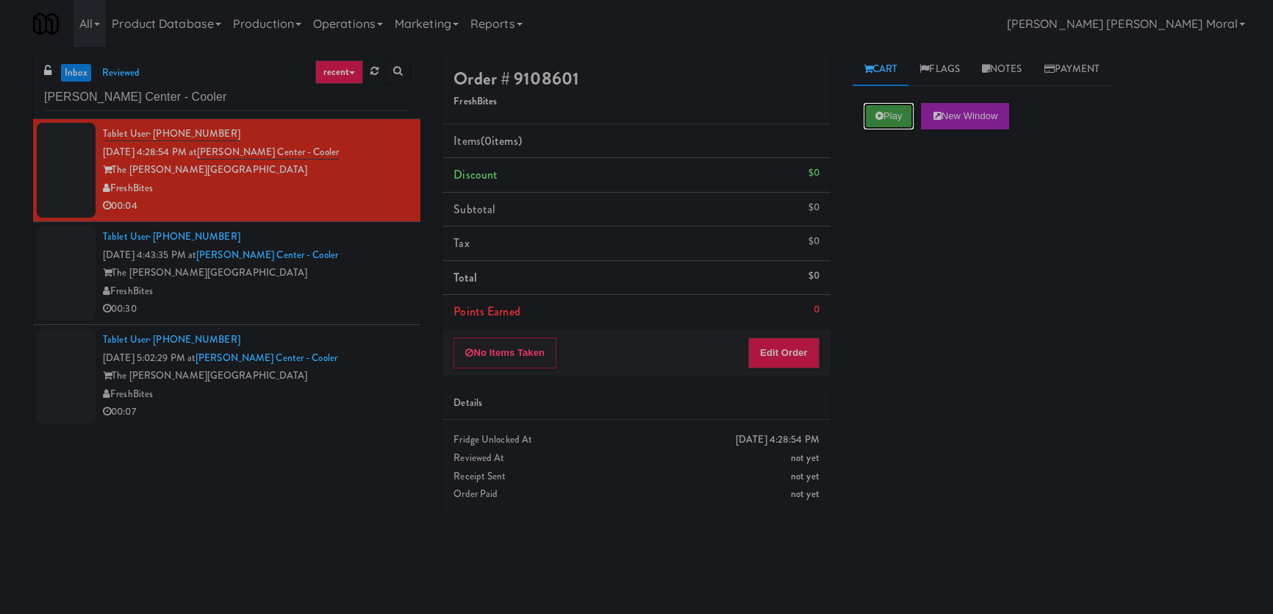
click at [874, 115] on button "Play" at bounding box center [889, 116] width 51 height 26
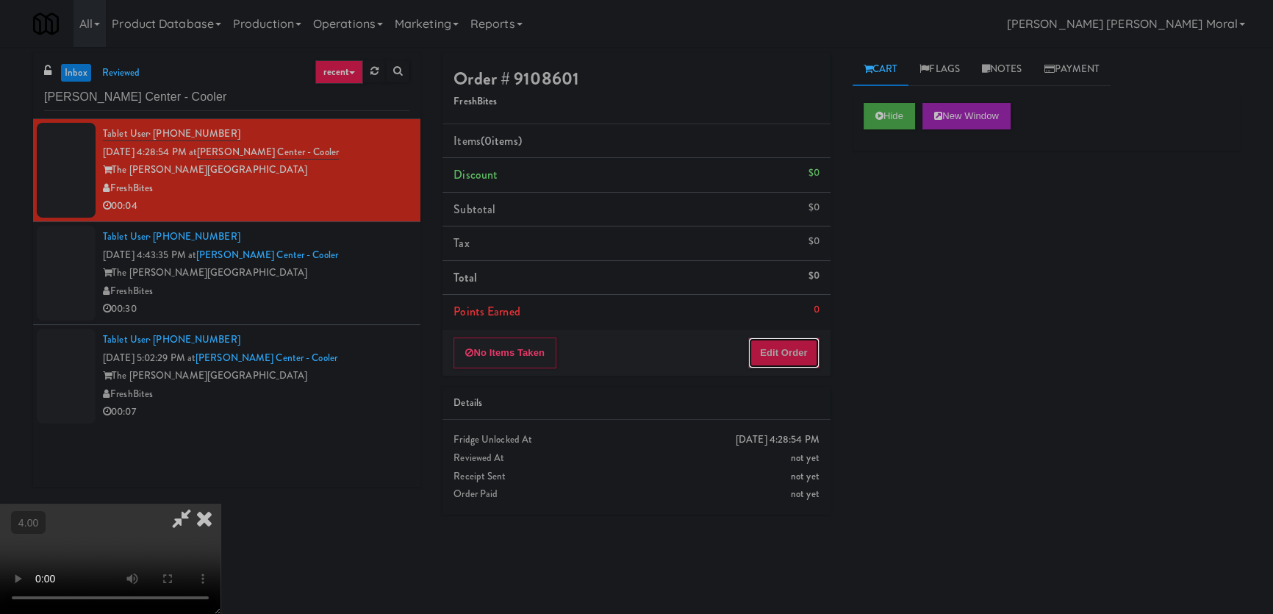
click at [803, 344] on button "Edit Order" at bounding box center [783, 352] width 71 height 31
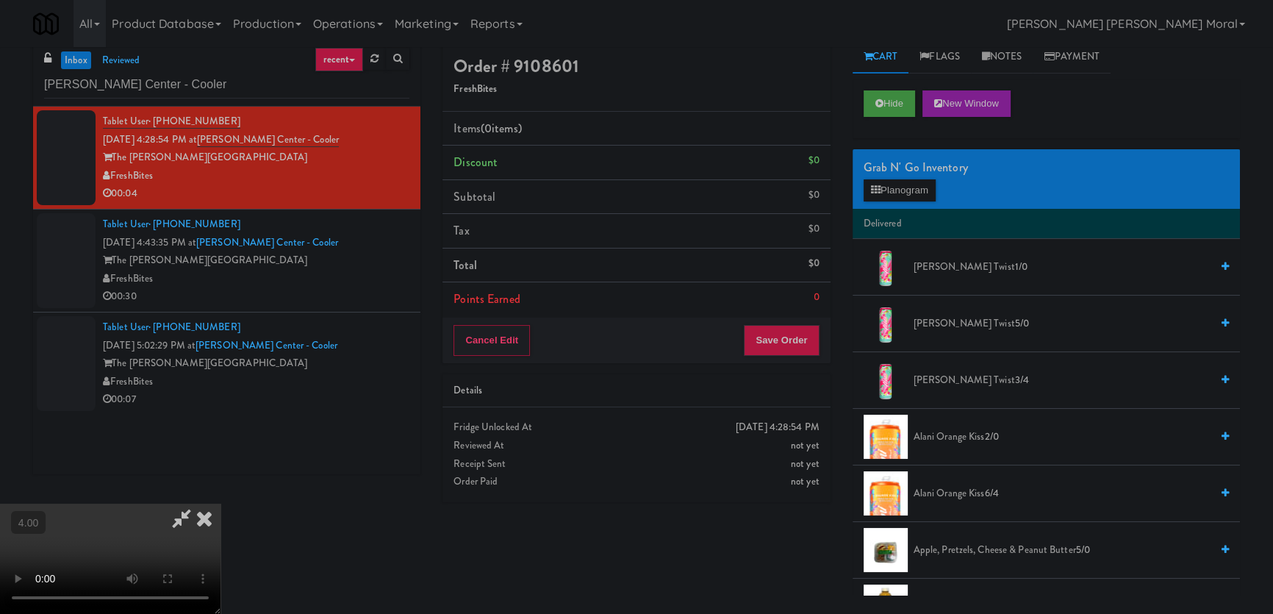
scroll to position [46, 0]
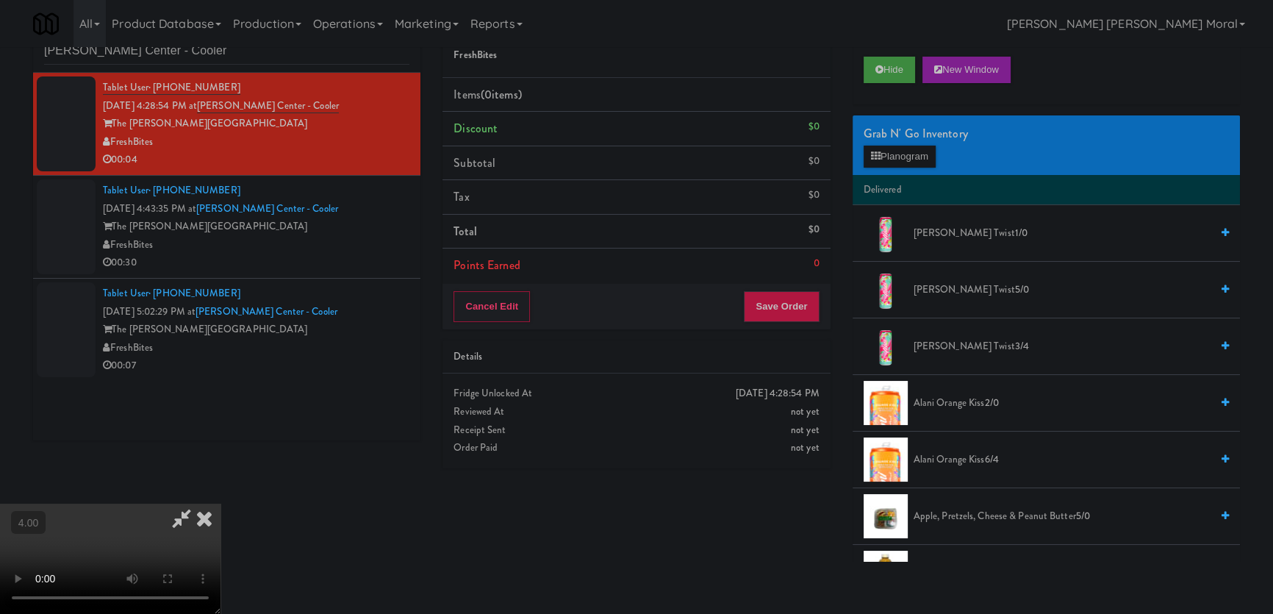
click at [221, 504] on video at bounding box center [110, 559] width 221 height 110
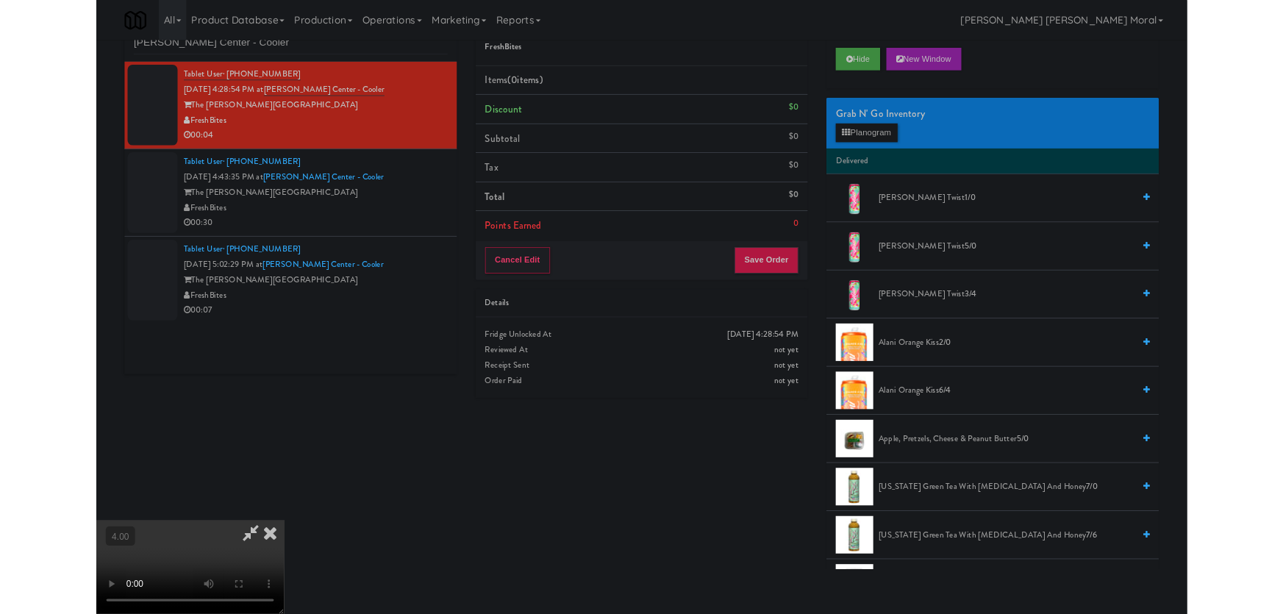
scroll to position [30, 0]
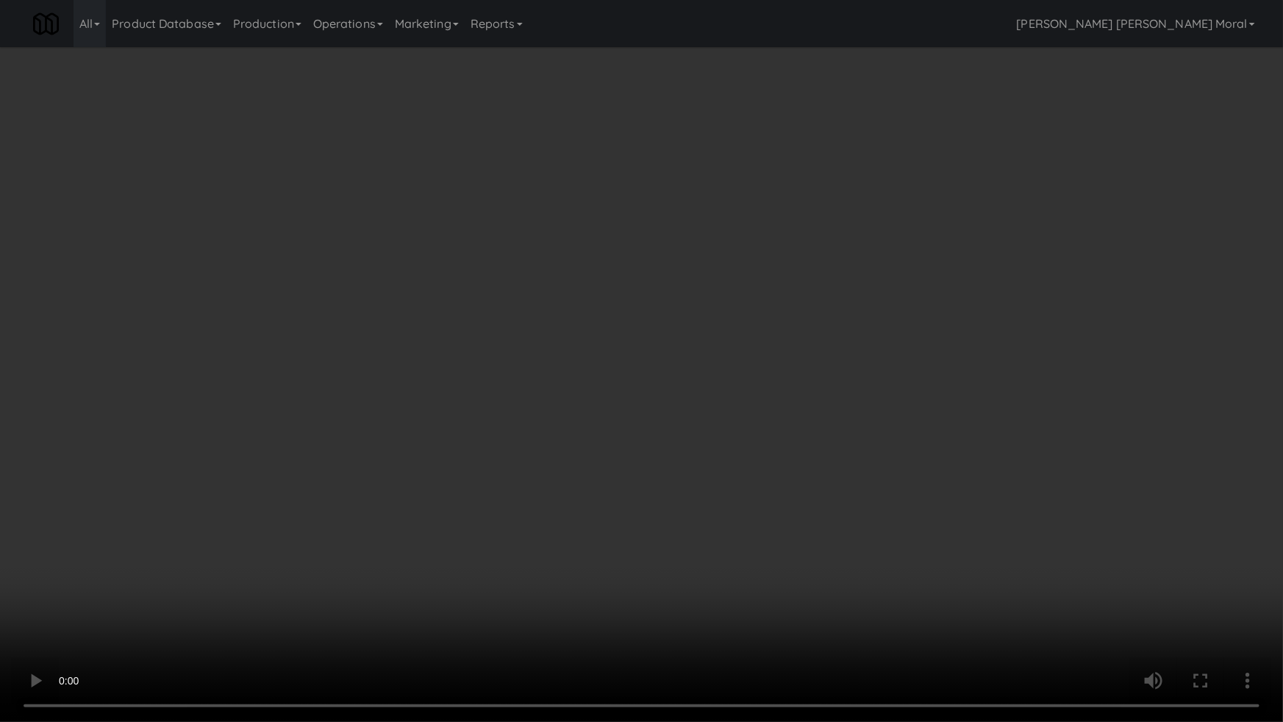
click at [576, 515] on video at bounding box center [641, 361] width 1283 height 722
click at [720, 418] on video at bounding box center [641, 361] width 1283 height 722
click at [723, 417] on video at bounding box center [641, 361] width 1283 height 722
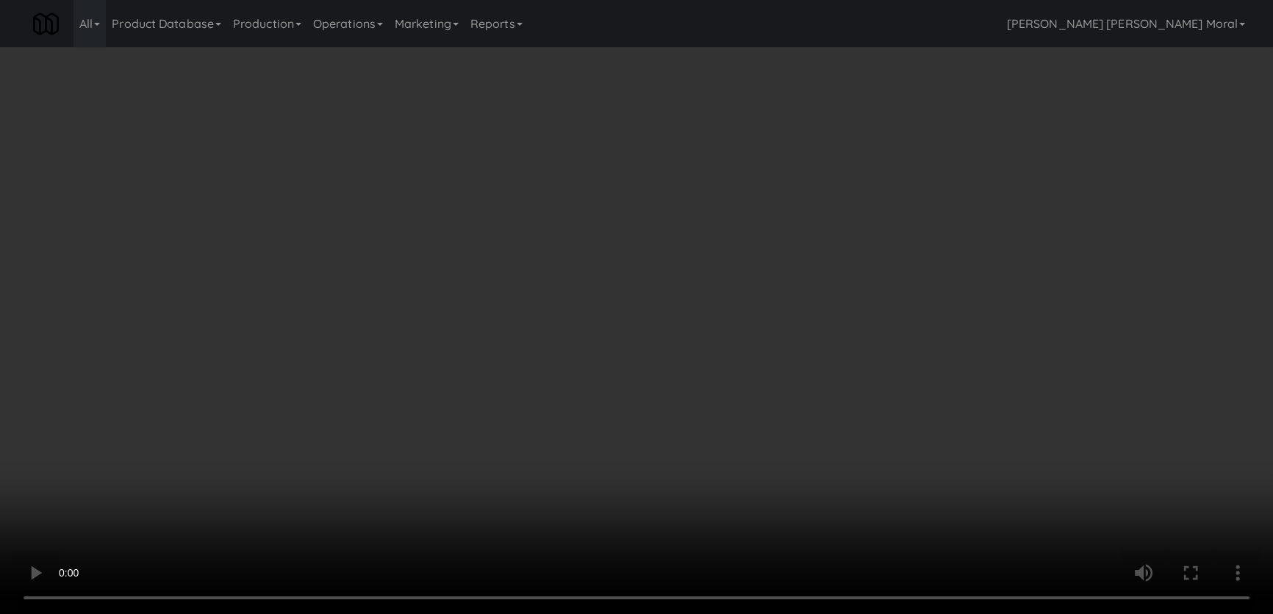
click at [926, 171] on div "Grab N' Go Inventory Planogram" at bounding box center [1046, 145] width 387 height 60
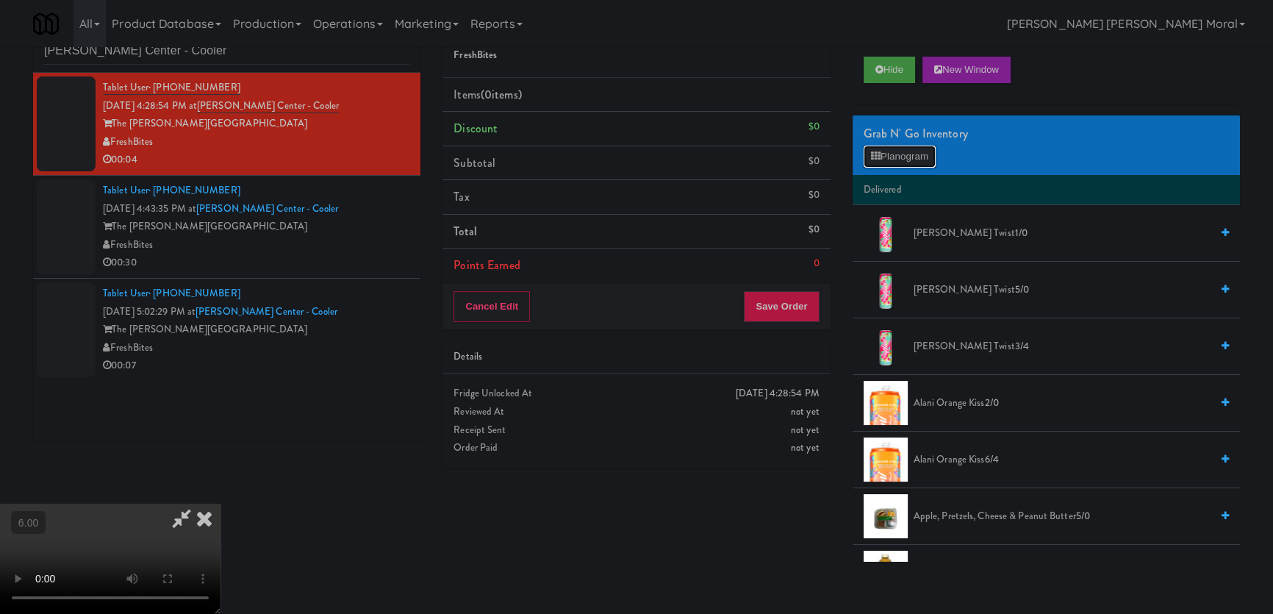
click at [921, 164] on button "Planogram" at bounding box center [900, 157] width 72 height 22
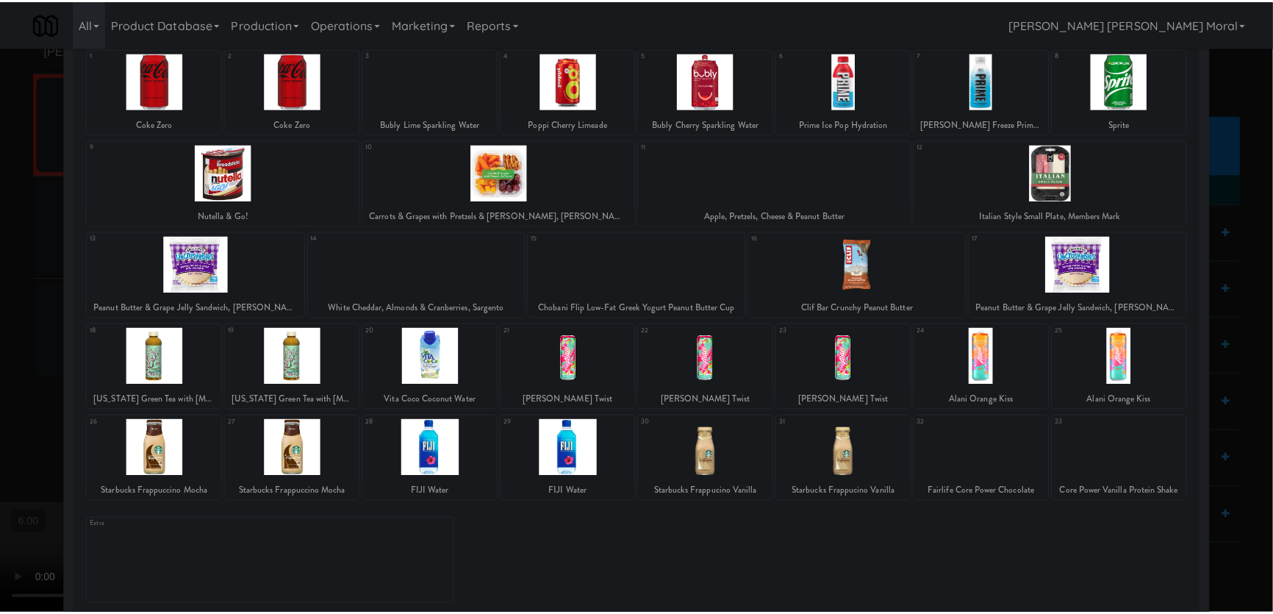
scroll to position [107, 0]
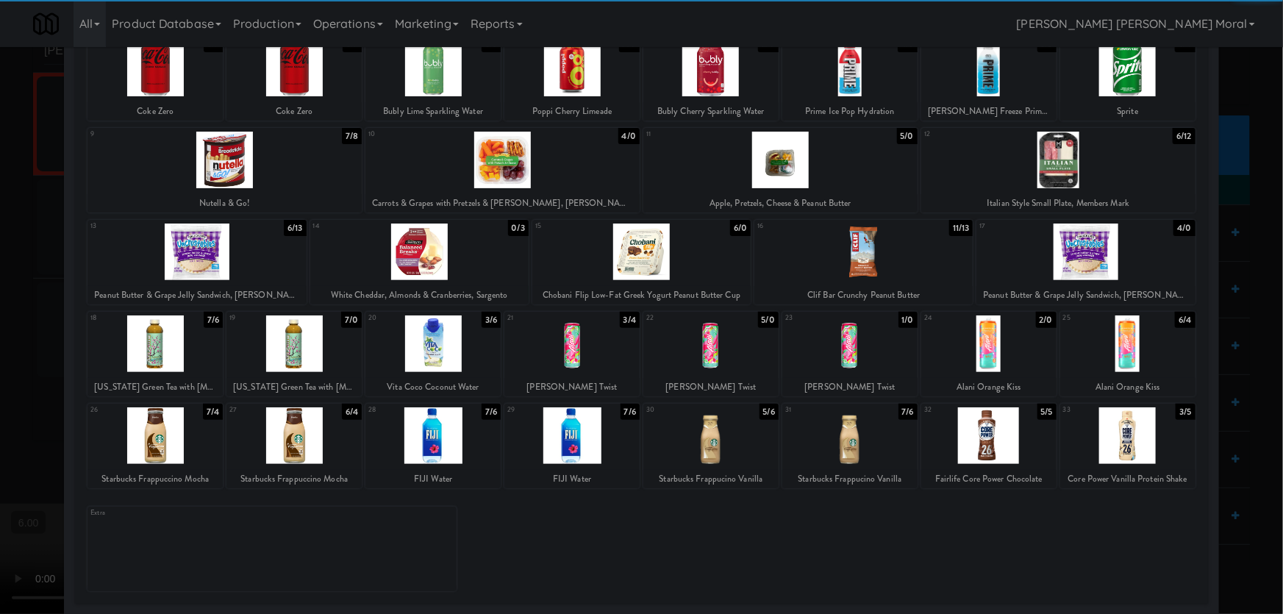
click at [981, 357] on div at bounding box center [988, 343] width 135 height 57
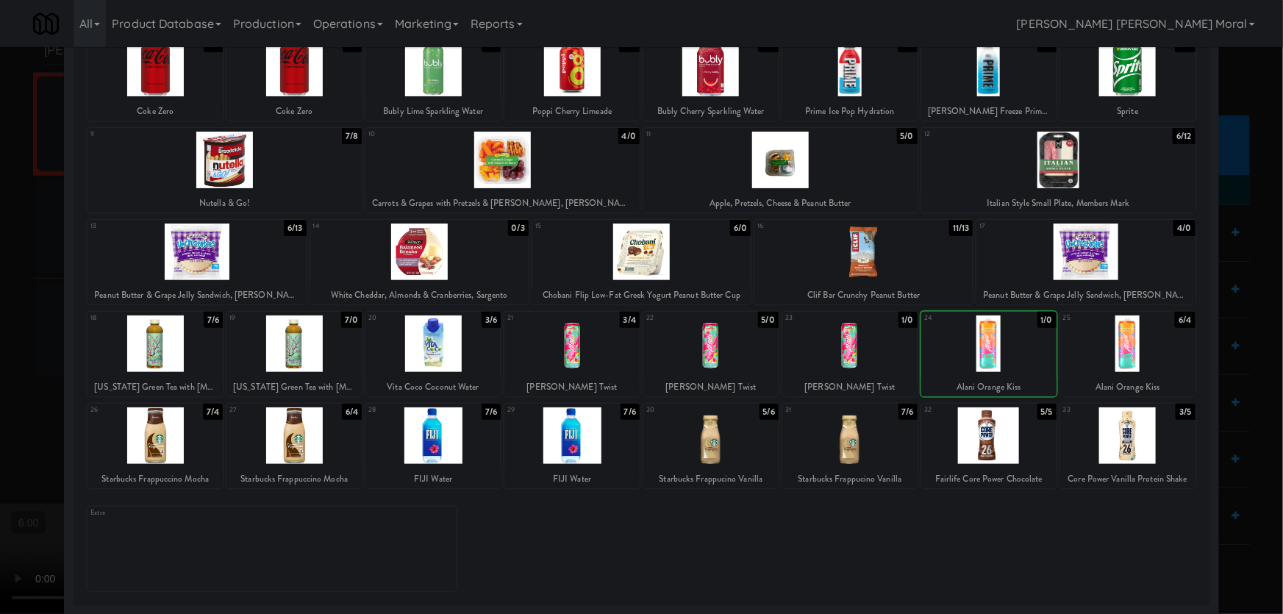
click at [0, 299] on div at bounding box center [641, 307] width 1283 height 614
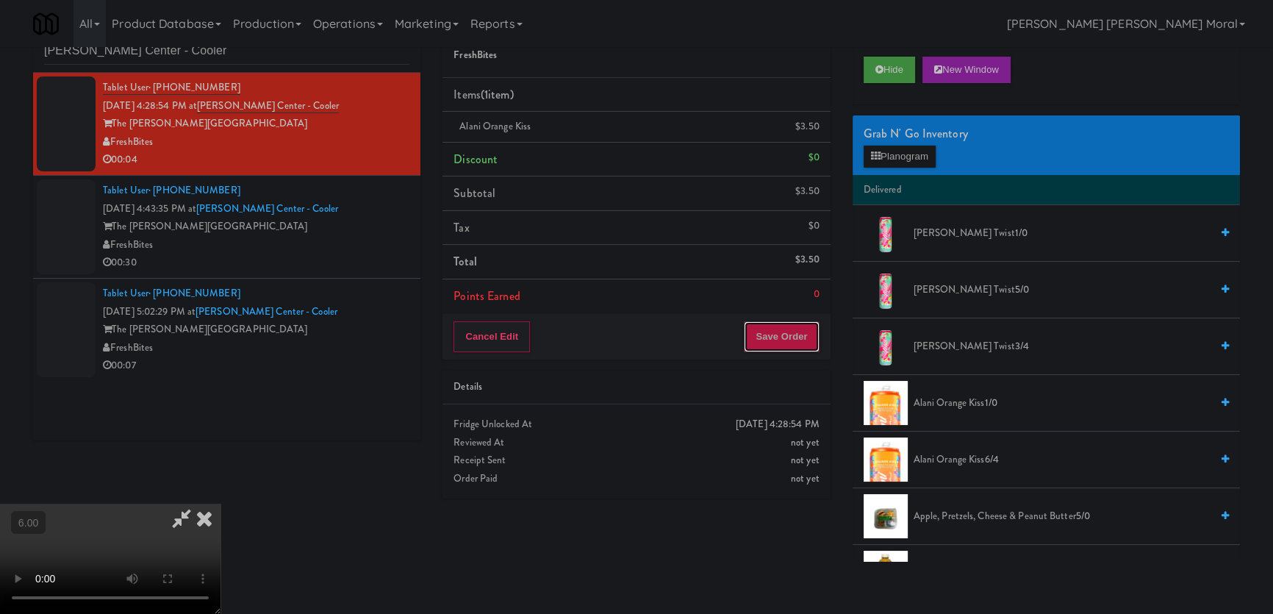
click at [803, 337] on button "Save Order" at bounding box center [781, 336] width 75 height 31
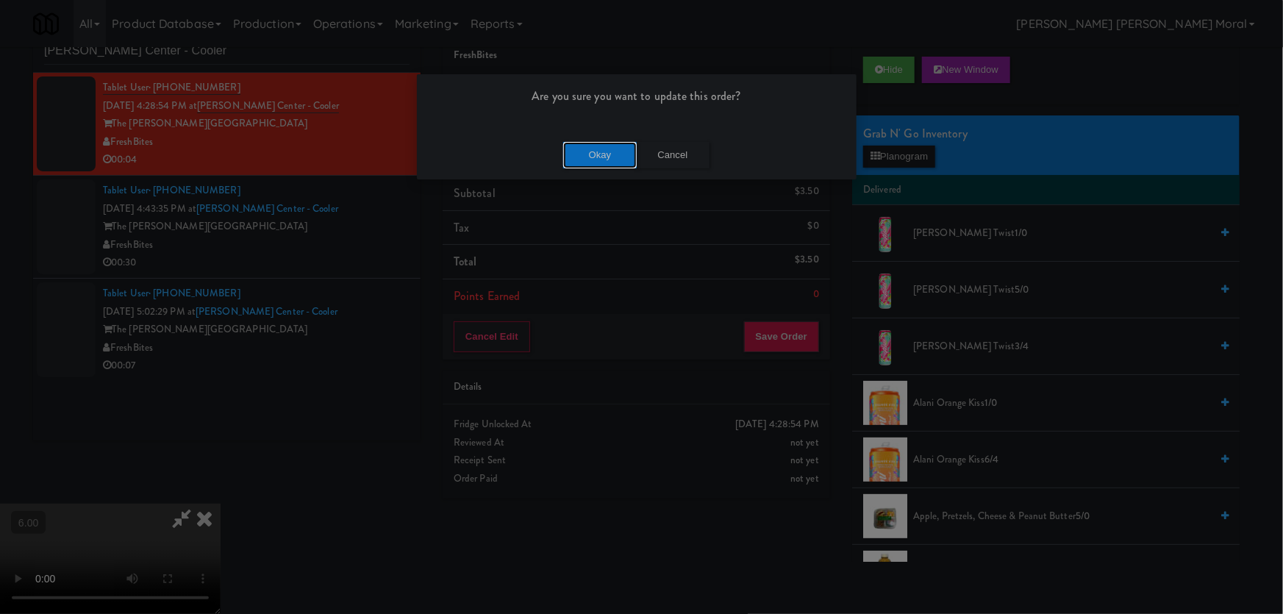
click at [619, 153] on button "Okay" at bounding box center [600, 155] width 74 height 26
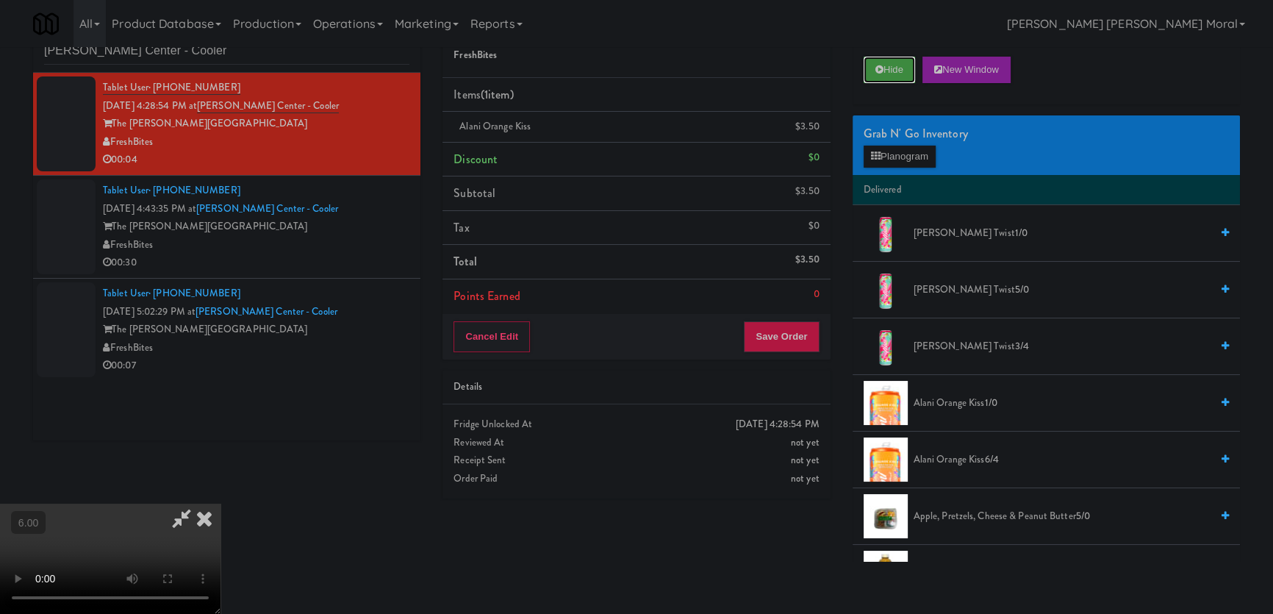
click at [884, 73] on button "Hide" at bounding box center [889, 70] width 51 height 26
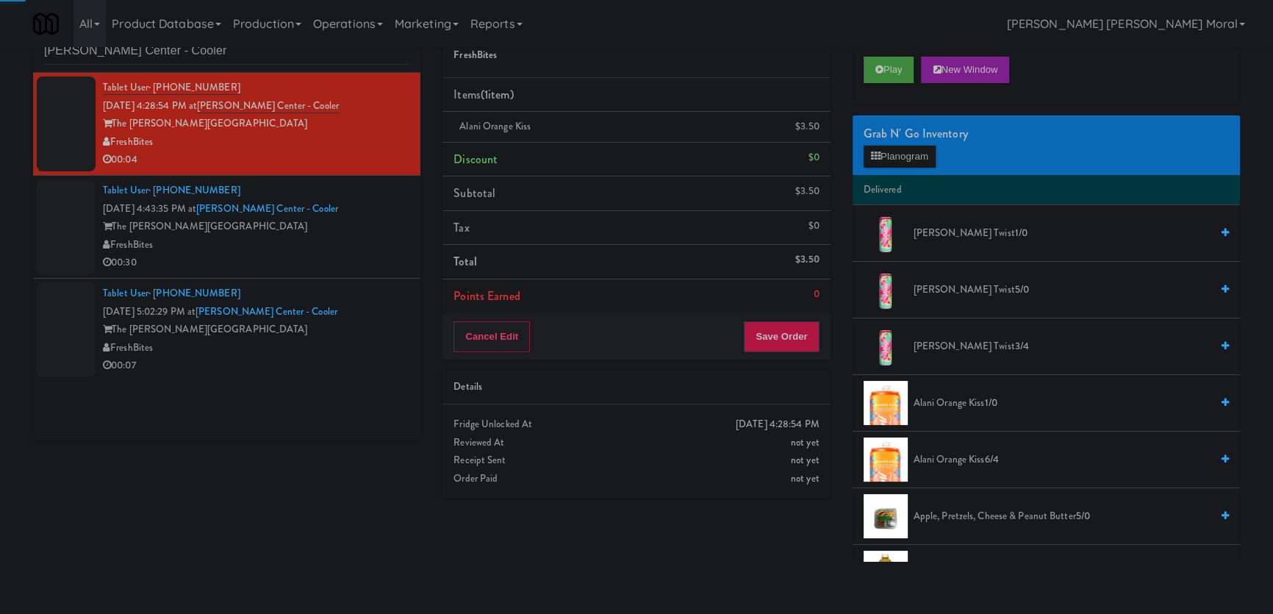
click at [344, 258] on div "00:30" at bounding box center [256, 263] width 307 height 18
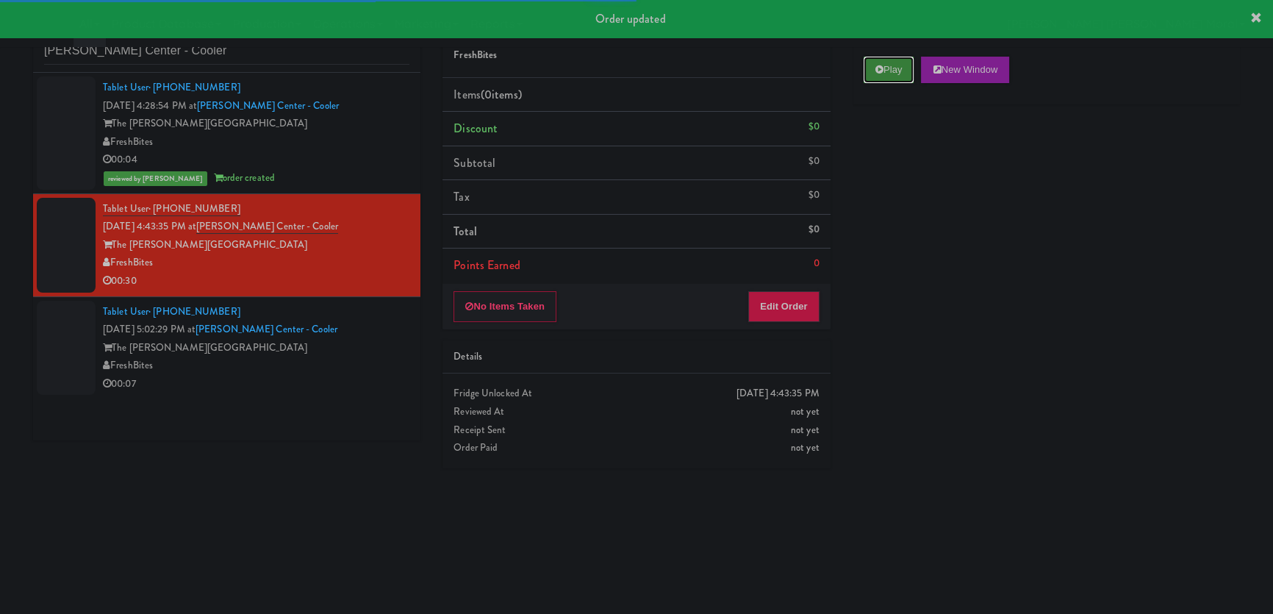
click at [910, 74] on button "Play" at bounding box center [889, 70] width 51 height 26
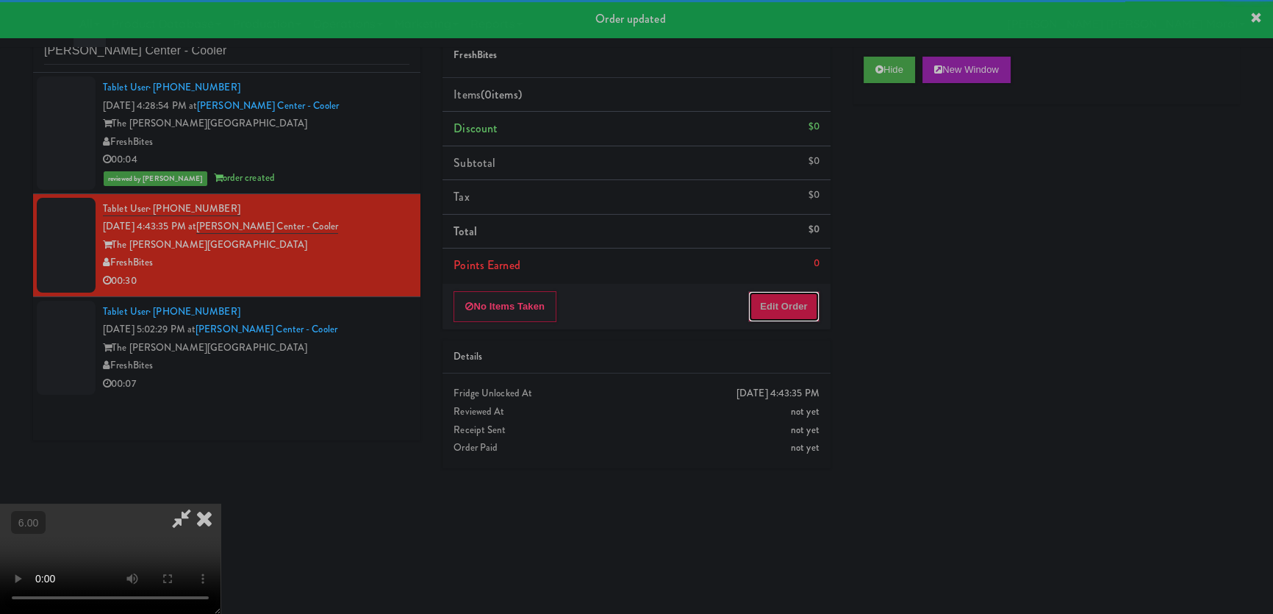
click at [773, 309] on button "Edit Order" at bounding box center [783, 306] width 71 height 31
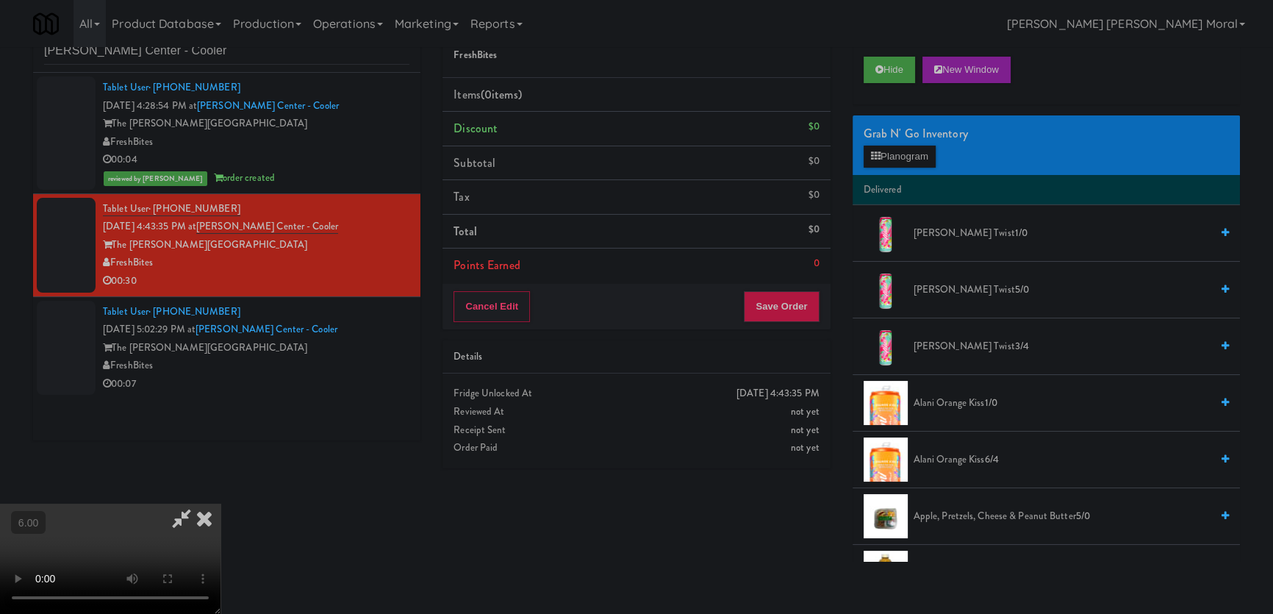
drag, startPoint x: 324, startPoint y: 376, endPoint x: 324, endPoint y: 459, distance: 83.1
click at [221, 504] on video at bounding box center [110, 559] width 221 height 110
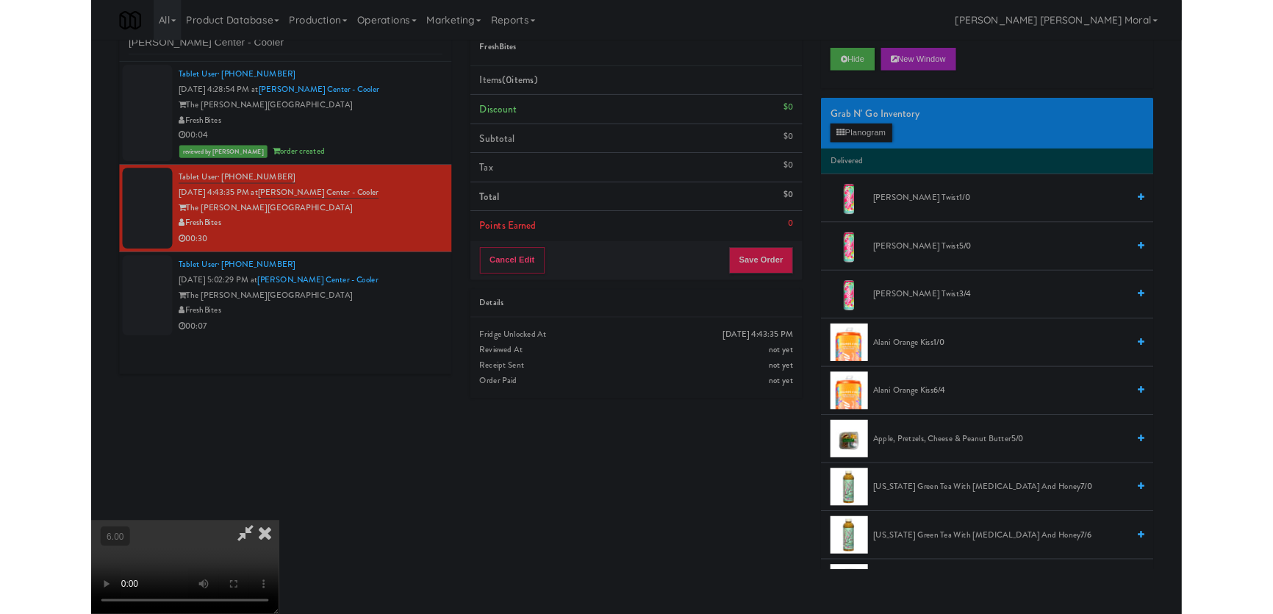
scroll to position [30, 0]
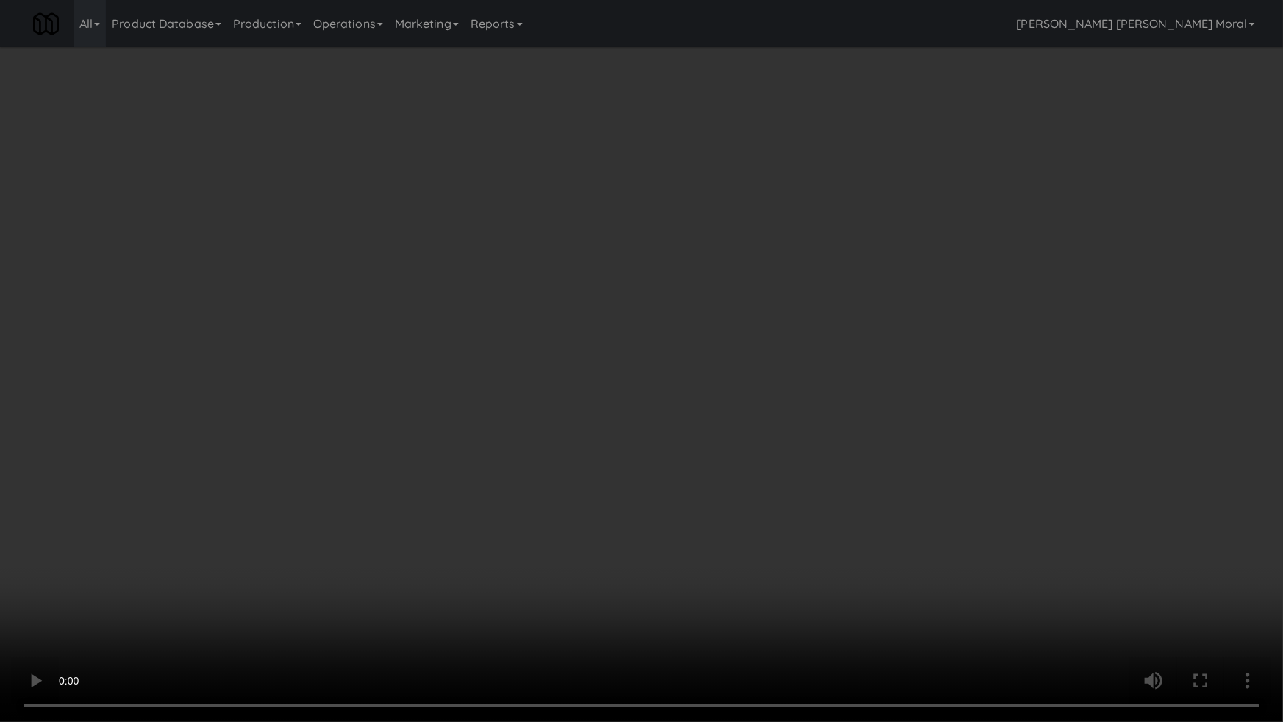
click at [856, 465] on video at bounding box center [641, 361] width 1283 height 722
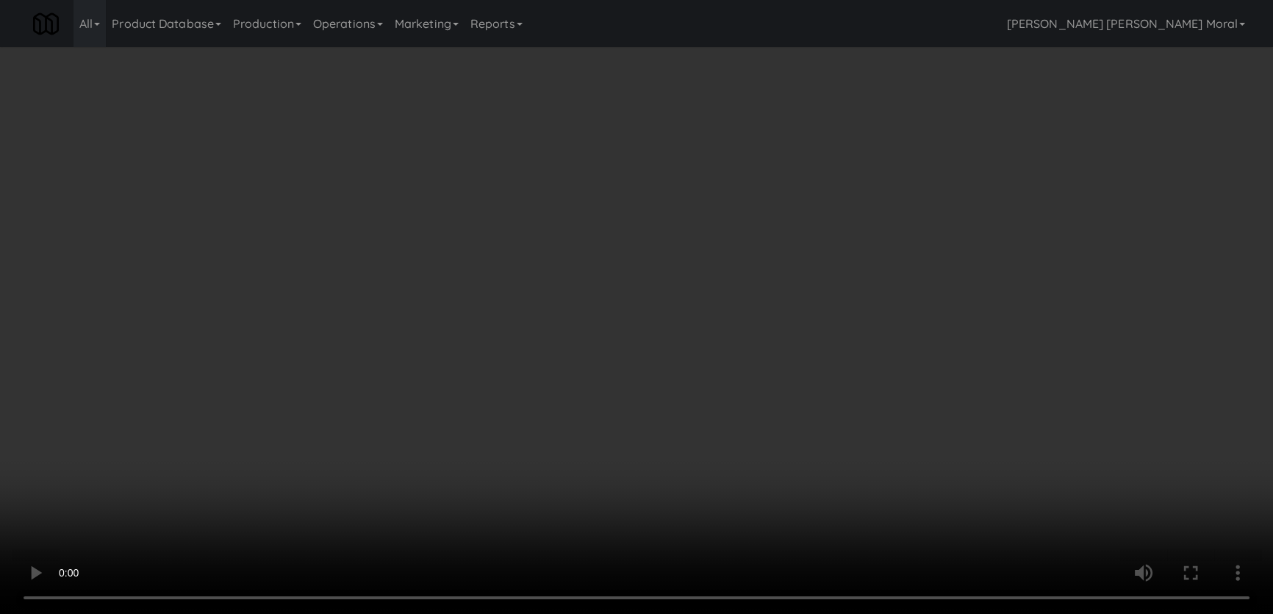
click at [884, 133] on div "Grab N' Go Inventory" at bounding box center [1046, 134] width 365 height 22
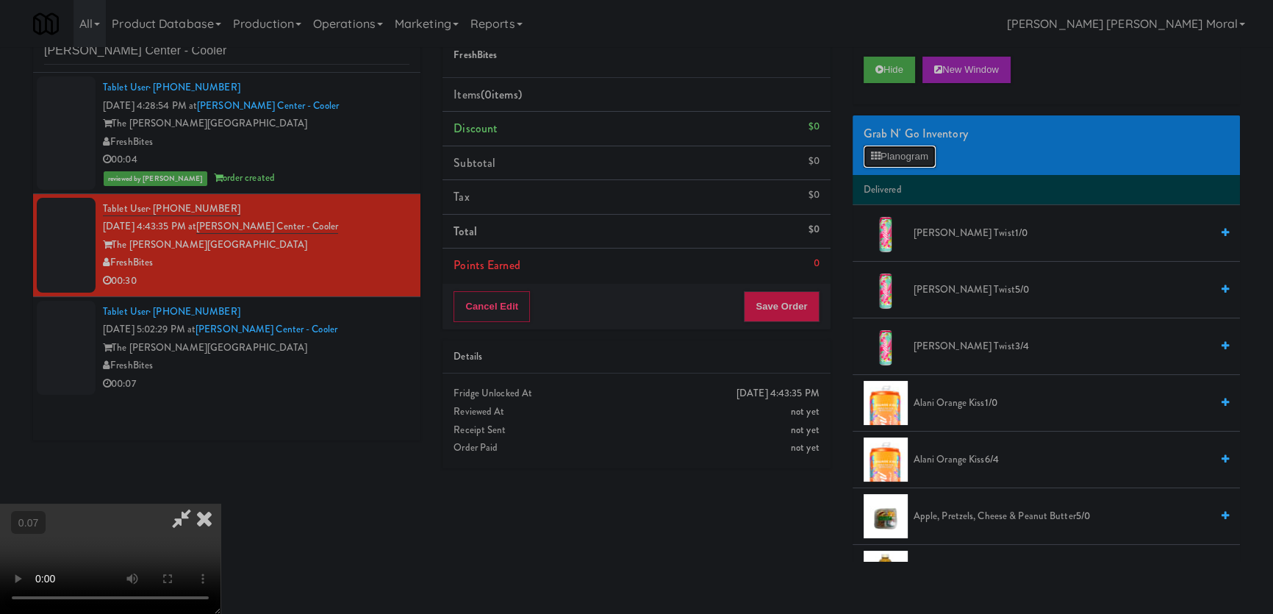
click at [886, 147] on button "Planogram" at bounding box center [900, 157] width 72 height 22
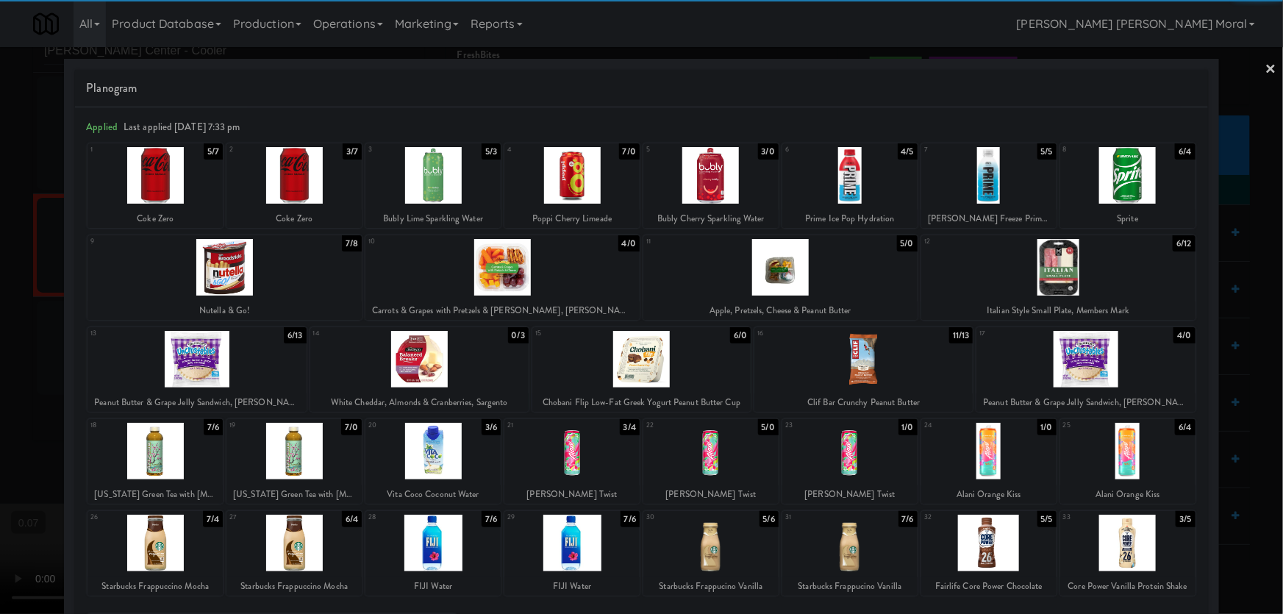
click at [1071, 274] on div at bounding box center [1058, 267] width 274 height 57
click at [442, 276] on div at bounding box center [502, 267] width 274 height 57
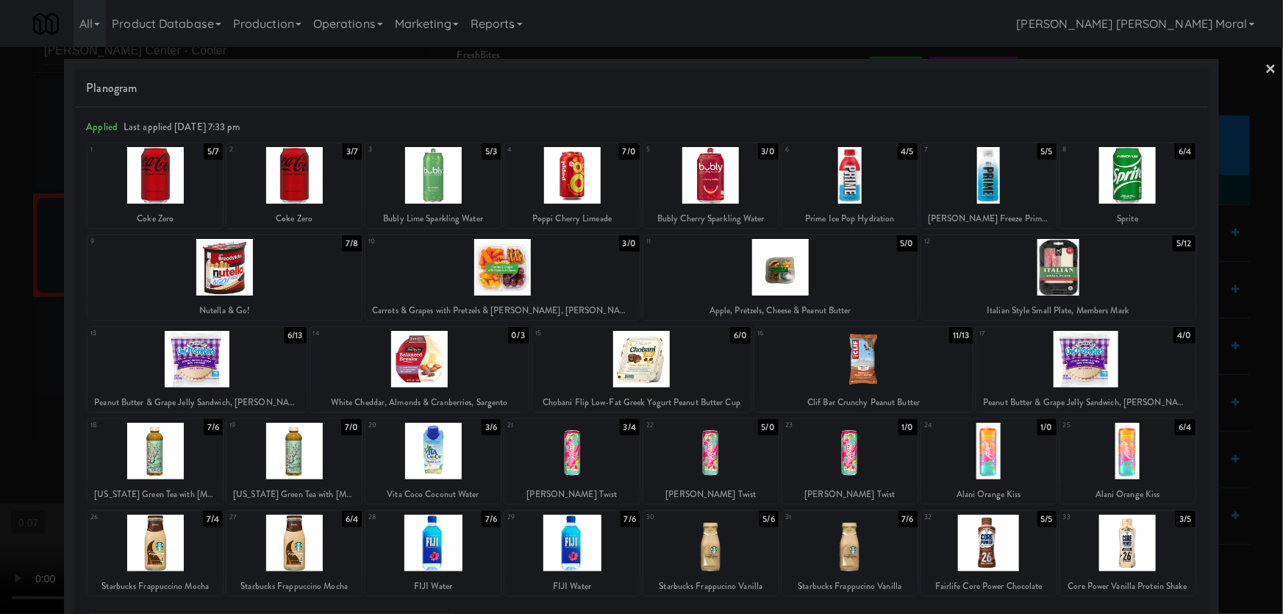
click at [624, 364] on div at bounding box center [641, 359] width 218 height 57
drag, startPoint x: 0, startPoint y: 227, endPoint x: 100, endPoint y: 254, distance: 103.4
click at [0, 228] on div at bounding box center [641, 307] width 1283 height 614
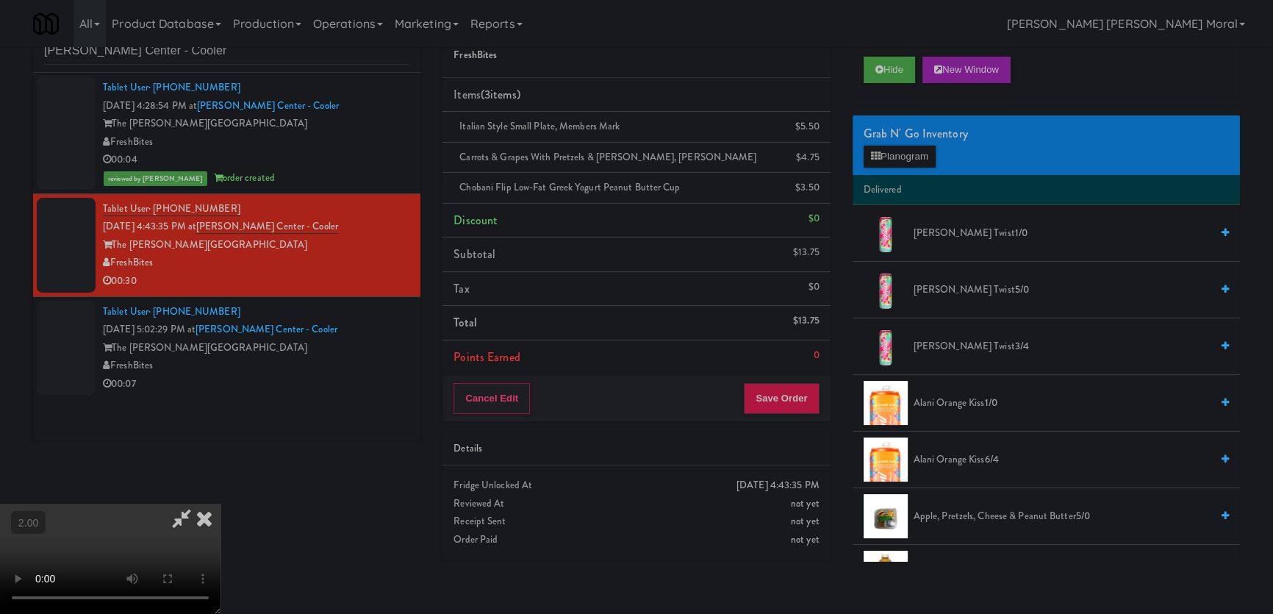
scroll to position [228, 0]
click at [796, 398] on button "Save Order" at bounding box center [781, 398] width 75 height 31
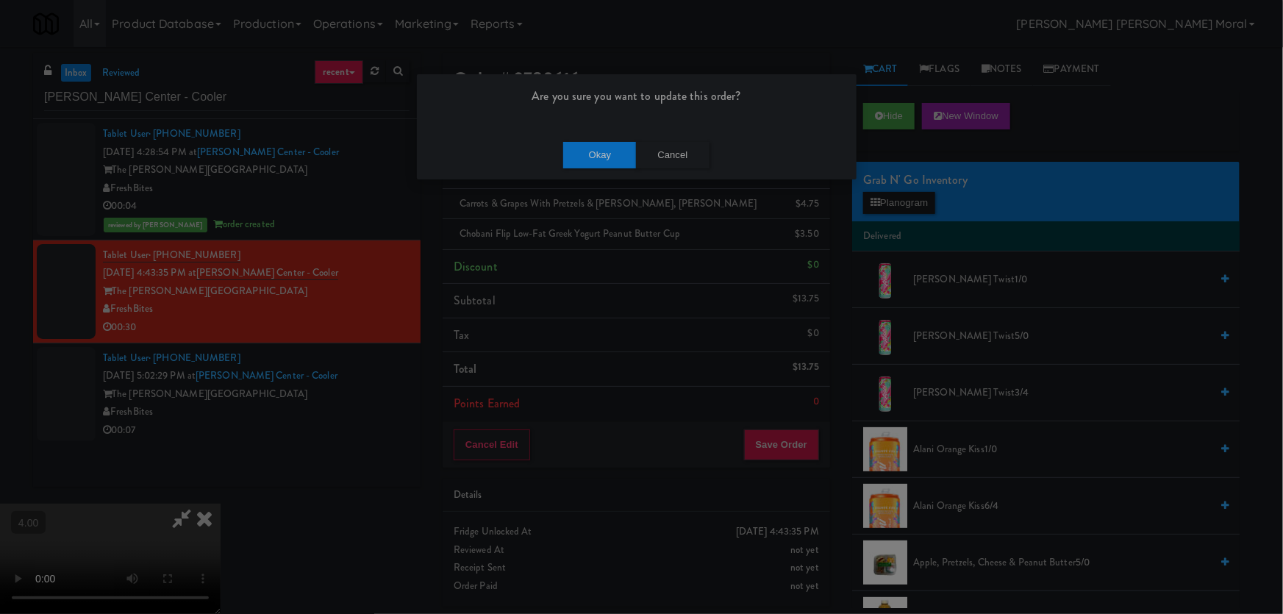
click at [599, 135] on div "Okay Cancel" at bounding box center [637, 154] width 440 height 49
click at [603, 157] on button "Okay" at bounding box center [600, 155] width 74 height 26
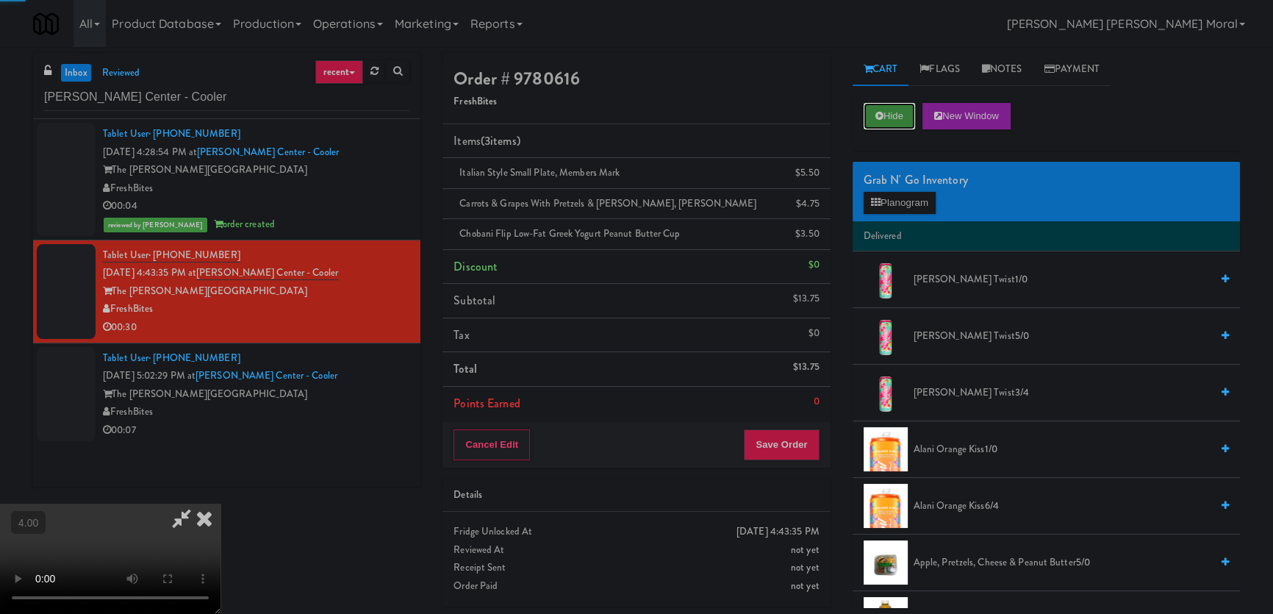
click at [887, 121] on button "Hide" at bounding box center [889, 116] width 51 height 26
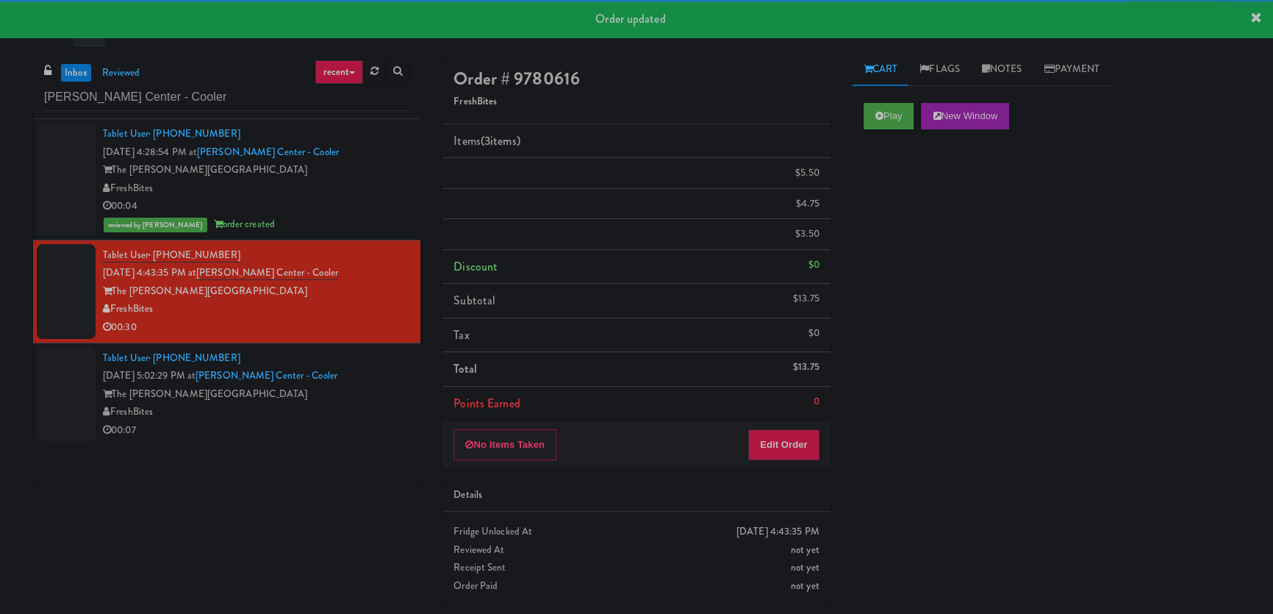
click at [337, 405] on div "FreshBites" at bounding box center [256, 412] width 307 height 18
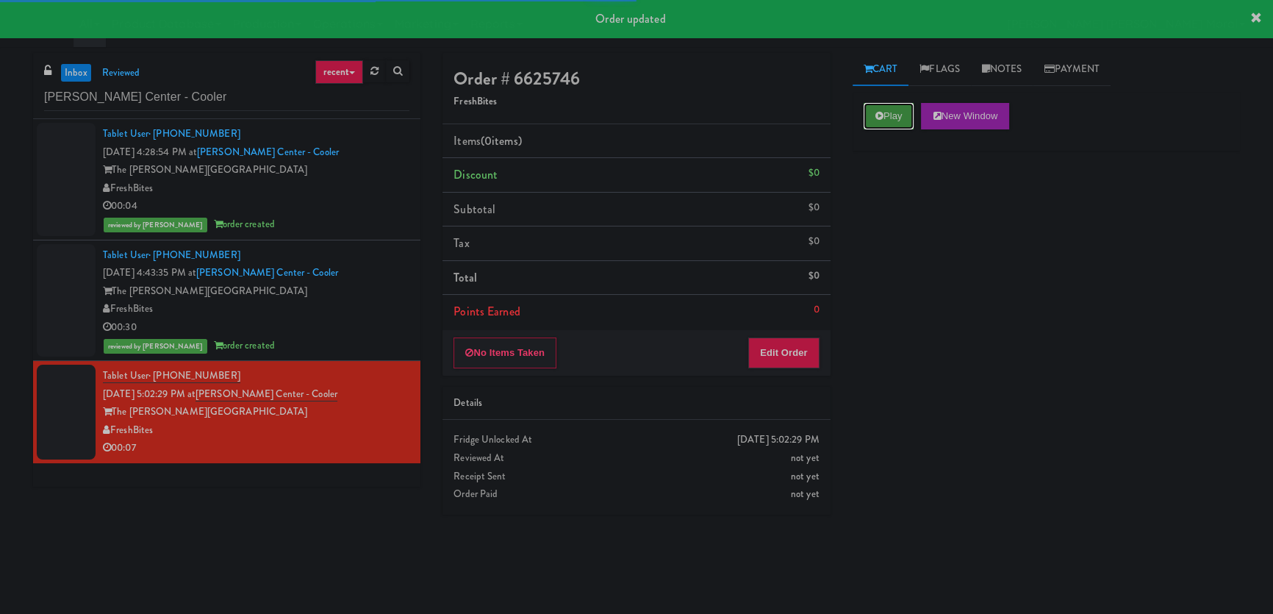
click at [864, 118] on button "Play" at bounding box center [889, 116] width 51 height 26
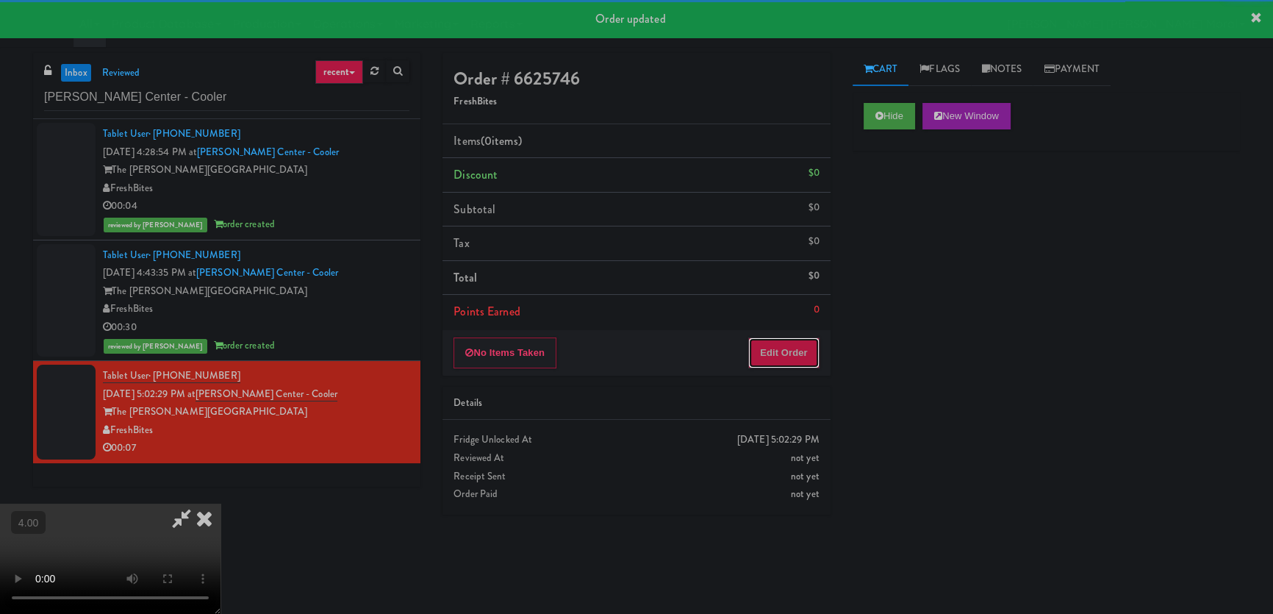
click at [782, 365] on button "Edit Order" at bounding box center [783, 352] width 71 height 31
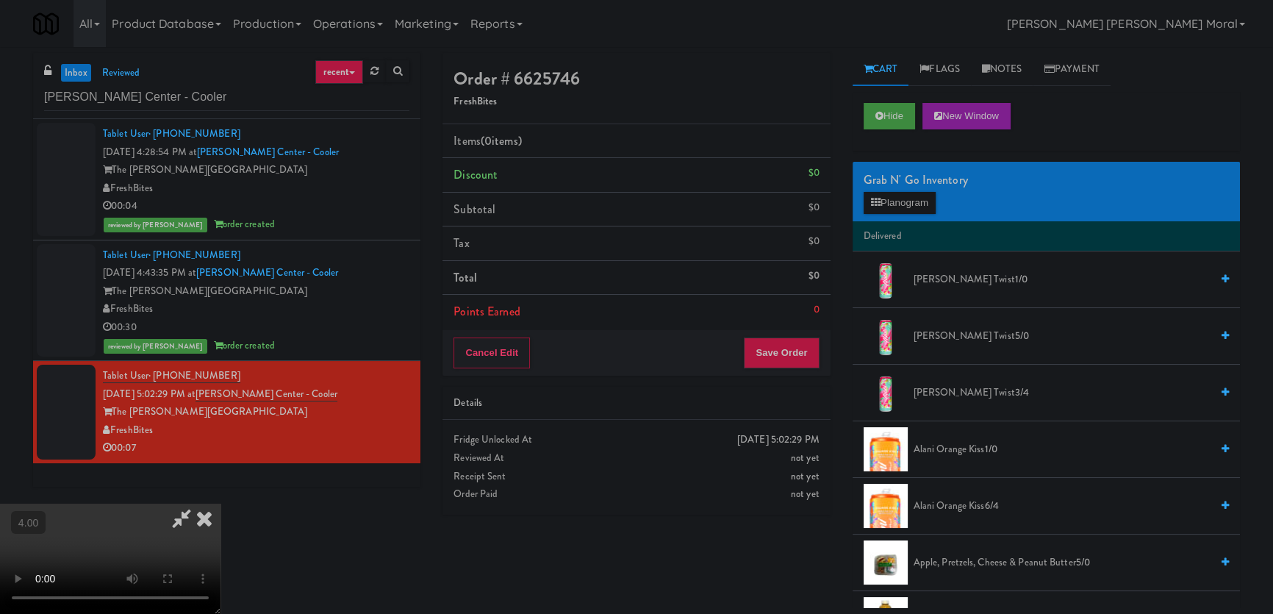
click at [221, 504] on video at bounding box center [110, 559] width 221 height 110
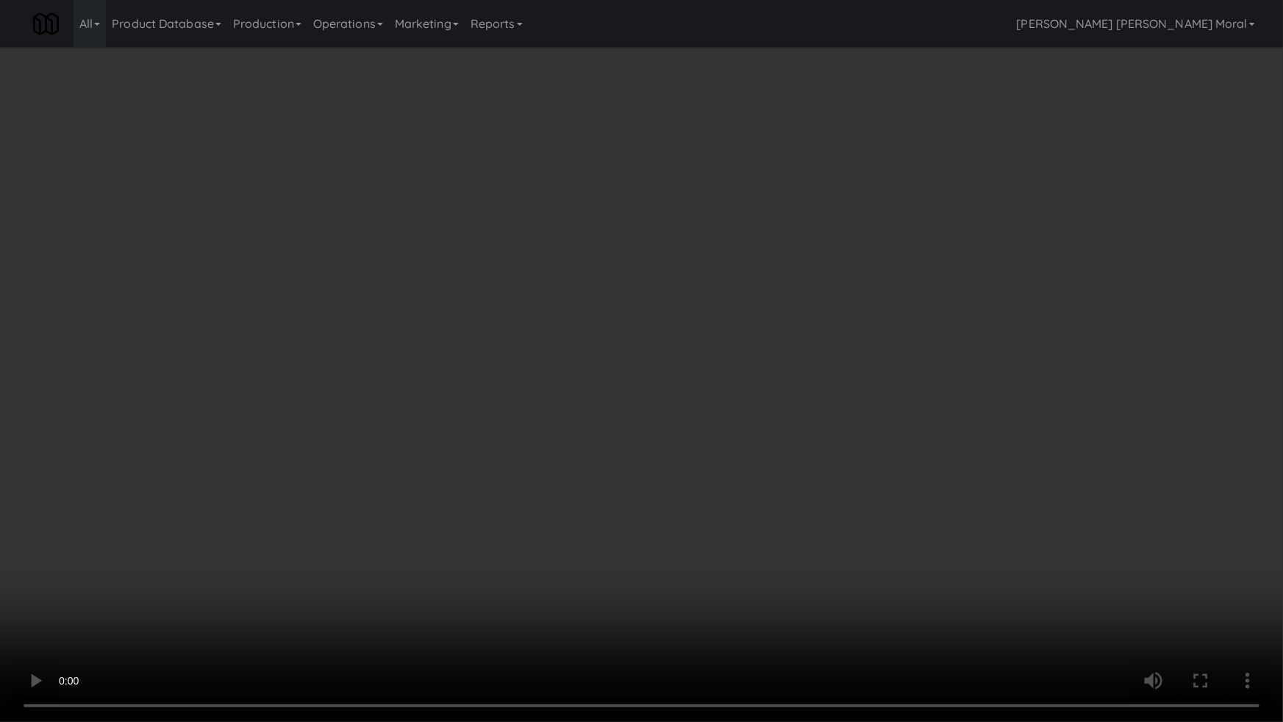
click at [506, 487] on video at bounding box center [641, 361] width 1283 height 722
drag, startPoint x: 506, startPoint y: 487, endPoint x: 759, endPoint y: 253, distance: 343.8
click at [507, 485] on video at bounding box center [641, 361] width 1283 height 722
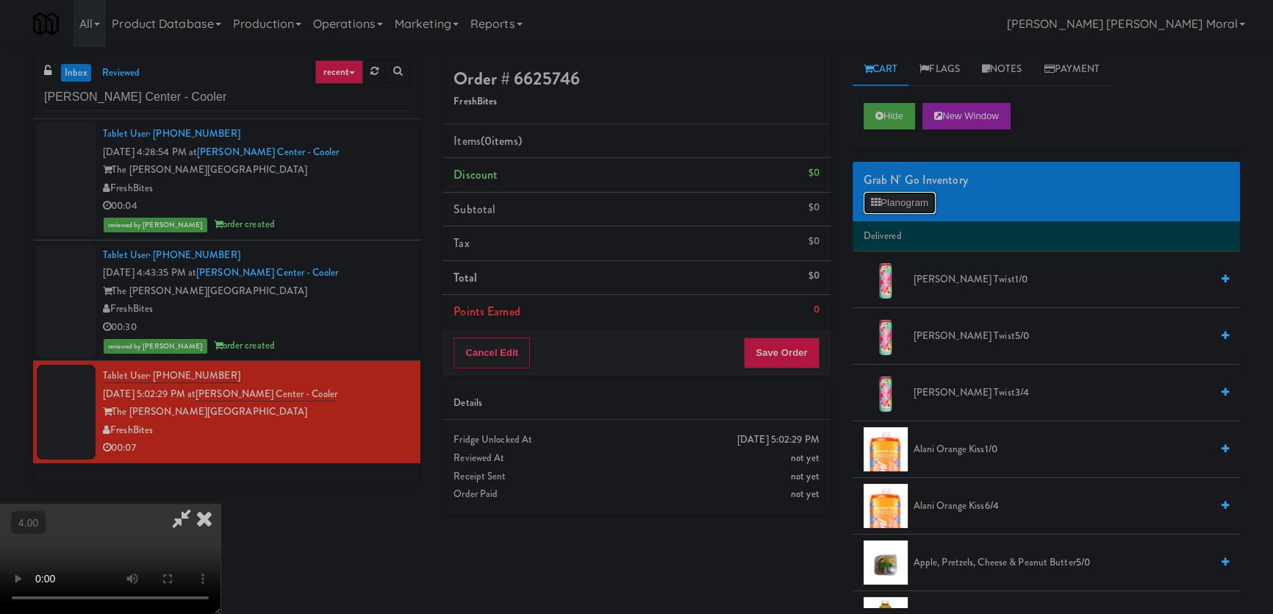
click at [876, 192] on button "Planogram" at bounding box center [900, 203] width 72 height 22
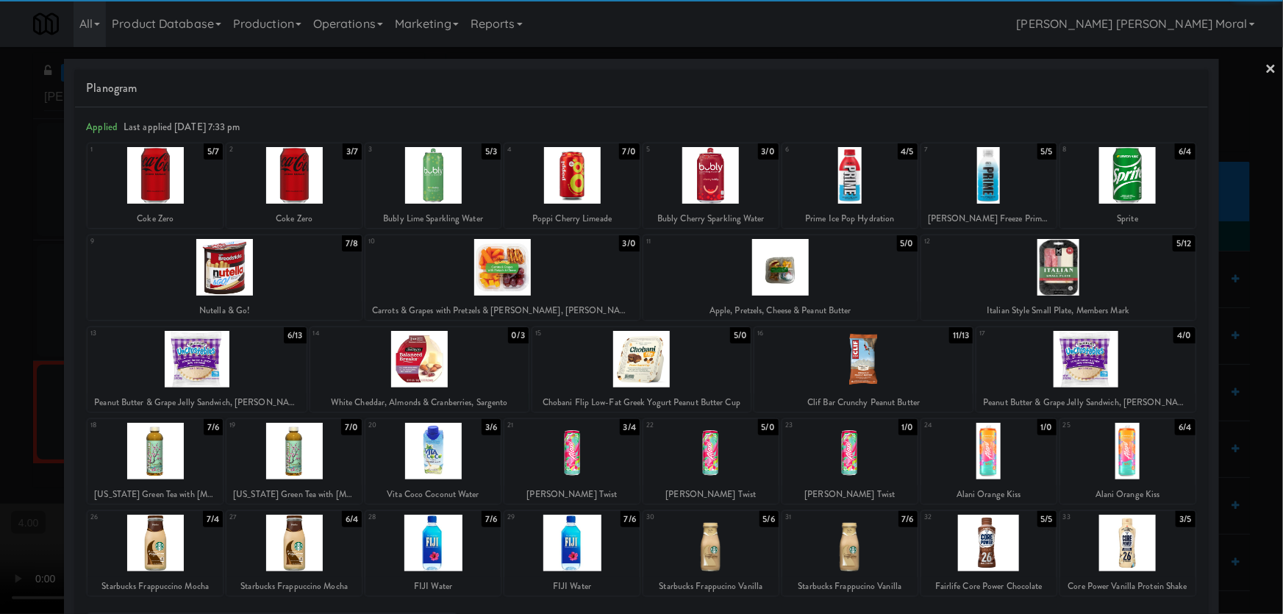
click at [672, 360] on div at bounding box center [641, 359] width 218 height 57
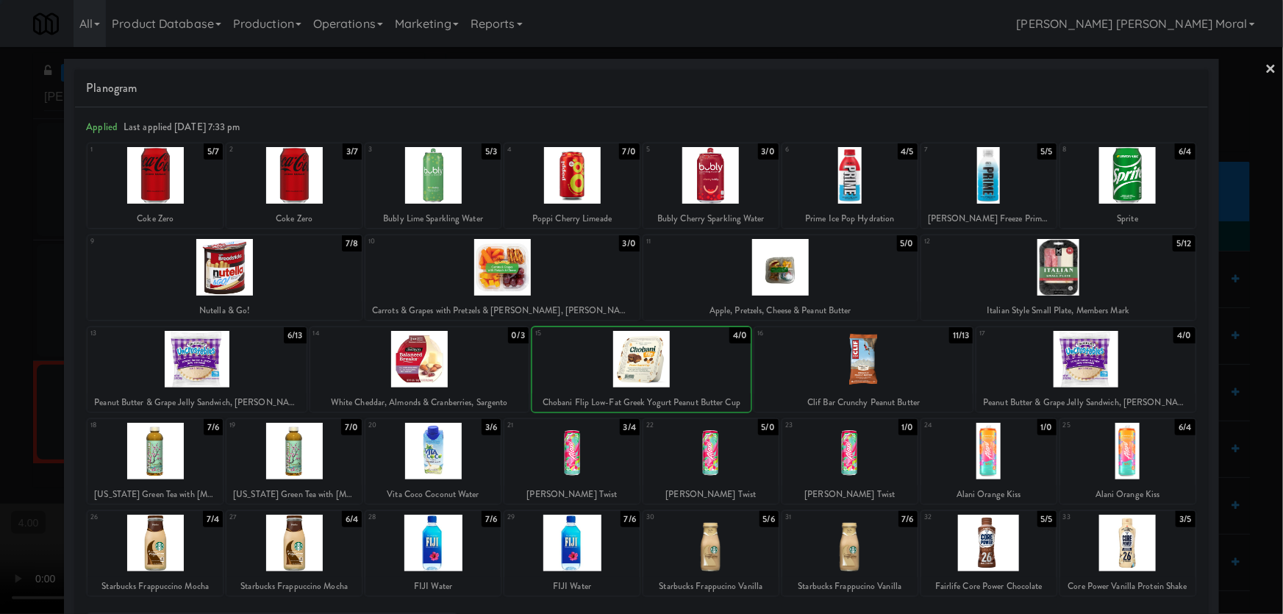
click at [672, 360] on div at bounding box center [641, 359] width 218 height 57
drag, startPoint x: 0, startPoint y: 193, endPoint x: 112, endPoint y: 239, distance: 121.3
click at [0, 194] on div at bounding box center [641, 307] width 1283 height 614
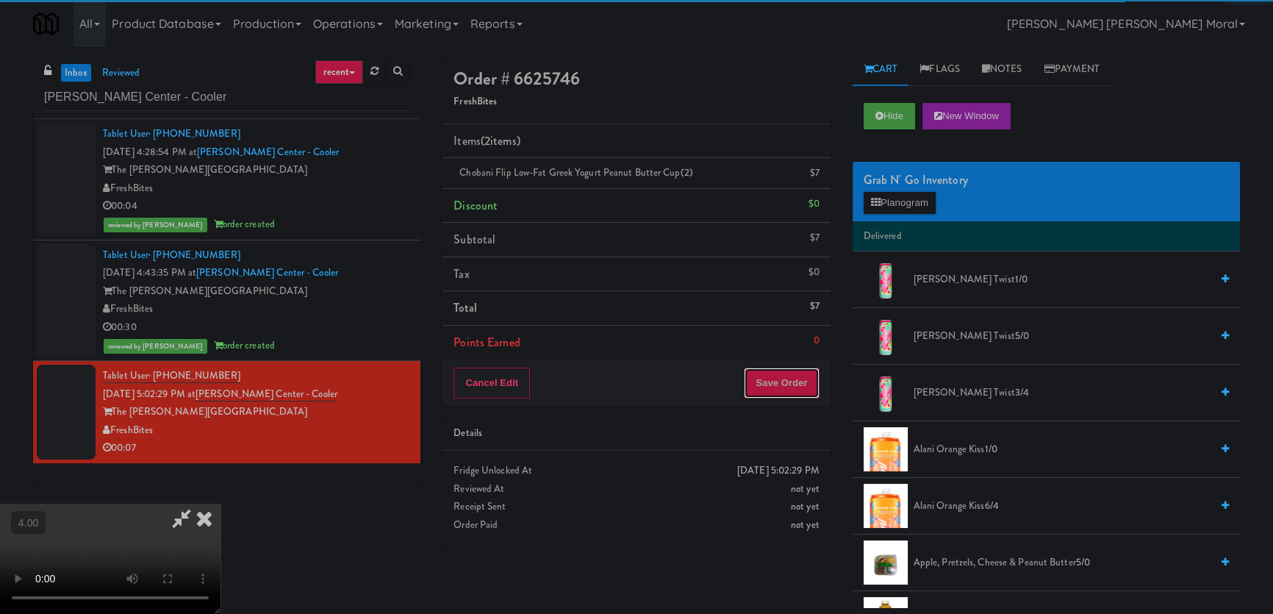
click at [810, 373] on button "Save Order" at bounding box center [781, 383] width 75 height 31
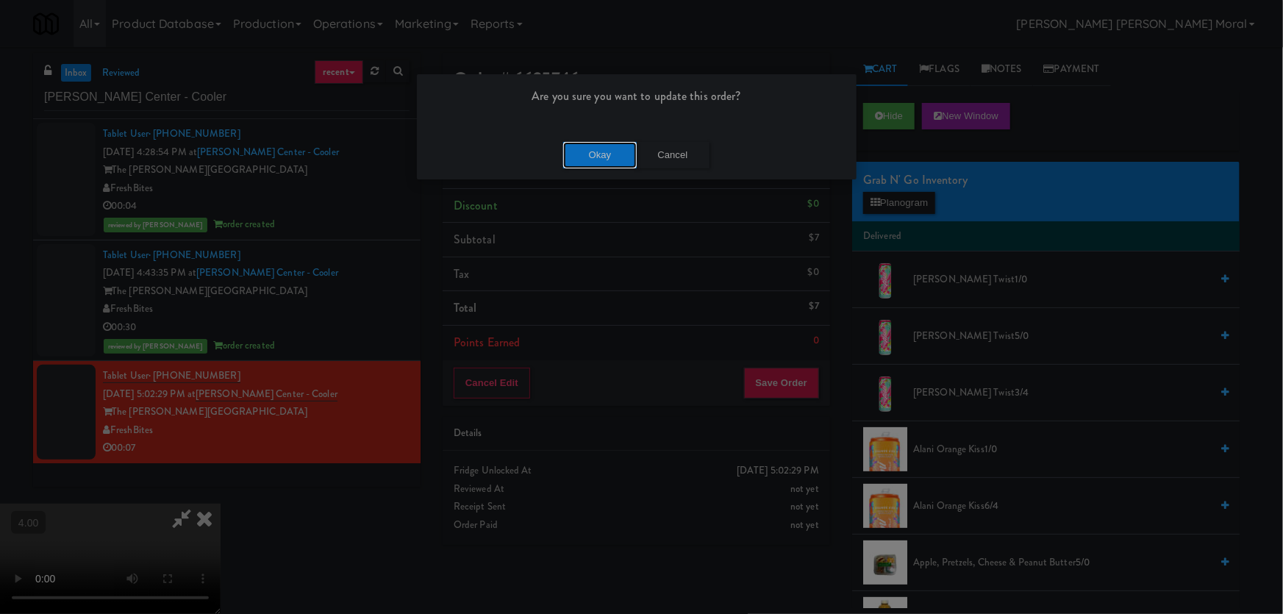
click at [608, 158] on button "Okay" at bounding box center [600, 155] width 74 height 26
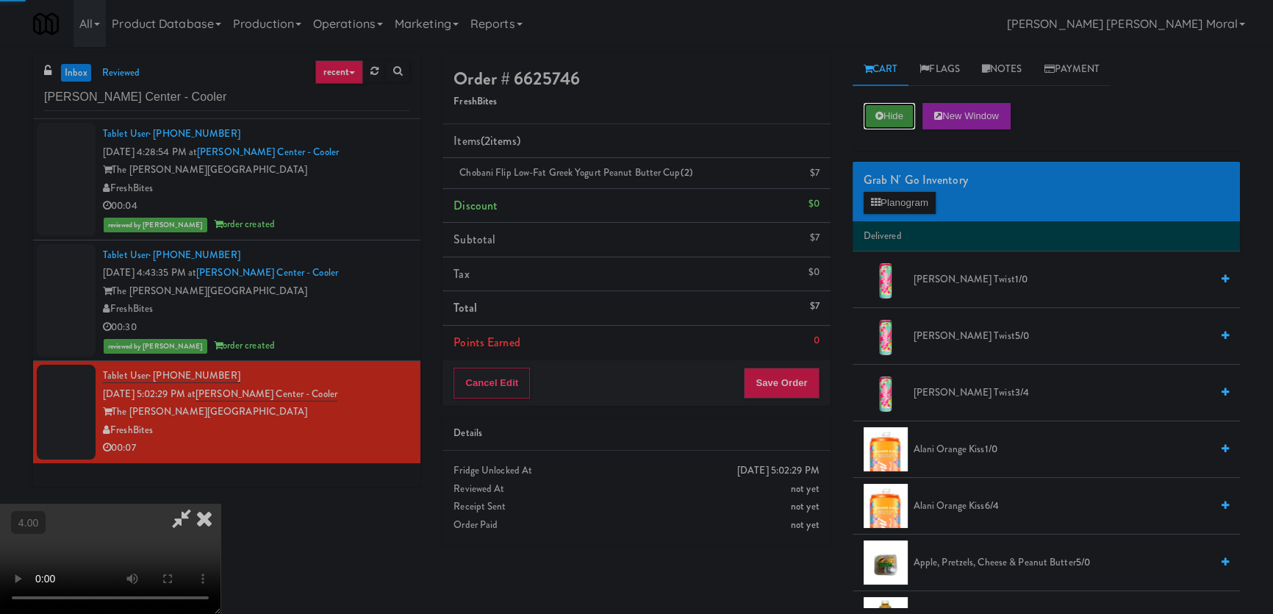
click at [873, 127] on button "Hide" at bounding box center [889, 116] width 51 height 26
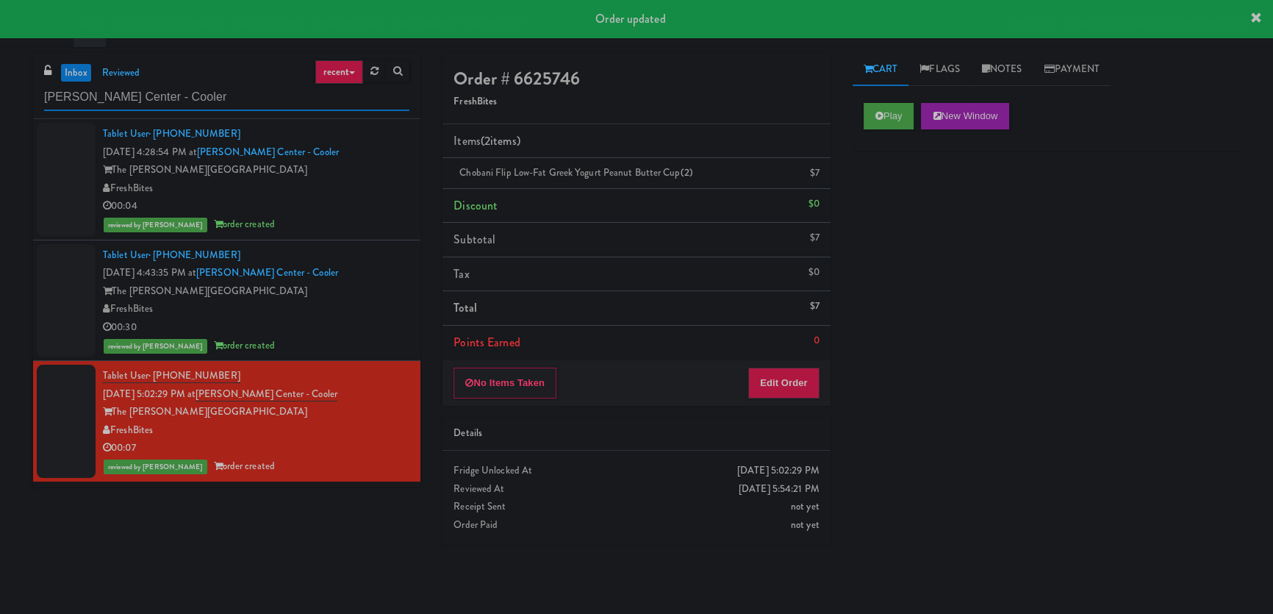
click at [101, 95] on input "[PERSON_NAME] Center - Cooler" at bounding box center [226, 97] width 365 height 27
paste input "Allusion"
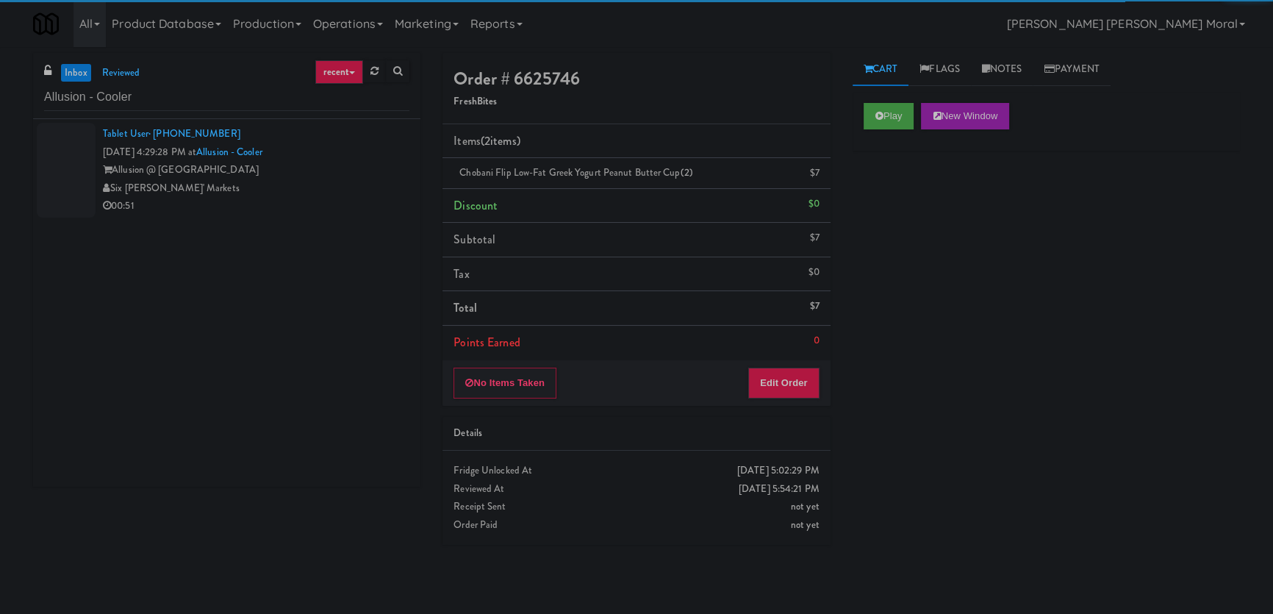
click at [286, 184] on div "Six [PERSON_NAME]' Markets" at bounding box center [256, 188] width 307 height 18
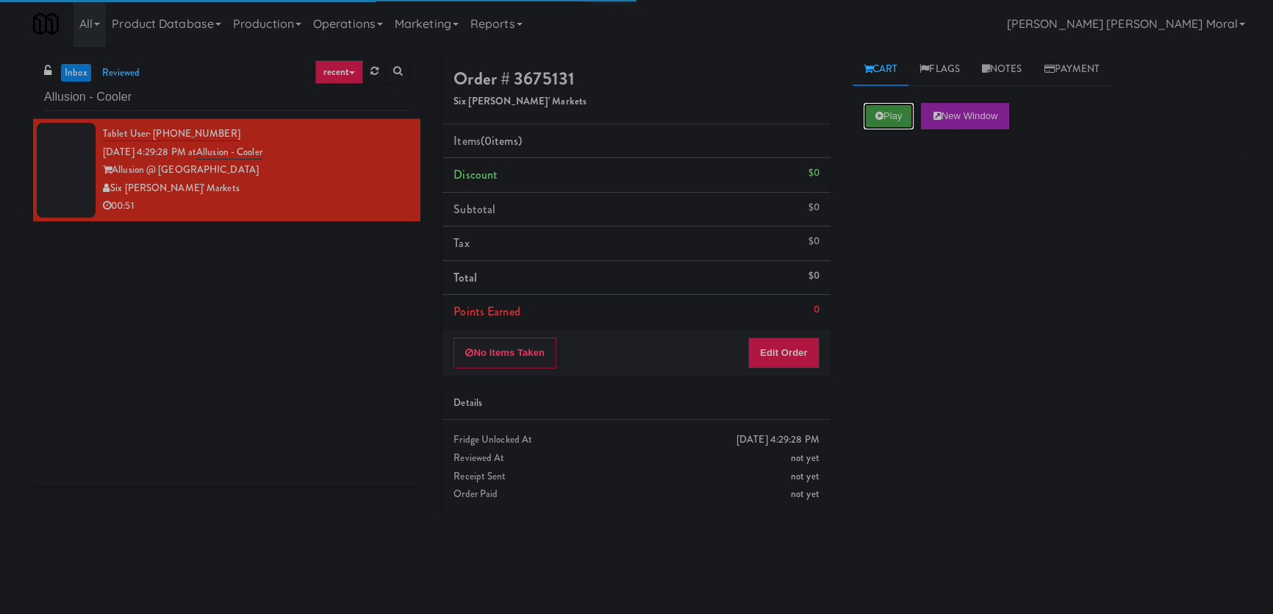
click at [888, 112] on button "Play" at bounding box center [889, 116] width 51 height 26
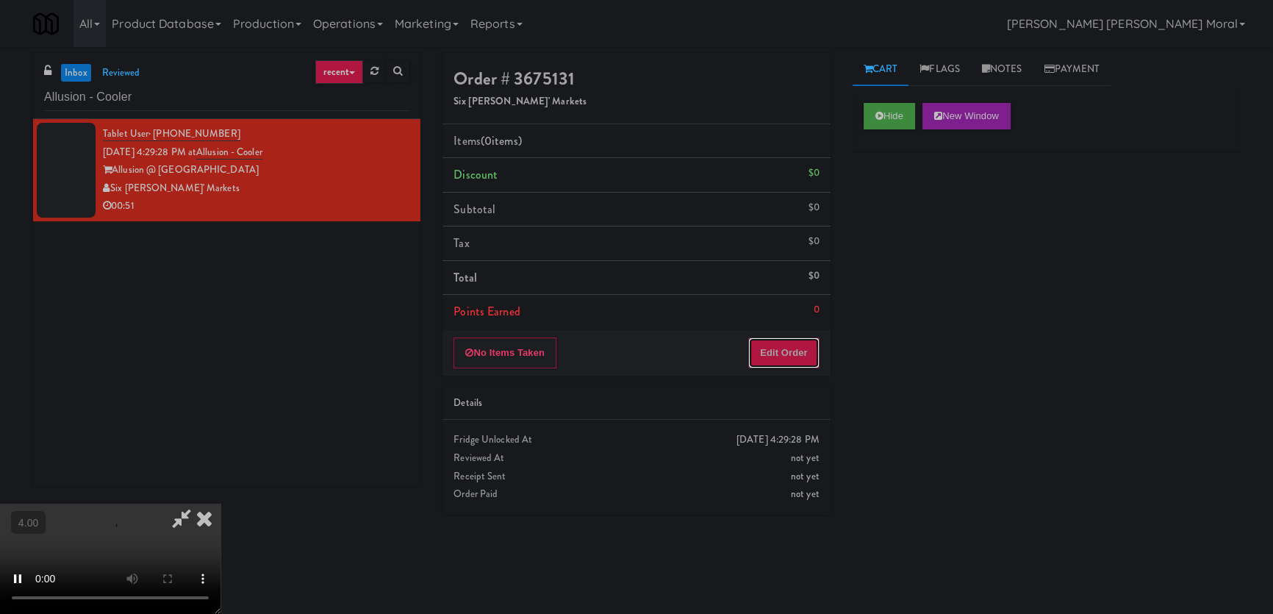
click at [784, 347] on button "Edit Order" at bounding box center [783, 352] width 71 height 31
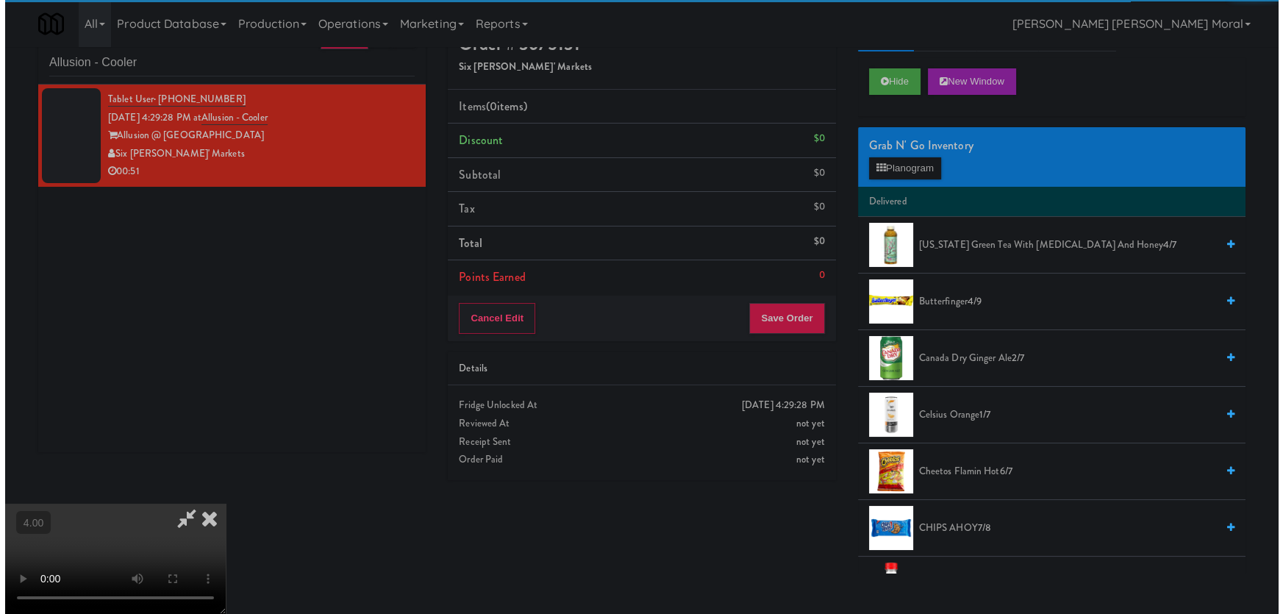
scroll to position [46, 0]
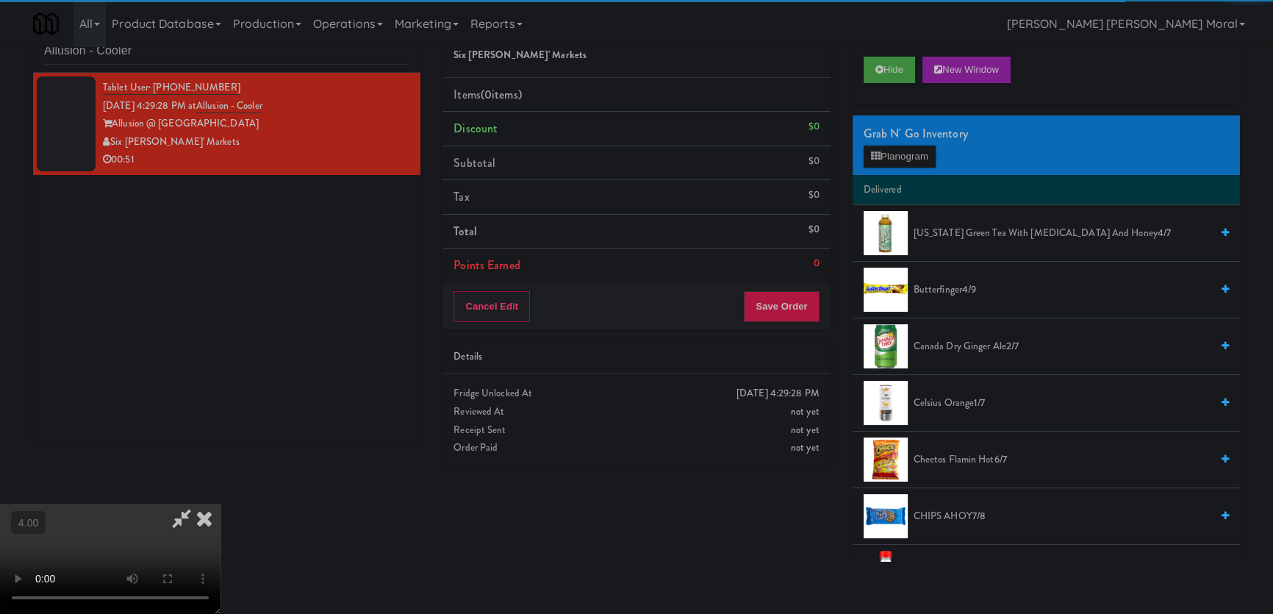
click at [221, 504] on video at bounding box center [110, 559] width 221 height 110
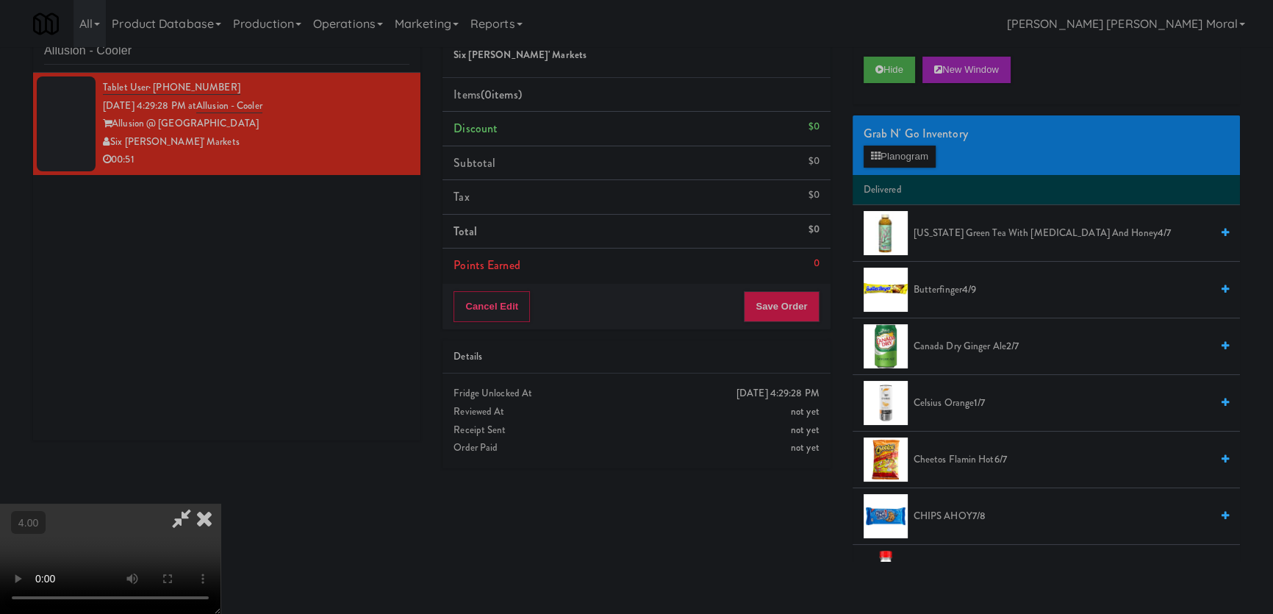
click at [221, 504] on video at bounding box center [110, 559] width 221 height 110
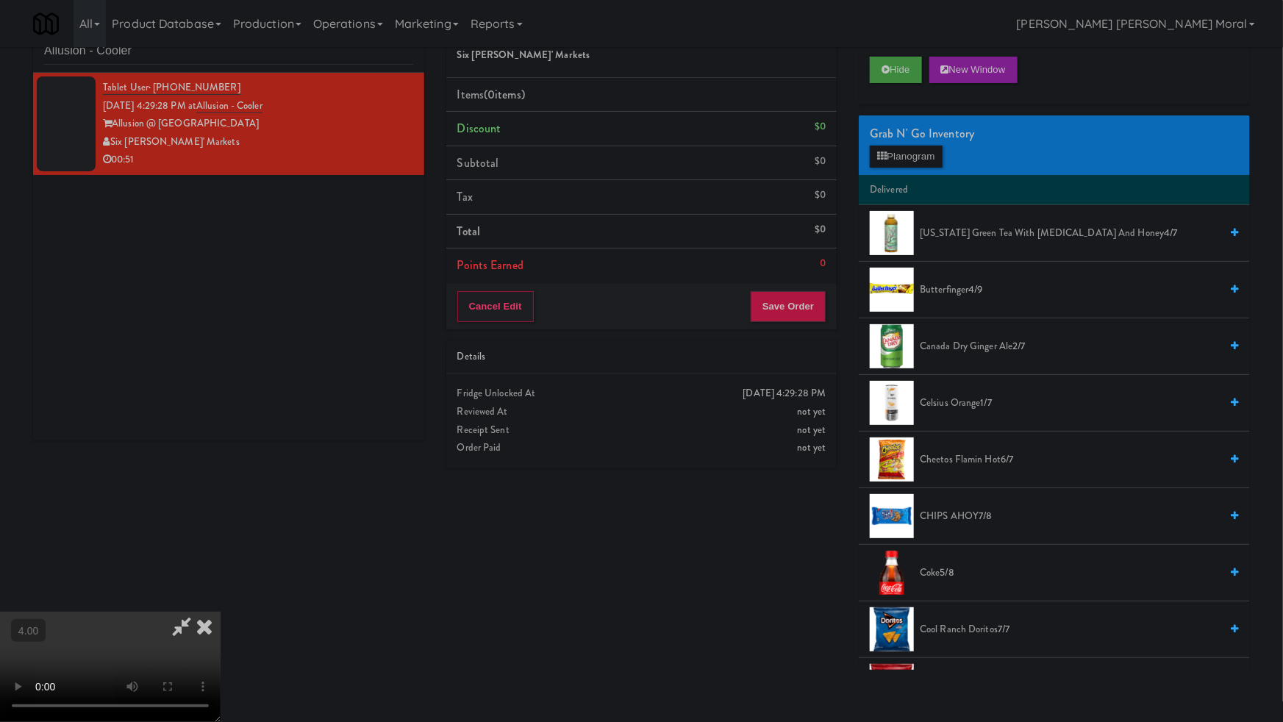
drag, startPoint x: 783, startPoint y: 425, endPoint x: 791, endPoint y: 333, distance: 92.2
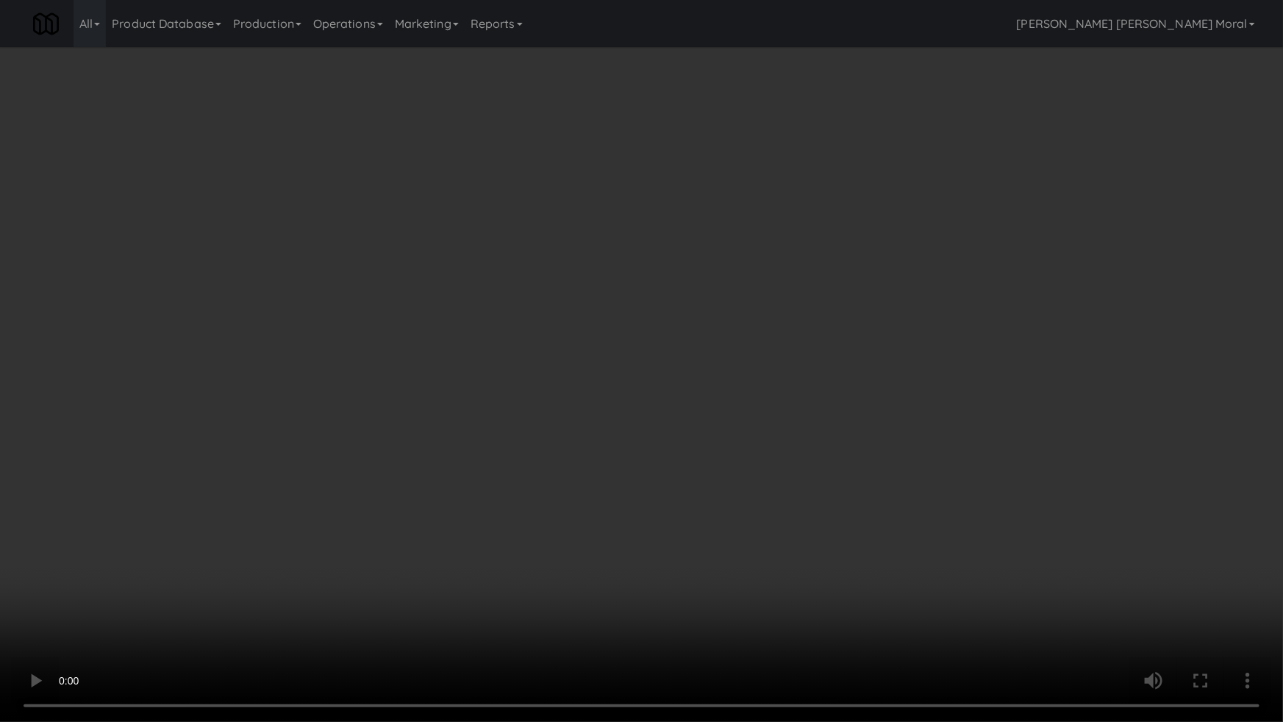
click at [782, 425] on video at bounding box center [641, 361] width 1283 height 722
click at [781, 420] on video at bounding box center [641, 361] width 1283 height 722
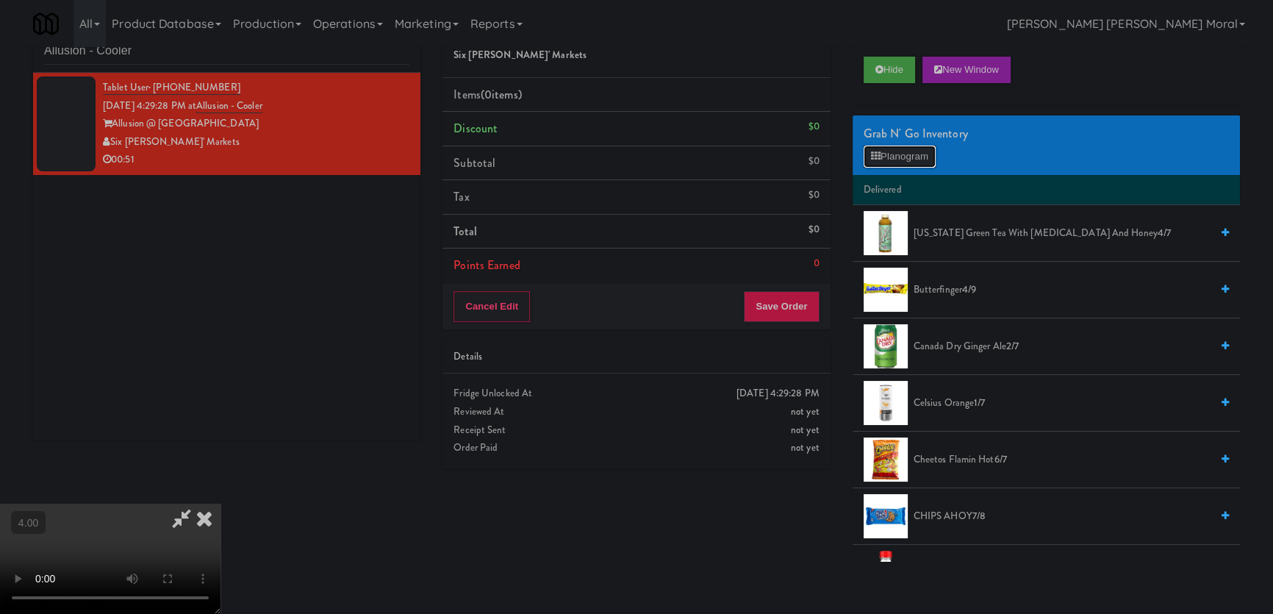
click at [906, 160] on button "Planogram" at bounding box center [900, 157] width 72 height 22
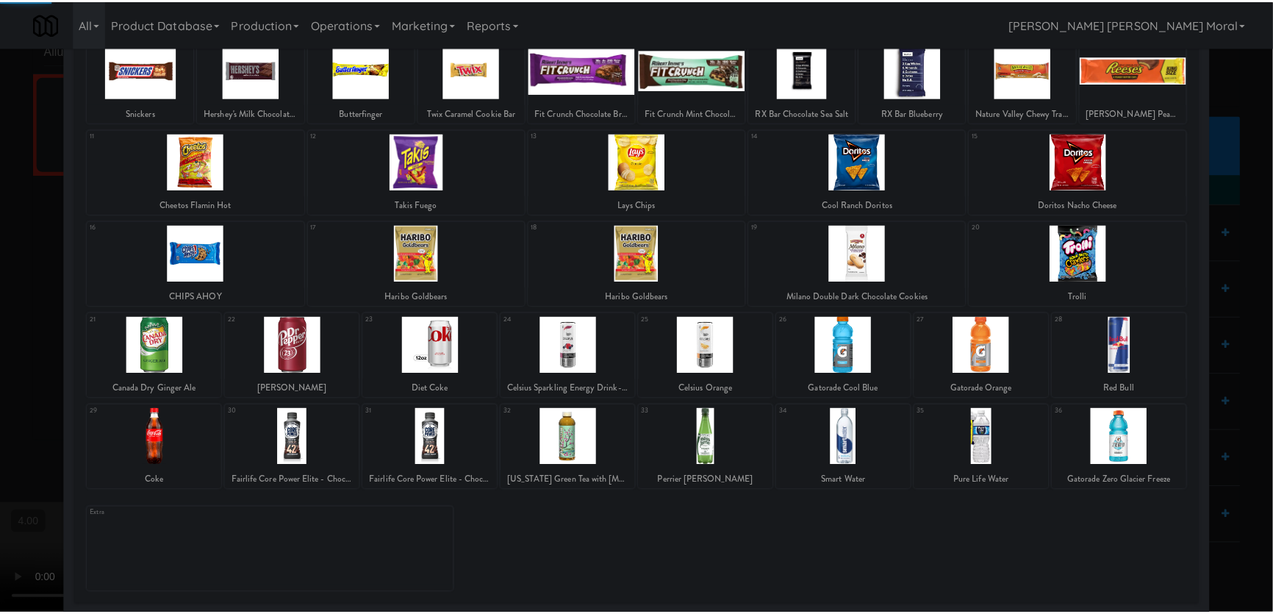
scroll to position [107, 0]
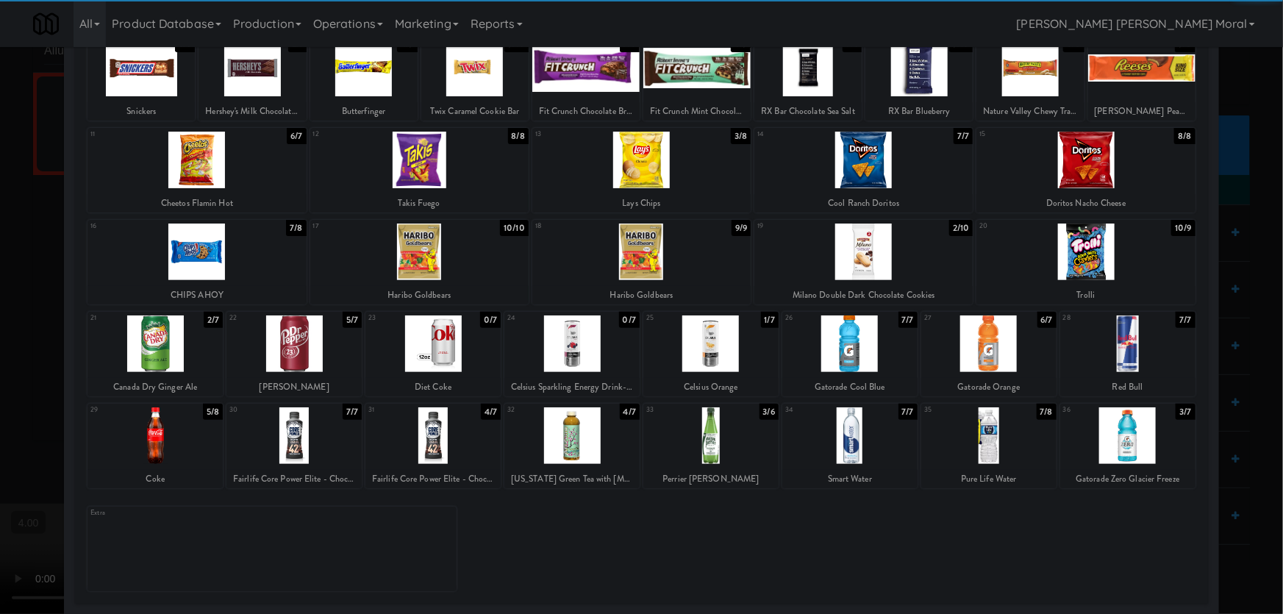
click at [1147, 442] on div at bounding box center [1127, 435] width 135 height 57
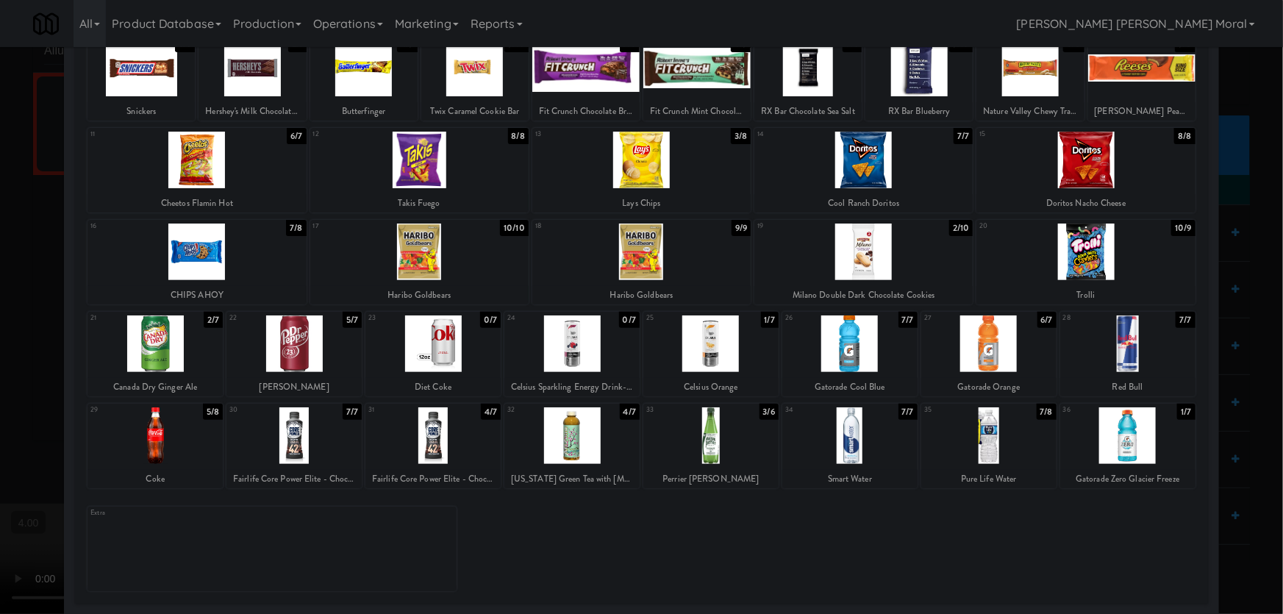
click at [1228, 348] on div at bounding box center [641, 307] width 1283 height 614
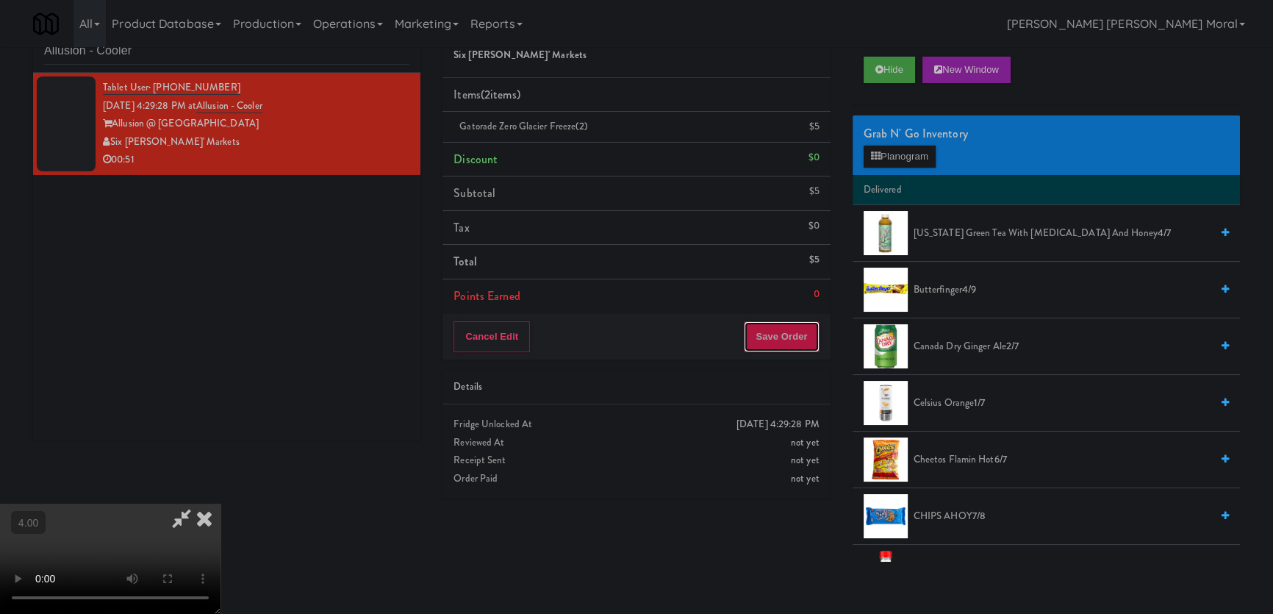
click at [795, 335] on button "Save Order" at bounding box center [781, 336] width 75 height 31
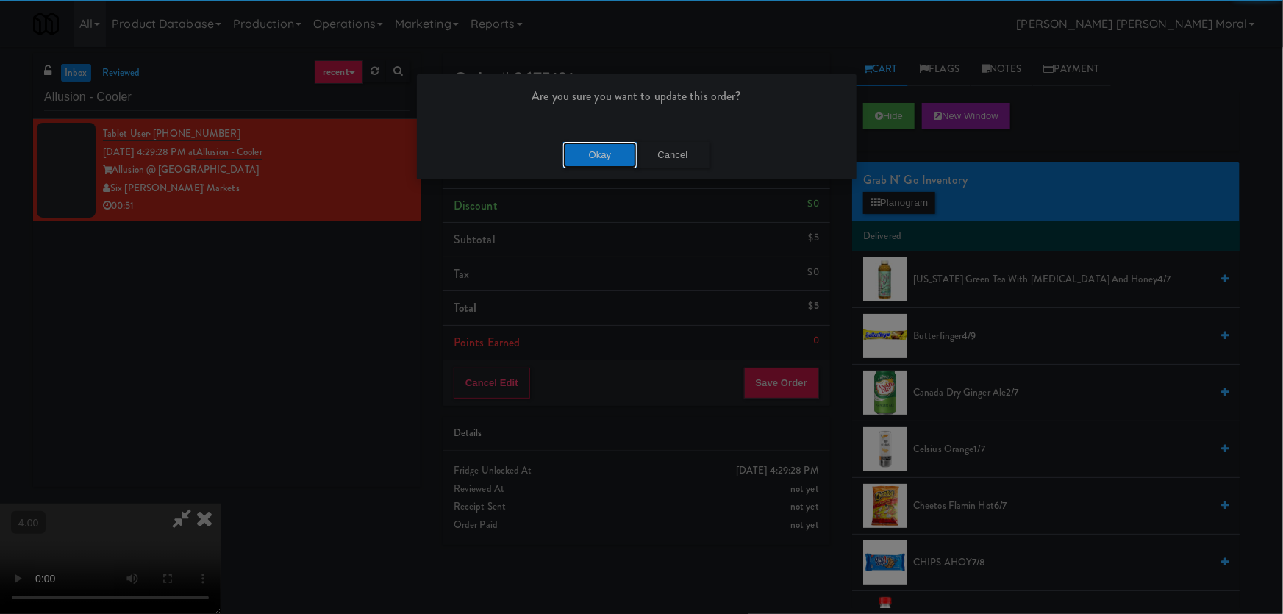
drag, startPoint x: 607, startPoint y: 151, endPoint x: 615, endPoint y: 160, distance: 12.1
click at [606, 151] on button "Okay" at bounding box center [600, 155] width 74 height 26
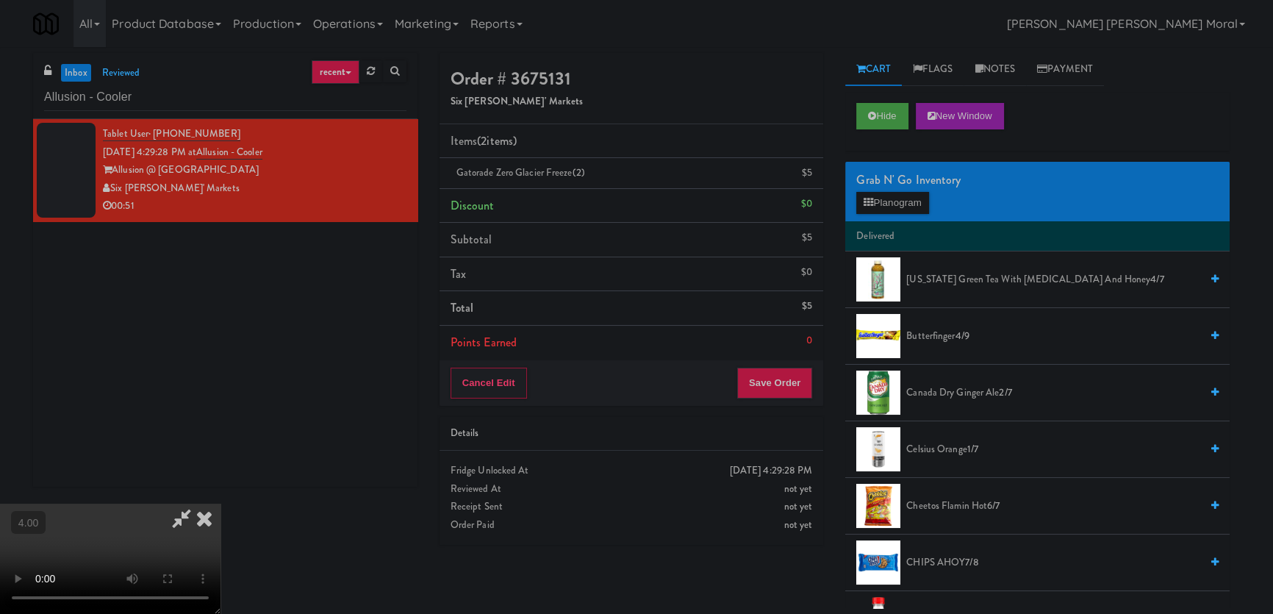
click at [221, 504] on icon at bounding box center [204, 518] width 32 height 29
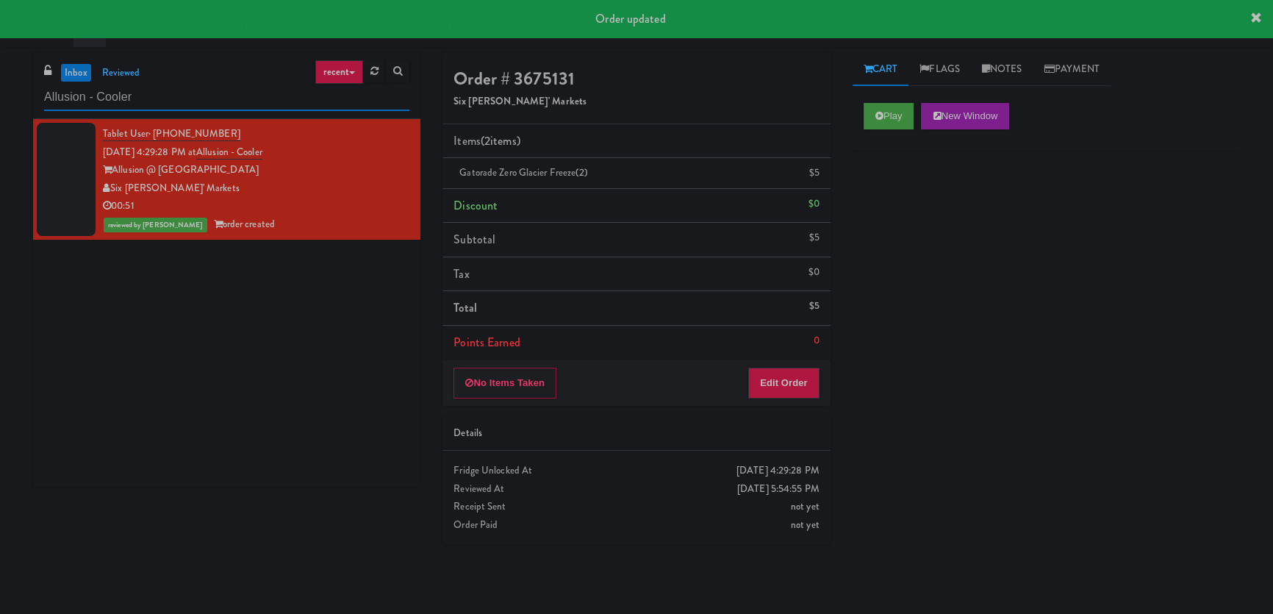
click at [110, 96] on input "Allusion - Cooler" at bounding box center [226, 97] width 365 height 27
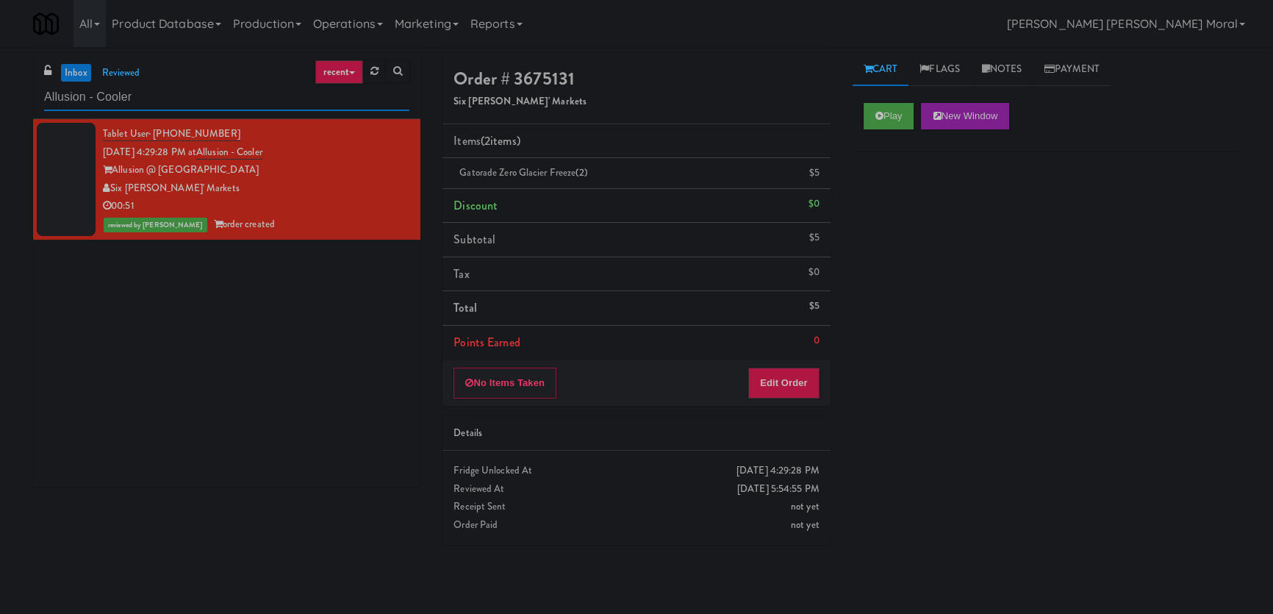
paste input "Elara - Cooler - Right"
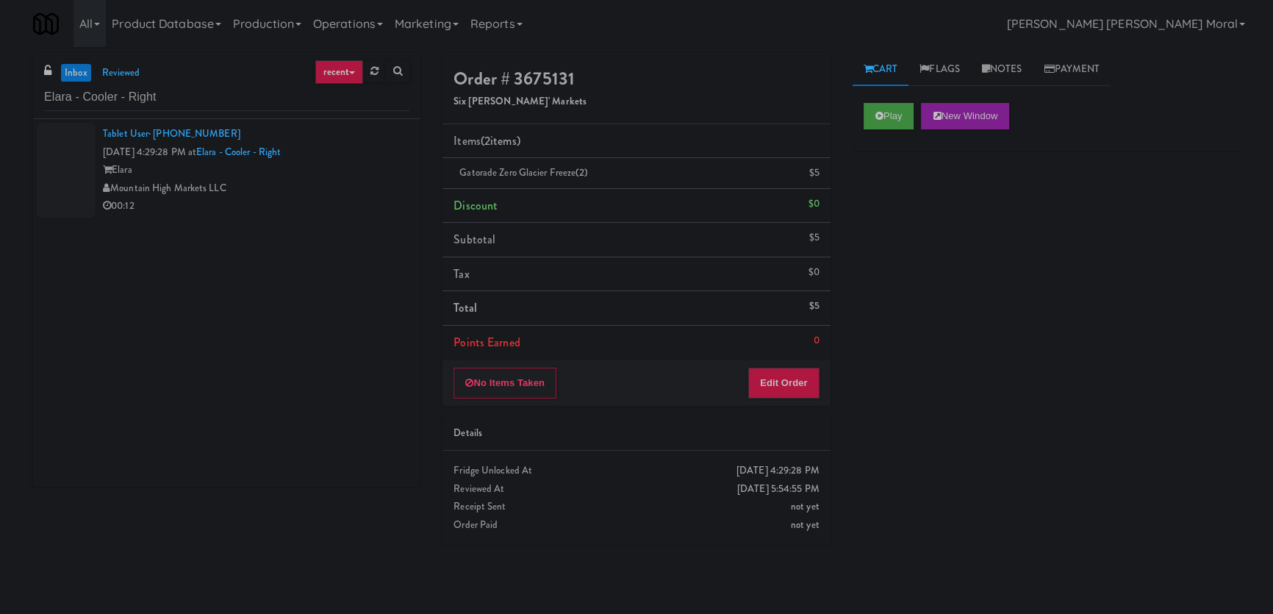
click at [359, 176] on div "Elara" at bounding box center [256, 170] width 307 height 18
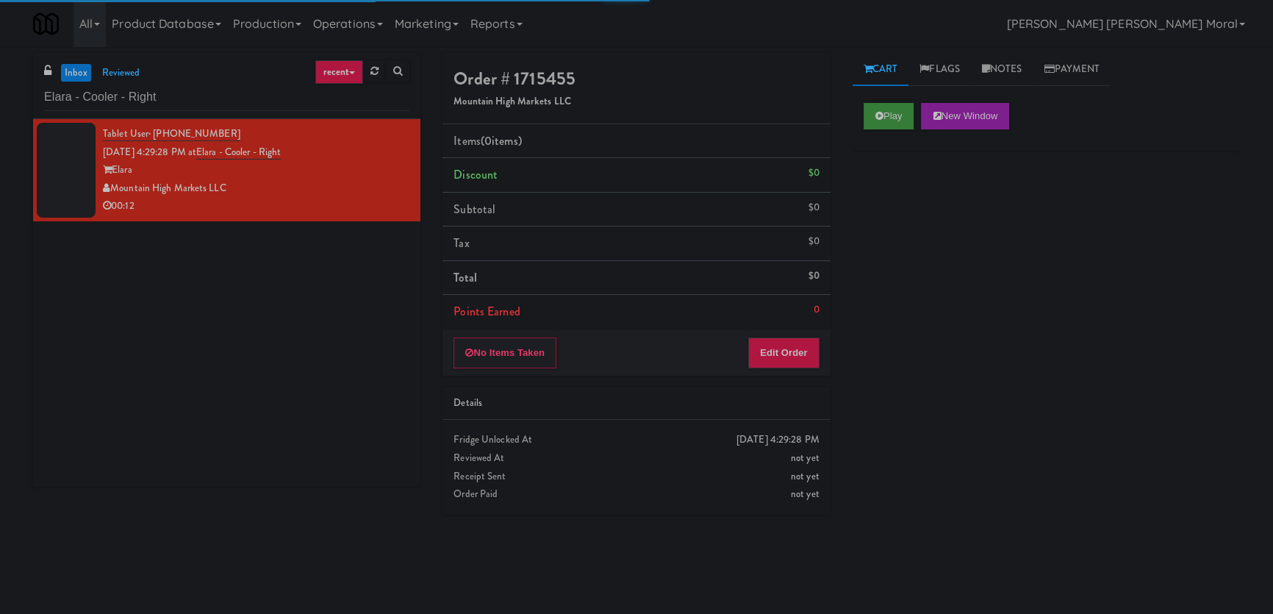
click at [861, 118] on div "Play New Window" at bounding box center [1046, 121] width 387 height 59
click at [877, 117] on icon at bounding box center [879, 116] width 8 height 10
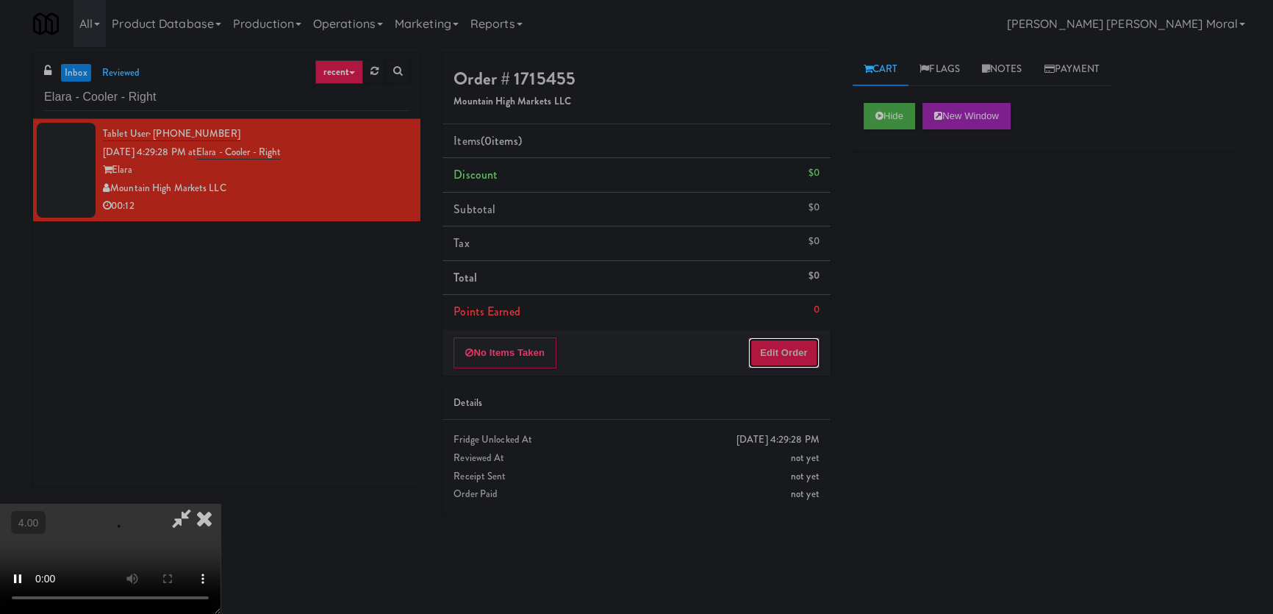
click at [795, 345] on button "Edit Order" at bounding box center [783, 352] width 71 height 31
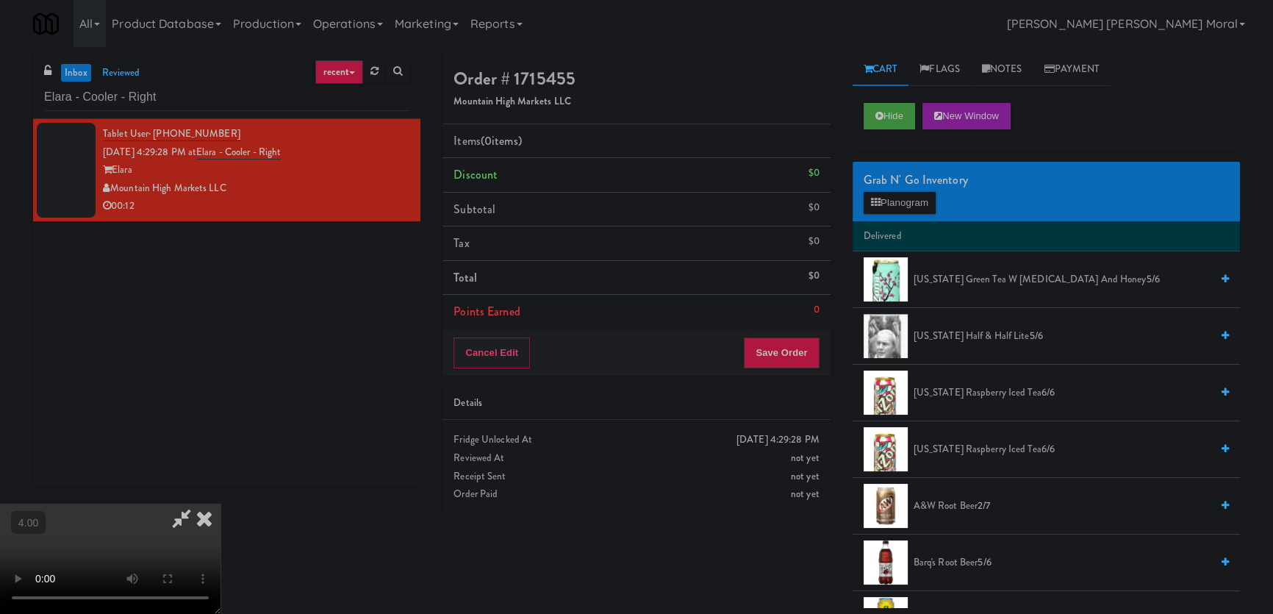
scroll to position [46, 0]
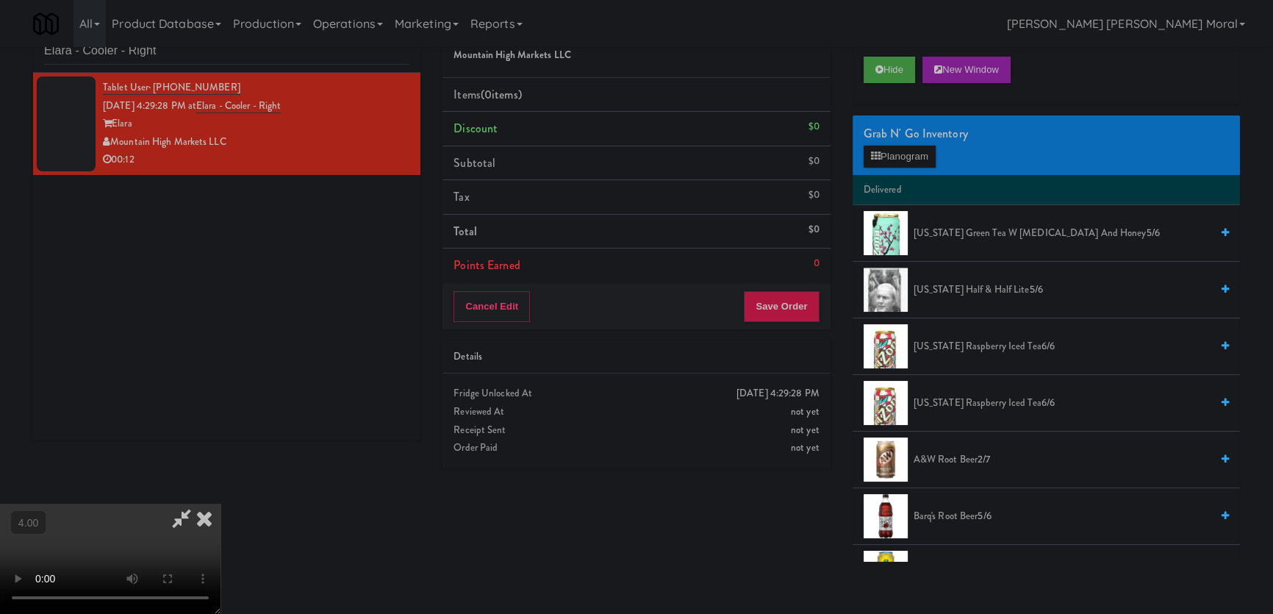
click at [221, 504] on video at bounding box center [110, 559] width 221 height 110
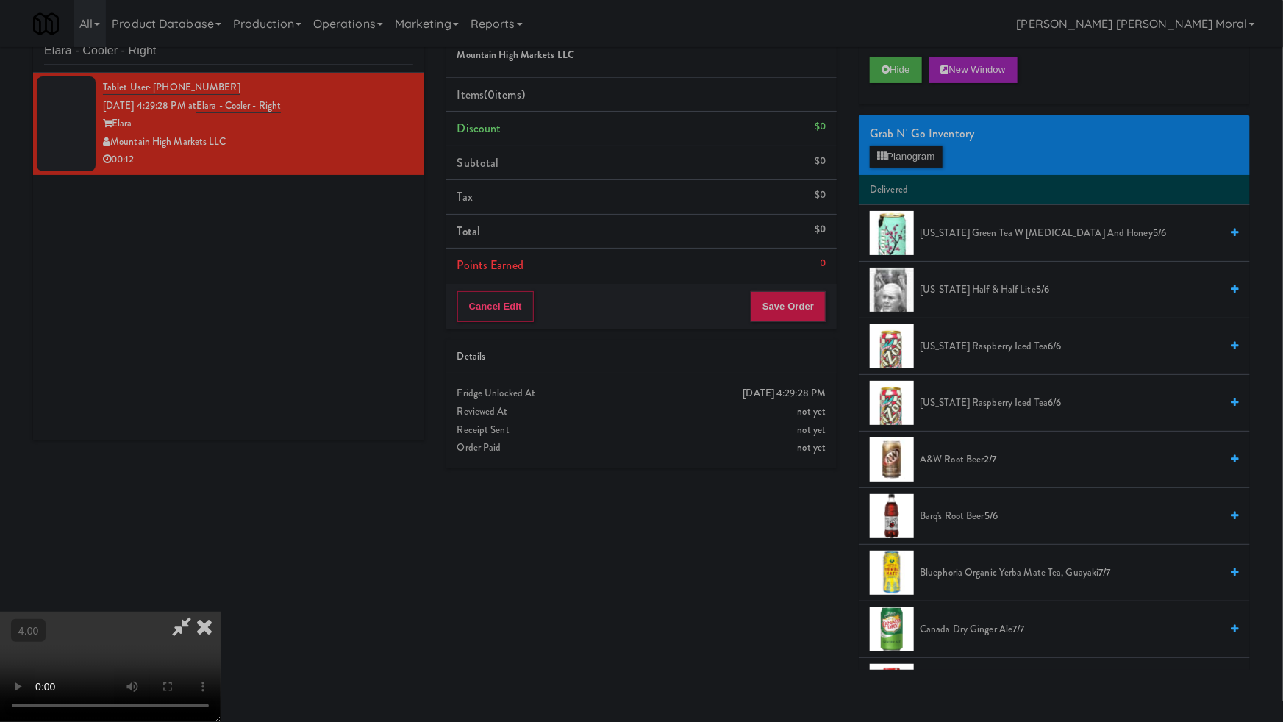
click at [221, 612] on video at bounding box center [110, 667] width 221 height 110
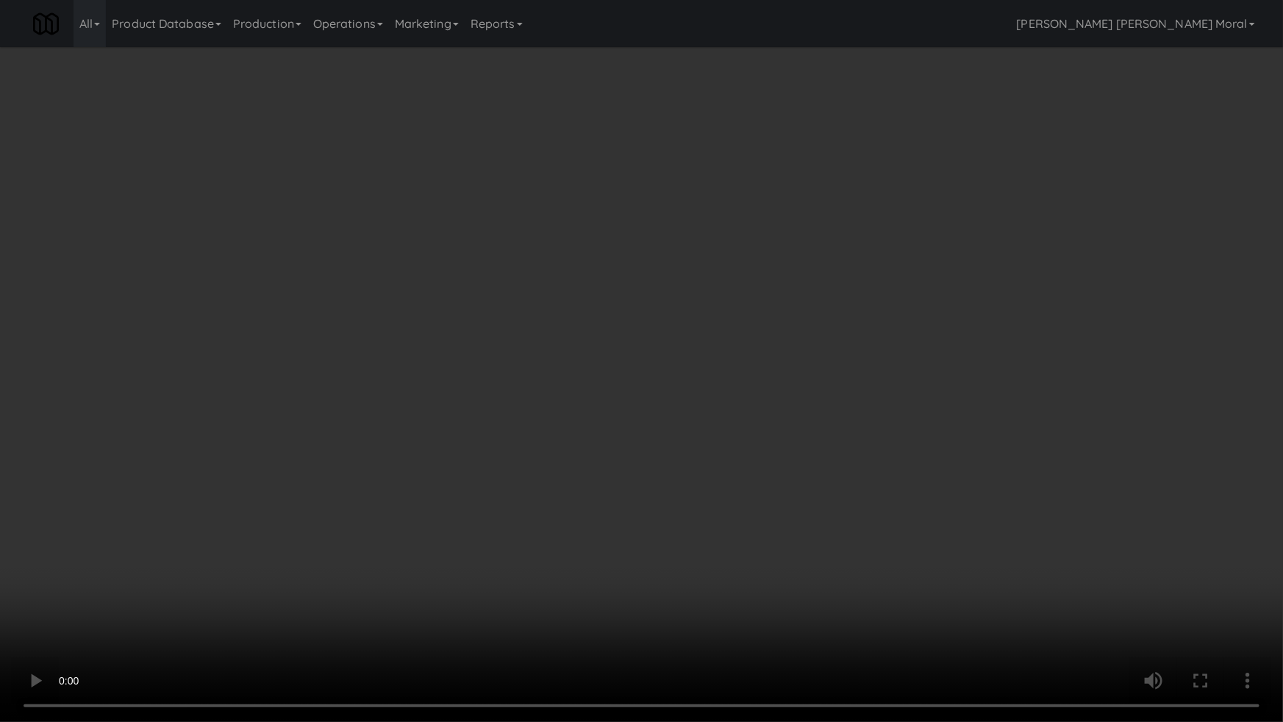
click at [451, 397] on video at bounding box center [641, 361] width 1283 height 722
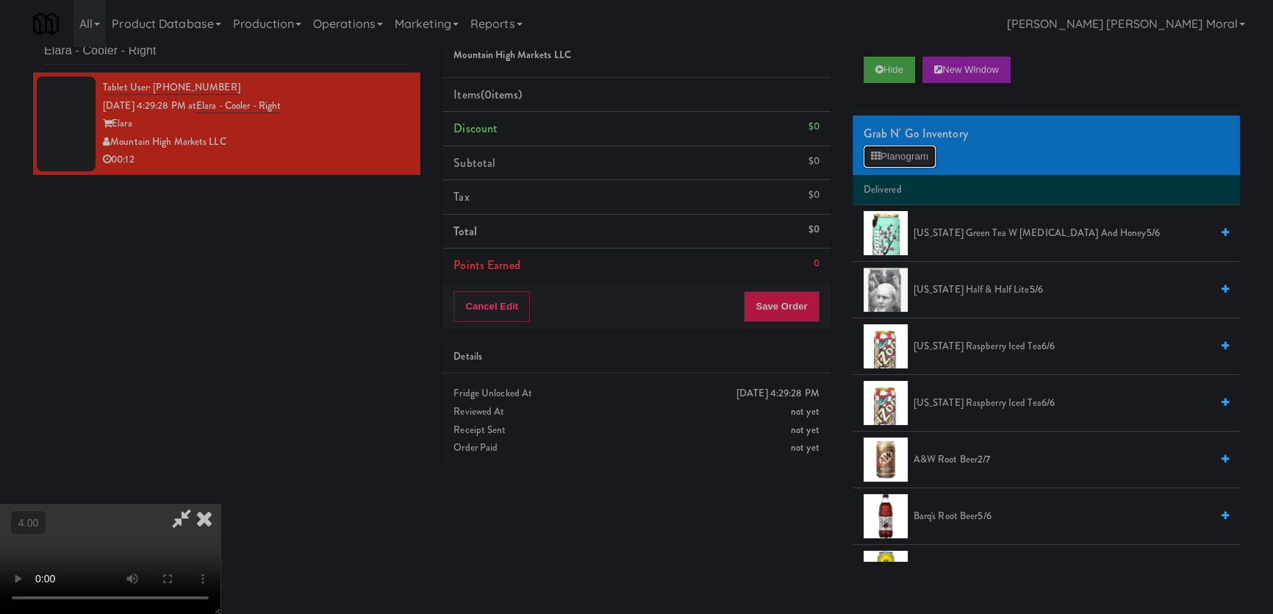
click at [873, 161] on button "Planogram" at bounding box center [900, 157] width 72 height 22
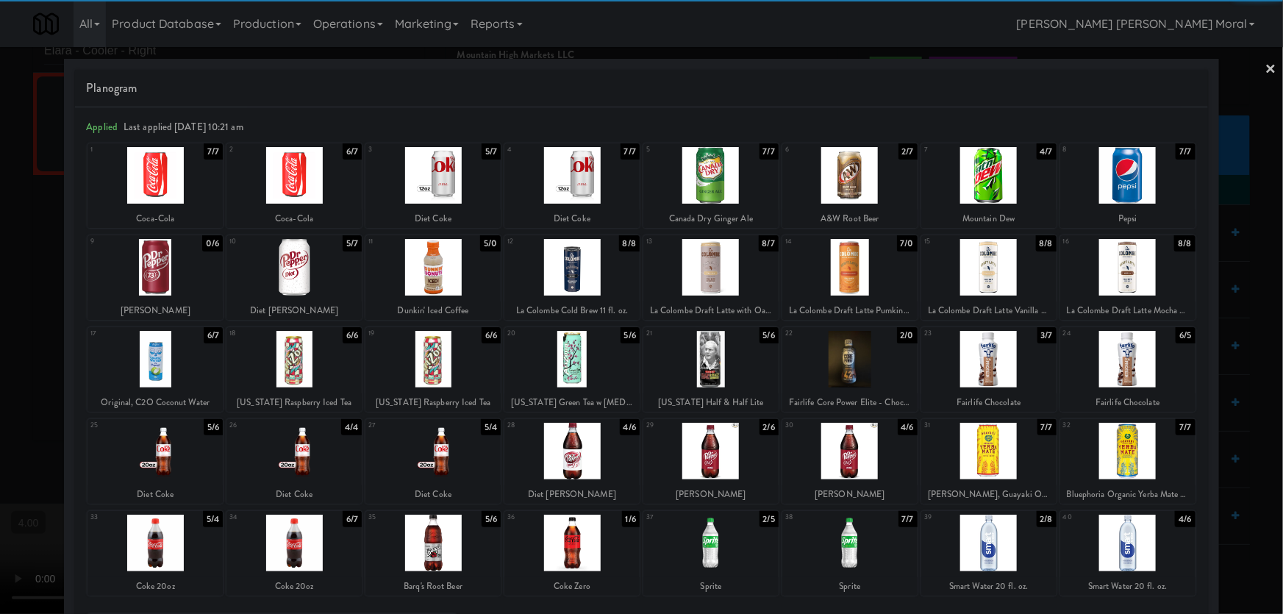
click at [415, 287] on div at bounding box center [432, 267] width 135 height 57
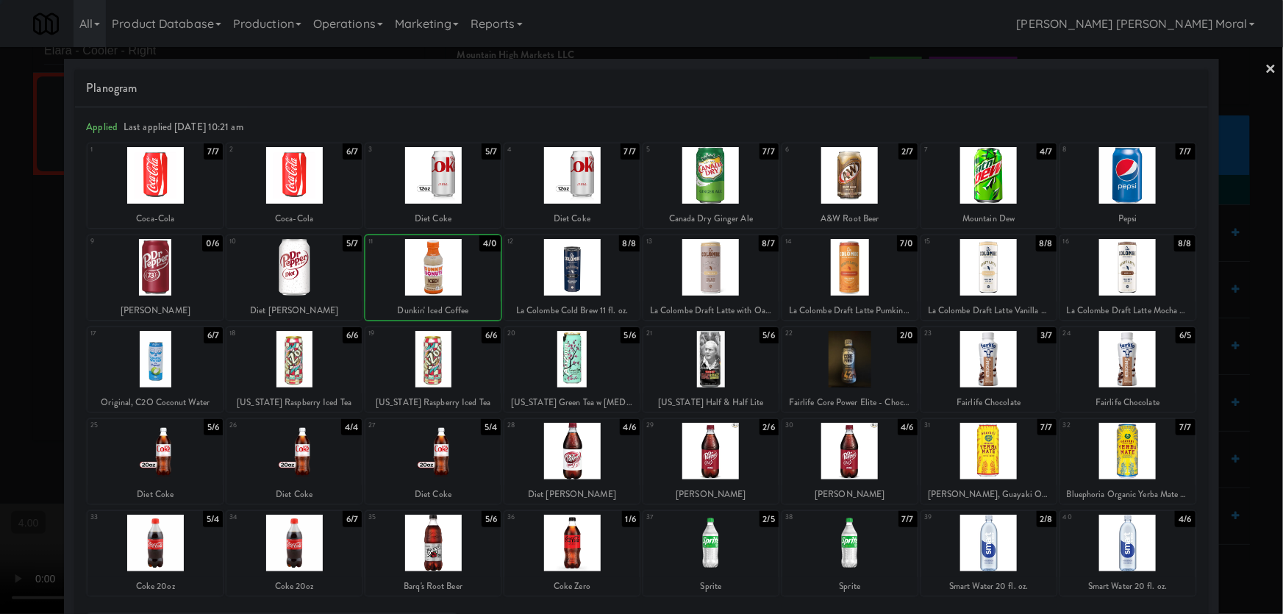
drag, startPoint x: 0, startPoint y: 194, endPoint x: 457, endPoint y: 252, distance: 460.9
click at [0, 196] on div at bounding box center [641, 307] width 1283 height 614
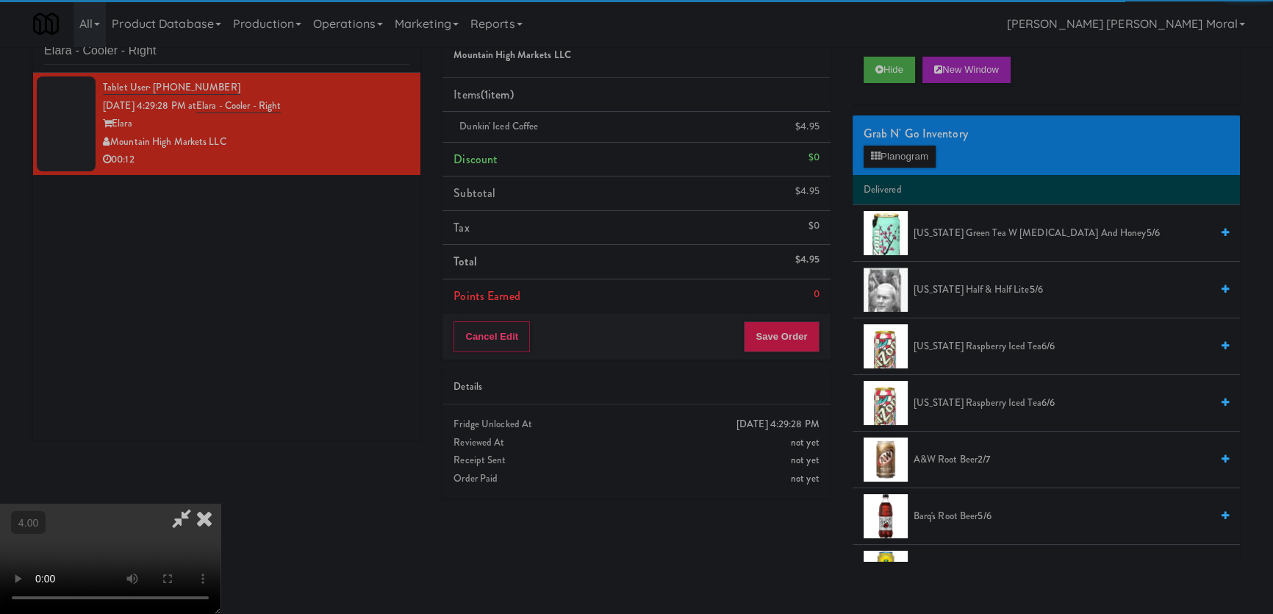
click at [831, 337] on div "Order # 1715455 Mountain High Markets LLC Items (1 item ) Dunkin' Iced Coffee $…" at bounding box center [635, 258] width 409 height 503
click at [822, 337] on div "Cancel Edit Save Order" at bounding box center [636, 337] width 387 height 46
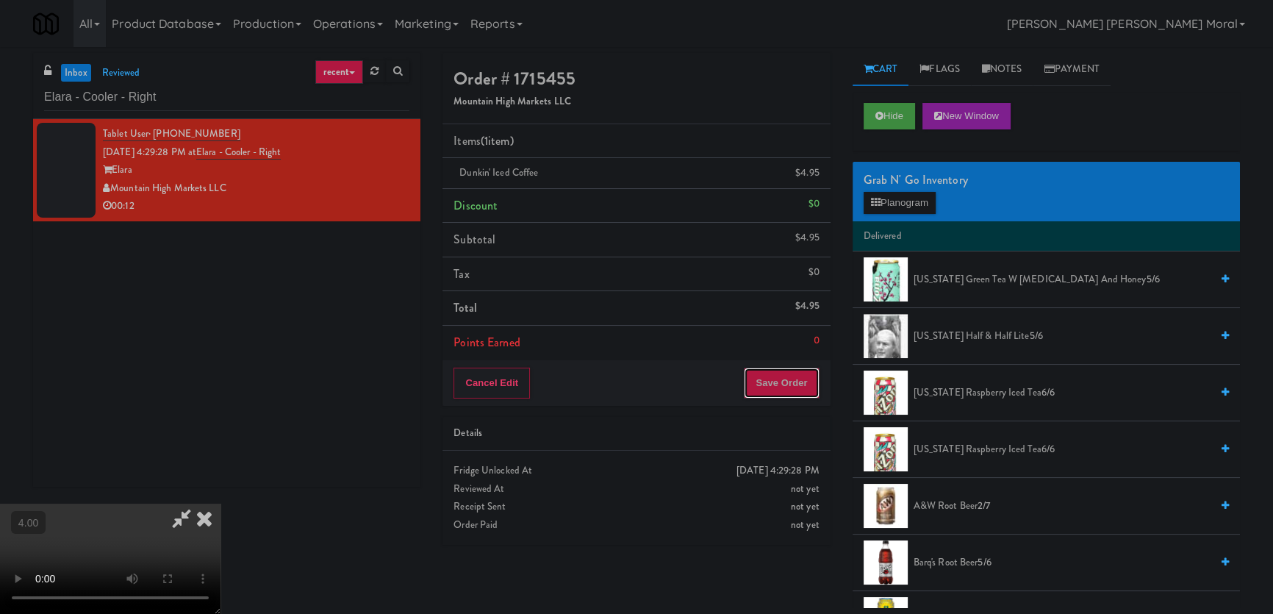
click at [797, 385] on button "Save Order" at bounding box center [781, 383] width 75 height 31
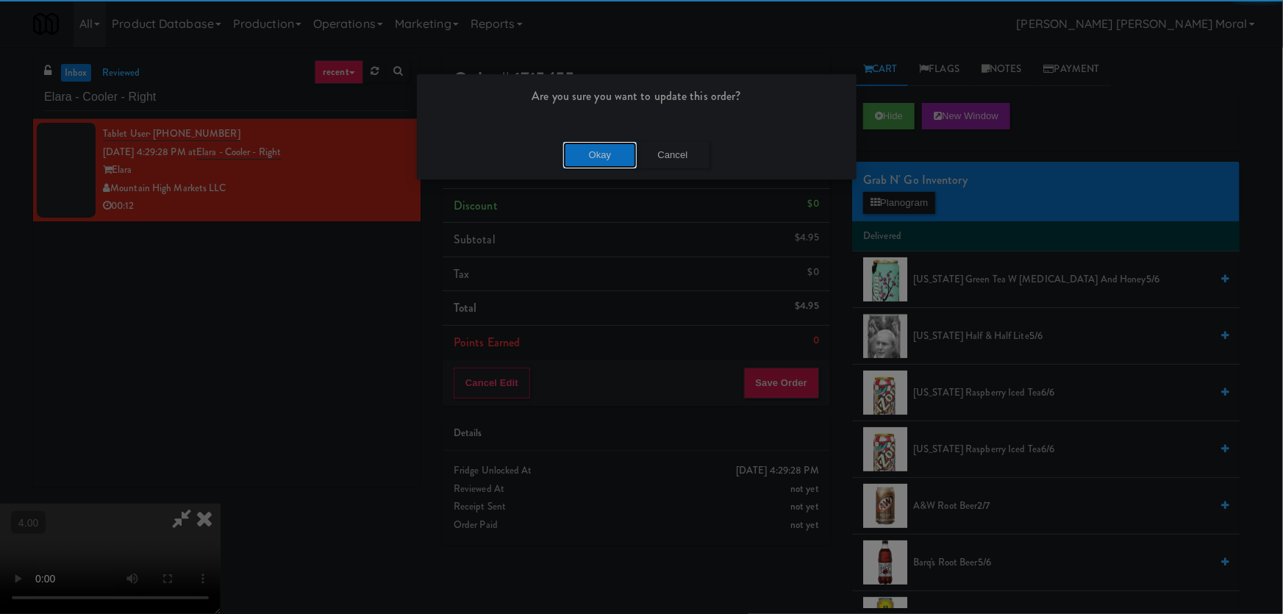
click at [577, 149] on button "Okay" at bounding box center [600, 155] width 74 height 26
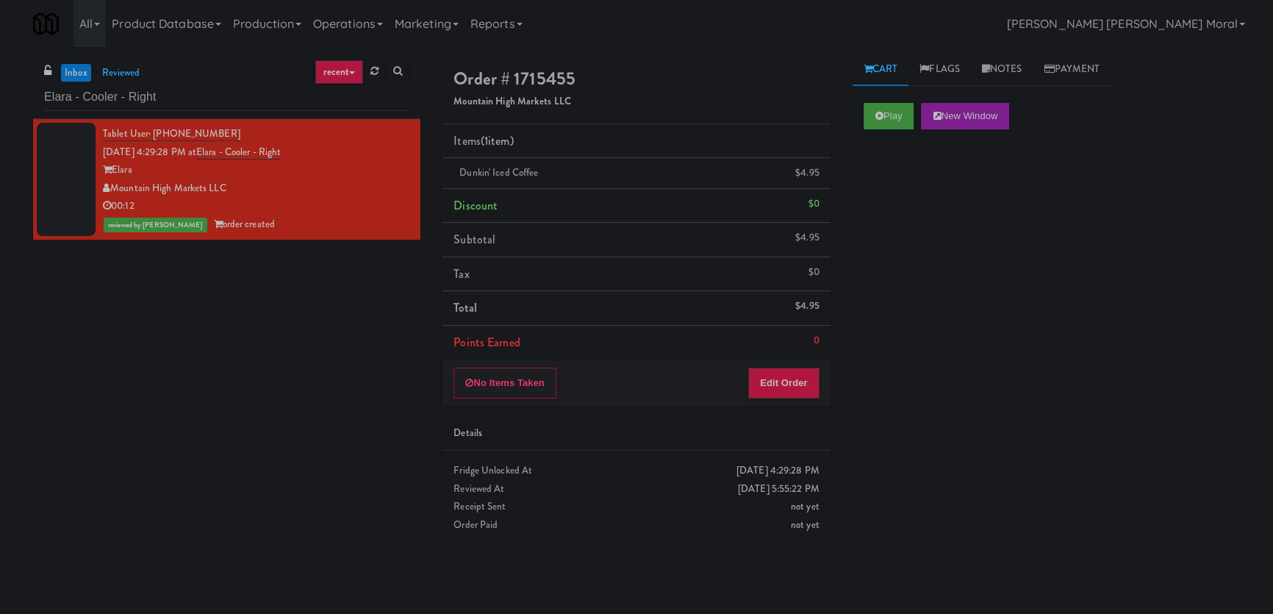
click at [7, 378] on div "inbox reviewed recent all unclear take inventory issue suspicious failed recent…" at bounding box center [636, 330] width 1273 height 555
click at [92, 105] on input "Elara - Cooler - Right" at bounding box center [226, 97] width 365 height 27
click at [91, 105] on input "Elara - Cooler - Right" at bounding box center [226, 97] width 365 height 27
paste input "Oso Apartments - Cooler - Solo"
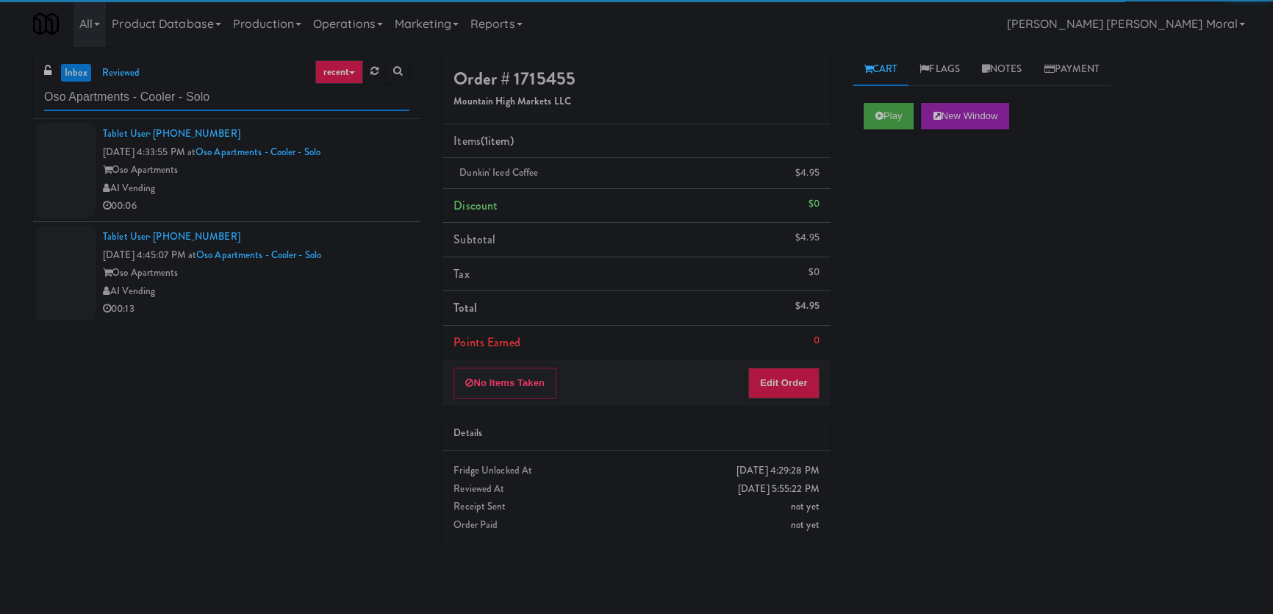
type input "Oso Apartments - Cooler - Solo"
click at [321, 194] on div "AI Vending" at bounding box center [256, 188] width 307 height 18
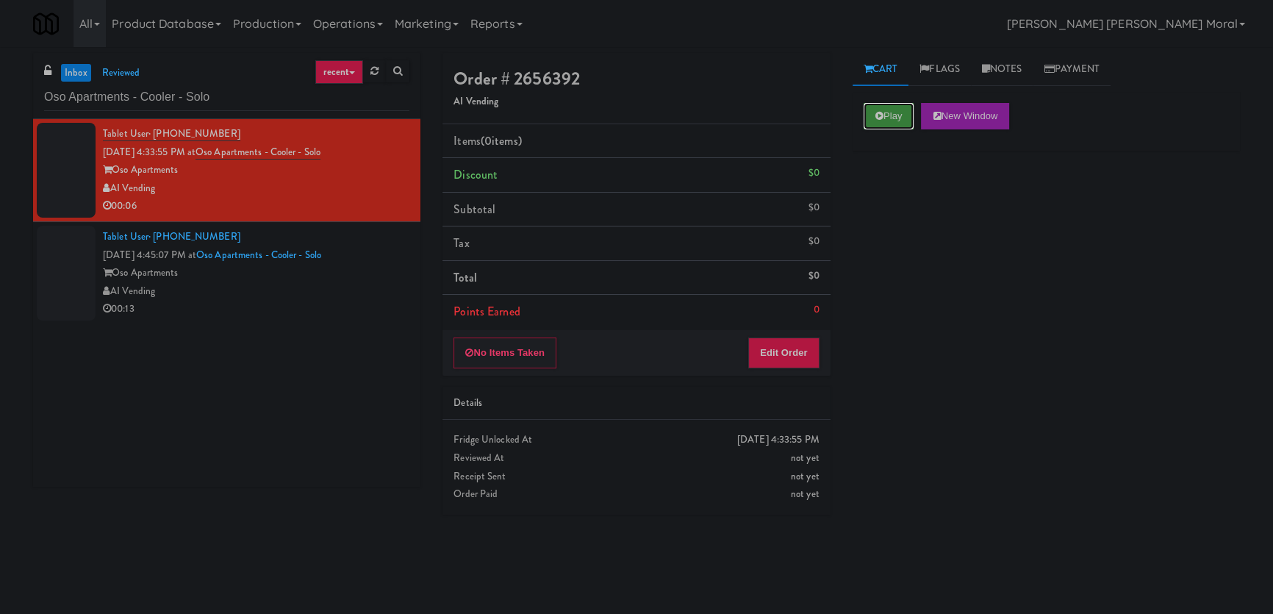
click at [874, 118] on button "Play" at bounding box center [889, 116] width 51 height 26
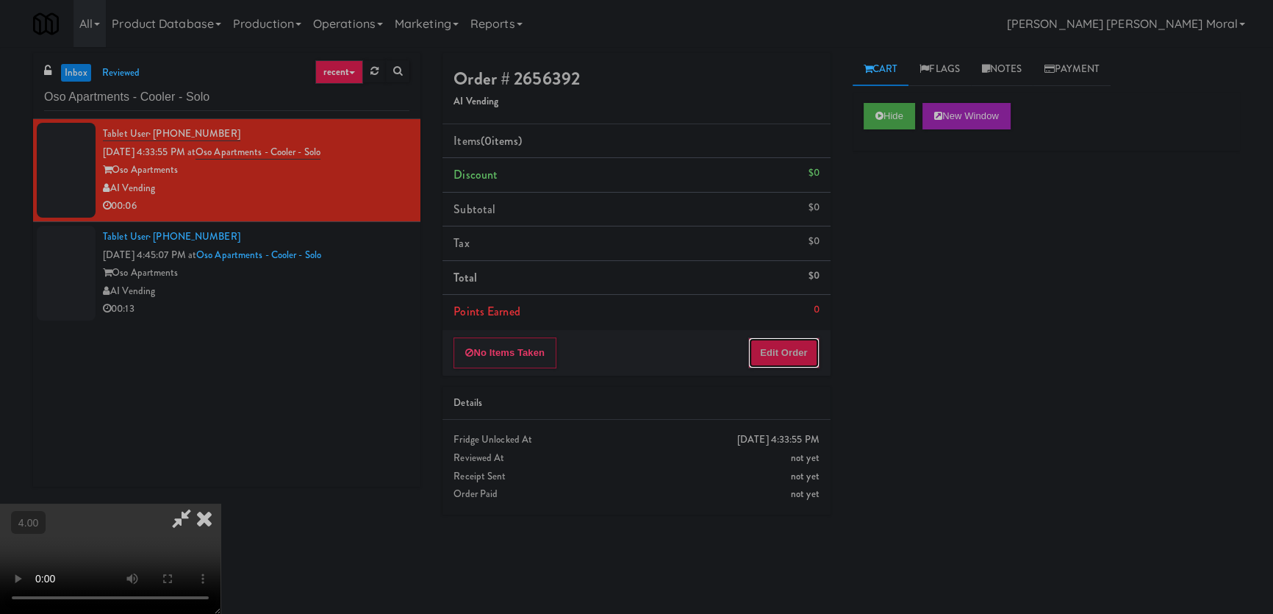
click at [770, 347] on button "Edit Order" at bounding box center [783, 352] width 71 height 31
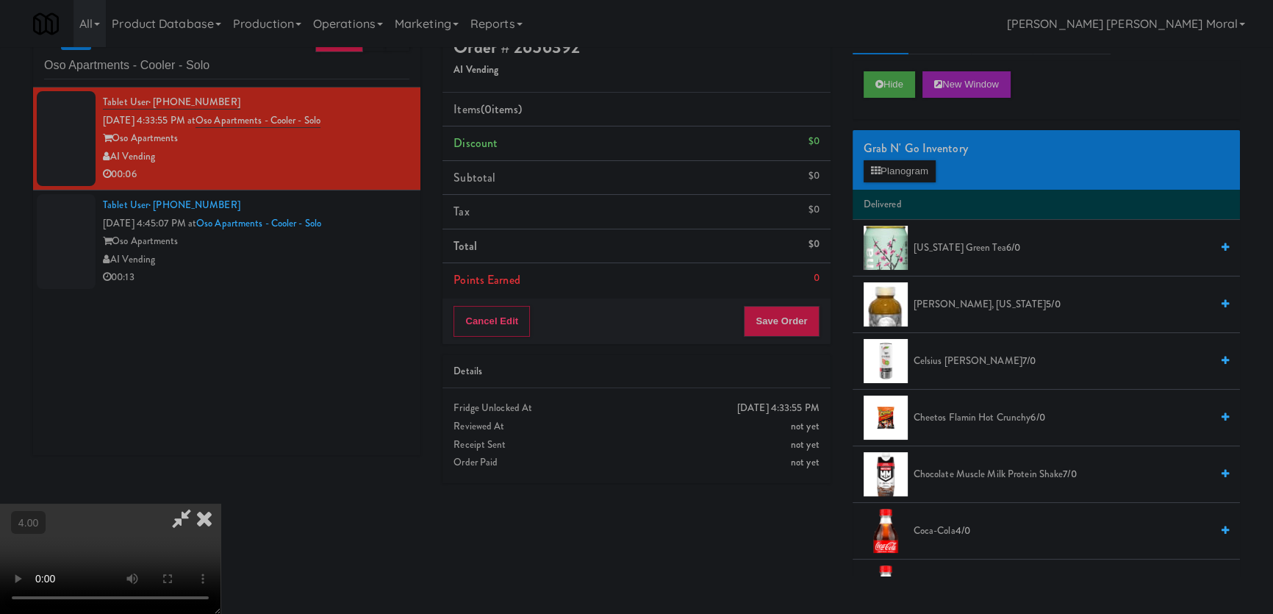
scroll to position [46, 0]
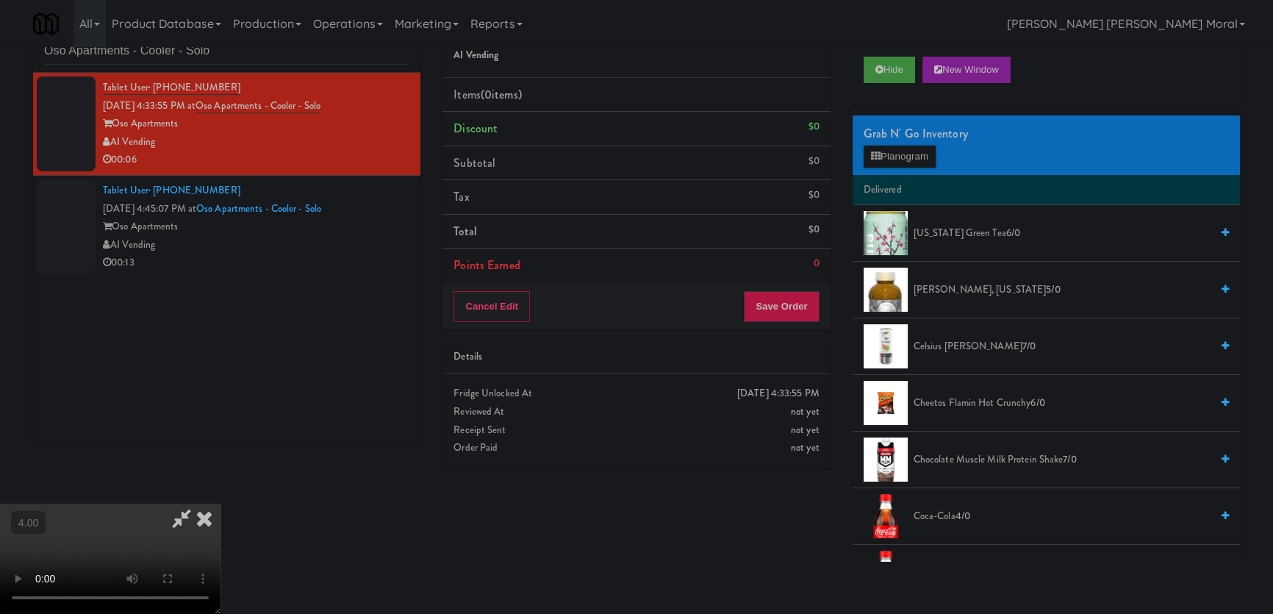
click at [190, 504] on video at bounding box center [110, 559] width 221 height 110
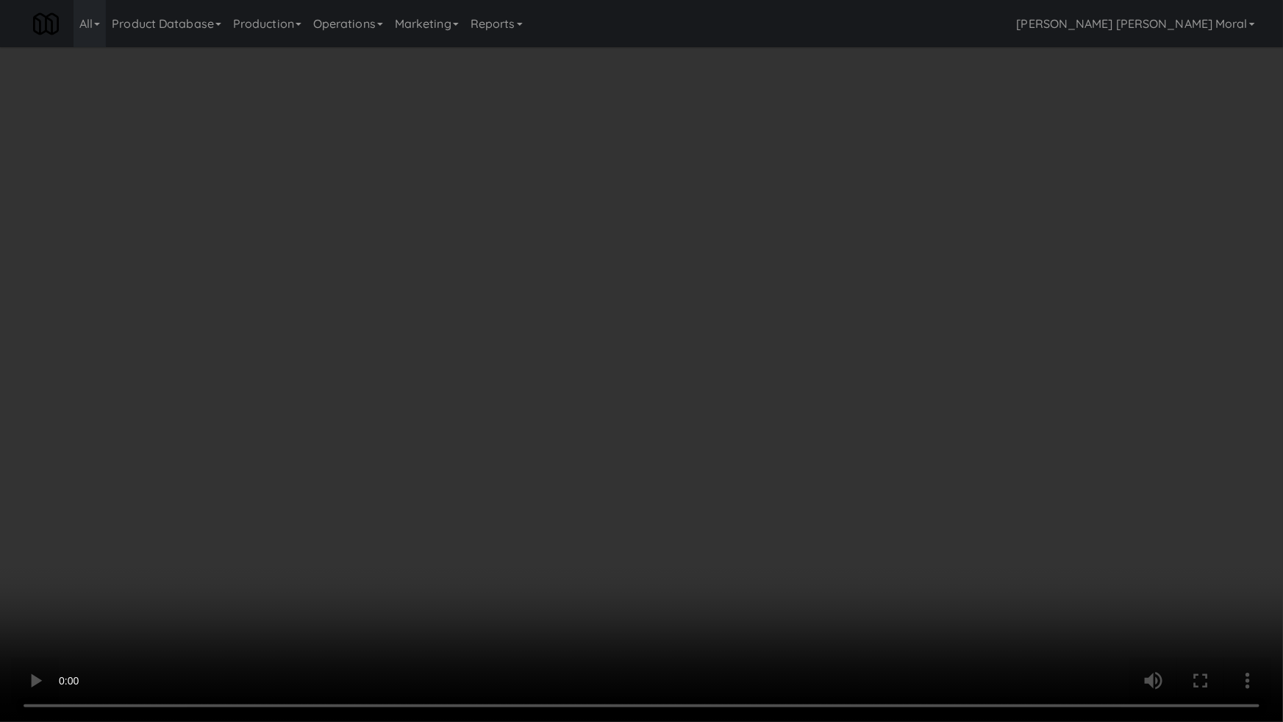
click at [698, 403] on video at bounding box center [641, 361] width 1283 height 722
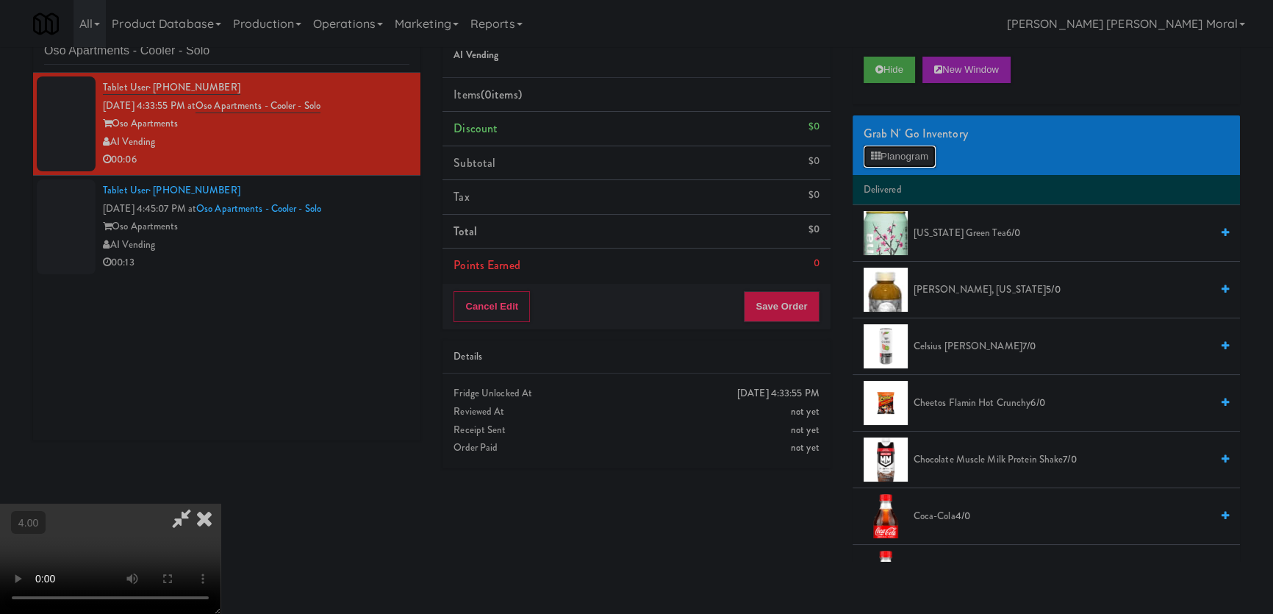
click at [899, 152] on button "Planogram" at bounding box center [900, 157] width 72 height 22
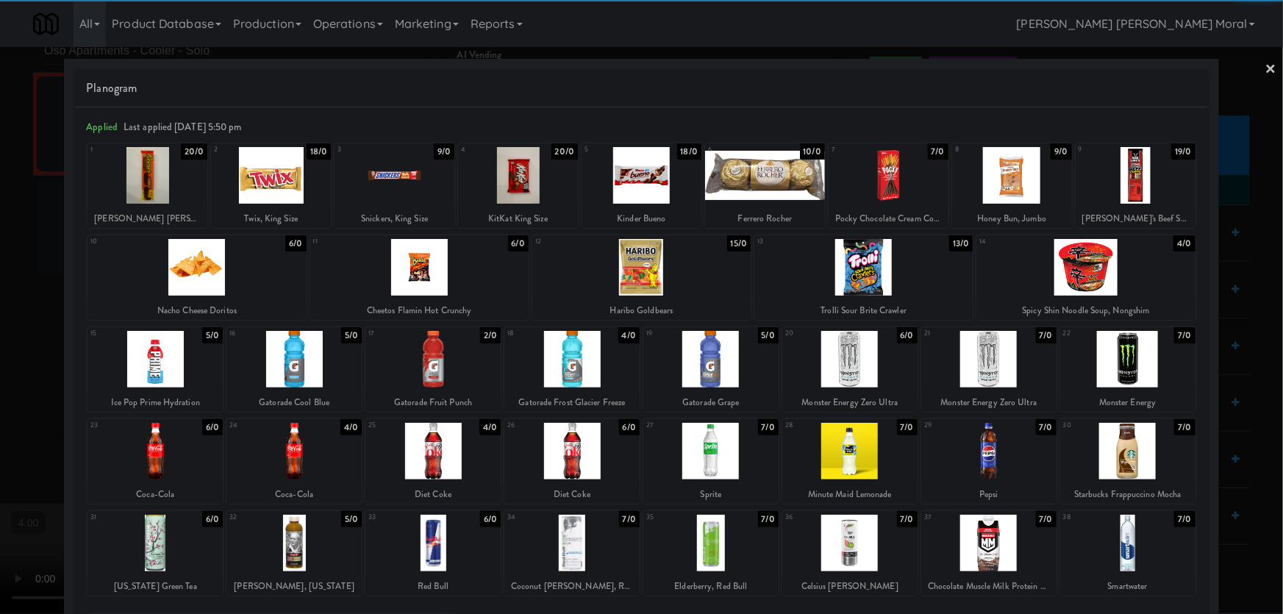
click at [875, 361] on div at bounding box center [849, 359] width 135 height 57
click at [0, 232] on div at bounding box center [641, 307] width 1283 height 614
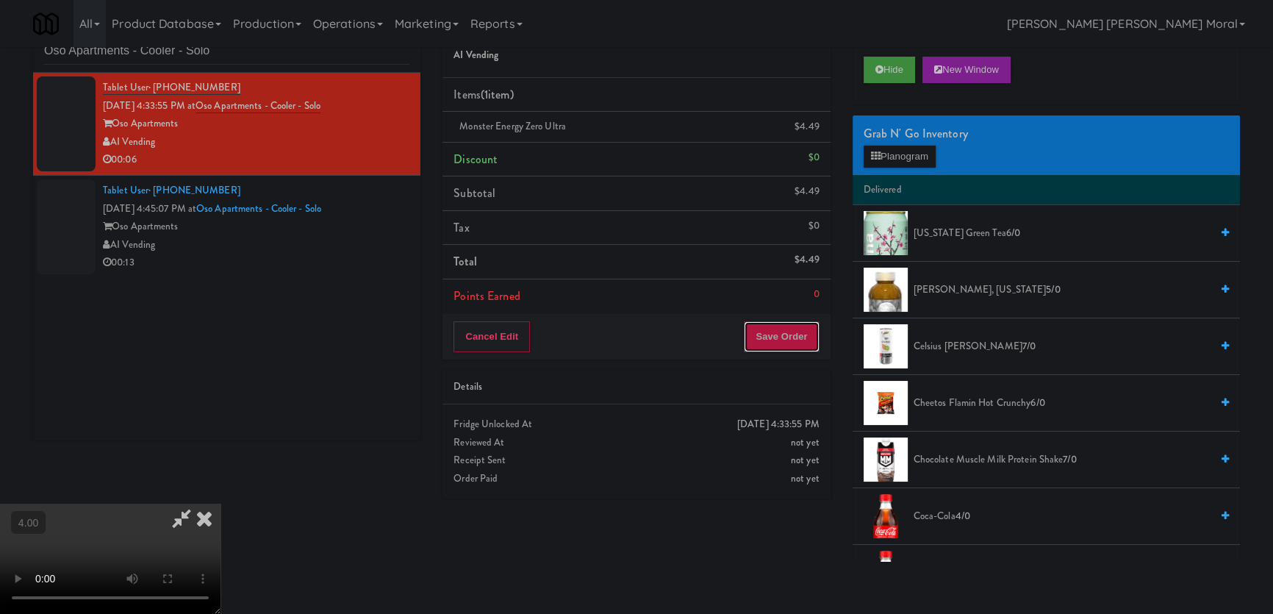
click at [783, 345] on button "Save Order" at bounding box center [781, 336] width 75 height 31
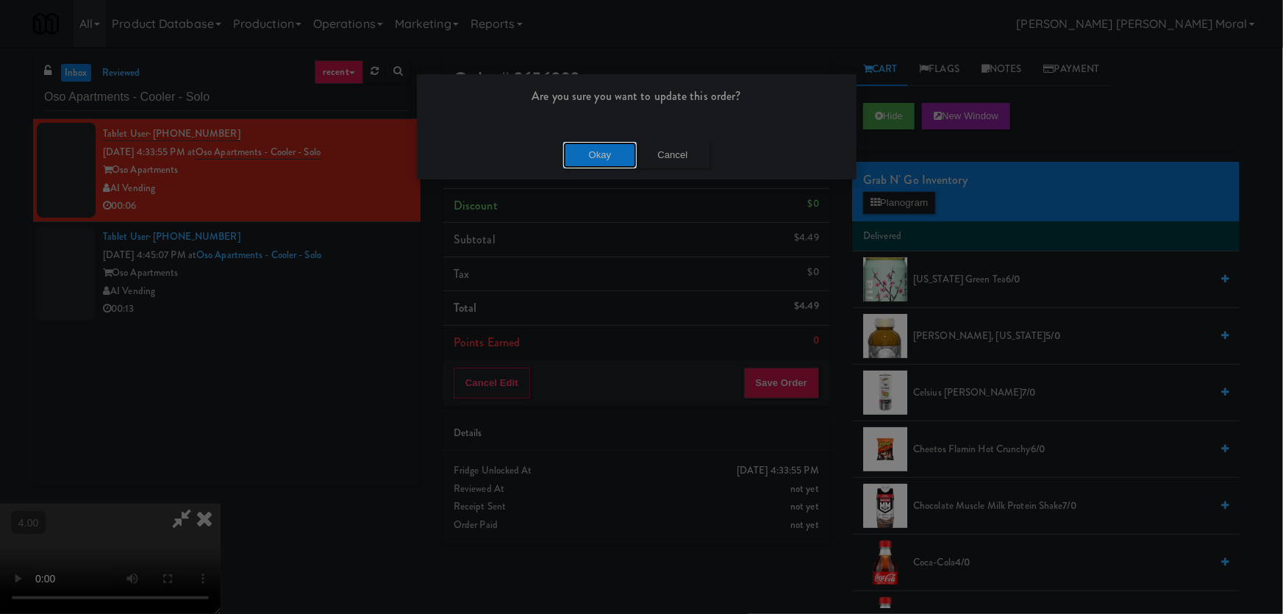
click at [610, 157] on button "Okay" at bounding box center [600, 155] width 74 height 26
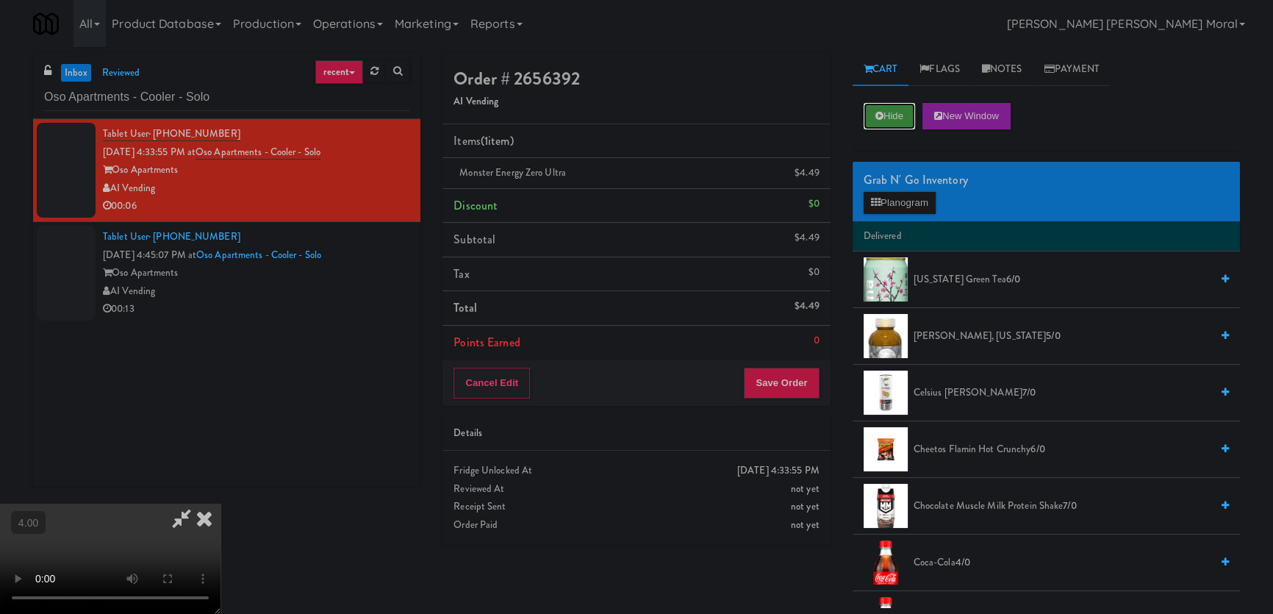
click at [884, 121] on button "Hide" at bounding box center [889, 116] width 51 height 26
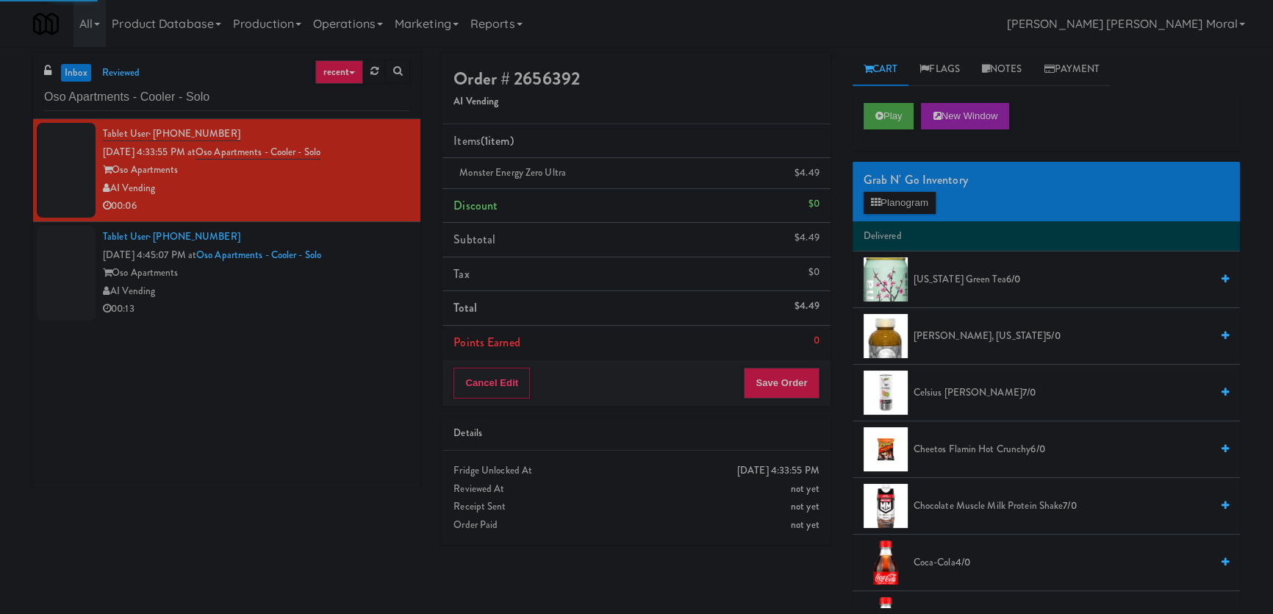
click at [356, 307] on div "00:13" at bounding box center [256, 309] width 307 height 18
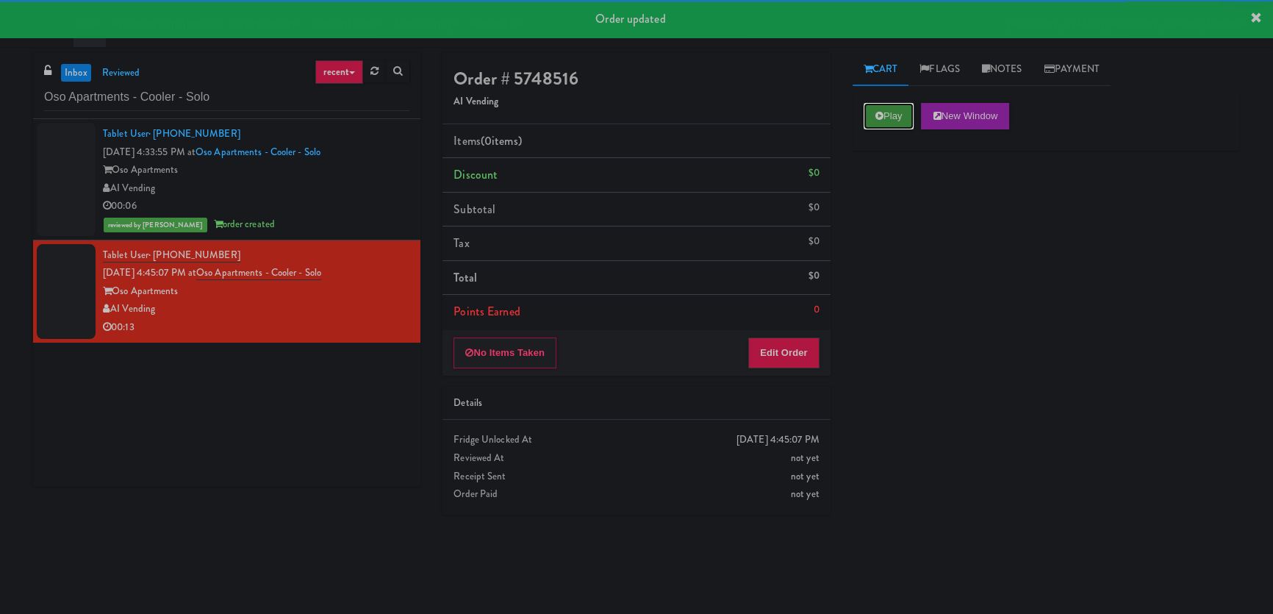
click at [878, 112] on icon at bounding box center [879, 116] width 8 height 10
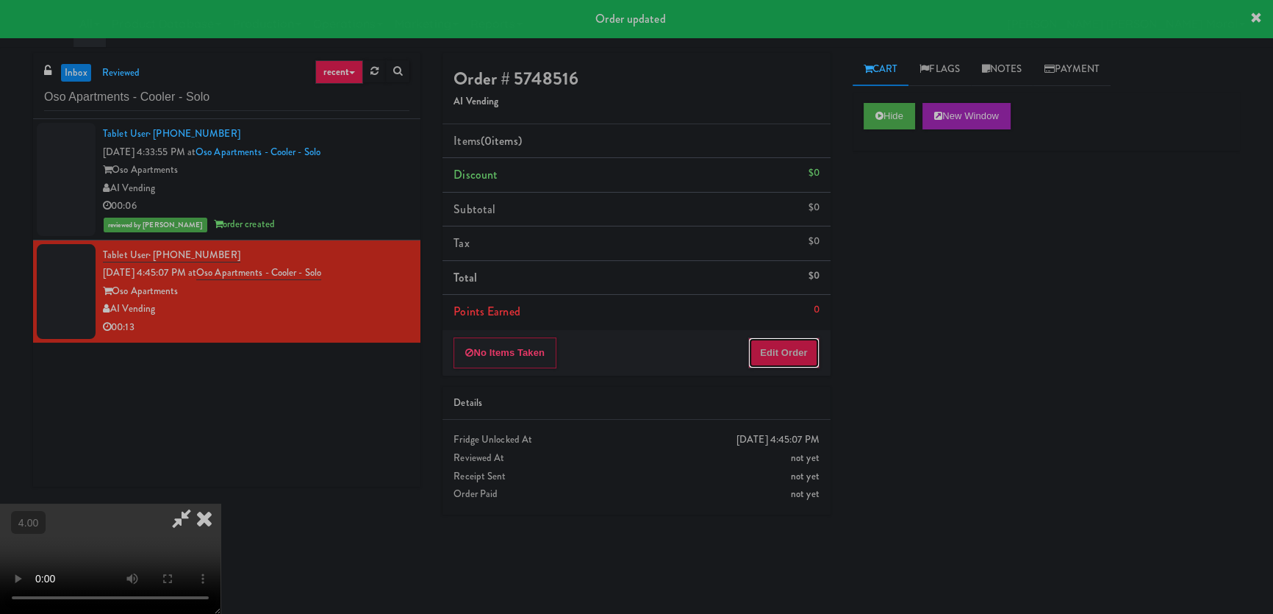
click at [768, 340] on button "Edit Order" at bounding box center [783, 352] width 71 height 31
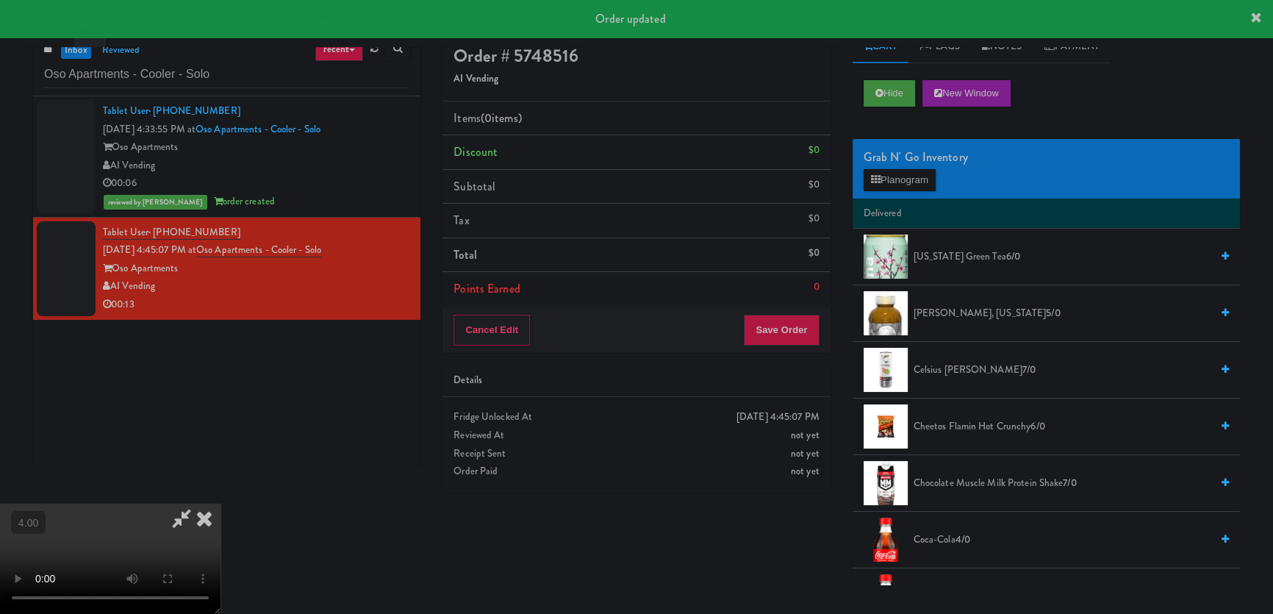
scroll to position [46, 0]
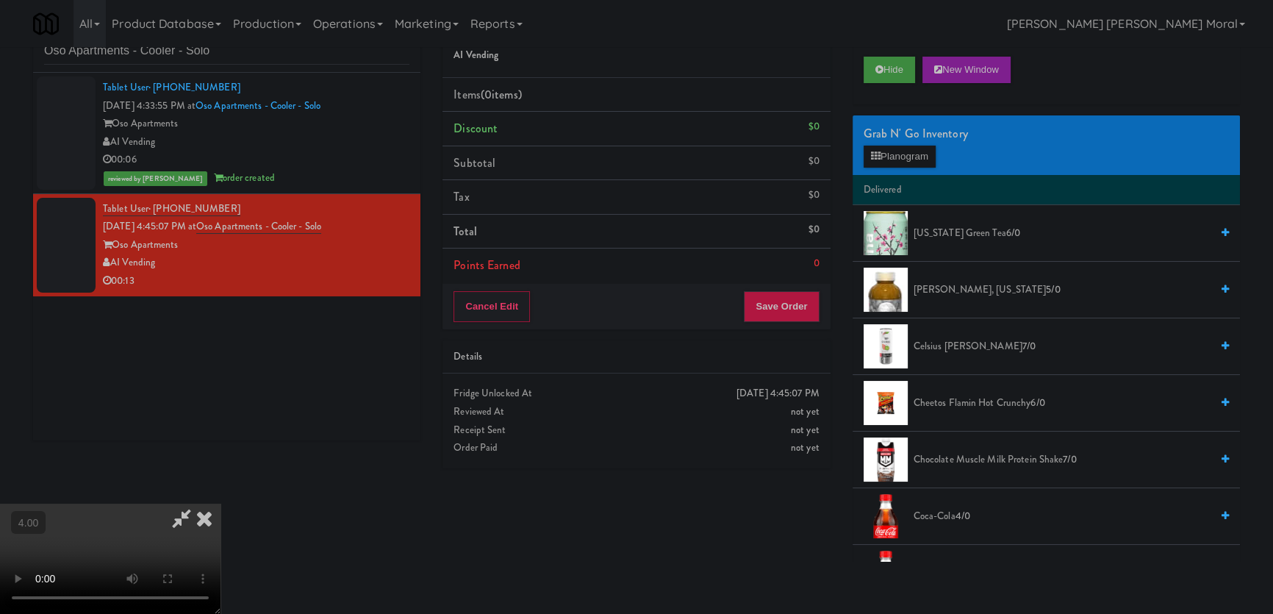
click at [221, 504] on video at bounding box center [110, 559] width 221 height 110
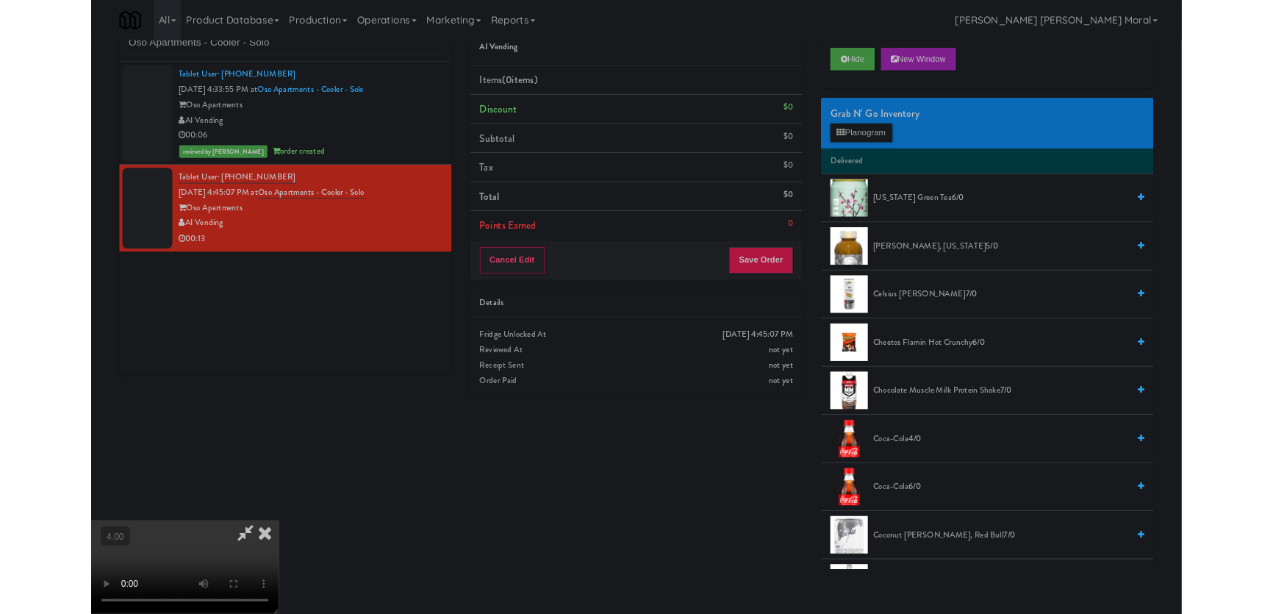
scroll to position [30, 0]
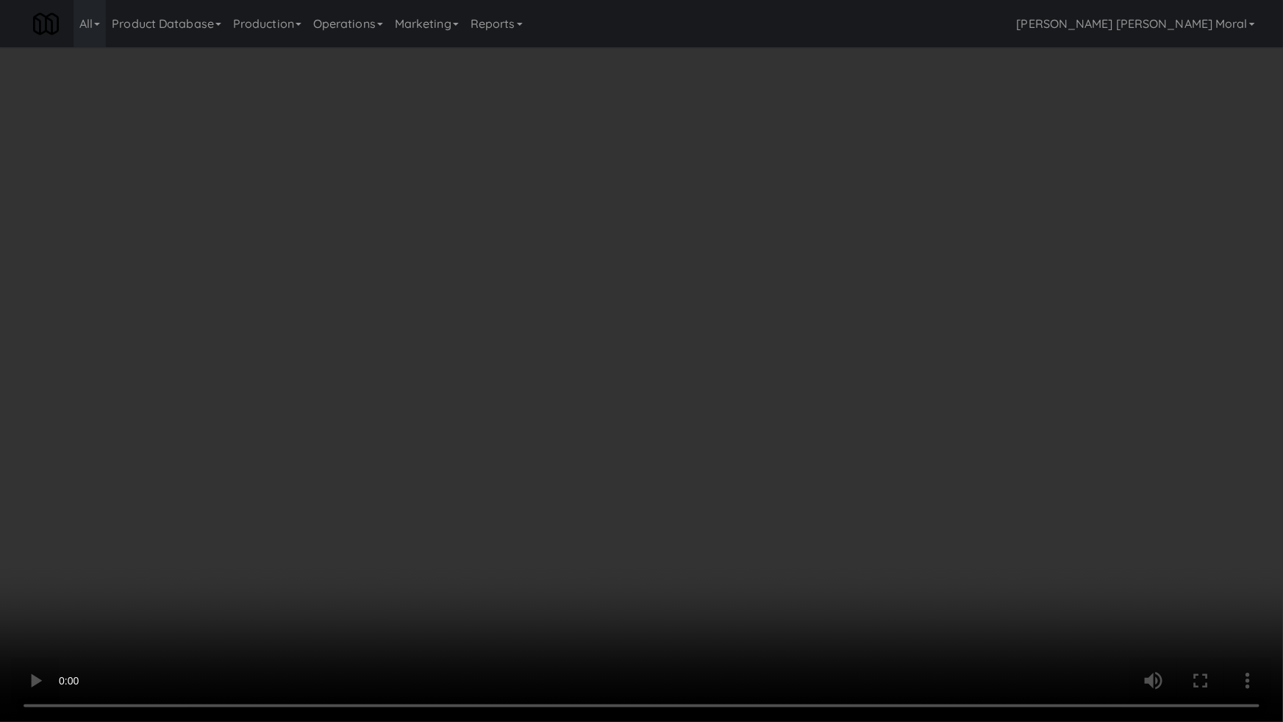
click at [623, 442] on video at bounding box center [641, 361] width 1283 height 722
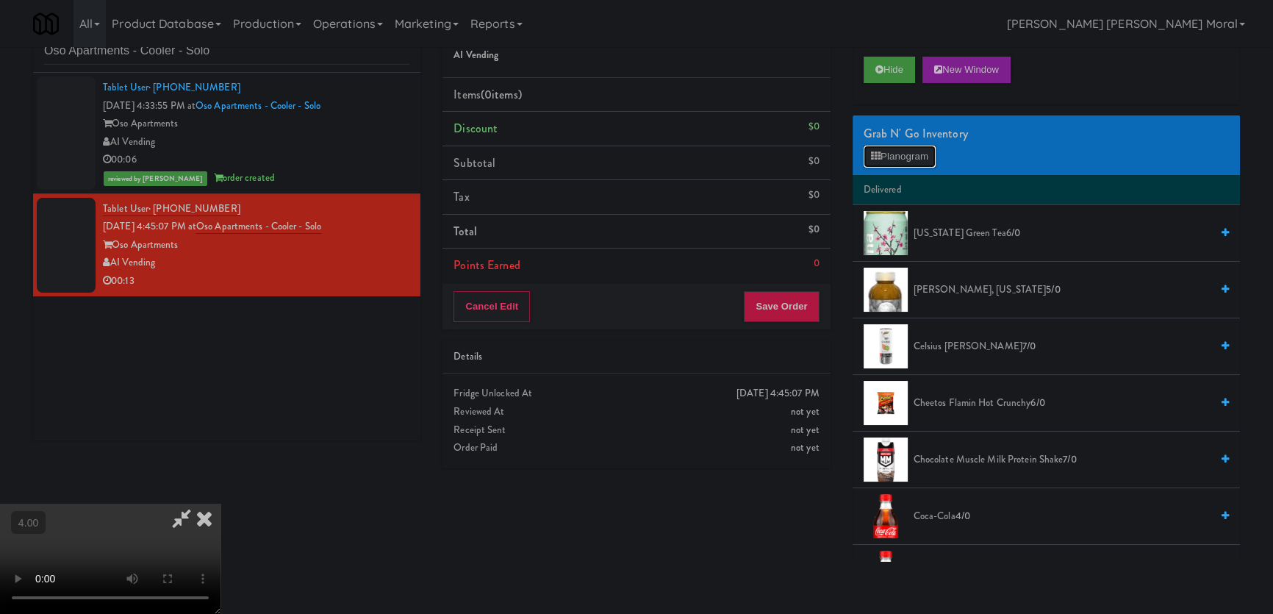
click at [936, 152] on button "Planogram" at bounding box center [900, 157] width 72 height 22
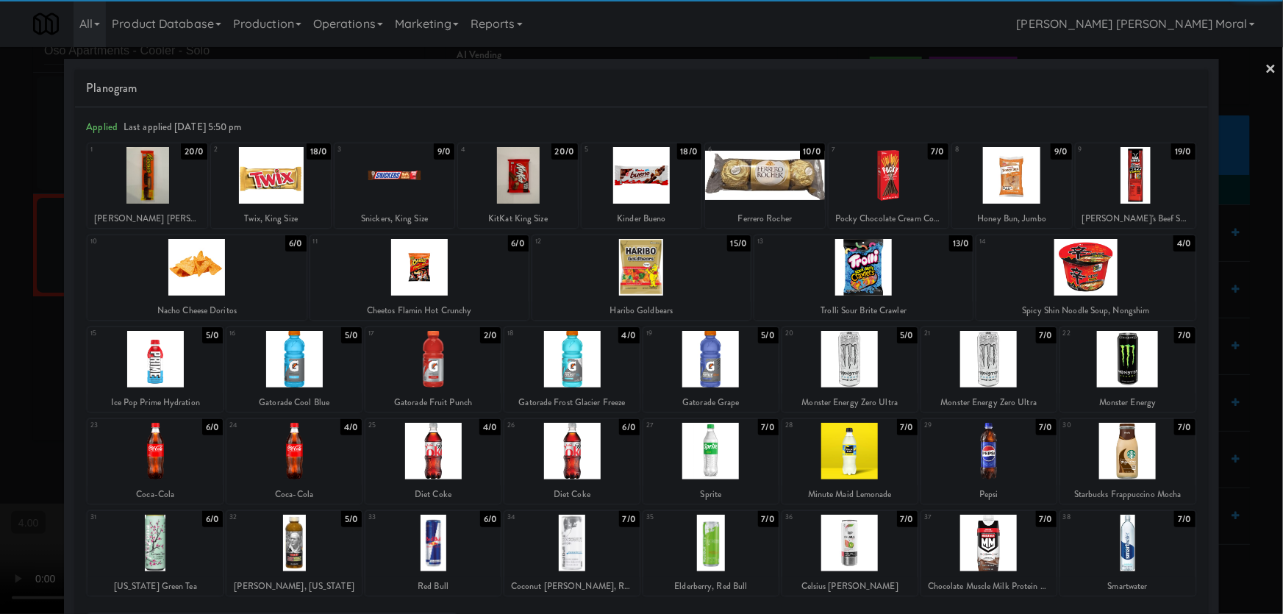
click at [283, 454] on div at bounding box center [293, 451] width 135 height 57
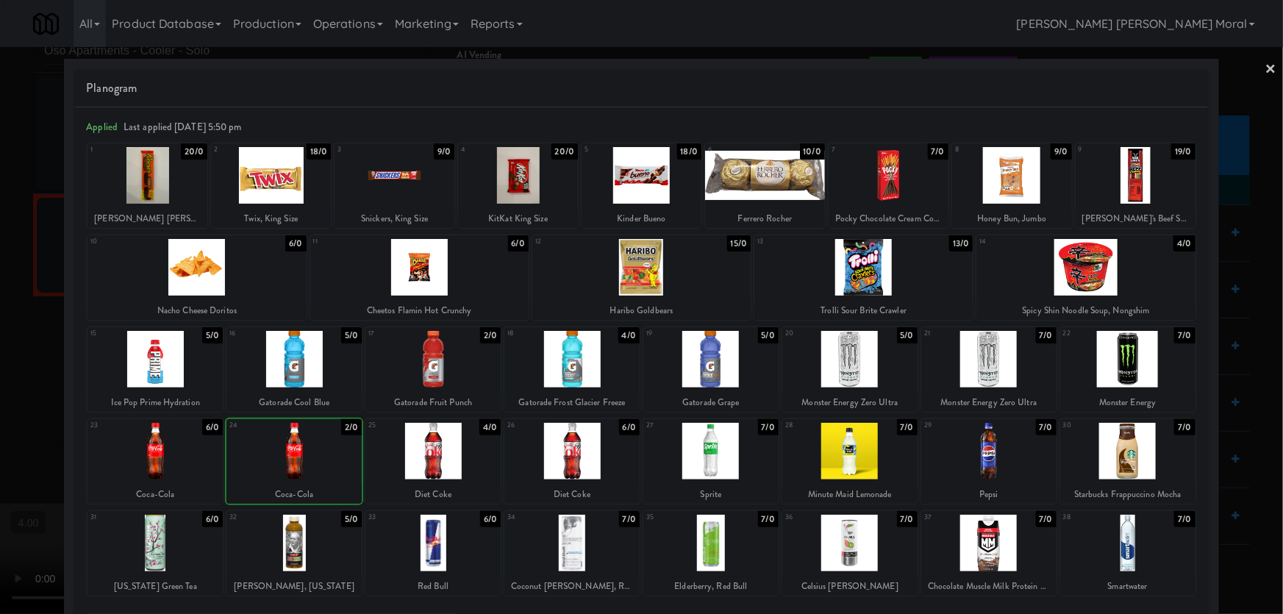
click at [0, 211] on div at bounding box center [641, 307] width 1283 height 614
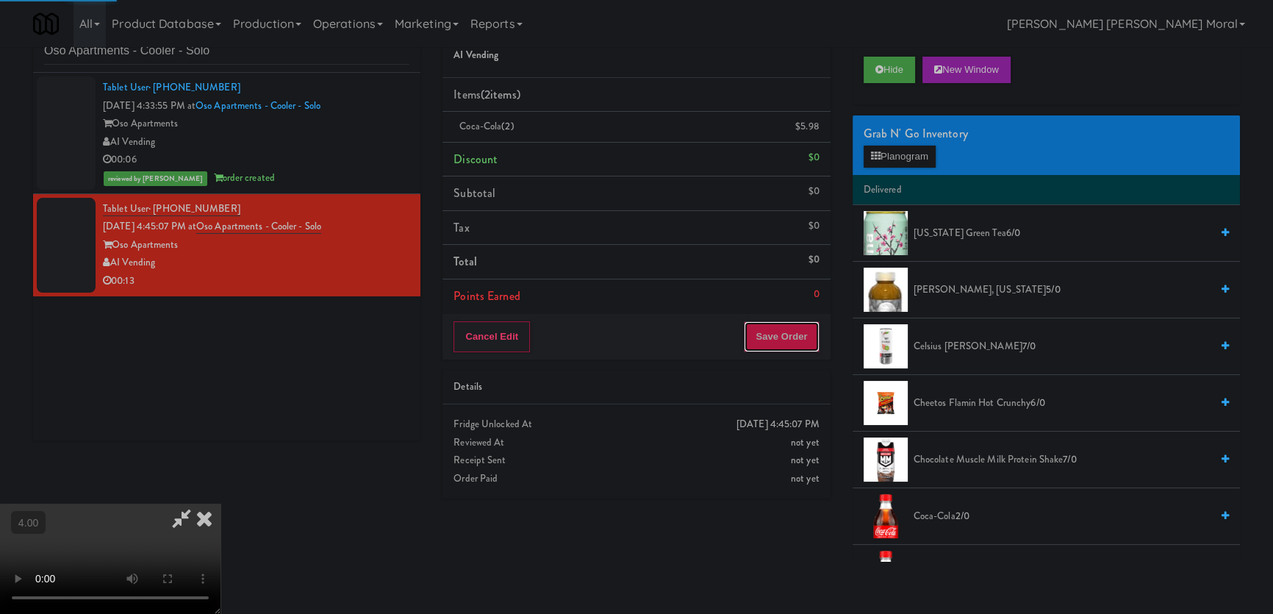
click at [814, 331] on button "Save Order" at bounding box center [781, 336] width 75 height 31
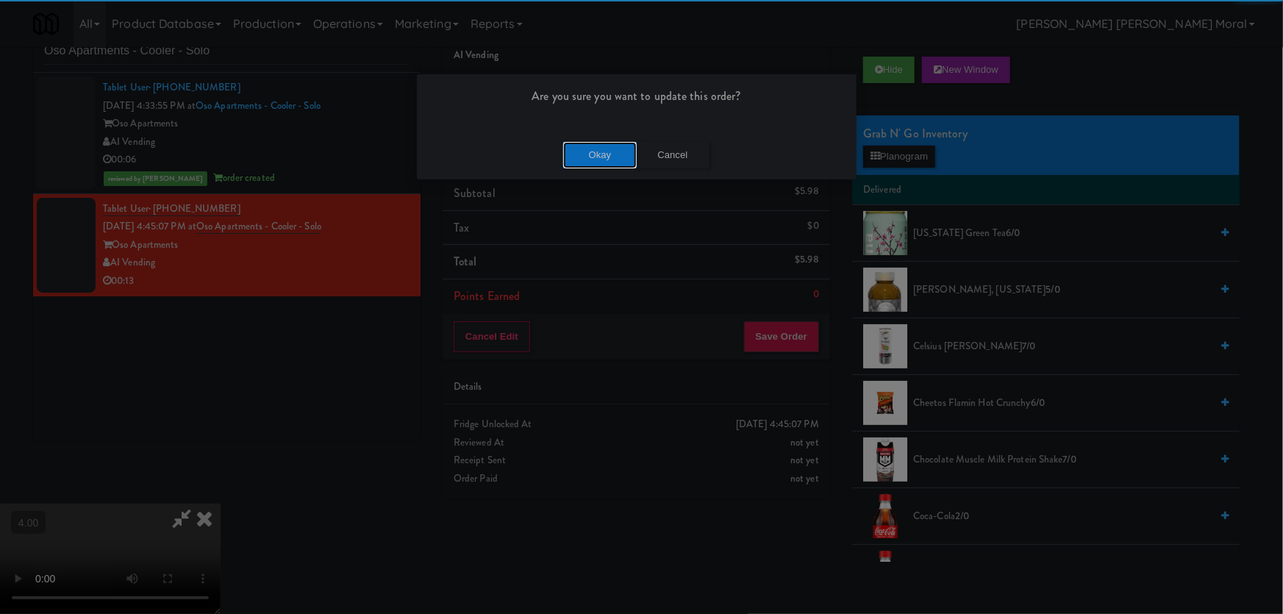
click at [581, 146] on button "Okay" at bounding box center [600, 155] width 74 height 26
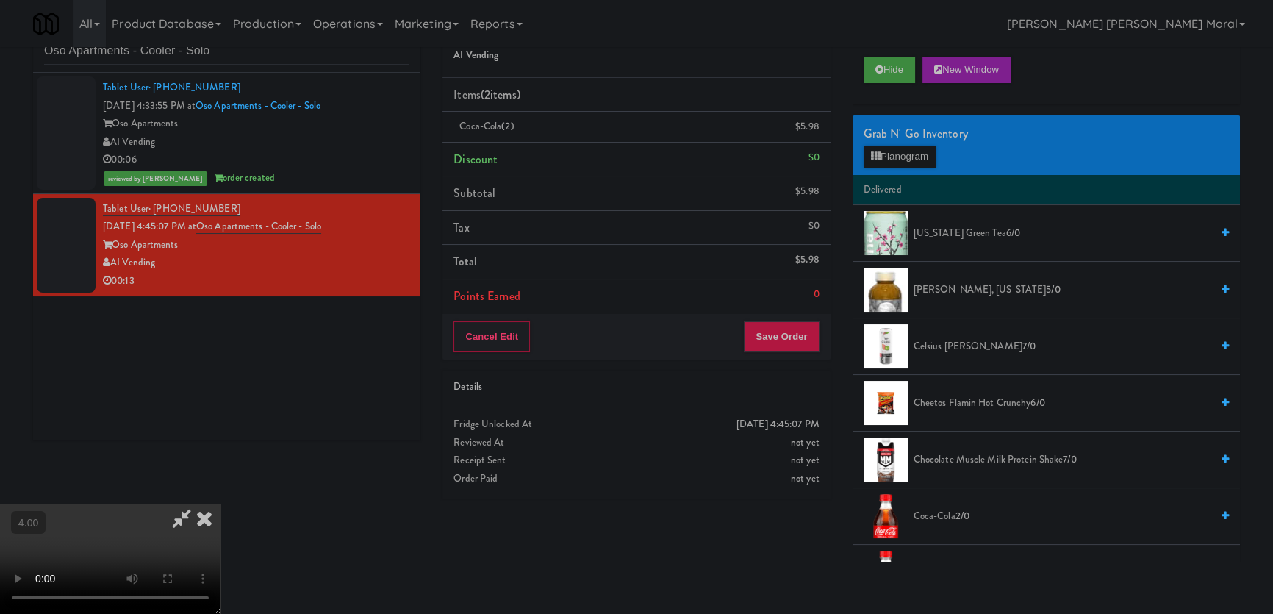
click at [861, 68] on div "Hide New Window" at bounding box center [1046, 75] width 387 height 59
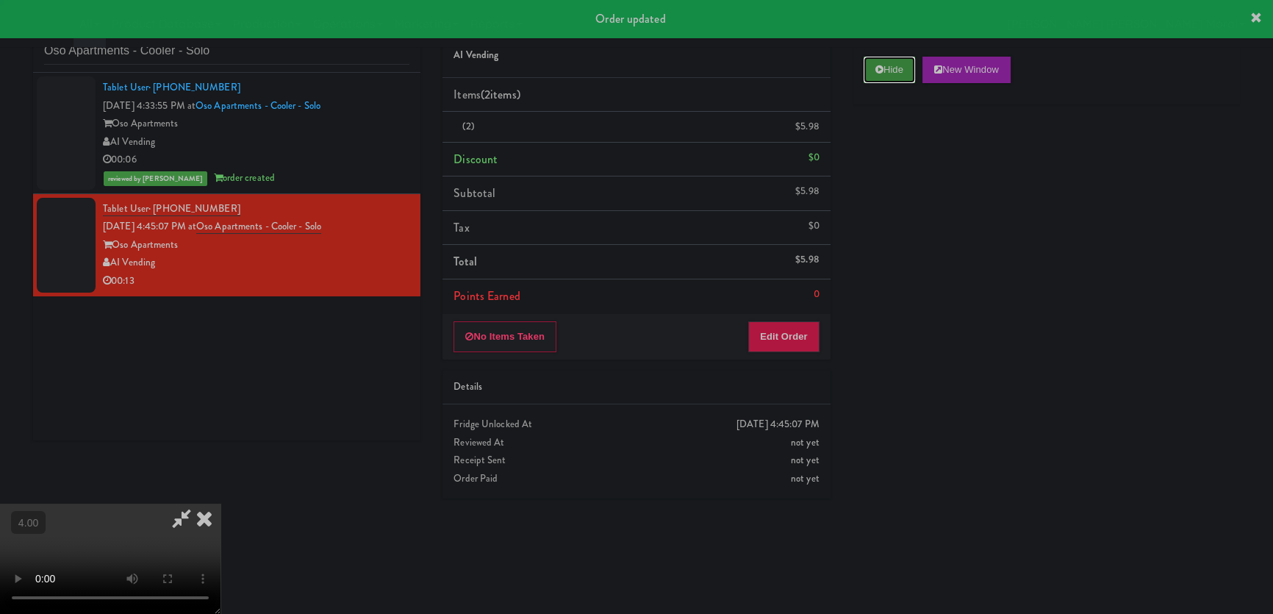
click at [864, 70] on button "Hide" at bounding box center [889, 70] width 51 height 26
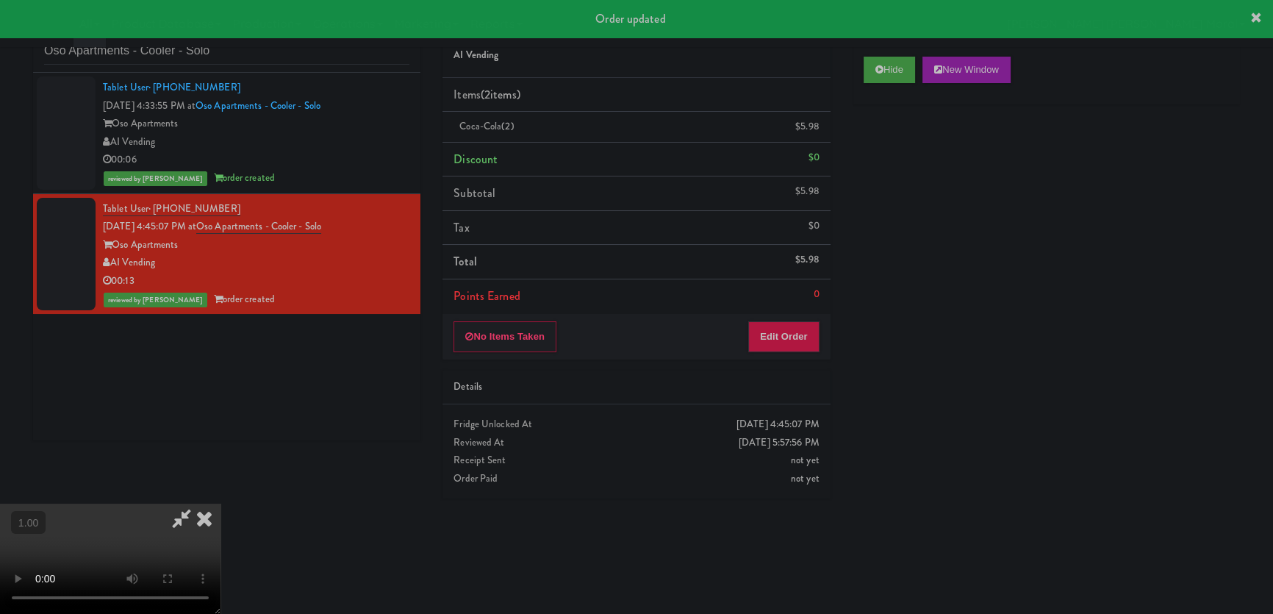
click at [940, 265] on div "Hide New Window Primary Flag Clear Flag if unable to determine what was taken o…" at bounding box center [1046, 321] width 387 height 551
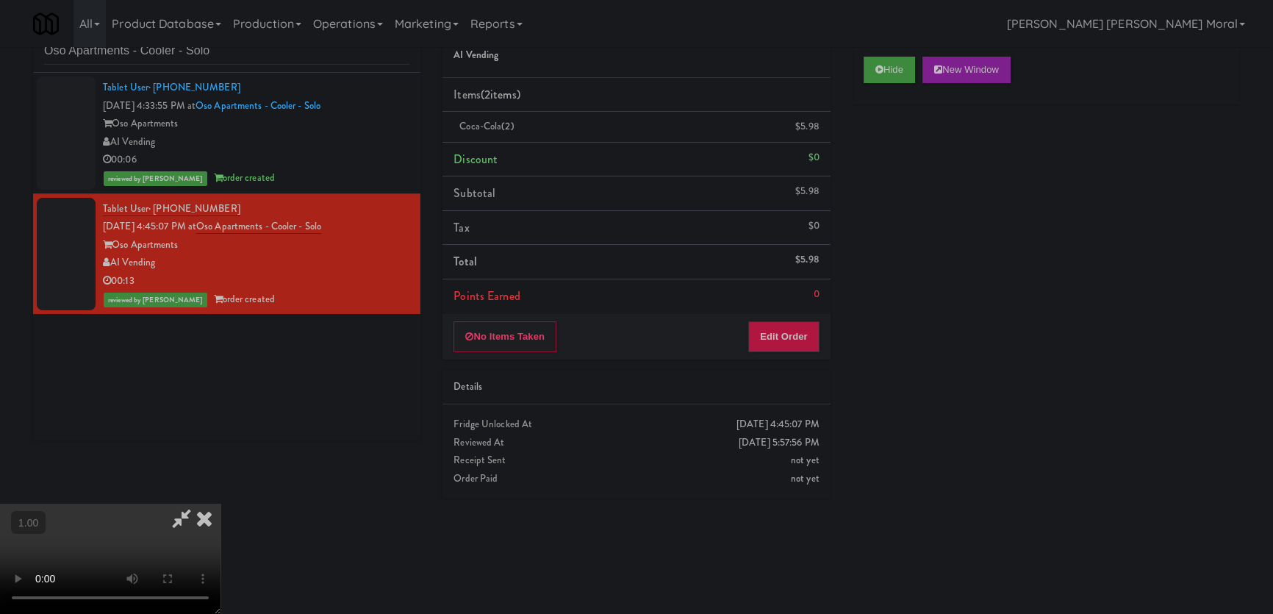
click at [822, 183] on li "Subtotal $5.98" at bounding box center [636, 193] width 387 height 35
click at [221, 504] on icon at bounding box center [204, 518] width 32 height 29
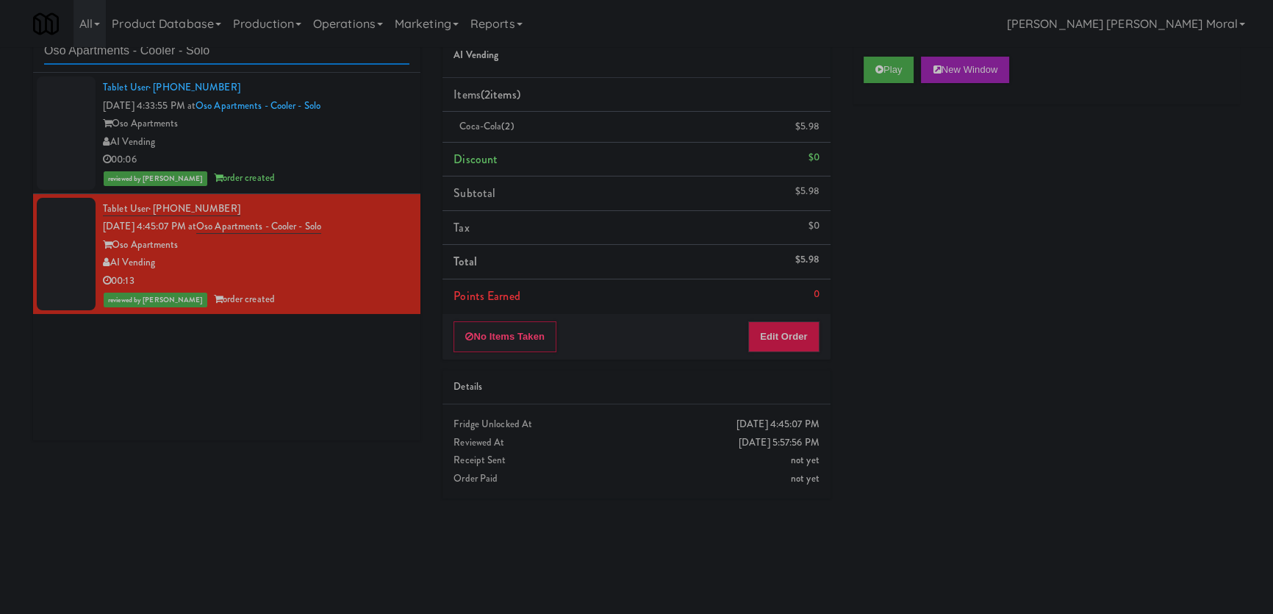
paste input "Superior - Warehouse"
drag, startPoint x: 221, startPoint y: 58, endPoint x: 0, endPoint y: 55, distance: 220.5
click at [0, 55] on div "inbox reviewed recent all unclear take inventory issue suspicious failed recent…" at bounding box center [636, 284] width 1273 height 555
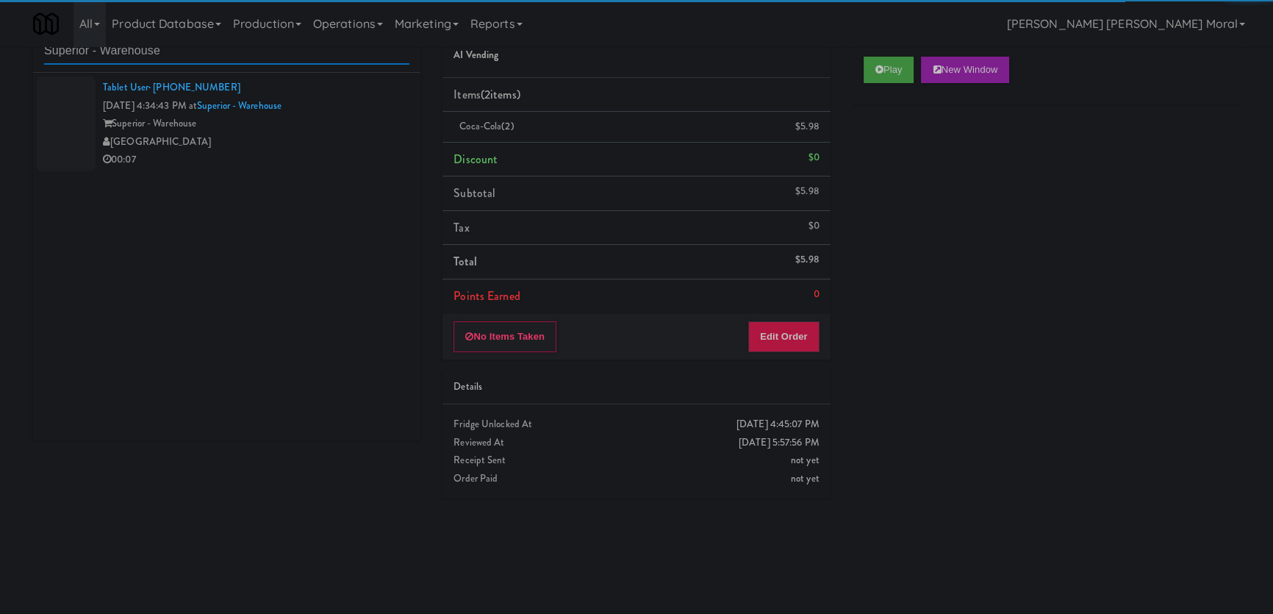
type input "Superior - Warehouse"
click at [318, 155] on div "00:07" at bounding box center [256, 160] width 307 height 18
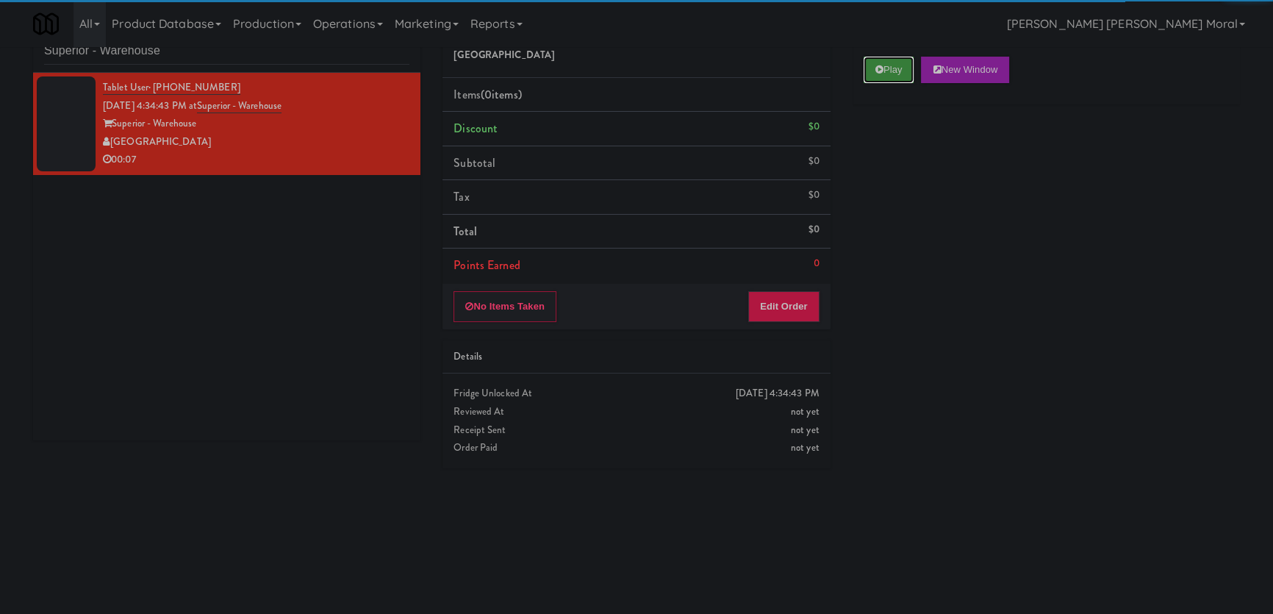
click at [871, 60] on button "Play" at bounding box center [889, 70] width 51 height 26
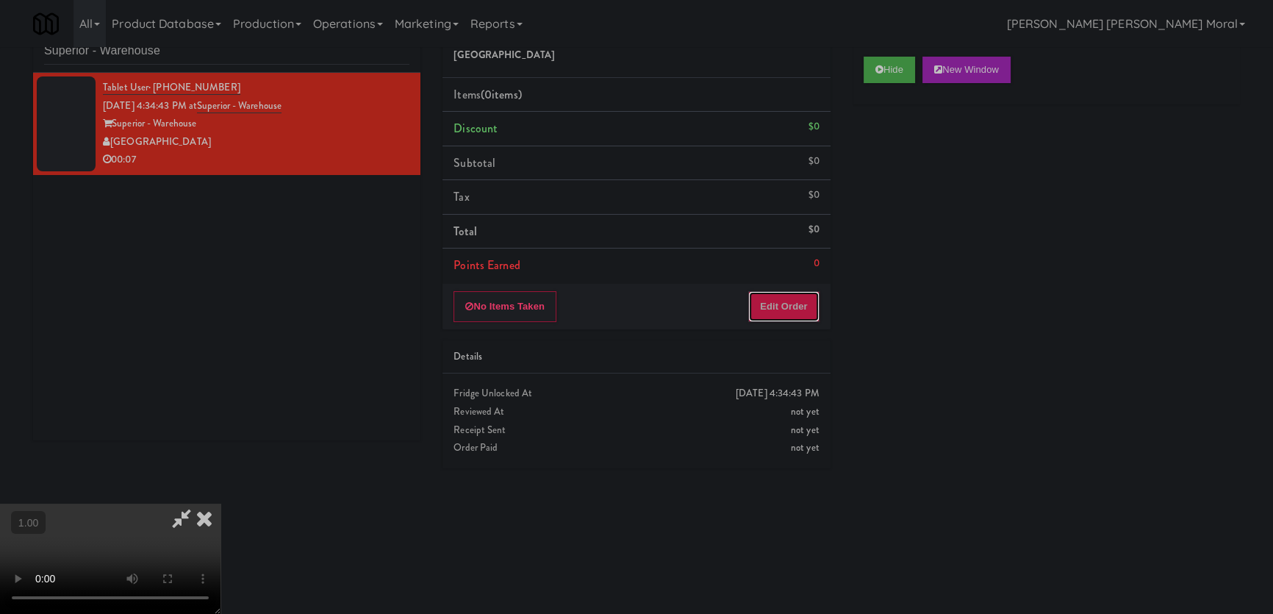
click at [798, 294] on button "Edit Order" at bounding box center [783, 306] width 71 height 31
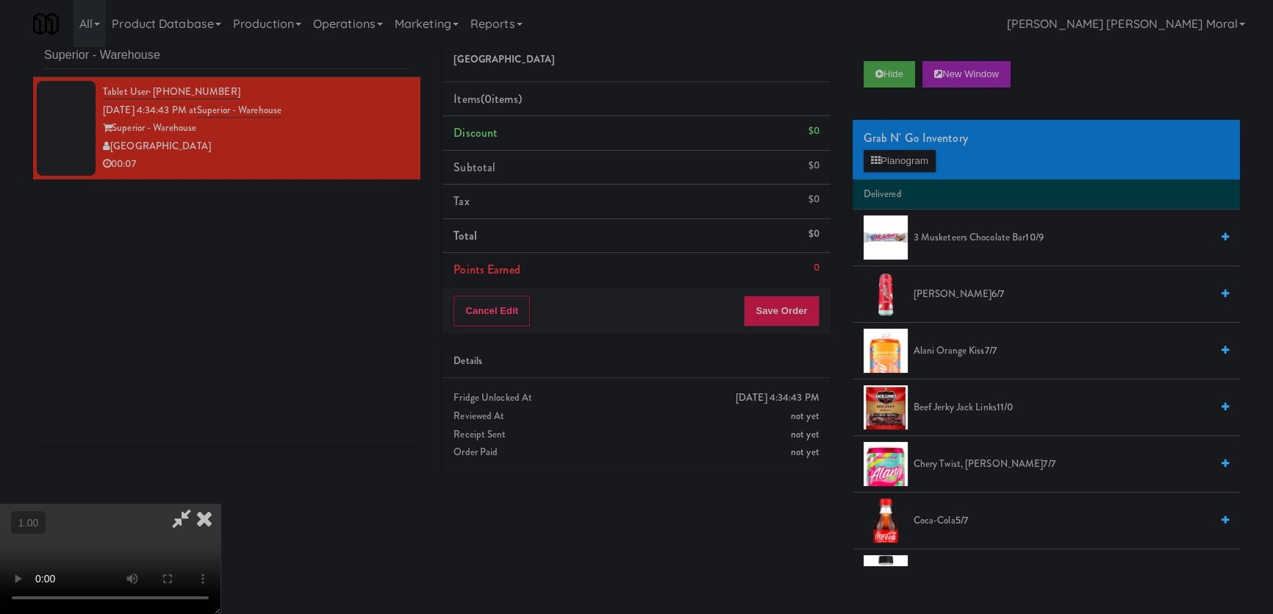
scroll to position [46, 0]
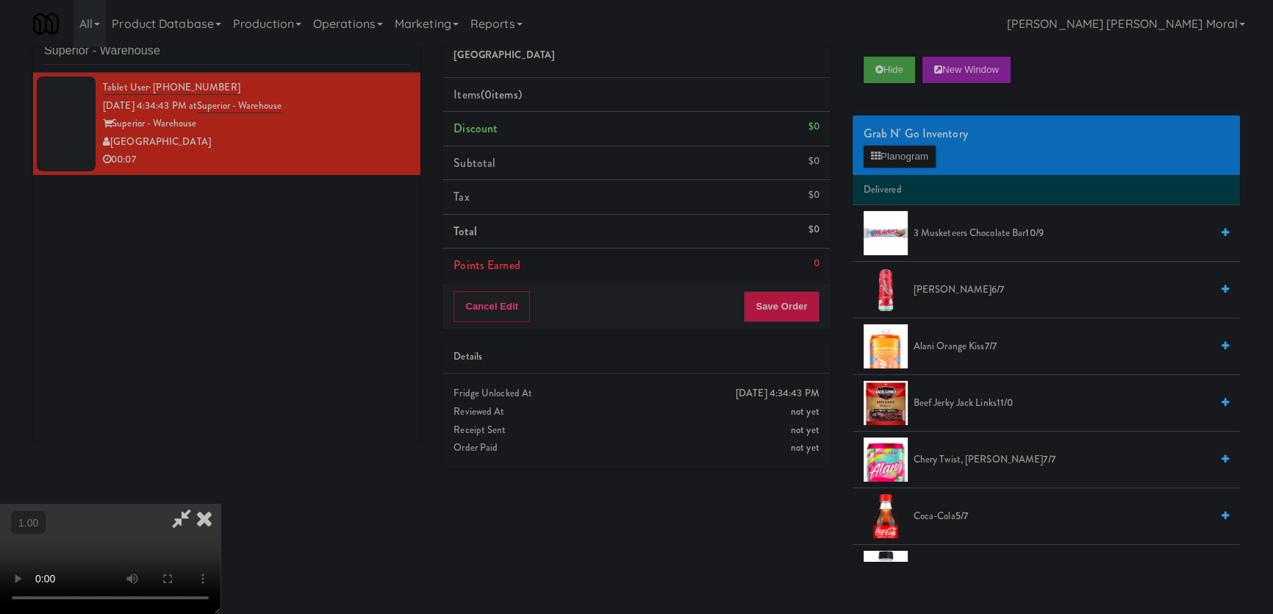
click at [221, 504] on video at bounding box center [110, 559] width 221 height 110
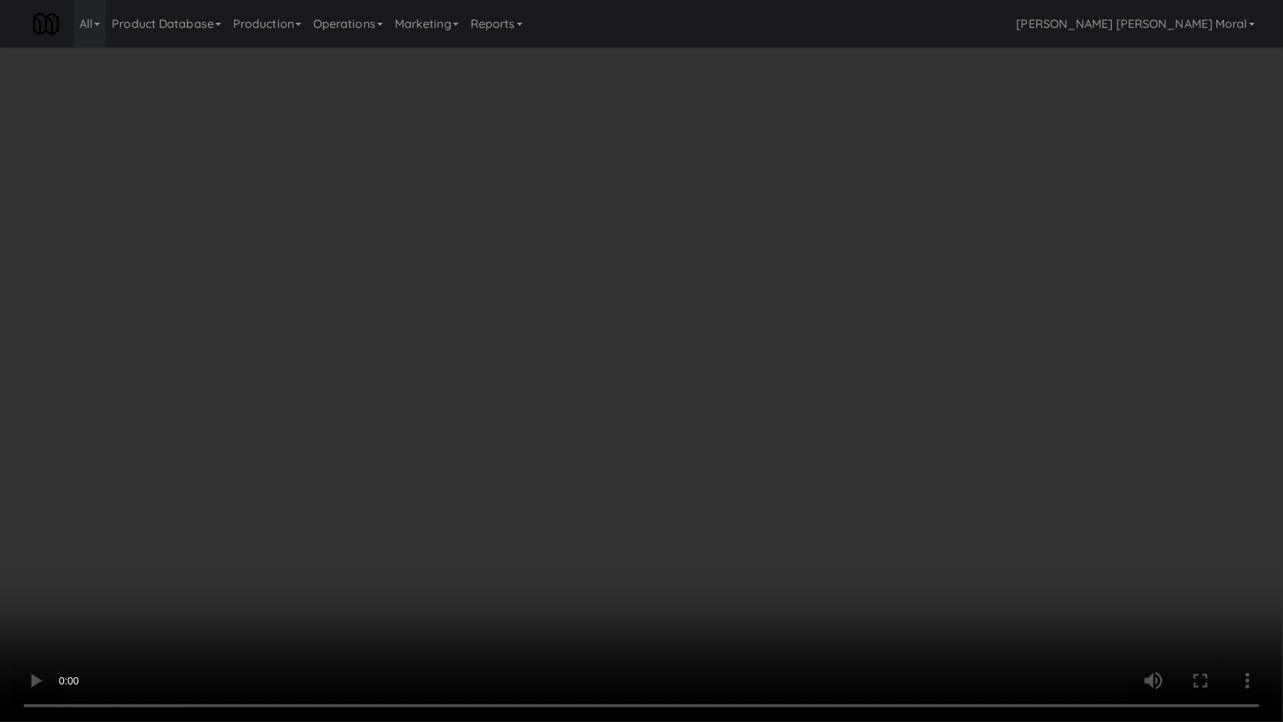
click at [588, 405] on video at bounding box center [641, 361] width 1283 height 722
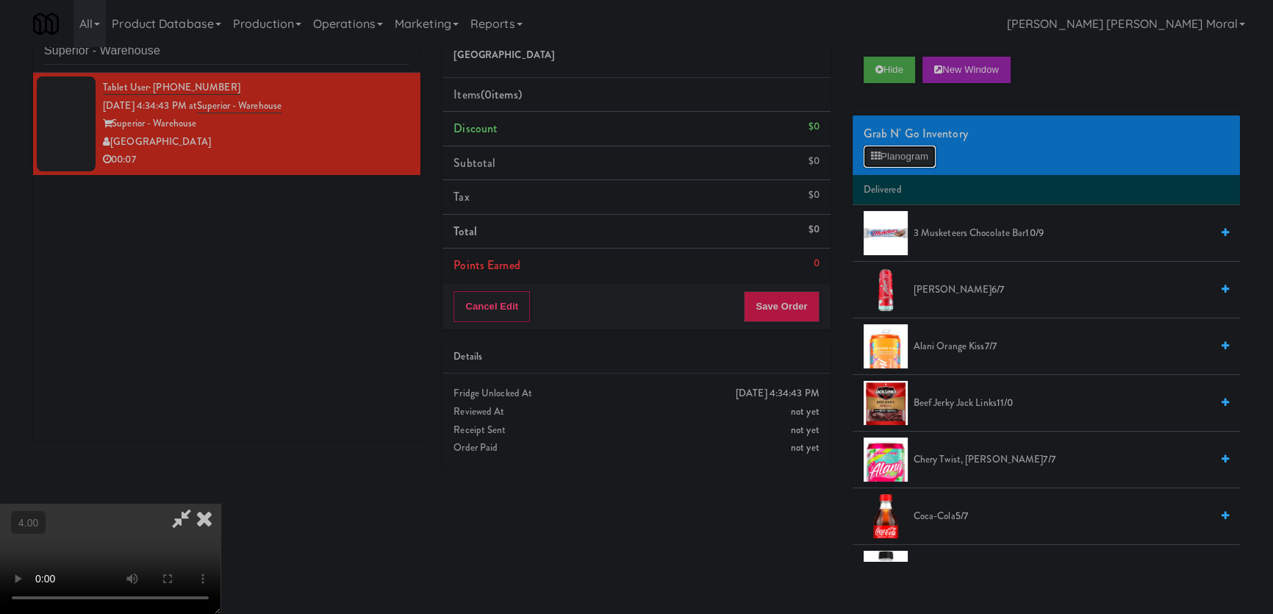
click at [899, 159] on button "Planogram" at bounding box center [900, 157] width 72 height 22
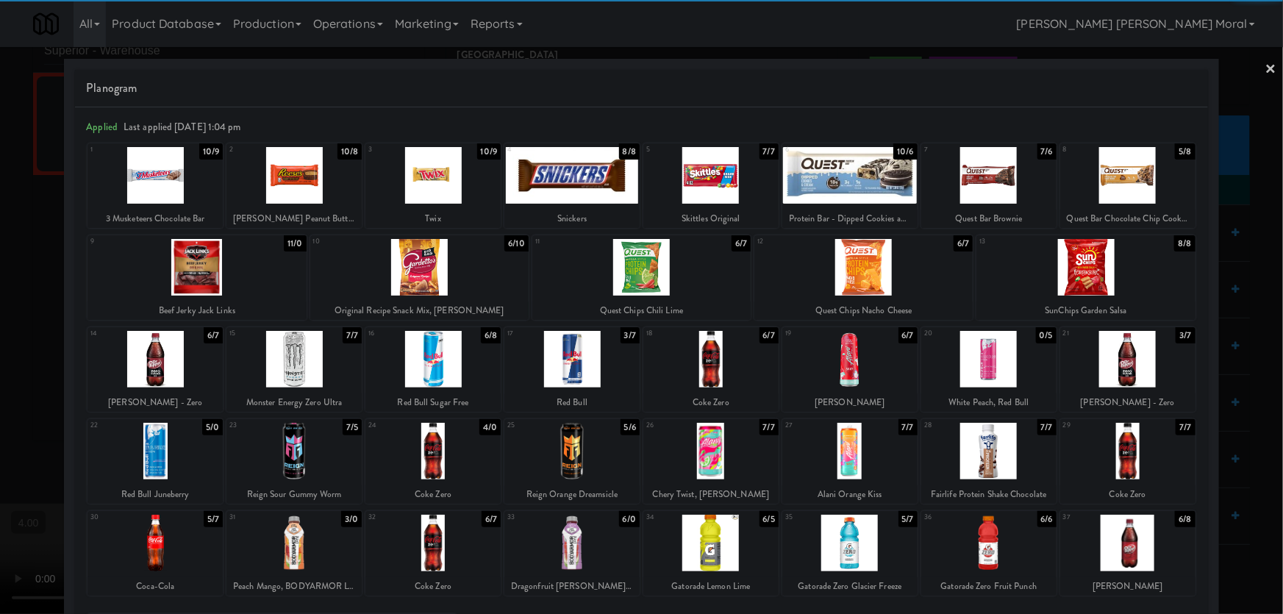
click at [367, 282] on div at bounding box center [419, 267] width 218 height 57
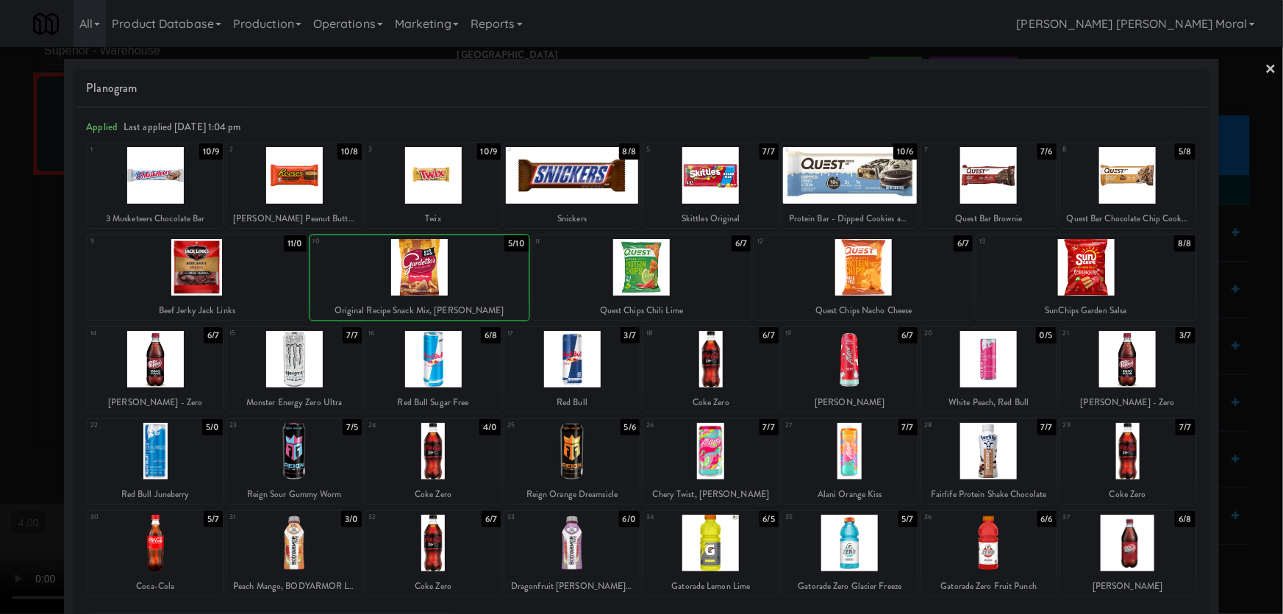
click at [267, 265] on div at bounding box center [196, 267] width 218 height 57
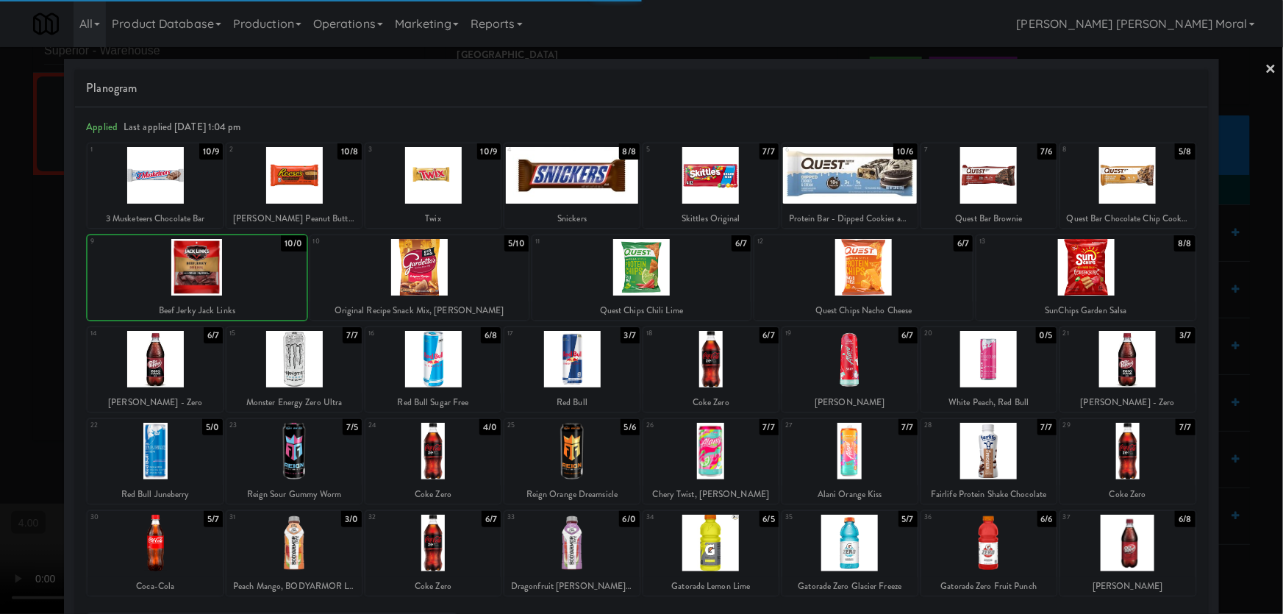
click at [0, 214] on div at bounding box center [641, 307] width 1283 height 614
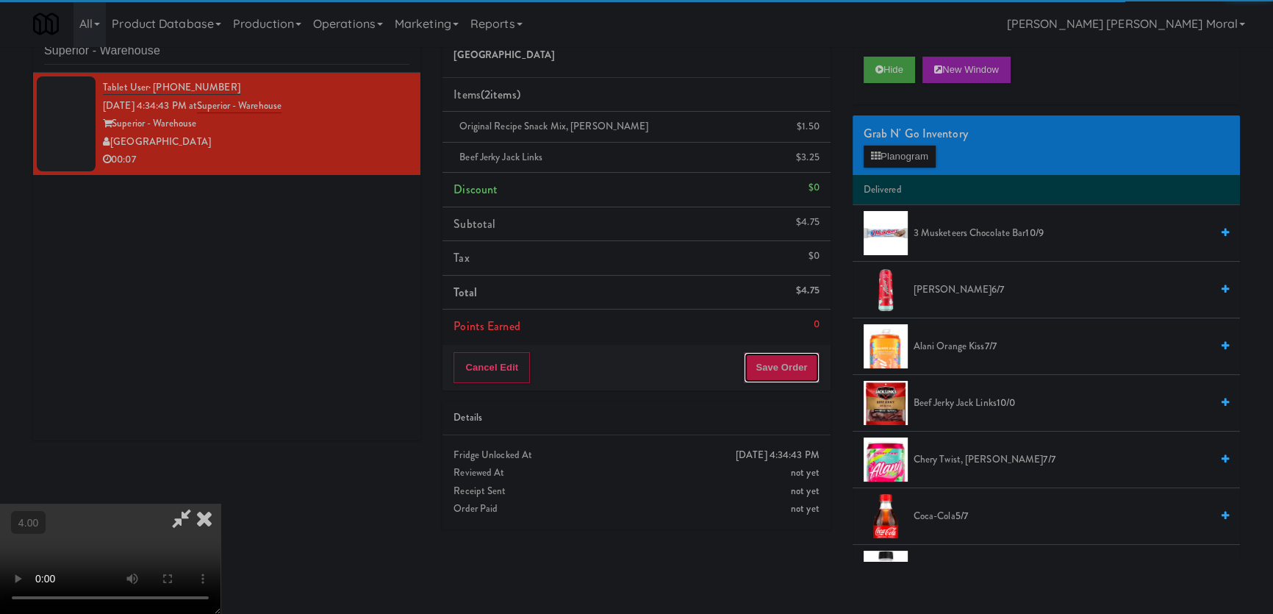
click at [794, 378] on button "Save Order" at bounding box center [781, 367] width 75 height 31
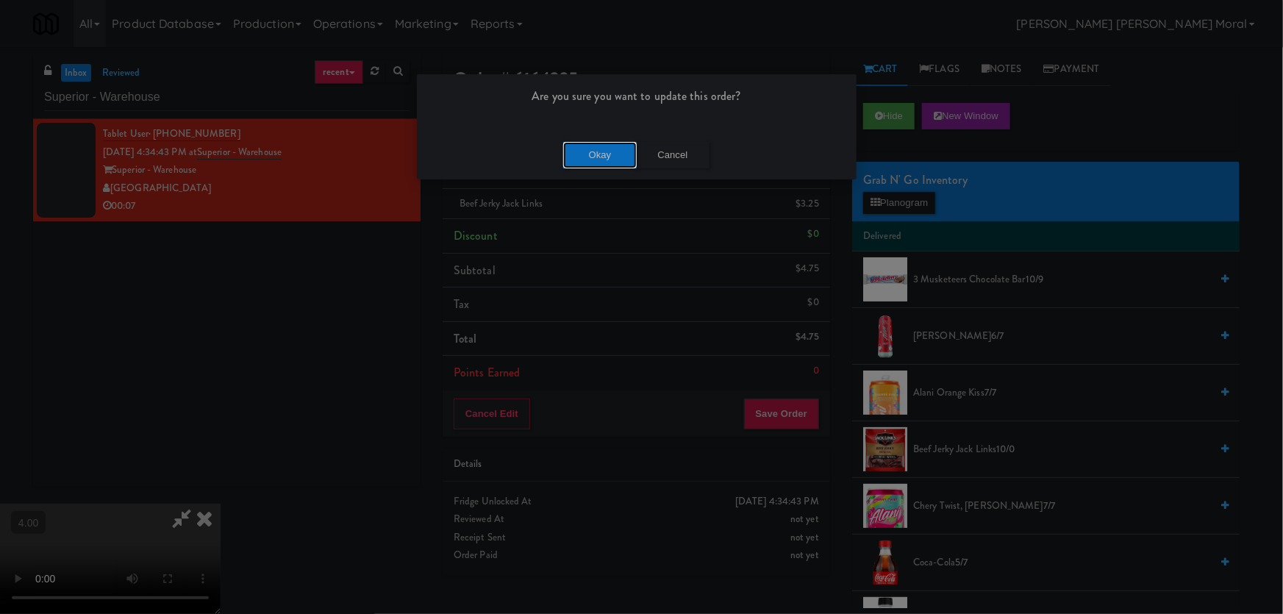
click at [607, 145] on button "Okay" at bounding box center [600, 155] width 74 height 26
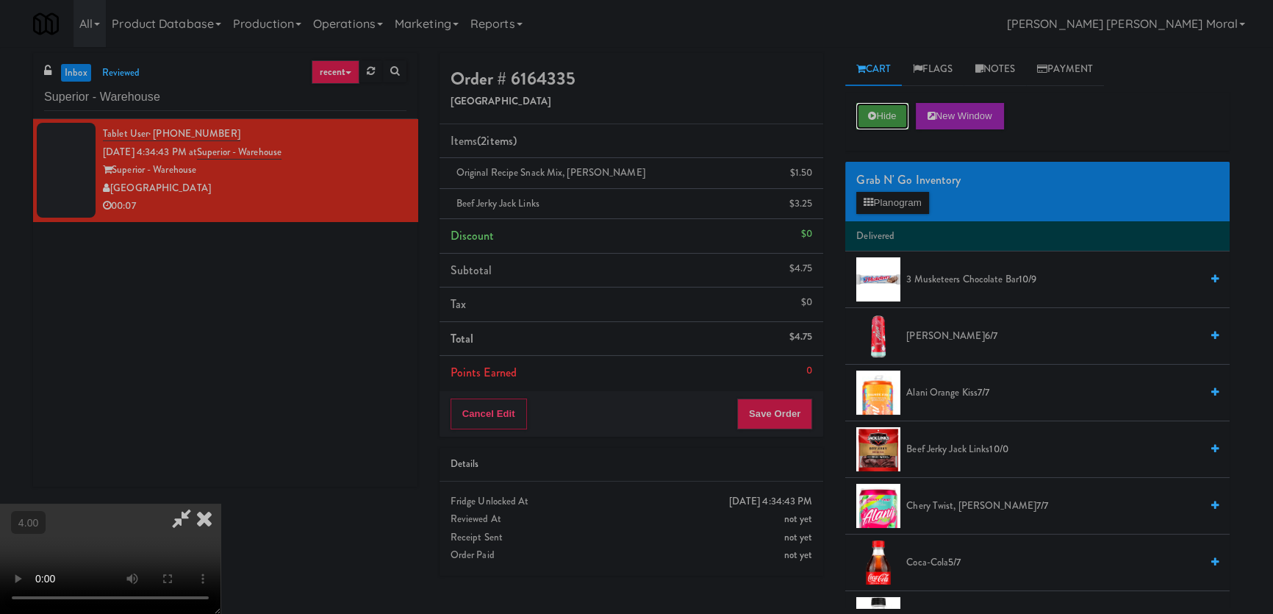
click at [903, 115] on button "Hide" at bounding box center [881, 116] width 51 height 26
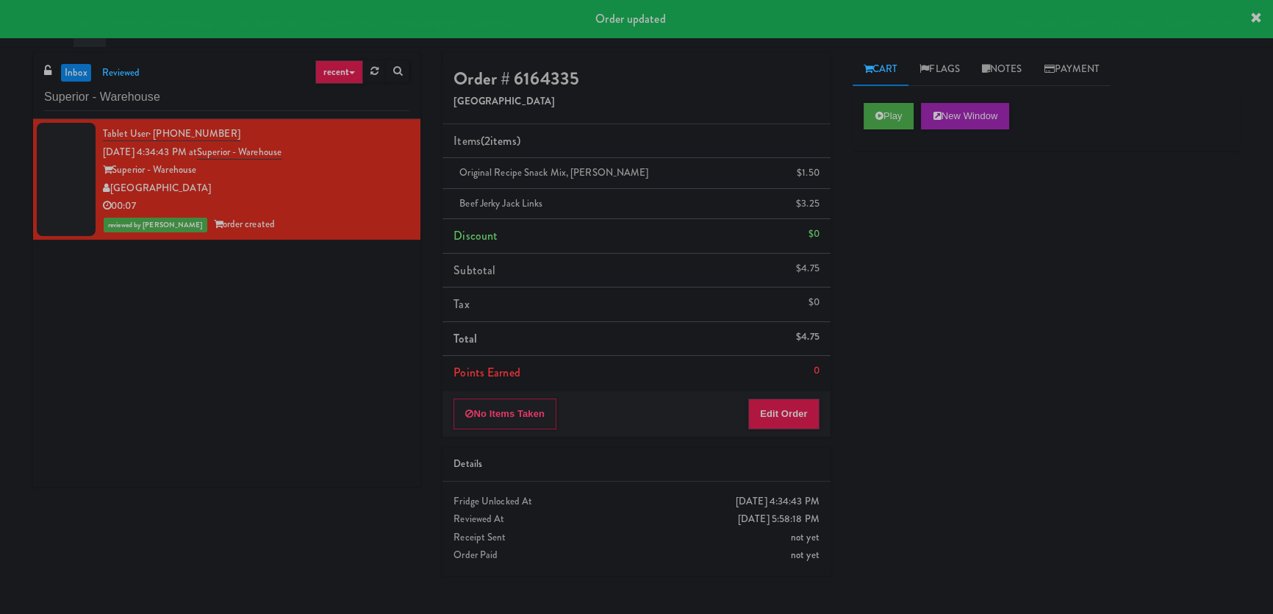
click at [0, 268] on div "inbox reviewed recent all unclear take inventory issue suspicious failed recent…" at bounding box center [636, 330] width 1273 height 555
paste input "Healthtrax Cafe Drinks"
drag, startPoint x: 206, startPoint y: 105, endPoint x: 0, endPoint y: 84, distance: 206.9
click at [0, 84] on div "inbox reviewed recent all unclear take inventory issue suspicious failed recent…" at bounding box center [636, 330] width 1273 height 555
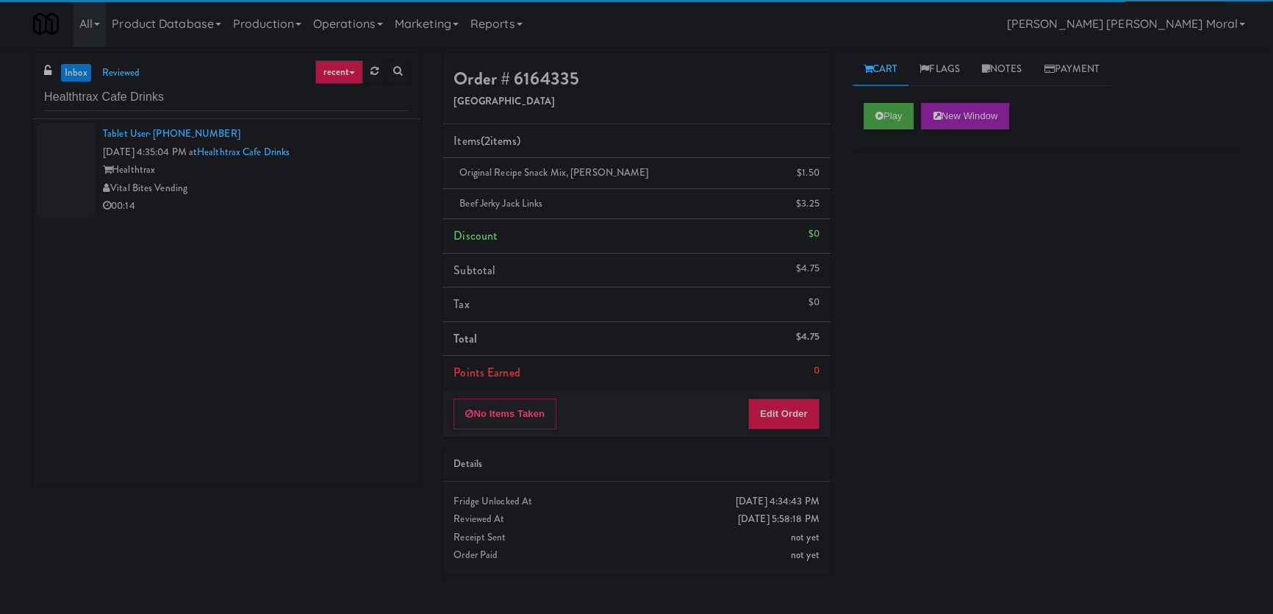
click at [313, 177] on div "Healthtrax" at bounding box center [256, 170] width 307 height 18
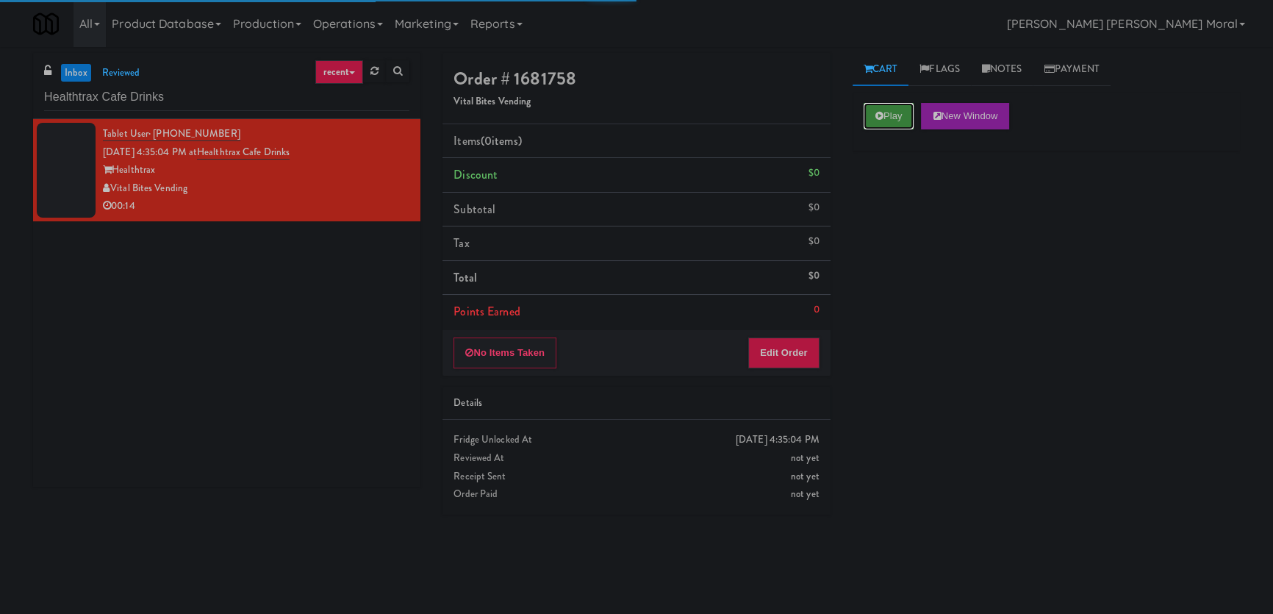
click at [884, 112] on button "Play" at bounding box center [889, 116] width 51 height 26
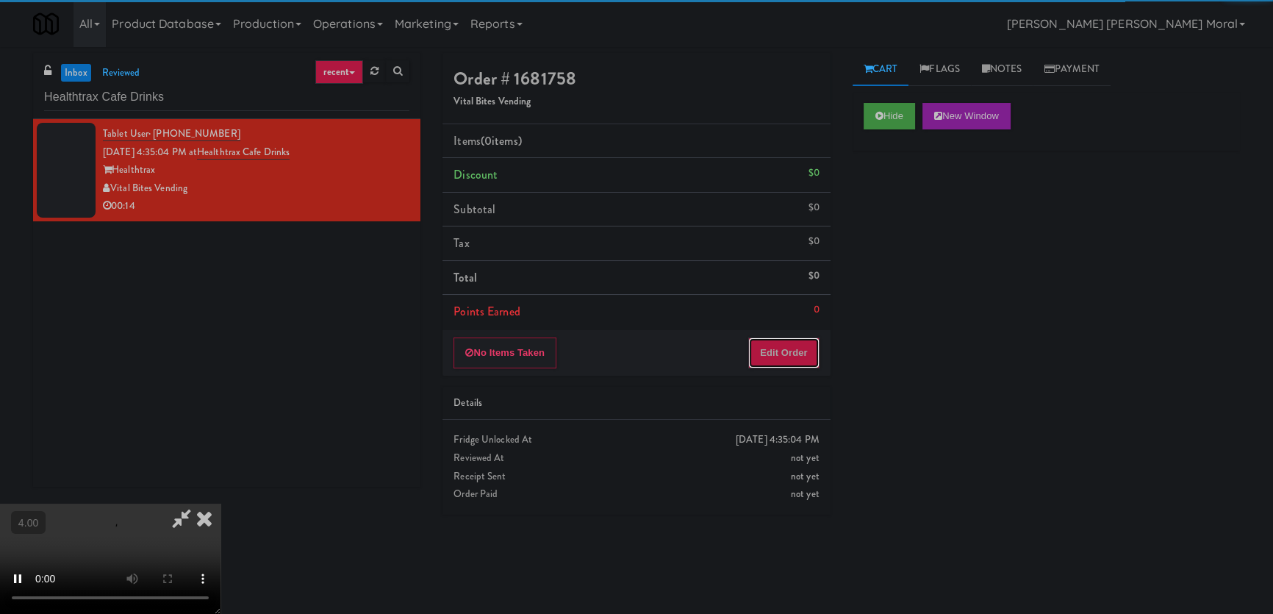
click at [767, 354] on button "Edit Order" at bounding box center [783, 352] width 71 height 31
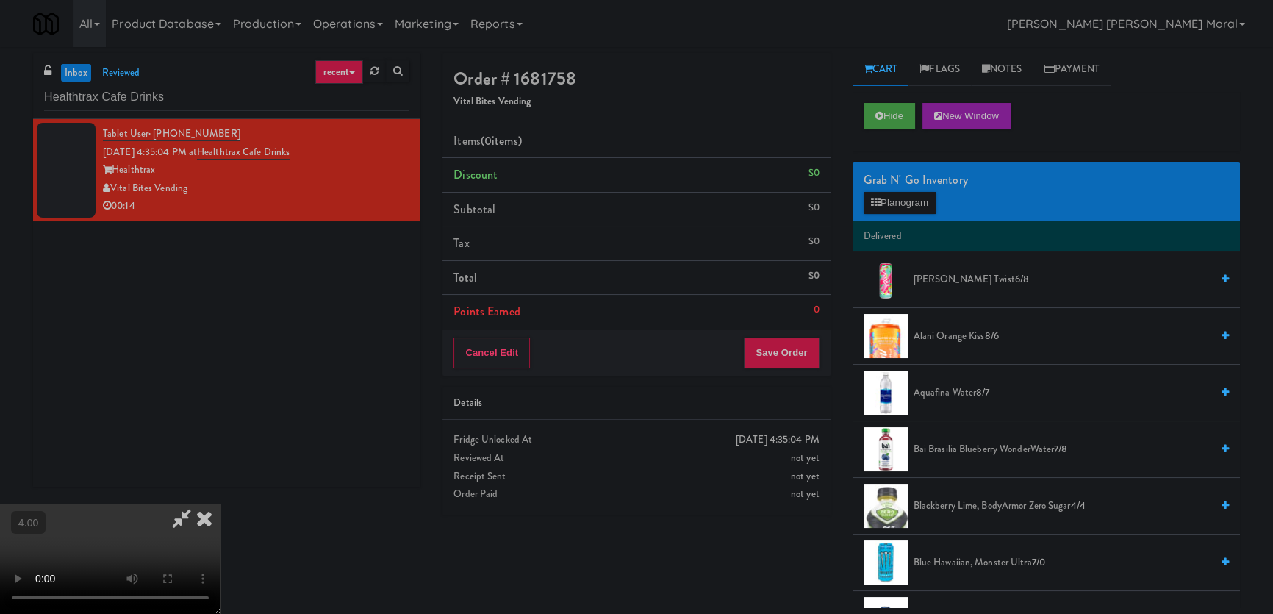
click at [114, 325] on div "Tablet User · (215) 801-1052 [DATE] 4:35:04 PM at [GEOGRAPHIC_DATA] Drinks Heal…" at bounding box center [226, 303] width 387 height 368
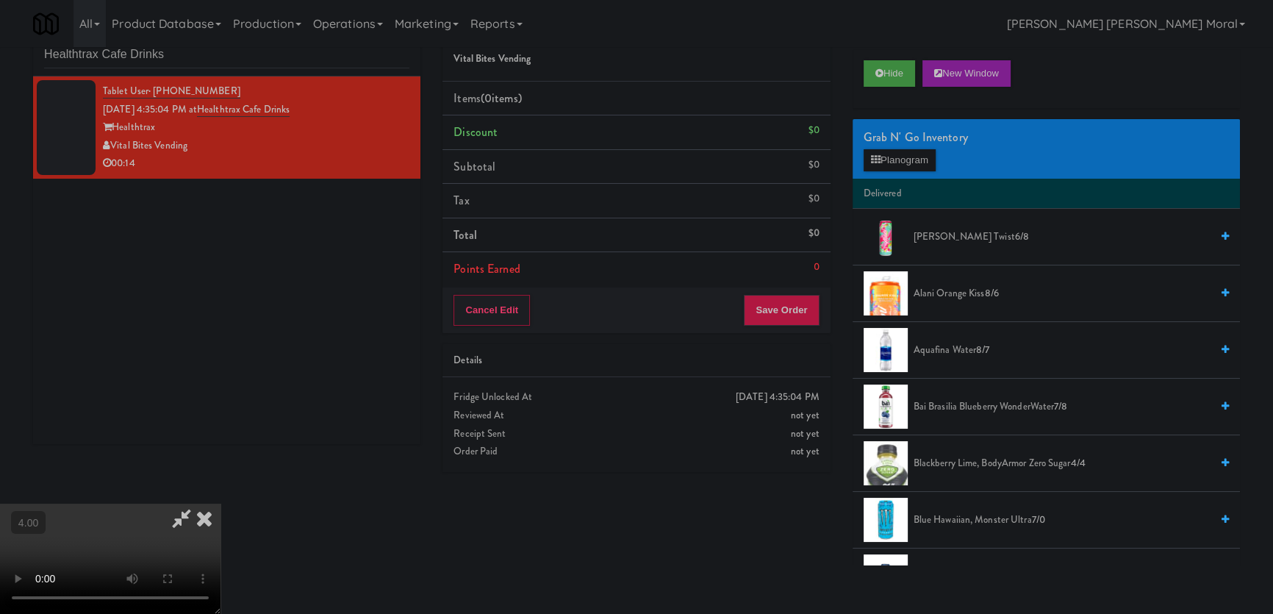
scroll to position [46, 0]
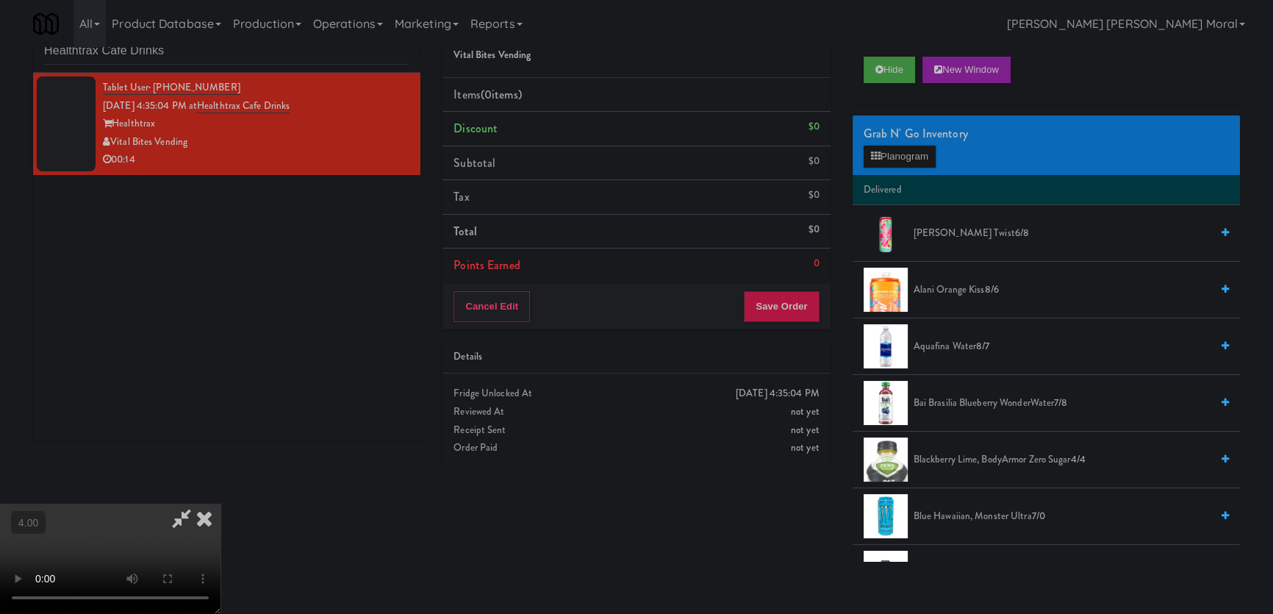
click at [120, 536] on video at bounding box center [110, 559] width 221 height 110
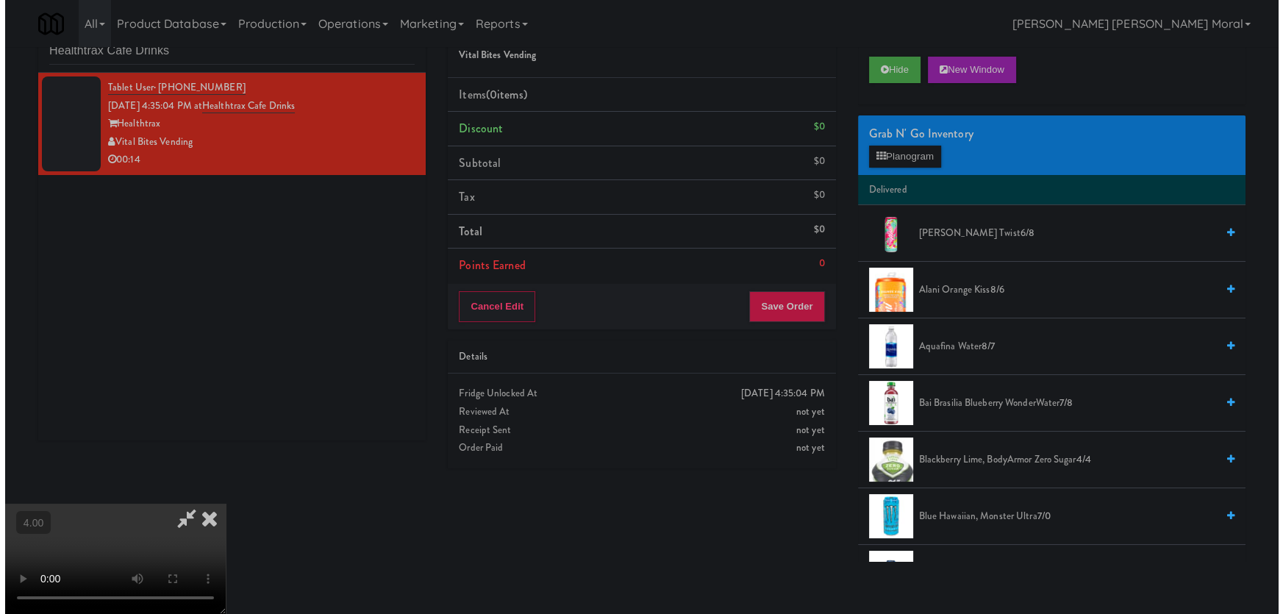
scroll to position [30, 0]
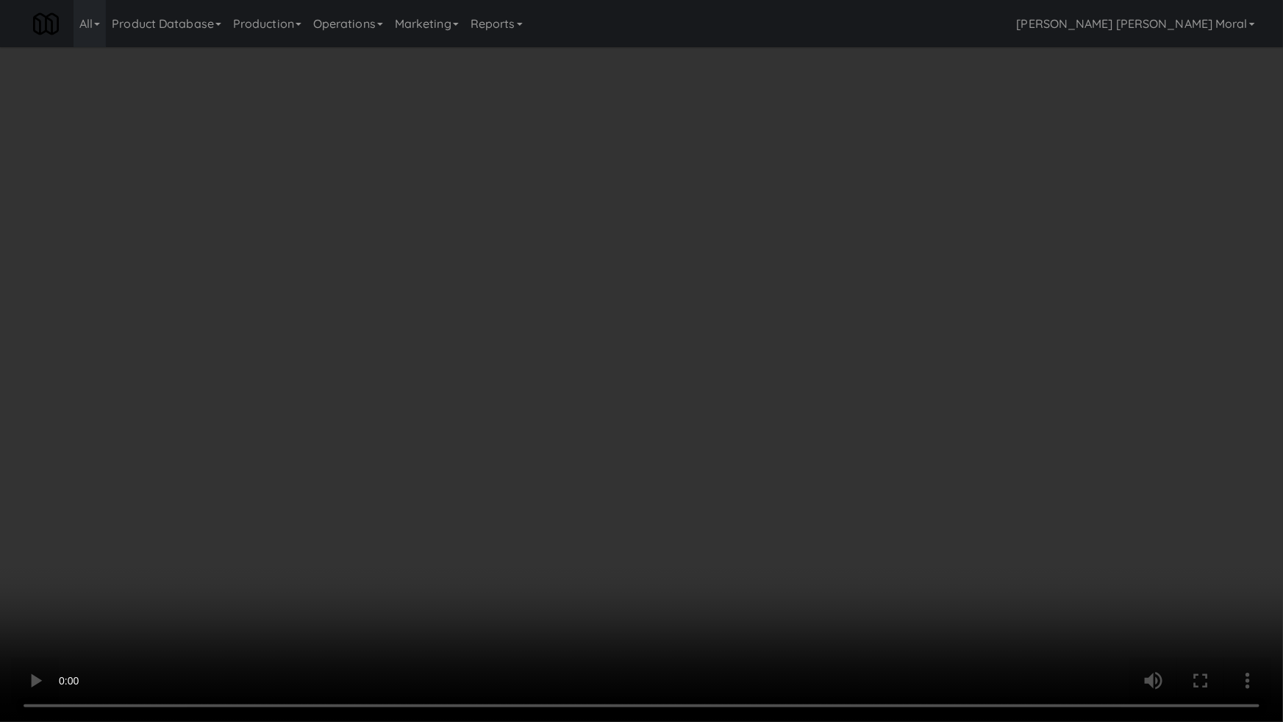
click at [619, 447] on video at bounding box center [641, 361] width 1283 height 722
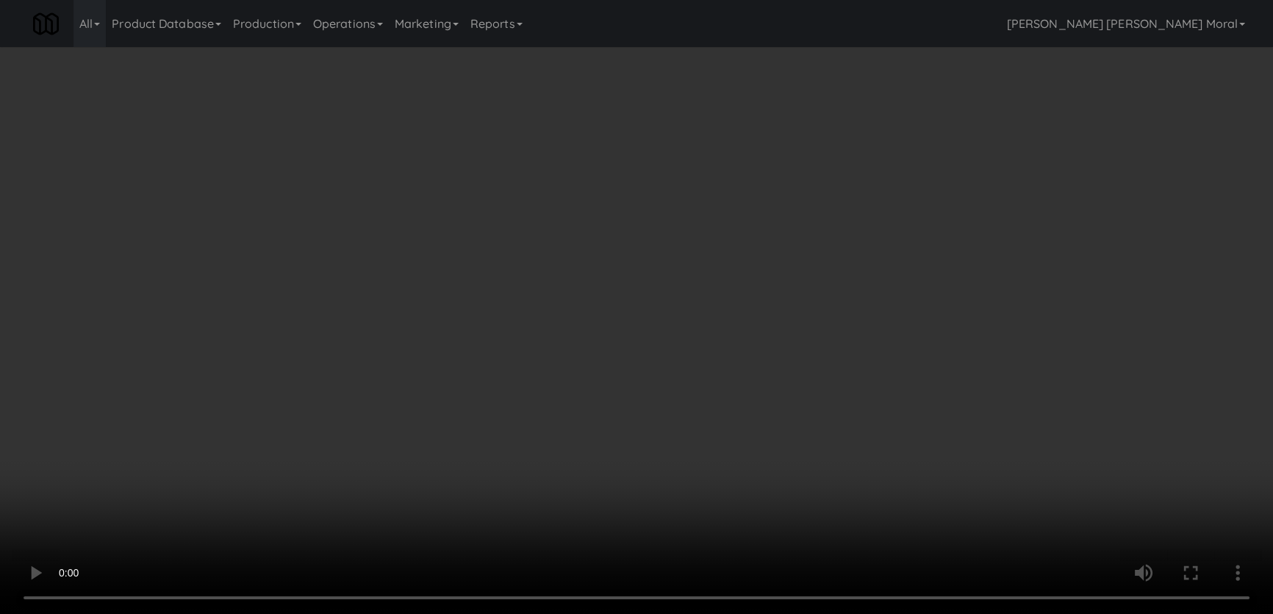
click at [887, 159] on button "Planogram" at bounding box center [900, 157] width 72 height 22
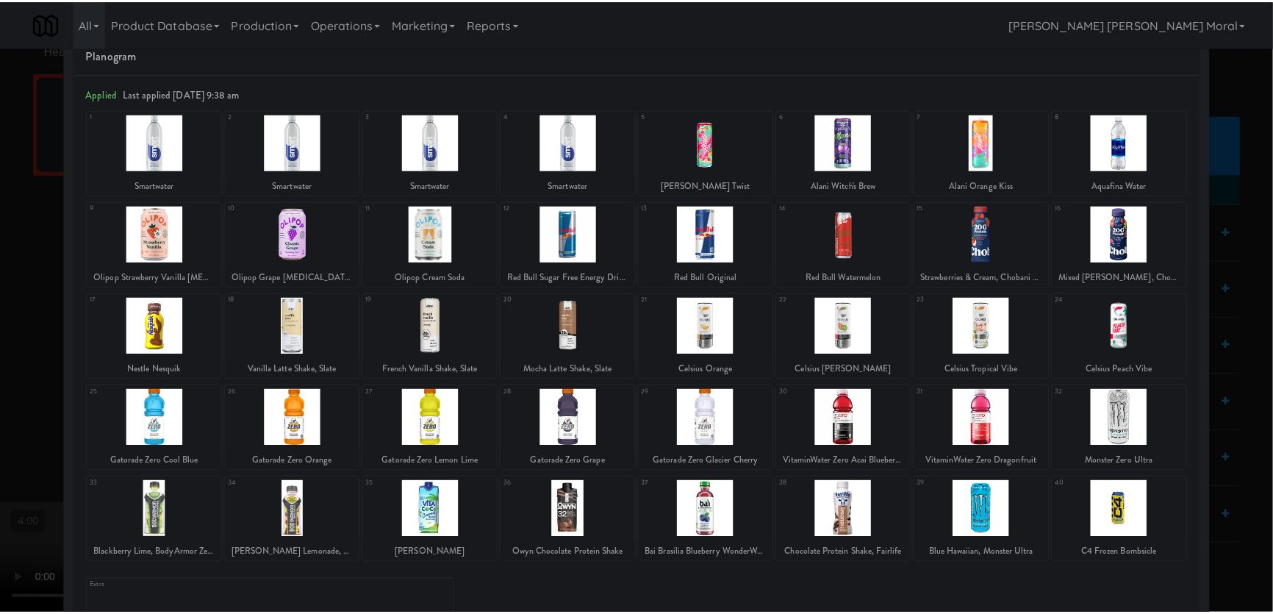
scroll to position [66, 0]
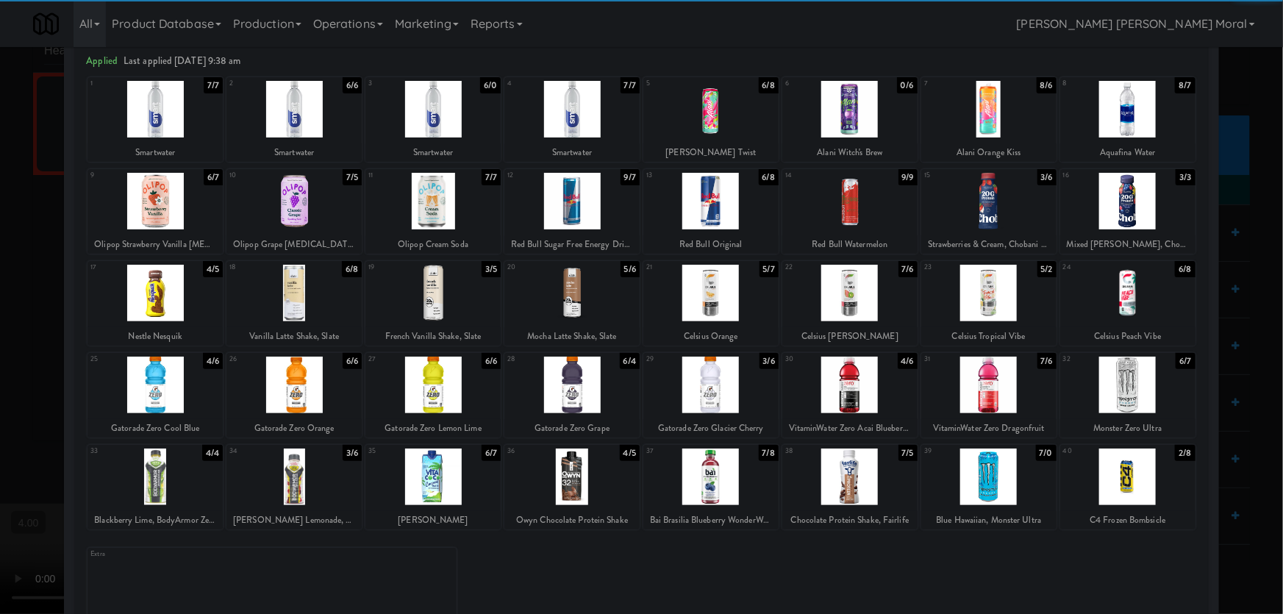
click at [845, 465] on div at bounding box center [849, 476] width 135 height 57
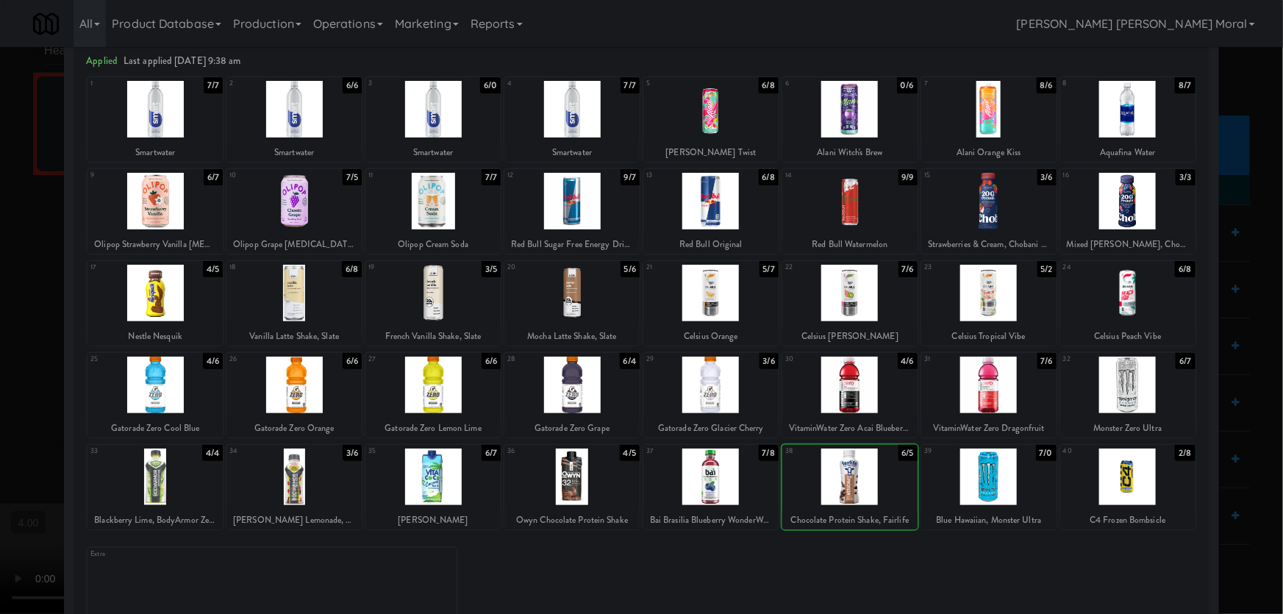
click at [0, 243] on div at bounding box center [641, 307] width 1283 height 614
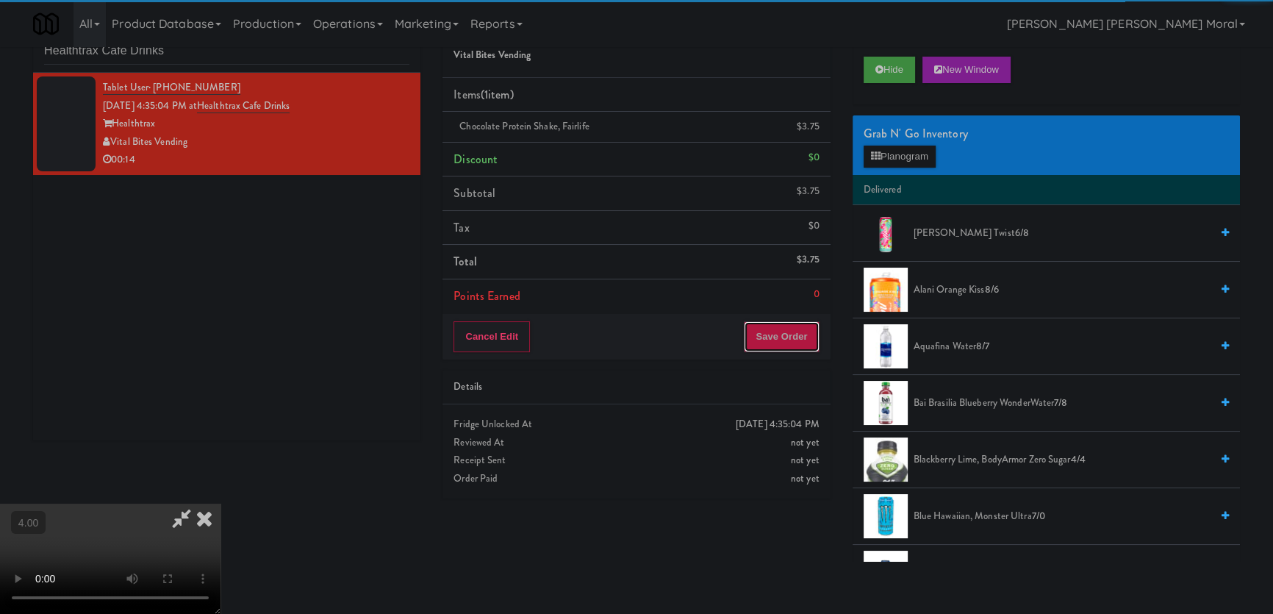
click at [787, 331] on button "Save Order" at bounding box center [781, 336] width 75 height 31
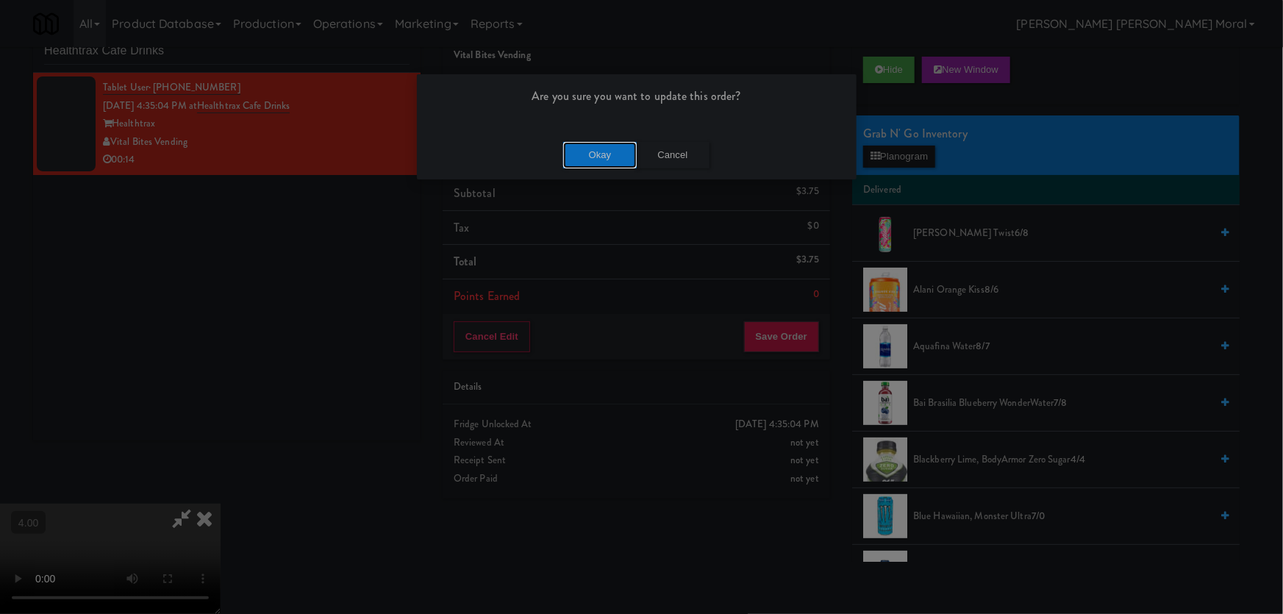
click at [605, 148] on button "Okay" at bounding box center [600, 155] width 74 height 26
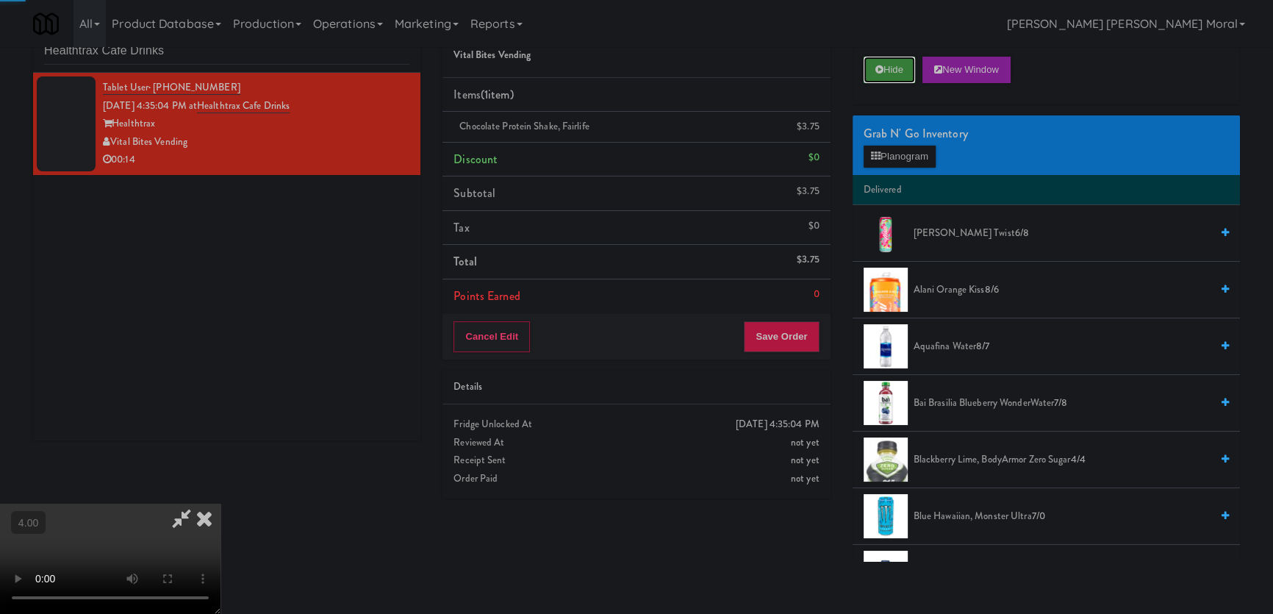
click at [895, 63] on button "Hide" at bounding box center [889, 70] width 51 height 26
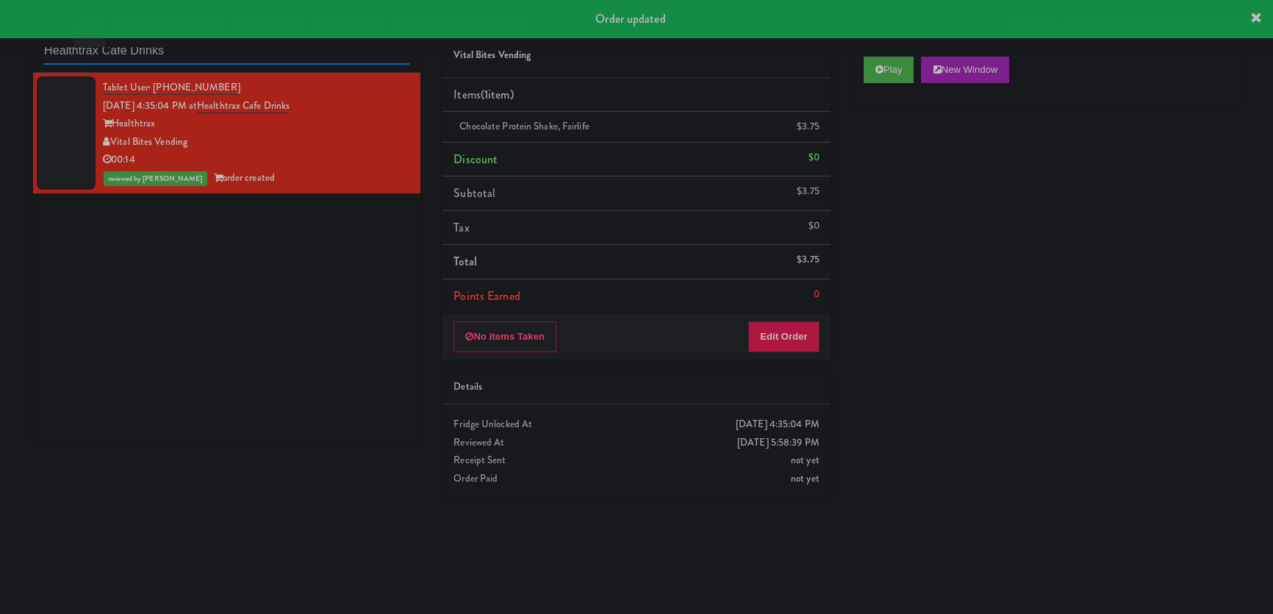
drag, startPoint x: 63, startPoint y: 43, endPoint x: 0, endPoint y: 43, distance: 63.2
click at [0, 43] on body "Order updated Are you sure you want to update this order? Okay Cancel Okay Are …" at bounding box center [636, 308] width 1273 height 614
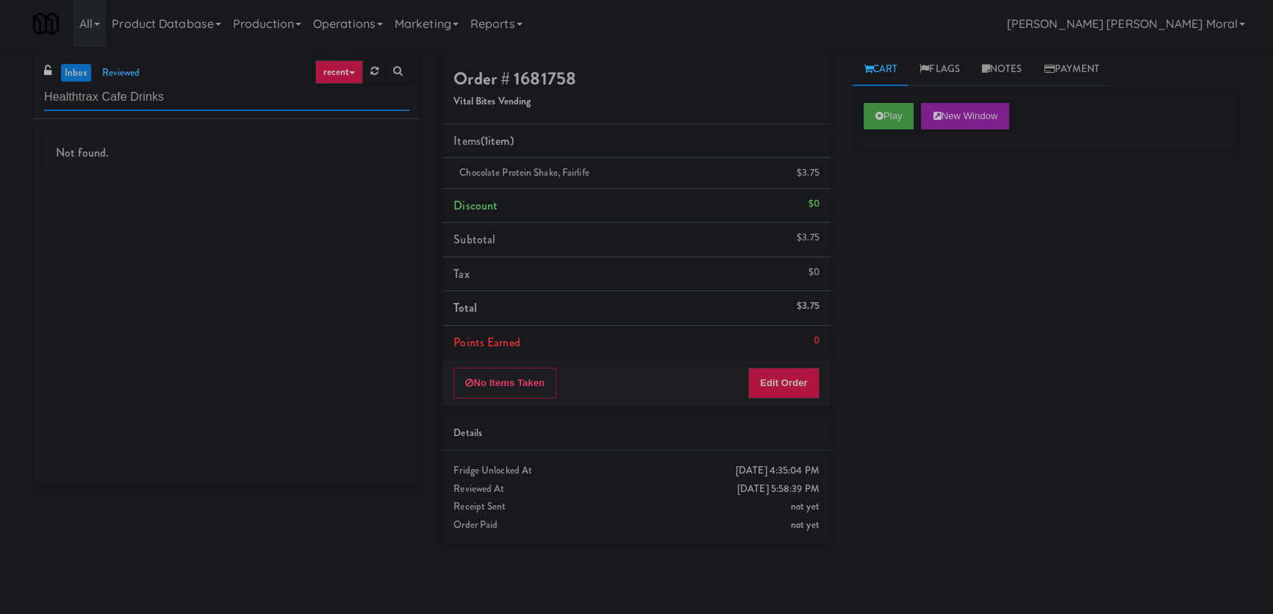
drag, startPoint x: 207, startPoint y: 93, endPoint x: 118, endPoint y: 98, distance: 89.1
click at [118, 98] on input "Healthtrax Cafe Drinks" at bounding box center [226, 97] width 365 height 27
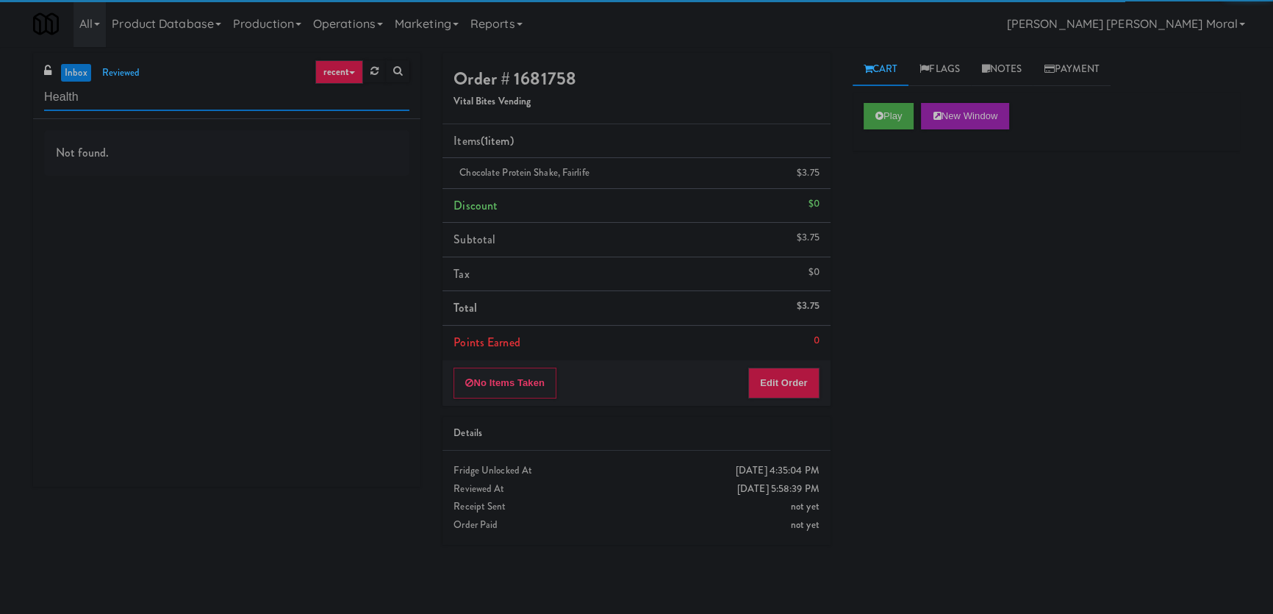
drag, startPoint x: 147, startPoint y: 96, endPoint x: 75, endPoint y: 98, distance: 72.1
click at [75, 98] on input "Health" at bounding box center [226, 97] width 365 height 27
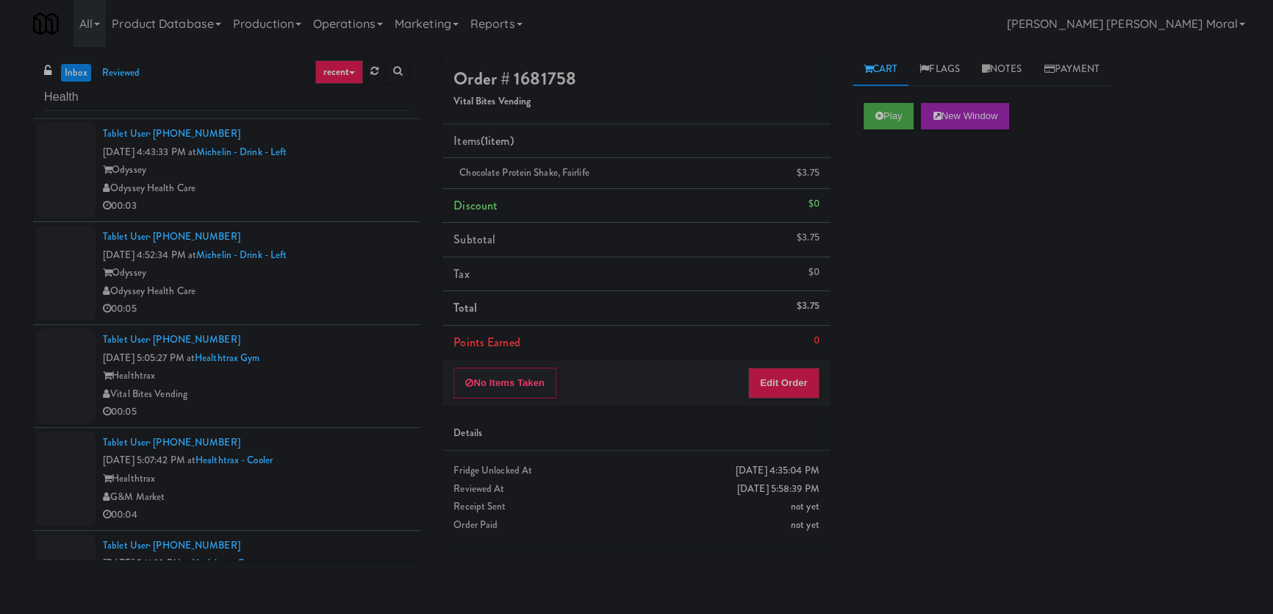
click at [0, 211] on div "inbox reviewed recent all unclear take inventory issue suspicious failed recent…" at bounding box center [636, 330] width 1273 height 555
drag, startPoint x: 129, startPoint y: 95, endPoint x: 0, endPoint y: 87, distance: 129.6
click at [0, 87] on div "inbox reviewed recent all unclear take inventory issue suspicious failed recent…" at bounding box center [636, 330] width 1273 height 555
paste input "-"
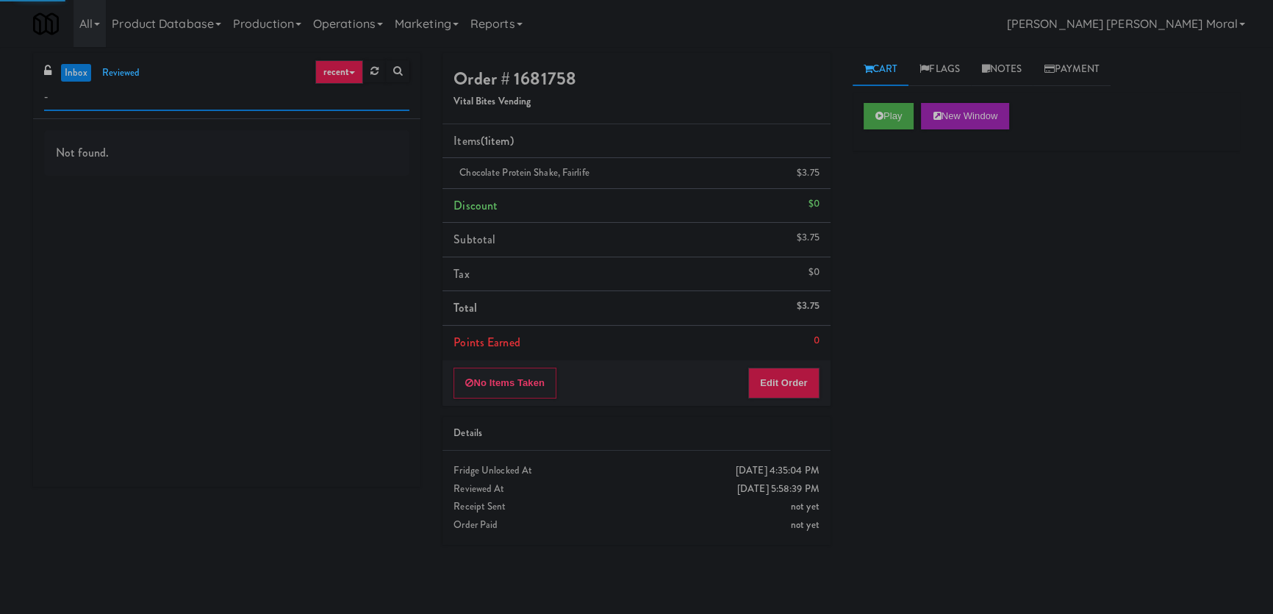
paste input "text"
drag, startPoint x: 57, startPoint y: 95, endPoint x: 0, endPoint y: 96, distance: 57.4
click at [0, 96] on div "inbox reviewed recent all unclear take inventory issue suspicious failed recent…" at bounding box center [636, 330] width 1273 height 555
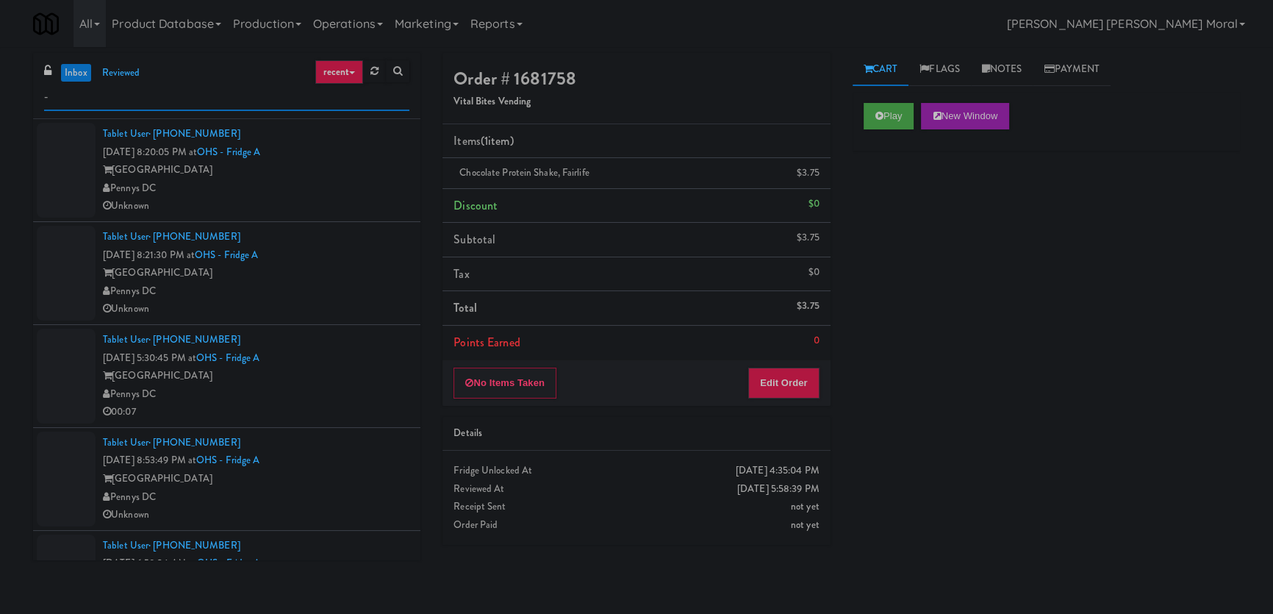
click at [120, 89] on input "-" at bounding box center [226, 97] width 365 height 27
paste input "Centra - Main Floor"
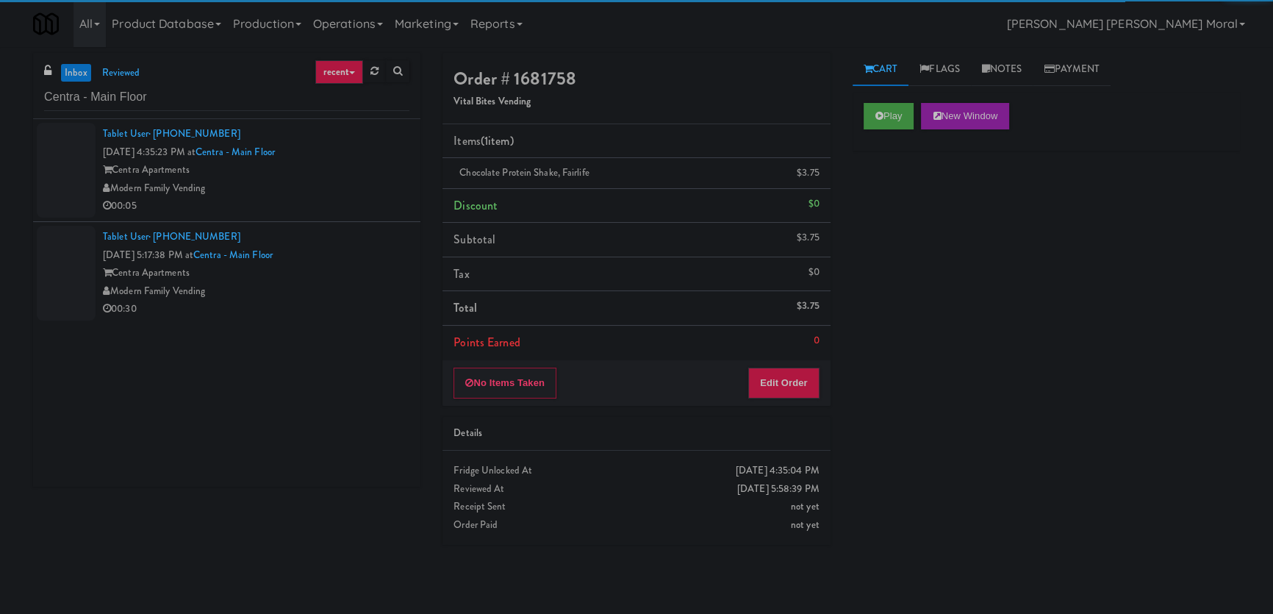
click at [348, 191] on div "Modern Family Vending" at bounding box center [256, 188] width 307 height 18
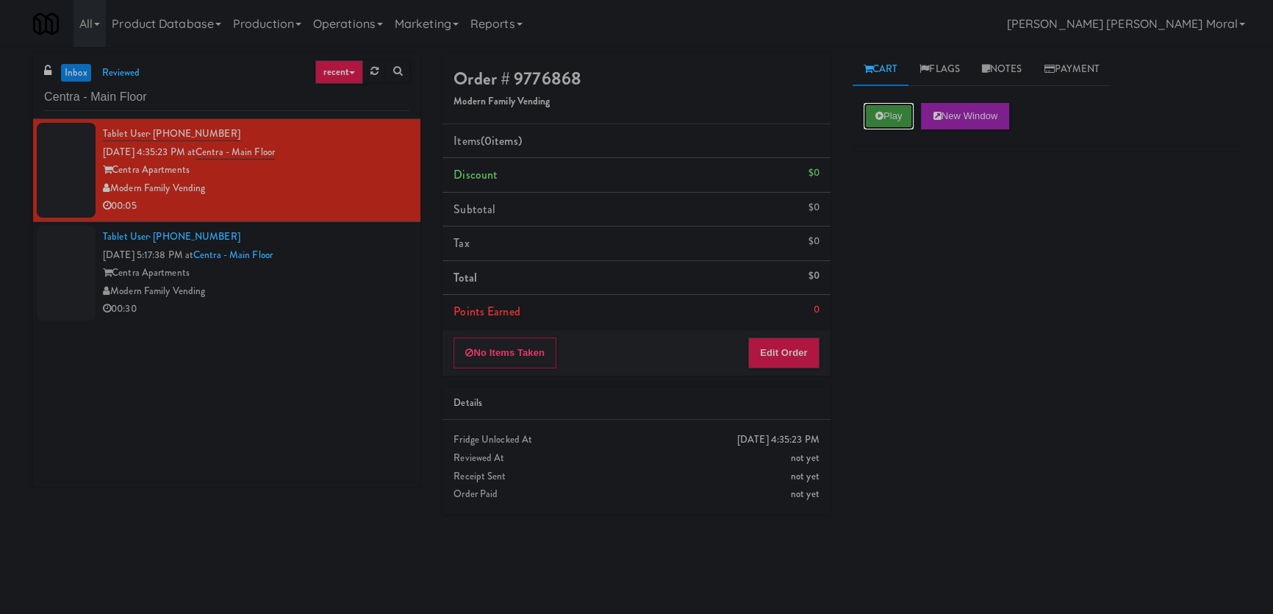
click at [880, 118] on icon at bounding box center [879, 116] width 8 height 10
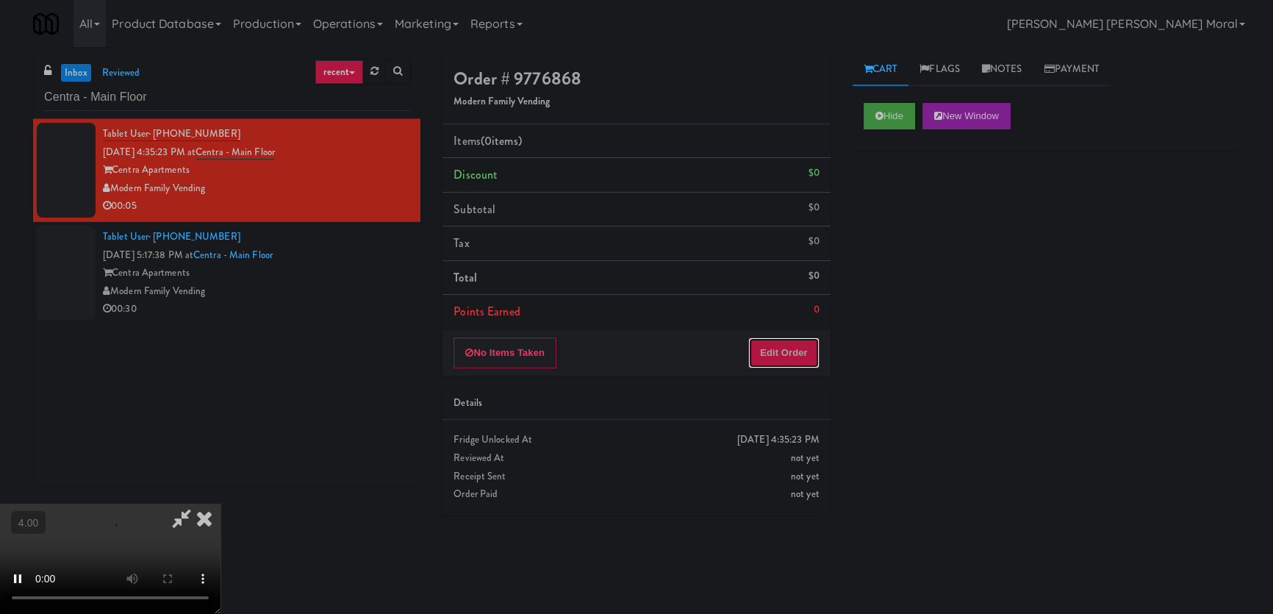
click at [771, 358] on button "Edit Order" at bounding box center [783, 352] width 71 height 31
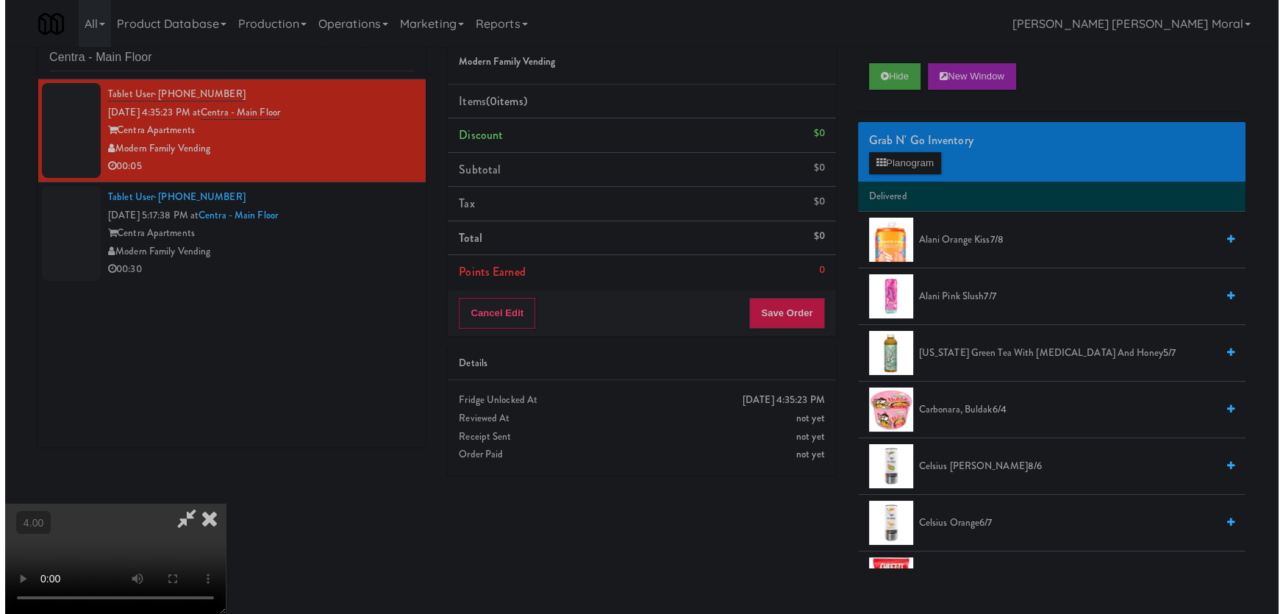
scroll to position [46, 0]
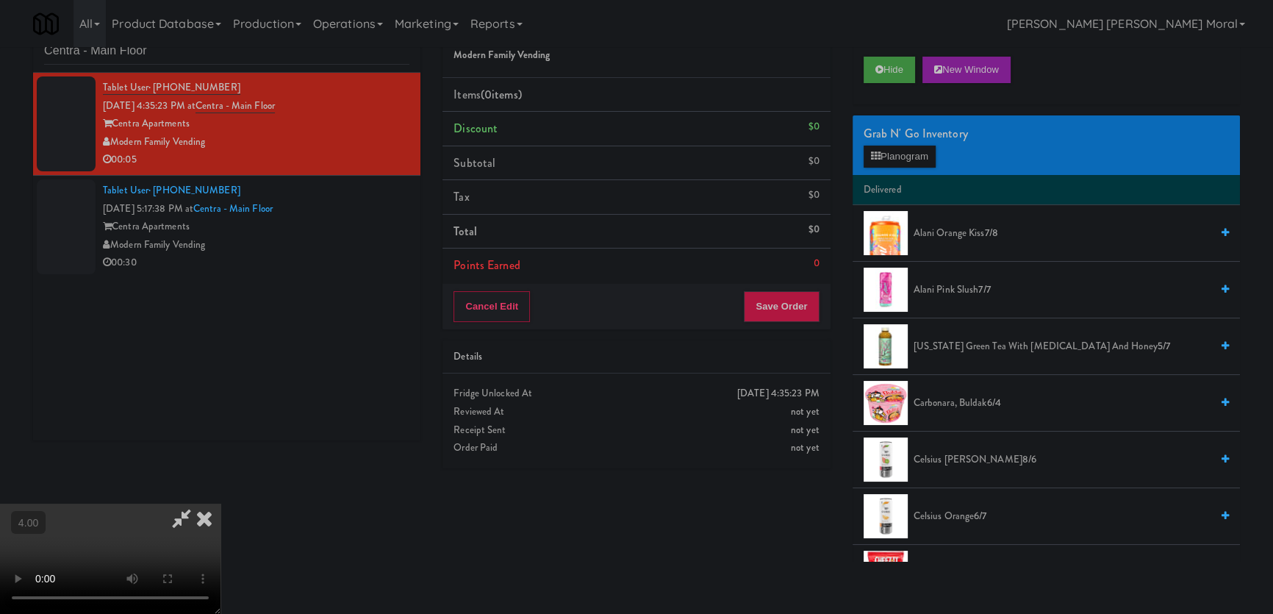
click at [154, 504] on video at bounding box center [110, 559] width 221 height 110
click at [155, 504] on video at bounding box center [110, 559] width 221 height 110
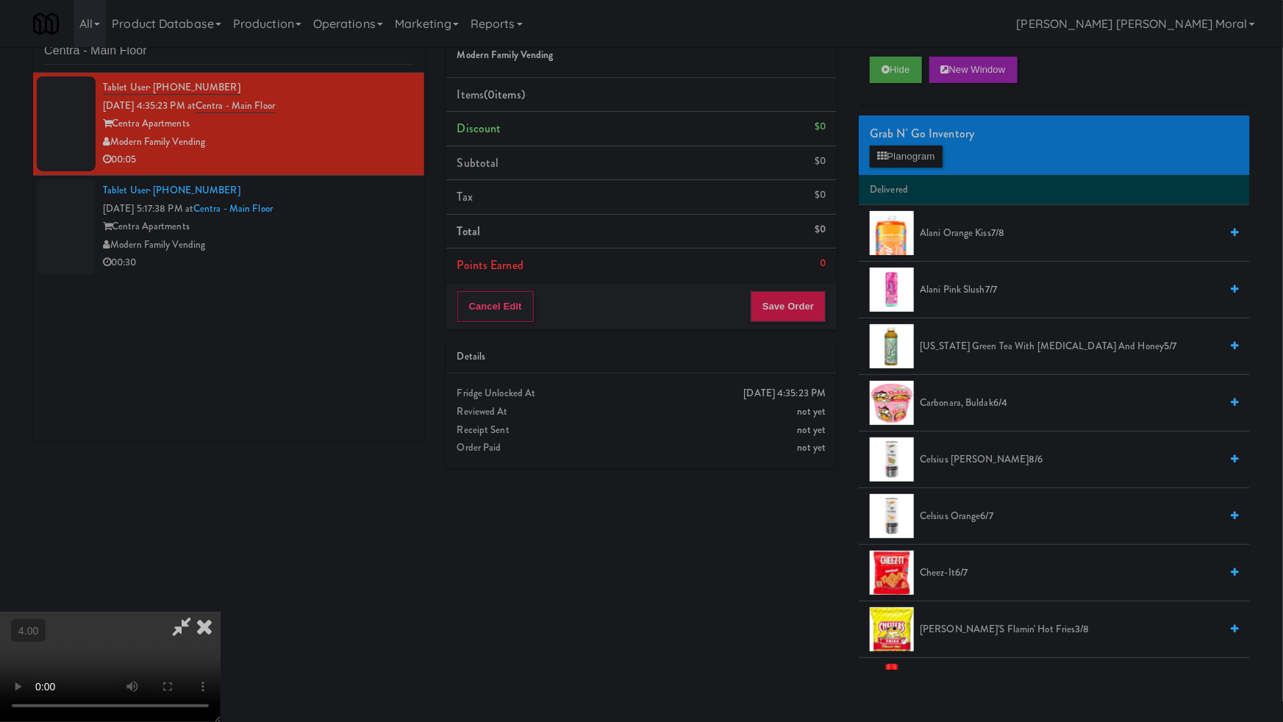
drag, startPoint x: 559, startPoint y: 479, endPoint x: 551, endPoint y: 477, distance: 8.4
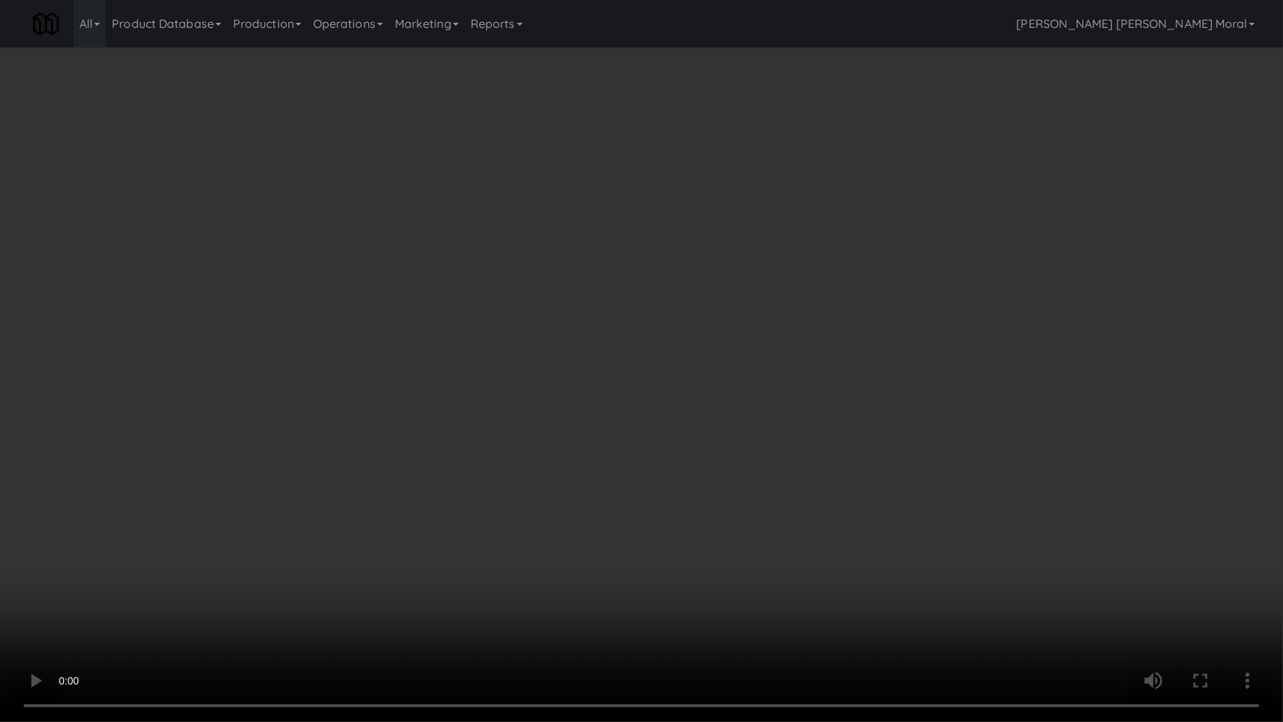
click at [559, 479] on video at bounding box center [641, 361] width 1283 height 722
click at [551, 477] on video at bounding box center [641, 361] width 1283 height 722
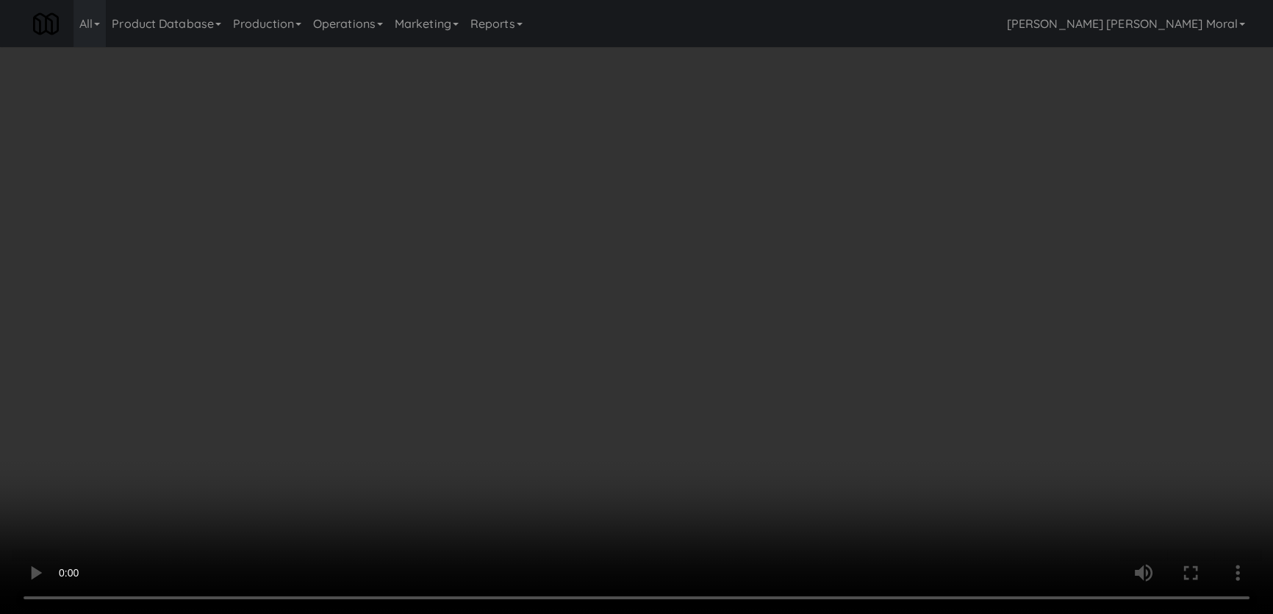
click at [911, 162] on button "Planogram" at bounding box center [900, 157] width 72 height 22
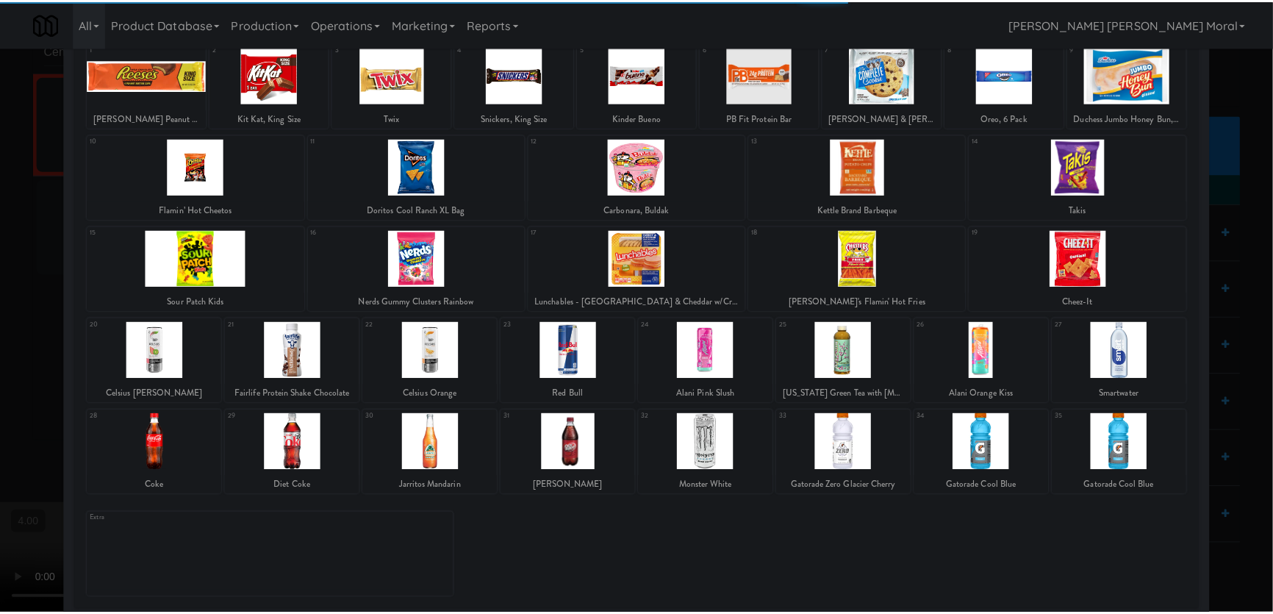
scroll to position [107, 0]
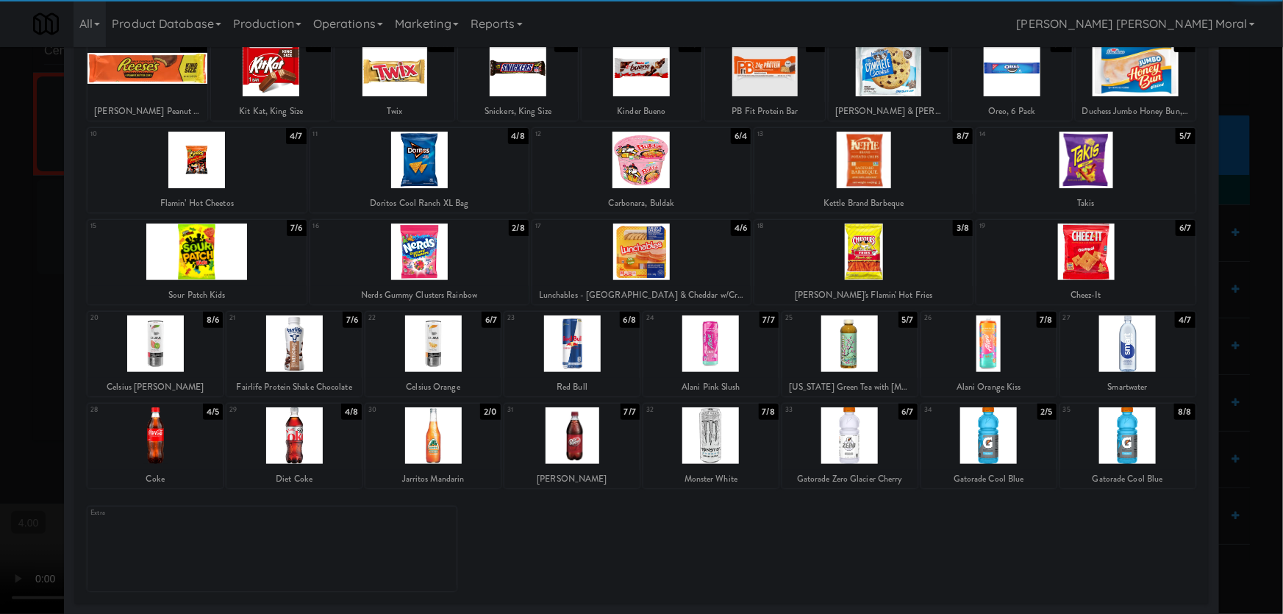
click at [287, 441] on div at bounding box center [293, 435] width 135 height 57
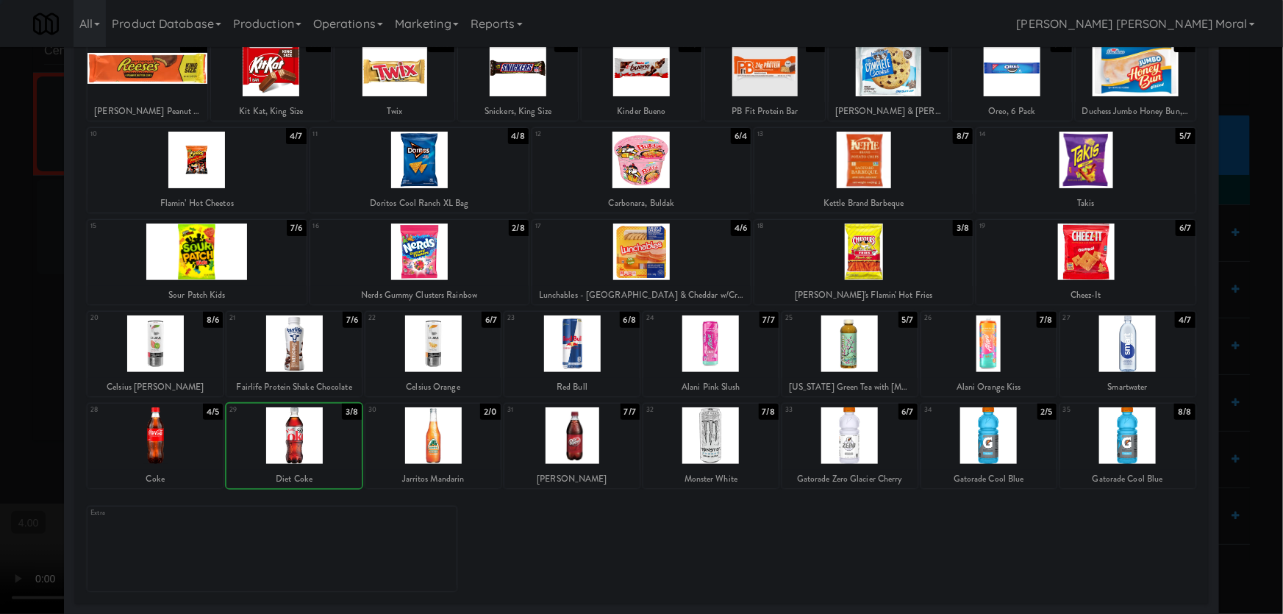
click at [0, 181] on div at bounding box center [641, 307] width 1283 height 614
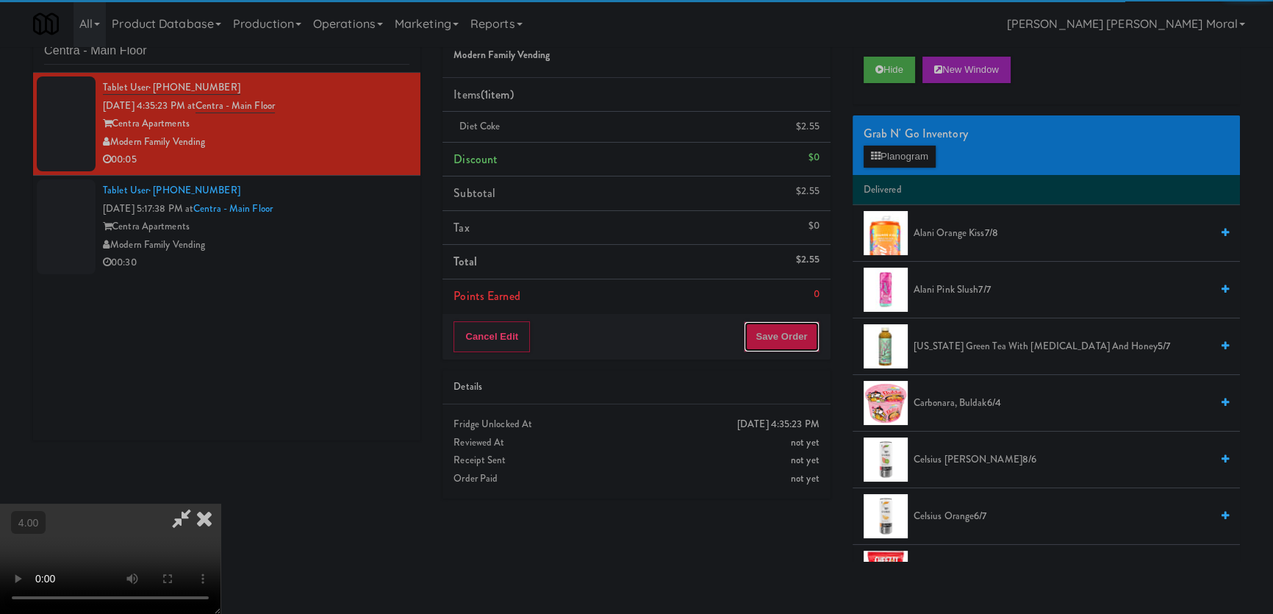
click at [783, 339] on button "Save Order" at bounding box center [781, 336] width 75 height 31
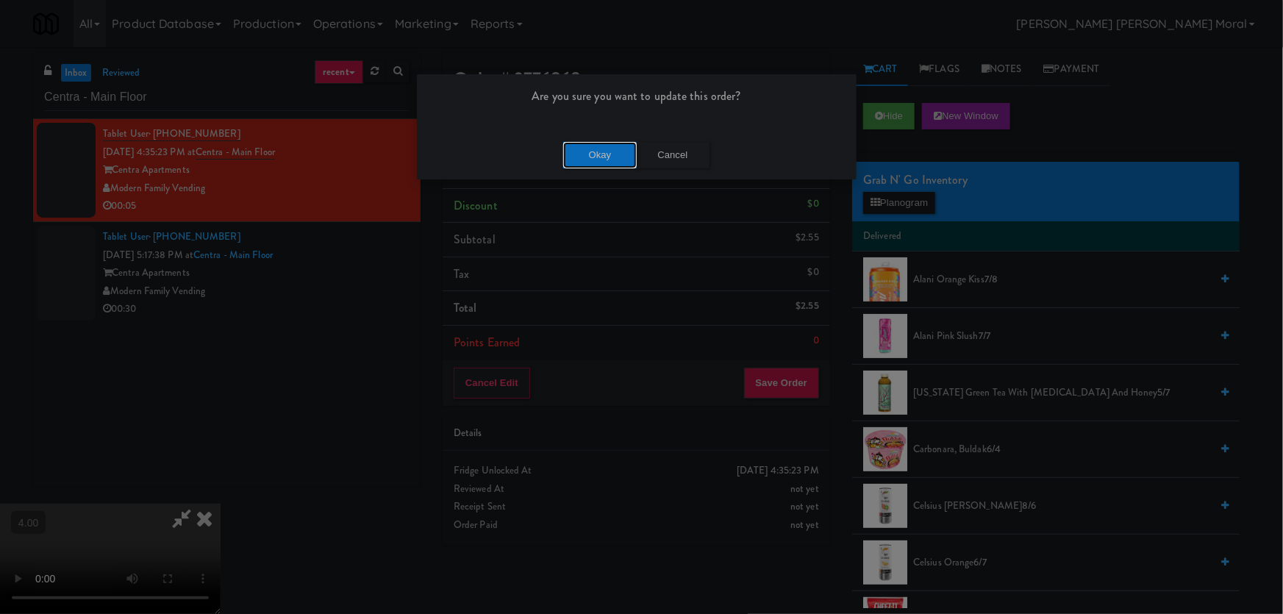
click at [602, 154] on button "Okay" at bounding box center [600, 155] width 74 height 26
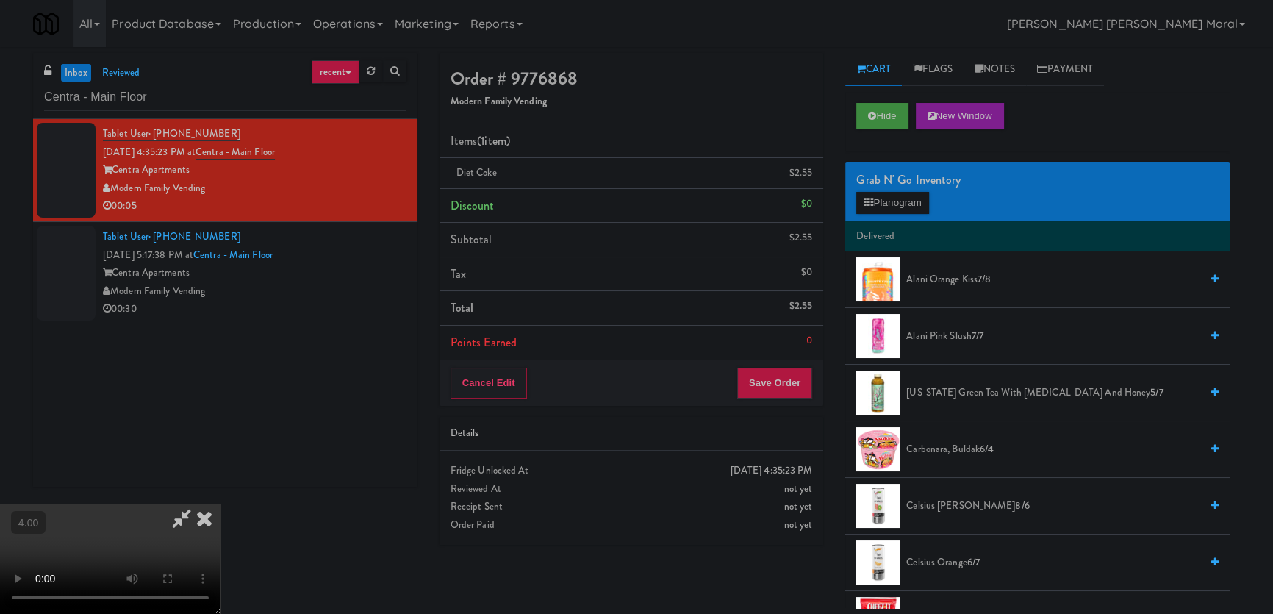
click at [221, 504] on icon at bounding box center [204, 518] width 32 height 29
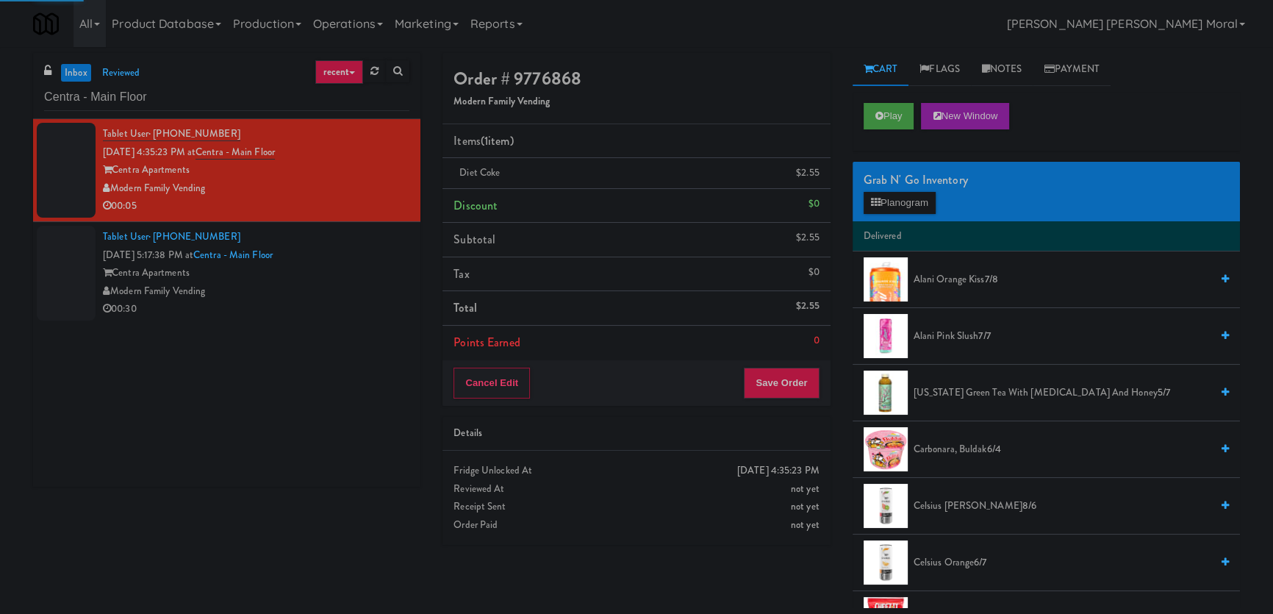
click at [377, 268] on div "Centra Apartments" at bounding box center [256, 273] width 307 height 18
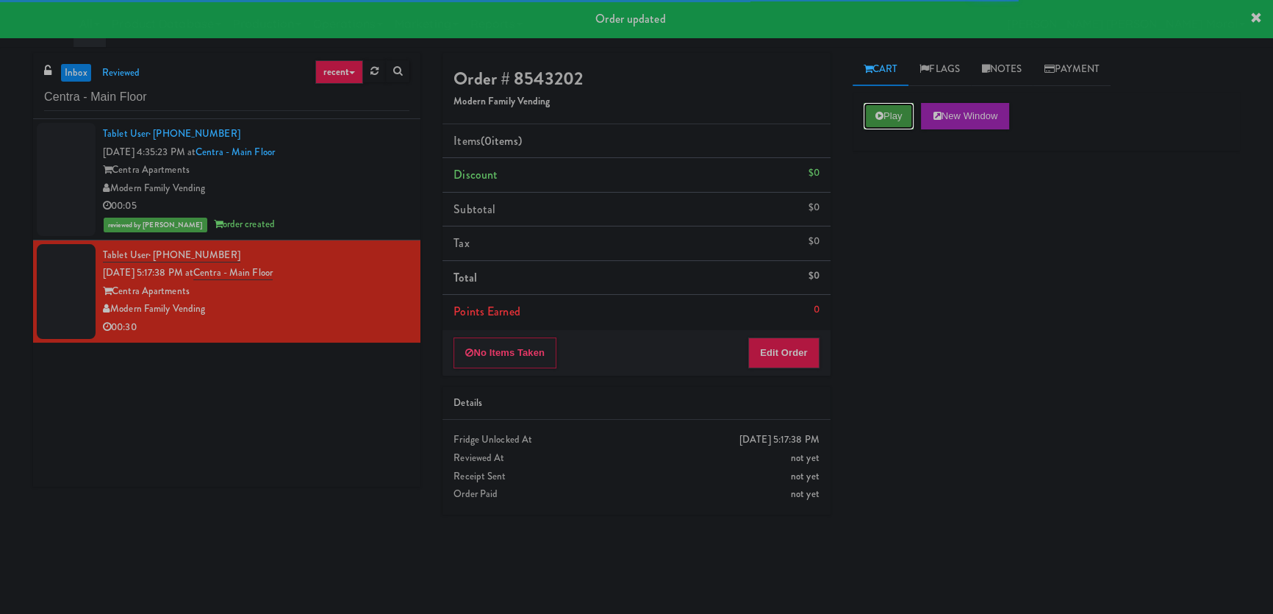
click at [898, 110] on button "Play" at bounding box center [889, 116] width 51 height 26
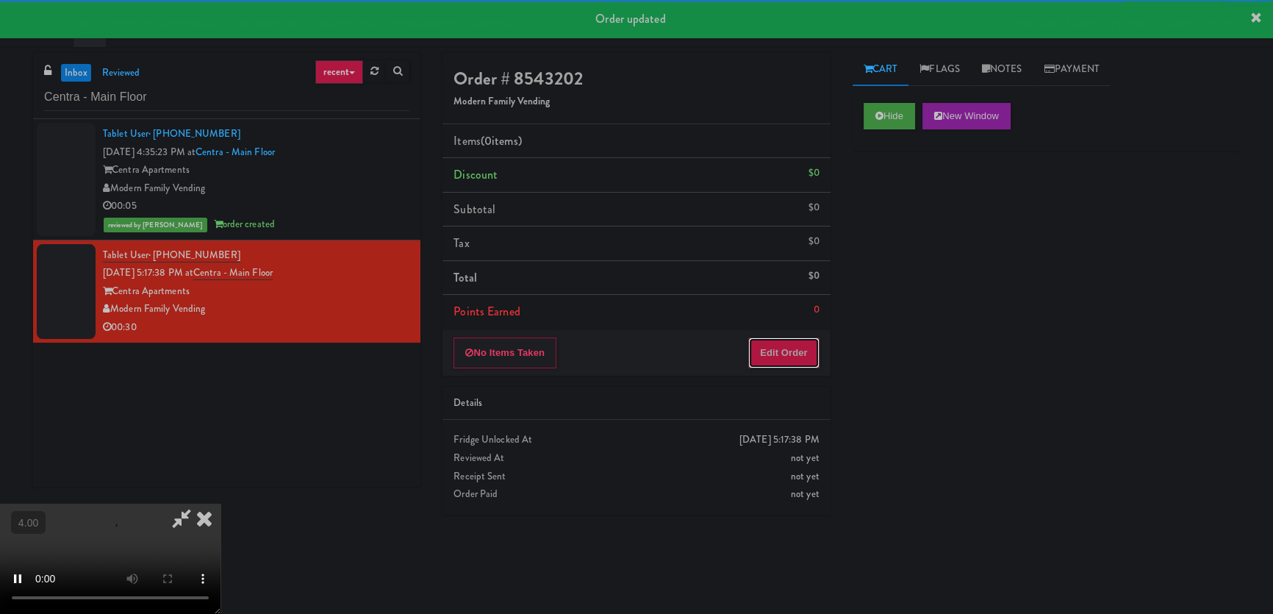
click at [794, 343] on button "Edit Order" at bounding box center [783, 352] width 71 height 31
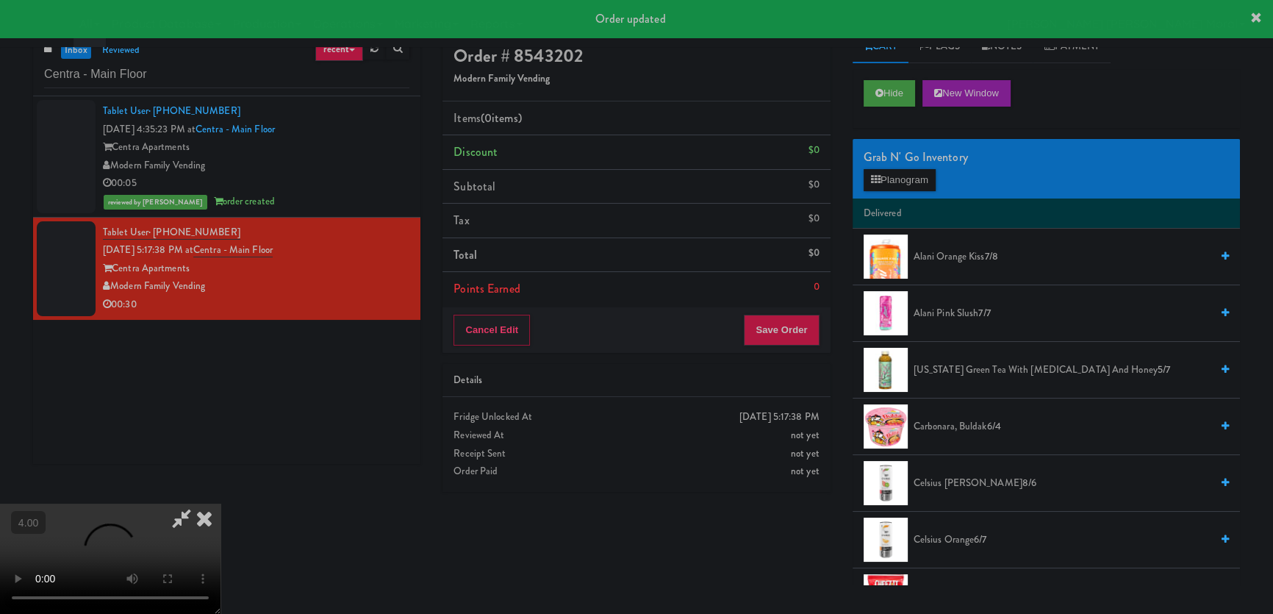
scroll to position [46, 0]
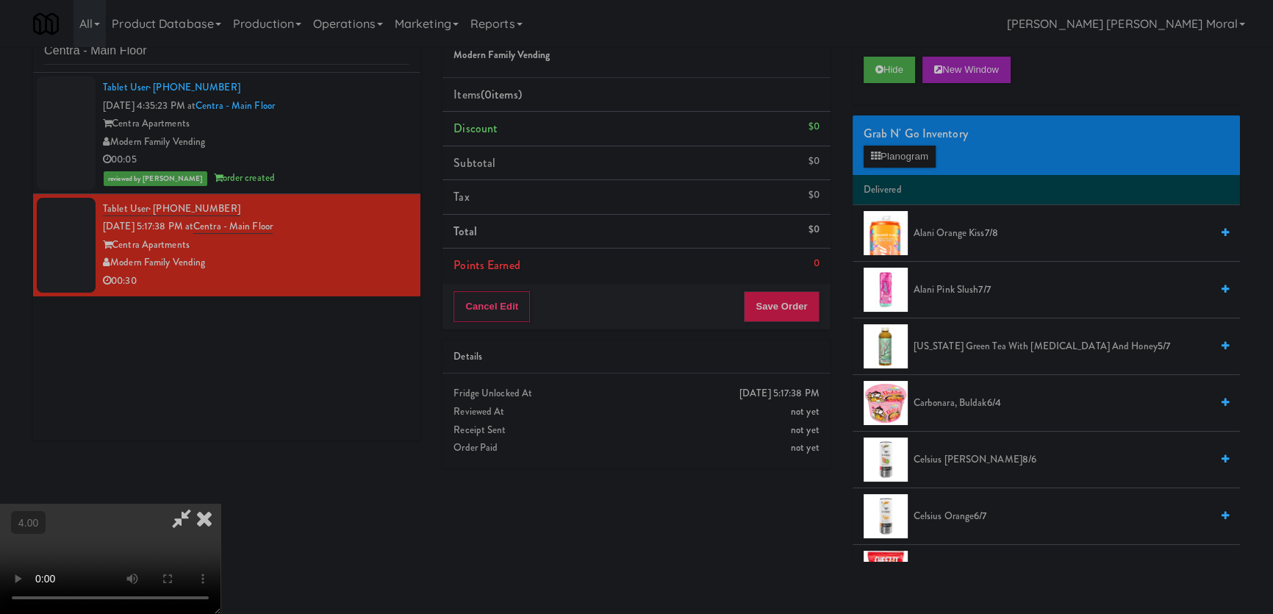
click at [221, 504] on video at bounding box center [110, 559] width 221 height 110
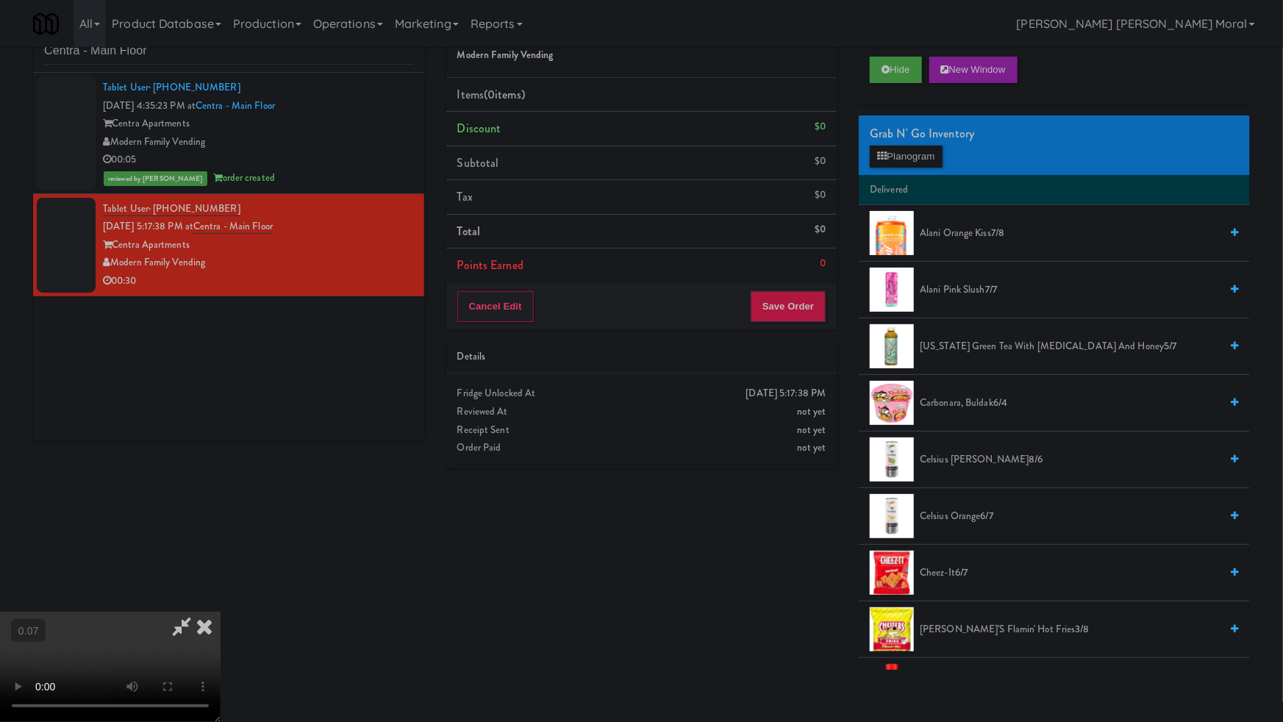
click at [221, 612] on video at bounding box center [110, 667] width 221 height 110
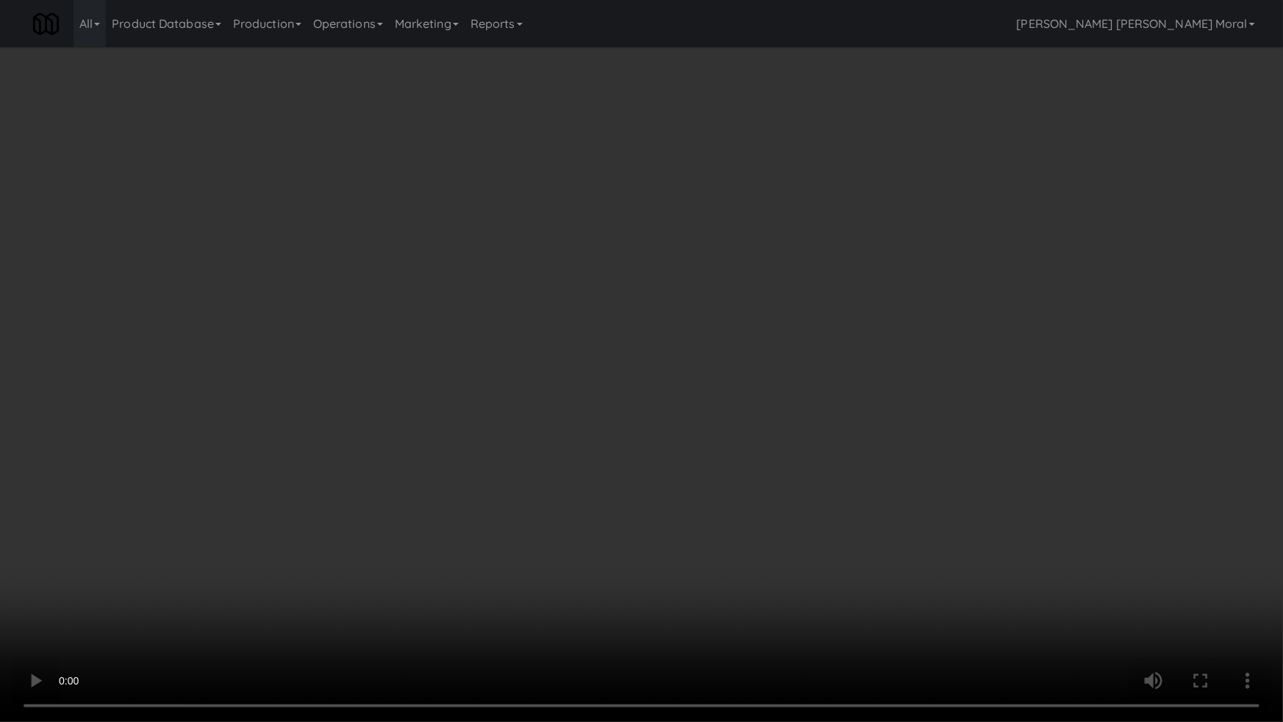
click at [703, 485] on video at bounding box center [641, 361] width 1283 height 722
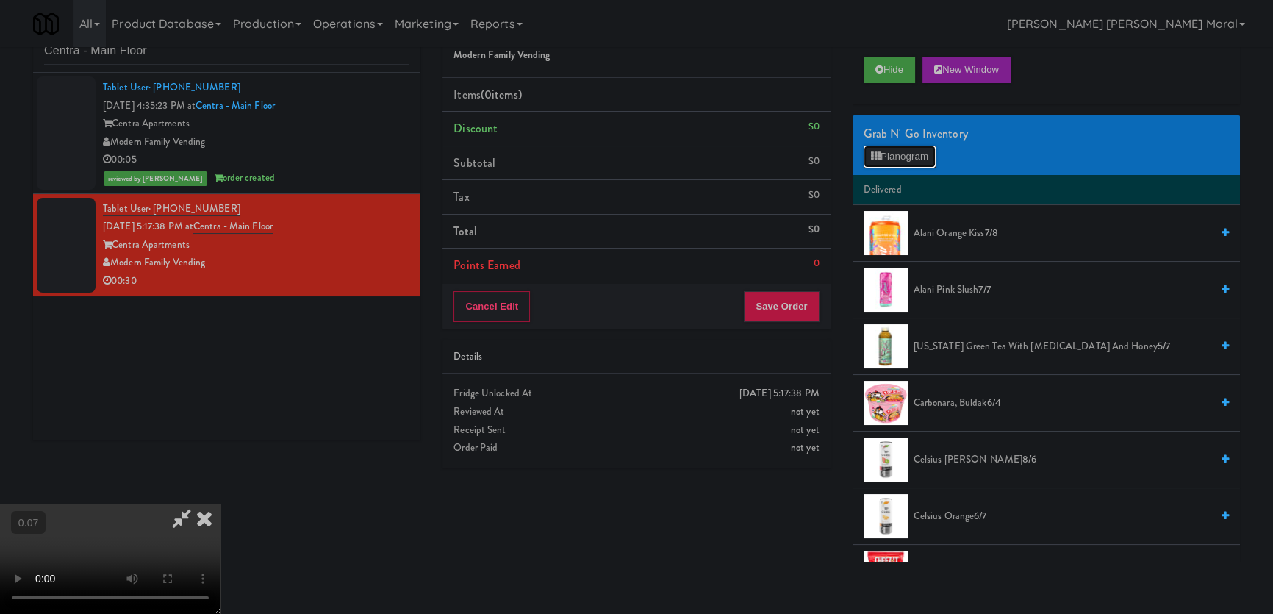
click at [891, 149] on button "Planogram" at bounding box center [900, 157] width 72 height 22
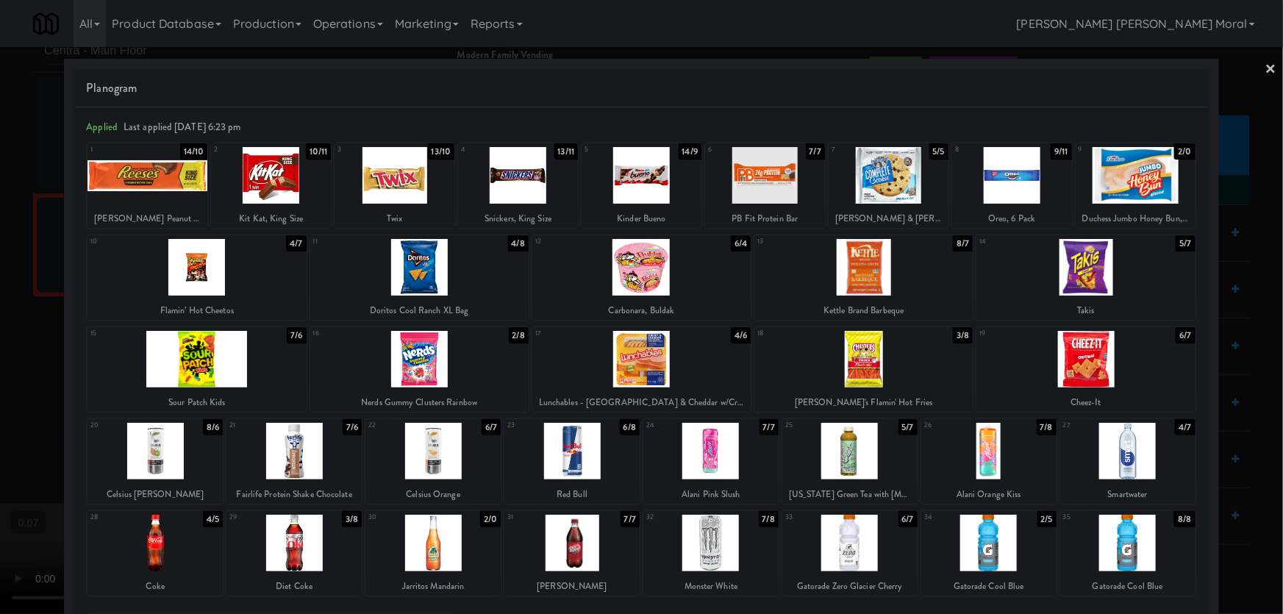
click at [855, 455] on div at bounding box center [849, 451] width 135 height 57
click at [1127, 463] on div at bounding box center [1127, 451] width 135 height 57
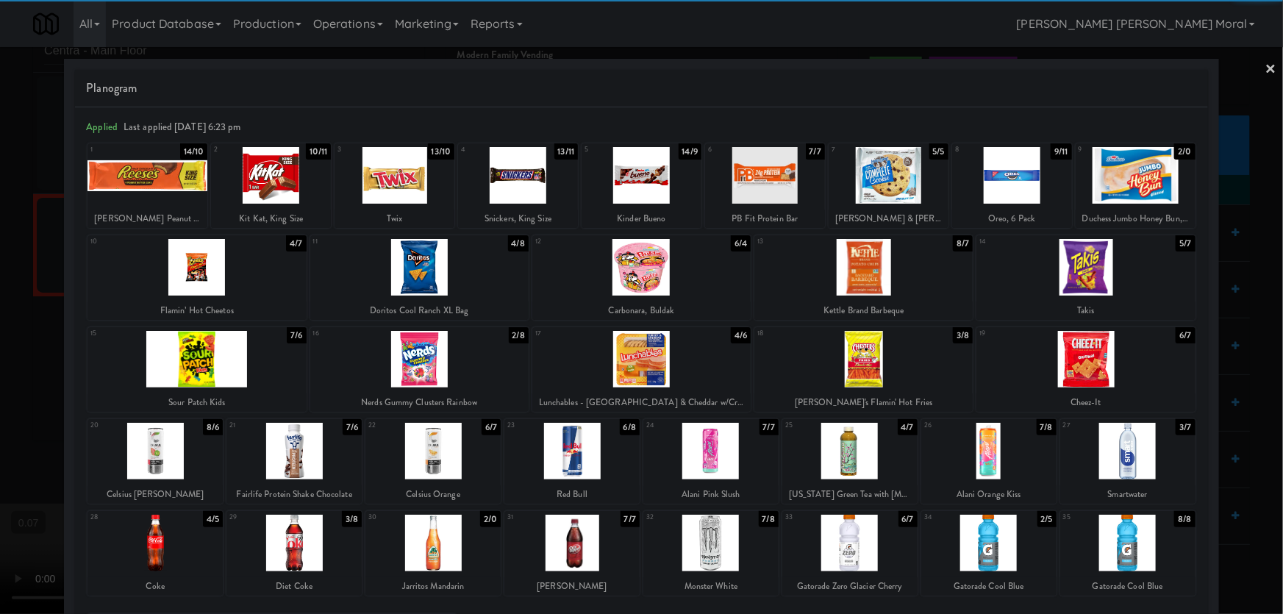
click at [461, 546] on div at bounding box center [432, 543] width 135 height 57
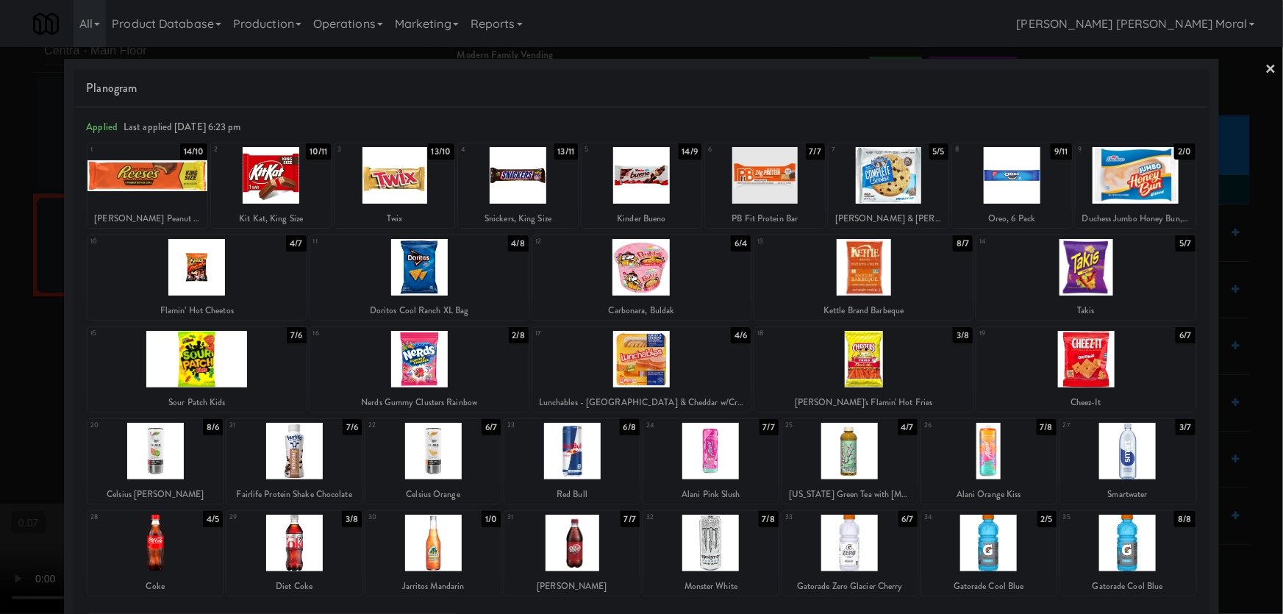
click at [1001, 562] on div at bounding box center [988, 543] width 135 height 57
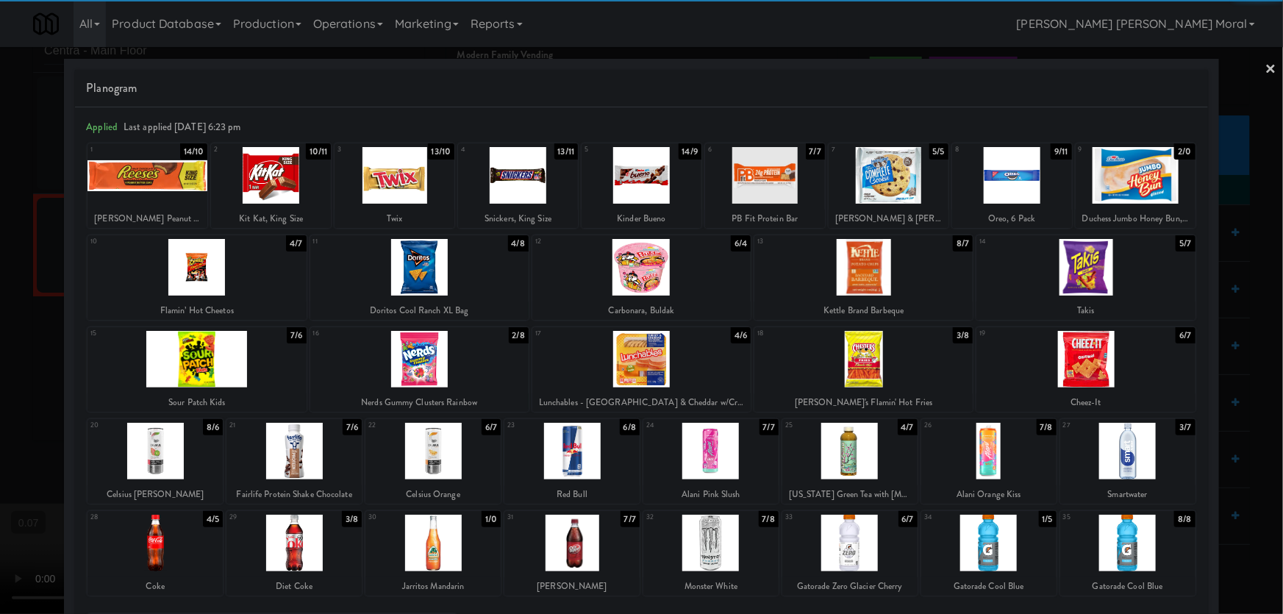
click at [29, 162] on div at bounding box center [641, 307] width 1283 height 614
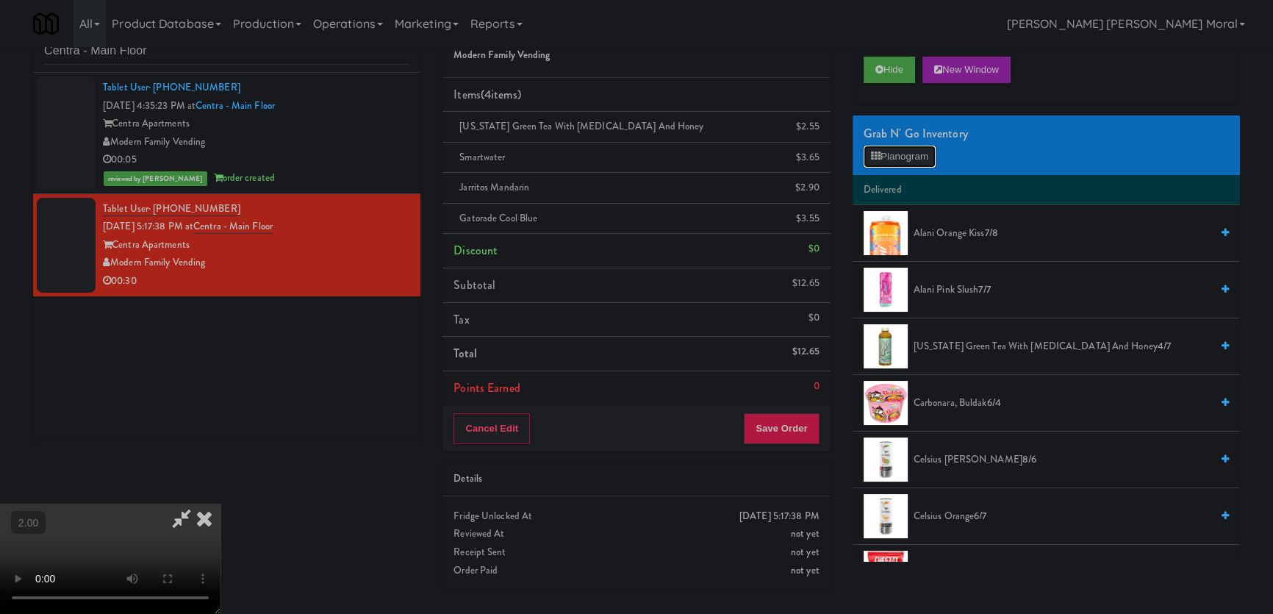
click at [920, 152] on button "Planogram" at bounding box center [900, 157] width 72 height 22
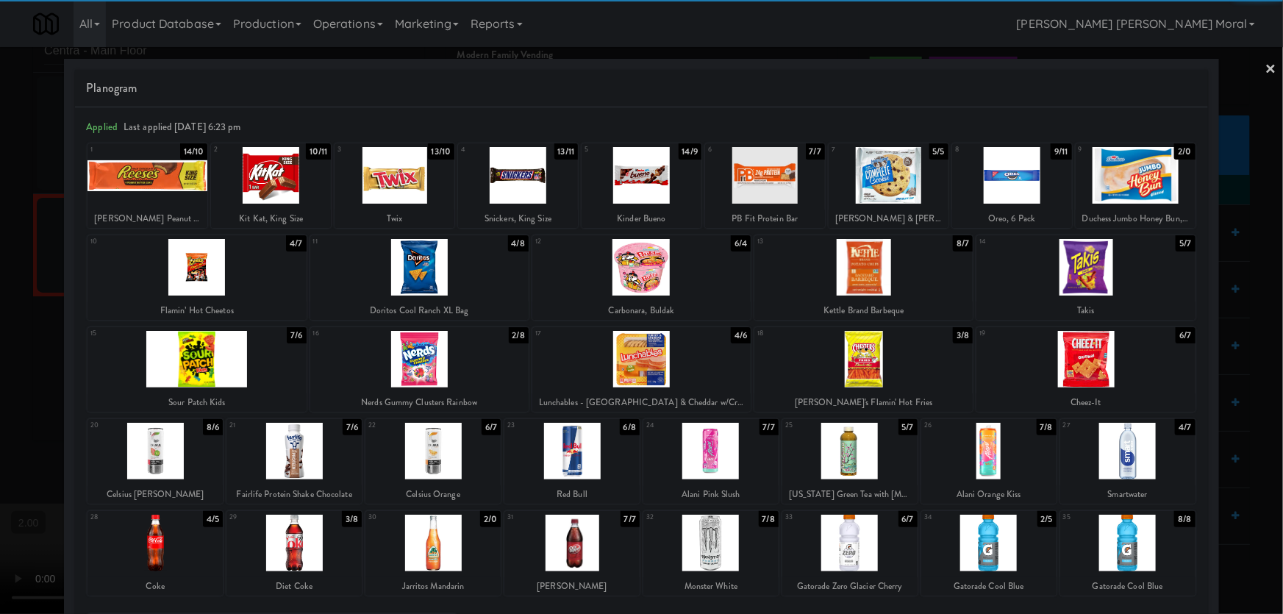
click at [919, 283] on div at bounding box center [863, 267] width 218 height 57
click at [1088, 279] on div at bounding box center [1085, 267] width 218 height 57
click at [1224, 235] on div at bounding box center [641, 307] width 1283 height 614
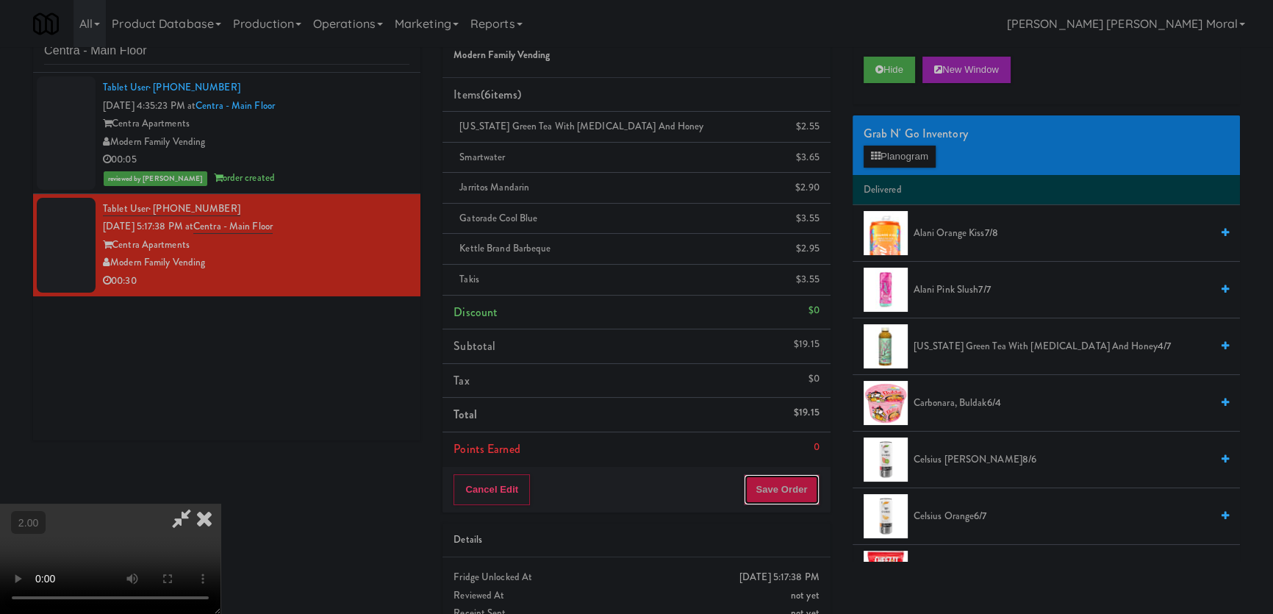
drag, startPoint x: 800, startPoint y: 478, endPoint x: 773, endPoint y: 469, distance: 29.3
click at [800, 479] on button "Save Order" at bounding box center [781, 489] width 75 height 31
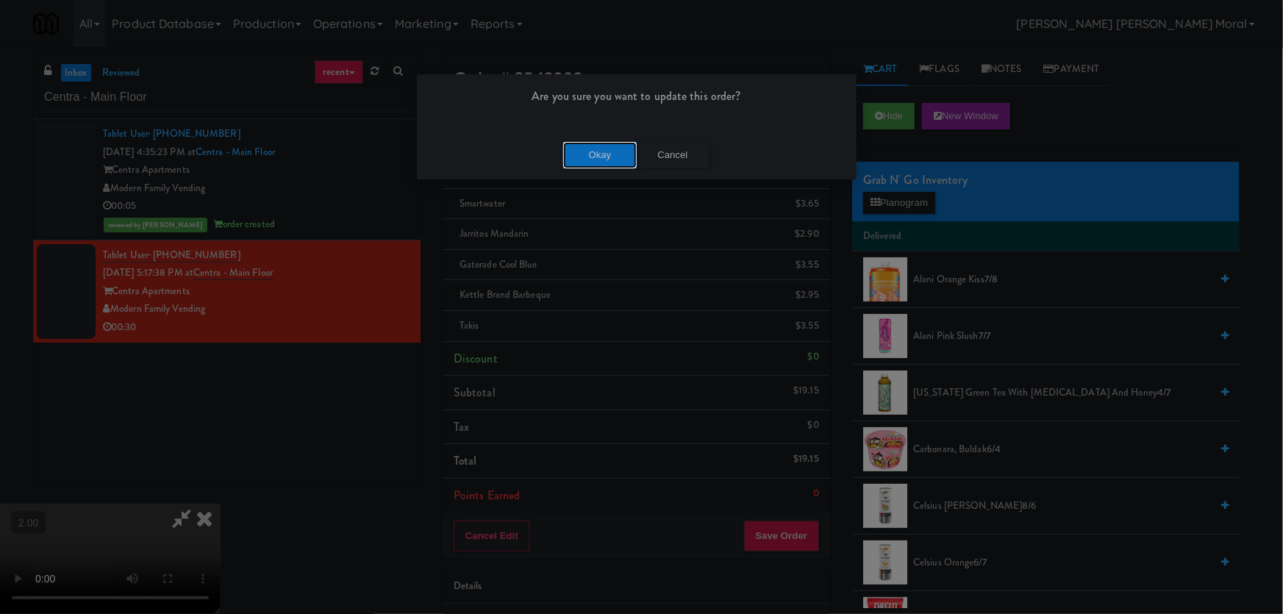
click at [608, 148] on button "Okay" at bounding box center [600, 155] width 74 height 26
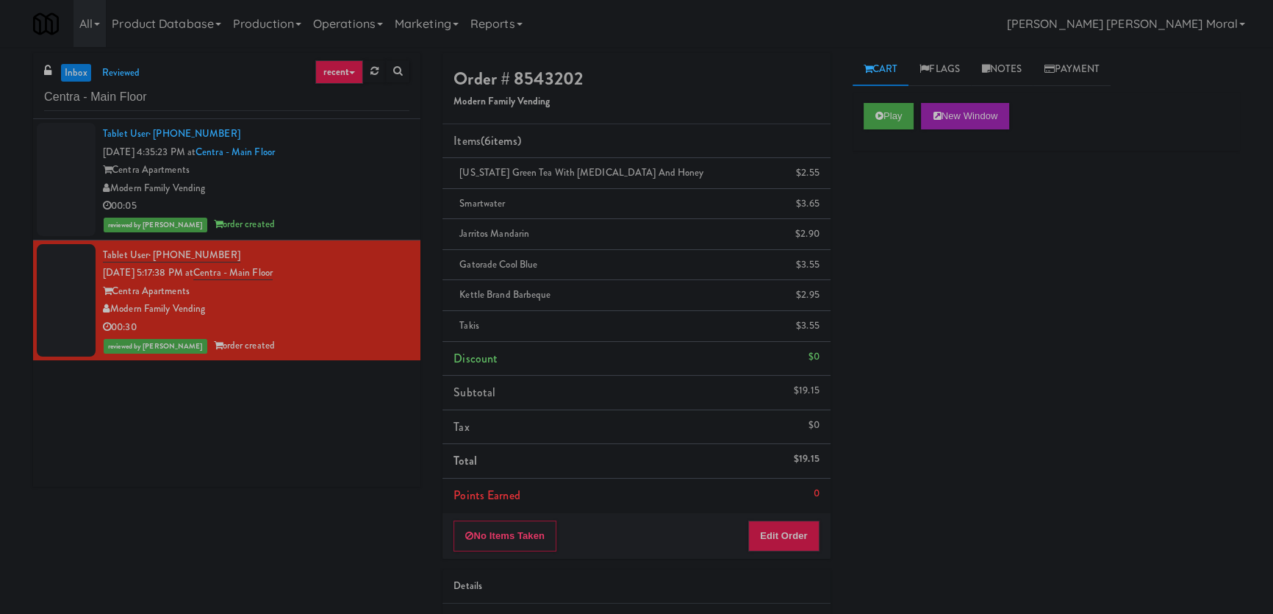
click at [1, 422] on div "inbox reviewed recent all unclear take inventory issue suspicious failed recent…" at bounding box center [636, 381] width 1273 height 656
click at [90, 88] on input "Centra - Main Floor" at bounding box center [226, 97] width 365 height 27
paste input "Ninety7Fifty Fridge"
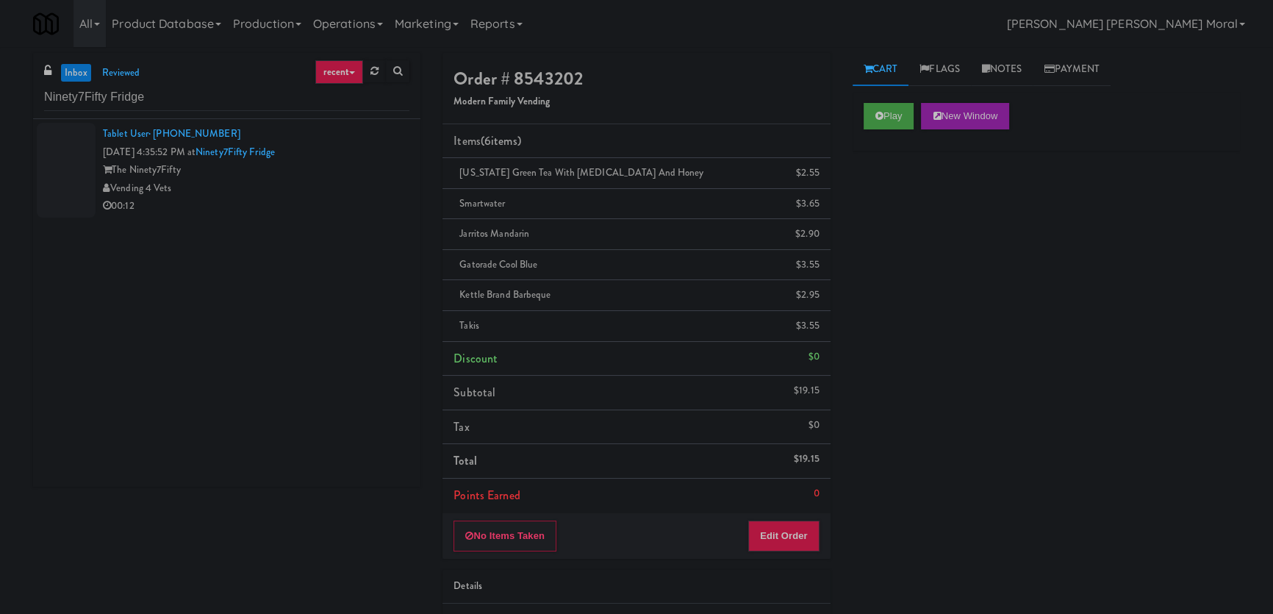
click at [76, 169] on div at bounding box center [66, 170] width 59 height 95
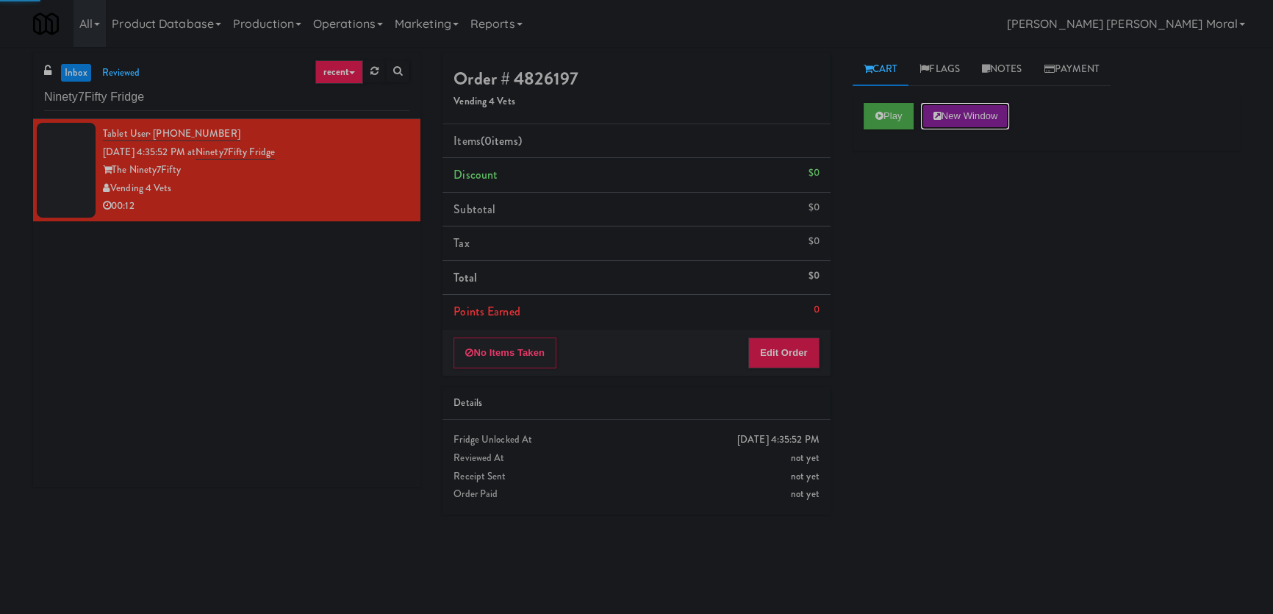
click at [953, 103] on button "New Window" at bounding box center [965, 116] width 88 height 26
click at [870, 125] on button "Play" at bounding box center [889, 116] width 51 height 26
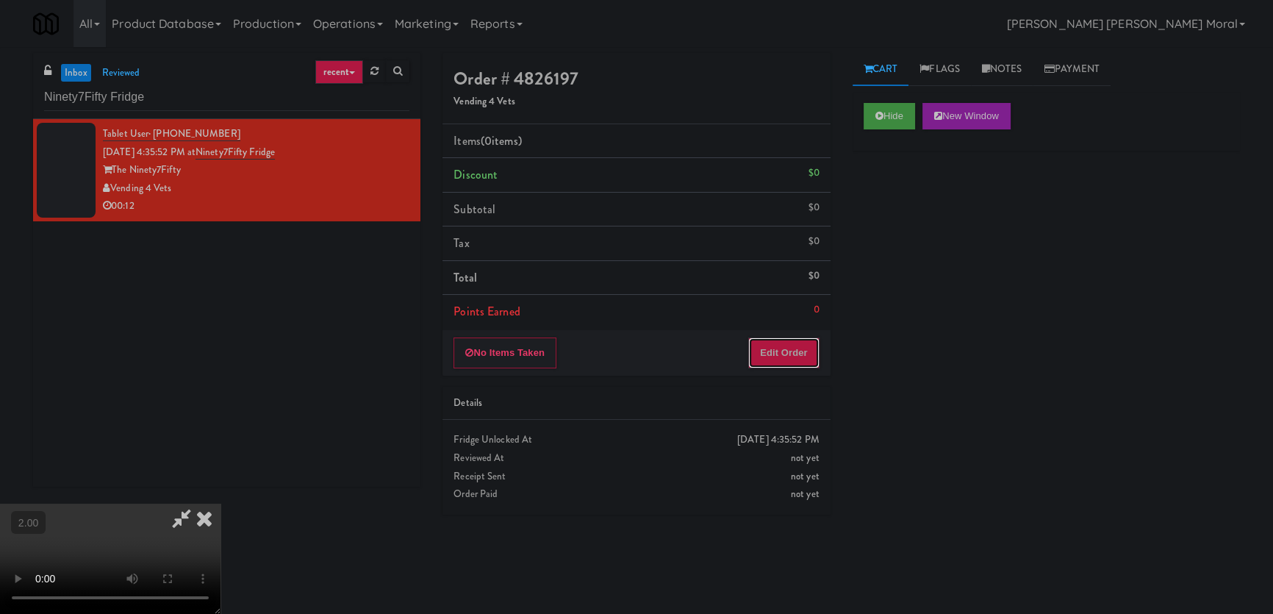
click at [802, 352] on button "Edit Order" at bounding box center [783, 352] width 71 height 31
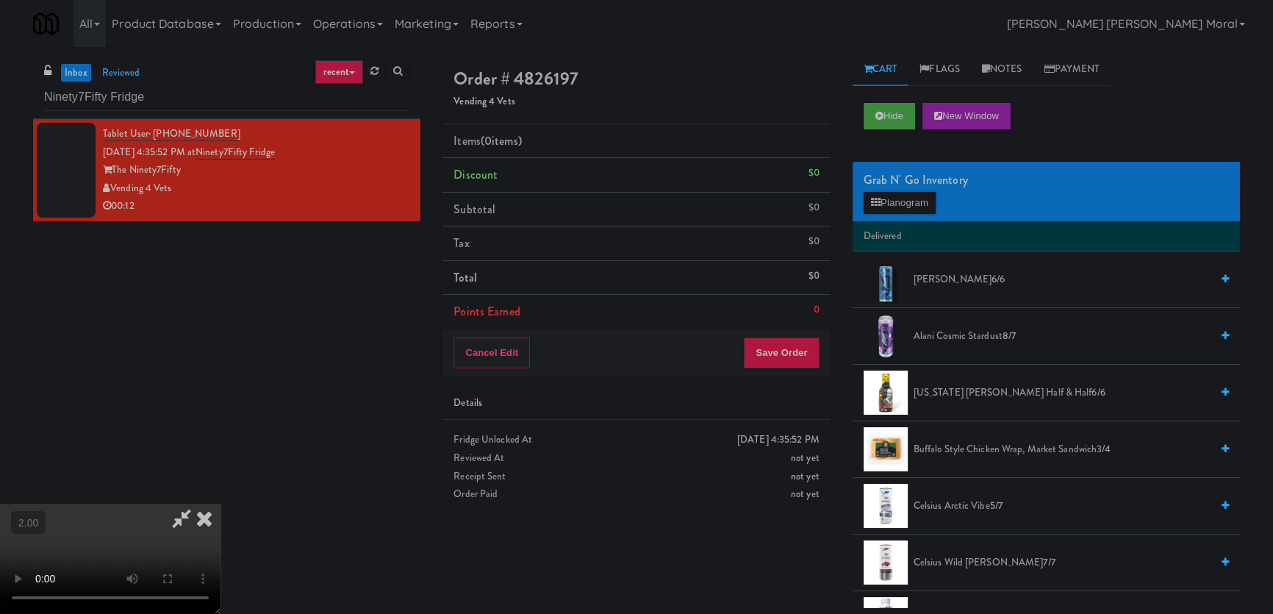
click at [221, 504] on video at bounding box center [110, 559] width 221 height 110
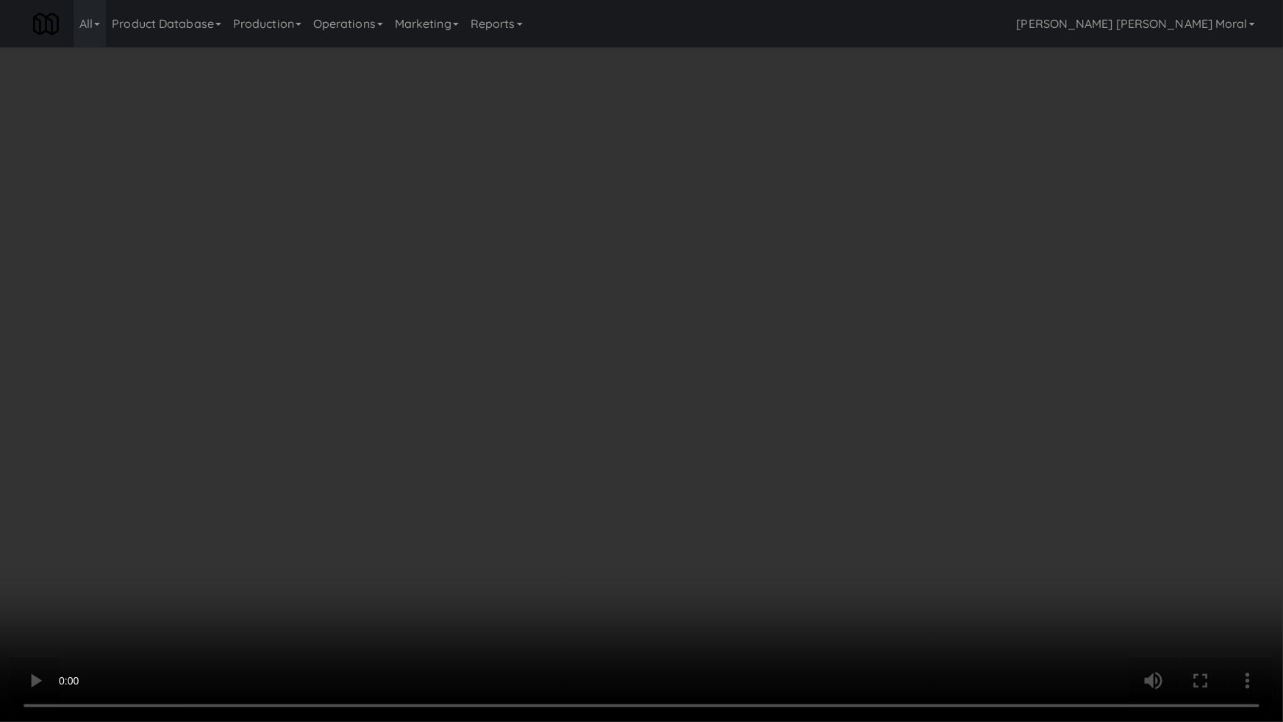
click at [548, 397] on video at bounding box center [641, 361] width 1283 height 722
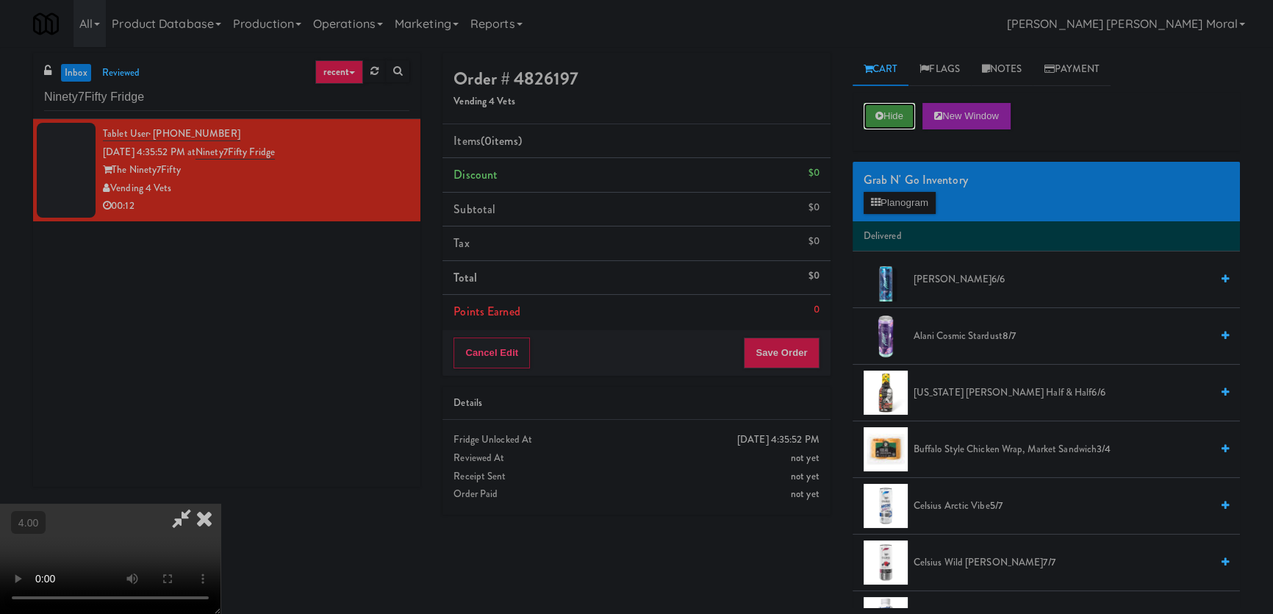
click at [884, 116] on button "Hide" at bounding box center [889, 116] width 51 height 26
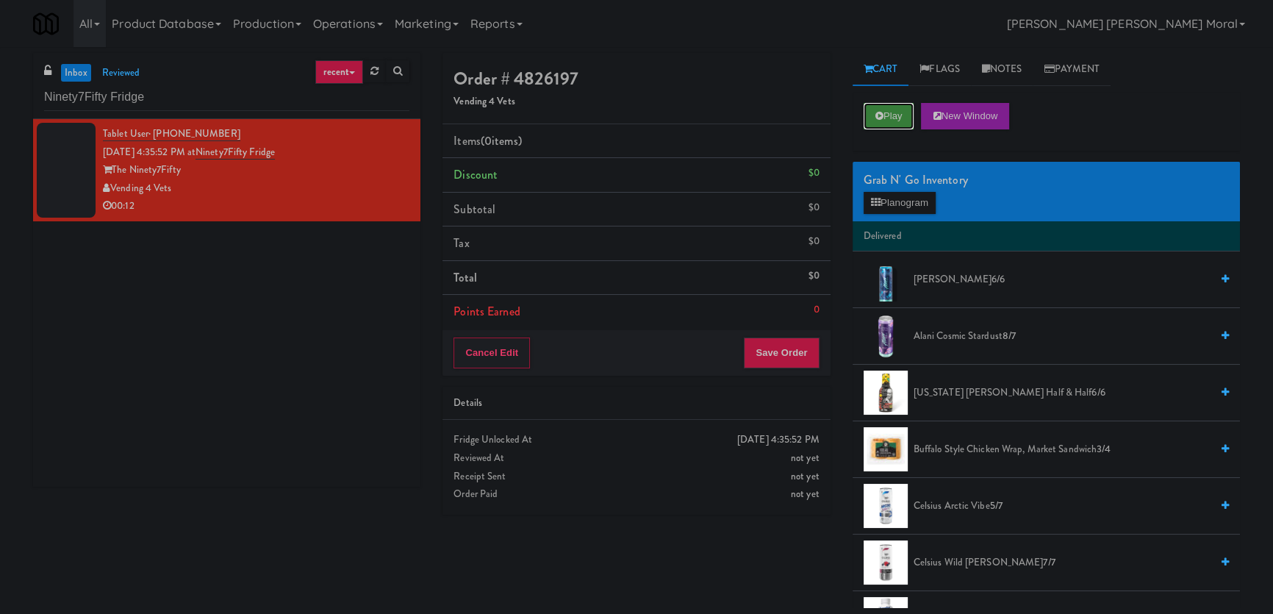
click at [903, 108] on button "Play" at bounding box center [889, 116] width 51 height 26
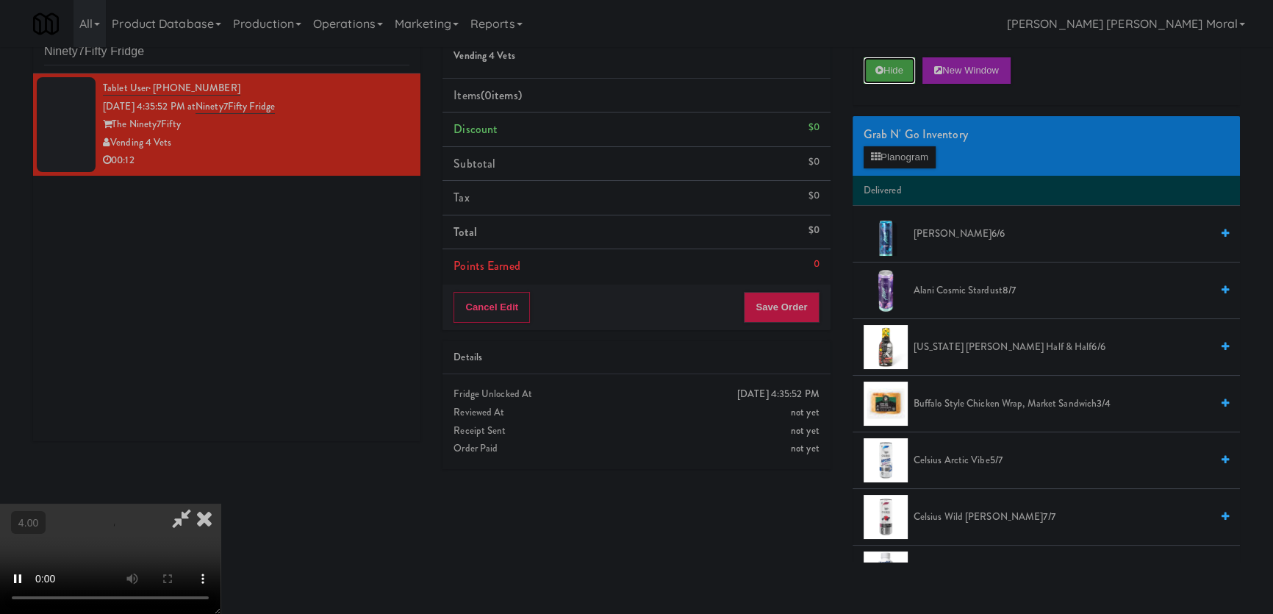
scroll to position [46, 0]
click at [198, 504] on video at bounding box center [110, 559] width 221 height 110
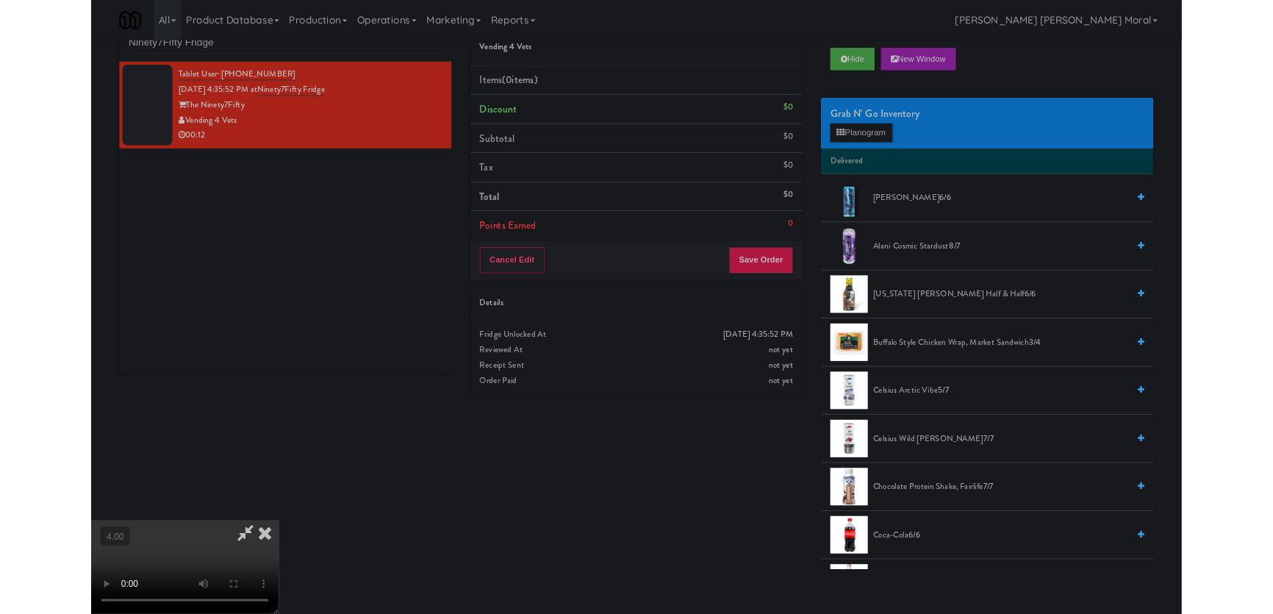
scroll to position [30, 0]
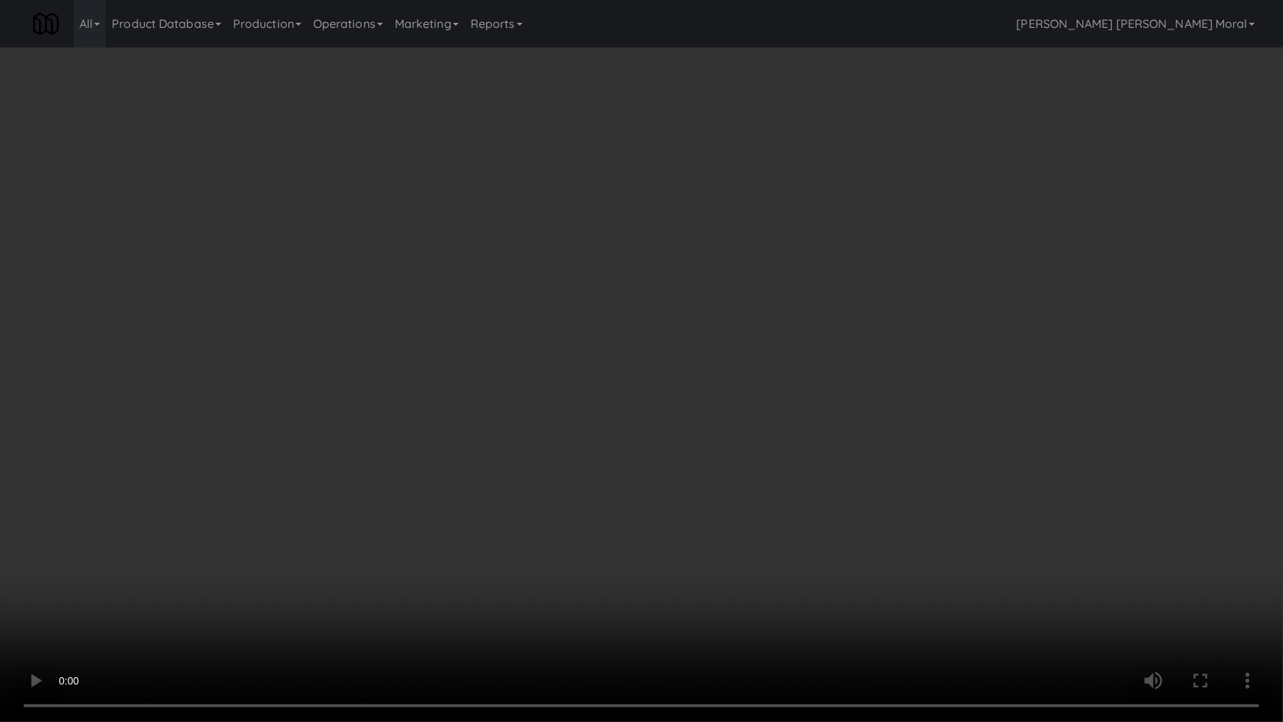
click at [422, 435] on video at bounding box center [641, 361] width 1283 height 722
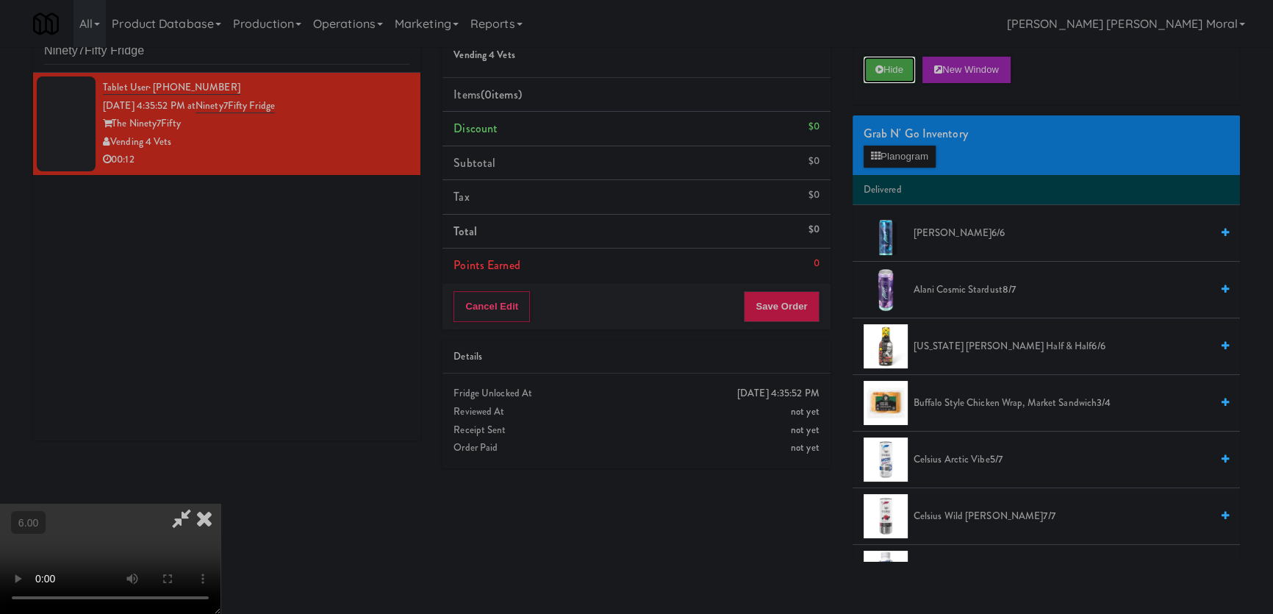
click at [886, 75] on button "Hide" at bounding box center [889, 70] width 51 height 26
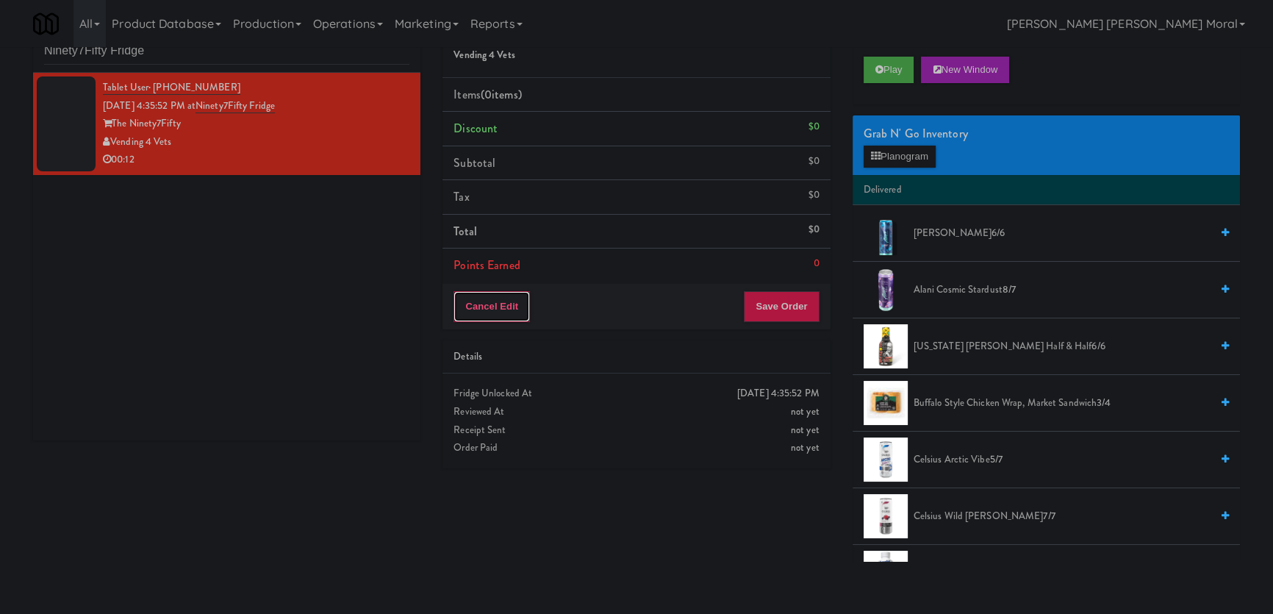
click at [517, 308] on button "Cancel Edit" at bounding box center [492, 306] width 76 height 31
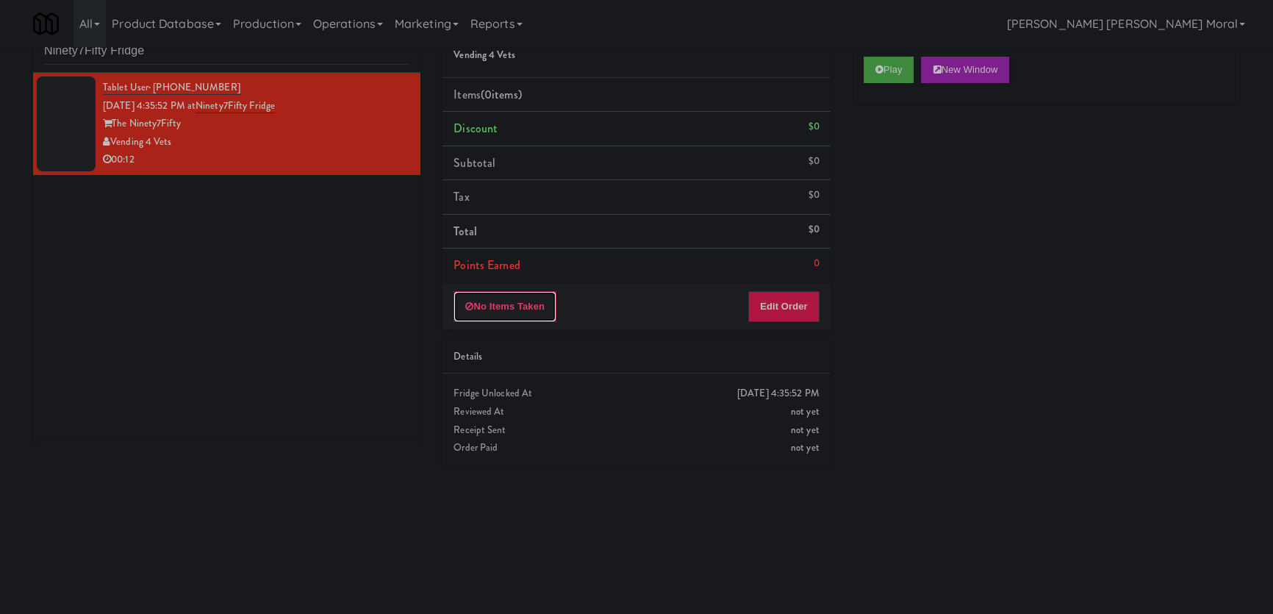
click at [517, 308] on button "No Items Taken" at bounding box center [505, 306] width 103 height 31
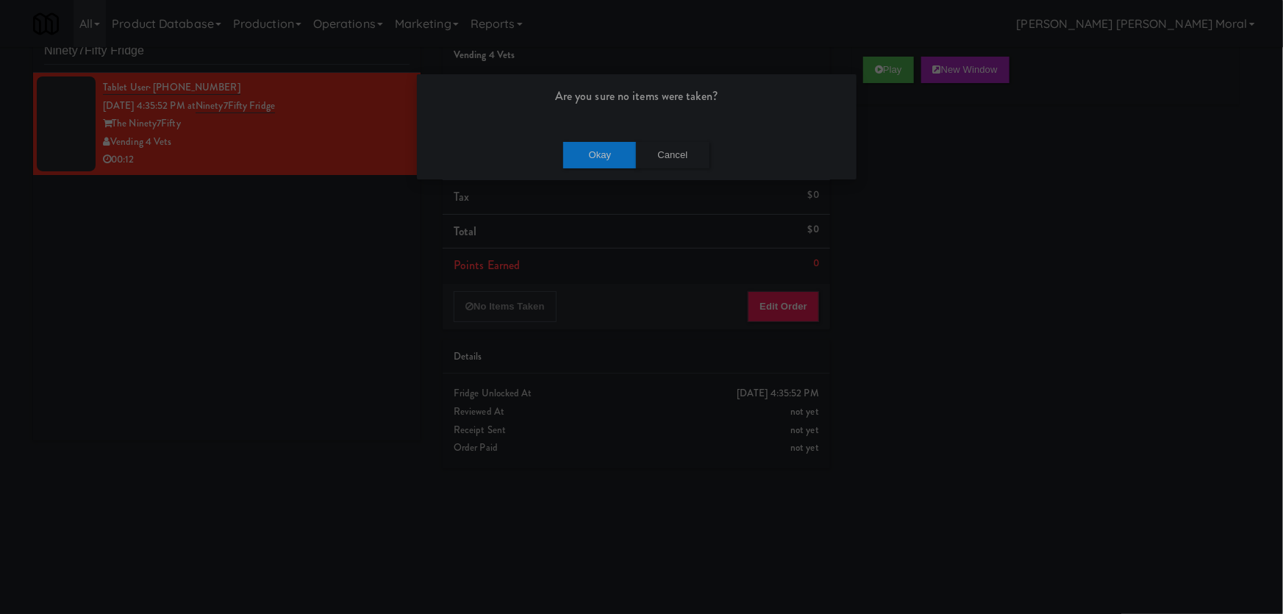
click at [595, 169] on div "Okay Cancel" at bounding box center [637, 154] width 440 height 49
click at [589, 157] on button "Okay" at bounding box center [600, 155] width 74 height 26
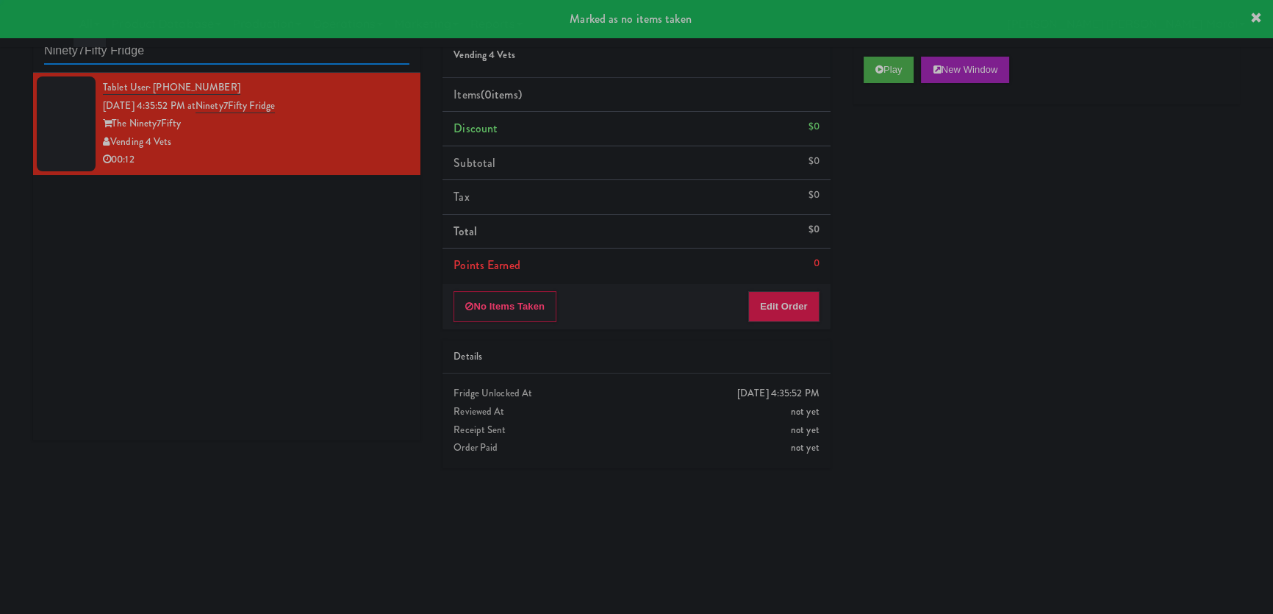
drag, startPoint x: 181, startPoint y: 57, endPoint x: 0, endPoint y: 51, distance: 180.9
click at [0, 51] on div "inbox reviewed recent all unclear take inventory issue suspicious failed recent…" at bounding box center [636, 284] width 1273 height 555
paste input "The 87 - Fridge - Left"
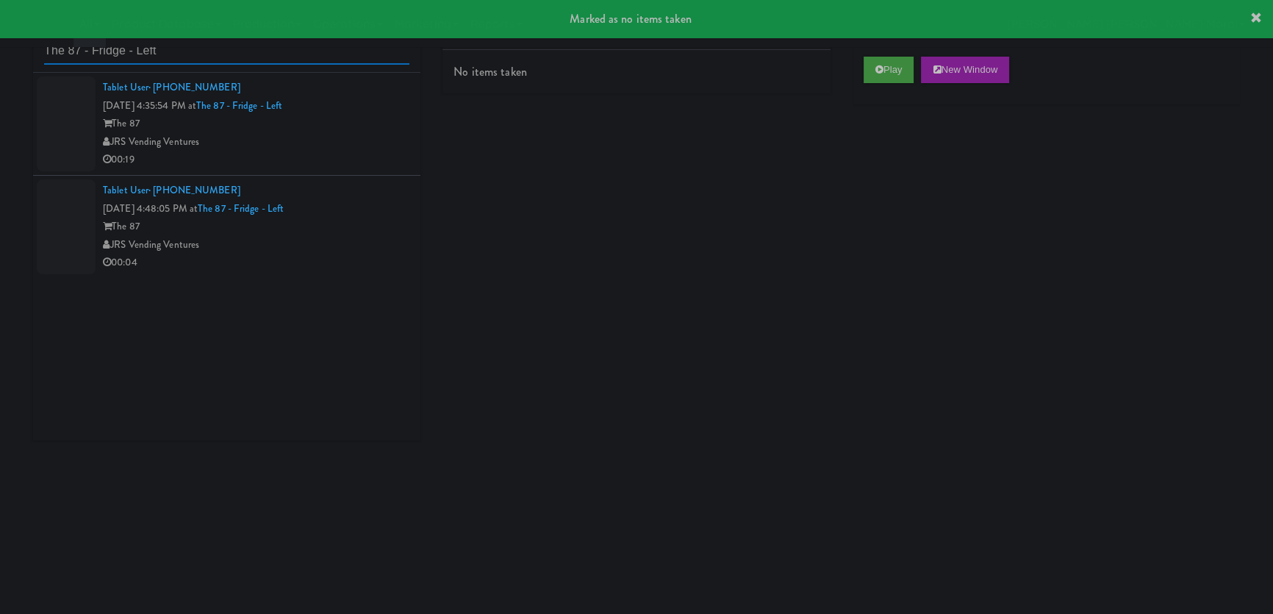
type input "The 87 - Fridge - Left"
click at [331, 166] on div "00:19" at bounding box center [256, 160] width 307 height 18
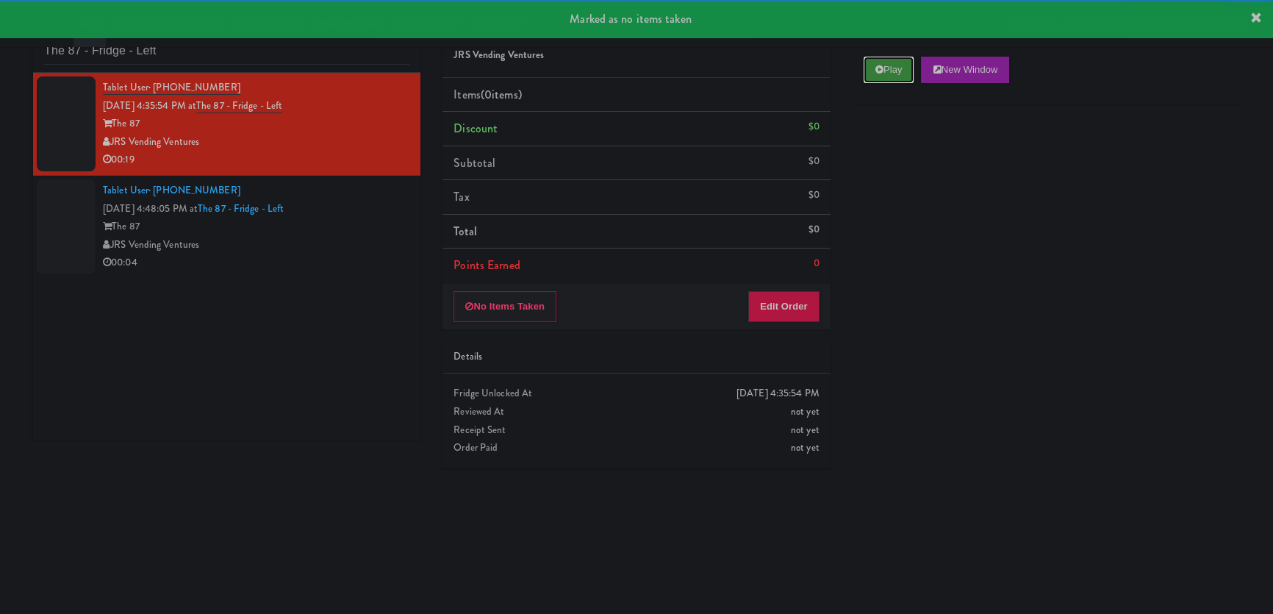
click at [883, 71] on button "Play" at bounding box center [889, 70] width 51 height 26
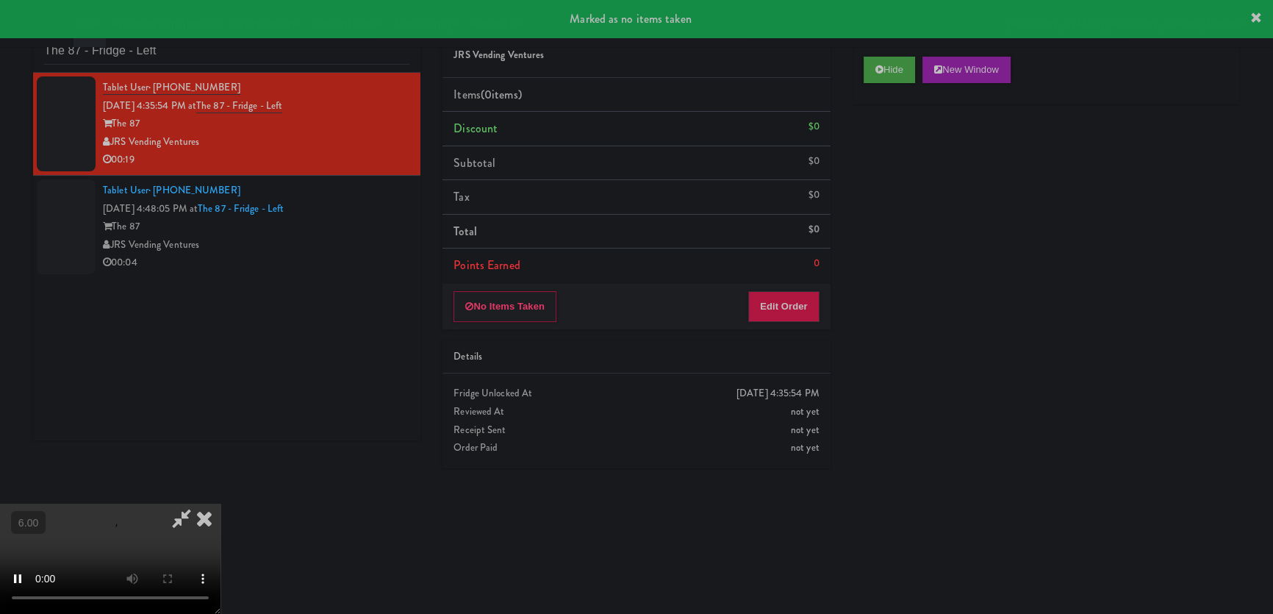
click at [792, 287] on div "No Items Taken Edit Order" at bounding box center [636, 307] width 387 height 46
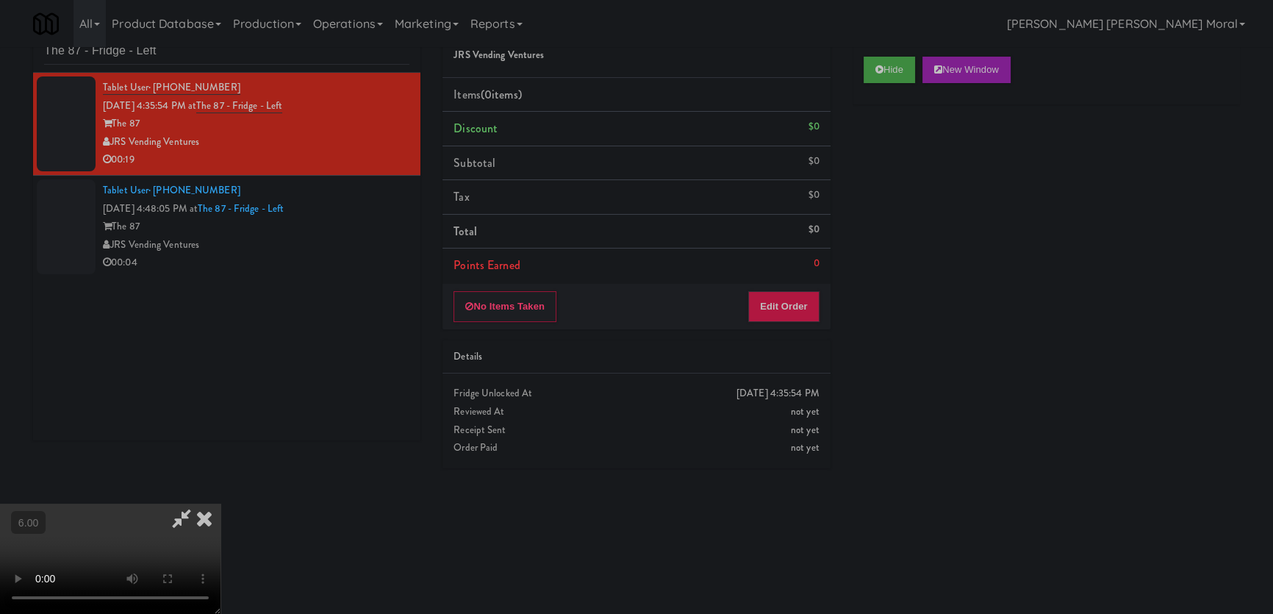
click at [157, 504] on video at bounding box center [110, 559] width 221 height 110
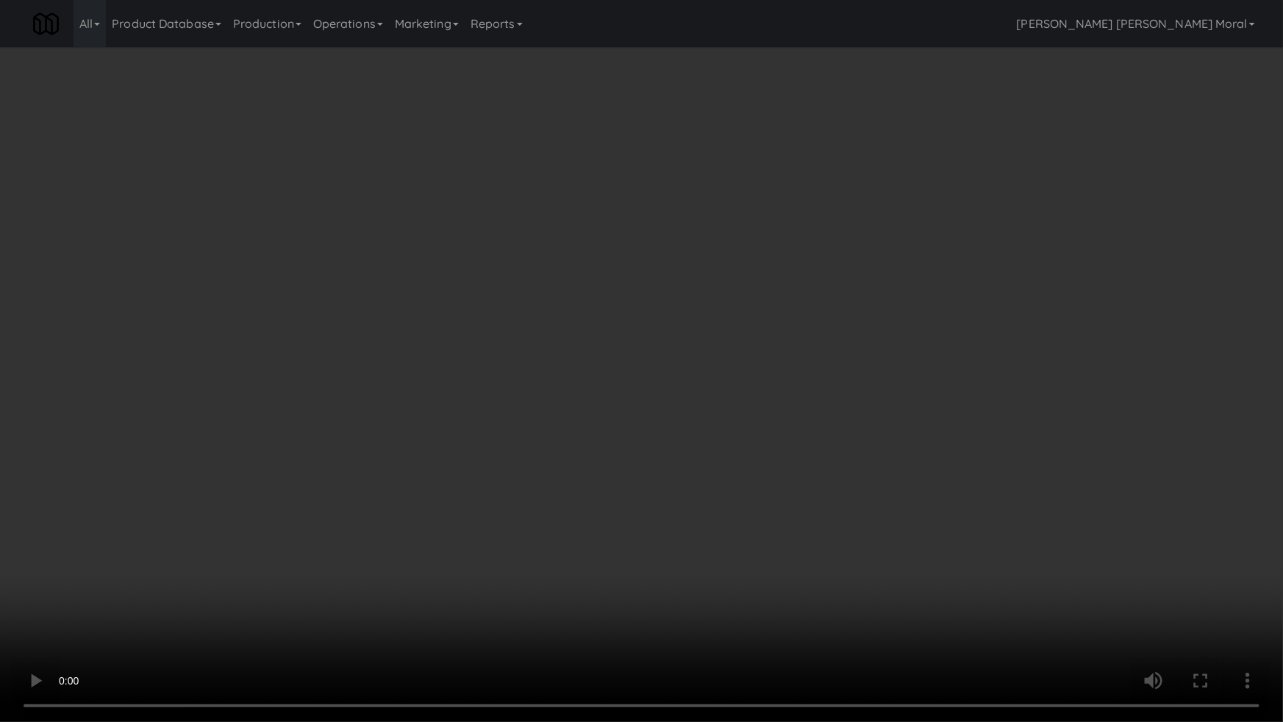
click at [365, 558] on video at bounding box center [641, 361] width 1283 height 722
click at [365, 553] on video at bounding box center [641, 361] width 1283 height 722
click at [664, 454] on video at bounding box center [641, 361] width 1283 height 722
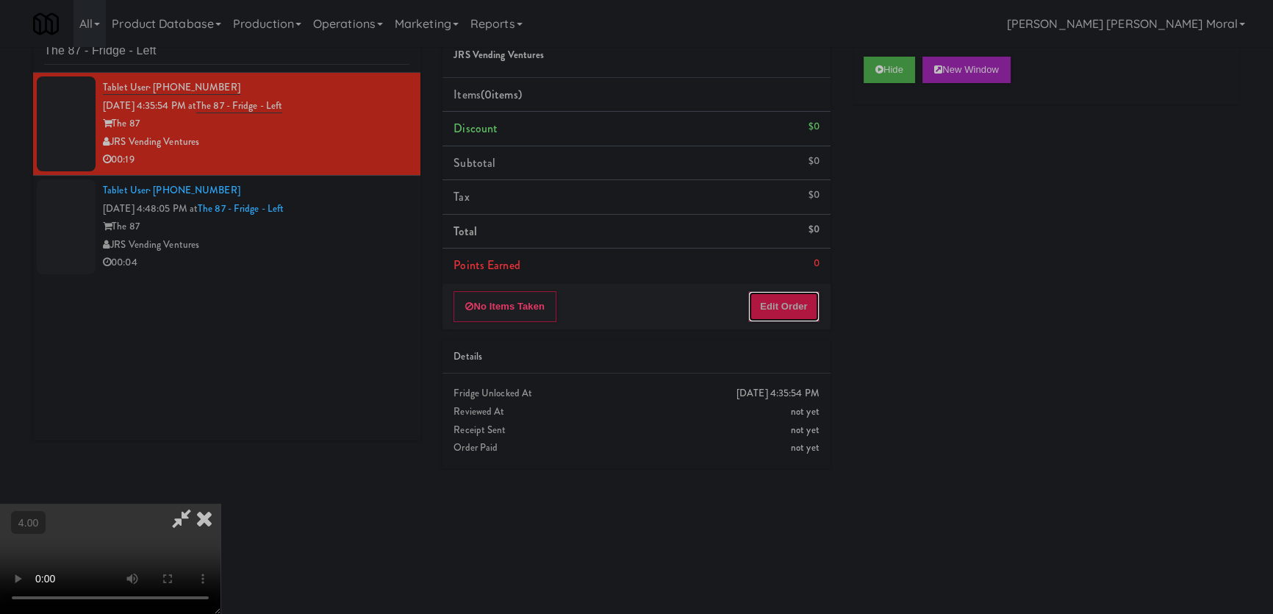
click at [800, 303] on button "Edit Order" at bounding box center [783, 306] width 71 height 31
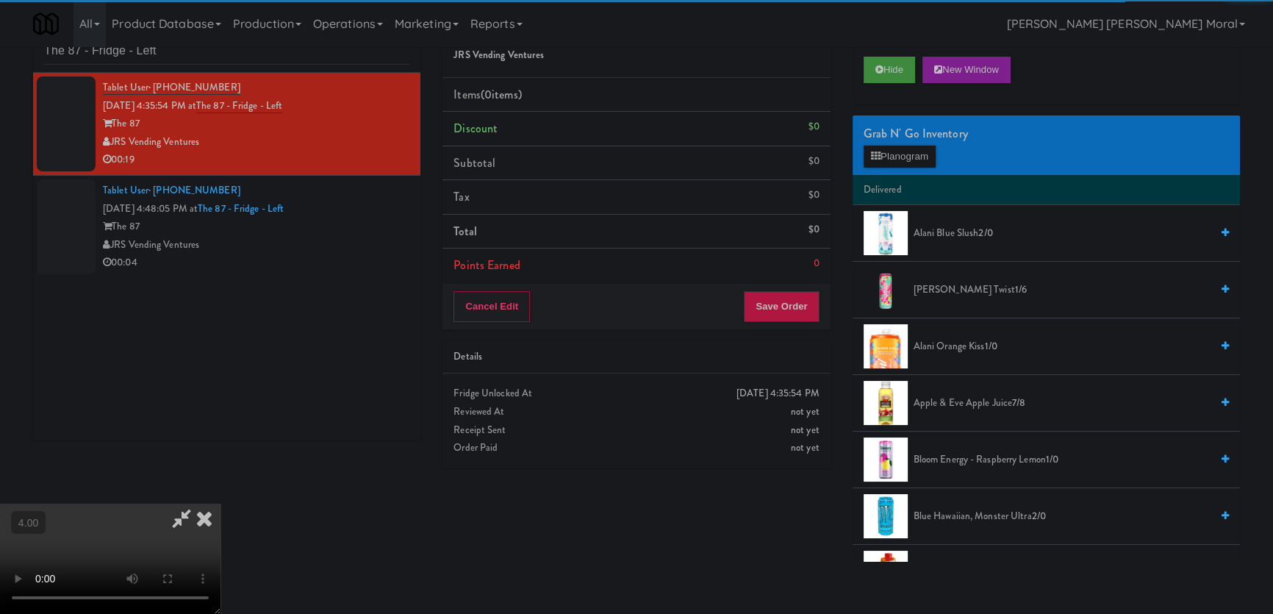
click at [878, 167] on div "Grab N' Go Inventory Planogram" at bounding box center [1046, 145] width 387 height 60
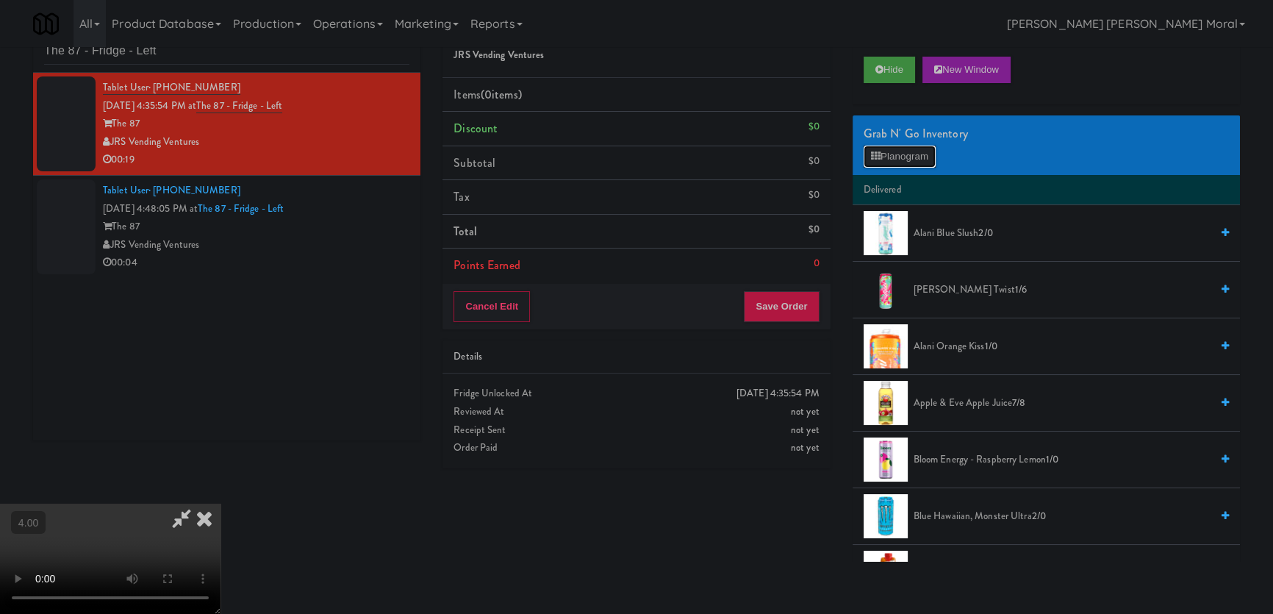
click at [925, 152] on button "Planogram" at bounding box center [900, 157] width 72 height 22
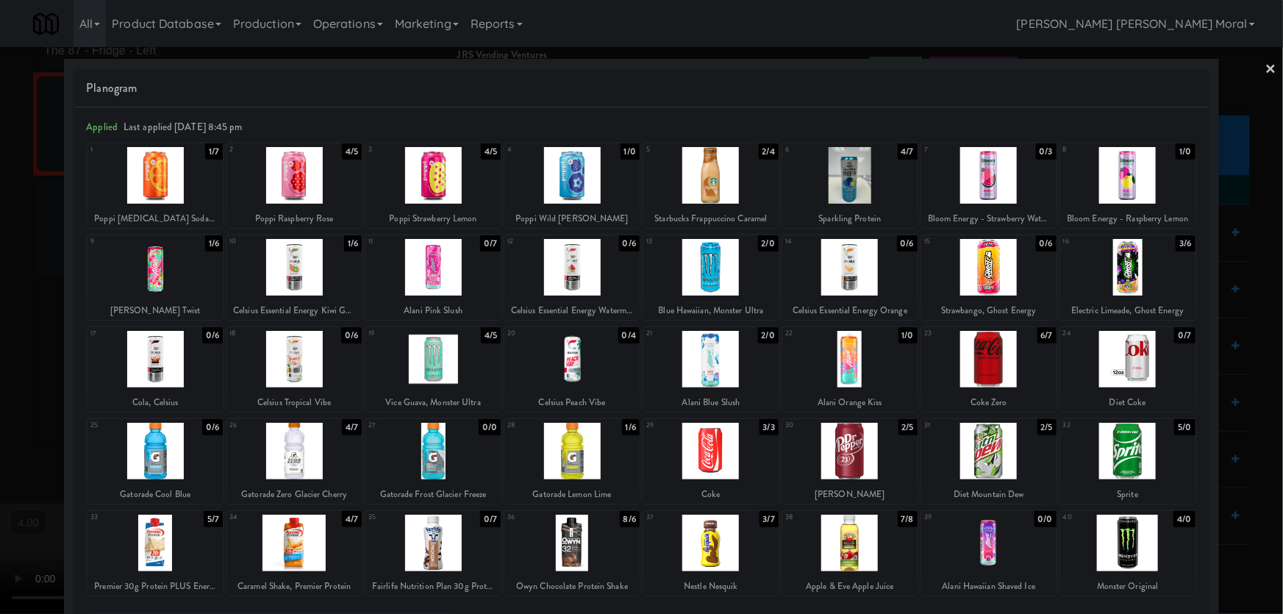
click at [421, 548] on div at bounding box center [432, 543] width 135 height 57
click at [0, 276] on div at bounding box center [641, 307] width 1283 height 614
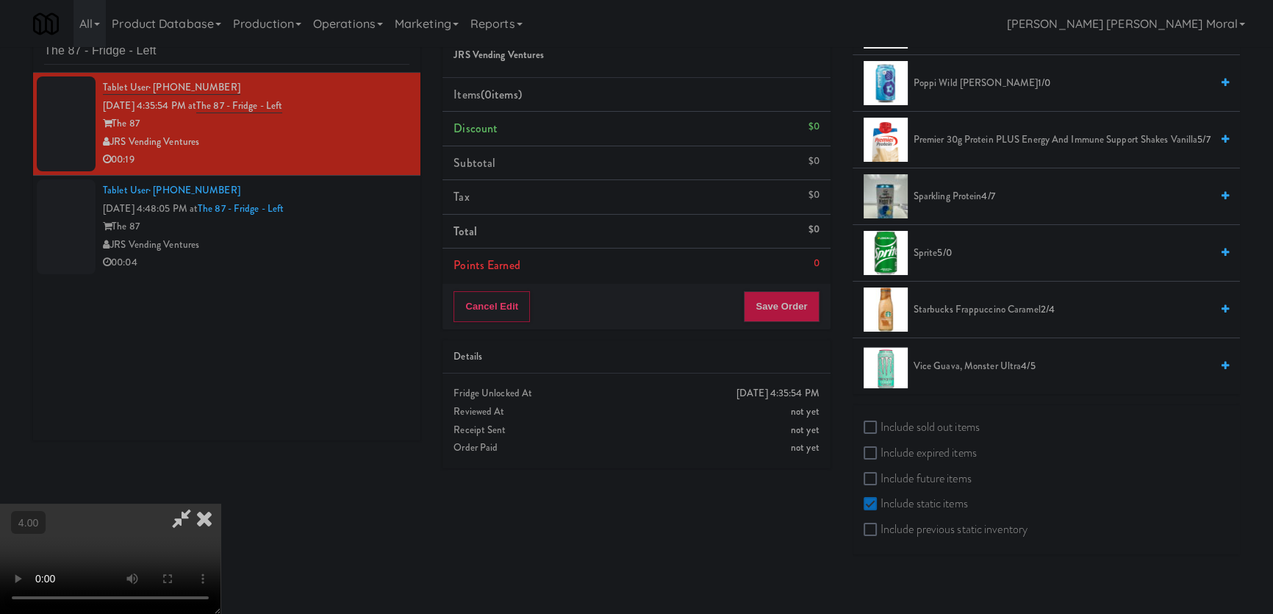
click at [947, 425] on label "Include sold out items" at bounding box center [922, 427] width 116 height 22
click at [881, 425] on input "Include sold out items" at bounding box center [872, 428] width 17 height 12
checkbox input "true"
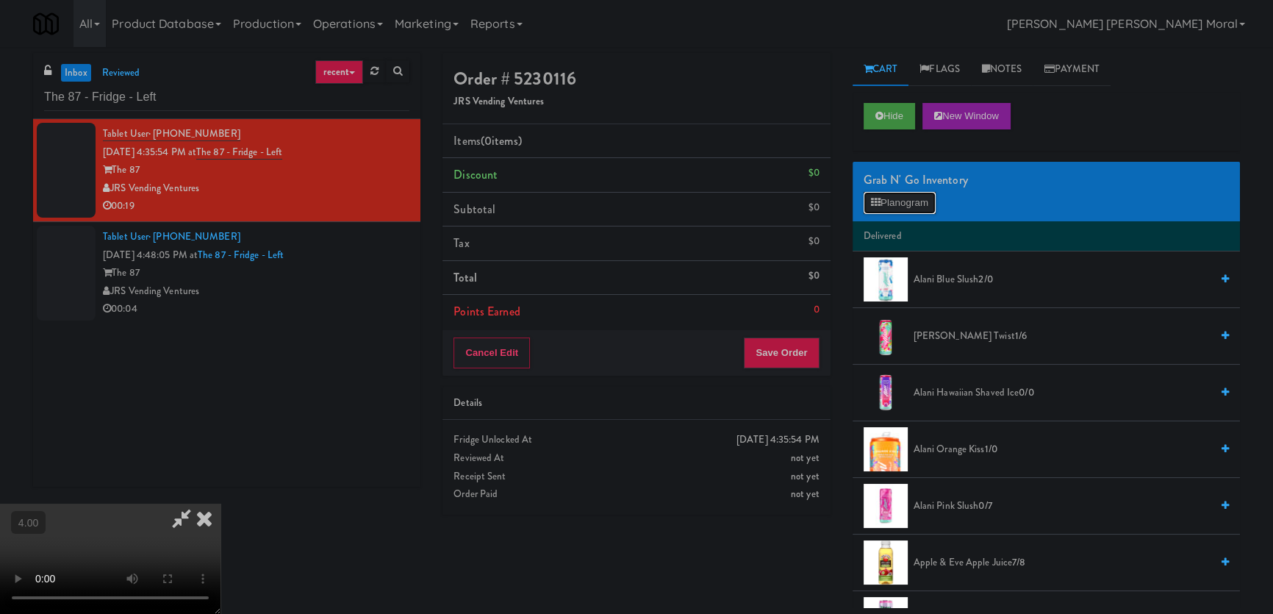
click at [892, 204] on button "Planogram" at bounding box center [900, 203] width 72 height 22
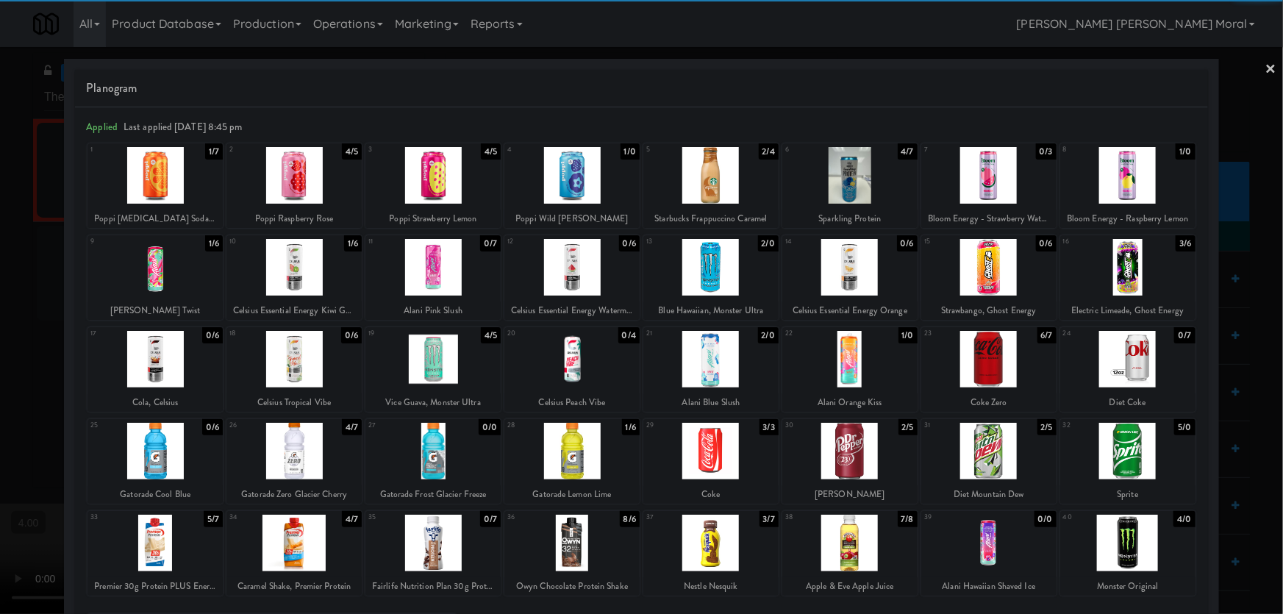
click at [418, 542] on div at bounding box center [432, 543] width 135 height 57
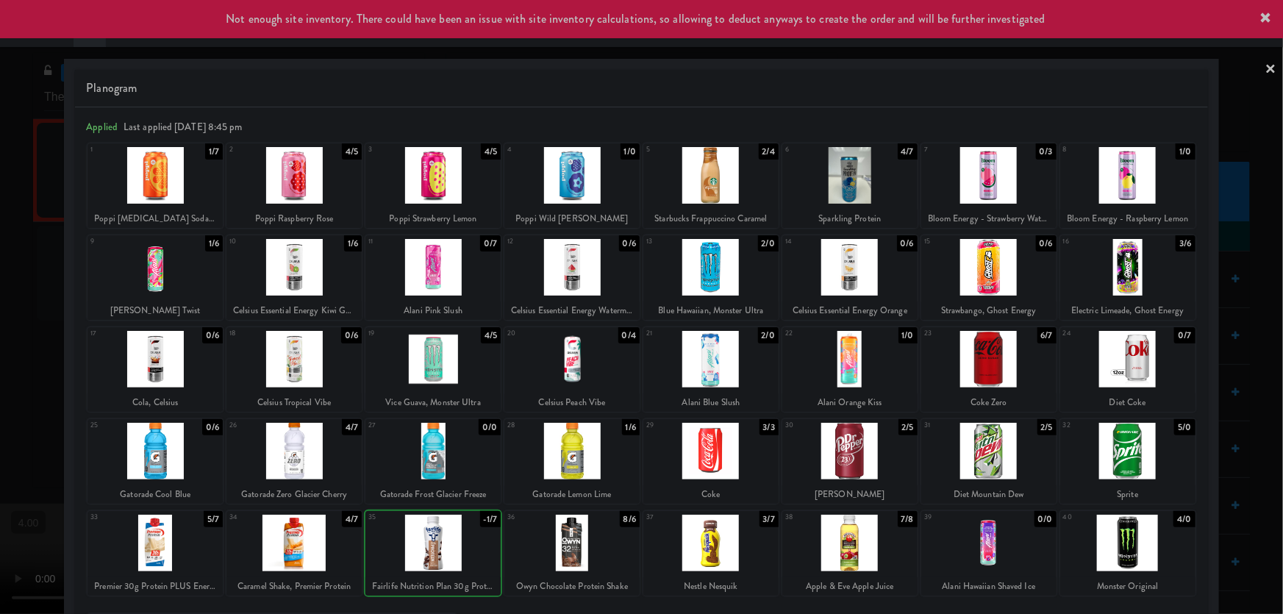
click at [418, 542] on div at bounding box center [432, 543] width 135 height 57
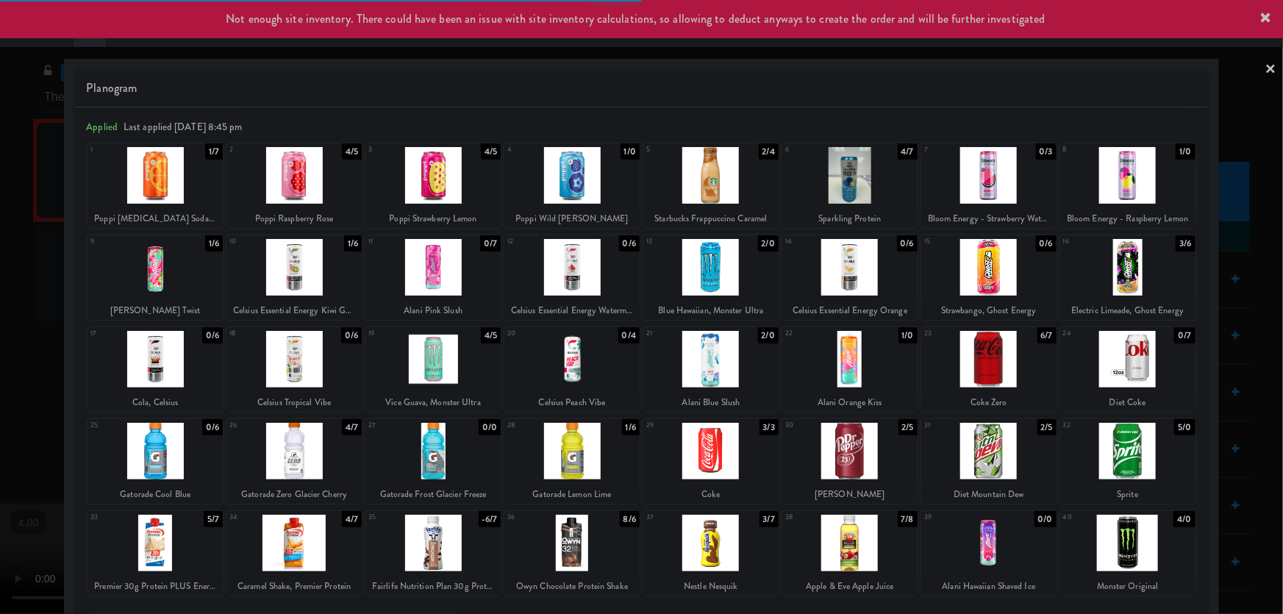
click at [0, 350] on div at bounding box center [641, 307] width 1283 height 614
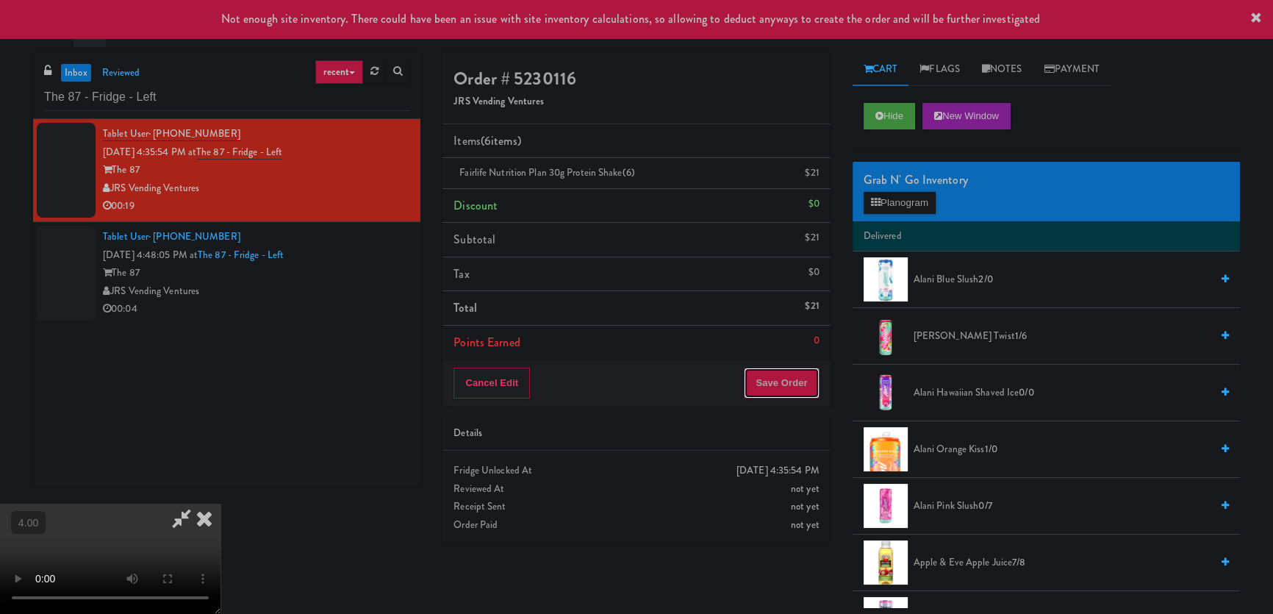
click at [785, 377] on button "Save Order" at bounding box center [781, 383] width 75 height 31
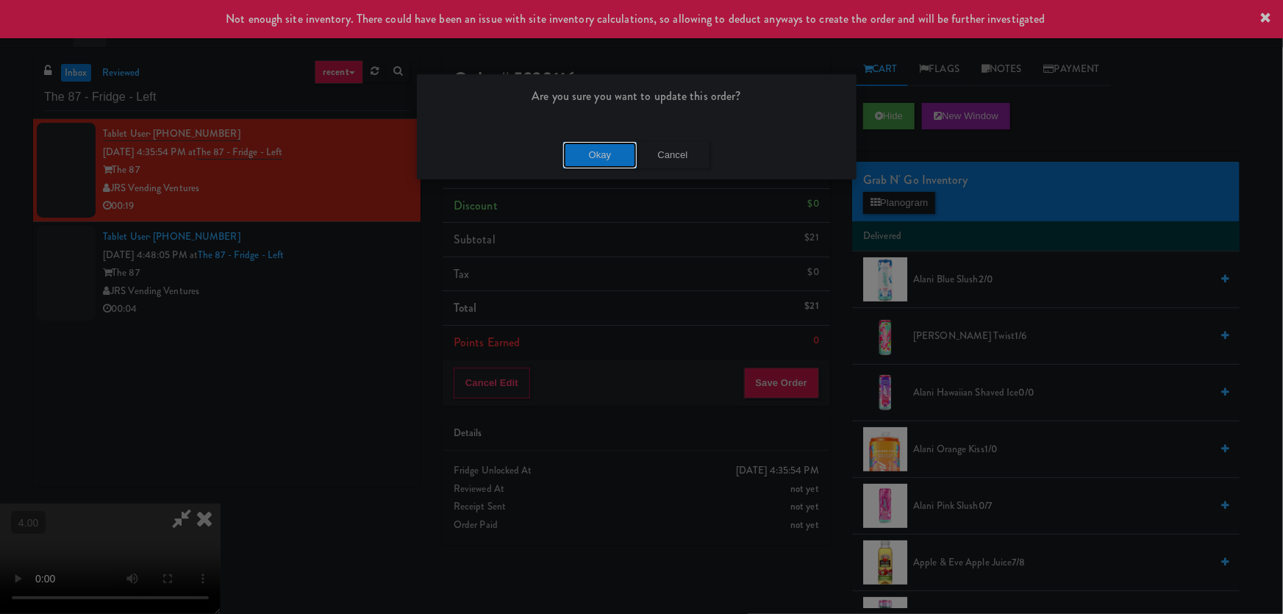
click at [589, 153] on button "Okay" at bounding box center [600, 155] width 74 height 26
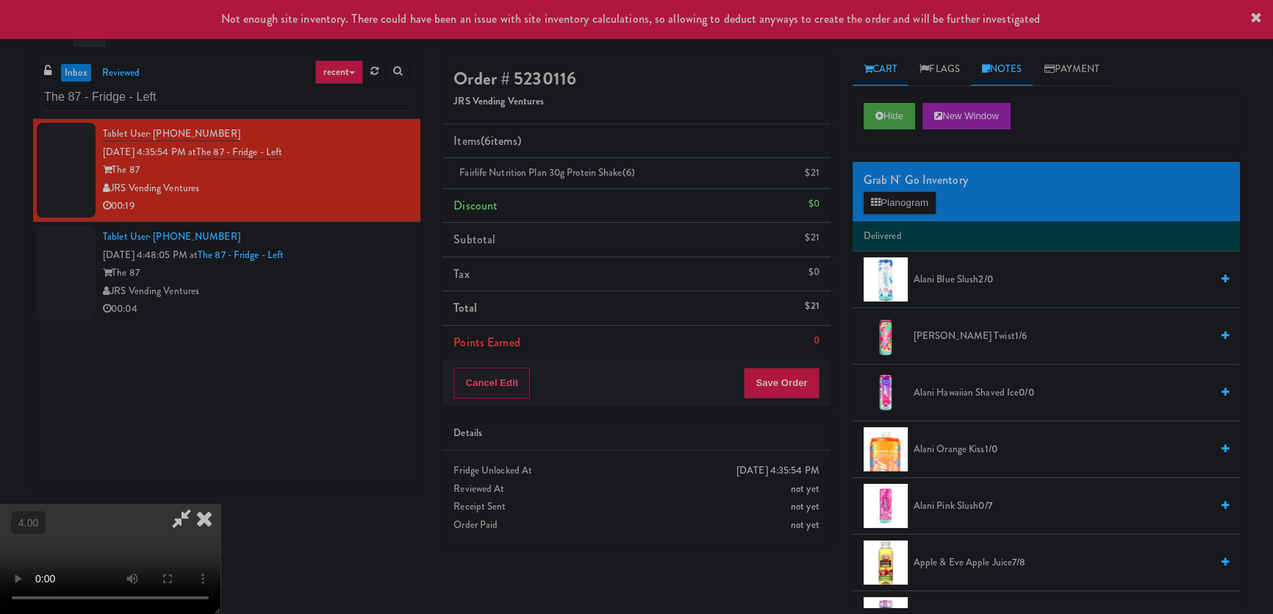
click at [990, 65] on icon at bounding box center [986, 69] width 8 height 10
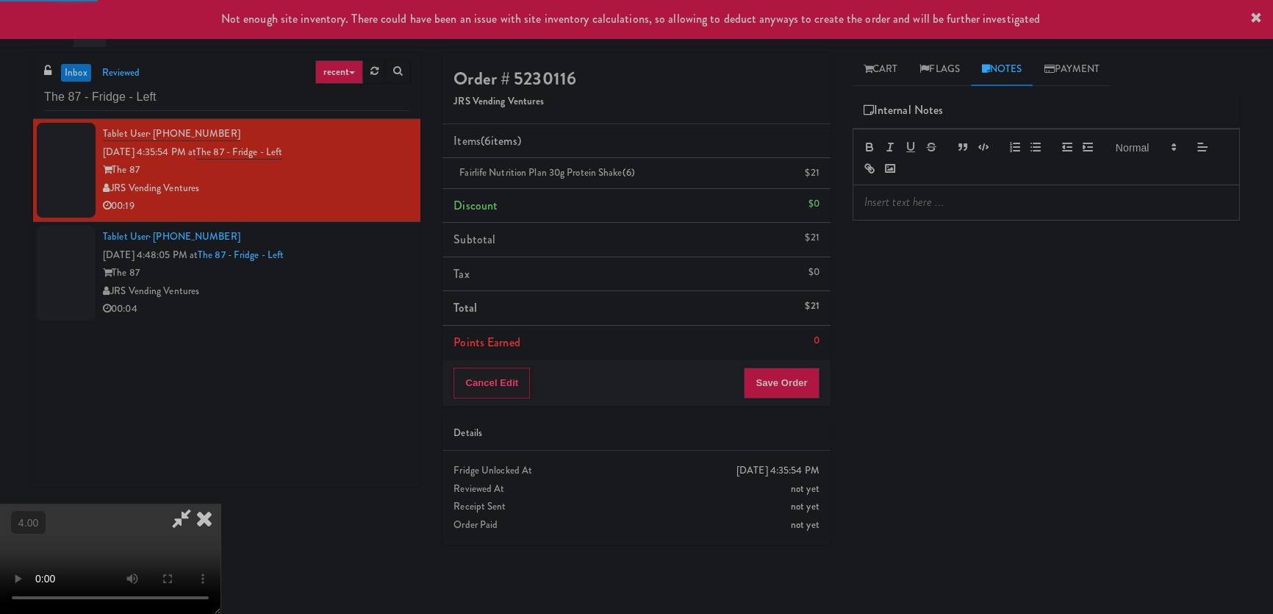
click at [976, 196] on p at bounding box center [1046, 202] width 364 height 16
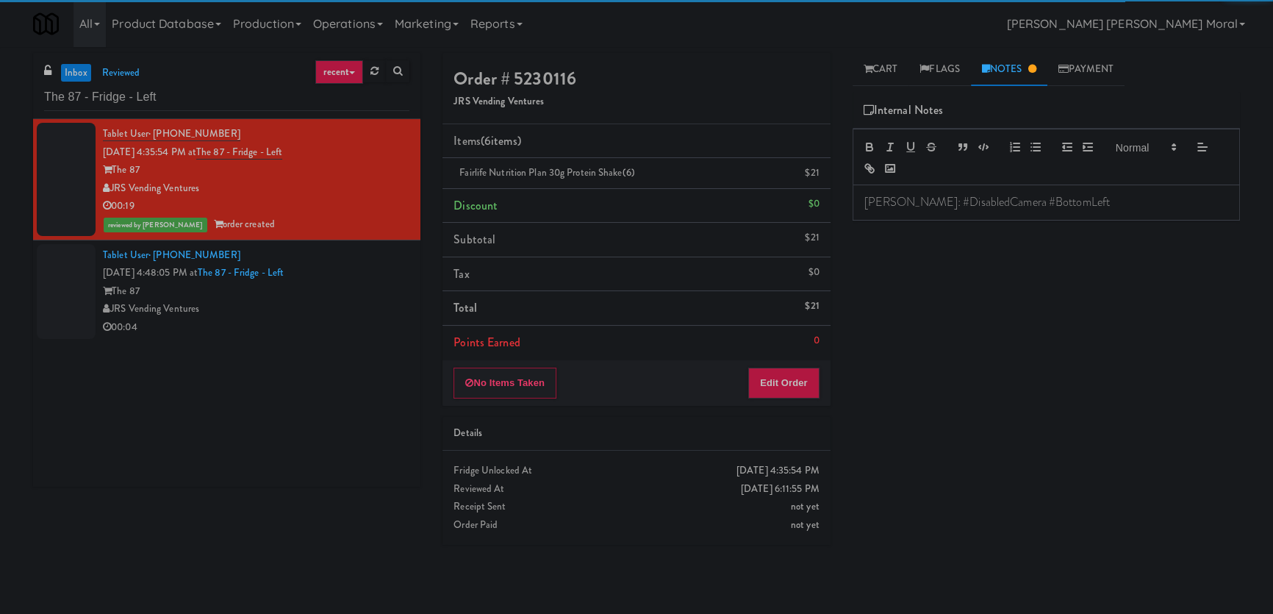
click at [976, 196] on p "[PERSON_NAME]: #DisabledCamera #BottomLeft" at bounding box center [1046, 202] width 364 height 16
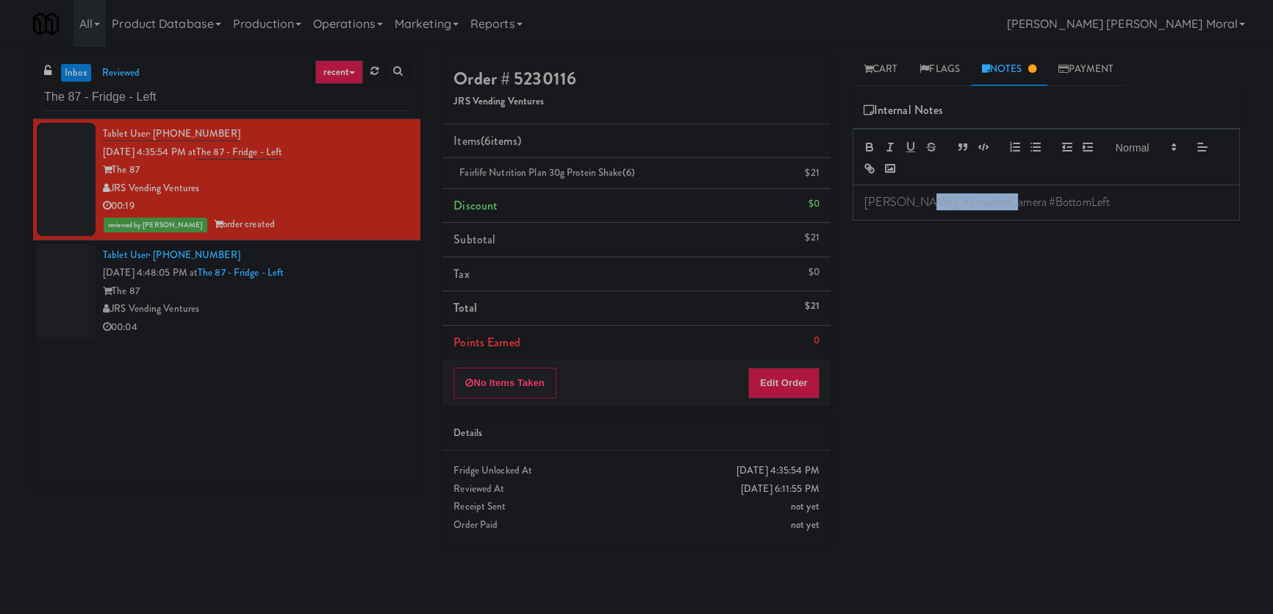
click at [976, 196] on p "[PERSON_NAME]: #DisabledCamera #BottomLeft" at bounding box center [1046, 202] width 364 height 16
copy p "[PERSON_NAME]: #DisabledCamera #BottomLeft"
click at [395, 307] on div "JRS Vending Ventures" at bounding box center [256, 309] width 307 height 18
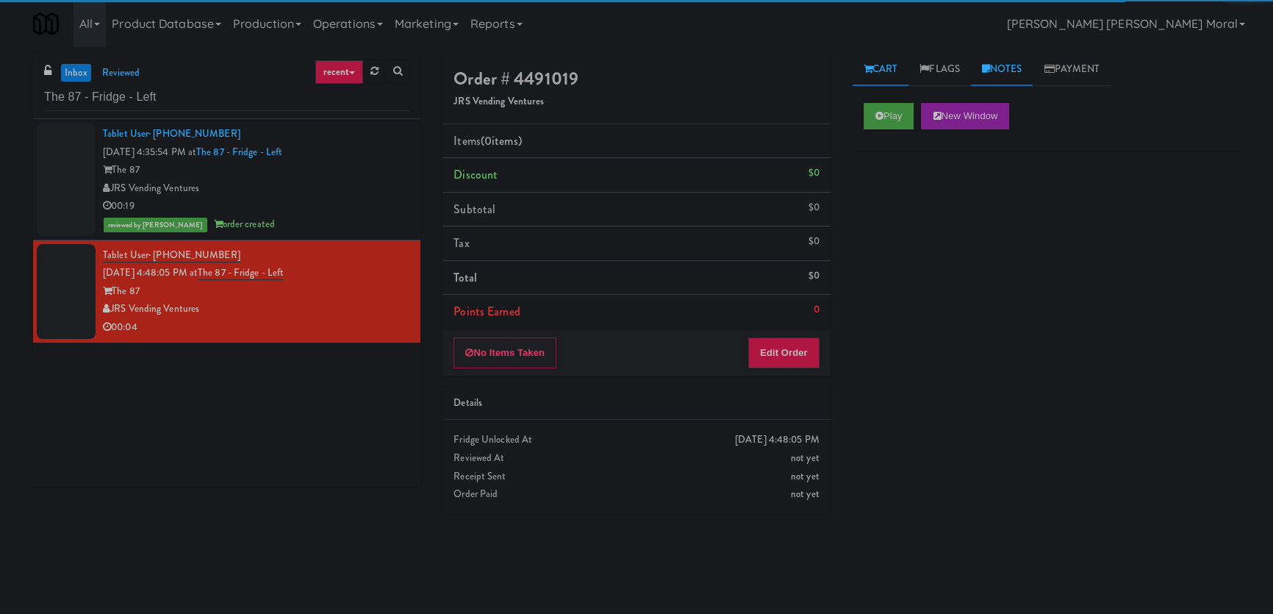
click at [990, 68] on icon at bounding box center [986, 69] width 8 height 10
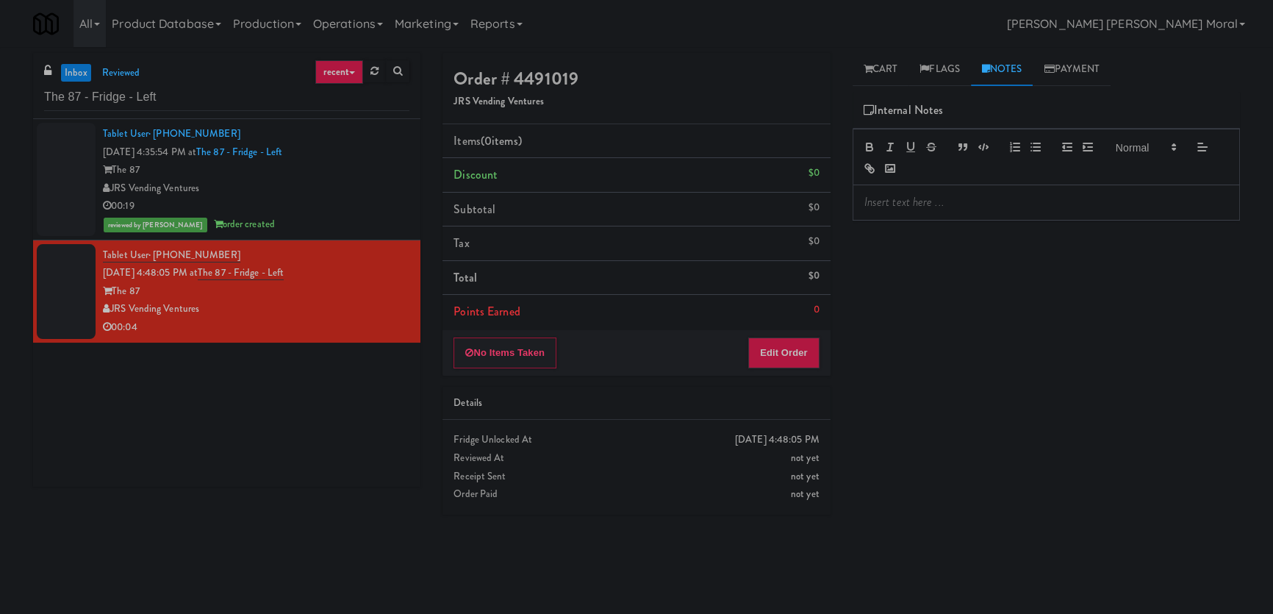
click at [955, 200] on p at bounding box center [1046, 202] width 364 height 16
click at [884, 53] on link "Cart" at bounding box center [881, 69] width 57 height 33
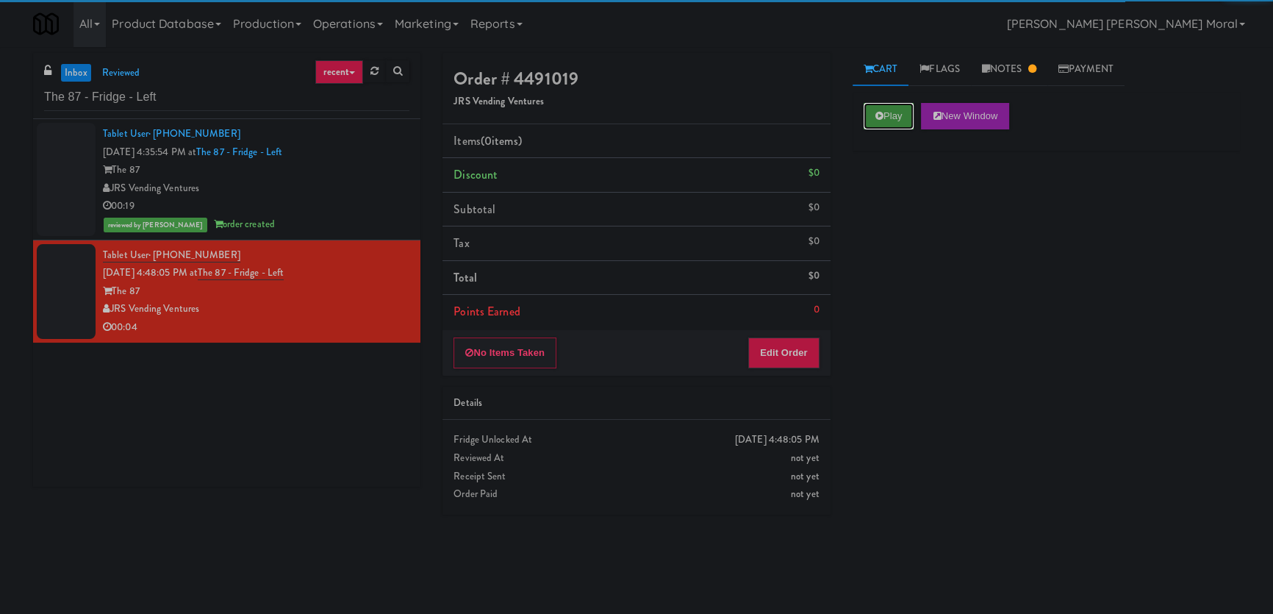
click at [892, 112] on button "Play" at bounding box center [889, 116] width 51 height 26
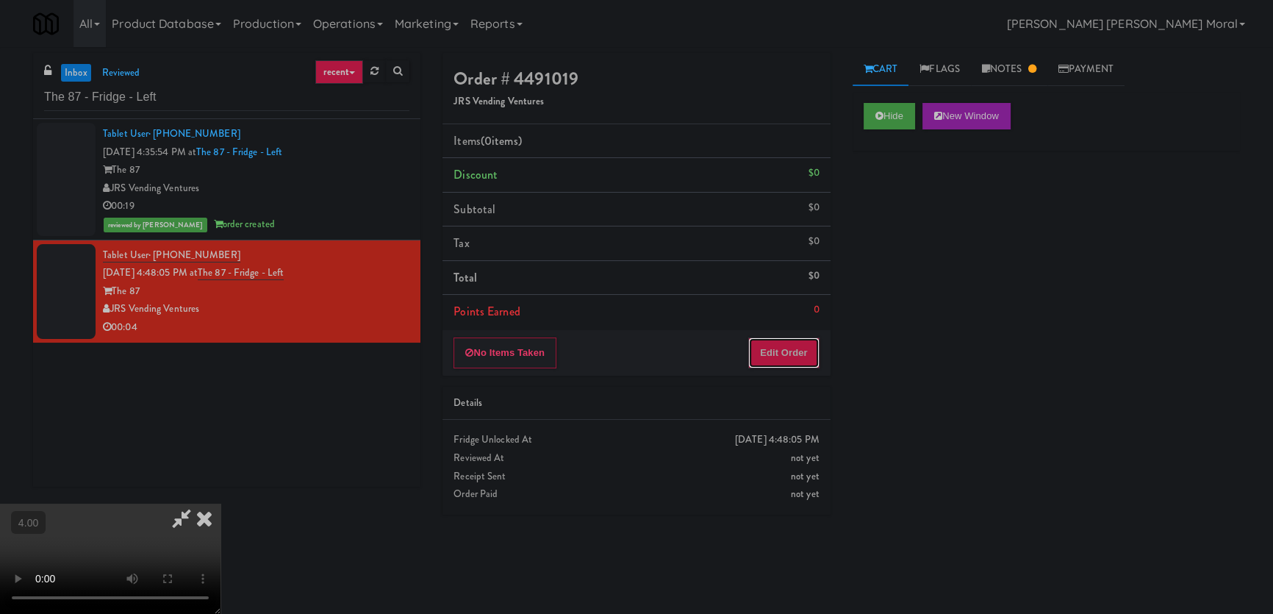
click at [781, 344] on button "Edit Order" at bounding box center [783, 352] width 71 height 31
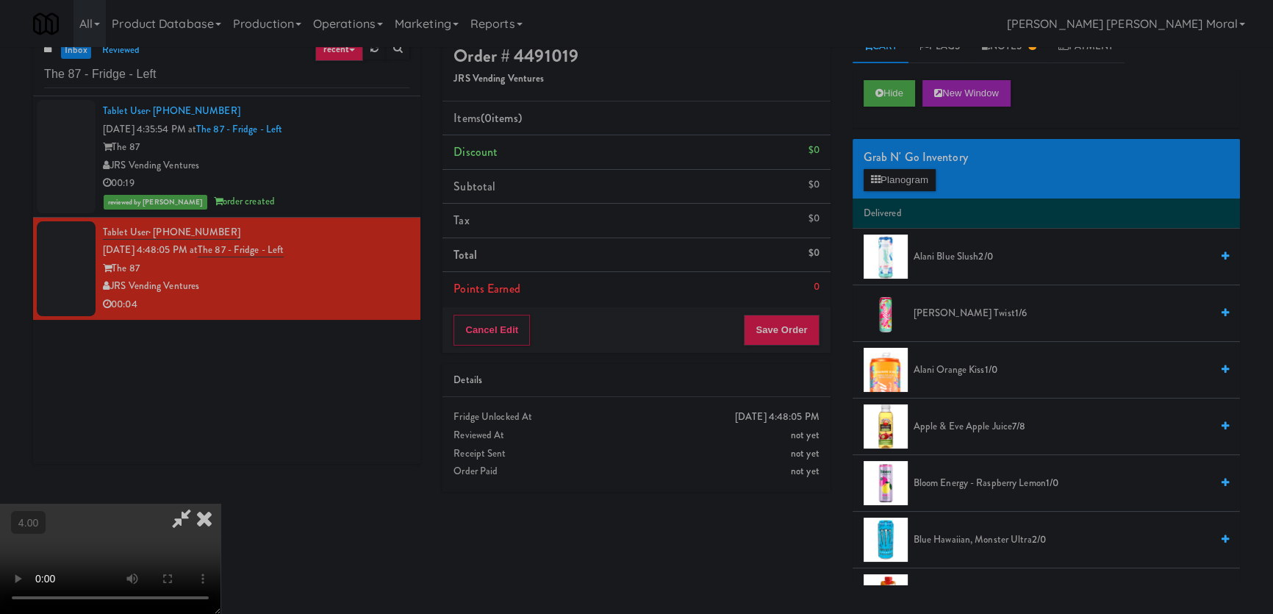
scroll to position [46, 0]
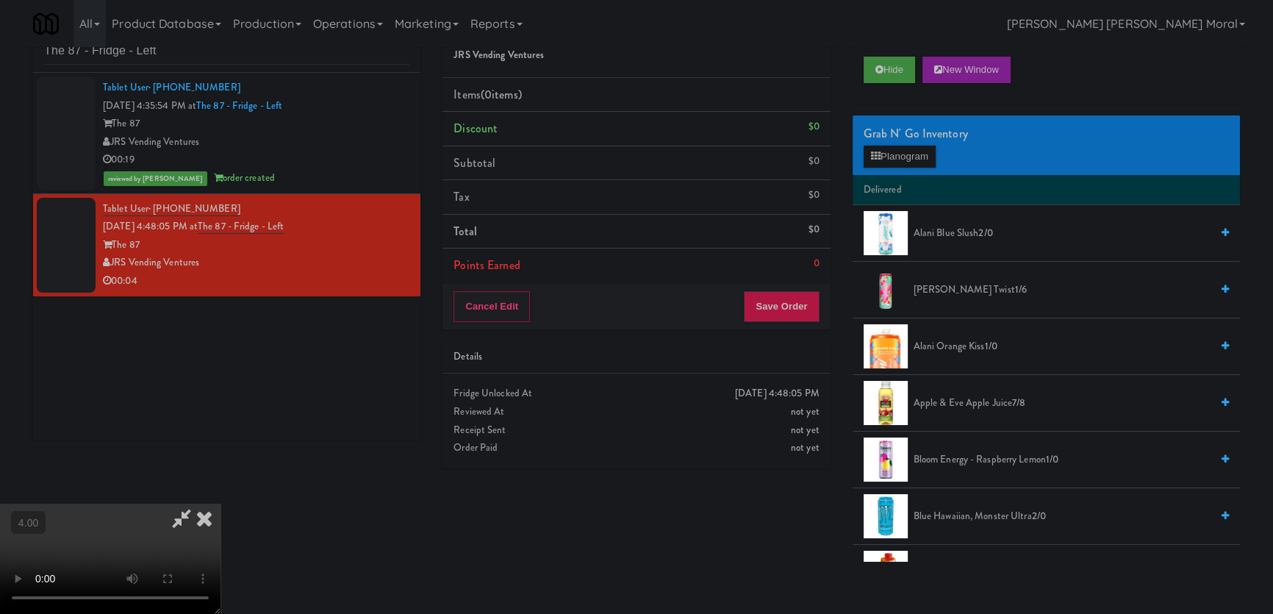
click at [221, 504] on video at bounding box center [110, 559] width 221 height 110
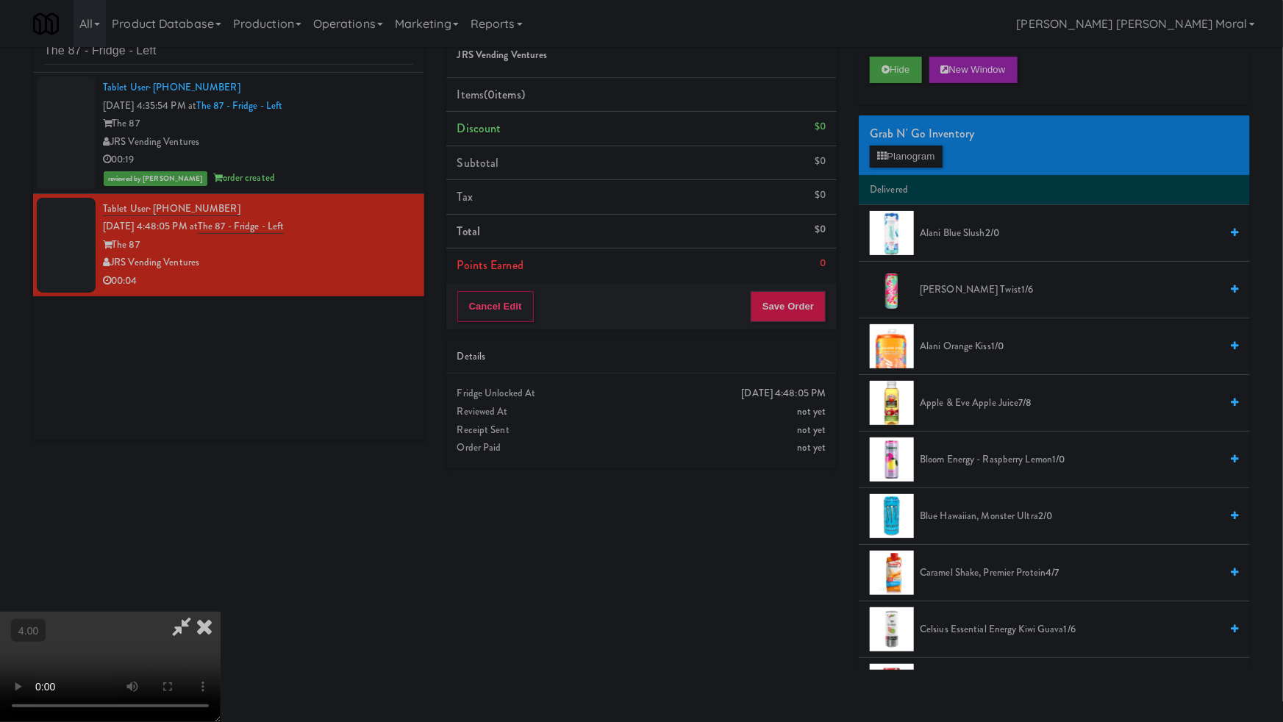
click at [221, 612] on video at bounding box center [110, 667] width 221 height 110
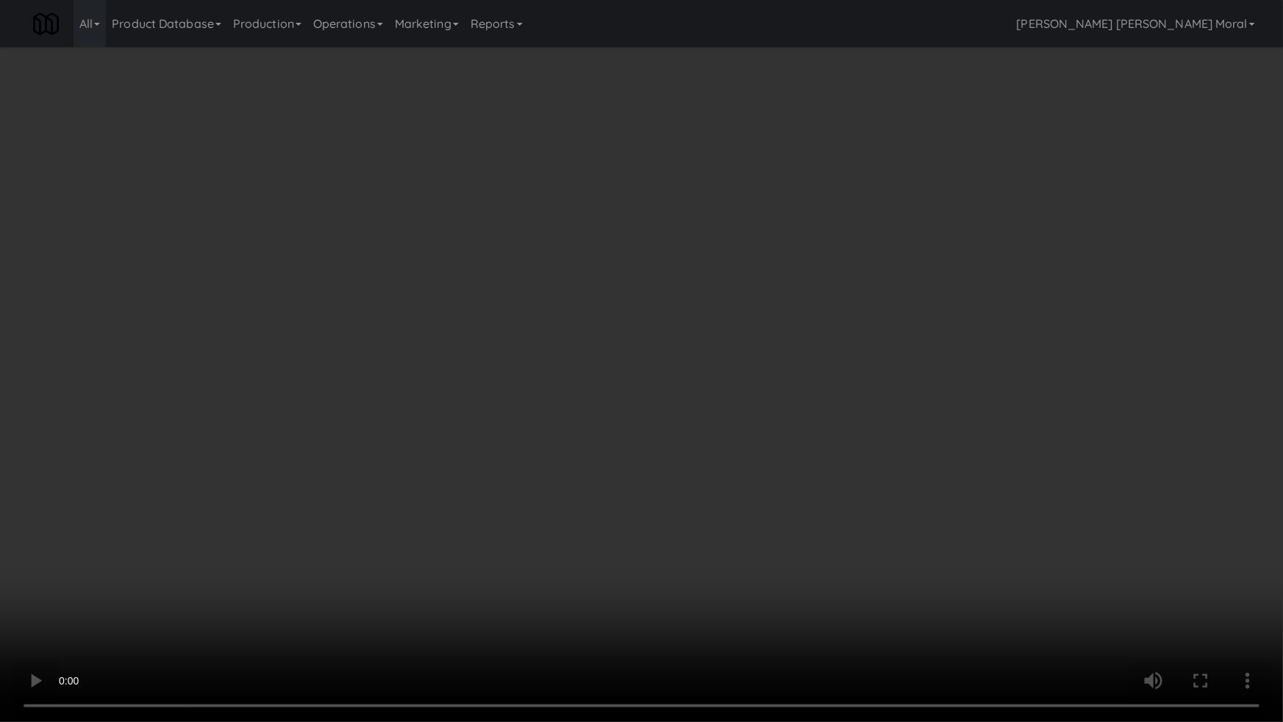
click at [729, 463] on video at bounding box center [641, 361] width 1283 height 722
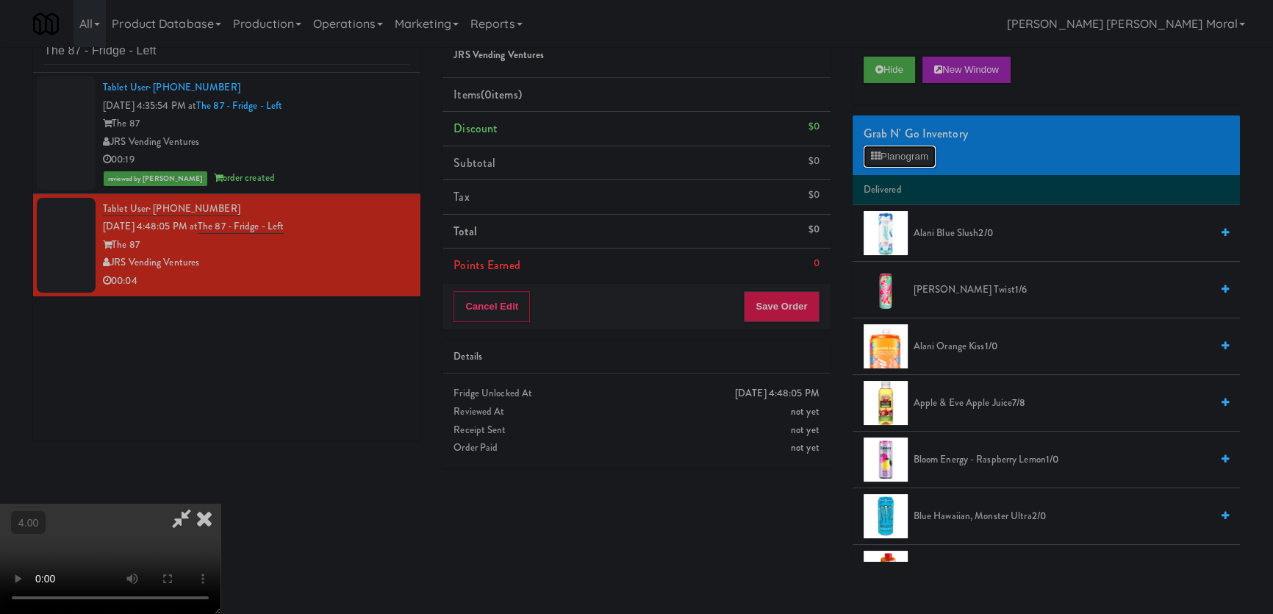
click at [898, 151] on button "Planogram" at bounding box center [900, 157] width 72 height 22
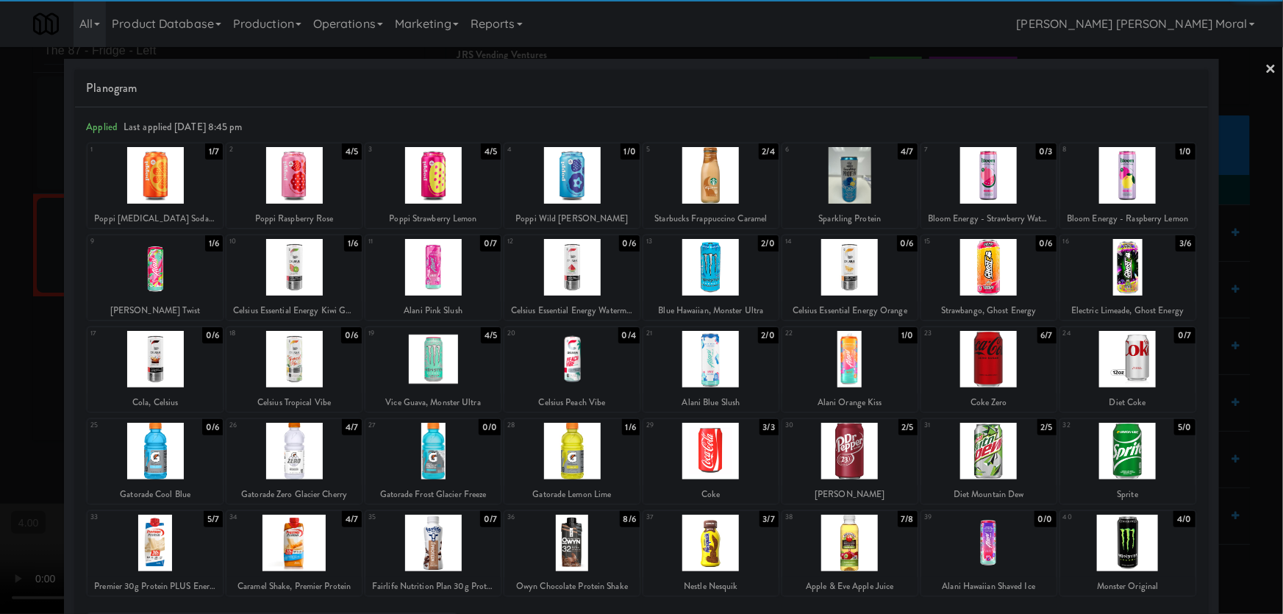
click at [446, 371] on div at bounding box center [432, 359] width 135 height 57
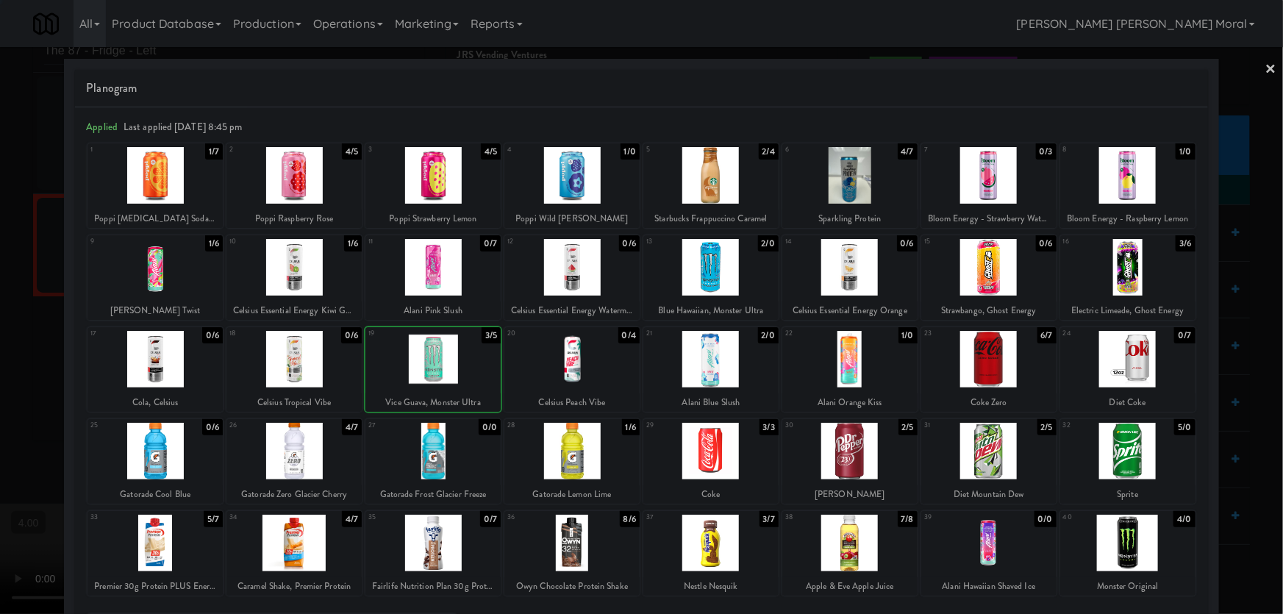
click at [0, 258] on div at bounding box center [641, 307] width 1283 height 614
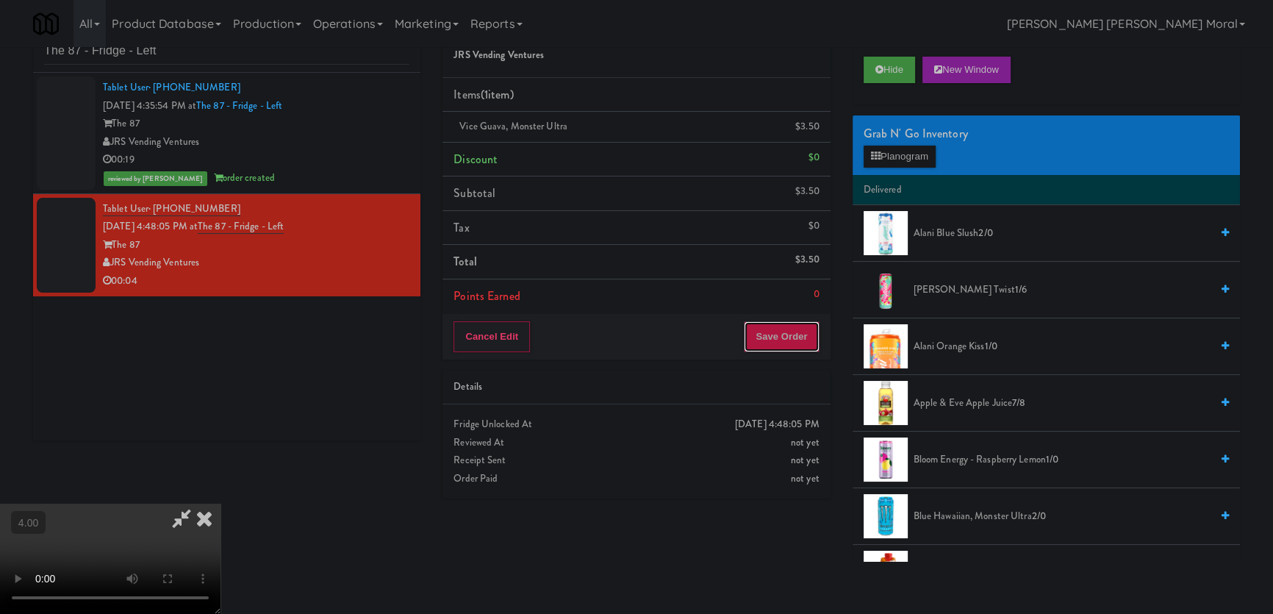
drag, startPoint x: 772, startPoint y: 343, endPoint x: 775, endPoint y: 328, distance: 15.7
click at [773, 343] on button "Save Order" at bounding box center [781, 336] width 75 height 31
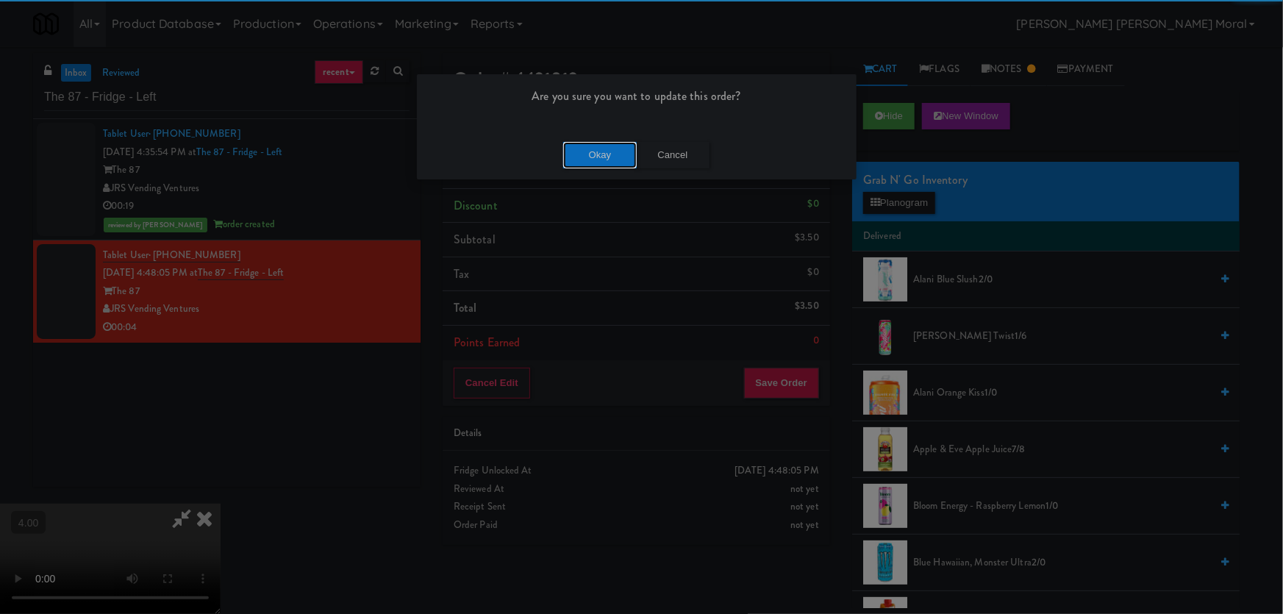
click at [615, 154] on button "Okay" at bounding box center [600, 155] width 74 height 26
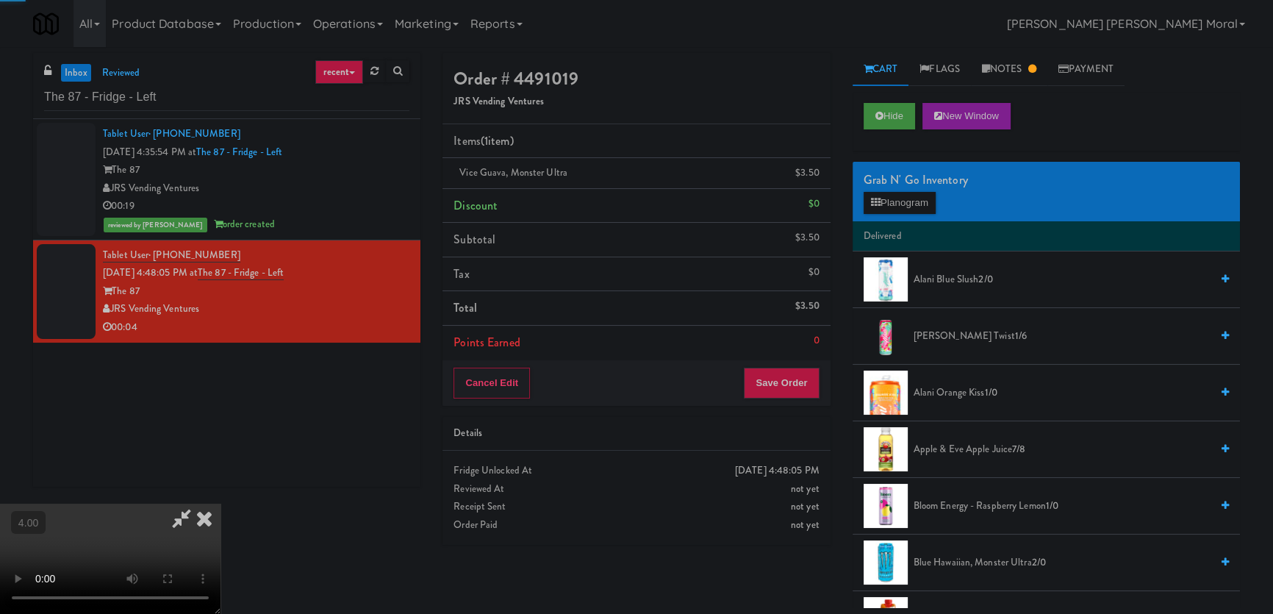
click at [221, 504] on icon at bounding box center [204, 518] width 32 height 29
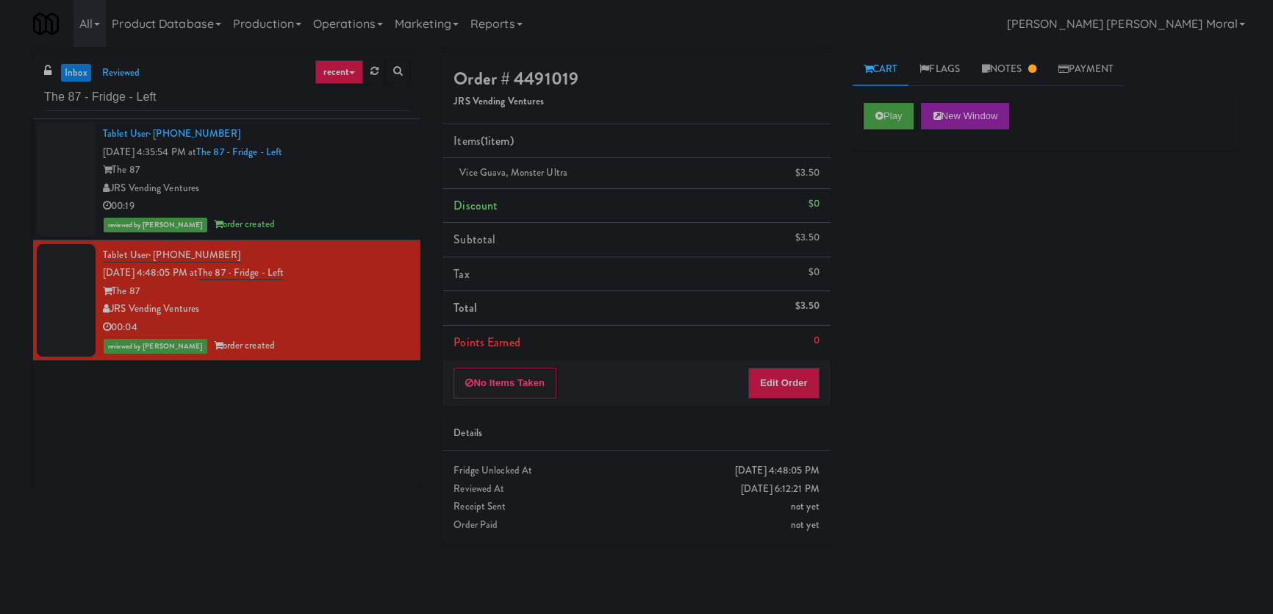
drag, startPoint x: 0, startPoint y: 466, endPoint x: 103, endPoint y: 426, distance: 110.3
click at [0, 466] on div "inbox reviewed recent all unclear take inventory issue suspicious failed recent…" at bounding box center [636, 330] width 1273 height 555
click at [82, 90] on input "The 87 - Fridge - Left" at bounding box center [226, 97] width 365 height 27
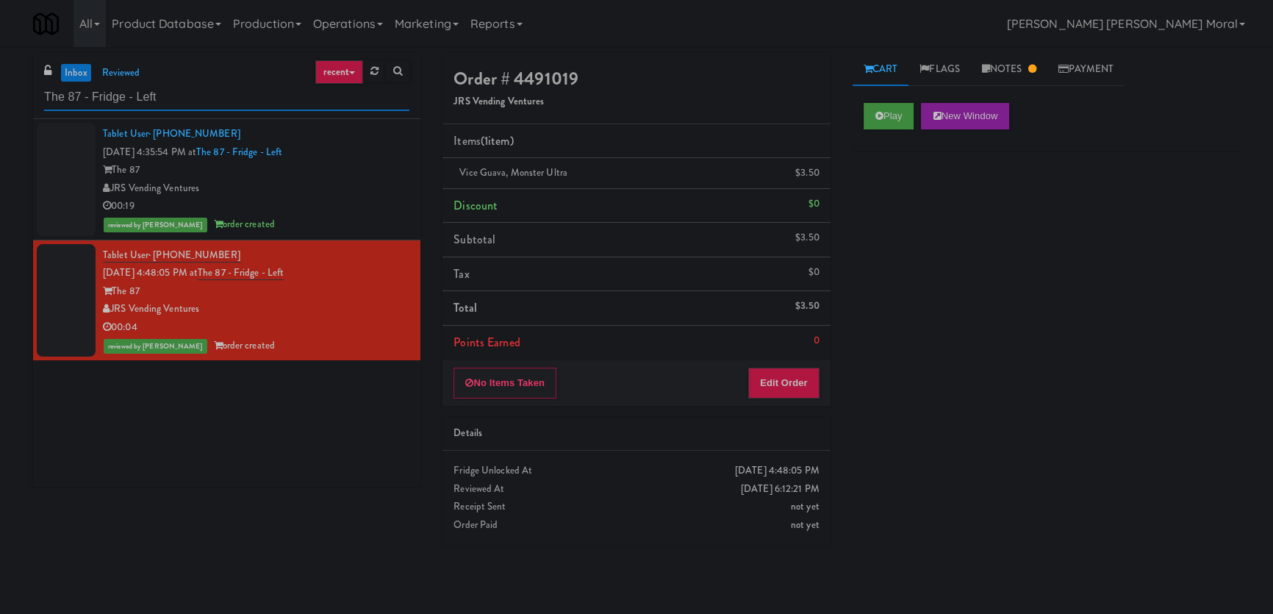
paste input "Elm Cooler-Righ"
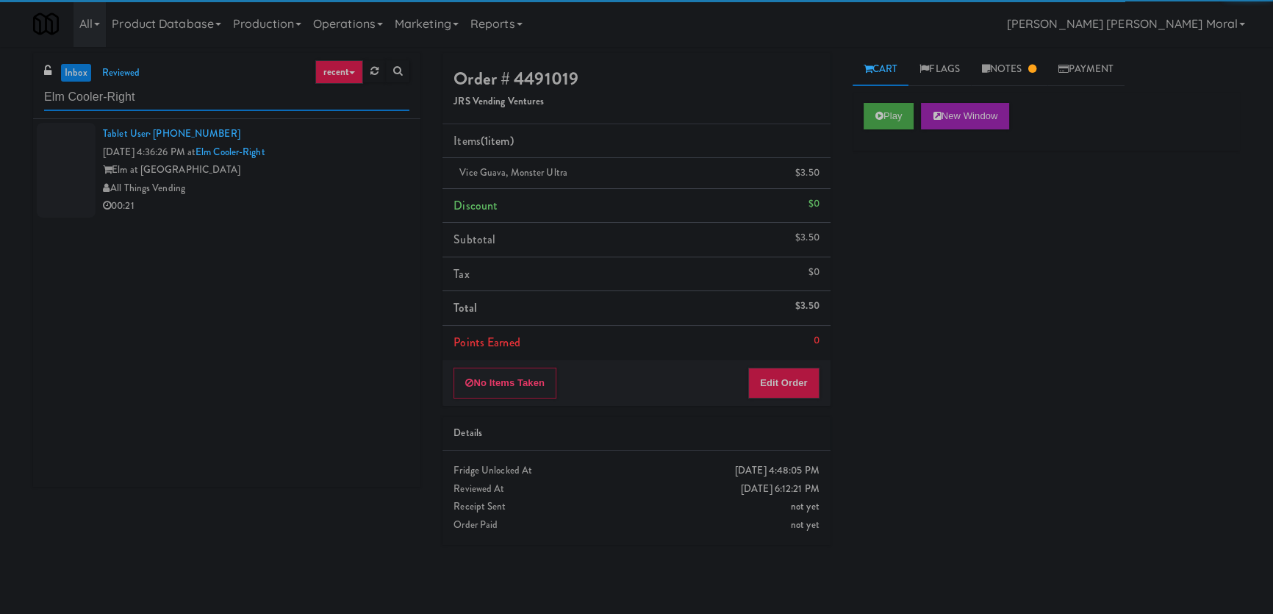
type input "Elm Cooler-Right"
click at [338, 190] on div "All Things Vending" at bounding box center [256, 188] width 307 height 18
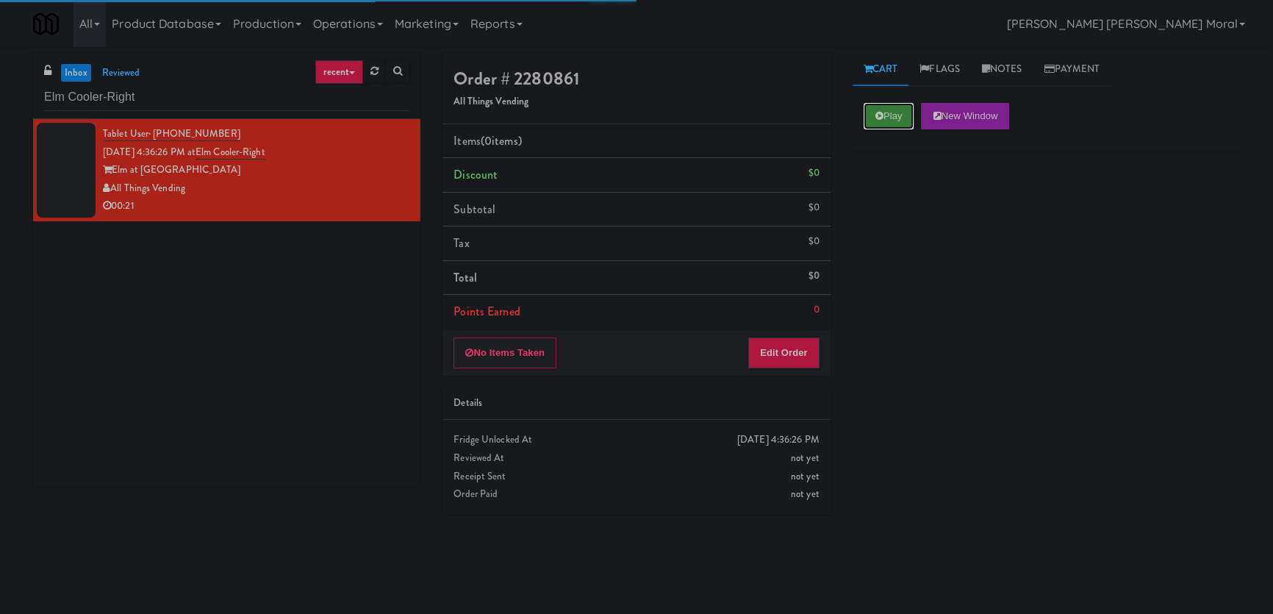
click at [886, 111] on button "Play" at bounding box center [889, 116] width 51 height 26
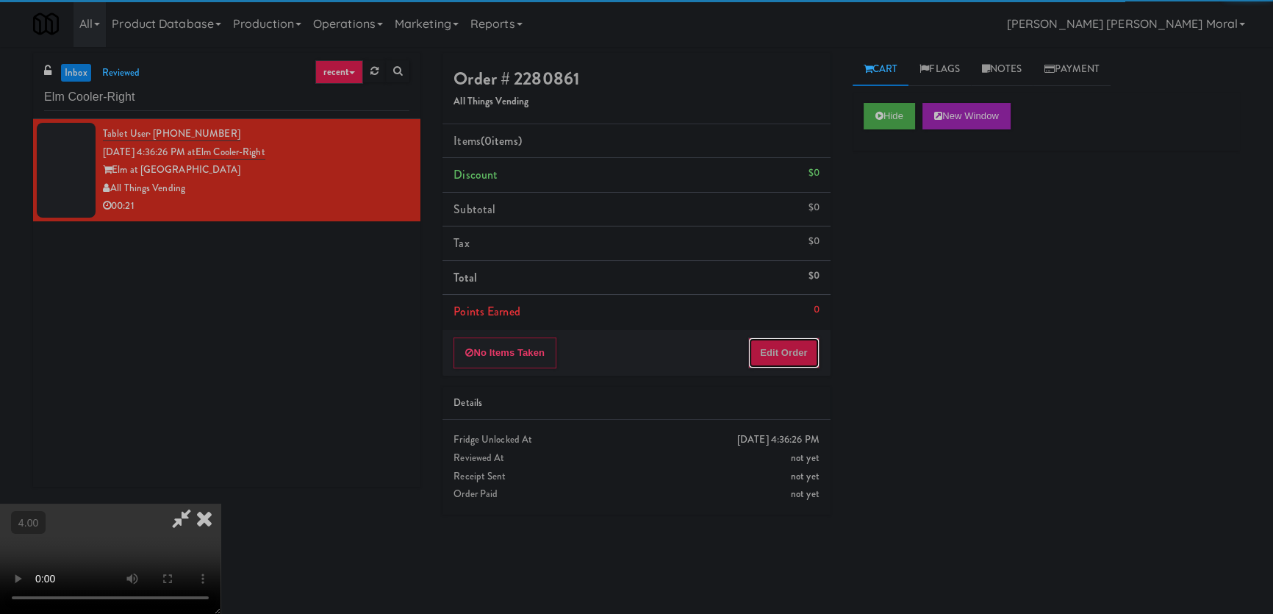
click at [801, 344] on button "Edit Order" at bounding box center [783, 352] width 71 height 31
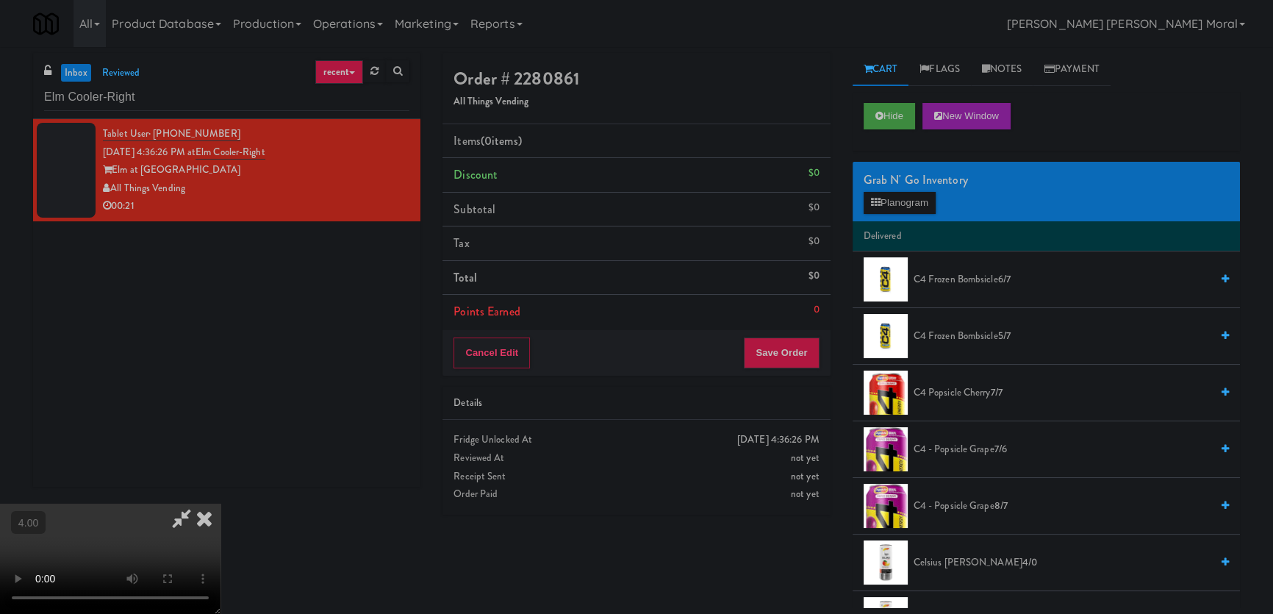
click at [221, 529] on video at bounding box center [110, 559] width 221 height 110
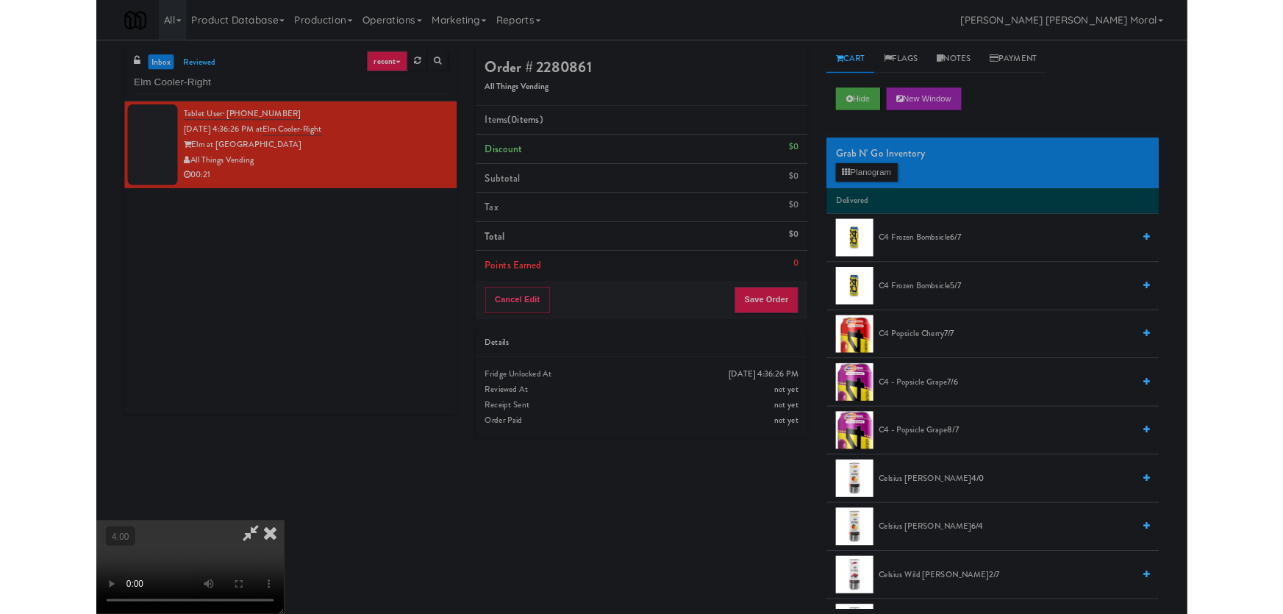
scroll to position [30, 0]
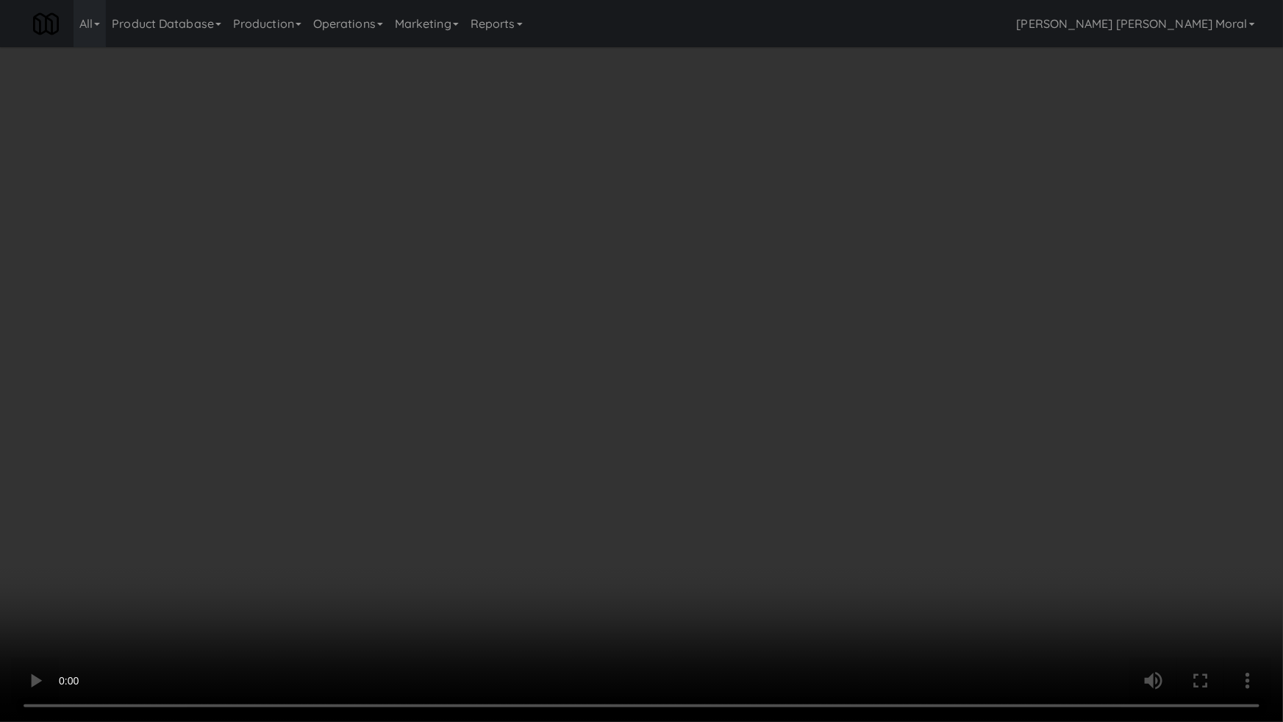
click at [323, 547] on video at bounding box center [641, 361] width 1283 height 722
click at [340, 523] on video at bounding box center [641, 361] width 1283 height 722
click at [531, 503] on video at bounding box center [641, 361] width 1283 height 722
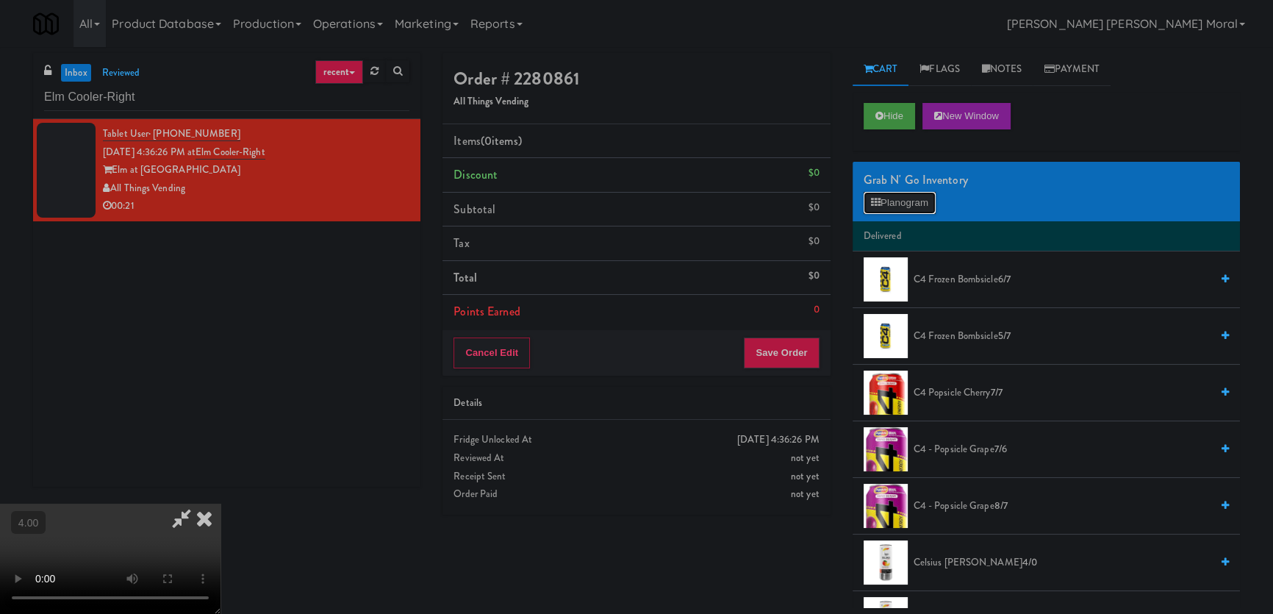
click at [924, 206] on button "Planogram" at bounding box center [900, 203] width 72 height 22
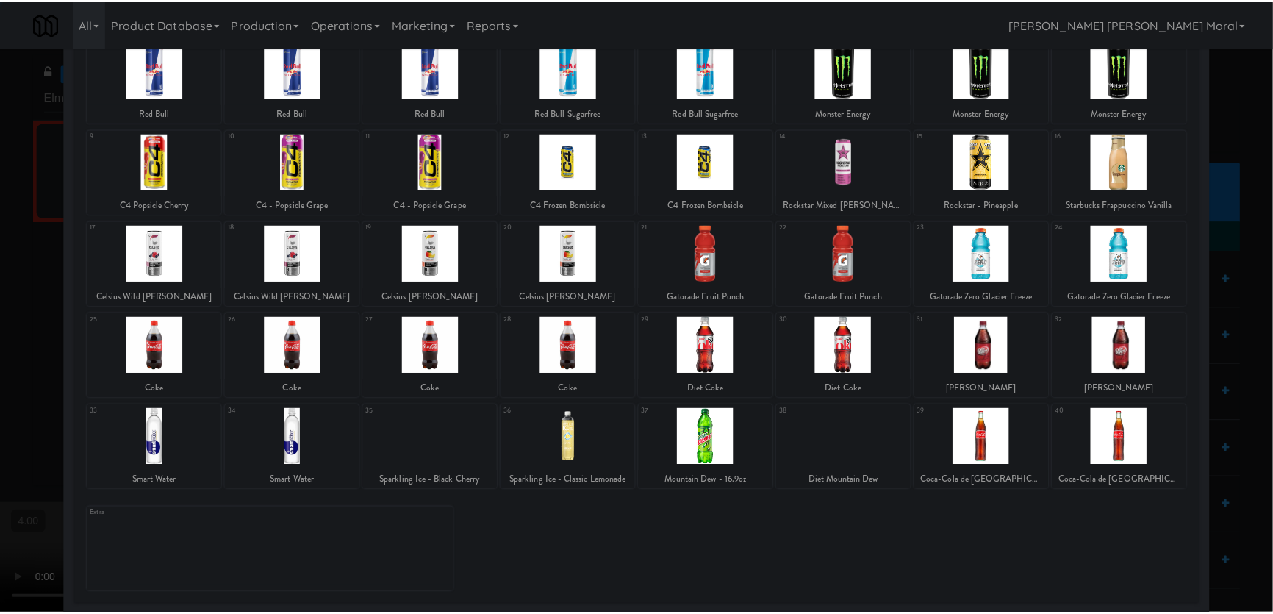
scroll to position [107, 0]
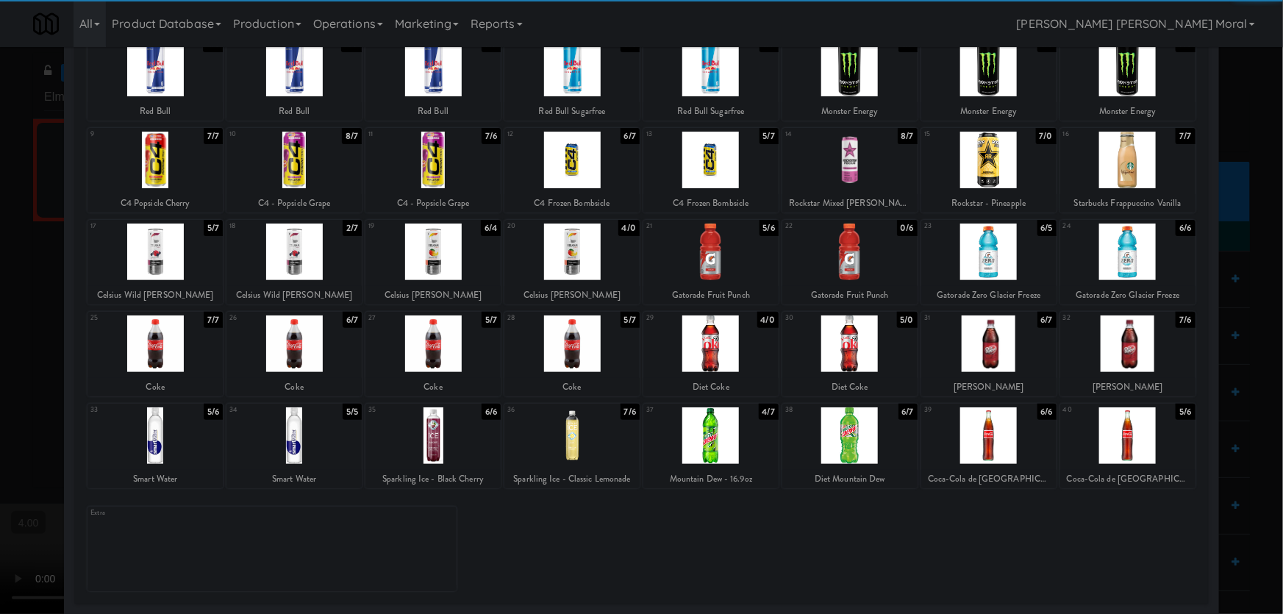
click at [981, 343] on div at bounding box center [988, 343] width 135 height 57
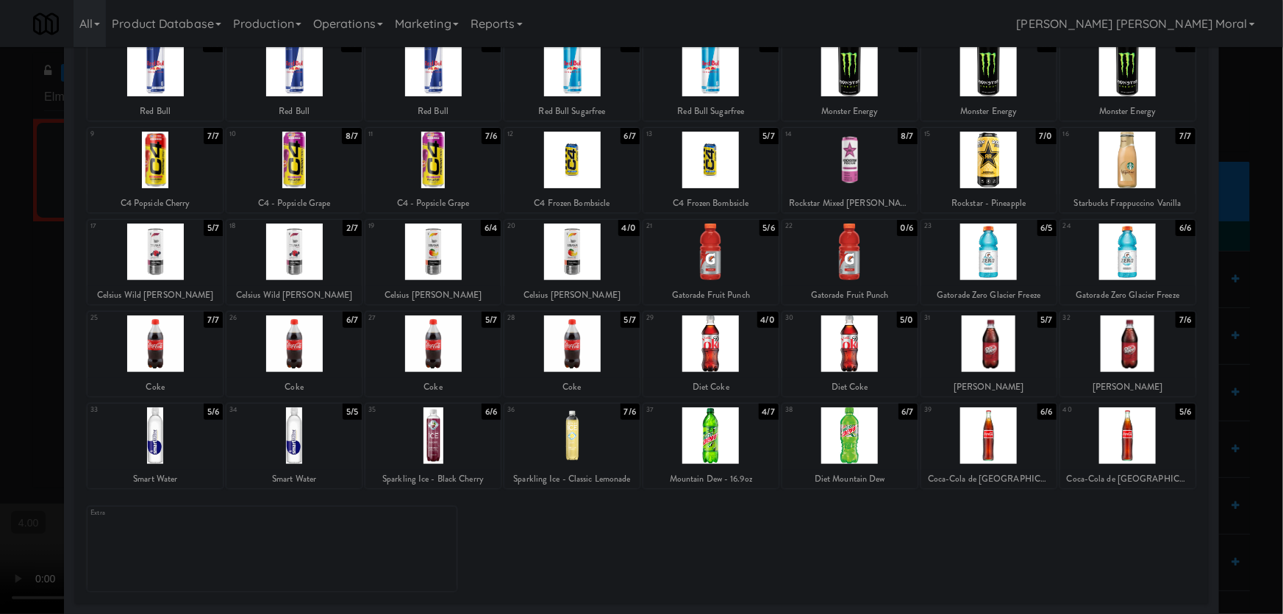
click at [757, 451] on div at bounding box center [710, 435] width 135 height 57
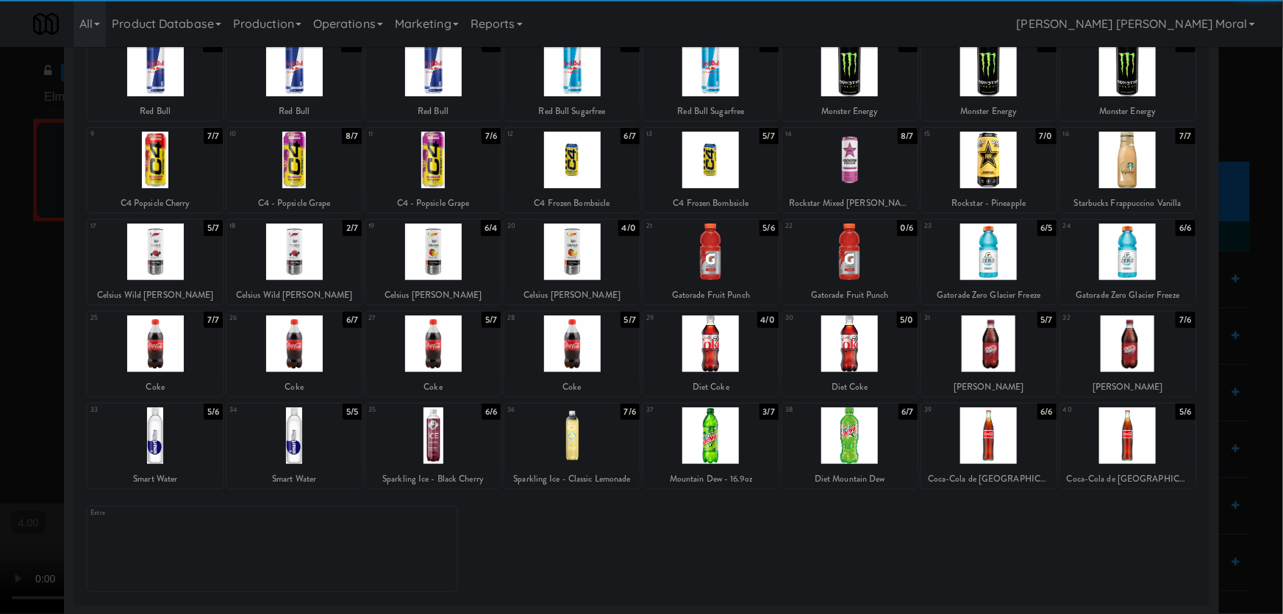
click at [705, 255] on div at bounding box center [710, 251] width 135 height 57
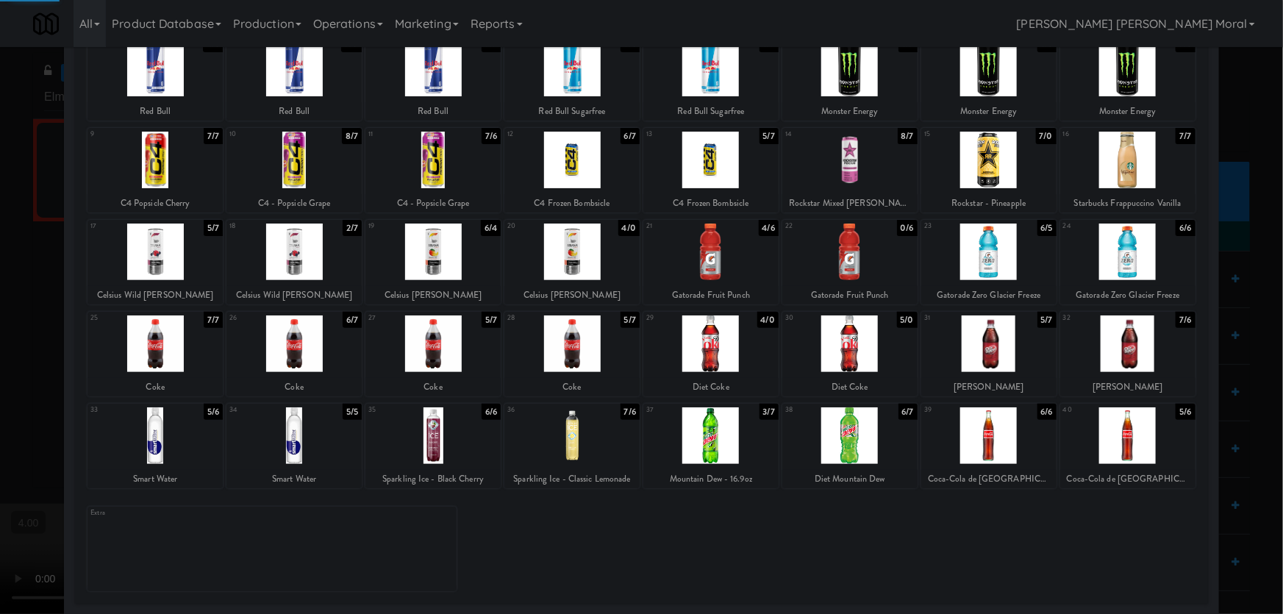
click at [0, 263] on div at bounding box center [641, 307] width 1283 height 614
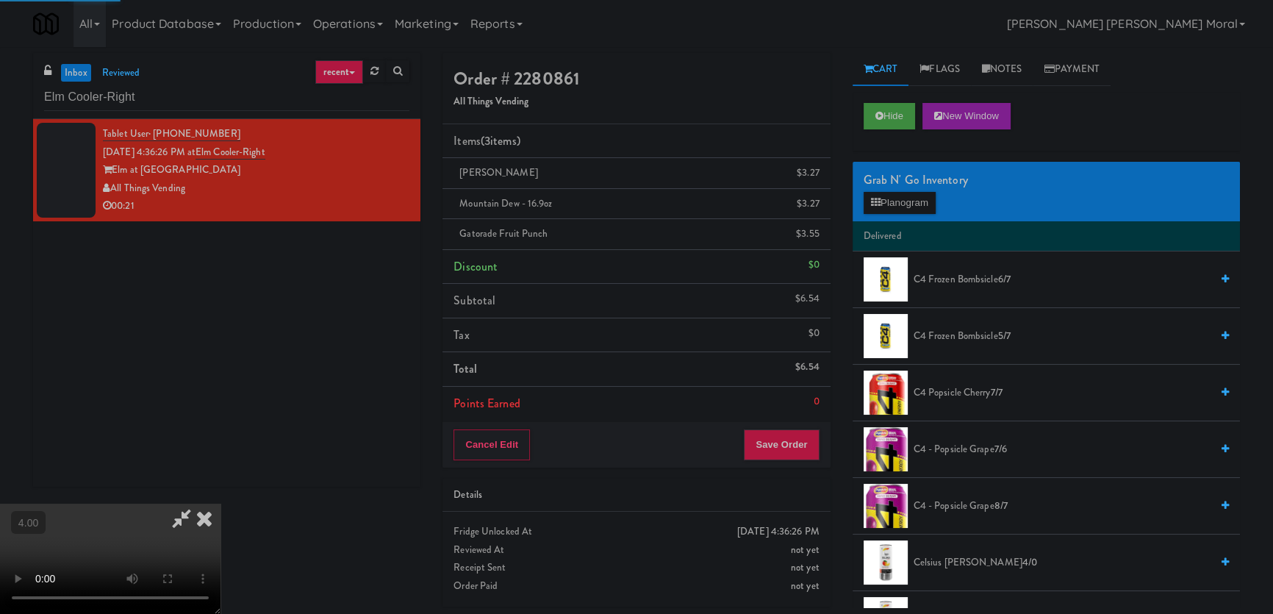
click at [82, 504] on video at bounding box center [110, 559] width 221 height 110
click at [778, 437] on button "Save Order" at bounding box center [781, 444] width 75 height 31
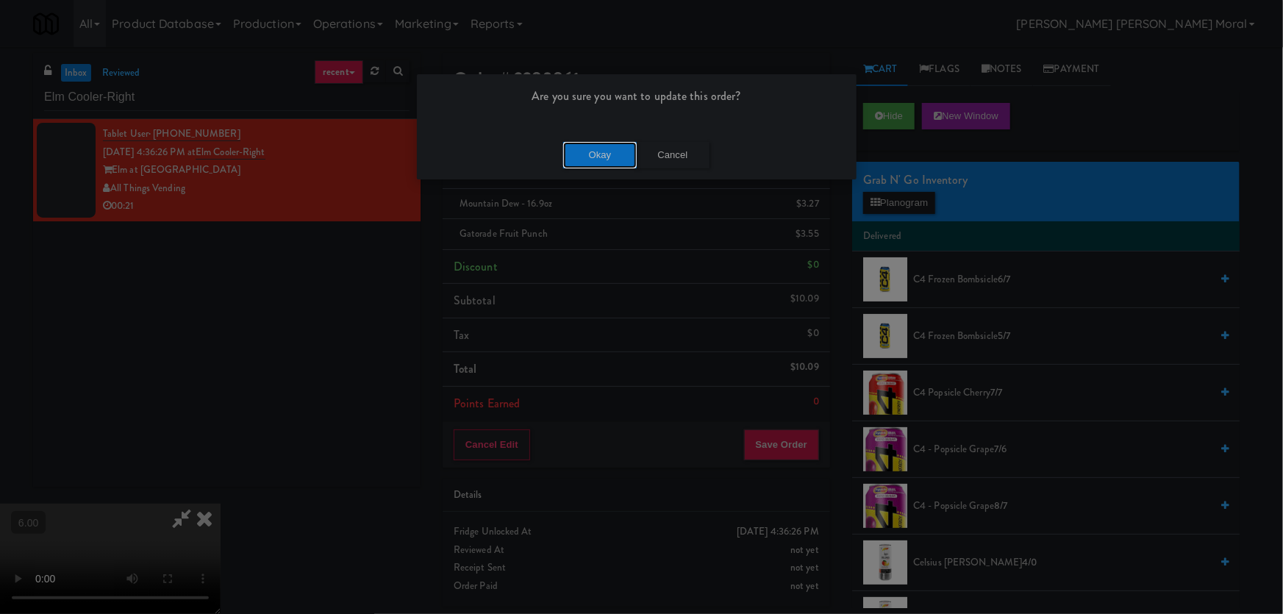
click at [599, 150] on button "Okay" at bounding box center [600, 155] width 74 height 26
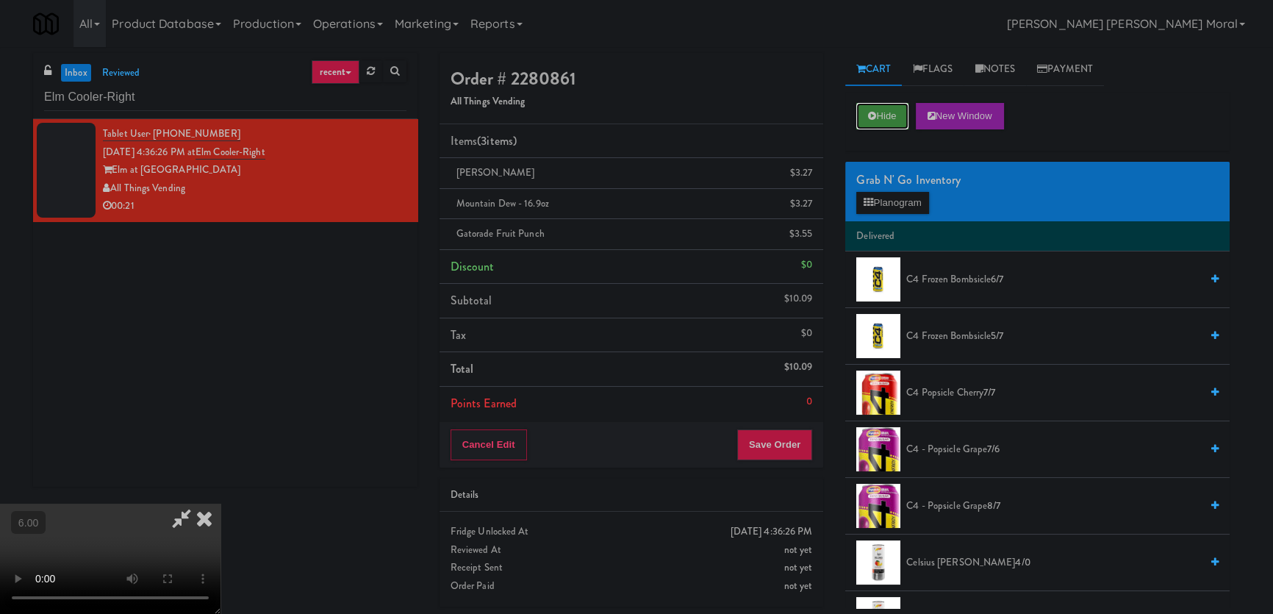
click at [895, 120] on button "Hide" at bounding box center [881, 116] width 51 height 26
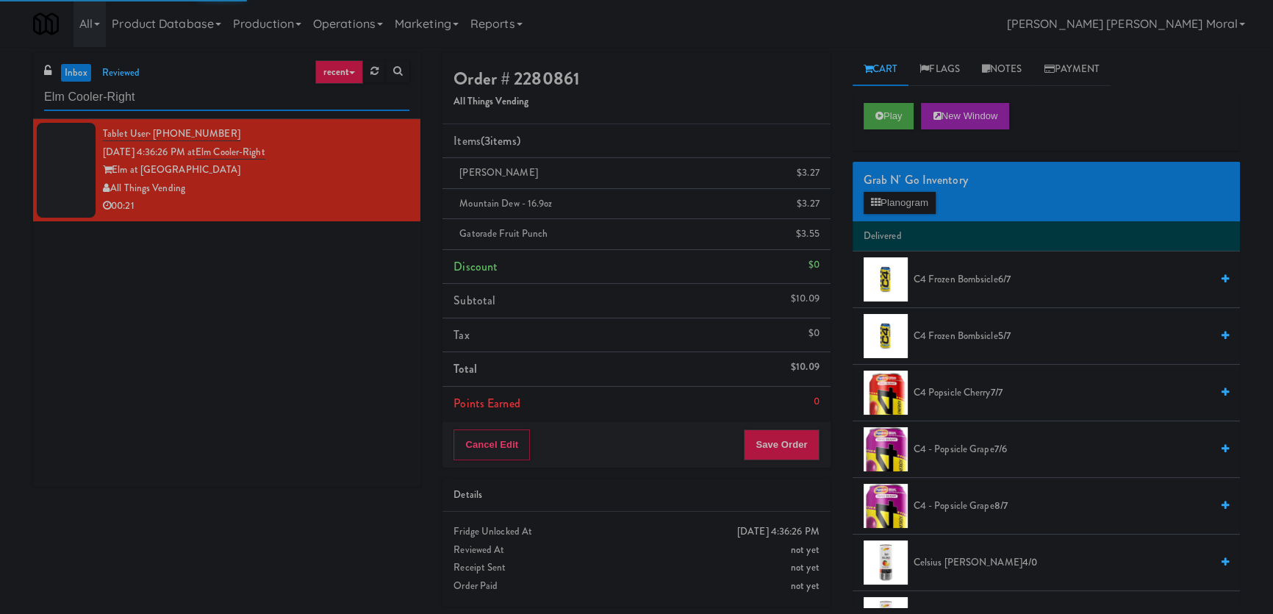
drag, startPoint x: 144, startPoint y: 95, endPoint x: 0, endPoint y: 103, distance: 144.3
click at [0, 103] on div "inbox reviewed recent all unclear take inventory issue suspicious failed recent…" at bounding box center [636, 335] width 1273 height 565
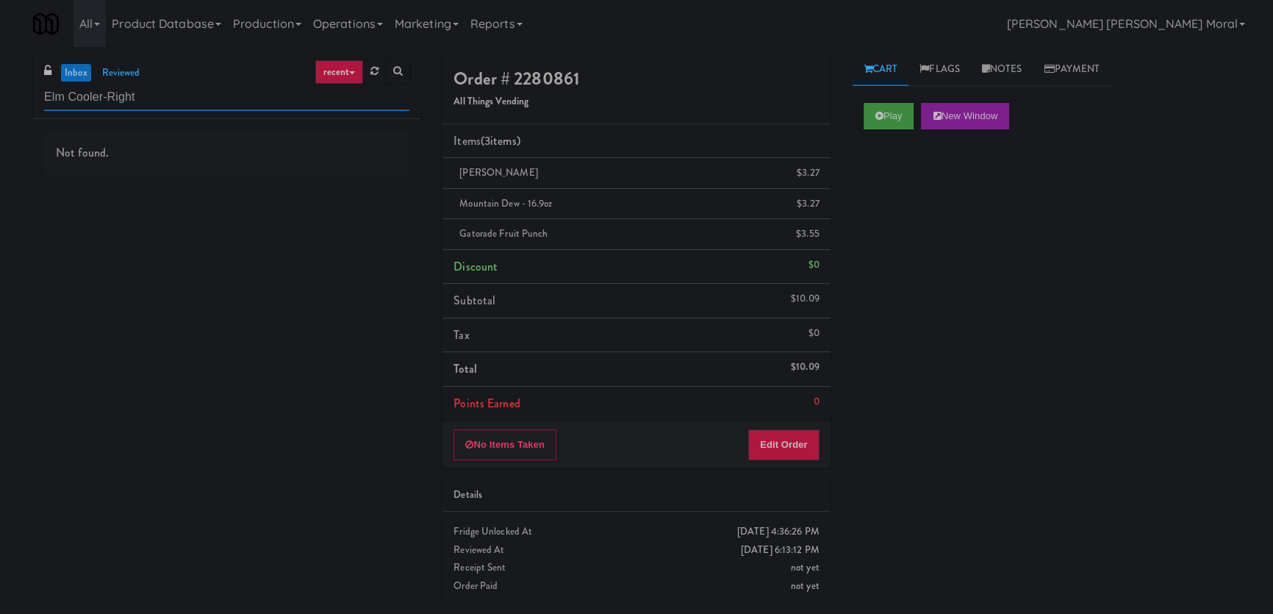
click at [93, 85] on input "Elm Cooler-Right" at bounding box center [226, 97] width 365 height 27
click at [93, 87] on input "Elm Cooler-Right" at bounding box center [226, 97] width 365 height 27
paste input "1333 S Wabash - Left - Fridge"
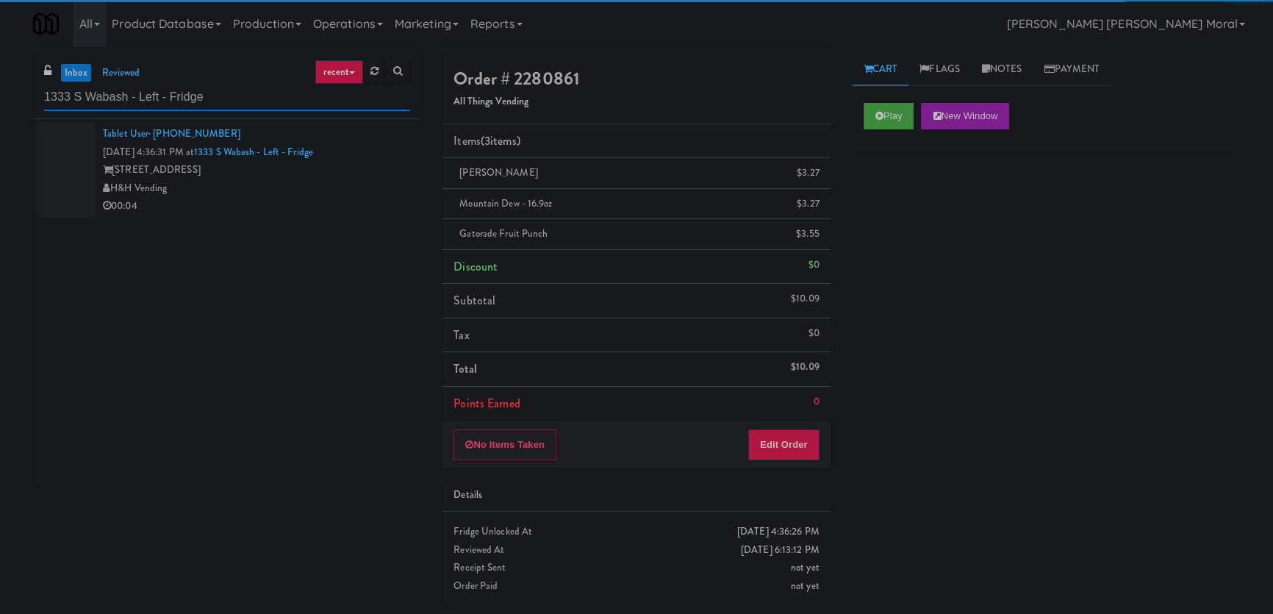
type input "1333 S Wabash - Left - Fridge"
click at [300, 179] on div "H&H Vending" at bounding box center [256, 188] width 307 height 18
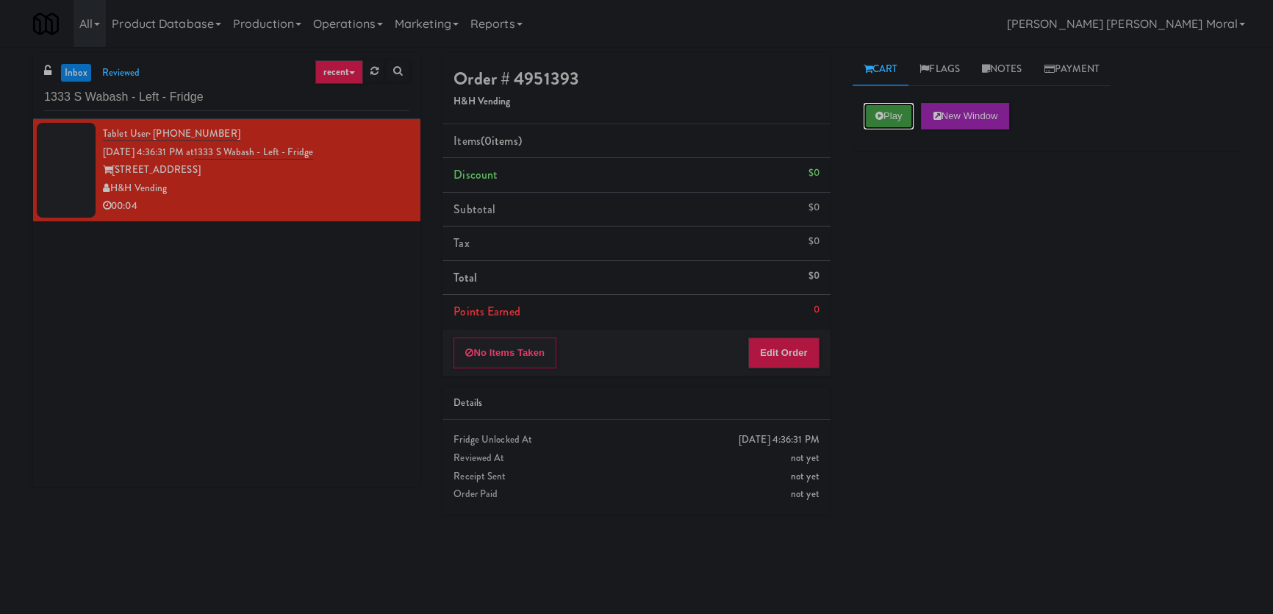
click at [877, 115] on icon at bounding box center [879, 116] width 8 height 10
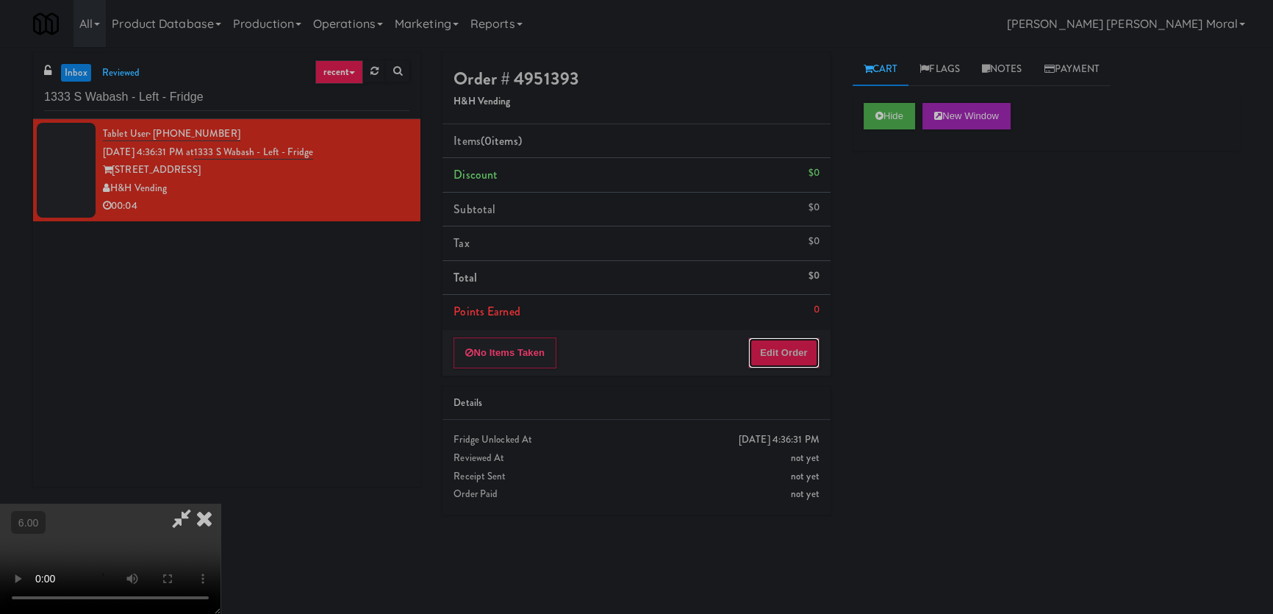
click at [791, 349] on button "Edit Order" at bounding box center [783, 352] width 71 height 31
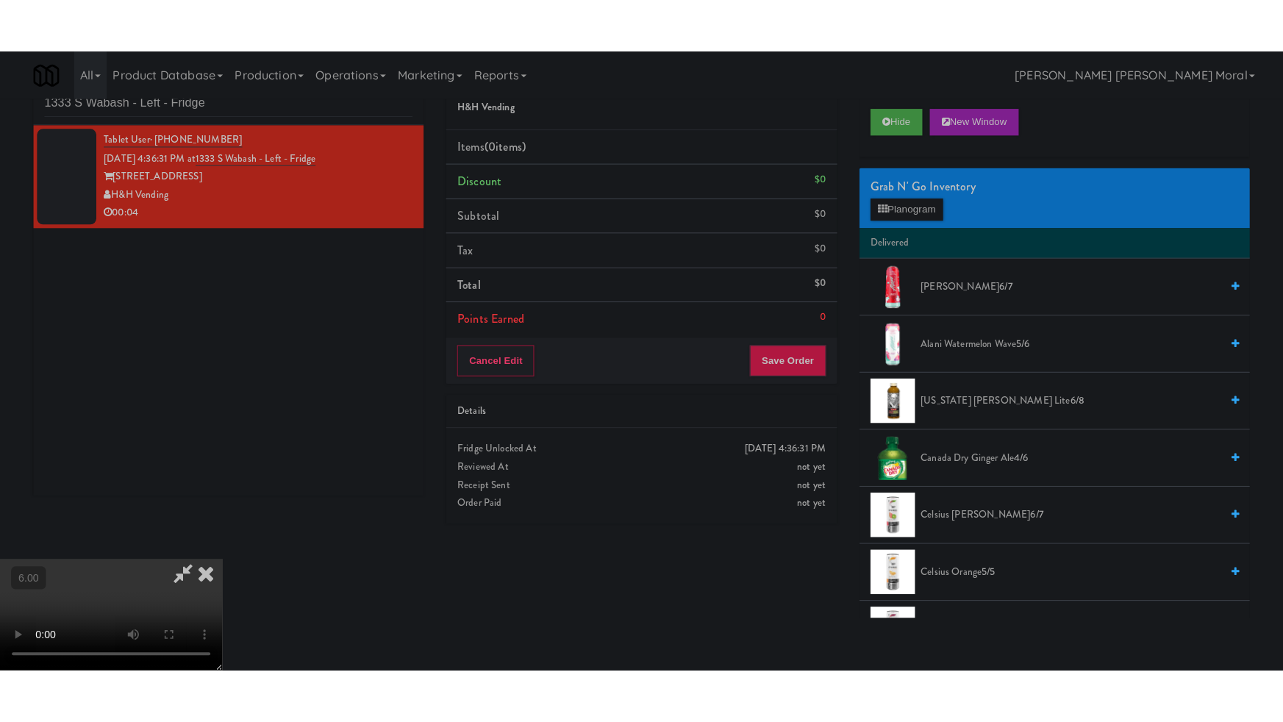
scroll to position [228, 0]
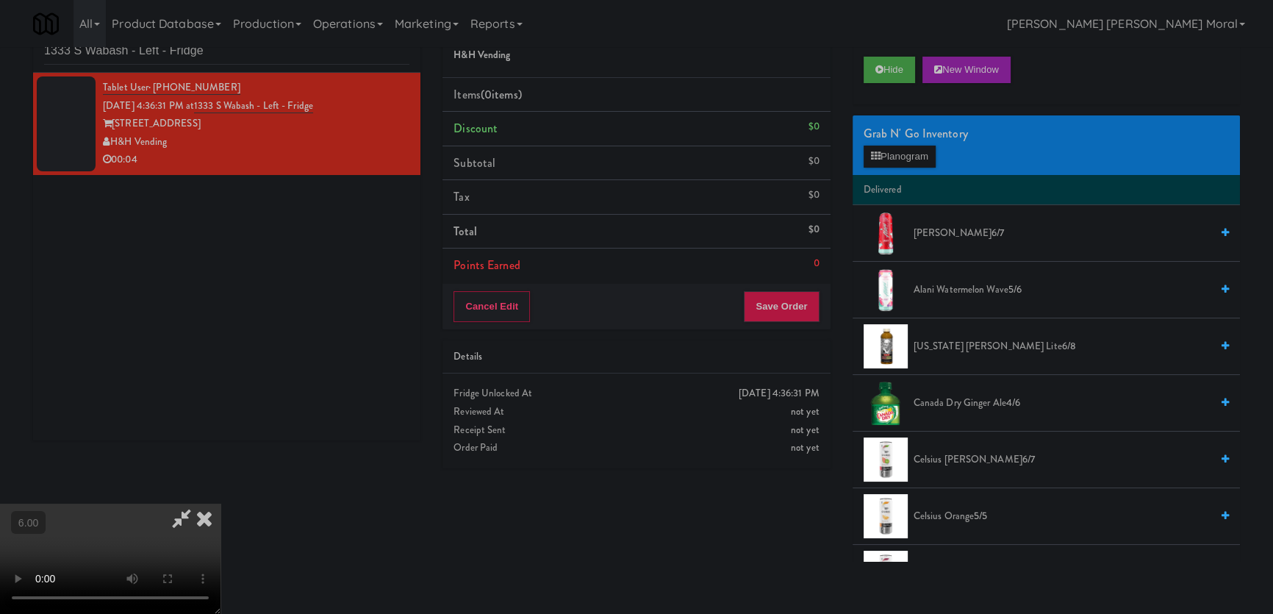
click at [179, 504] on video at bounding box center [110, 559] width 221 height 110
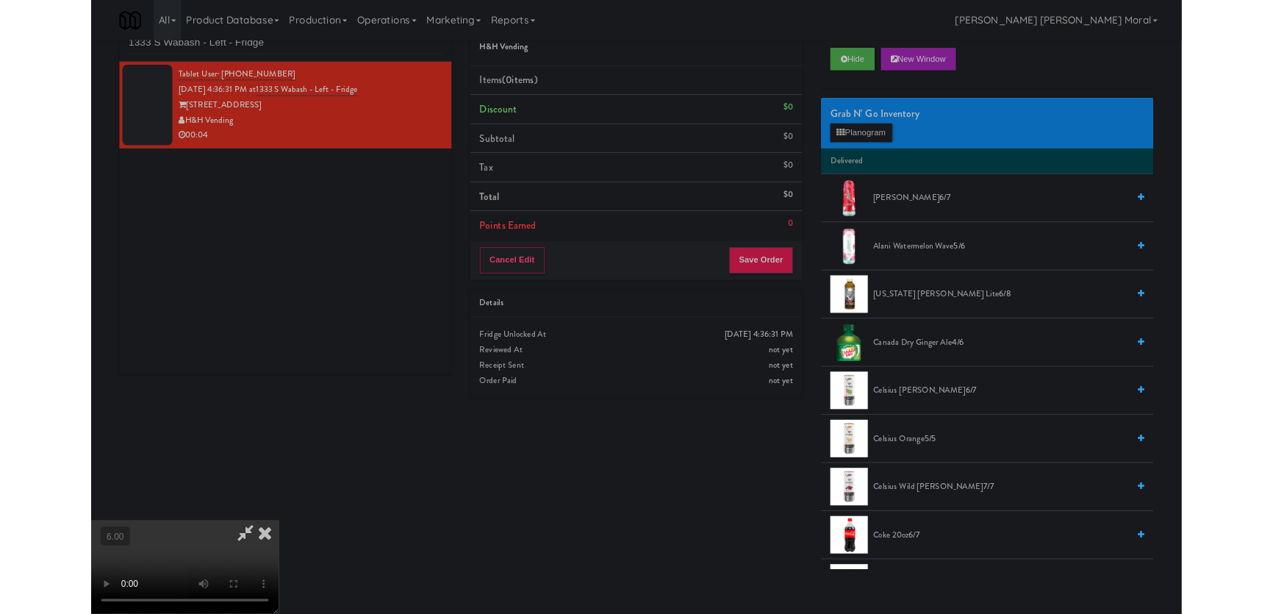
scroll to position [30, 0]
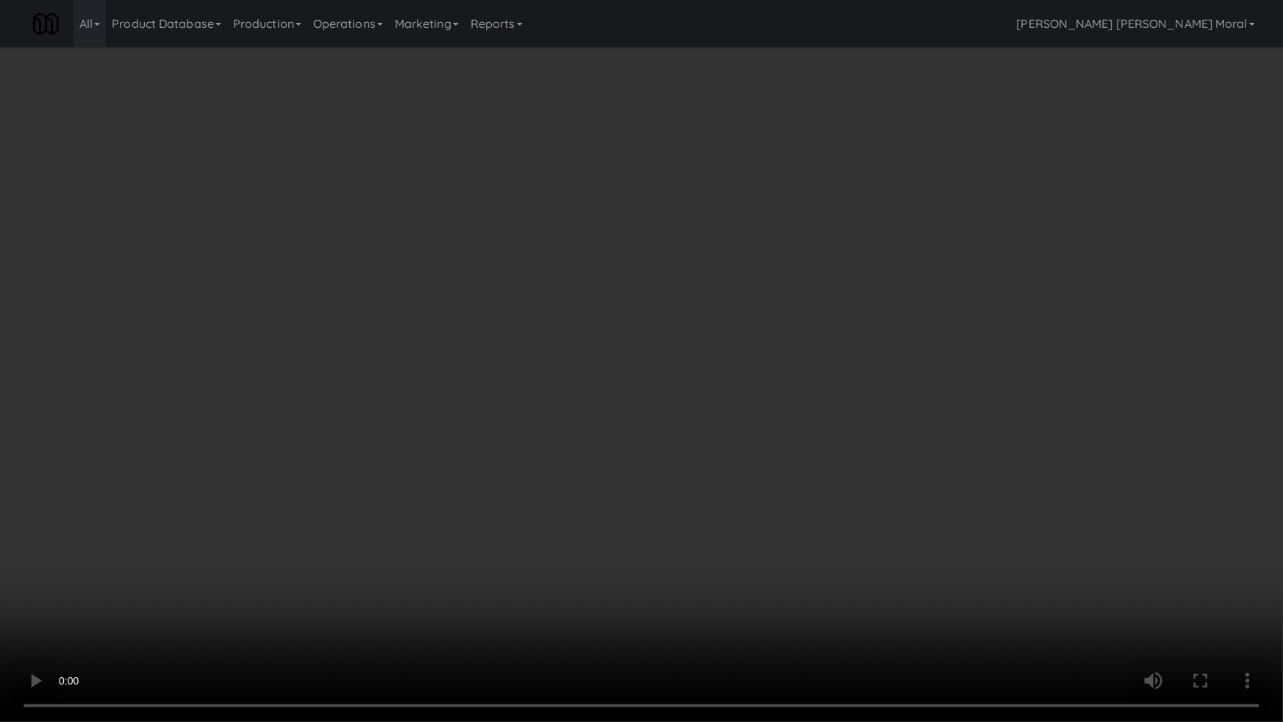
click at [243, 534] on video at bounding box center [641, 361] width 1283 height 722
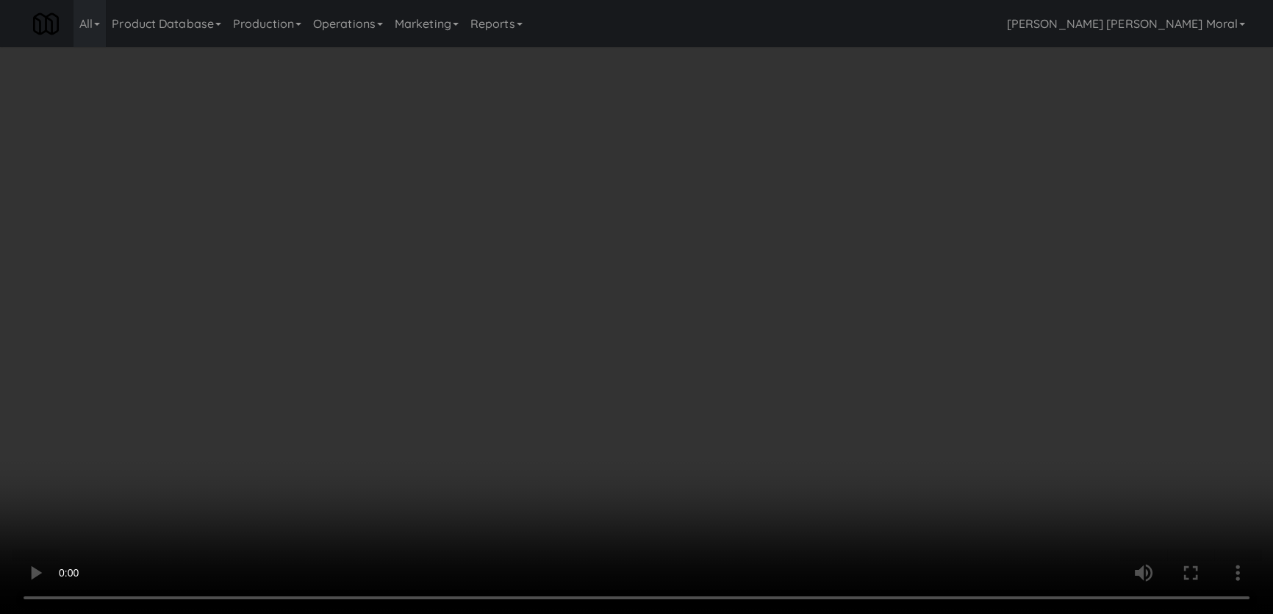
click at [243, 453] on video at bounding box center [636, 307] width 1273 height 614
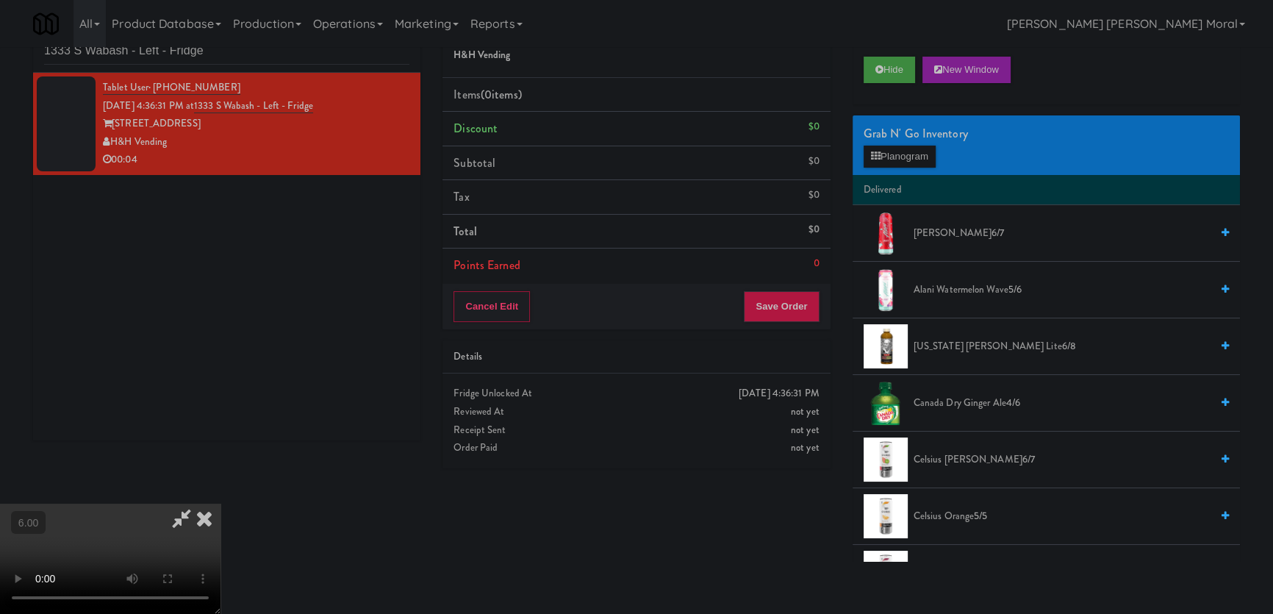
click at [221, 504] on video at bounding box center [110, 559] width 221 height 110
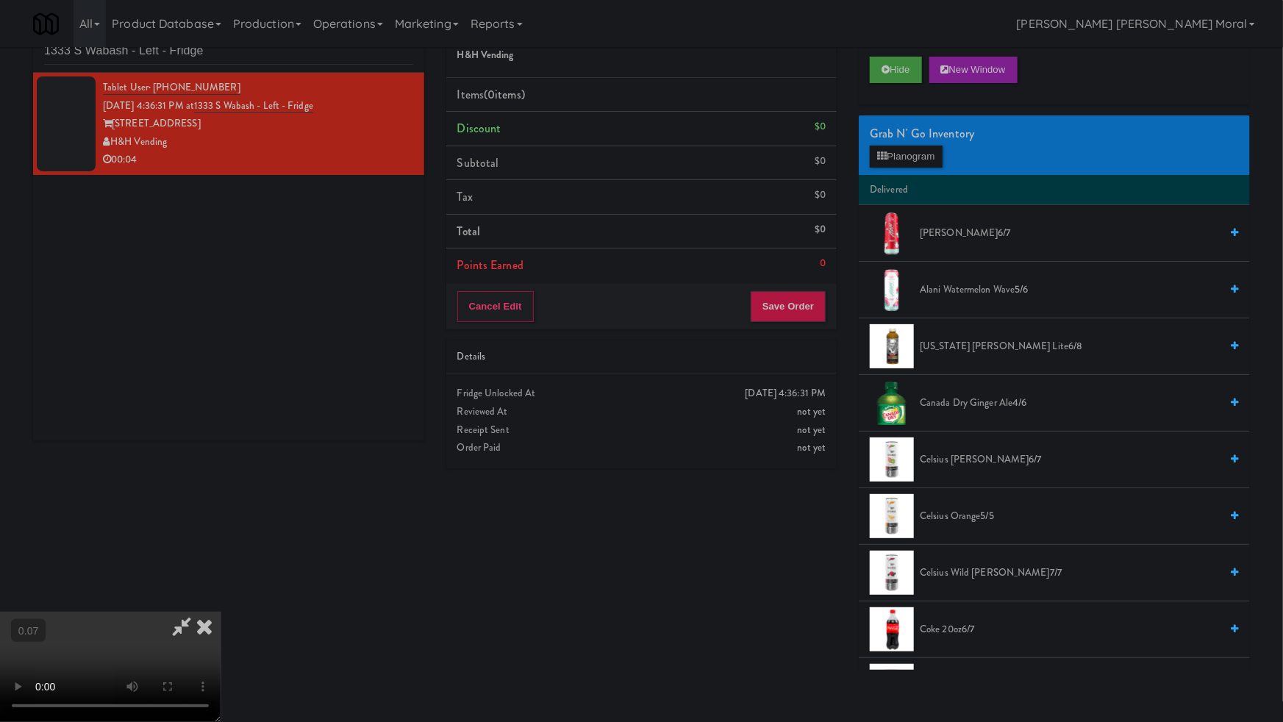
click at [221, 612] on video at bounding box center [110, 667] width 221 height 110
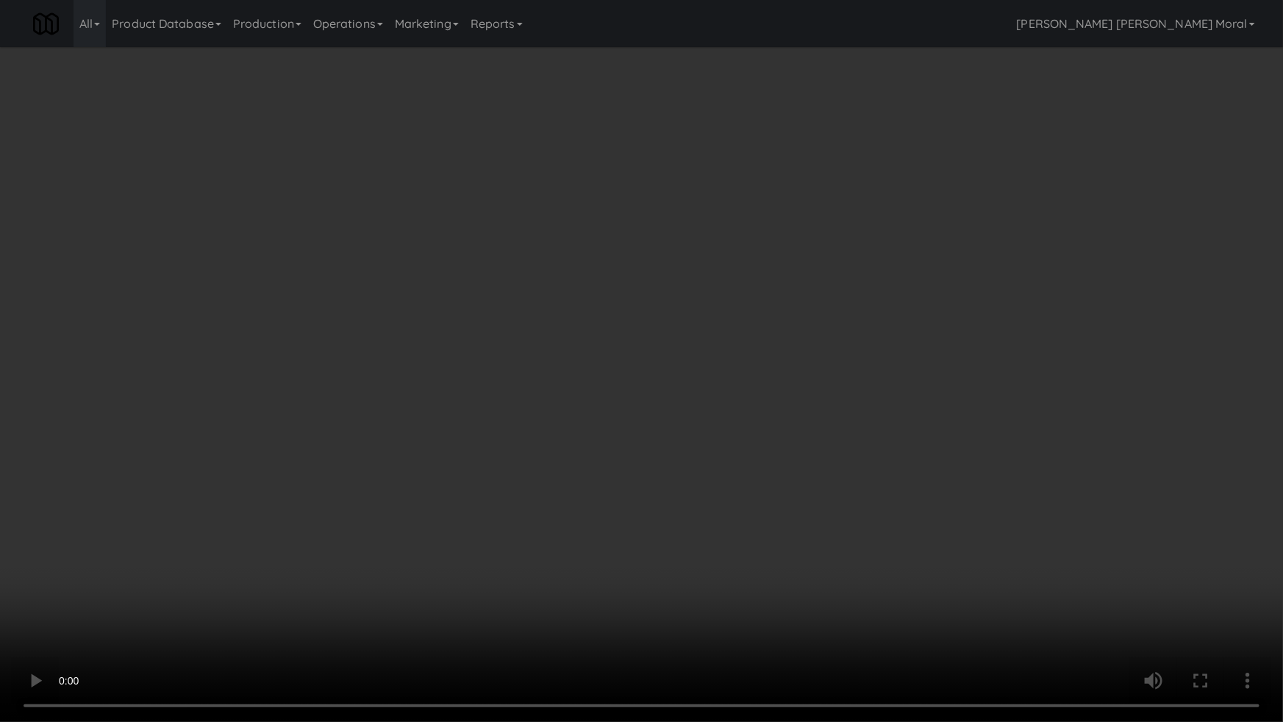
click at [323, 452] on video at bounding box center [641, 361] width 1283 height 722
click at [328, 491] on video at bounding box center [641, 361] width 1283 height 722
drag, startPoint x: 328, startPoint y: 491, endPoint x: 532, endPoint y: 336, distance: 256.5
click at [336, 489] on video at bounding box center [641, 361] width 1283 height 722
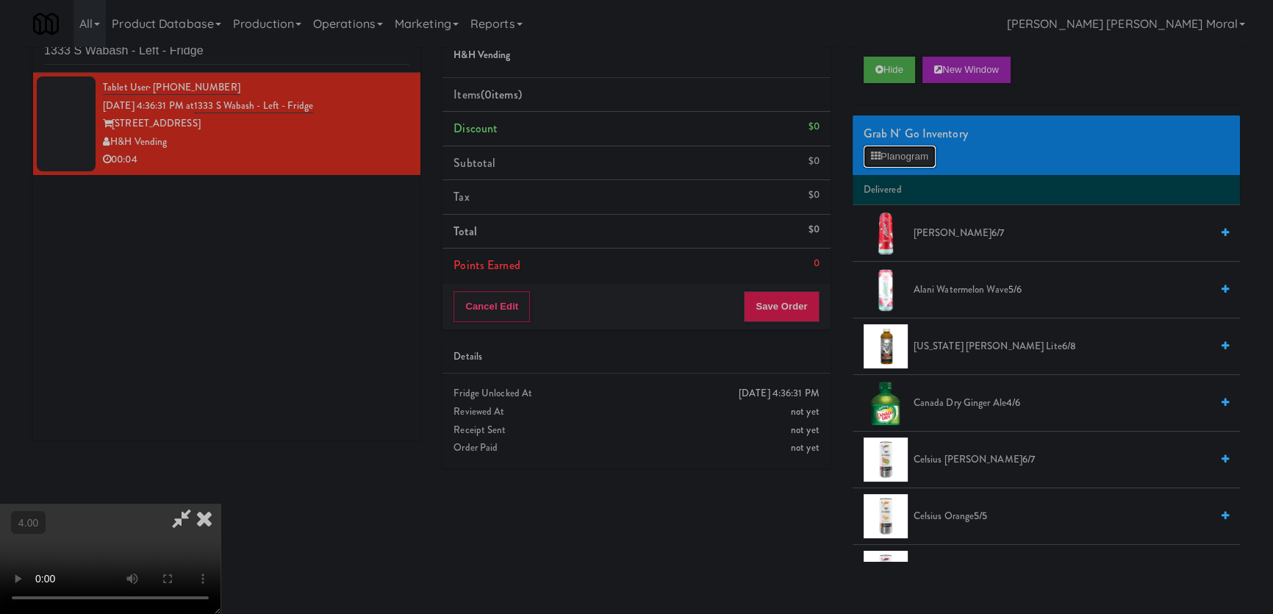
click at [899, 164] on button "Planogram" at bounding box center [900, 157] width 72 height 22
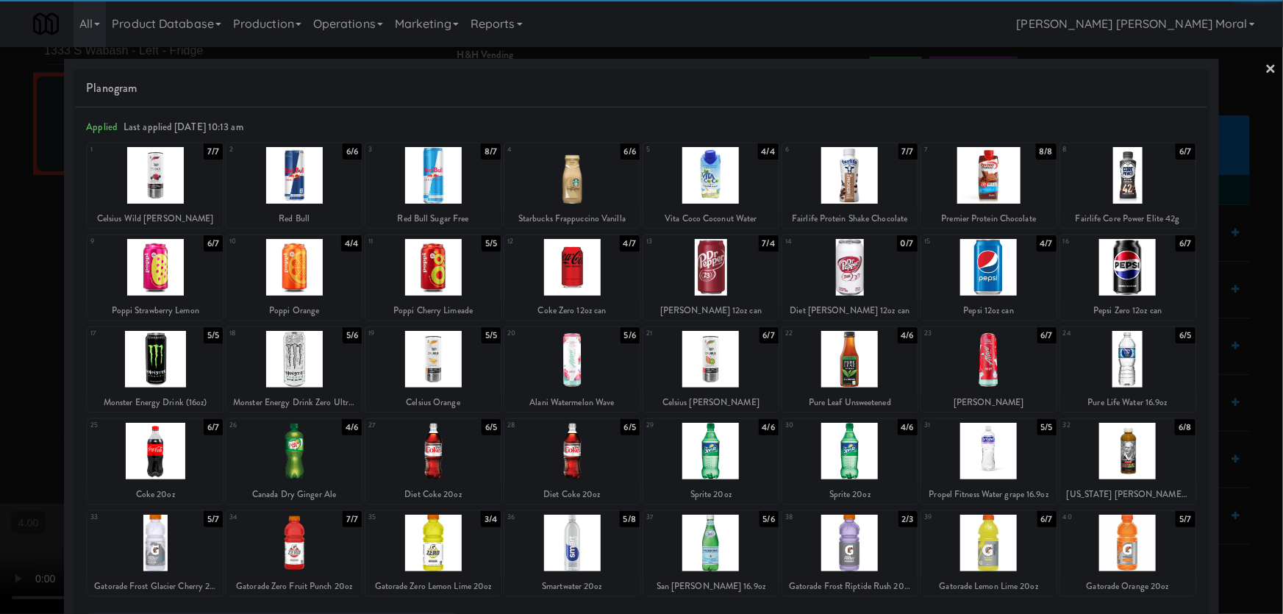
click at [305, 362] on div at bounding box center [293, 359] width 135 height 57
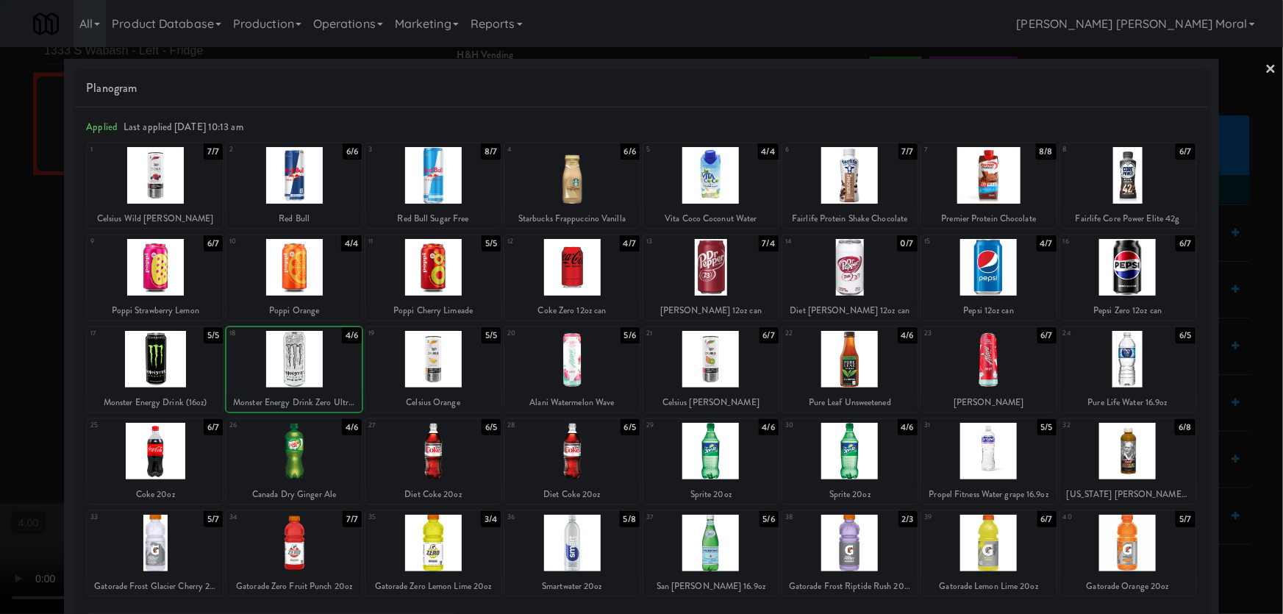
click at [0, 281] on div at bounding box center [641, 307] width 1283 height 614
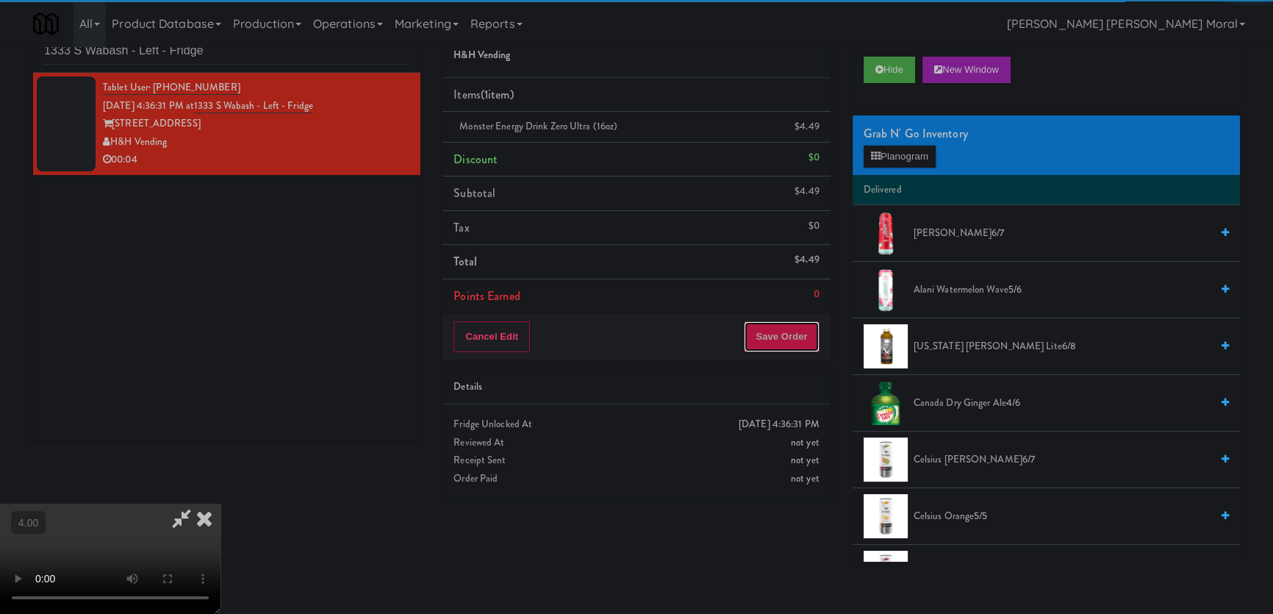
click at [781, 335] on button "Save Order" at bounding box center [781, 336] width 75 height 31
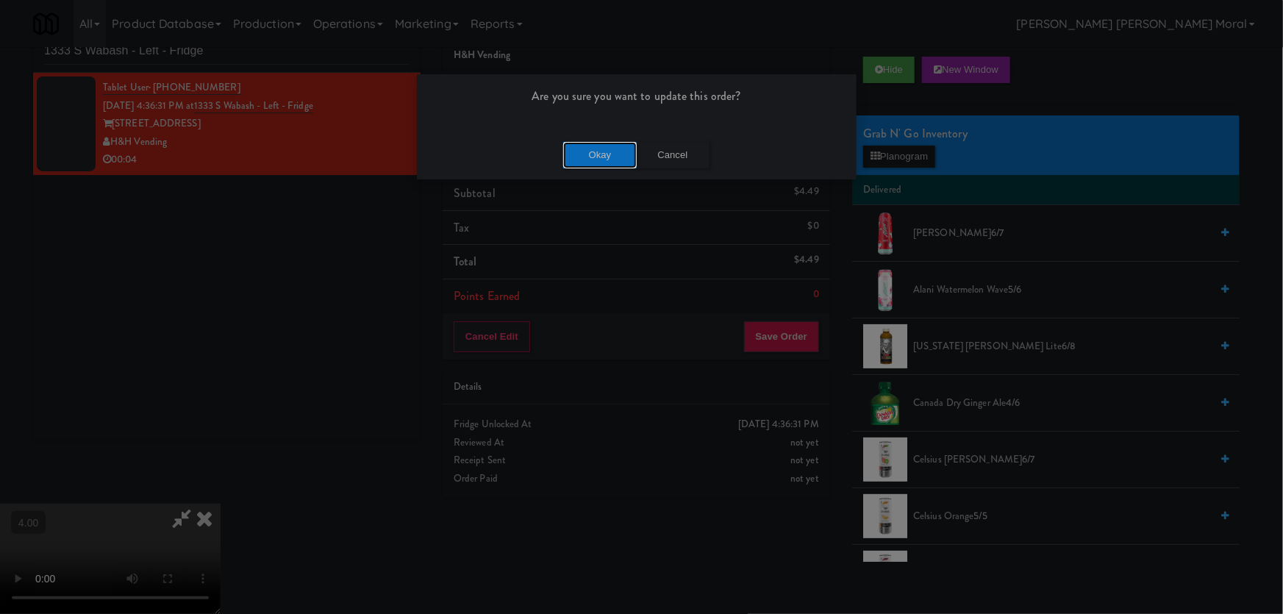
click at [616, 161] on button "Okay" at bounding box center [600, 155] width 74 height 26
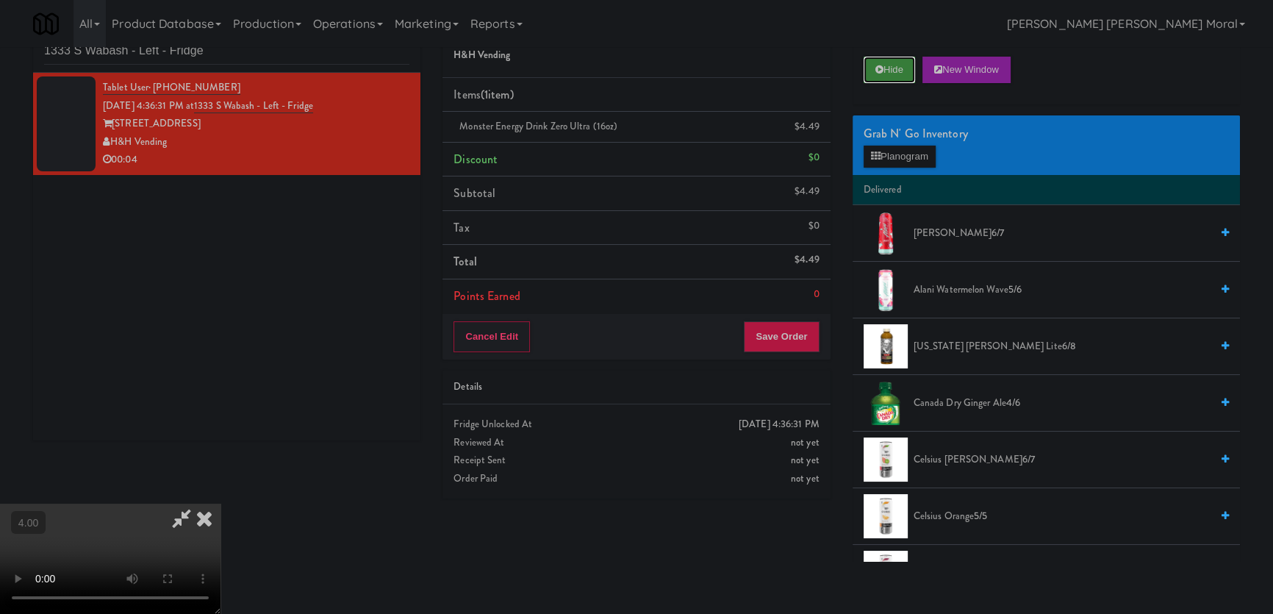
click at [913, 65] on button "Hide" at bounding box center [889, 70] width 51 height 26
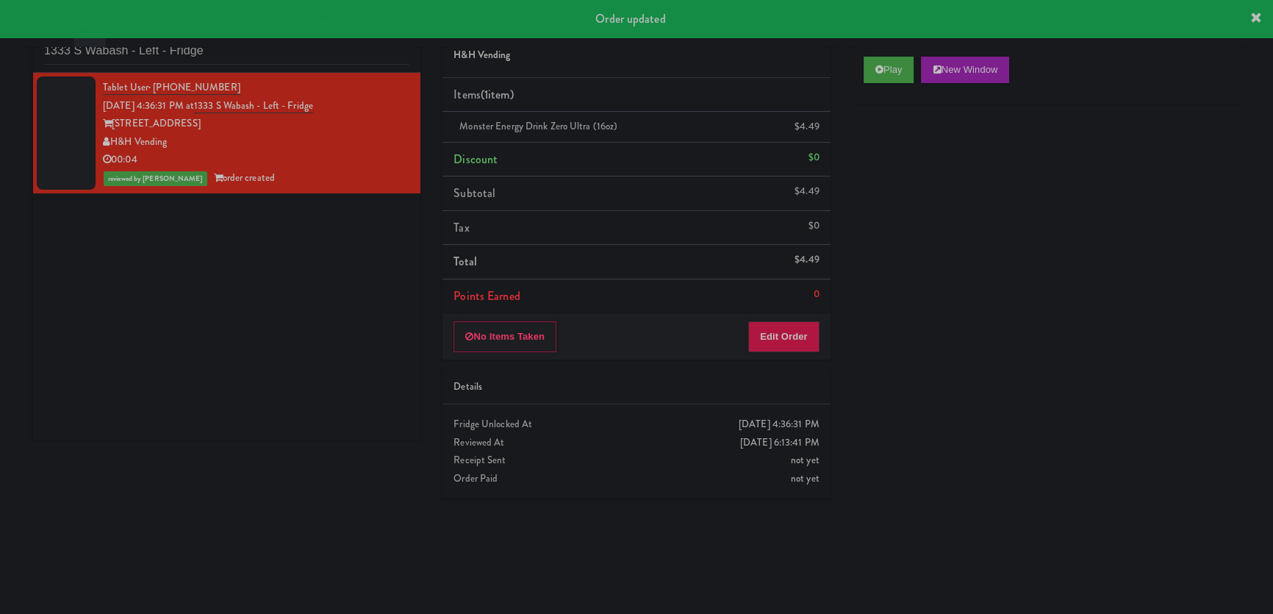
click at [35, 418] on div "Tablet User · (719) 355-6775 [DATE] 4:36:31 PM at [STREET_ADDRESS] - Left - Fri…" at bounding box center [226, 257] width 387 height 368
